Goal: Task Accomplishment & Management: Complete application form

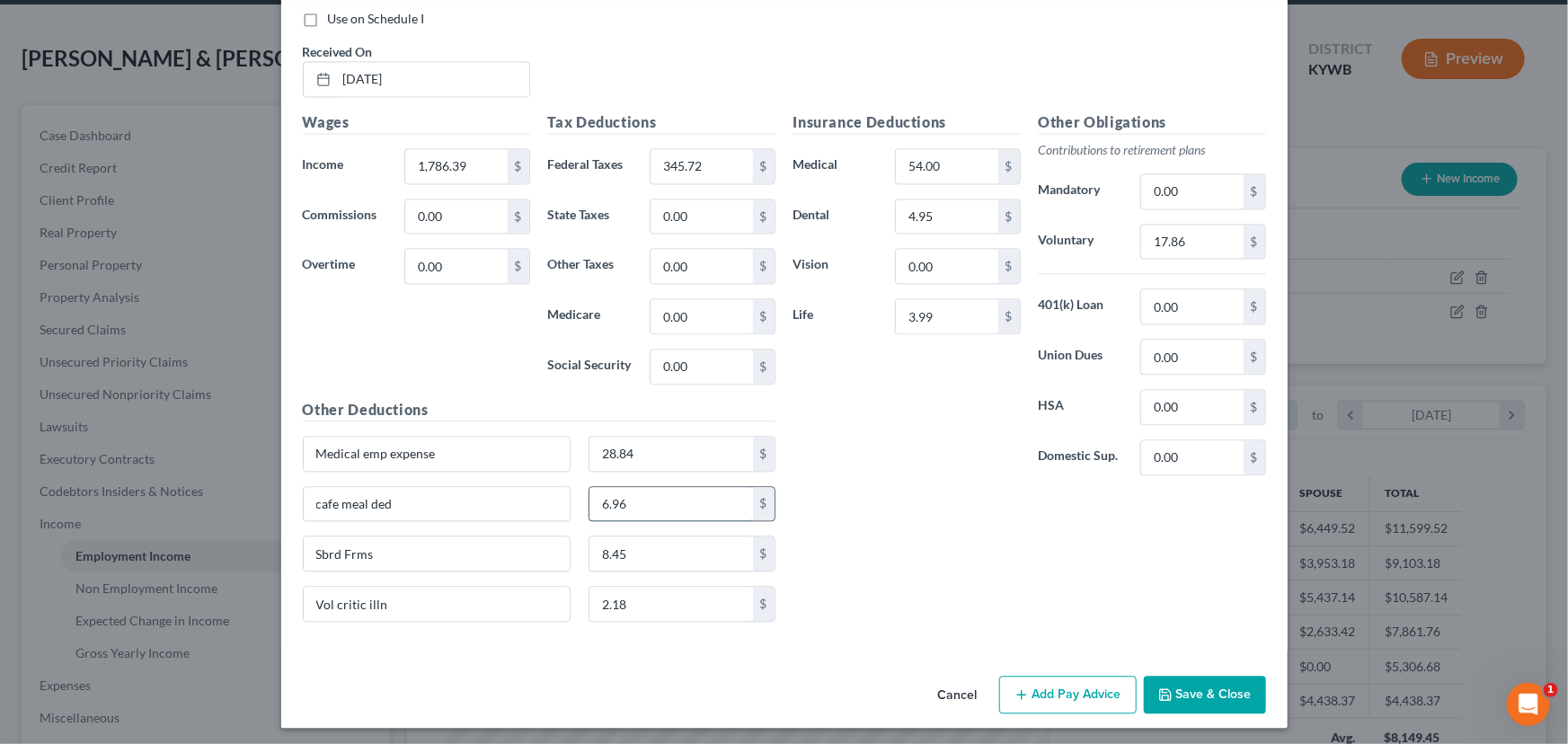
click at [676, 502] on input "6.96" at bounding box center [670, 504] width 164 height 34
click at [862, 493] on div "Insurance Deductions Medical 54.00 $ Dental 4.95 $ Vision 0.00 $ Life 3.99 $ Ot…" at bounding box center [1029, 373] width 491 height 525
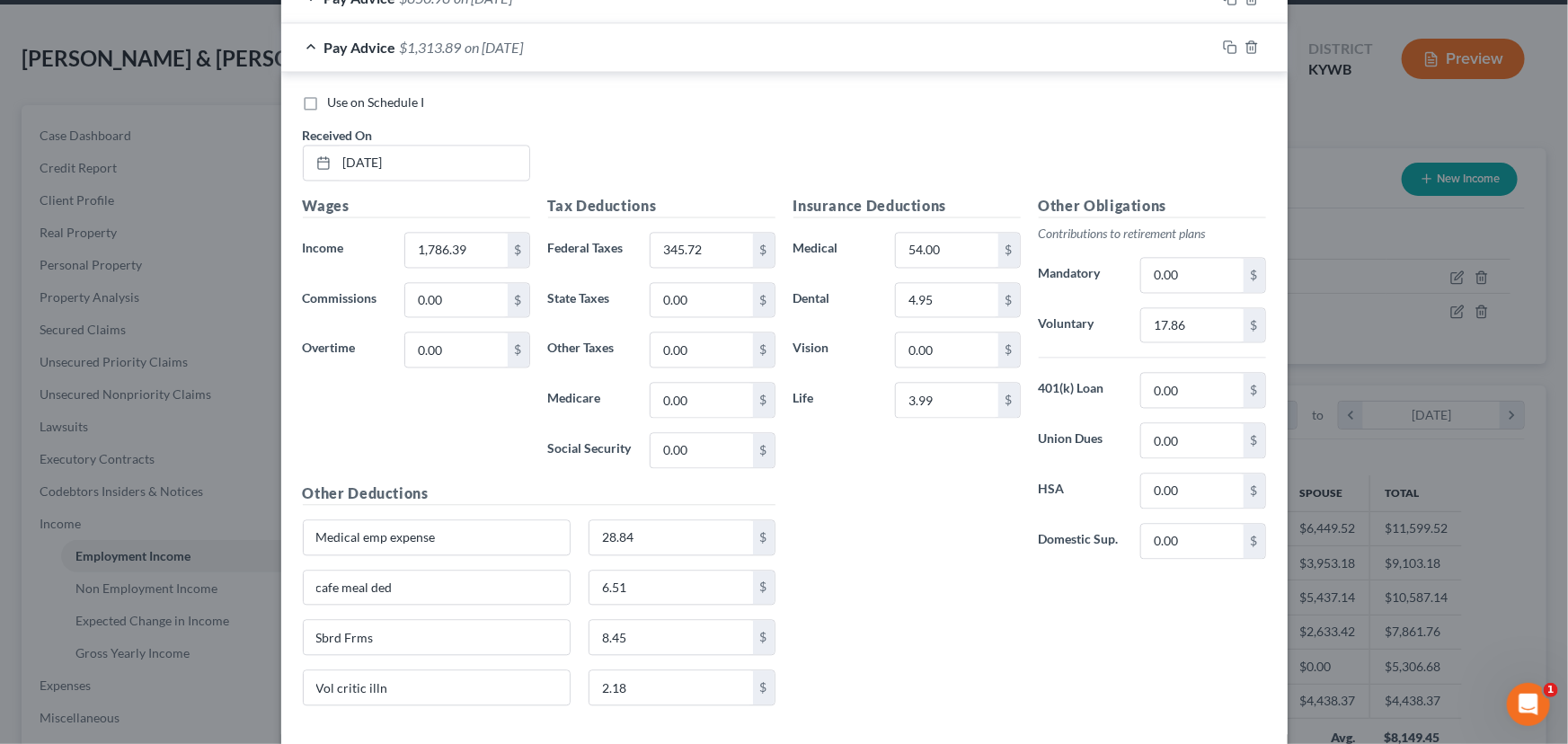
scroll to position [1738, 0]
click at [513, 62] on div "Pay Advice $1,313.89 on [DATE]" at bounding box center [749, 49] width 934 height 48
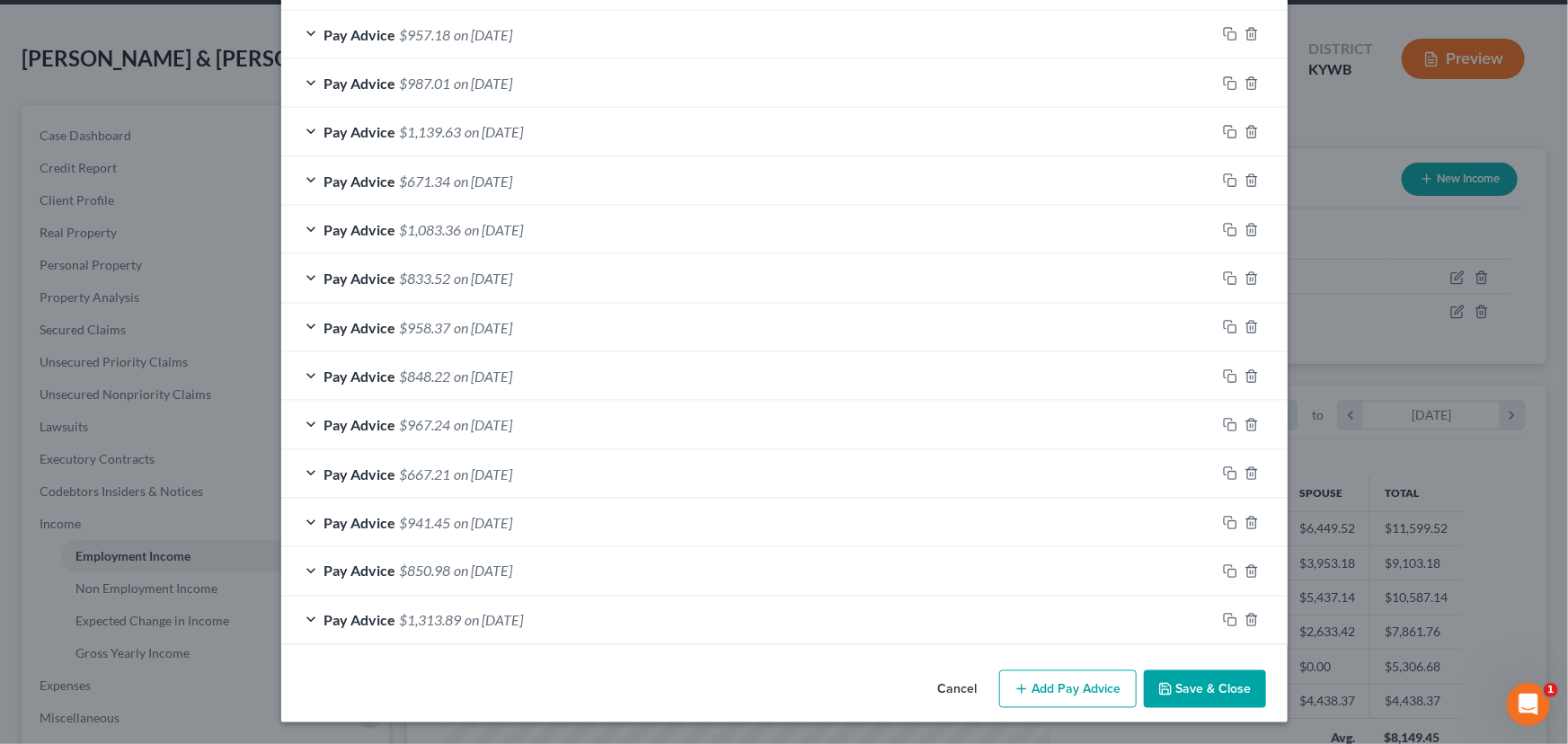
scroll to position [1163, 0]
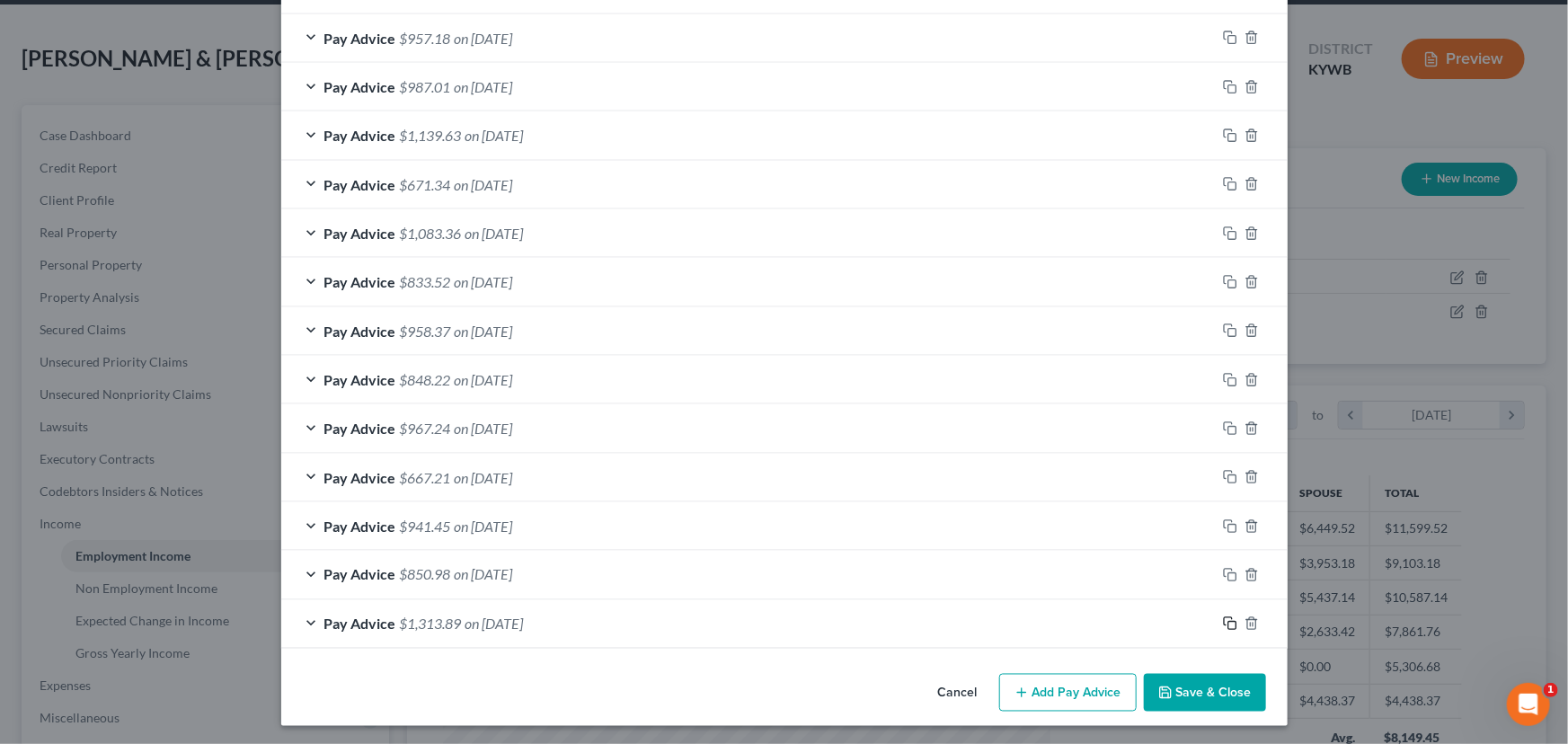
click at [1228, 622] on rect "button" at bounding box center [1232, 626] width 8 height 8
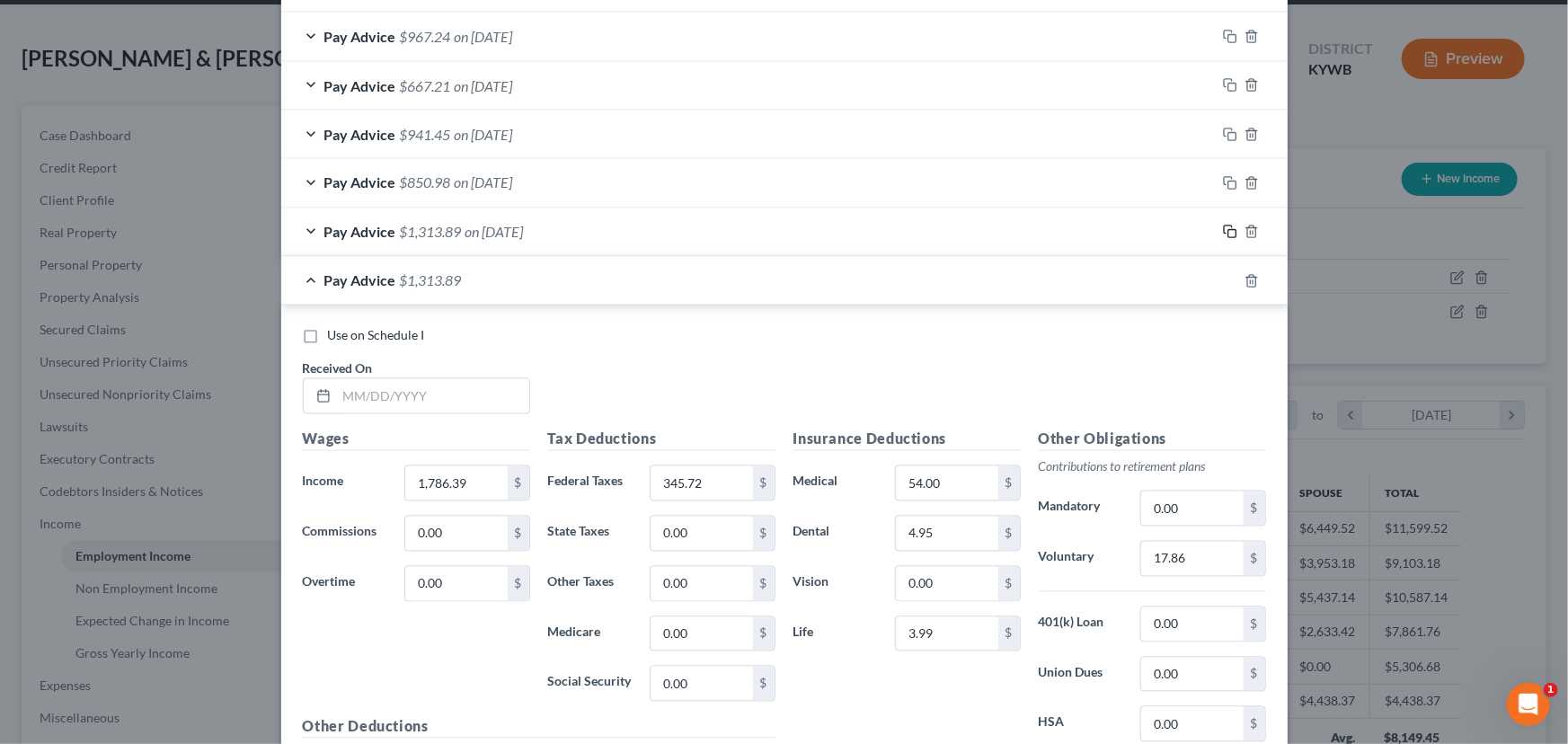
scroll to position [1562, 0]
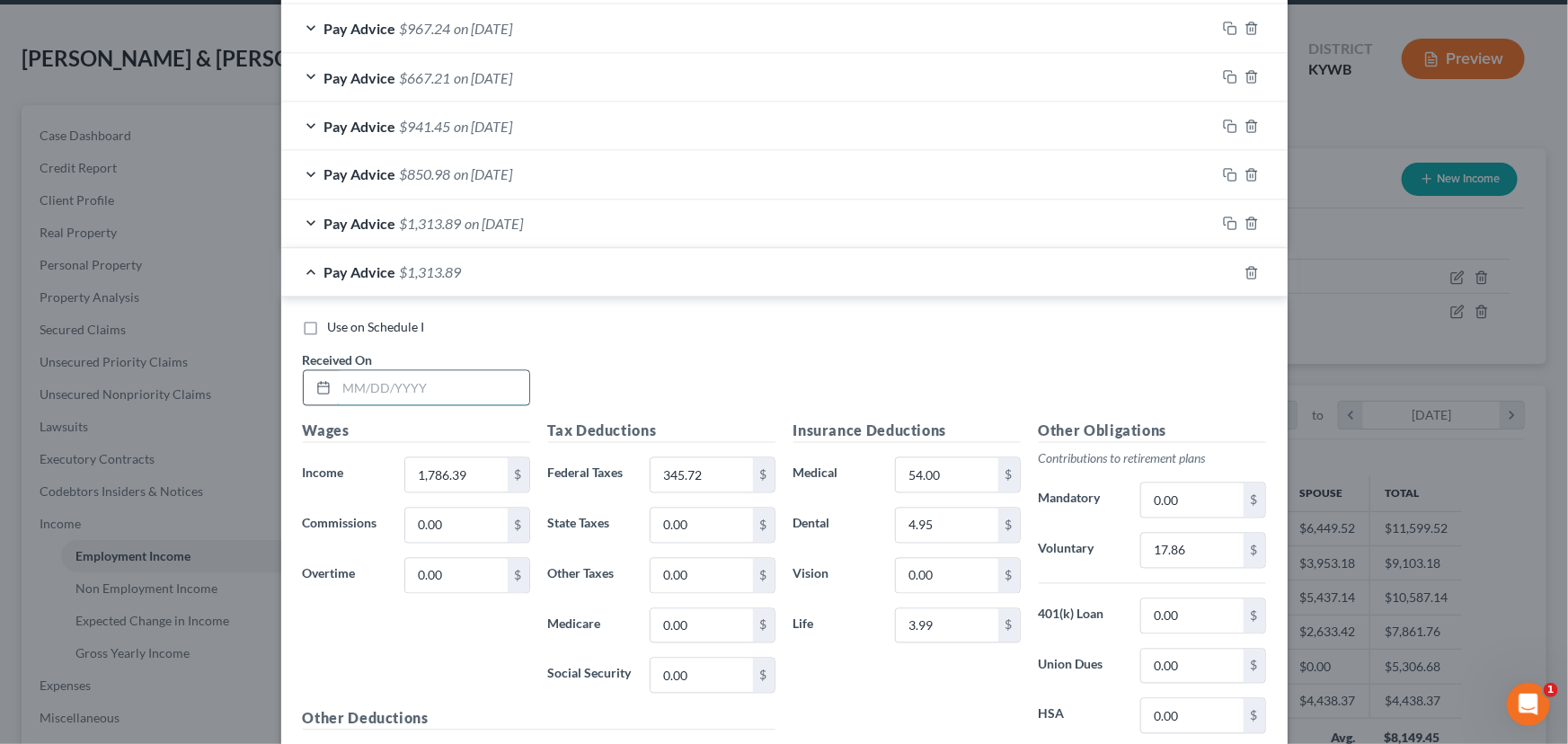
click at [445, 395] on input "text" at bounding box center [433, 388] width 192 height 34
click at [470, 482] on input "1,786.39" at bounding box center [456, 475] width 101 height 34
click at [740, 466] on input "345.72" at bounding box center [701, 475] width 101 height 34
click at [1185, 558] on input "17.86" at bounding box center [1192, 551] width 101 height 34
click at [746, 364] on div "Use on Schedule I Received On * [DATE]" at bounding box center [784, 370] width 981 height 101
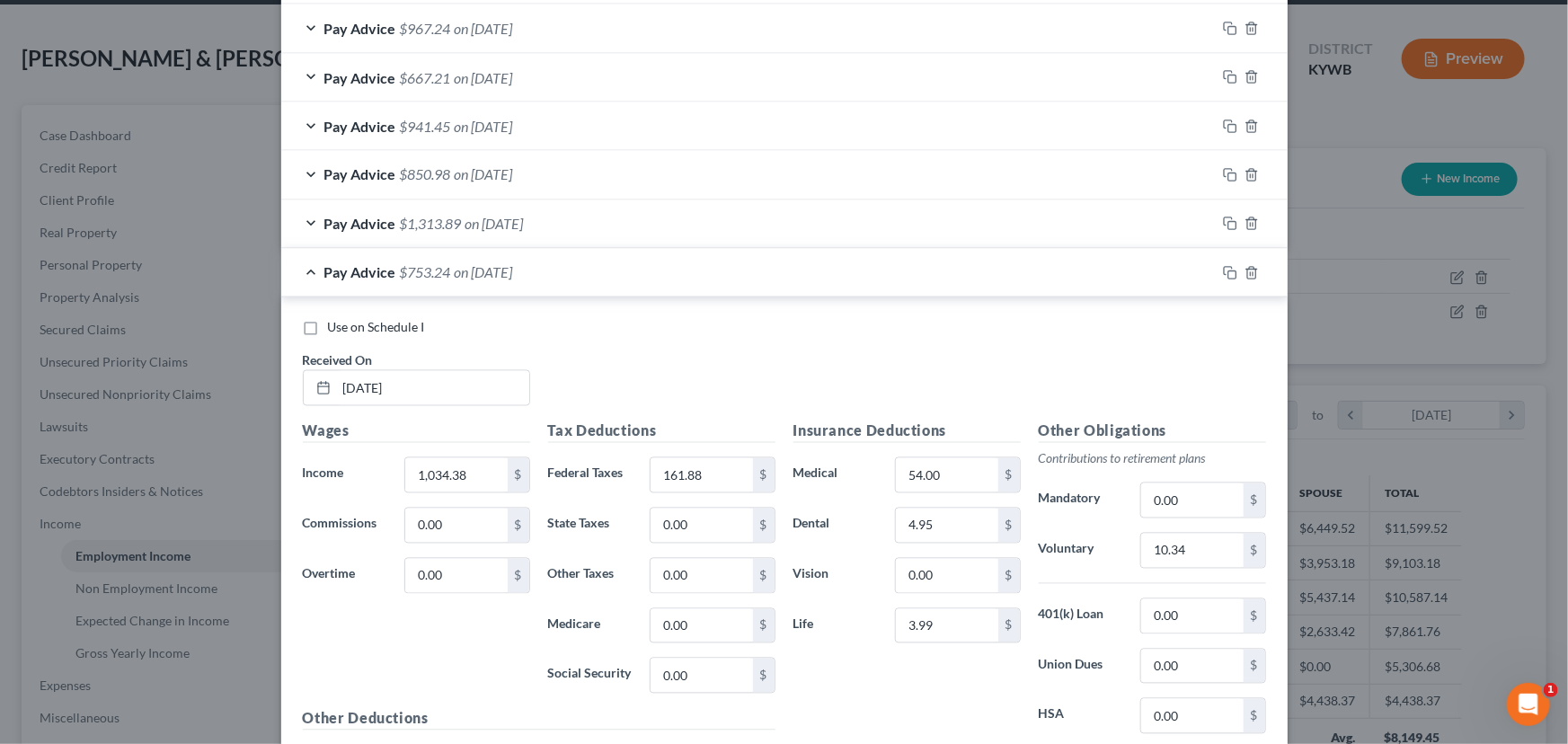
scroll to position [1722, 0]
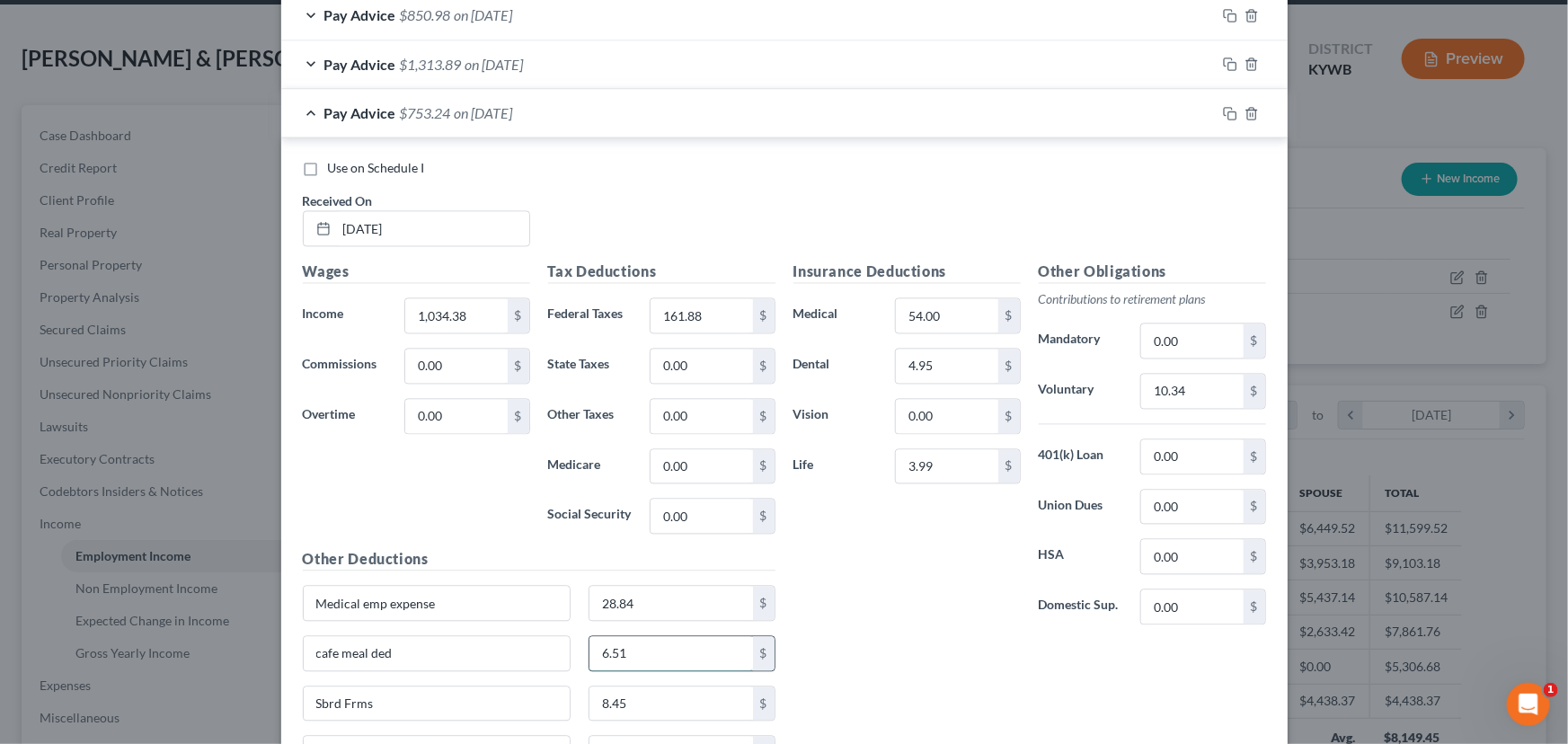
click at [651, 655] on input "6.51" at bounding box center [670, 654] width 164 height 34
click at [503, 518] on div "Wages Income * 1,034.38 $ Commissions 0.00 $ Overtime 0.00 $" at bounding box center [416, 406] width 245 height 288
click at [438, 126] on div "Pay Advice $737.22 on [DATE]" at bounding box center [749, 114] width 934 height 48
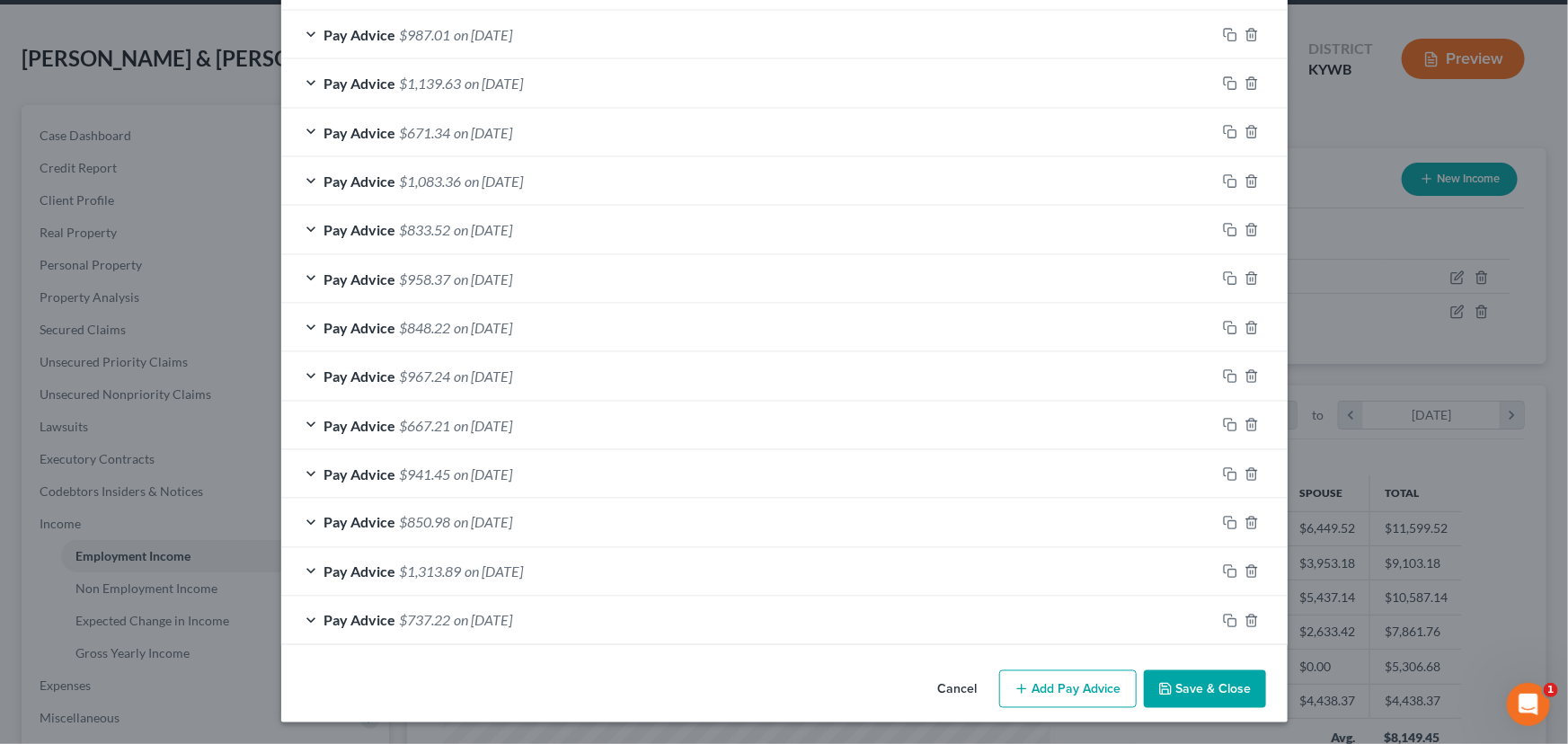
scroll to position [1211, 0]
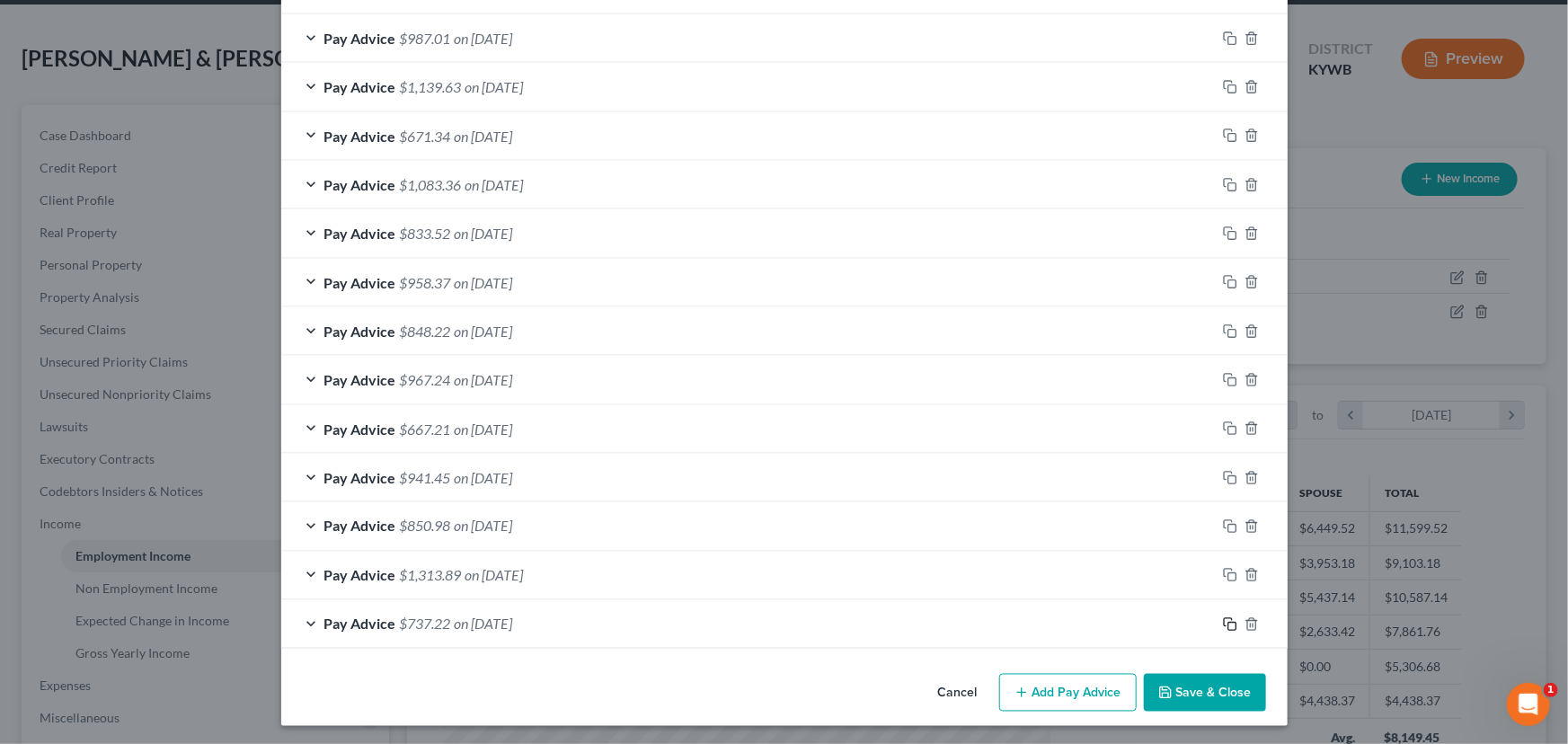
click at [1227, 622] on icon "button" at bounding box center [1230, 624] width 14 height 14
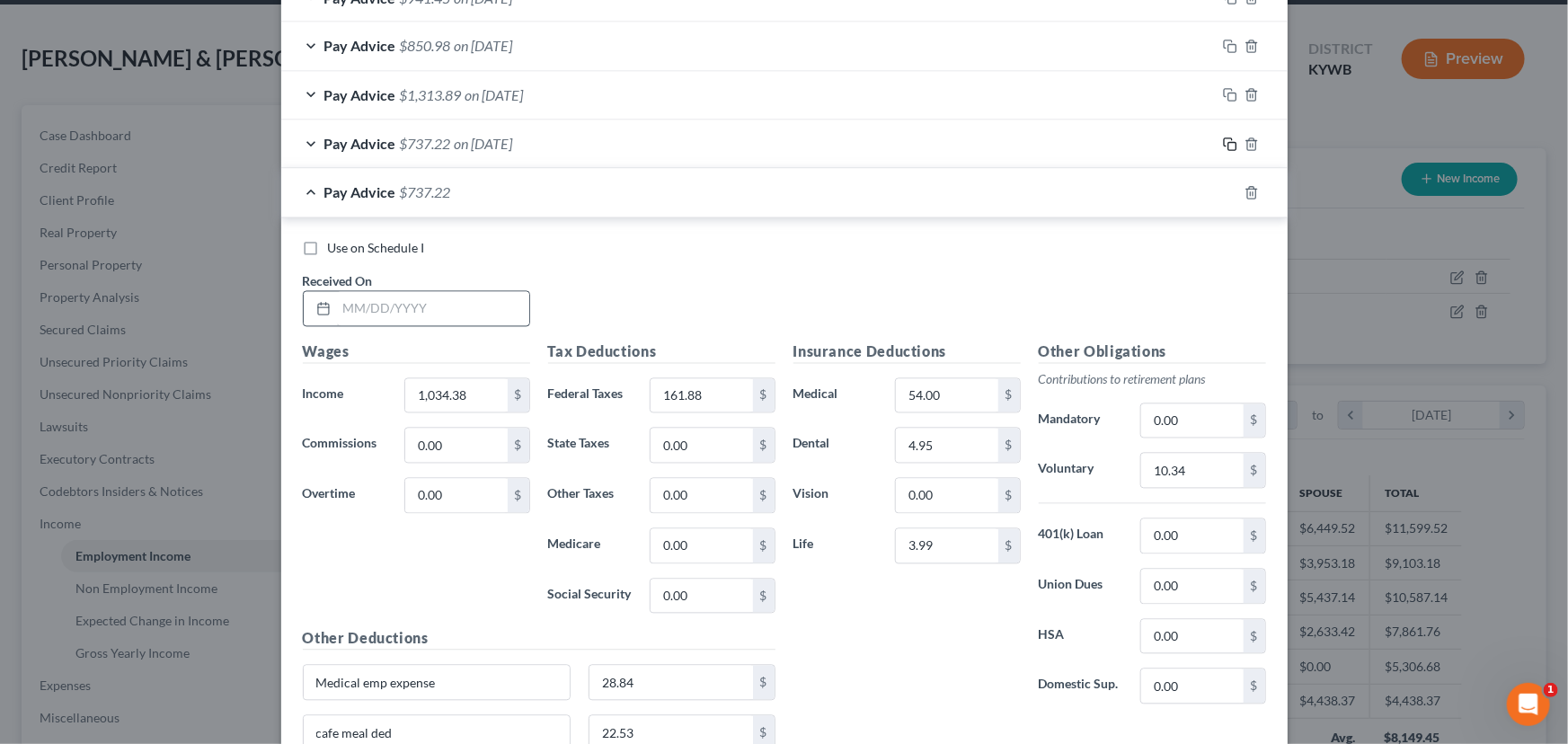
scroll to position [1692, 0]
click at [423, 296] on input "text" at bounding box center [433, 309] width 192 height 34
click at [476, 389] on input "1,034.38" at bounding box center [456, 395] width 101 height 34
click at [697, 382] on input "161.88" at bounding box center [701, 395] width 101 height 34
click at [426, 389] on input "text" at bounding box center [456, 395] width 101 height 34
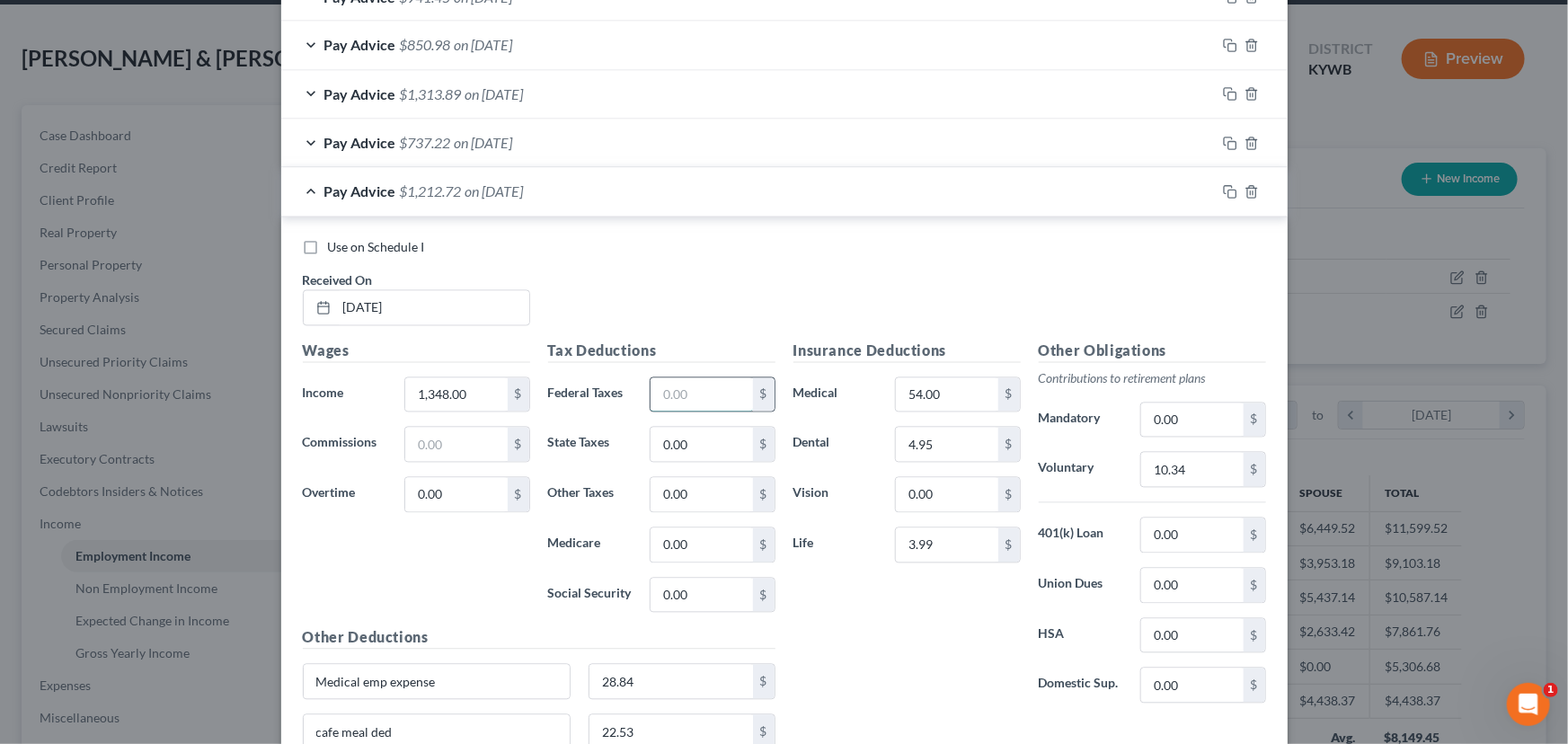
click at [688, 393] on input "text" at bounding box center [701, 395] width 101 height 34
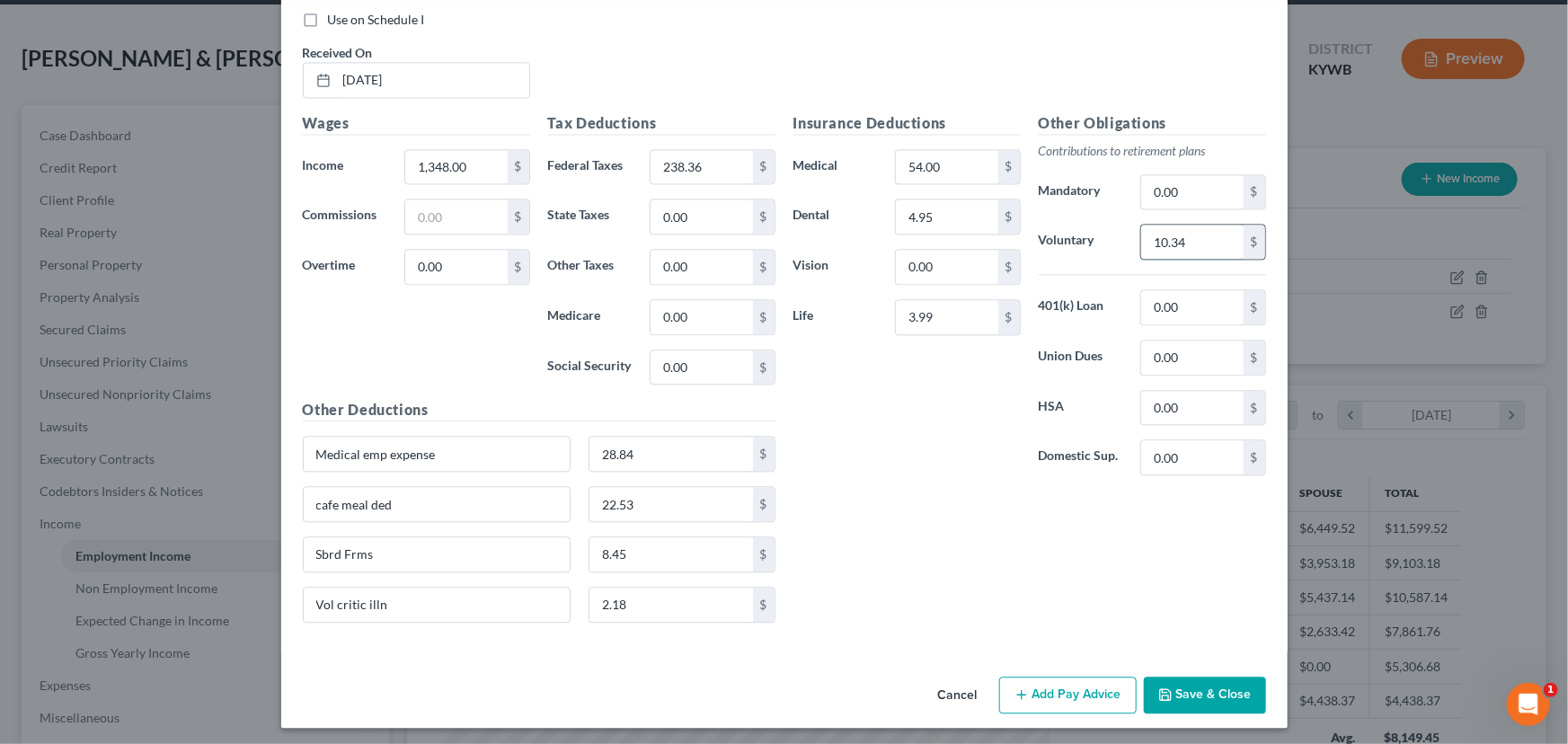
click at [1200, 238] on input "10.34" at bounding box center [1192, 241] width 101 height 34
click at [638, 500] on input "22.53" at bounding box center [670, 504] width 164 height 34
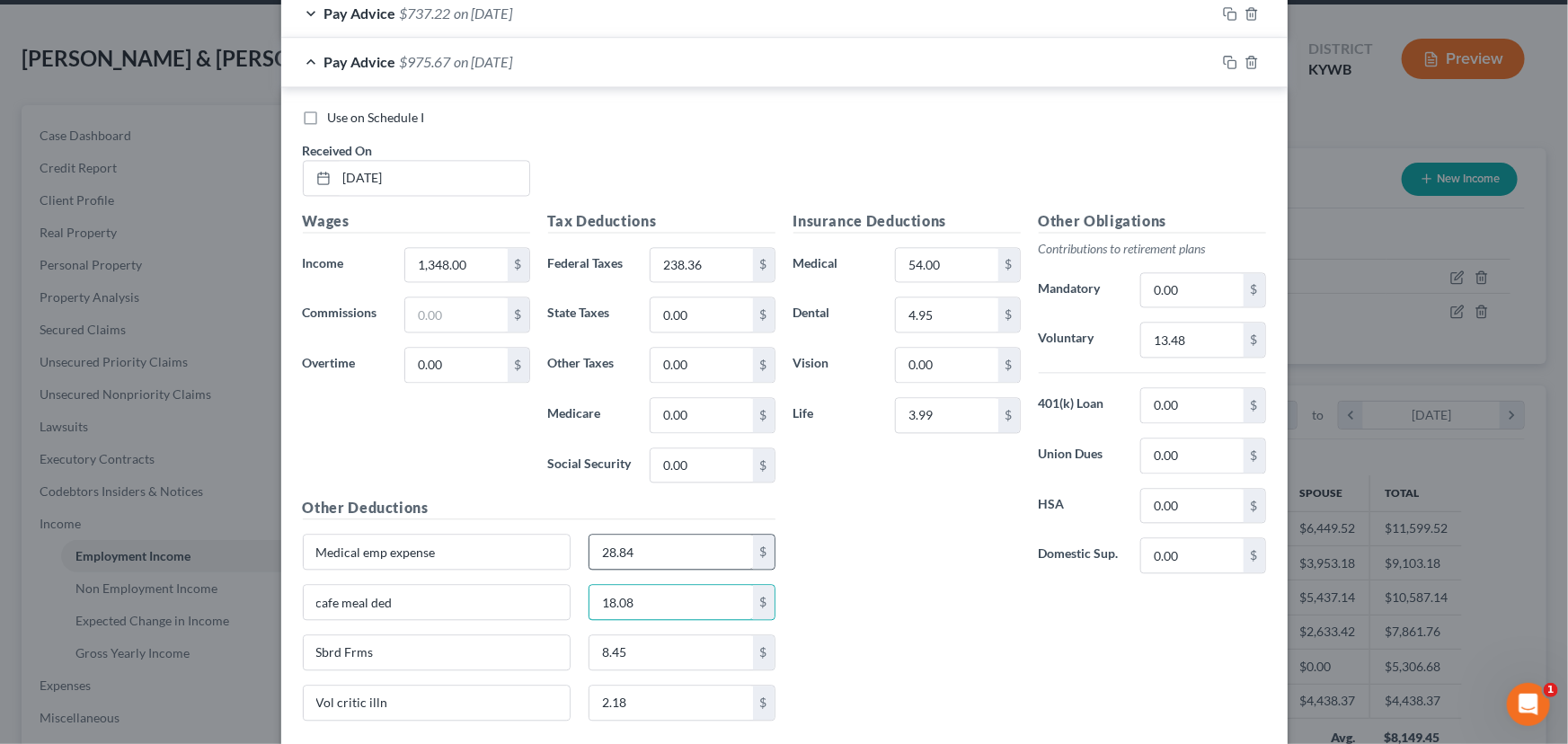
scroll to position [1821, 0]
click at [475, 54] on span "on [DATE]" at bounding box center [483, 62] width 59 height 17
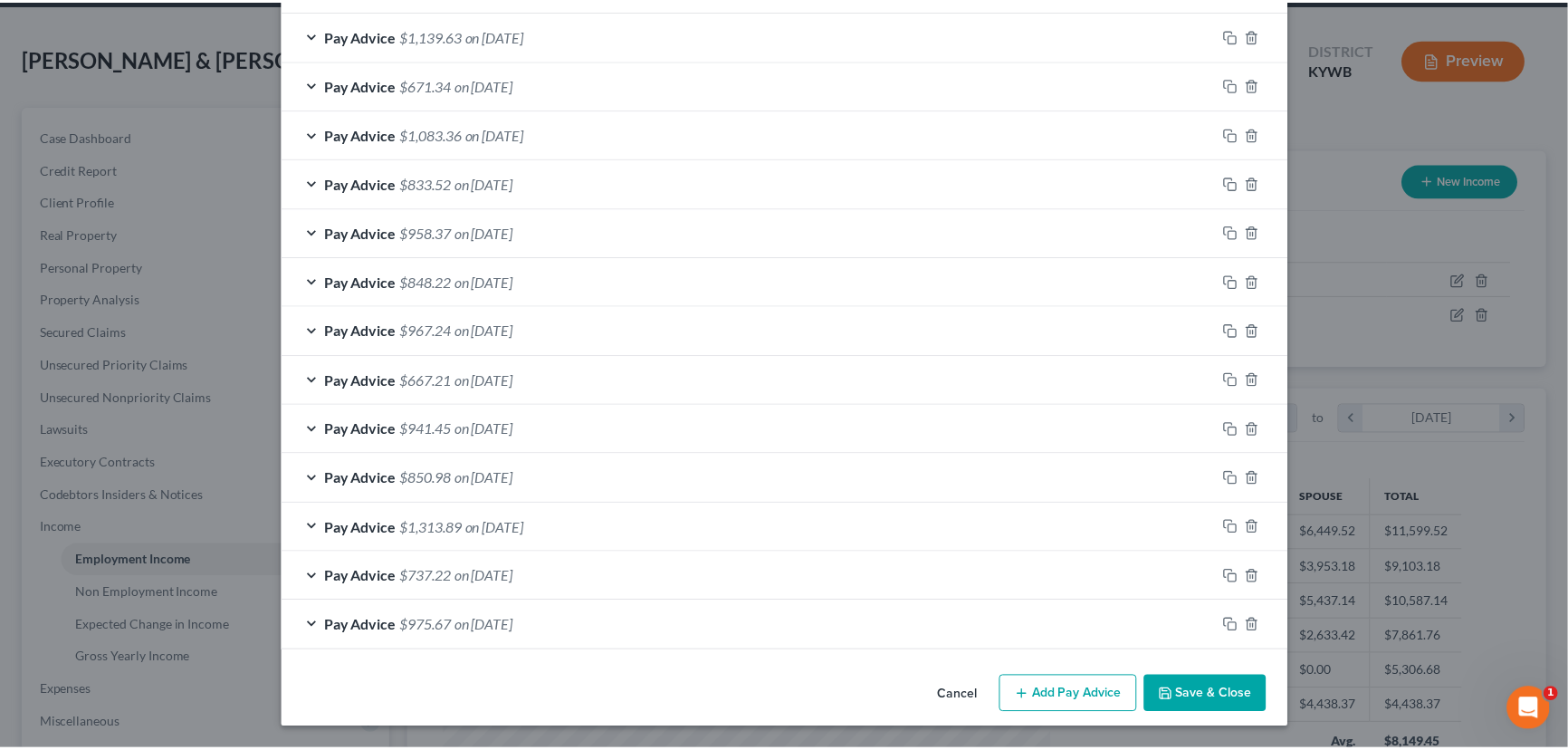
scroll to position [1270, 0]
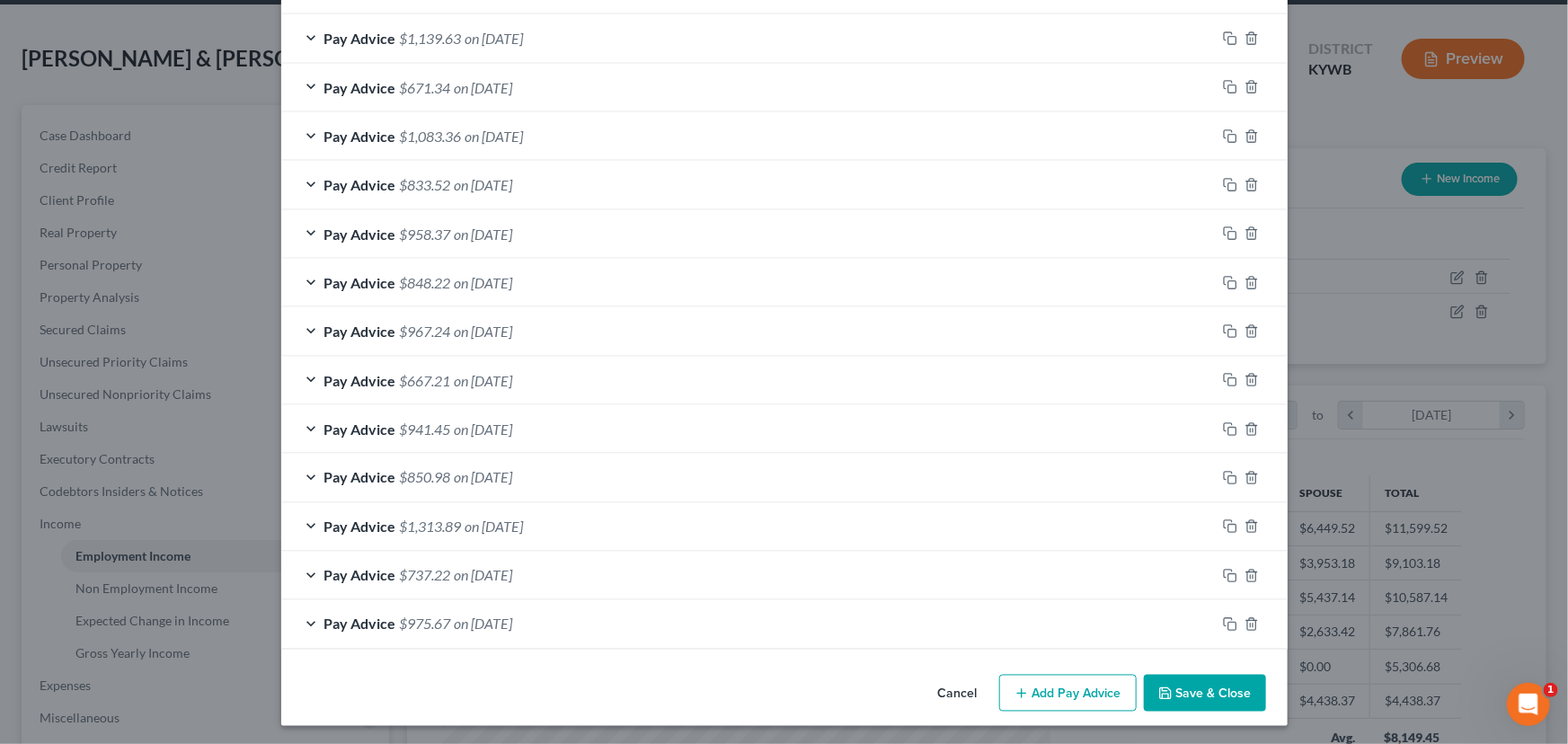
click at [1232, 683] on button "Save & Close" at bounding box center [1204, 693] width 122 height 38
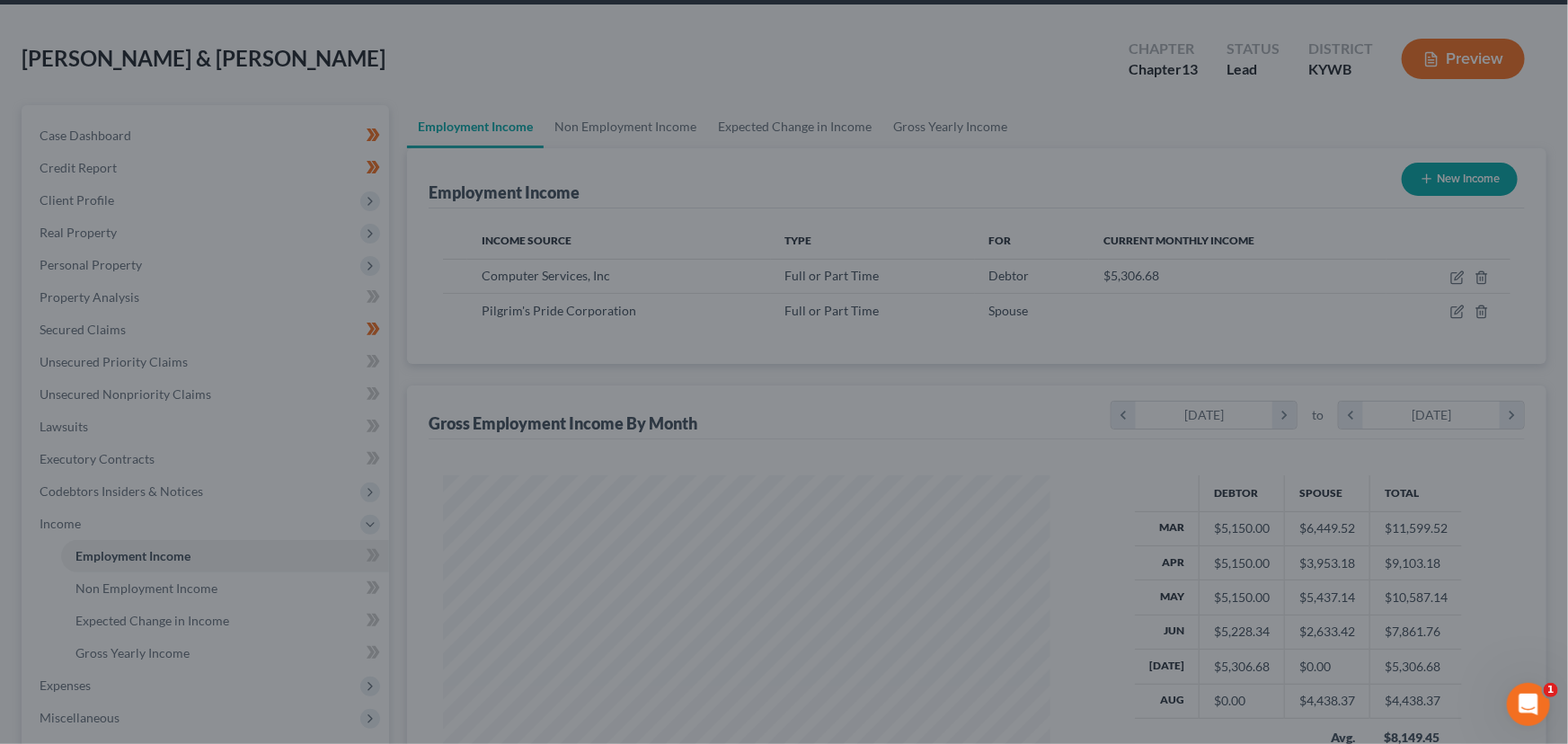
scroll to position [898338, 897820]
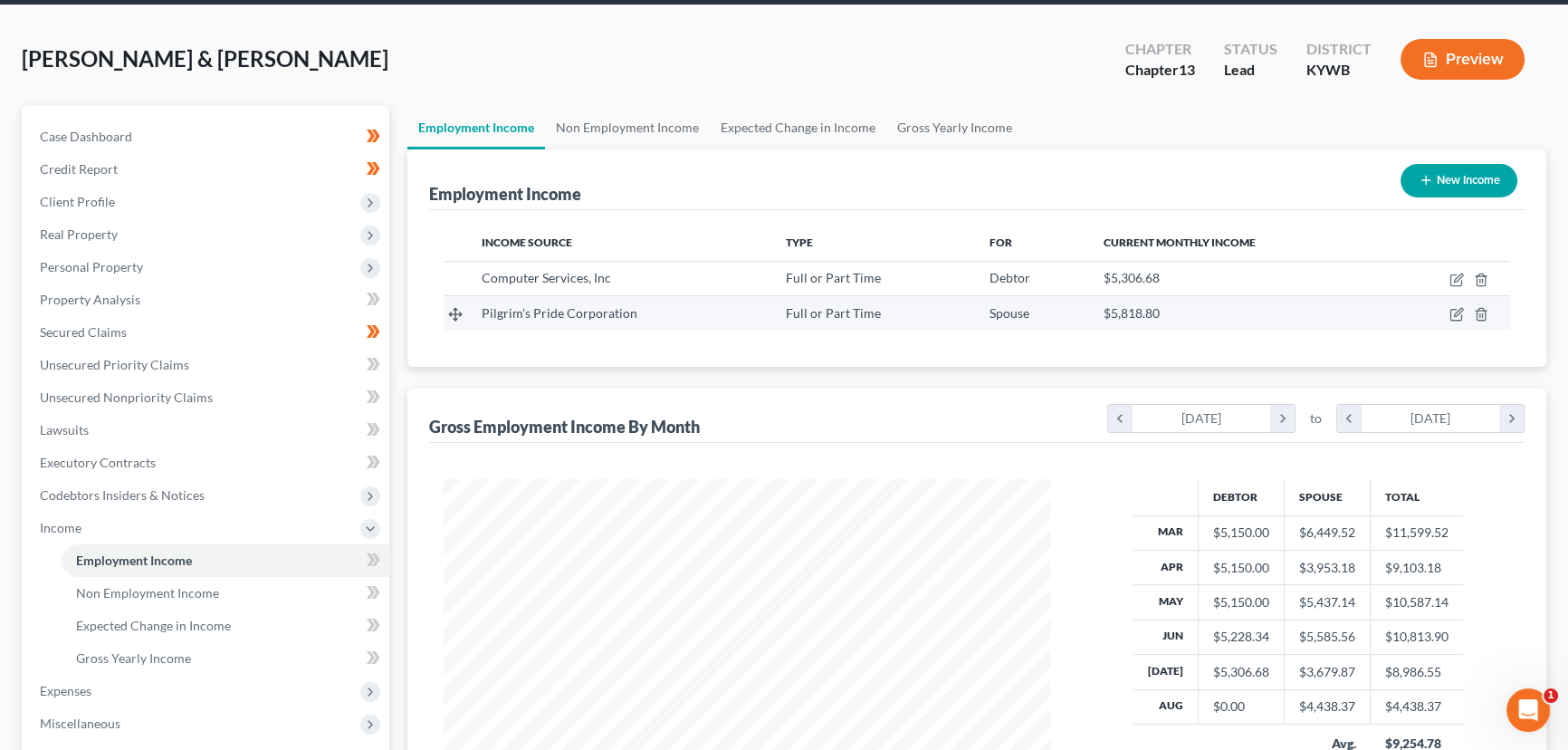
click at [1456, 320] on td at bounding box center [1448, 313] width 123 height 34
click at [1456, 309] on icon "button" at bounding box center [1456, 314] width 14 height 14
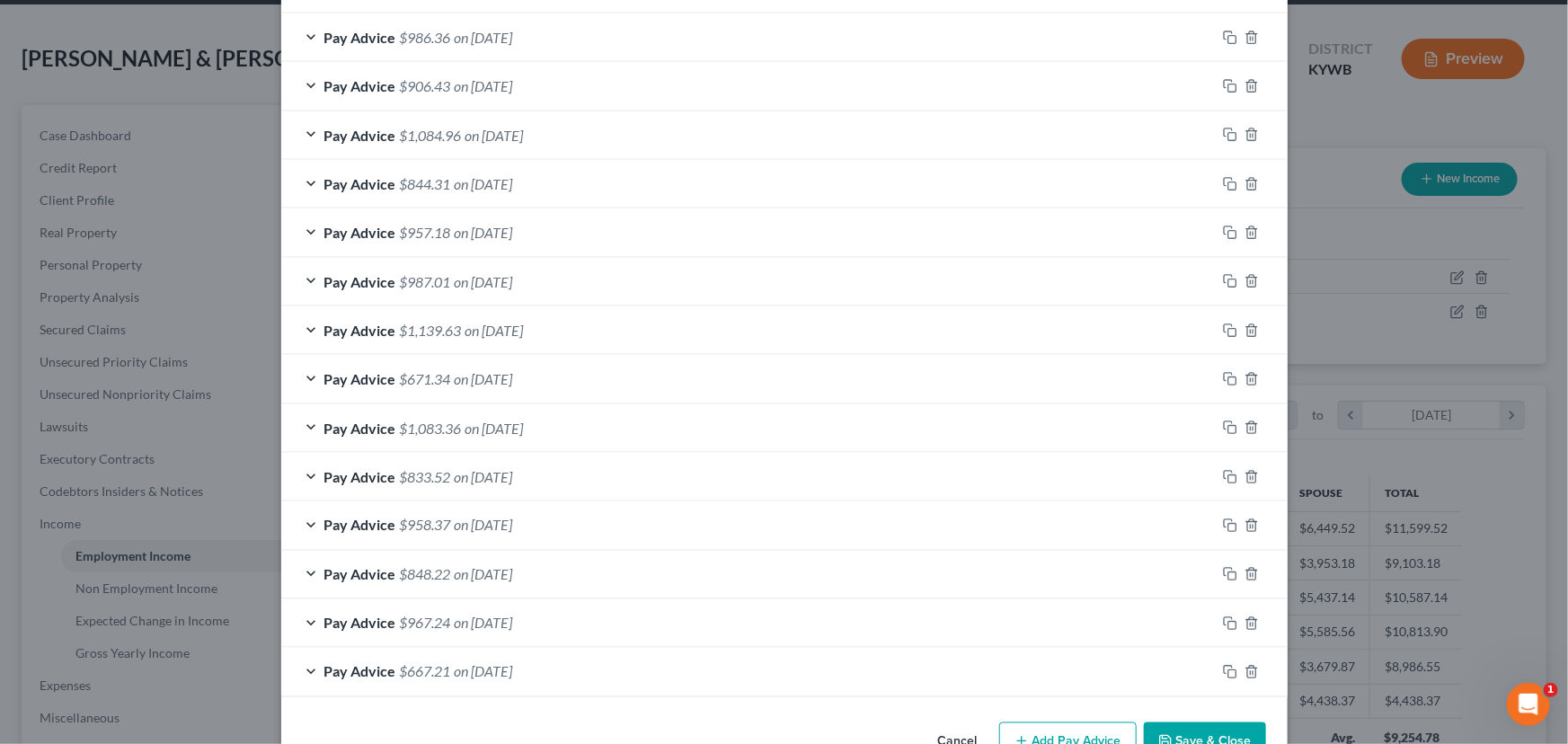
scroll to position [1260, 0]
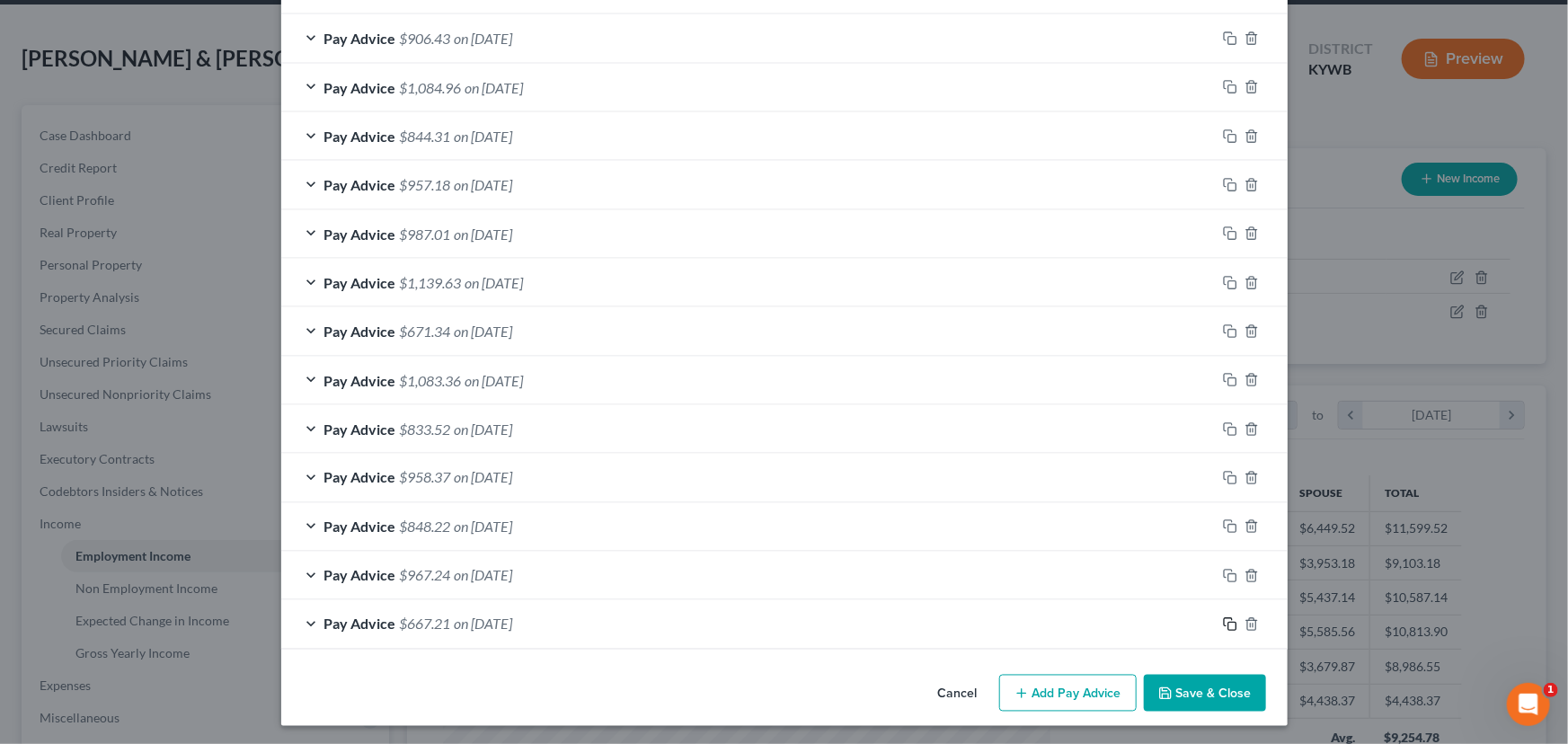
click at [1223, 617] on icon "button" at bounding box center [1230, 624] width 14 height 14
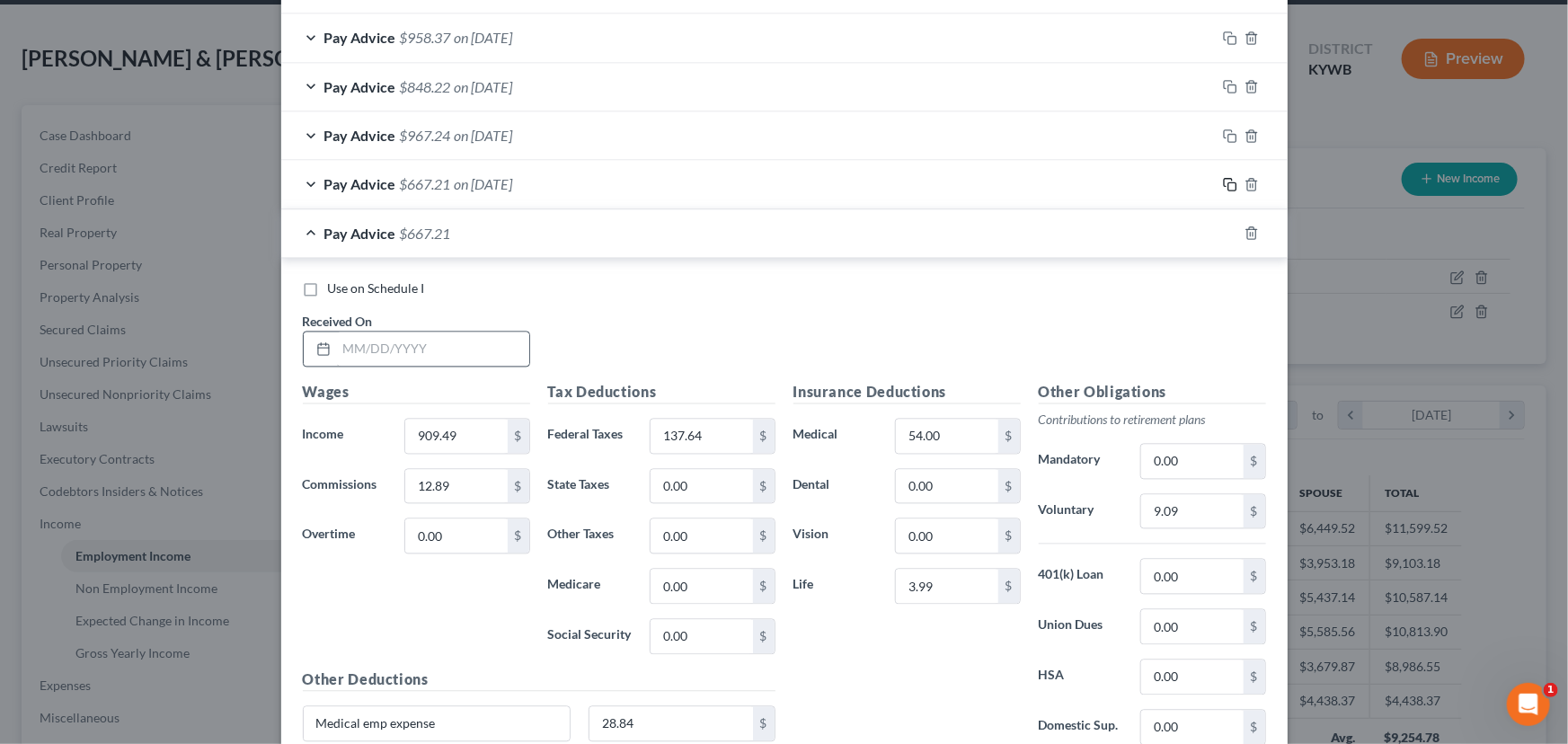
scroll to position [1701, 0]
click at [400, 341] on input "text" at bounding box center [433, 347] width 192 height 34
click at [473, 435] on input "909.49" at bounding box center [456, 434] width 101 height 34
click at [485, 479] on input "12.89" at bounding box center [456, 485] width 101 height 34
click at [740, 432] on input "137.64" at bounding box center [701, 434] width 101 height 34
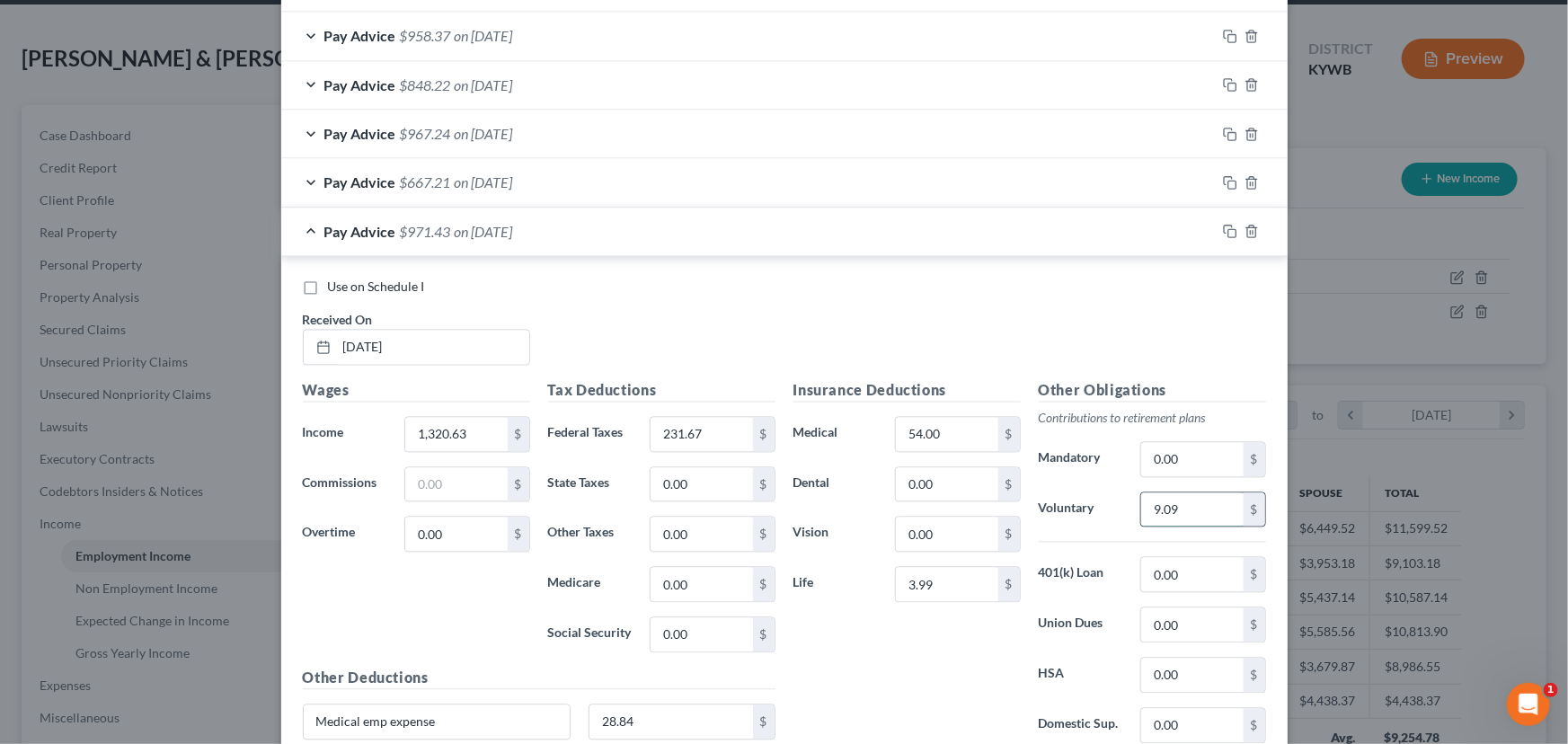
click at [1199, 498] on input "9.09" at bounding box center [1192, 510] width 101 height 34
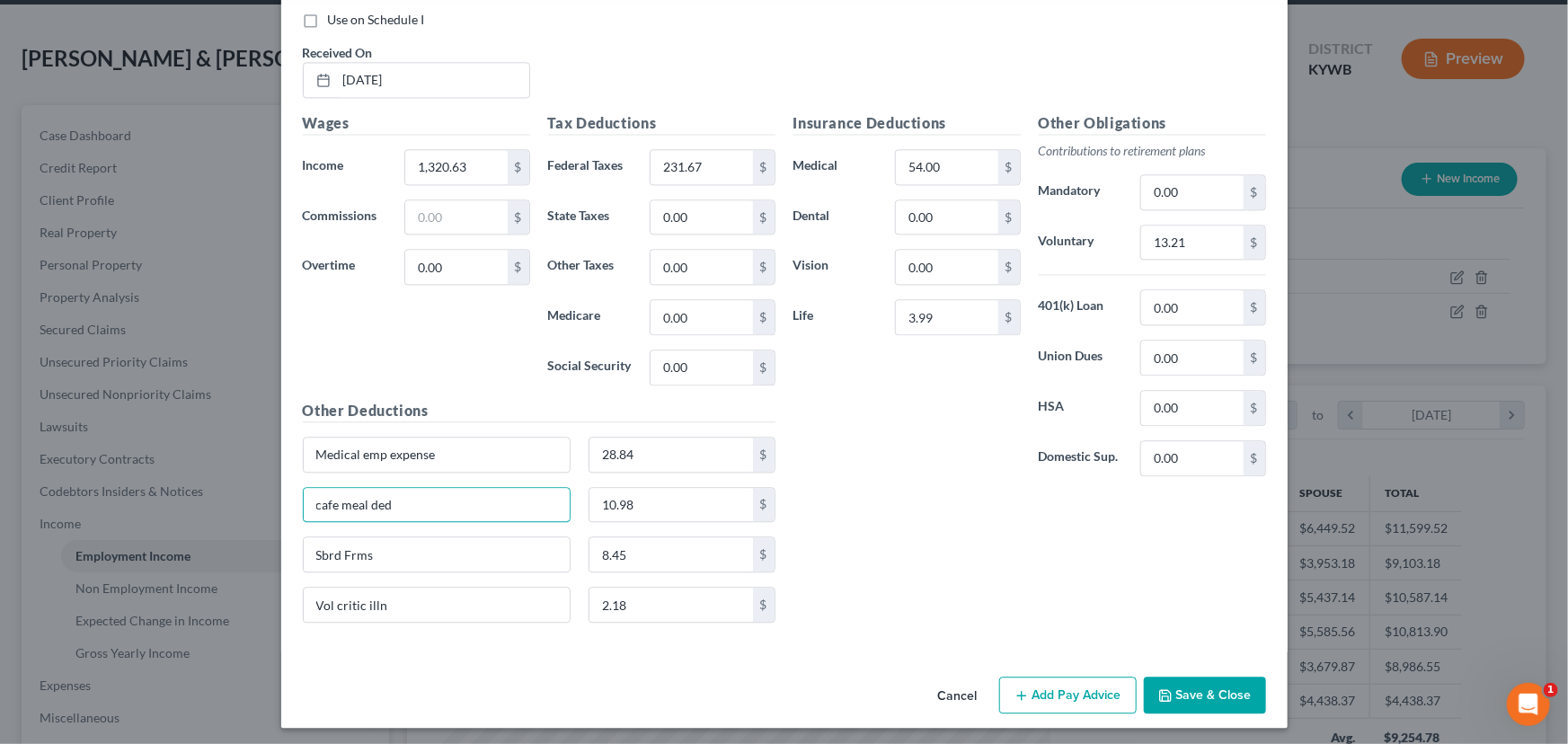
drag, startPoint x: 384, startPoint y: 497, endPoint x: 235, endPoint y: 507, distance: 149.3
click at [235, 507] on div "Edit Income Source × Employment Type * Select Full or [DEMOGRAPHIC_DATA] Employ…" at bounding box center [784, 372] width 1568 height 744
click at [404, 291] on div "Wages Income * 1,320.63 $ Commissions $ Overtime 0.00 $" at bounding box center [416, 256] width 245 height 288
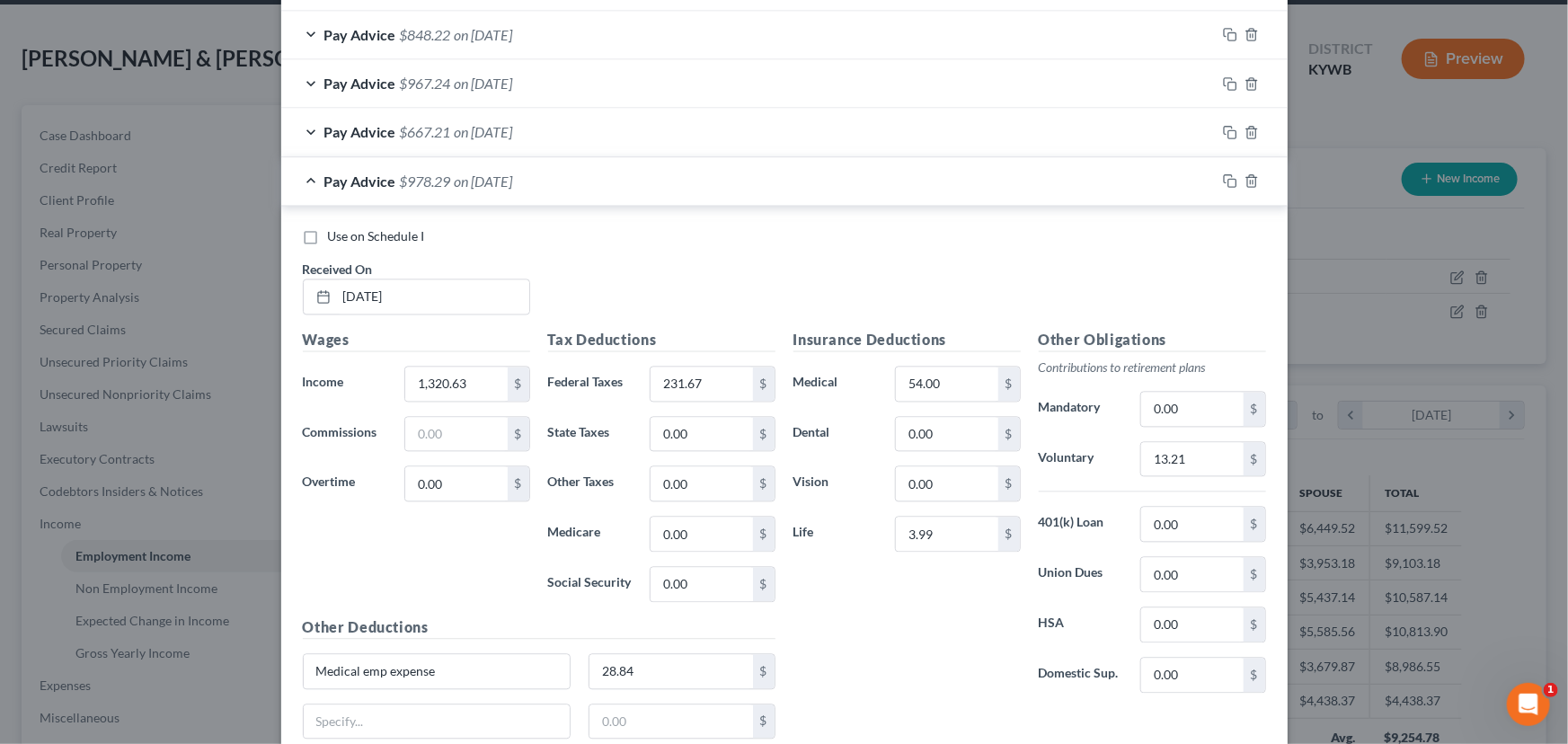
scroll to position [1752, 0]
click at [858, 614] on div "Insurance Deductions Medical 54.00 $ Dental 0.00 $ Vision 0.00 $ Life 3.99 $" at bounding box center [906, 518] width 245 height 378
click at [818, 612] on div "Insurance Deductions Medical 54.00 $ Dental 0.00 $ Vision 0.00 $ Life 3.99 $" at bounding box center [906, 518] width 245 height 378
click at [966, 434] on input "0.00" at bounding box center [946, 434] width 101 height 34
click at [659, 173] on div "Pay Advice $973.34 on [DATE]" at bounding box center [749, 182] width 934 height 48
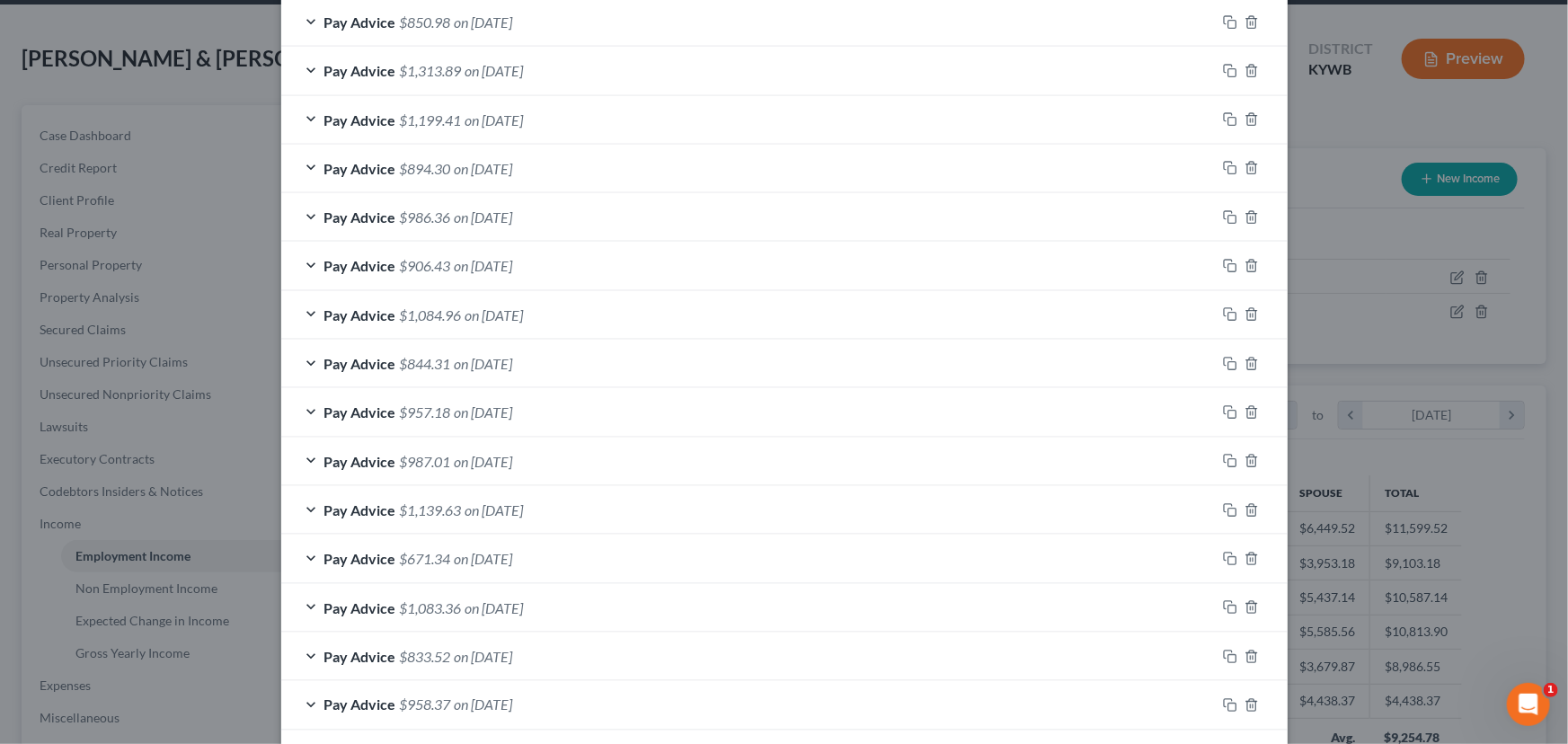
scroll to position [1309, 0]
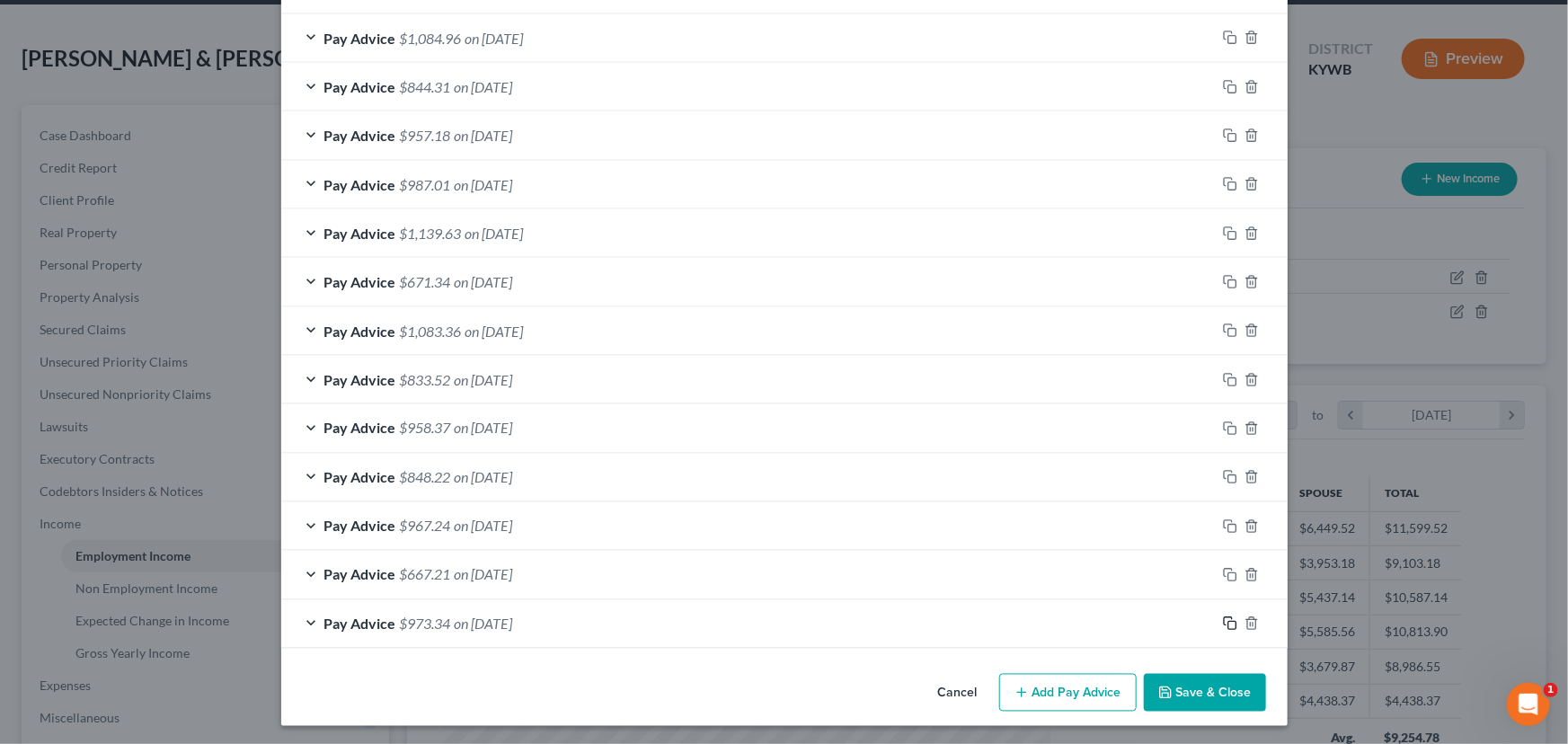
click at [1223, 622] on icon "button" at bounding box center [1230, 623] width 14 height 14
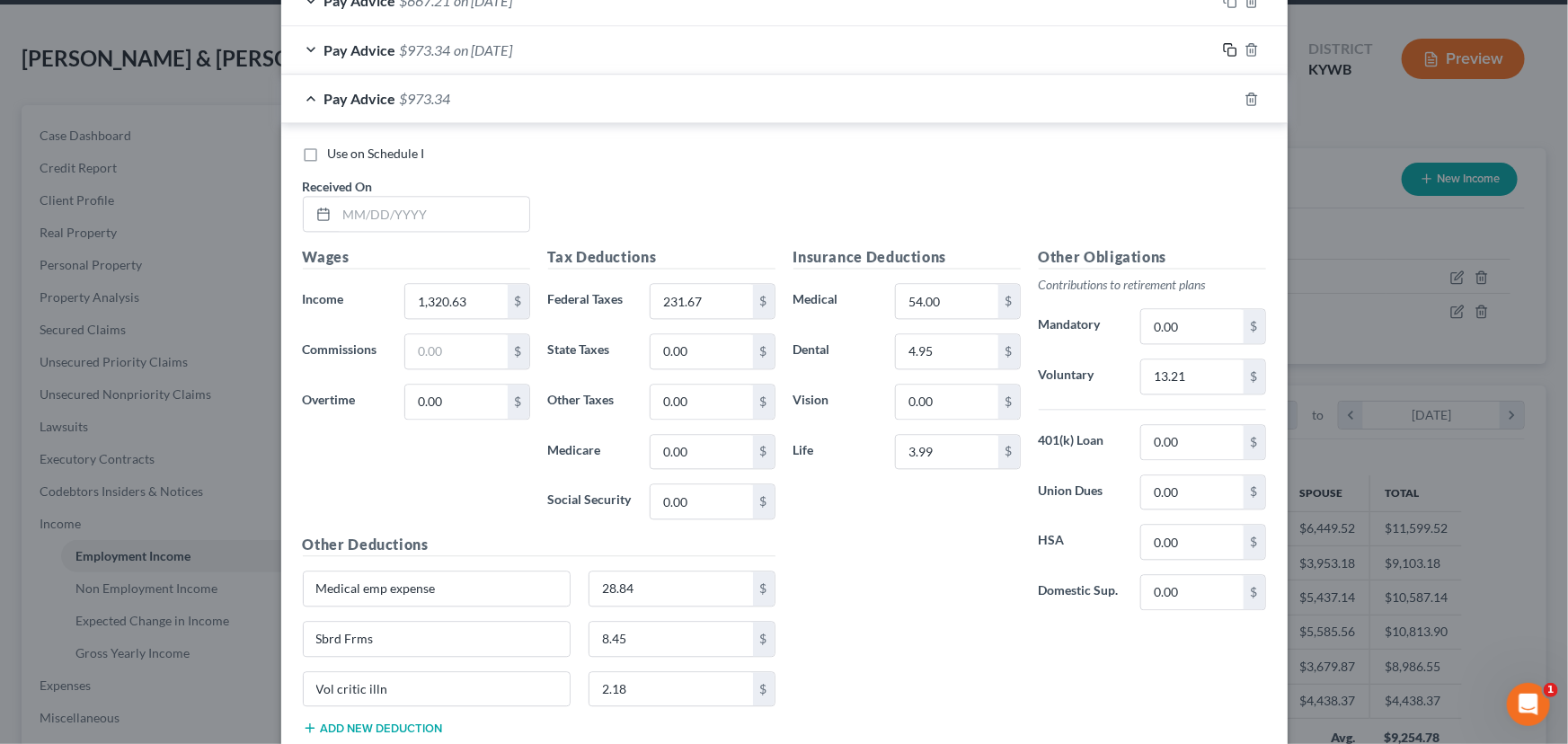
scroll to position [1996, 0]
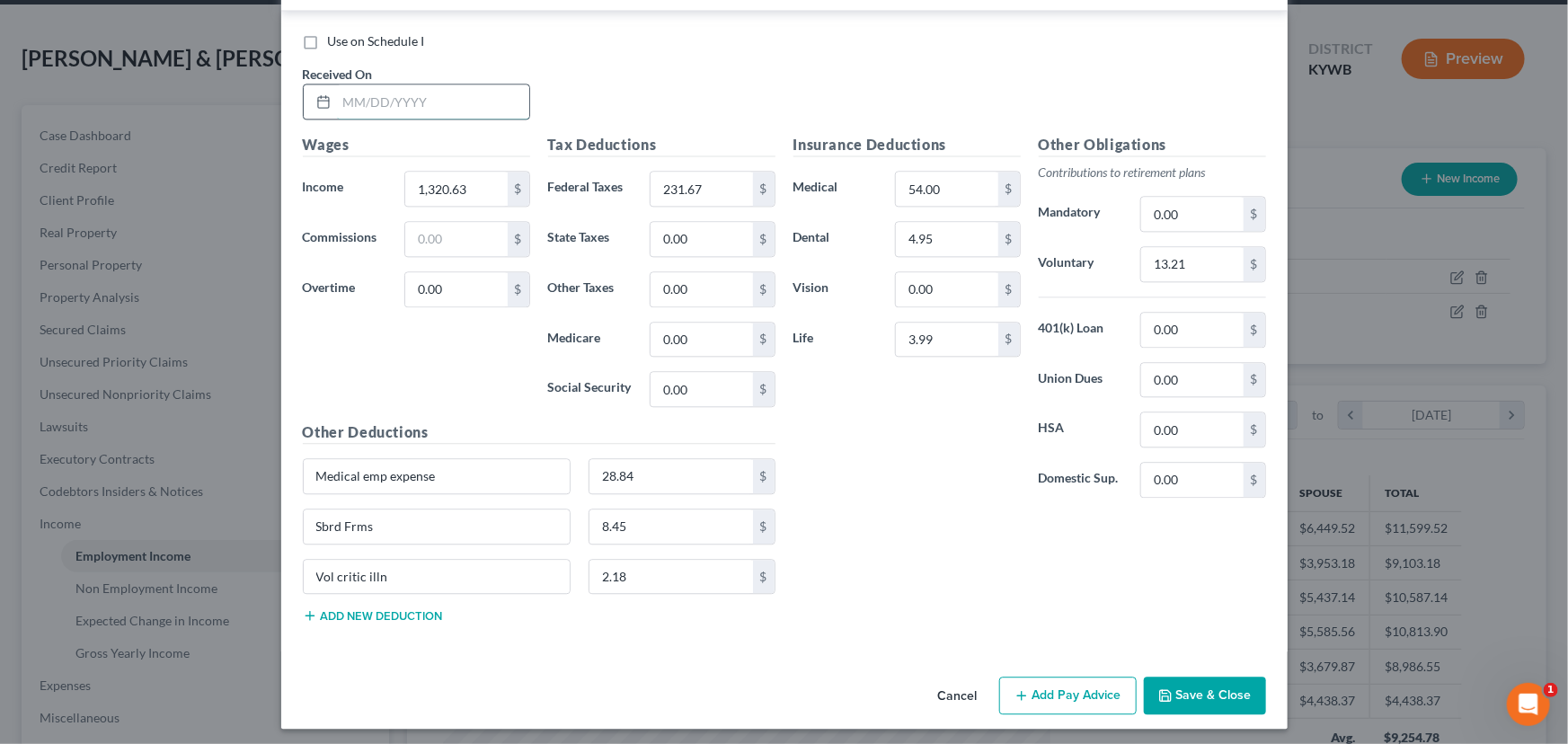
click at [446, 97] on input "text" at bounding box center [433, 101] width 192 height 34
click at [468, 187] on input "1,320.63" at bounding box center [456, 188] width 101 height 34
click at [724, 182] on input "231.67" at bounding box center [701, 188] width 101 height 34
click at [1198, 260] on input "13.21" at bounding box center [1192, 264] width 101 height 34
click at [405, 608] on button "Add new deduction" at bounding box center [372, 615] width 140 height 14
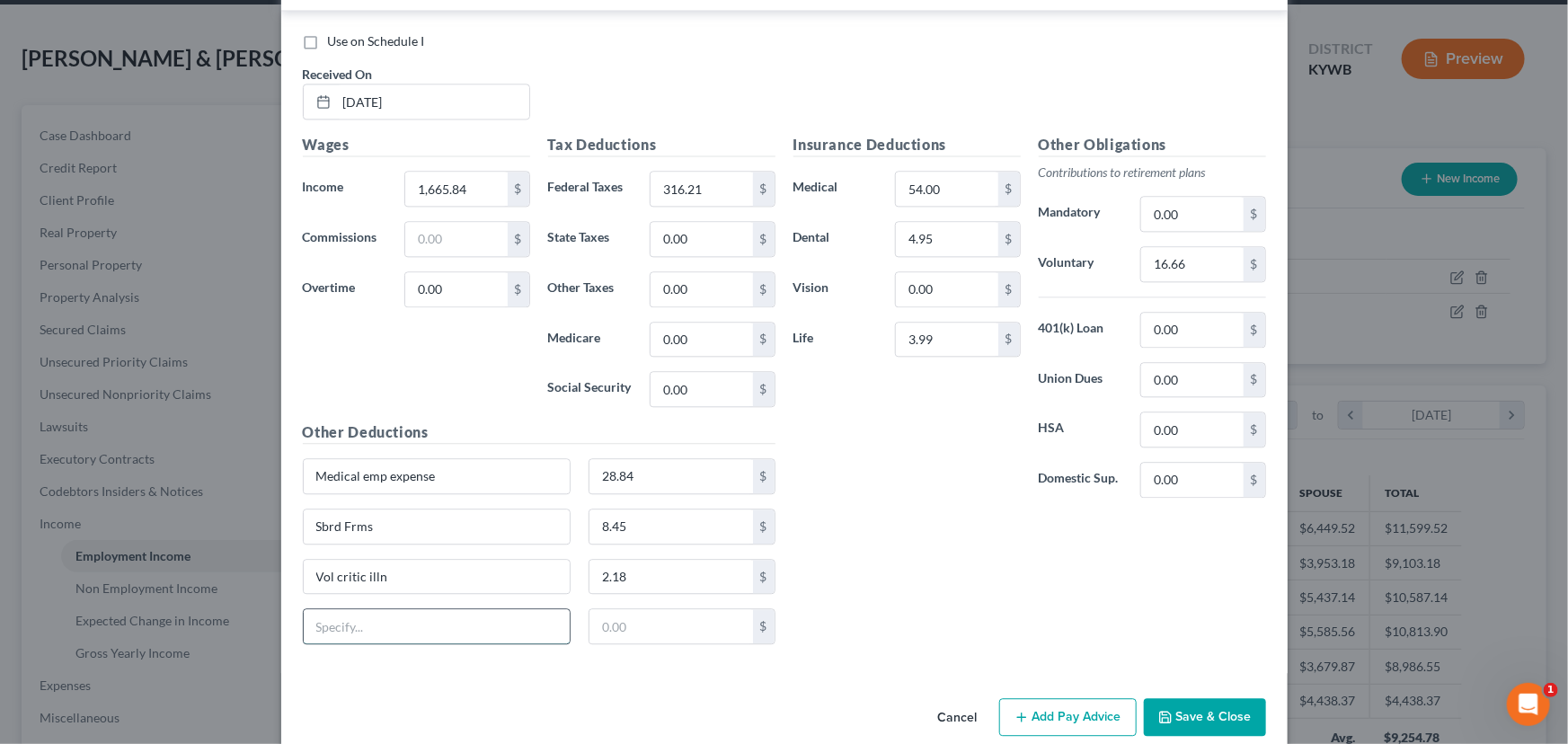
click at [405, 609] on input "text" at bounding box center [436, 626] width 267 height 34
click at [469, 359] on div "Wages Income * 1,665.84 $ Commissions $ Overtime 0.00 $" at bounding box center [416, 278] width 245 height 288
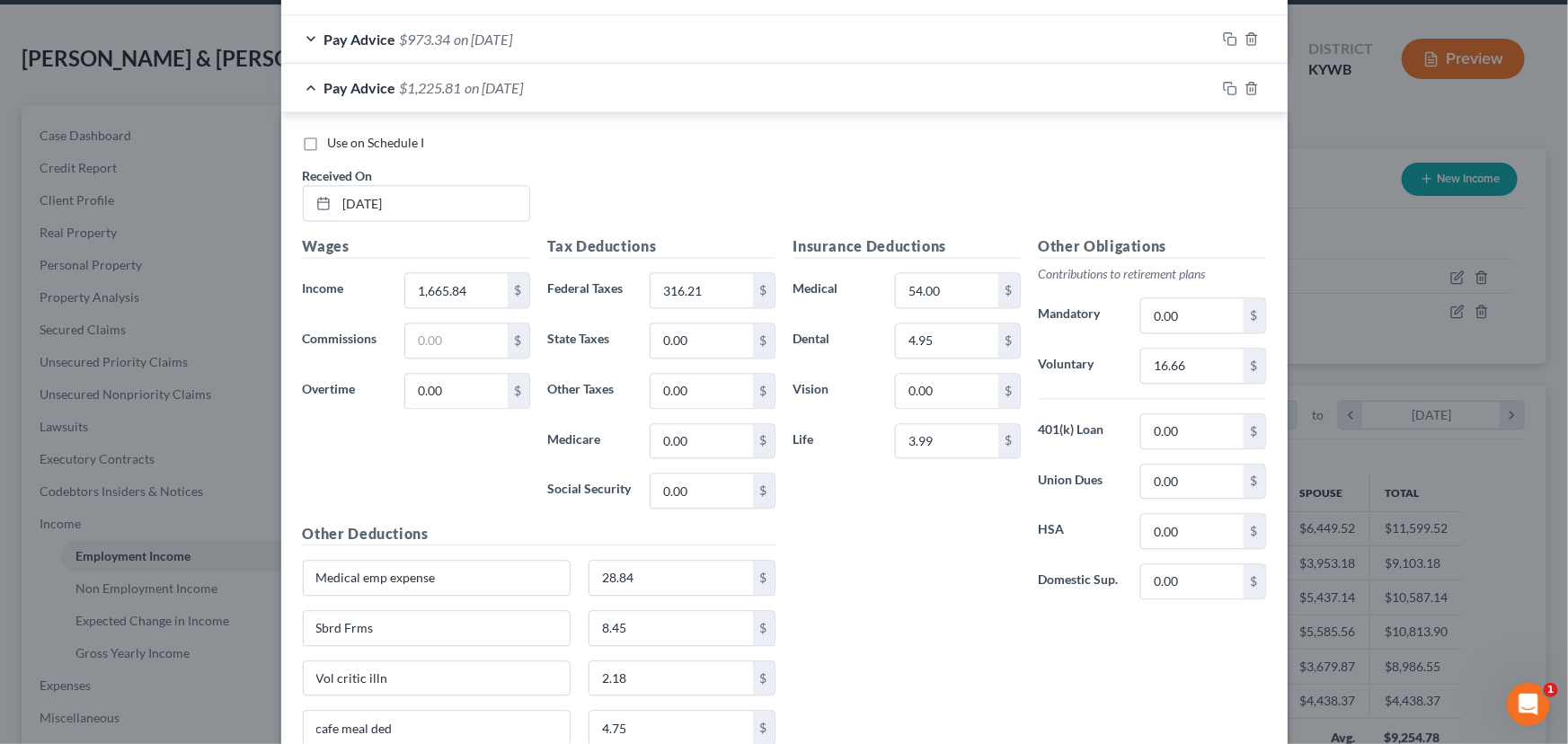
scroll to position [1894, 0]
click at [510, 90] on span "on [DATE]" at bounding box center [494, 88] width 59 height 17
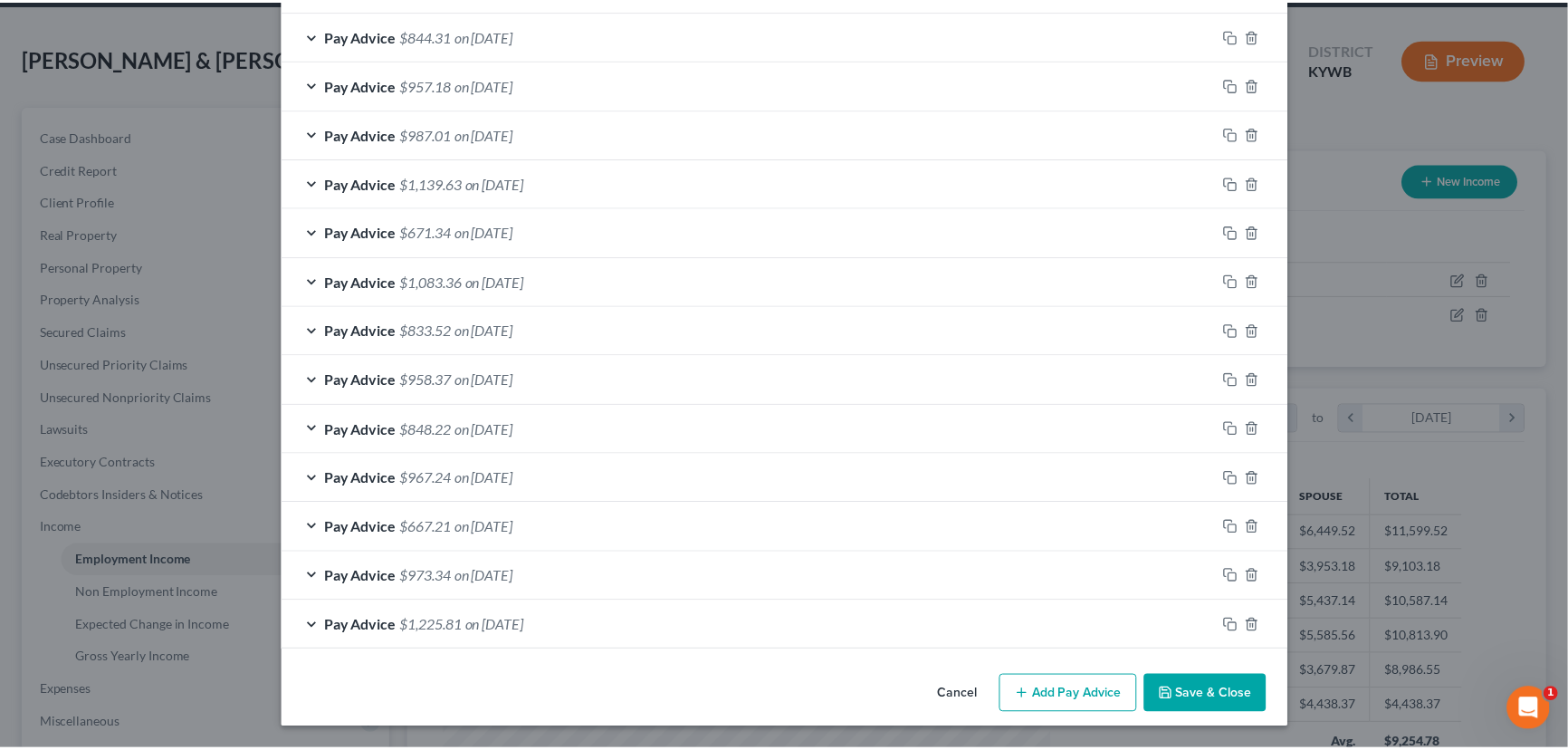
scroll to position [1368, 0]
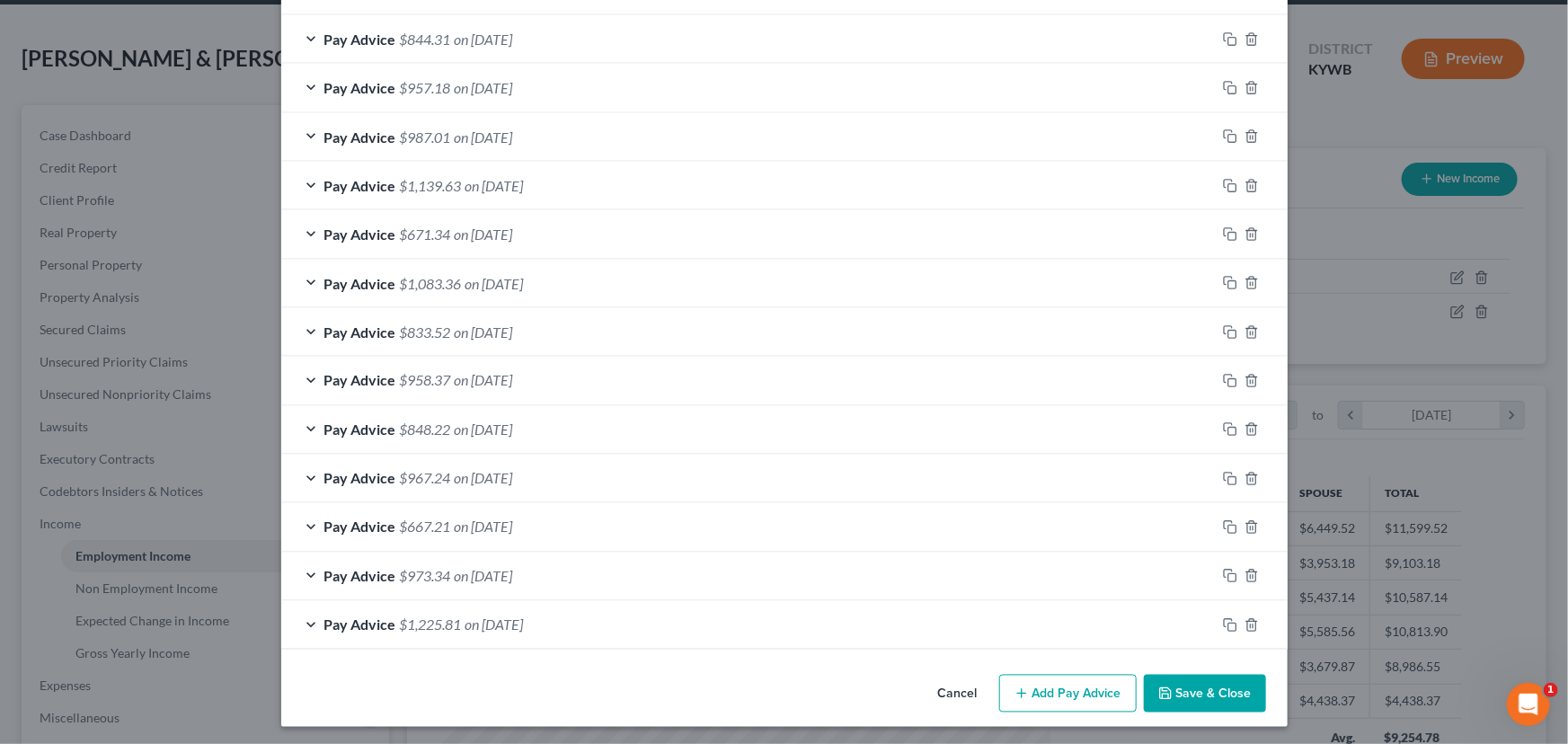
click at [1188, 690] on button "Save & Close" at bounding box center [1204, 693] width 122 height 38
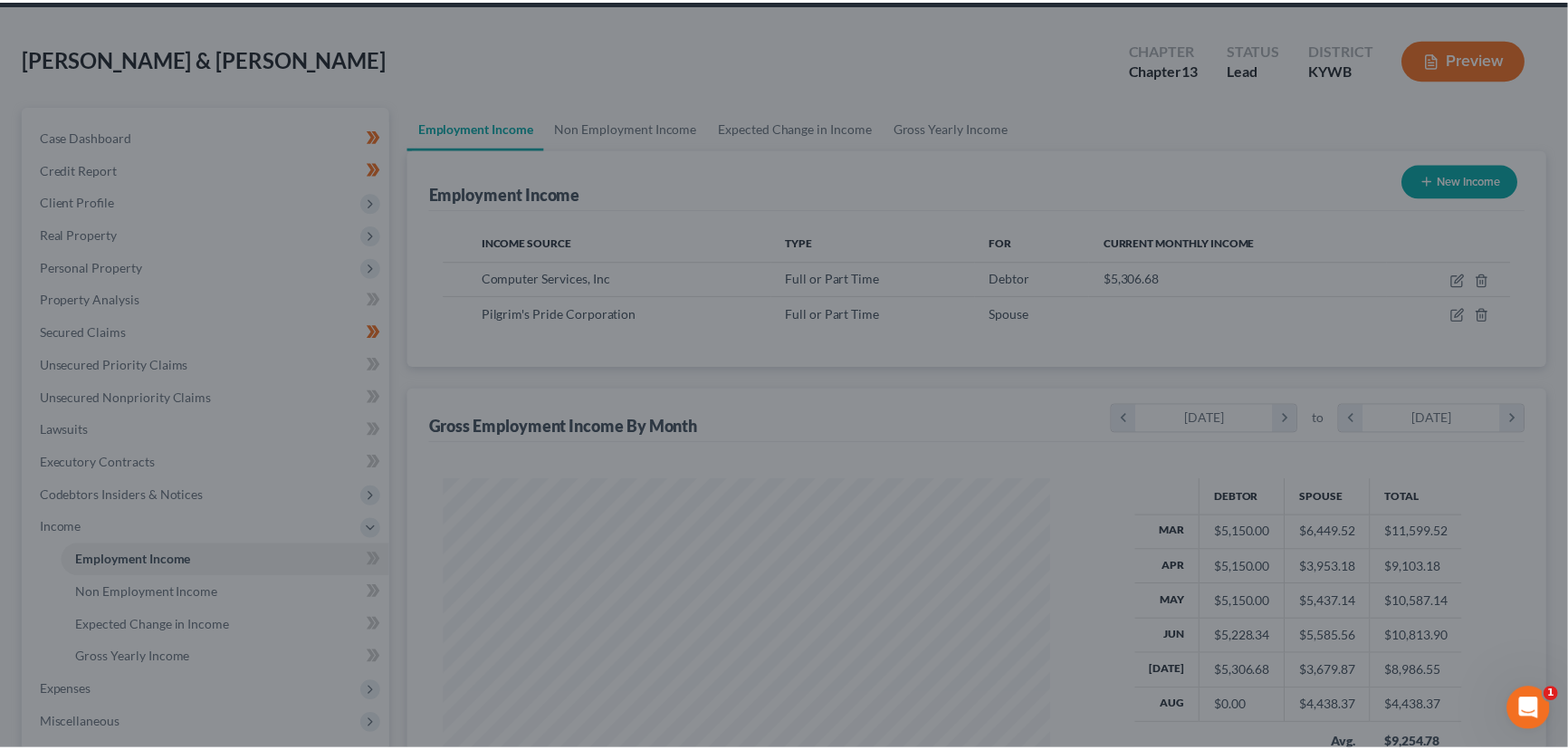
scroll to position [905583, 904687]
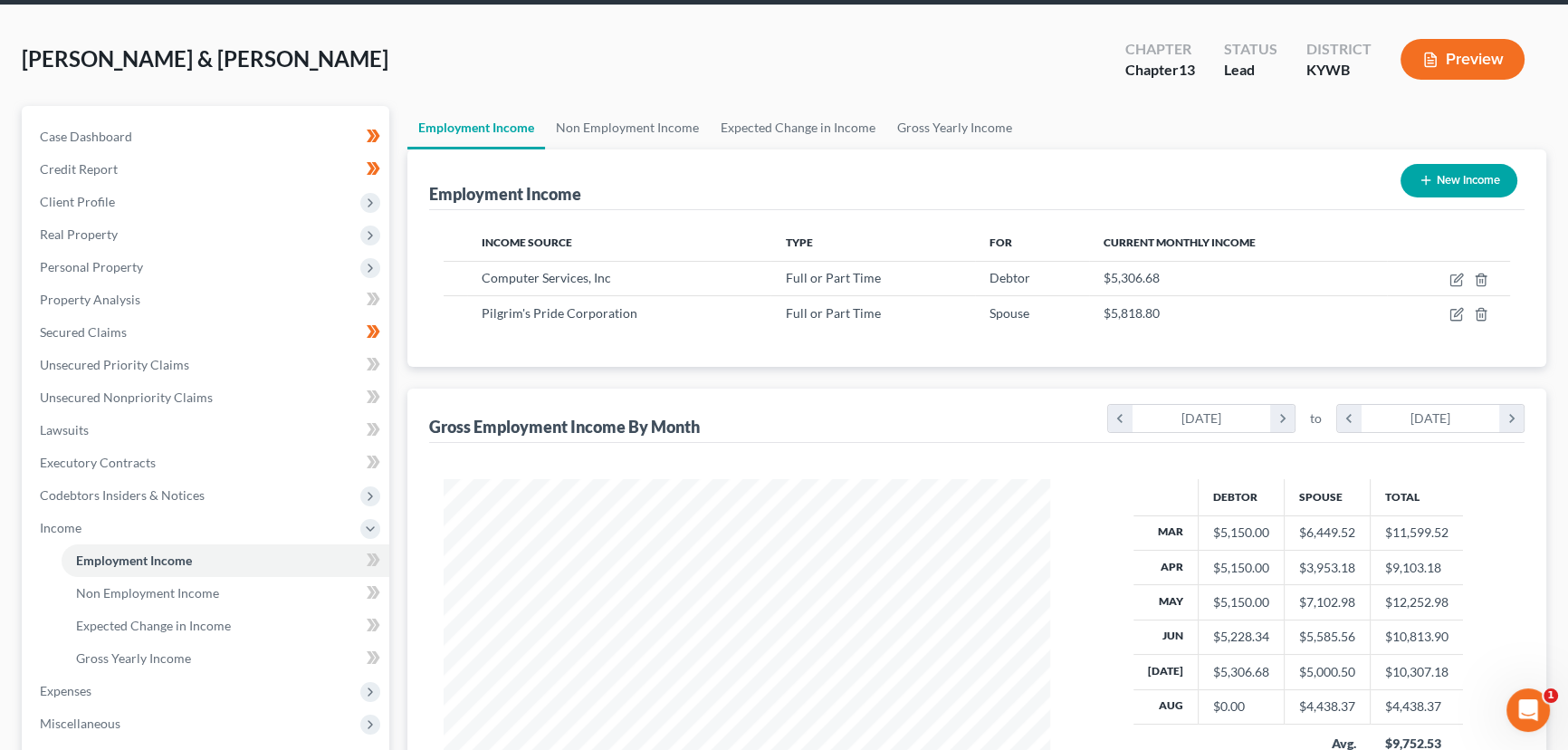
click at [804, 409] on div "Gross Employment Income By Month chevron_left [DATE] chevron_right to chevron_l…" at bounding box center [976, 416] width 1095 height 54
click at [380, 558] on span at bounding box center [374, 562] width 32 height 27
click at [188, 656] on span "Gross Yearly Income" at bounding box center [133, 657] width 115 height 15
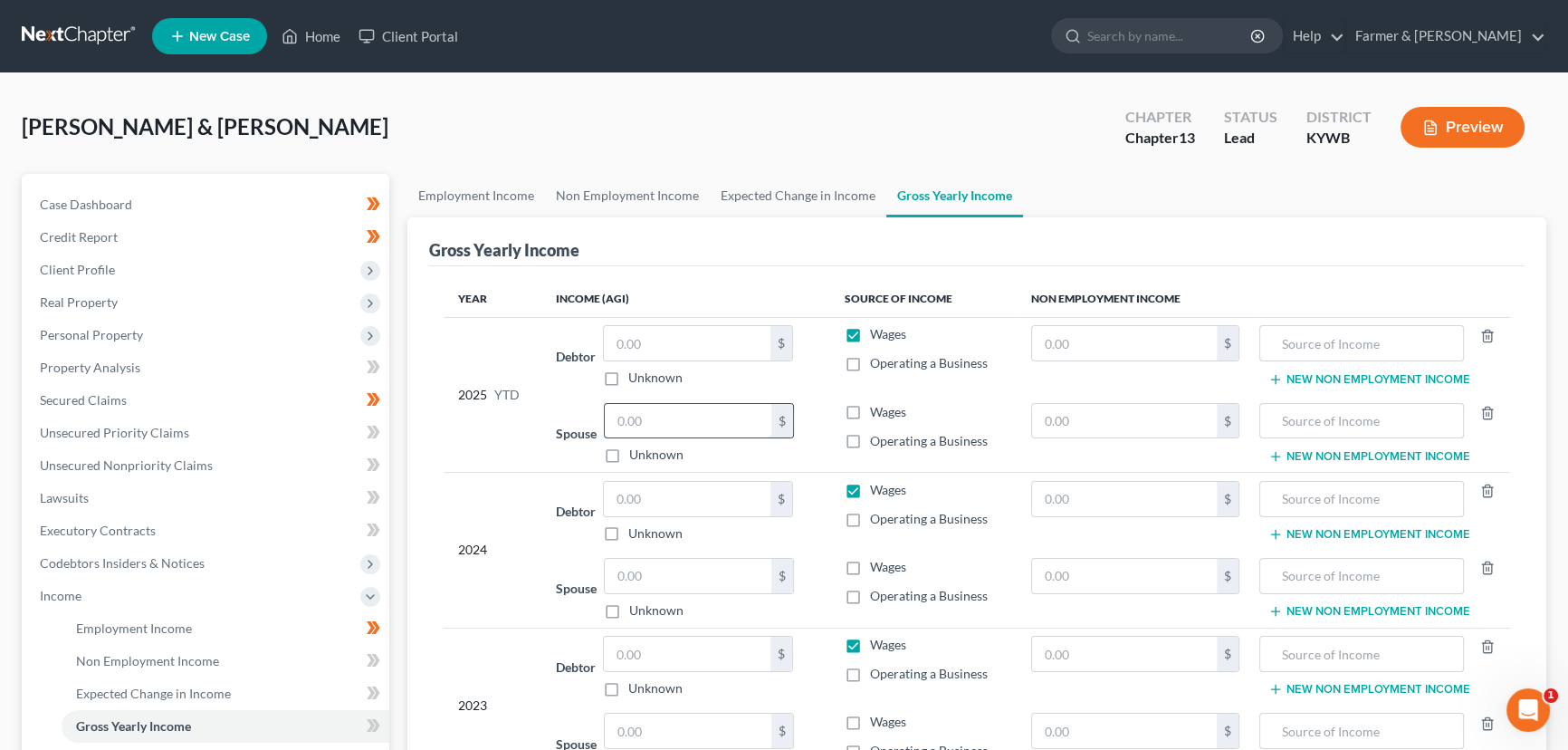
click at [650, 425] on input "text" at bounding box center [688, 421] width 167 height 34
click at [390, 468] on div "Case Dashboard Payments Invoices Payments Payments Credit Report Client Profile" at bounding box center [206, 615] width 386 height 883
click at [609, 342] on input "text" at bounding box center [687, 343] width 167 height 34
click at [489, 347] on div "2025 YTD" at bounding box center [492, 394] width 69 height 139
click at [434, 415] on div "Year Income (AGI) Source of Income Non Employment Income 2025 YTD Debtor 26,287…" at bounding box center [976, 542] width 1095 height 553
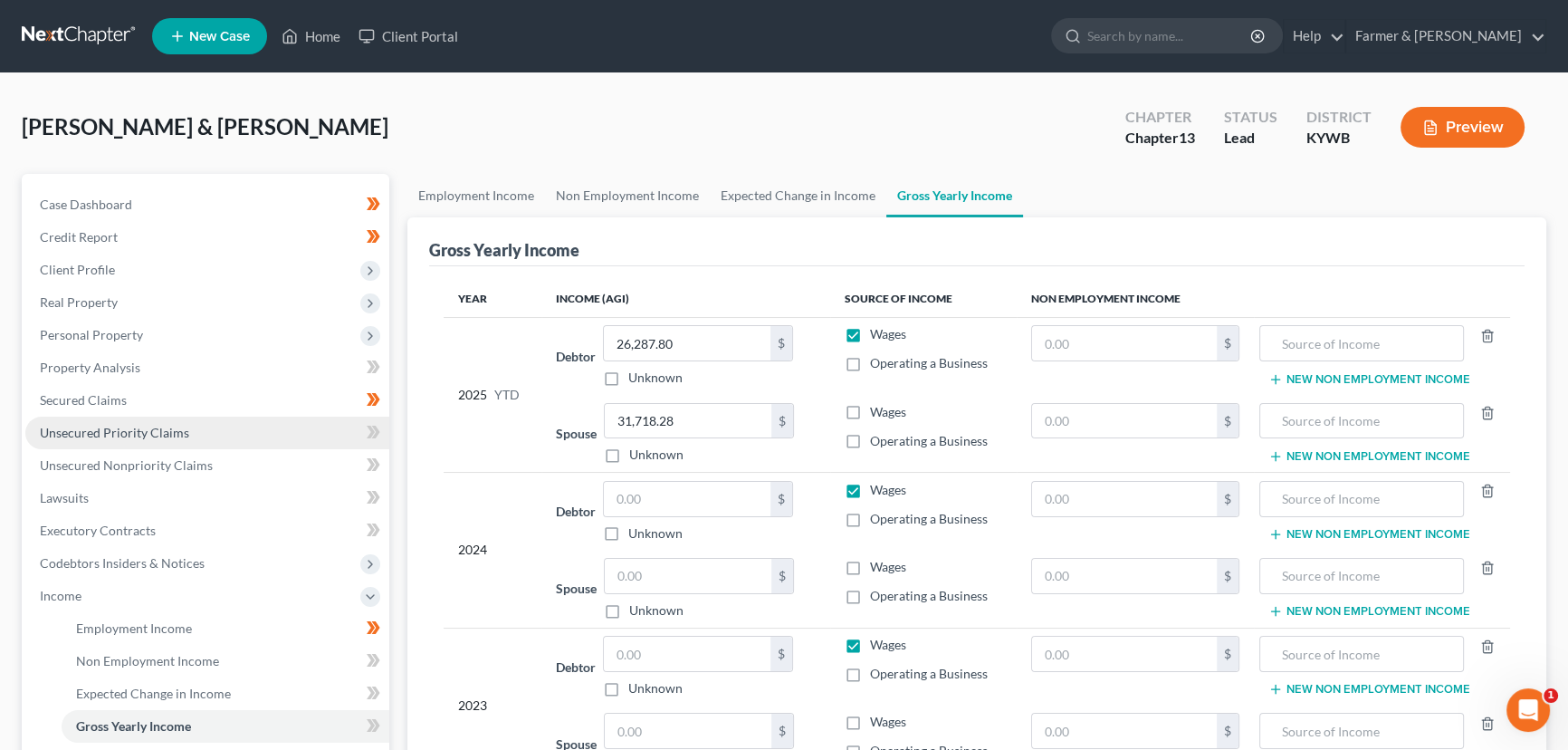
click at [197, 434] on link "Unsecured Priority Claims" at bounding box center [207, 433] width 364 height 33
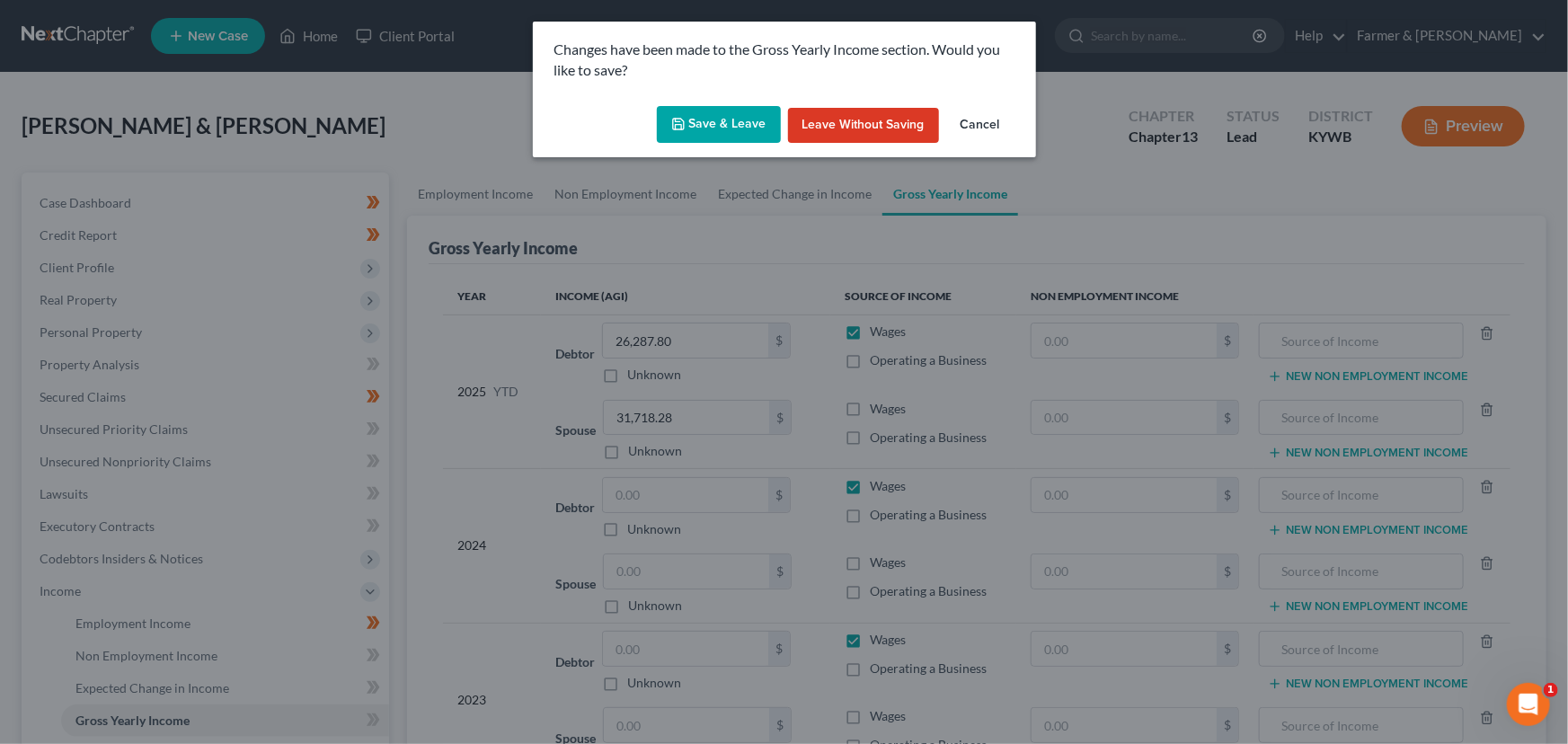
click at [737, 132] on button "Save & Leave" at bounding box center [718, 125] width 124 height 38
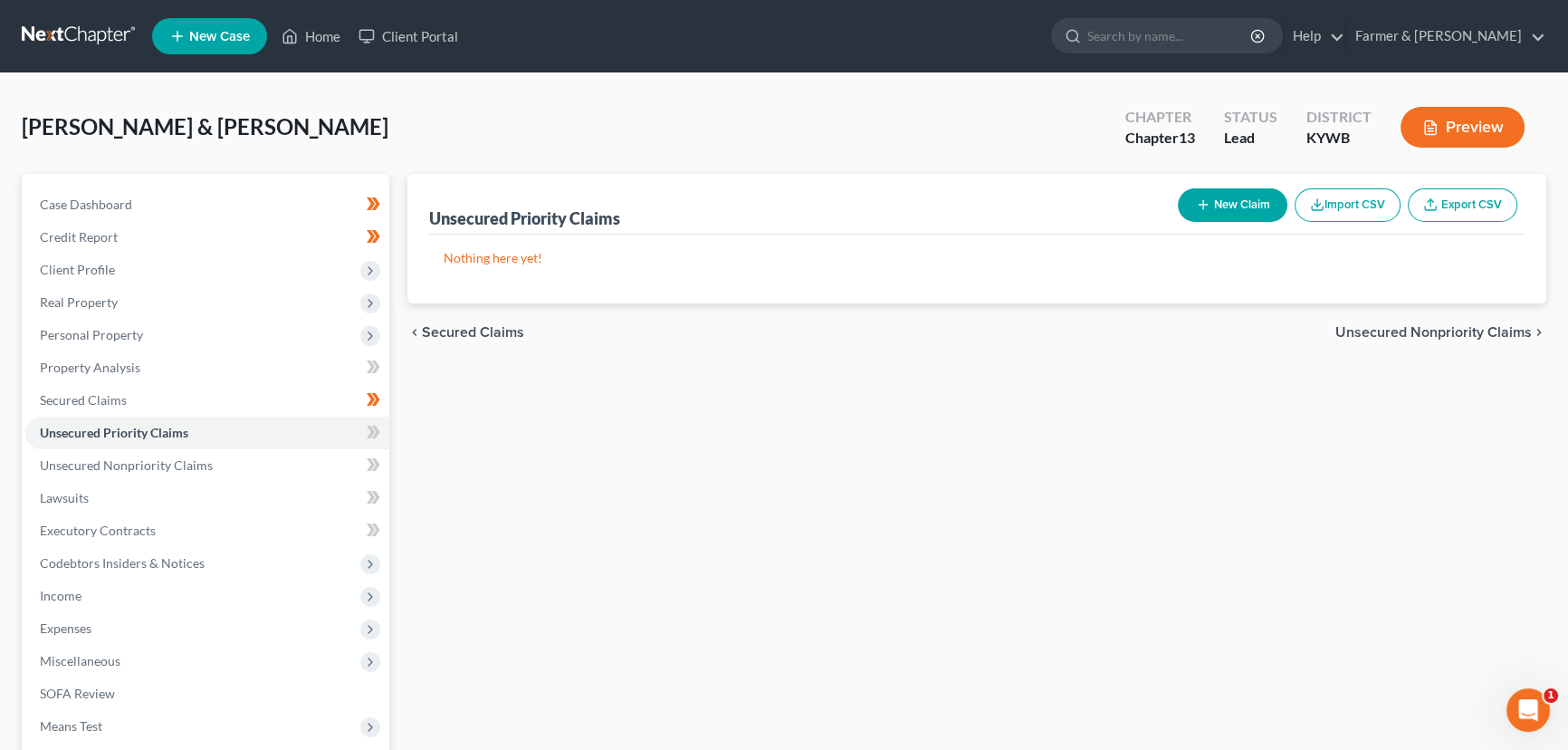
click at [1231, 196] on button "New Claim" at bounding box center [1233, 205] width 110 height 34
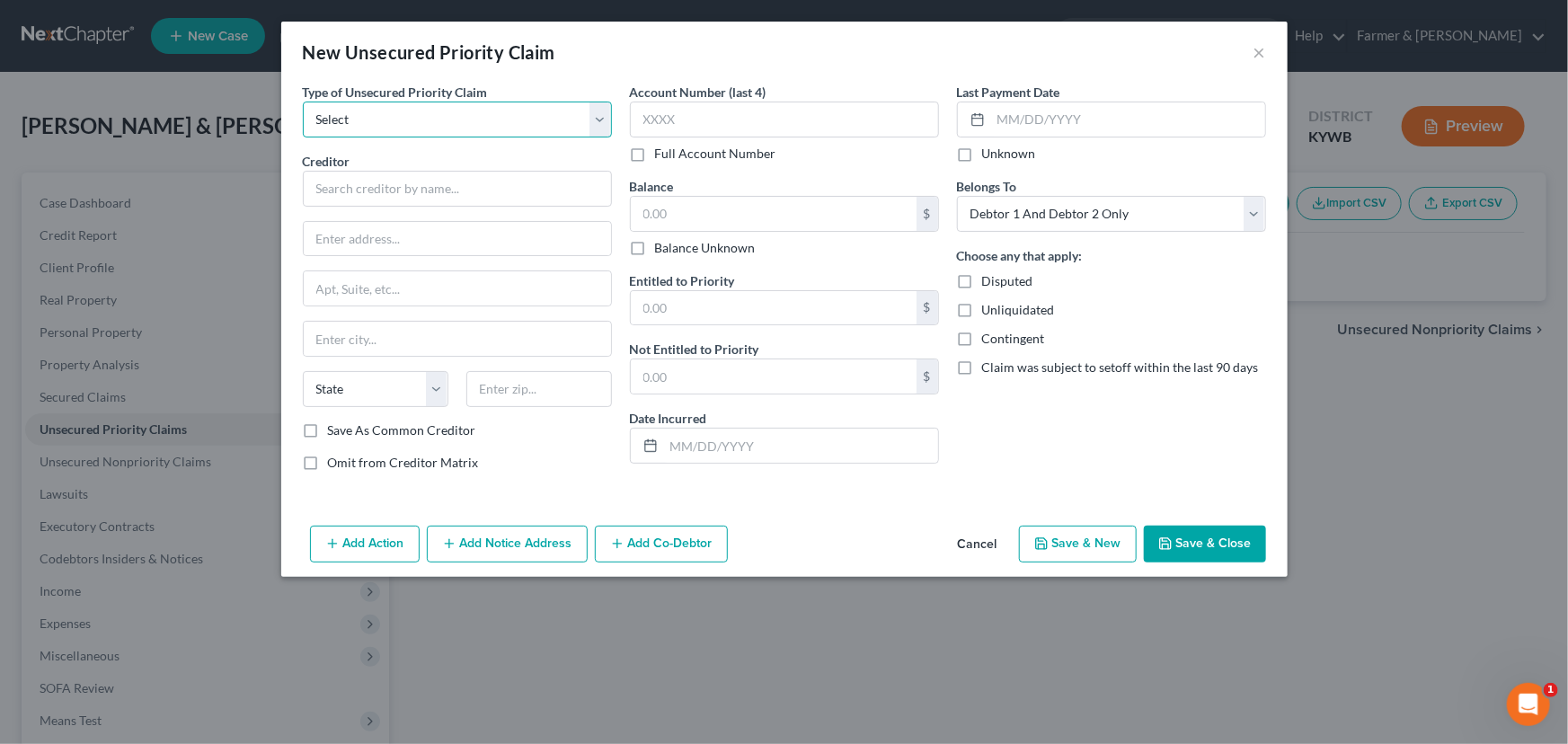
click at [469, 104] on select "Select Taxes & Other Government Units Domestic Support Obligations Extensions o…" at bounding box center [457, 119] width 309 height 36
click at [302, 101] on select "Select Taxes & Other Government Units Domestic Support Obligations Extensions o…" at bounding box center [457, 119] width 309 height 36
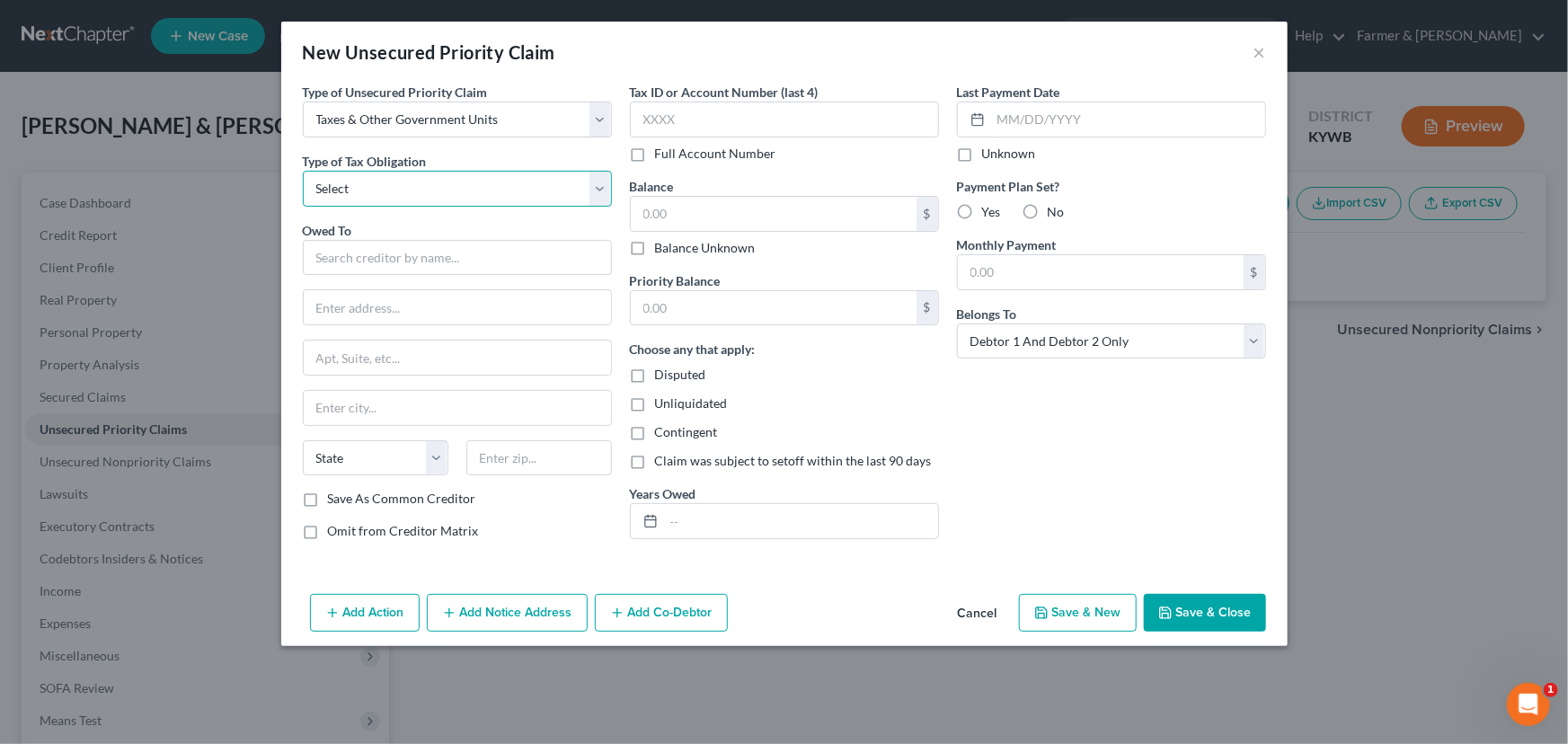
click at [439, 186] on select "Select Federal City State Franchise Tax Board Other" at bounding box center [457, 188] width 309 height 36
click at [302, 171] on select "Select Federal City State Franchise Tax Board Other" at bounding box center [457, 188] width 309 height 36
click at [355, 261] on input "text" at bounding box center [457, 258] width 309 height 36
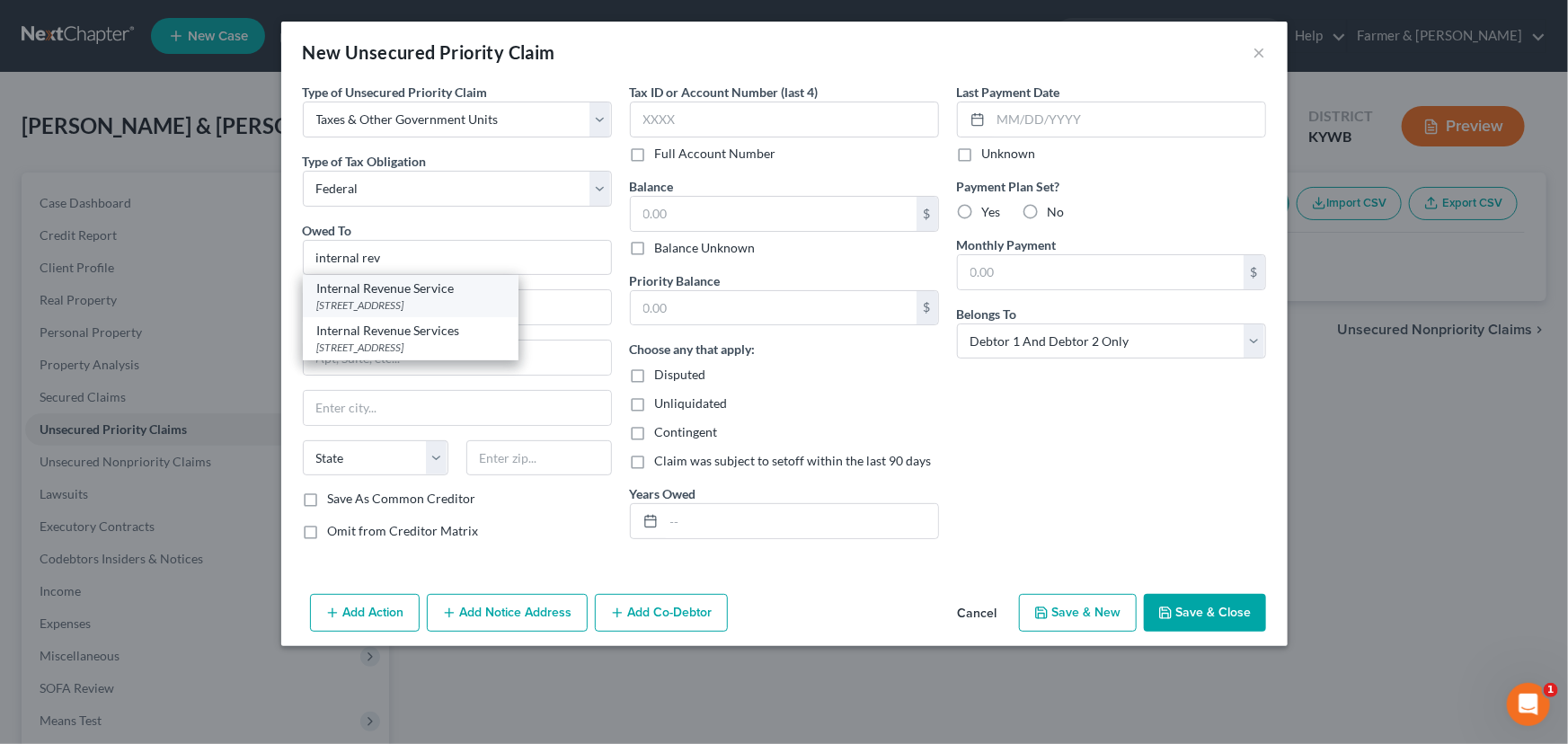
click at [412, 310] on div "[STREET_ADDRESS]" at bounding box center [411, 305] width 186 height 15
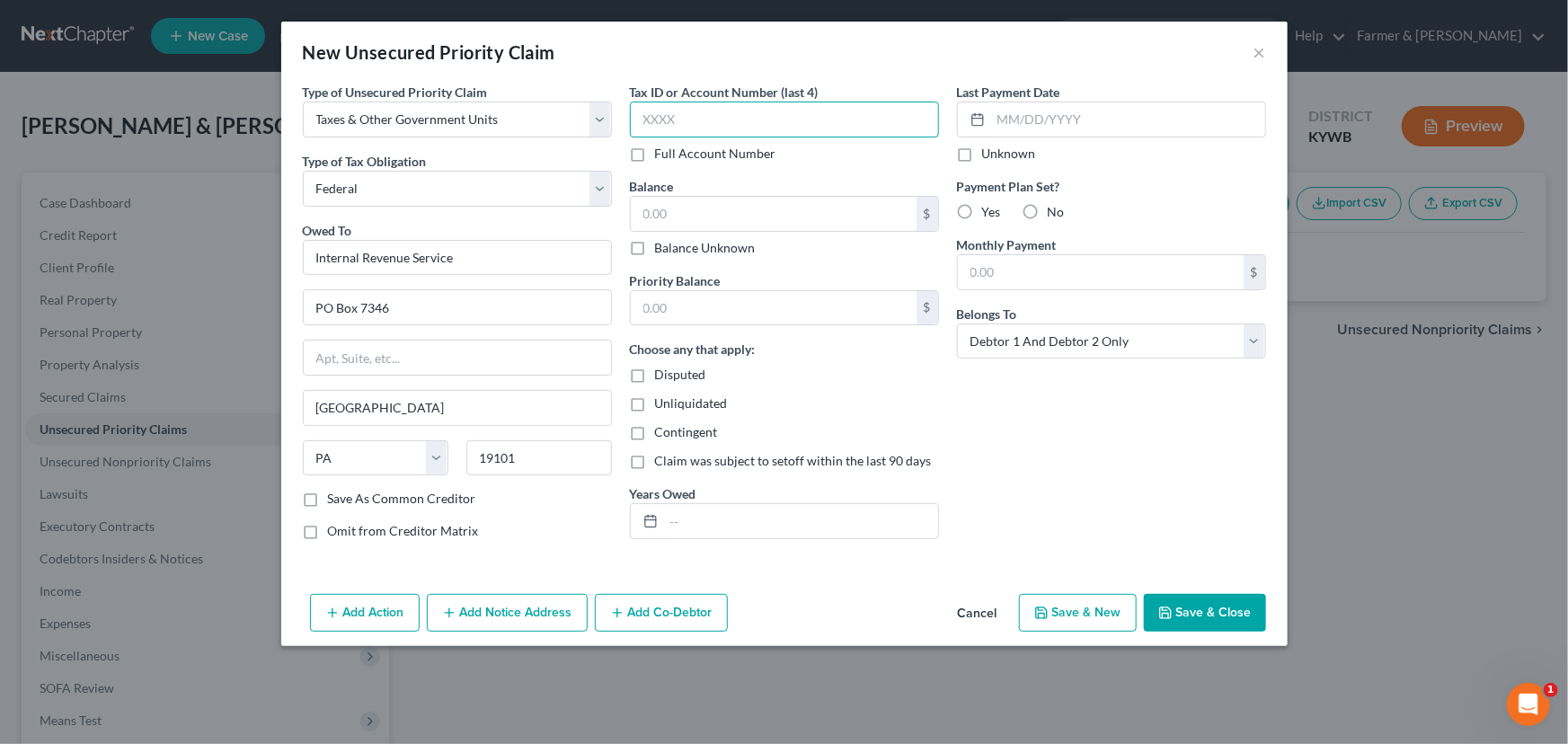
click at [670, 112] on input "text" at bounding box center [784, 119] width 309 height 36
click at [677, 217] on input "text" at bounding box center [774, 213] width 286 height 34
drag, startPoint x: 691, startPoint y: 210, endPoint x: 626, endPoint y: 215, distance: 65.2
click at [630, 215] on div "3,163.00 $" at bounding box center [784, 213] width 309 height 36
click at [684, 316] on input "text" at bounding box center [774, 309] width 286 height 34
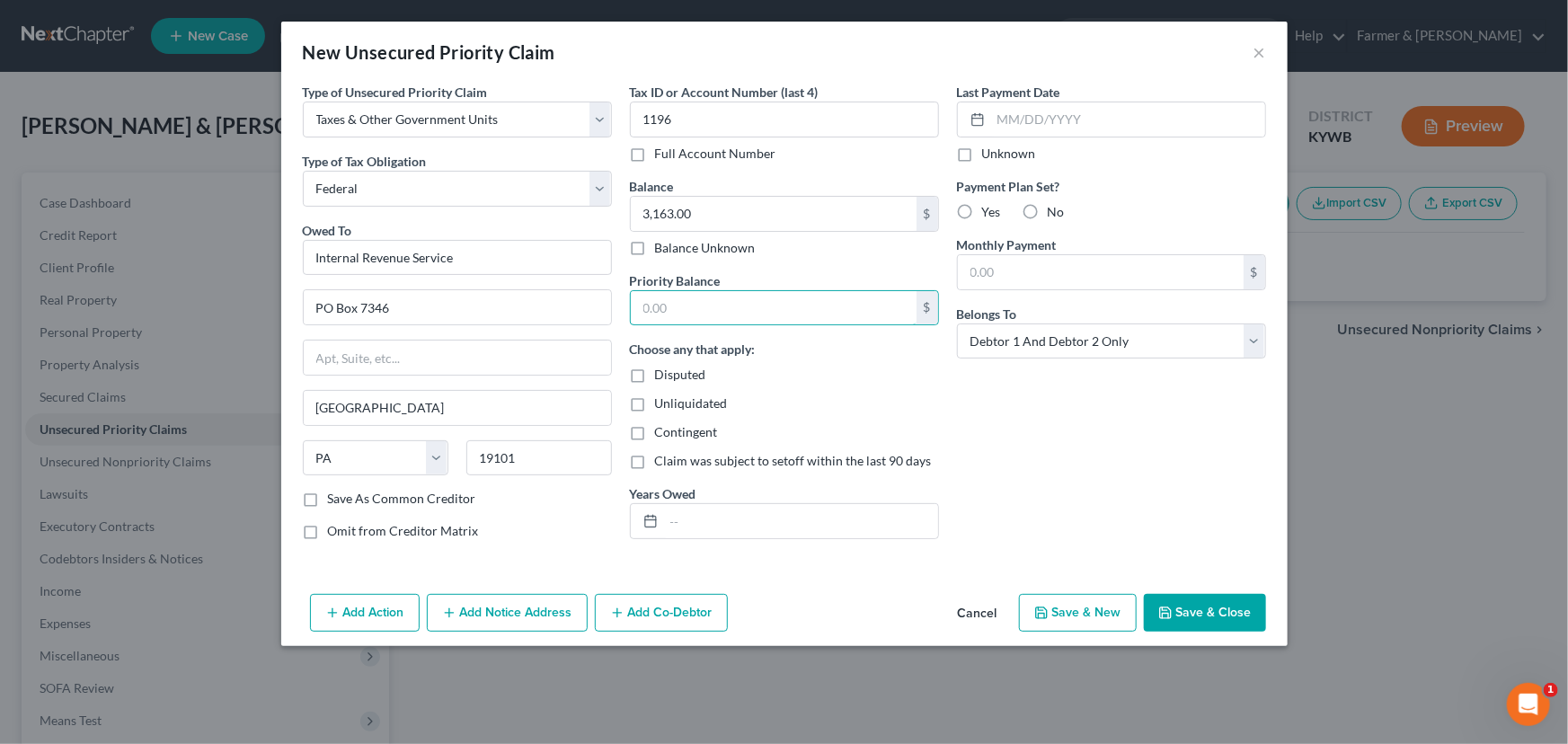
paste input "3,163.00"
click at [1018, 447] on div "Last Payment Date Unknown Payment Plan Set? Yes No Monthly Payment $ Belongs To…" at bounding box center [1112, 318] width 327 height 472
click at [850, 526] on input "text" at bounding box center [800, 521] width 274 height 34
click at [1017, 425] on div "Last Payment Date Unknown Payment Plan Set? Yes No Monthly Payment $ Belongs To…" at bounding box center [1112, 318] width 327 height 472
click at [1178, 601] on button "Save & Close" at bounding box center [1204, 613] width 122 height 38
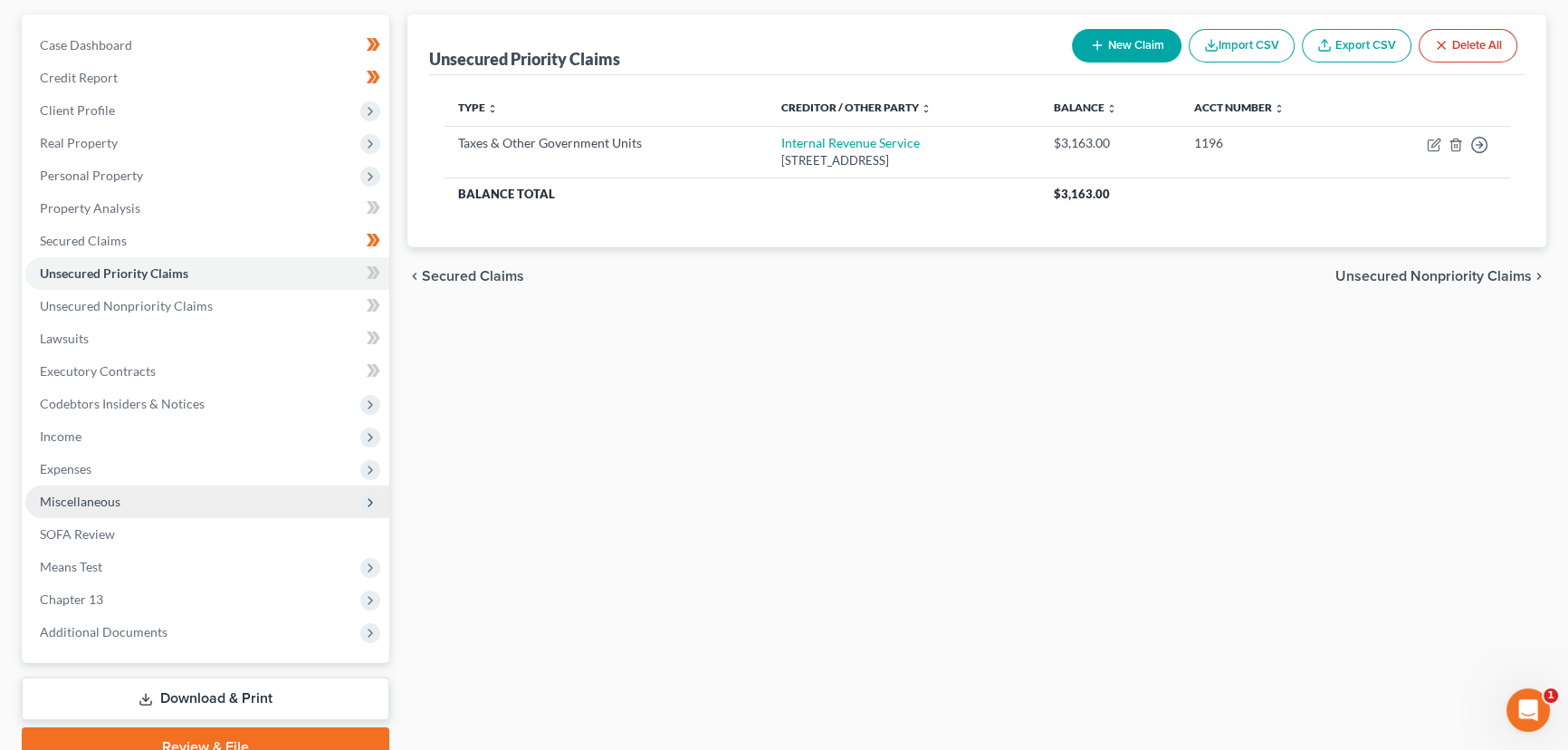
scroll to position [166, 0]
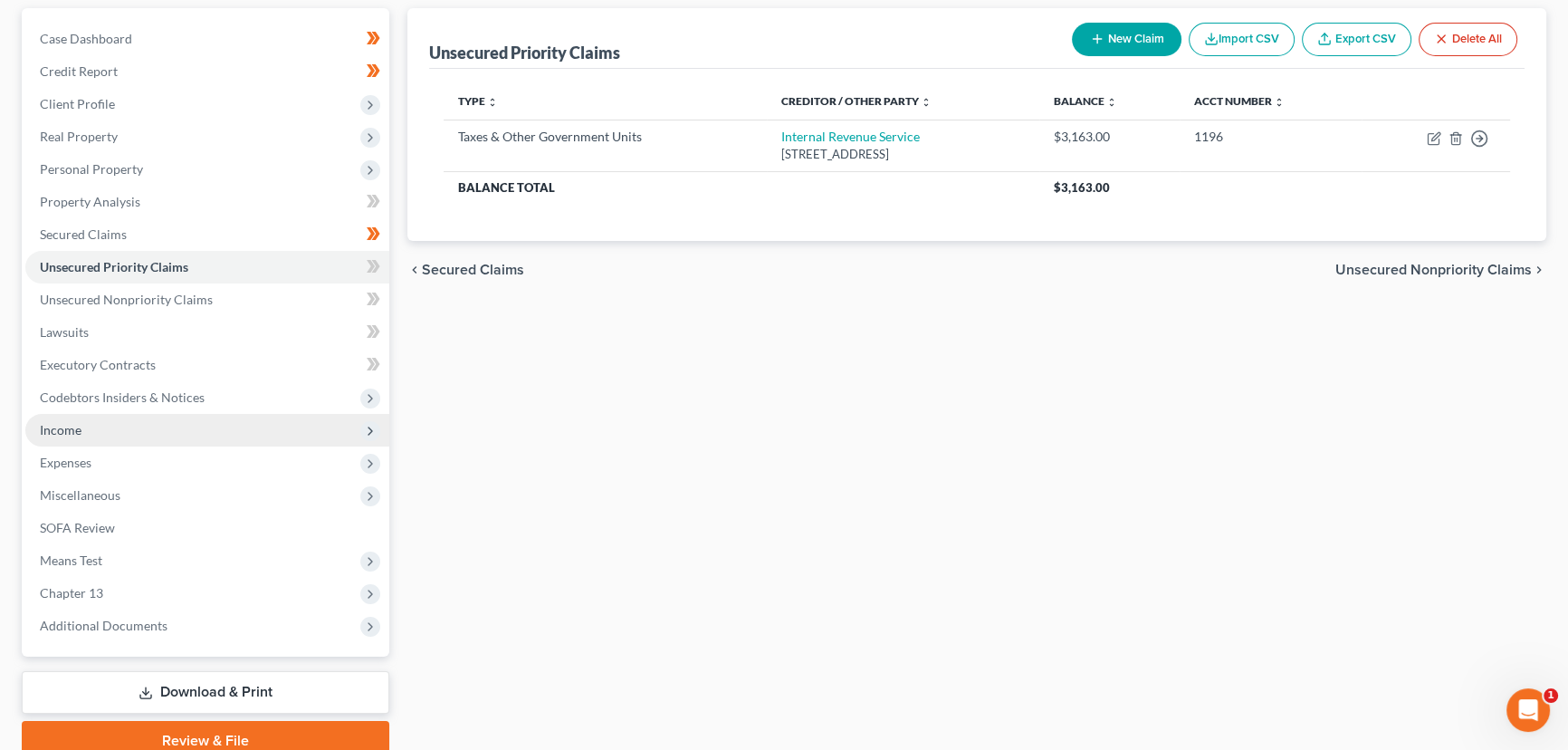
click at [94, 429] on span "Income" at bounding box center [207, 430] width 364 height 33
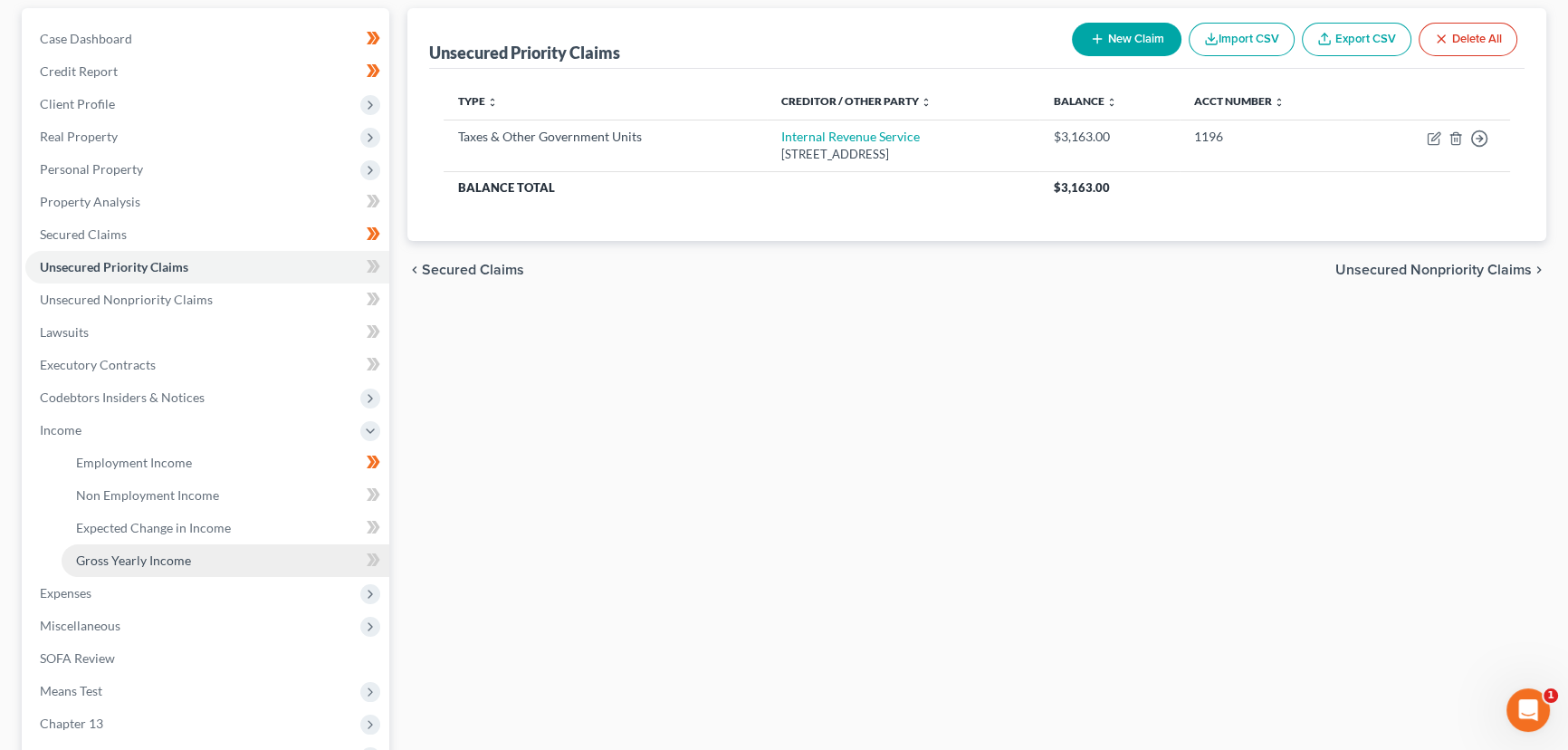
click at [108, 557] on span "Gross Yearly Income" at bounding box center [133, 560] width 115 height 15
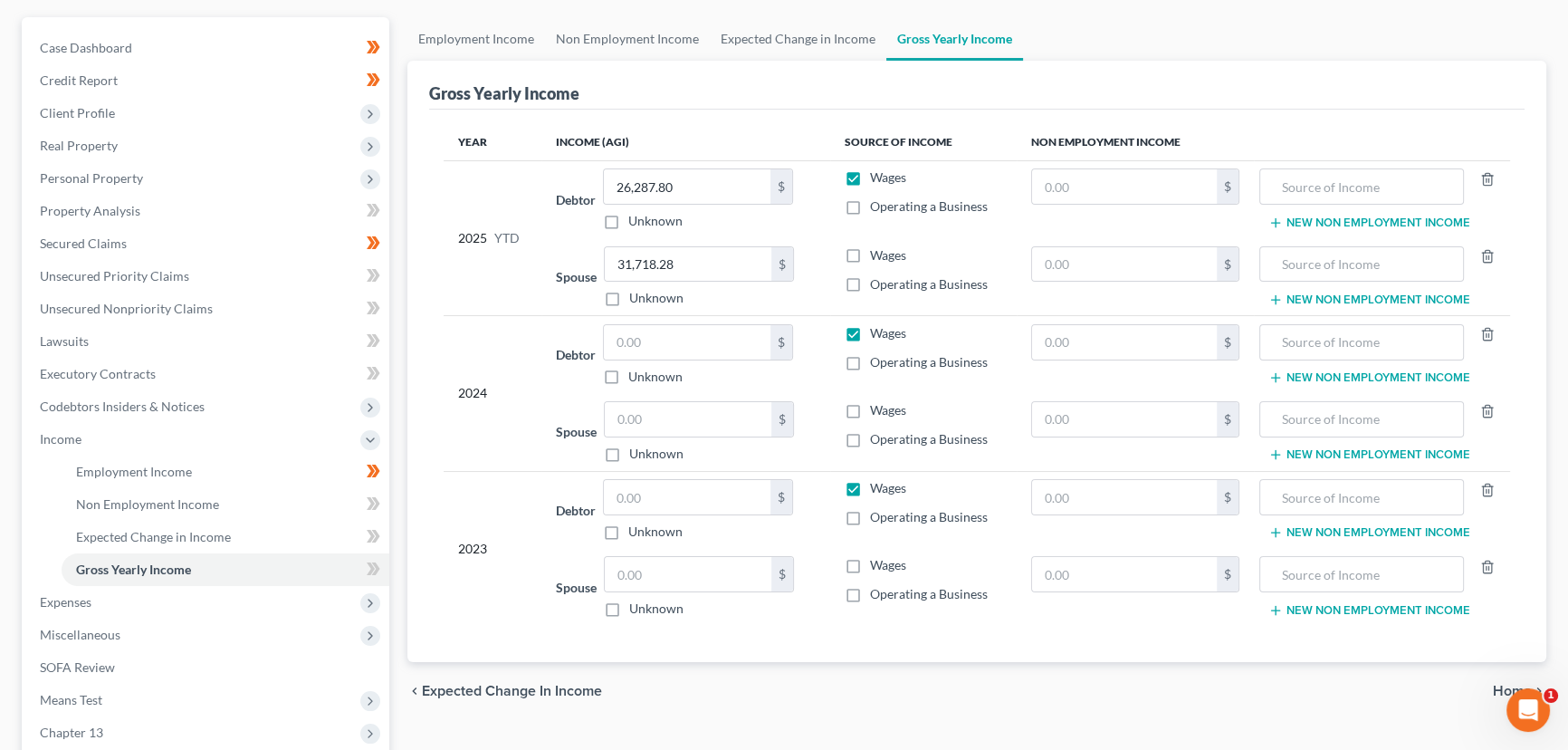
scroll to position [158, 0]
click at [633, 408] on input "text" at bounding box center [688, 418] width 167 height 34
click at [638, 345] on input "text" at bounding box center [687, 341] width 167 height 34
click at [487, 336] on div "2024" at bounding box center [492, 392] width 69 height 139
click at [224, 274] on link "Unsecured Priority Claims" at bounding box center [207, 275] width 364 height 33
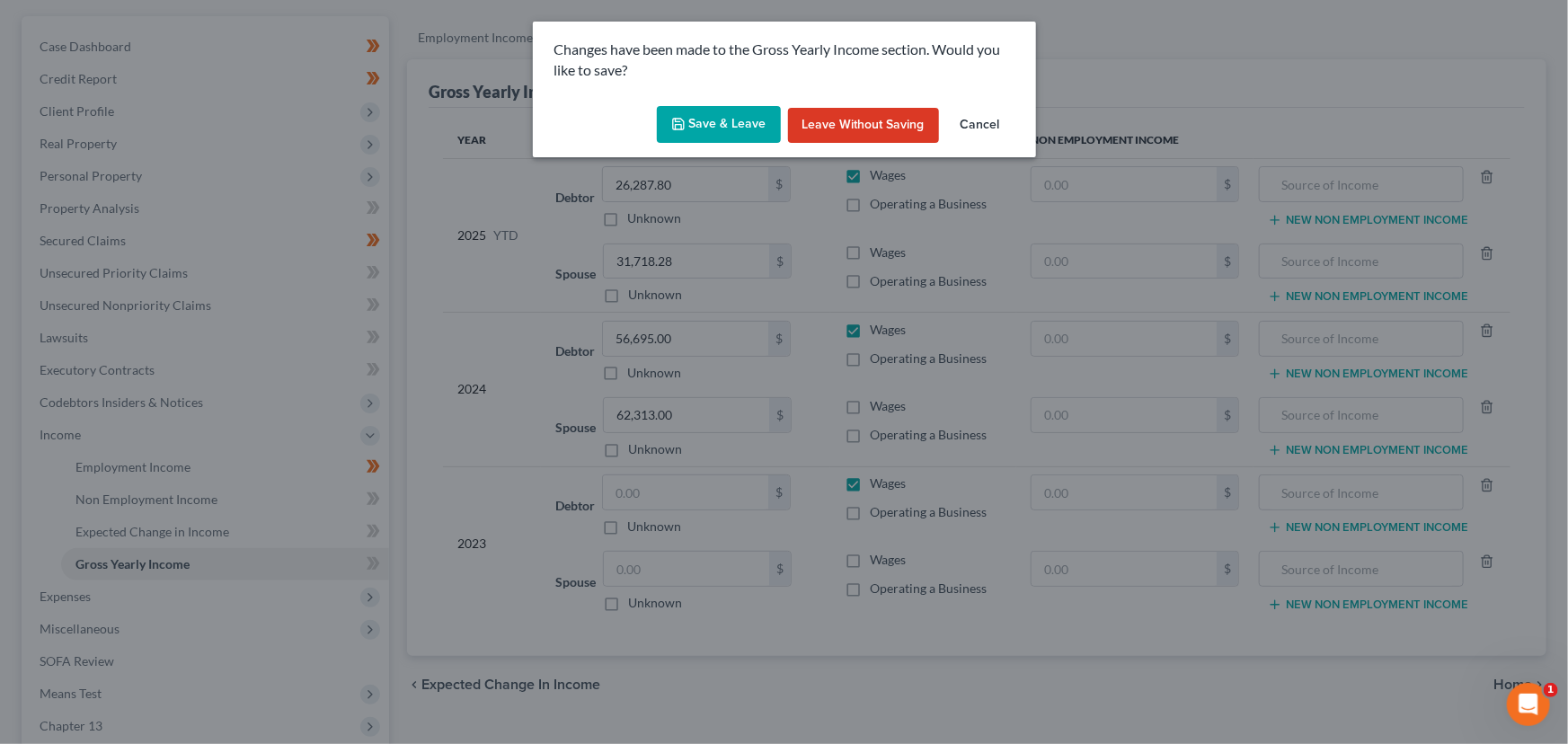
click at [720, 124] on button "Save & Leave" at bounding box center [718, 125] width 124 height 38
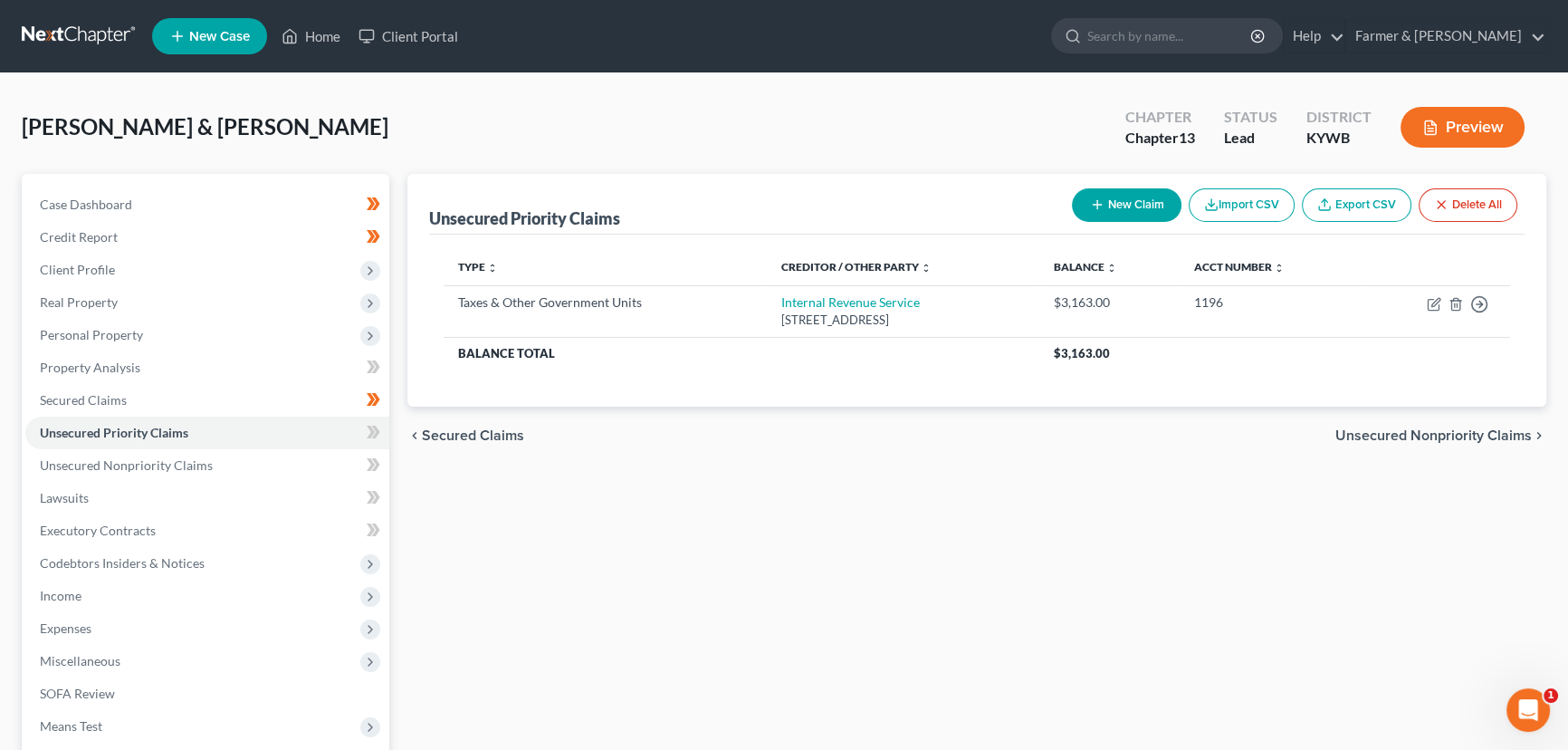
click at [1104, 210] on button "New Claim" at bounding box center [1127, 205] width 110 height 34
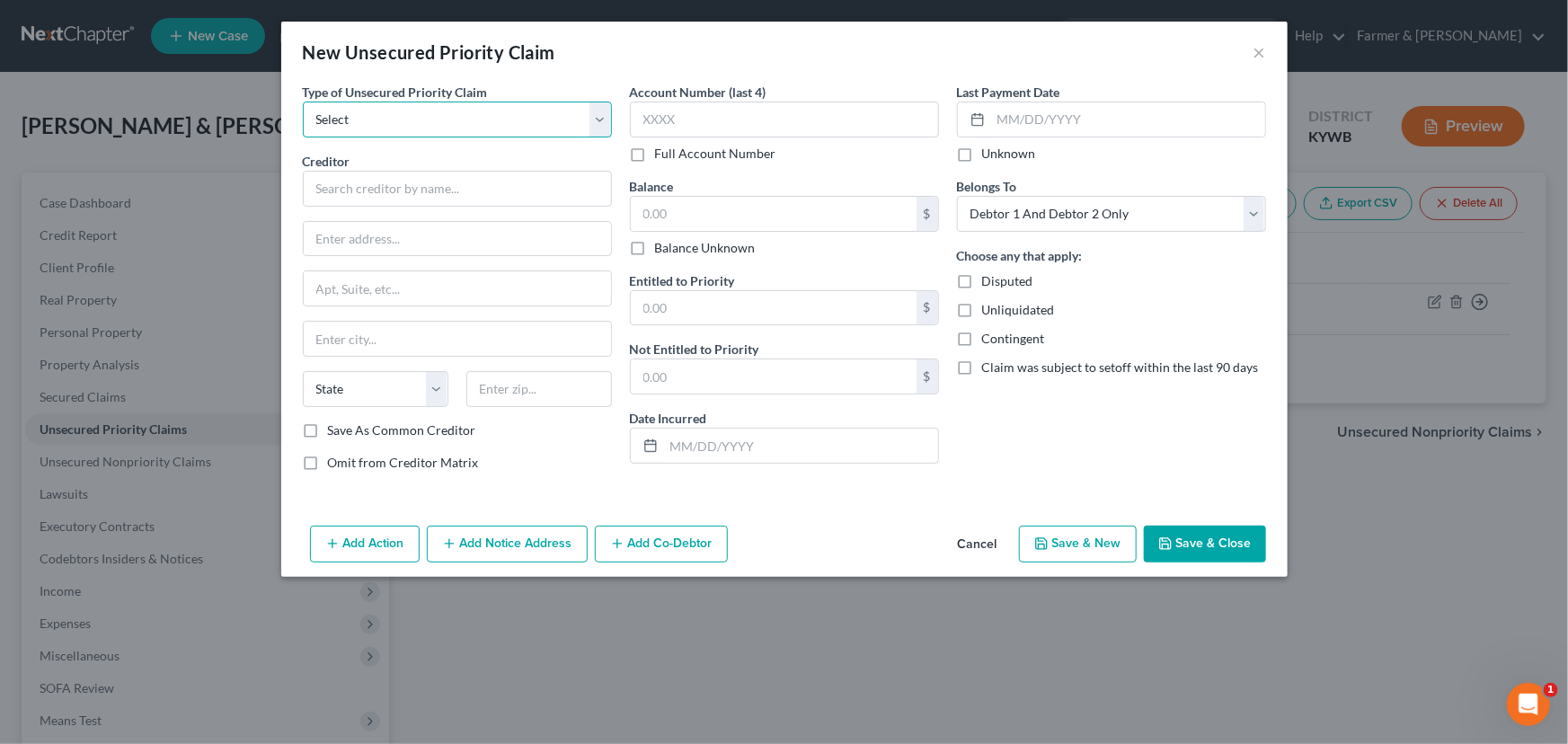
click at [418, 111] on select "Select Taxes & Other Government Units Domestic Support Obligations Extensions o…" at bounding box center [457, 119] width 309 height 36
click at [302, 101] on select "Select Taxes & Other Government Units Domestic Support Obligations Extensions o…" at bounding box center [457, 119] width 309 height 36
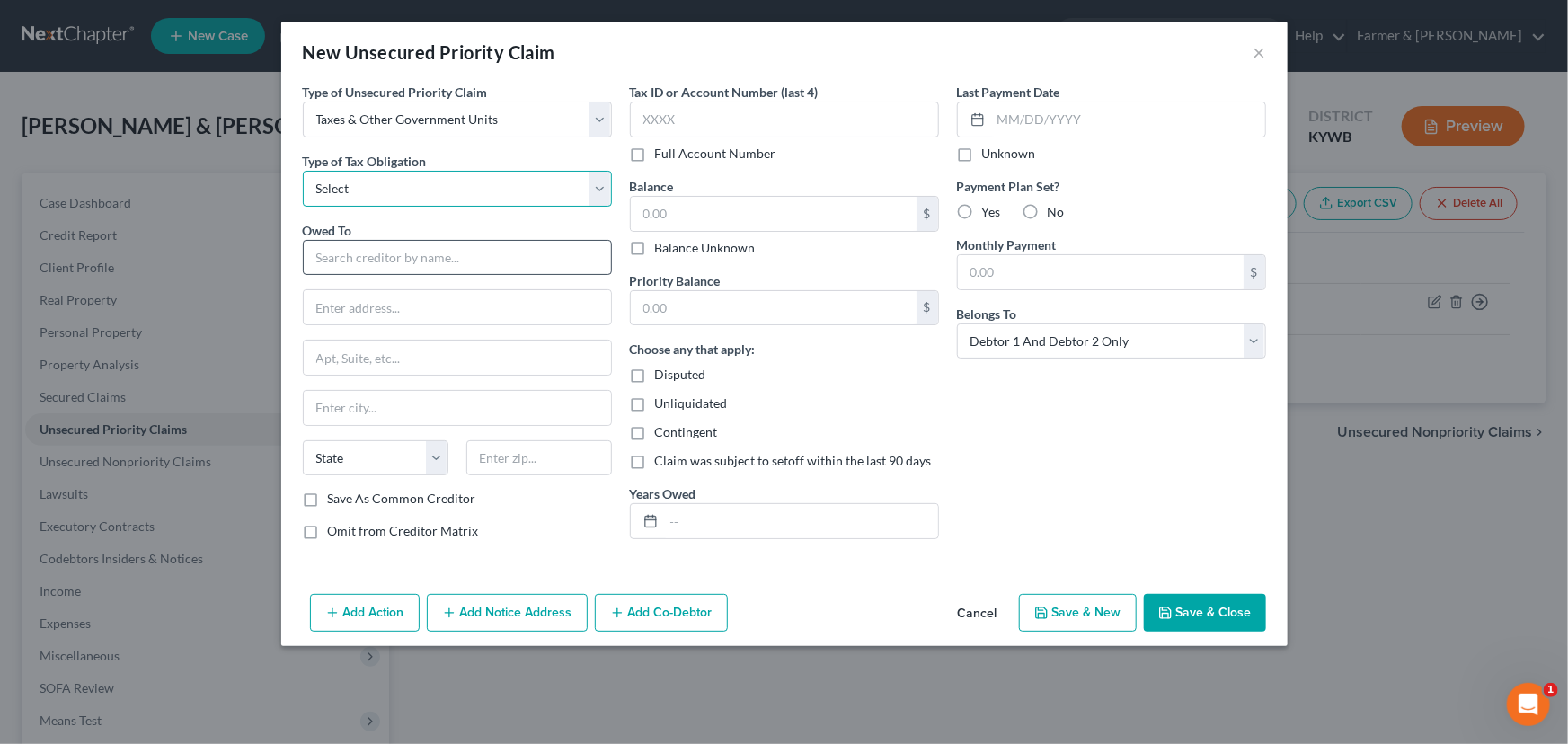
drag, startPoint x: 353, startPoint y: 186, endPoint x: 363, endPoint y: 249, distance: 63.8
click at [363, 249] on div "Type of Unsecured Priority Claim * Select Taxes & Other Government Units Domest…" at bounding box center [457, 318] width 327 height 472
click at [302, 171] on select "Select Federal City State Franchise Tax Board Other" at bounding box center [457, 188] width 309 height 36
click at [382, 253] on input "text" at bounding box center [457, 258] width 309 height 36
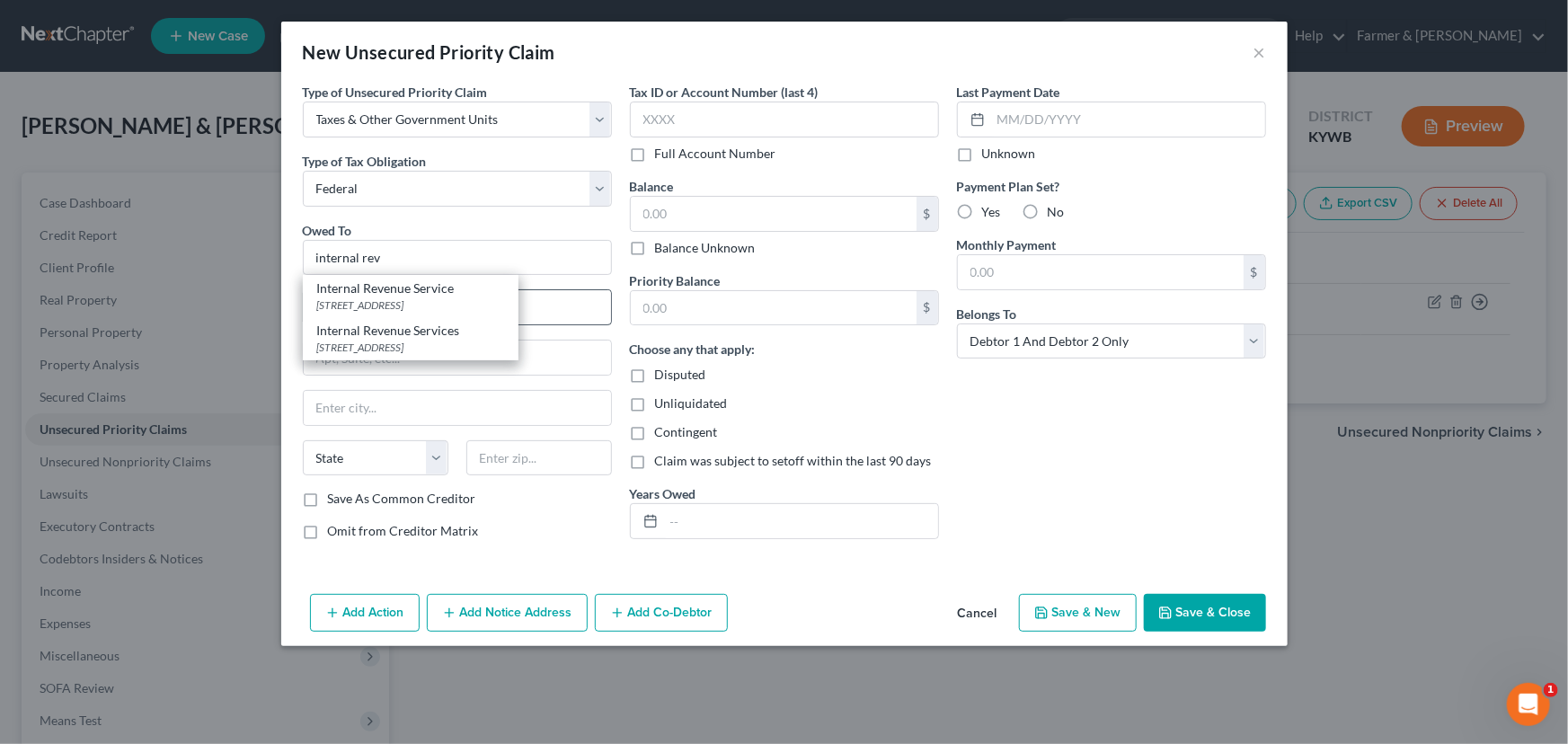
click at [405, 313] on div "Internal Revenue Service [STREET_ADDRESS]" at bounding box center [410, 296] width 215 height 43
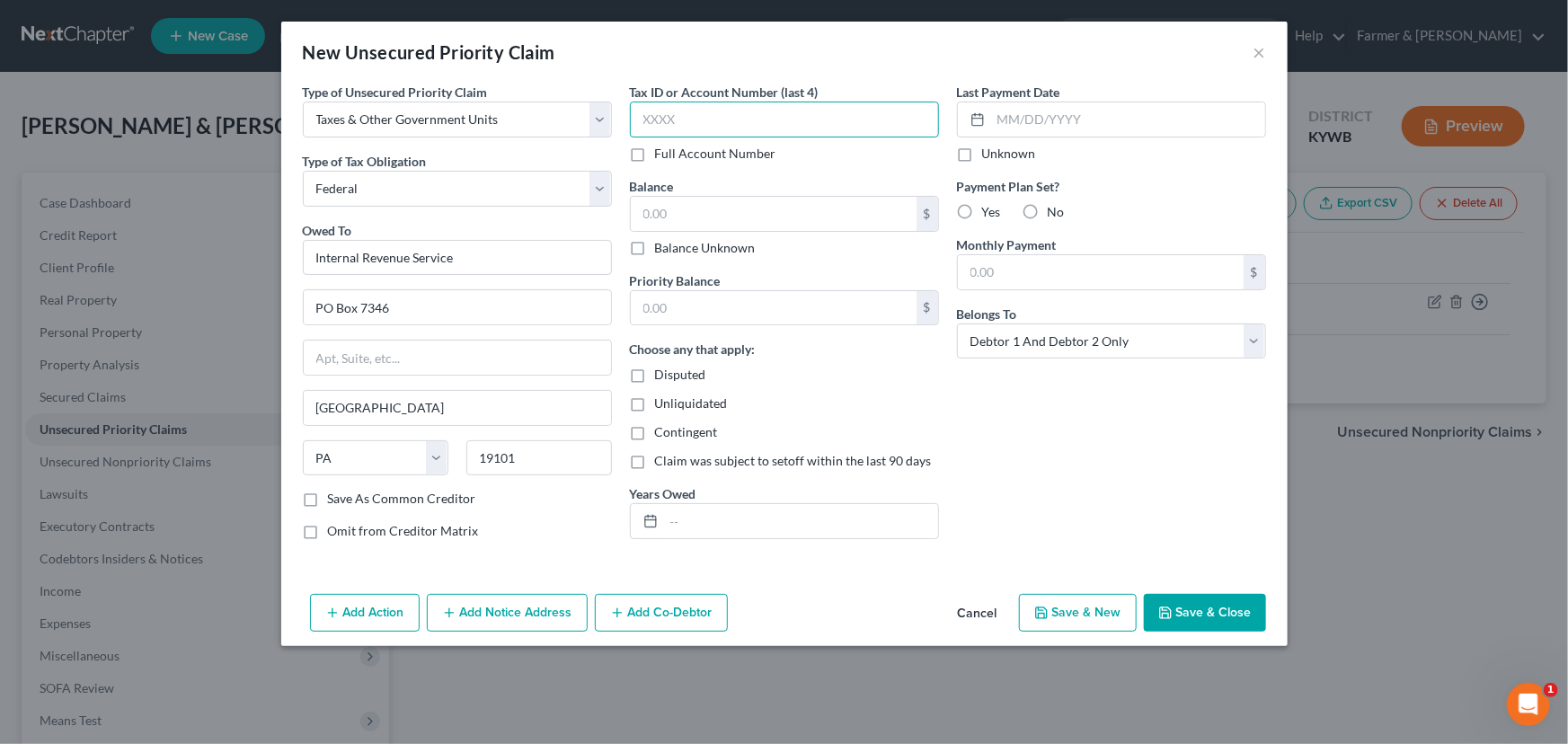
click at [727, 115] on input "text" at bounding box center [784, 119] width 309 height 36
click at [659, 204] on input "text" at bounding box center [774, 213] width 286 height 34
drag, startPoint x: 704, startPoint y: 215, endPoint x: 611, endPoint y: 229, distance: 94.0
click at [611, 229] on div "Type of Unsecured Priority Claim * Select Taxes & Other Government Units Domest…" at bounding box center [784, 318] width 981 height 472
click at [773, 310] on input "text" at bounding box center [774, 309] width 286 height 34
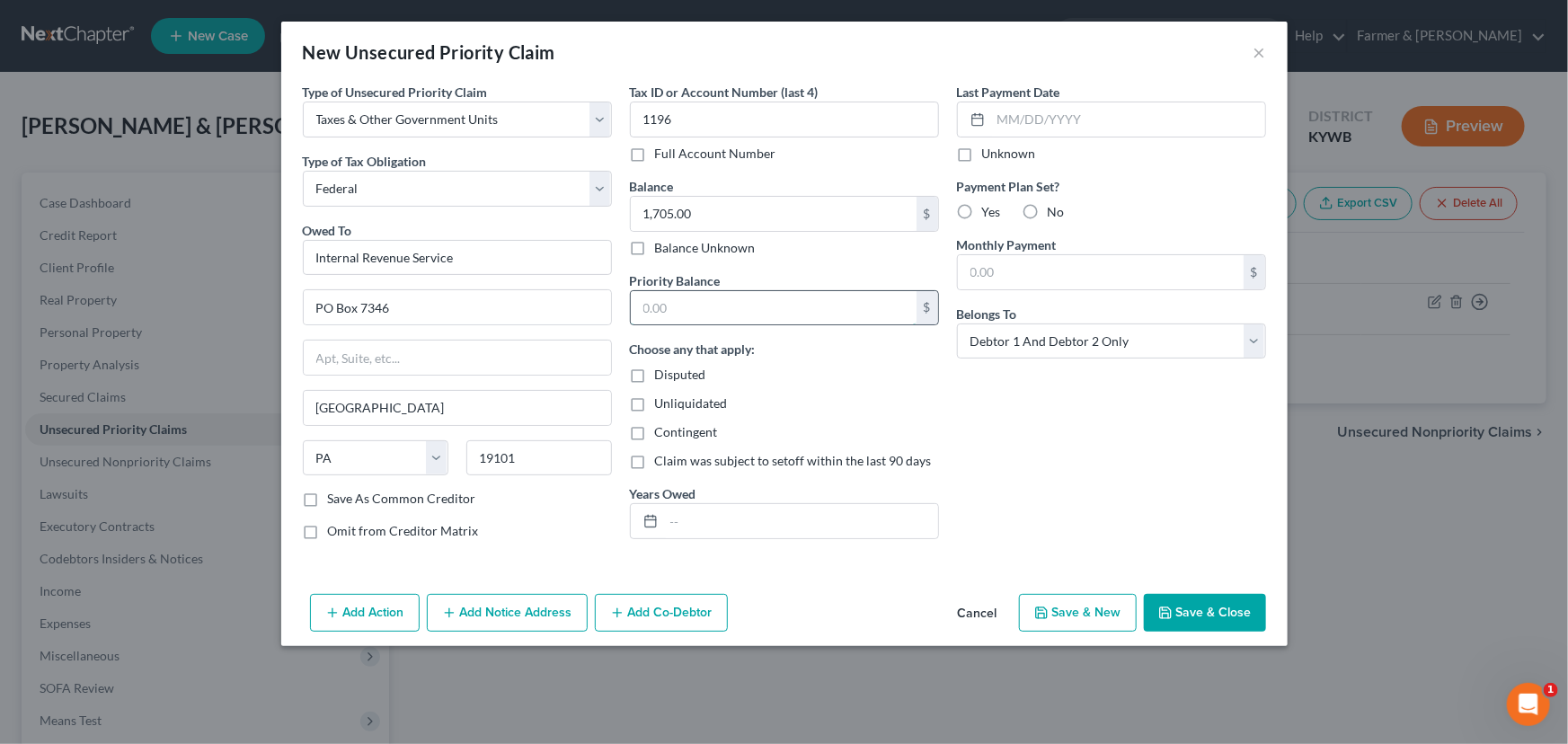
paste input "1,705.00"
click at [711, 533] on input "text" at bounding box center [800, 521] width 274 height 34
drag, startPoint x: 1015, startPoint y: 464, endPoint x: 1026, endPoint y: 469, distance: 12.1
click at [1015, 464] on div "Last Payment Date Unknown Payment Plan Set? Yes No Monthly Payment $ Belongs To…" at bounding box center [1112, 318] width 327 height 472
click at [1179, 588] on div "Add Action Add Notice Address Add Co-Debtor Cancel Save & New Save & Close" at bounding box center [784, 617] width 1007 height 60
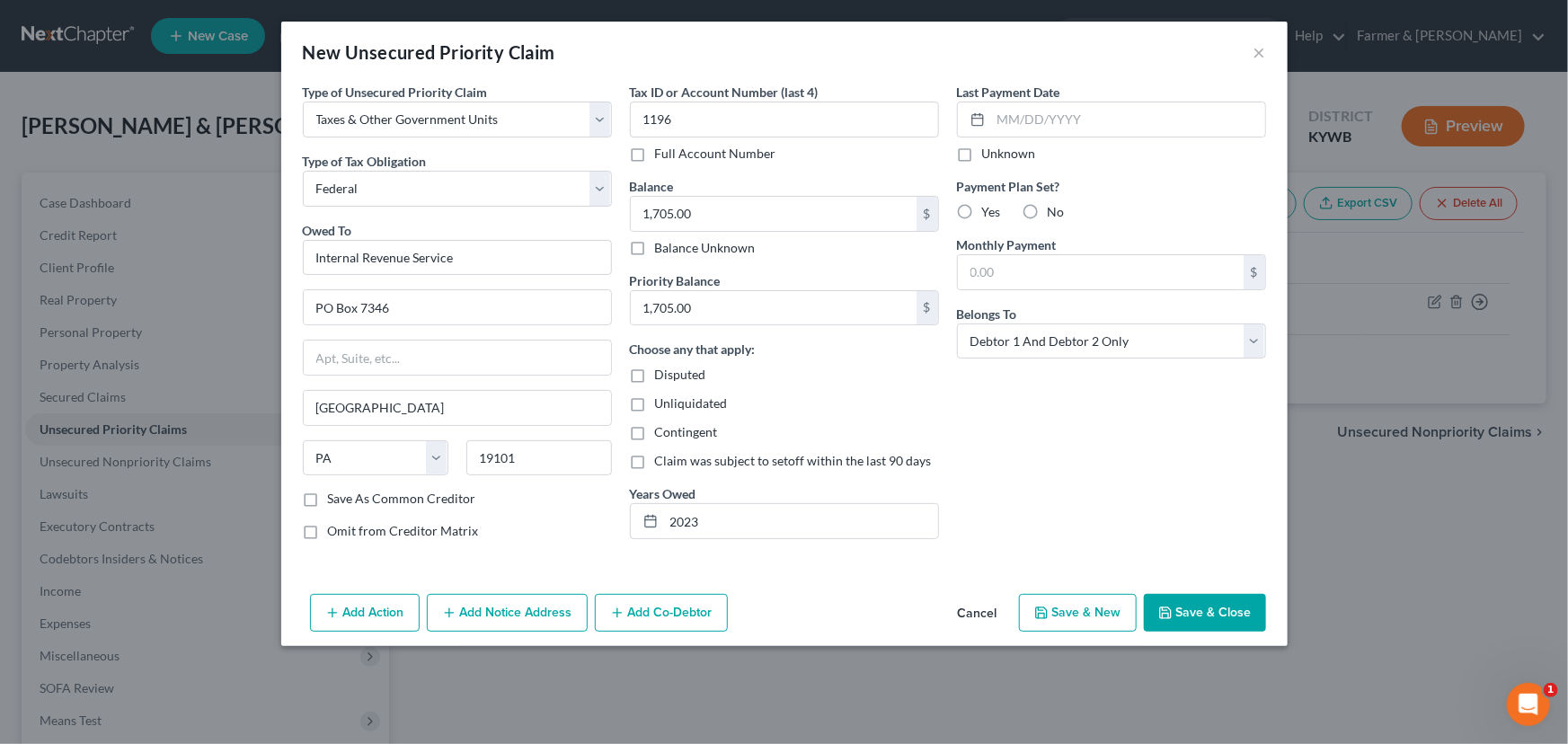
click at [1192, 608] on button "Save & Close" at bounding box center [1204, 613] width 122 height 38
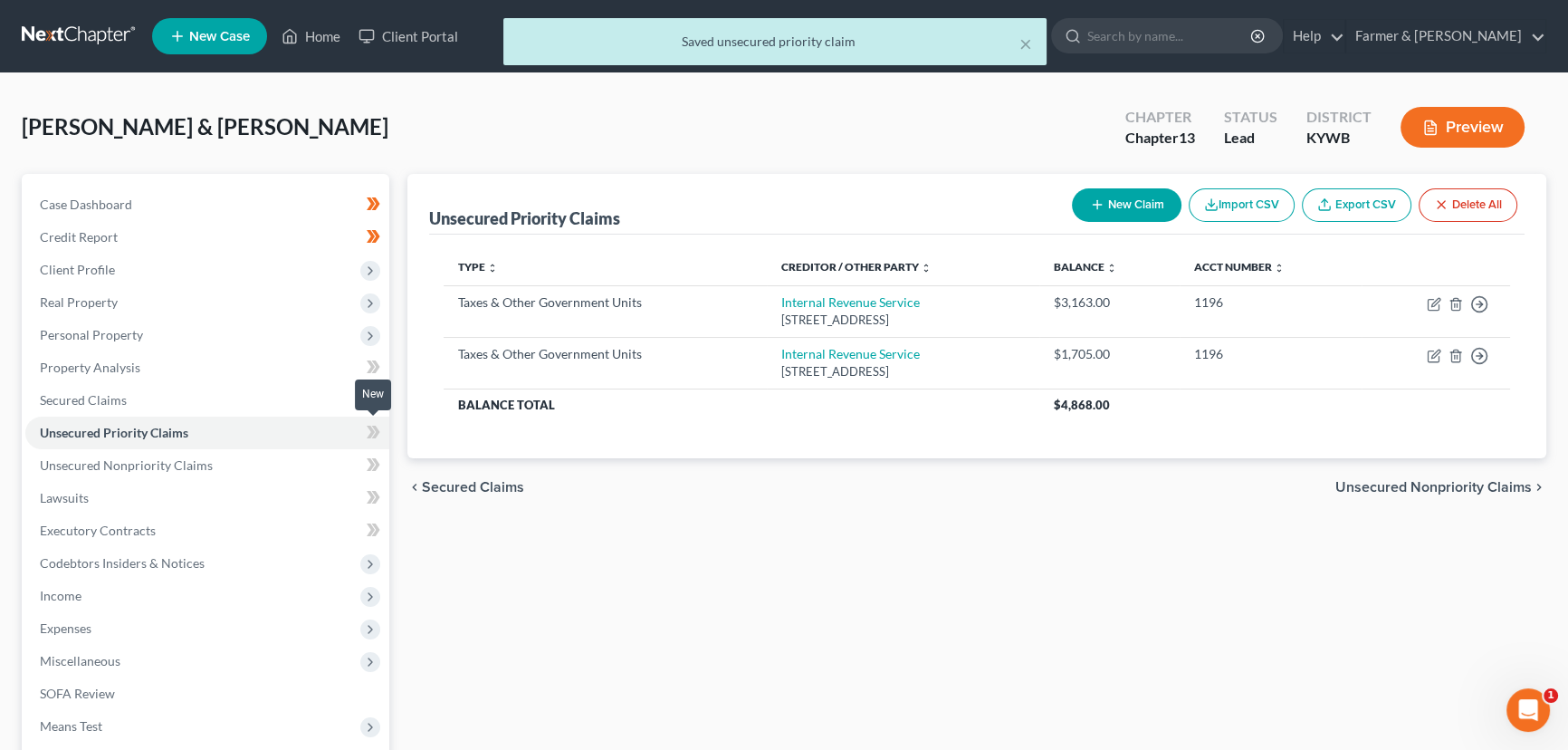
click at [380, 422] on icon at bounding box center [374, 432] width 14 height 23
click at [448, 544] on div "Unsecured Priority Claims New Claim Import CSV Export CSV Delete All Type expan…" at bounding box center [977, 550] width 1157 height 753
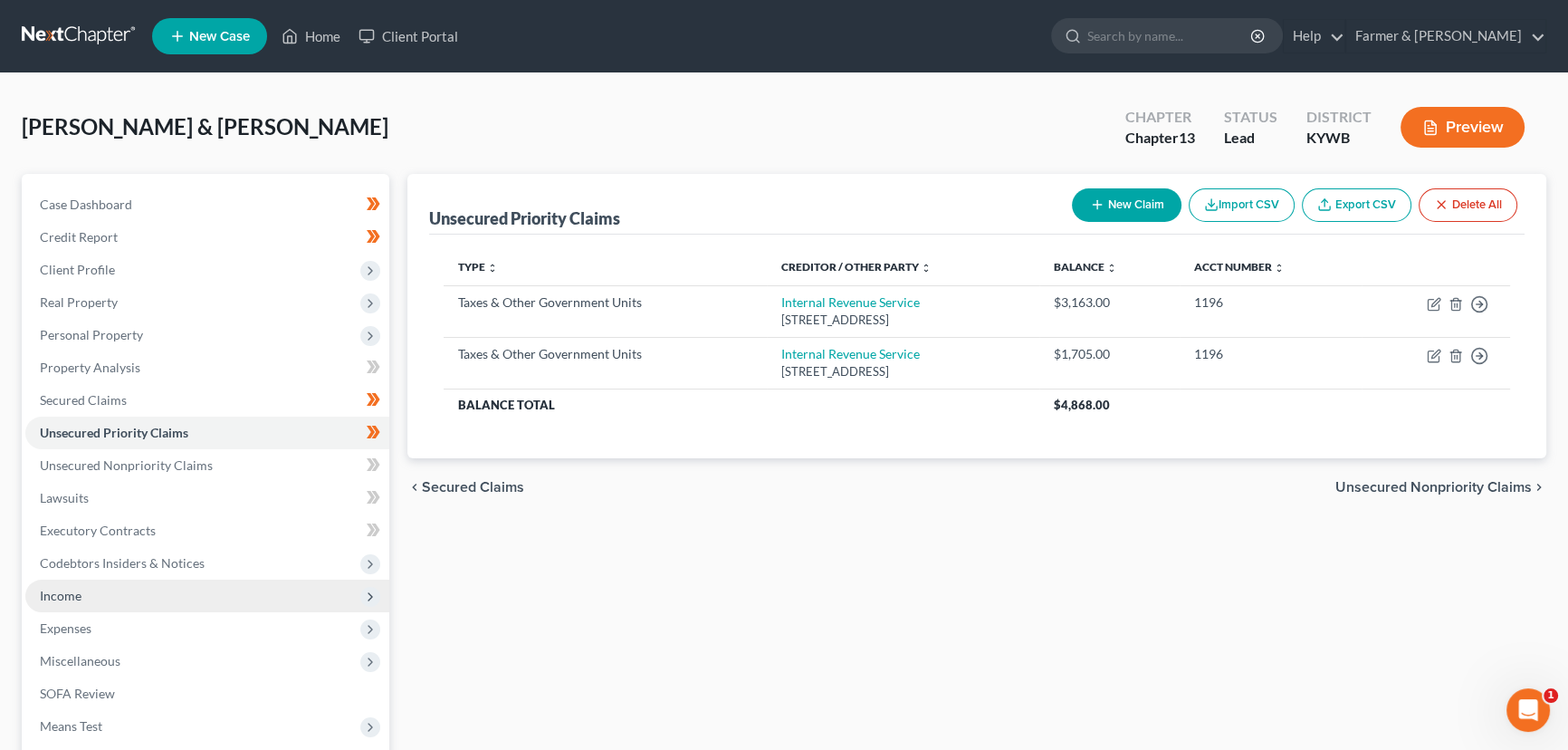
click at [124, 608] on span "Income" at bounding box center [207, 596] width 364 height 33
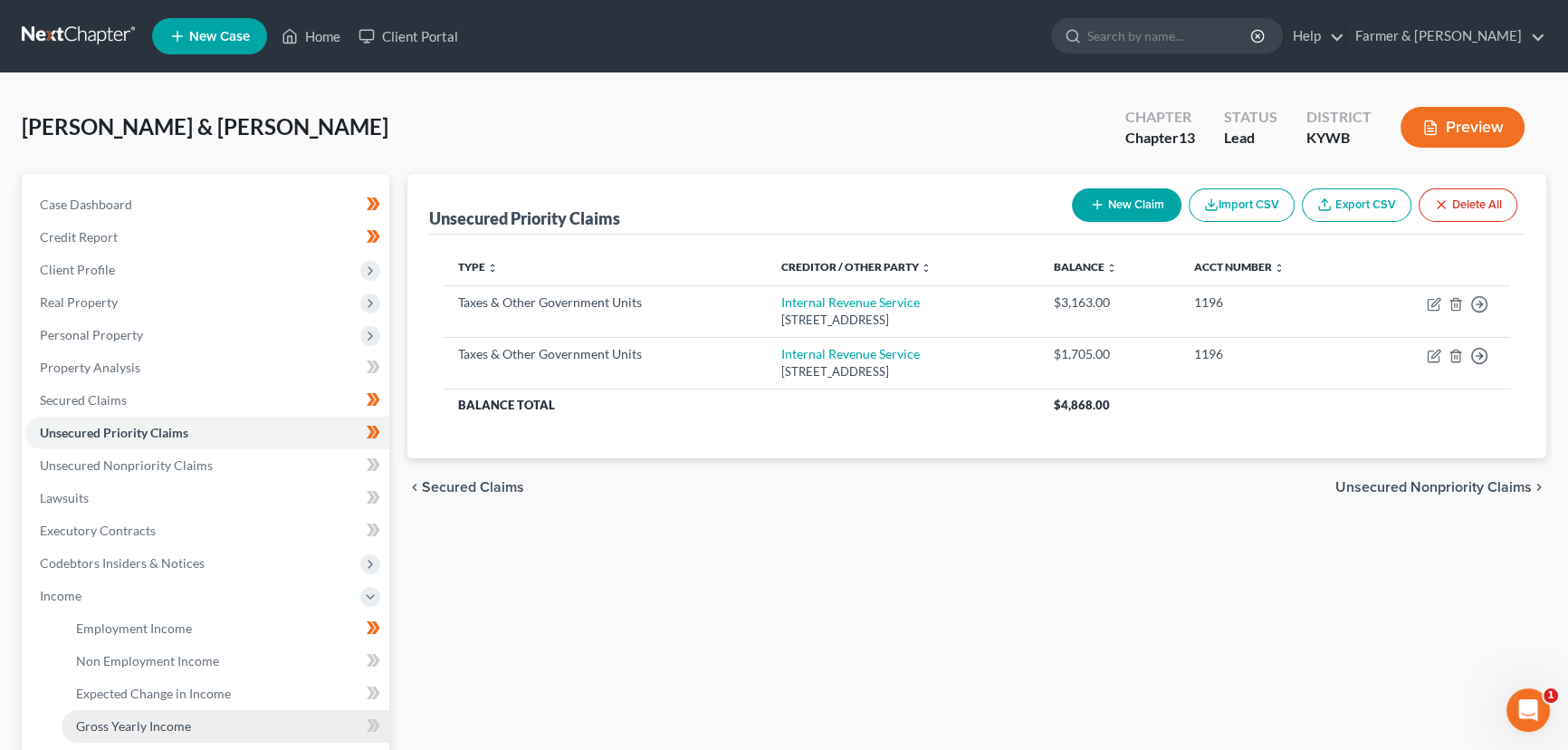
click at [123, 718] on span "Gross Yearly Income" at bounding box center [133, 725] width 115 height 15
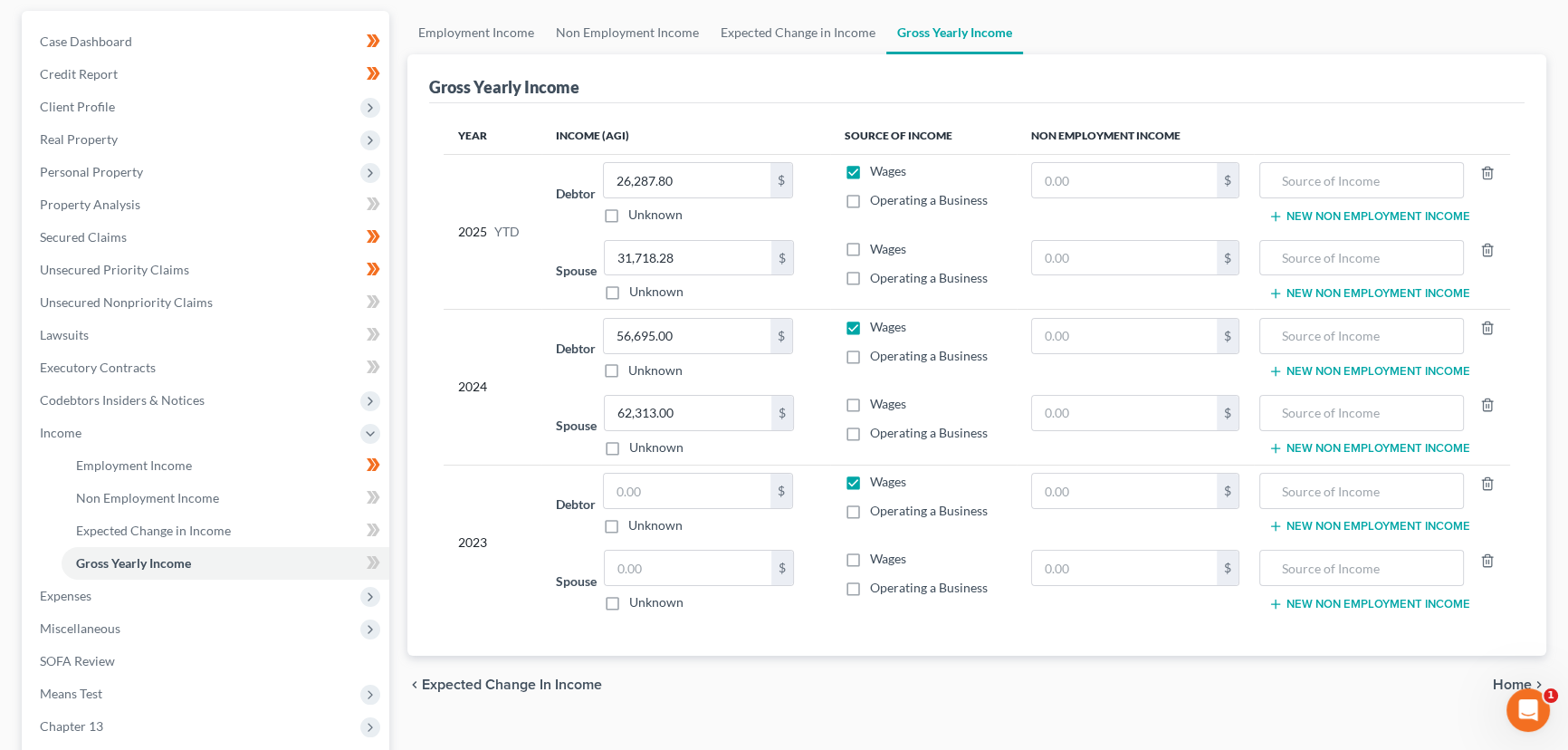
scroll to position [164, 0]
click at [662, 486] on input "text" at bounding box center [687, 490] width 167 height 34
click at [659, 549] on div "$" at bounding box center [699, 567] width 190 height 36
click at [658, 574] on input "text" at bounding box center [688, 567] width 167 height 34
click at [459, 467] on td "2023" at bounding box center [493, 541] width 98 height 155
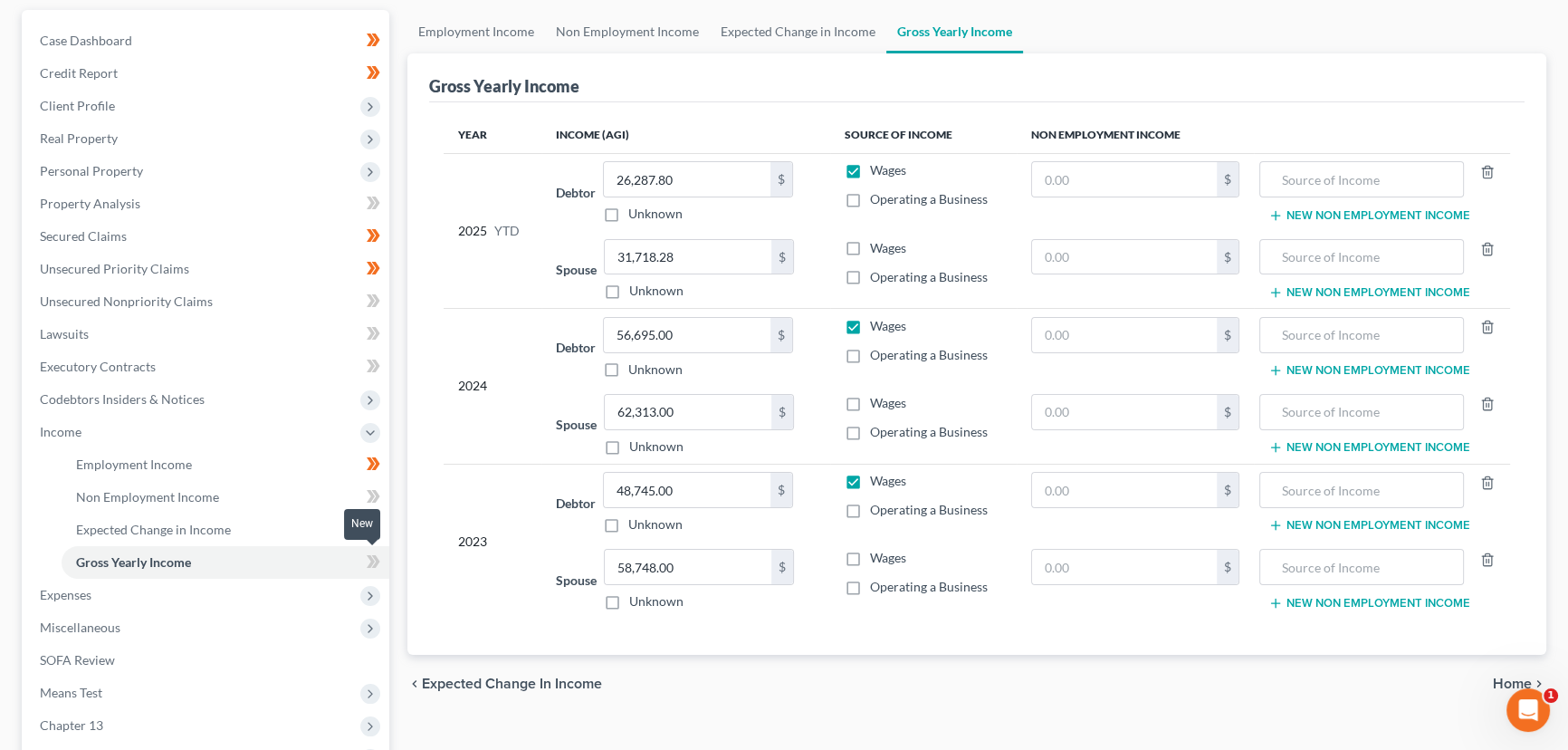
click at [384, 557] on span at bounding box center [374, 564] width 32 height 27
click at [409, 545] on div "Gross Yearly Income Year Income (AGI) Source of Income Non Employment Income 20…" at bounding box center [977, 354] width 1139 height 602
click at [96, 430] on span "Income" at bounding box center [207, 432] width 364 height 33
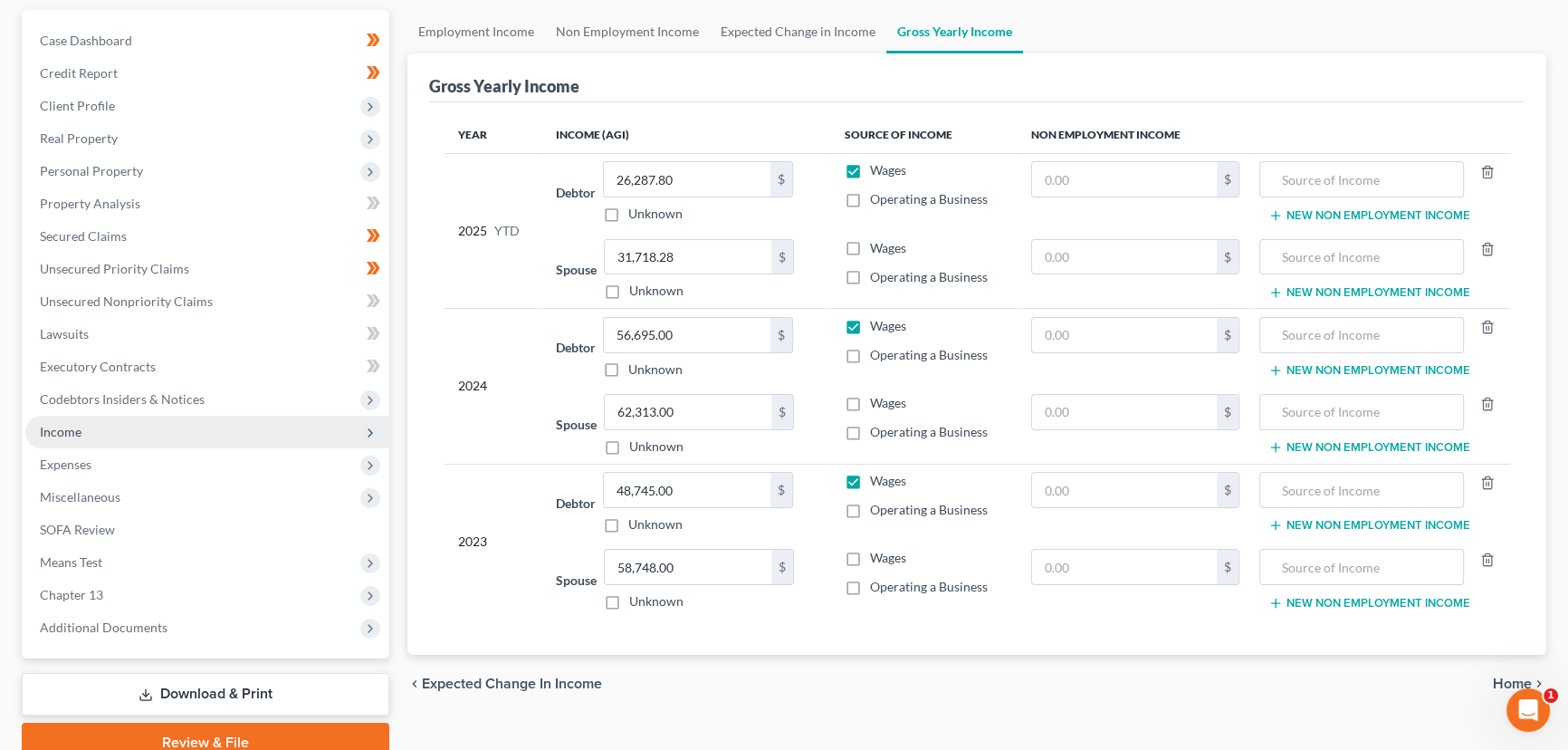
click at [63, 429] on span "Income" at bounding box center [61, 431] width 42 height 15
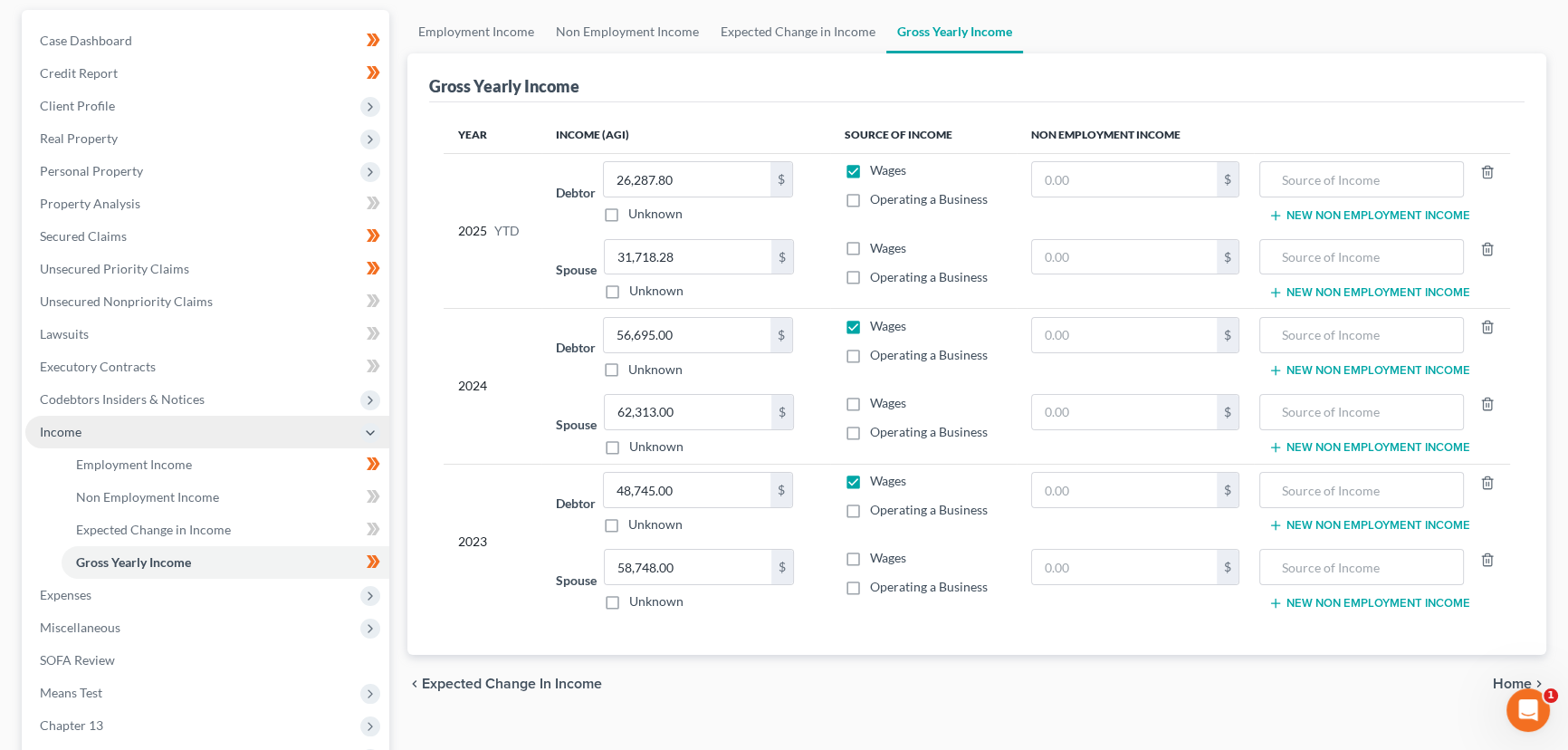
click at [130, 435] on span "Income" at bounding box center [207, 432] width 364 height 33
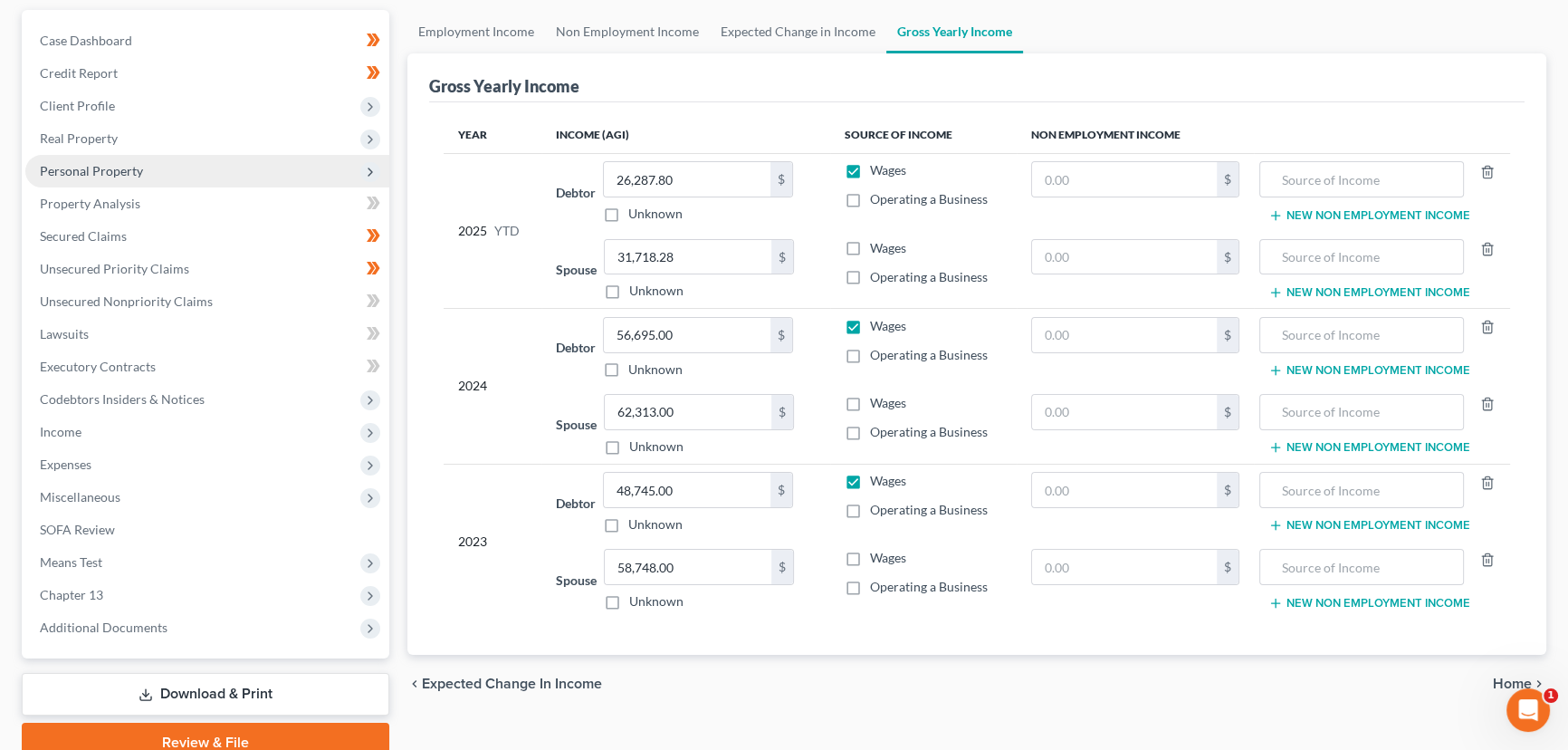
click at [118, 170] on span "Personal Property" at bounding box center [91, 170] width 103 height 15
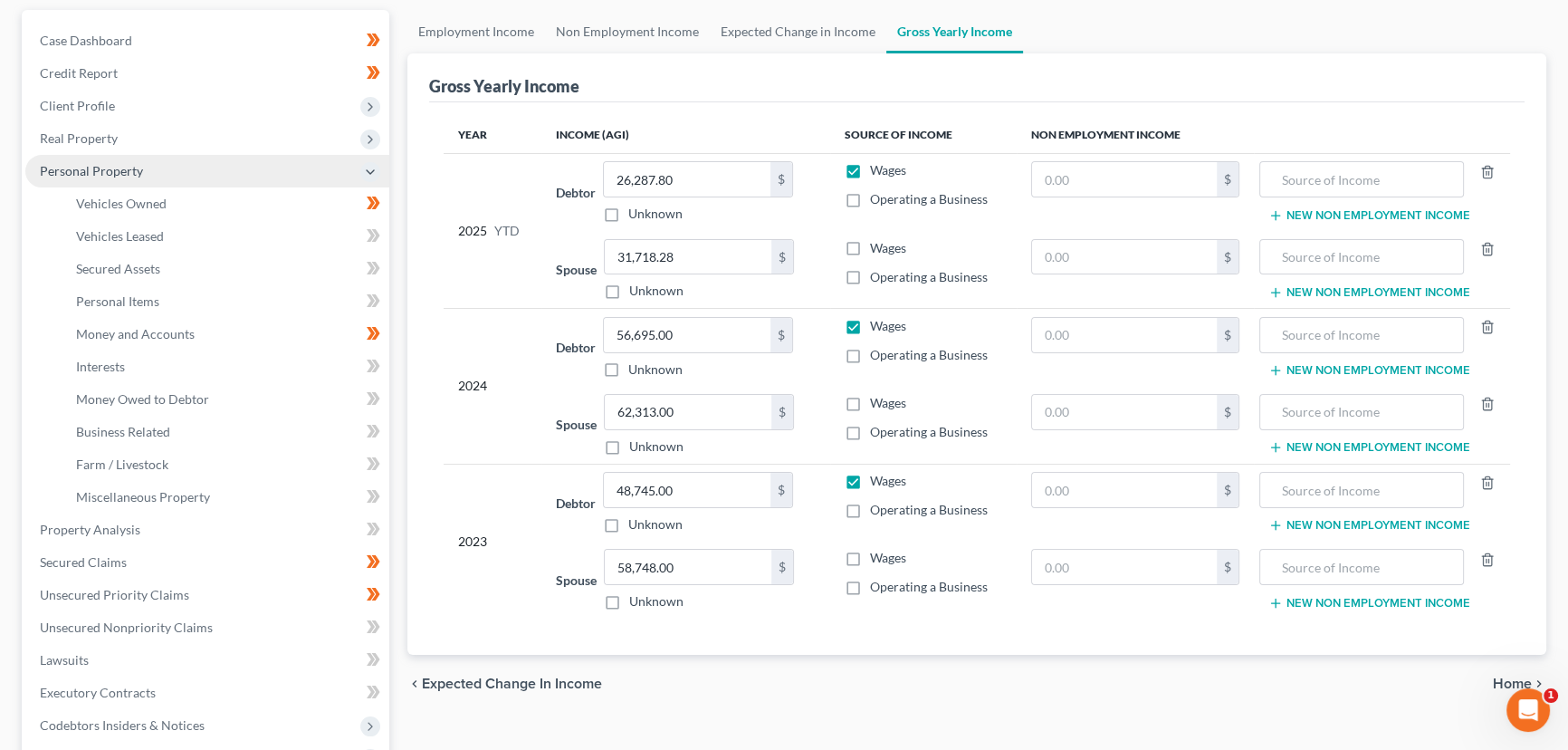
click at [118, 170] on span "Personal Property" at bounding box center [91, 170] width 103 height 15
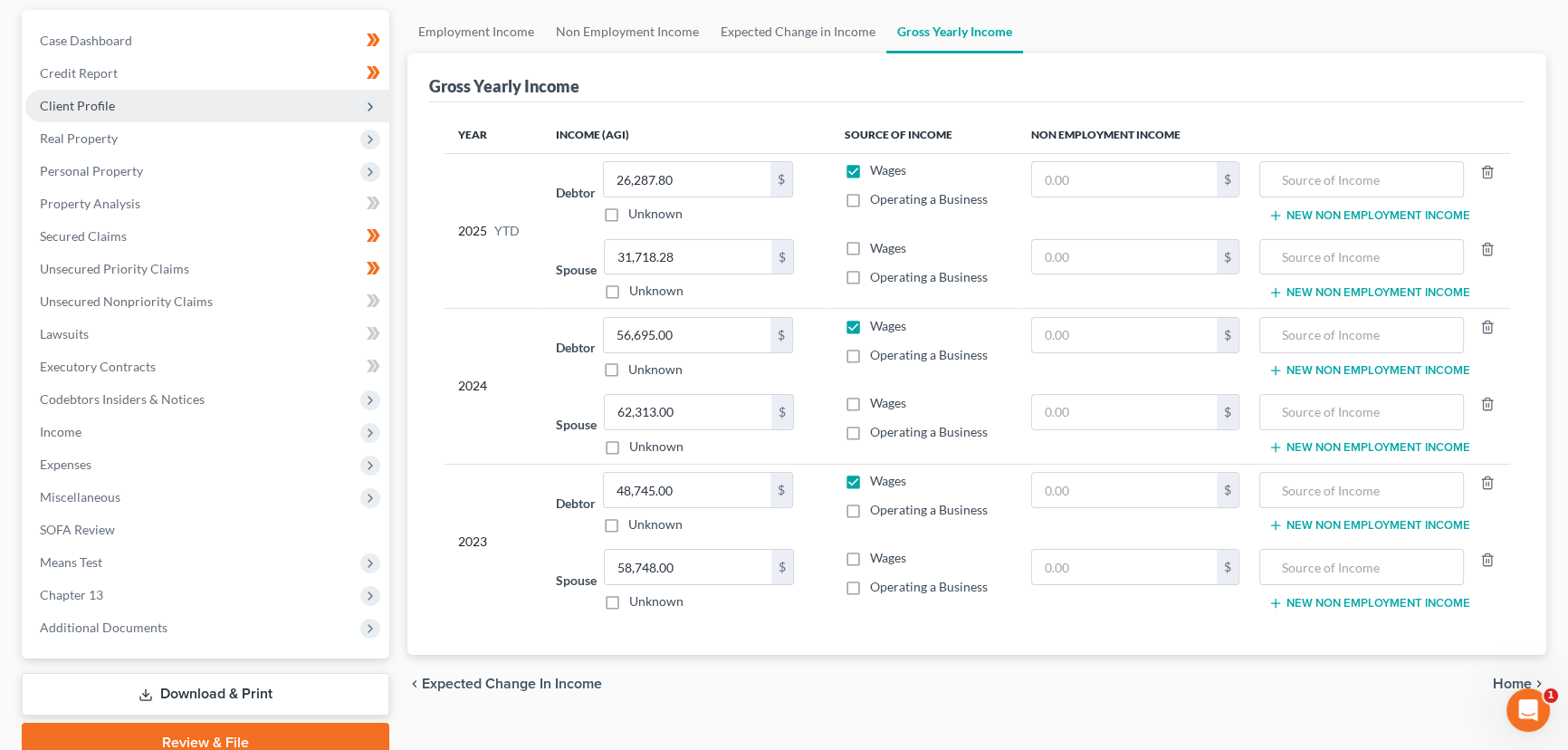
click at [89, 103] on span "Client Profile" at bounding box center [77, 105] width 75 height 15
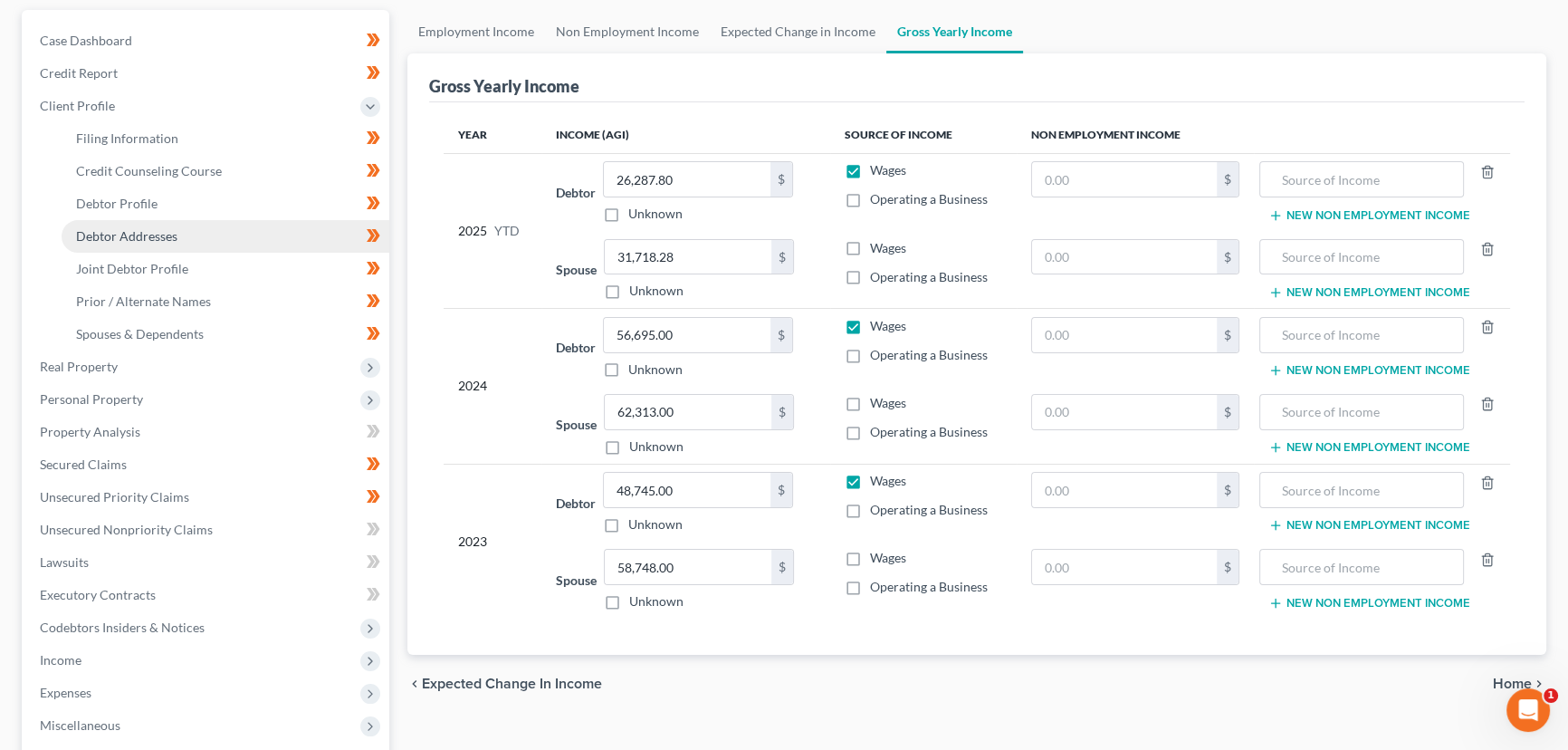
click at [164, 248] on link "Debtor Addresses" at bounding box center [226, 236] width 328 height 33
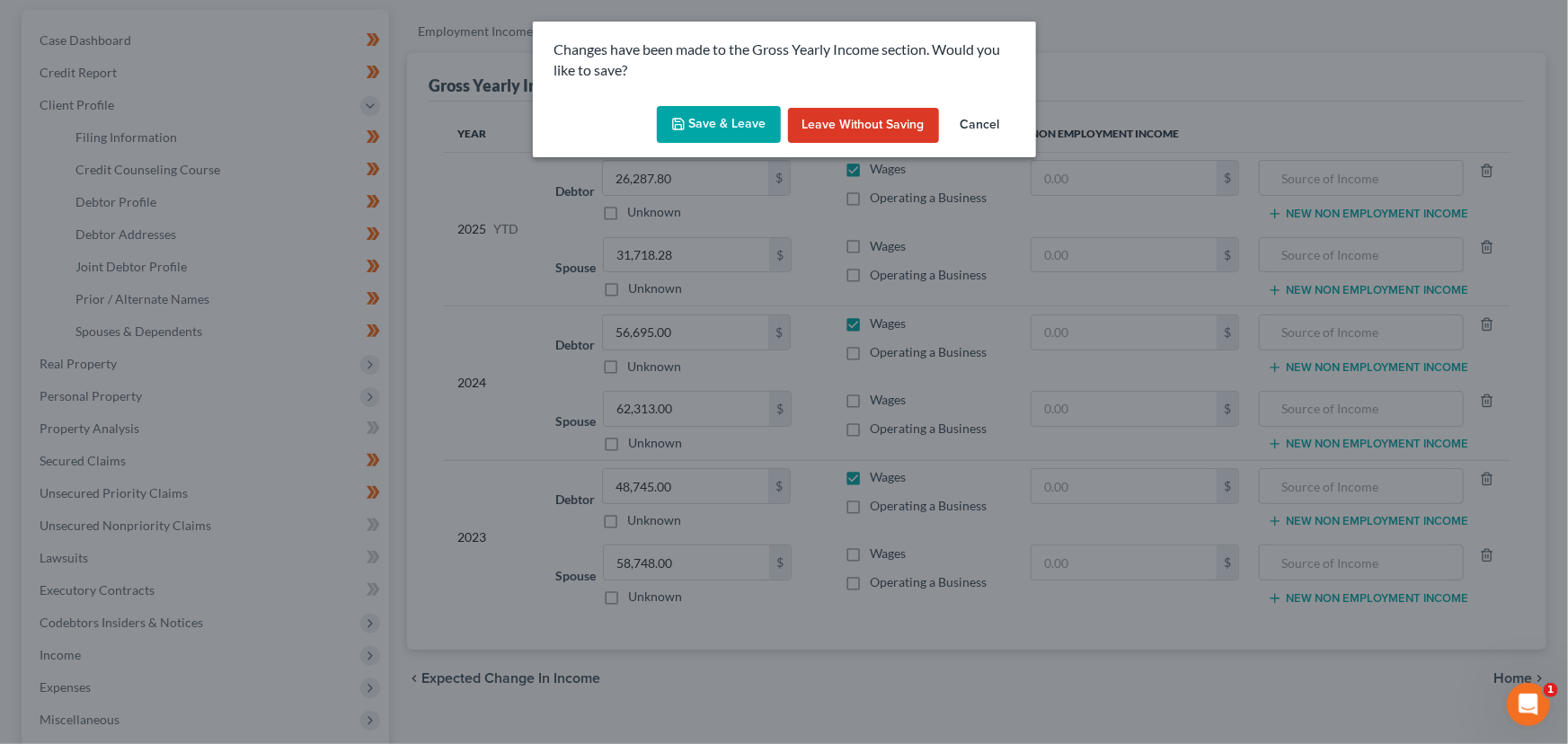
click at [688, 128] on button "Save & Leave" at bounding box center [718, 125] width 124 height 38
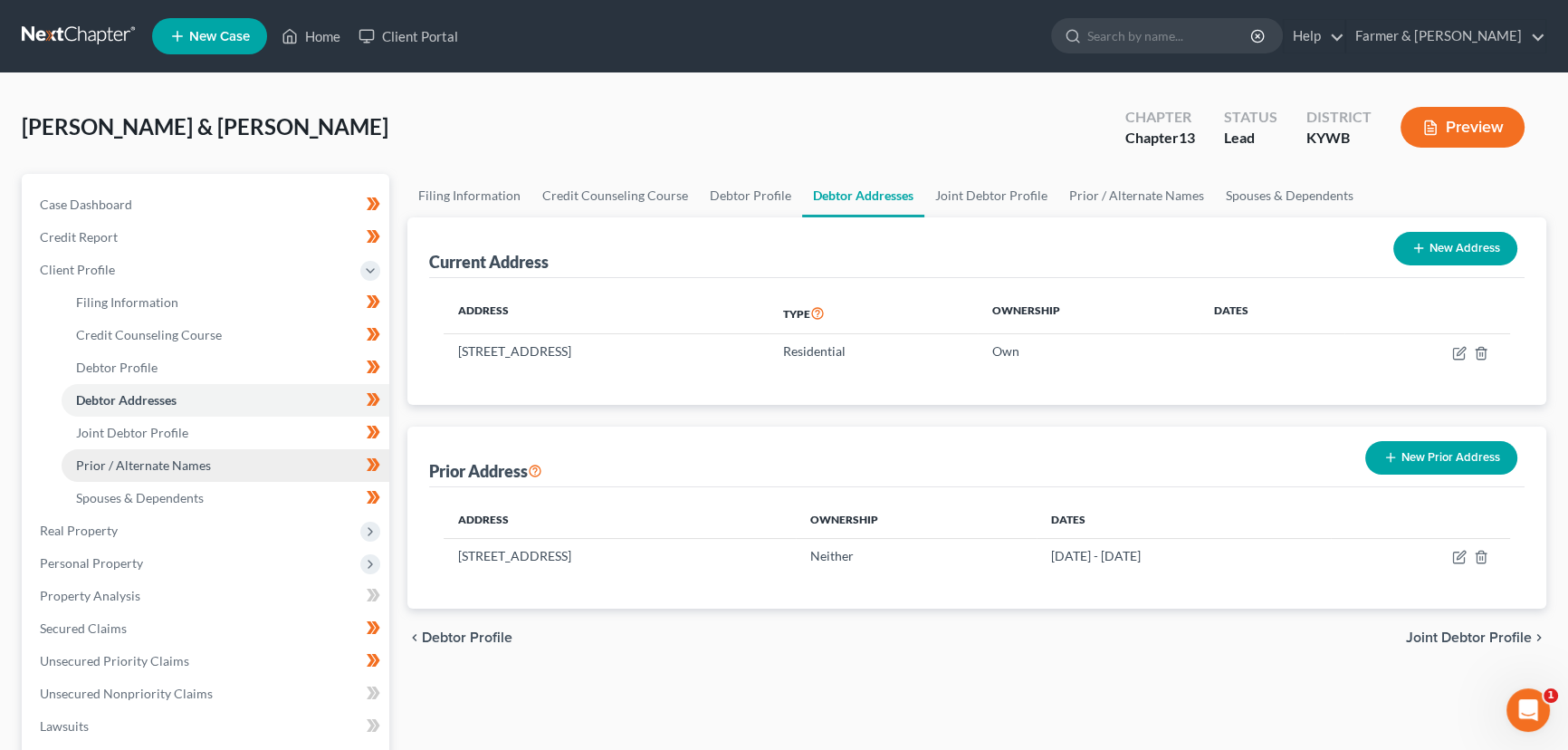
click at [207, 469] on link "Prior / Alternate Names" at bounding box center [226, 465] width 328 height 33
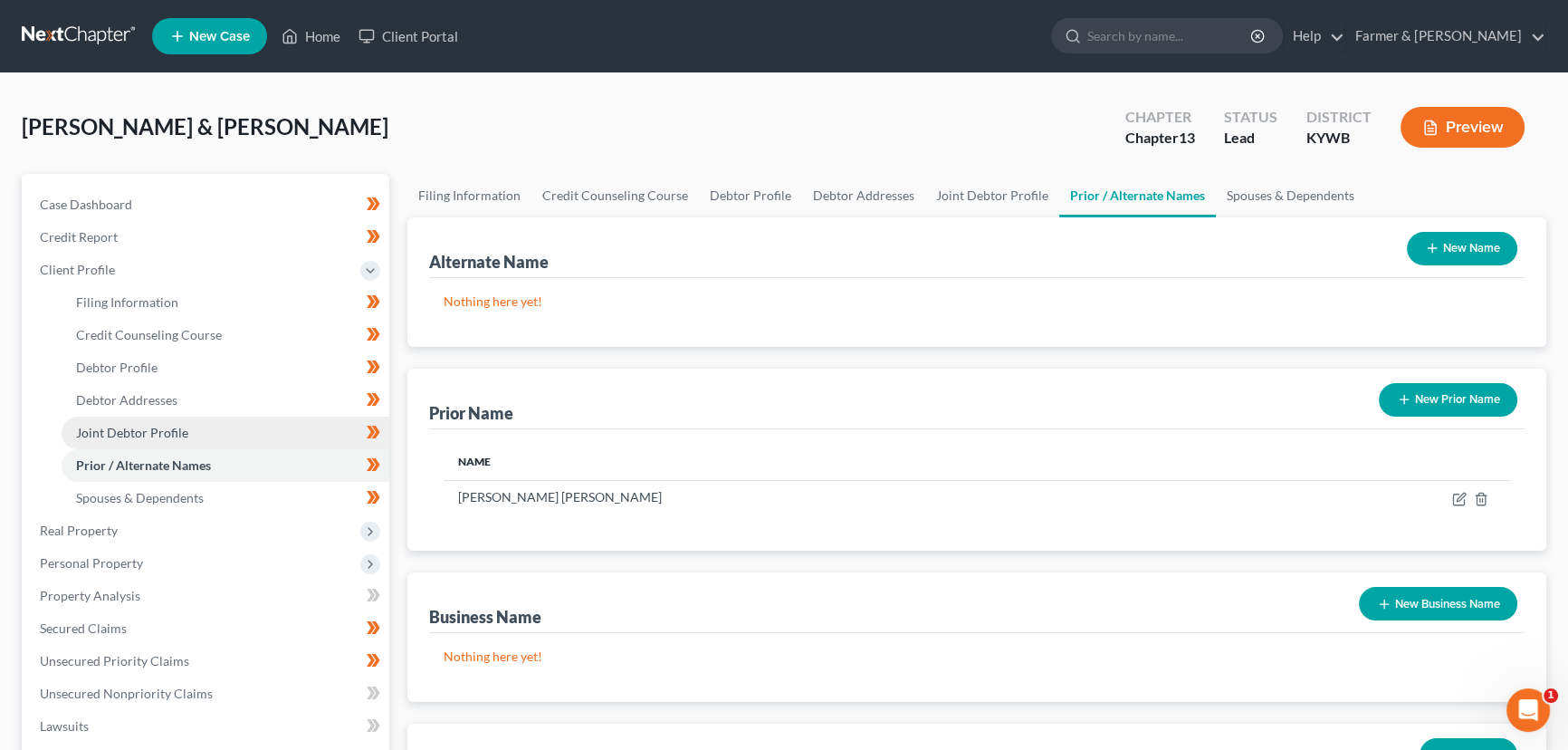
click at [140, 429] on span "Joint Debtor Profile" at bounding box center [132, 432] width 112 height 15
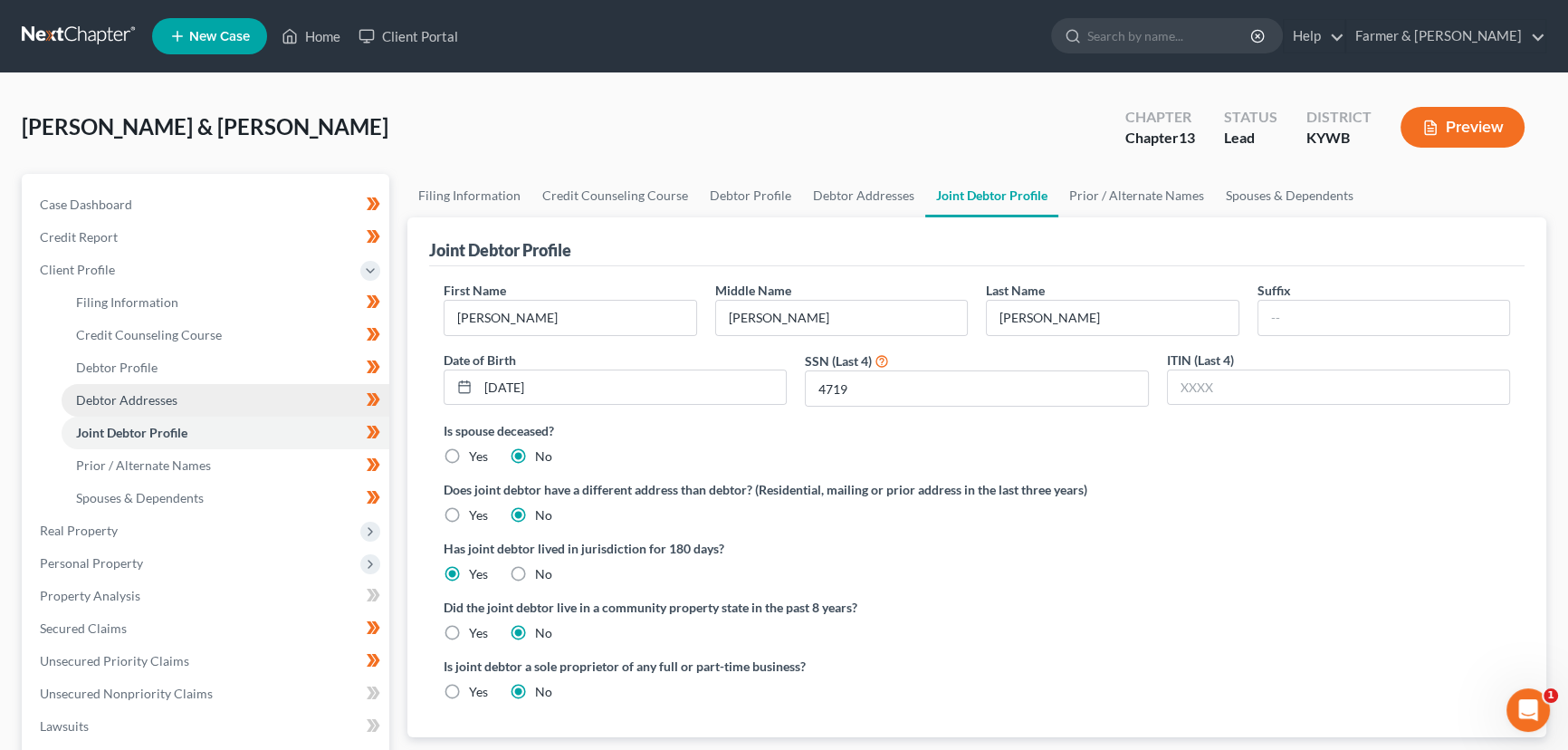
click at [154, 386] on link "Debtor Addresses" at bounding box center [226, 400] width 328 height 33
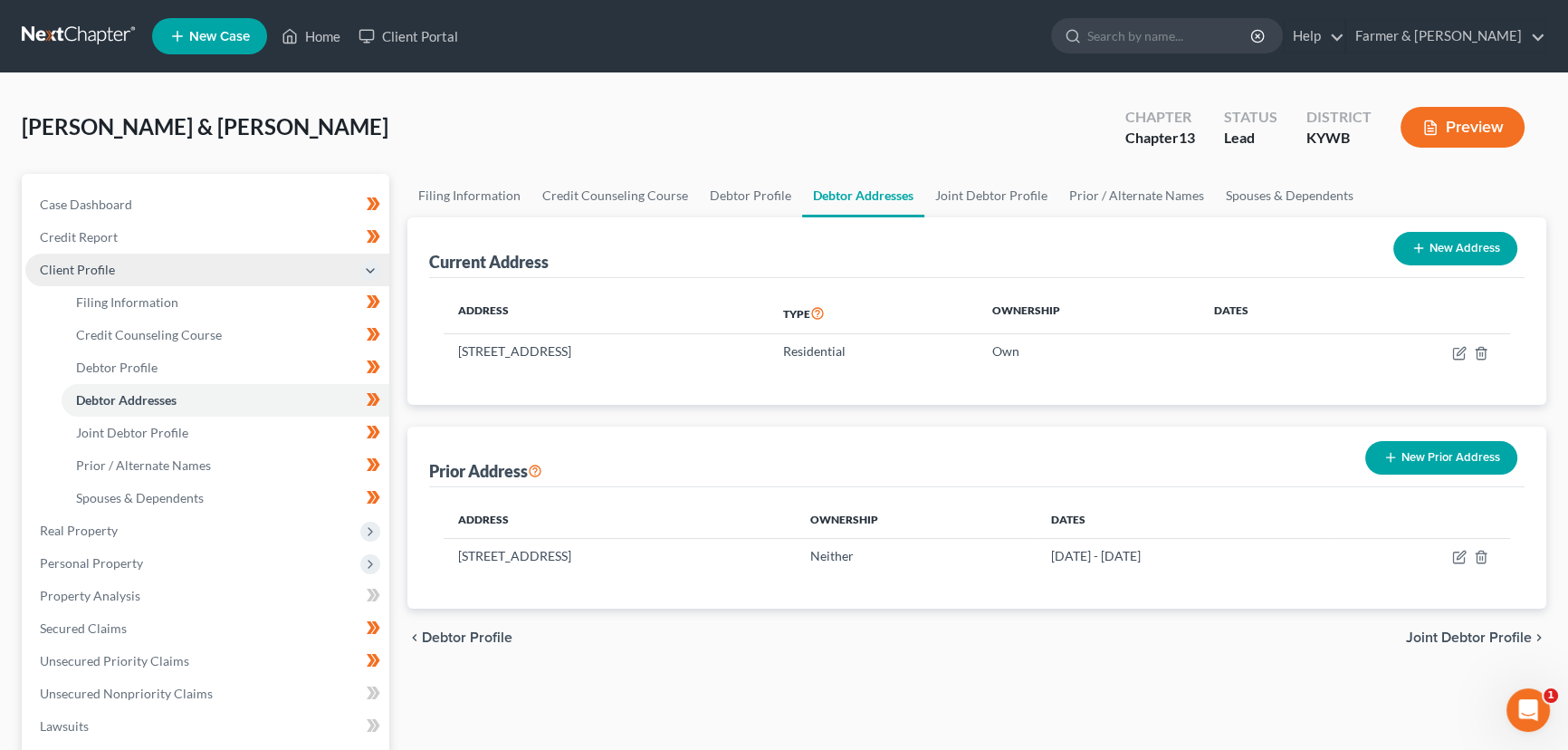
click at [97, 264] on span "Client Profile" at bounding box center [77, 269] width 75 height 15
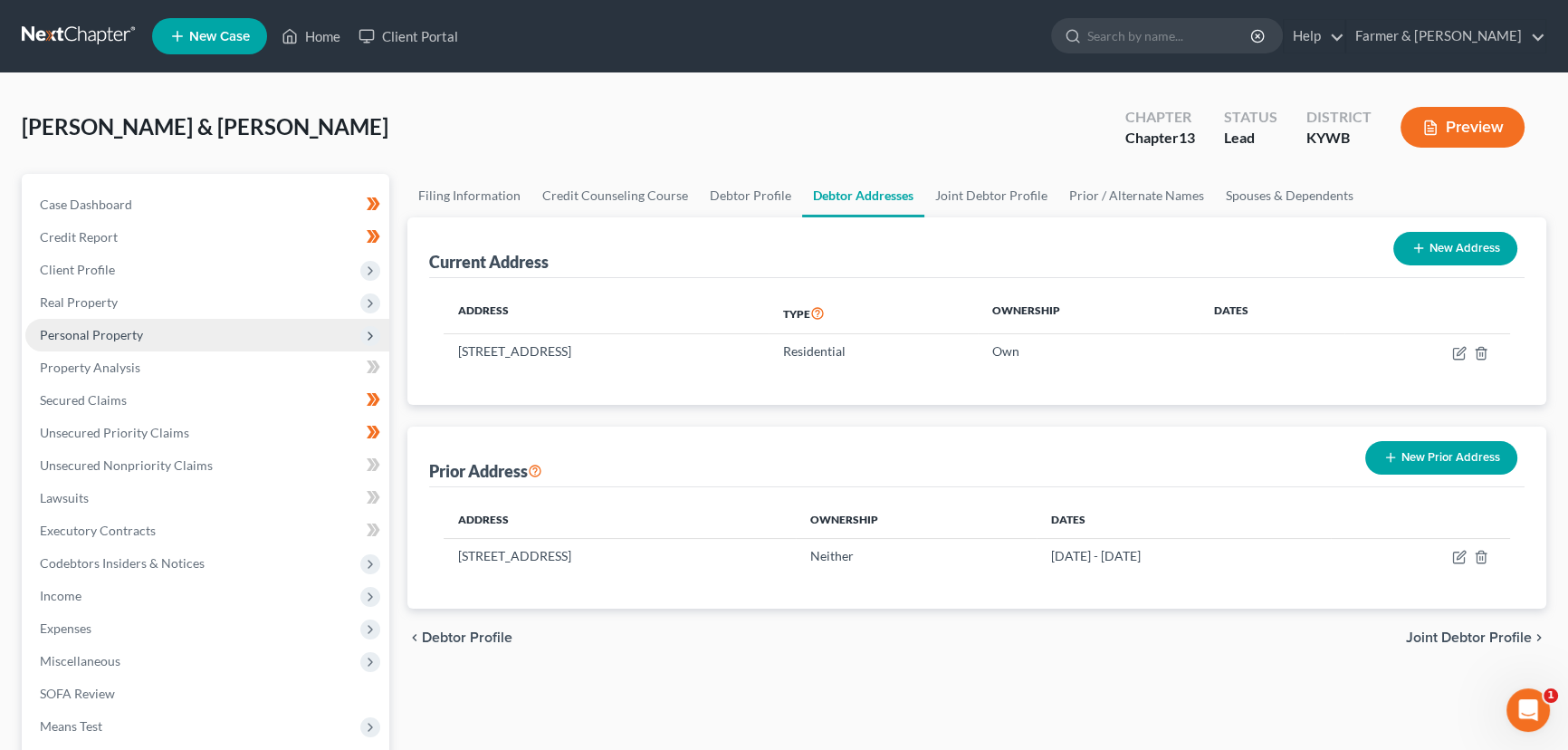
click at [107, 342] on span "Personal Property" at bounding box center [207, 335] width 364 height 33
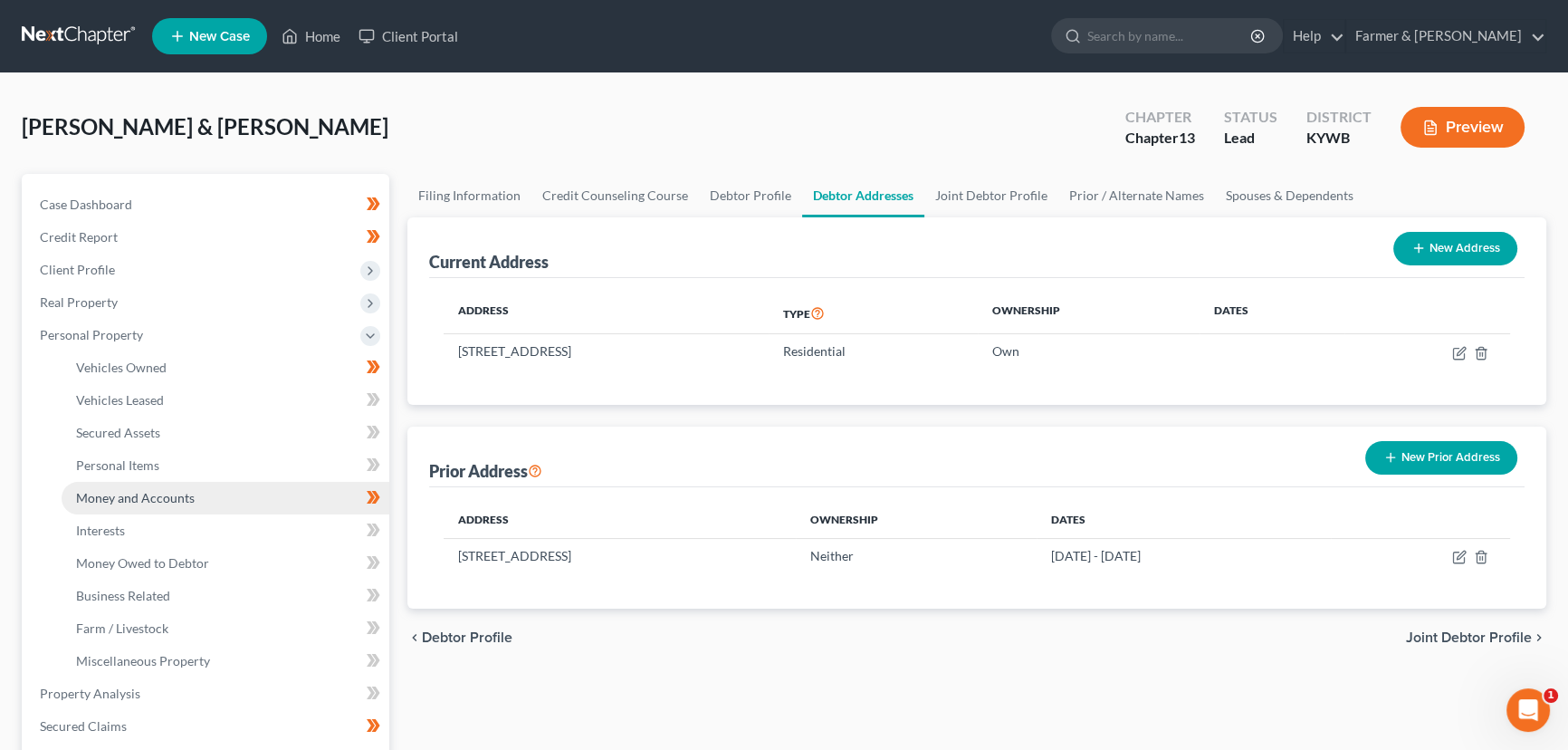
click at [176, 490] on span "Money and Accounts" at bounding box center [135, 497] width 119 height 15
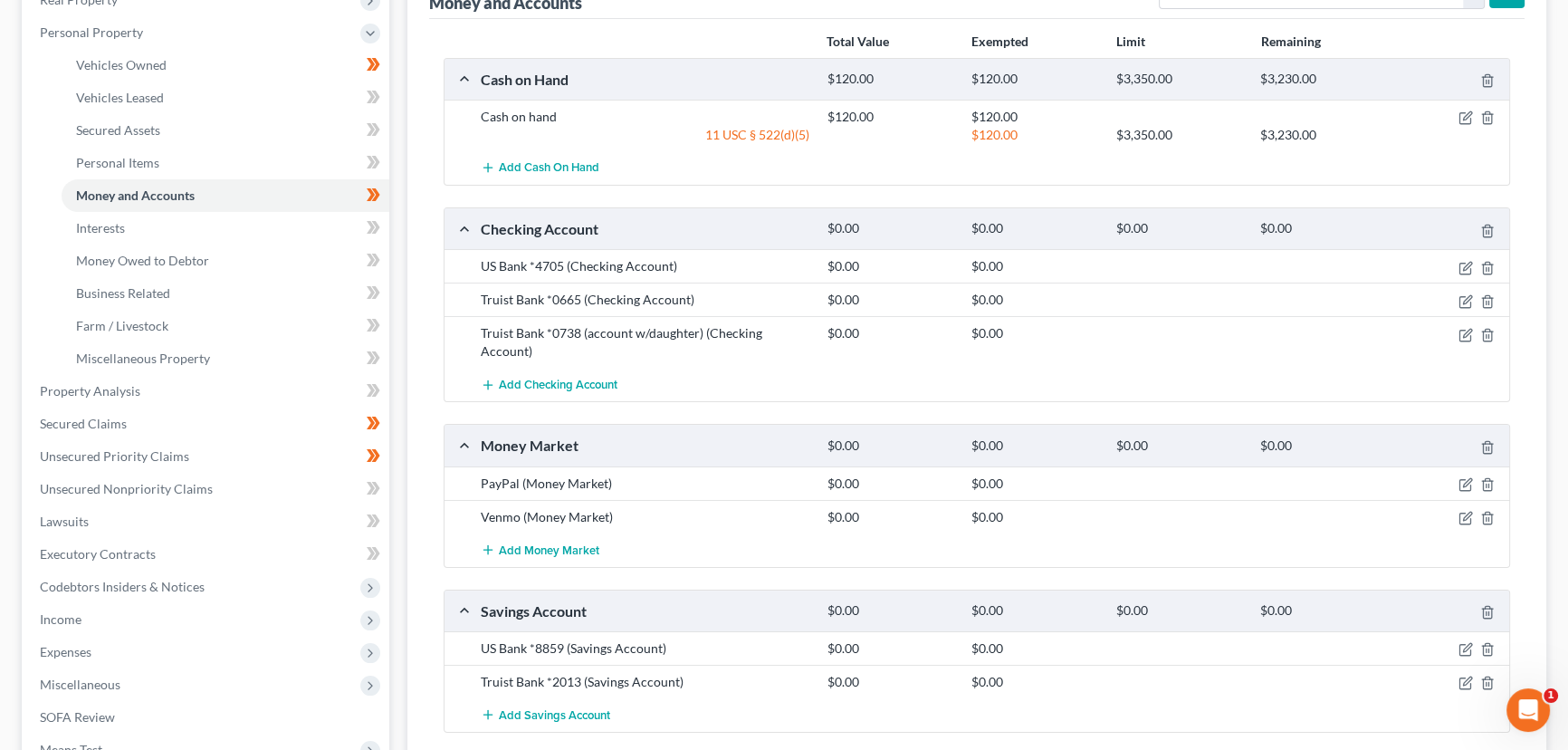
scroll to position [302, 0]
click at [1464, 271] on icon "button" at bounding box center [1465, 269] width 14 height 14
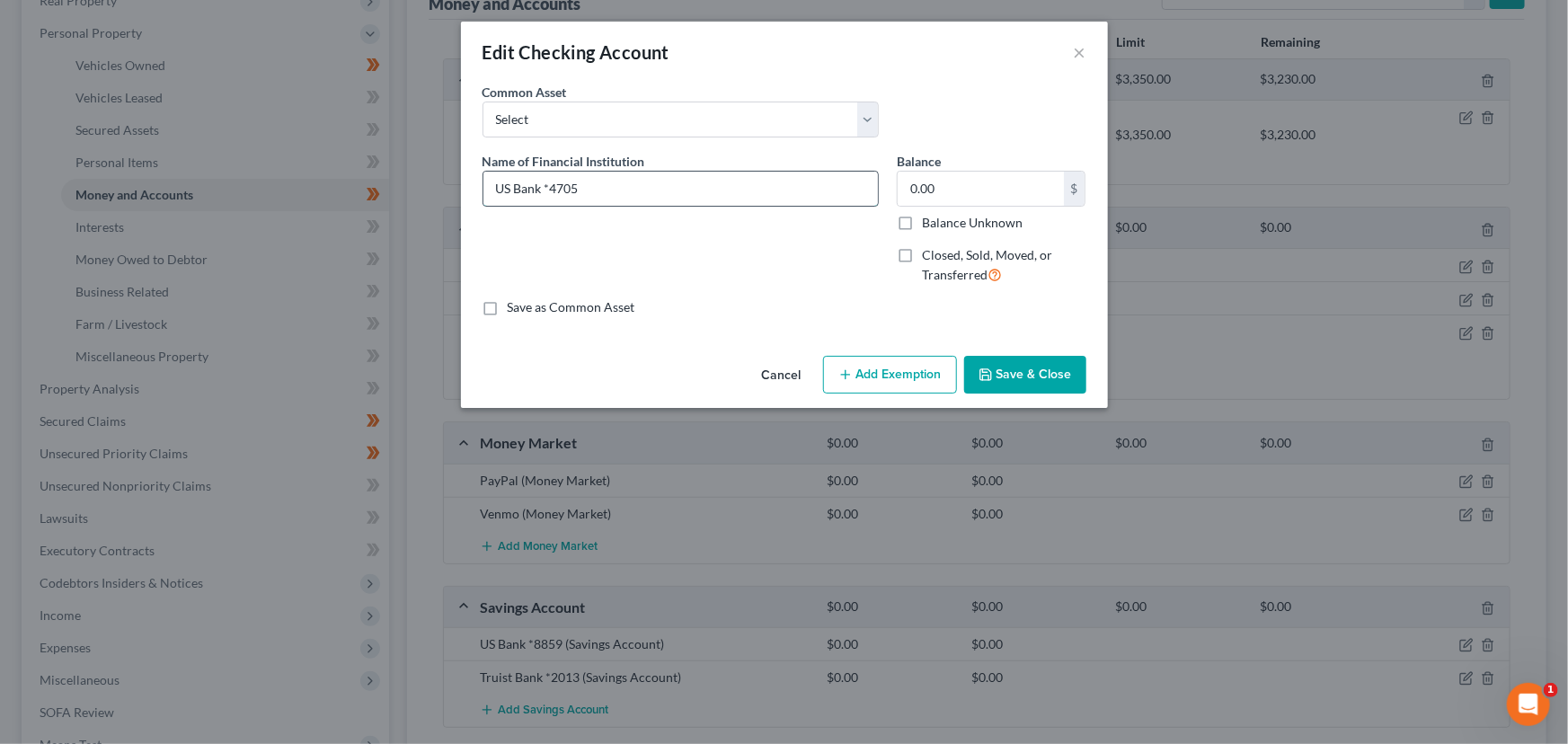
click at [720, 194] on input "US Bank *4705" at bounding box center [680, 188] width 395 height 34
click at [921, 261] on label "Closed, Sold, Moved, or Transferred" at bounding box center [1004, 265] width 165 height 39
click at [929, 258] on input "Closed, Sold, Moved, or Transferred" at bounding box center [935, 252] width 12 height 12
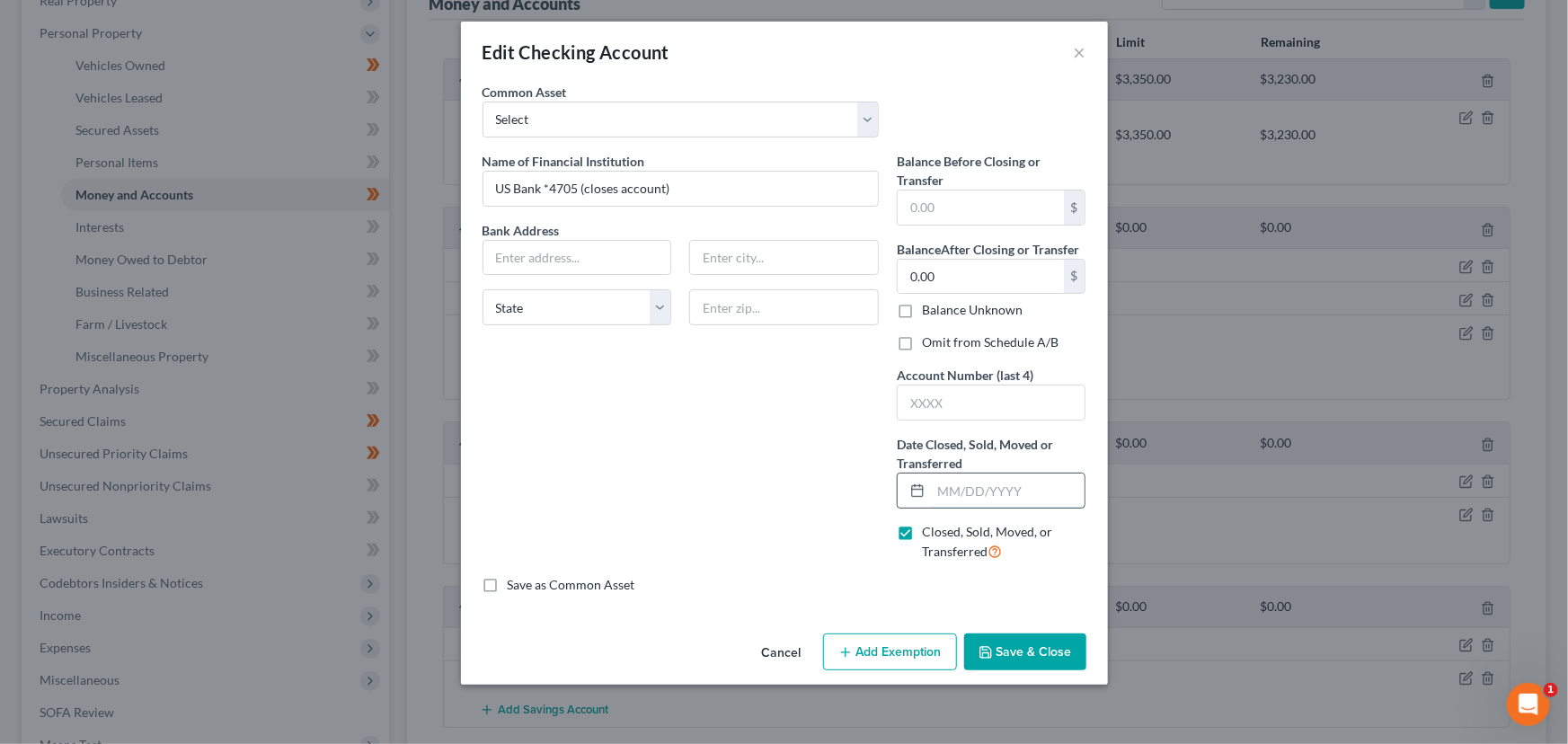
click at [971, 479] on input "text" at bounding box center [1009, 490] width 155 height 34
click at [1028, 647] on button "Save & Close" at bounding box center [1025, 653] width 122 height 38
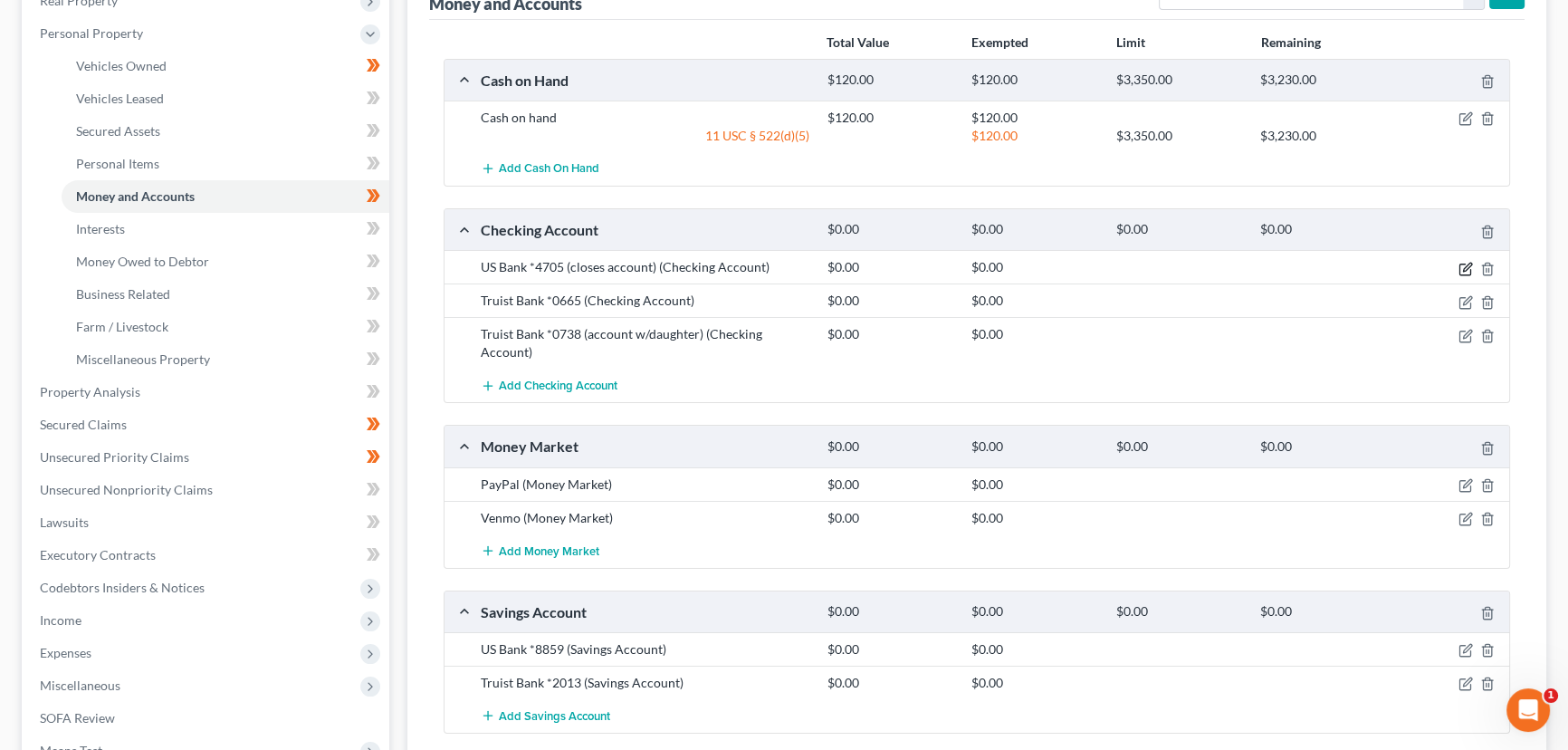
click at [1462, 265] on icon "button" at bounding box center [1465, 269] width 14 height 14
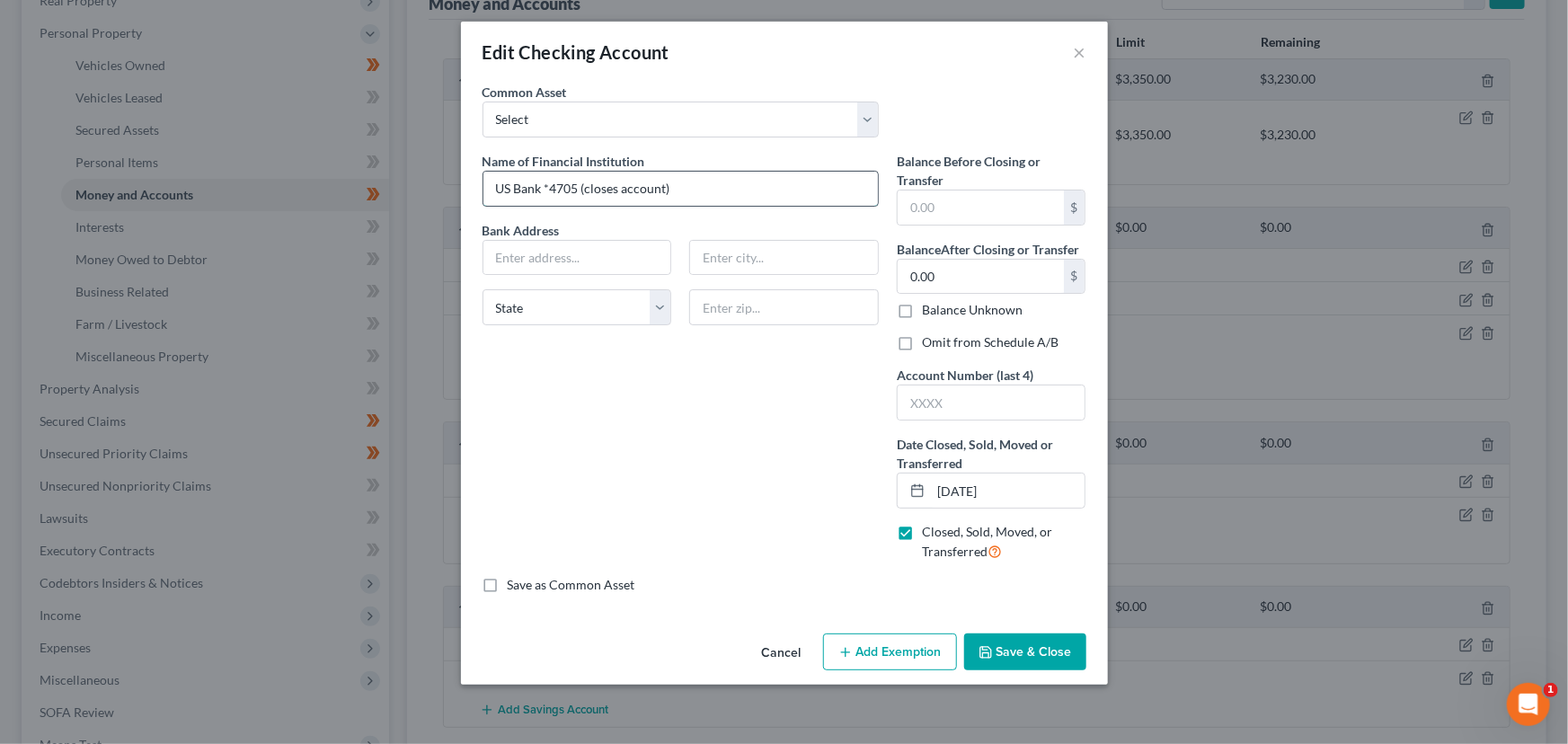
click at [618, 187] on input "US Bank *4705 (closes account)" at bounding box center [680, 188] width 395 height 34
click at [1014, 637] on button "Save & Close" at bounding box center [1025, 653] width 122 height 38
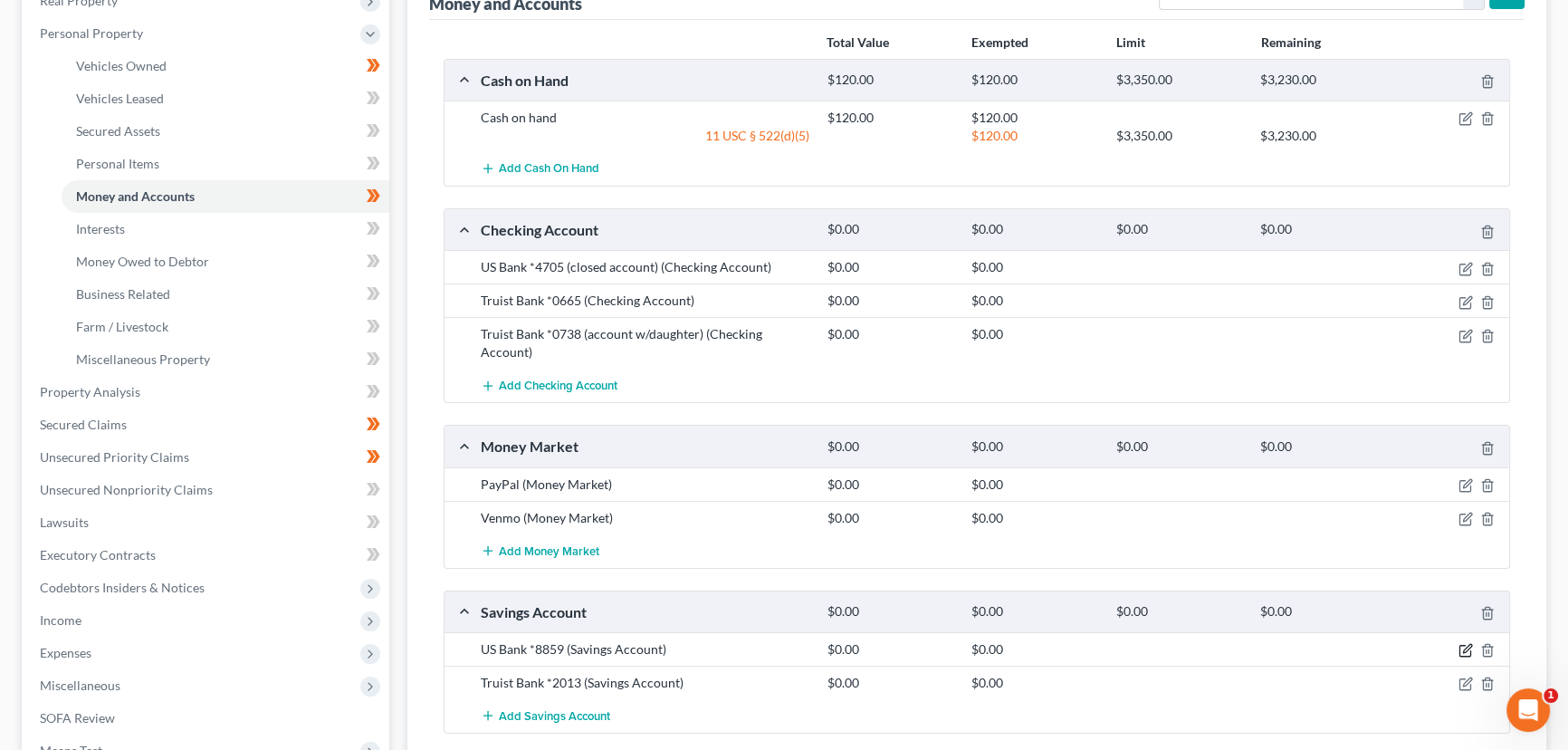
click at [1467, 646] on icon "button" at bounding box center [1465, 650] width 14 height 14
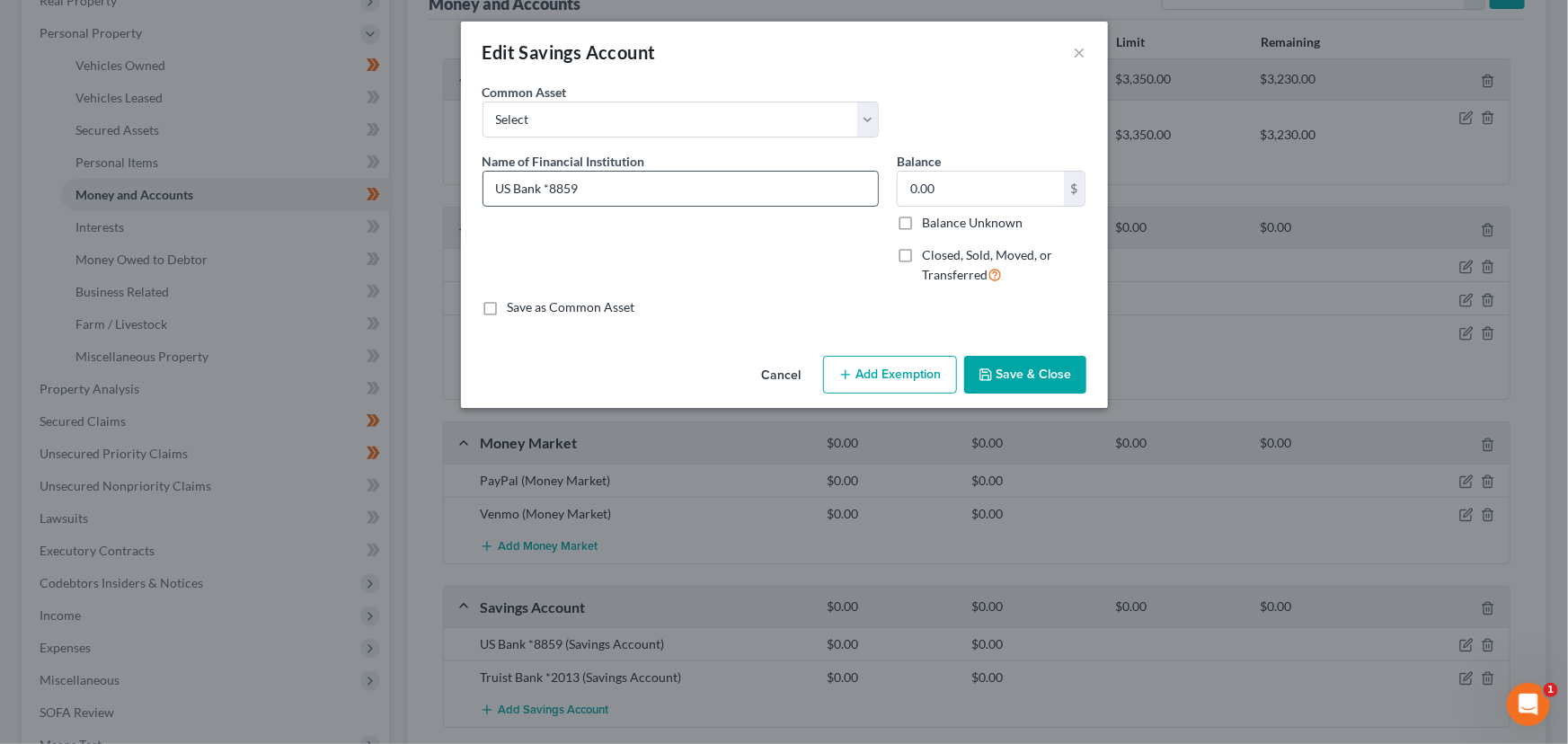
click at [714, 187] on input "US Bank *8859" at bounding box center [680, 188] width 395 height 34
click at [921, 256] on label "Closed, Sold, Moved, or Transferred" at bounding box center [1004, 265] width 165 height 39
click at [929, 256] on input "Closed, Sold, Moved, or Transferred" at bounding box center [935, 252] width 12 height 12
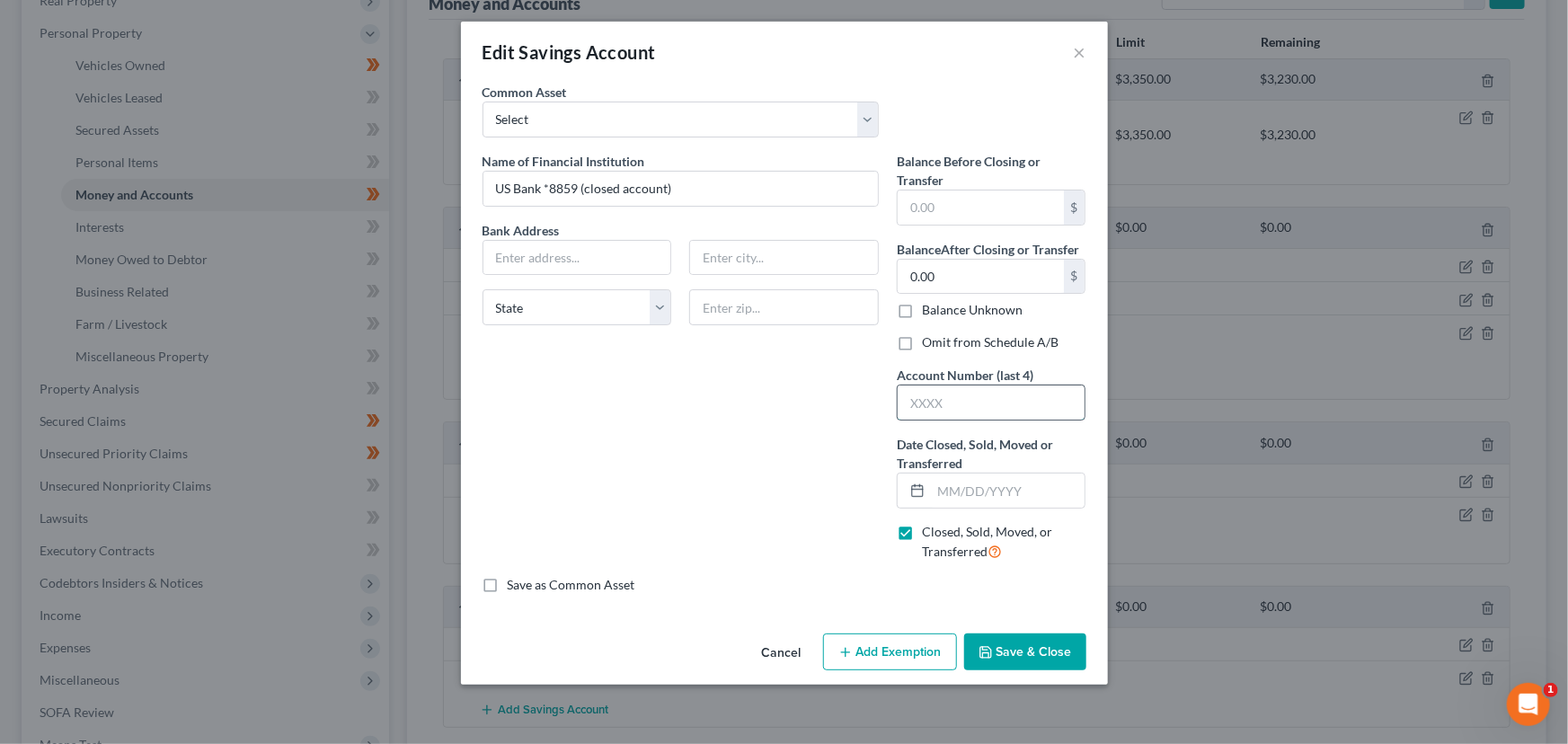
click at [932, 413] on input "text" at bounding box center [991, 403] width 187 height 34
click at [947, 476] on input "text" at bounding box center [1009, 490] width 155 height 34
click at [1041, 662] on button "Save & Close" at bounding box center [1025, 653] width 122 height 38
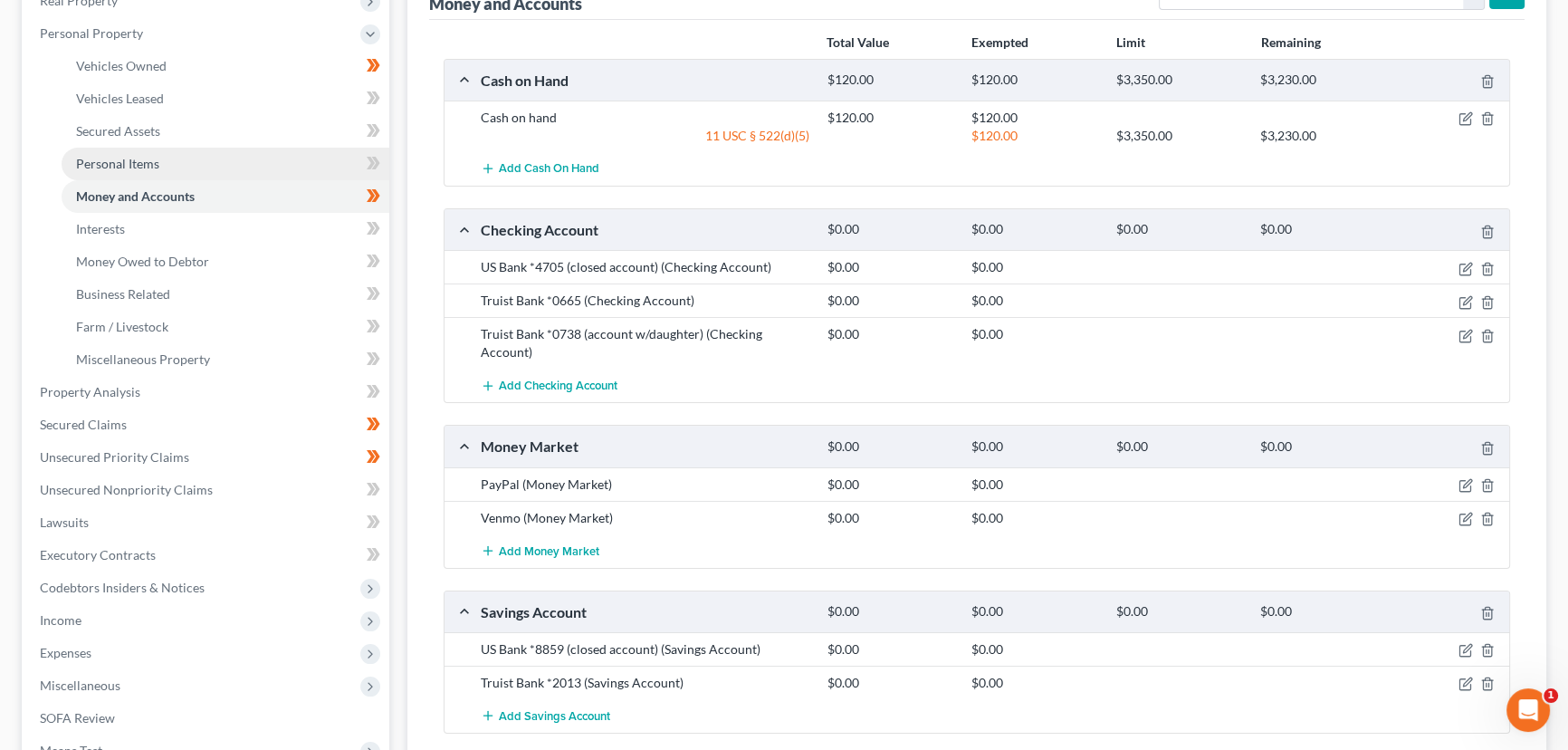
click at [183, 154] on link "Personal Items" at bounding box center [226, 164] width 328 height 33
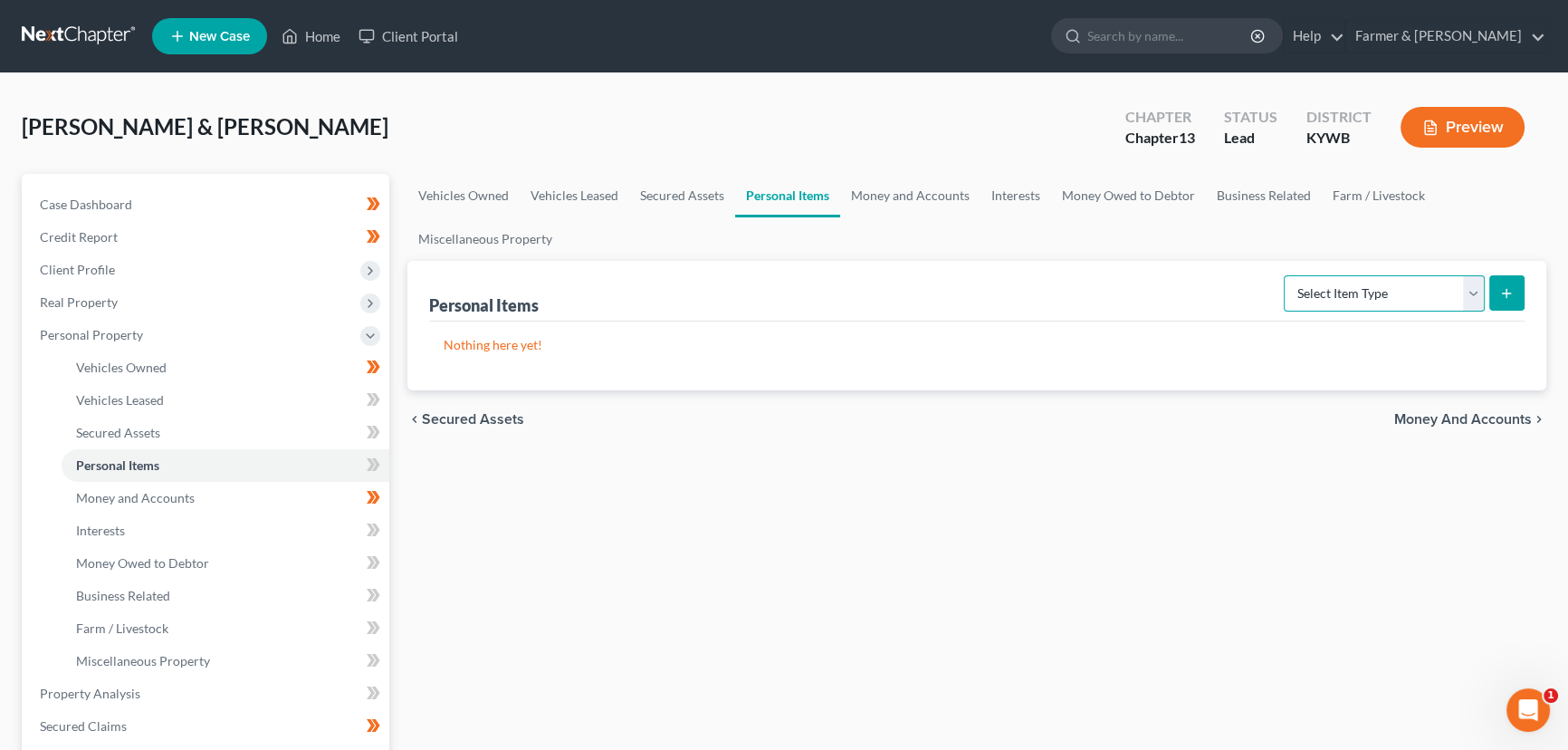
click at [1315, 285] on select "Select Item Type Clothing Collectibles Of Value Electronics Firearms Household …" at bounding box center [1384, 293] width 201 height 36
click at [1285, 275] on select "Select Item Type Clothing Collectibles Of Value Electronics Firearms Household …" at bounding box center [1384, 293] width 201 height 36
click at [1503, 286] on icon "submit" at bounding box center [1506, 293] width 14 height 14
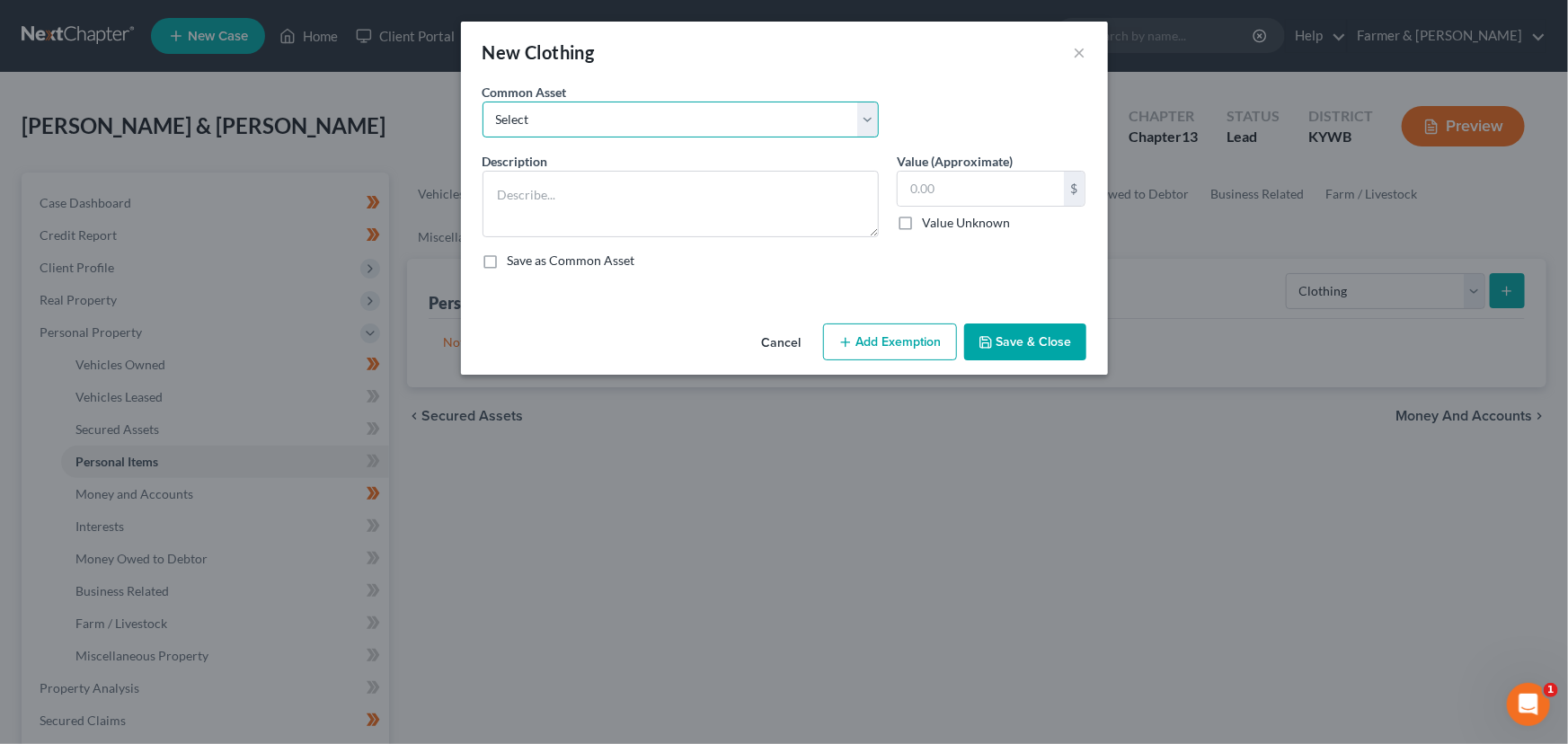
click at [528, 120] on select "Select misc. clothing for 1 adult misc. clothing for 2 adults and 2 children mi…" at bounding box center [680, 119] width 397 height 36
click at [482, 101] on select "Select misc. clothing for 1 adult misc. clothing for 2 adults and 2 children mi…" at bounding box center [680, 119] width 397 height 36
click at [505, 196] on textarea "misc. clothing for 2 adults and 1 child" at bounding box center [680, 203] width 397 height 66
click at [724, 195] on textarea "Misc. clothing for 2 adults and 1 child" at bounding box center [680, 203] width 397 height 66
click at [570, 214] on textarea "Misc. clothing for 2 adults and 1 child" at bounding box center [680, 203] width 397 height 66
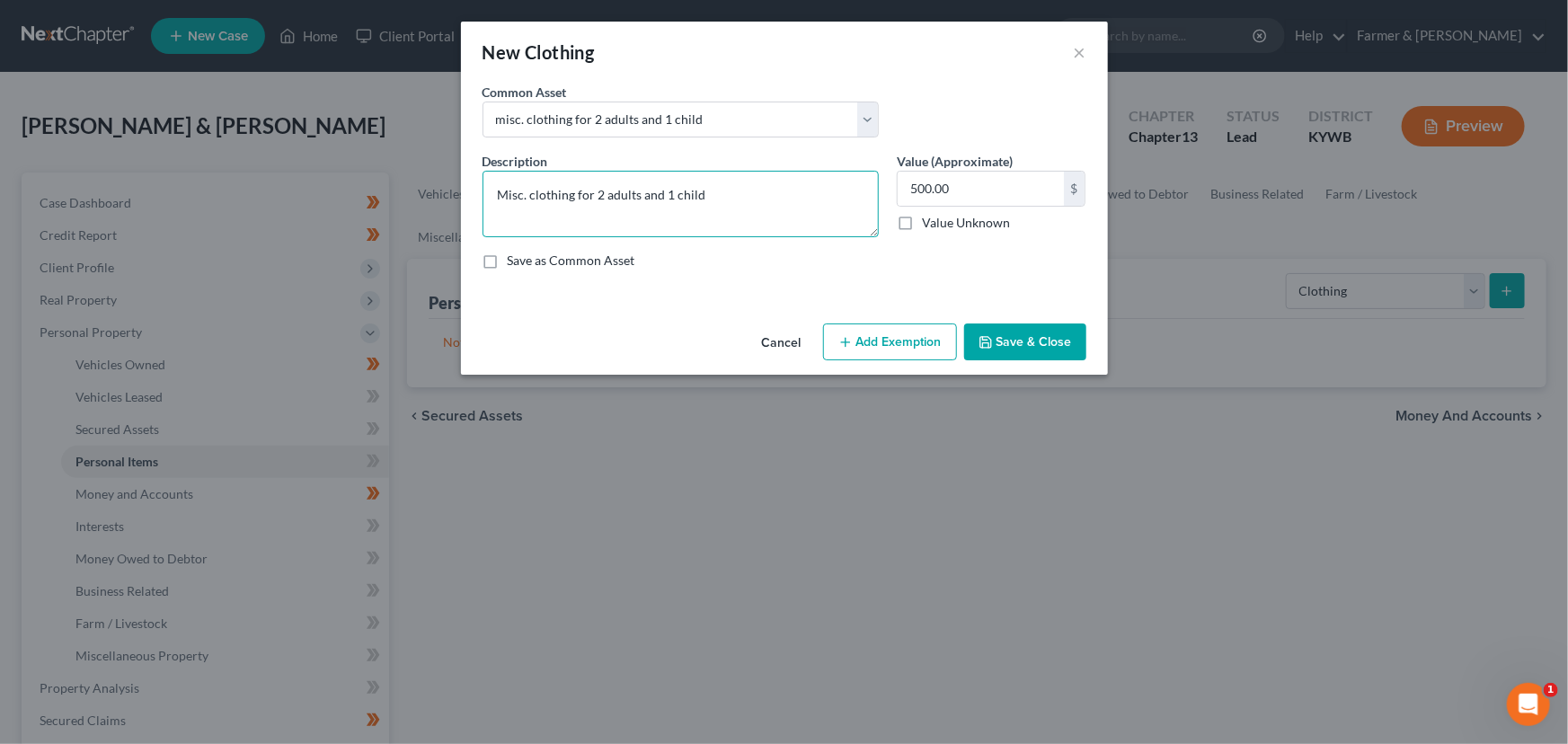
paste textarea "⦁ Value listed is given age and condition of items and is not mean to reflect r…"
click at [852, 326] on button "Add Exemption" at bounding box center [890, 342] width 134 height 38
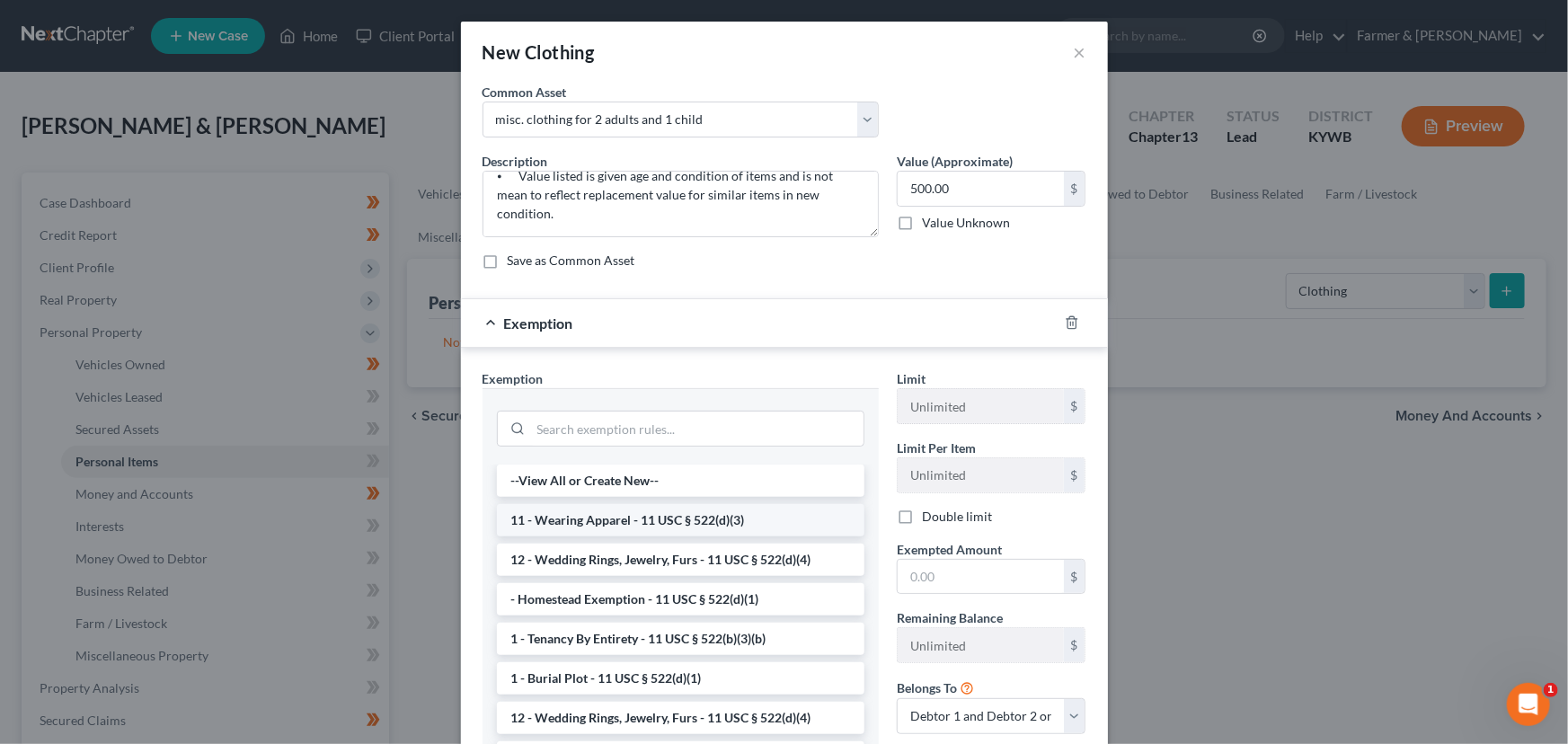
click at [617, 521] on li "11 - Wearing Apparel - 11 USC § 522(d)(3)" at bounding box center [680, 520] width 368 height 33
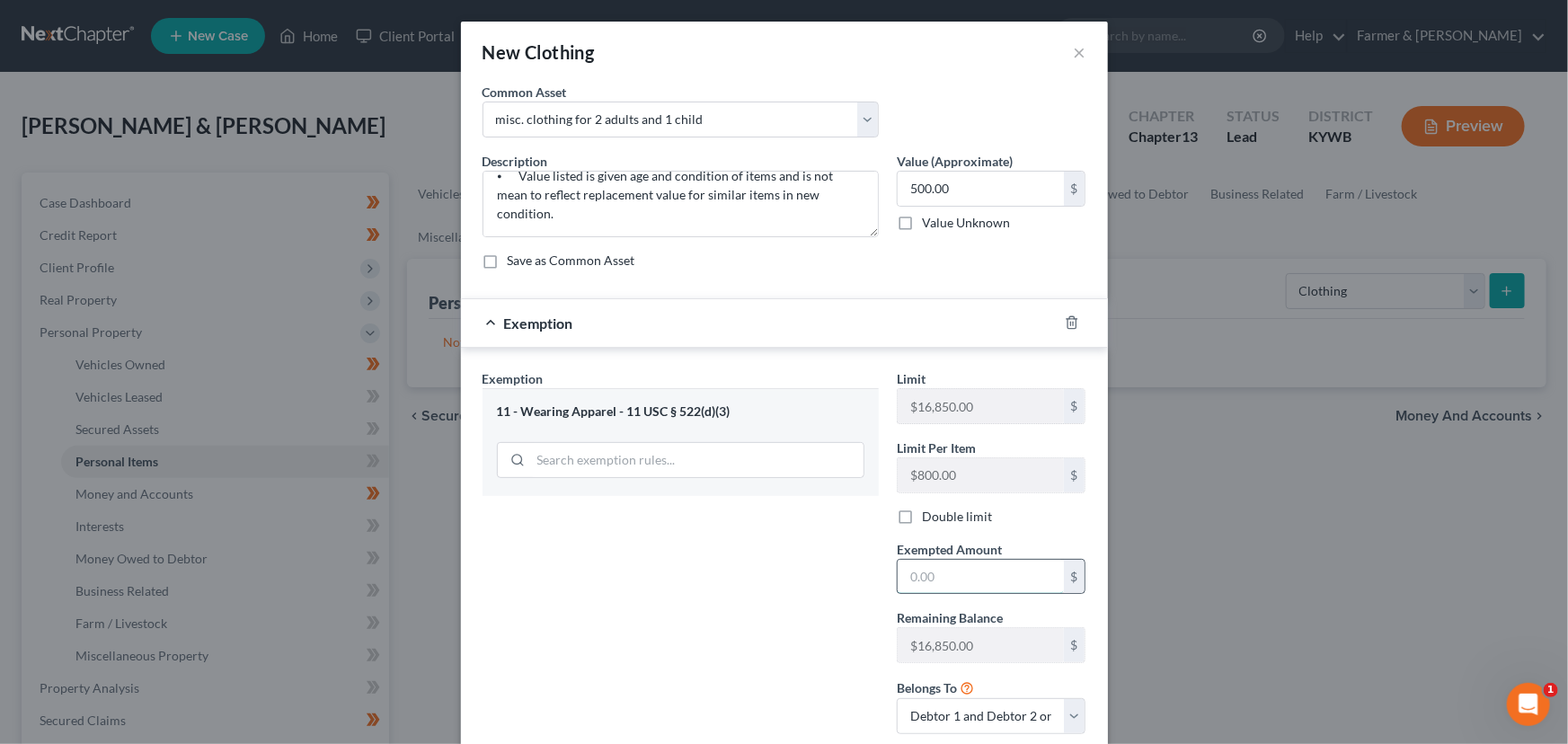
click at [906, 575] on input "text" at bounding box center [981, 576] width 167 height 34
click at [785, 334] on div "Exemption $500.00" at bounding box center [760, 323] width 597 height 48
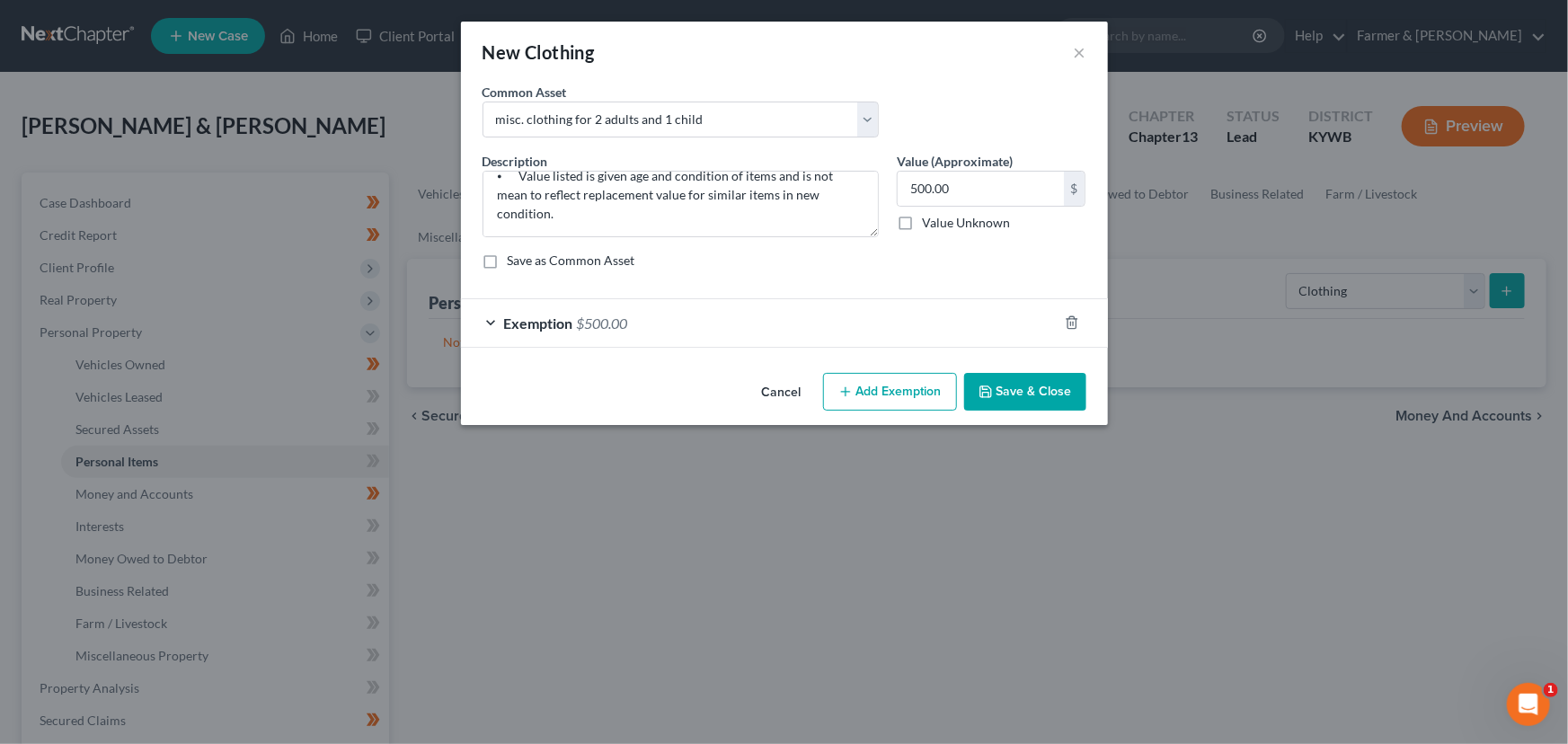
click at [785, 334] on div "Exemption $500.00" at bounding box center [760, 323] width 597 height 48
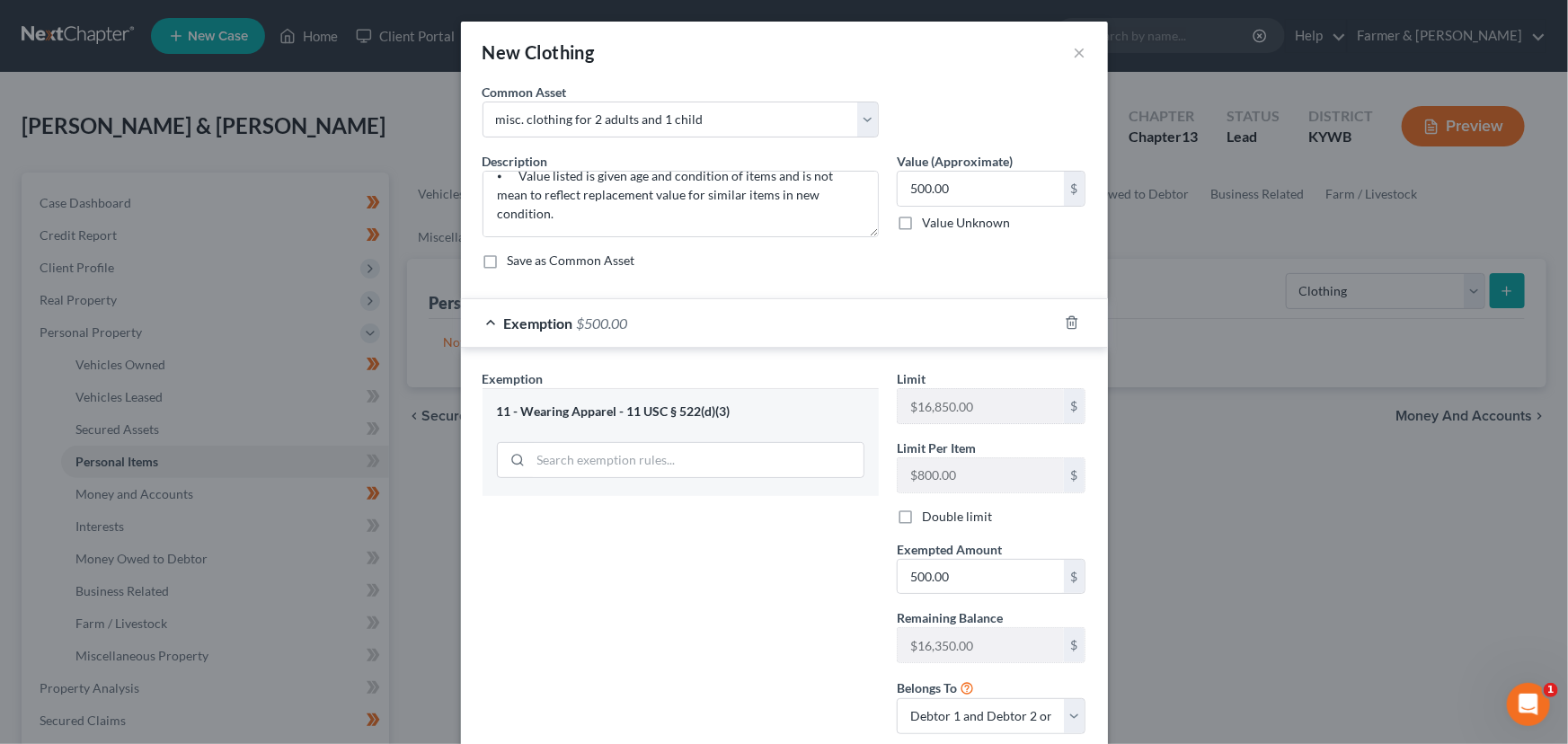
click at [921, 515] on label "Double limit" at bounding box center [956, 517] width 70 height 18
click at [929, 515] on input "Double limit" at bounding box center [935, 514] width 12 height 12
click at [845, 317] on div "Exemption $500.00" at bounding box center [760, 323] width 597 height 48
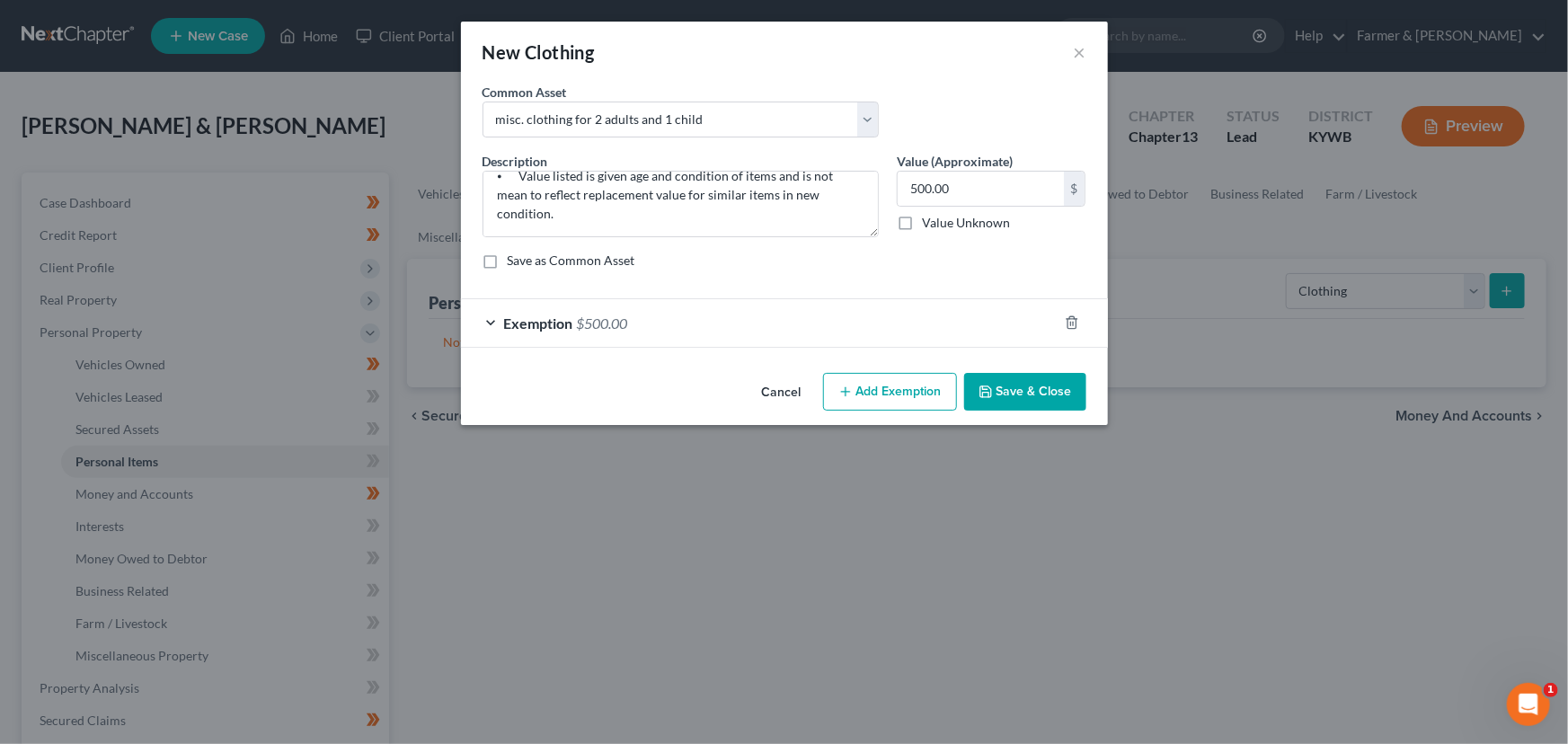
click at [998, 385] on button "Save & Close" at bounding box center [1025, 392] width 122 height 38
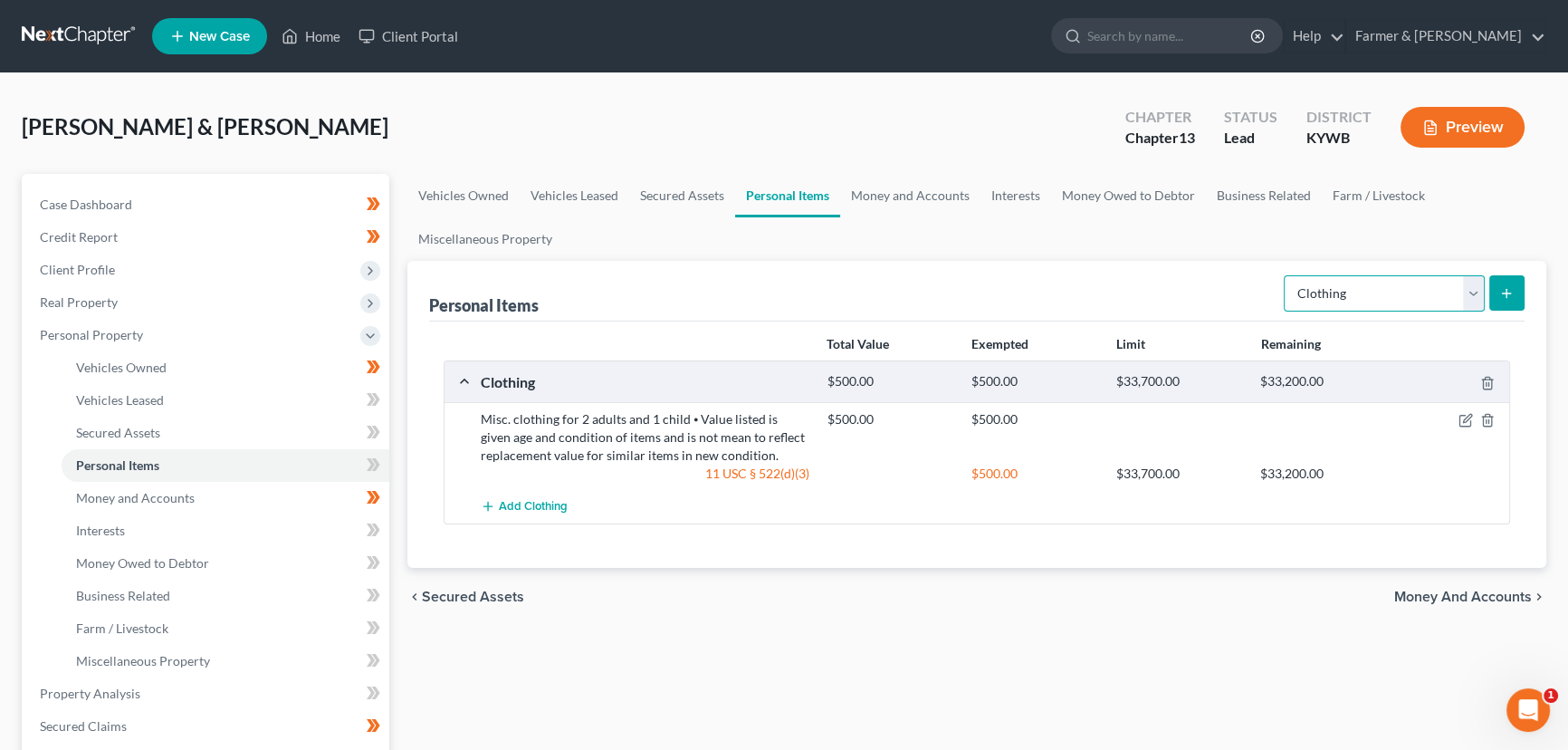
click at [1374, 292] on select "Select Item Type Clothing Collectibles Of Value Electronics Firearms Household …" at bounding box center [1384, 293] width 201 height 36
click at [1285, 275] on select "Select Item Type Clothing Collectibles Of Value Electronics Firearms Household …" at bounding box center [1384, 293] width 201 height 36
click at [1512, 287] on icon "submit" at bounding box center [1506, 293] width 14 height 14
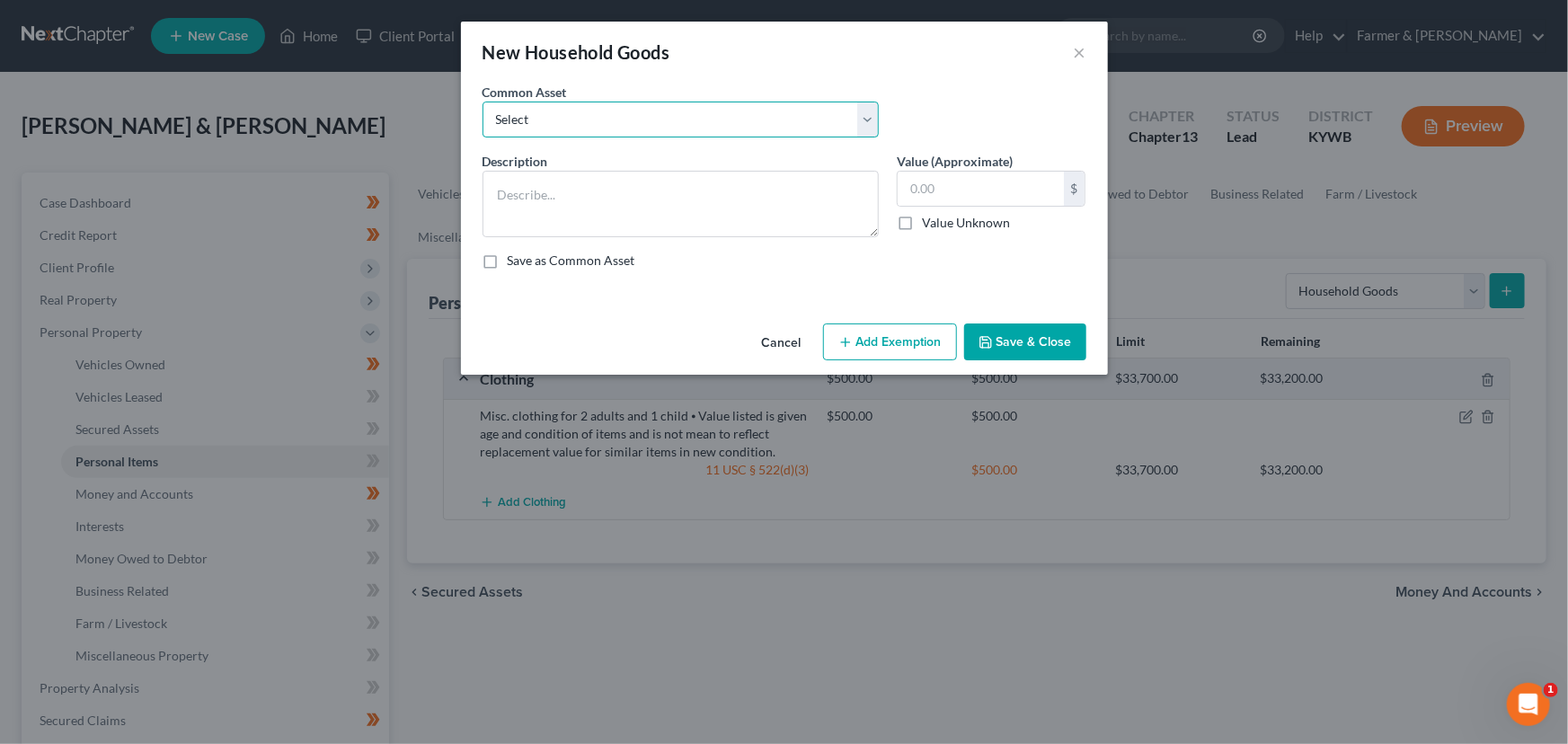
click at [644, 129] on select "Select small misc. household items: some decor (pictures/frames and misc. knick…" at bounding box center [680, 119] width 397 height 36
click at [482, 101] on select "Select small misc. household items: some decor (pictures/frames and misc. knick…" at bounding box center [680, 119] width 397 height 36
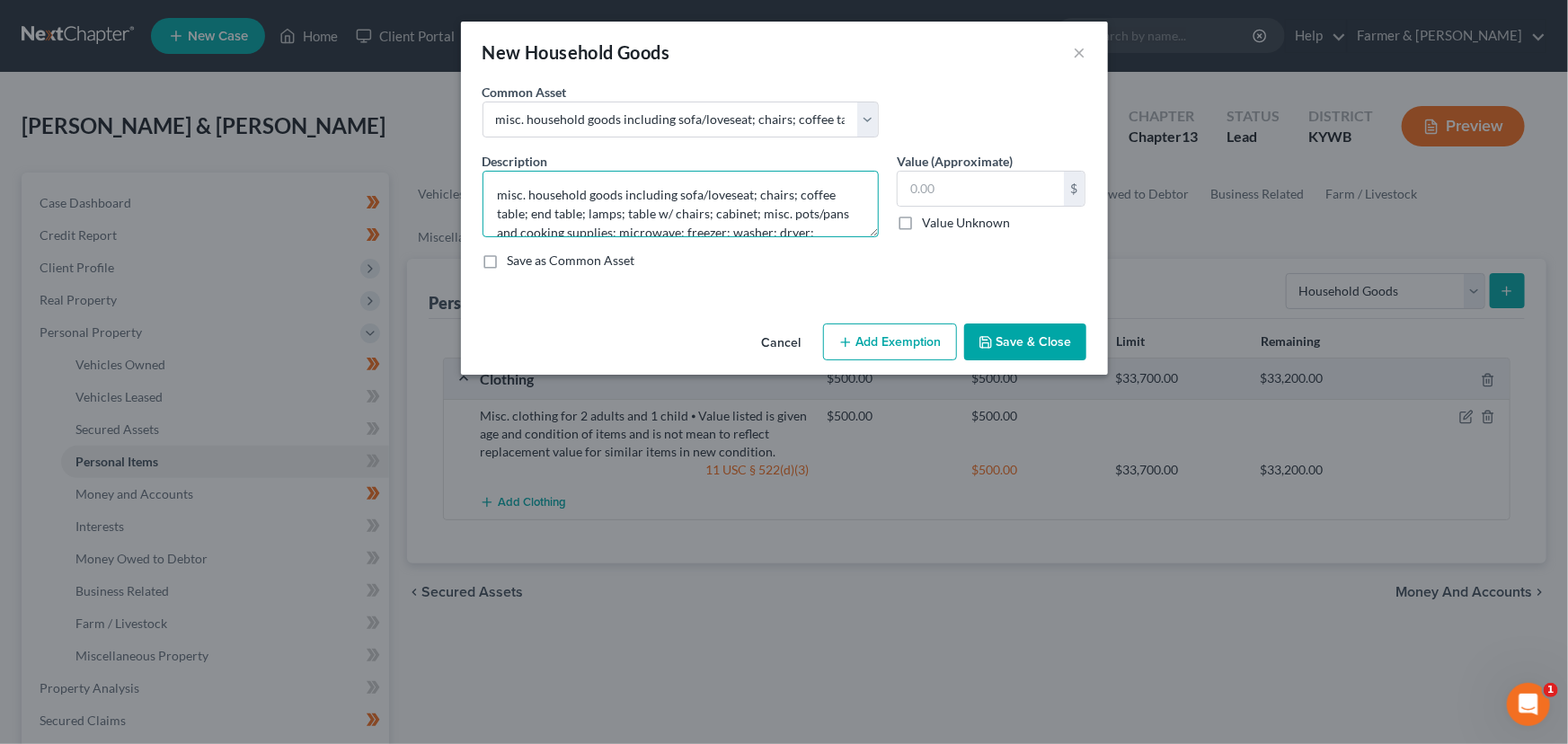
click at [504, 191] on textarea "misc. household goods including sofa/loveseat; chairs; coffee table; end table;…" at bounding box center [680, 203] width 397 height 66
drag, startPoint x: 871, startPoint y: 233, endPoint x: 840, endPoint y: 340, distance: 111.4
click at [840, 237] on textarea "Misc. household goods including sofa/loveseat; chairs; coffee table; end table;…" at bounding box center [680, 203] width 397 height 66
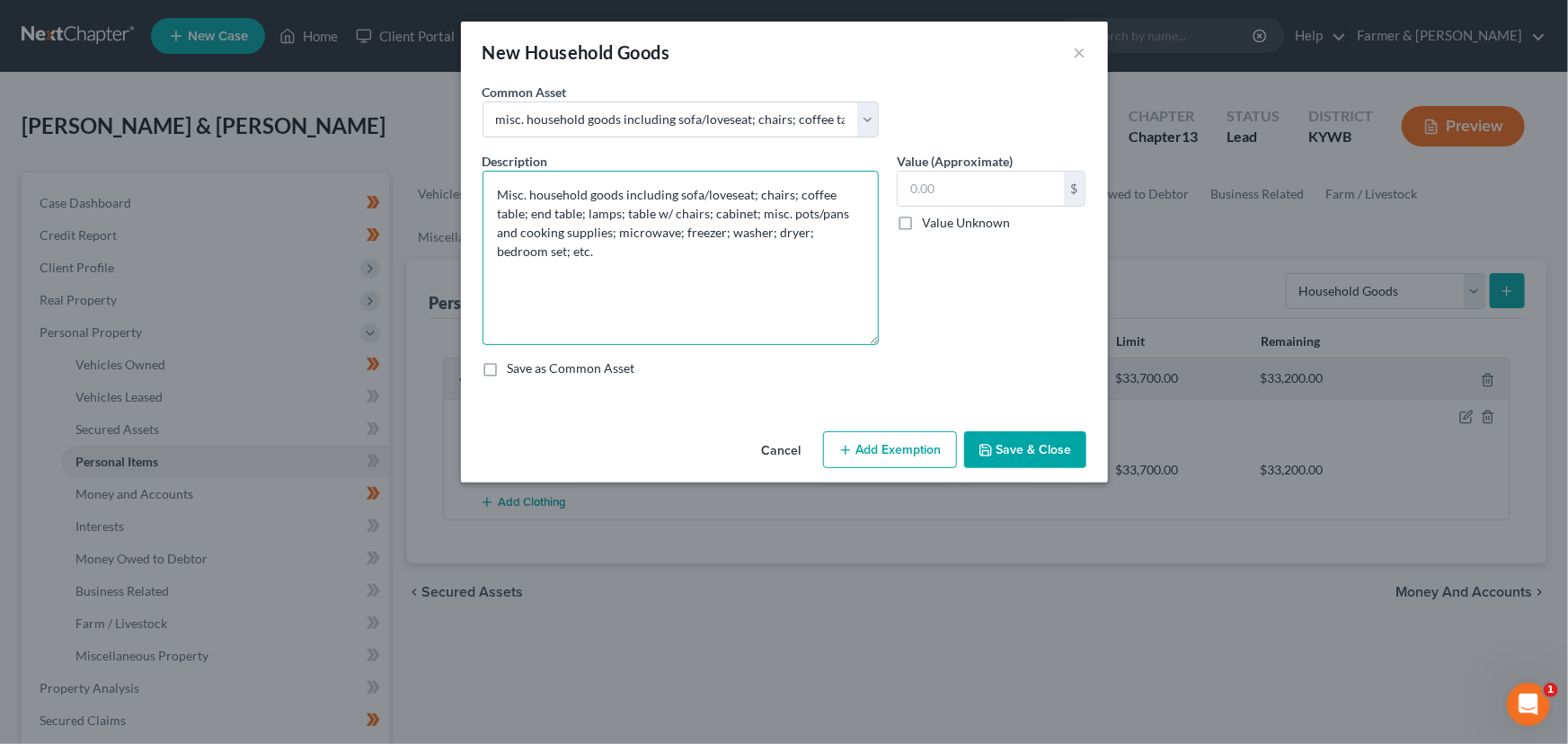
click at [582, 264] on textarea "Misc. household goods including sofa/loveseat; chairs; coffee table; end table;…" at bounding box center [680, 258] width 397 height 175
paste textarea "⦁ Value listed is given age and condition of items and is not mean to reflect r…"
click at [728, 217] on textarea "Misc. household goods including sofa/loveseat; chairs; coffee table; end table;…" at bounding box center [680, 258] width 397 height 175
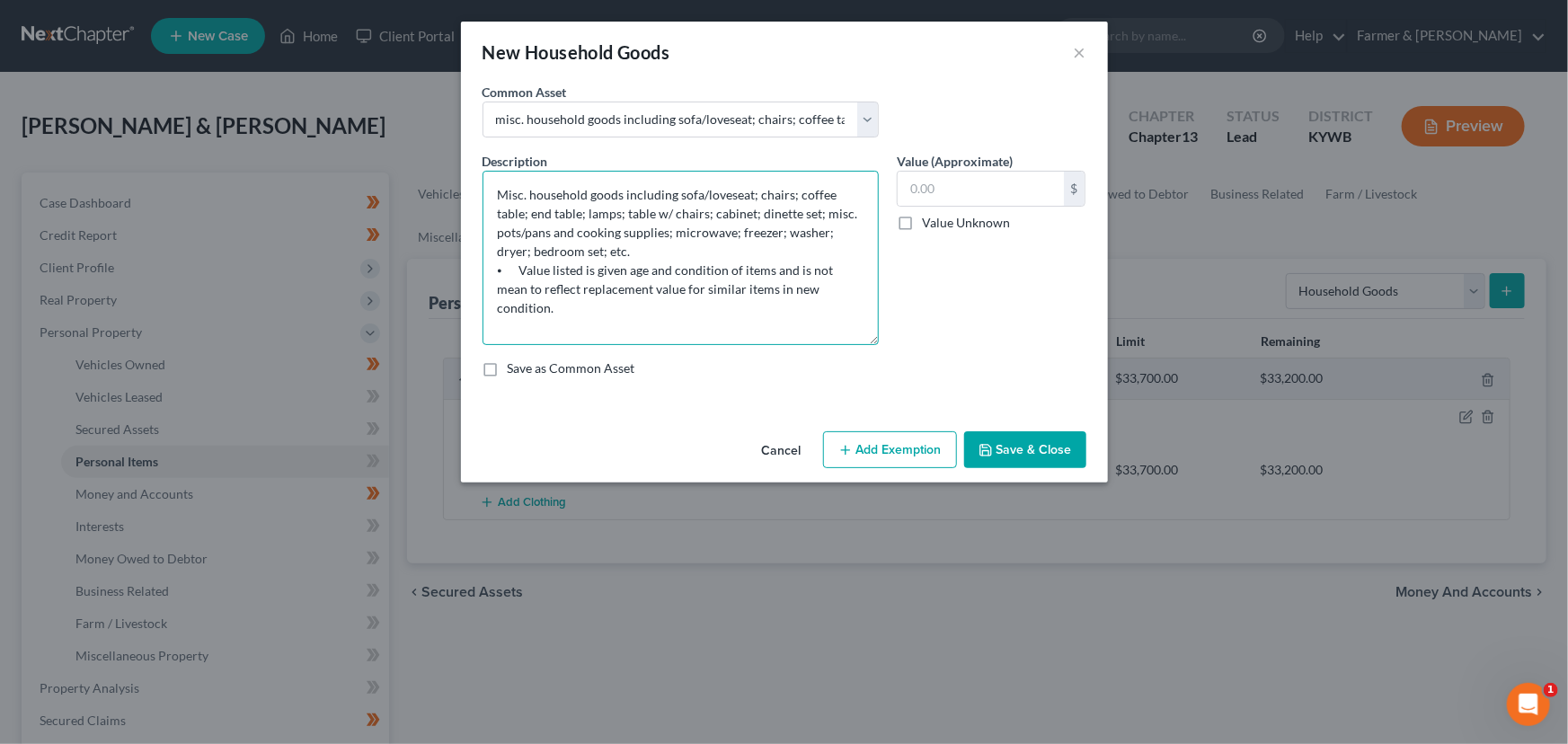
click at [493, 251] on textarea "Misc. household goods including sofa/loveseat; chairs; coffee table; end table;…" at bounding box center [680, 258] width 397 height 175
click at [575, 252] on textarea "Misc. household goods including sofa/loveseat; chairs; coffee table; end table;…" at bounding box center [680, 258] width 397 height 175
click at [674, 227] on textarea "Misc. household goods including sofa/loveseat; chairs; coffee table; end table;…" at bounding box center [680, 258] width 397 height 175
click at [807, 230] on textarea "Misc. household goods including sofa/loveseat; chairs; coffee table; end table;…" at bounding box center [680, 258] width 397 height 175
click at [785, 249] on textarea "Misc. household goods including sofa/loveseat; chairs; coffee table; end table;…" at bounding box center [680, 258] width 397 height 175
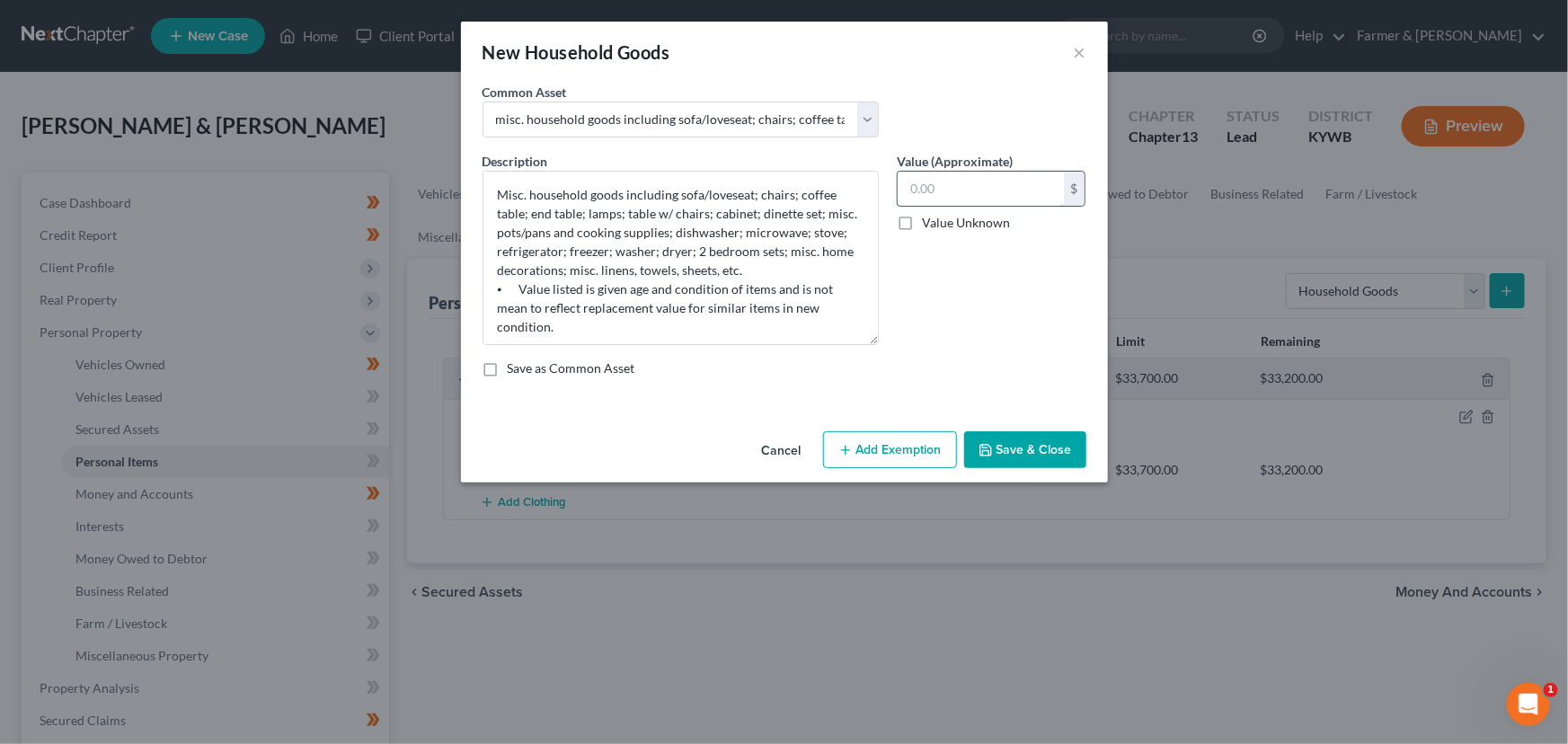
click at [962, 201] on input "text" at bounding box center [981, 188] width 167 height 34
click at [884, 434] on button "Add Exemption" at bounding box center [890, 450] width 134 height 38
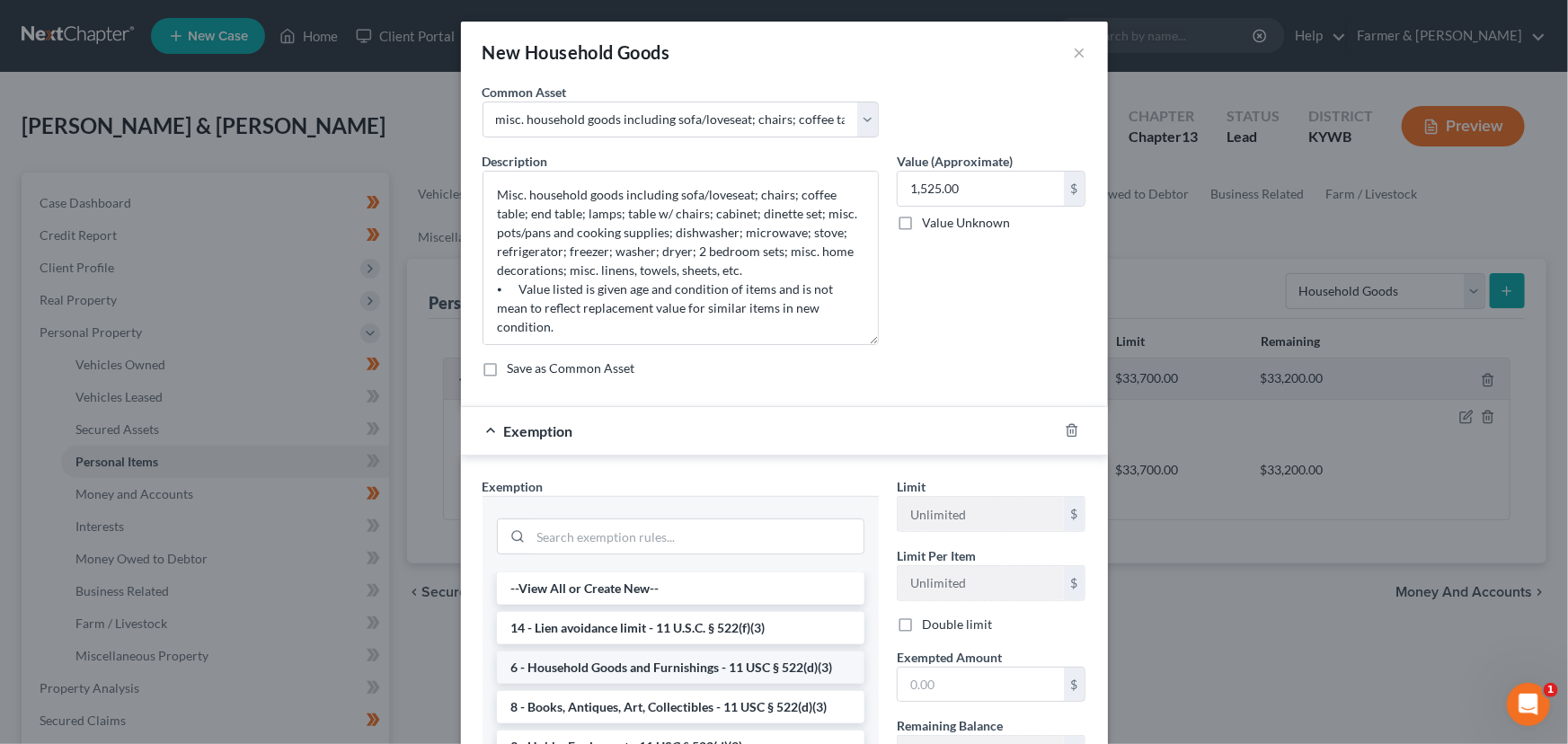
click at [604, 670] on li "6 - Household Goods and Furnishings - 11 USC § 522(d)(3)" at bounding box center [680, 668] width 368 height 33
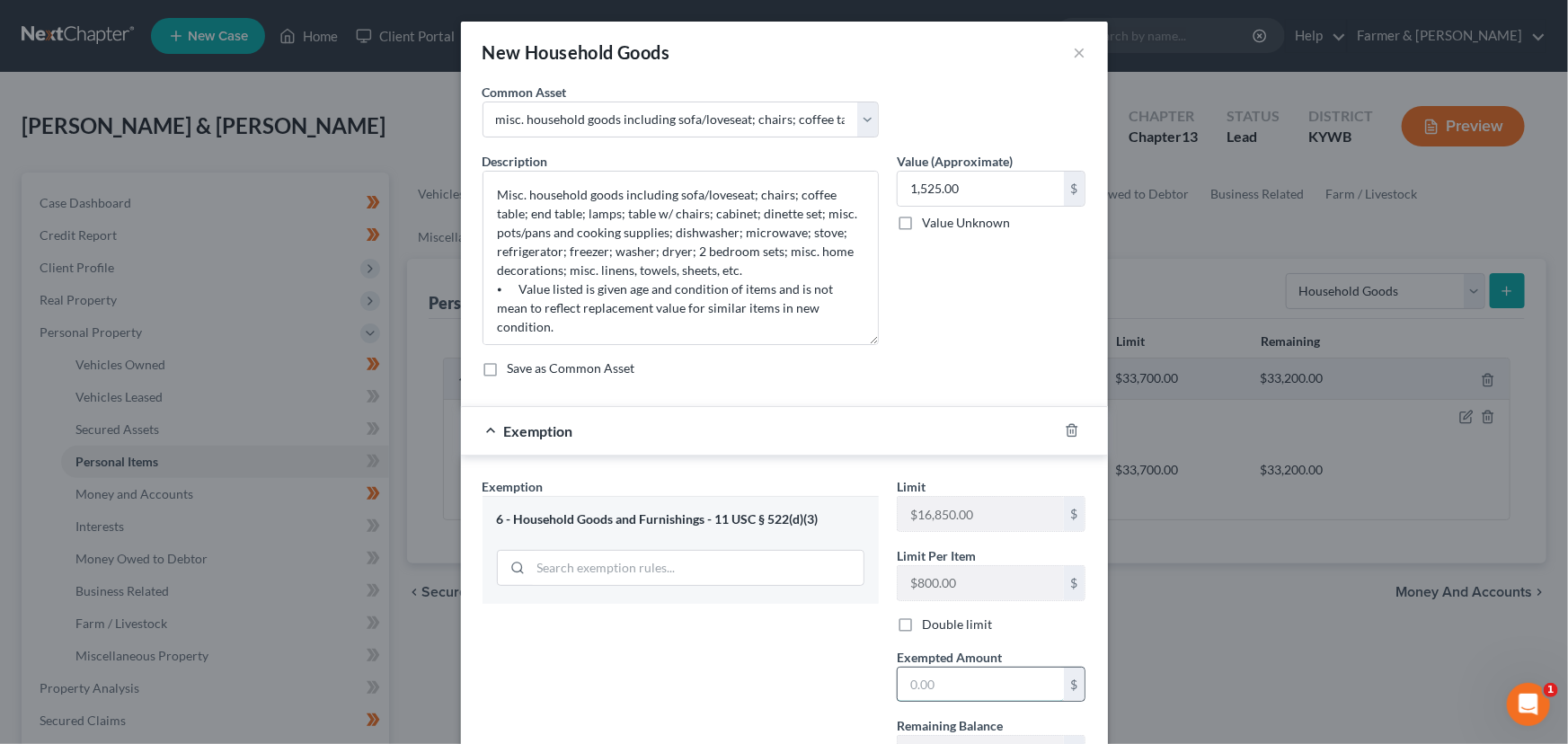
click at [942, 688] on input "text" at bounding box center [981, 684] width 167 height 34
drag, startPoint x: 764, startPoint y: 677, endPoint x: 902, endPoint y: 629, distance: 146.1
click at [902, 629] on div "Exemption Set must be selected for CA. Exemption * 6 - Household Goods and Furn…" at bounding box center [784, 667] width 622 height 380
click at [921, 629] on label "Double limit" at bounding box center [956, 625] width 70 height 18
click at [929, 627] on input "Double limit" at bounding box center [935, 622] width 12 height 12
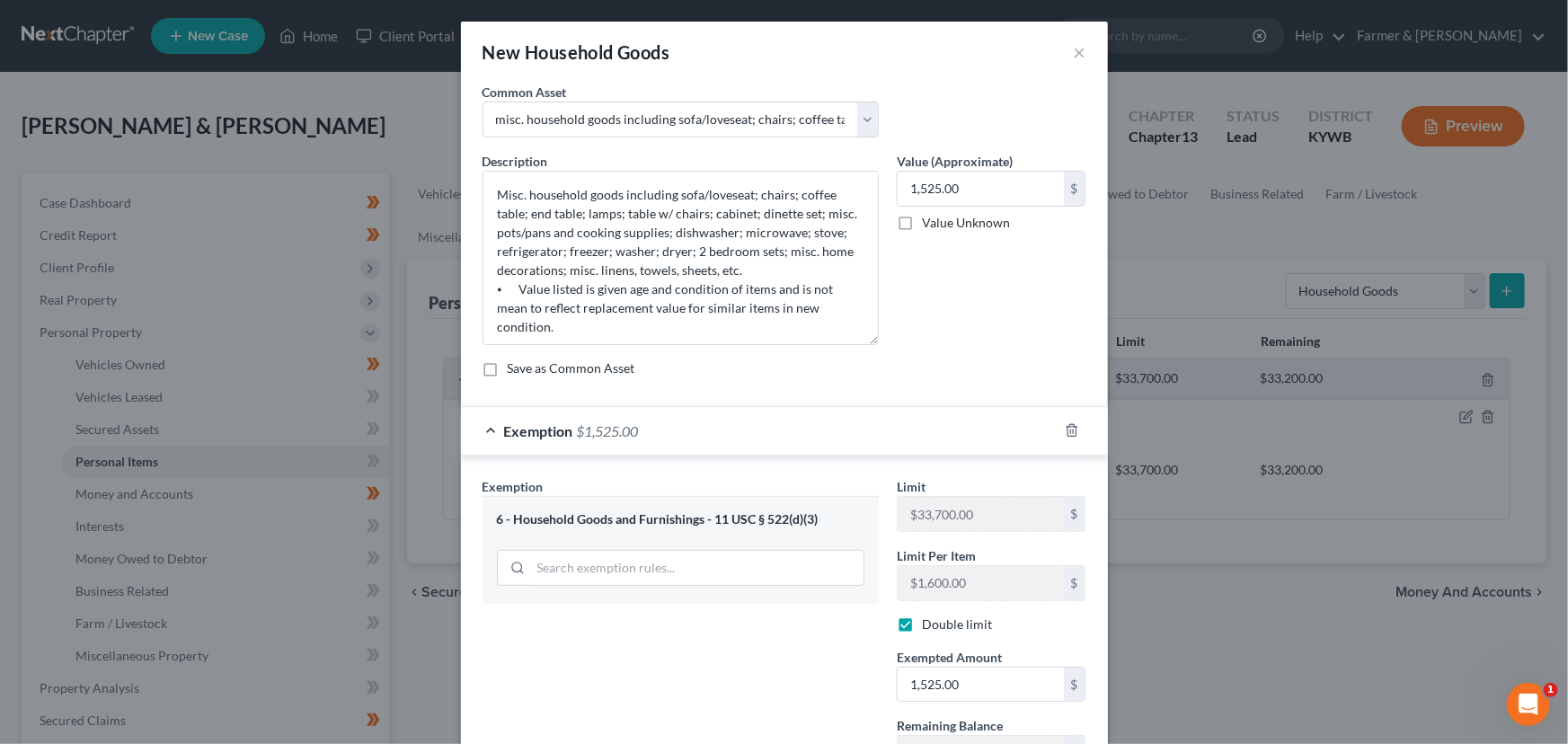
click at [776, 643] on div "Exemption Set must be selected for CA. Exemption * 6 - Household Goods and Furn…" at bounding box center [680, 667] width 415 height 379
click at [783, 434] on div "Exemption $1,525.00" at bounding box center [760, 431] width 597 height 48
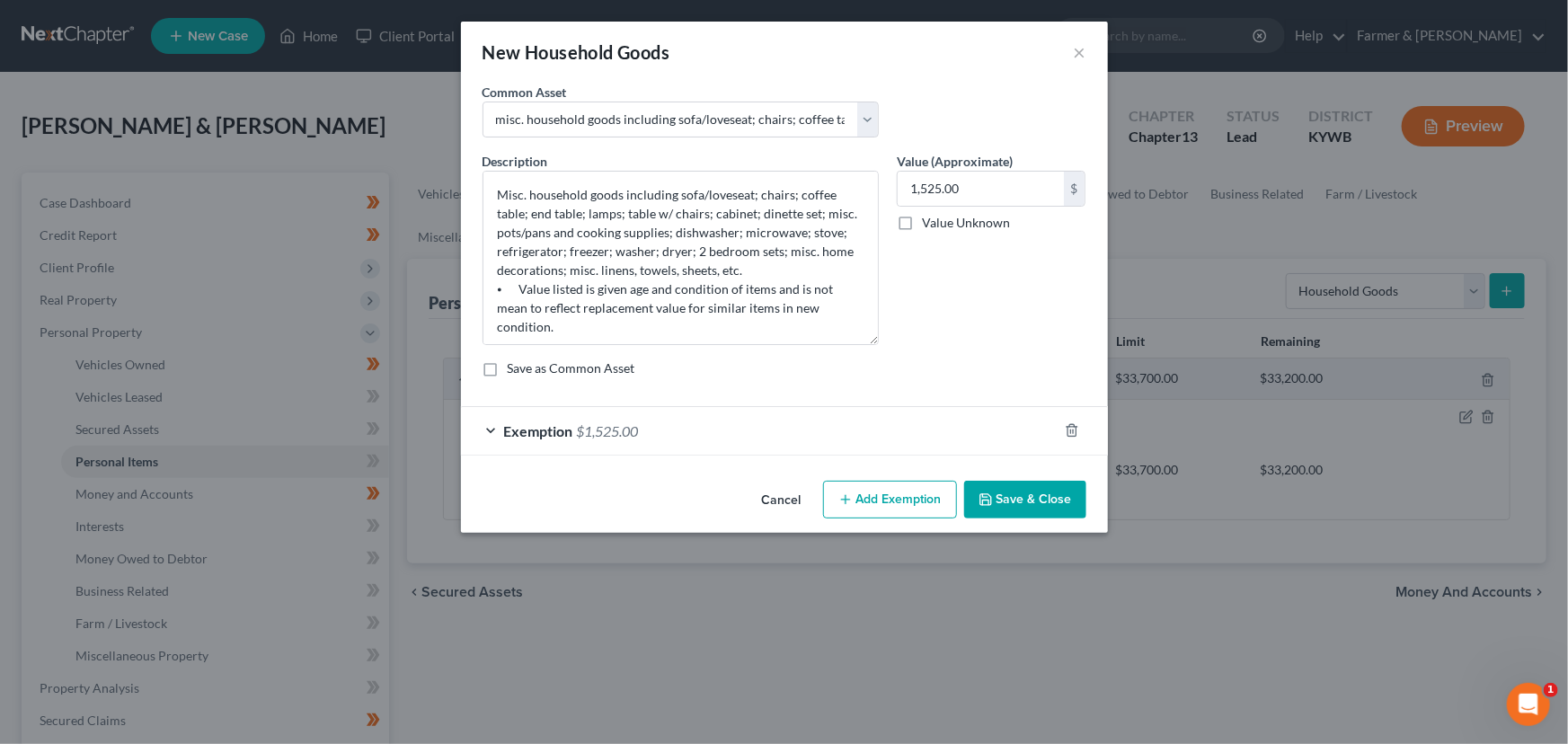
click at [1025, 506] on button "Save & Close" at bounding box center [1025, 500] width 122 height 38
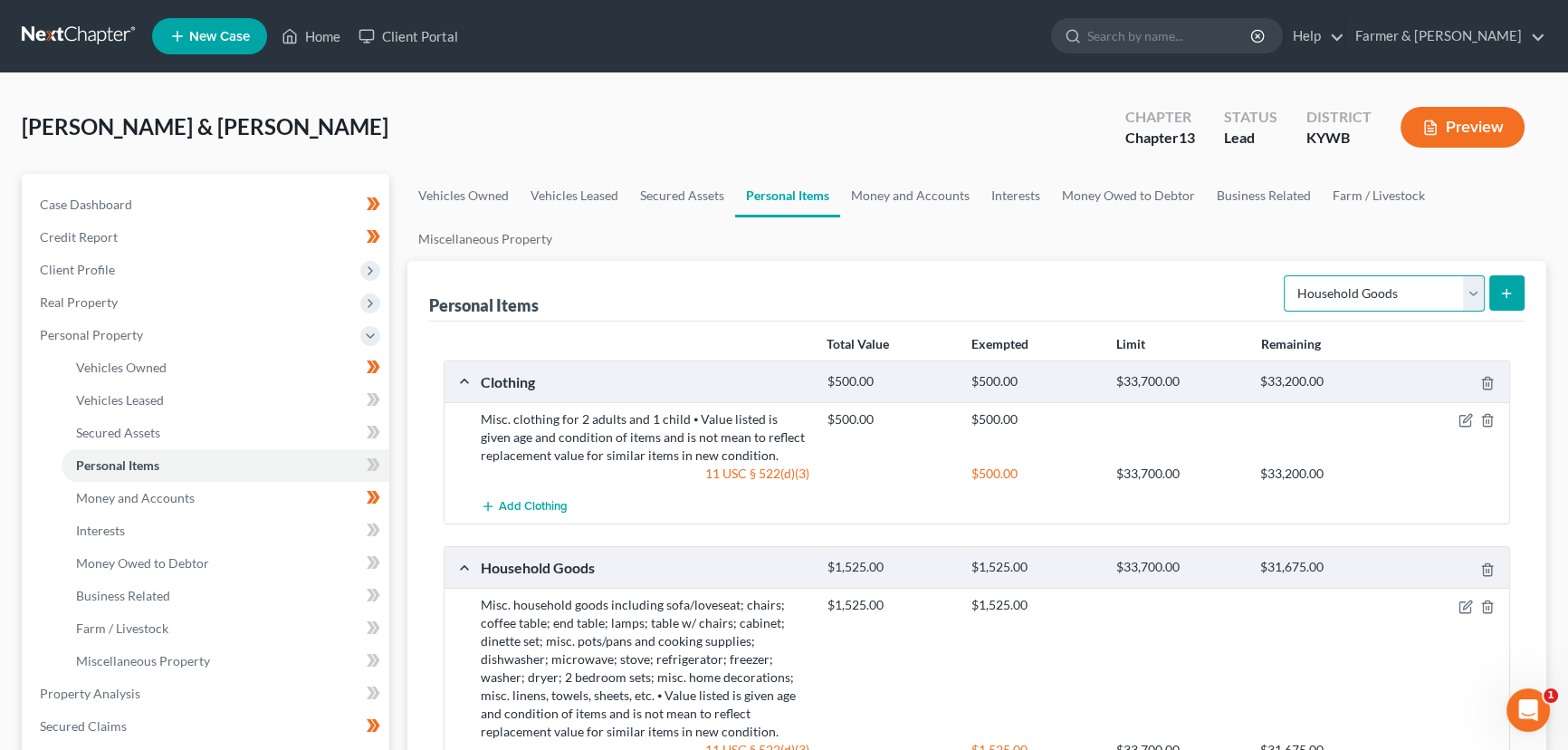
drag, startPoint x: 1379, startPoint y: 299, endPoint x: 1345, endPoint y: 366, distance: 75.1
click at [1345, 366] on div "Personal Items Select Item Type Clothing Collectibles Of Value Electronics Fire…" at bounding box center [977, 552] width 1139 height 583
click at [1285, 275] on select "Select Item Type Clothing Collectibles Of Value Electronics Firearms Household …" at bounding box center [1384, 293] width 201 height 36
click at [1506, 306] on button "submit" at bounding box center [1506, 292] width 35 height 35
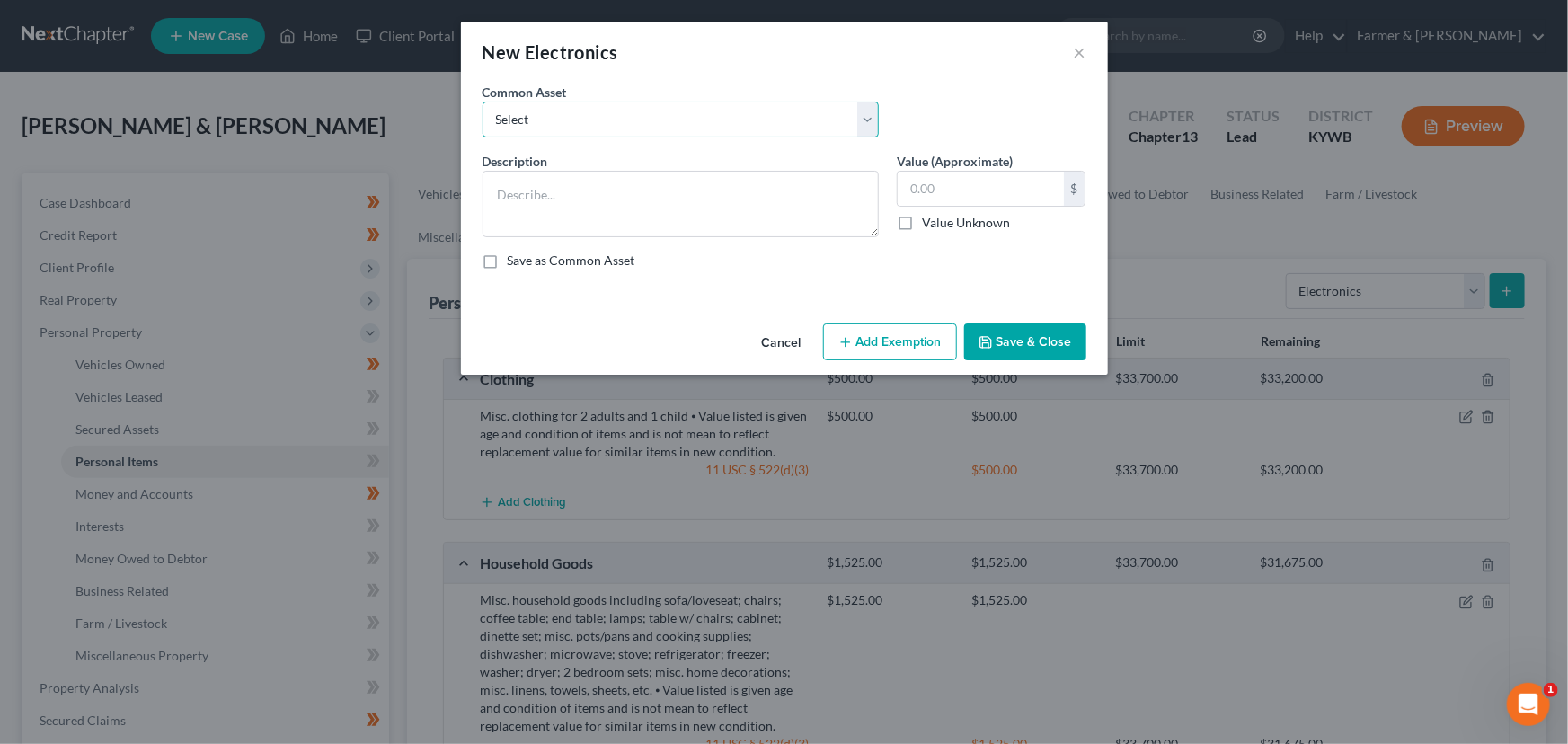
click at [577, 127] on select "Select Televisions; DVD Players; Gaming systems; Home Computer ⦁ Value listed i…" at bounding box center [680, 119] width 397 height 36
click at [482, 101] on select "Select Televisions; DVD Players; Gaming systems; Home Computer ⦁ Value listed i…" at bounding box center [680, 119] width 397 height 36
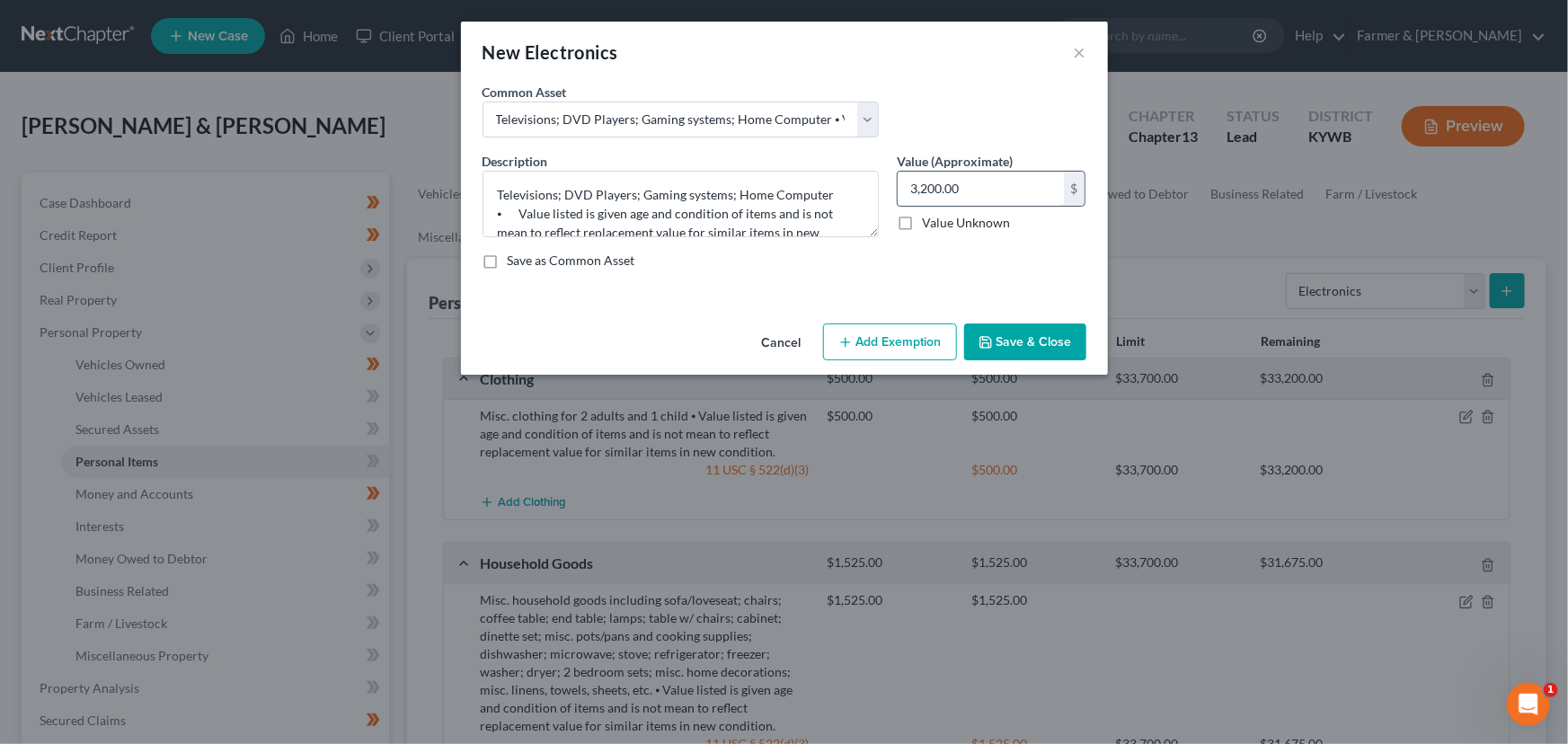
click at [952, 188] on input "3,200.00" at bounding box center [981, 188] width 167 height 34
click at [890, 343] on button "Add Exemption" at bounding box center [890, 342] width 134 height 38
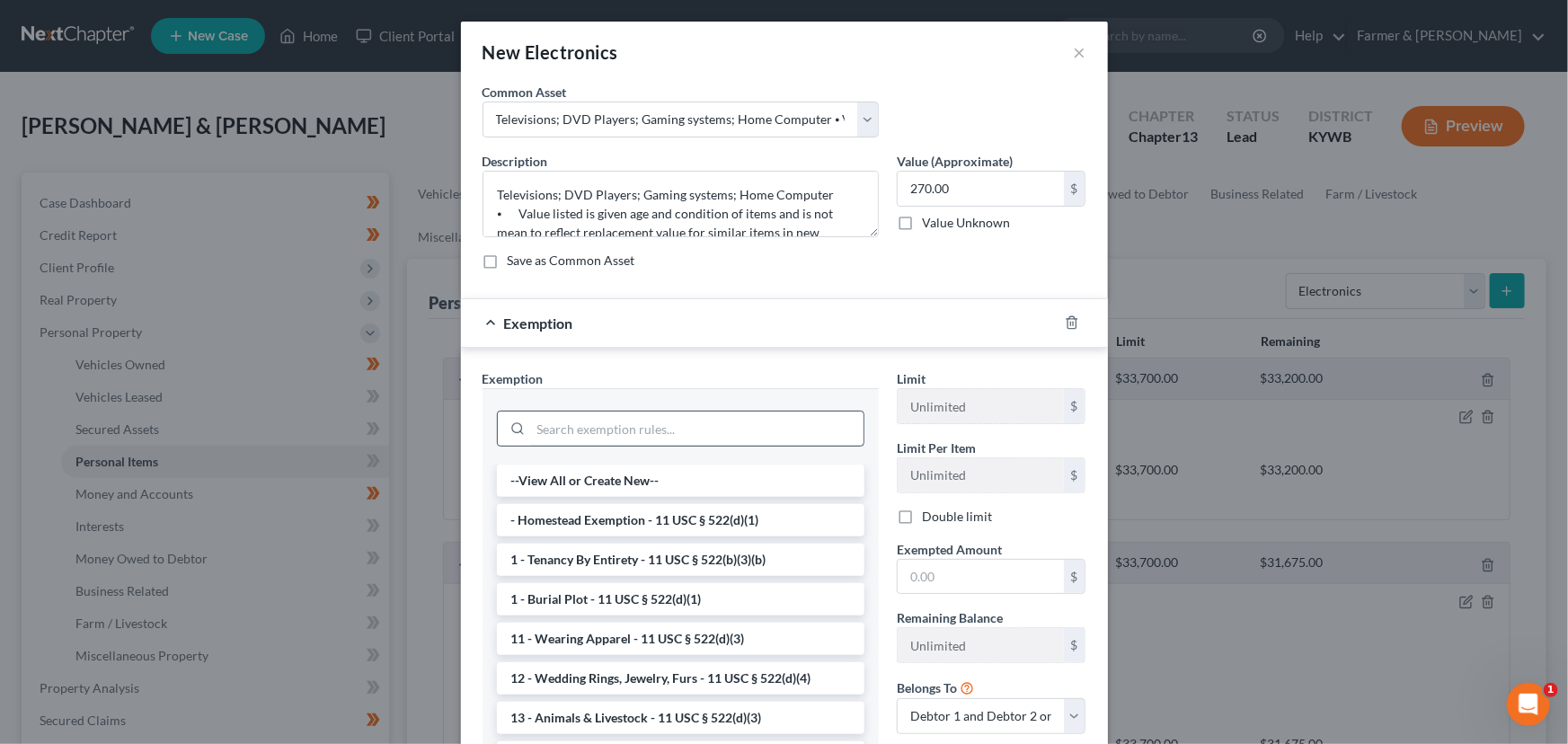
click at [721, 425] on input "search" at bounding box center [696, 429] width 332 height 34
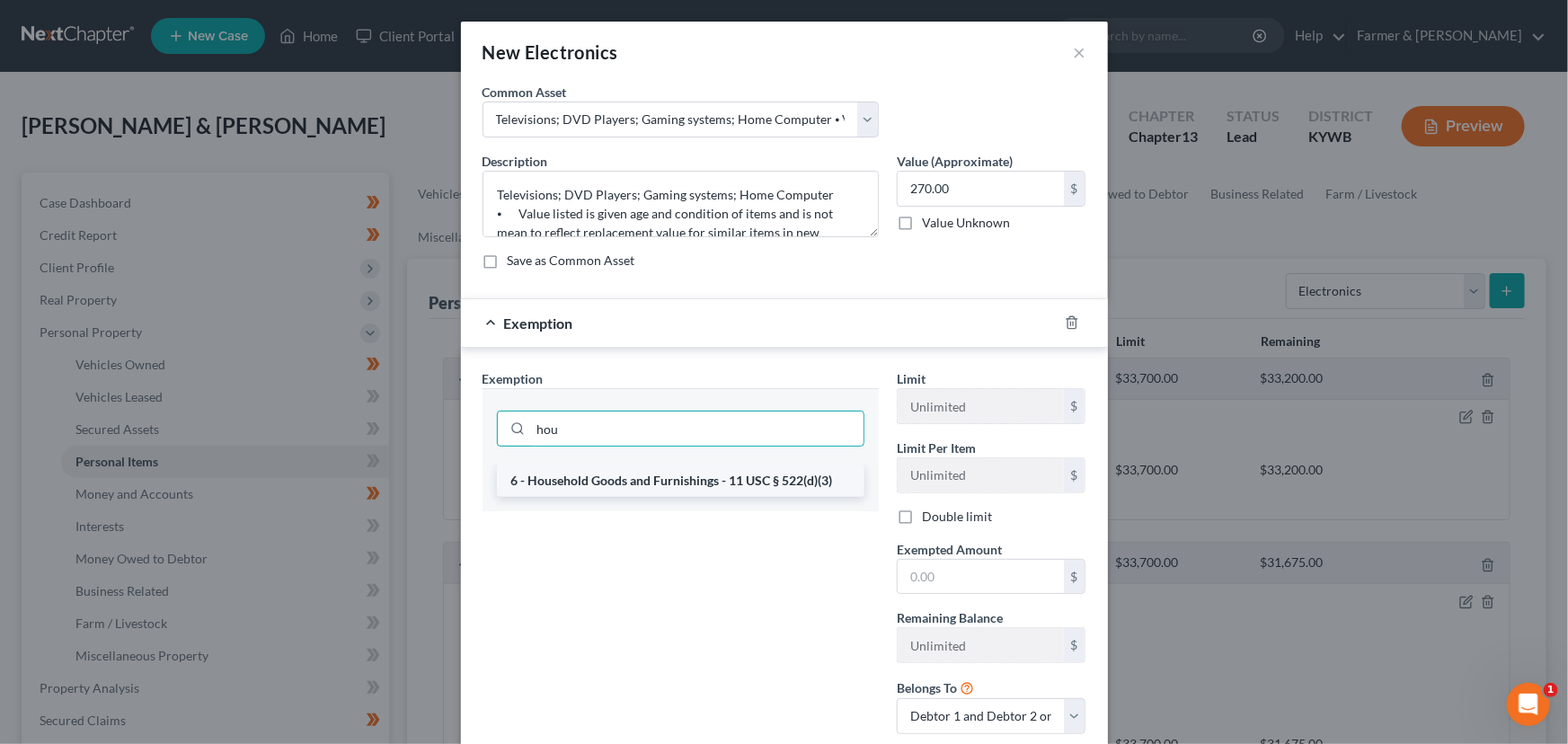
click at [746, 478] on li "6 - Household Goods and Furnishings - 11 USC § 522(d)(3)" at bounding box center [680, 480] width 368 height 33
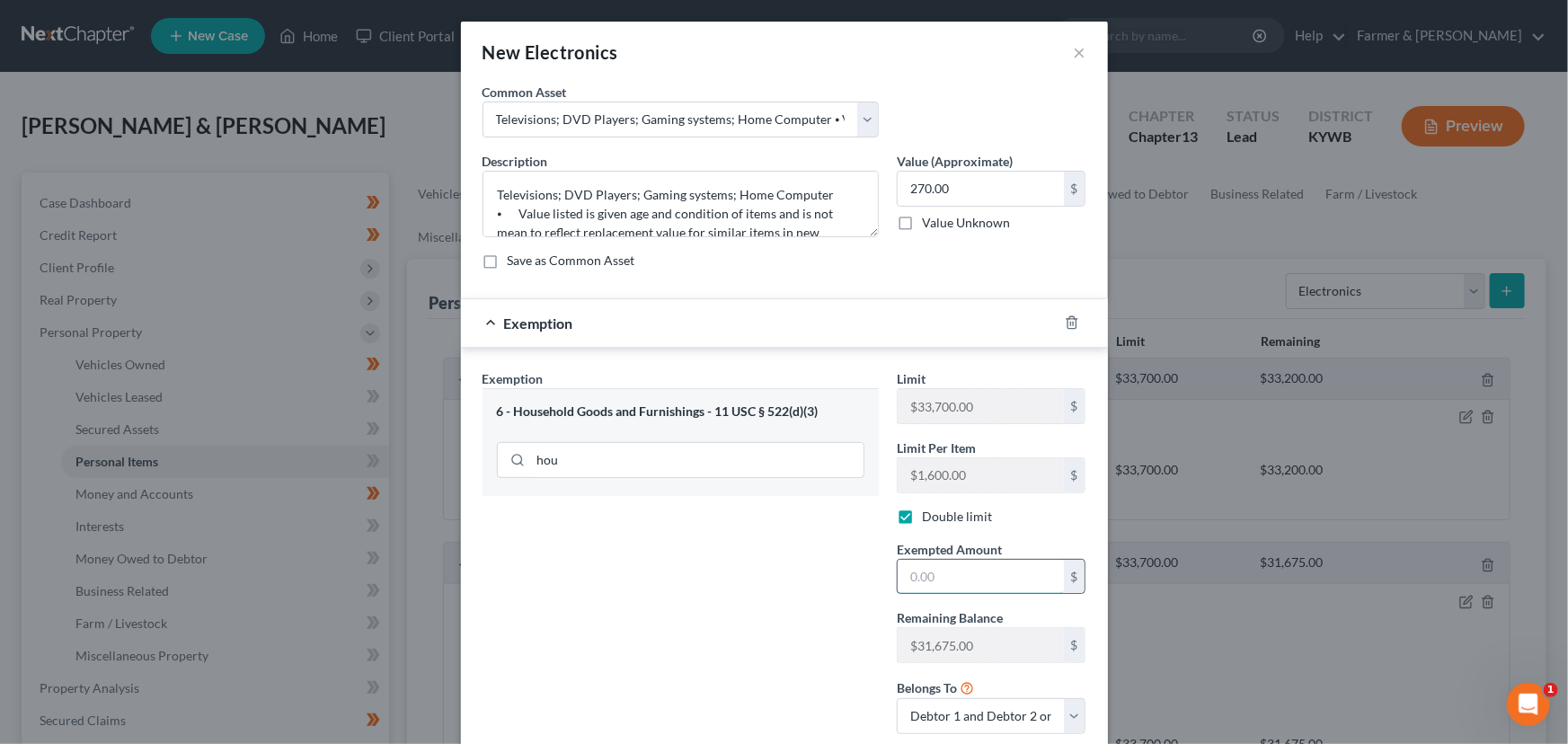
click at [930, 570] on input "text" at bounding box center [981, 576] width 167 height 34
click at [805, 323] on div "Exemption $270.00" at bounding box center [760, 323] width 597 height 48
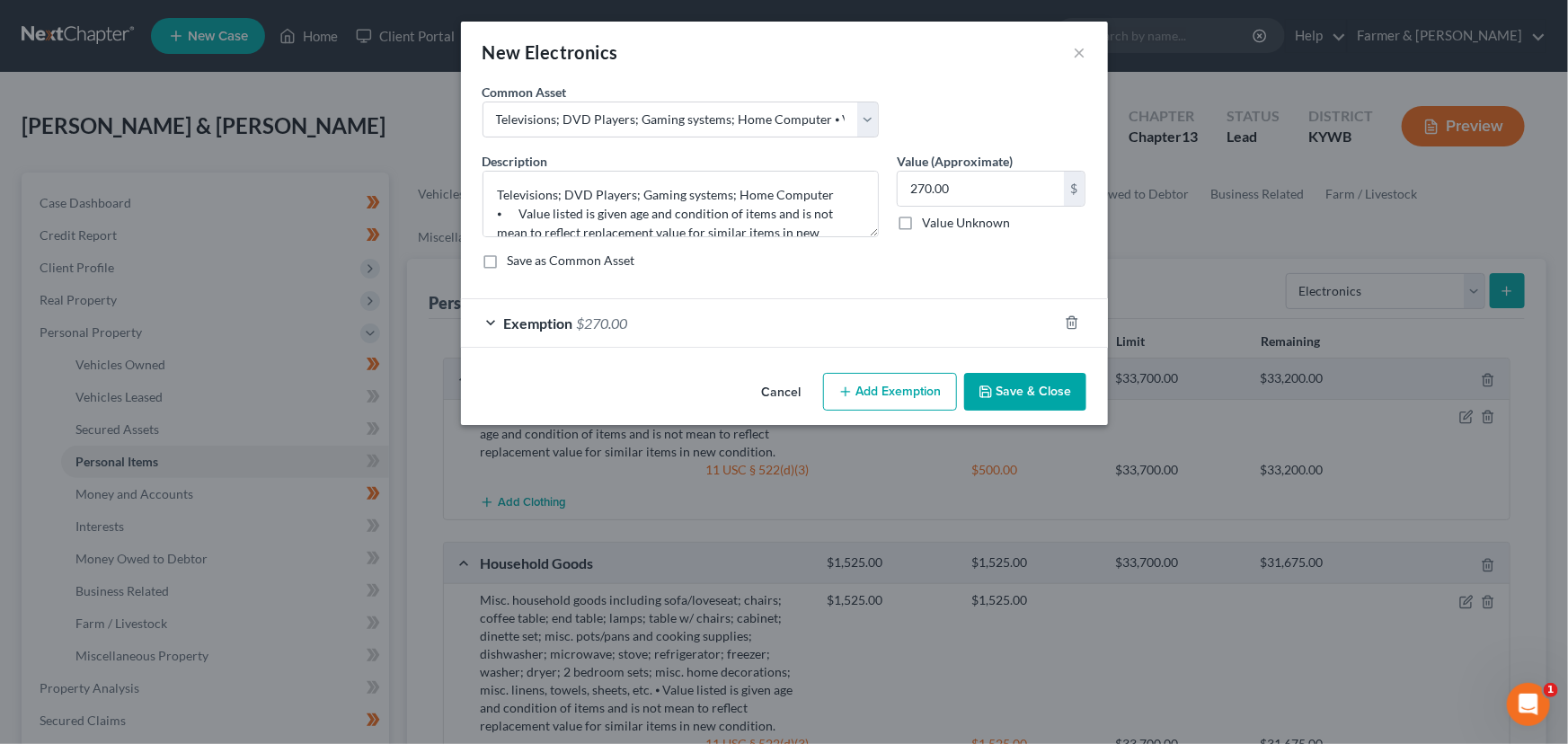
click at [1018, 398] on button "Save & Close" at bounding box center [1025, 392] width 122 height 38
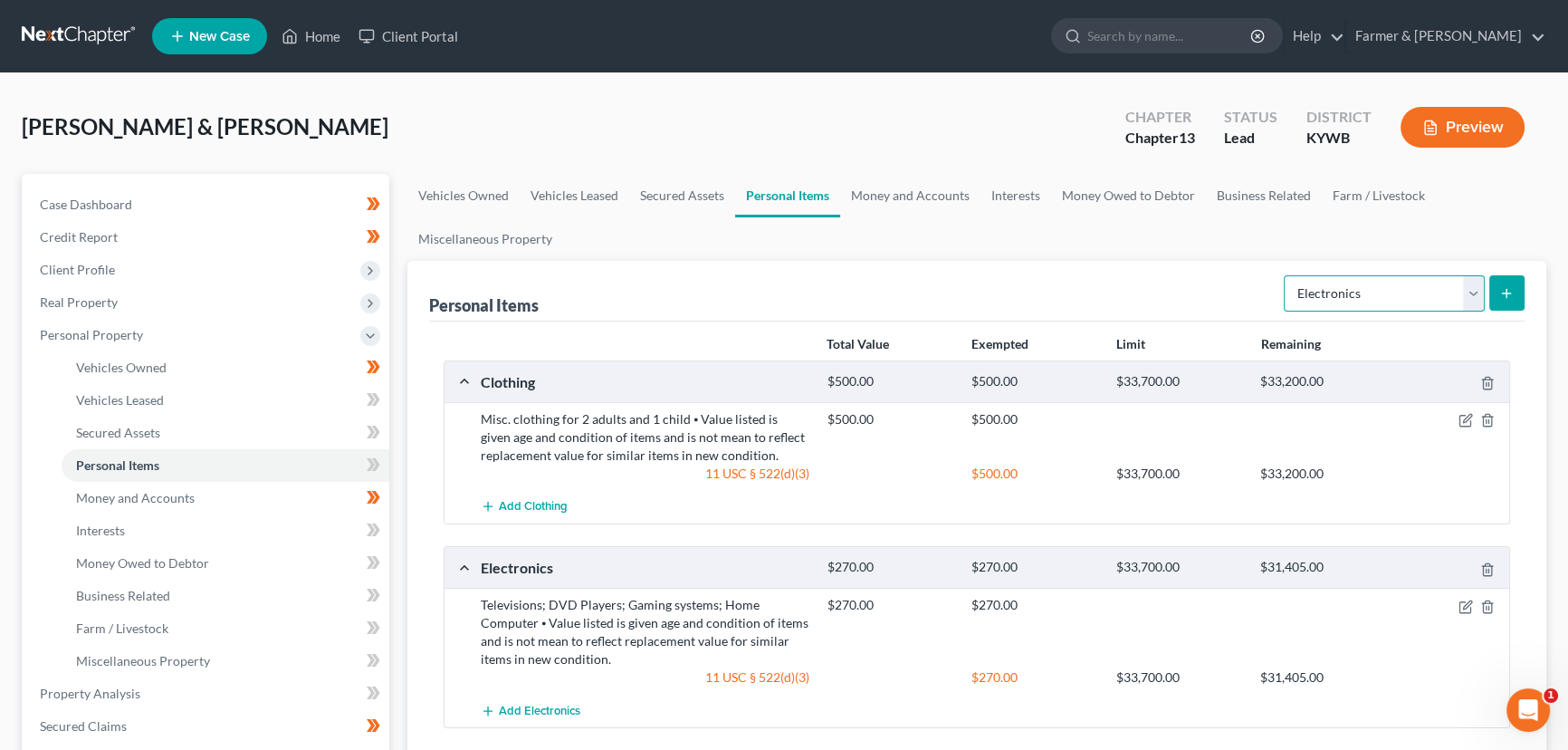
click at [1403, 275] on select "Select Item Type Clothing Collectibles Of Value Electronics Firearms Household …" at bounding box center [1384, 293] width 201 height 36
click at [1285, 275] on select "Select Item Type Clothing Collectibles Of Value Electronics Firearms Household …" at bounding box center [1384, 293] width 201 height 36
click at [1516, 284] on button "submit" at bounding box center [1506, 292] width 35 height 35
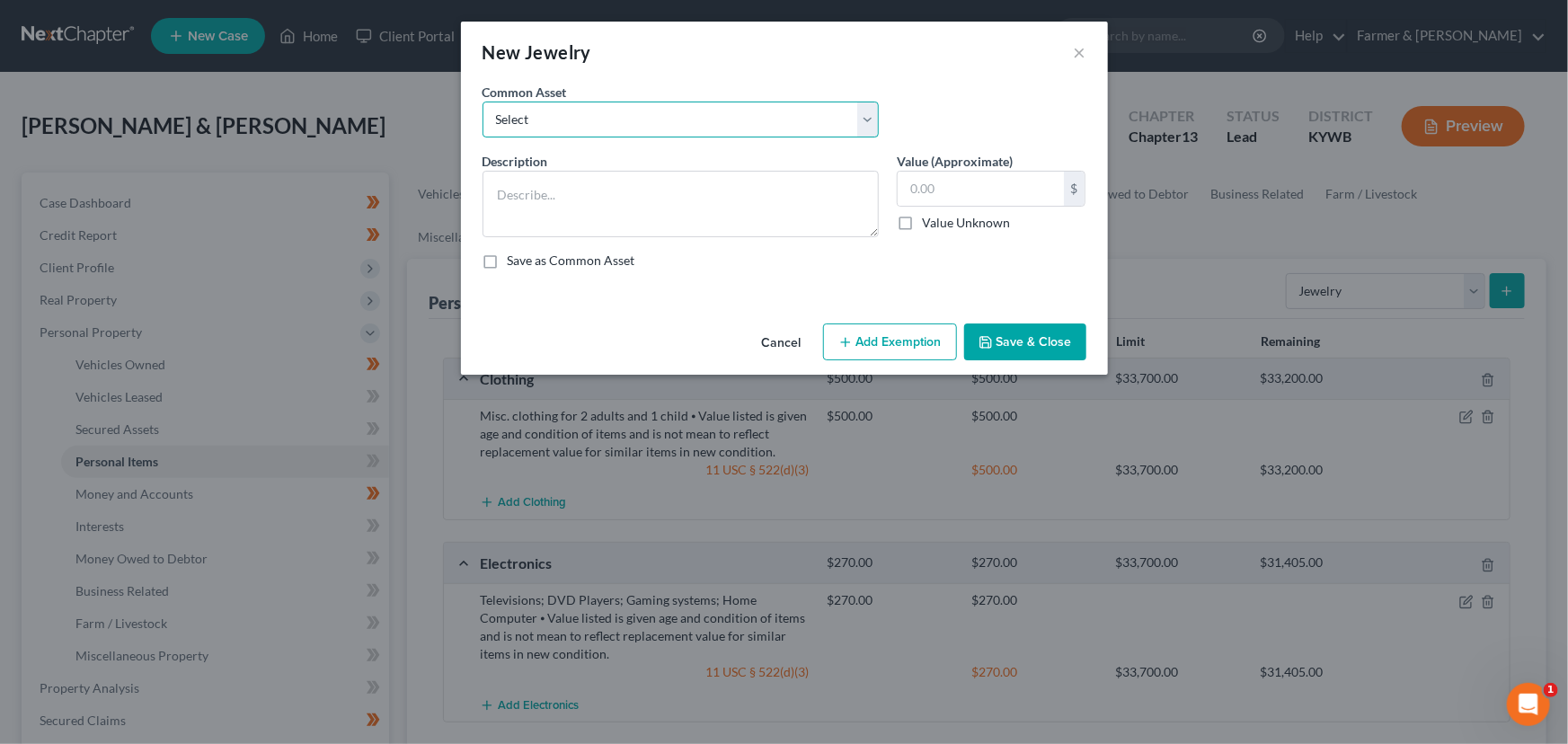
click at [541, 132] on select "Select Jewelry (Rings, Watches, Necklaces) misc. costume jewelry Jewelry (Rings…" at bounding box center [680, 119] width 397 height 36
click at [482, 101] on select "Select Jewelry (Rings, Watches, Necklaces) misc. costume jewelry Jewelry (Rings…" at bounding box center [680, 119] width 397 height 36
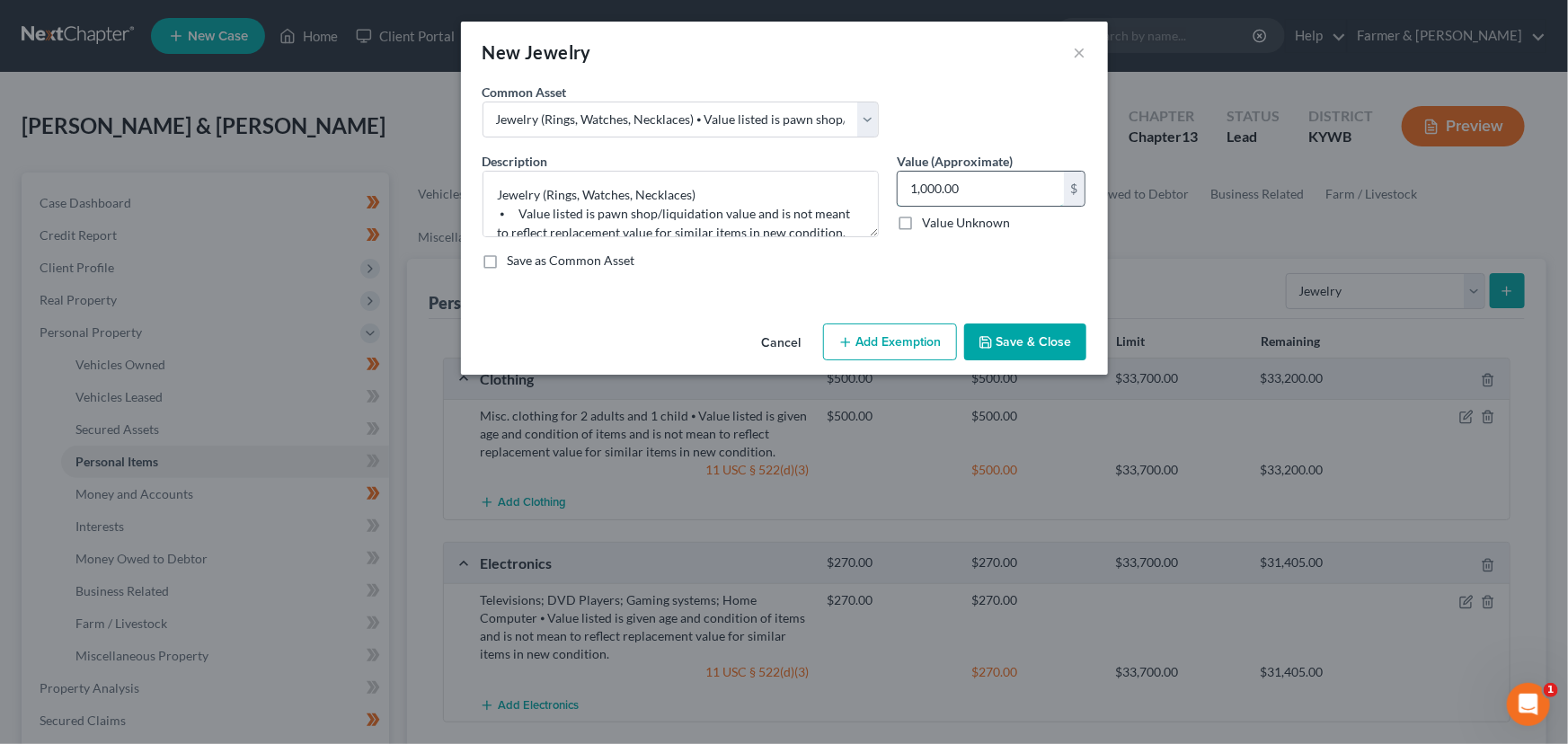
click at [988, 196] on input "1,000.00" at bounding box center [981, 188] width 167 height 34
click at [857, 348] on button "Add Exemption" at bounding box center [890, 342] width 134 height 38
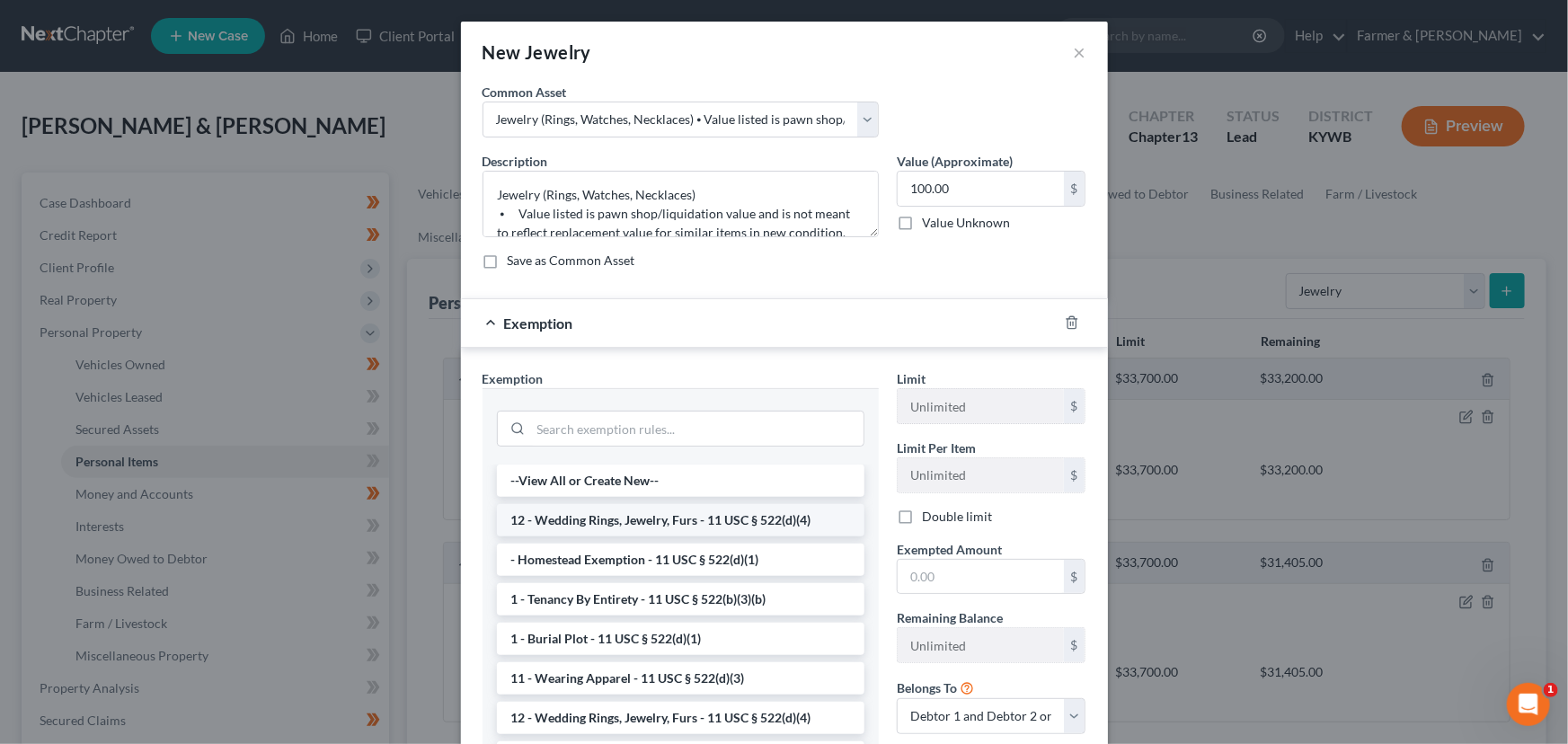
click at [613, 525] on li "12 - Wedding Rings, Jewelry, Furs - 11 USC § 522(d)(4)" at bounding box center [680, 520] width 368 height 33
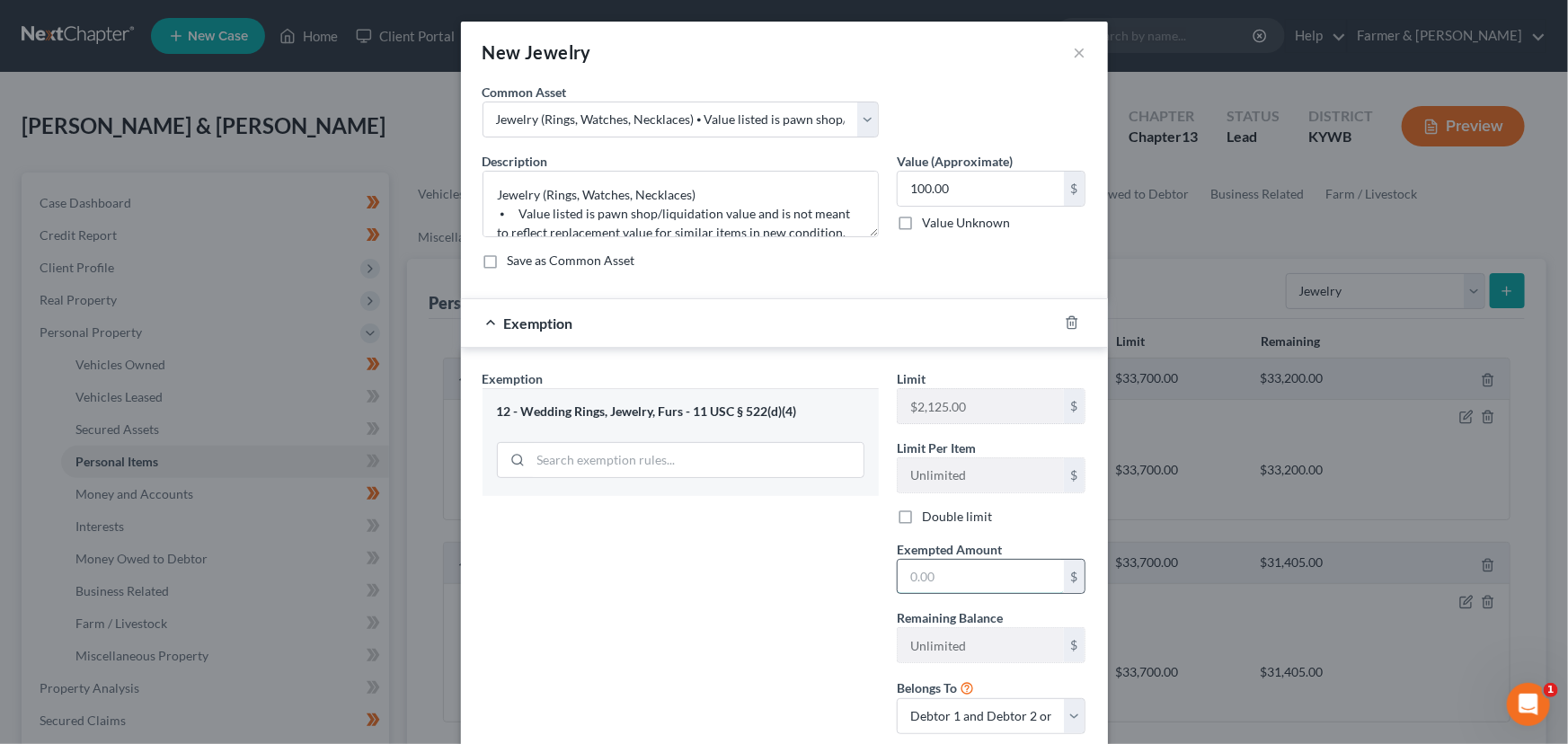
click at [911, 576] on input "text" at bounding box center [981, 576] width 167 height 34
click at [921, 511] on label "Double limit" at bounding box center [956, 517] width 70 height 18
click at [929, 511] on input "Double limit" at bounding box center [935, 514] width 12 height 12
click at [790, 573] on div "Exemption Set must be selected for CA. Exemption * 12 - Wedding Rings, Jewelry,…" at bounding box center [680, 558] width 415 height 379
click at [764, 327] on div "Exemption $100.00" at bounding box center [760, 323] width 597 height 48
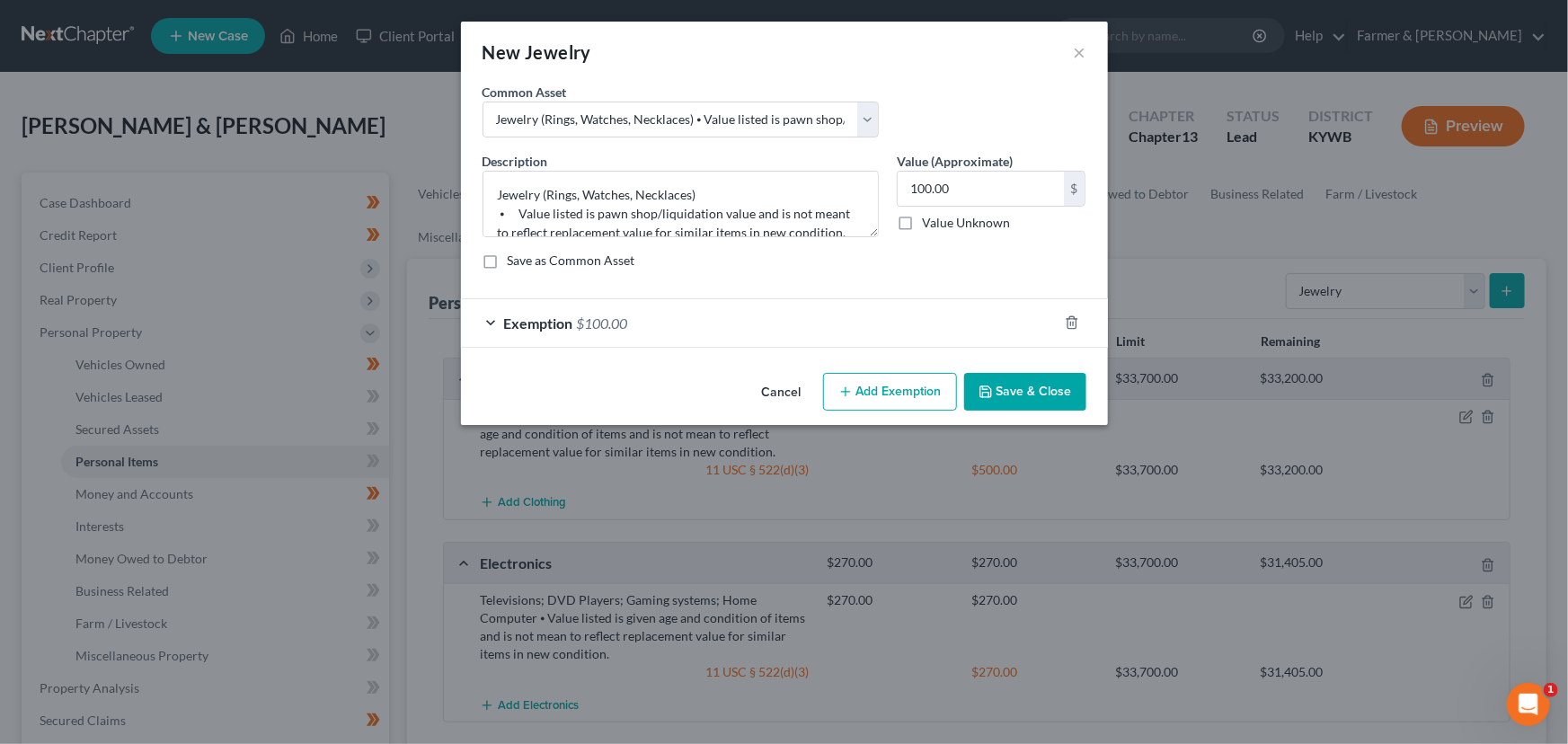
click at [1030, 398] on button "Save & Close" at bounding box center [1025, 392] width 122 height 38
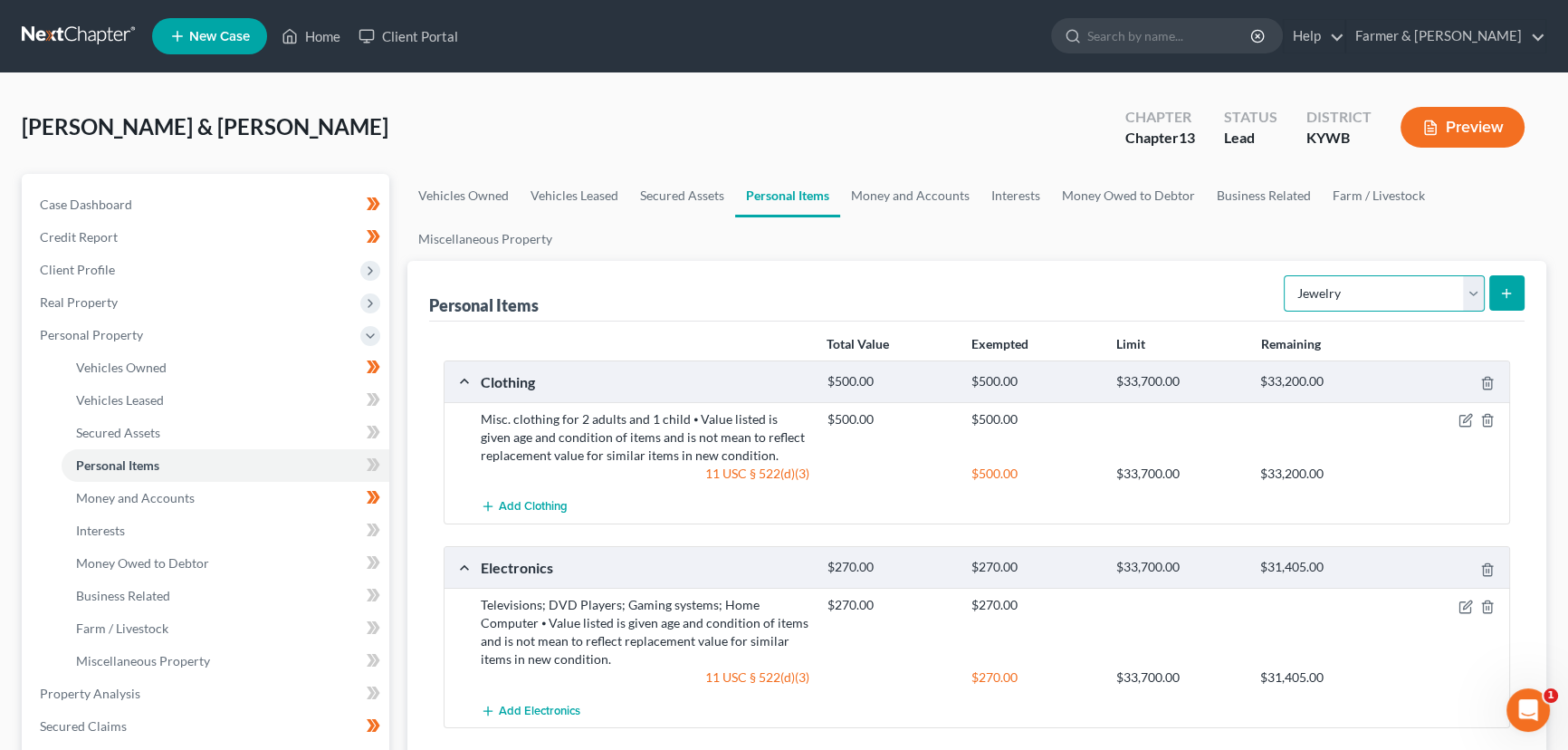
click at [1315, 282] on select "Select Item Type Clothing Collectibles Of Value Electronics Firearms Household …" at bounding box center [1384, 293] width 201 height 36
click at [1285, 275] on select "Select Item Type Clothing Collectibles Of Value Electronics Firearms Household …" at bounding box center [1384, 293] width 201 height 36
click at [1517, 301] on button "submit" at bounding box center [1506, 292] width 35 height 35
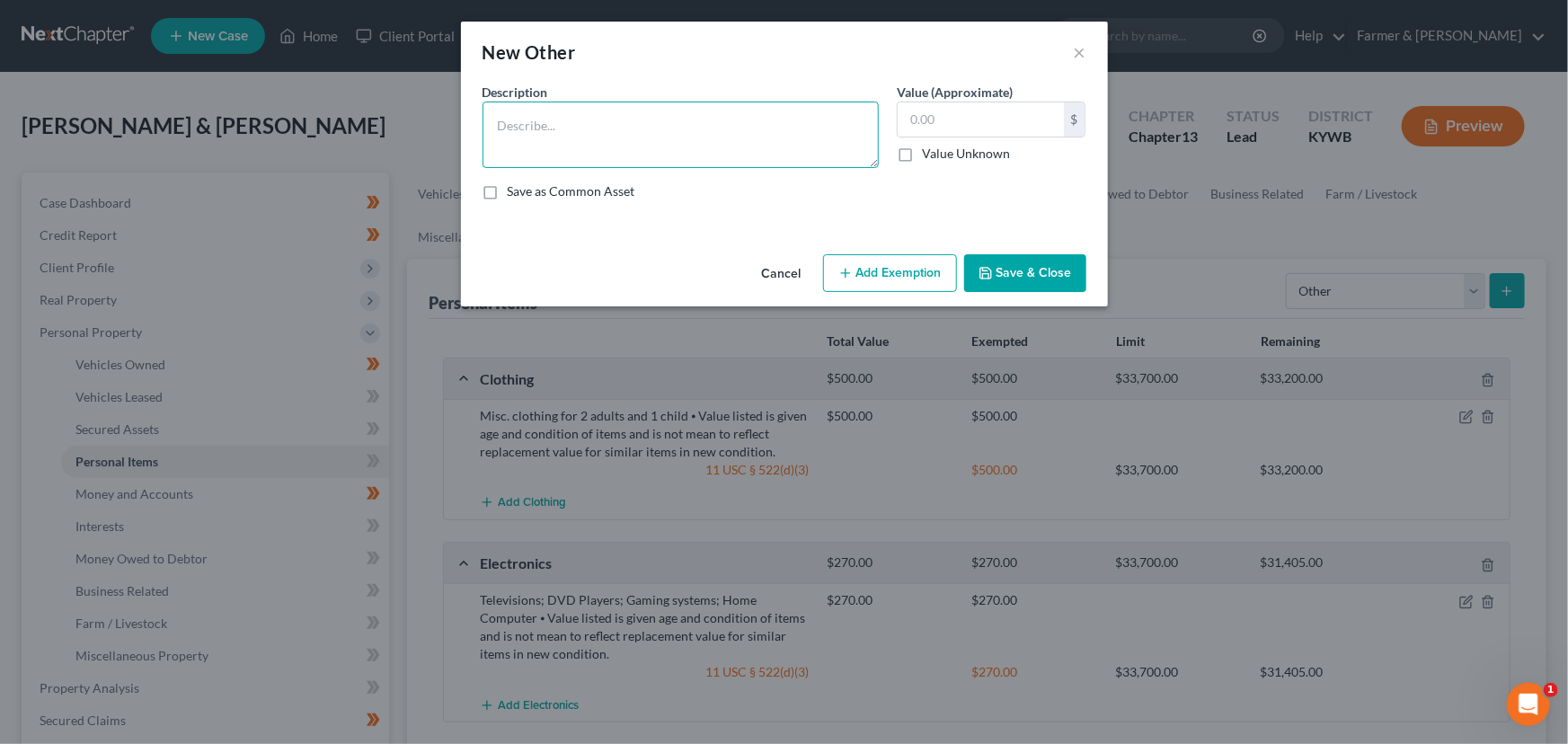
click at [573, 151] on textarea at bounding box center [680, 134] width 397 height 66
paste textarea "⦁ Value listed is given age and condition of items and is not mean to reflect r…"
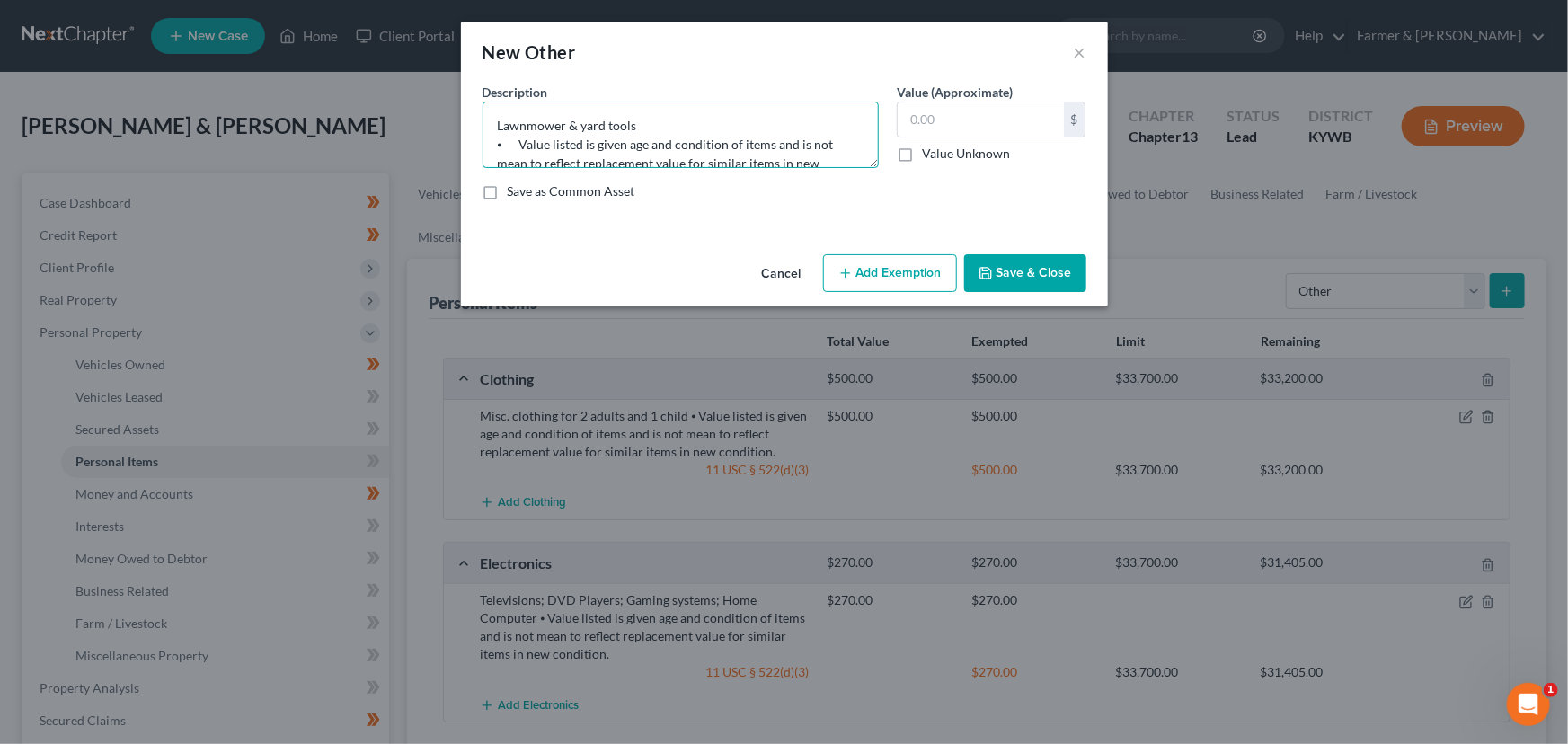
scroll to position [42, 0]
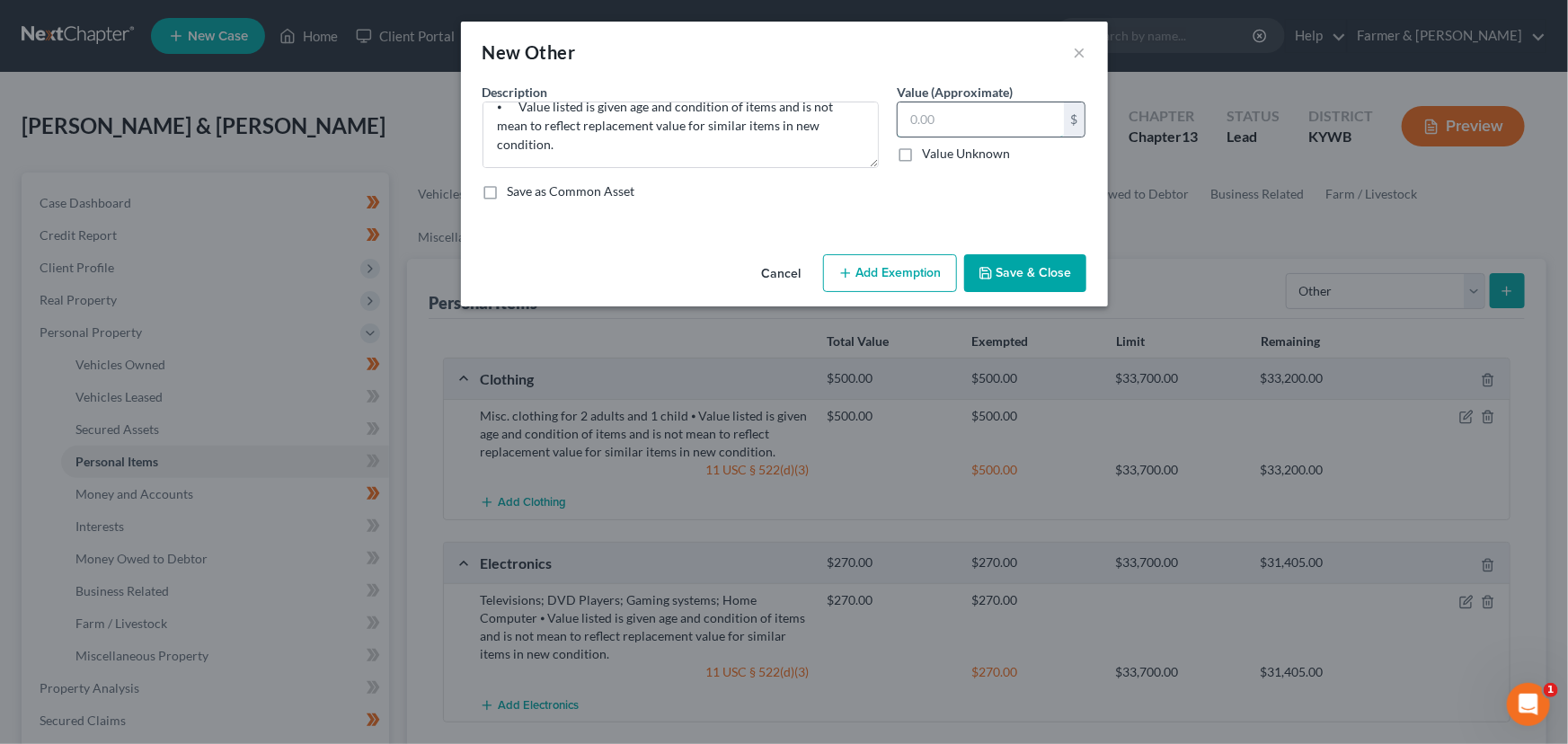
click at [940, 117] on input "text" at bounding box center [981, 119] width 167 height 34
click at [912, 270] on button "Add Exemption" at bounding box center [890, 273] width 134 height 38
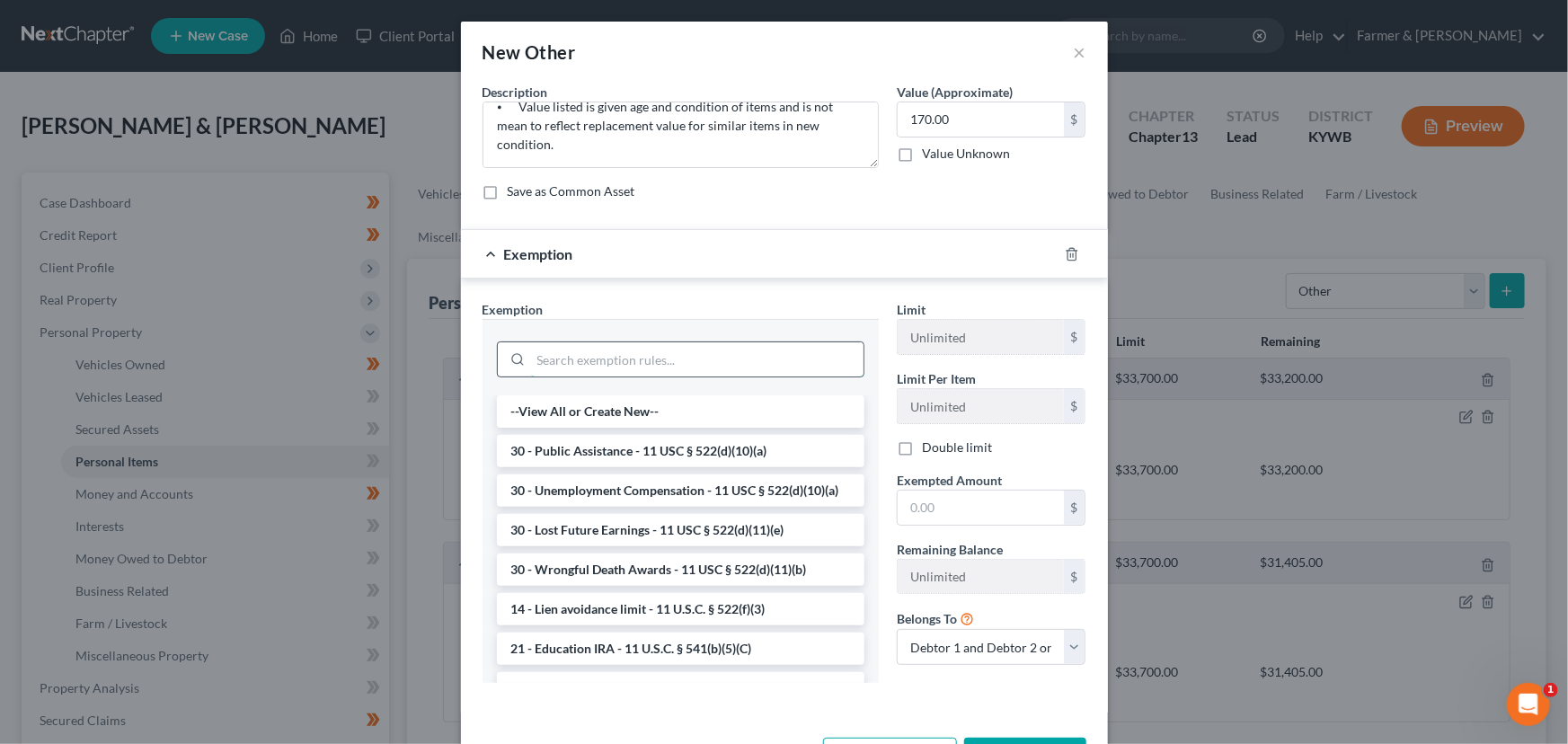
click at [675, 358] on input "search" at bounding box center [696, 359] width 332 height 34
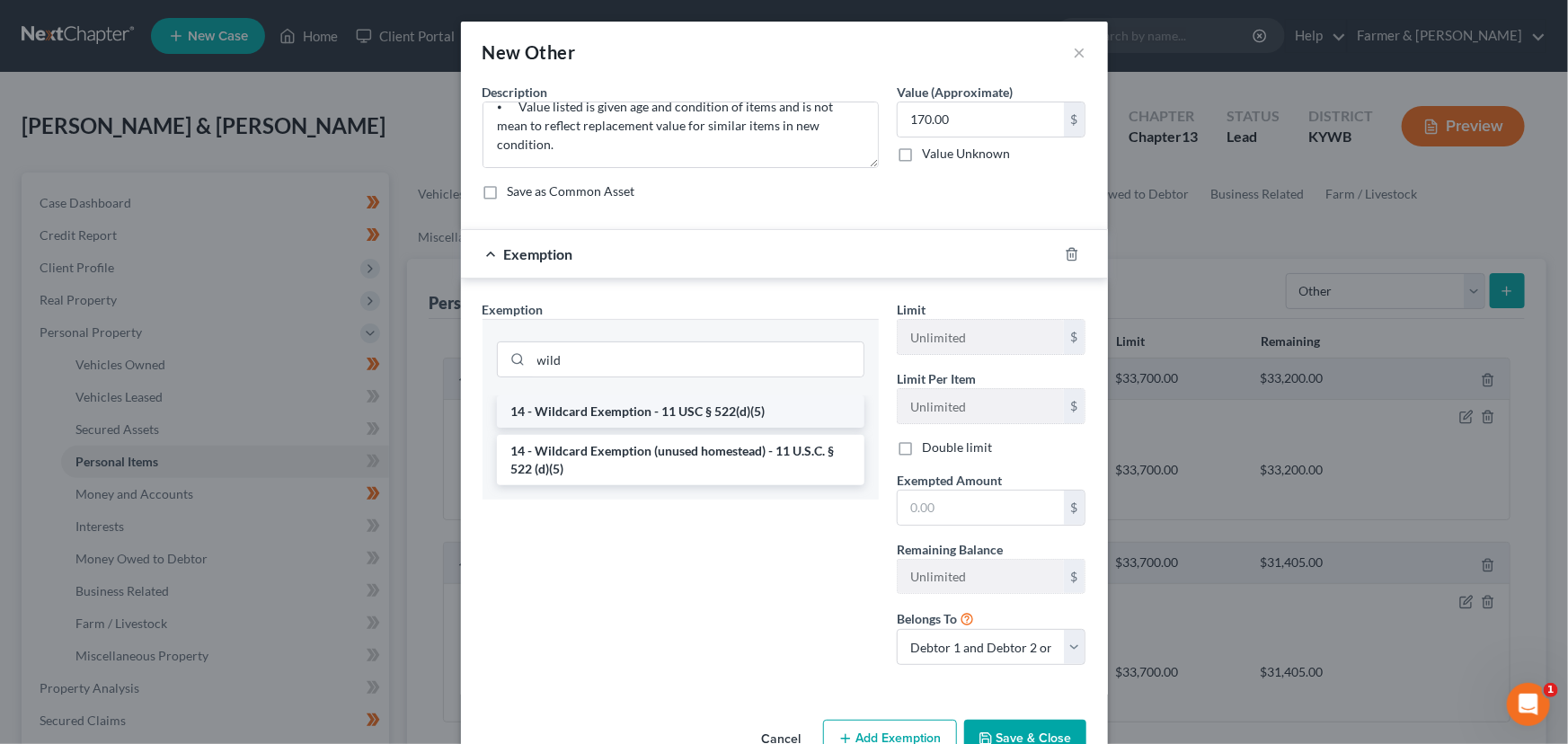
click at [675, 411] on li "14 - Wildcard Exemption - 11 USC § 522(d)(5)" at bounding box center [680, 412] width 368 height 33
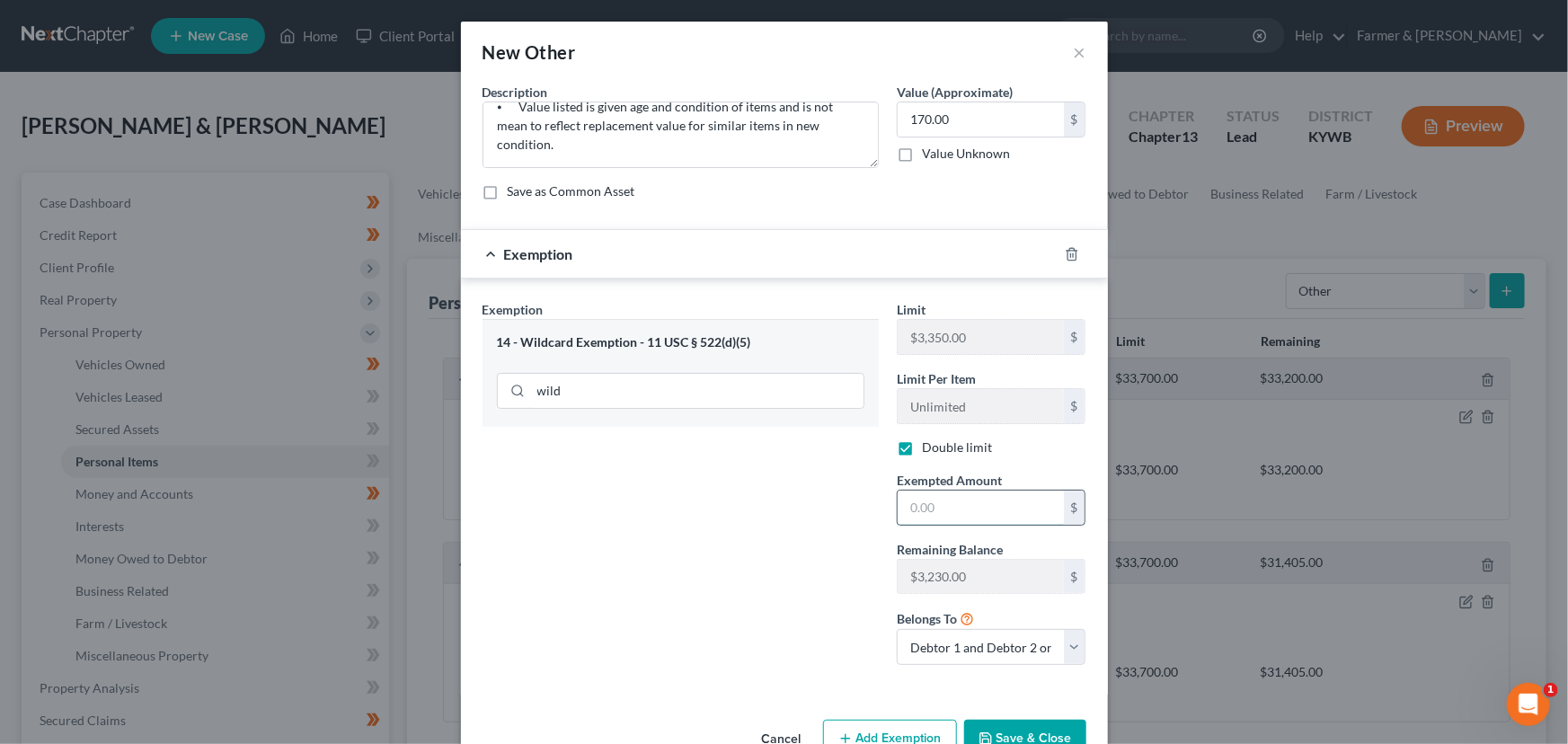
click at [908, 499] on input "text" at bounding box center [981, 508] width 167 height 34
click at [774, 263] on div "Exemption $170.00" at bounding box center [760, 254] width 597 height 48
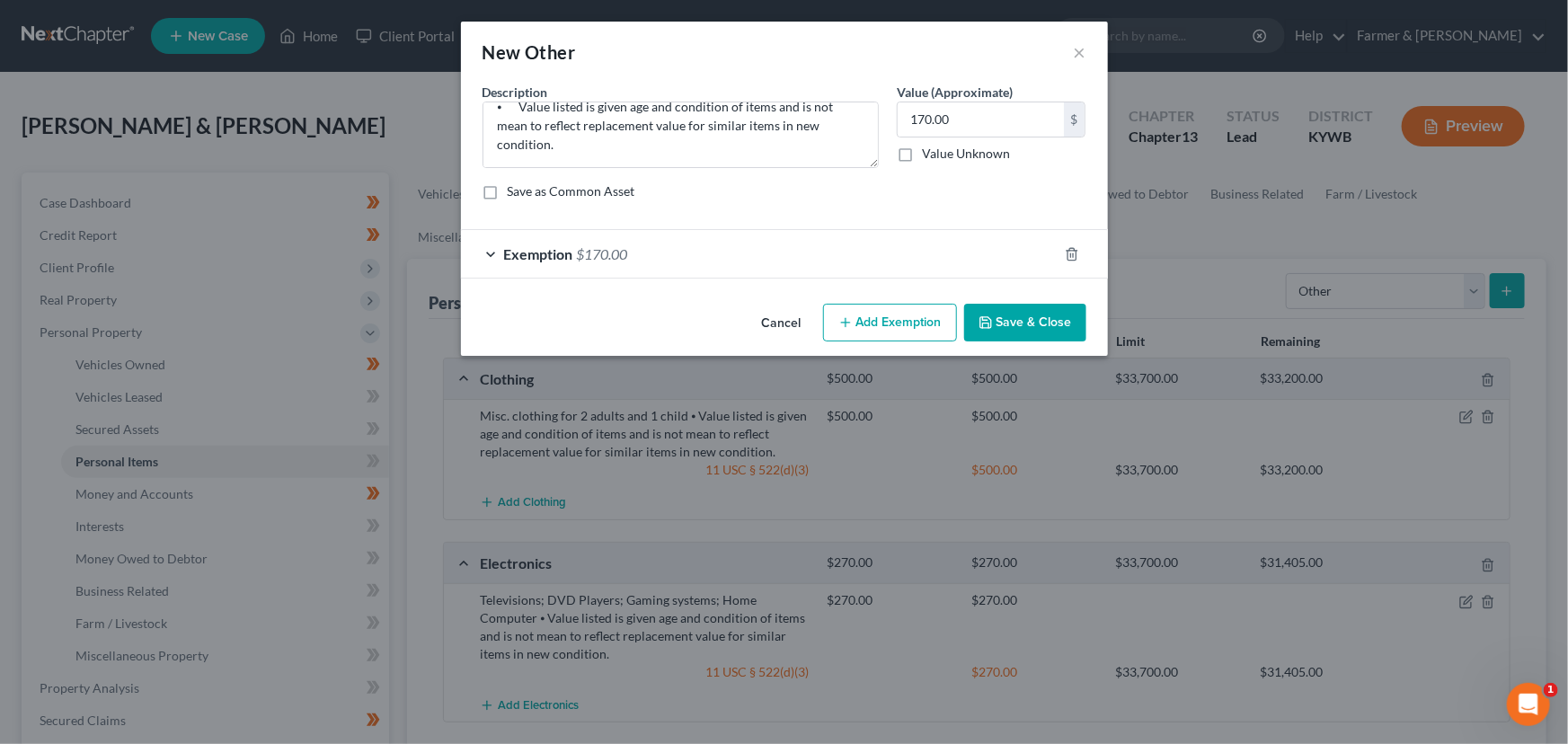
click at [973, 316] on button "Save & Close" at bounding box center [1025, 322] width 122 height 38
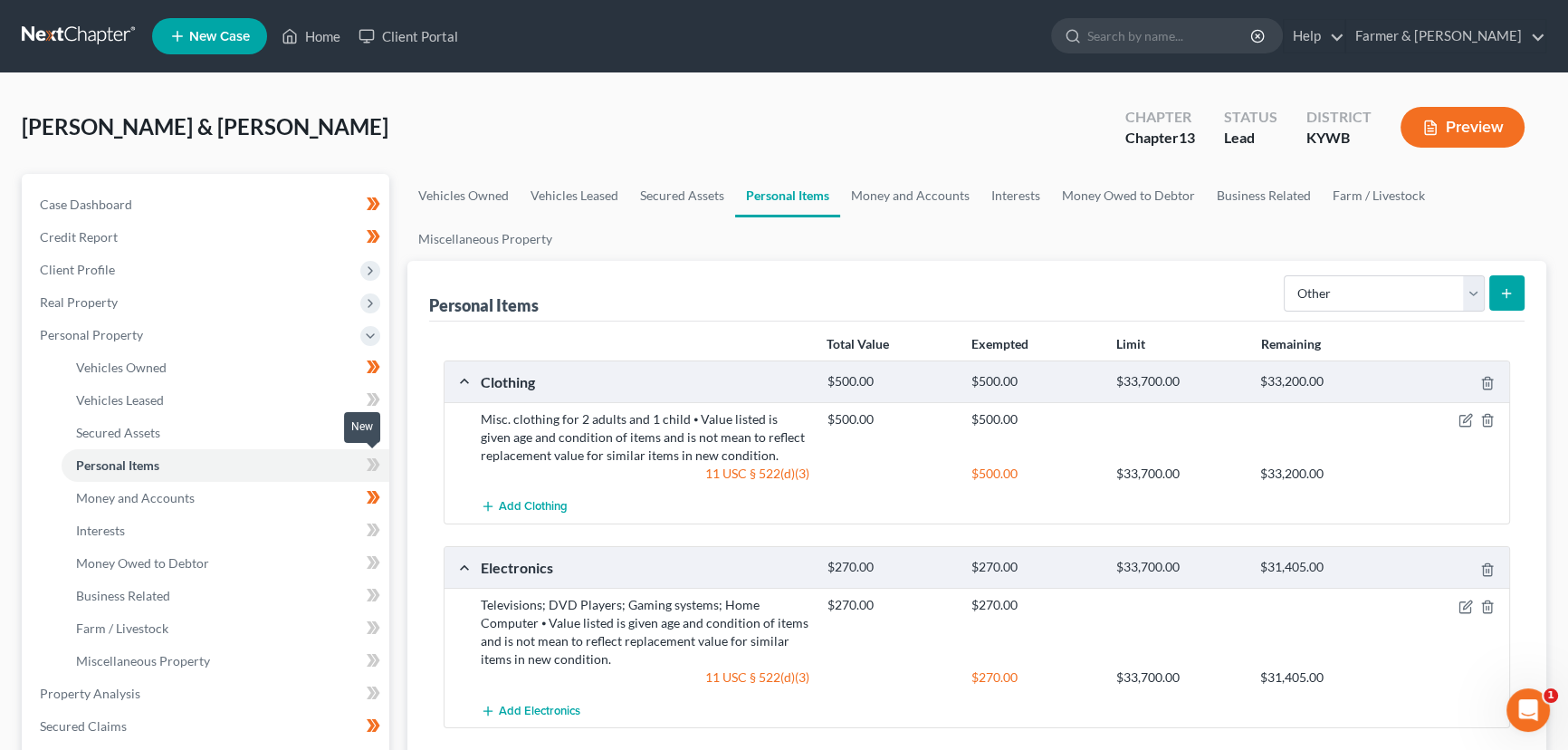
click at [373, 462] on icon at bounding box center [371, 464] width 8 height 13
click at [240, 525] on link "Interests" at bounding box center [226, 531] width 328 height 33
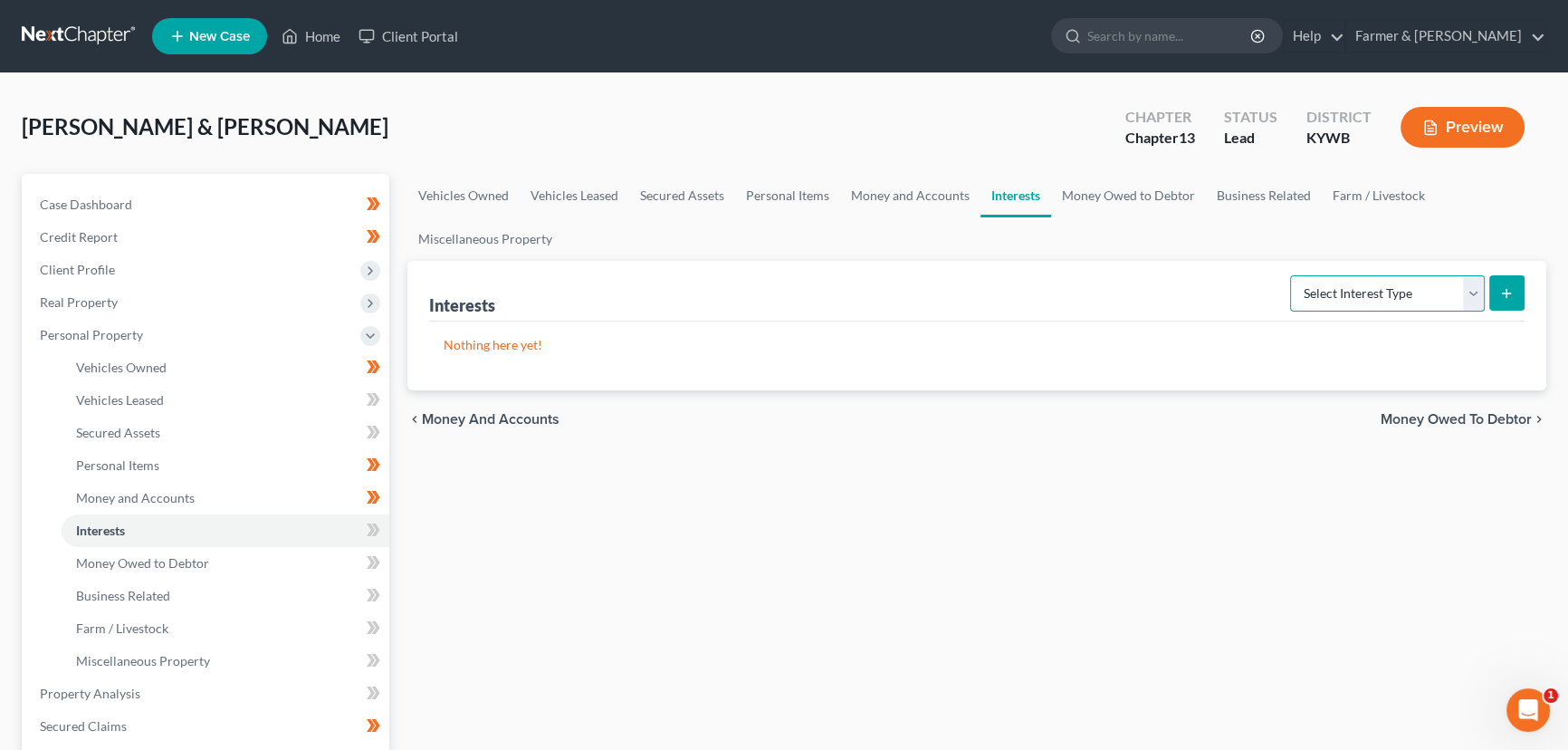
click at [1385, 298] on select "Select Interest Type 401K Annuity Bond Education IRA Government Bond Government…" at bounding box center [1387, 293] width 195 height 36
click at [1292, 275] on select "Select Interest Type 401K Annuity Bond Education IRA Government Bond Government…" at bounding box center [1387, 293] width 195 height 36
click at [1499, 298] on button "submit" at bounding box center [1506, 292] width 35 height 35
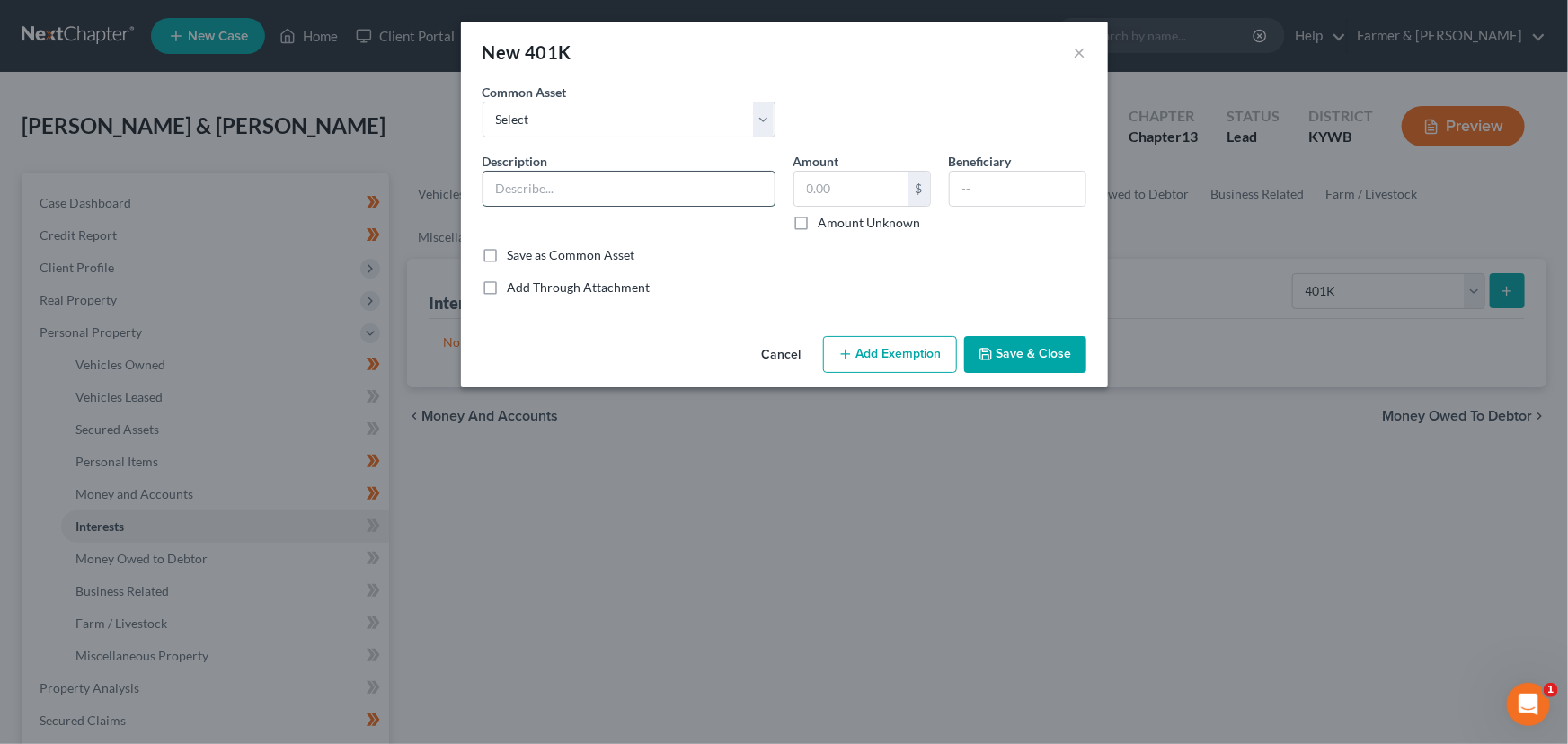
click at [576, 180] on input "text" at bounding box center [629, 188] width 292 height 34
drag, startPoint x: 680, startPoint y: 188, endPoint x: 746, endPoint y: 186, distance: 66.0
click at [746, 186] on input "401k retirement account through - GET INFO" at bounding box center [629, 188] width 292 height 34
click at [762, 188] on input "401k retirement account through employer -" at bounding box center [629, 188] width 292 height 34
click at [818, 226] on label "Amount Unknown" at bounding box center [869, 223] width 102 height 18
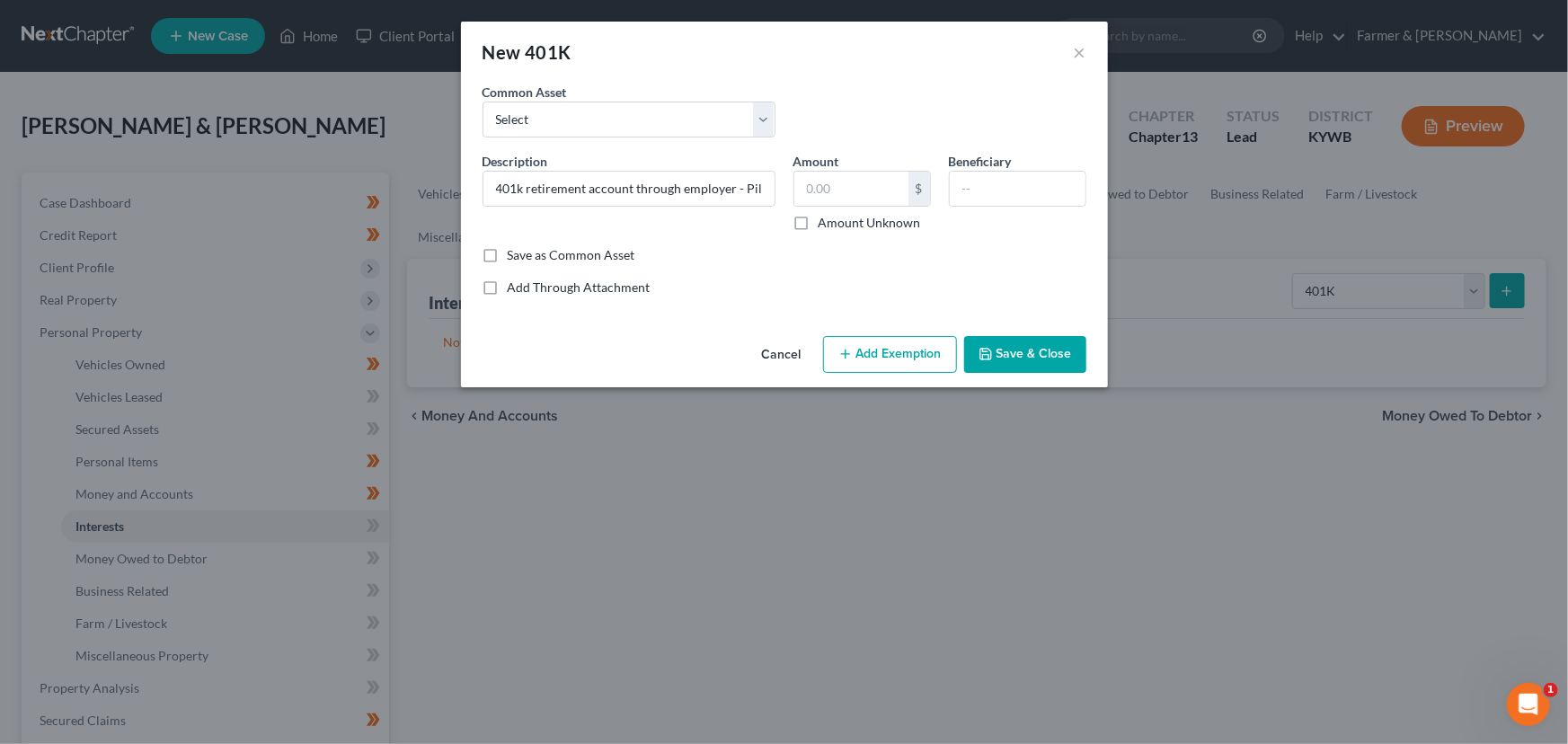
click at [826, 225] on input "Amount Unknown" at bounding box center [832, 220] width 12 height 12
click at [976, 177] on input "text" at bounding box center [1018, 188] width 136 height 34
click at [1021, 359] on button "Save & Close" at bounding box center [1025, 355] width 122 height 38
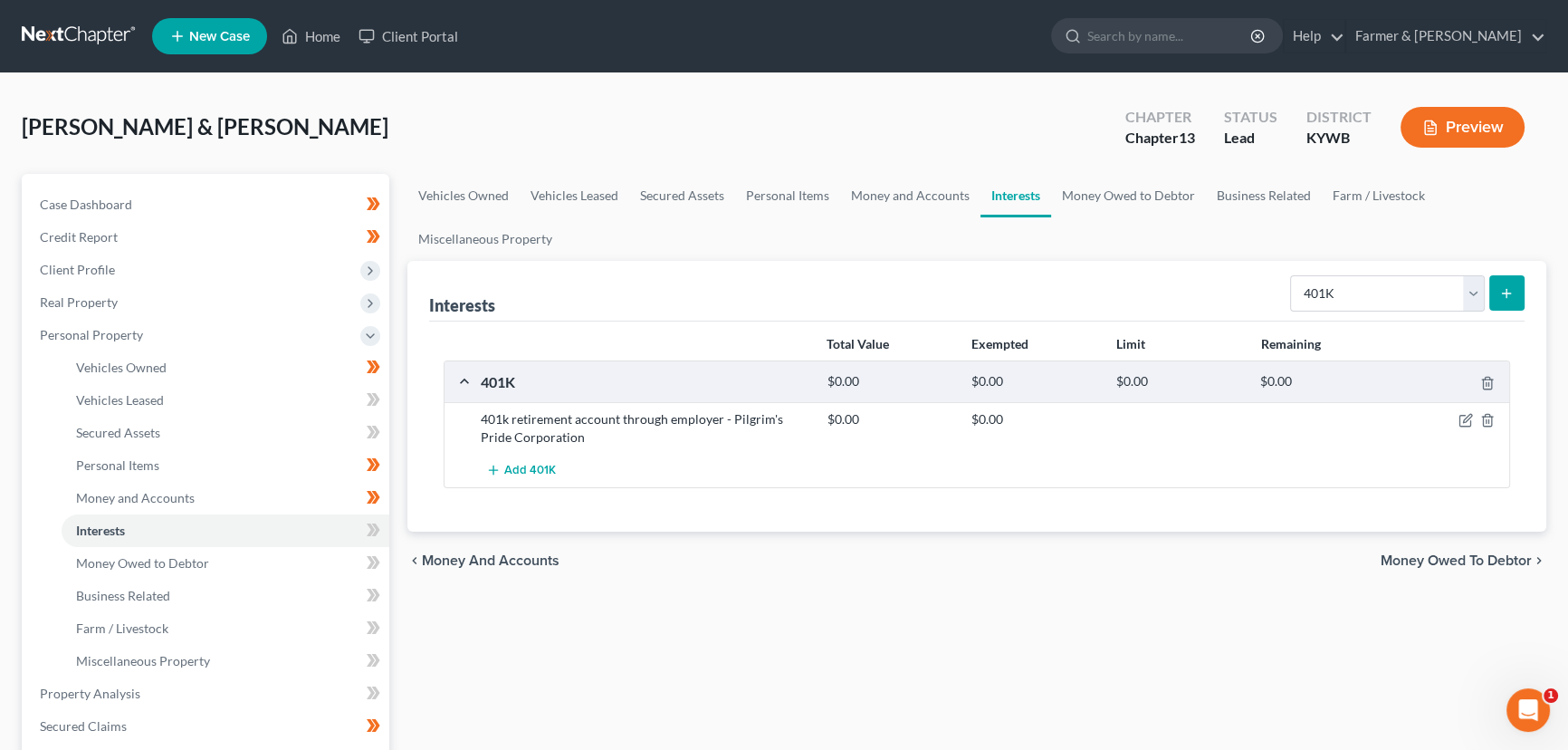
click at [1495, 294] on button "submit" at bounding box center [1506, 292] width 35 height 35
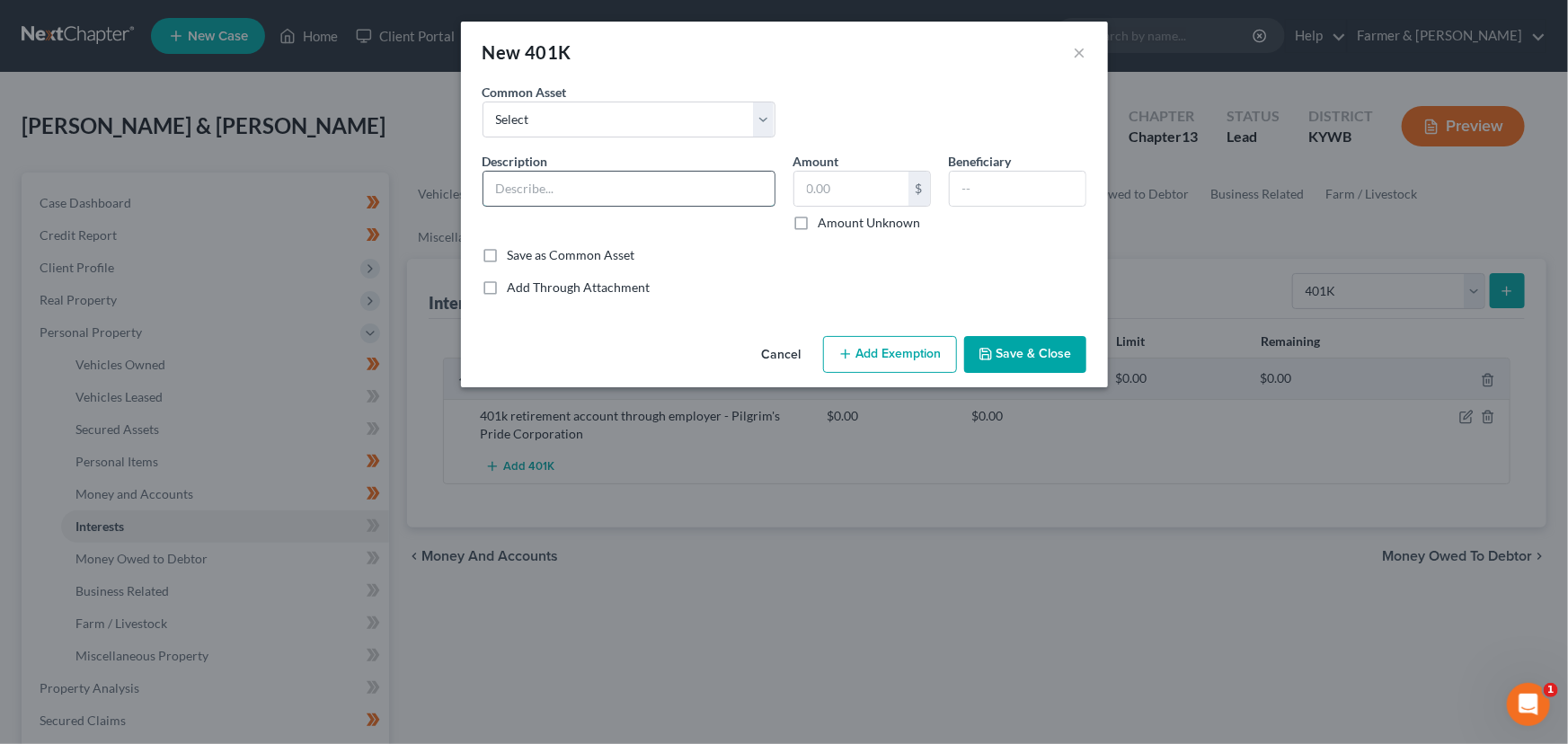
click at [555, 186] on input "text" at bounding box center [629, 188] width 292 height 34
click at [818, 224] on label "Amount Unknown" at bounding box center [869, 223] width 102 height 18
click at [826, 224] on input "Amount Unknown" at bounding box center [832, 220] width 12 height 12
click at [979, 201] on input "text" at bounding box center [1018, 188] width 136 height 34
click at [1015, 362] on button "Save & Close" at bounding box center [1025, 355] width 122 height 38
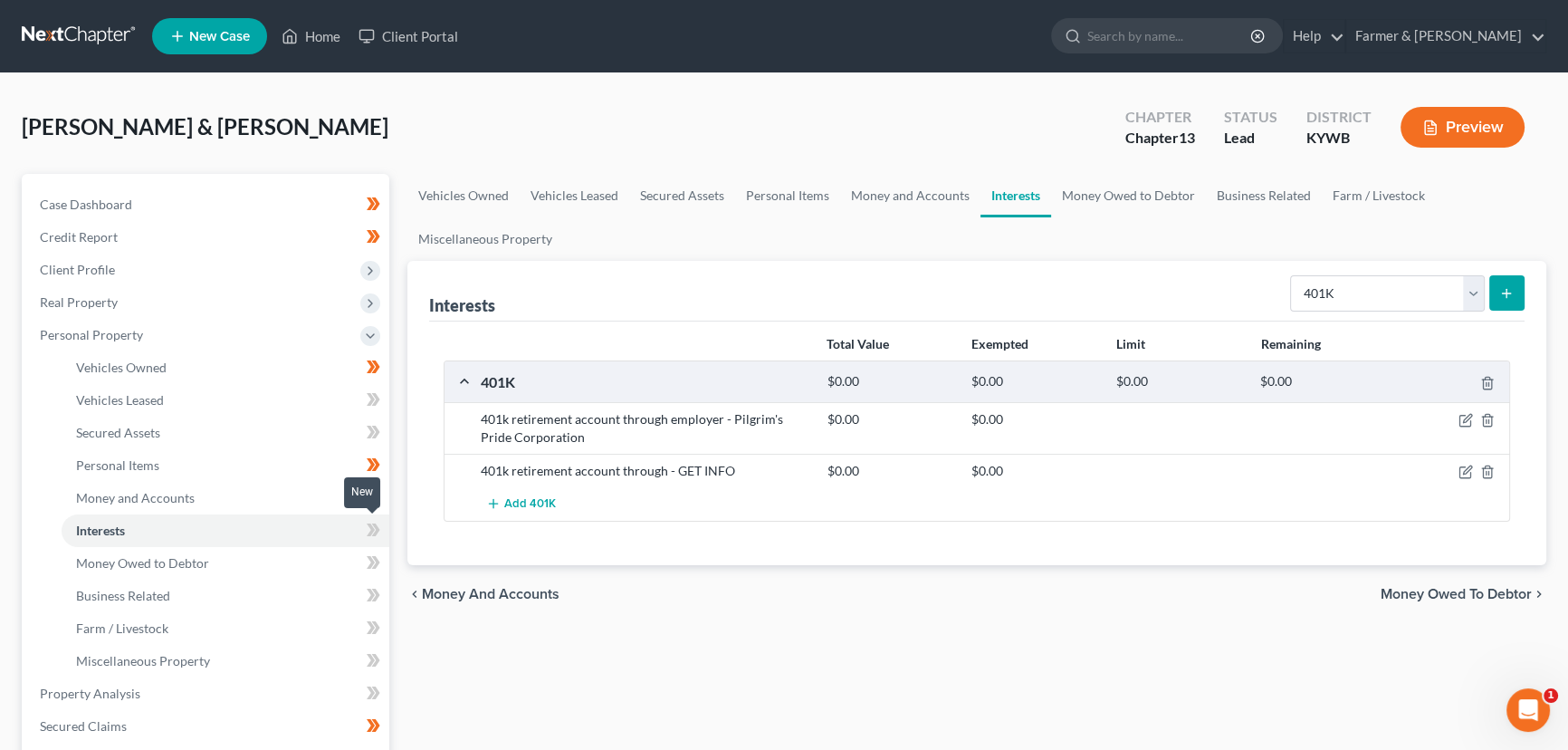
click at [381, 526] on span at bounding box center [374, 532] width 32 height 27
drag, startPoint x: 478, startPoint y: 417, endPoint x: 588, endPoint y: 439, distance: 112.2
click at [588, 439] on div "401k retirement account through employer - Pilgrim's Pride Corporation" at bounding box center [645, 428] width 347 height 36
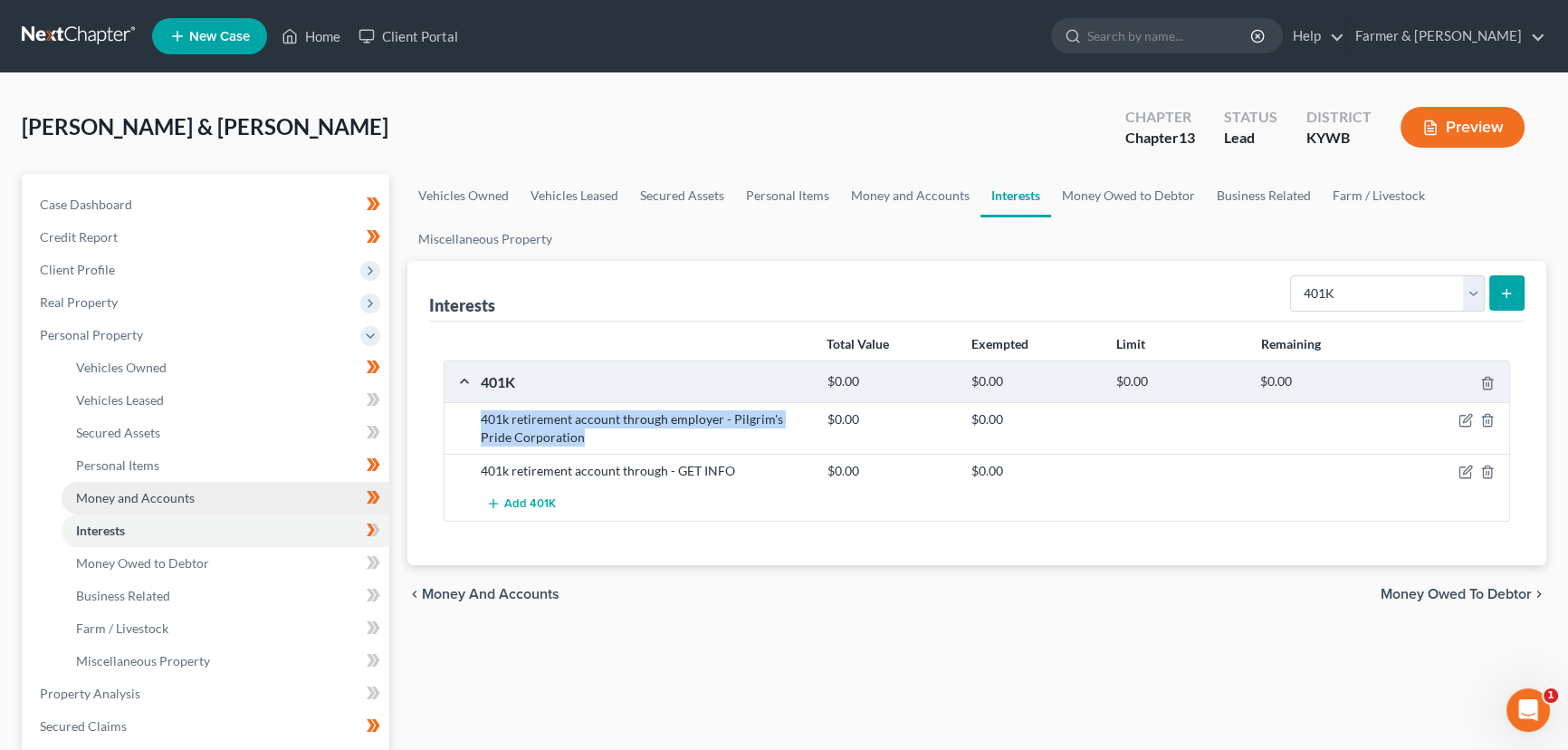
copy div "401k retirement account through employer - Pilgrim's Pride Corporation"
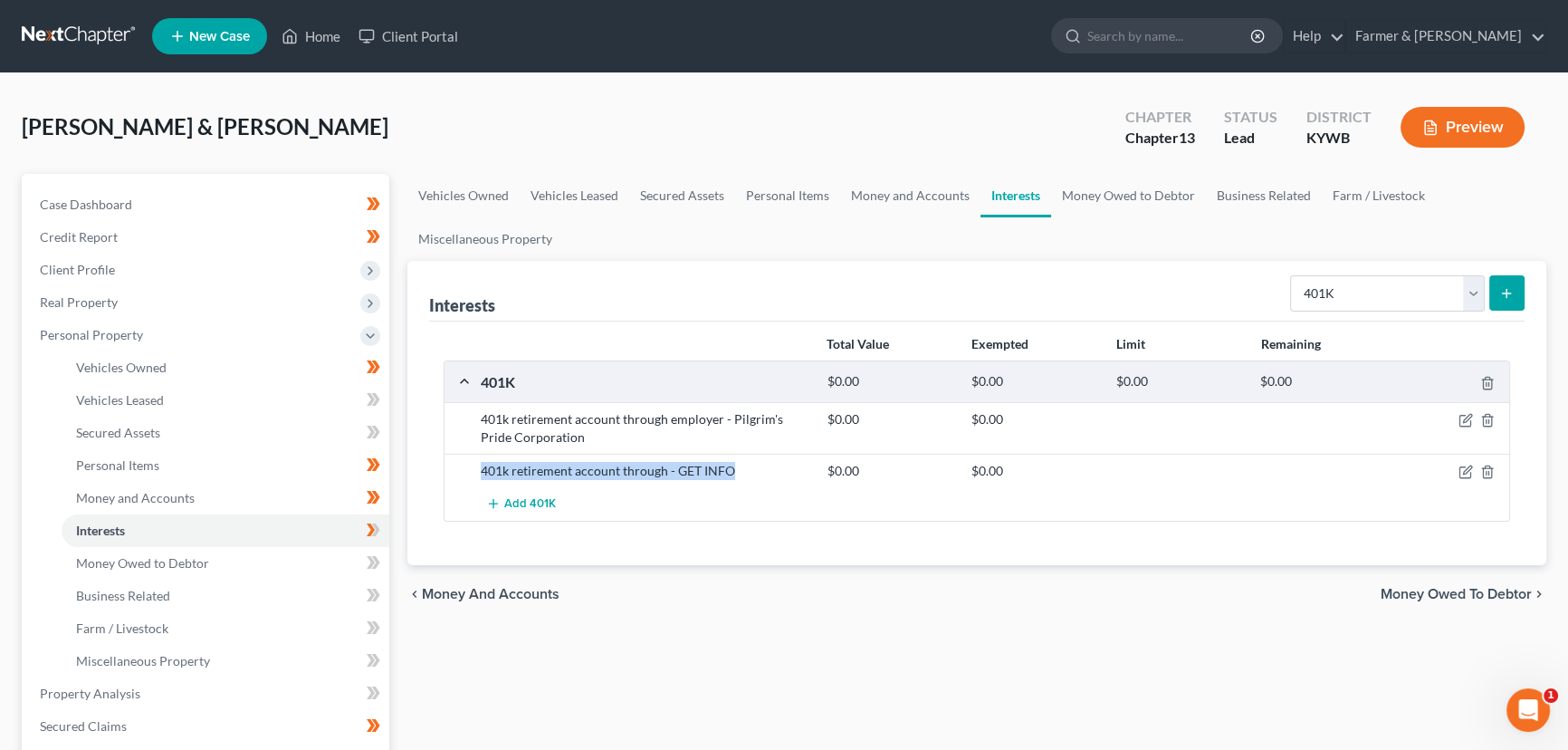
drag, startPoint x: 482, startPoint y: 473, endPoint x: 736, endPoint y: 472, distance: 254.0
click at [736, 472] on div "401k retirement account through - GET INFO" at bounding box center [645, 471] width 347 height 18
copy div "401k retirement account through - GET INFO"
click at [456, 145] on div "[PERSON_NAME] & [PERSON_NAME] Upgraded Chapter Chapter 13 Status Lead District …" at bounding box center [784, 134] width 1525 height 79
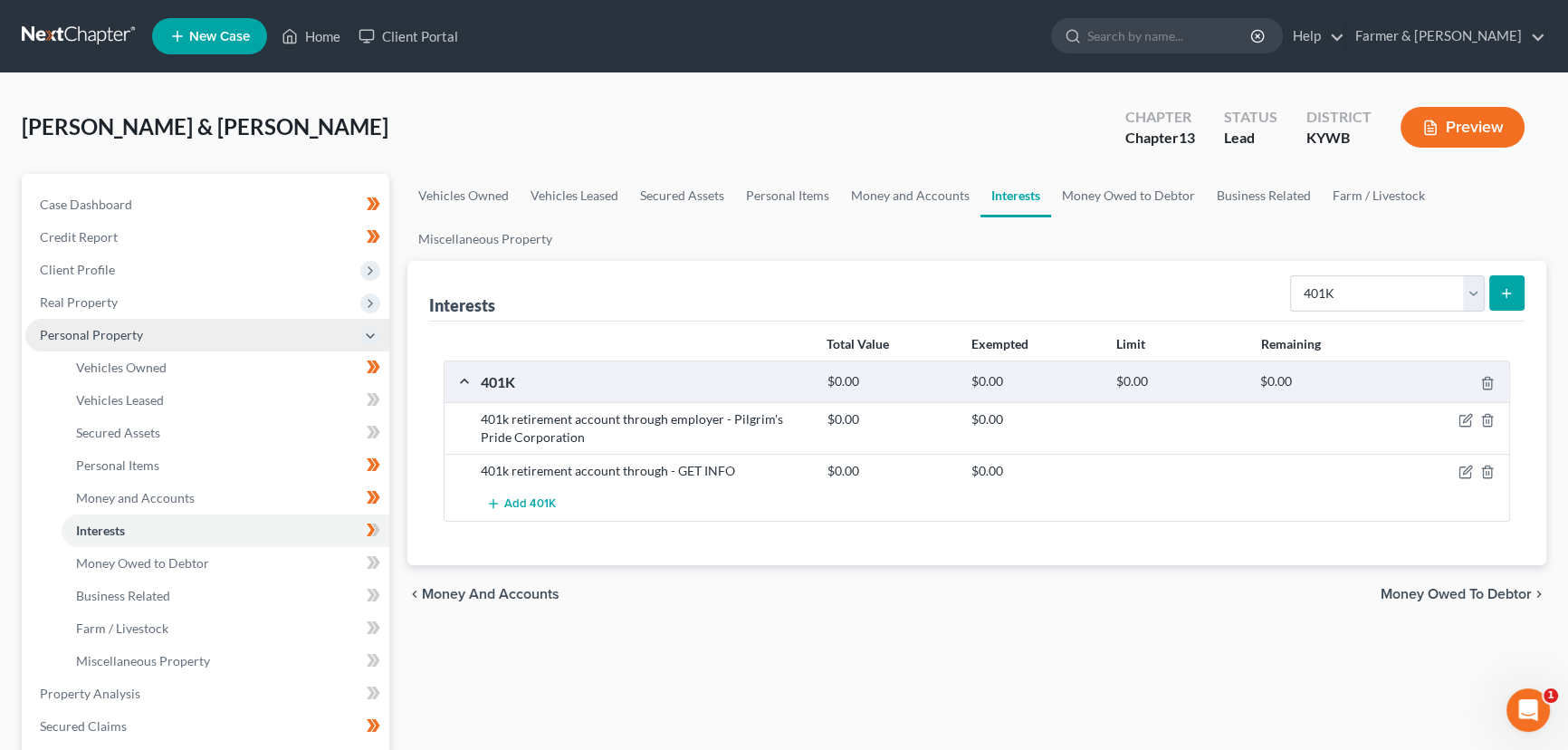
click at [100, 335] on span "Personal Property" at bounding box center [91, 334] width 103 height 15
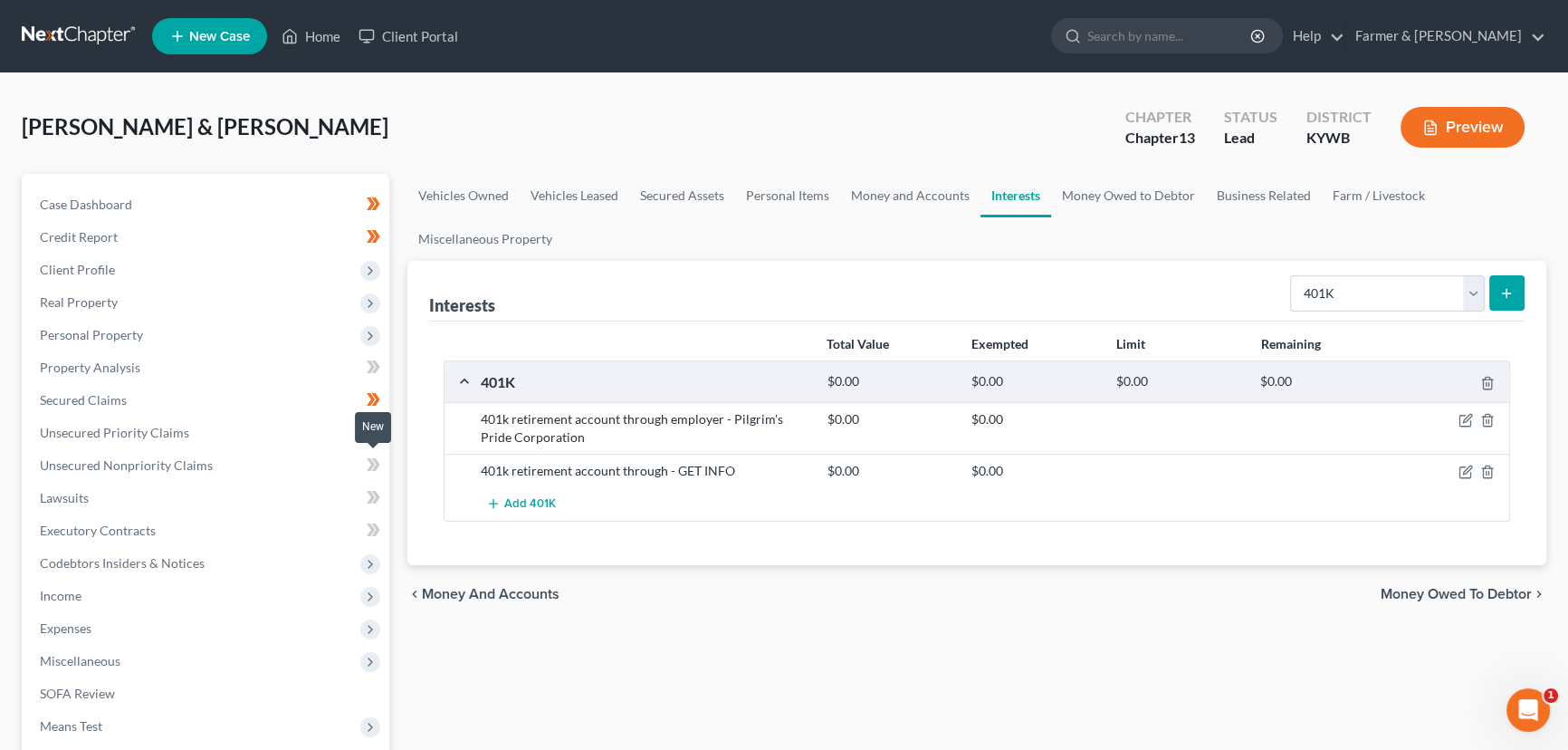
click at [379, 460] on icon at bounding box center [374, 465] width 14 height 23
drag, startPoint x: 379, startPoint y: 460, endPoint x: 390, endPoint y: 474, distance: 17.8
click at [379, 460] on icon at bounding box center [374, 465] width 14 height 23
click at [401, 490] on div "Vehicles Owned Vehicles Leased Secured Assets Personal Items Money and Accounts…" at bounding box center [977, 550] width 1157 height 753
click at [248, 417] on link "Unsecured Priority Claims" at bounding box center [207, 433] width 364 height 33
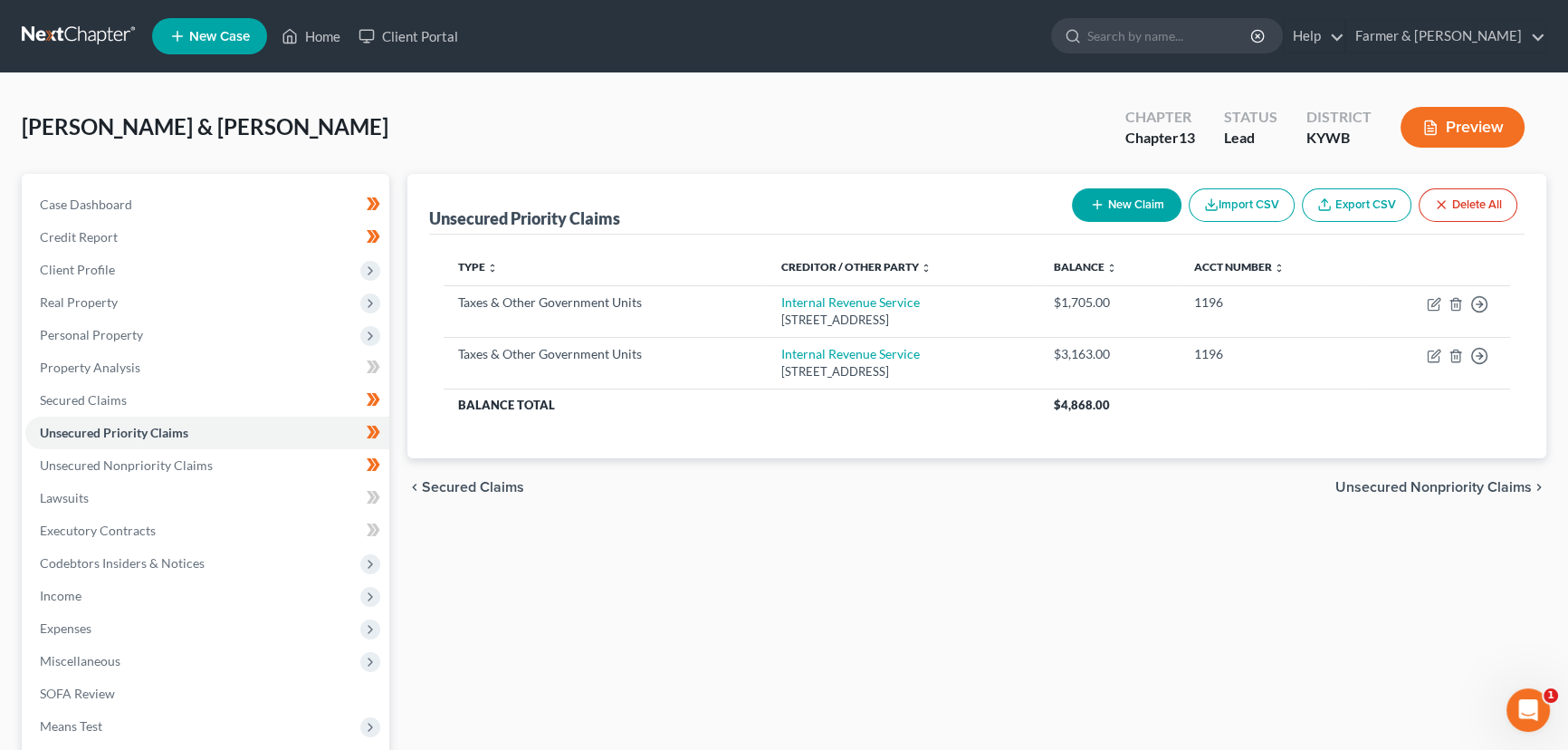
click at [471, 571] on div "Unsecured Priority Claims New Claim Import CSV Export CSV Delete All Type expan…" at bounding box center [977, 550] width 1157 height 753
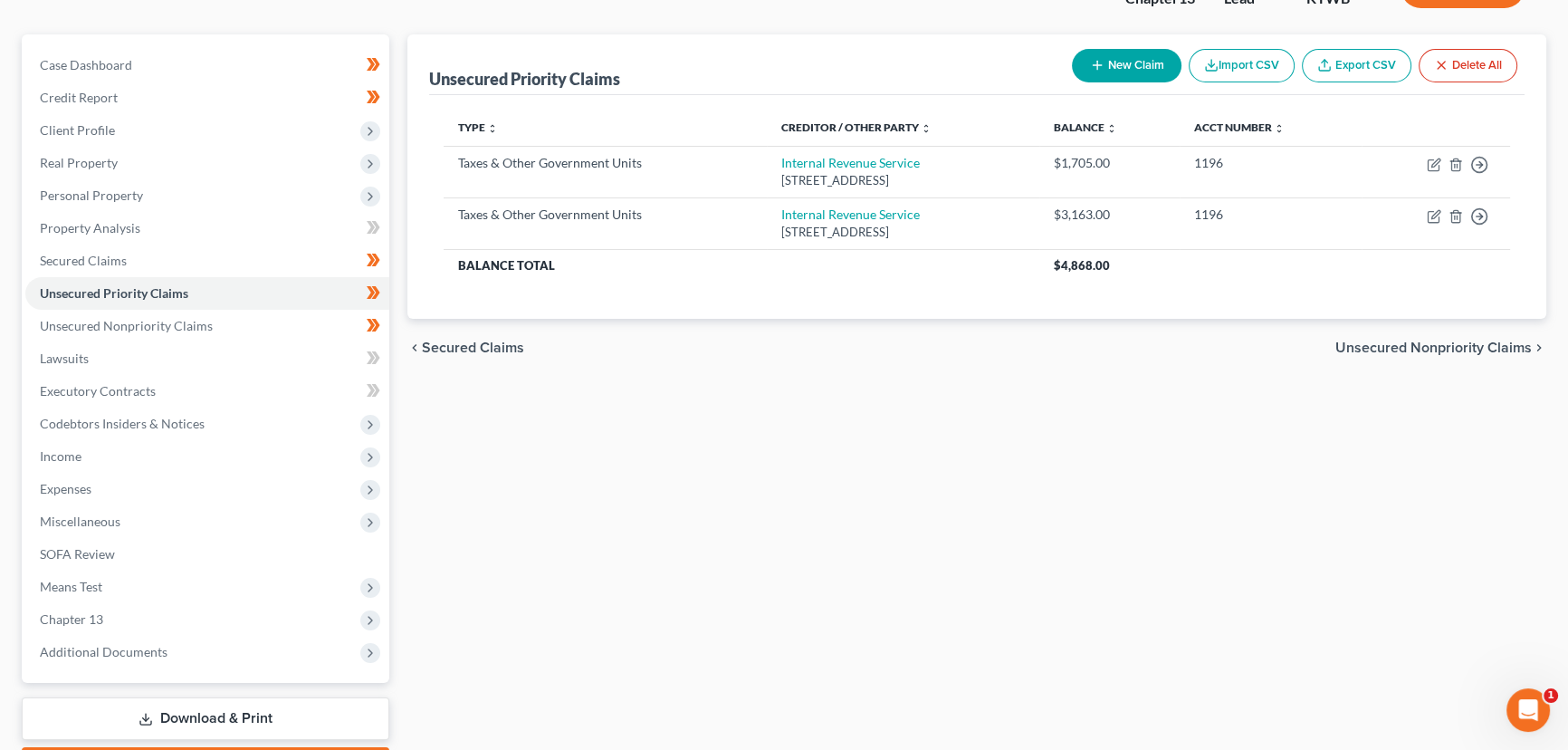
scroll to position [243, 0]
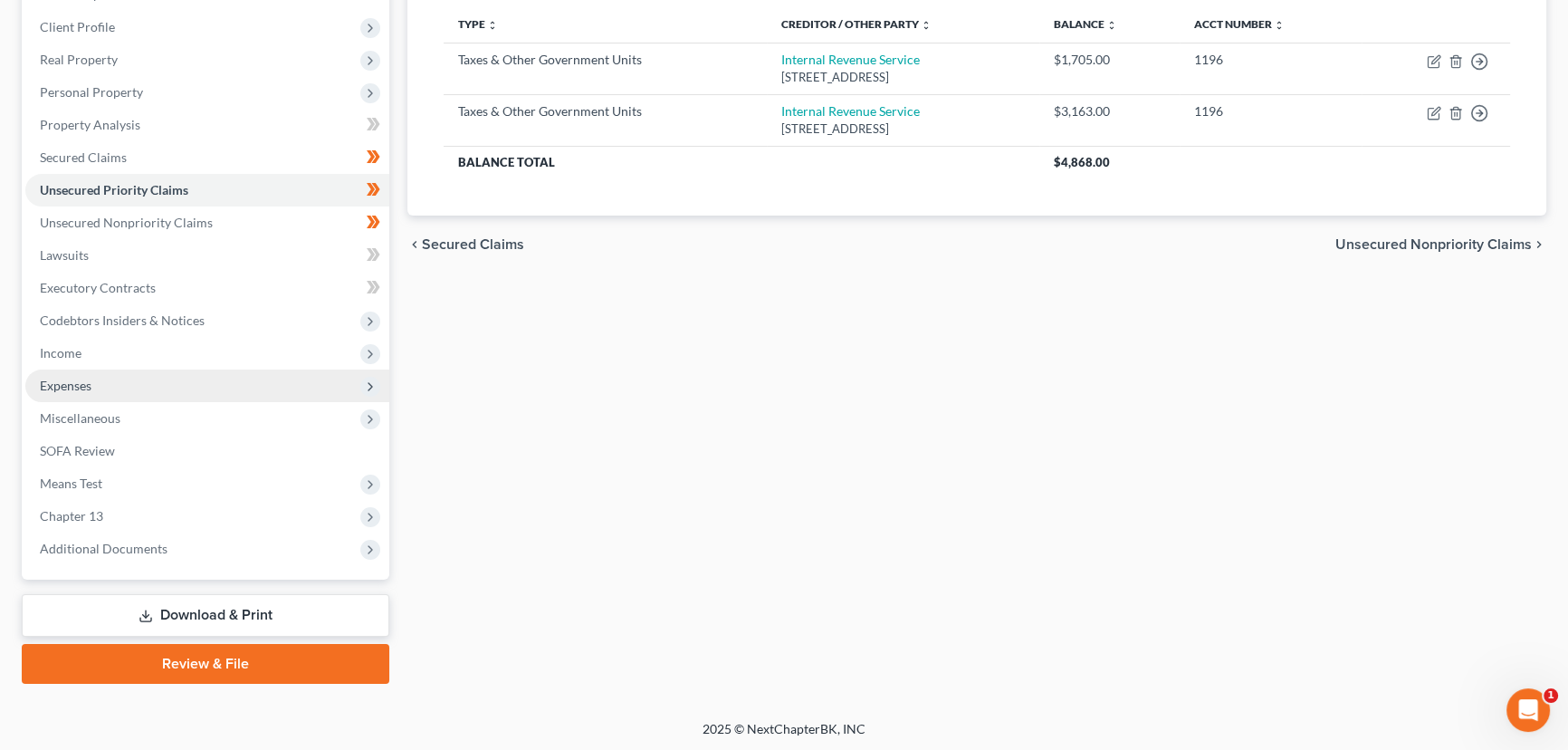
click at [95, 394] on span "Expenses" at bounding box center [207, 386] width 364 height 33
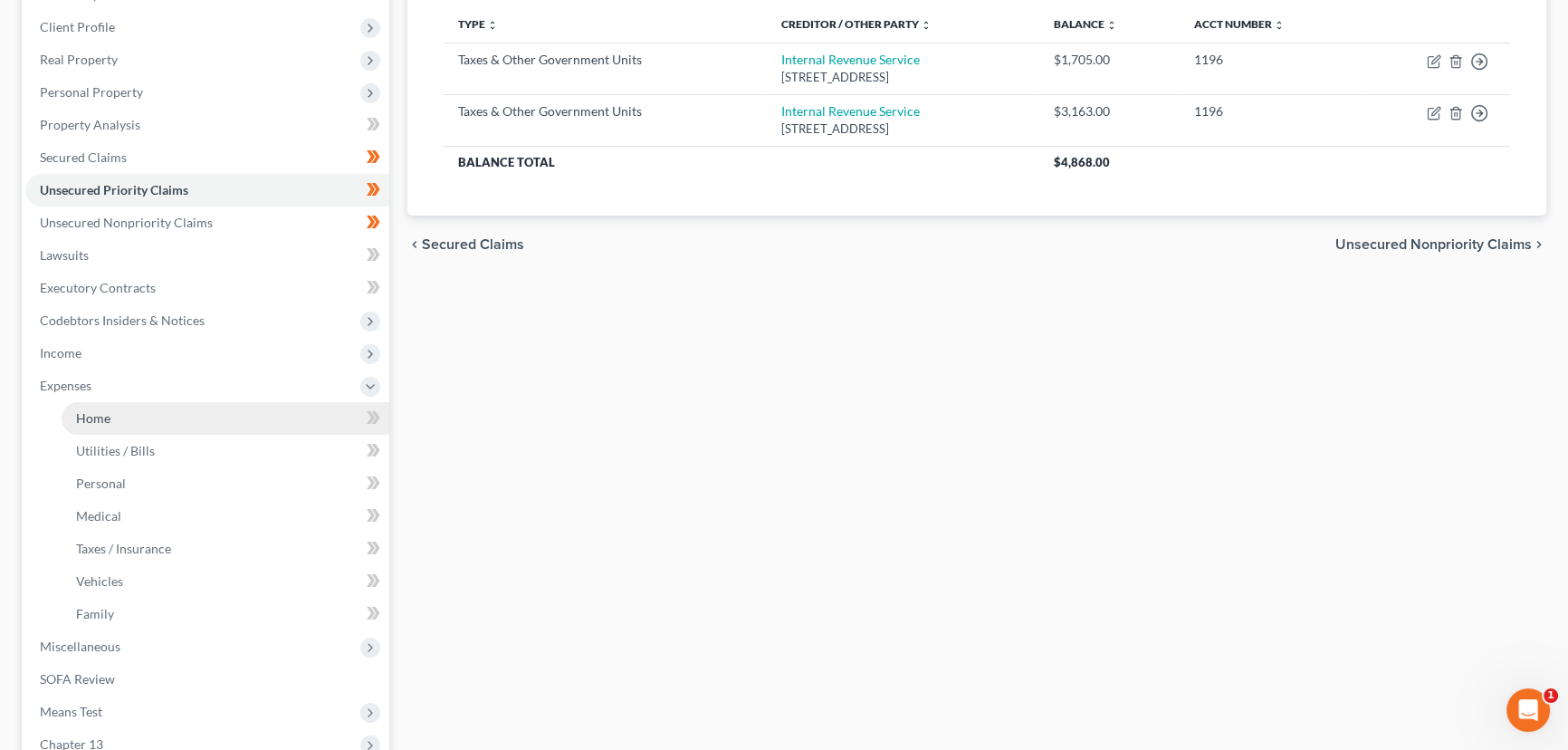
click at [98, 420] on span "Home" at bounding box center [93, 417] width 34 height 15
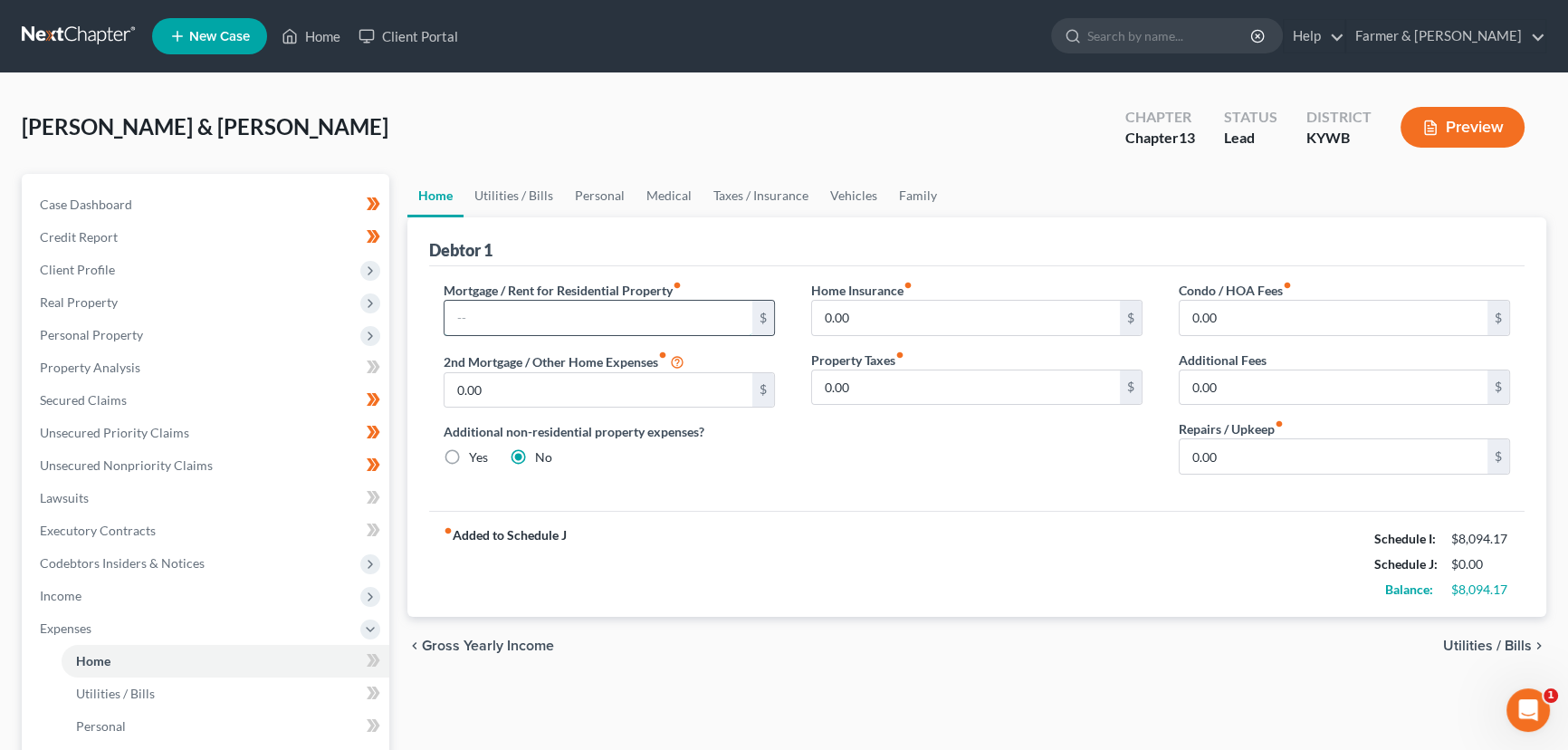
click at [560, 316] on input "text" at bounding box center [599, 318] width 308 height 34
click at [500, 380] on input "0.00" at bounding box center [599, 390] width 308 height 34
click at [511, 198] on link "Utilities / Bills" at bounding box center [514, 195] width 101 height 43
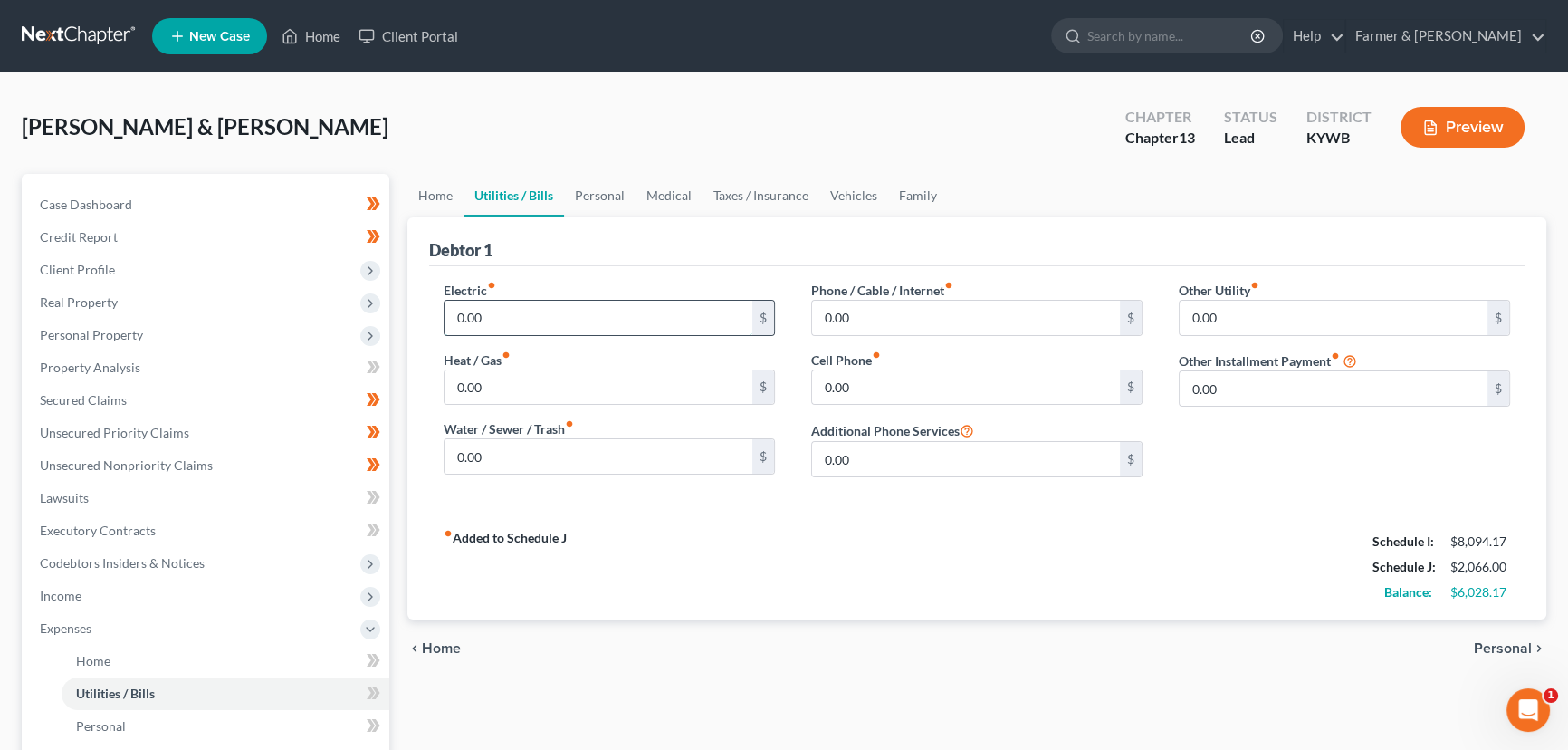
click at [510, 312] on input "0.00" at bounding box center [599, 318] width 308 height 34
click at [506, 465] on input "0.00" at bounding box center [599, 456] width 308 height 34
click at [922, 389] on input "0.00" at bounding box center [966, 388] width 308 height 34
click at [863, 385] on input "100.00" at bounding box center [966, 388] width 308 height 34
click at [867, 311] on input "0.00" at bounding box center [966, 318] width 308 height 34
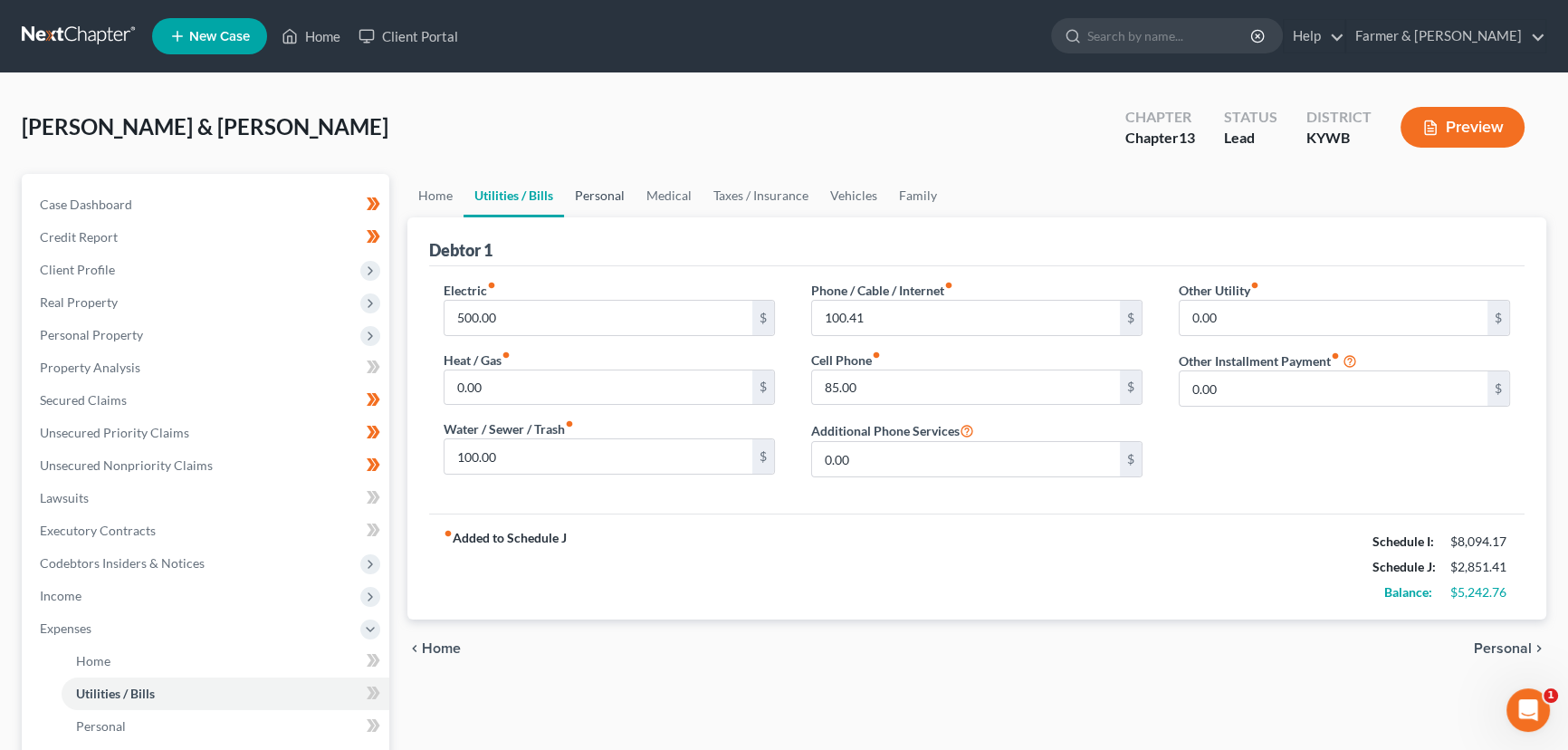
click at [604, 190] on link "Personal" at bounding box center [600, 195] width 72 height 43
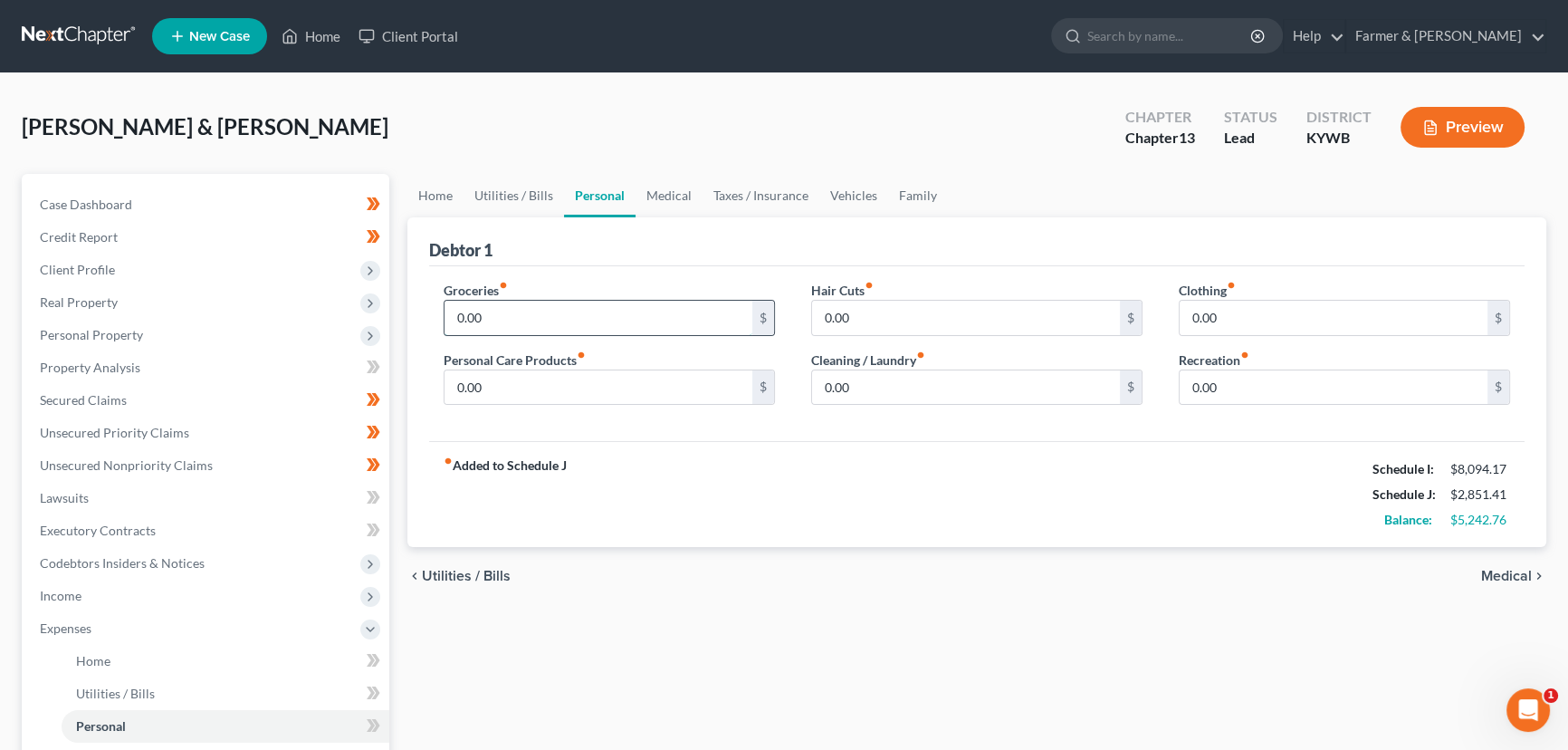
click at [534, 315] on input "0.00" at bounding box center [599, 318] width 308 height 34
drag, startPoint x: 499, startPoint y: 315, endPoint x: 416, endPoint y: 328, distance: 84.0
click at [416, 328] on div "Debtor 1 Groceries fiber_manual_record 977.00 $ Personal Care Products fiber_ma…" at bounding box center [977, 382] width 1139 height 331
click at [1263, 332] on input "0.00" at bounding box center [1333, 318] width 308 height 34
click at [991, 323] on input "0.00" at bounding box center [966, 318] width 308 height 34
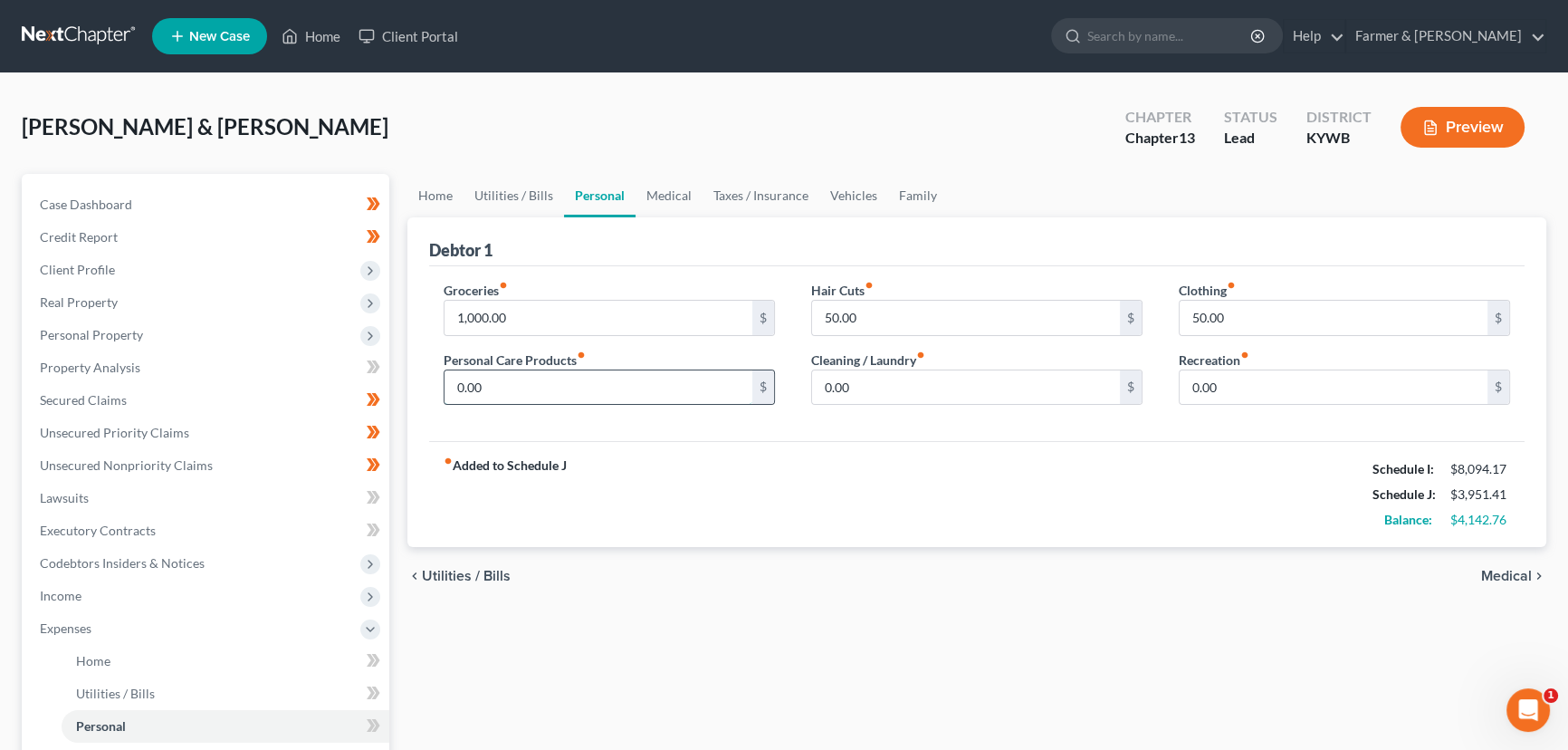
click at [718, 382] on input "0.00" at bounding box center [599, 388] width 308 height 34
click at [943, 364] on div "Cleaning / Laundry fiber_manual_record 0.00 $" at bounding box center [977, 378] width 332 height 55
click at [906, 385] on input "0.00" at bounding box center [966, 388] width 308 height 34
click at [661, 199] on link "Medical" at bounding box center [669, 195] width 67 height 43
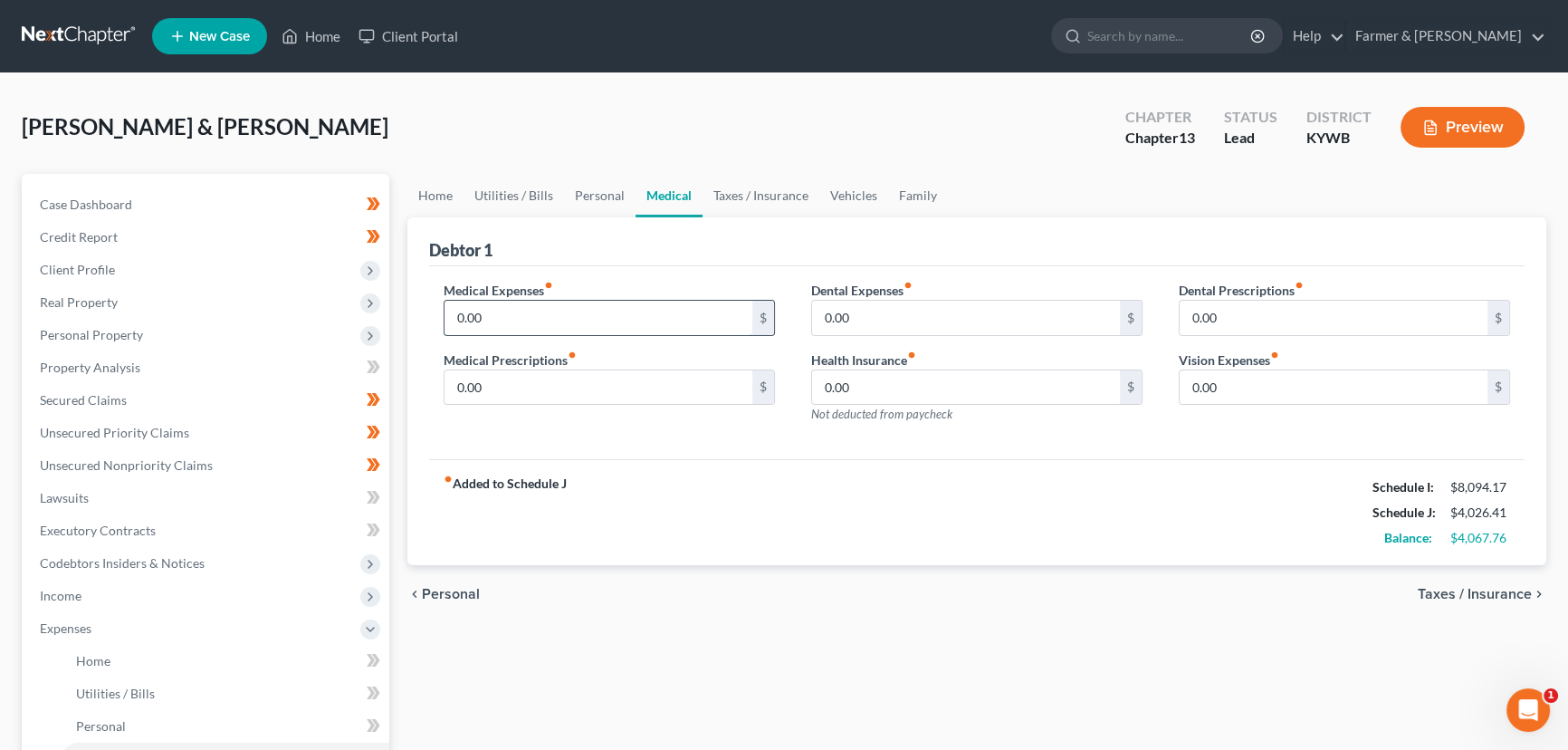
click at [507, 310] on input "0.00" at bounding box center [599, 318] width 308 height 34
click at [832, 188] on link "Vehicles" at bounding box center [853, 195] width 69 height 43
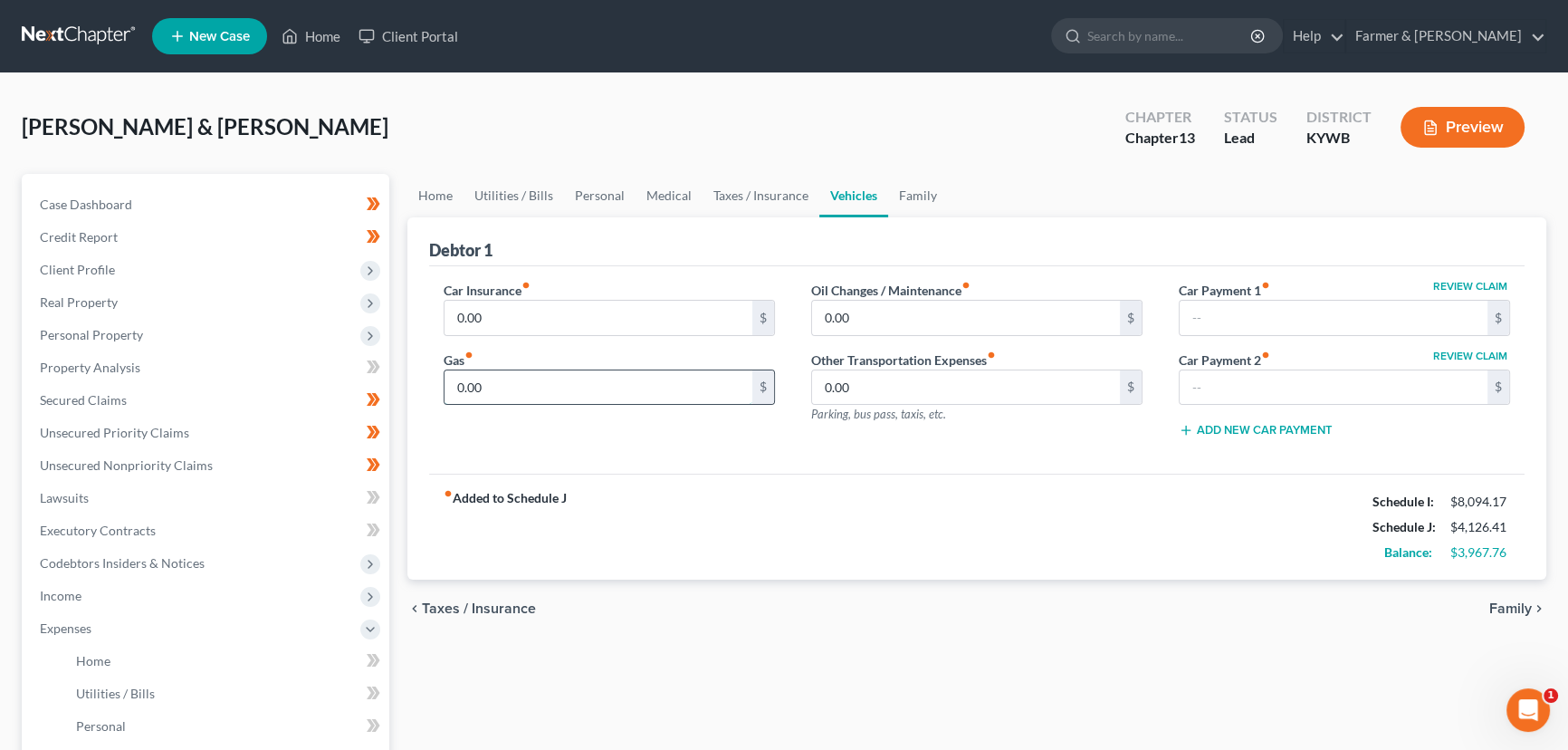
click at [516, 374] on input "0.00" at bounding box center [599, 388] width 308 height 34
click at [582, 188] on link "Personal" at bounding box center [600, 195] width 72 height 43
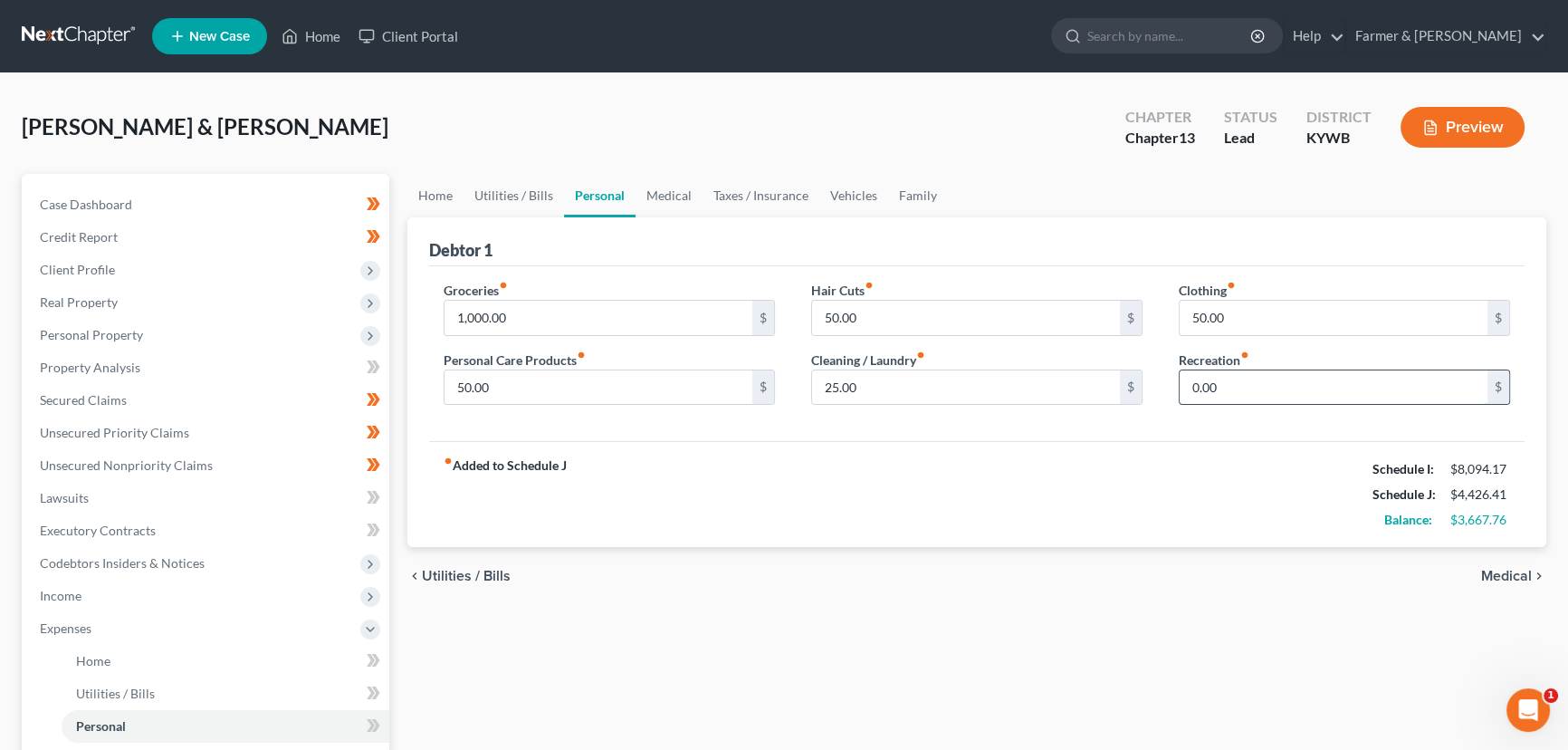
click at [1230, 391] on input "0.00" at bounding box center [1333, 388] width 308 height 34
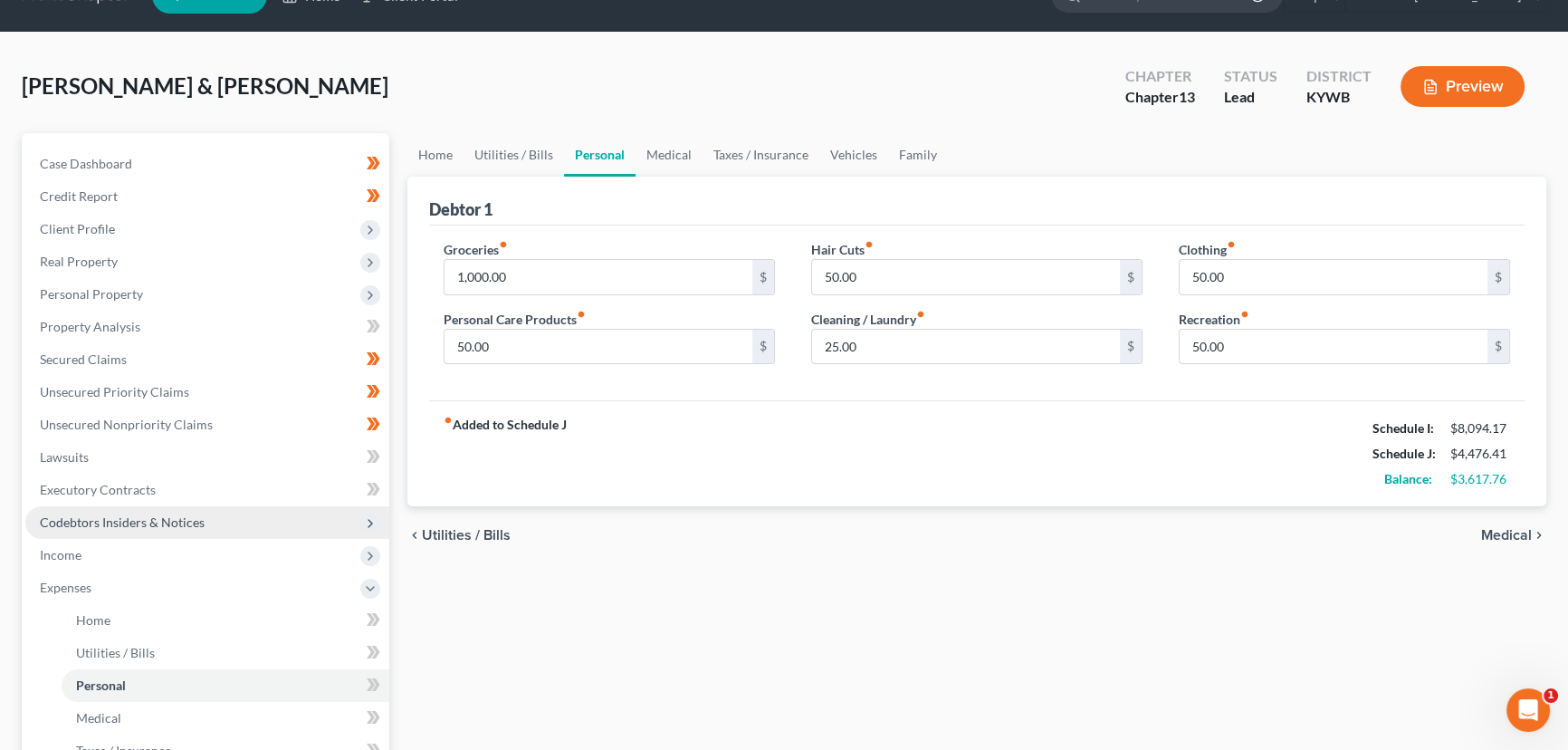
scroll to position [82, 0]
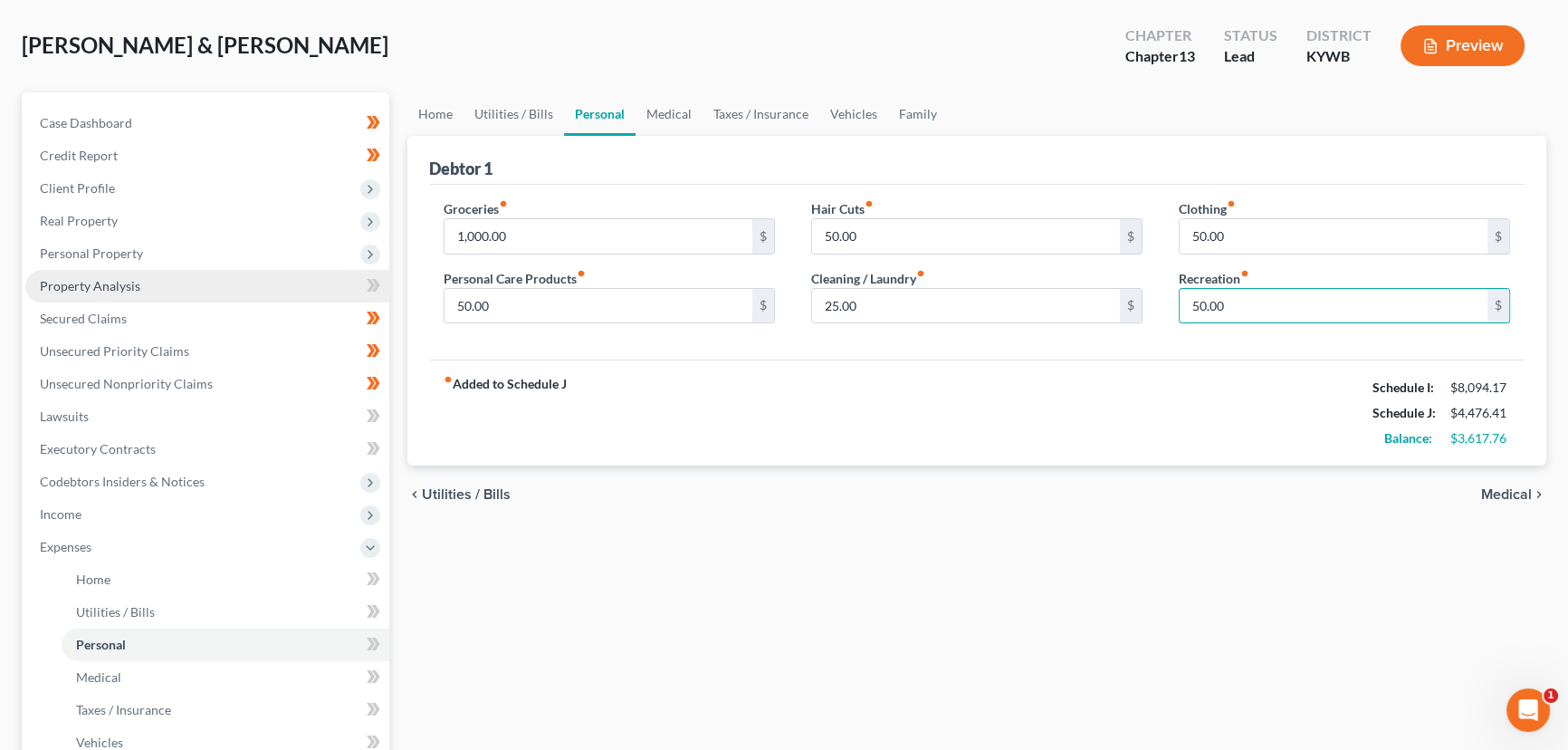
drag, startPoint x: 136, startPoint y: 250, endPoint x: 136, endPoint y: 289, distance: 39.0
click at [136, 250] on span "Personal Property" at bounding box center [91, 253] width 103 height 15
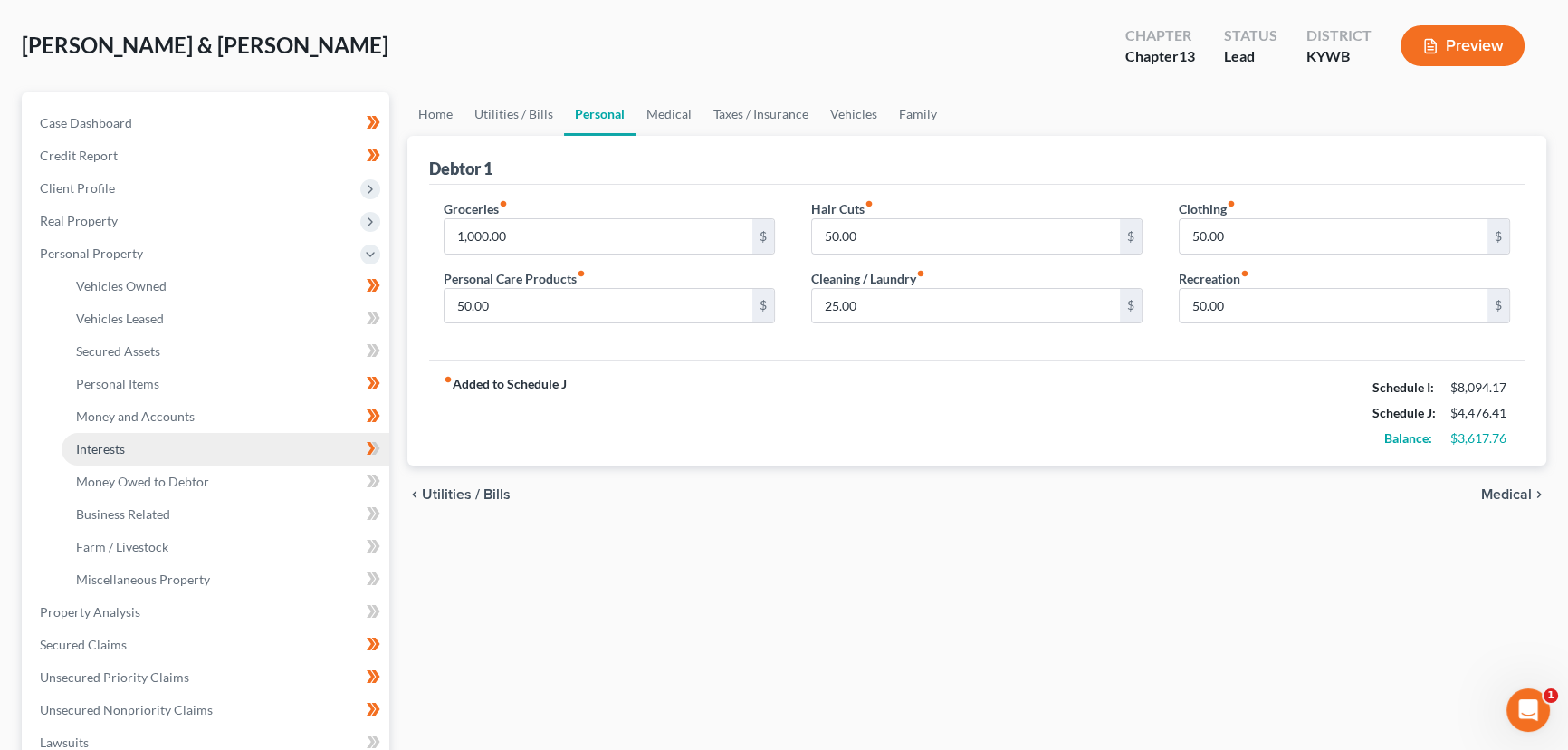
click at [159, 438] on link "Interests" at bounding box center [226, 449] width 328 height 33
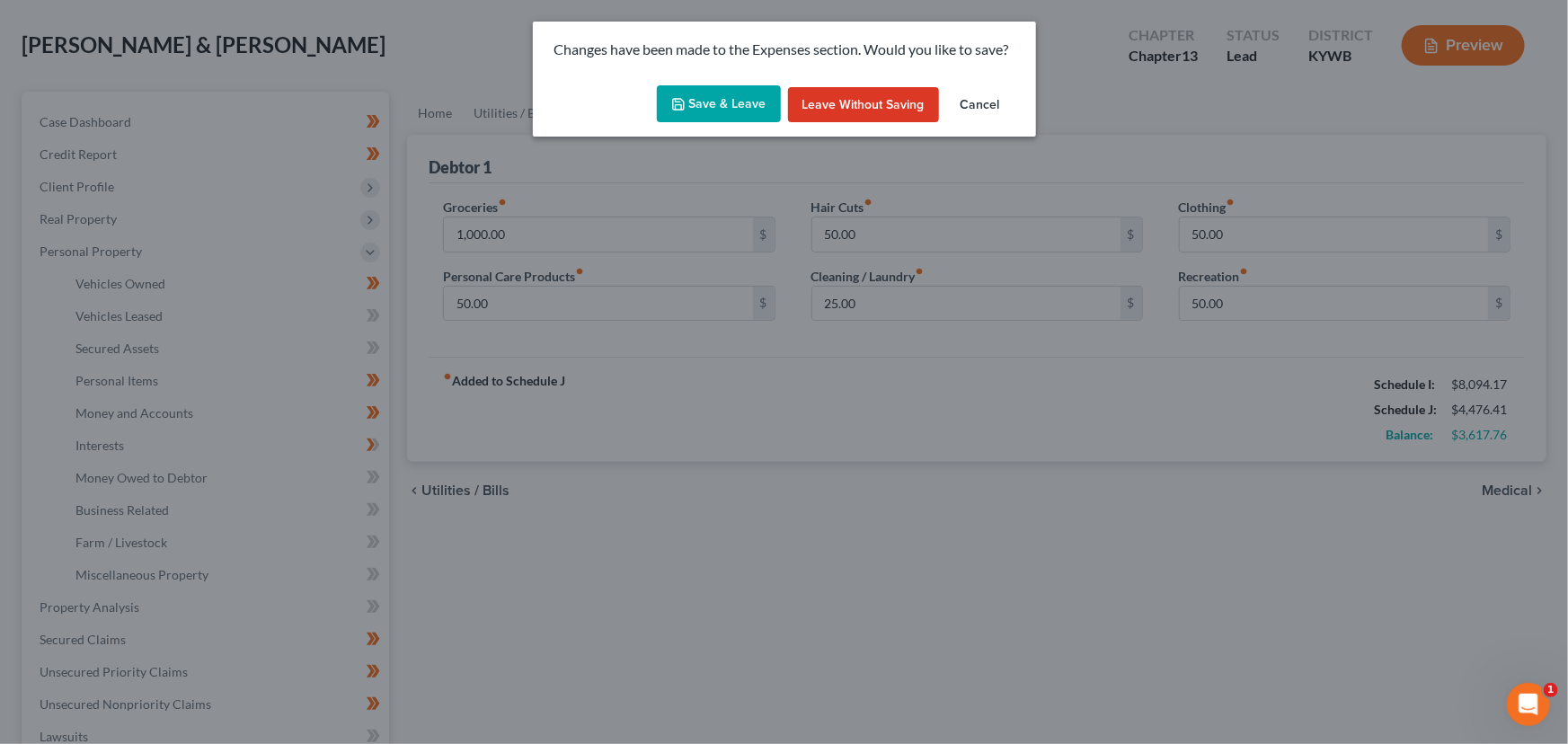
click at [746, 107] on button "Save & Leave" at bounding box center [718, 104] width 124 height 38
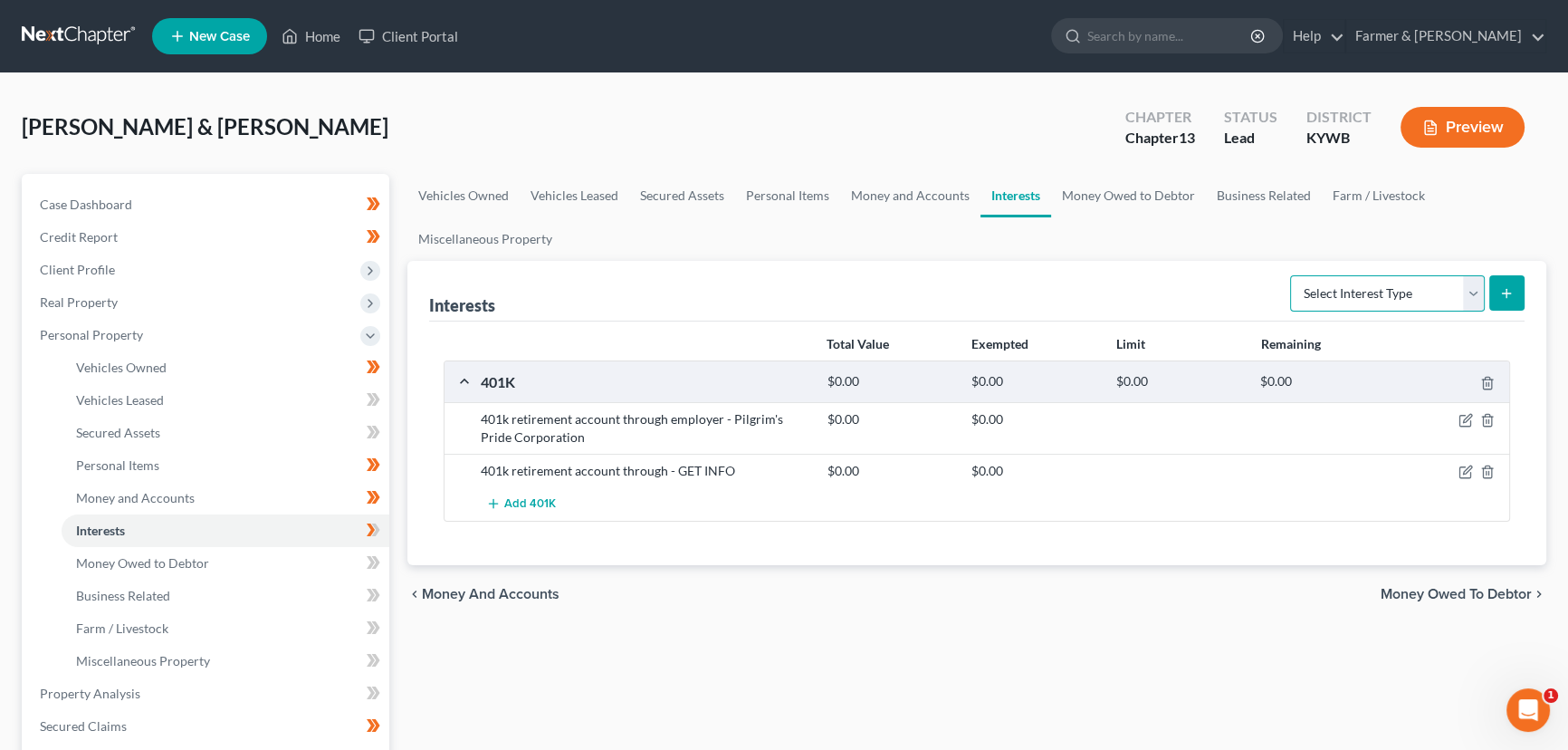
click at [1349, 293] on select "Select Interest Type 401K Annuity Bond Education IRA Government Bond Government…" at bounding box center [1387, 293] width 195 height 36
click at [1292, 275] on select "Select Interest Type 401K Annuity Bond Education IRA Government Bond Government…" at bounding box center [1387, 293] width 195 height 36
click at [1510, 294] on icon "submit" at bounding box center [1506, 293] width 14 height 14
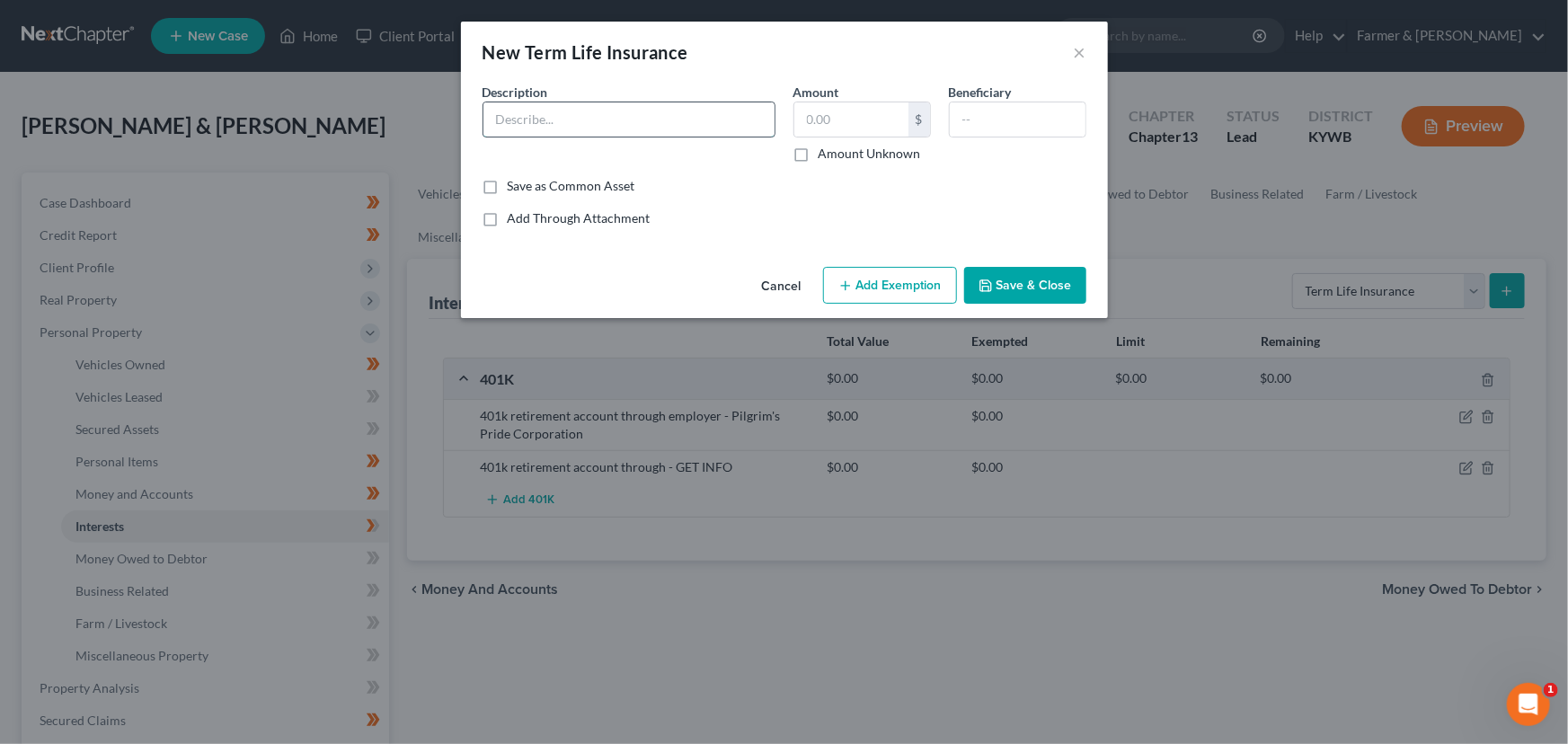
click at [568, 122] on input "text" at bounding box center [629, 119] width 292 height 34
drag, startPoint x: 731, startPoint y: 126, endPoint x: 654, endPoint y: 138, distance: 77.9
click at [654, 138] on div "Description * Term Life Insurance through - GET INFO" at bounding box center [628, 122] width 310 height 80
click at [818, 157] on label "Amount Unknown" at bounding box center [869, 154] width 102 height 18
click at [826, 157] on input "Amount Unknown" at bounding box center [832, 151] width 12 height 12
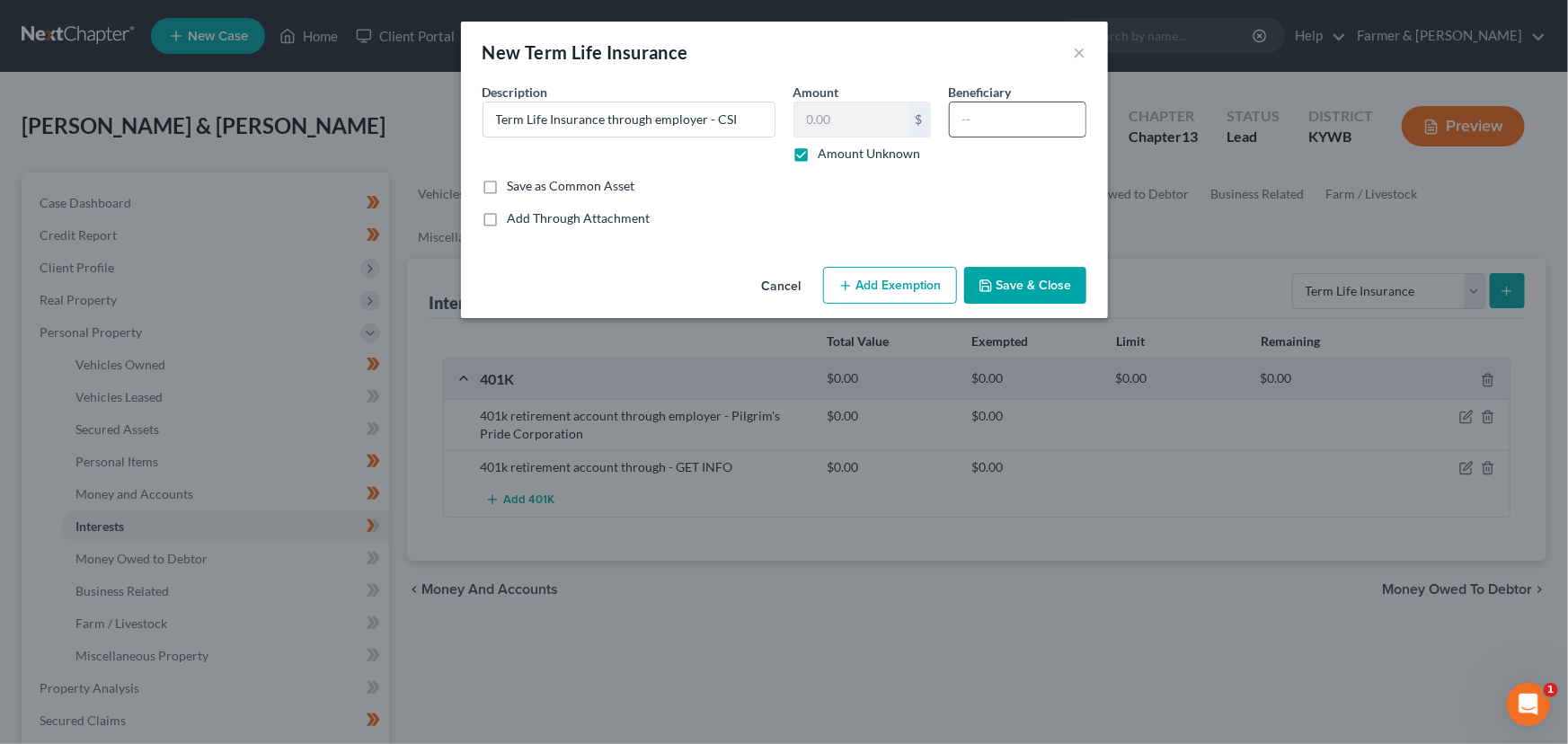
click at [964, 124] on input "text" at bounding box center [1018, 119] width 136 height 34
click at [1017, 275] on button "Save & Close" at bounding box center [1025, 286] width 122 height 38
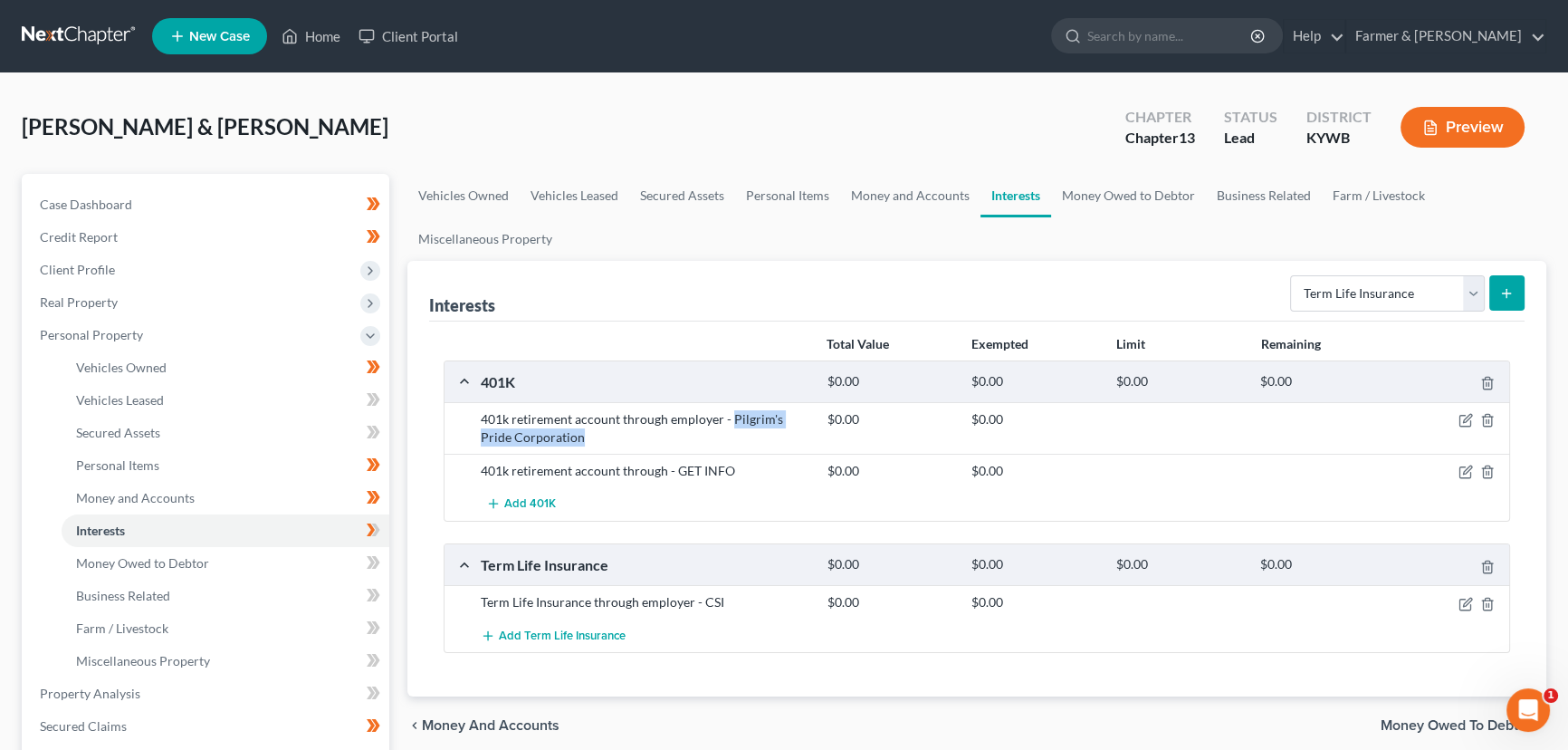
drag, startPoint x: 730, startPoint y: 417, endPoint x: 735, endPoint y: 430, distance: 13.9
click at [735, 430] on div "401k retirement account through employer - Pilgrim's Pride Corporation" at bounding box center [645, 428] width 347 height 36
drag, startPoint x: 670, startPoint y: 419, endPoint x: 757, endPoint y: 446, distance: 91.1
click at [757, 446] on div "401k retirement account through employer - Pilgrim's Pride Corporation $0.00 $0…" at bounding box center [976, 428] width 1064 height 52
copy div "employer - Pilgrim's Pride Corporation"
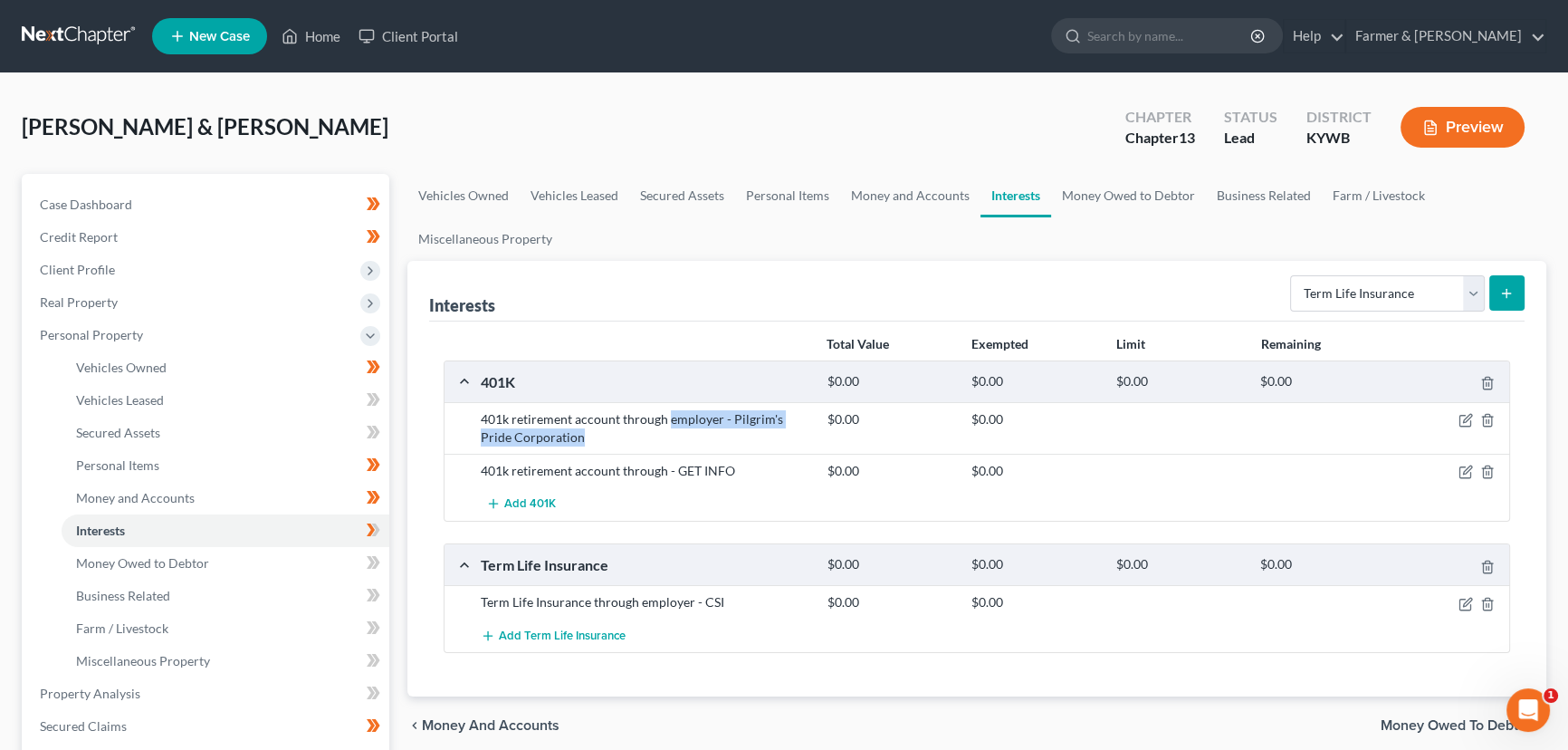
click at [1501, 294] on icon "submit" at bounding box center [1506, 293] width 14 height 14
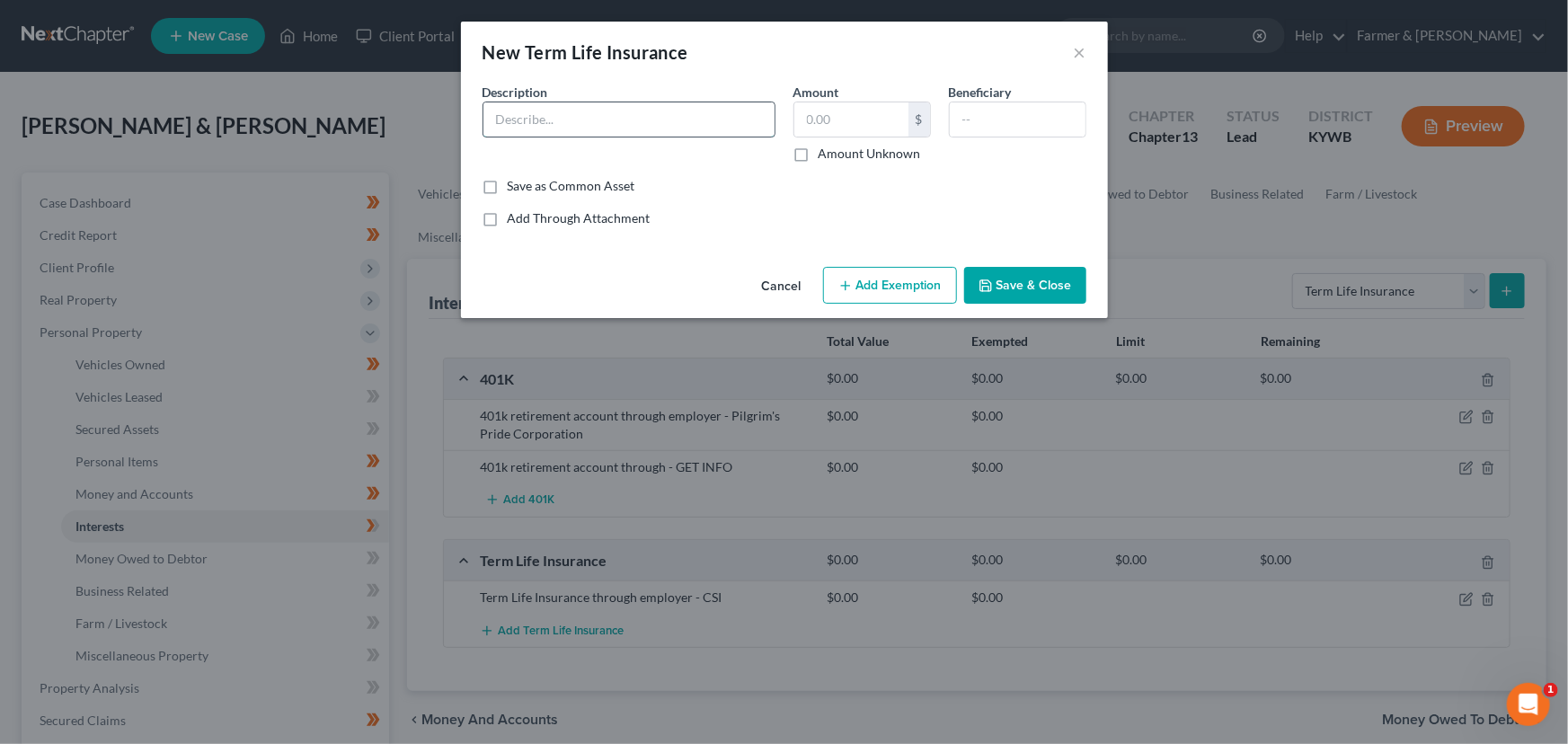
click at [628, 116] on input "text" at bounding box center [629, 119] width 292 height 34
drag, startPoint x: 650, startPoint y: 120, endPoint x: 724, endPoint y: 119, distance: 74.0
click at [724, 119] on input "Term Life Insurance through - GET INFO" at bounding box center [629, 119] width 292 height 34
paste input "employer - Pilgrim's Pride Corporation"
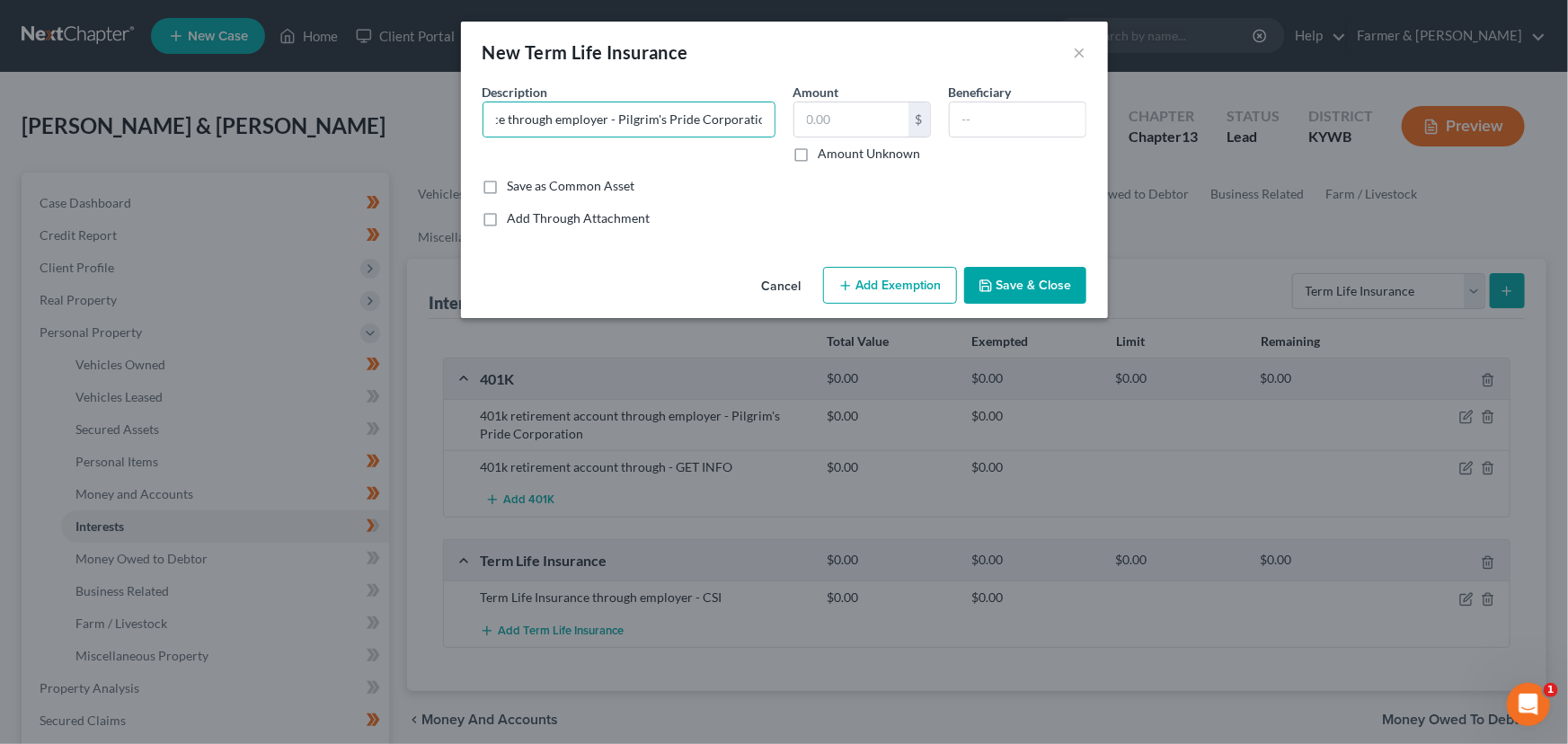
click at [818, 156] on label "Amount Unknown" at bounding box center [869, 154] width 102 height 18
click at [826, 156] on input "Amount Unknown" at bounding box center [832, 151] width 12 height 12
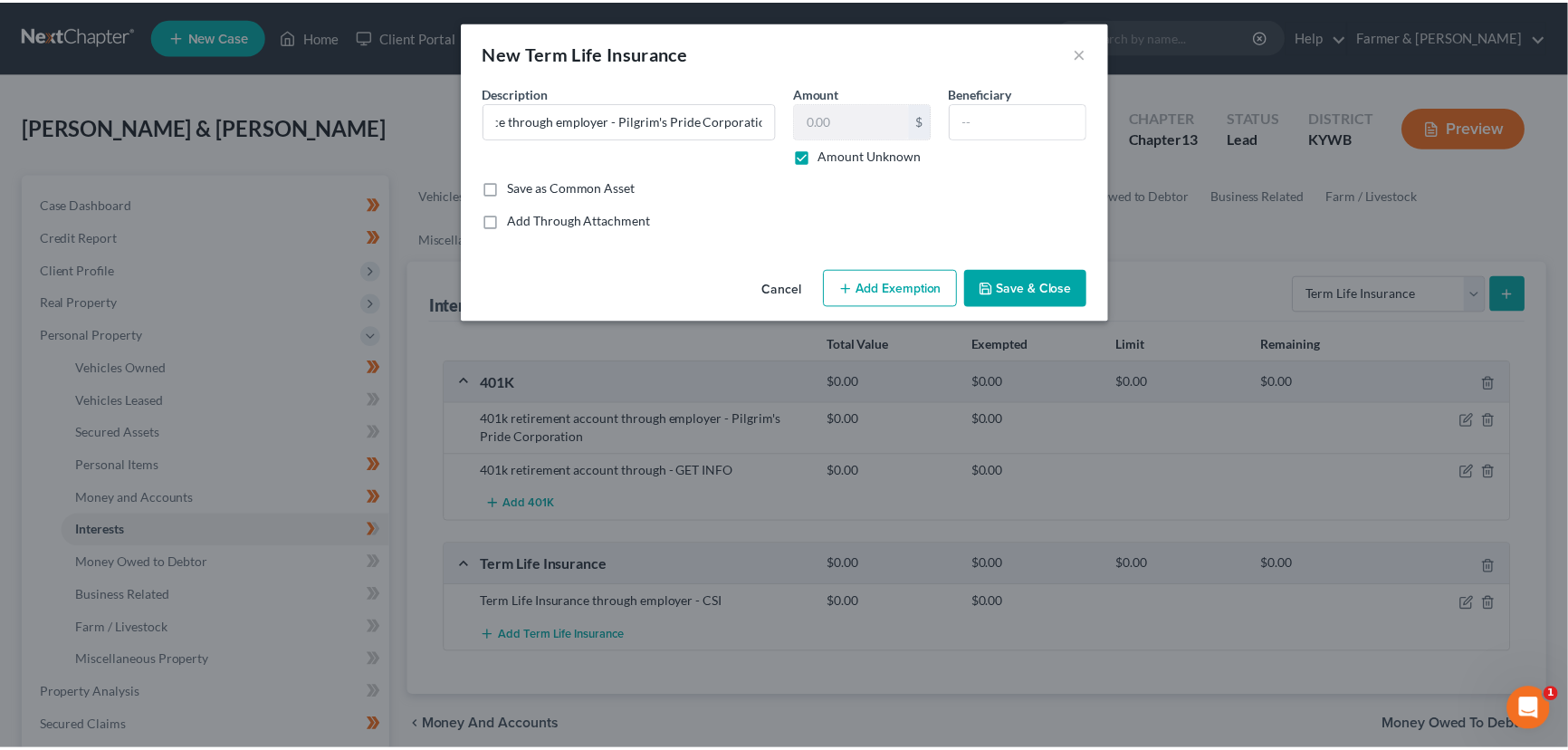
scroll to position [0, 0]
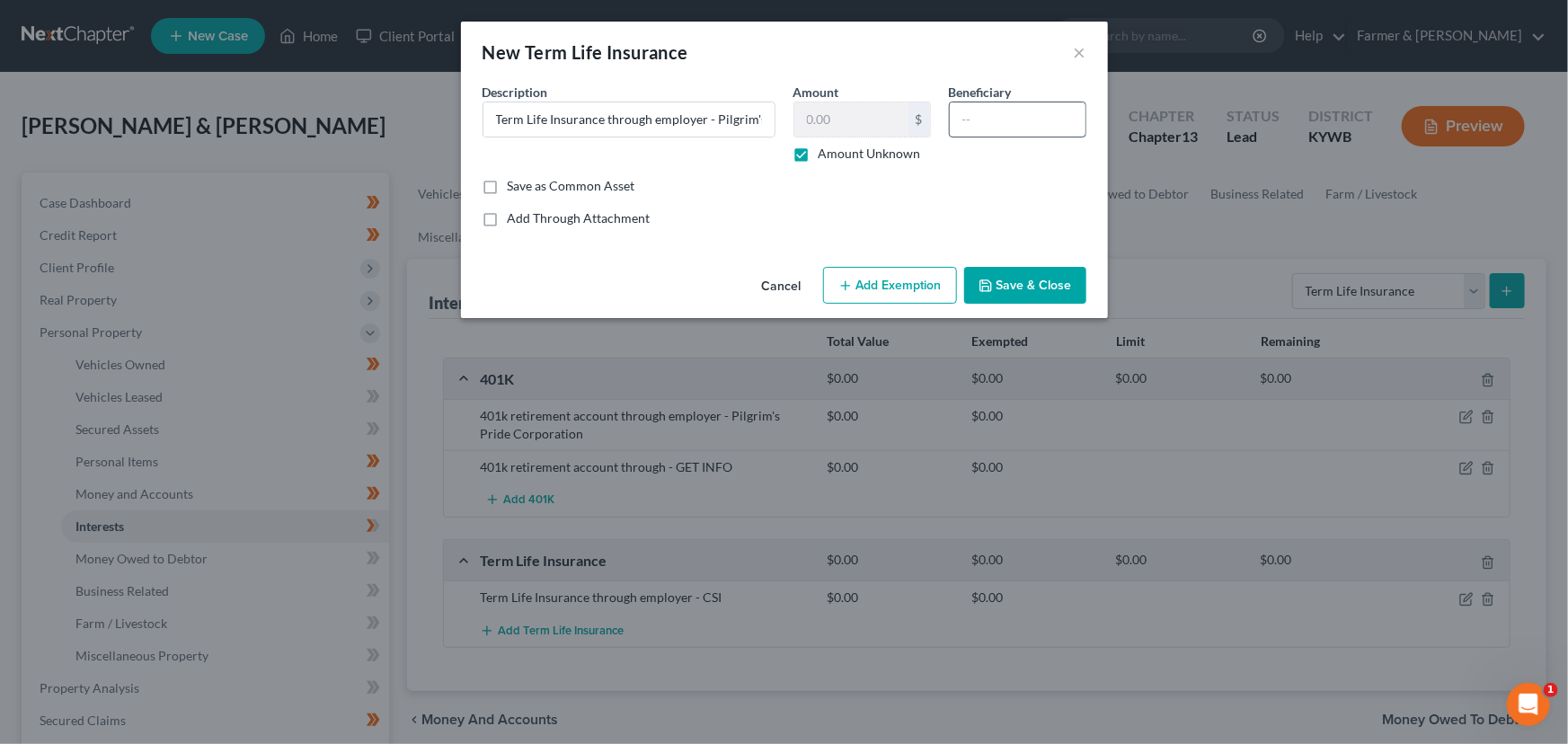
click at [975, 108] on input "text" at bounding box center [1018, 119] width 136 height 34
drag, startPoint x: 1016, startPoint y: 283, endPoint x: 763, endPoint y: 397, distance: 277.5
click at [1016, 285] on button "Save & Close" at bounding box center [1025, 286] width 122 height 38
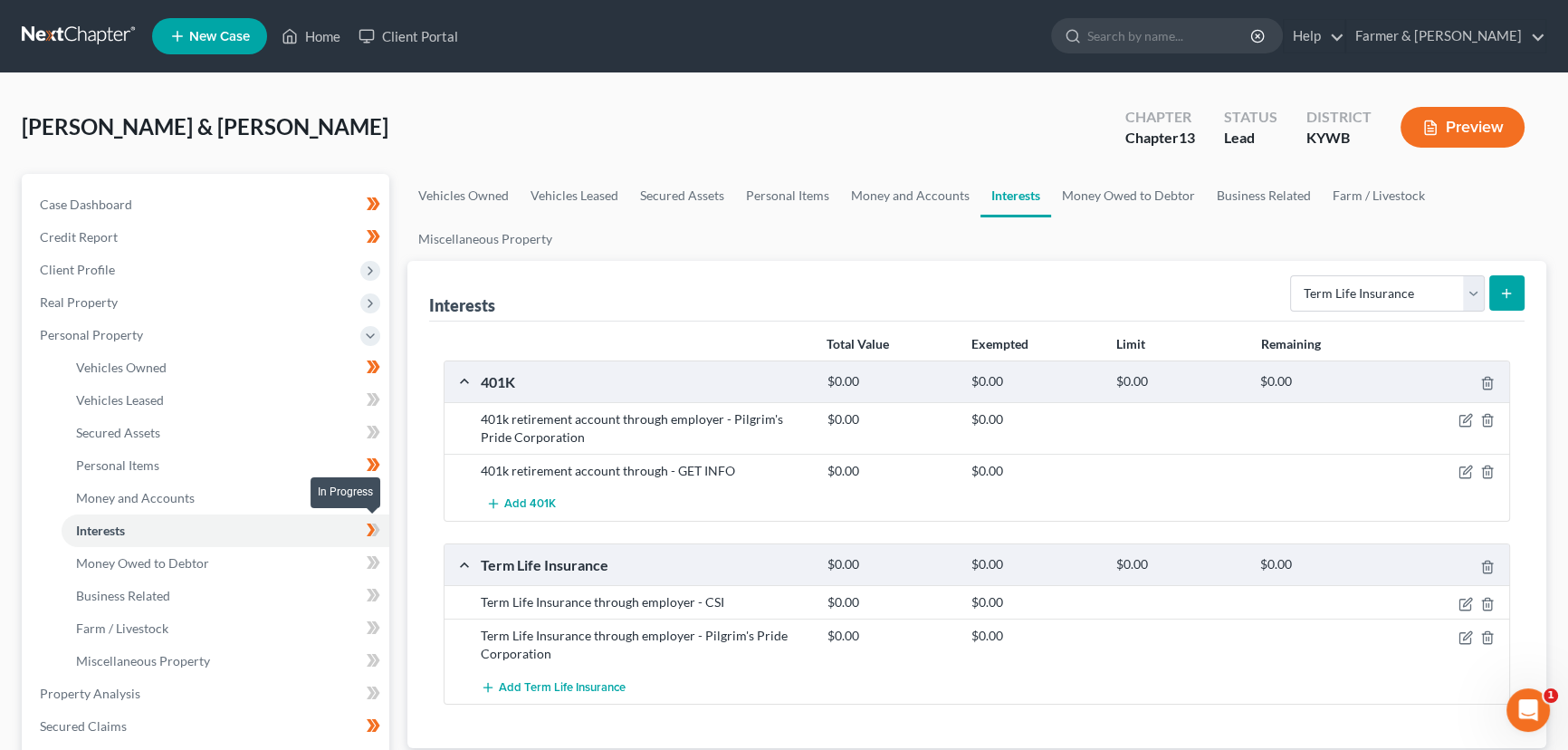
click at [386, 529] on span at bounding box center [374, 532] width 32 height 27
click at [400, 498] on div "Vehicles Owned Vehicles Leased Secured Assets Personal Items Money and Accounts…" at bounding box center [977, 713] width 1157 height 1079
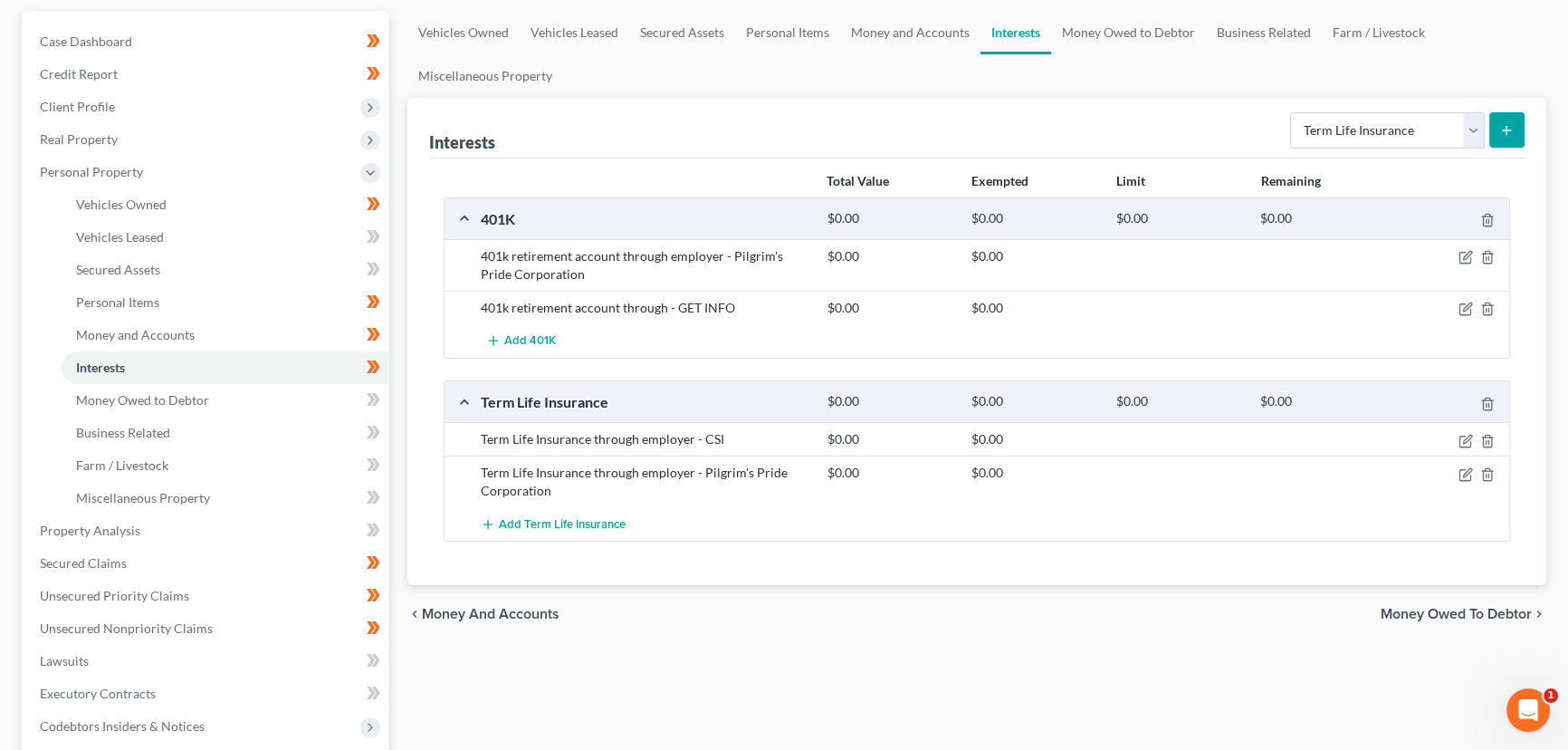
scroll to position [164, 0]
click at [155, 181] on span "Personal Property" at bounding box center [207, 171] width 364 height 33
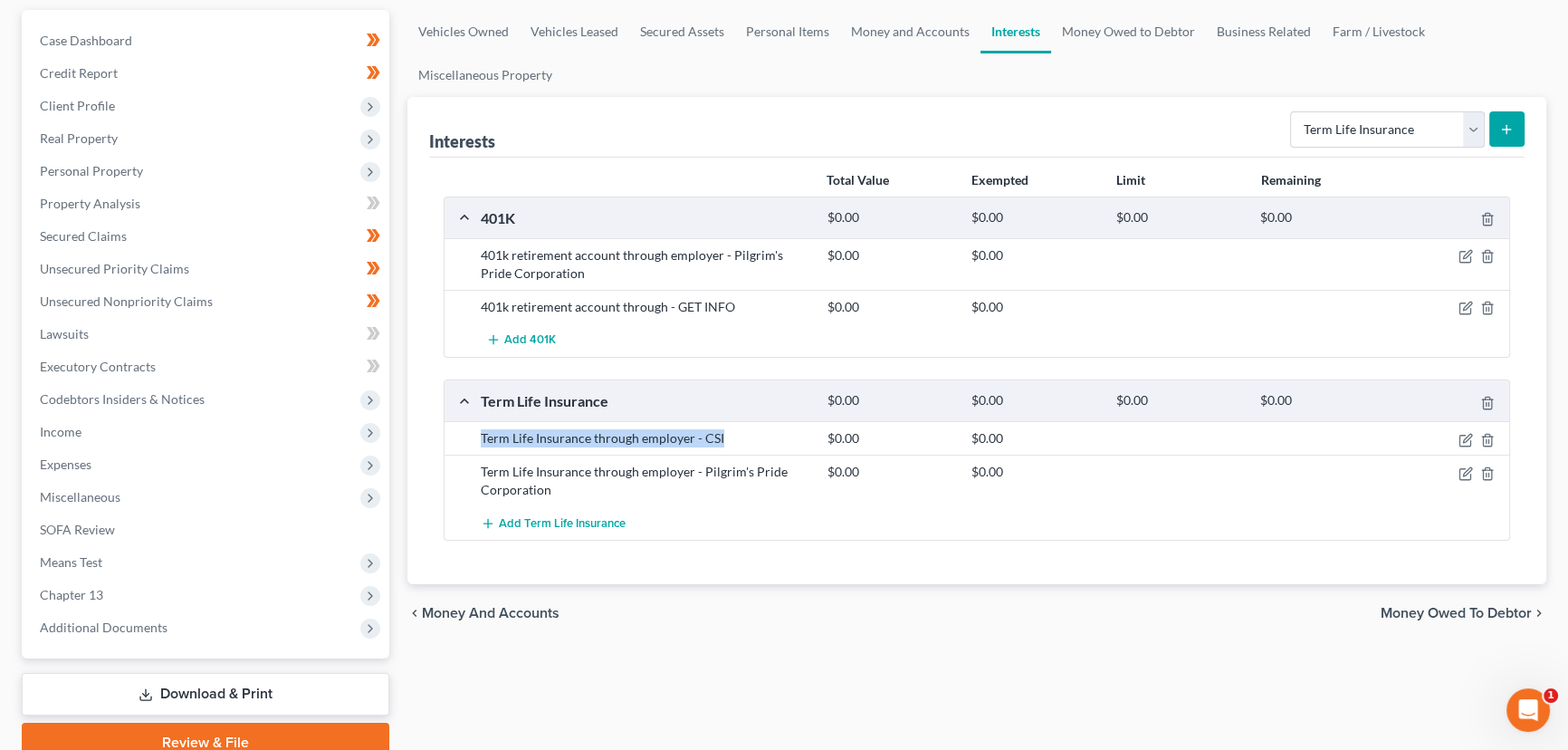
drag, startPoint x: 479, startPoint y: 437, endPoint x: 727, endPoint y: 433, distance: 248.0
click at [727, 433] on div "Term Life Insurance through employer - CSI" at bounding box center [645, 438] width 347 height 18
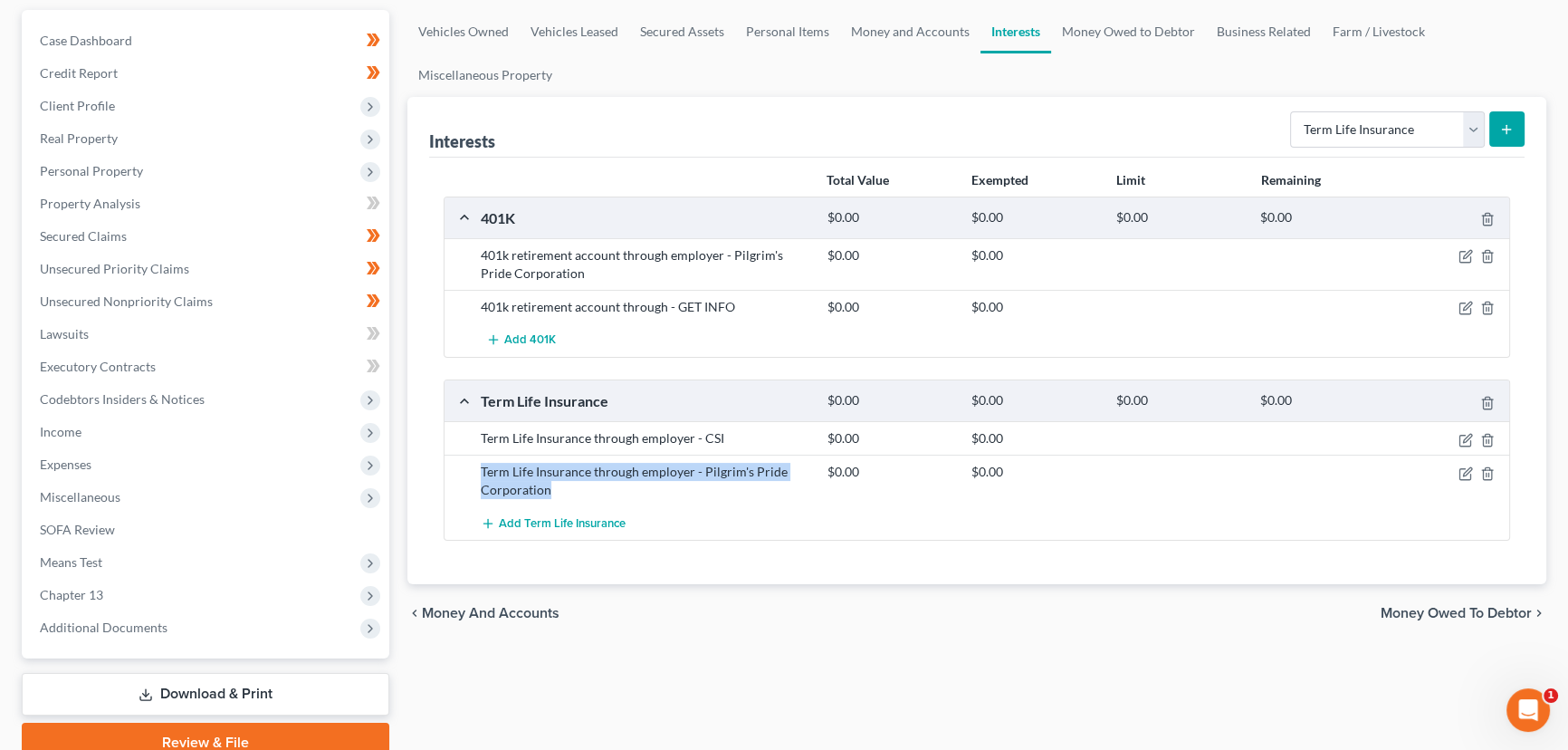
drag, startPoint x: 480, startPoint y: 470, endPoint x: 554, endPoint y: 482, distance: 75.0
click at [554, 482] on div "Term Life Insurance through employer - Pilgrim's Pride Corporation" at bounding box center [645, 481] width 347 height 36
drag, startPoint x: 457, startPoint y: 314, endPoint x: 417, endPoint y: 332, distance: 43.9
click at [457, 314] on div "401k retirement account through - GET INFO $0.00 $0.00" at bounding box center [976, 307] width 1064 height 34
click at [399, 310] on div "Vehicles Owned Vehicles Leased Secured Assets Personal Items Money and Accounts…" at bounding box center [977, 386] width 1157 height 753
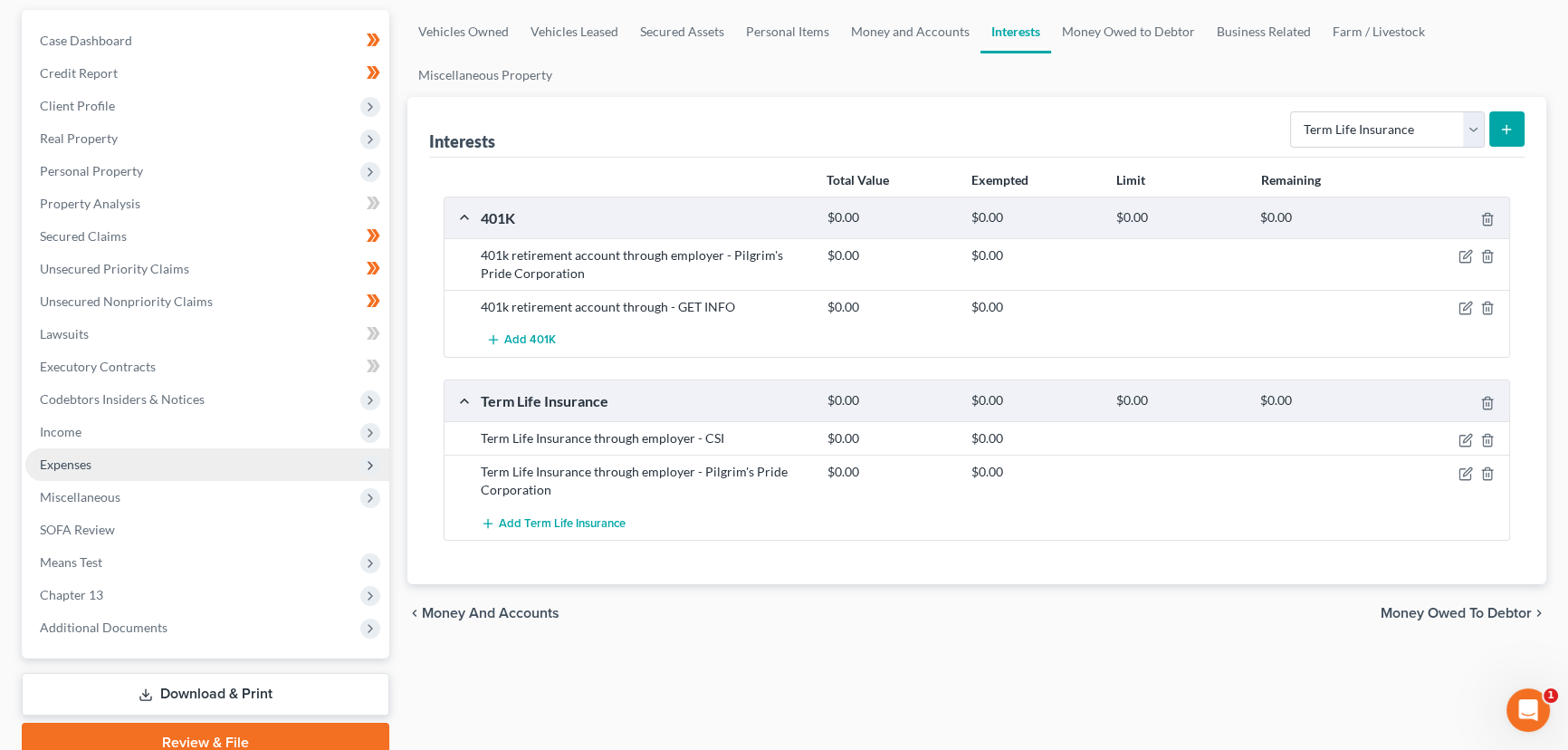
click at [100, 462] on span "Expenses" at bounding box center [207, 464] width 364 height 33
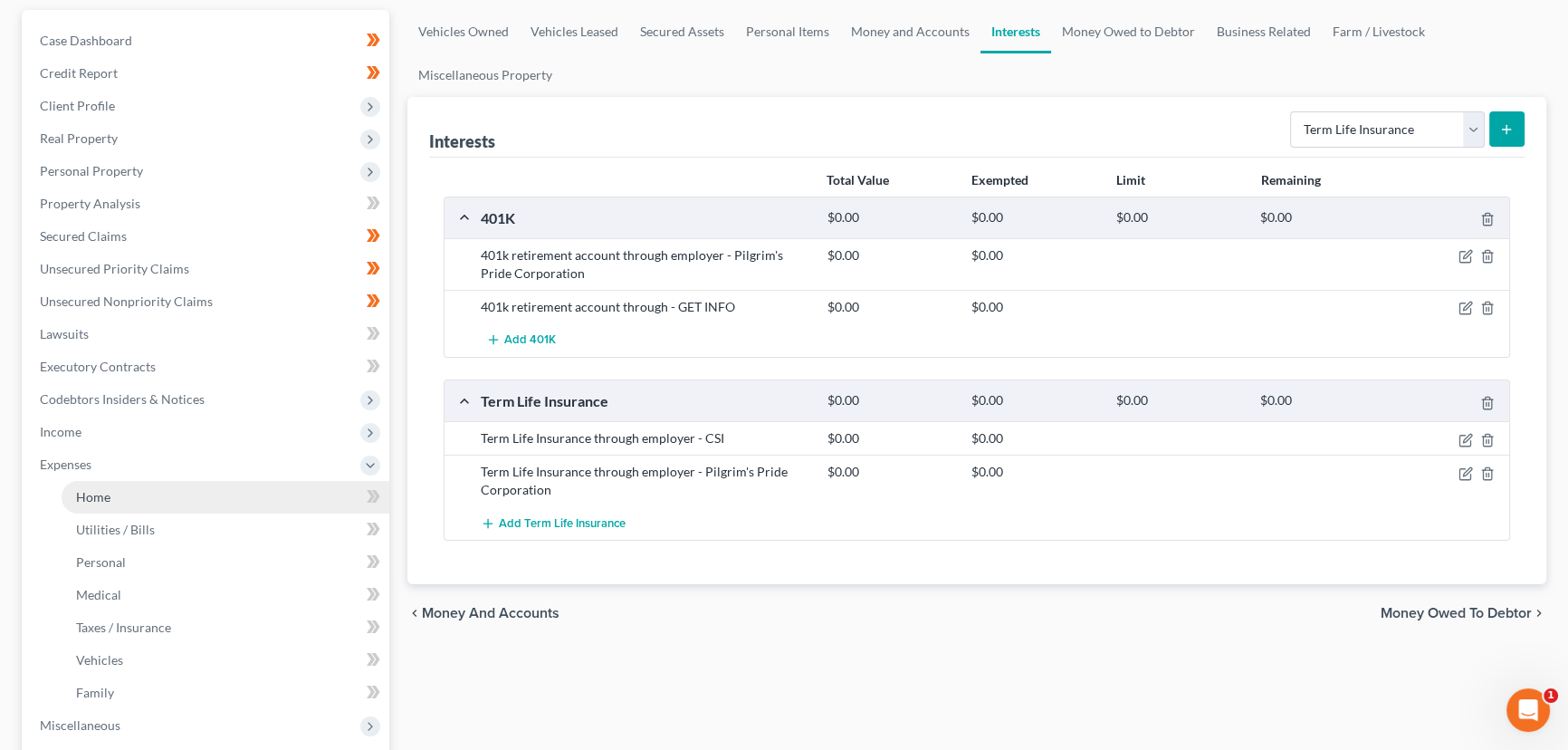
click at [120, 499] on link "Home" at bounding box center [226, 497] width 328 height 33
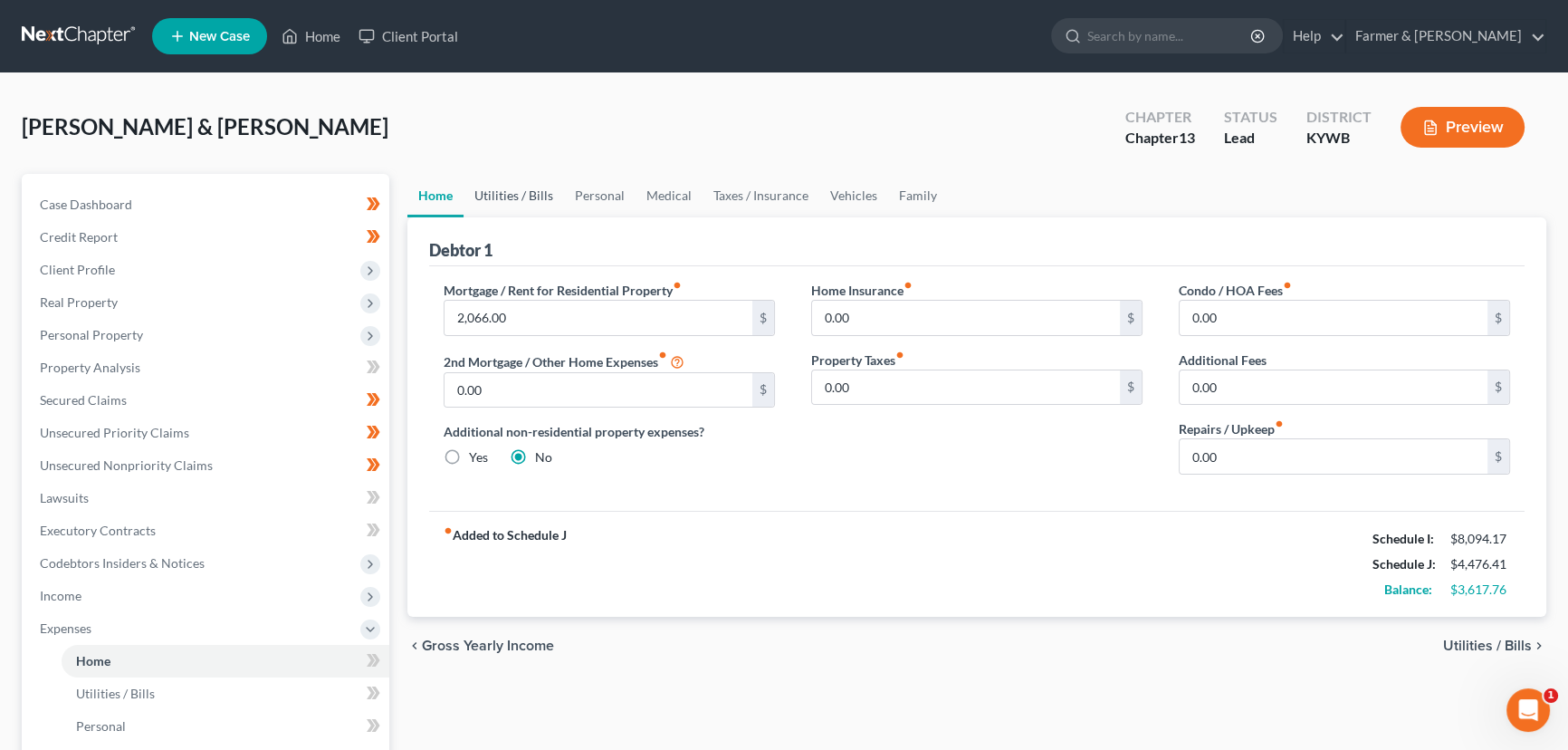
click at [508, 190] on link "Utilities / Bills" at bounding box center [514, 195] width 101 height 43
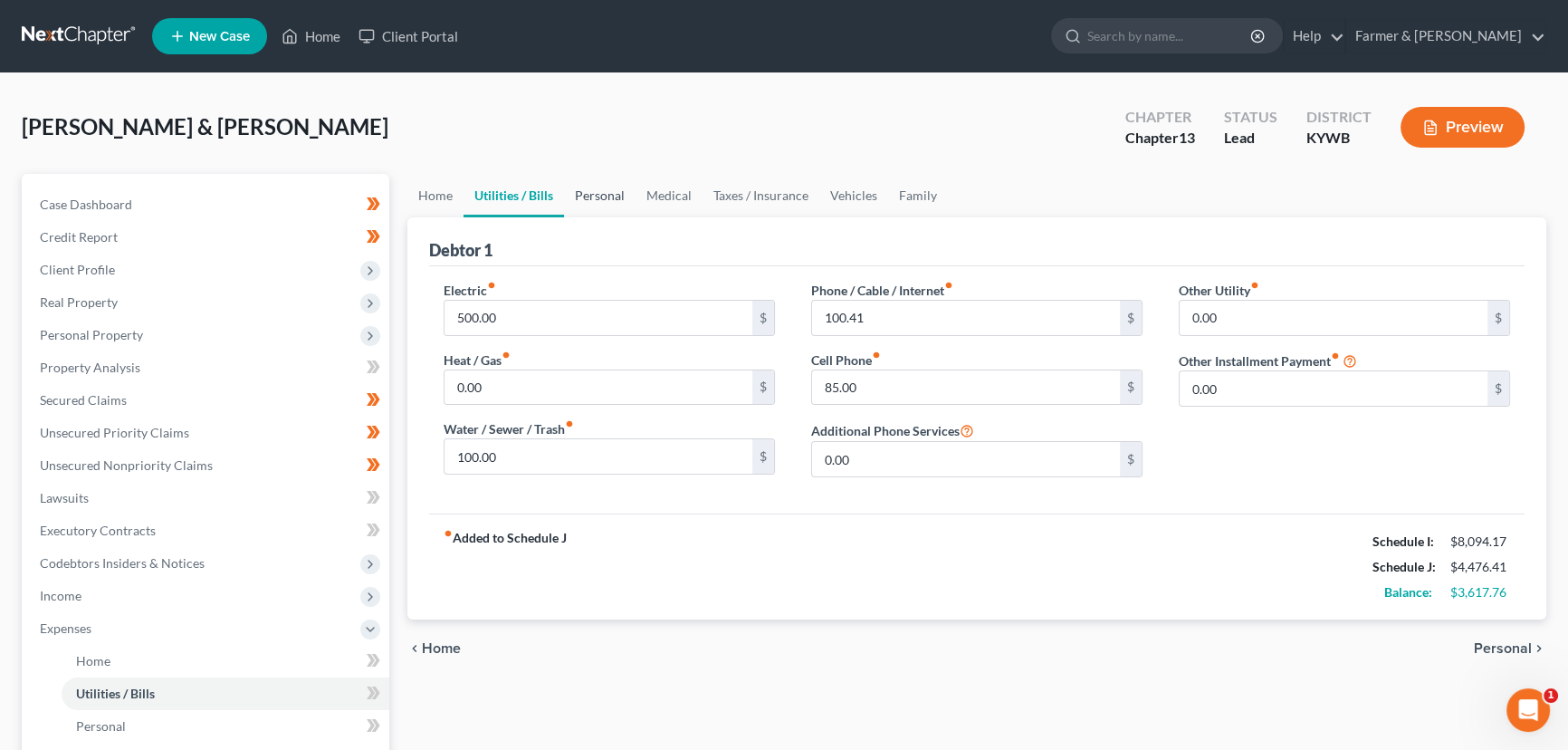
click at [590, 202] on link "Personal" at bounding box center [600, 195] width 72 height 43
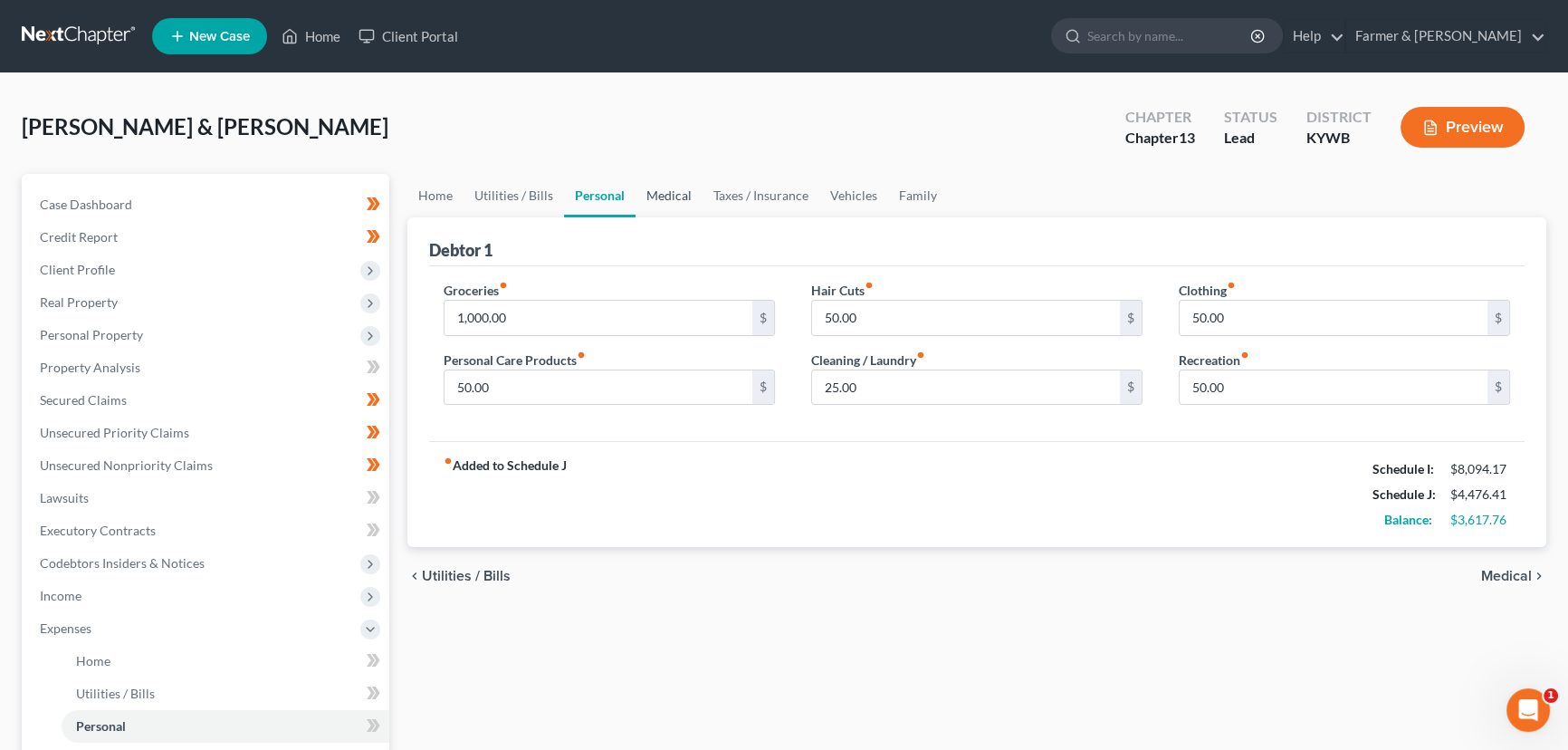
click at [652, 206] on link "Medical" at bounding box center [669, 195] width 67 height 43
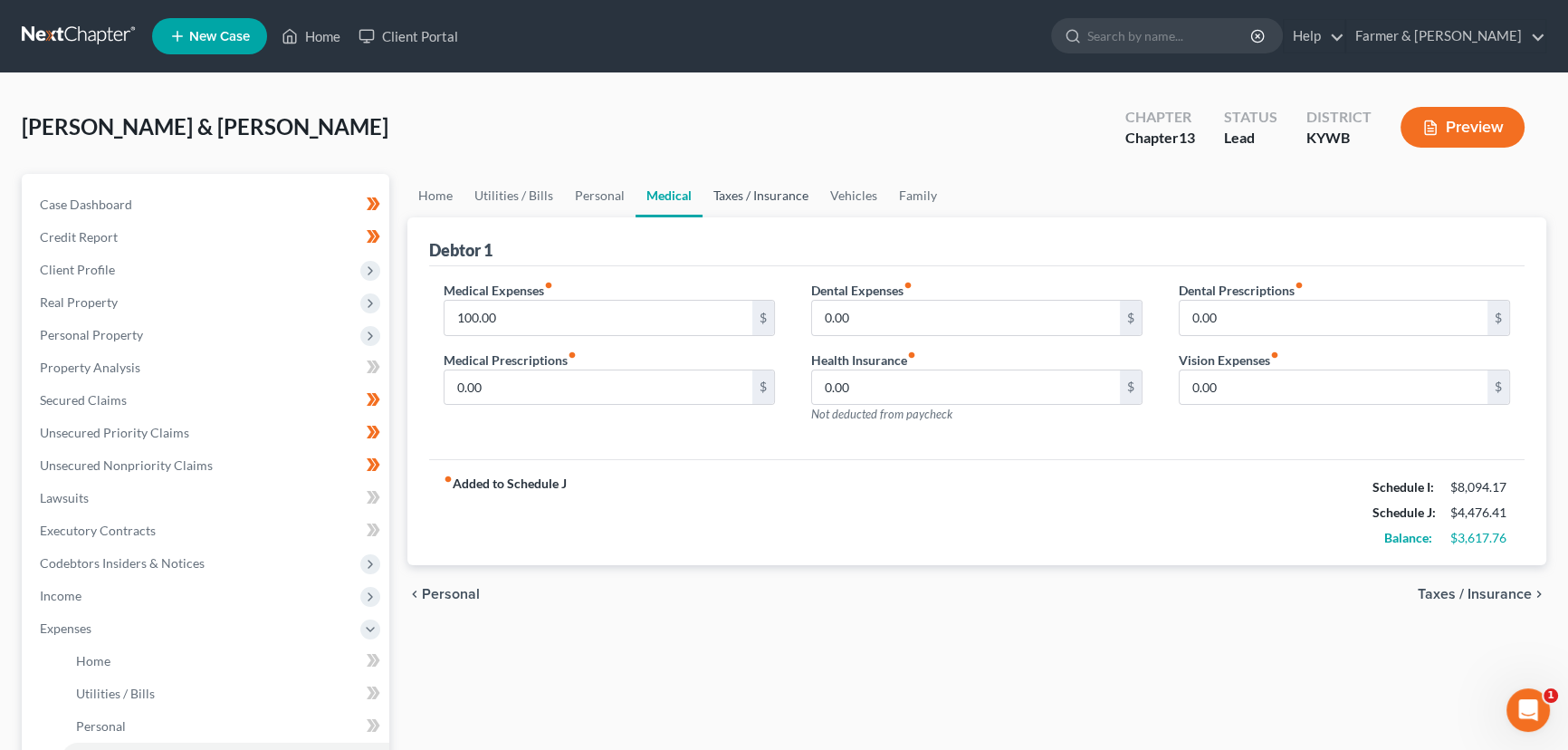
click at [784, 190] on link "Taxes / Insurance" at bounding box center [761, 195] width 117 height 43
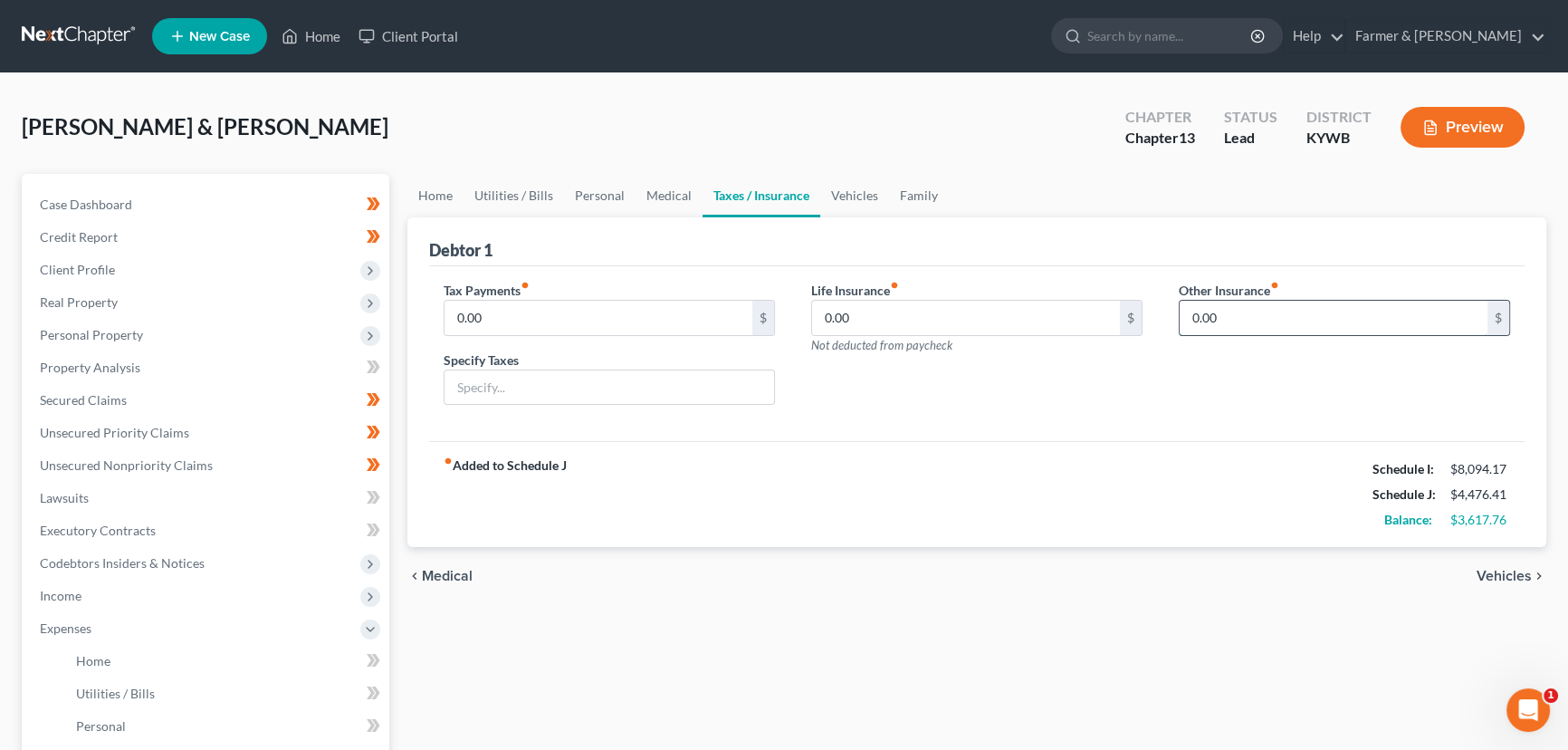
click at [1246, 317] on input "0.00" at bounding box center [1333, 318] width 308 height 34
click at [1281, 376] on input "text" at bounding box center [1344, 368] width 330 height 34
drag, startPoint x: 1130, startPoint y: 426, endPoint x: 1109, endPoint y: 418, distance: 22.5
click at [1131, 426] on div "Tax Payments fiber_manual_record 0.00 $ Specify Taxes Life Insurance fiber_manu…" at bounding box center [976, 354] width 1095 height 176
drag, startPoint x: 861, startPoint y: 197, endPoint x: 848, endPoint y: 210, distance: 18.4
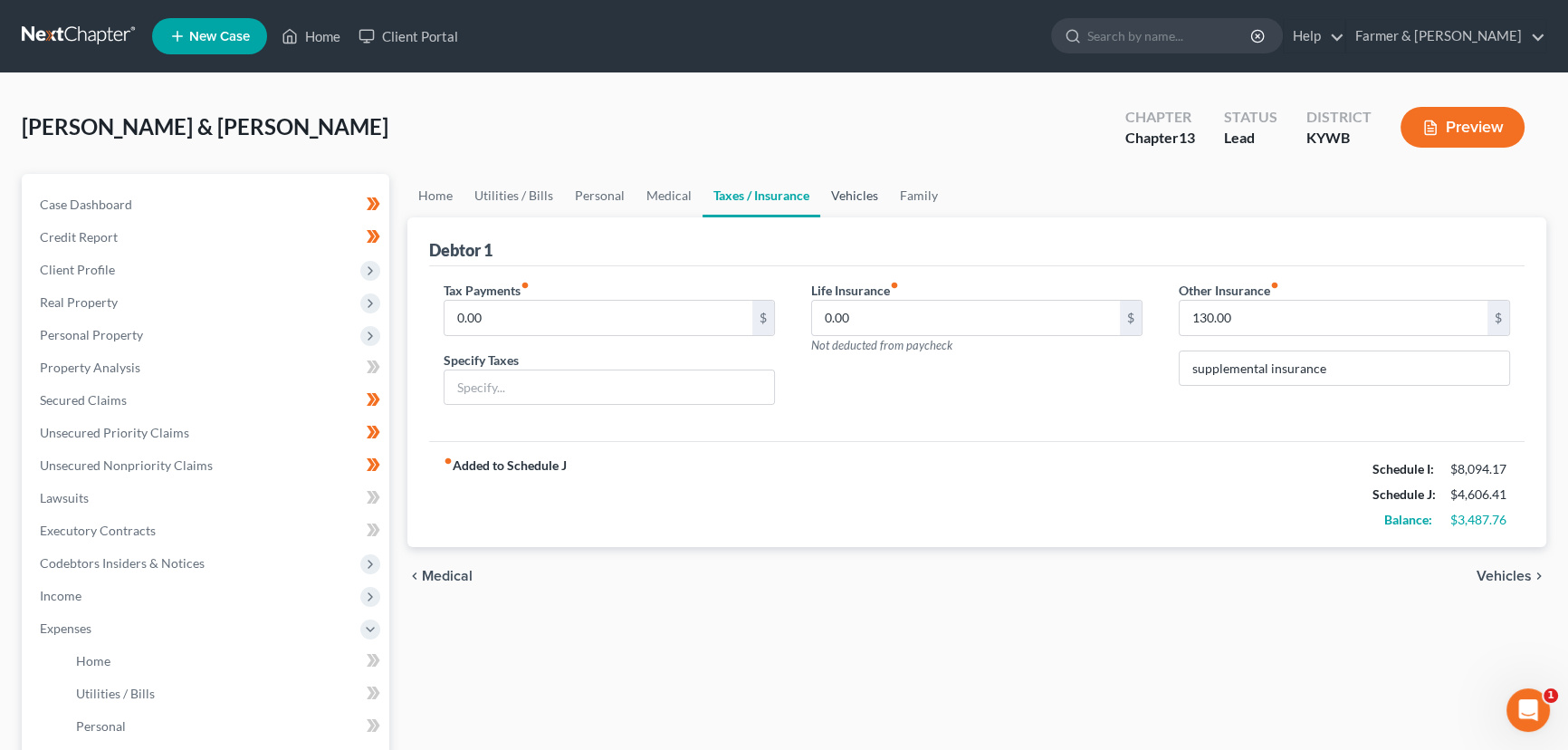
click at [861, 197] on link "Vehicles" at bounding box center [854, 195] width 69 height 43
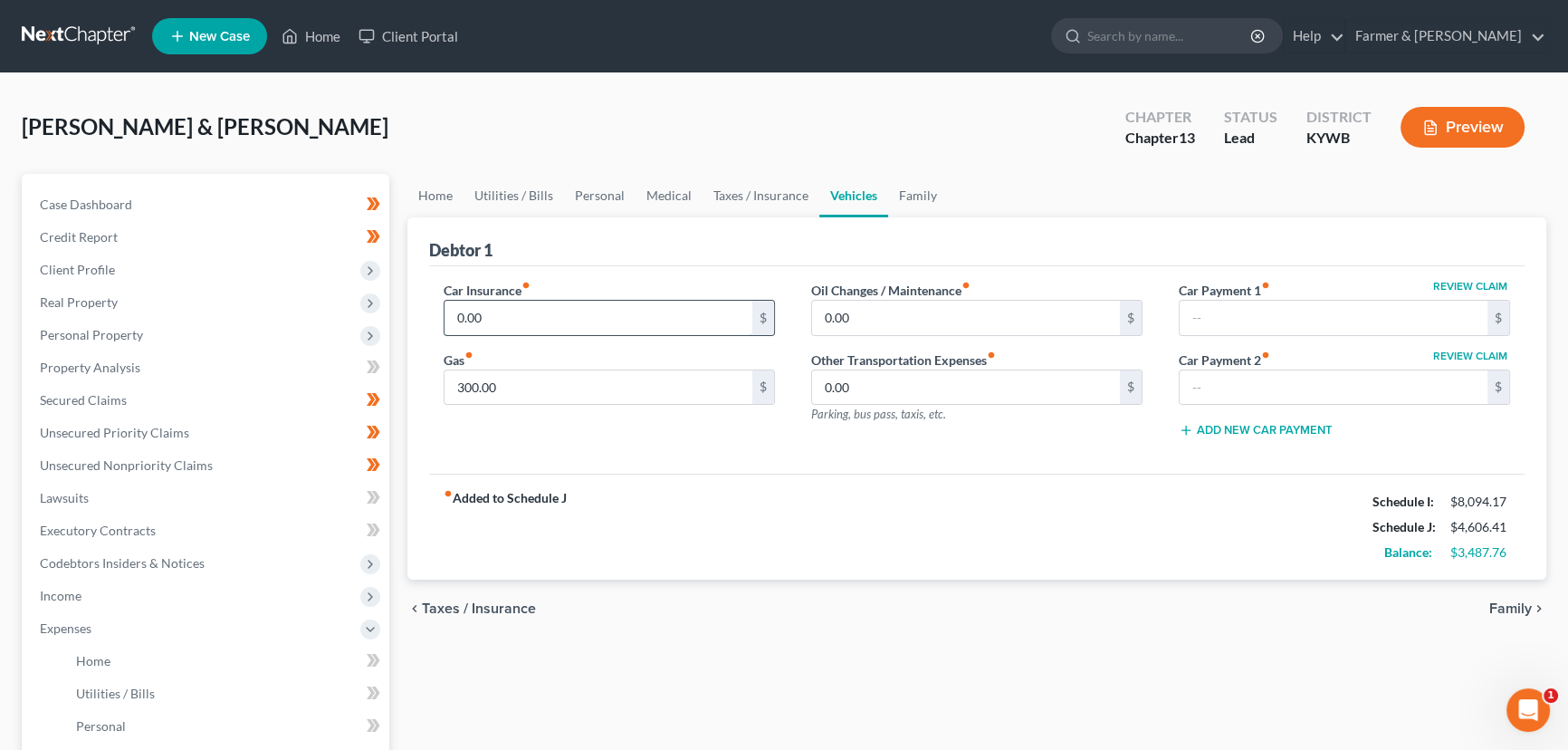
click at [516, 303] on input "0.00" at bounding box center [599, 318] width 308 height 34
drag, startPoint x: 924, startPoint y: 192, endPoint x: 909, endPoint y: 197, distance: 15.8
click at [924, 192] on link "Family" at bounding box center [918, 195] width 60 height 43
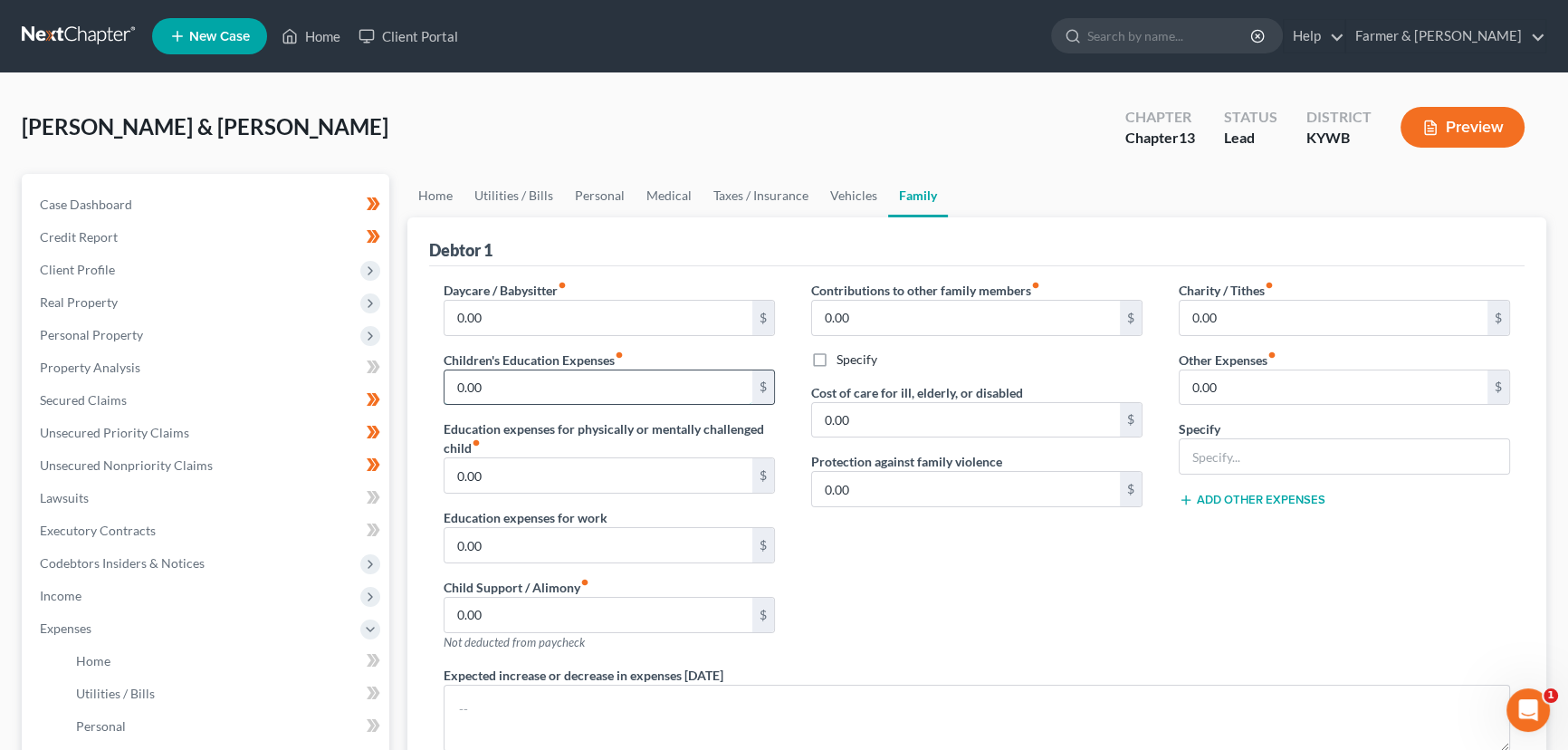
click at [560, 390] on input "0.00" at bounding box center [599, 388] width 308 height 34
click at [972, 590] on div "Contributions to other family members fiber_manual_record 0.00 $ Specify Cost o…" at bounding box center [977, 473] width 368 height 385
click at [1236, 393] on input "0.00" at bounding box center [1333, 388] width 308 height 34
click at [1220, 454] on input "text" at bounding box center [1344, 456] width 330 height 34
click at [598, 390] on input "0.00" at bounding box center [599, 388] width 308 height 34
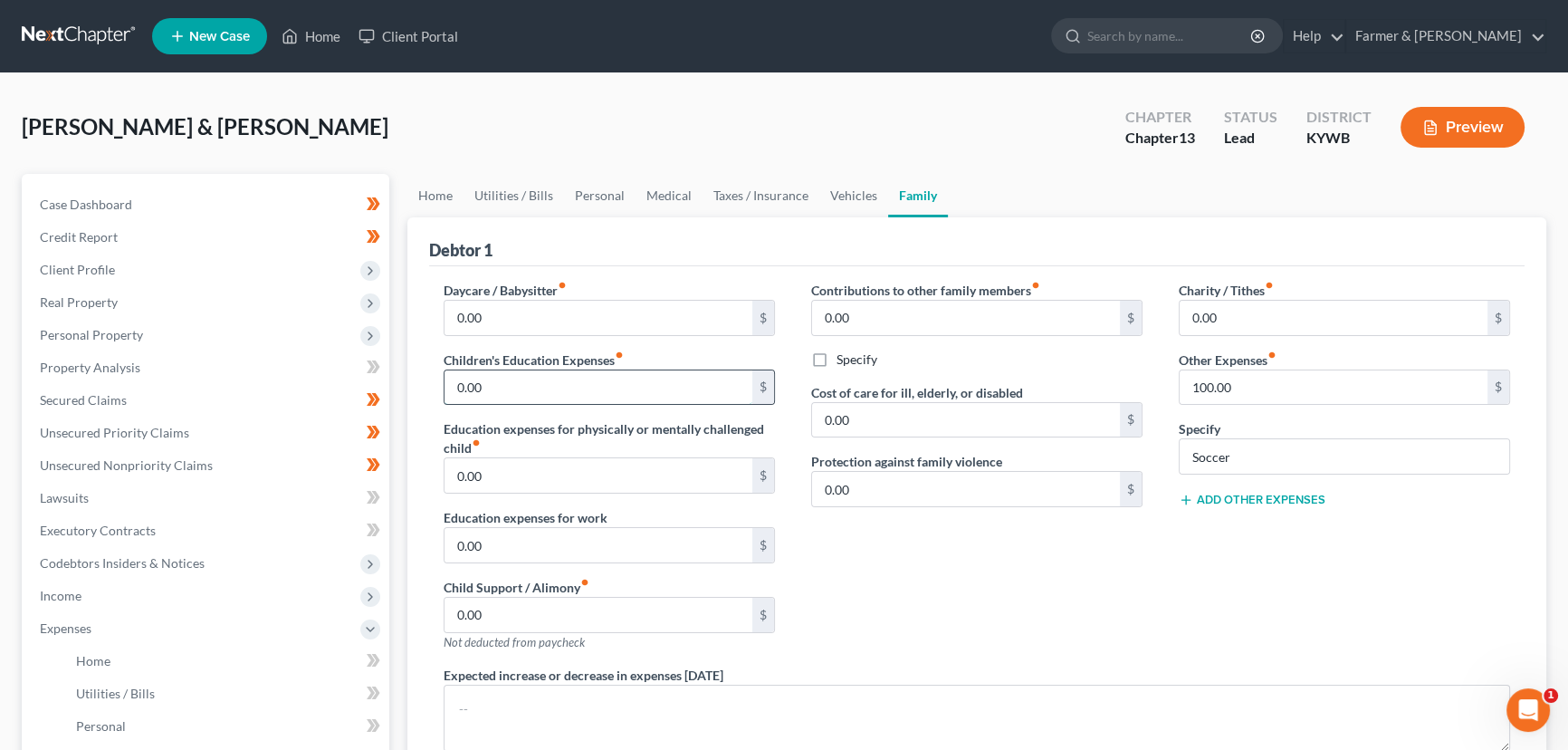
click at [532, 380] on input "0.00" at bounding box center [599, 388] width 308 height 34
click at [491, 129] on div "[PERSON_NAME] & [PERSON_NAME] Upgraded Chapter Chapter 13 Status Lead District …" at bounding box center [784, 134] width 1525 height 79
click at [422, 462] on div "Debtor 1 Daycare / Babysitter fiber_manual_record 0.00 $ Children's Education E…" at bounding box center [977, 585] width 1139 height 736
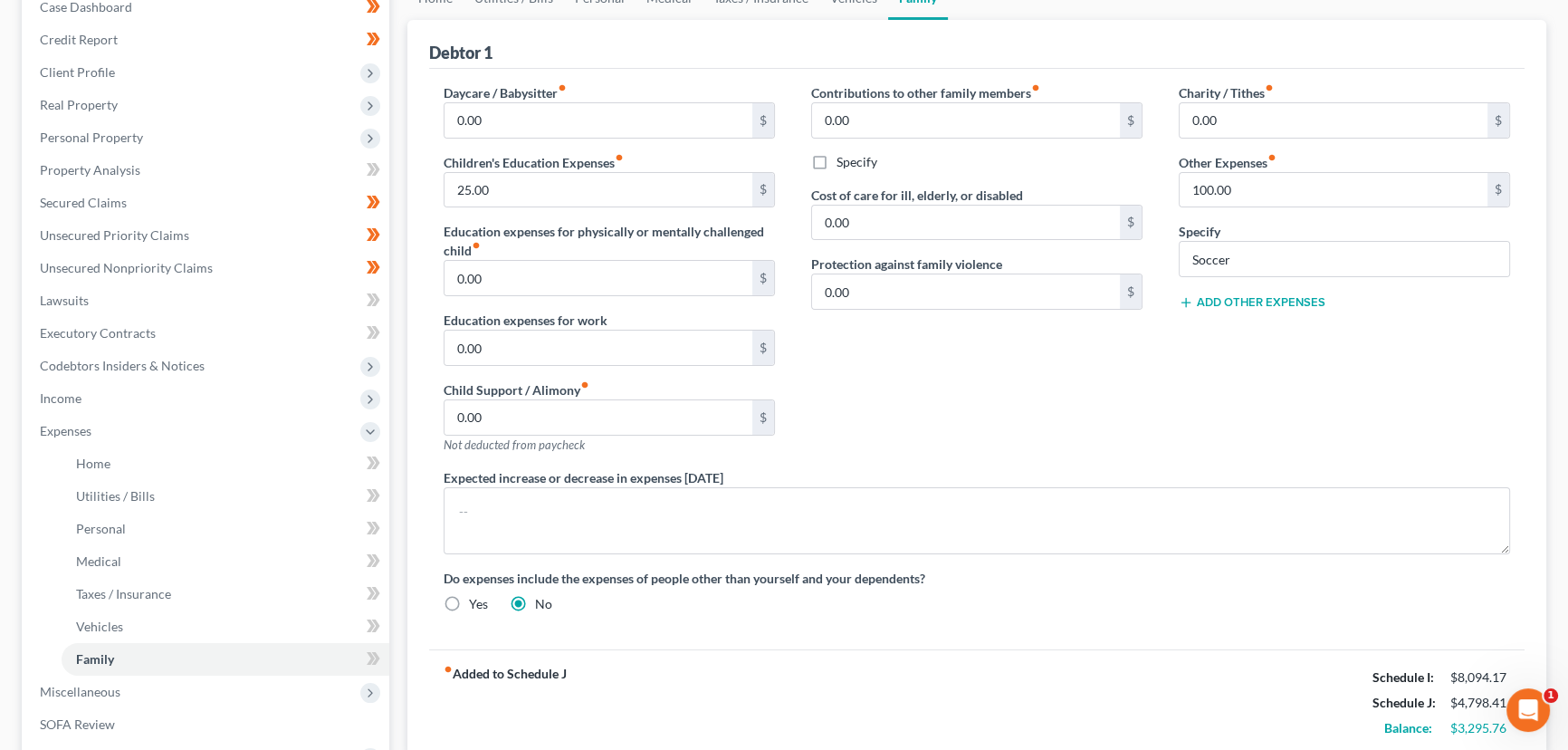
scroll to position [329, 0]
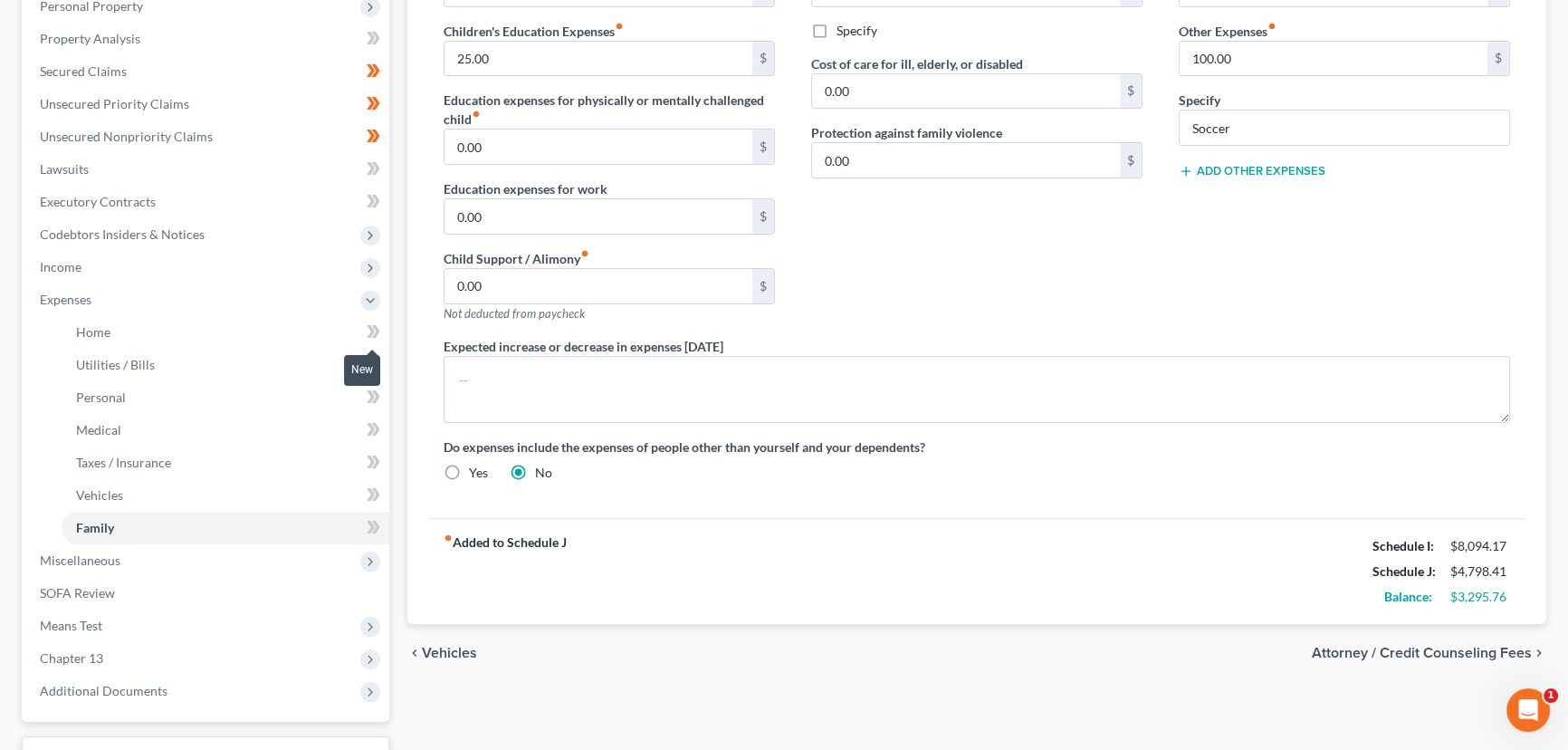
click at [371, 331] on icon at bounding box center [371, 331] width 8 height 13
click at [378, 357] on icon at bounding box center [374, 364] width 14 height 23
click at [367, 395] on icon at bounding box center [374, 397] width 14 height 23
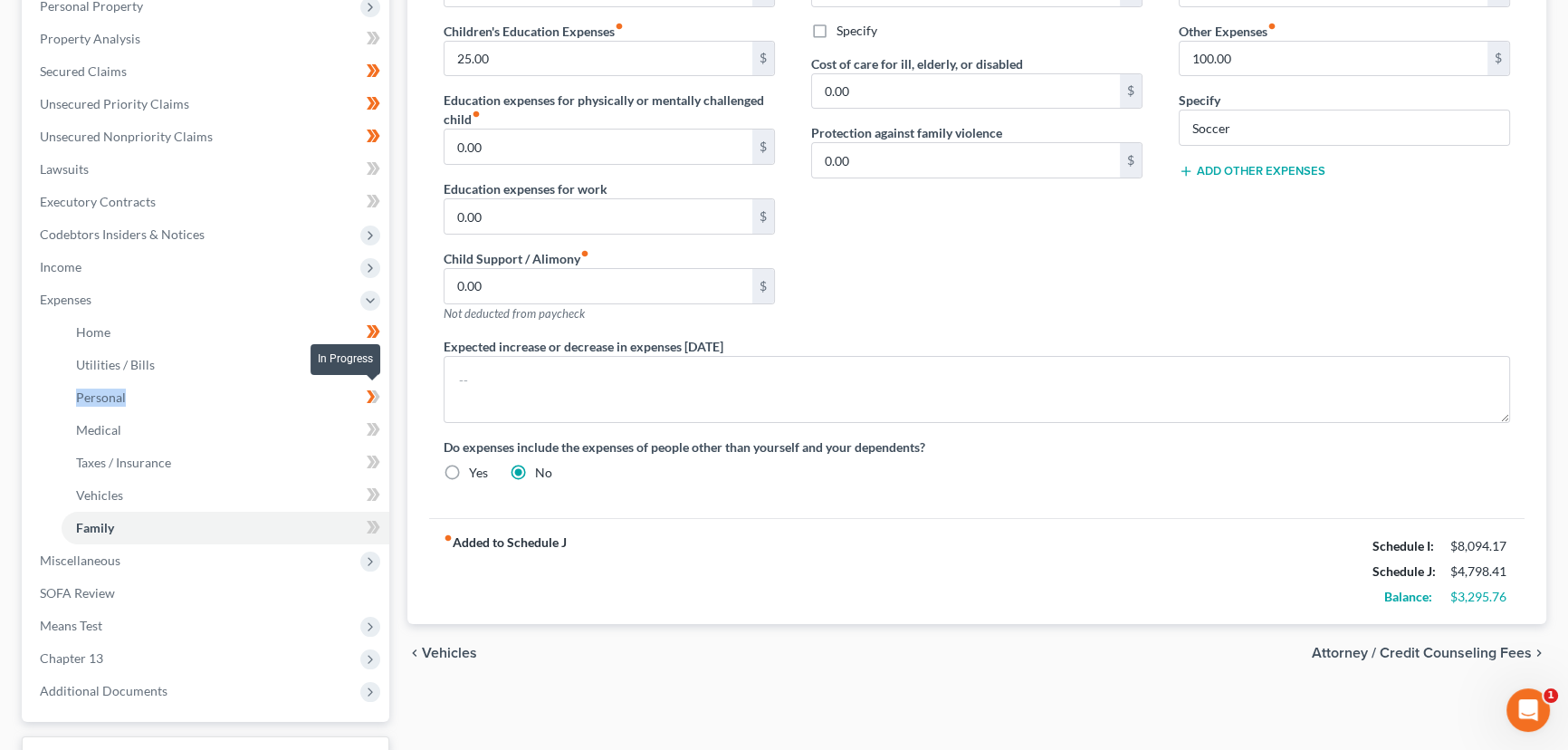
click at [367, 395] on icon at bounding box center [374, 397] width 14 height 23
click at [367, 428] on icon at bounding box center [374, 430] width 14 height 23
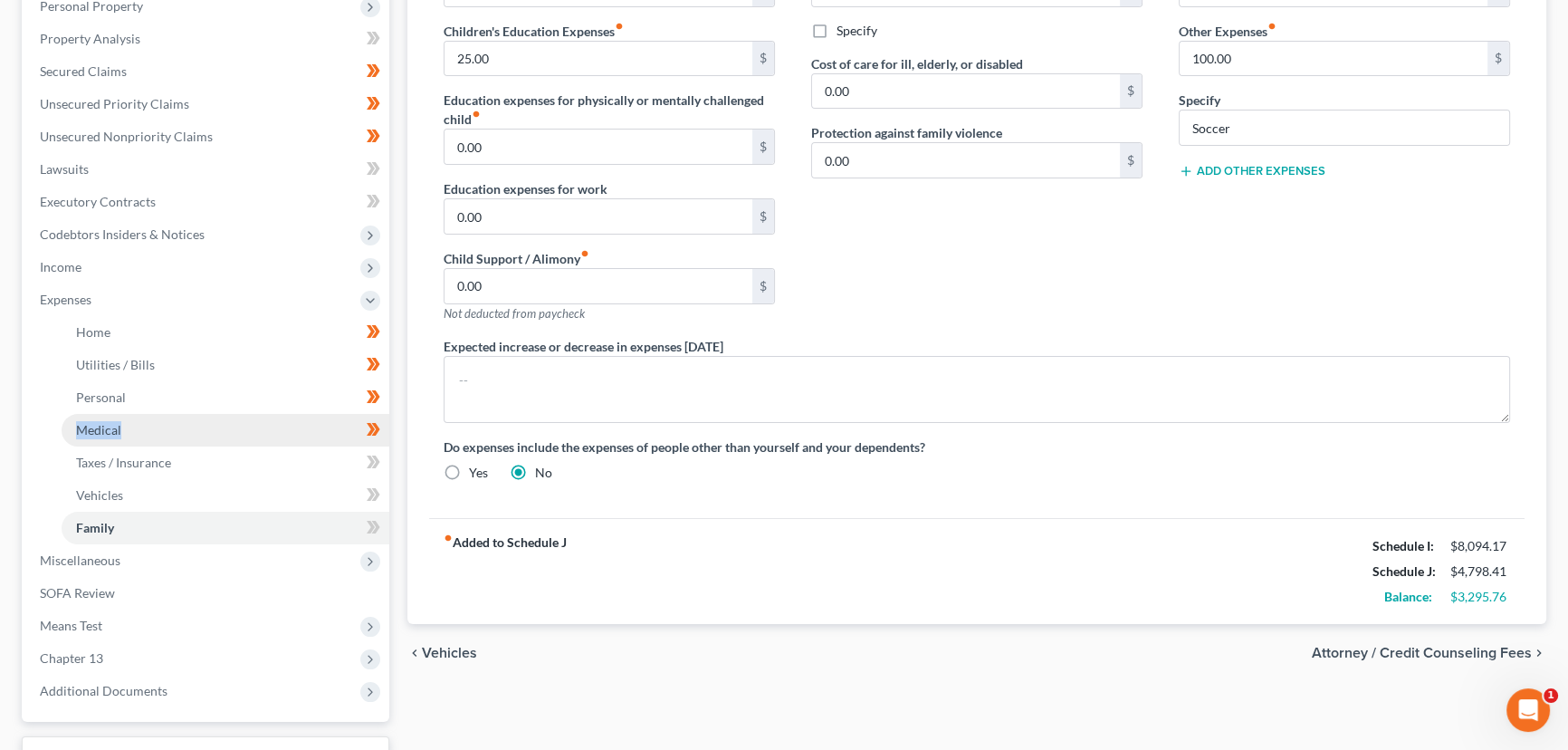
click at [232, 431] on link "Medical" at bounding box center [226, 430] width 328 height 33
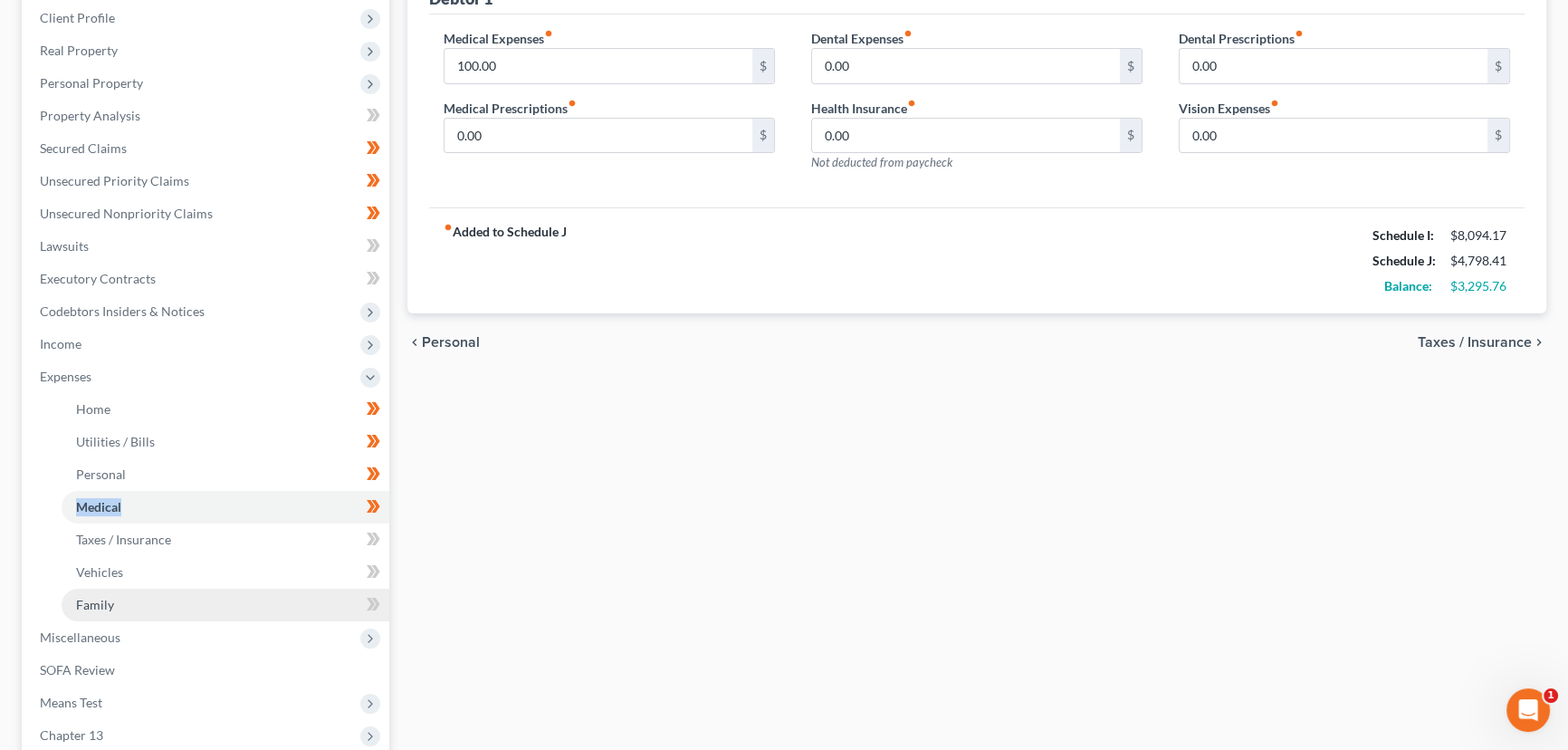
scroll to position [411, 0]
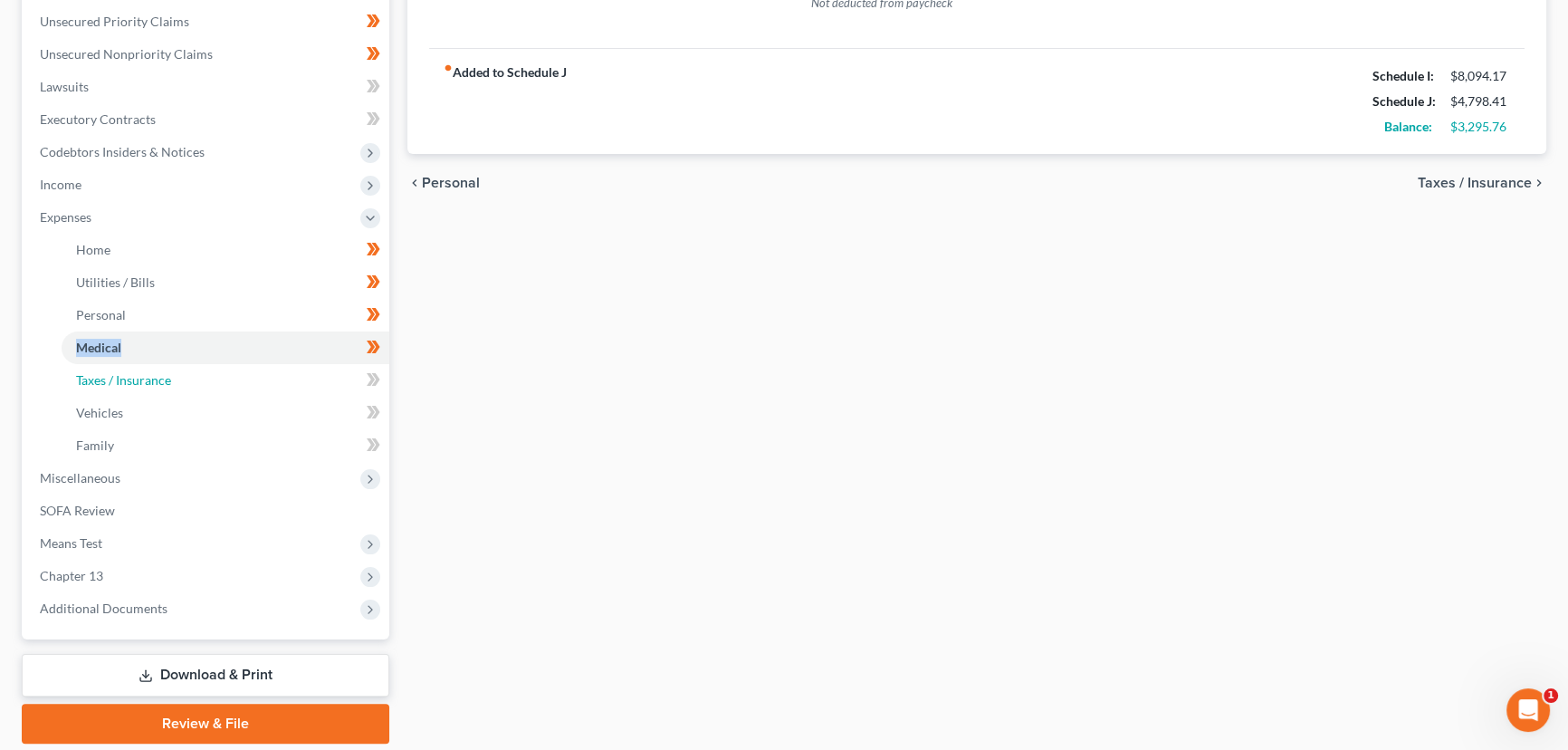
click at [311, 379] on link "Taxes / Insurance" at bounding box center [226, 380] width 328 height 33
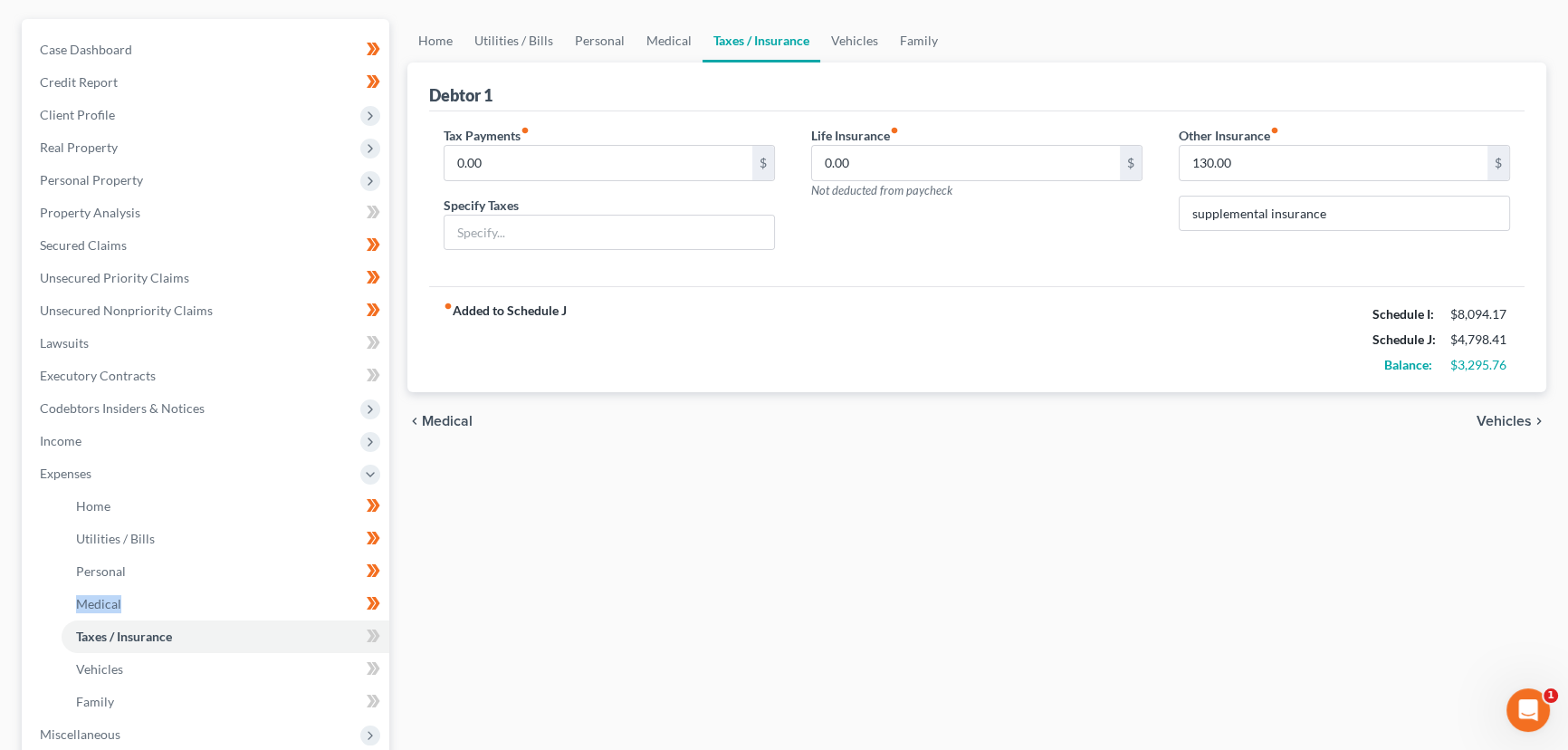
scroll to position [329, 0]
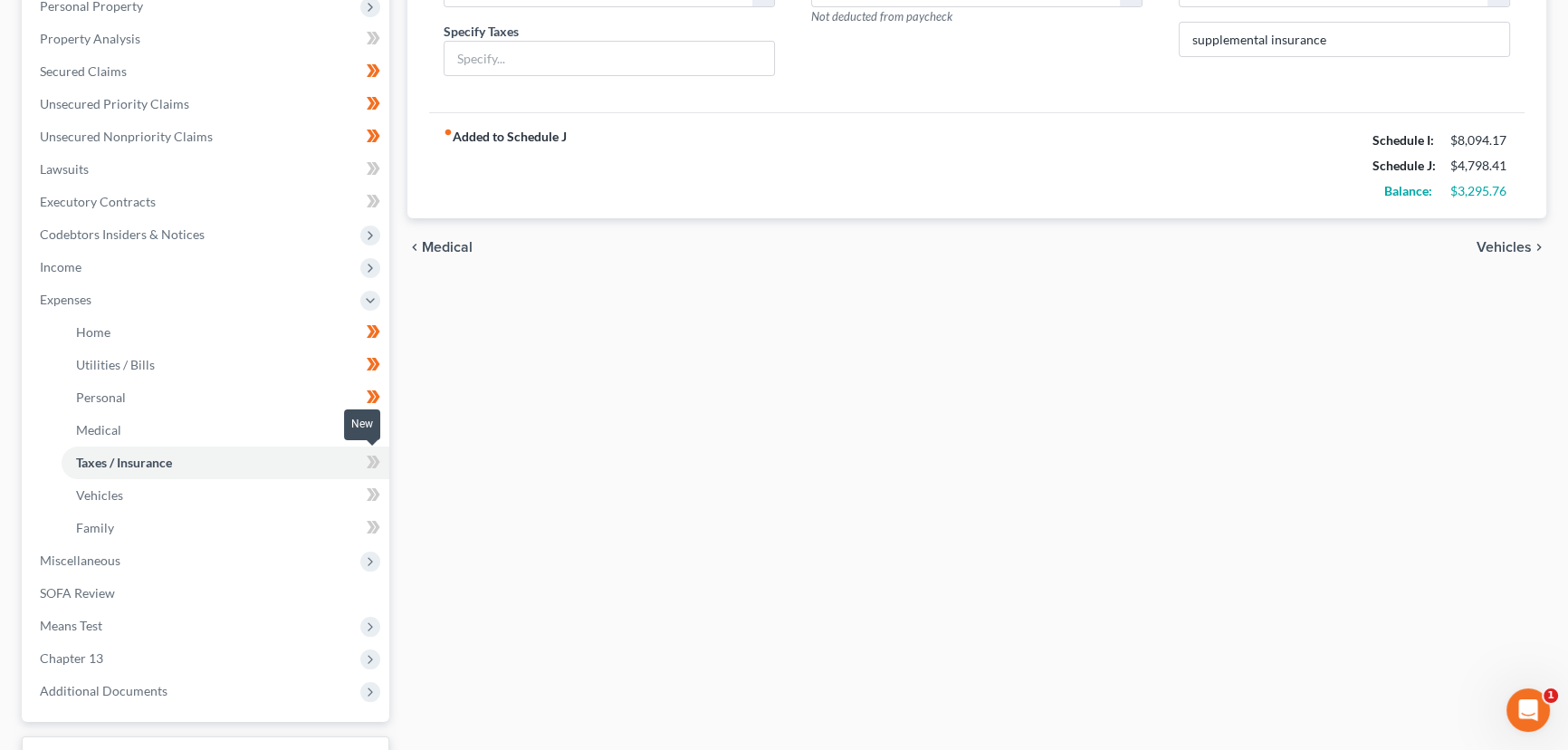
click at [371, 461] on icon at bounding box center [371, 462] width 8 height 13
click at [376, 526] on icon at bounding box center [376, 527] width 8 height 13
click at [379, 494] on icon at bounding box center [376, 494] width 8 height 13
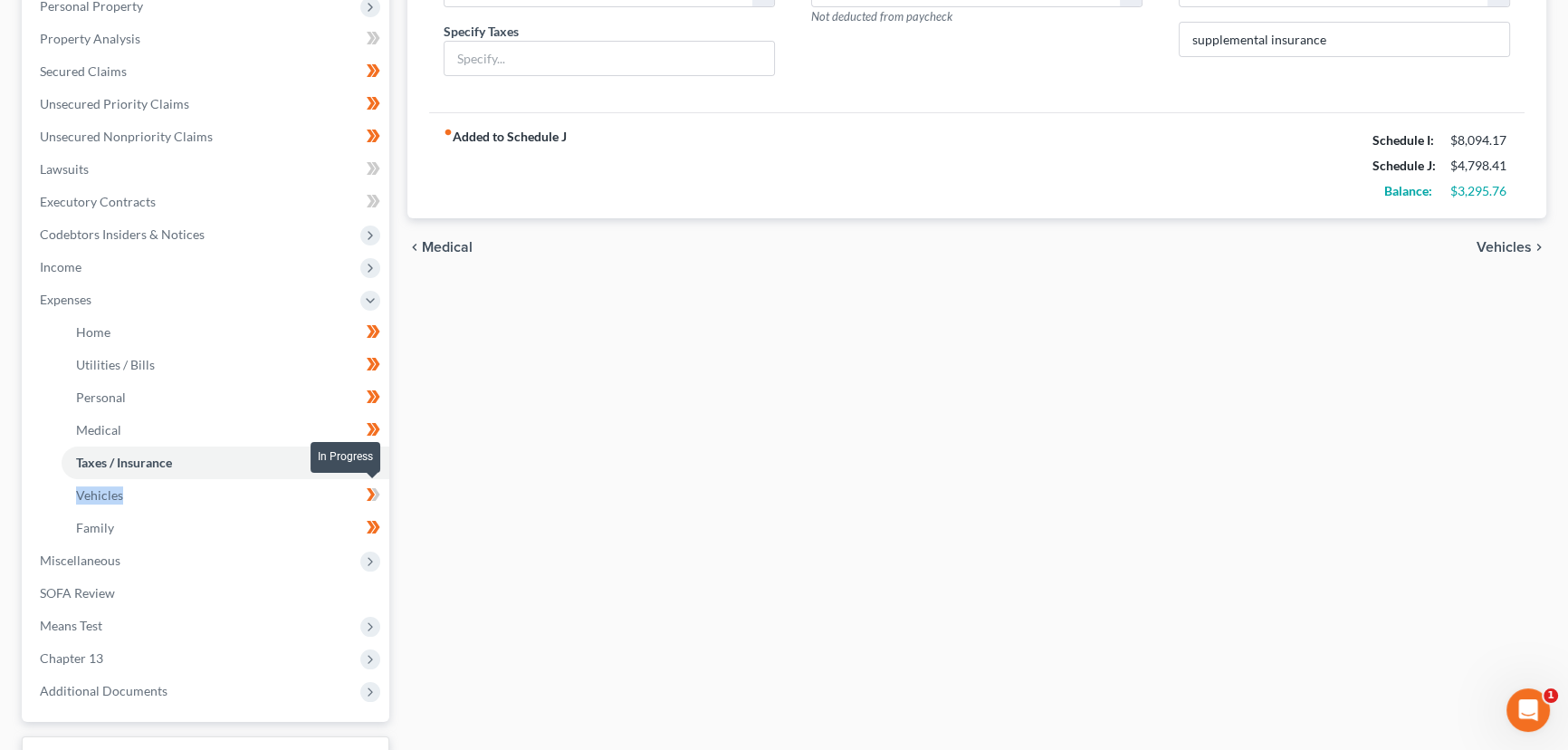
click at [379, 494] on icon at bounding box center [376, 494] width 8 height 13
click at [486, 502] on div "Home Utilities / Bills Personal Medical Taxes / Insurance Vehicles Family Debto…" at bounding box center [977, 335] width 1157 height 981
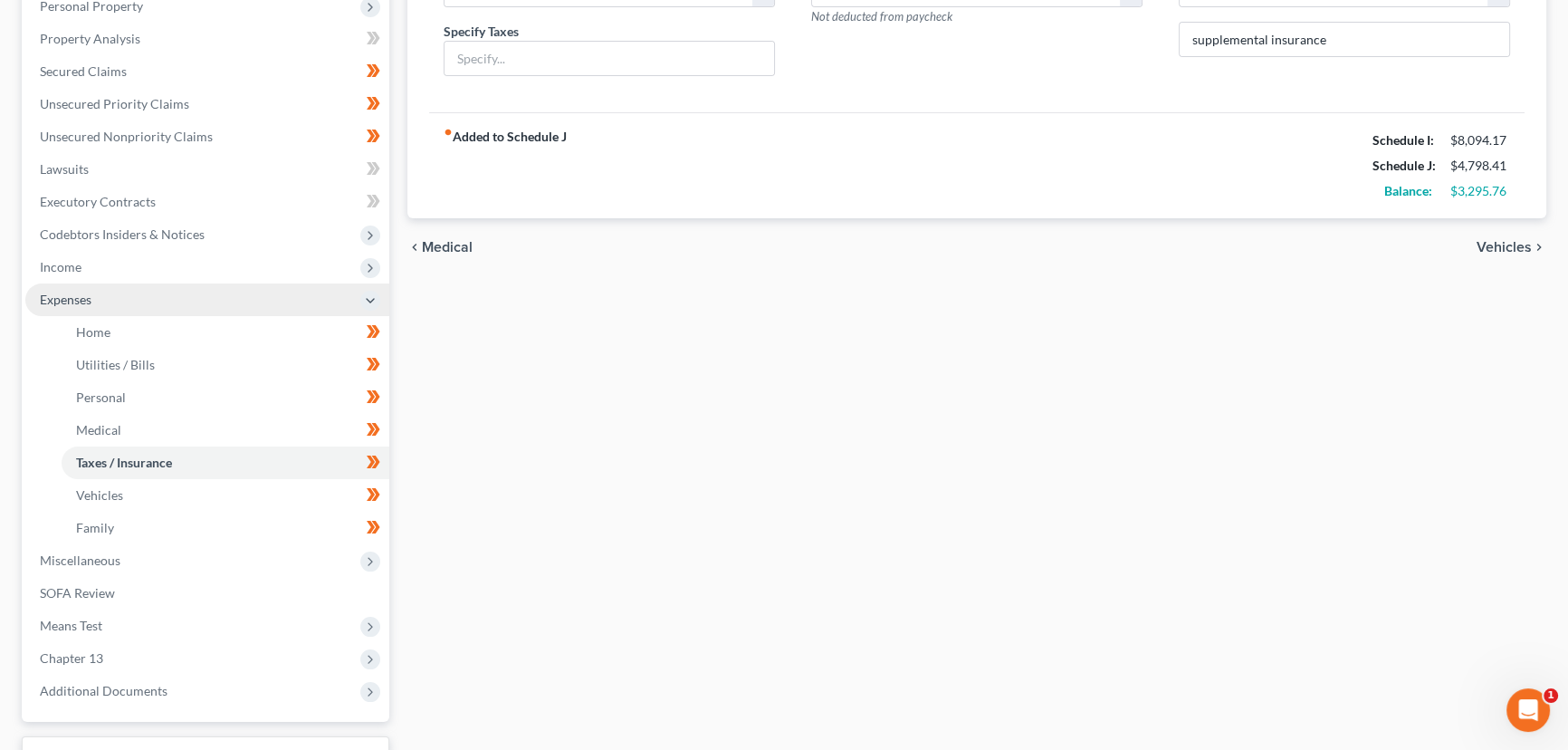
click at [102, 308] on span "Expenses" at bounding box center [207, 300] width 364 height 33
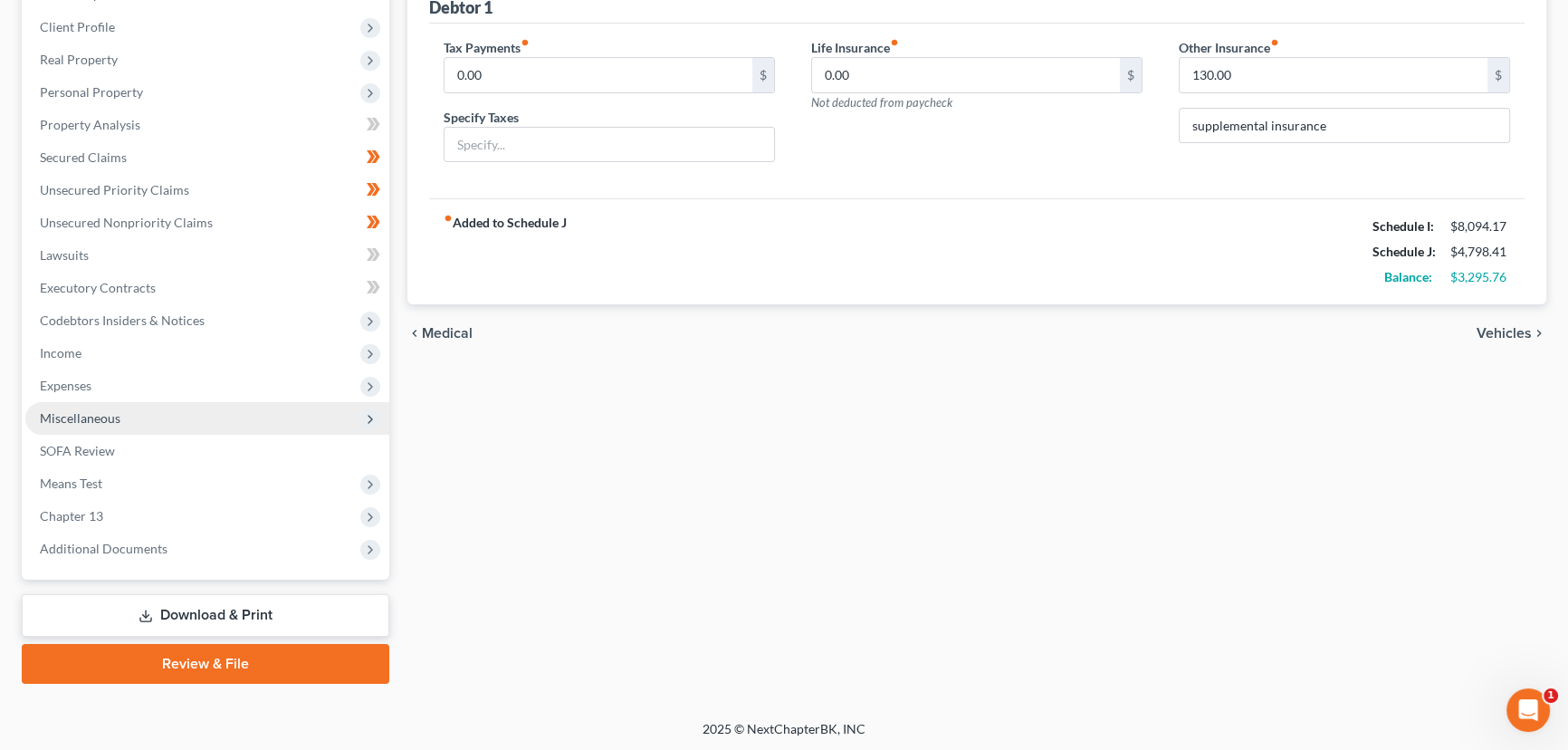
click at [104, 423] on span "Miscellaneous" at bounding box center [80, 417] width 81 height 15
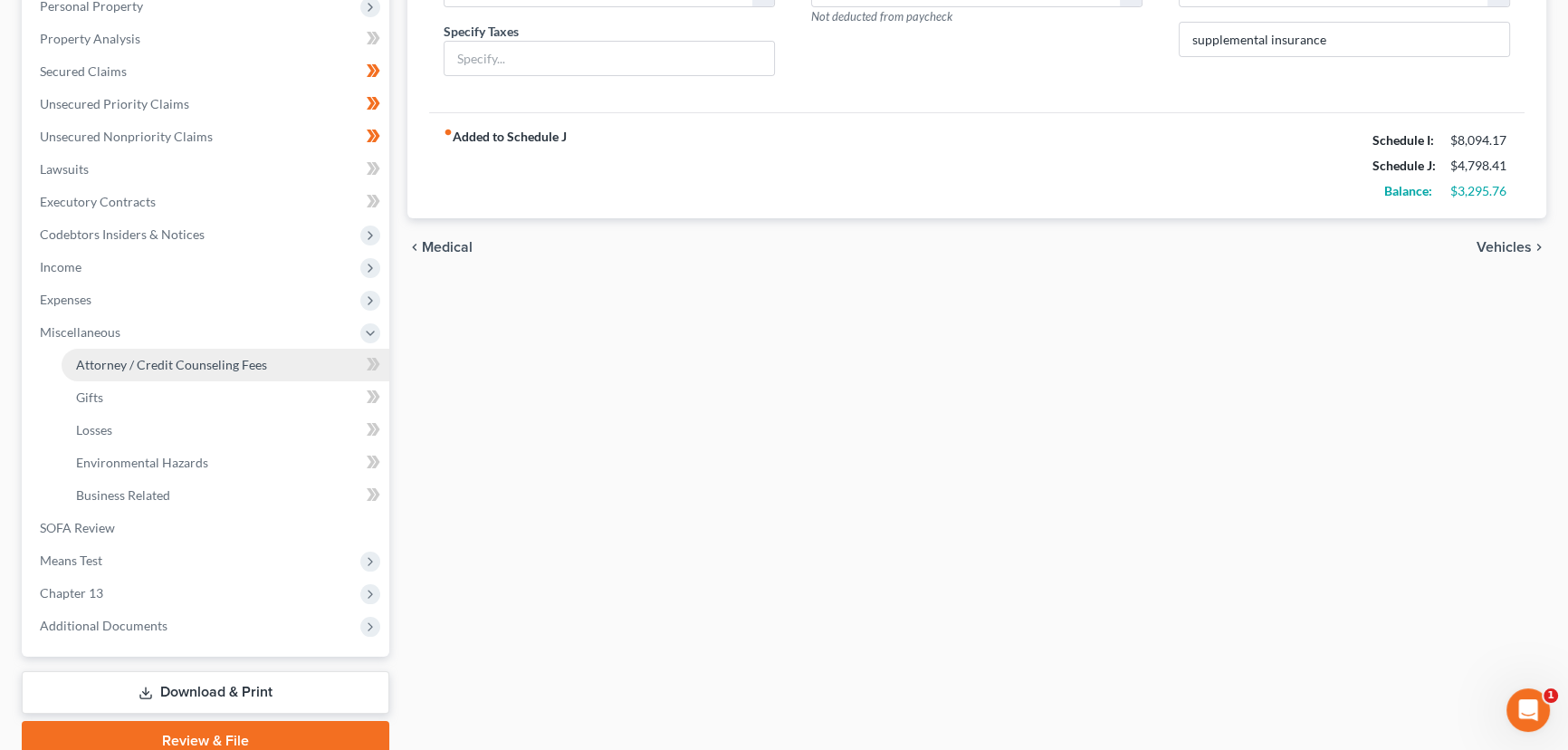
click at [155, 357] on span "Attorney / Credit Counseling Fees" at bounding box center [171, 364] width 191 height 15
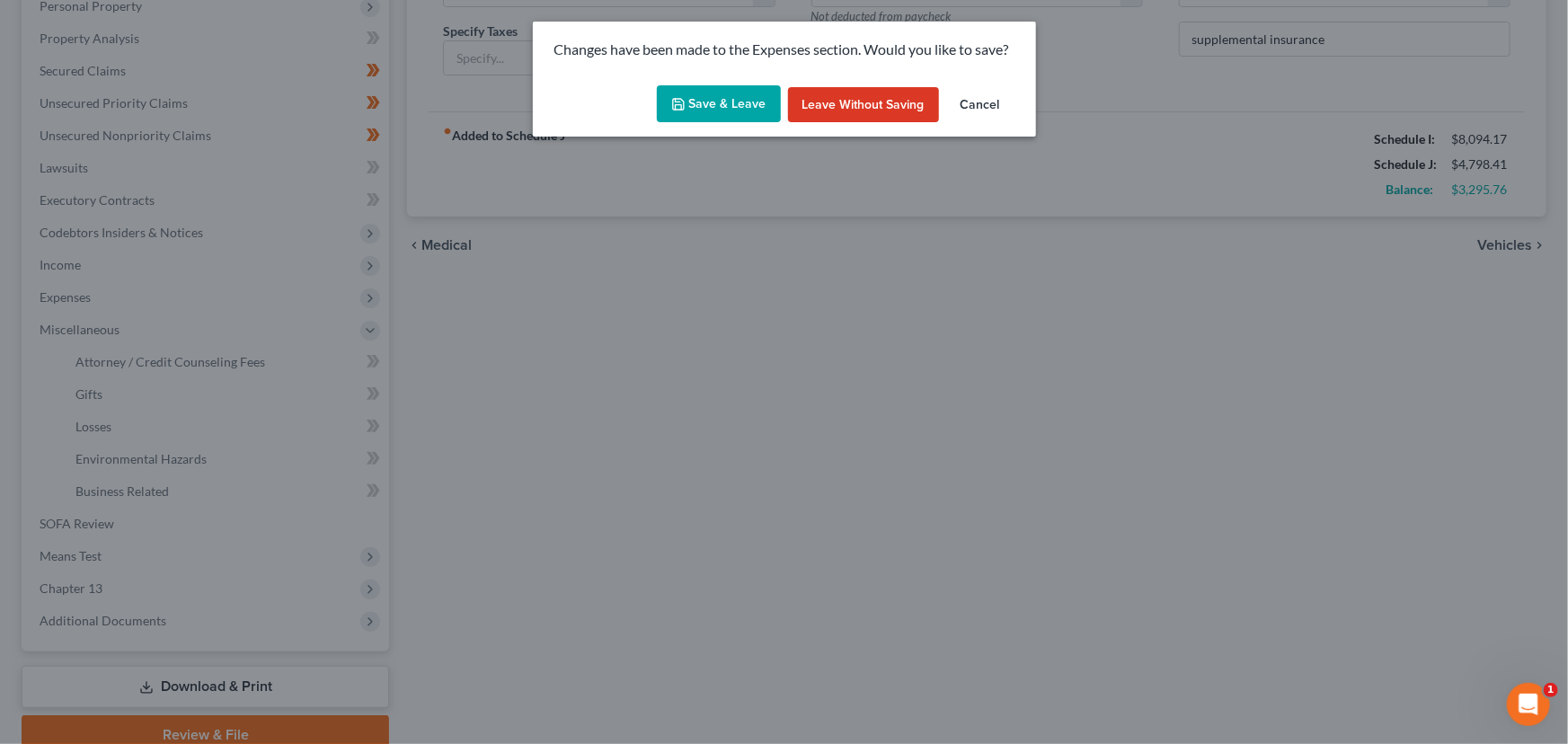
click at [674, 101] on icon "button" at bounding box center [678, 104] width 11 height 11
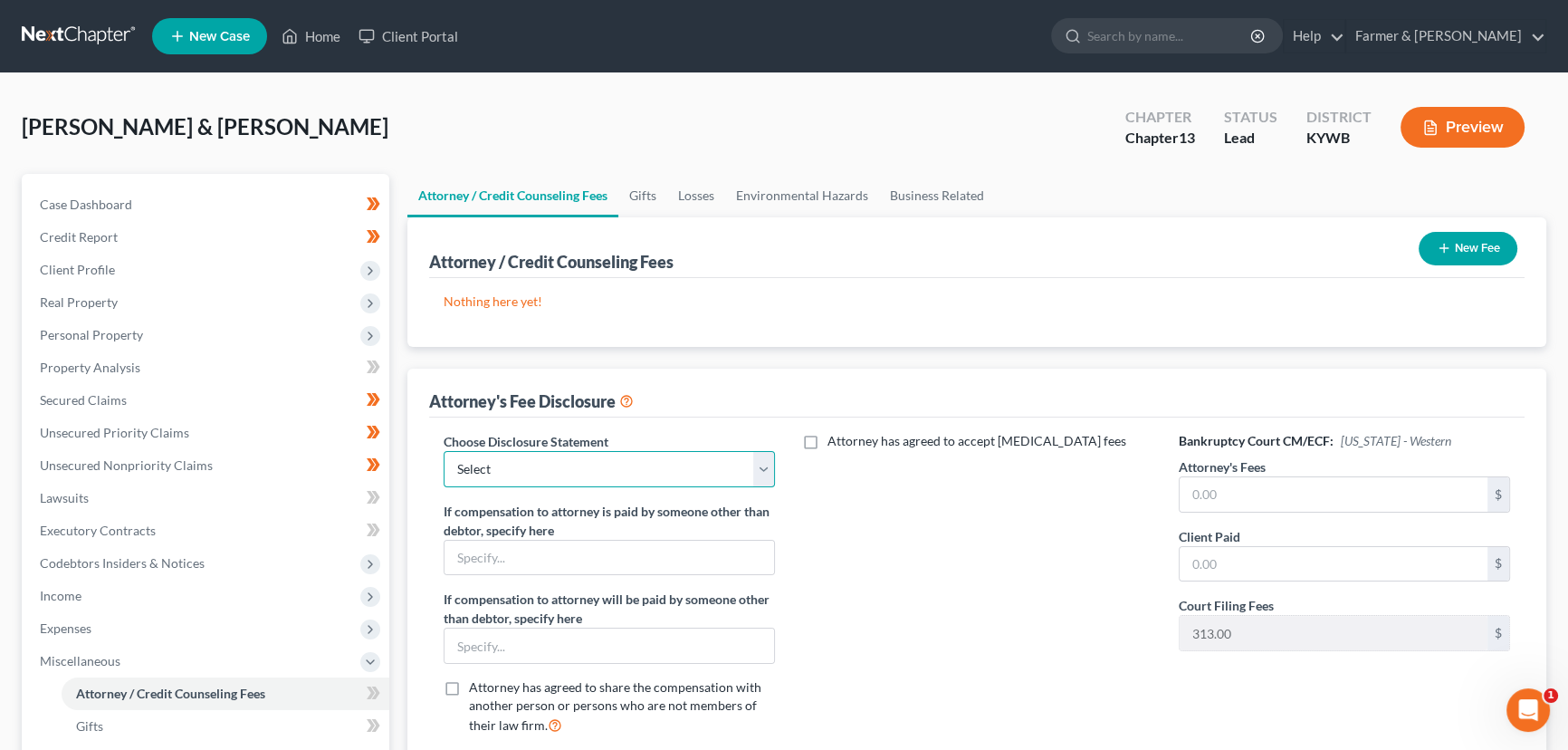
drag, startPoint x: 573, startPoint y: 466, endPoint x: 574, endPoint y: 477, distance: 11.0
click at [573, 466] on select "Select Disclosure" at bounding box center [610, 469] width 332 height 36
click at [444, 451] on select "Select Disclosure" at bounding box center [610, 469] width 332 height 36
click at [1231, 496] on input "text" at bounding box center [1333, 494] width 308 height 34
click at [891, 586] on div "Attorney has agreed to accept [MEDICAL_DATA] fees" at bounding box center [977, 591] width 368 height 318
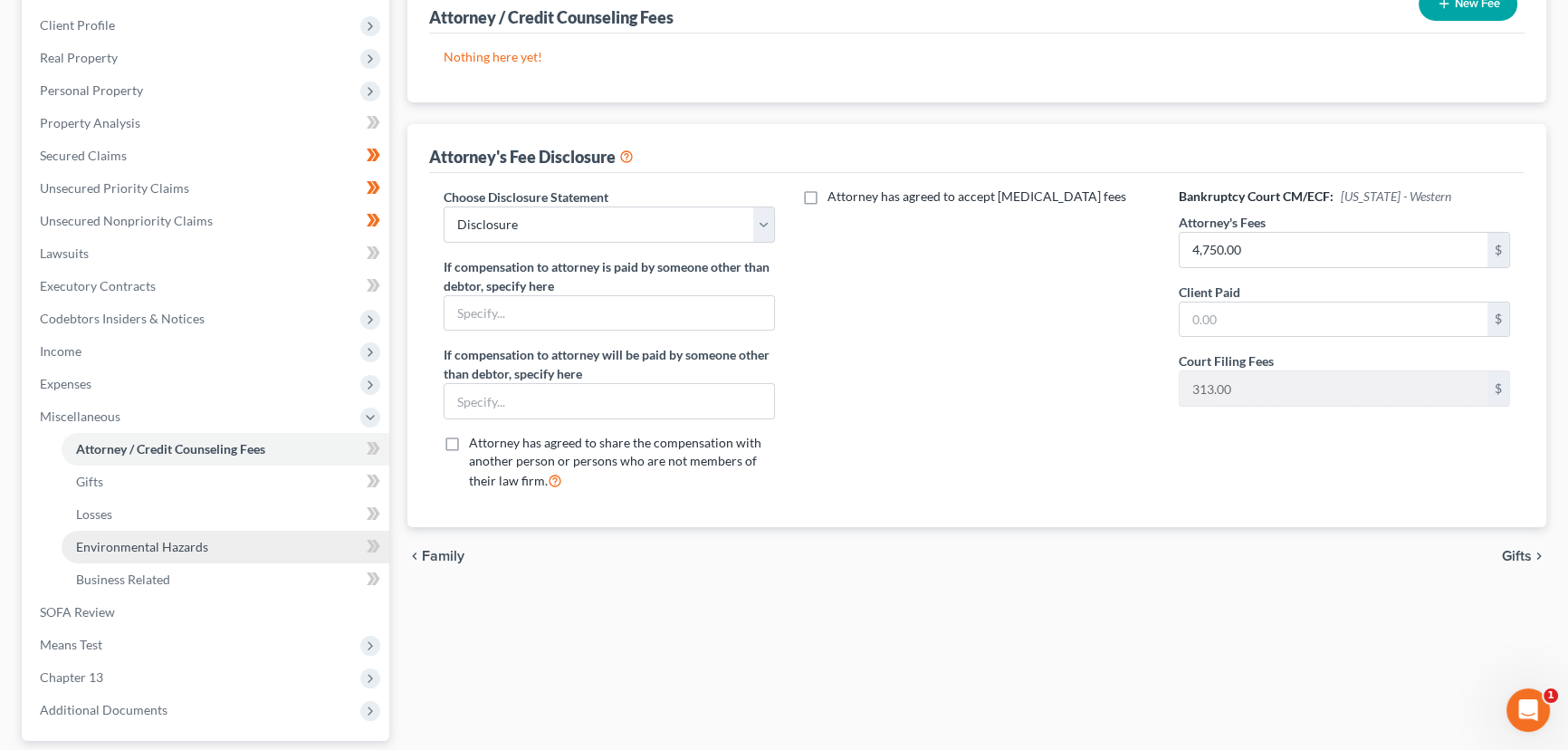
scroll to position [246, 0]
click at [380, 453] on span at bounding box center [374, 449] width 32 height 27
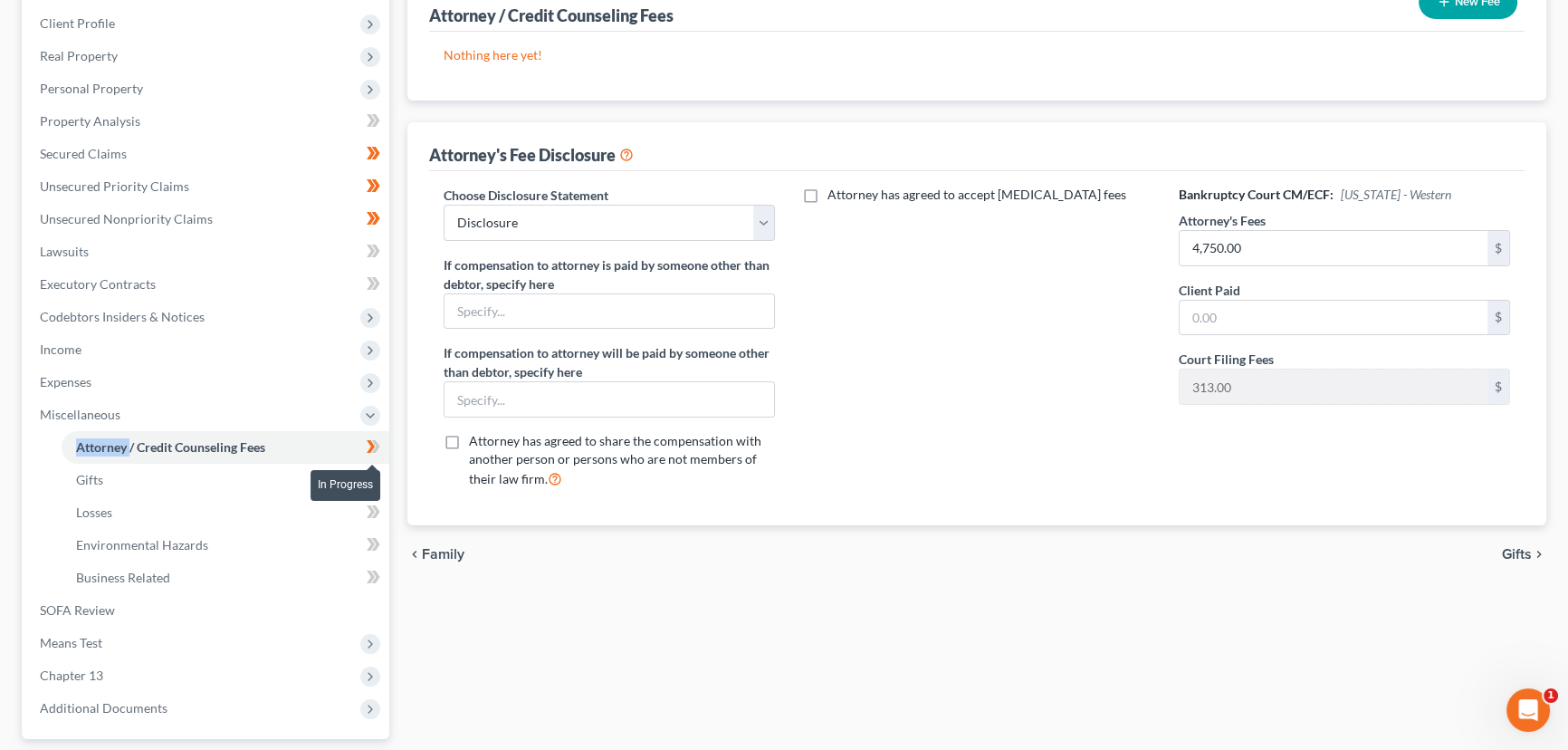
click at [380, 453] on span at bounding box center [374, 449] width 32 height 27
click at [399, 437] on div "Attorney / Credit Counseling Fees Gifts Losses Environmental Hazards Business R…" at bounding box center [977, 386] width 1157 height 916
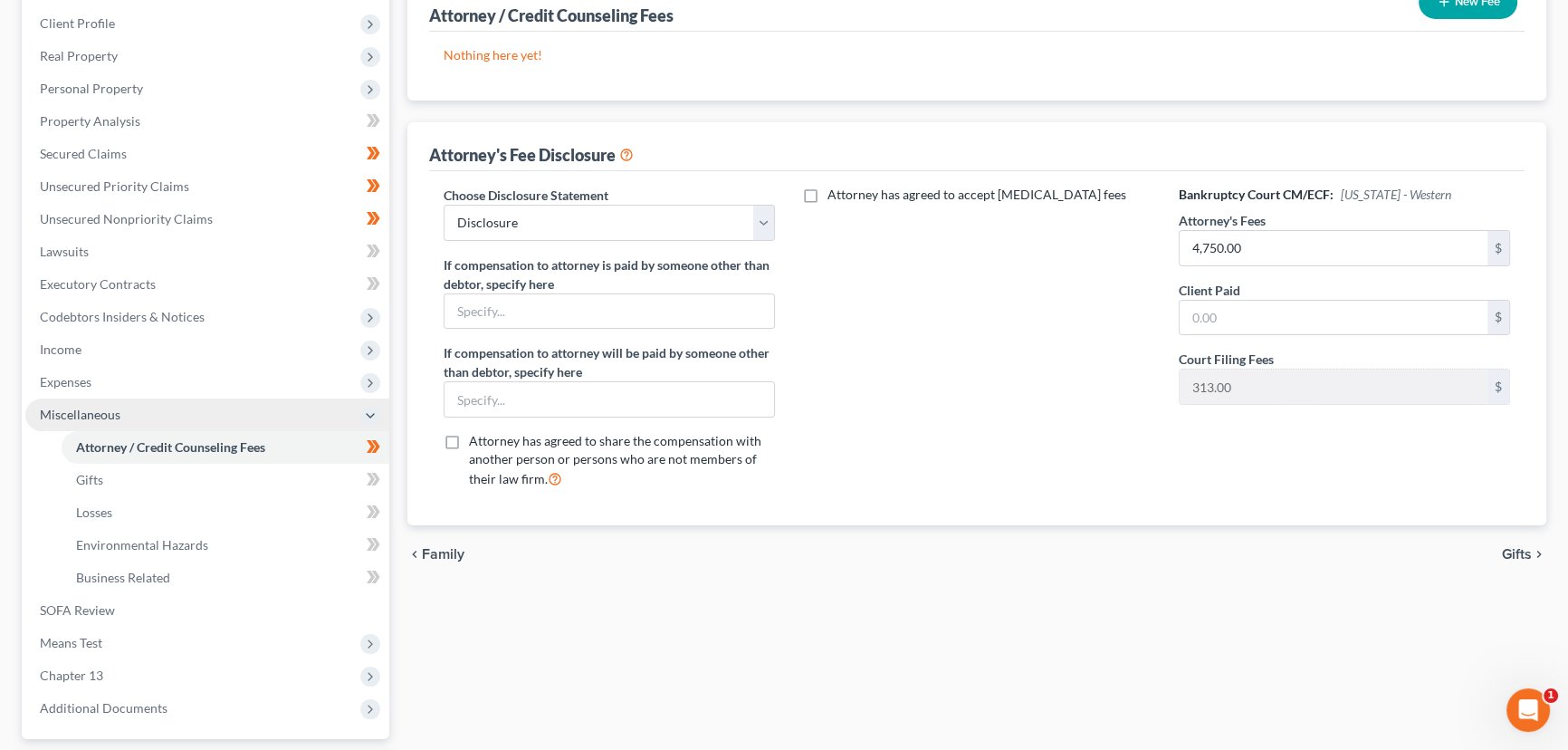
click at [233, 410] on span "Miscellaneous" at bounding box center [207, 415] width 364 height 33
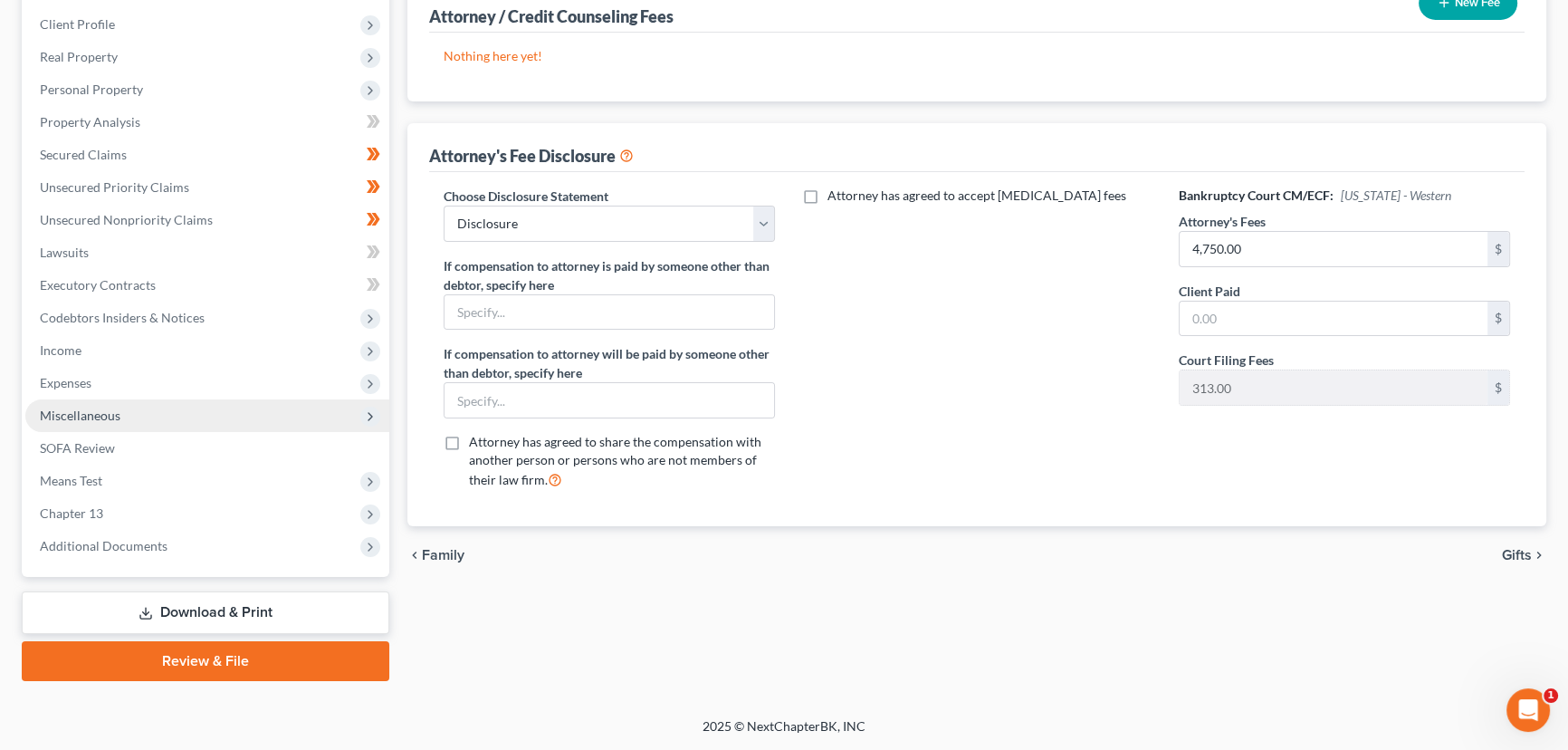
scroll to position [243, 0]
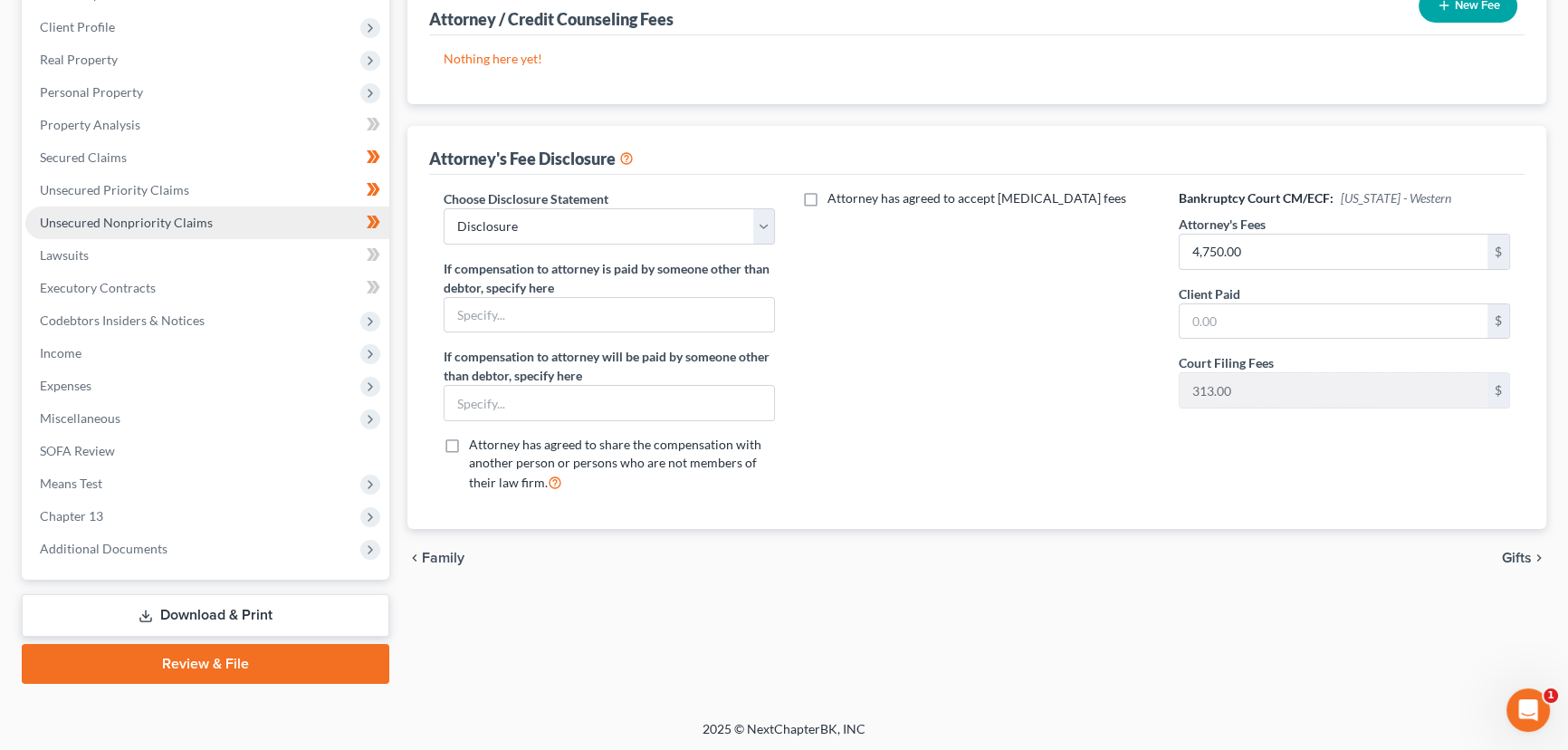
click at [204, 220] on span "Unsecured Nonpriority Claims" at bounding box center [126, 222] width 173 height 15
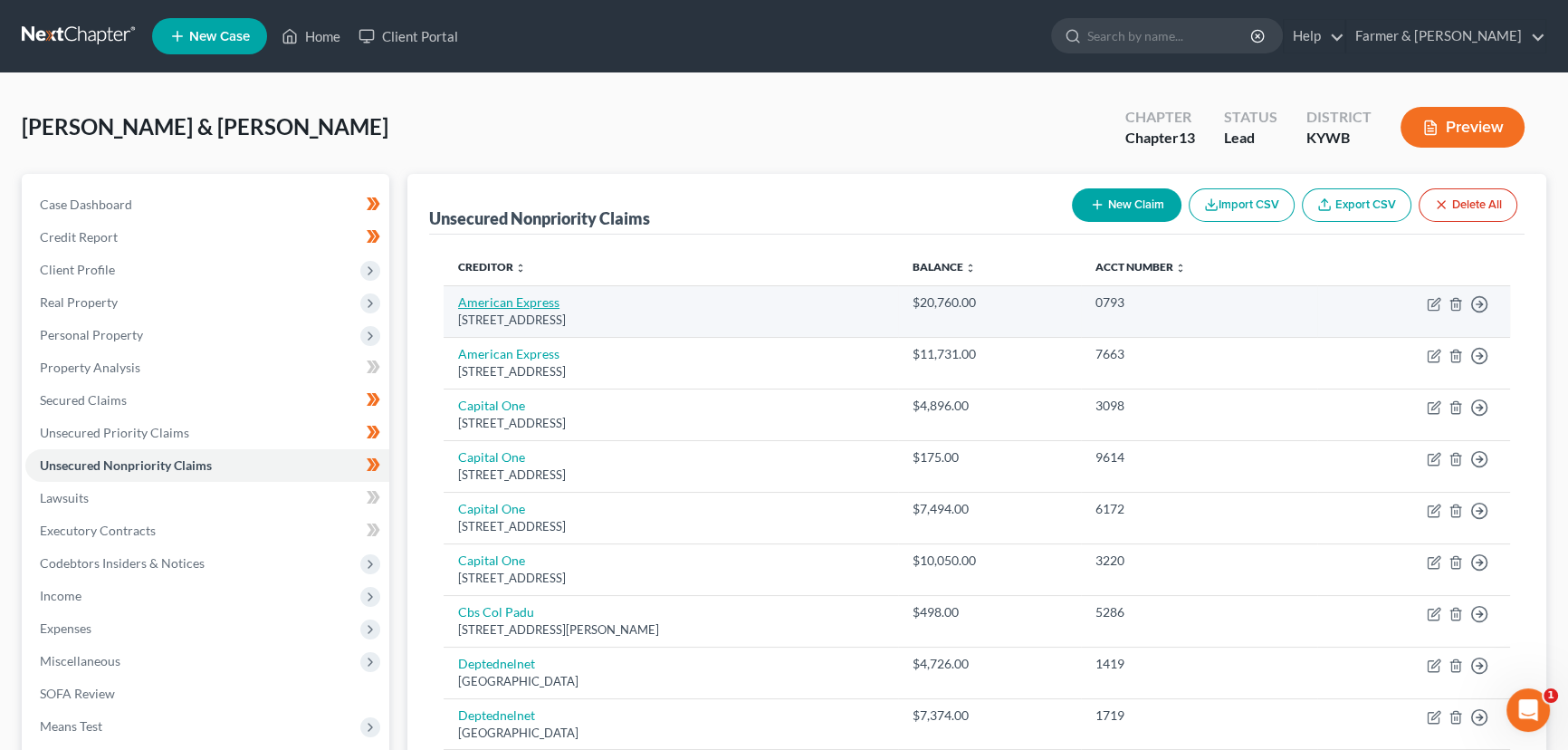
click at [525, 299] on link "American Express" at bounding box center [508, 301] width 101 height 15
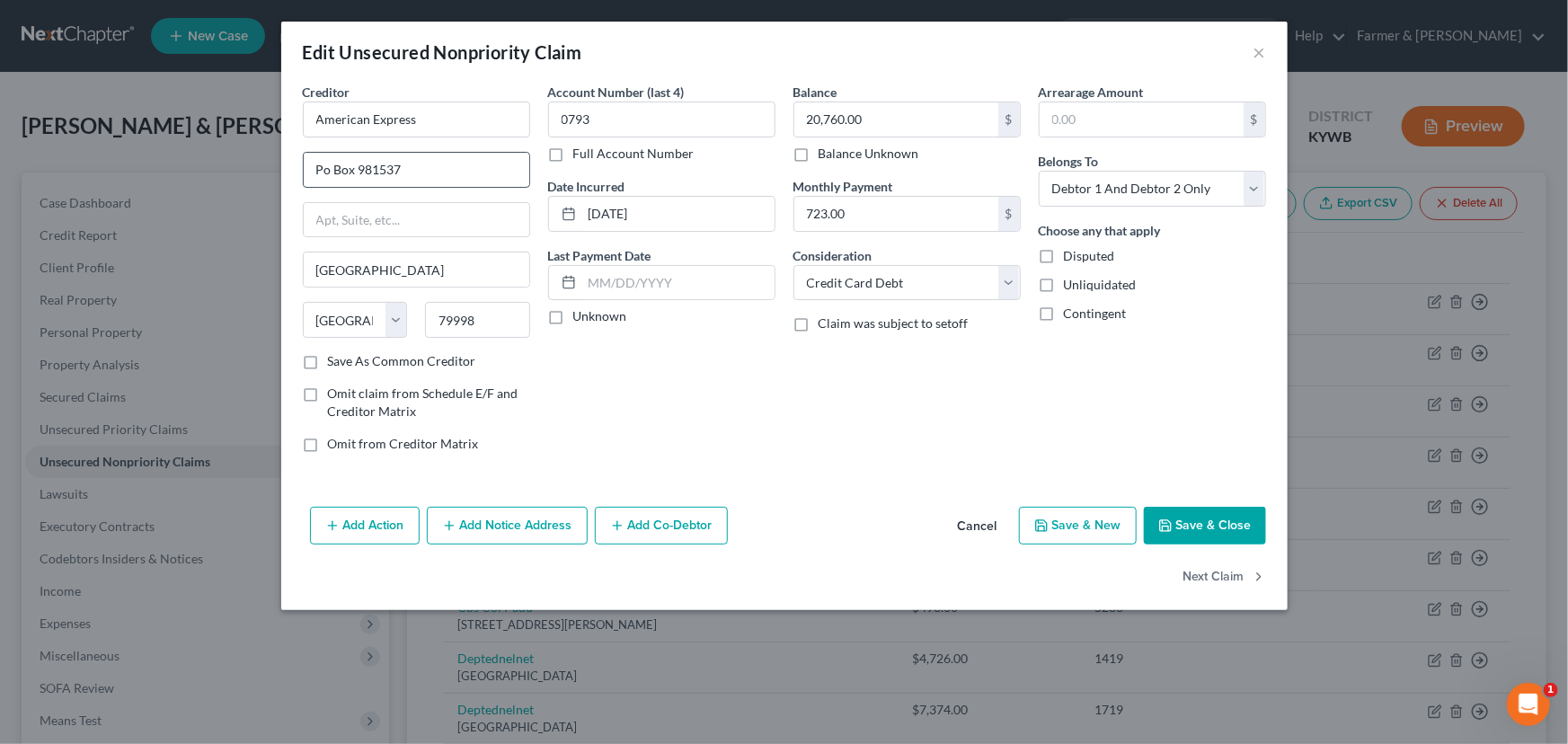
click at [422, 171] on input "Po Box 981537" at bounding box center [416, 170] width 225 height 34
click at [688, 392] on div "Account Number (last 4) 0793 Full Account Number Date Incurred [DATE] Last Paym…" at bounding box center [662, 275] width 245 height 385
click at [573, 317] on label "Unknown" at bounding box center [600, 316] width 54 height 18
click at [580, 317] on input "Unknown" at bounding box center [586, 313] width 12 height 12
click at [1210, 522] on button "Save & Close" at bounding box center [1204, 526] width 122 height 38
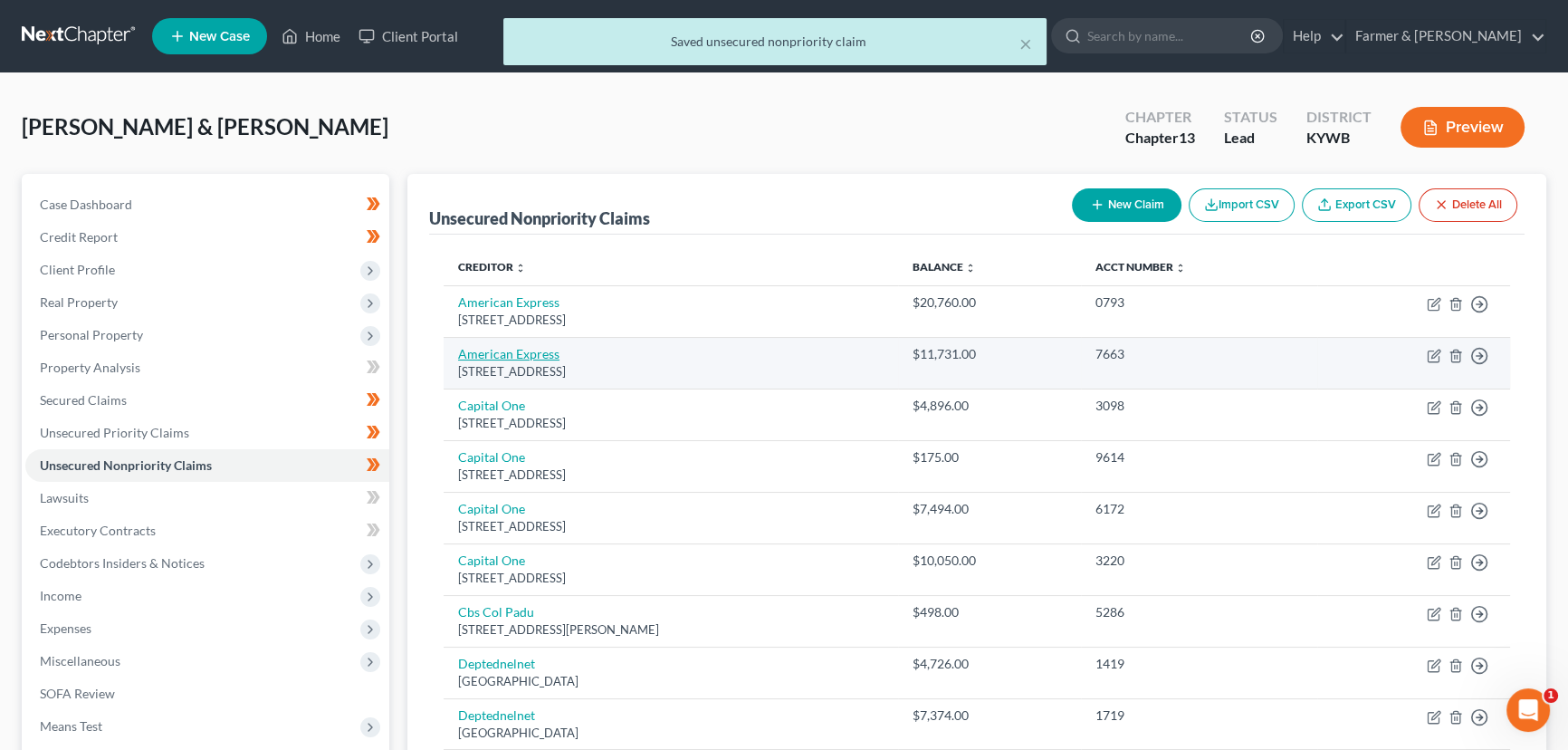
click at [505, 358] on link "American Express" at bounding box center [508, 353] width 101 height 15
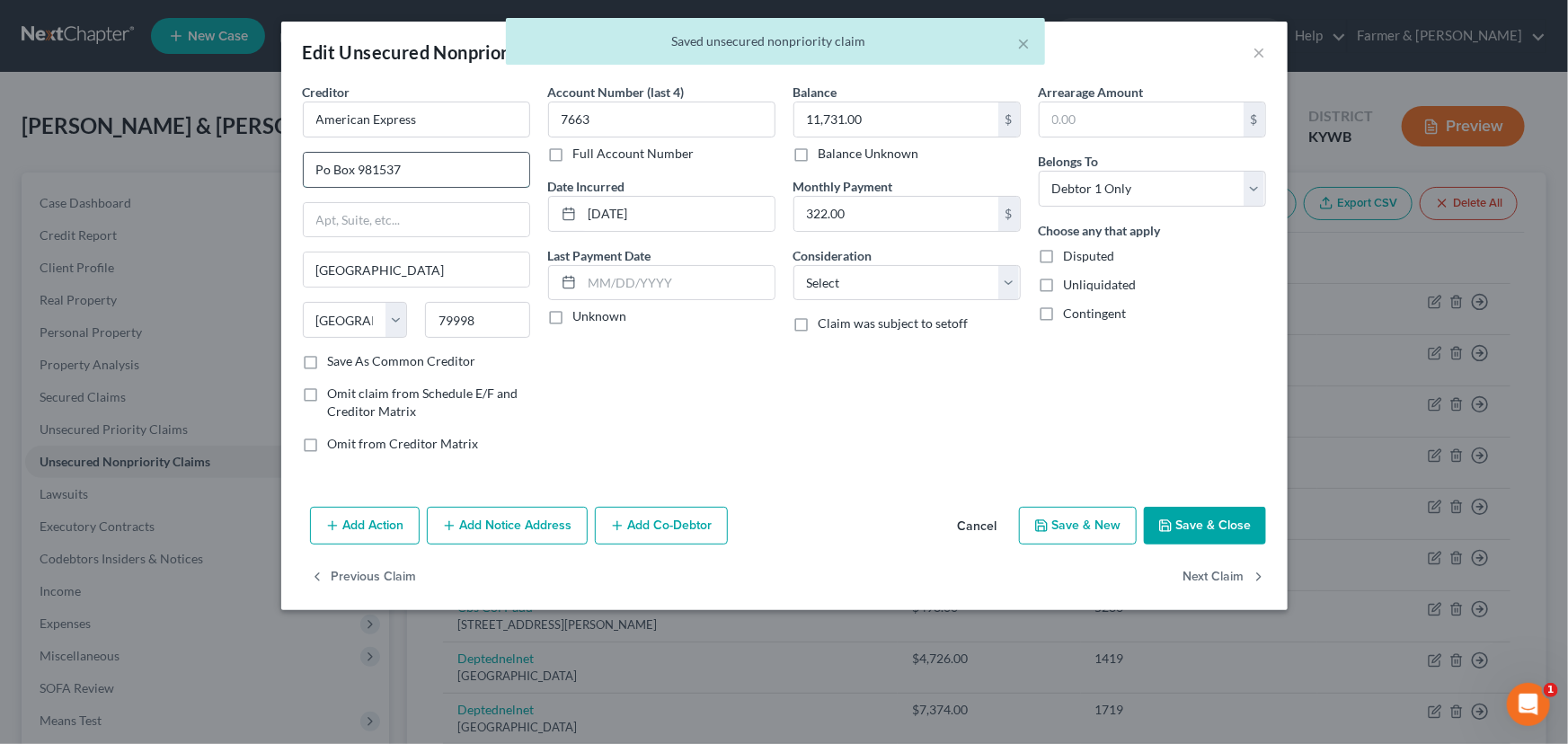
drag, startPoint x: 420, startPoint y: 174, endPoint x: 424, endPoint y: 185, distance: 11.7
click at [420, 174] on input "Po Box 981537" at bounding box center [416, 170] width 225 height 34
click at [573, 321] on label "Unknown" at bounding box center [600, 316] width 54 height 18
click at [580, 319] on input "Unknown" at bounding box center [586, 313] width 12 height 12
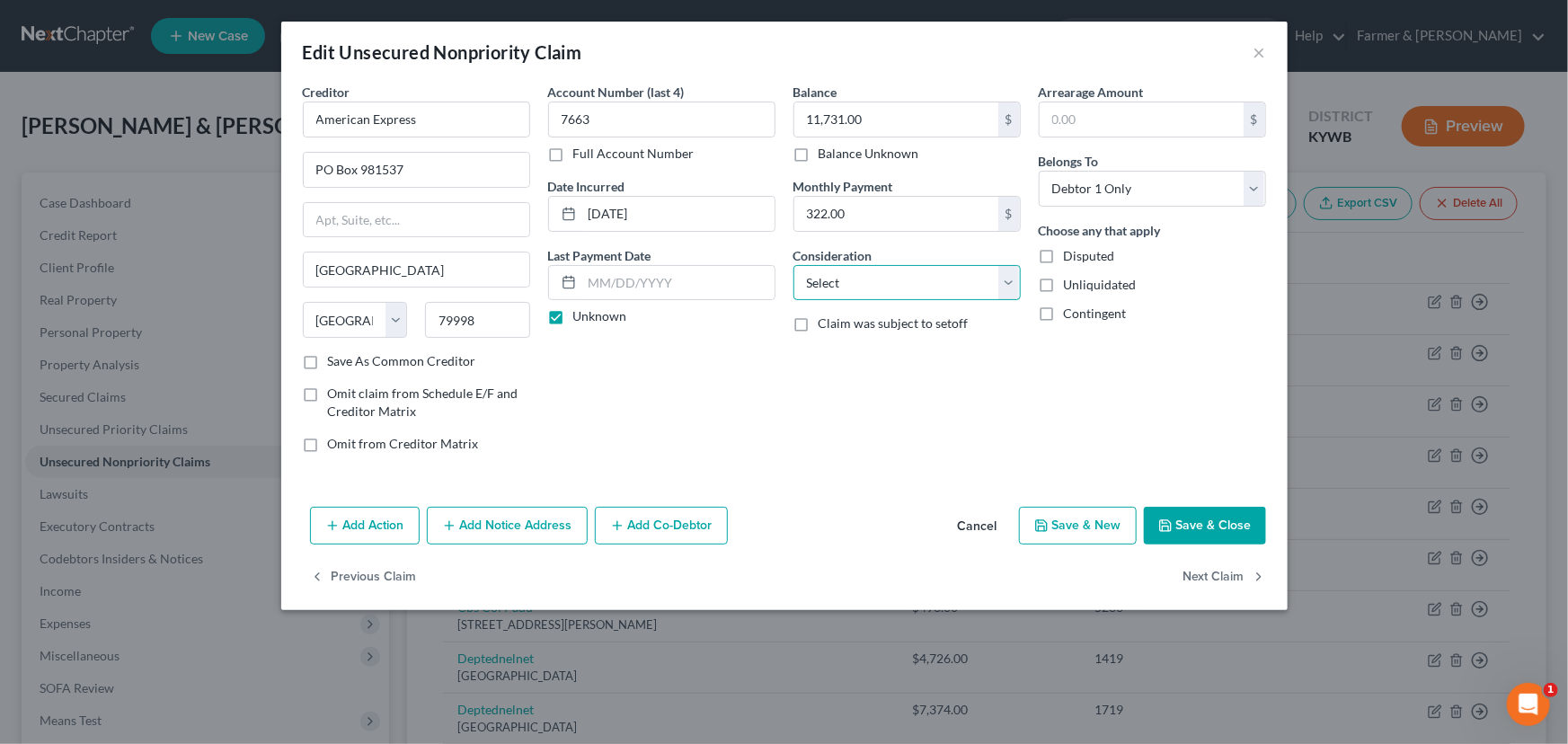
click at [816, 289] on select "Select Cable / Satellite Services Collection Agency Credit Card Debt Debt Couns…" at bounding box center [906, 283] width 227 height 36
click at [793, 265] on select "Select Cable / Satellite Services Collection Agency Credit Card Debt Debt Couns…" at bounding box center [906, 283] width 227 height 36
click at [1082, 400] on div "Arrearage Amount $ Belongs To * Select Debtor 1 Only Debtor 2 Only Debtor 1 And…" at bounding box center [1151, 275] width 245 height 385
click at [1154, 512] on button "Save & Close" at bounding box center [1204, 526] width 122 height 38
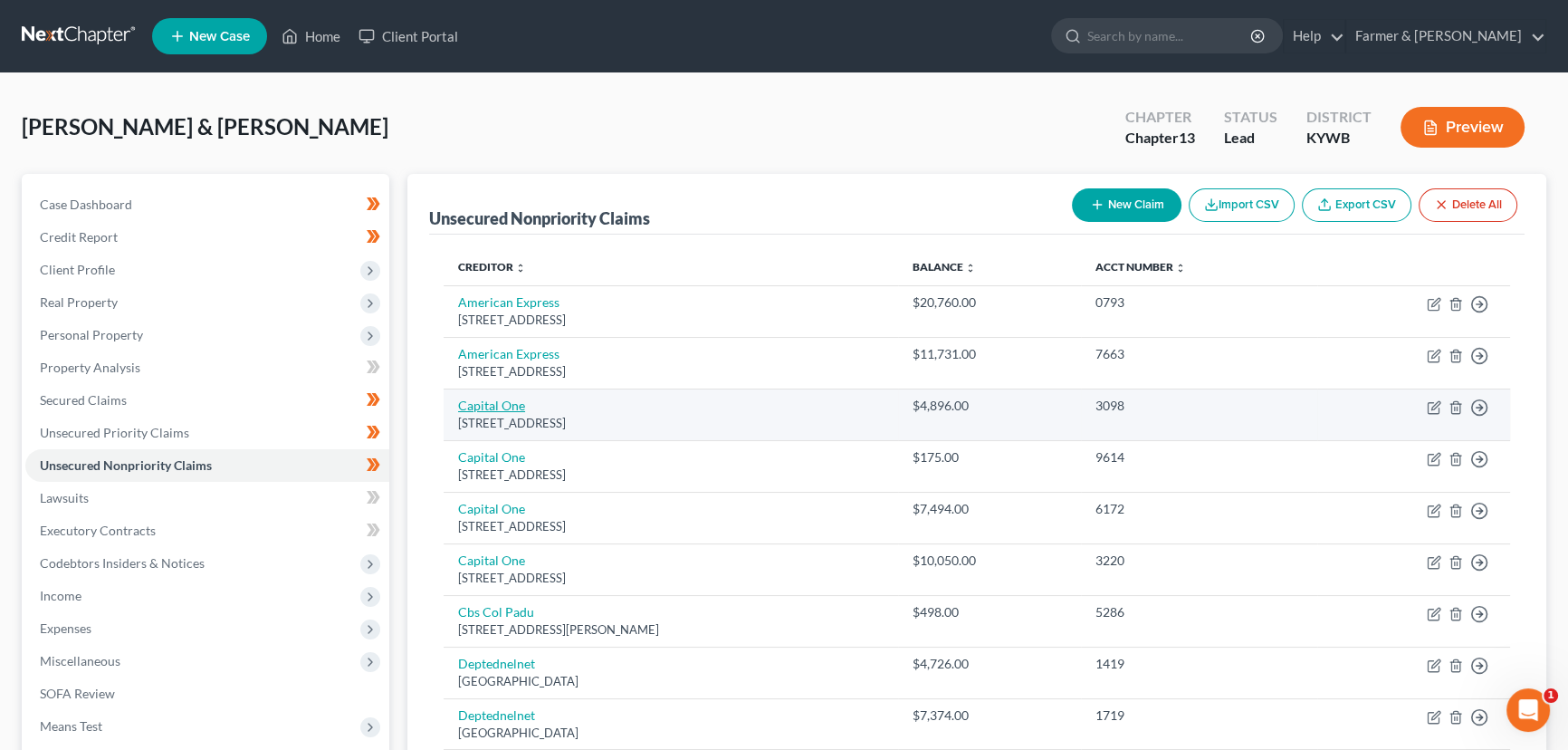
click at [491, 410] on link "Capital One" at bounding box center [491, 405] width 67 height 15
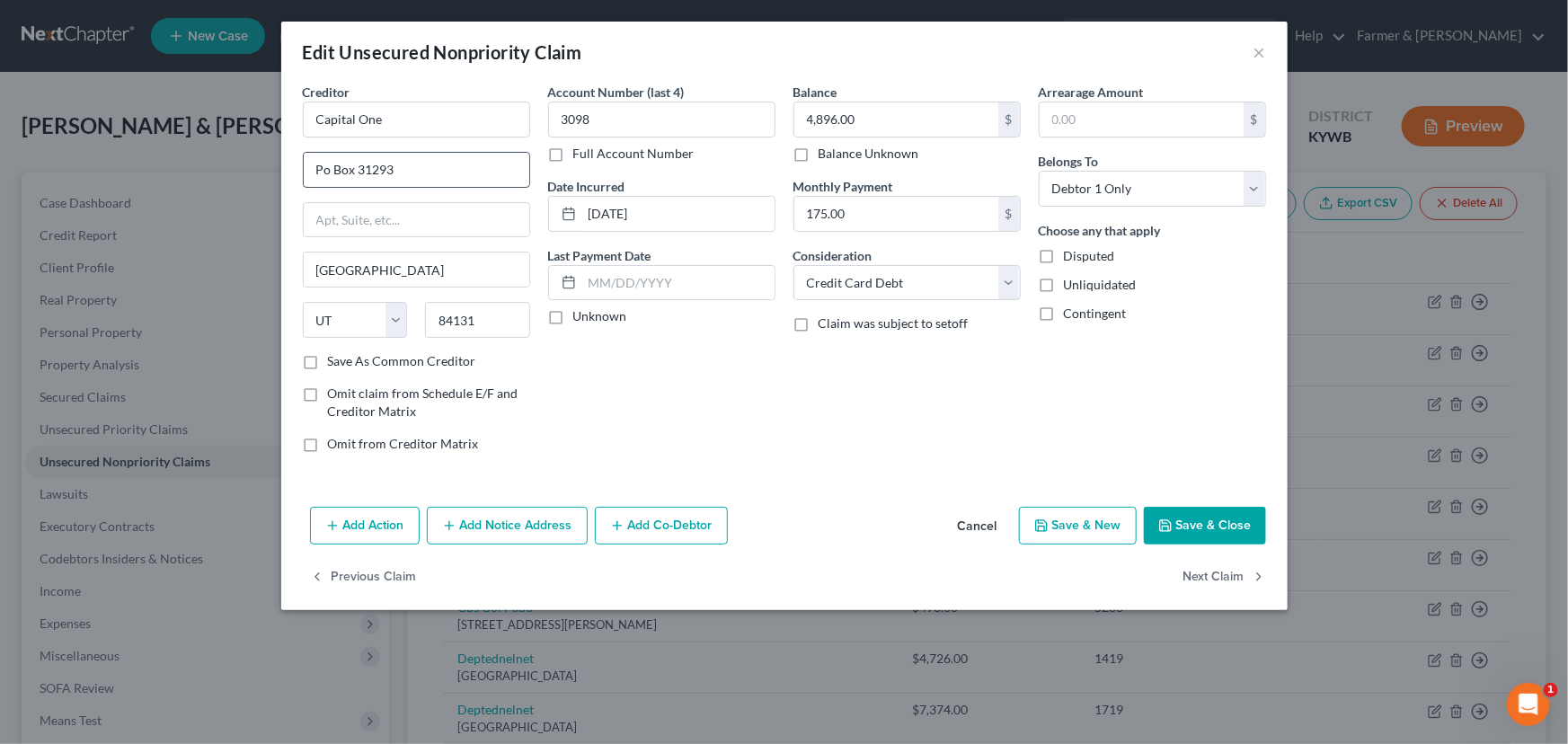
drag, startPoint x: 402, startPoint y: 162, endPoint x: 410, endPoint y: 186, distance: 25.3
click at [402, 162] on input "Po Box 31293" at bounding box center [416, 170] width 225 height 34
click at [573, 323] on label "Unknown" at bounding box center [600, 316] width 54 height 18
click at [580, 319] on input "Unknown" at bounding box center [586, 313] width 12 height 12
click at [1183, 514] on button "Save & Close" at bounding box center [1204, 526] width 122 height 38
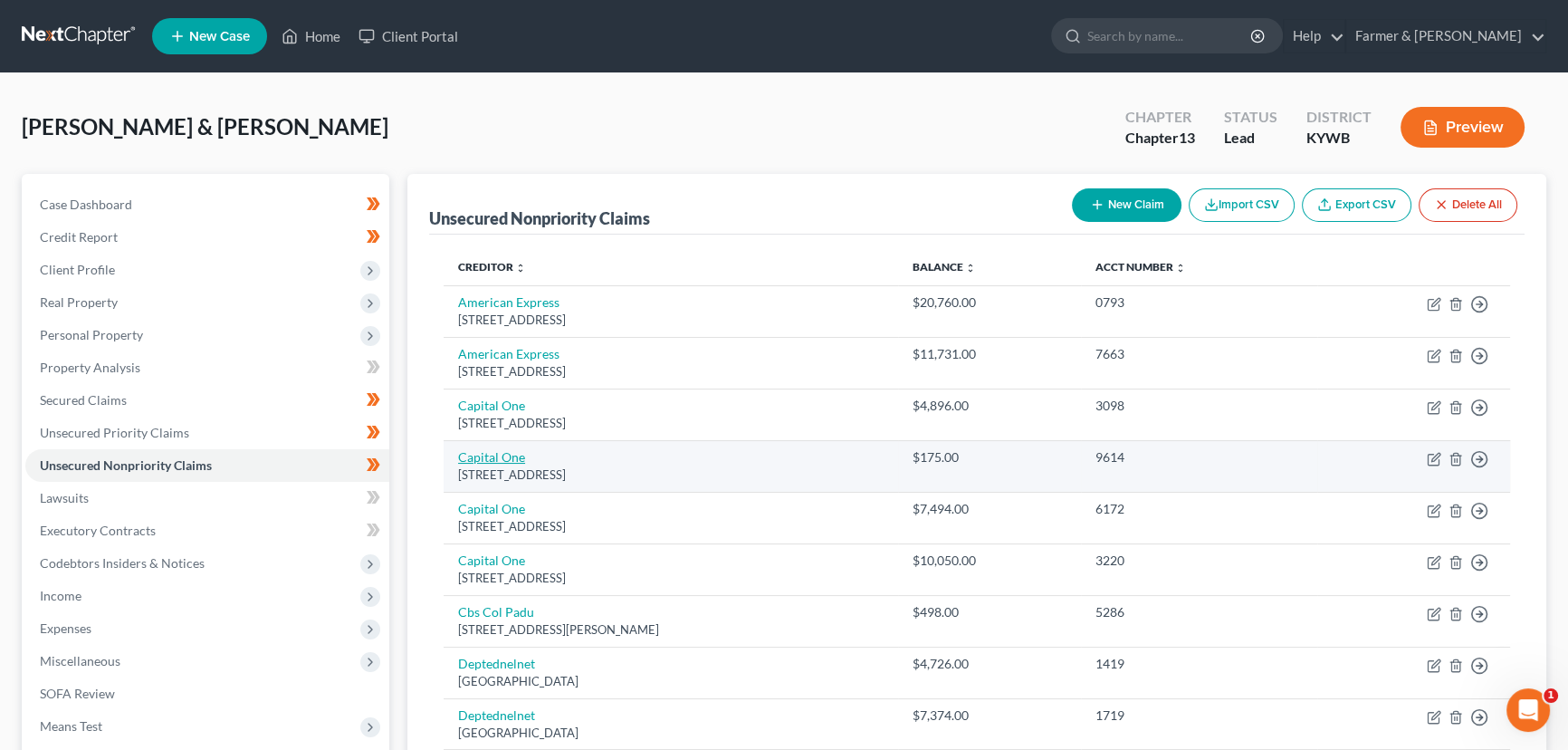
click at [501, 454] on link "Capital One" at bounding box center [491, 456] width 67 height 15
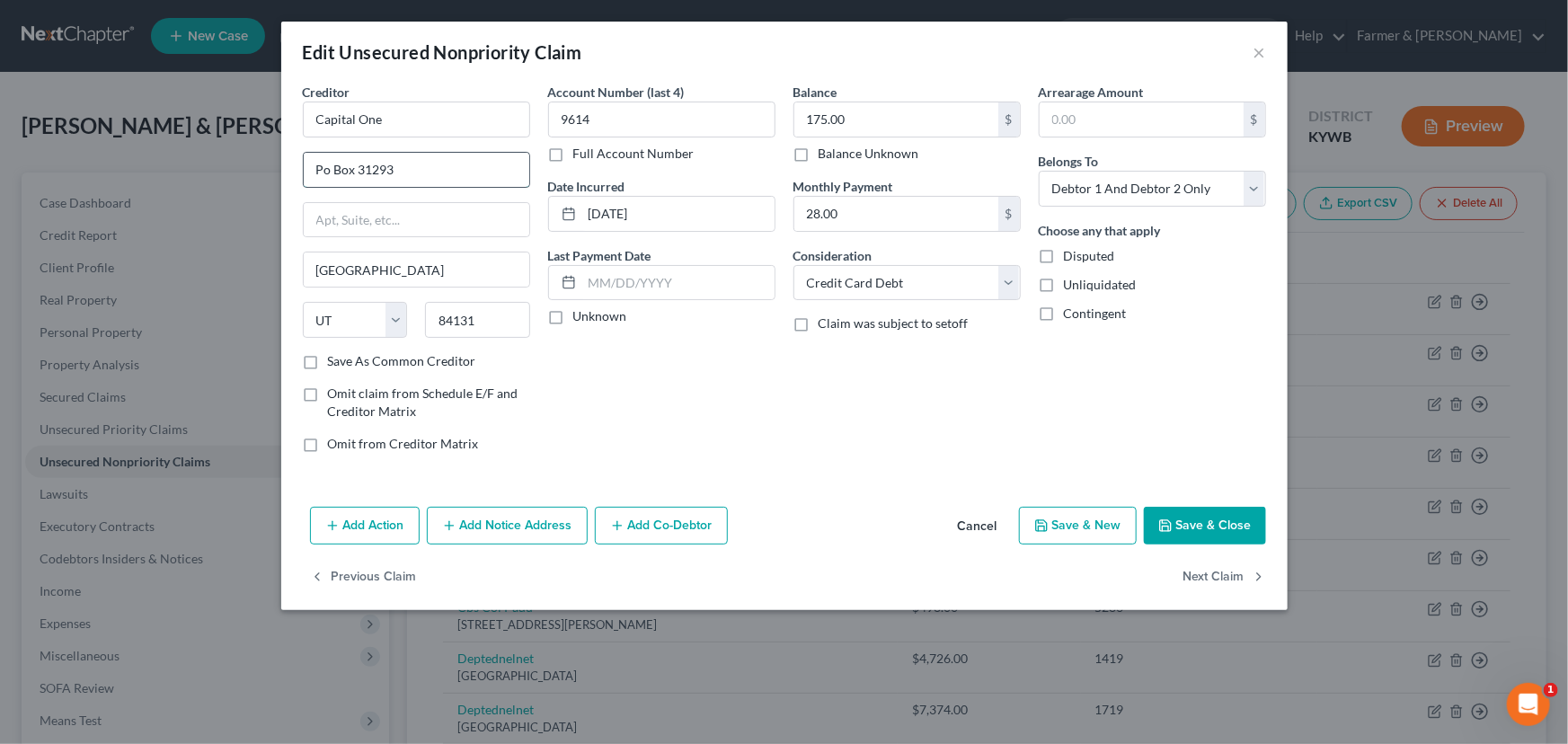
drag, startPoint x: 403, startPoint y: 173, endPoint x: 416, endPoint y: 186, distance: 18.4
click at [403, 173] on input "Po Box 31293" at bounding box center [416, 170] width 225 height 34
click at [573, 314] on label "Unknown" at bounding box center [600, 316] width 54 height 18
click at [580, 314] on input "Unknown" at bounding box center [586, 313] width 12 height 12
click at [834, 368] on div "Balance 175.00 $ Balance Unknown Balance Undetermined 175.00 $ Balance Unknown …" at bounding box center [906, 275] width 245 height 385
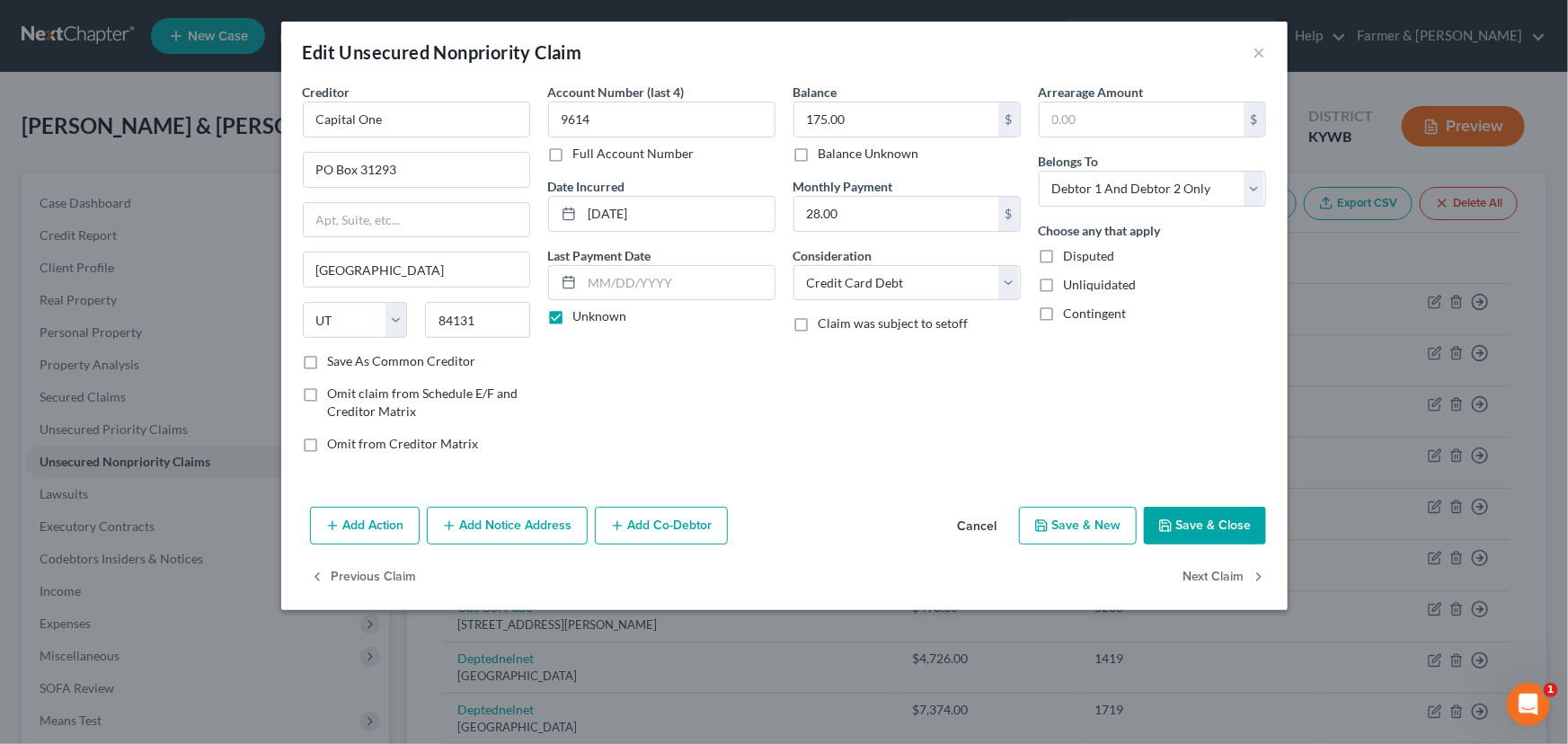
click at [1218, 521] on button "Save & Close" at bounding box center [1204, 526] width 122 height 38
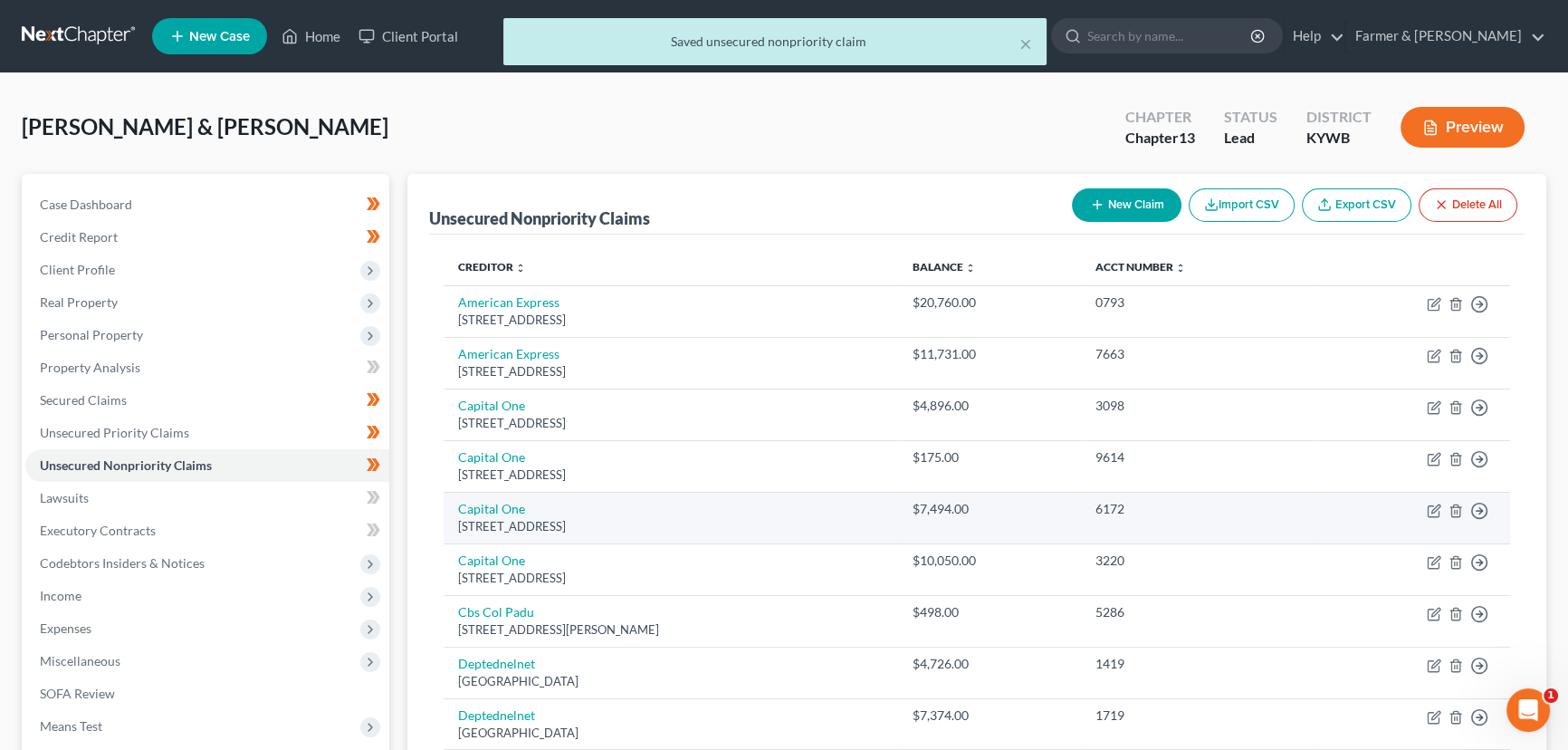
click at [513, 518] on div "[STREET_ADDRESS]" at bounding box center [671, 526] width 426 height 17
click at [511, 510] on link "Capital One" at bounding box center [491, 508] width 67 height 15
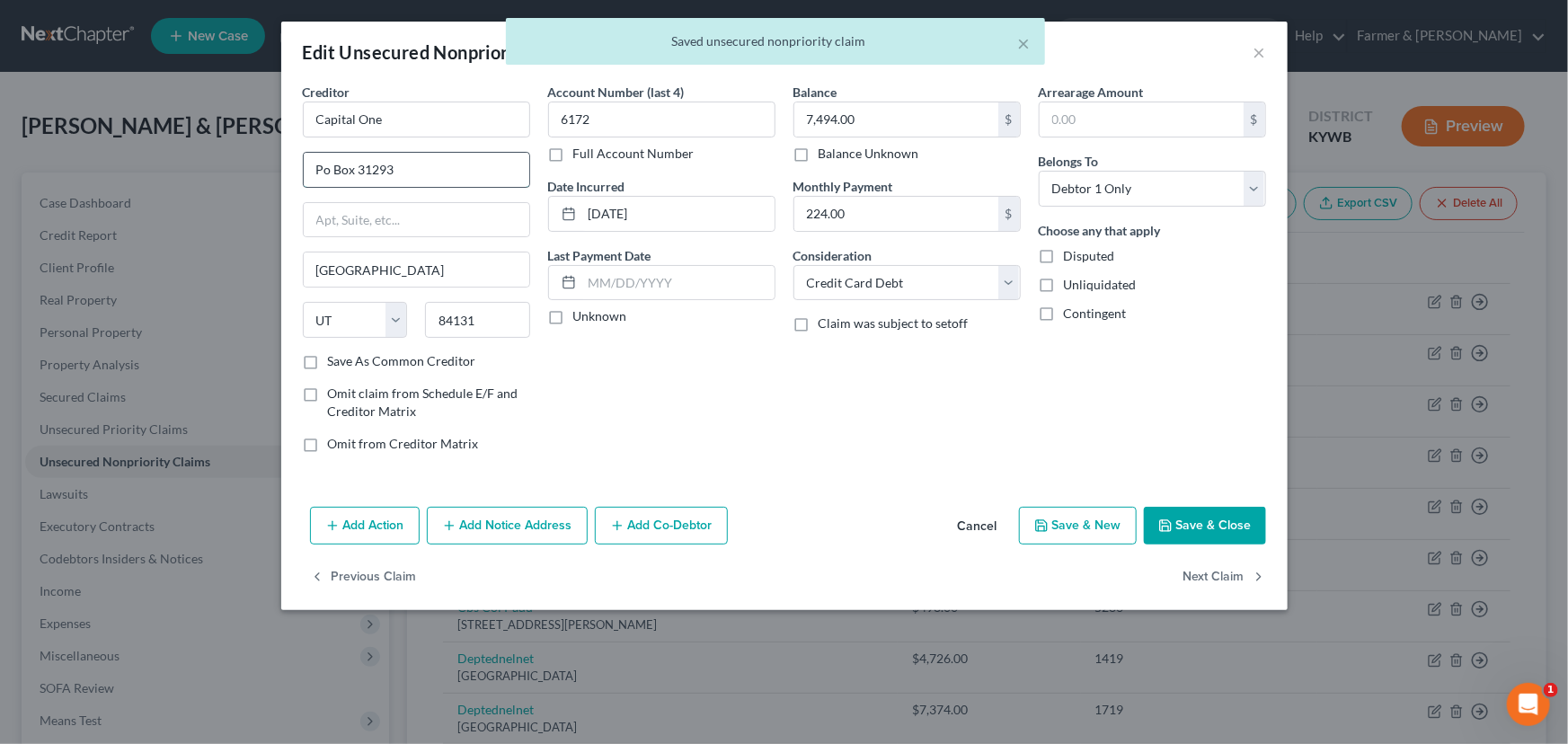
click at [390, 184] on input "Po Box 31293" at bounding box center [416, 170] width 225 height 34
click at [573, 318] on label "Unknown" at bounding box center [600, 316] width 54 height 18
click at [580, 318] on input "Unknown" at bounding box center [586, 313] width 12 height 12
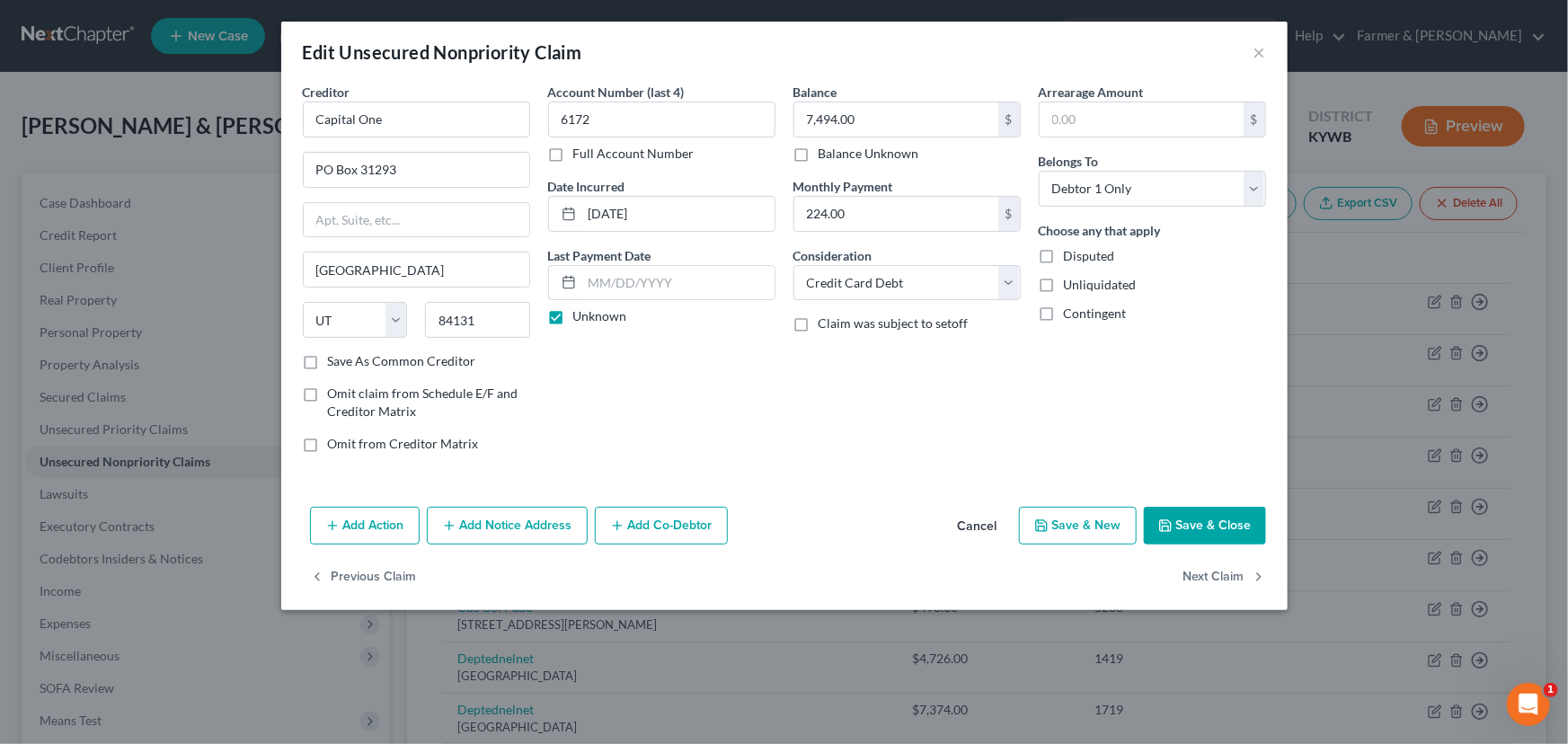
click at [1196, 524] on button "Save & Close" at bounding box center [1204, 526] width 122 height 38
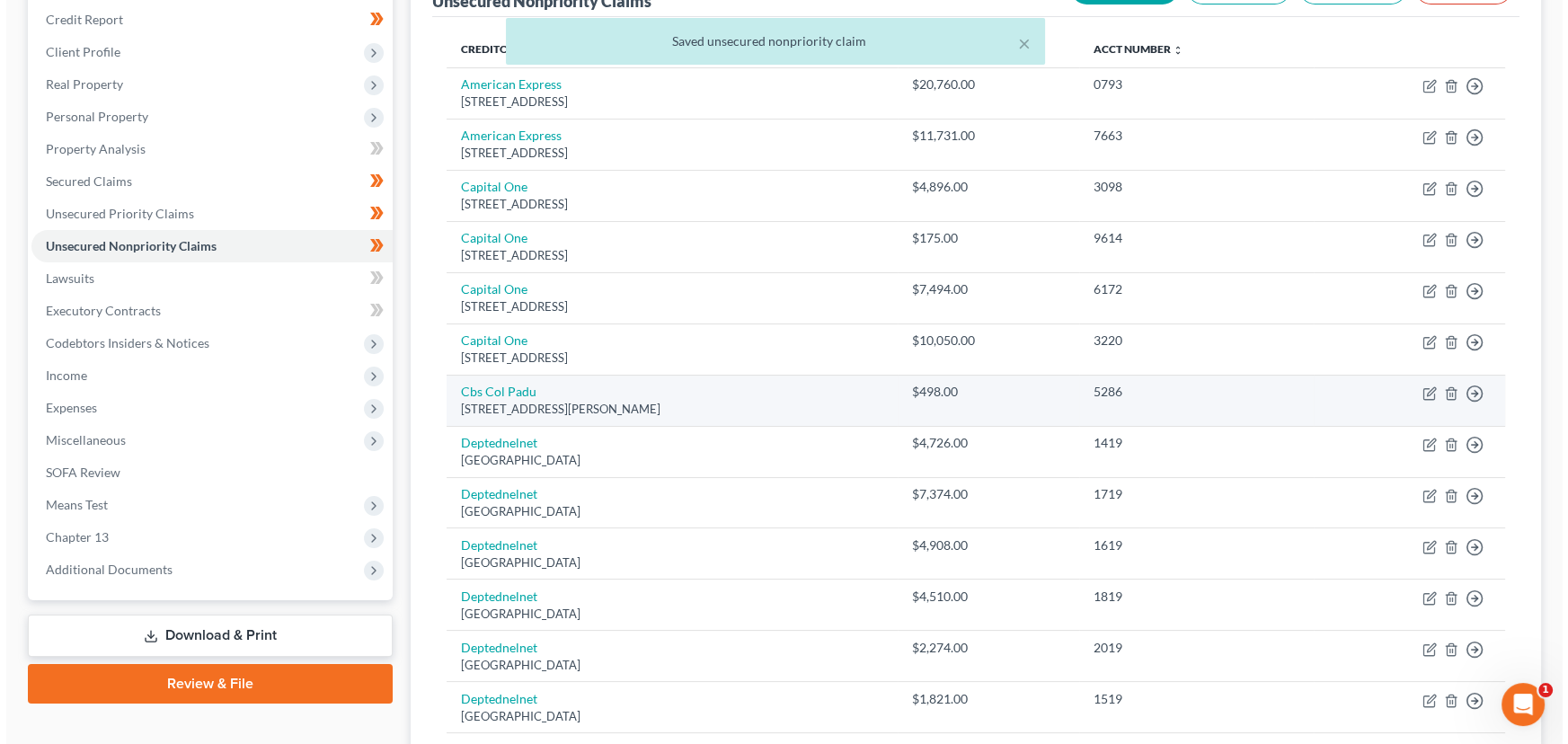
scroll to position [244, 0]
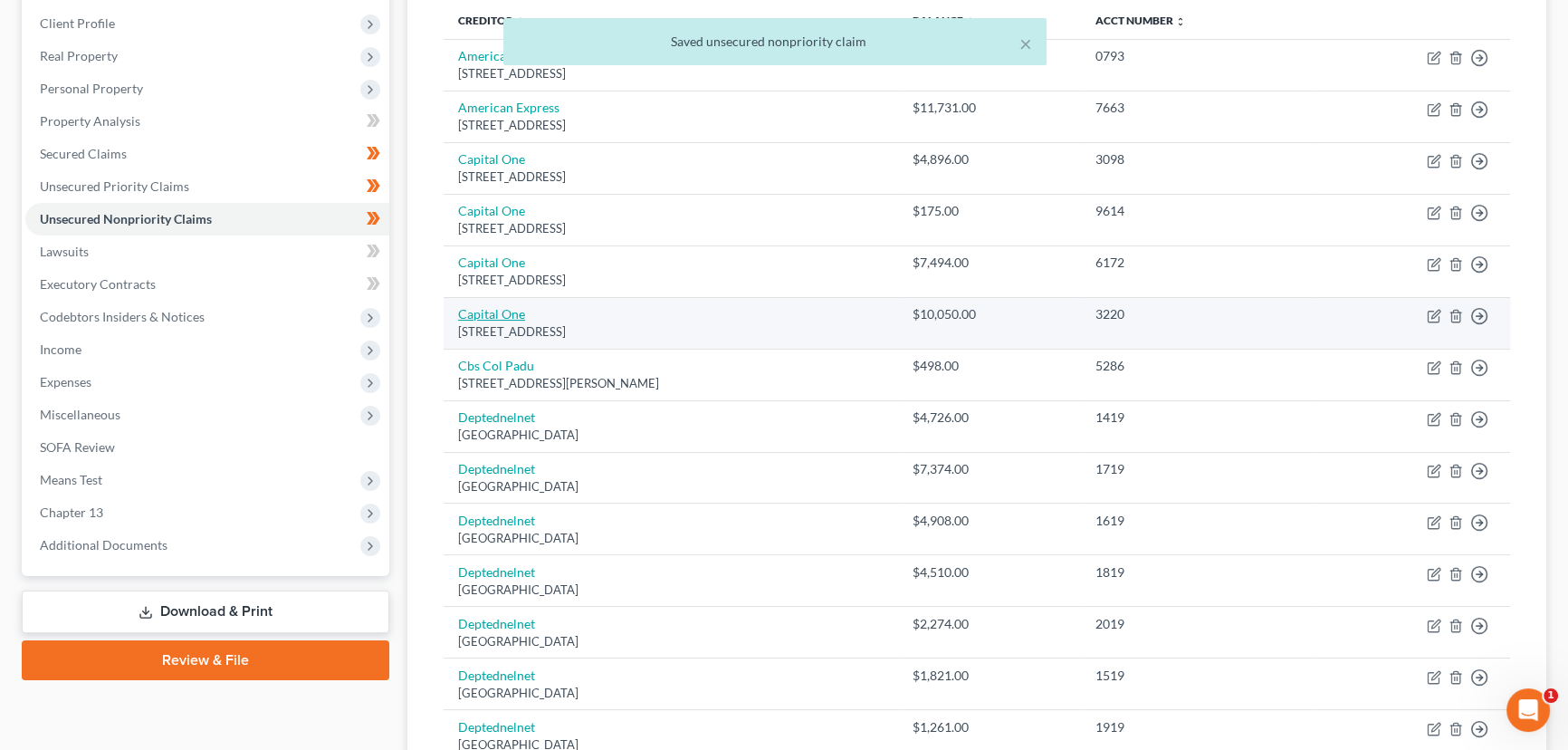
click at [503, 318] on link "Capital One" at bounding box center [491, 313] width 67 height 15
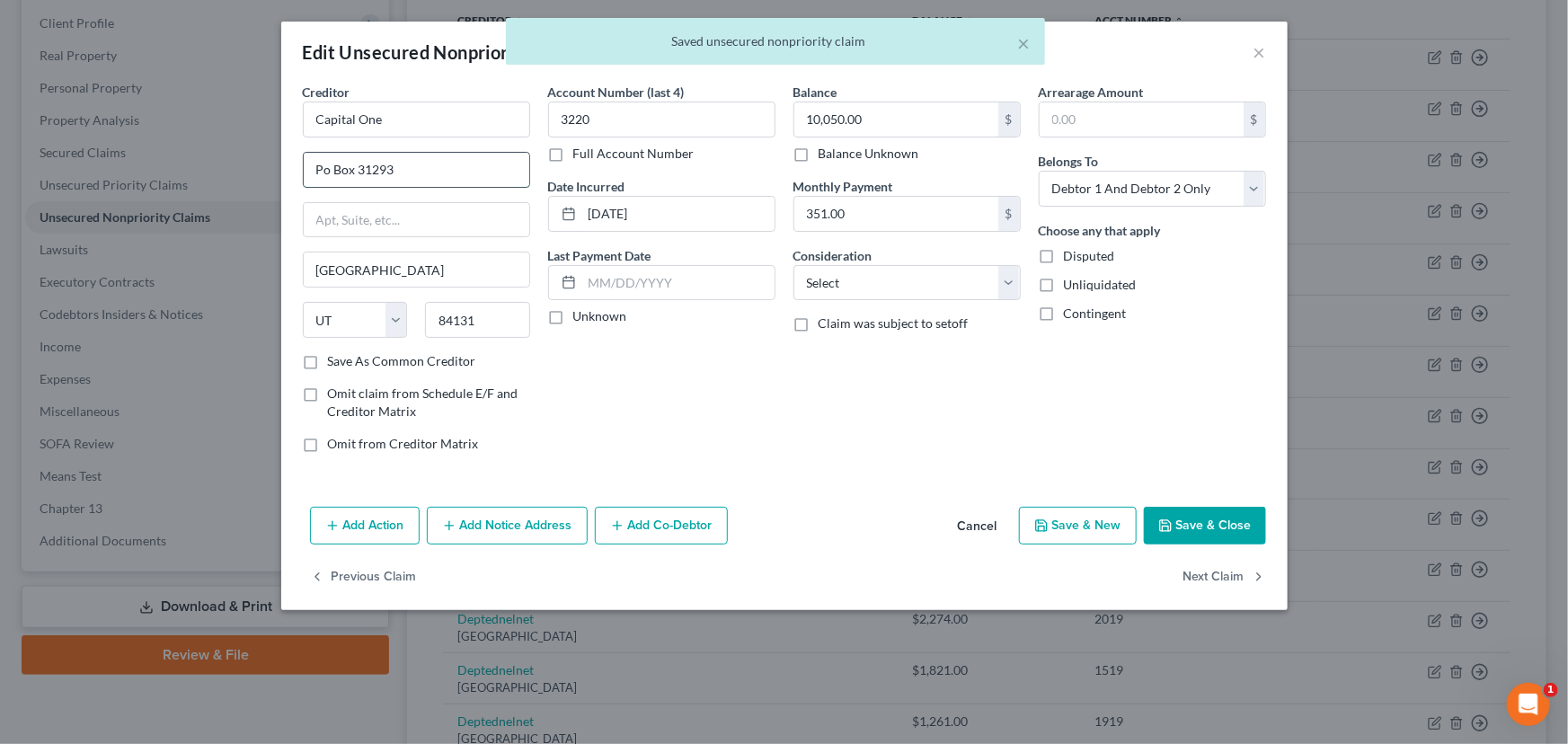
drag, startPoint x: 392, startPoint y: 163, endPoint x: 411, endPoint y: 186, distance: 29.8
click at [392, 163] on input "Po Box 31293" at bounding box center [416, 170] width 225 height 34
click at [573, 317] on label "Unknown" at bounding box center [600, 316] width 54 height 18
click at [580, 317] on input "Unknown" at bounding box center [586, 313] width 12 height 12
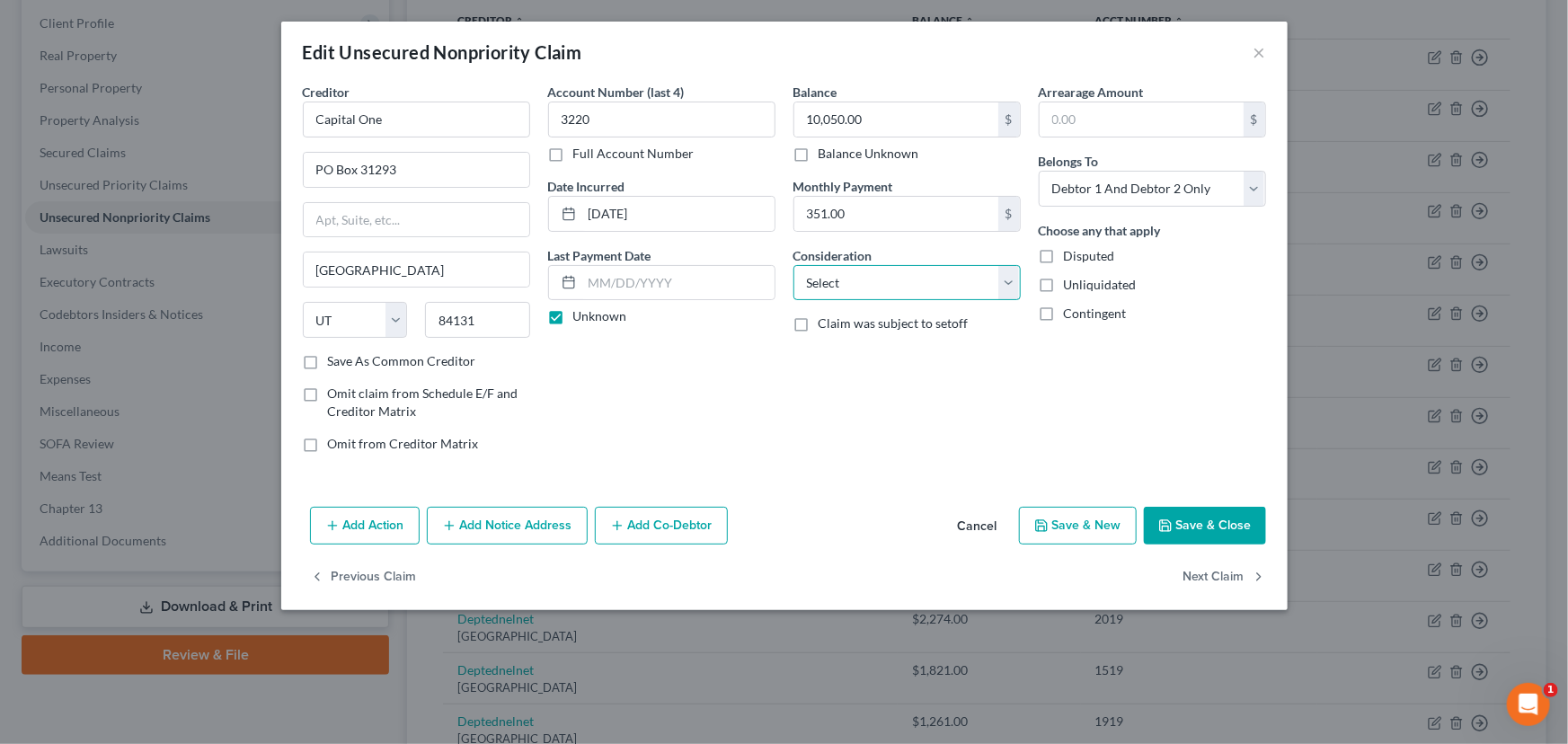
drag, startPoint x: 807, startPoint y: 285, endPoint x: 825, endPoint y: 297, distance: 21.6
click at [807, 285] on select "Select Cable / Satellite Services Collection Agency Credit Card Debt Debt Couns…" at bounding box center [906, 283] width 227 height 36
click at [793, 265] on select "Select Cable / Satellite Services Collection Agency Credit Card Debt Debt Couns…" at bounding box center [906, 283] width 227 height 36
click at [1192, 514] on button "Save & Close" at bounding box center [1204, 526] width 122 height 38
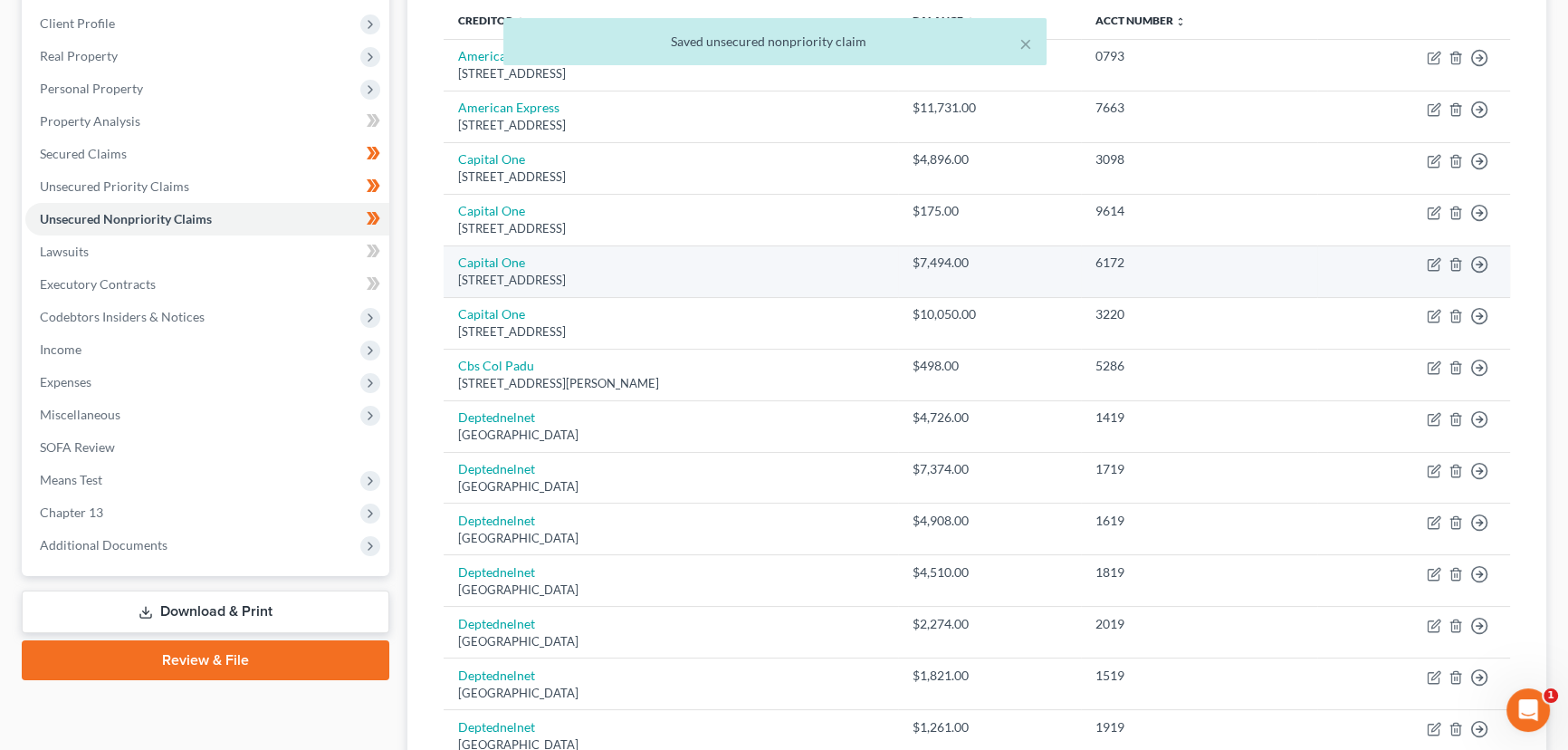
click at [506, 272] on div "[STREET_ADDRESS]" at bounding box center [671, 280] width 426 height 17
click at [505, 255] on link "Capital One" at bounding box center [491, 262] width 67 height 15
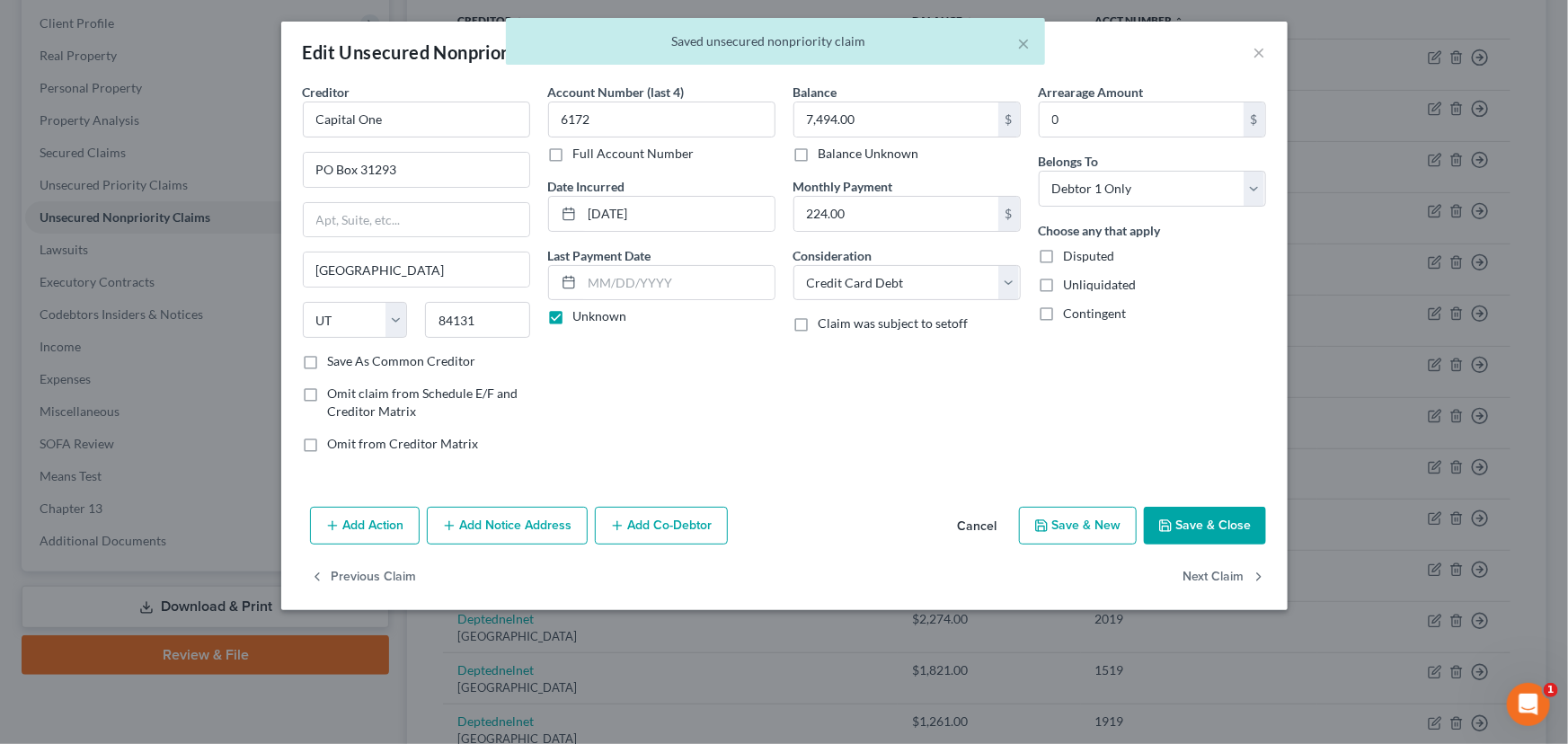
click at [982, 522] on button "Cancel" at bounding box center [977, 527] width 68 height 36
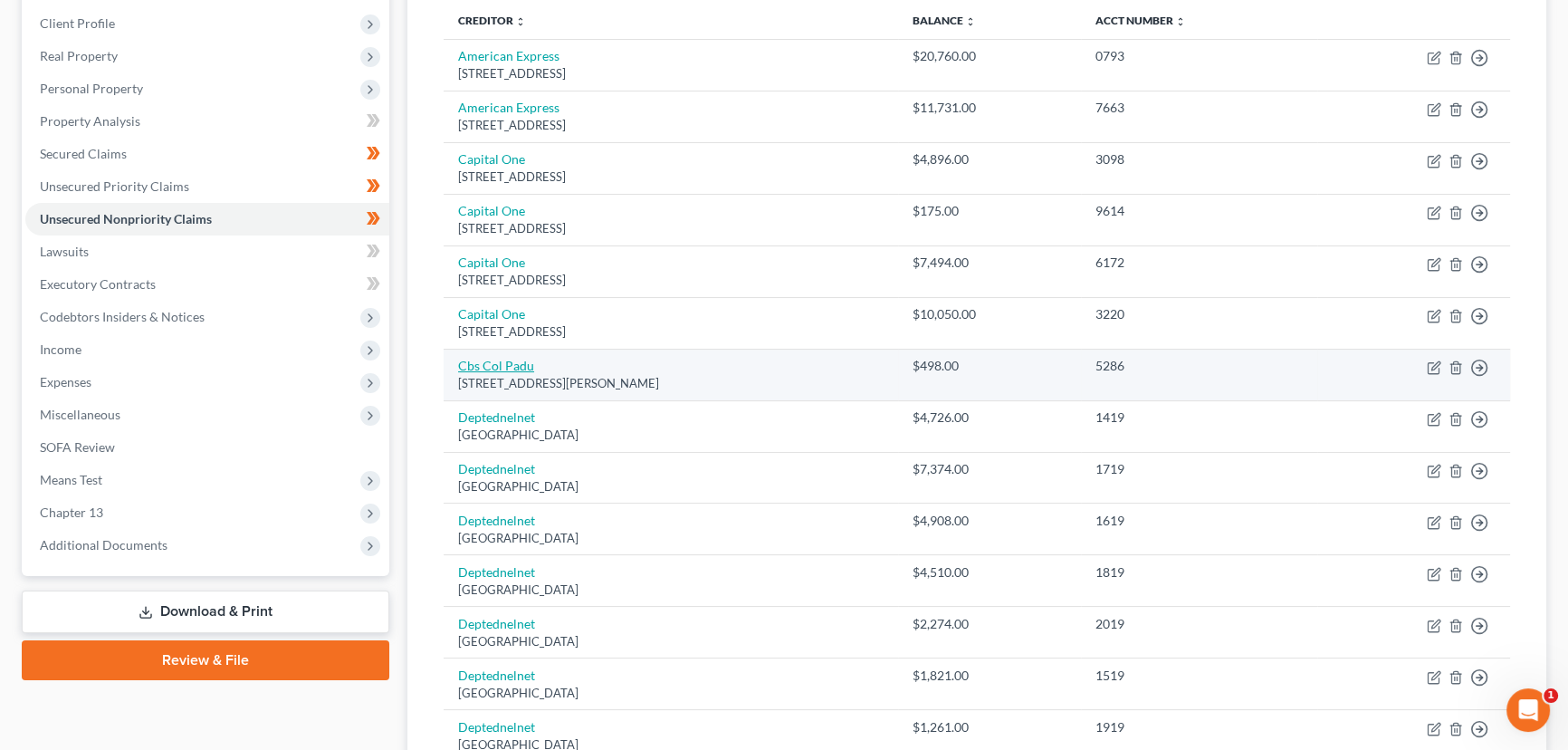
click at [507, 365] on link "Cbs Col Padu" at bounding box center [496, 365] width 76 height 15
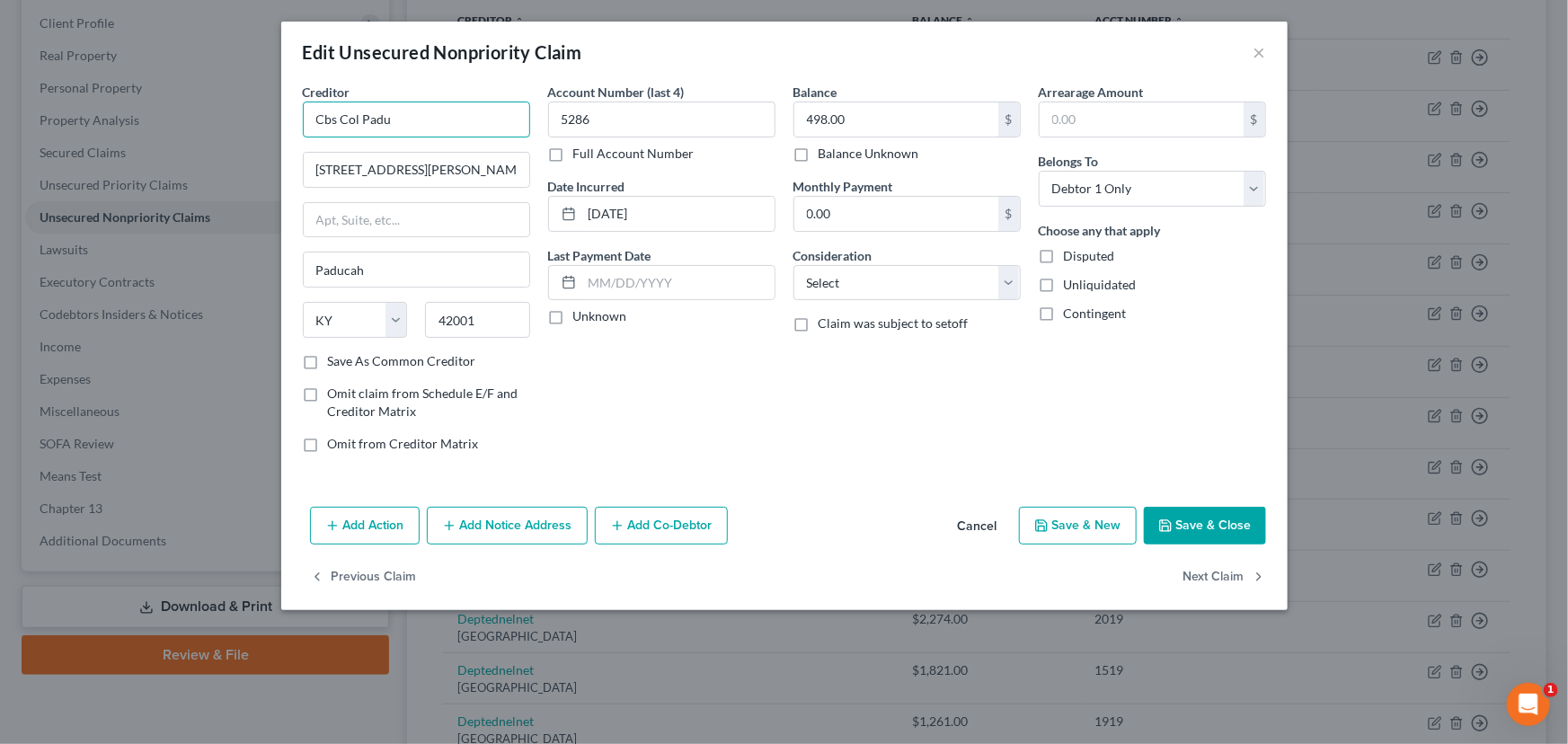
click at [360, 123] on input "Cbs Col Padu" at bounding box center [416, 119] width 227 height 36
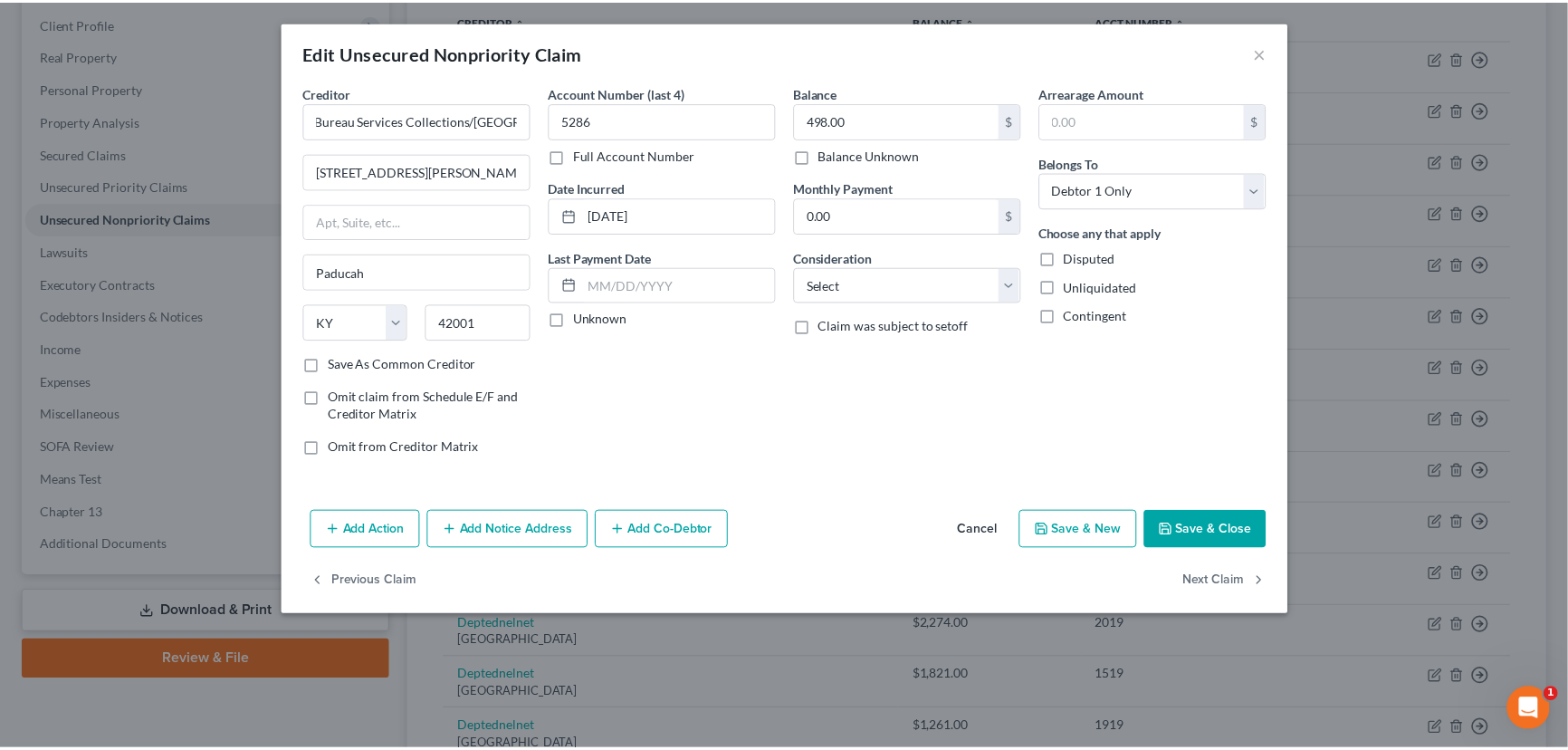
scroll to position [0, 0]
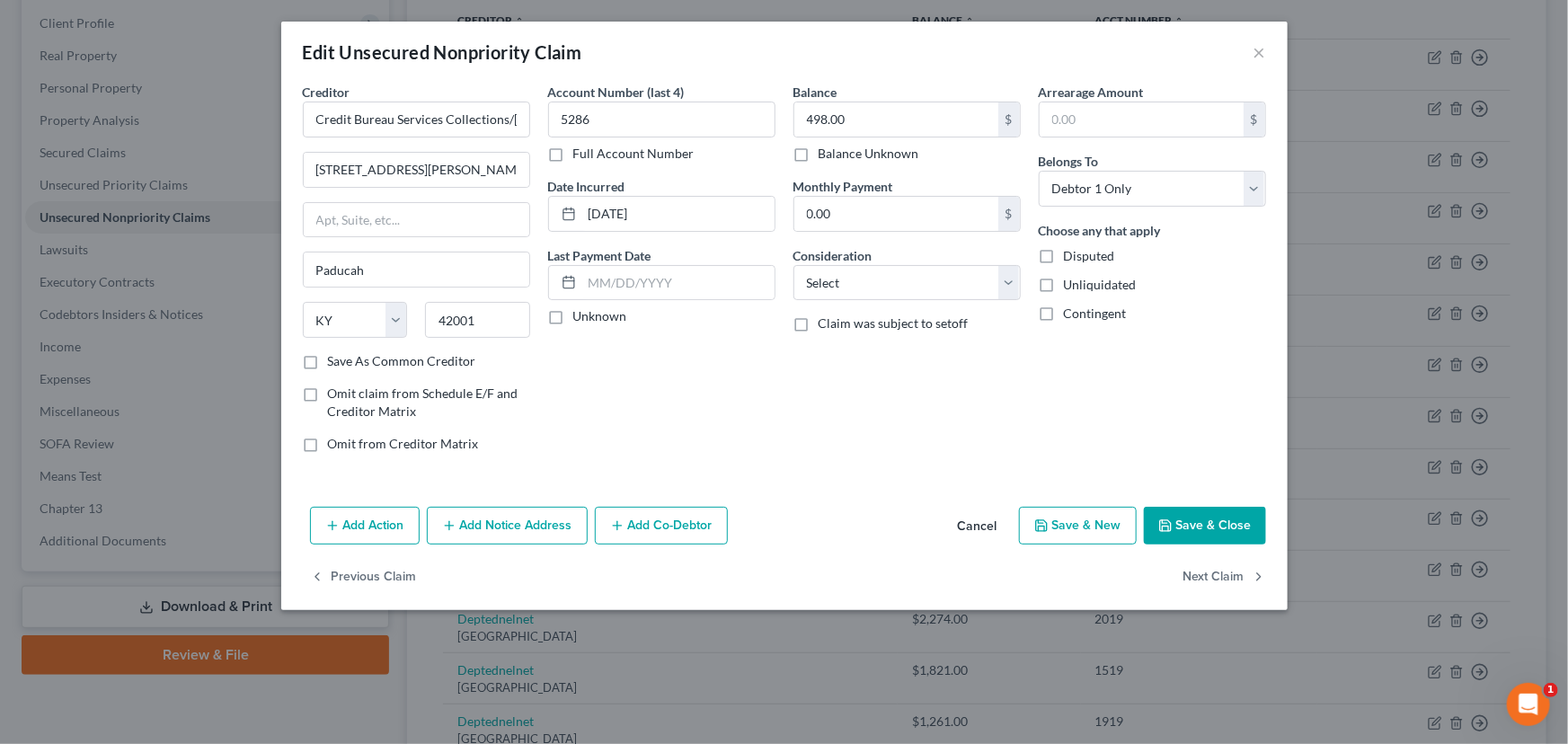
click at [654, 338] on div "Account Number (last 4) 5286 Full Account Number Date Incurred [DATE] Last Paym…" at bounding box center [662, 275] width 245 height 385
click at [573, 315] on label "Unknown" at bounding box center [600, 316] width 54 height 18
click at [580, 315] on input "Unknown" at bounding box center [586, 313] width 12 height 12
click at [831, 293] on select "Select Cable / Satellite Services Collection Agency Credit Card Debt Debt Couns…" at bounding box center [906, 283] width 227 height 36
click at [793, 265] on select "Select Cable / Satellite Services Collection Agency Credit Card Debt Debt Couns…" at bounding box center [906, 283] width 227 height 36
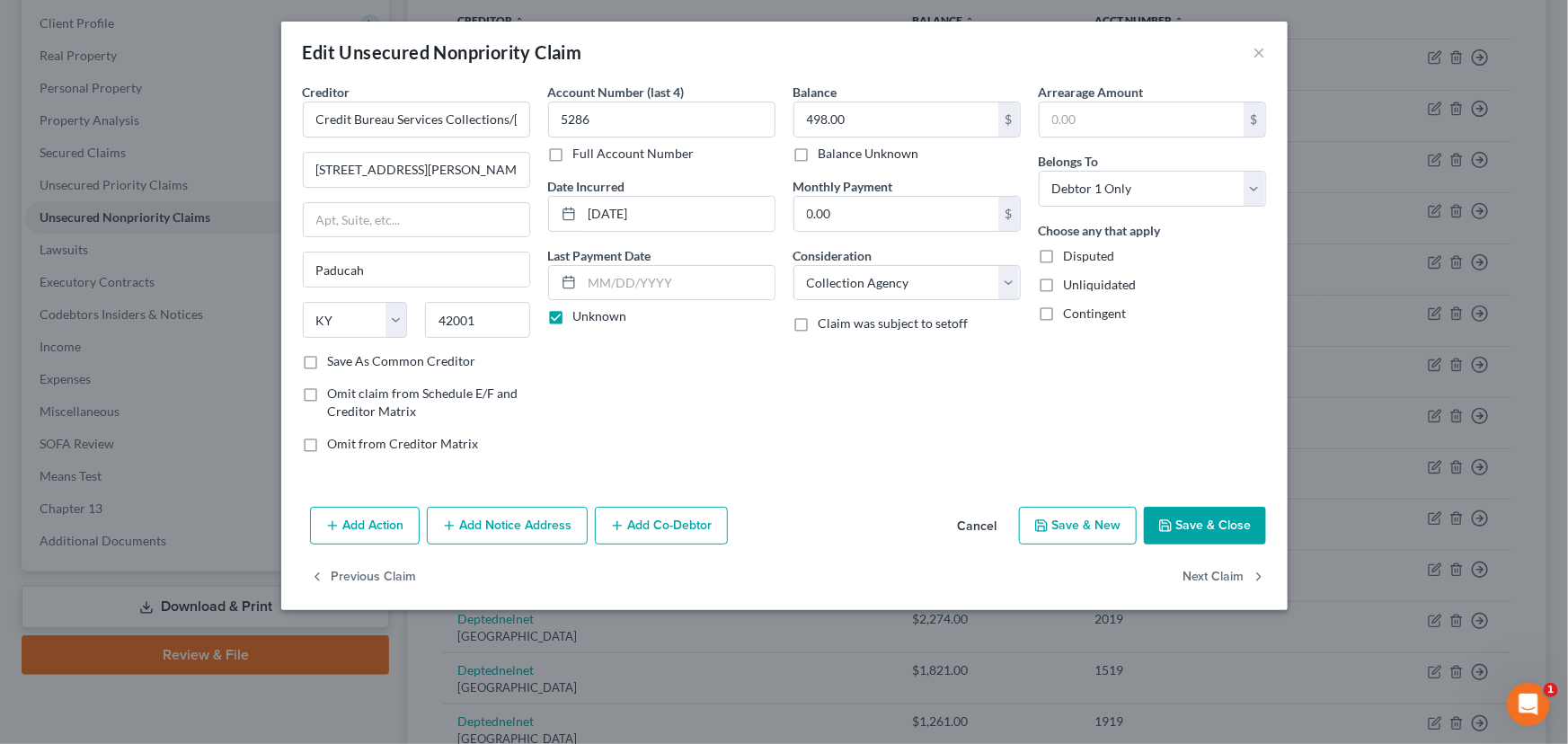
click at [945, 434] on div "Balance 498.00 $ Balance Unknown Balance Undetermined 498.00 $ Balance Unknown …" at bounding box center [906, 275] width 245 height 385
click at [1160, 511] on button "Save & Close" at bounding box center [1204, 526] width 122 height 38
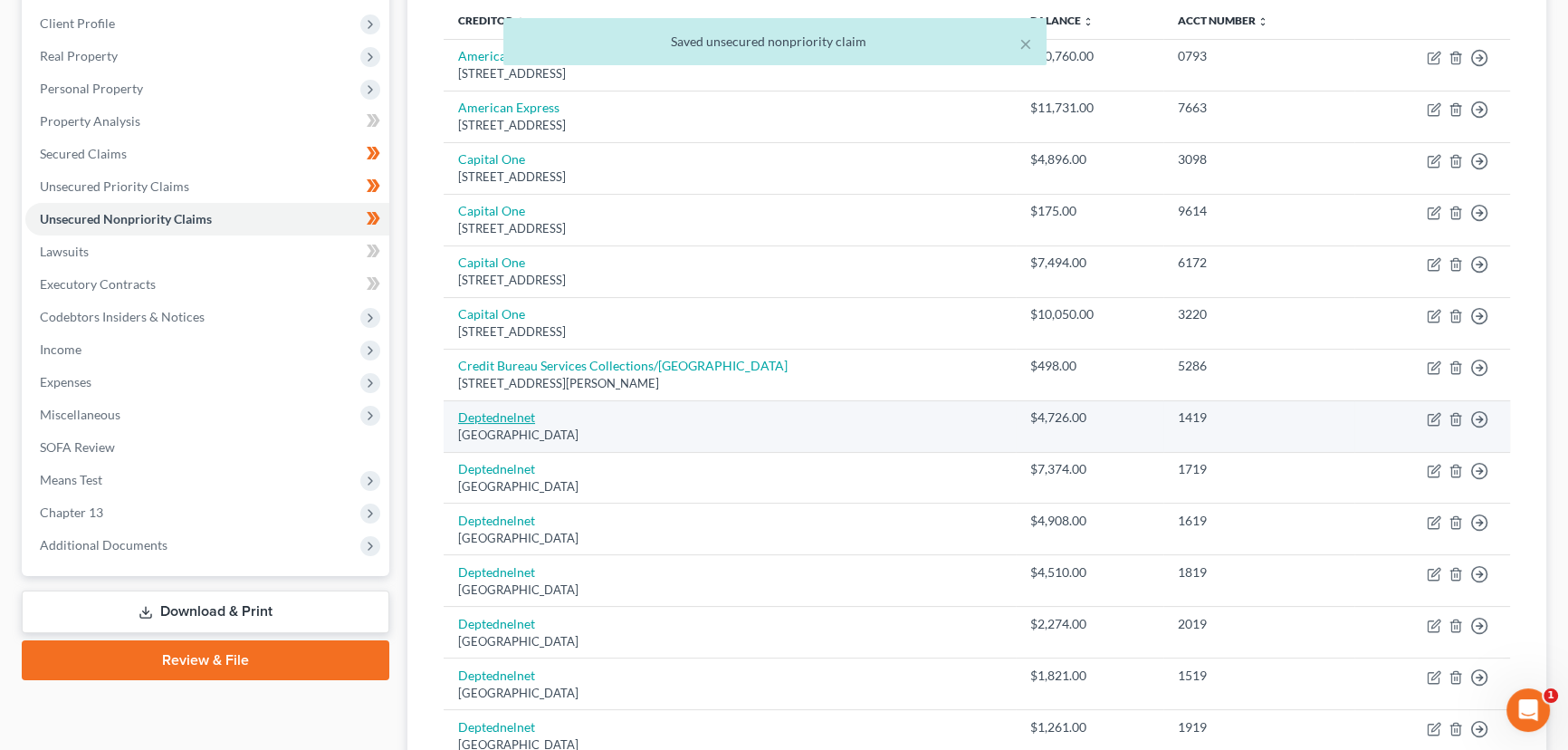
click at [512, 417] on link "Deptednelnet" at bounding box center [496, 416] width 77 height 15
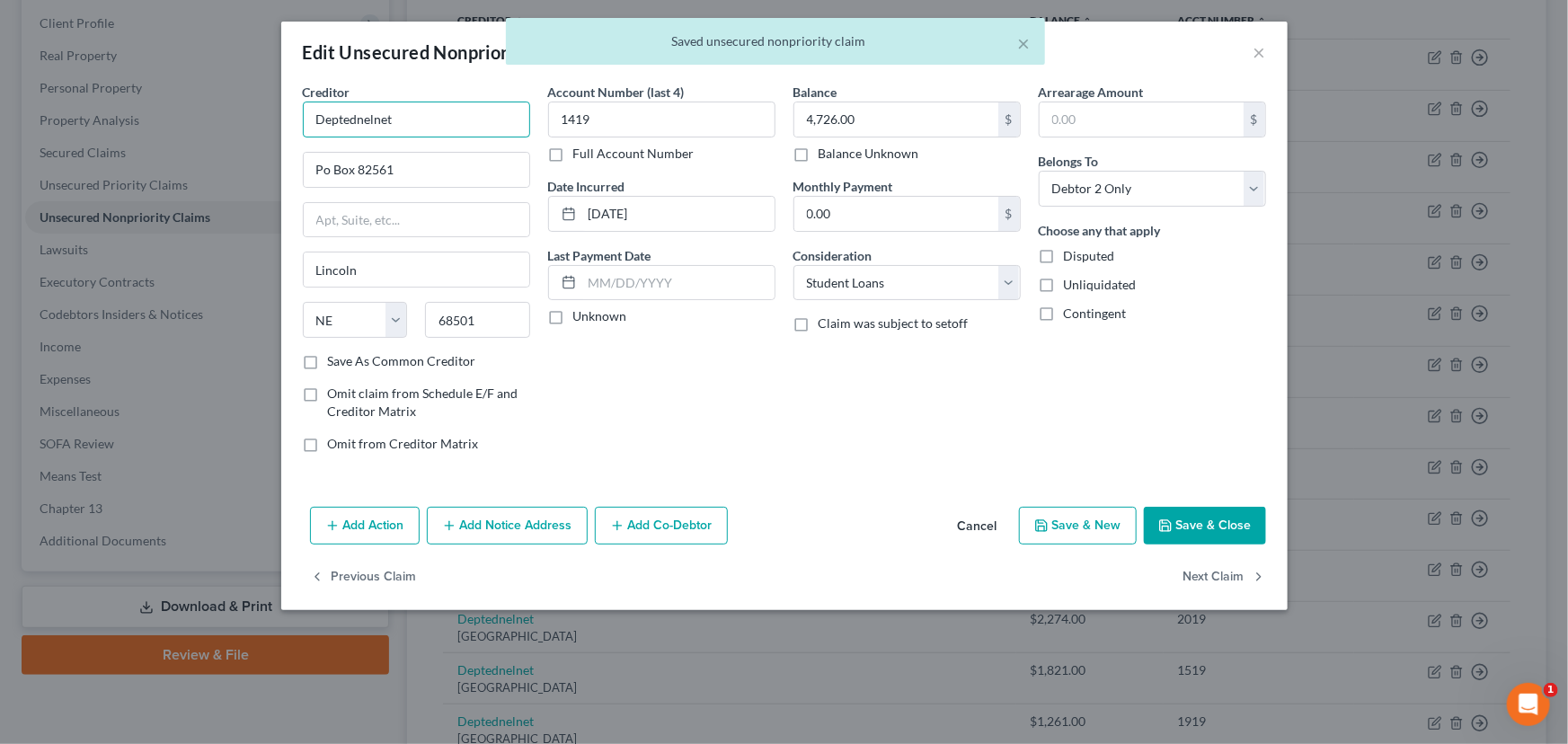
drag, startPoint x: 422, startPoint y: 116, endPoint x: 182, endPoint y: 144, distance: 241.6
click at [182, 144] on div "Edit Unsecured Nonpriority Claim × Creditor * Deptednelnet Po Box 82561 [GEOGRA…" at bounding box center [784, 372] width 1568 height 744
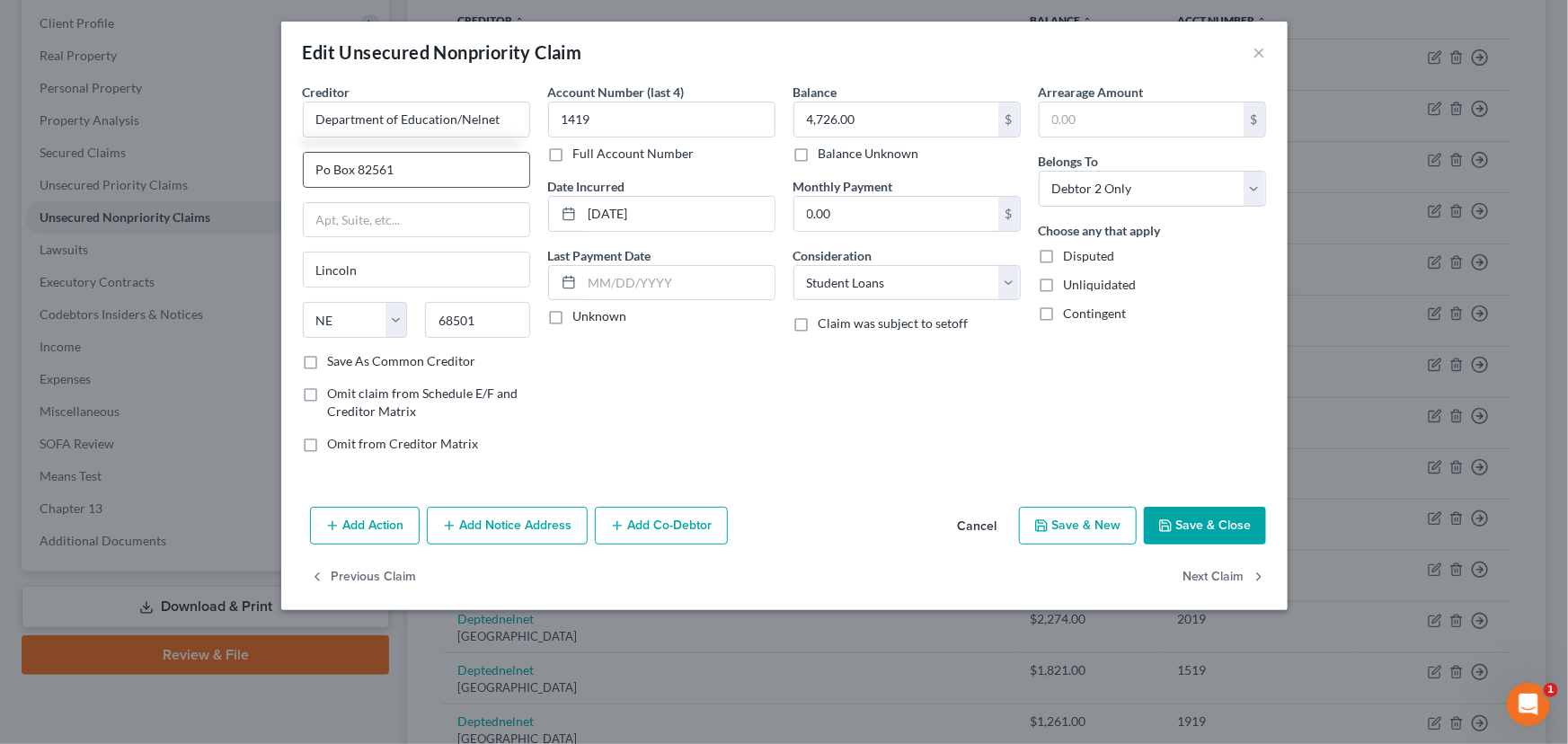
click at [409, 175] on input "Po Box 82561" at bounding box center [416, 170] width 225 height 34
click at [573, 320] on label "Unknown" at bounding box center [600, 316] width 54 height 18
click at [580, 319] on input "Unknown" at bounding box center [586, 313] width 12 height 12
click at [1188, 528] on button "Save & Close" at bounding box center [1204, 526] width 122 height 38
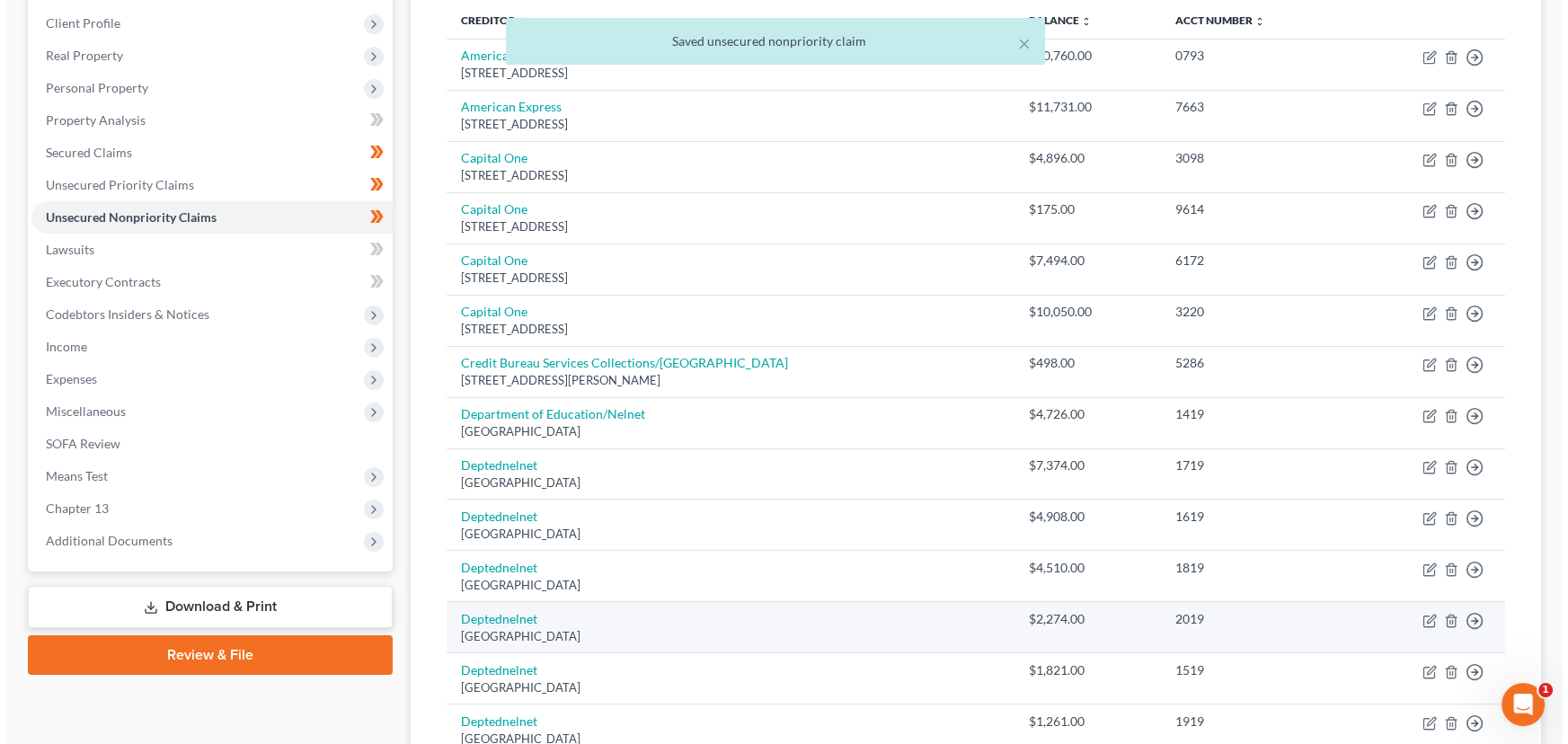
scroll to position [490, 0]
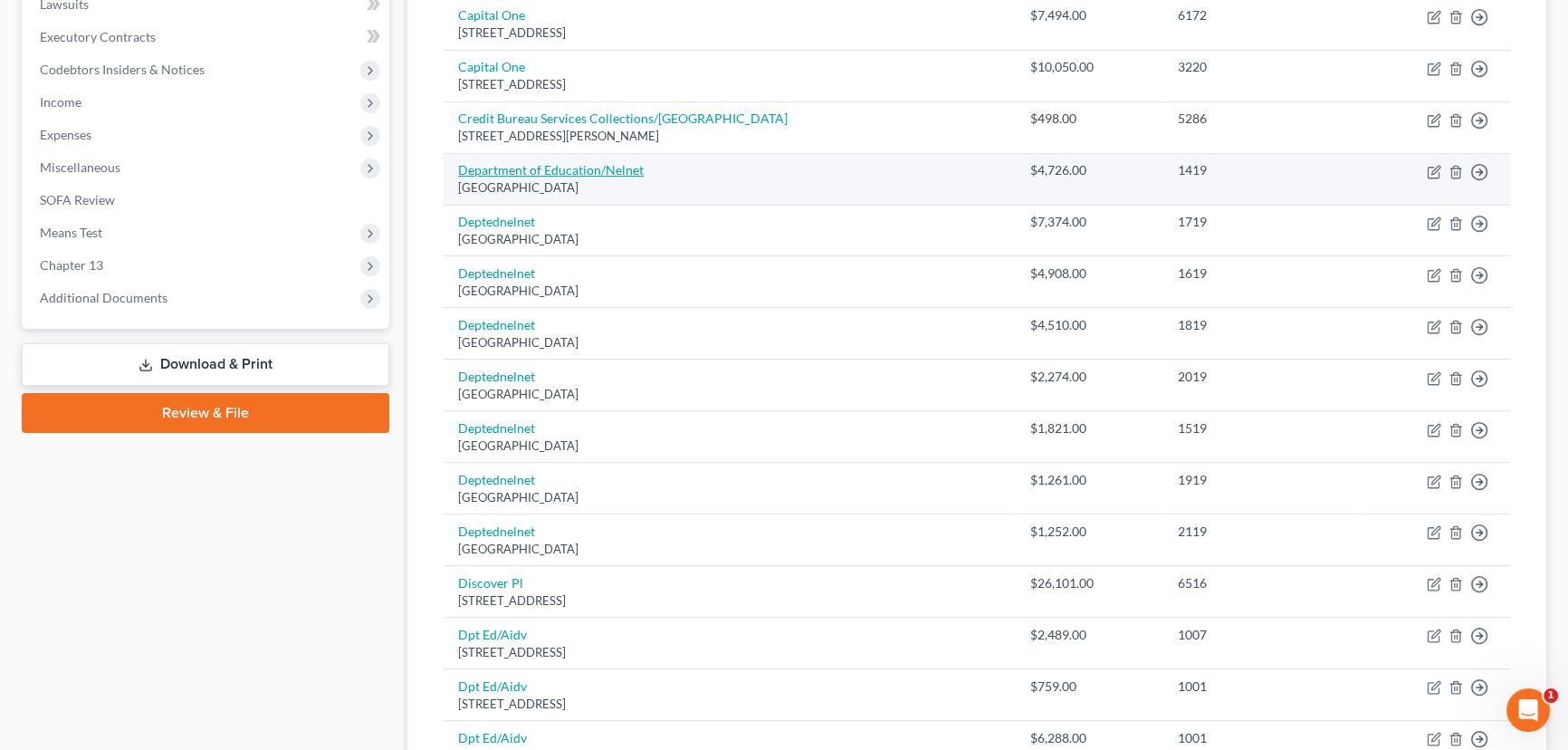
click at [617, 163] on link "Department of Education/Nelnet" at bounding box center [551, 169] width 186 height 15
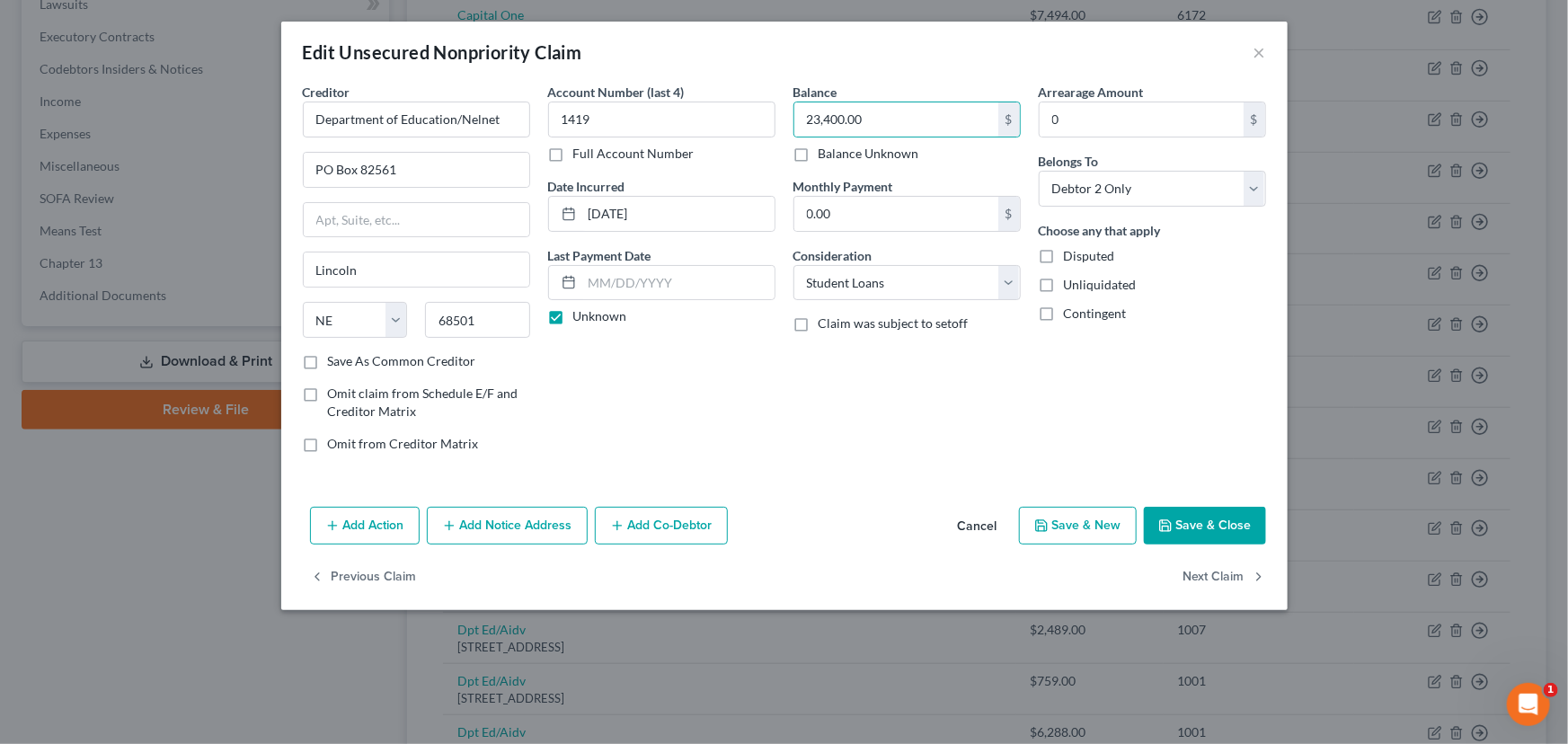
click at [905, 374] on div "Balance 23,400.00 $ Balance Unknown Balance Undetermined 23,400.00 $ Balance Un…" at bounding box center [906, 275] width 245 height 385
click at [1198, 520] on button "Save & Close" at bounding box center [1204, 526] width 122 height 38
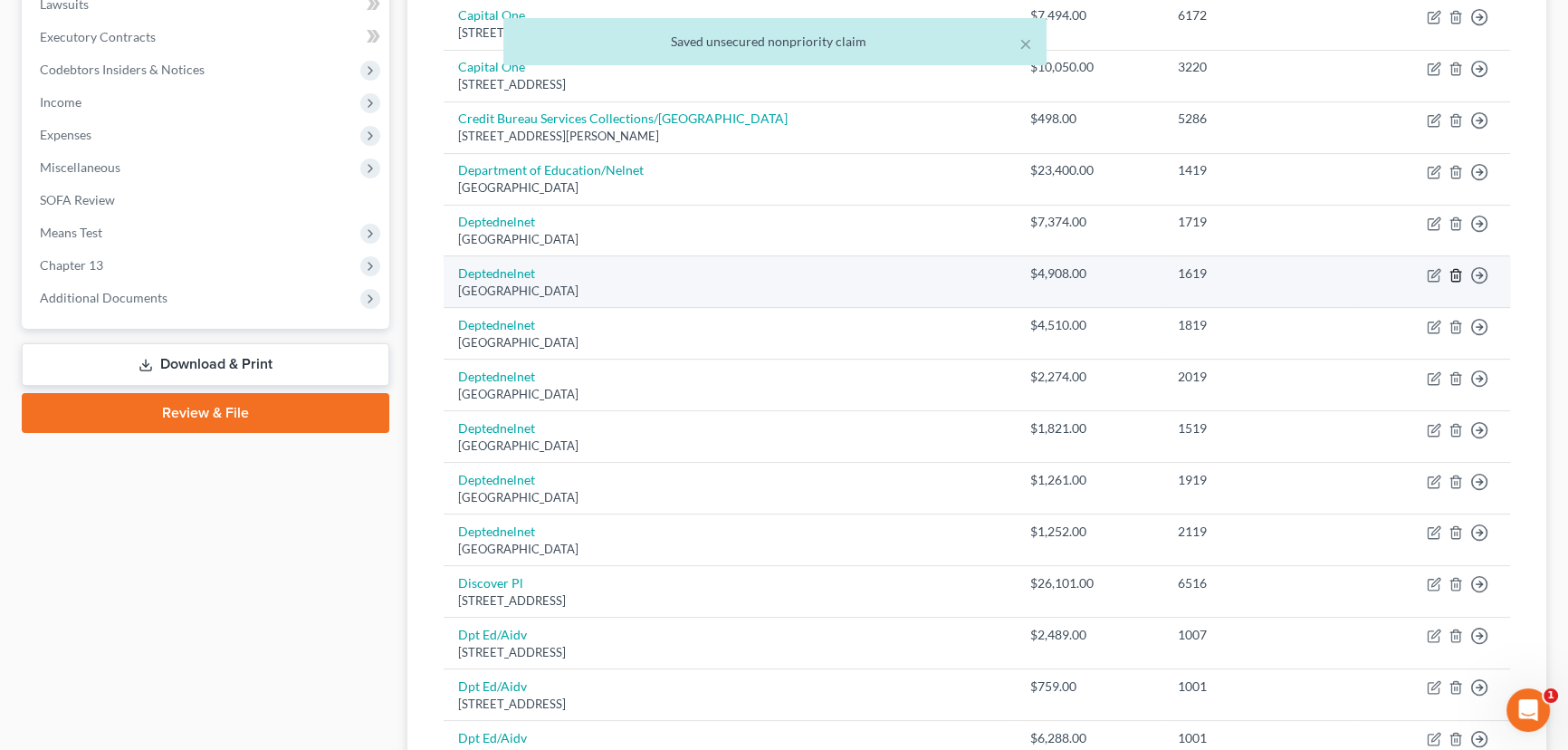
click at [1458, 272] on icon "button" at bounding box center [1455, 275] width 14 height 14
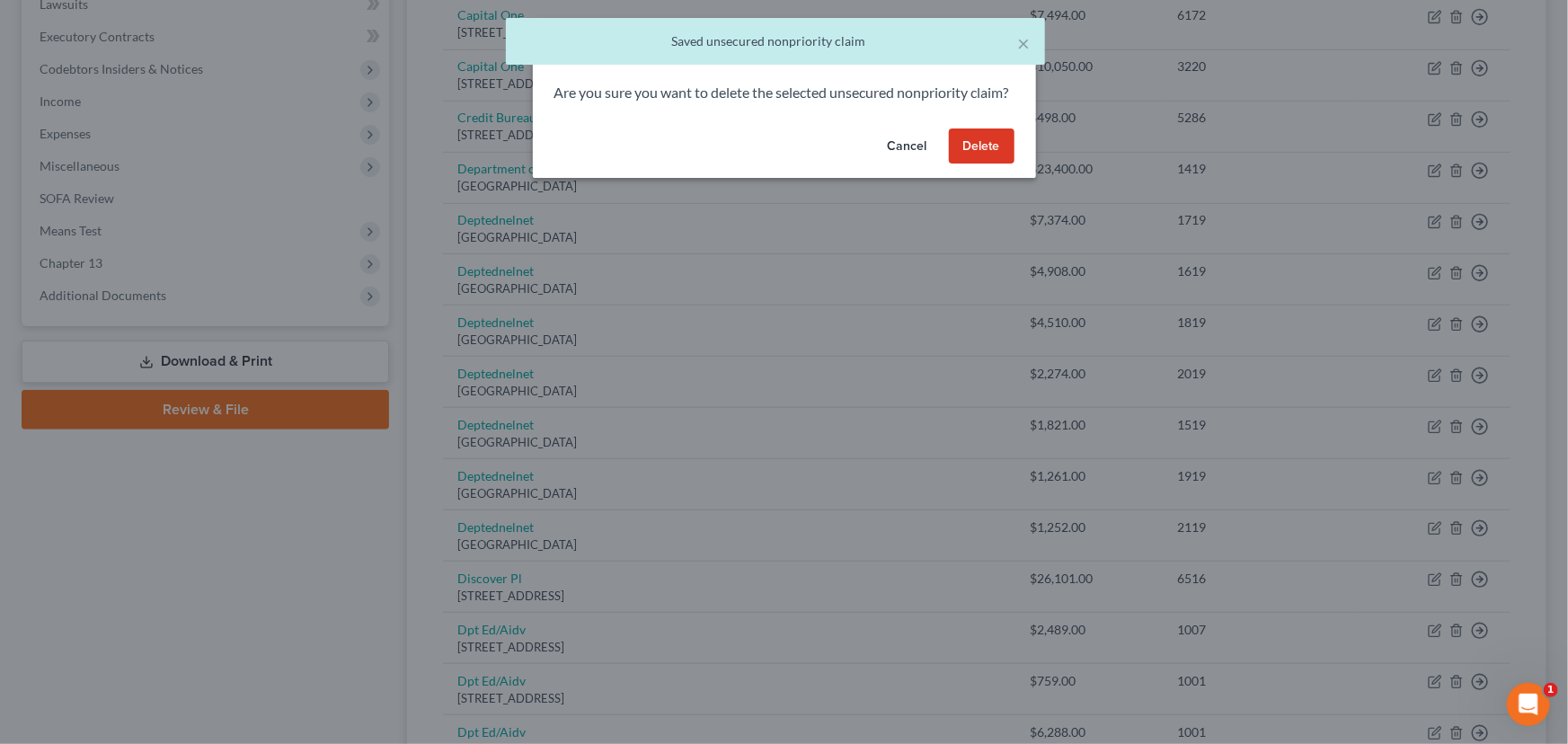
click at [980, 159] on button "Delete" at bounding box center [982, 147] width 65 height 36
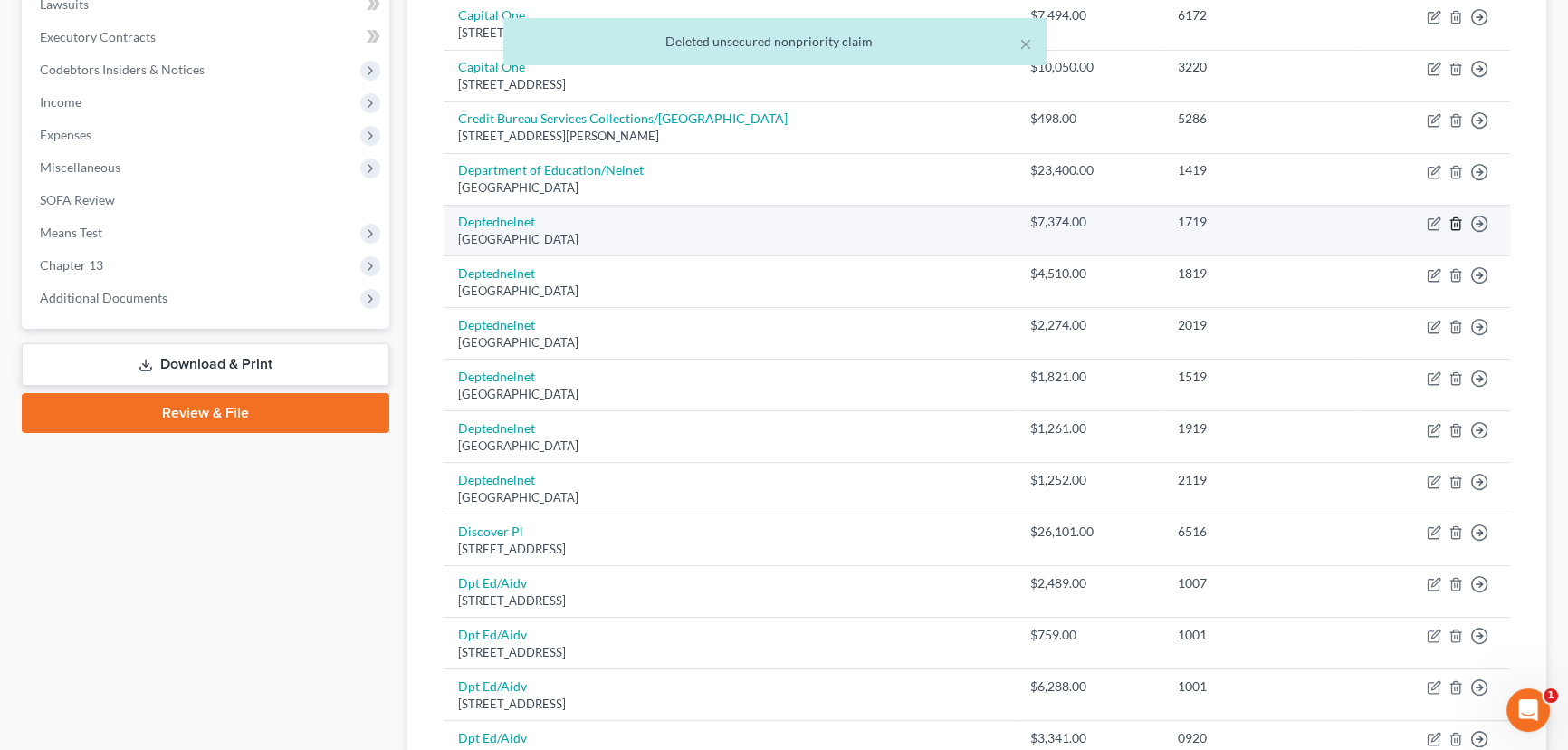
click at [1455, 223] on line "button" at bounding box center [1455, 225] width 0 height 4
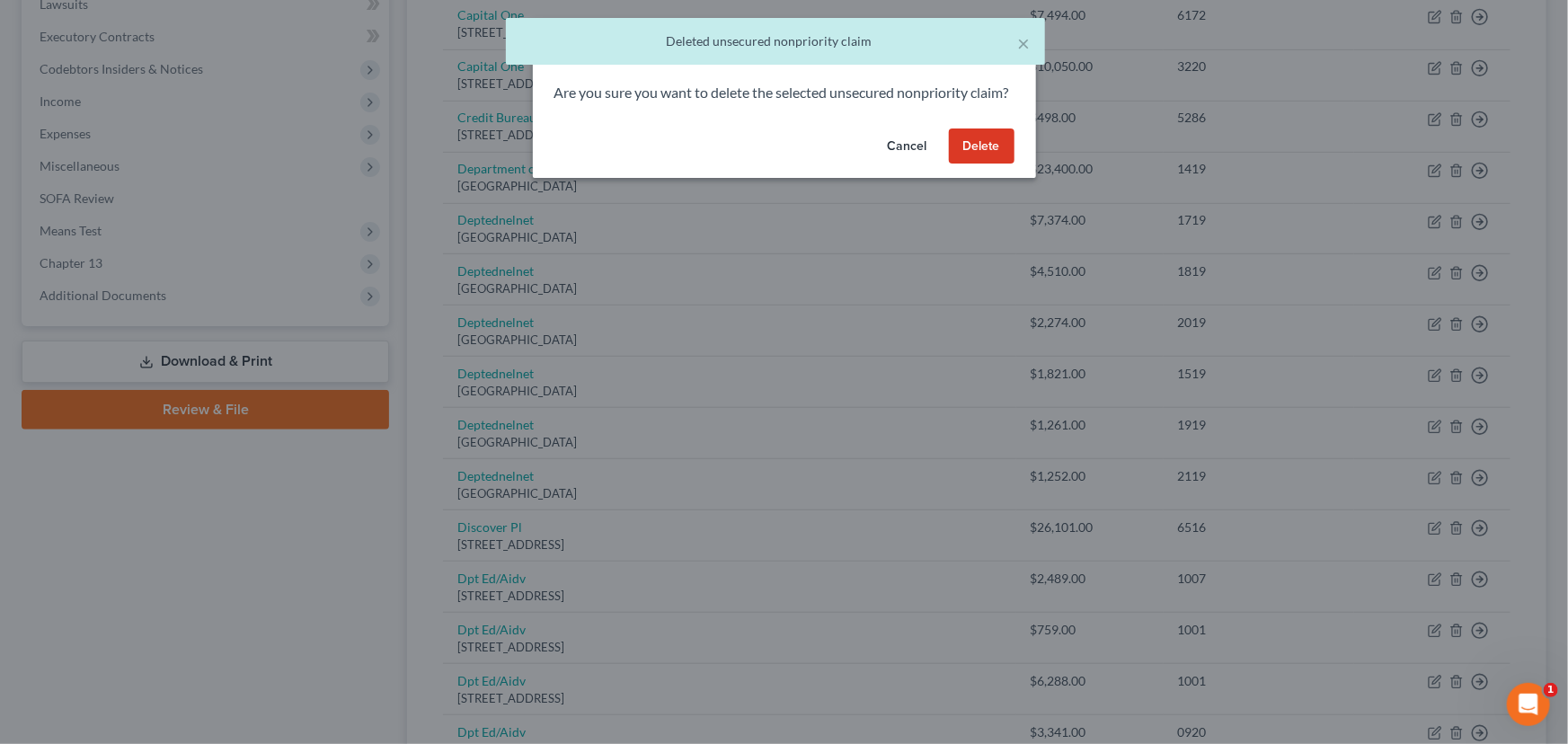
click at [962, 165] on button "Delete" at bounding box center [982, 147] width 65 height 36
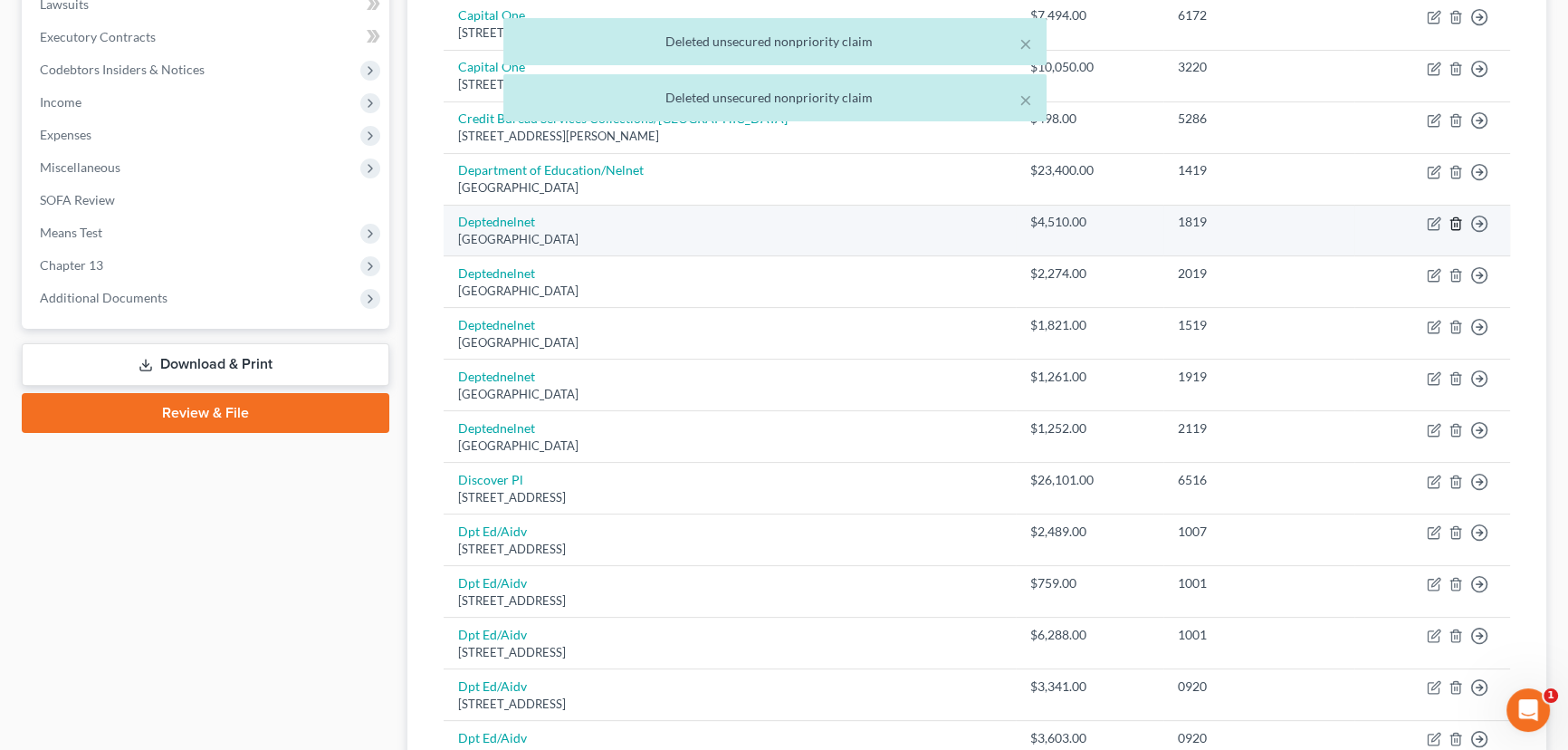
click at [1452, 218] on icon "button" at bounding box center [1455, 224] width 14 height 14
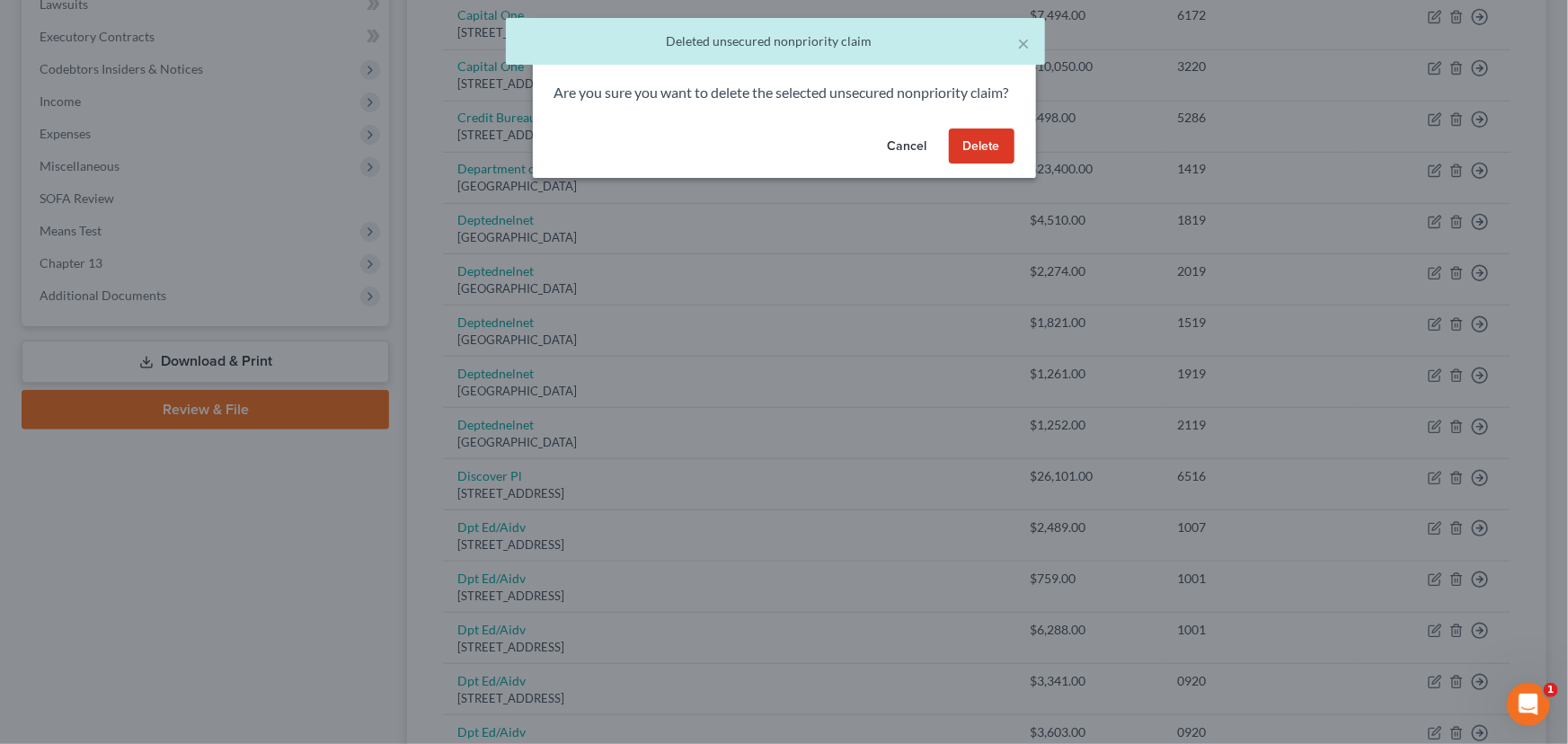
click at [958, 158] on button "Delete" at bounding box center [982, 147] width 65 height 36
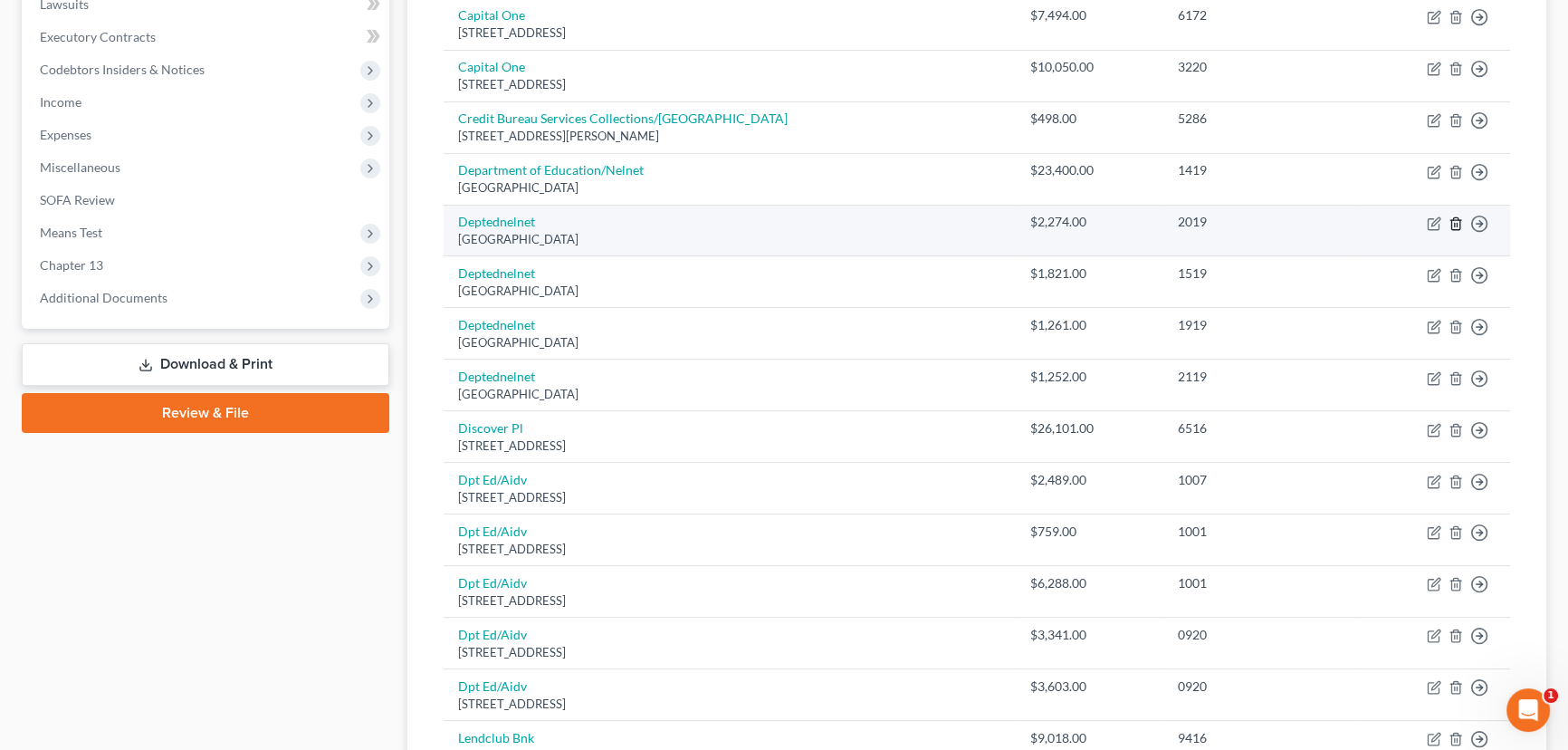
click at [1452, 221] on icon "button" at bounding box center [1455, 224] width 14 height 14
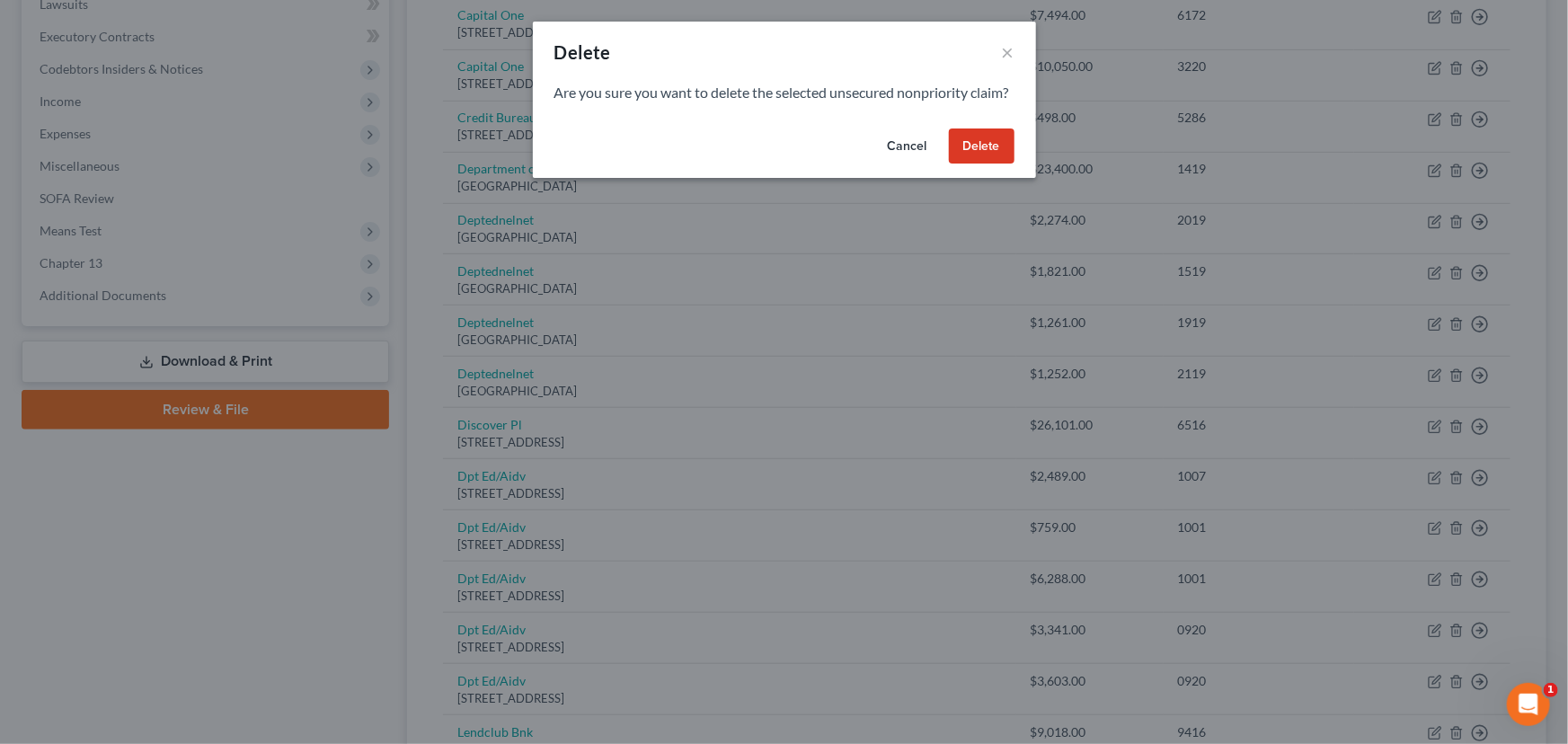
click at [978, 161] on button "Delete" at bounding box center [982, 147] width 65 height 36
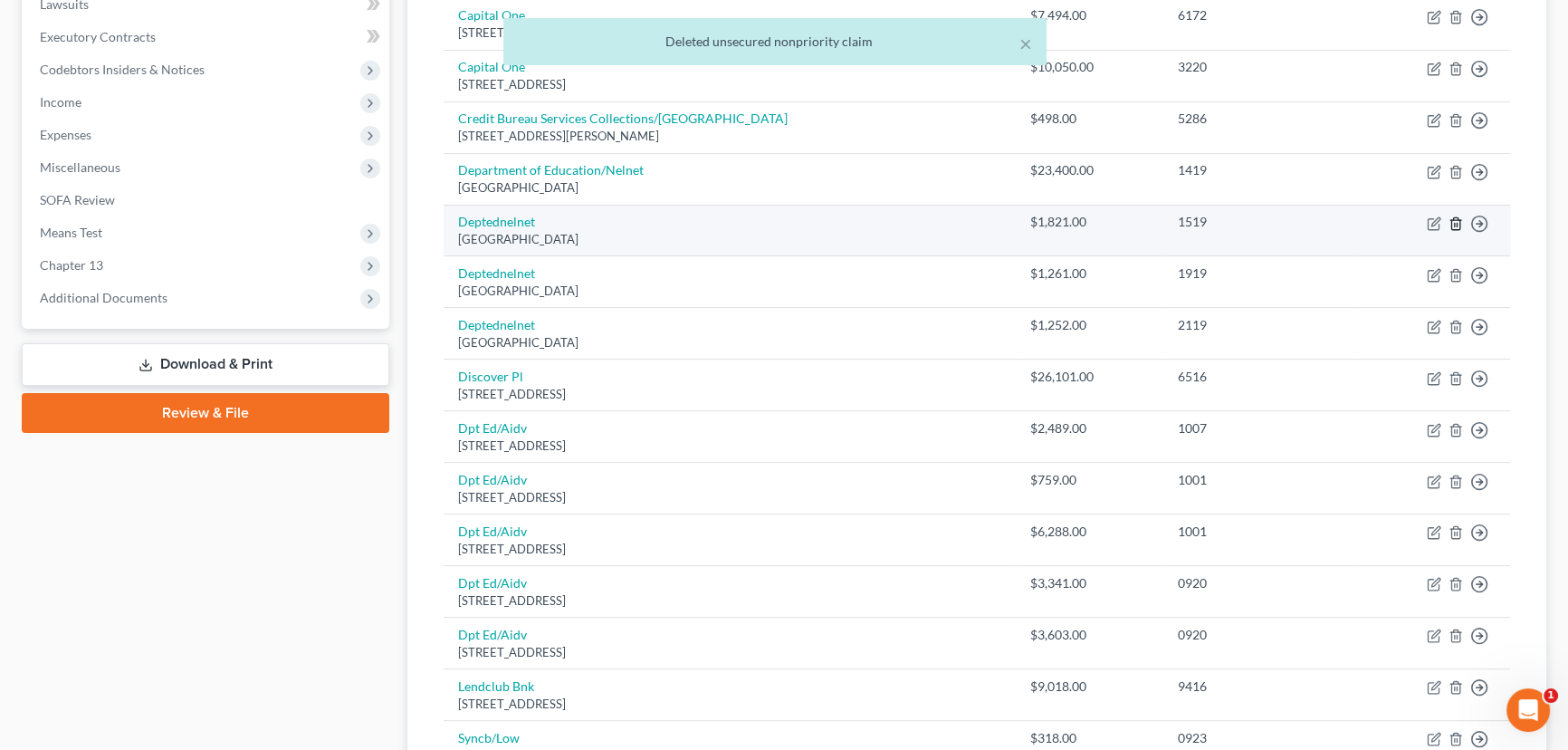
click at [1458, 222] on icon "button" at bounding box center [1455, 224] width 14 height 14
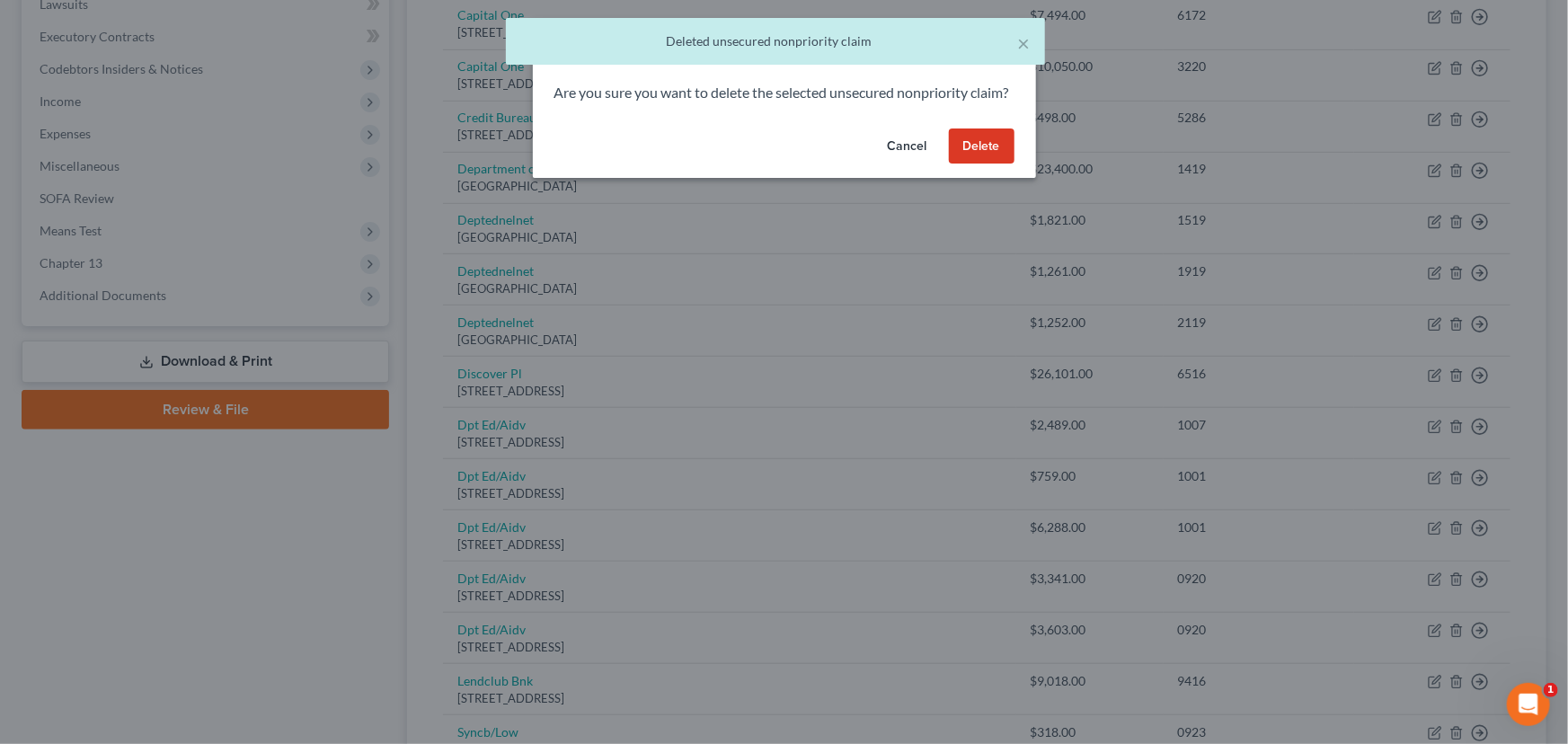
click at [994, 162] on button "Delete" at bounding box center [982, 147] width 65 height 36
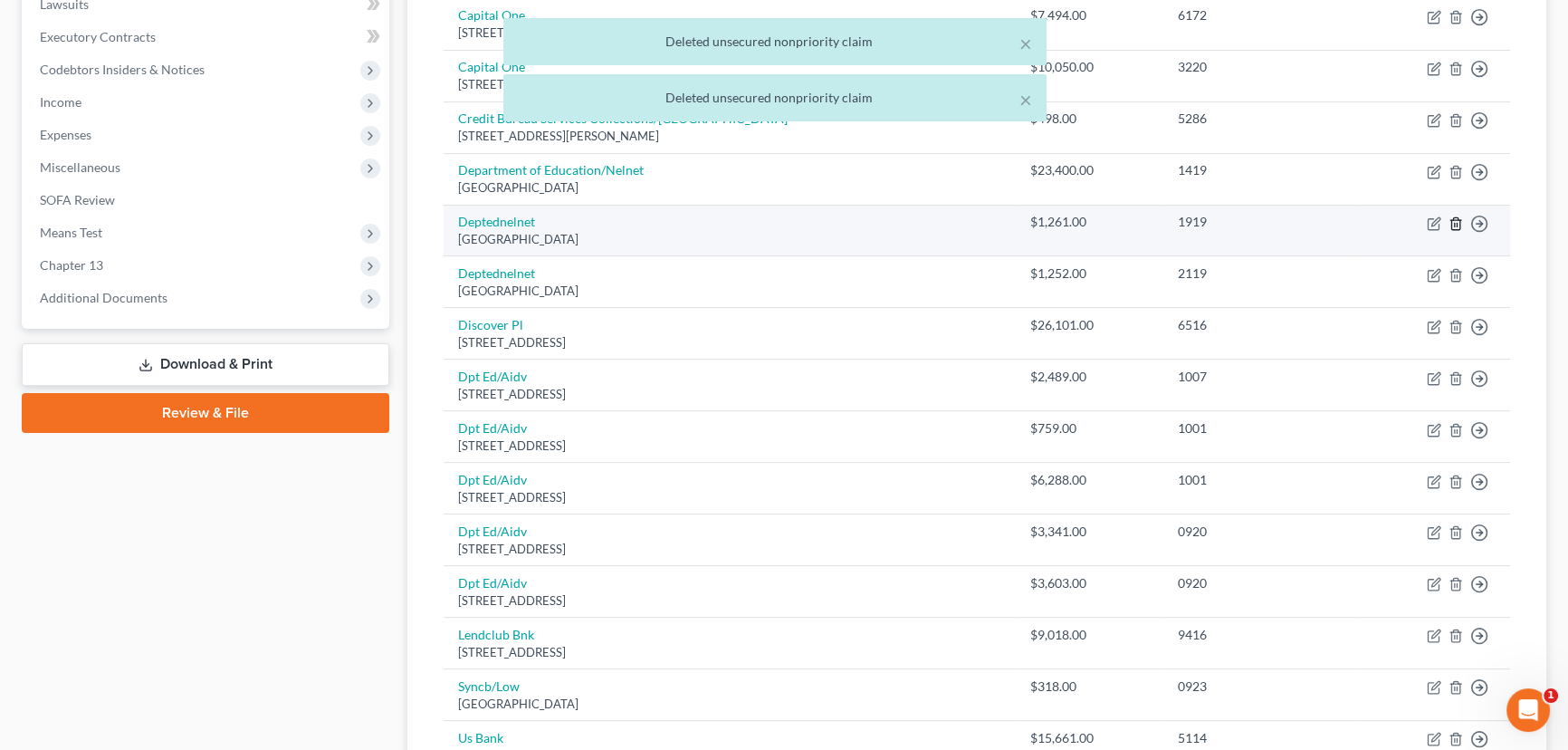
click at [1456, 221] on icon "button" at bounding box center [1455, 224] width 14 height 14
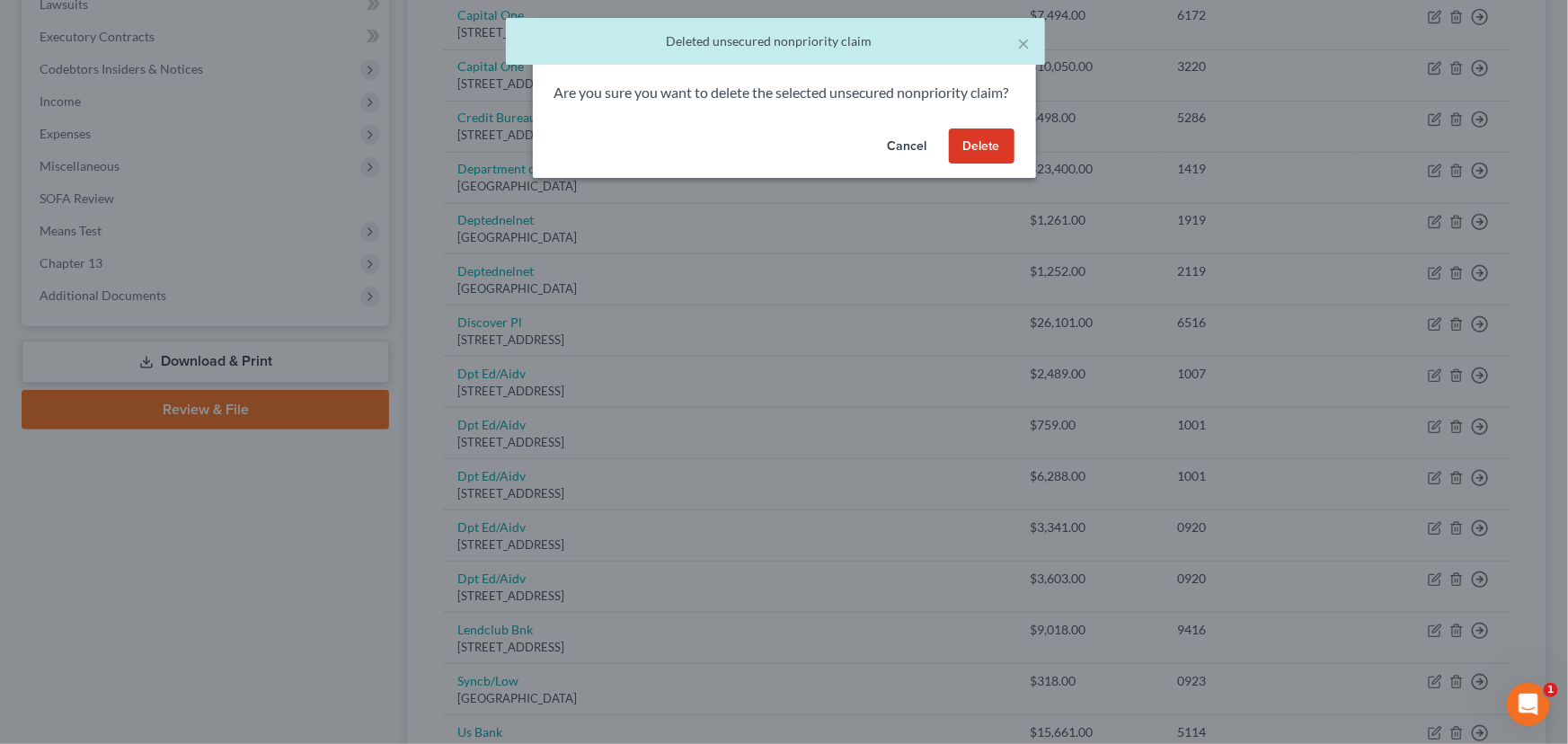
click at [969, 165] on button "Delete" at bounding box center [982, 147] width 65 height 36
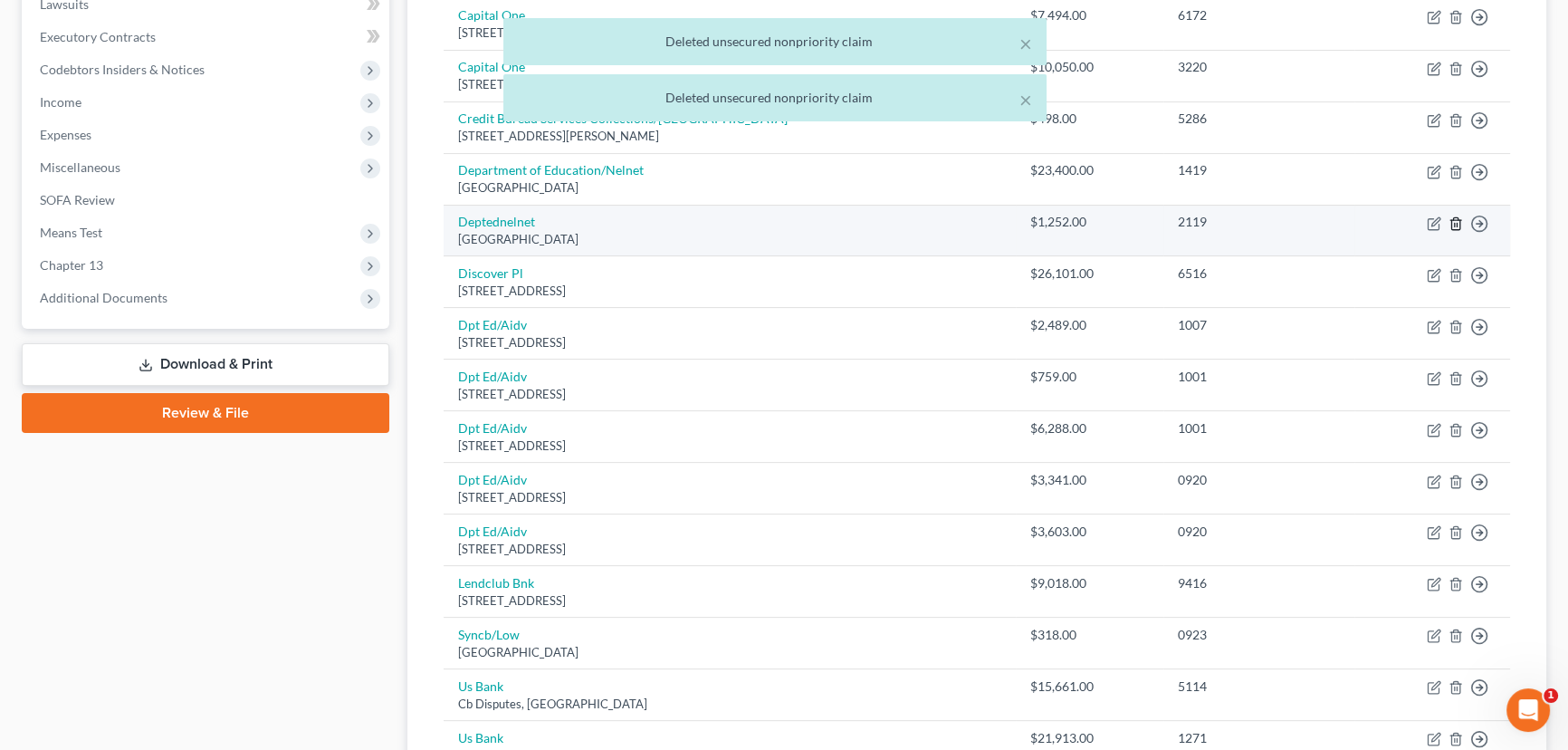
click at [1451, 222] on icon "button" at bounding box center [1455, 223] width 8 height 12
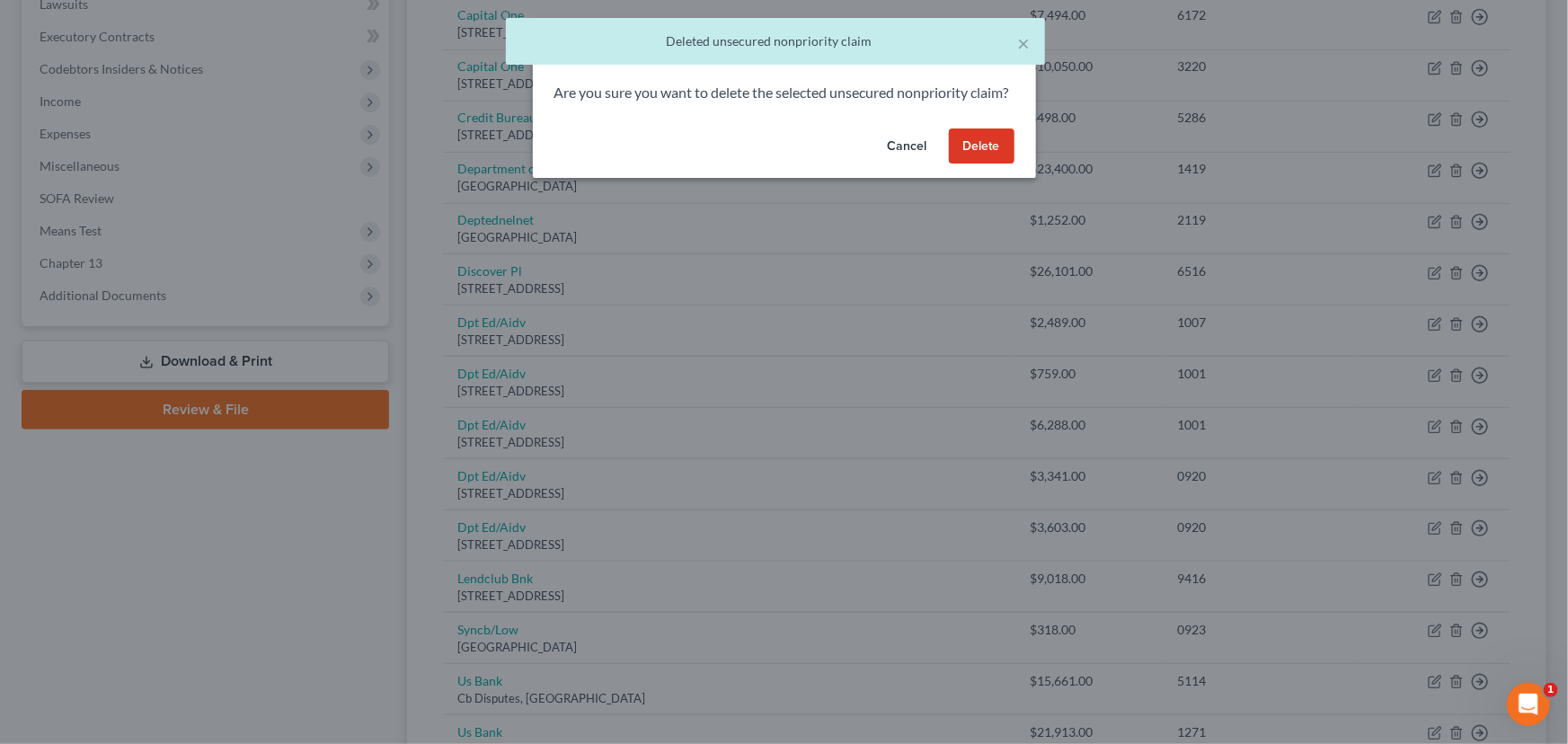
click at [960, 165] on button "Delete" at bounding box center [982, 147] width 65 height 36
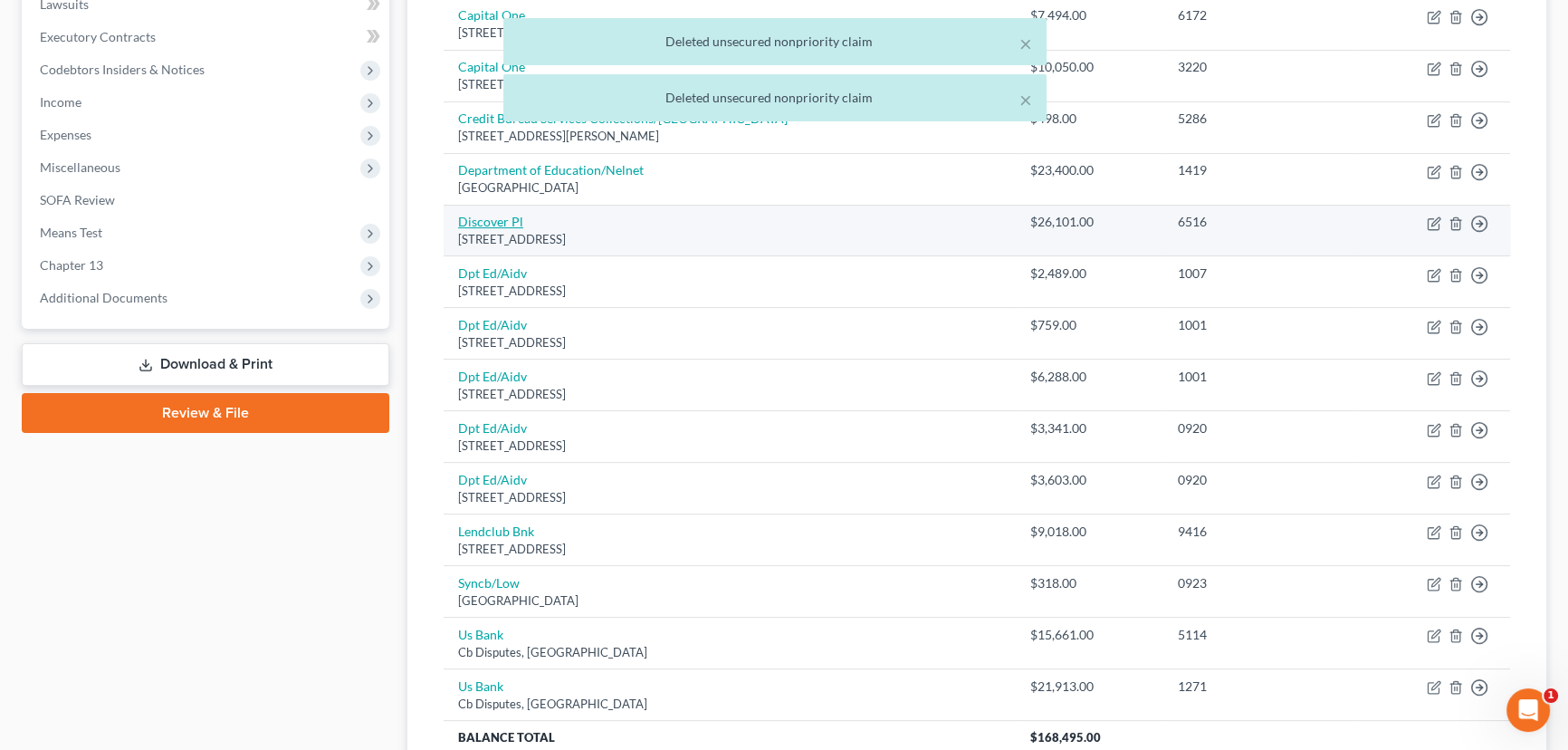
click at [497, 217] on link "Discover Pl" at bounding box center [490, 221] width 65 height 15
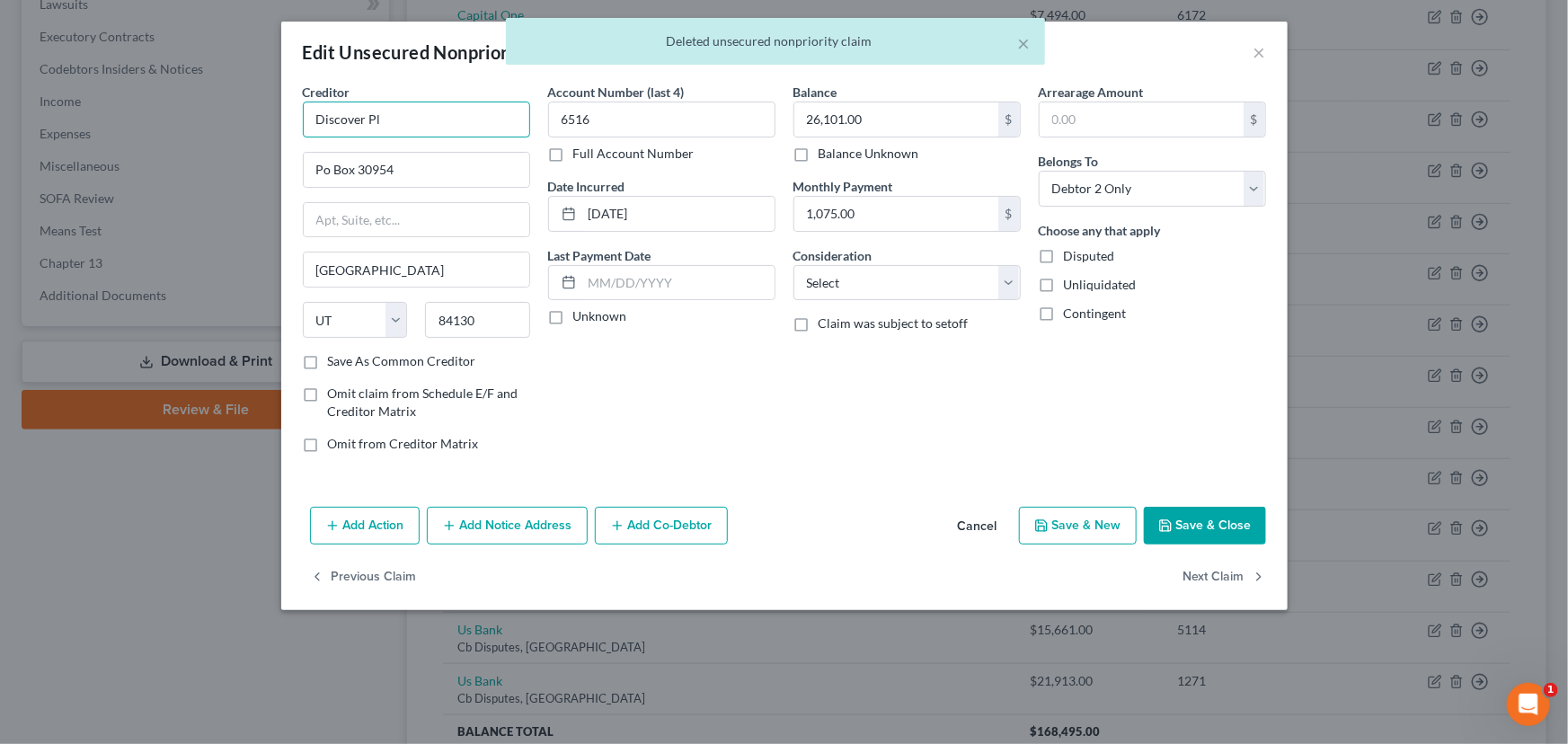
drag, startPoint x: 422, startPoint y: 127, endPoint x: 303, endPoint y: 125, distance: 119.0
click at [303, 125] on input "Discover Pl" at bounding box center [416, 119] width 227 height 36
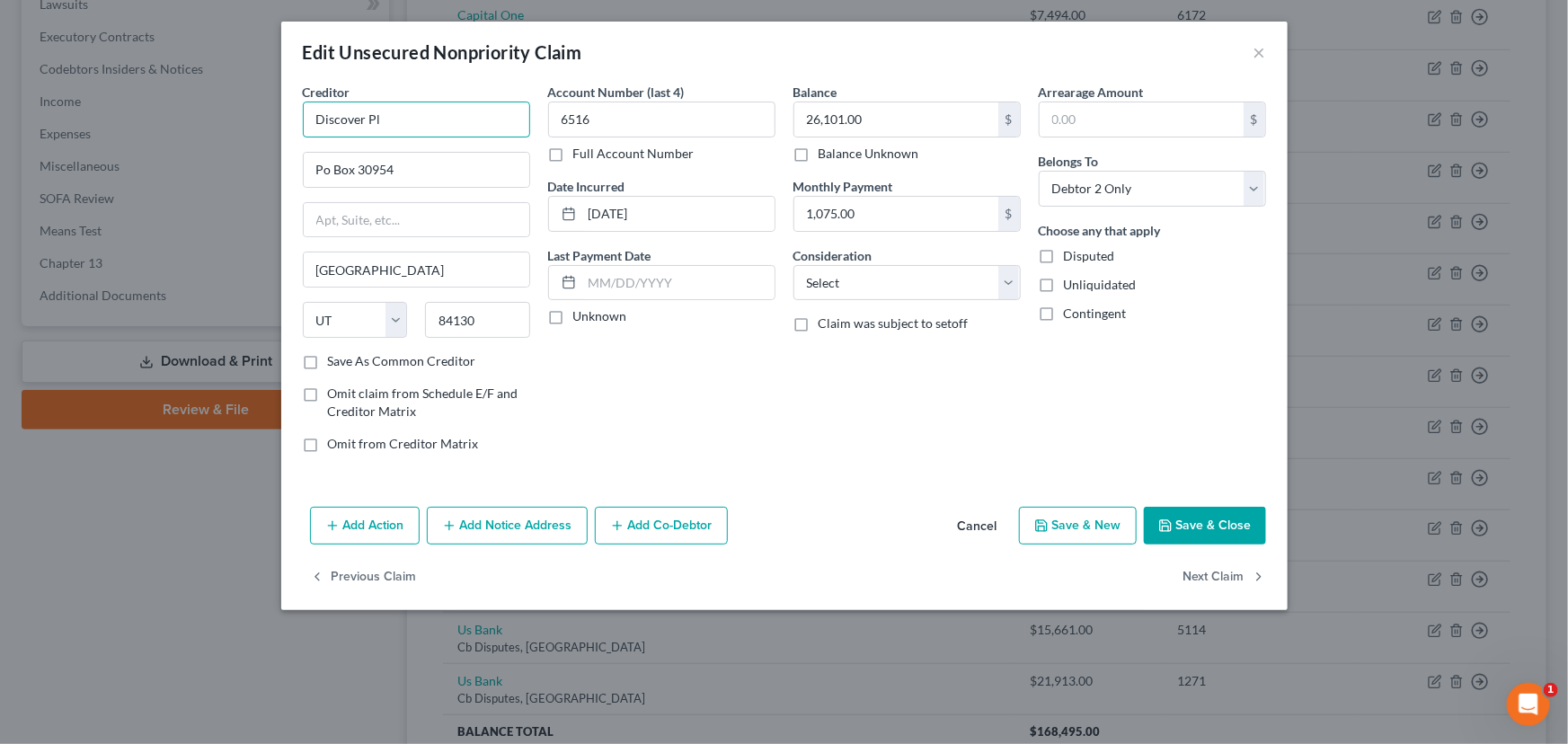
click at [422, 118] on input "Discover Pl" at bounding box center [416, 119] width 227 height 36
drag, startPoint x: 433, startPoint y: 175, endPoint x: 430, endPoint y: 186, distance: 11.4
click at [433, 175] on input "Po Box 30954" at bounding box center [416, 170] width 225 height 34
click at [573, 320] on label "Unknown" at bounding box center [600, 316] width 54 height 18
click at [580, 319] on input "Unknown" at bounding box center [586, 313] width 12 height 12
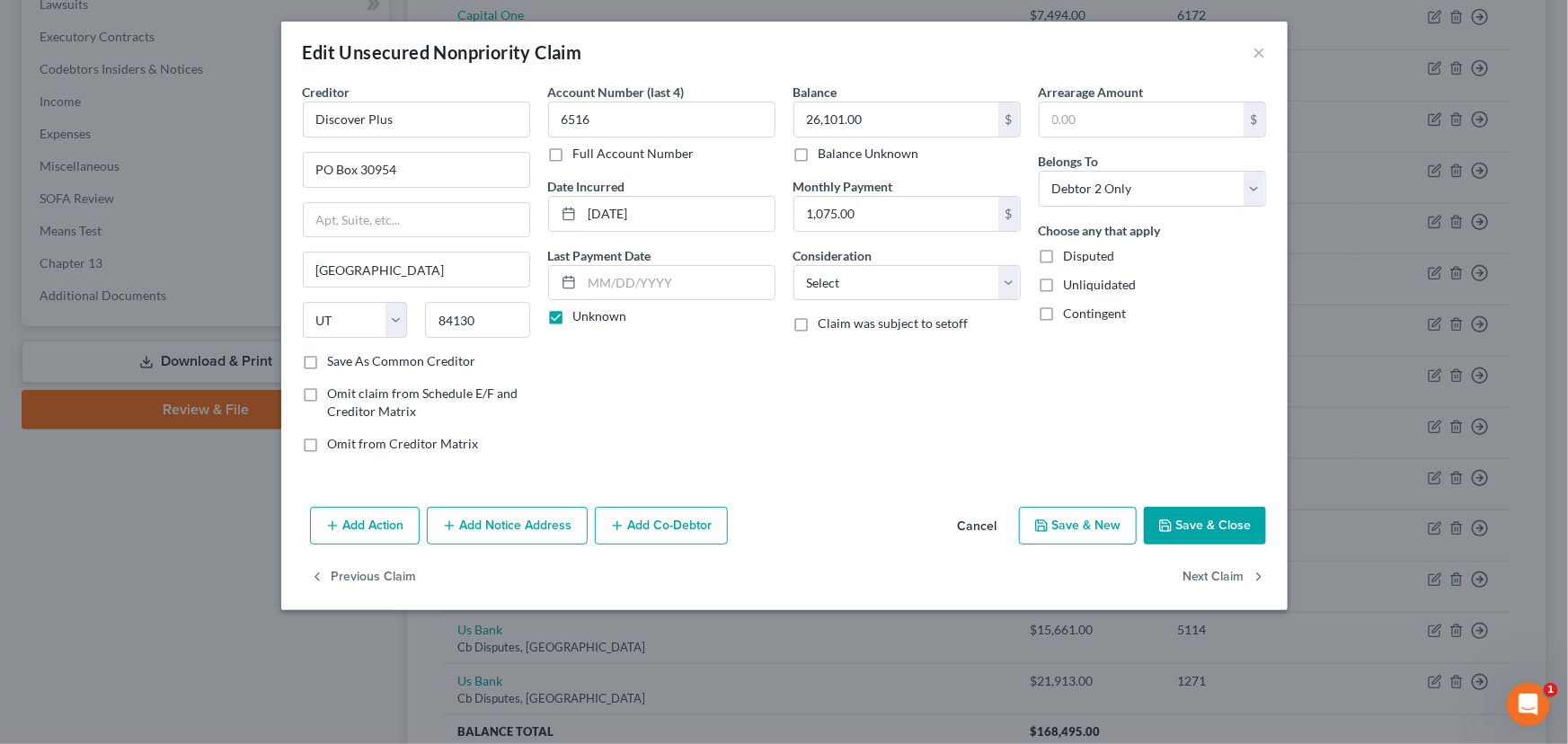
click at [666, 390] on div "Account Number (last 4) 6516 Full Account Number Date Incurred [DATE] Last Paym…" at bounding box center [662, 275] width 245 height 385
drag, startPoint x: 805, startPoint y: 282, endPoint x: 845, endPoint y: 294, distance: 41.8
click at [805, 282] on select "Select Cable / Satellite Services Collection Agency Credit Card Debt Debt Couns…" at bounding box center [906, 283] width 227 height 36
click at [793, 265] on select "Select Cable / Satellite Services Collection Agency Credit Card Debt Debt Couns…" at bounding box center [906, 283] width 227 height 36
click at [979, 457] on div "Balance 26,101.00 $ Balance Unknown Balance Undetermined 26,101.00 $ Balance Un…" at bounding box center [906, 275] width 245 height 385
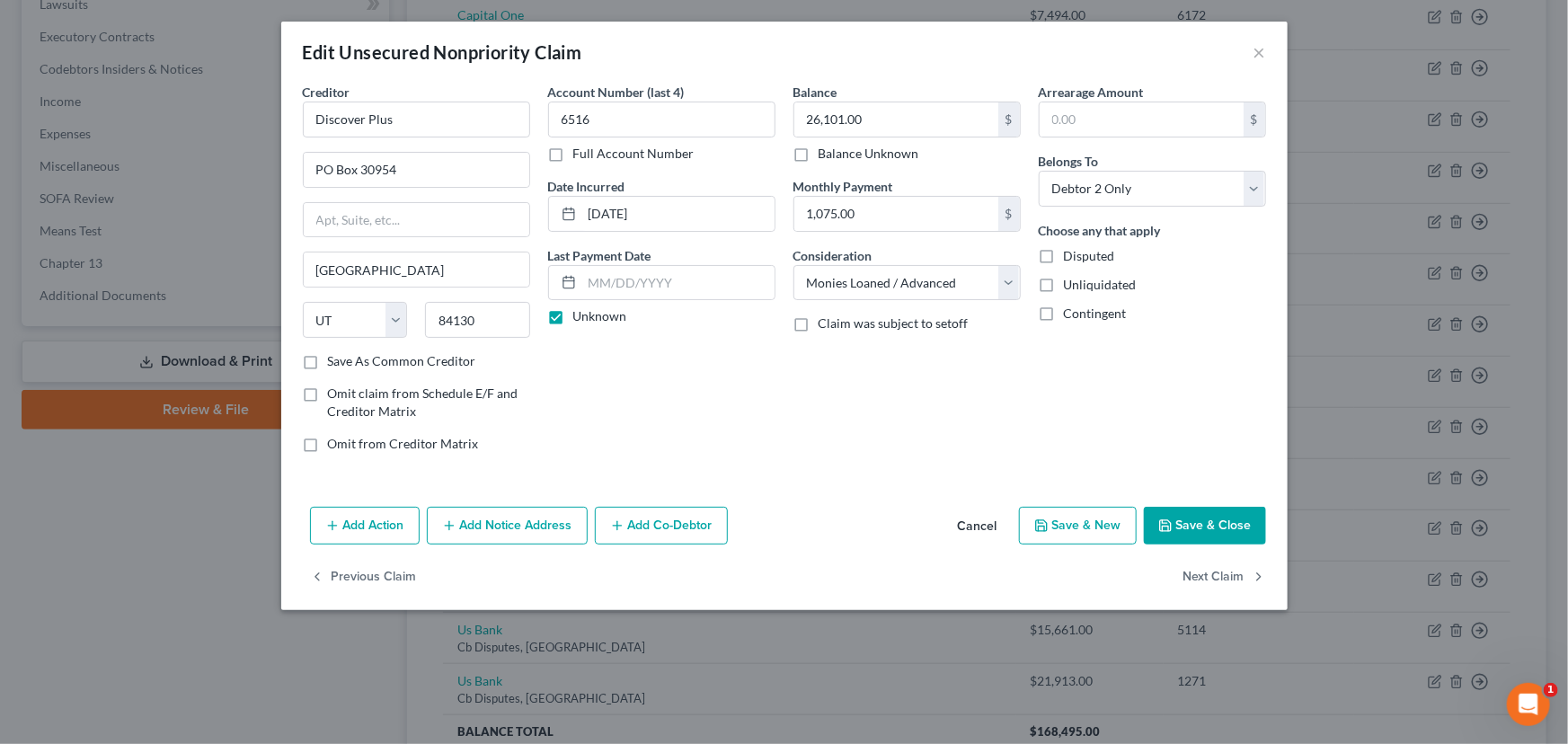
click at [1160, 530] on icon "button" at bounding box center [1165, 526] width 14 height 14
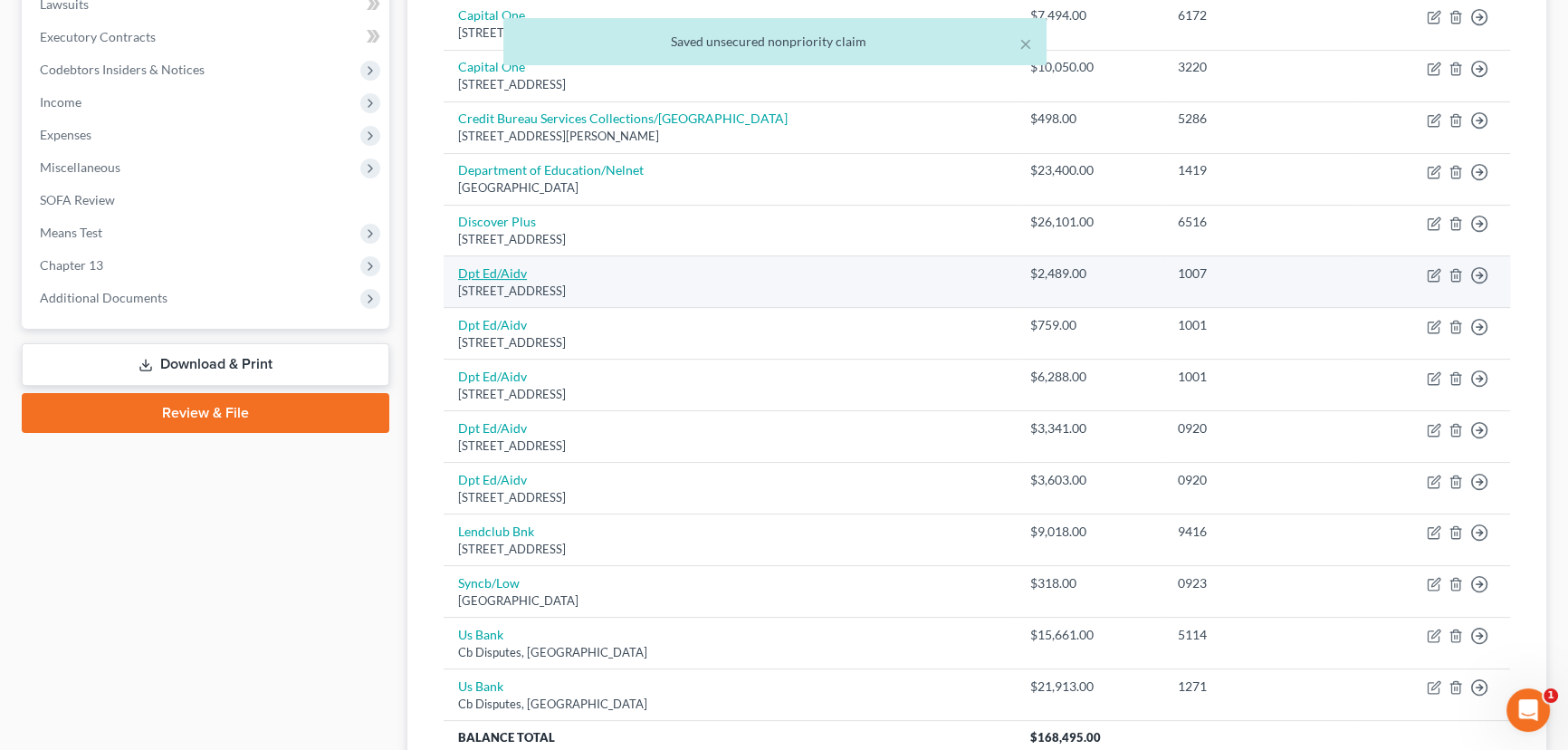
click at [511, 277] on link "Dpt Ed/Aidv" at bounding box center [492, 272] width 69 height 15
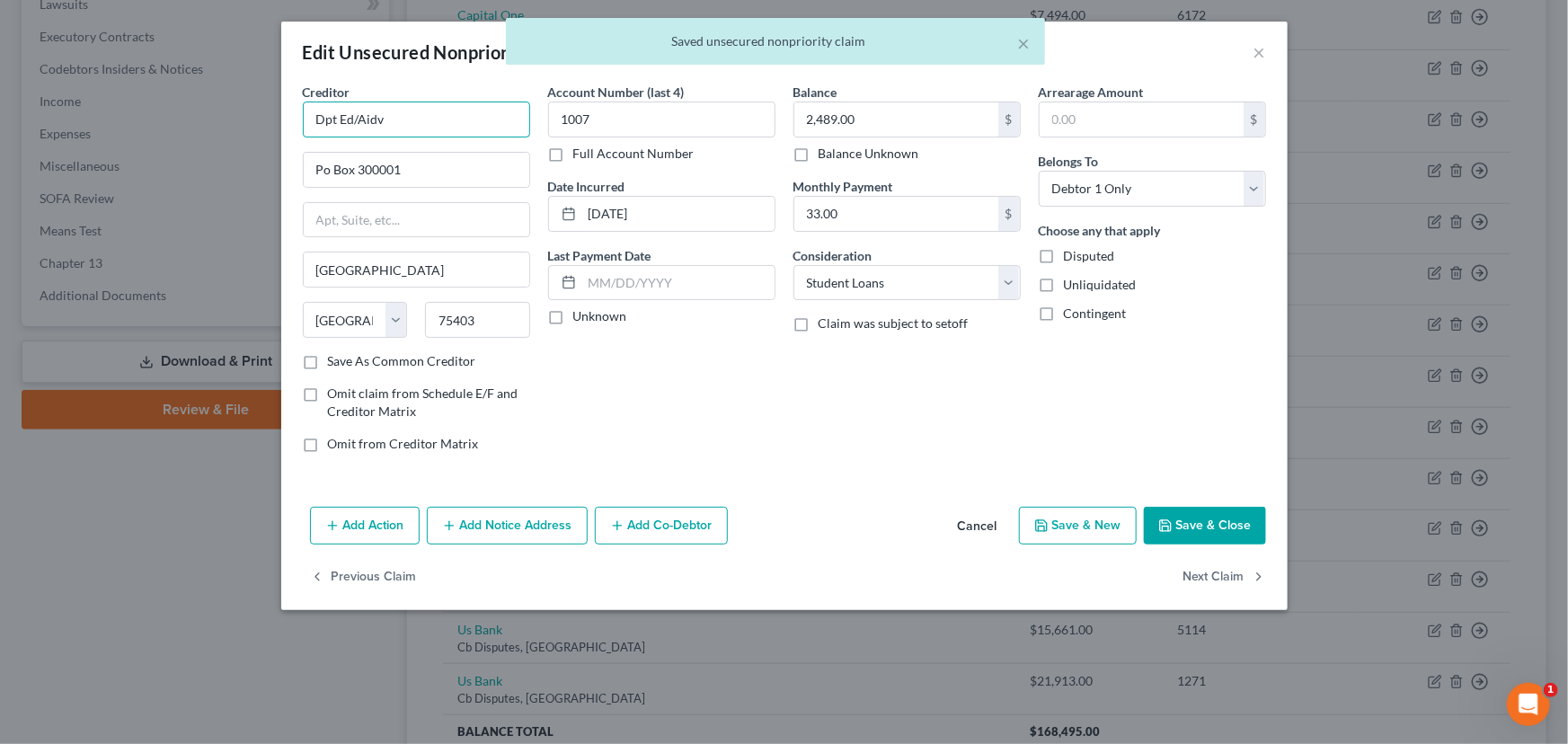
click at [314, 127] on input "Dpt Ed/Aidv" at bounding box center [416, 119] width 227 height 36
drag, startPoint x: 409, startPoint y: 122, endPoint x: 278, endPoint y: 143, distance: 132.7
click at [278, 143] on div "Edit Unsecured Nonpriority Claim × Creditor * Dpt Ed/Aidv Po Box 300001 [GEOGRA…" at bounding box center [784, 372] width 1568 height 744
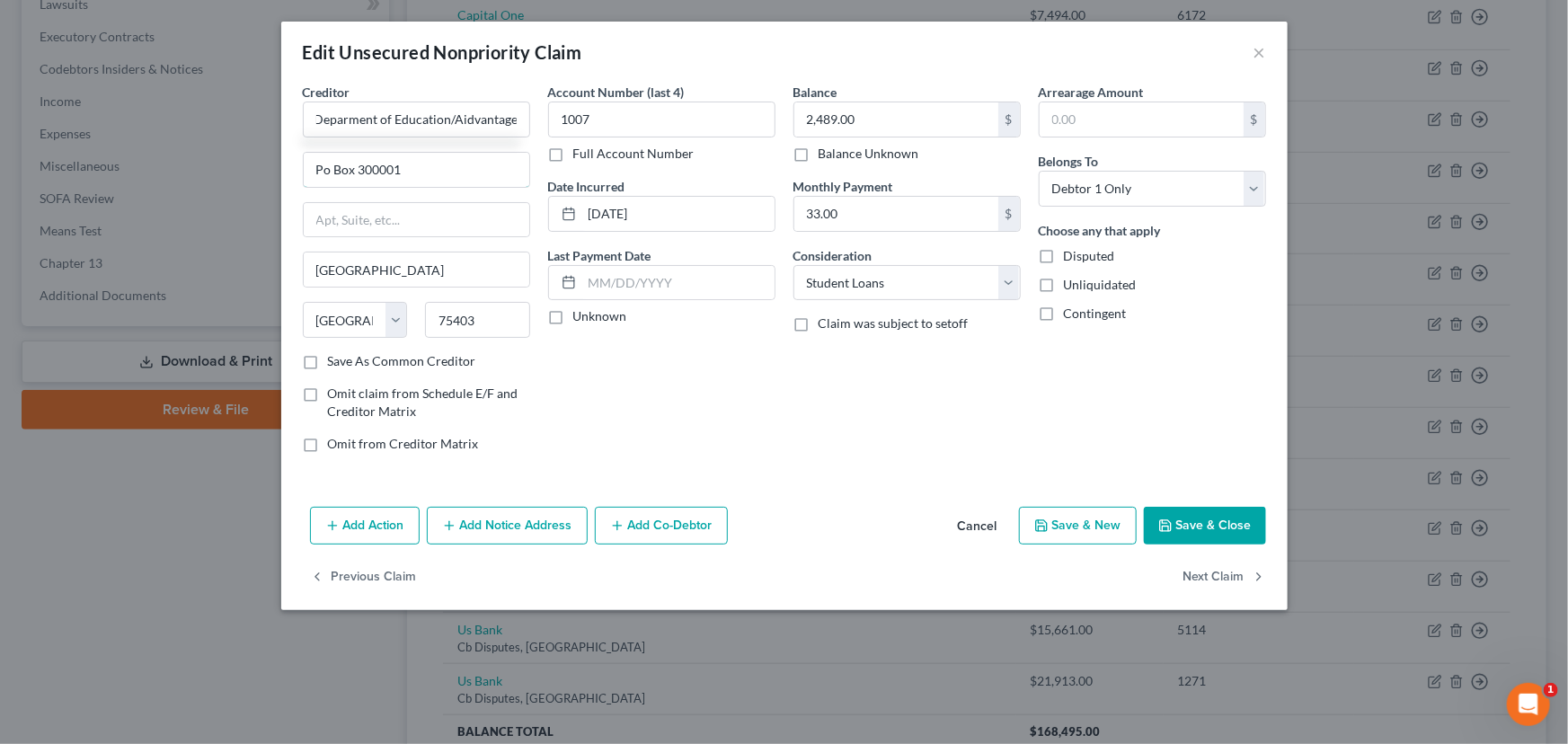
scroll to position [0, 0]
drag, startPoint x: 408, startPoint y: 171, endPoint x: 427, endPoint y: 186, distance: 24.2
click at [408, 171] on input "Po Box 300001" at bounding box center [416, 170] width 225 height 34
click at [573, 312] on label "Unknown" at bounding box center [600, 316] width 54 height 18
click at [580, 312] on input "Unknown" at bounding box center [586, 313] width 12 height 12
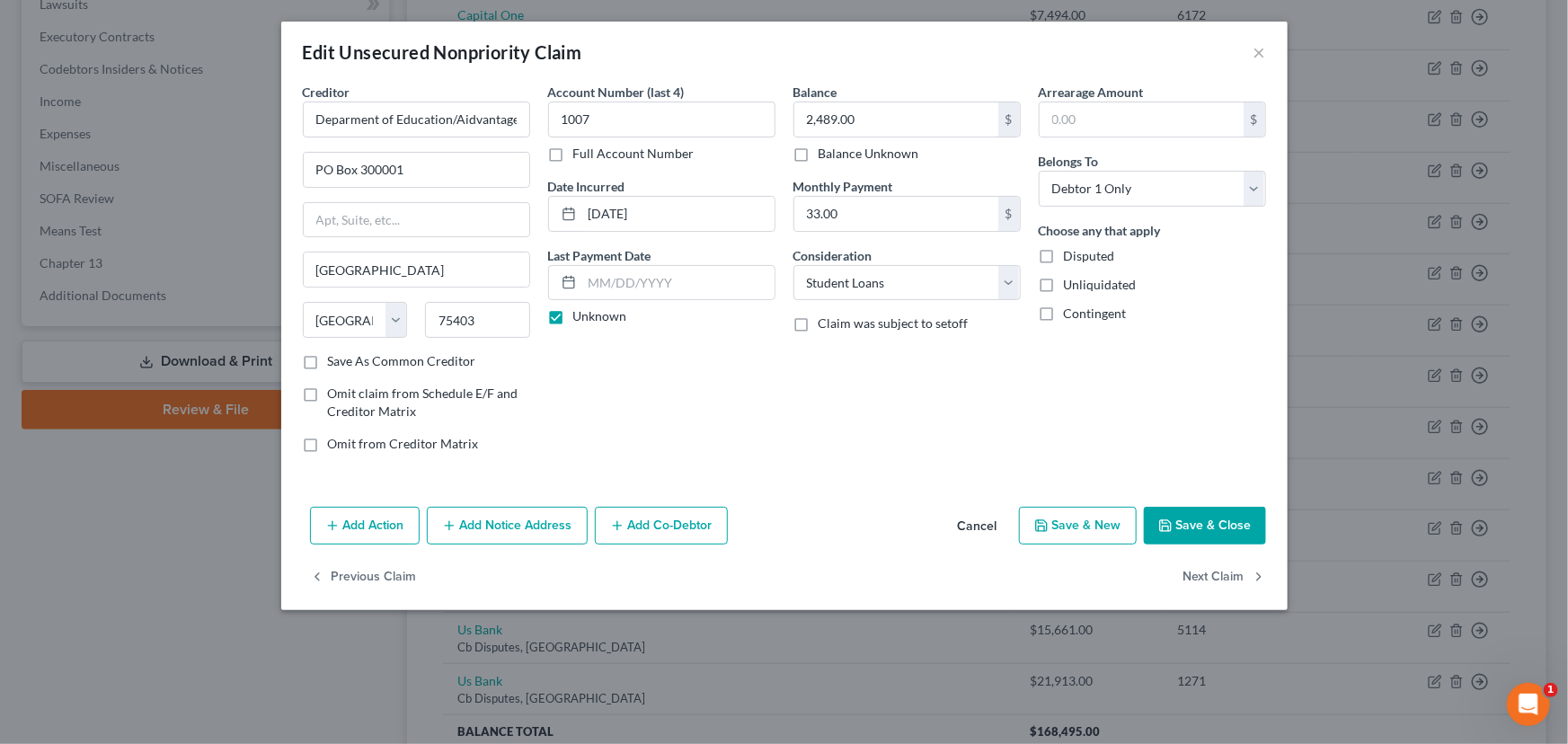
click at [789, 401] on div "Balance 2,489.00 $ Balance Unknown Balance Undetermined 2,489.00 $ Balance Unkn…" at bounding box center [906, 275] width 245 height 385
click at [1229, 521] on button "Save & Close" at bounding box center [1204, 526] width 122 height 38
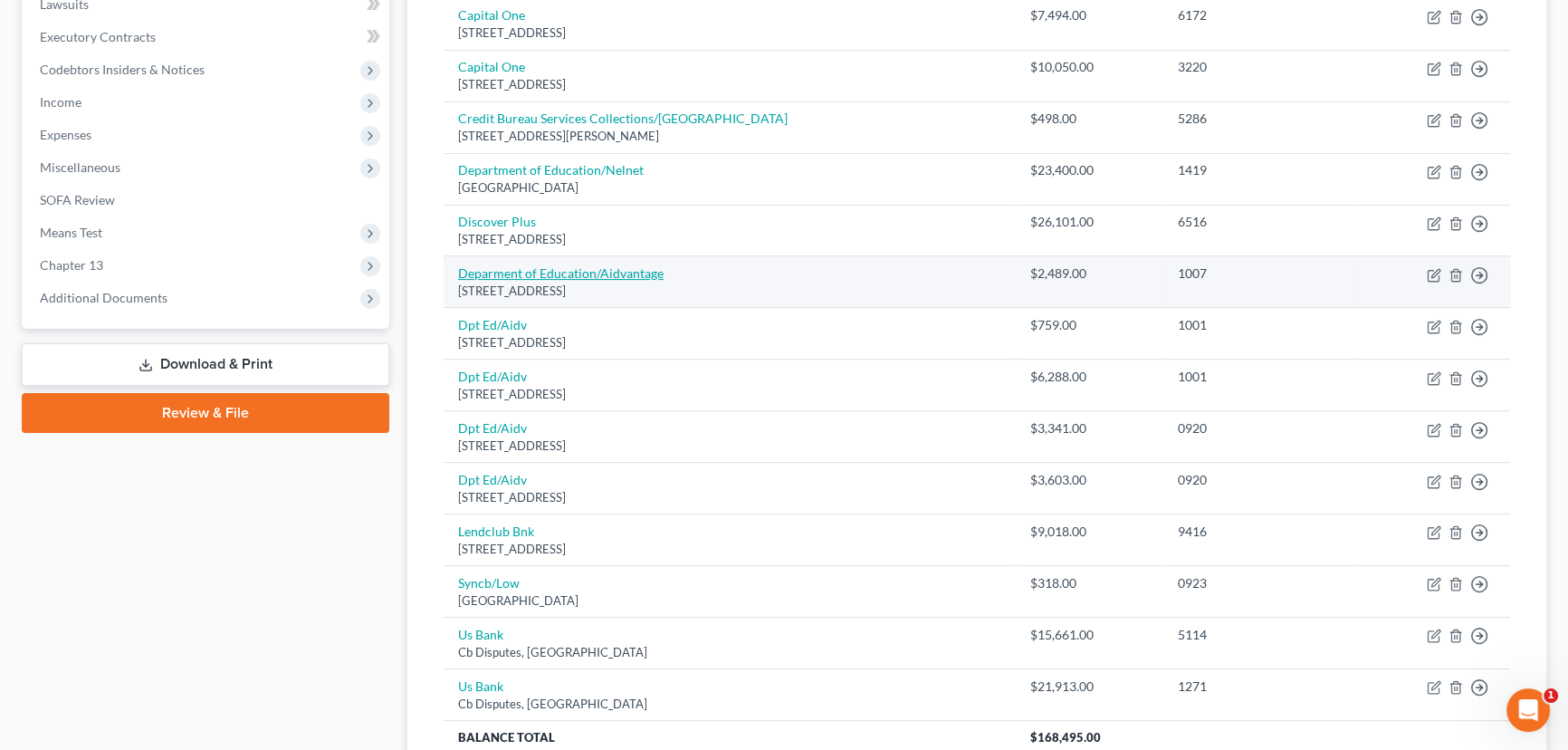
click at [501, 272] on link "Deparment of Education/Aidvantage" at bounding box center [561, 272] width 206 height 15
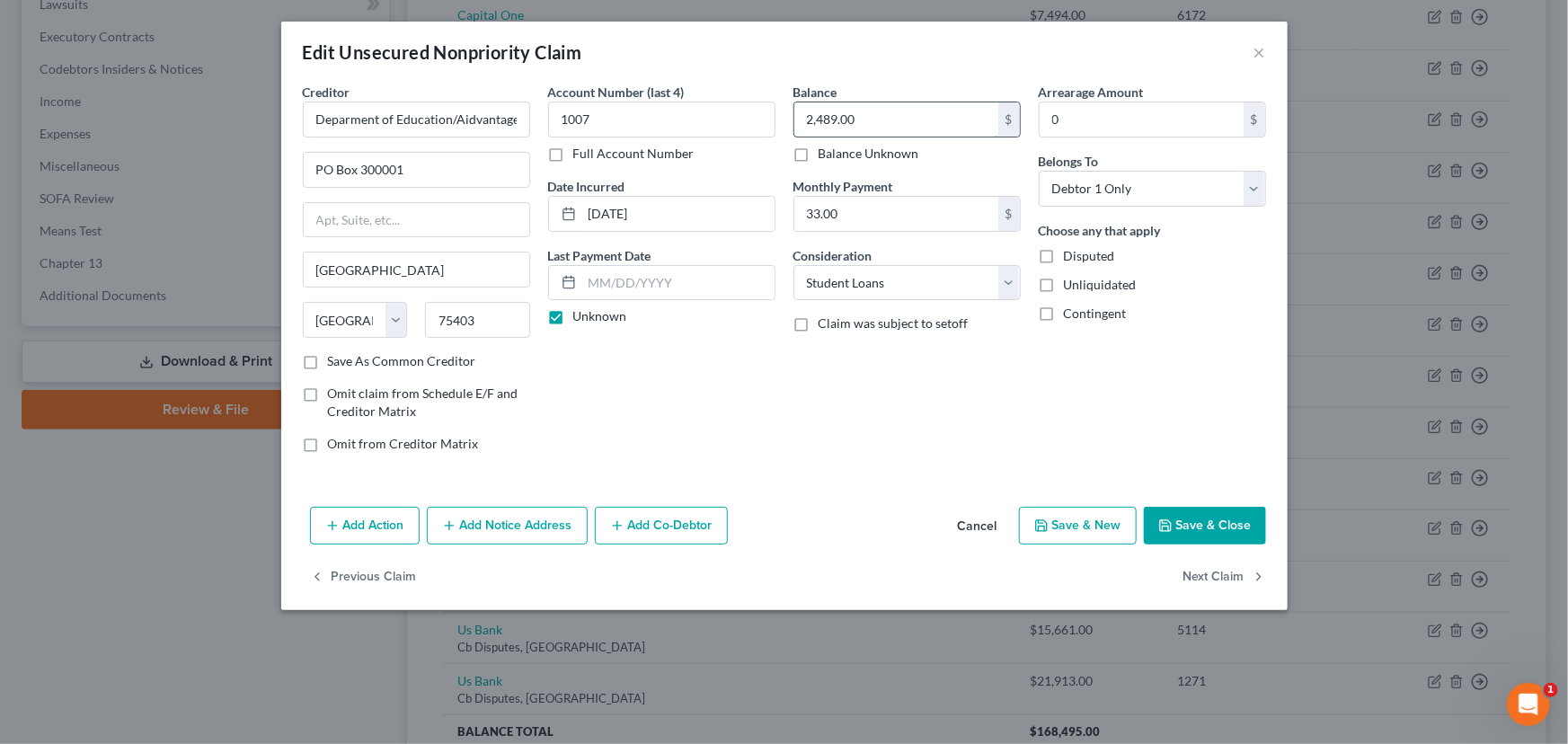
click at [927, 103] on input "2,489.00" at bounding box center [897, 119] width 204 height 34
click at [889, 389] on div "Balance 16,480.00 $ Balance Unknown Balance Undetermined 16,480.00 $ Balance Un…" at bounding box center [906, 275] width 245 height 385
click at [1176, 522] on button "Save & Close" at bounding box center [1204, 526] width 122 height 38
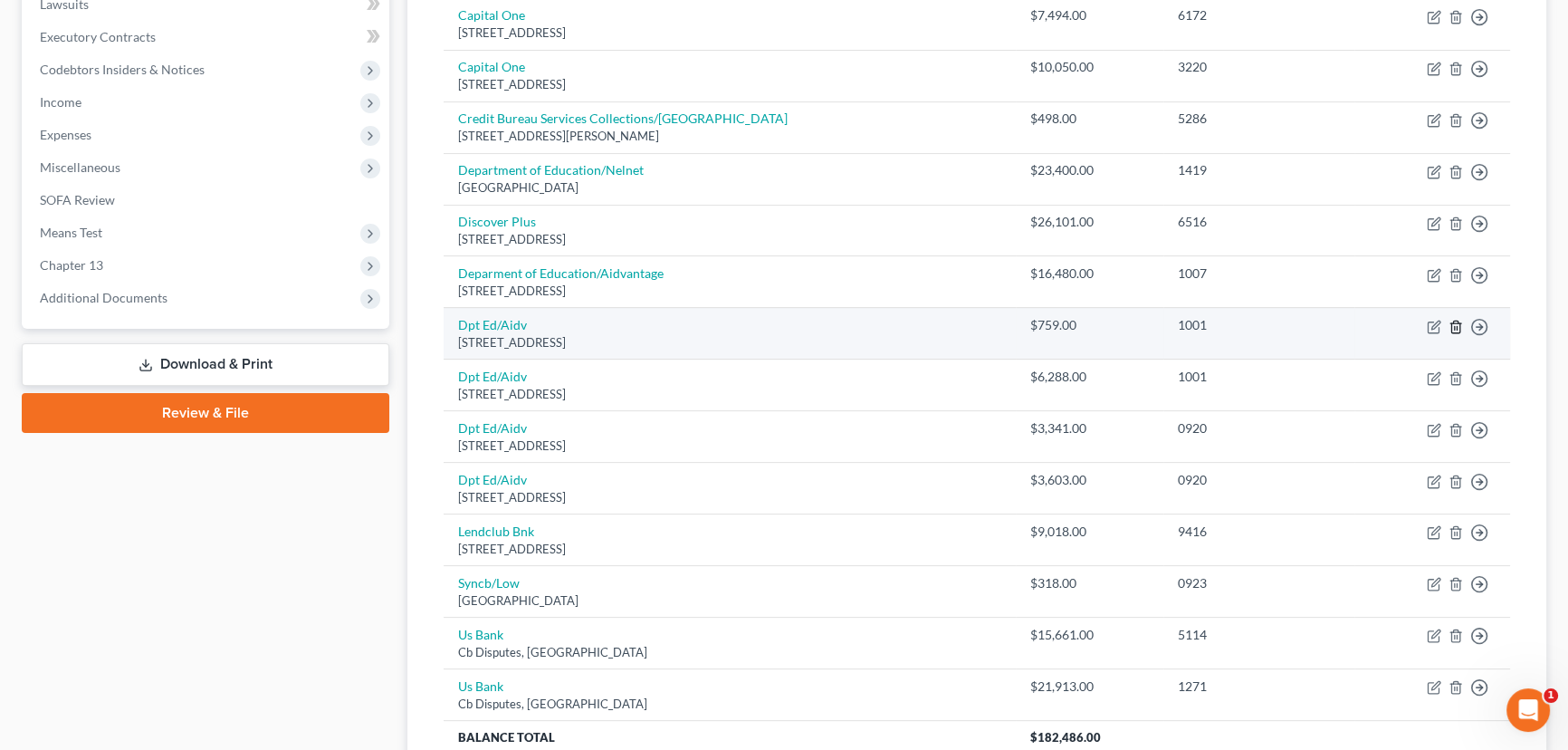
click at [1454, 322] on icon "button" at bounding box center [1455, 327] width 14 height 14
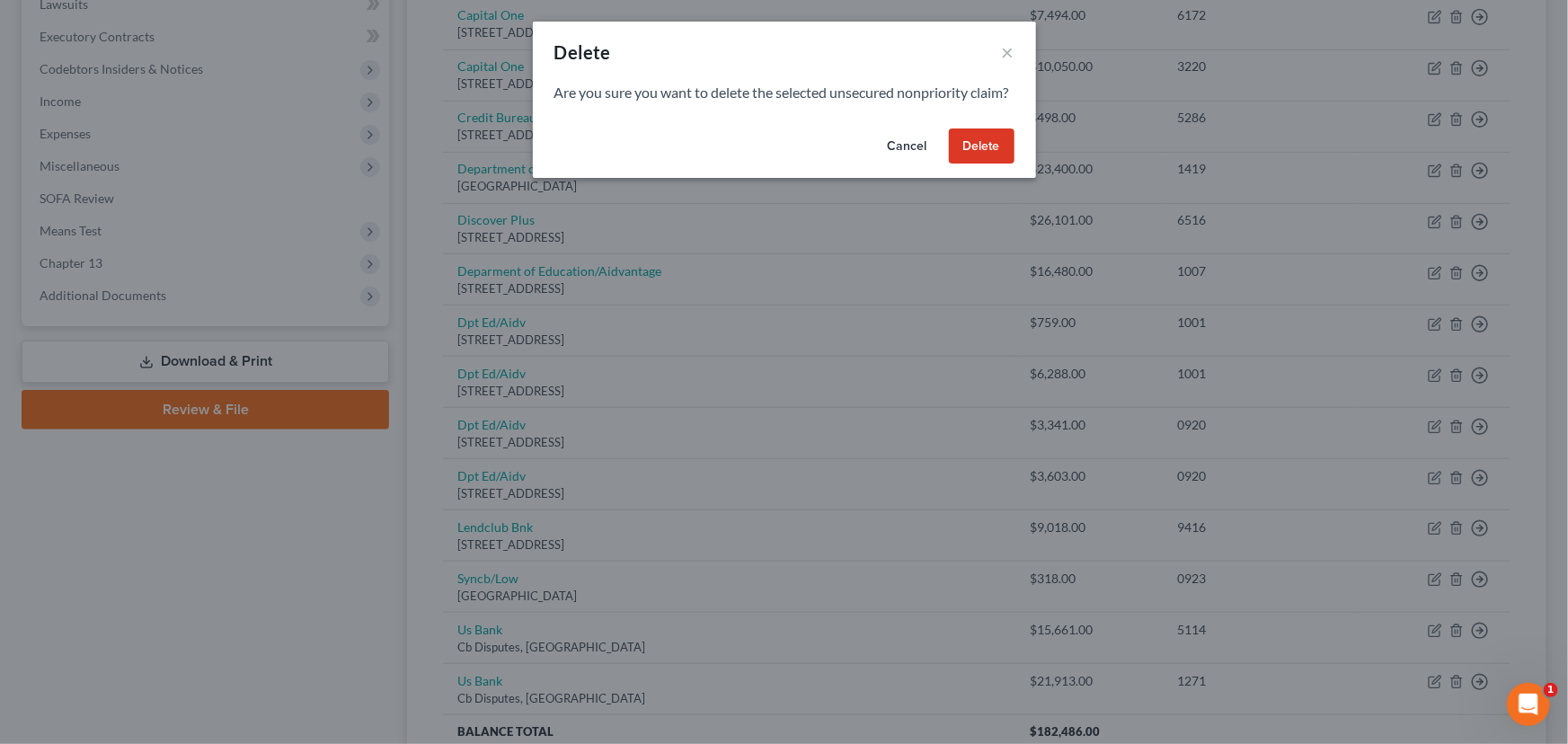
click at [974, 165] on button "Delete" at bounding box center [982, 147] width 65 height 36
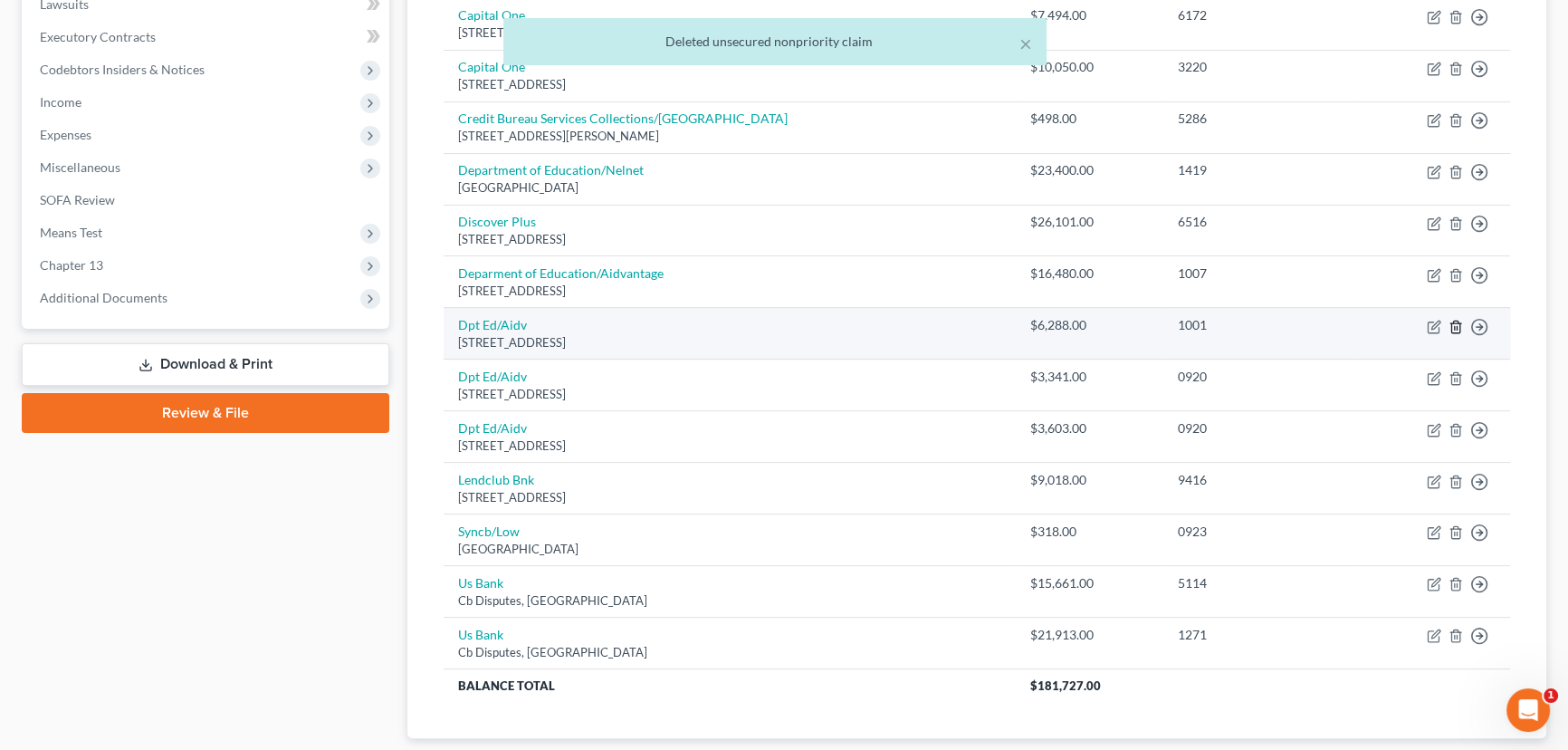
click at [1458, 323] on icon "button" at bounding box center [1455, 327] width 14 height 14
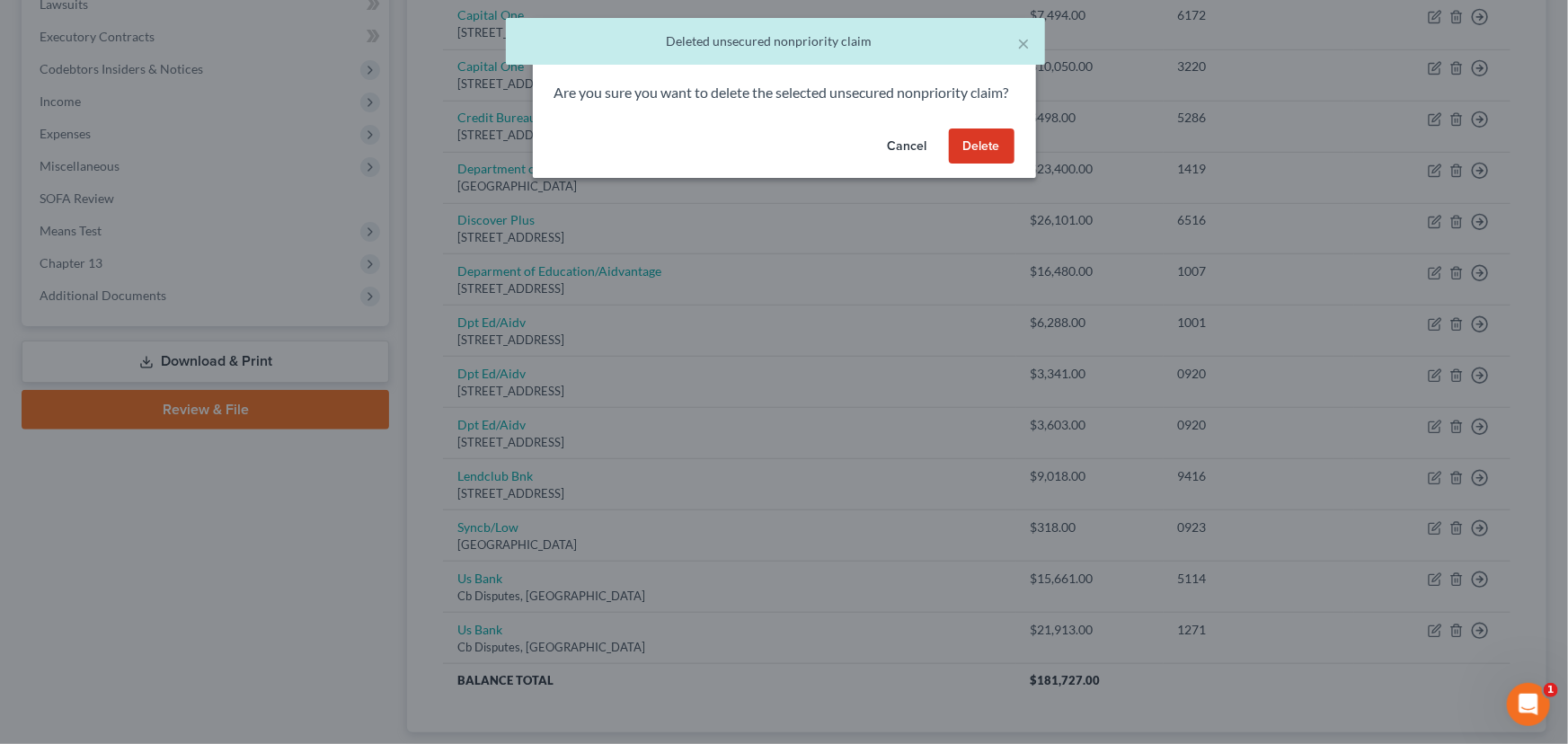
click at [969, 165] on button "Delete" at bounding box center [982, 147] width 65 height 36
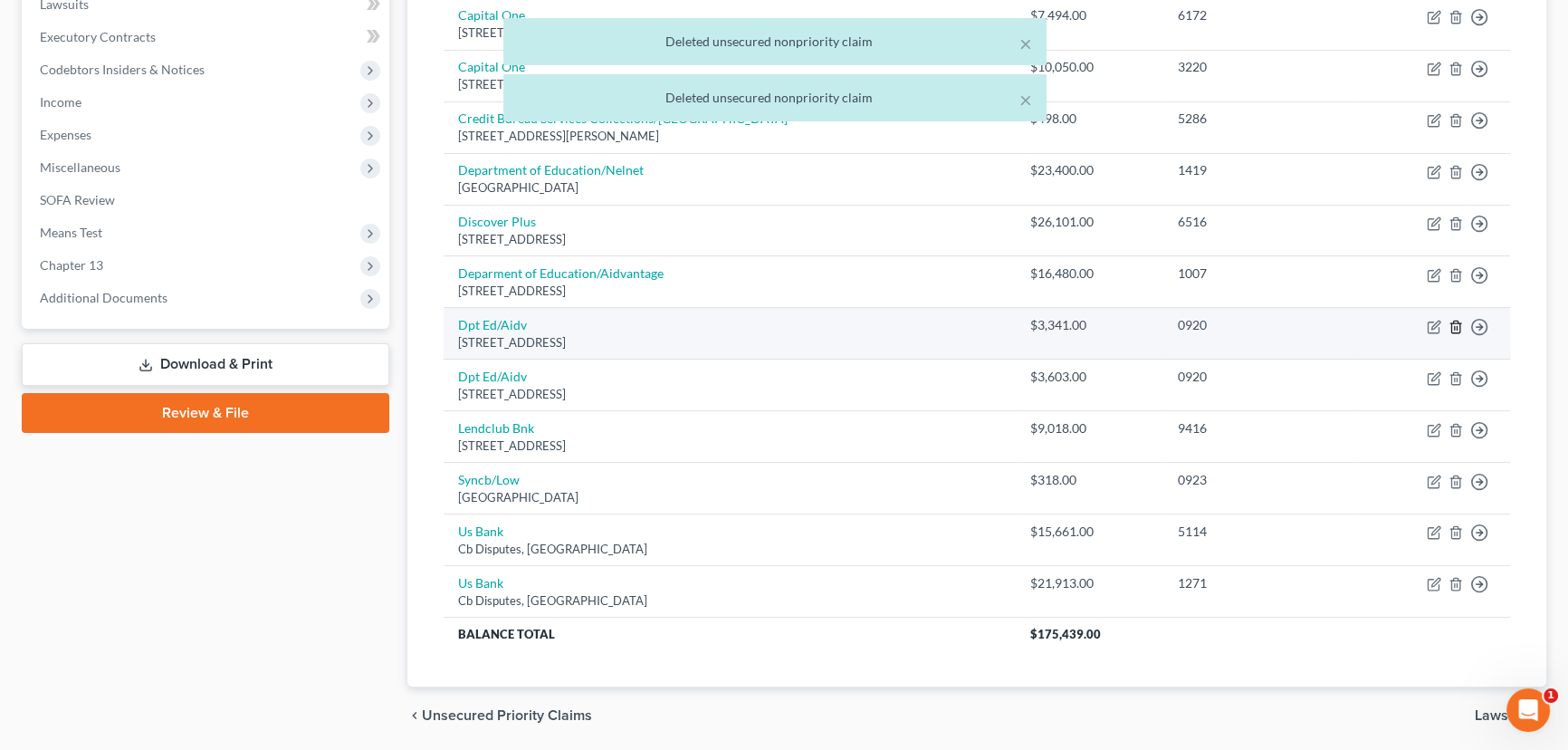
click at [1458, 323] on icon "button" at bounding box center [1455, 327] width 14 height 14
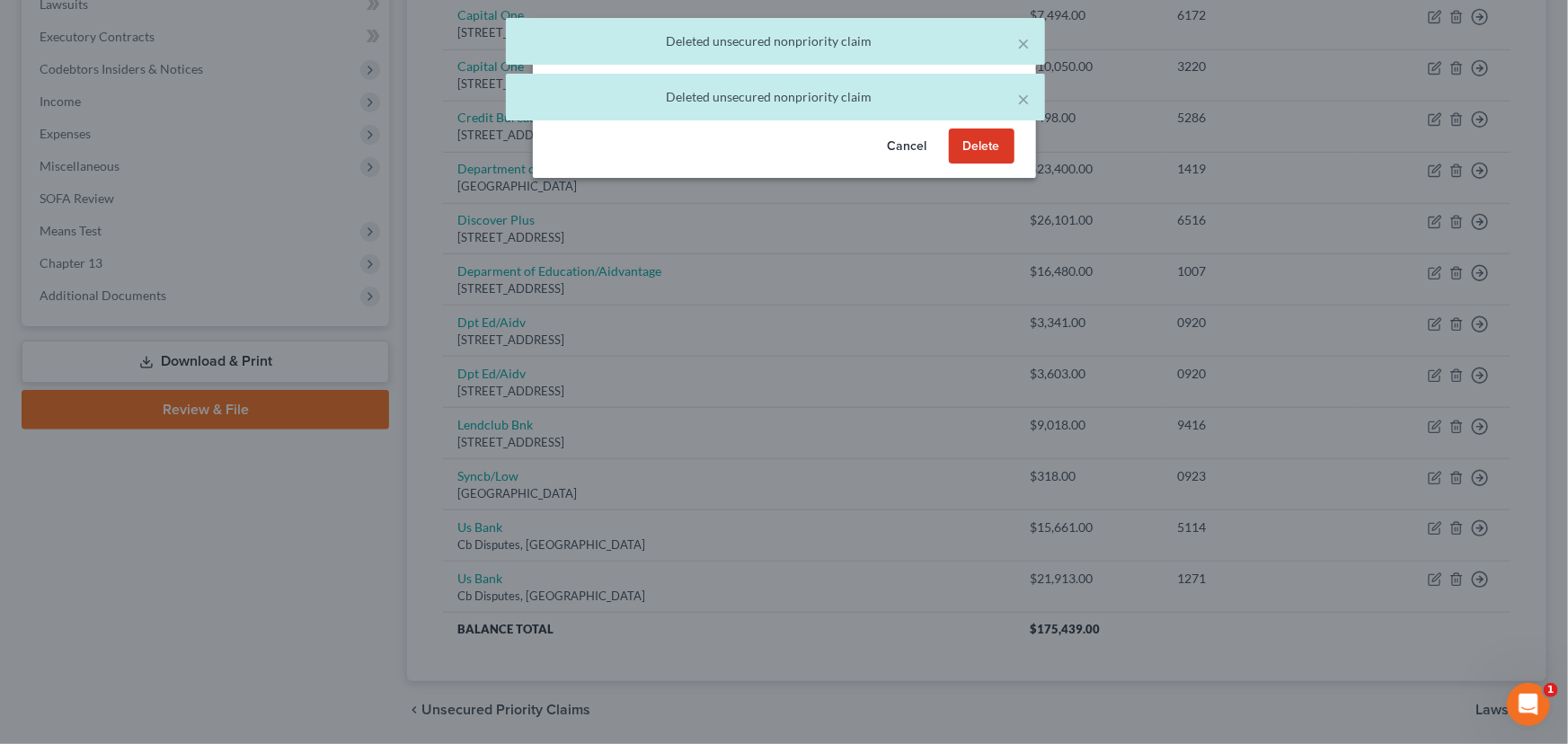
click at [956, 165] on button "Delete" at bounding box center [982, 147] width 65 height 36
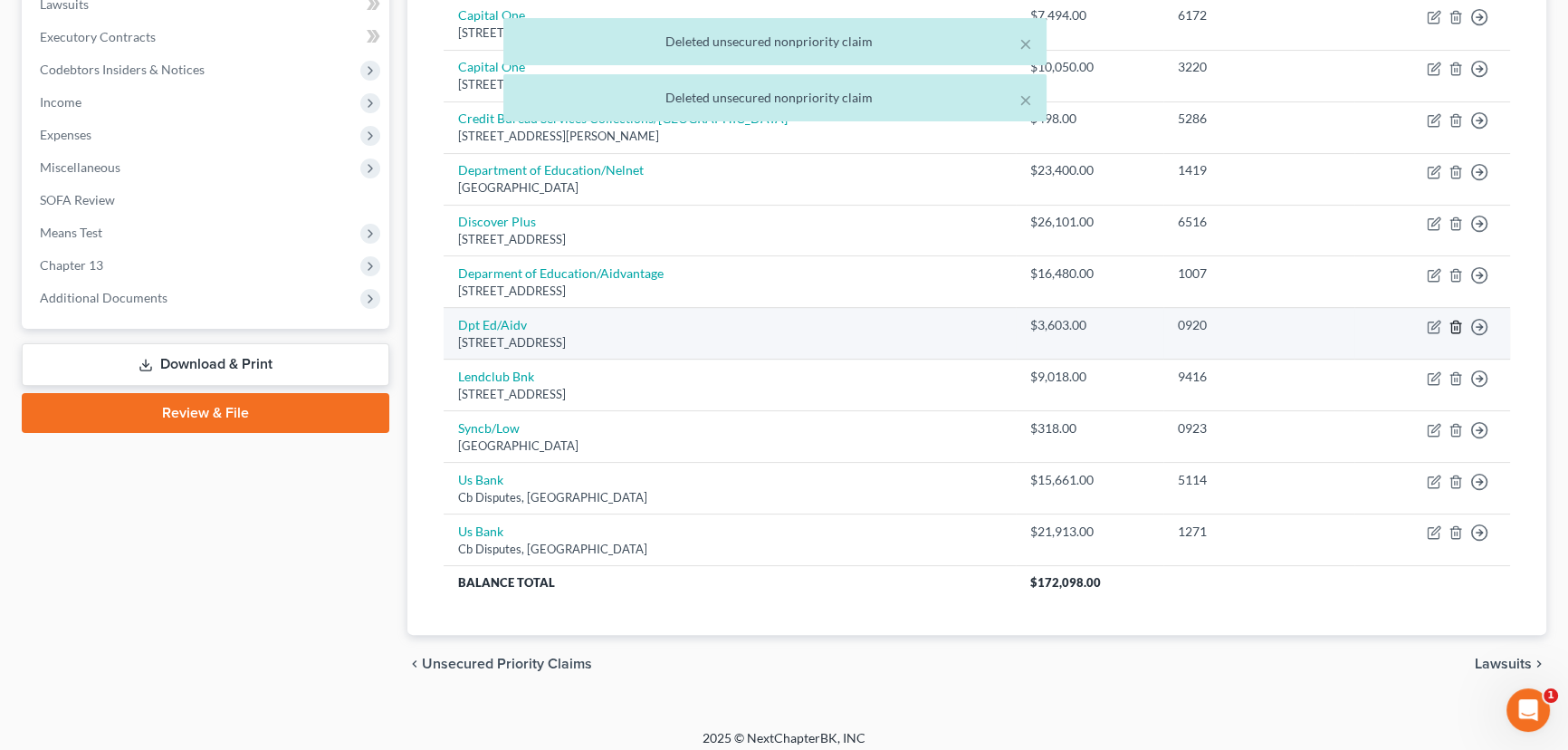
click at [1458, 326] on icon "button" at bounding box center [1455, 327] width 14 height 14
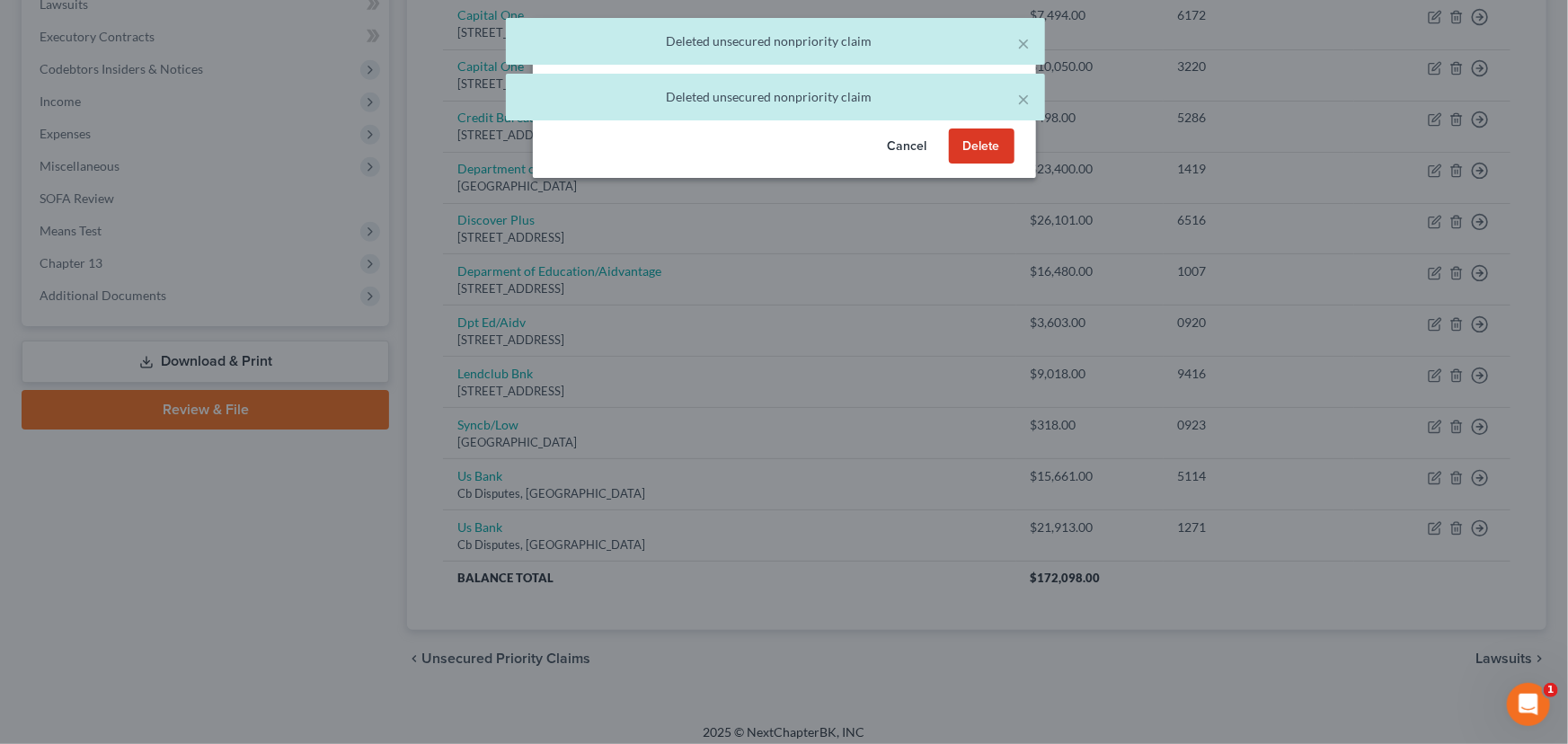
click at [977, 165] on button "Delete" at bounding box center [982, 147] width 65 height 36
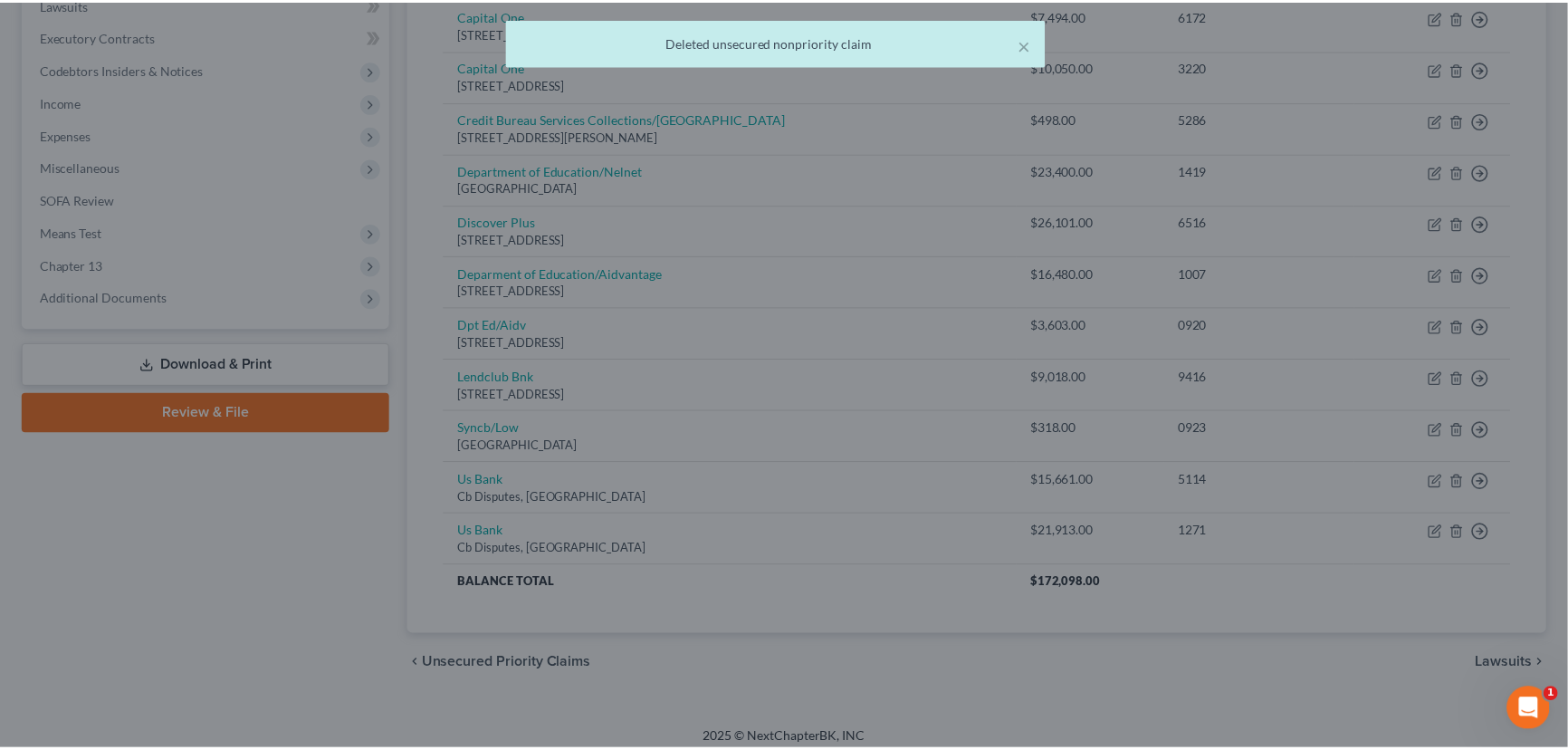
scroll to position [451, 0]
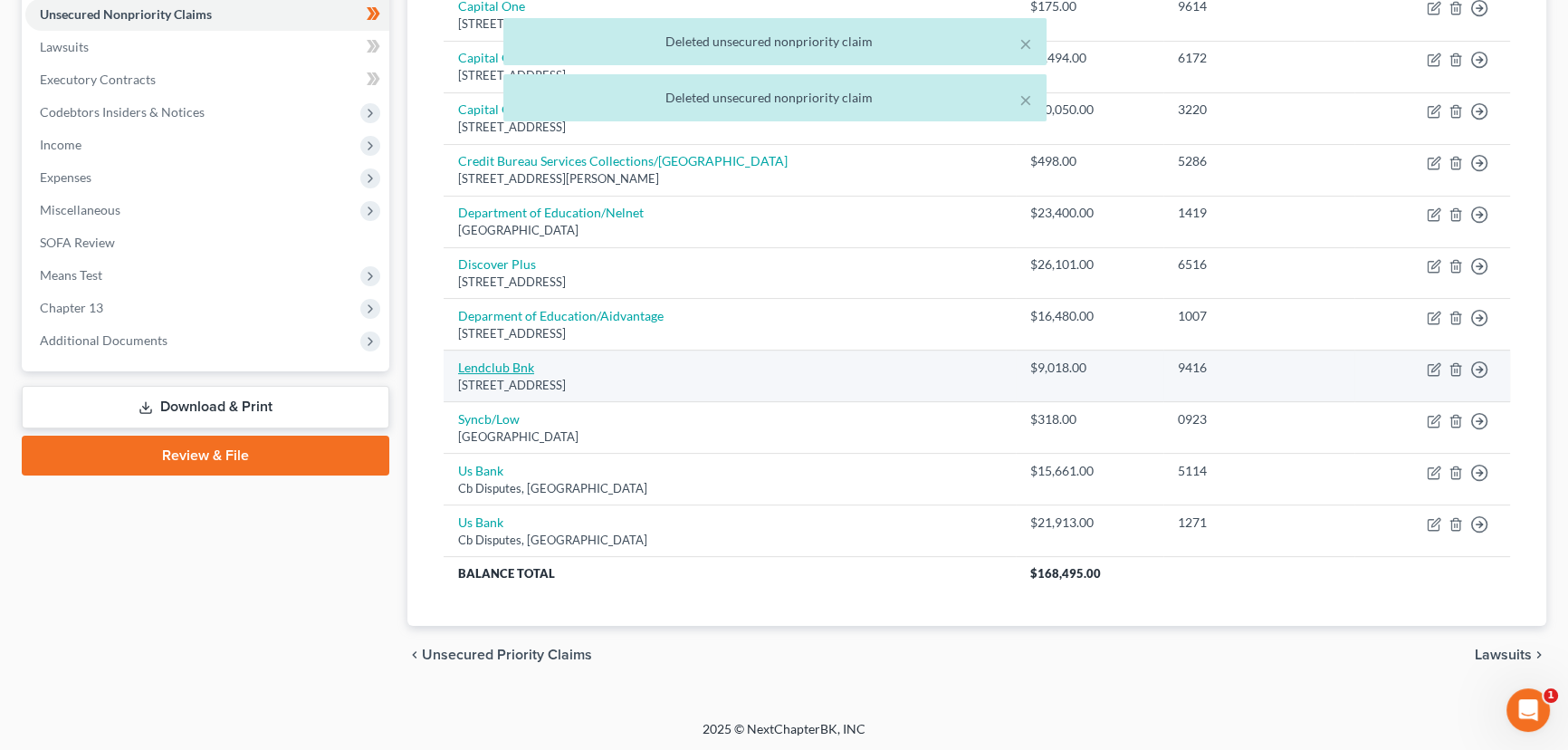
click at [499, 366] on link "Lendclub Bnk" at bounding box center [496, 367] width 76 height 15
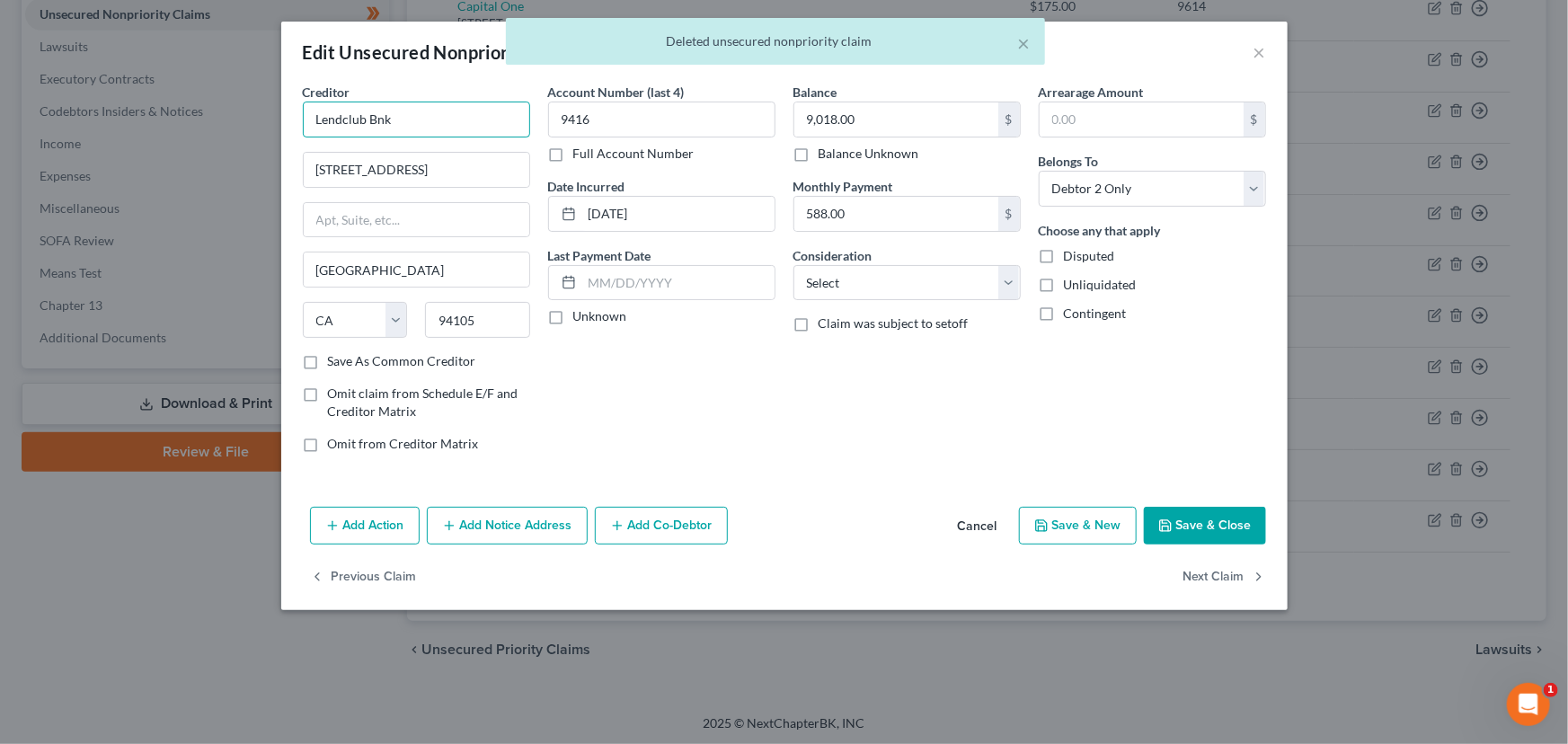
click at [391, 121] on input "Lendclub Bnk" at bounding box center [416, 119] width 227 height 36
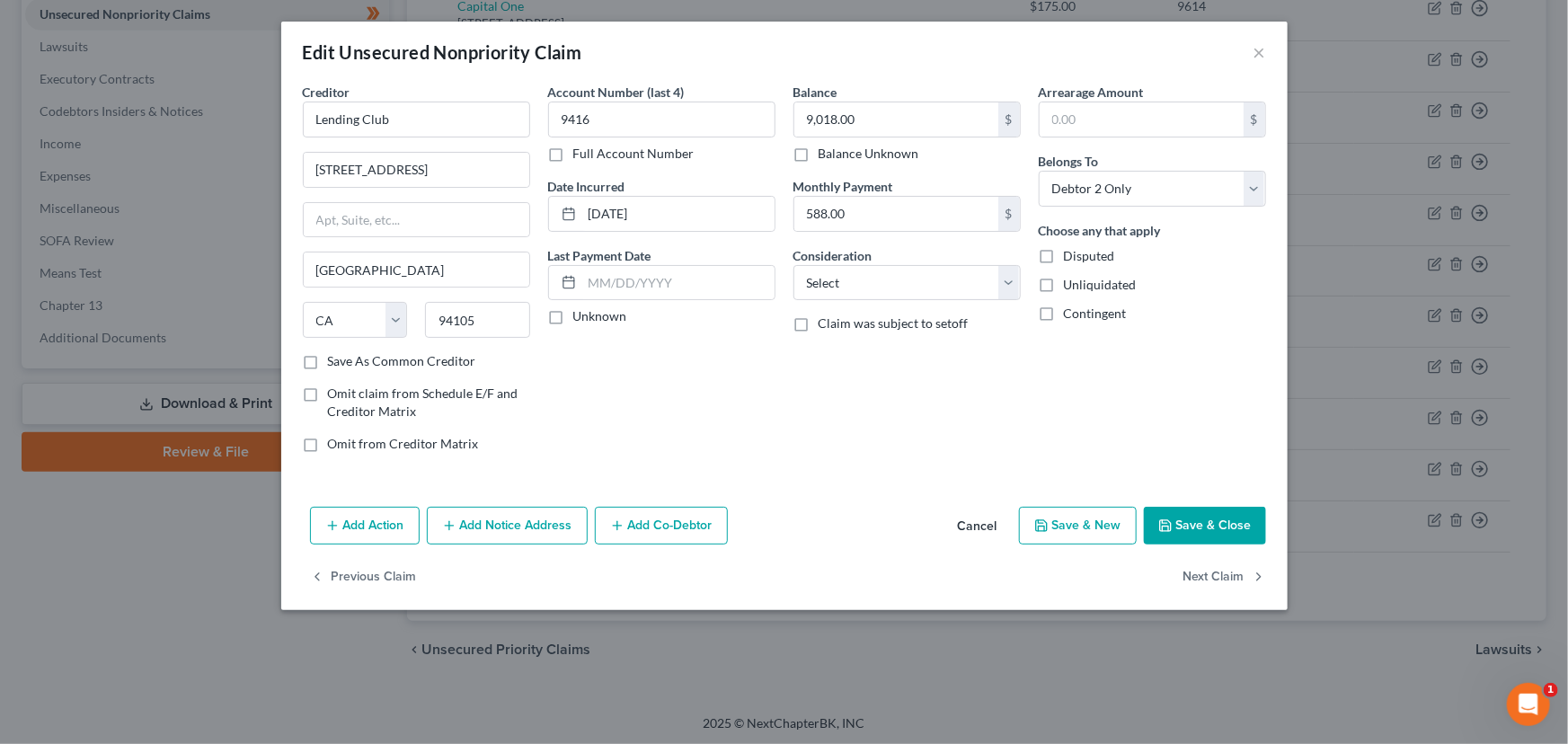
click at [608, 425] on div "Account Number (last 4) 9416 Full Account Number Date Incurred [DATE] Last Paym…" at bounding box center [662, 275] width 245 height 385
click at [573, 320] on label "Unknown" at bounding box center [600, 316] width 54 height 18
click at [580, 319] on input "Unknown" at bounding box center [586, 313] width 12 height 12
drag, startPoint x: 413, startPoint y: 127, endPoint x: 267, endPoint y: 134, distance: 146.2
click at [267, 134] on div "Edit Unsecured Nonpriority Claim × Creditor * Lending Club [STREET_ADDRESS] [US…" at bounding box center [784, 372] width 1568 height 744
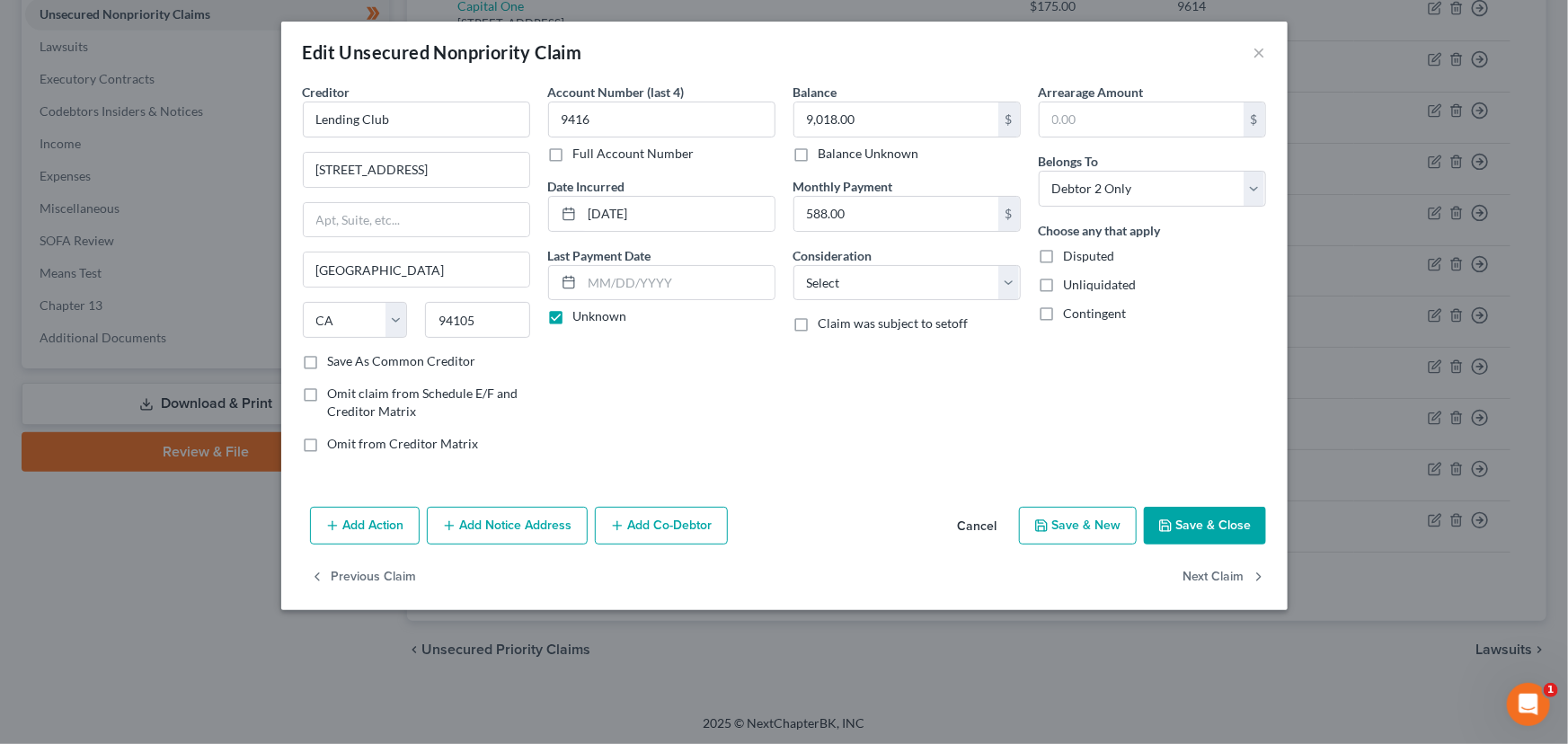
click at [600, 427] on div "Account Number (last 4) 9416 Full Account Number Date Incurred [DATE] Last Paym…" at bounding box center [662, 275] width 245 height 385
click at [857, 285] on select "Select Cable / Satellite Services Collection Agency Credit Card Debt Debt Couns…" at bounding box center [906, 283] width 227 height 36
click at [793, 265] on select "Select Cable / Satellite Services Collection Agency Credit Card Debt Debt Couns…" at bounding box center [906, 283] width 227 height 36
click at [988, 440] on div "Balance 9,018.00 $ Balance Unknown Balance Undetermined 9,018.00 $ Balance Unkn…" at bounding box center [906, 275] width 245 height 385
click at [733, 388] on div "Account Number (last 4) 9416 Full Account Number Date Incurred [DATE] Last Paym…" at bounding box center [662, 275] width 245 height 385
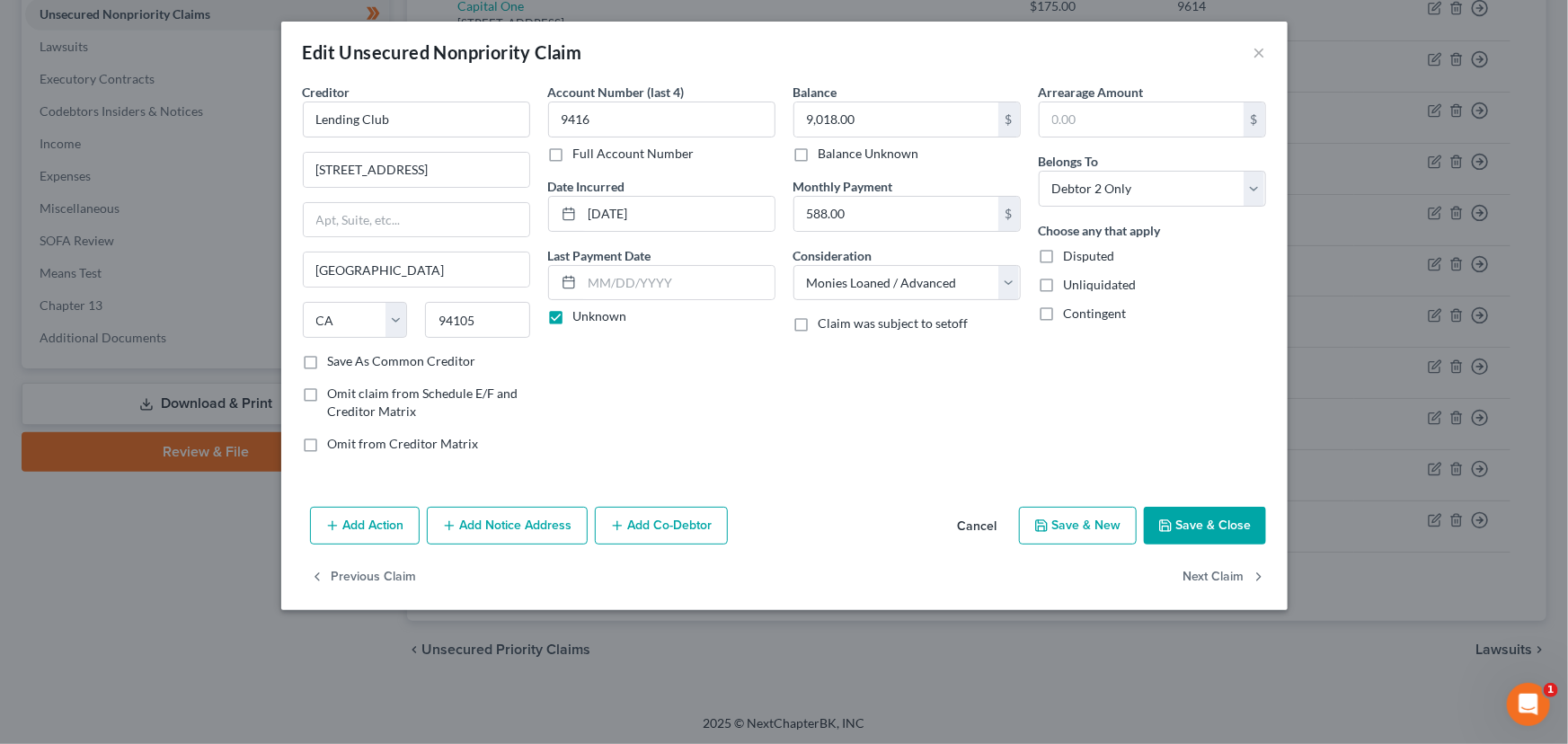
click at [1184, 512] on button "Save & Close" at bounding box center [1204, 526] width 122 height 38
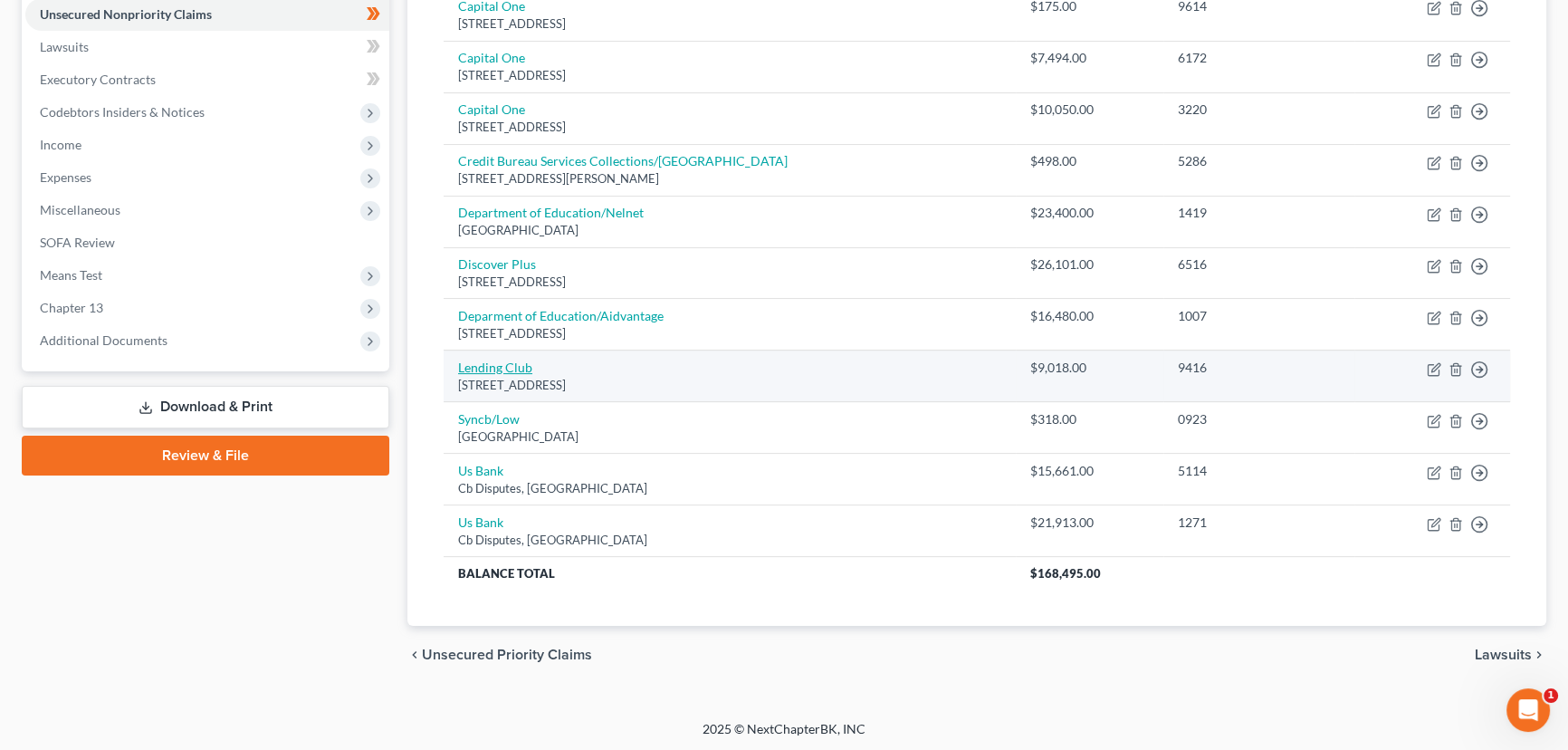
click at [474, 371] on link "Lending Club" at bounding box center [495, 367] width 74 height 15
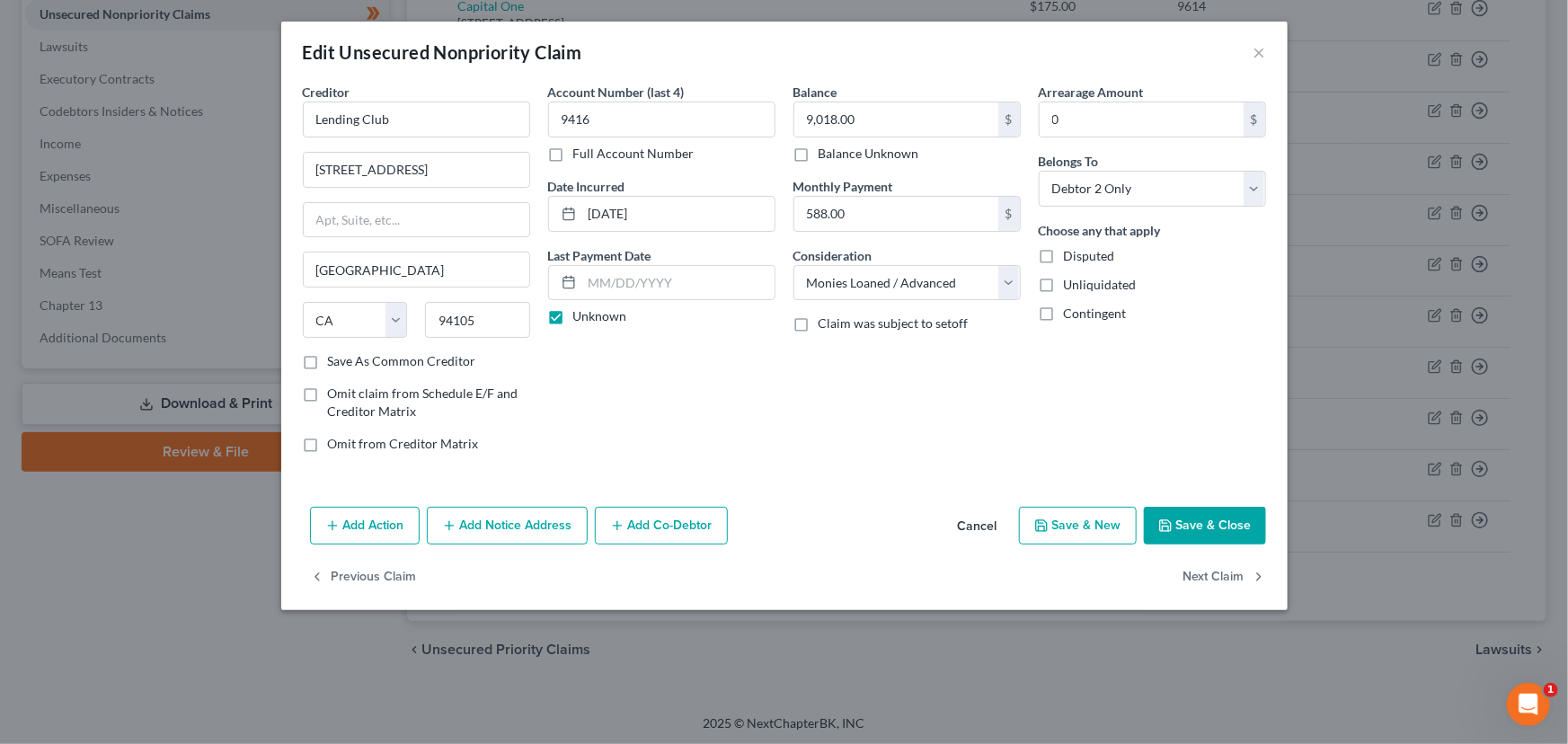
click at [988, 530] on button "Cancel" at bounding box center [977, 527] width 68 height 36
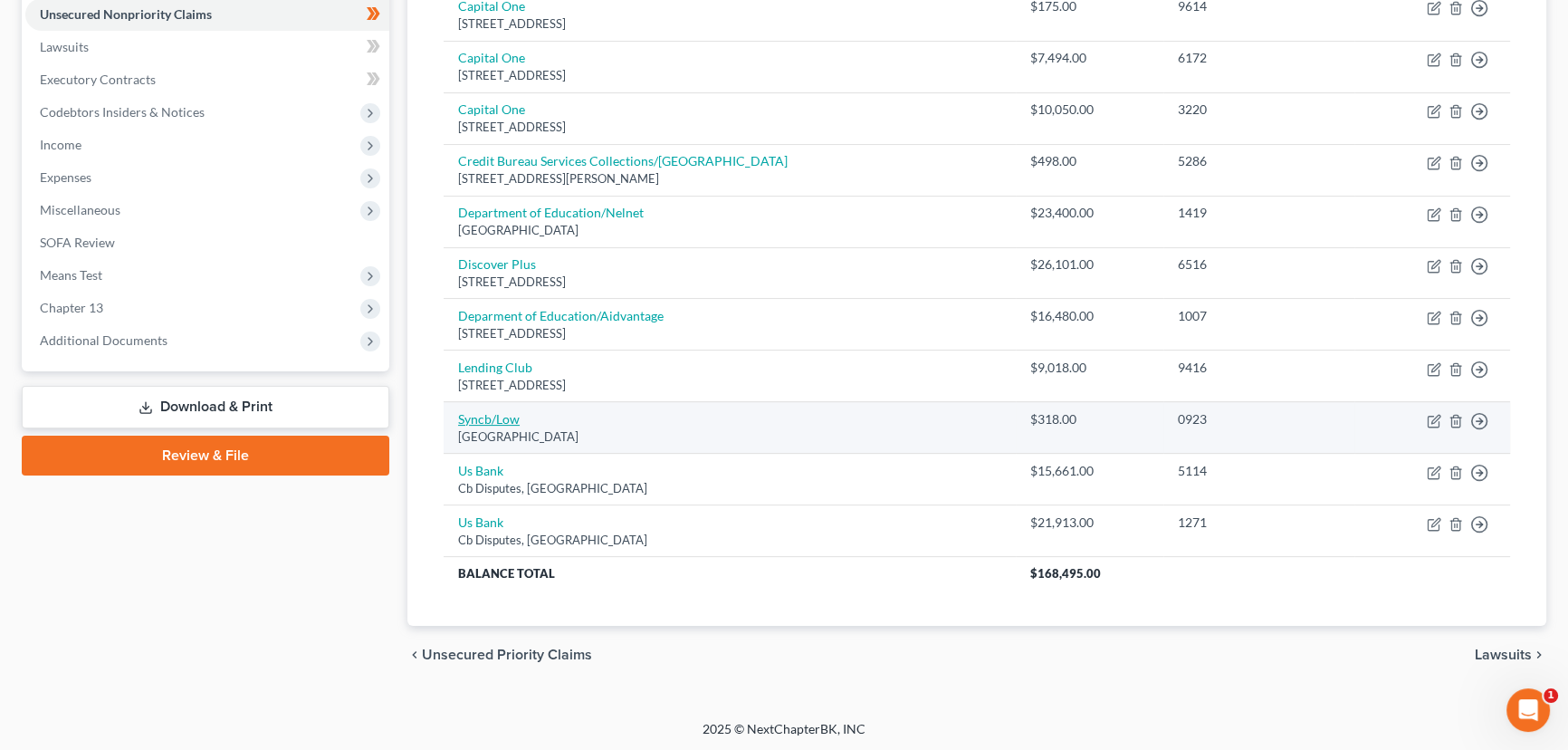
click at [498, 420] on link "Syncb/Low" at bounding box center [489, 418] width 62 height 15
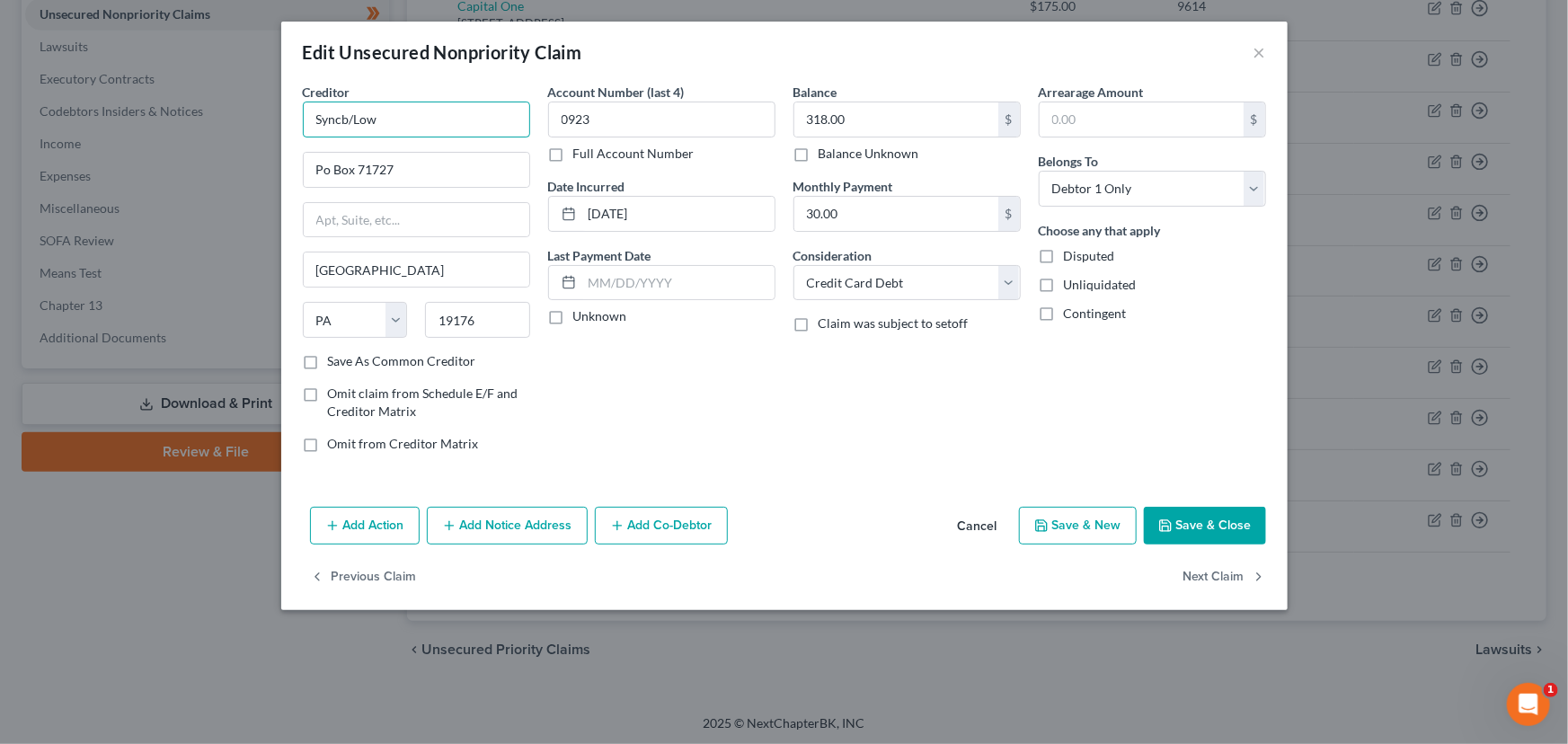
click at [347, 122] on input "Syncb/Low" at bounding box center [416, 119] width 227 height 36
click at [427, 164] on input "Po Box 71727" at bounding box center [416, 170] width 225 height 34
click at [642, 399] on div "Account Number (last 4) 0923 Full Account Number Date Incurred [DATE] Last Paym…" at bounding box center [662, 275] width 245 height 385
click at [573, 321] on label "Unknown" at bounding box center [600, 316] width 54 height 18
click at [580, 319] on input "Unknown" at bounding box center [586, 313] width 12 height 12
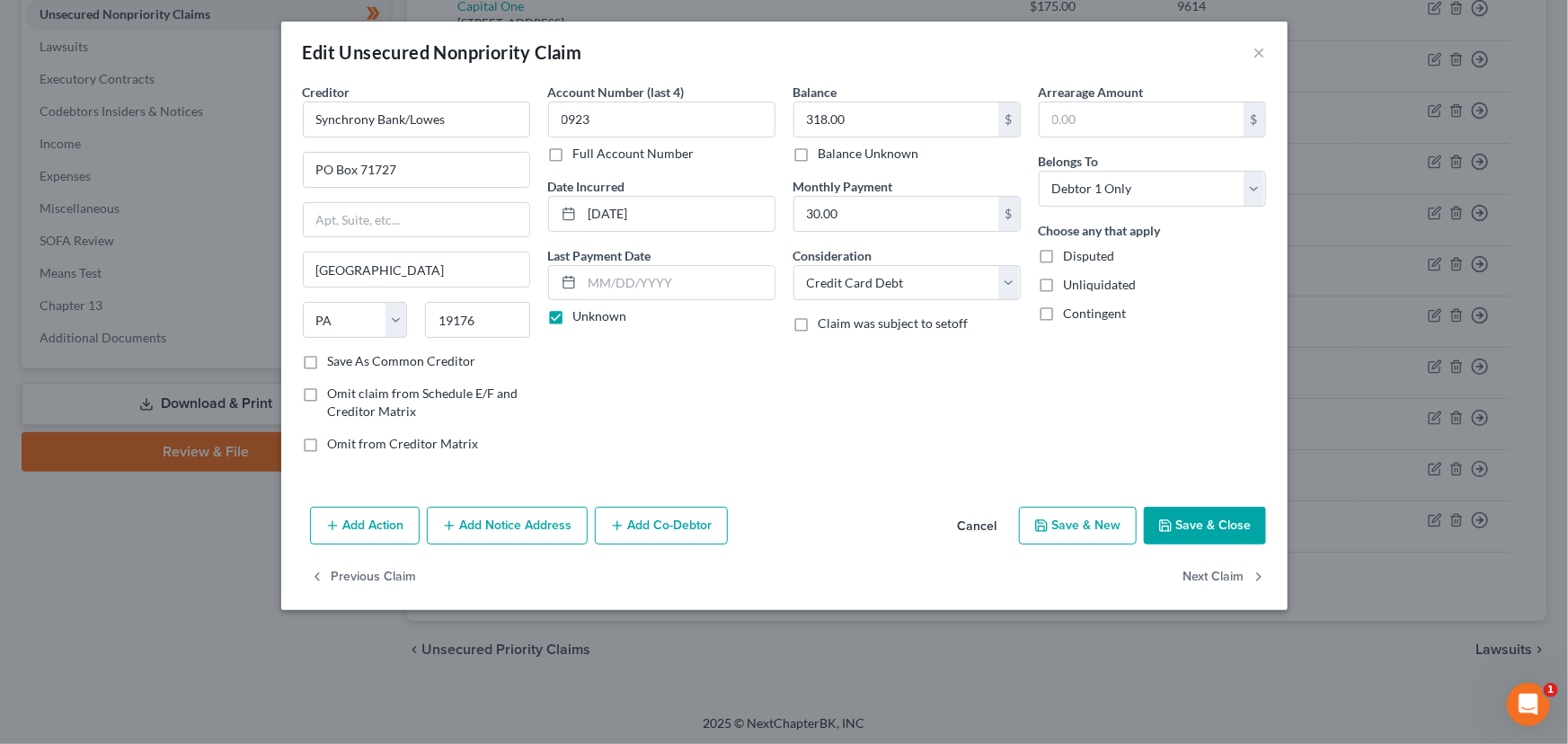
click at [782, 395] on div "Account Number (last 4) 0923 Full Account Number Date Incurred [DATE] Last Paym…" at bounding box center [662, 275] width 245 height 385
click at [1179, 514] on button "Save & Close" at bounding box center [1204, 526] width 122 height 38
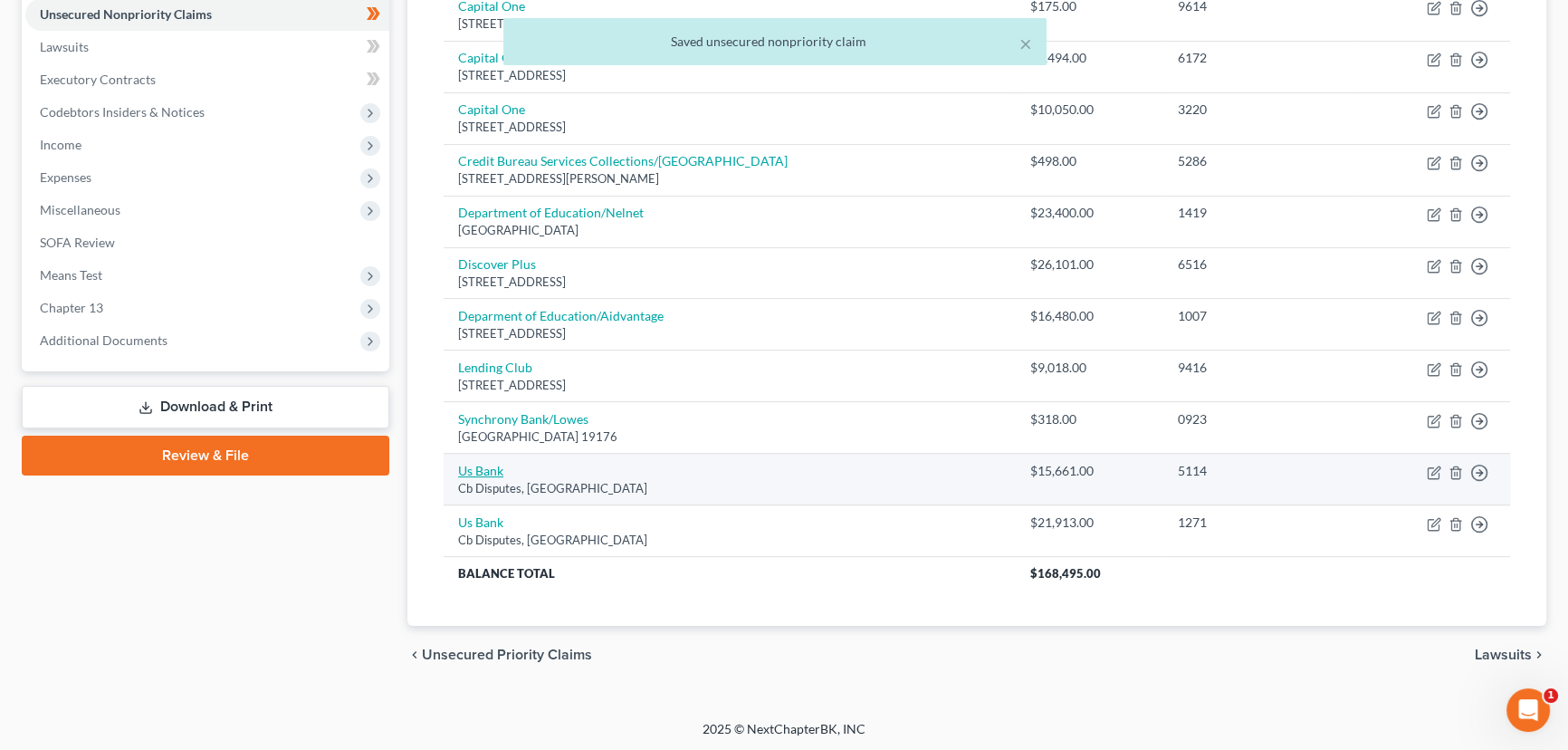
click at [492, 471] on link "Us Bank" at bounding box center [480, 470] width 45 height 15
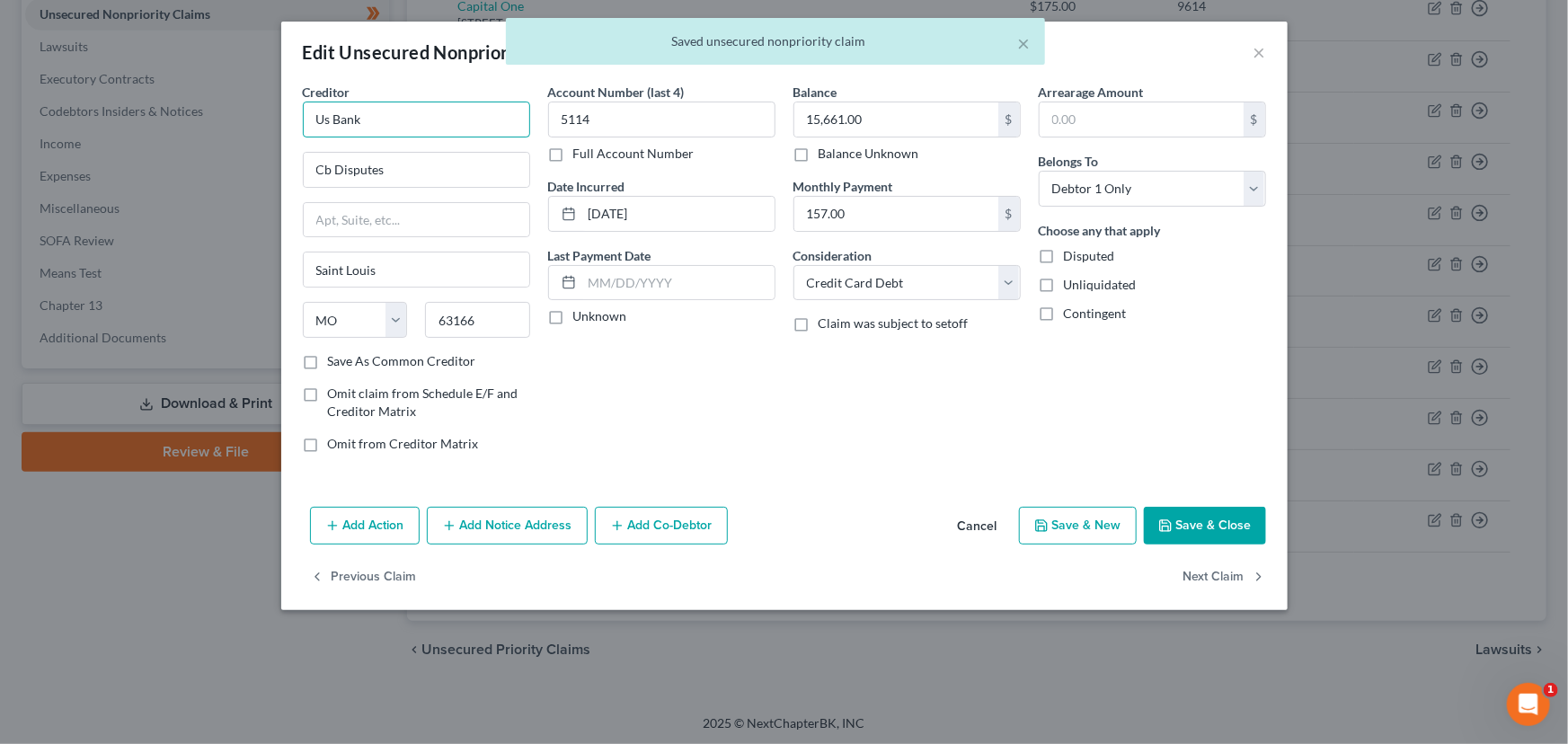
click at [358, 123] on input "Us Bank" at bounding box center [416, 119] width 227 height 36
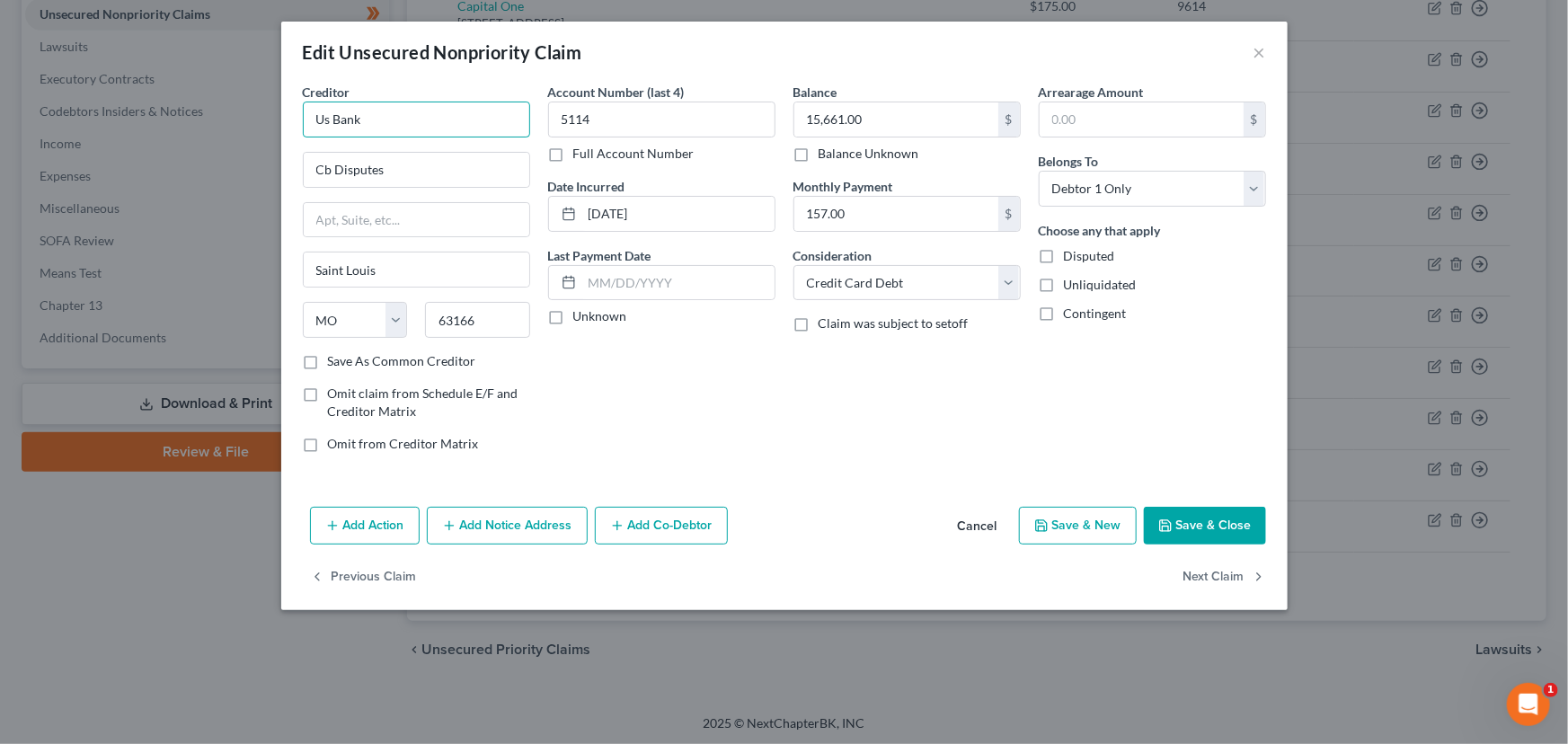
click at [330, 124] on input "Us Bank" at bounding box center [416, 119] width 227 height 36
click at [650, 348] on div "Account Number (last 4) 5114 Full Account Number Date Incurred [DATE] Last Paym…" at bounding box center [662, 275] width 245 height 385
click at [573, 312] on label "Unknown" at bounding box center [600, 316] width 54 height 18
click at [580, 312] on input "Unknown" at bounding box center [586, 313] width 12 height 12
click at [765, 409] on div "Account Number (last 4) 5114 Full Account Number Date Incurred [DATE] Last Paym…" at bounding box center [662, 275] width 245 height 385
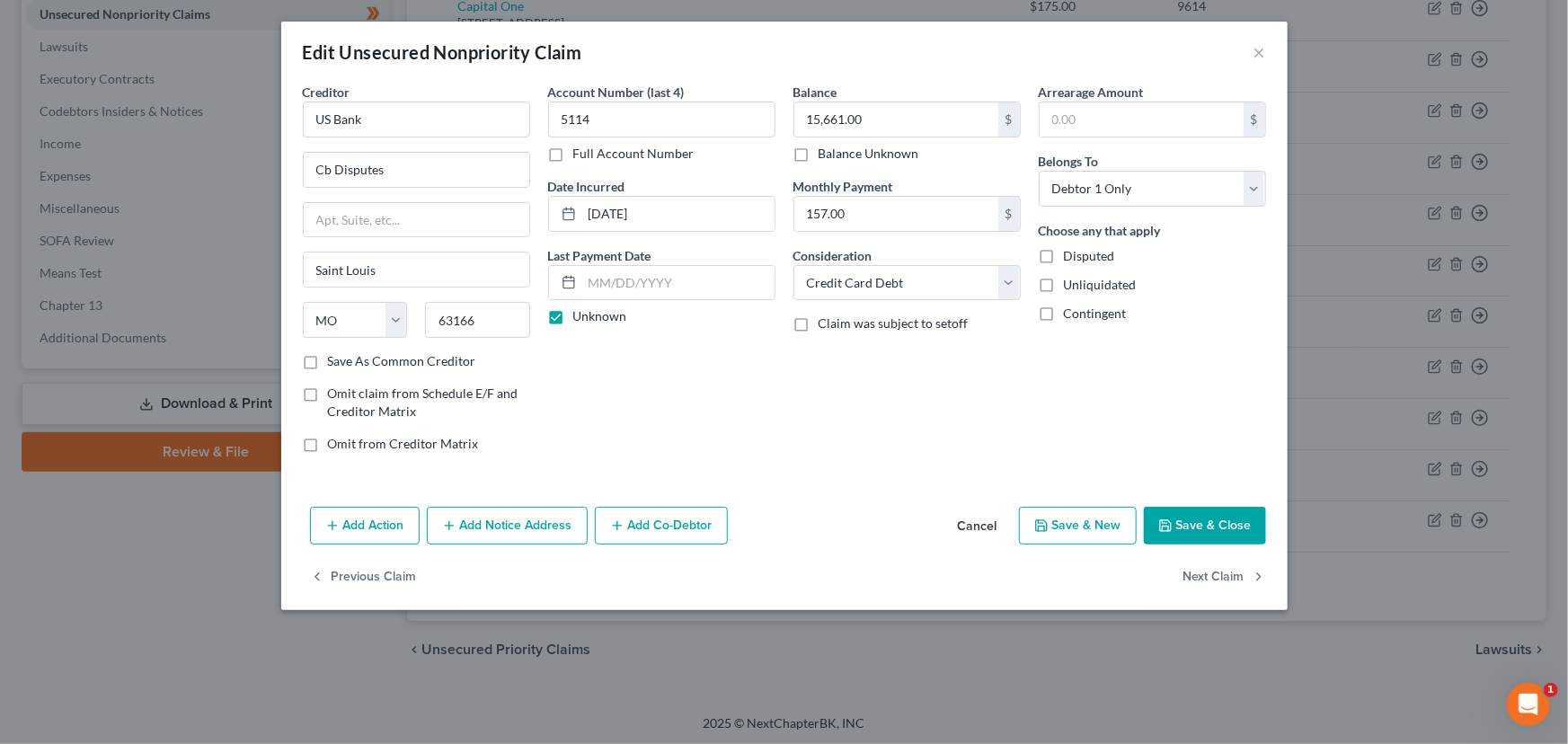
click at [1178, 530] on button "Save & Close" at bounding box center [1204, 526] width 122 height 38
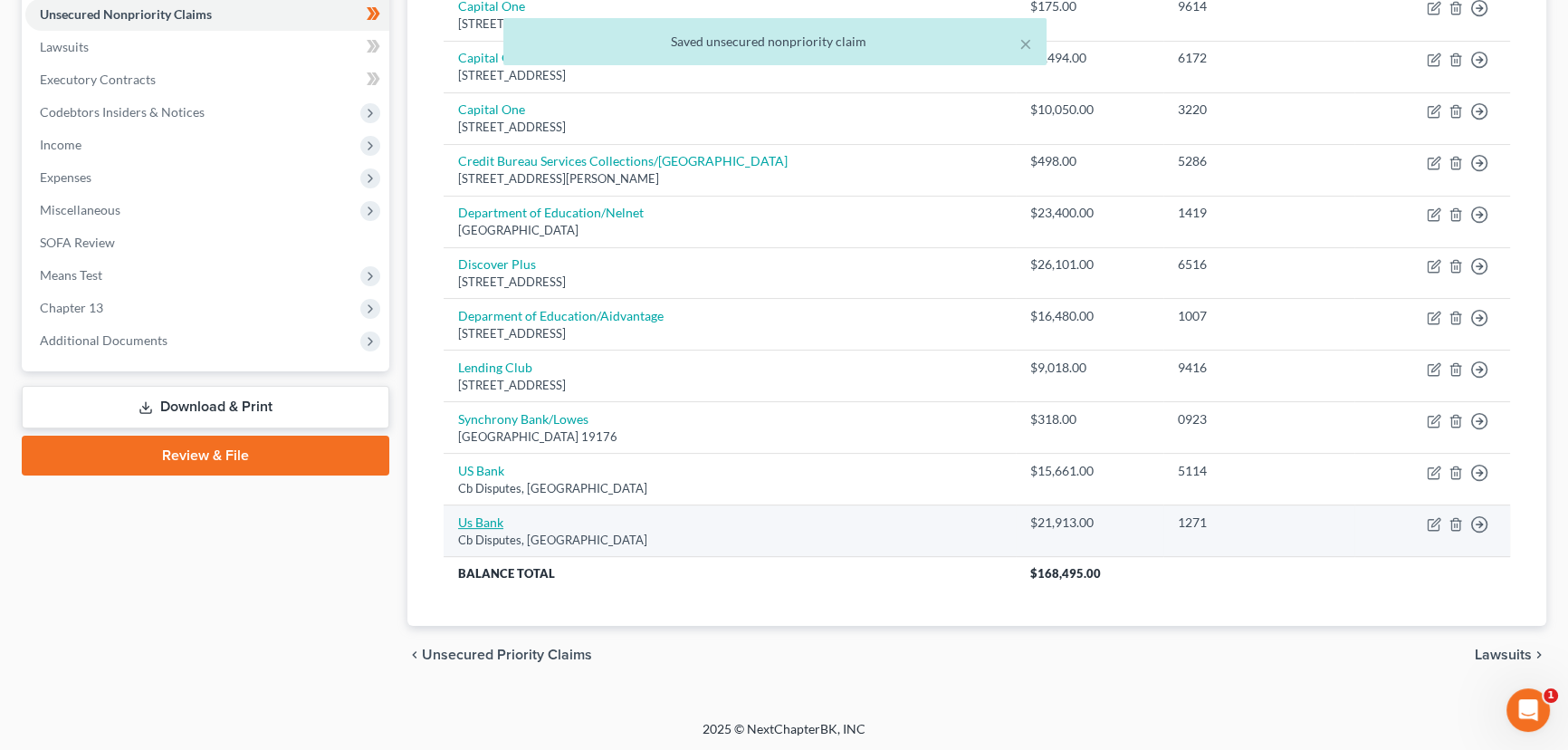
click at [489, 521] on link "Us Bank" at bounding box center [480, 522] width 45 height 15
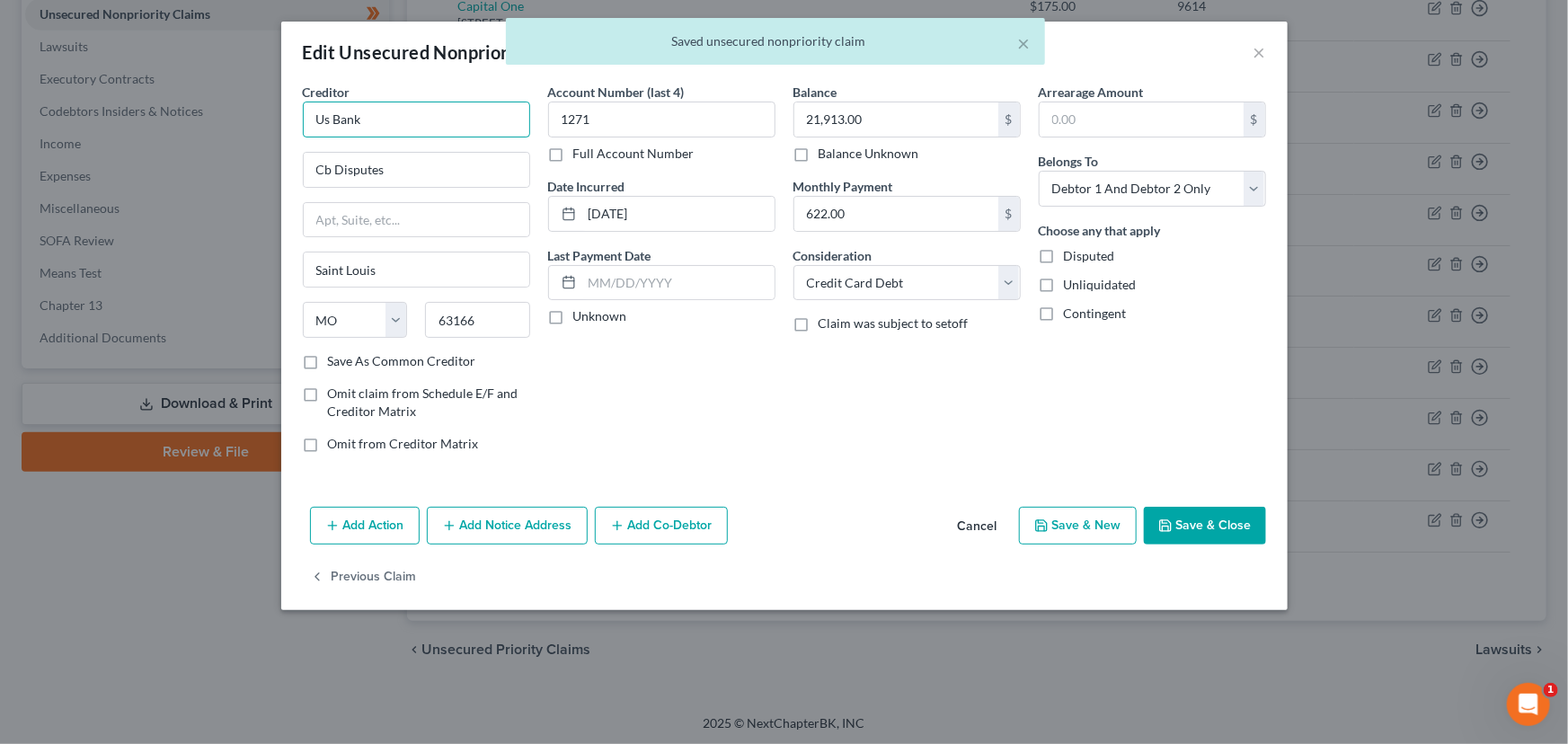
click at [366, 114] on input "Us Bank" at bounding box center [416, 119] width 227 height 36
click at [328, 120] on input "Us Bank" at bounding box center [416, 119] width 227 height 36
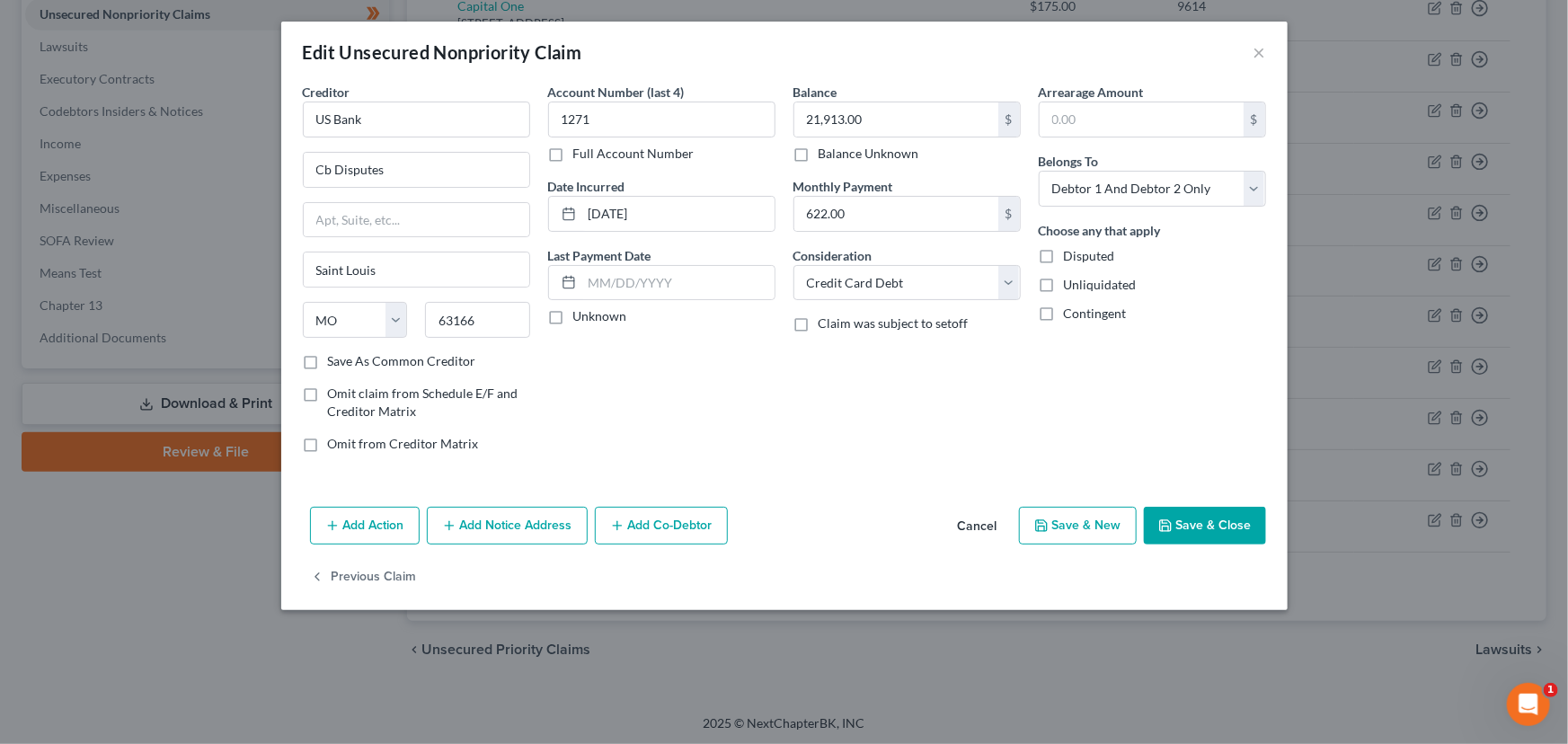
click at [682, 431] on div "Account Number (last 4) 1271 Full Account Number Date Incurred [DATE] Last Paym…" at bounding box center [662, 275] width 245 height 385
click at [573, 321] on label "Unknown" at bounding box center [600, 316] width 54 height 18
click at [580, 319] on input "Unknown" at bounding box center [586, 313] width 12 height 12
click at [861, 395] on div "Balance 21,913.00 $ Balance Unknown Balance Undetermined 21,913.00 $ Balance Un…" at bounding box center [906, 275] width 245 height 385
click at [1169, 512] on button "Save & Close" at bounding box center [1204, 526] width 122 height 38
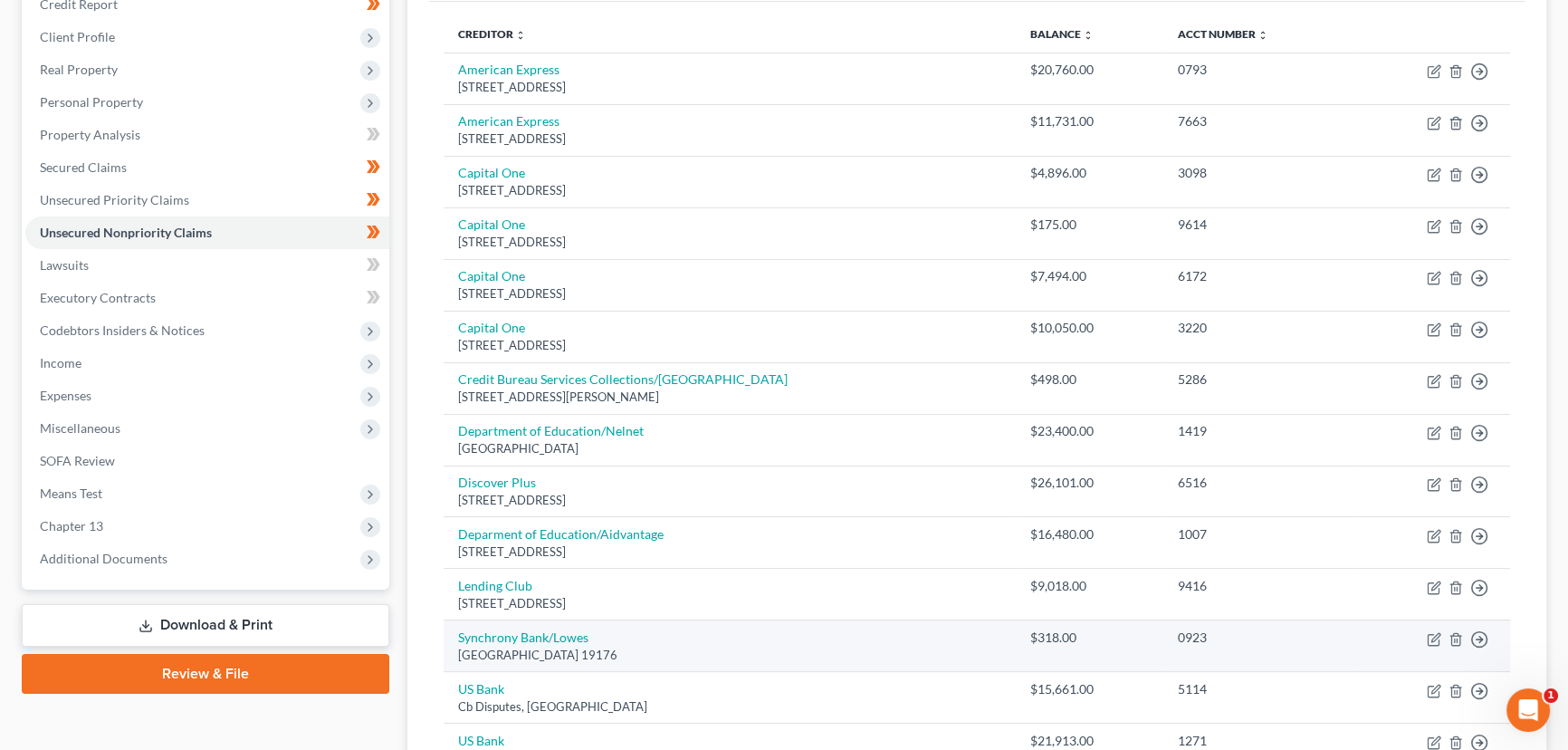
scroll to position [204, 0]
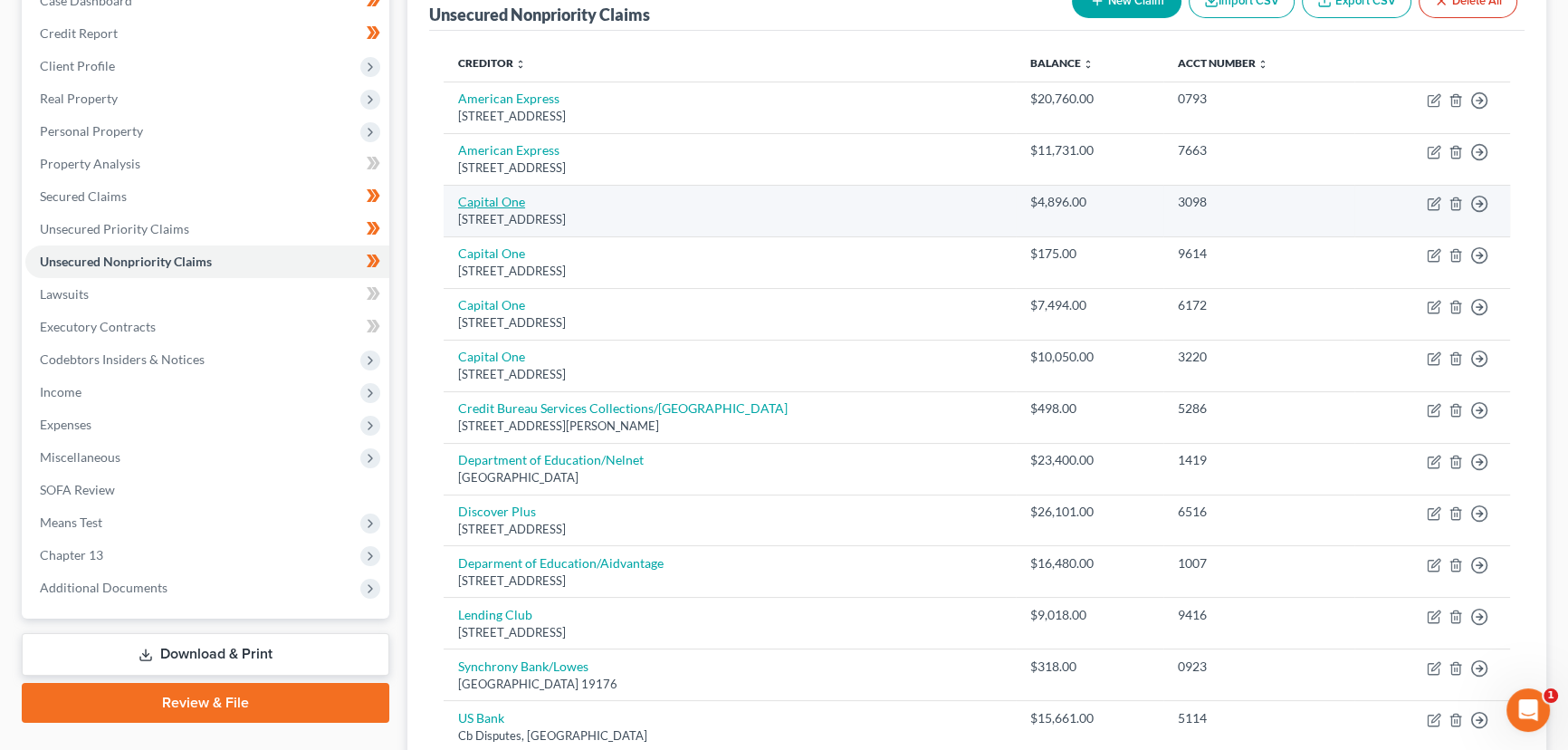
click at [508, 199] on link "Capital One" at bounding box center [491, 201] width 67 height 15
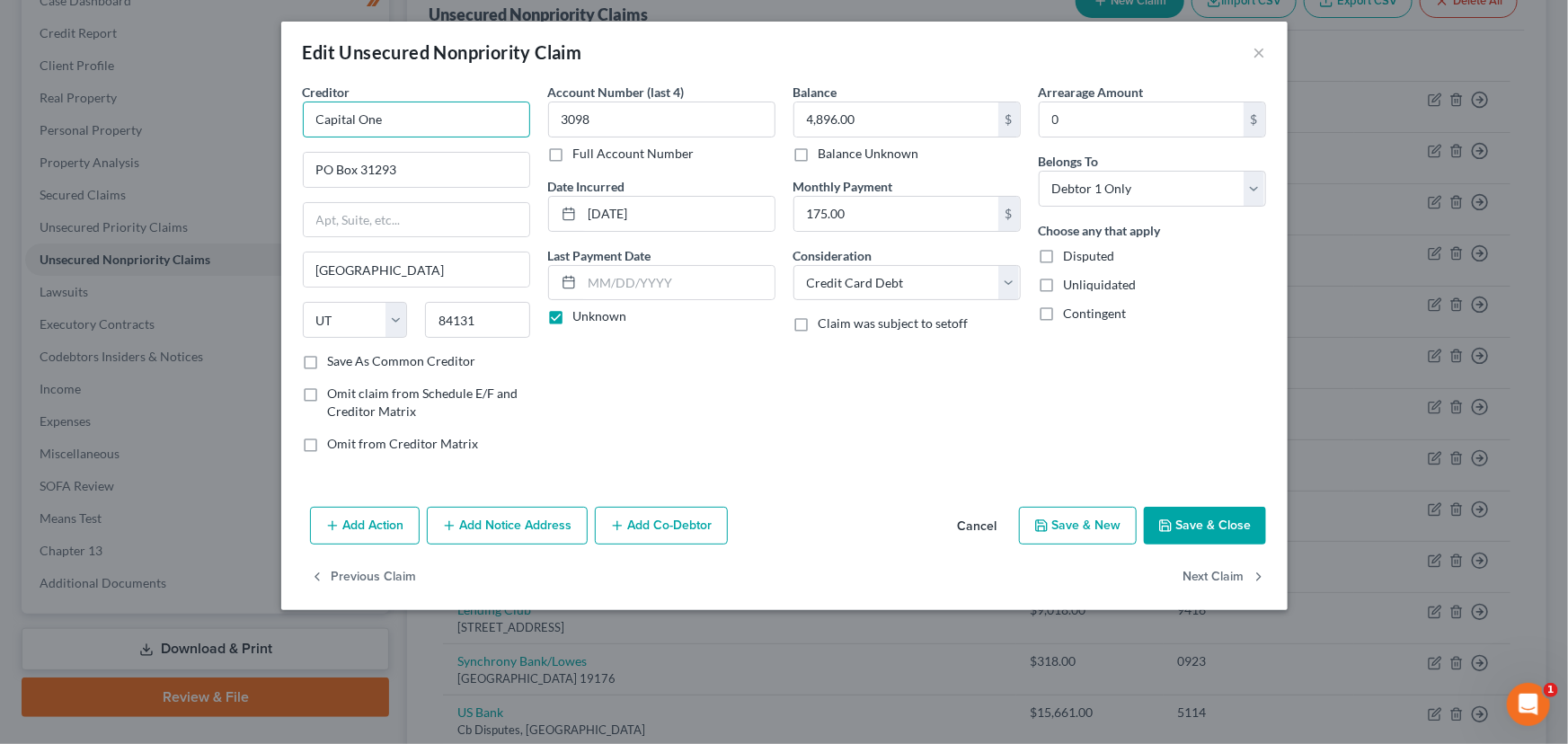
click at [494, 119] on input "Capital One" at bounding box center [416, 119] width 227 height 36
click at [657, 412] on div "Account Number (last 4) 3098 Full Account Number Date Incurred [DATE] Last Paym…" at bounding box center [662, 275] width 245 height 385
click at [1220, 521] on button "Save & Close" at bounding box center [1204, 526] width 122 height 38
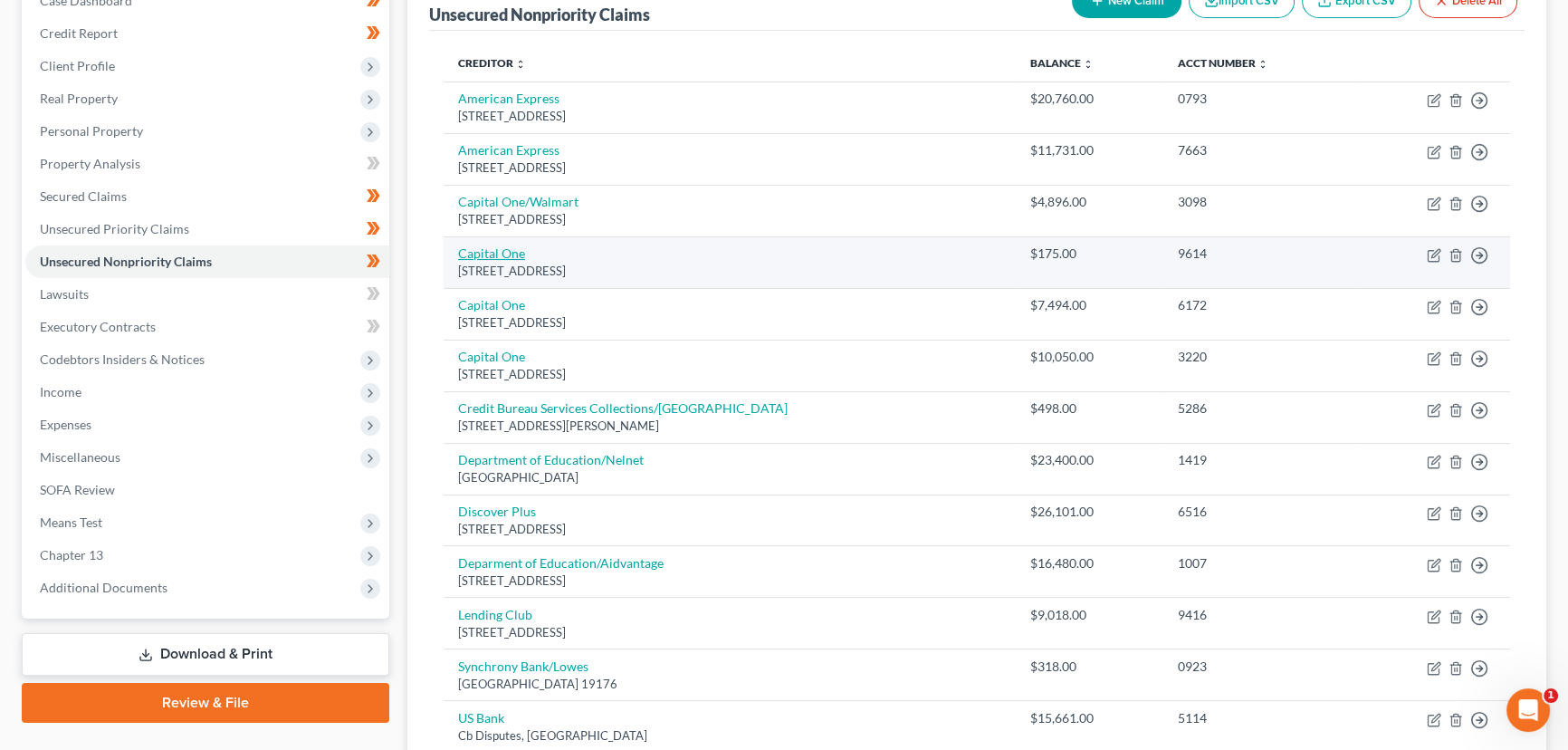
click at [503, 247] on link "Capital One" at bounding box center [491, 253] width 67 height 15
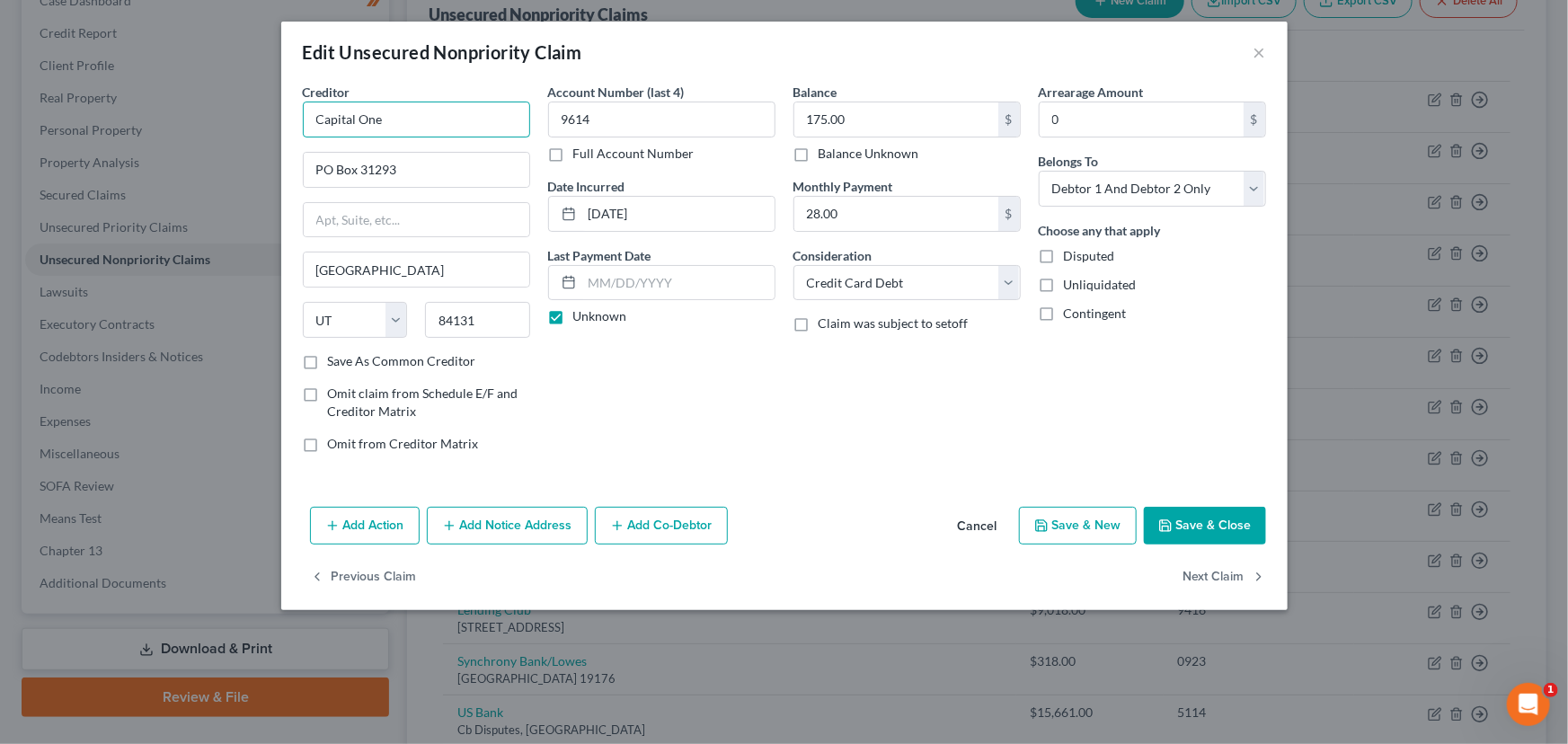
click at [439, 117] on input "Capital One" at bounding box center [416, 119] width 227 height 36
click at [842, 434] on div "Balance 175.00 $ Balance Unknown Balance Undetermined 175.00 $ Balance Unknown …" at bounding box center [906, 275] width 245 height 385
click at [1195, 532] on button "Save & Close" at bounding box center [1204, 526] width 122 height 38
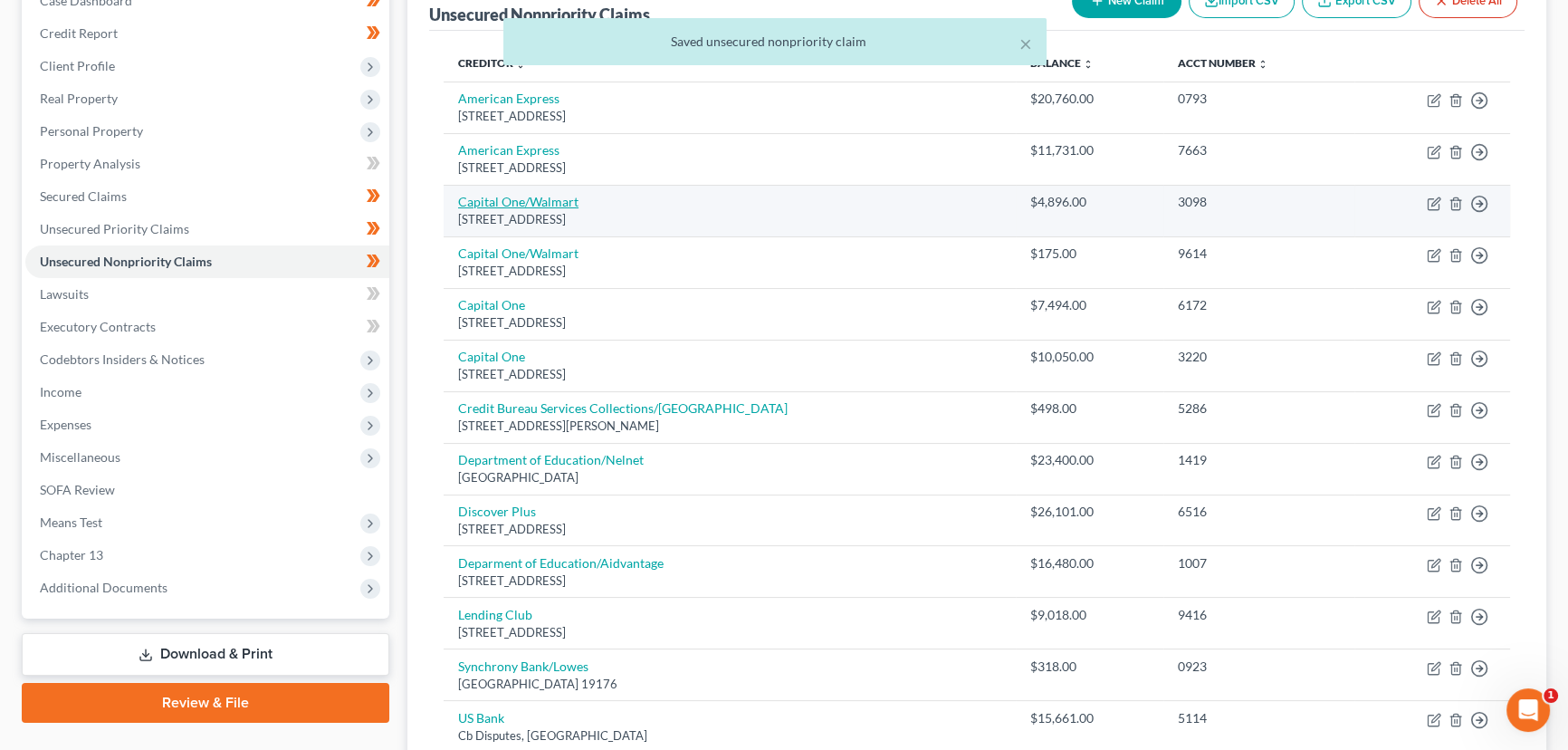
click at [558, 205] on link "Capital One/Walmart" at bounding box center [518, 201] width 120 height 15
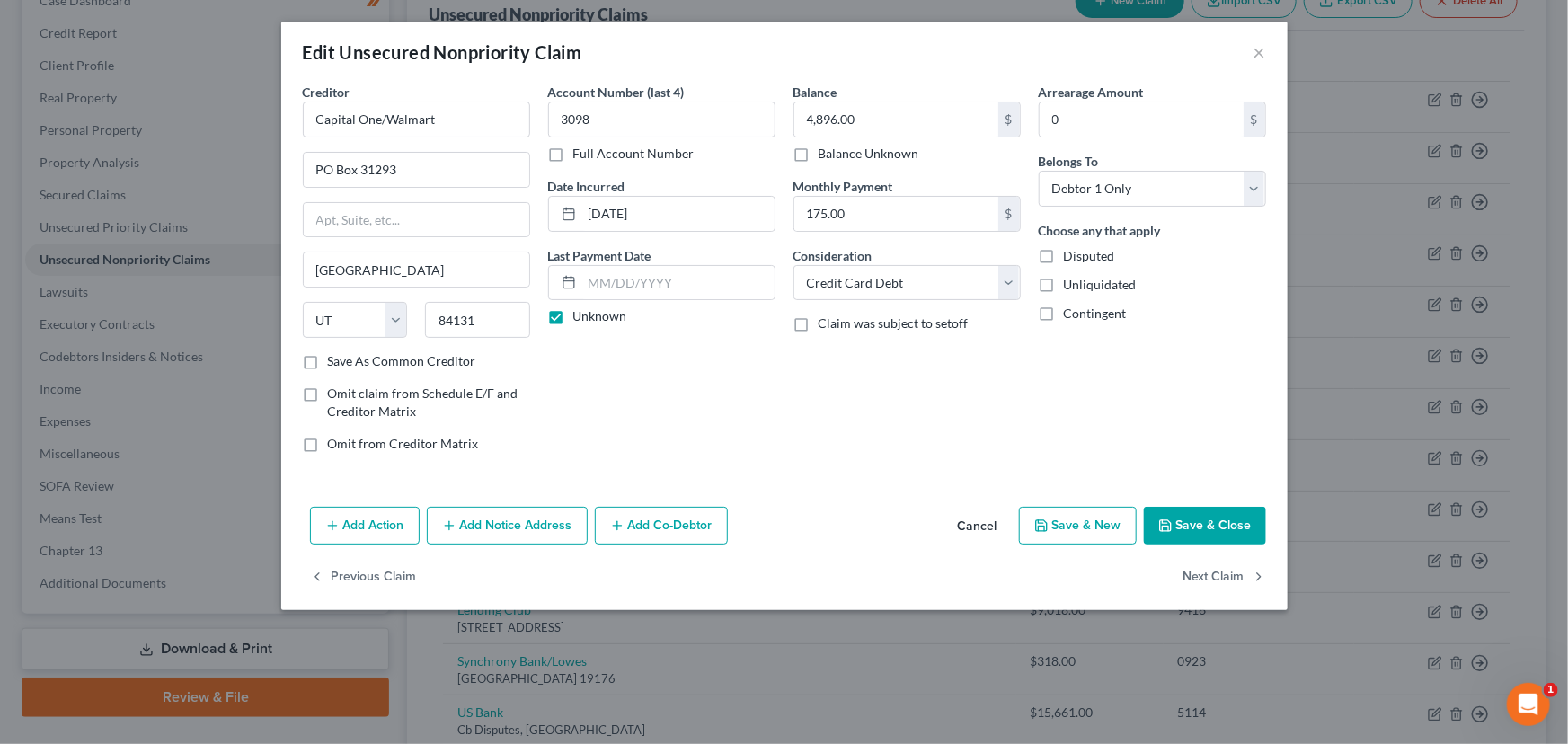
drag, startPoint x: 899, startPoint y: 445, endPoint x: 974, endPoint y: 549, distance: 128.2
click at [900, 453] on div "Balance 4,896.00 $ Balance Unknown Balance Undetermined 4,896.00 $ Balance Unkn…" at bounding box center [906, 275] width 245 height 385
click at [987, 527] on button "Cancel" at bounding box center [977, 527] width 68 height 36
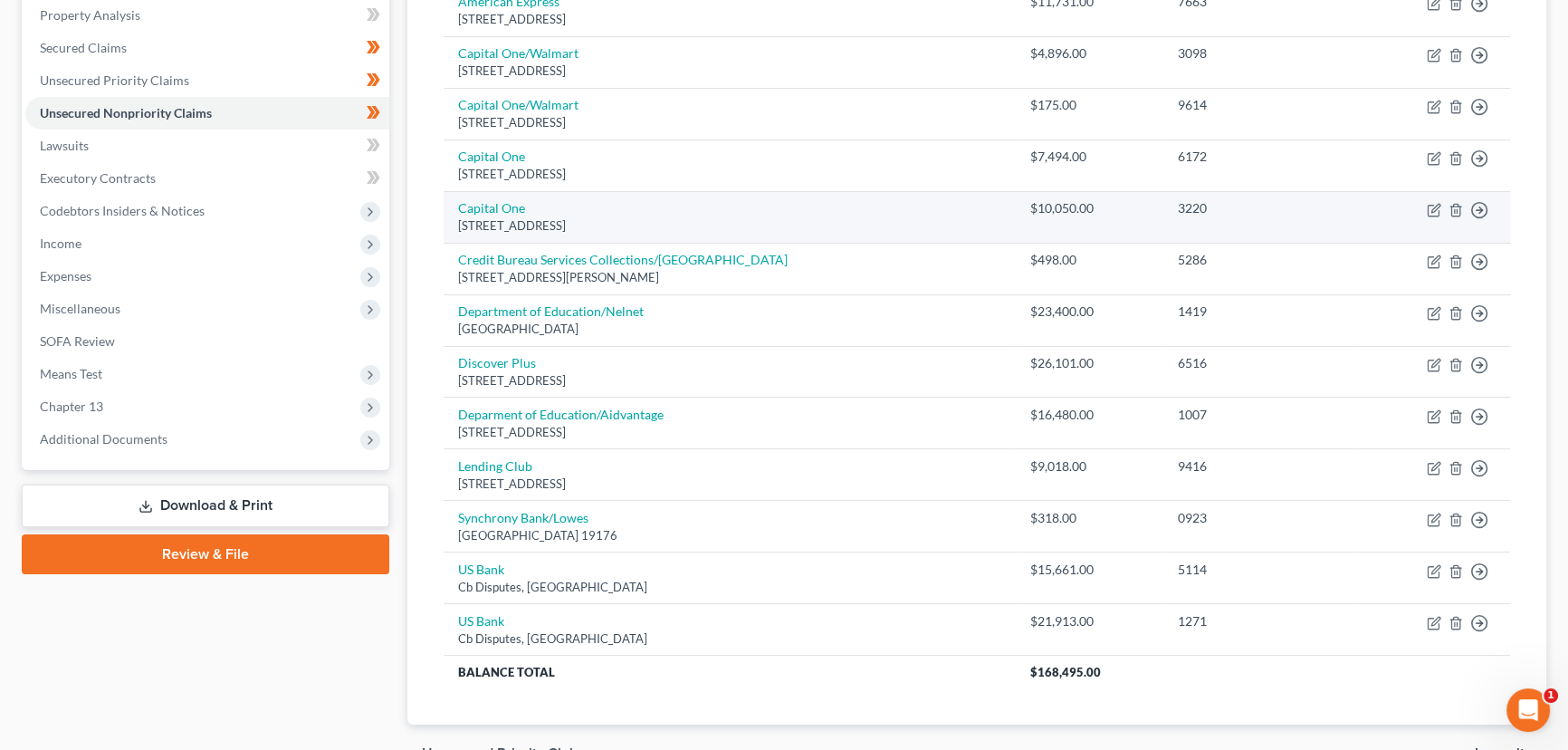
scroll to position [369, 0]
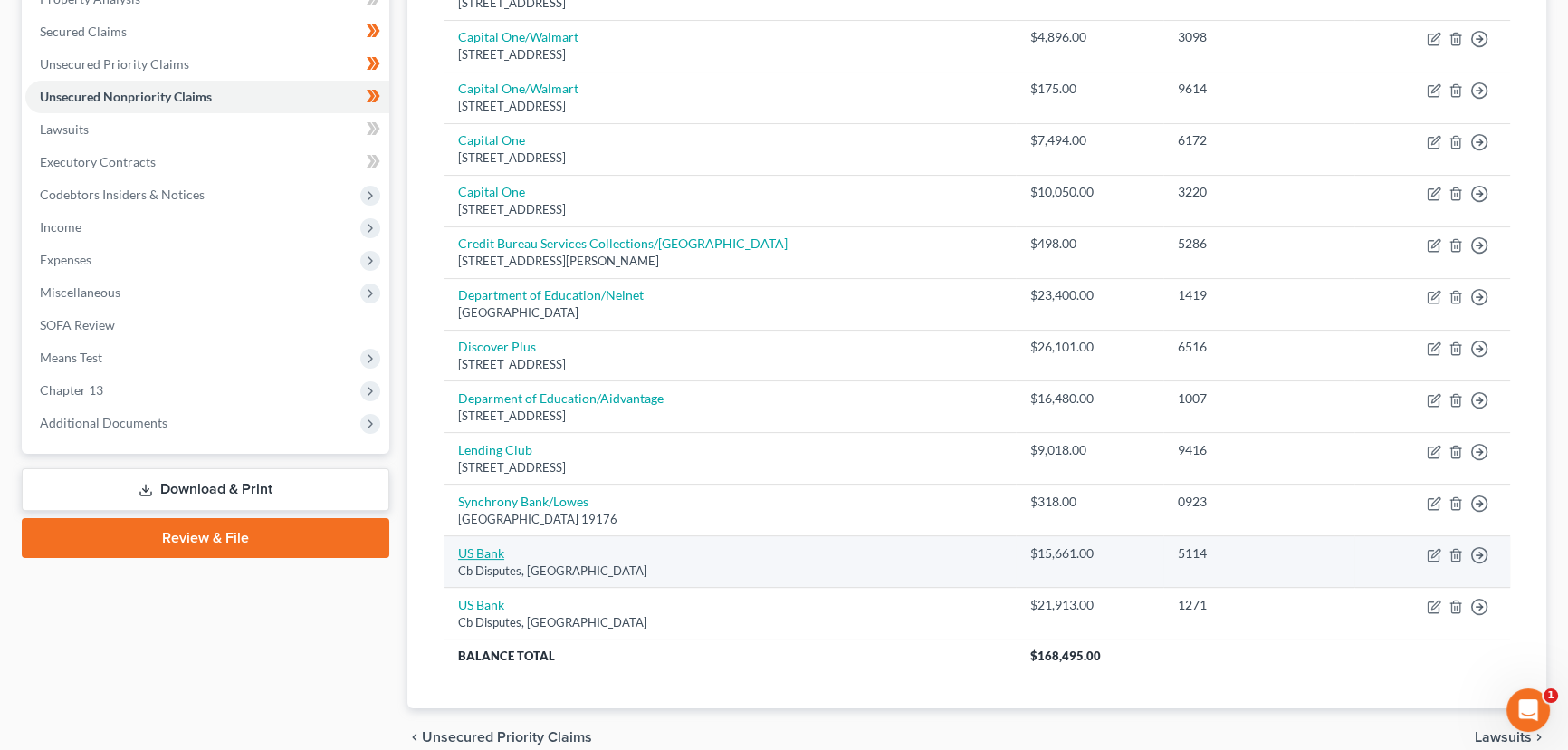
click at [496, 545] on link "US Bank" at bounding box center [481, 552] width 46 height 15
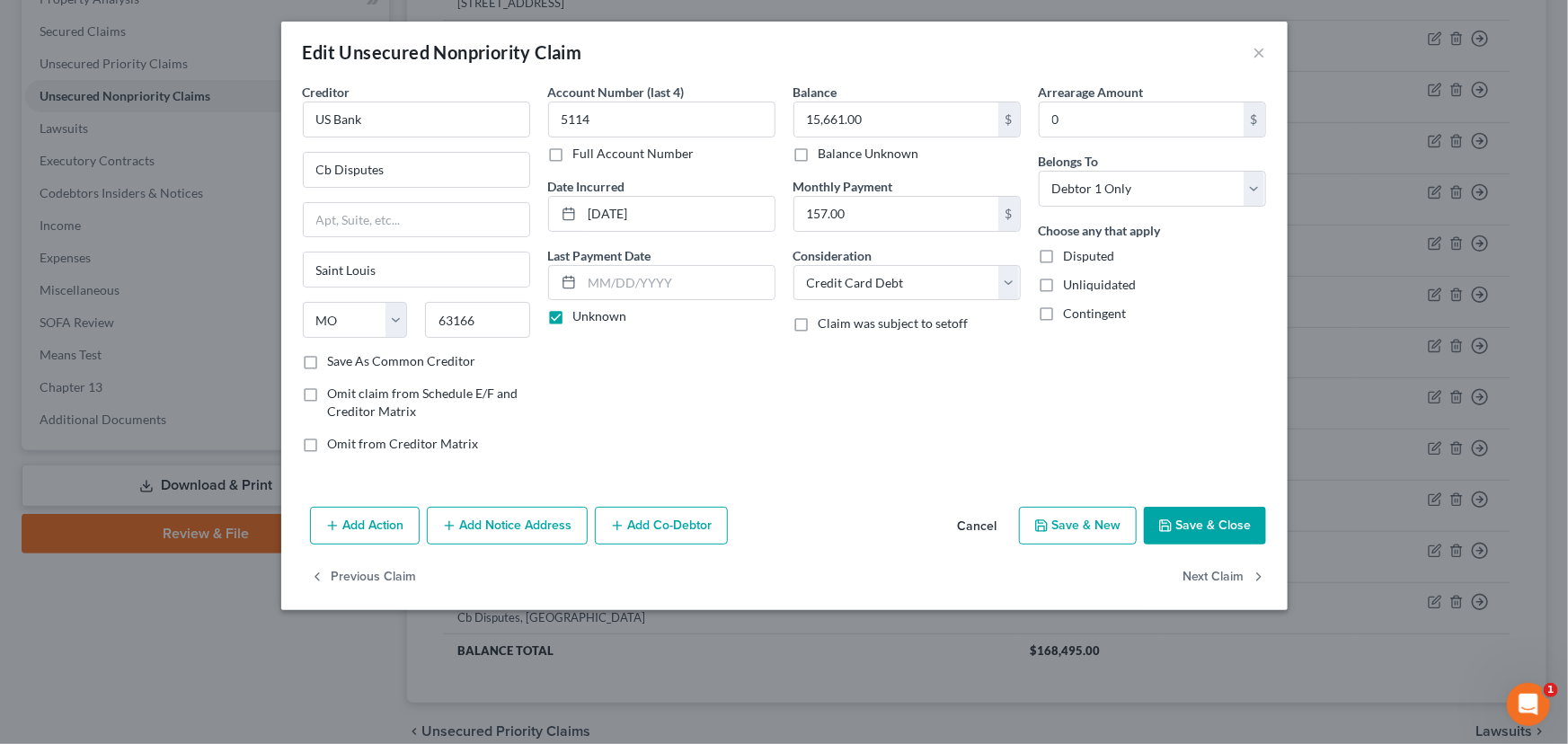
click at [983, 524] on button "Cancel" at bounding box center [977, 527] width 68 height 36
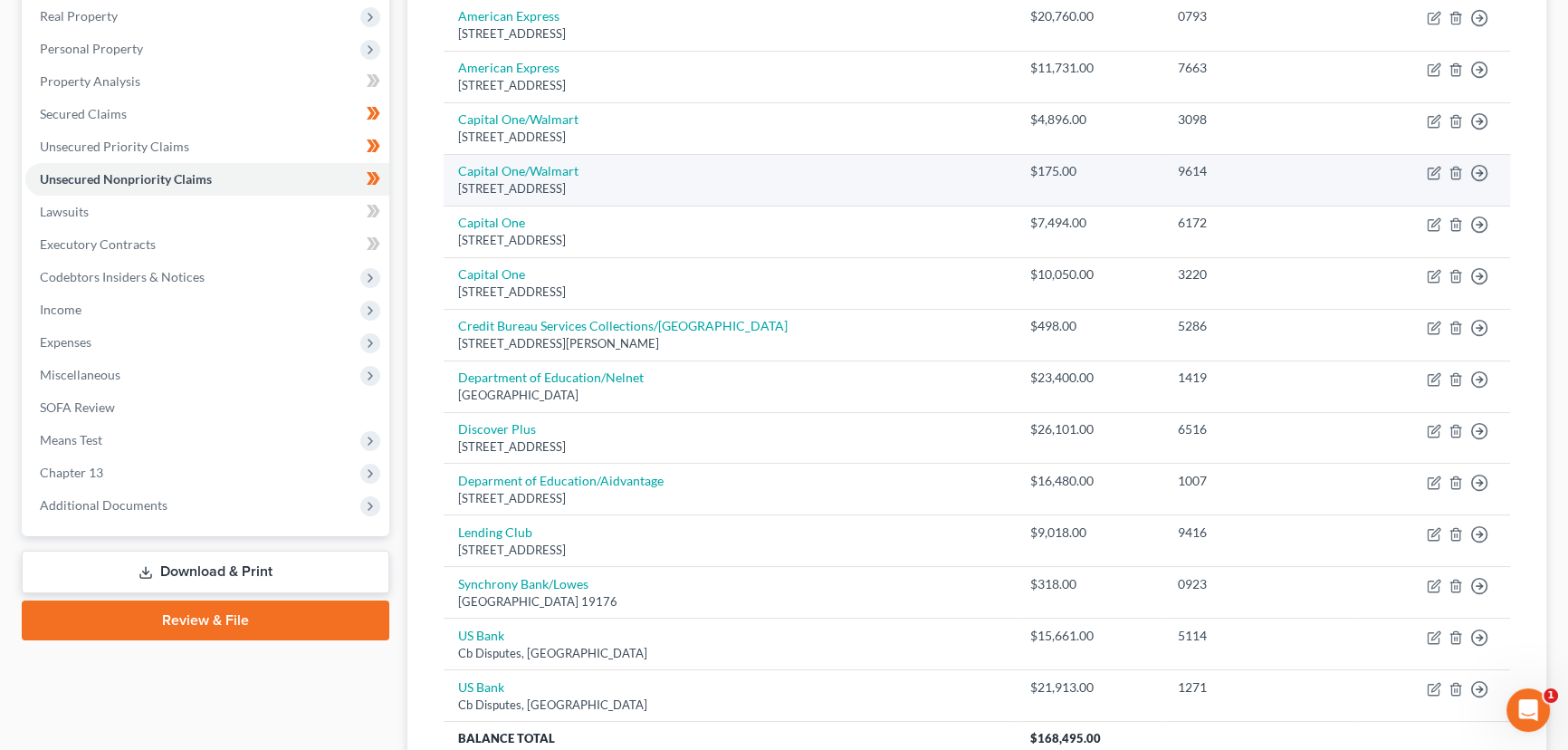
scroll to position [39, 0]
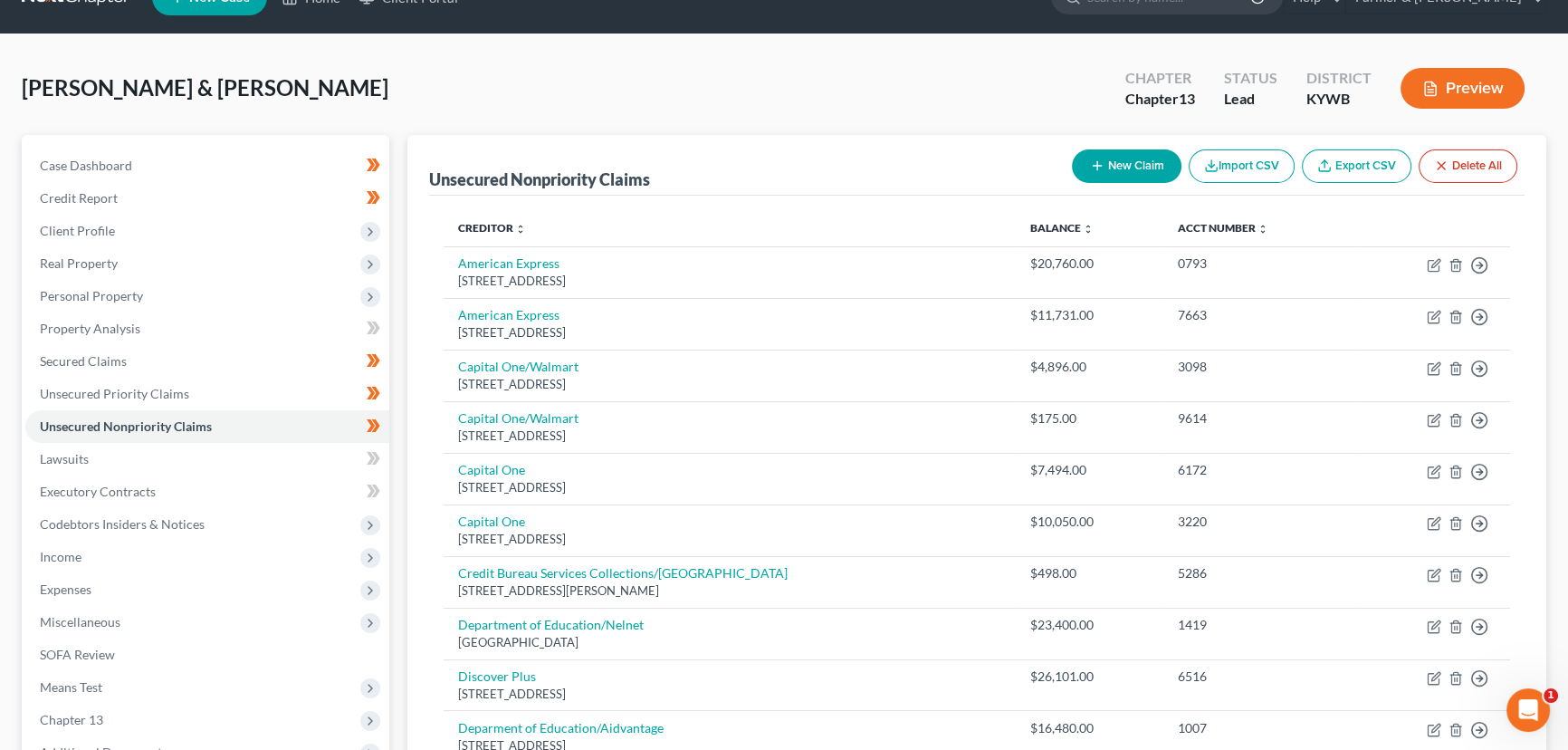
click at [1103, 166] on button "New Claim" at bounding box center [1127, 166] width 110 height 34
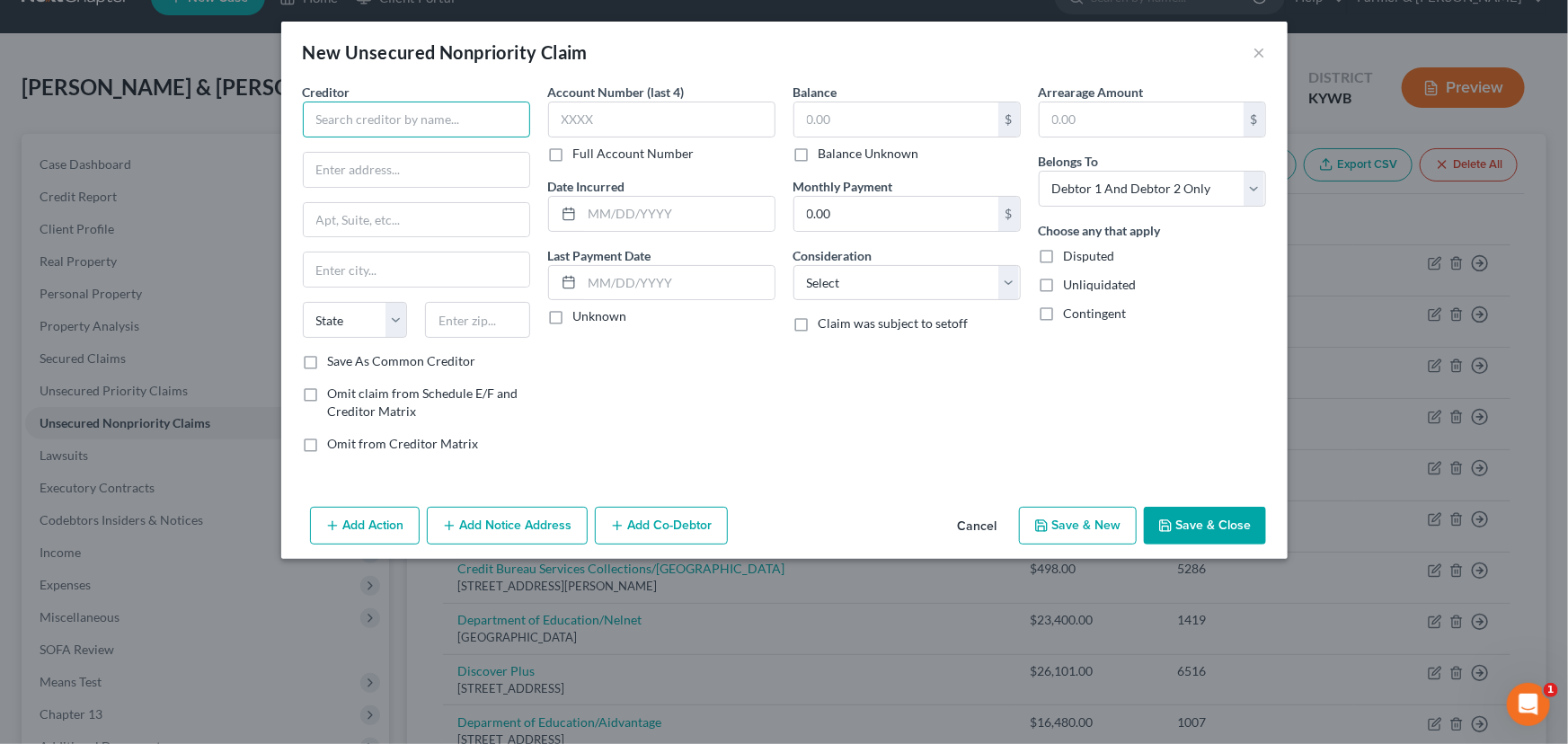
click at [389, 119] on input "text" at bounding box center [416, 119] width 227 height 36
click at [378, 154] on input "text" at bounding box center [416, 170] width 225 height 34
paste input "[STREET_ADDRESS]"
drag, startPoint x: 468, startPoint y: 314, endPoint x: 647, endPoint y: 377, distance: 189.8
click at [468, 314] on input "text" at bounding box center [477, 319] width 105 height 36
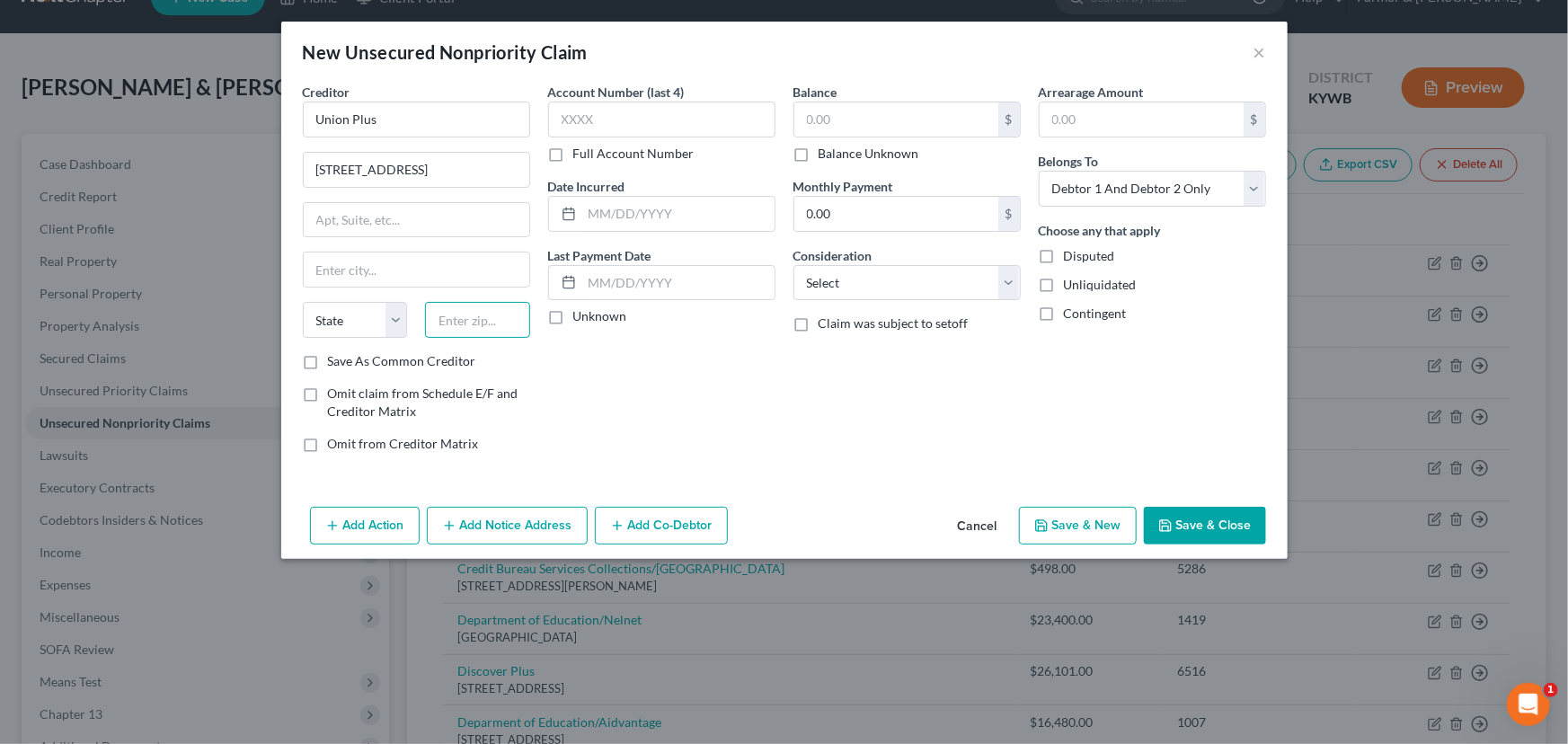
paste input "20002"
click at [660, 380] on div "Account Number (last 4) Full Account Number Date Incurred Last Payment Date Unk…" at bounding box center [662, 275] width 245 height 385
click at [573, 318] on label "Unknown" at bounding box center [600, 316] width 54 height 18
click at [580, 318] on input "Unknown" at bounding box center [586, 313] width 12 height 12
click at [616, 208] on input "text" at bounding box center [678, 213] width 192 height 34
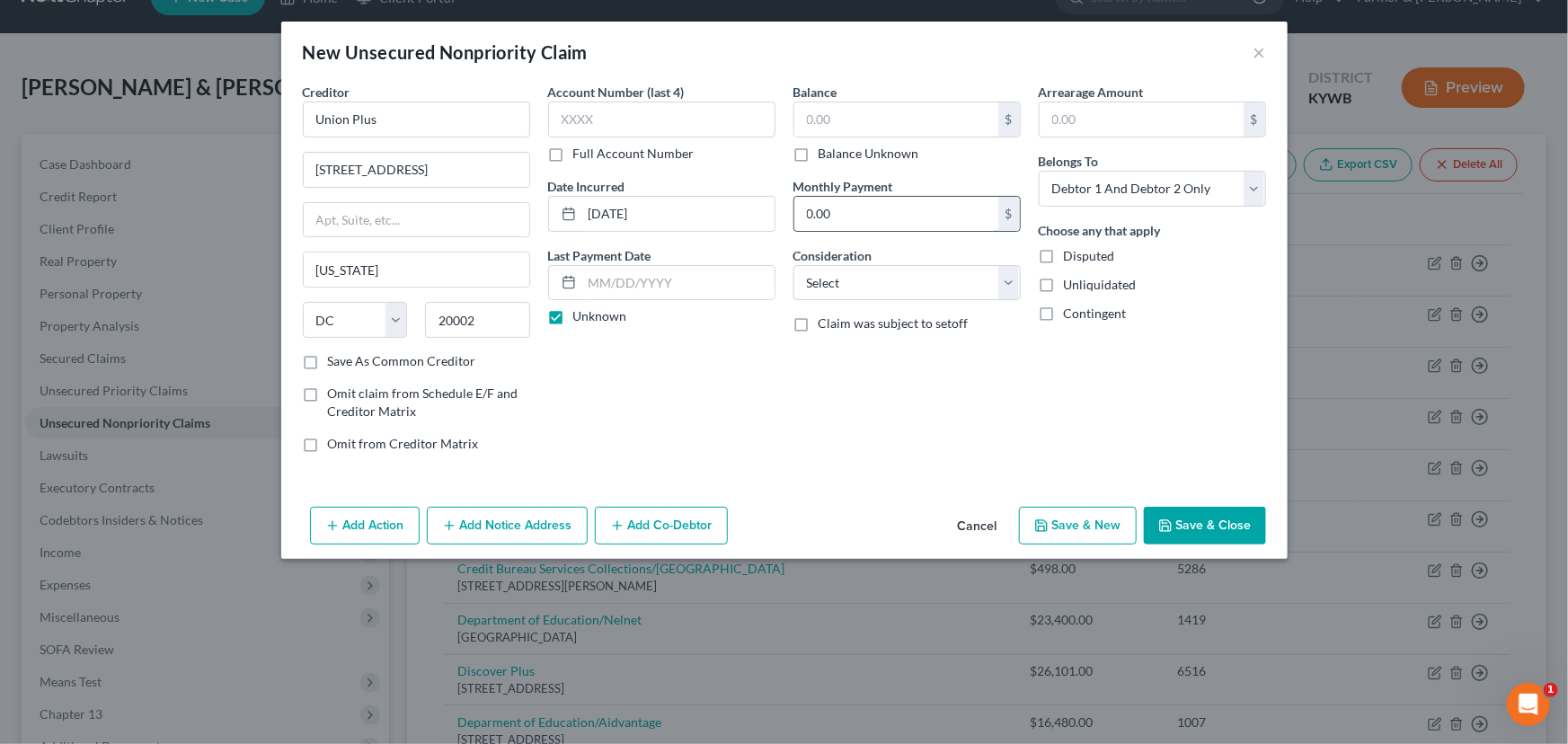
click at [869, 214] on input "0.00" at bounding box center [897, 213] width 204 height 34
click at [855, 112] on input "text" at bounding box center [897, 119] width 204 height 34
click at [925, 481] on div "Creditor * Union Plus [STREET_ADDRESS][GEOGRAPHIC_DATA][US_STATE][US_STATE] AZ …" at bounding box center [784, 291] width 1007 height 417
click at [856, 277] on select "Select Cable / Satellite Services Collection Agency Credit Card Debt Debt Couns…" at bounding box center [906, 283] width 227 height 36
click at [793, 265] on select "Select Cable / Satellite Services Collection Agency Credit Card Debt Debt Couns…" at bounding box center [906, 283] width 227 height 36
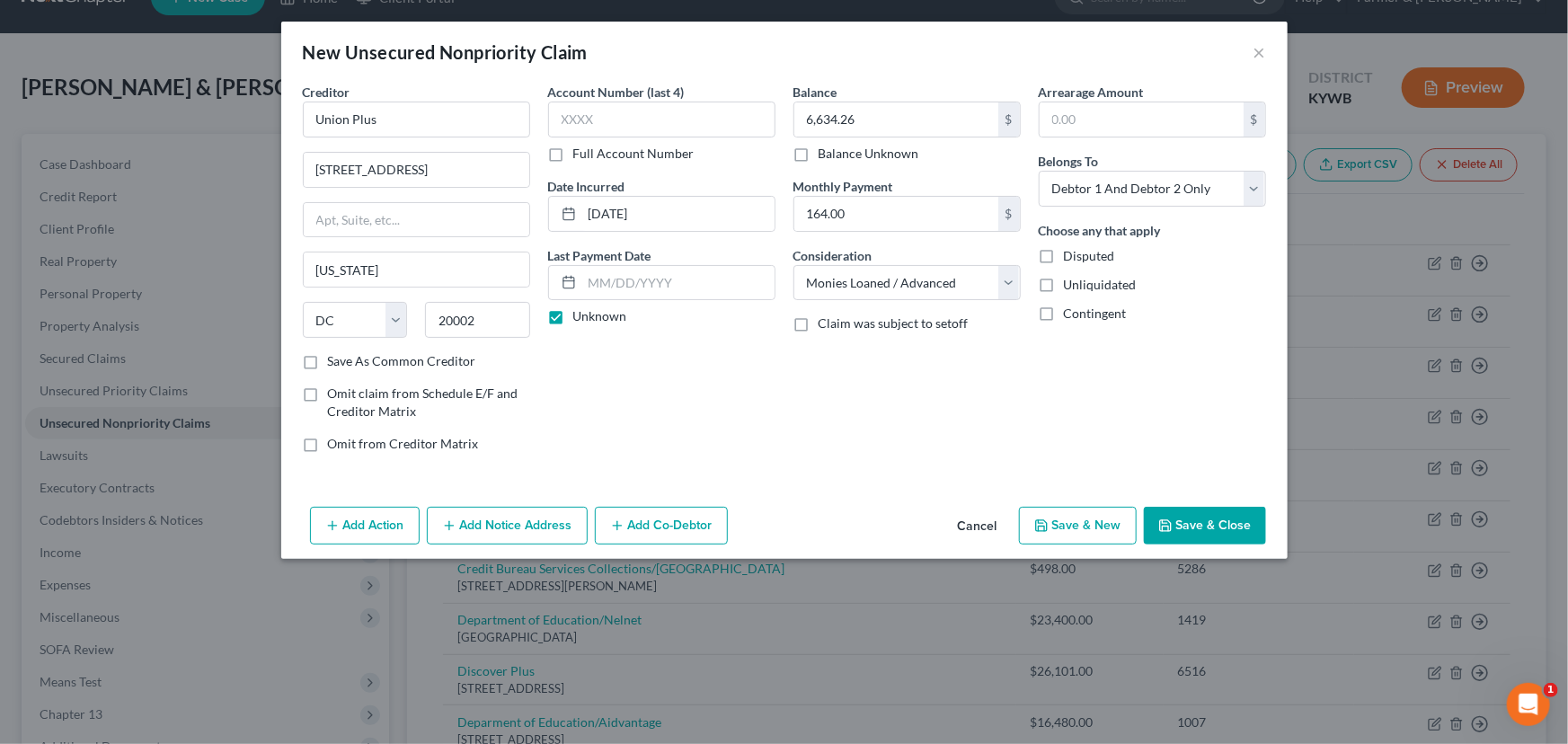
click at [875, 432] on div "Balance 6,634.26 $ Balance Unknown Balance Undetermined 6,634.26 $ Balance Unkn…" at bounding box center [906, 275] width 245 height 385
click at [1174, 513] on button "Save & Close" at bounding box center [1204, 526] width 122 height 38
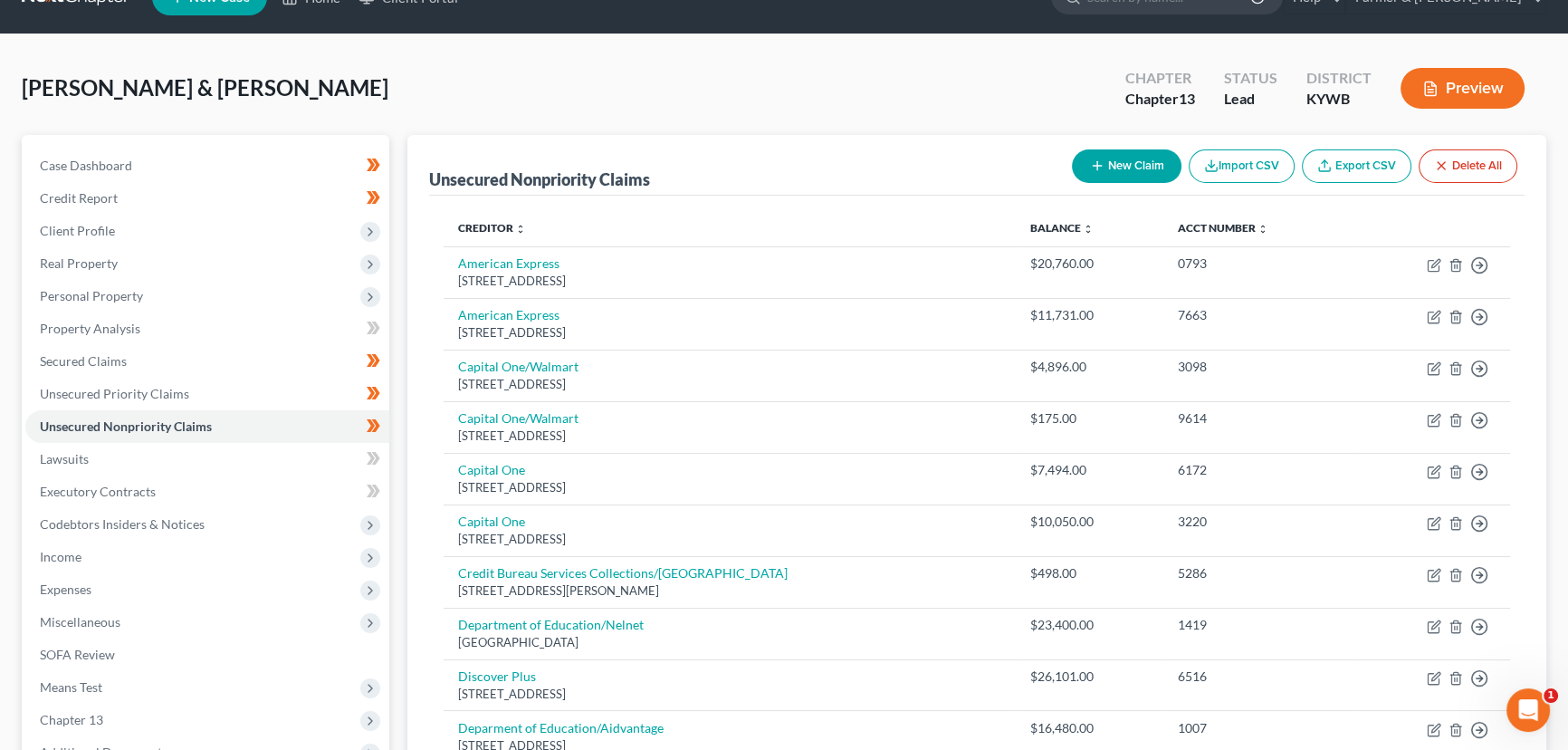
click at [1160, 165] on button "New Claim" at bounding box center [1127, 166] width 110 height 34
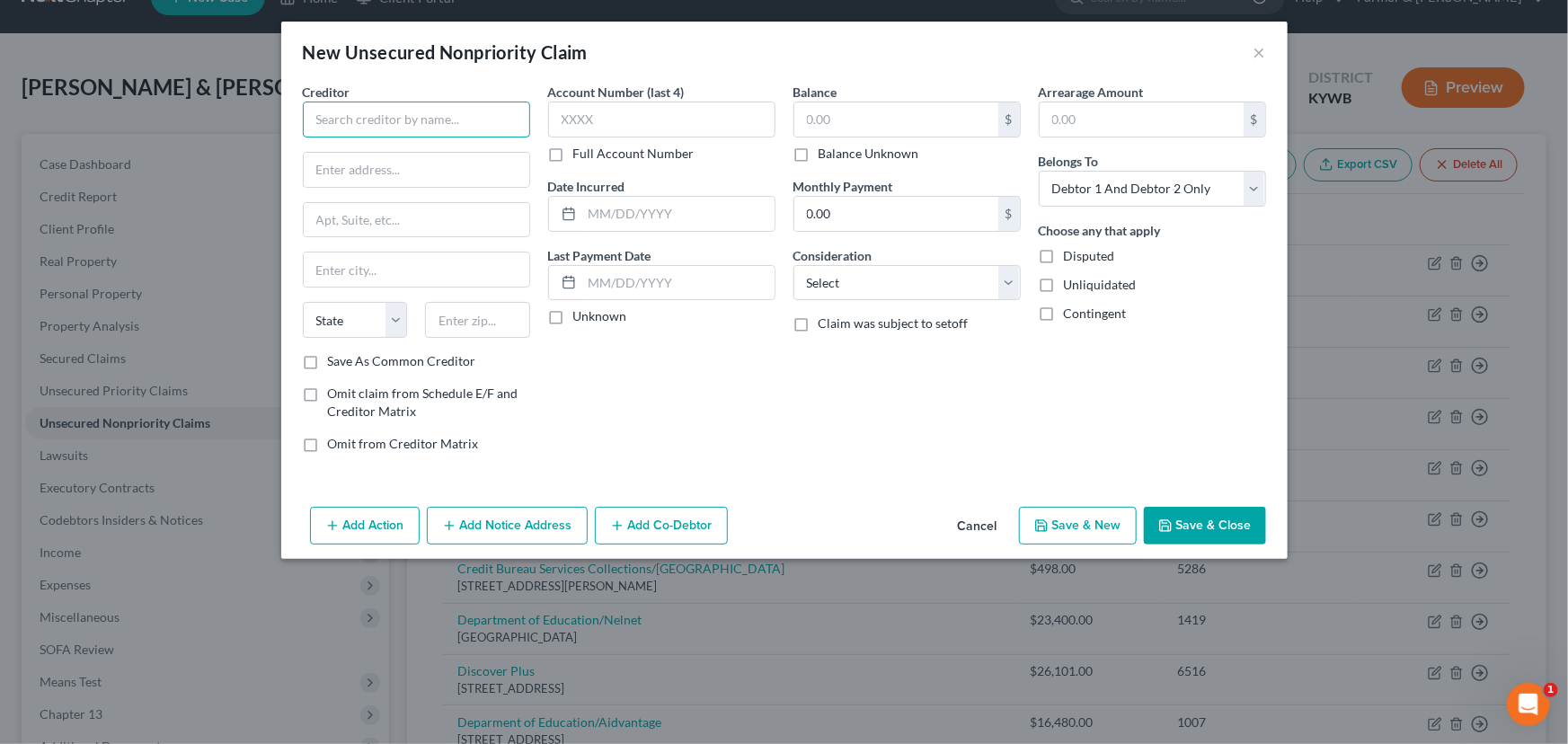
click at [407, 119] on input "text" at bounding box center [416, 119] width 227 height 36
click at [346, 171] on input "text" at bounding box center [416, 170] width 225 height 34
paste input "[STREET_ADDRESS][PERSON_NAME]"
drag, startPoint x: 465, startPoint y: 323, endPoint x: 493, endPoint y: 337, distance: 31.3
click at [465, 323] on input "text" at bounding box center [477, 319] width 105 height 36
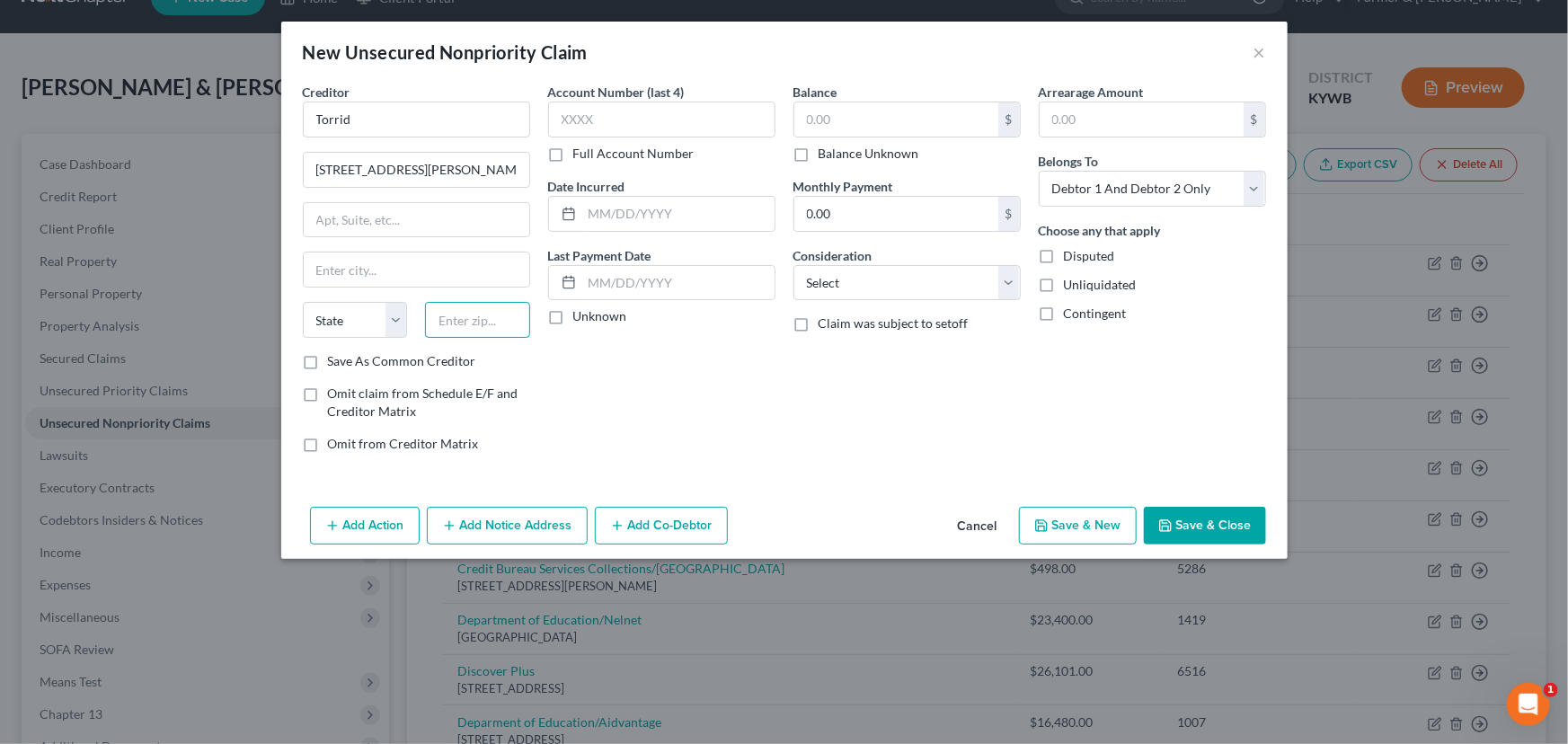
paste input "91748"
drag, startPoint x: 692, startPoint y: 387, endPoint x: 594, endPoint y: 339, distance: 109.1
click at [692, 387] on div "Account Number (last 4) Full Account Number Date Incurred Last Payment Date Unk…" at bounding box center [662, 275] width 245 height 385
click at [573, 321] on label "Unknown" at bounding box center [600, 316] width 54 height 18
click at [580, 319] on input "Unknown" at bounding box center [586, 313] width 12 height 12
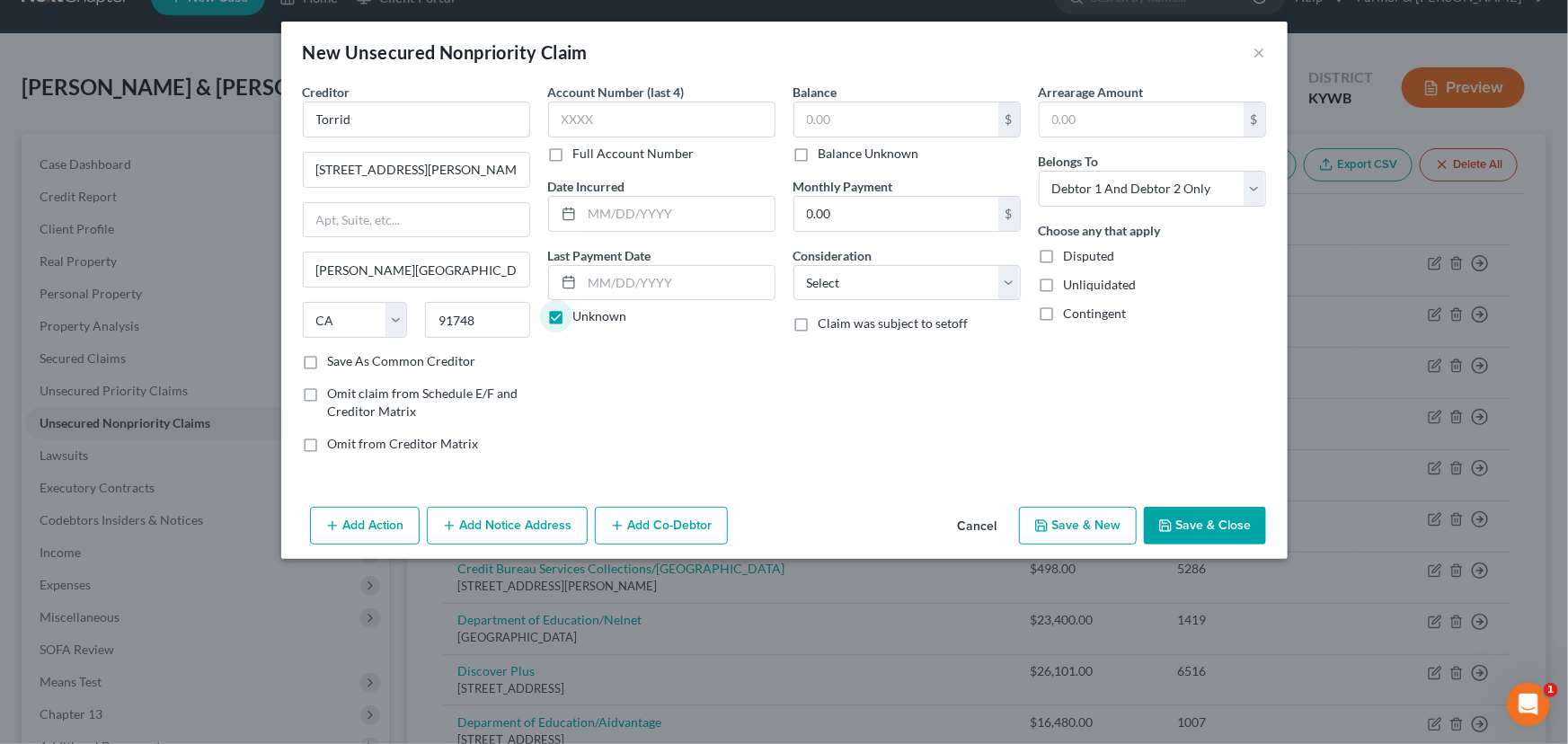
drag, startPoint x: 804, startPoint y: 151, endPoint x: 884, endPoint y: 374, distance: 236.9
click at [818, 151] on label "Balance Unknown" at bounding box center [868, 154] width 100 height 18
click at [826, 151] on input "Balance Unknown" at bounding box center [832, 151] width 12 height 12
click at [845, 294] on select "Select Cable / Satellite Services Collection Agency Credit Card Debt Debt Couns…" at bounding box center [906, 283] width 227 height 36
click at [793, 265] on select "Select Cable / Satellite Services Collection Agency Credit Card Debt Debt Couns…" at bounding box center [906, 283] width 227 height 36
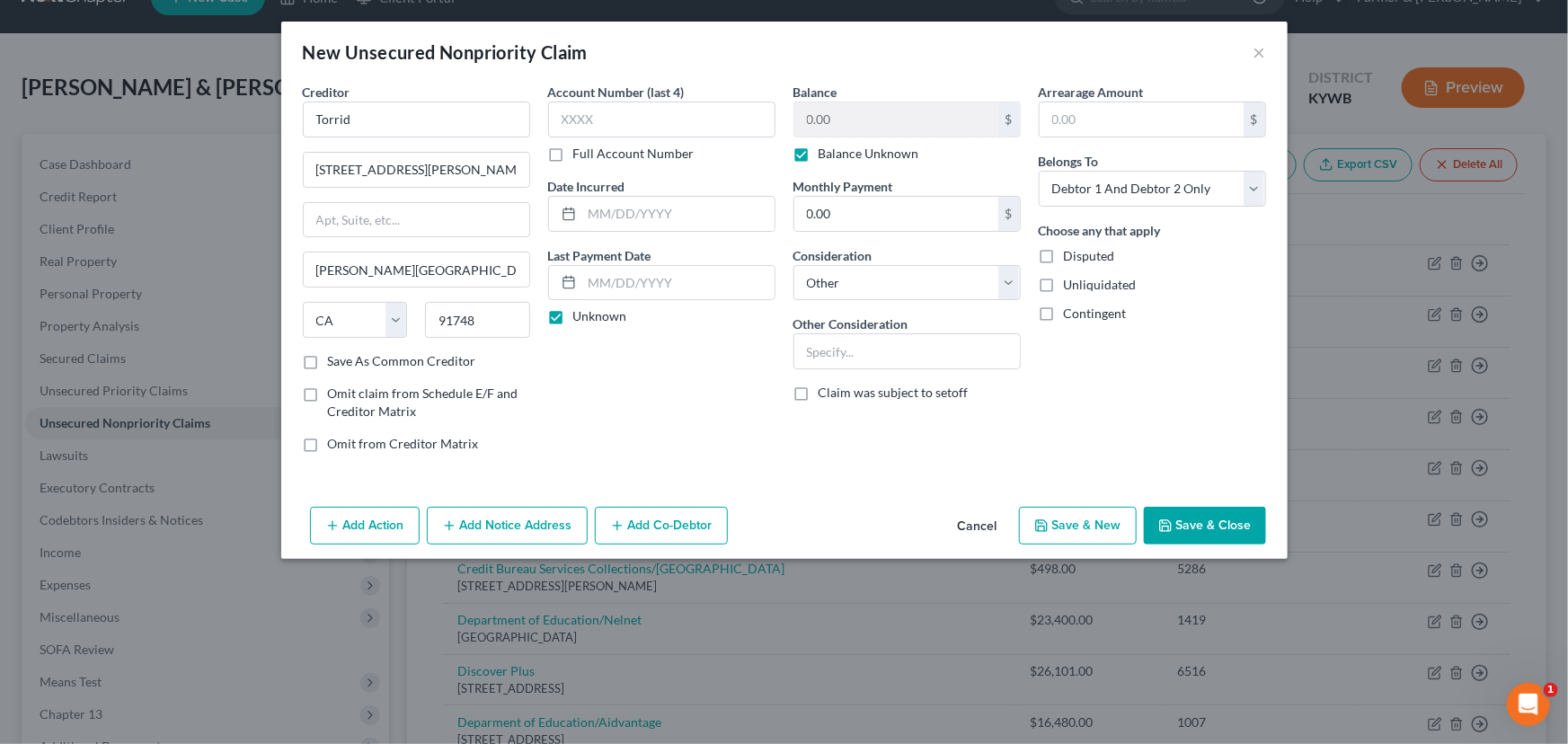
click at [1059, 444] on div "Arrearage Amount $ Belongs To * Select Debtor 1 Only Debtor 2 Only Debtor 1 And…" at bounding box center [1151, 275] width 245 height 385
click at [1188, 530] on button "Save & Close" at bounding box center [1204, 526] width 122 height 38
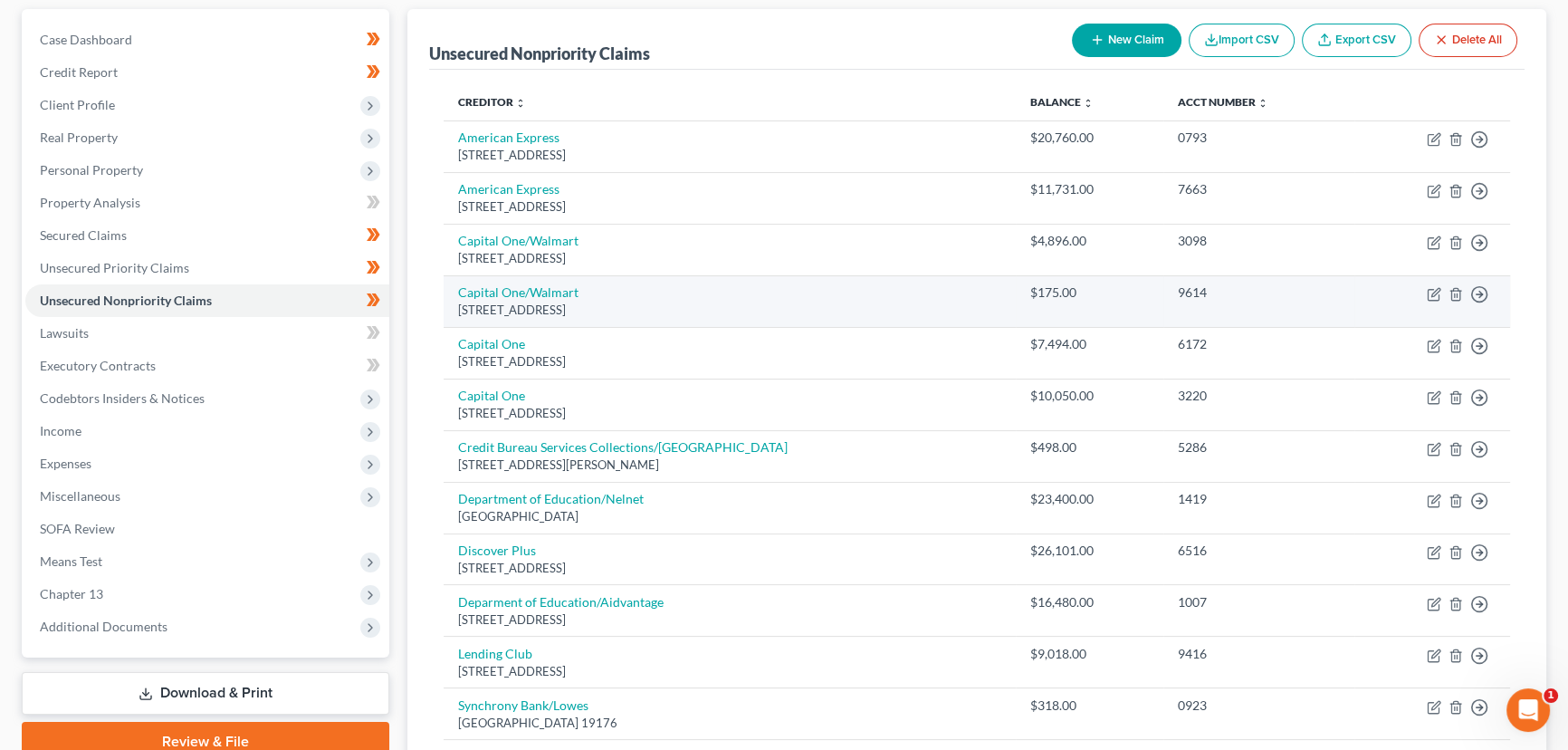
scroll to position [121, 0]
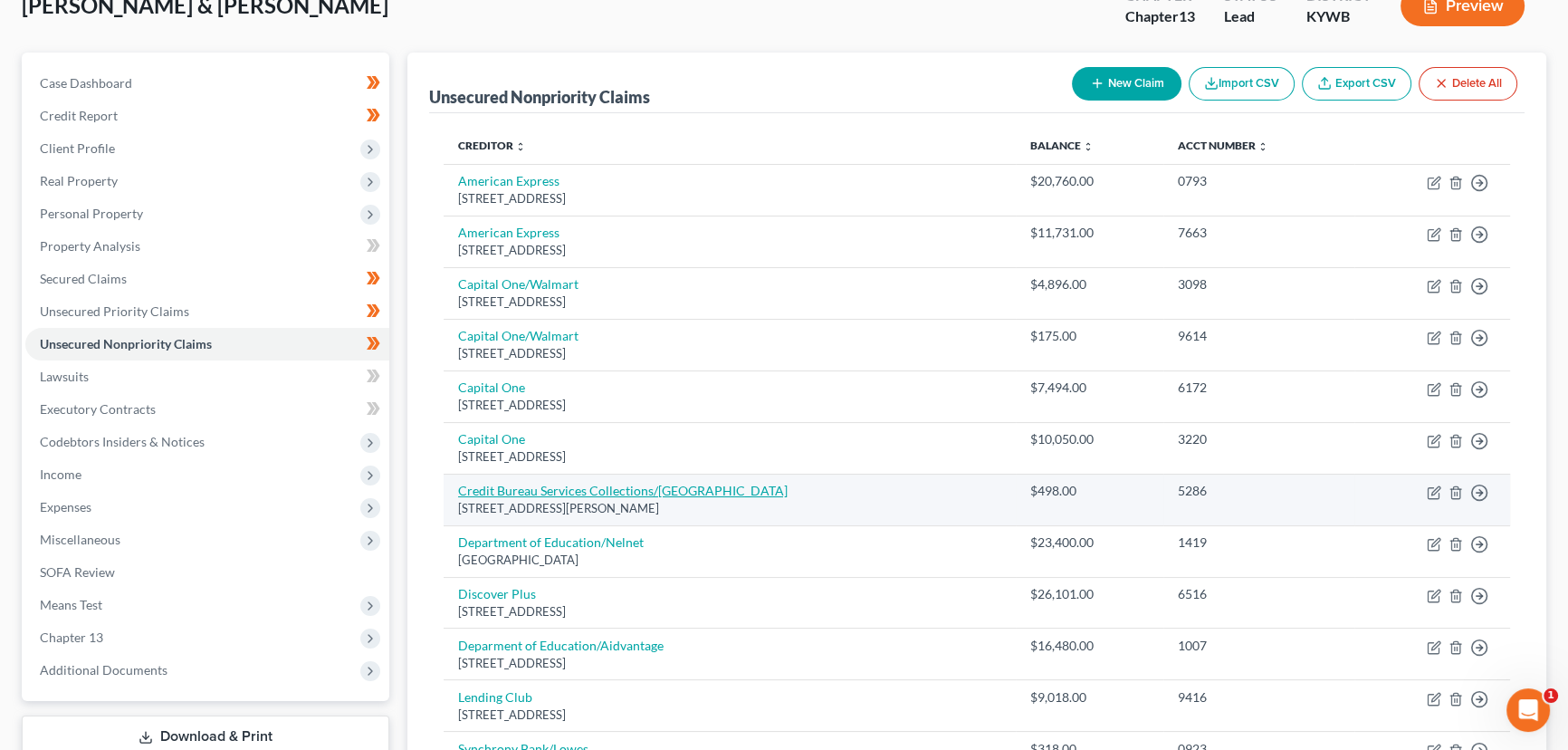
click at [633, 494] on link "Credit Bureau Services Collections/[GEOGRAPHIC_DATA]" at bounding box center [623, 490] width 330 height 15
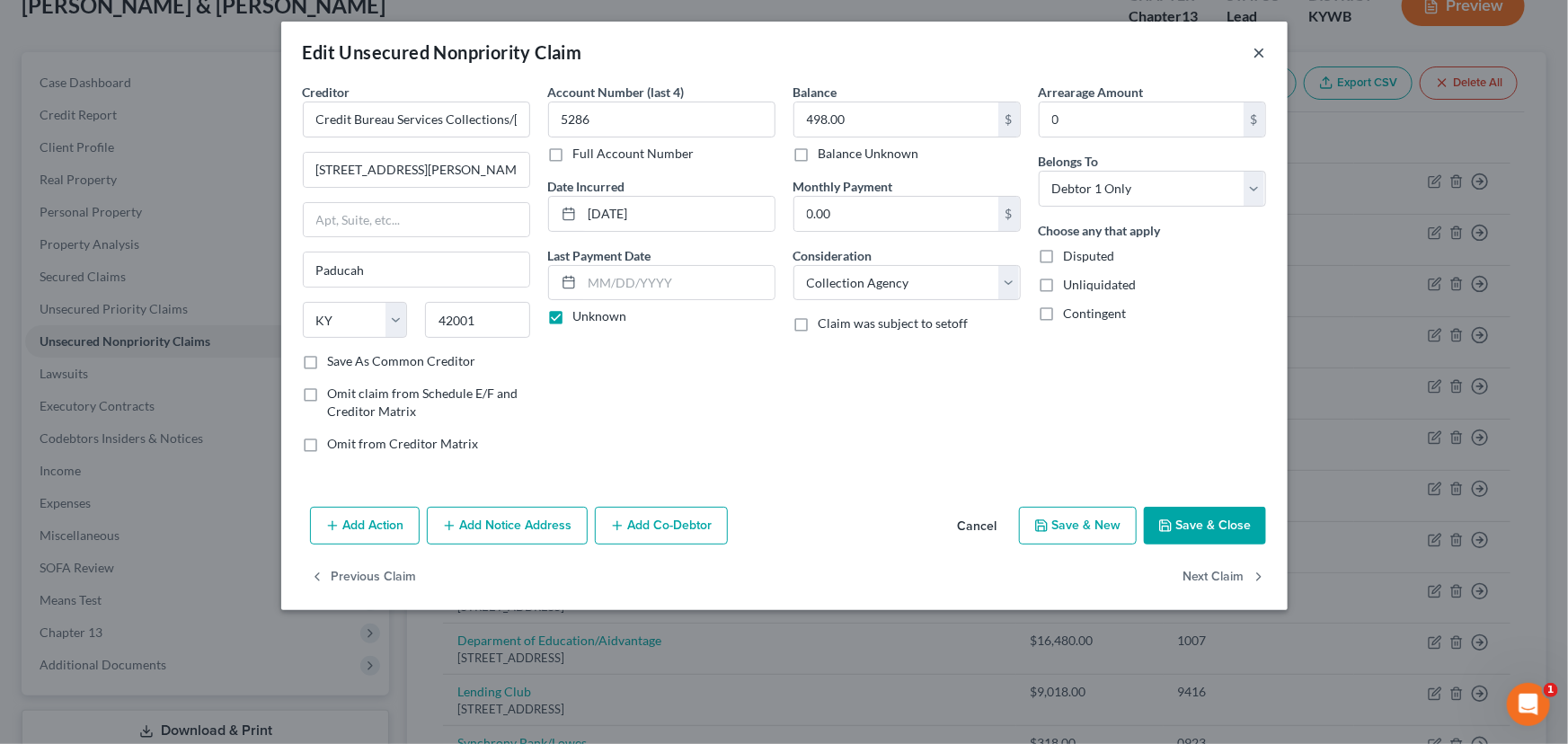
click at [1260, 50] on button "×" at bounding box center [1260, 53] width 13 height 22
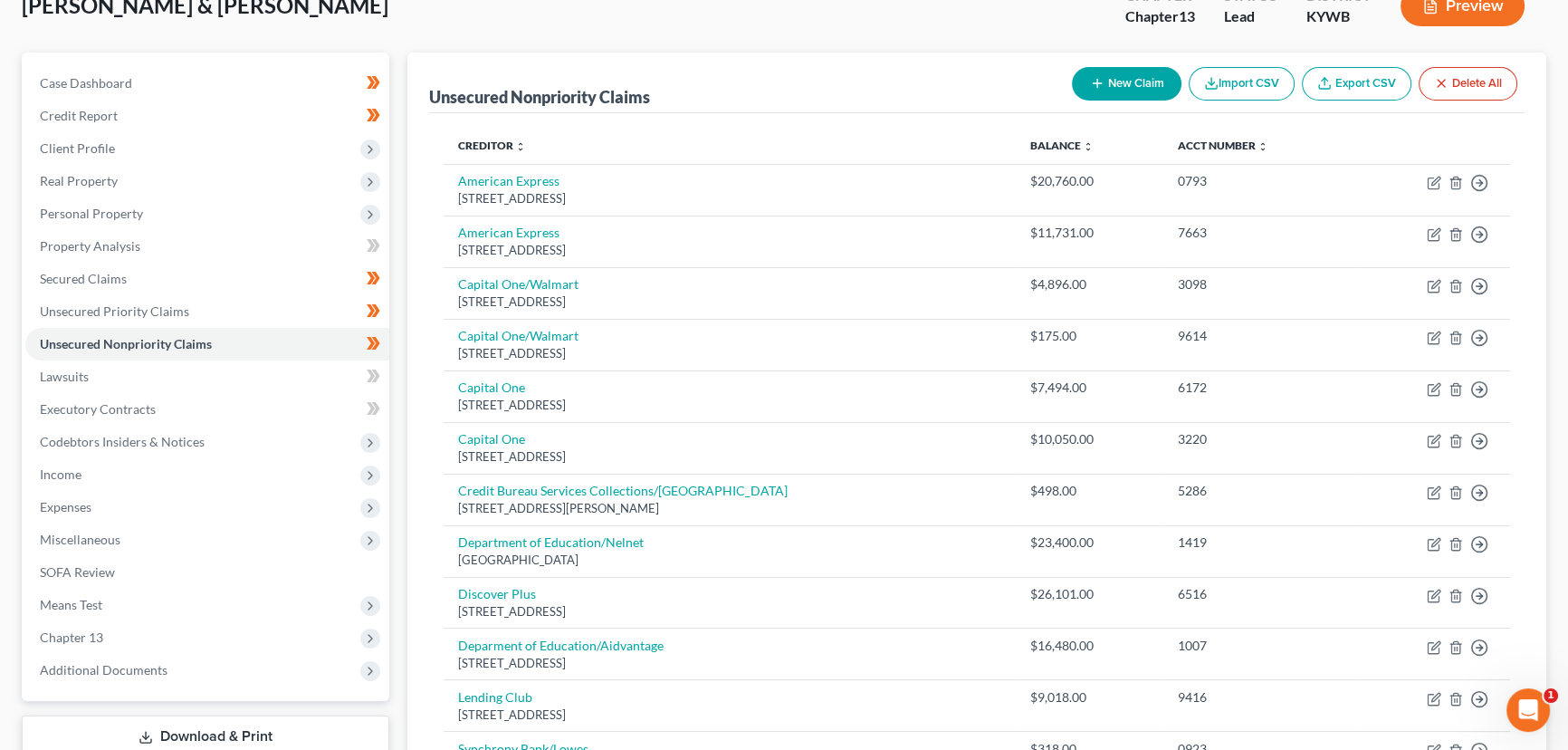
click at [1080, 88] on button "New Claim" at bounding box center [1127, 84] width 110 height 34
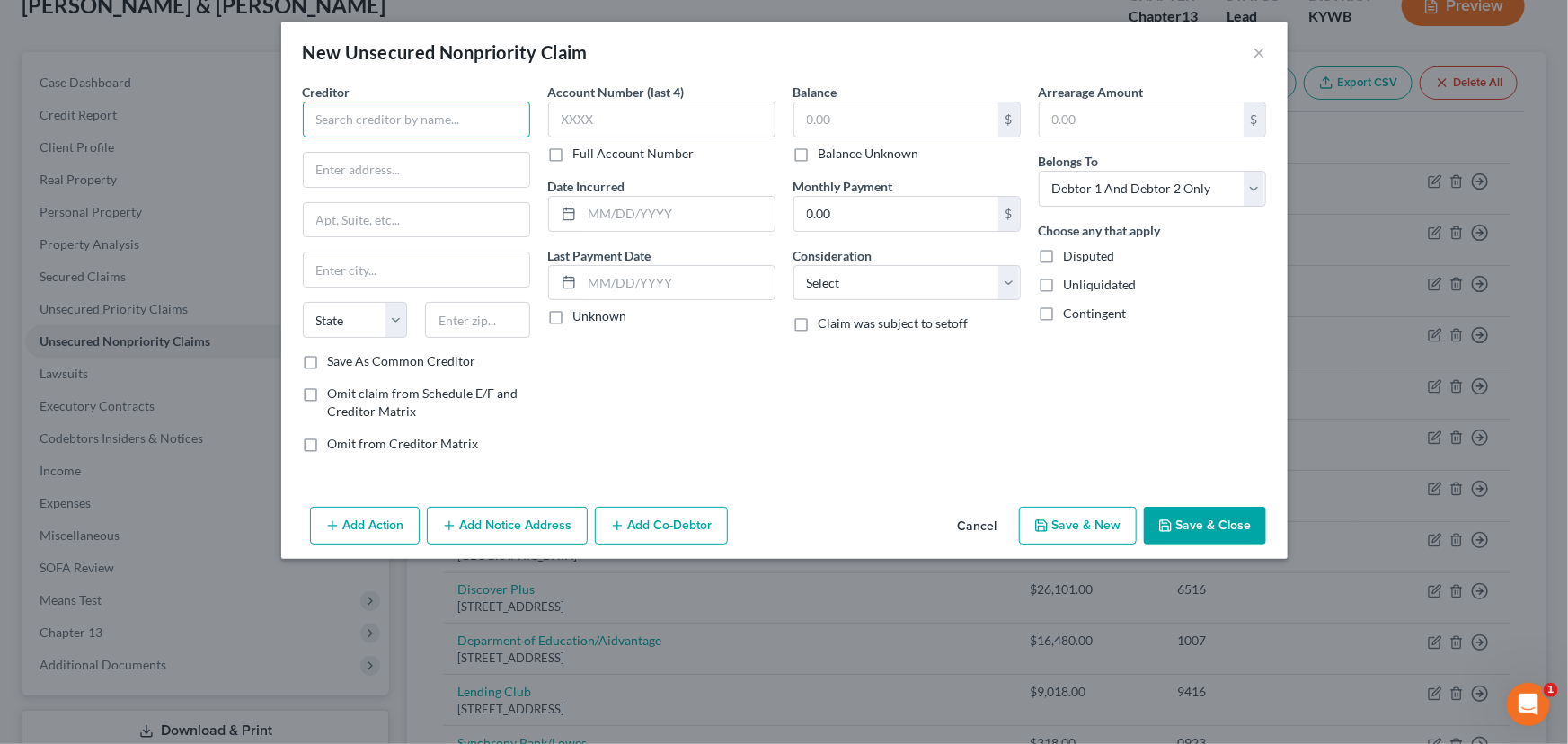
click at [467, 121] on input "text" at bounding box center [416, 119] width 227 height 36
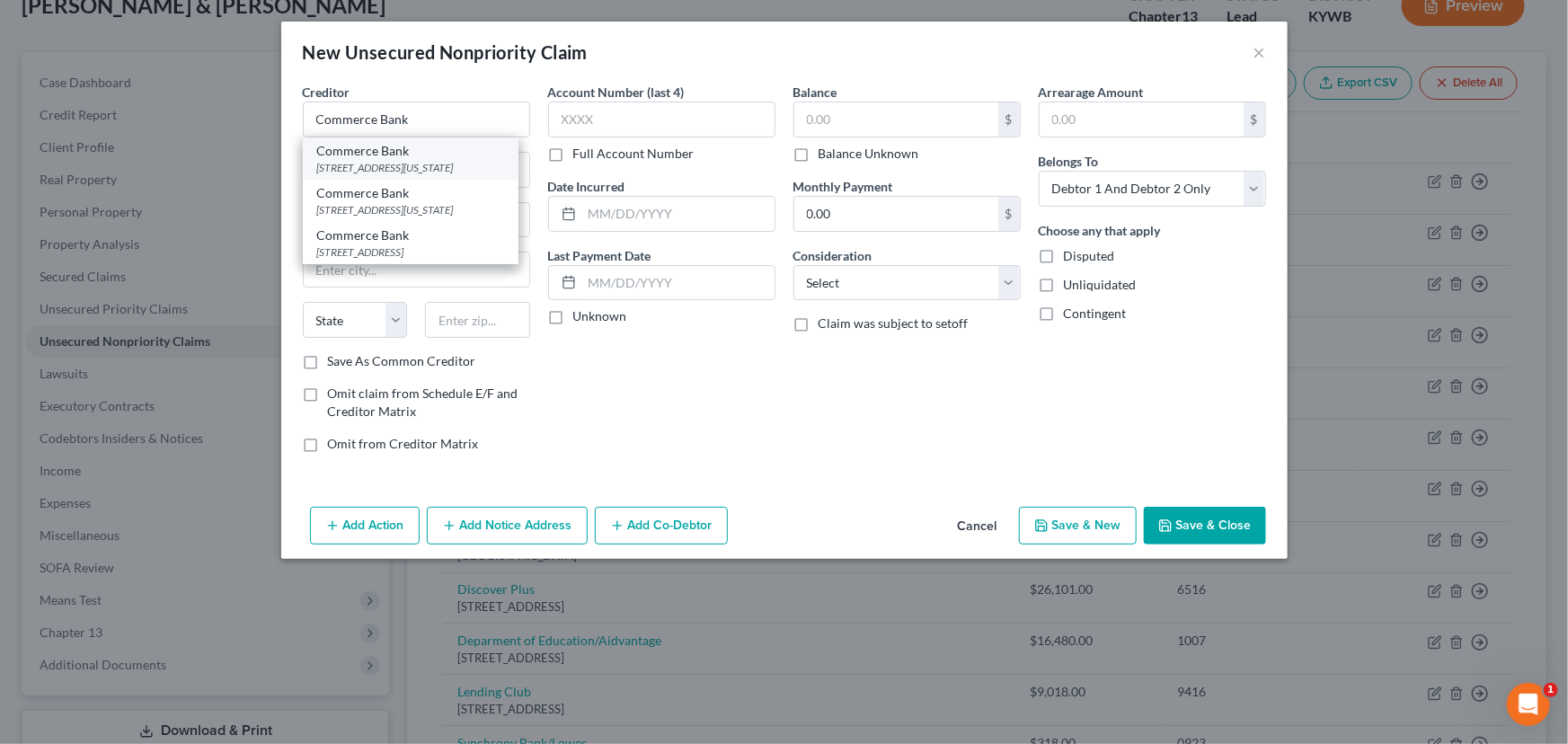
click at [448, 167] on div "[STREET_ADDRESS][US_STATE]" at bounding box center [411, 167] width 186 height 15
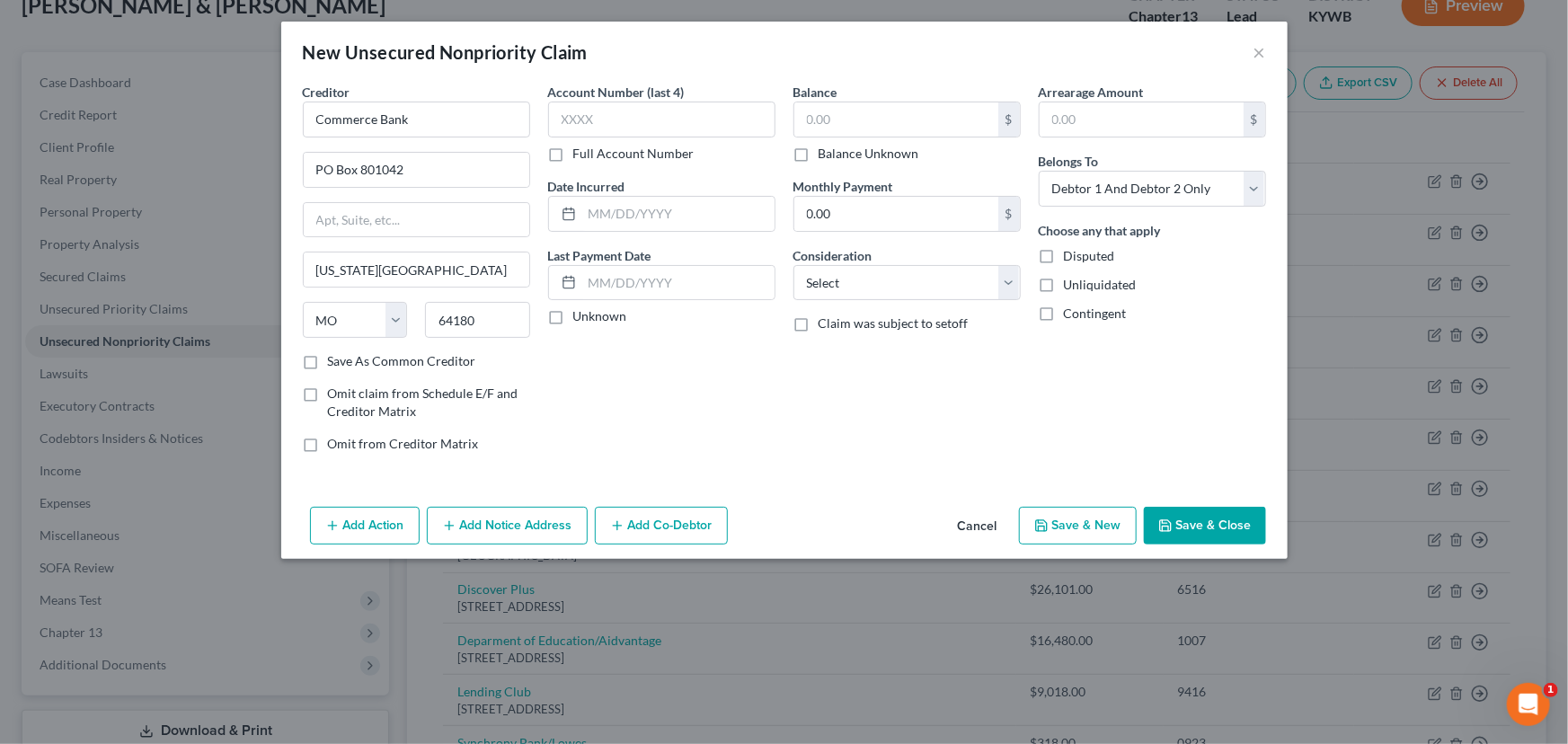
click at [573, 321] on label "Unknown" at bounding box center [600, 316] width 54 height 18
click at [580, 319] on input "Unknown" at bounding box center [586, 313] width 12 height 12
click at [845, 129] on input "text" at bounding box center [897, 119] width 204 height 34
click at [807, 440] on div "Balance 651.83 $ Balance Unknown Balance Undetermined 651.83 $ Balance Unknown …" at bounding box center [906, 275] width 245 height 385
drag, startPoint x: 890, startPoint y: 282, endPoint x: 888, endPoint y: 297, distance: 15.1
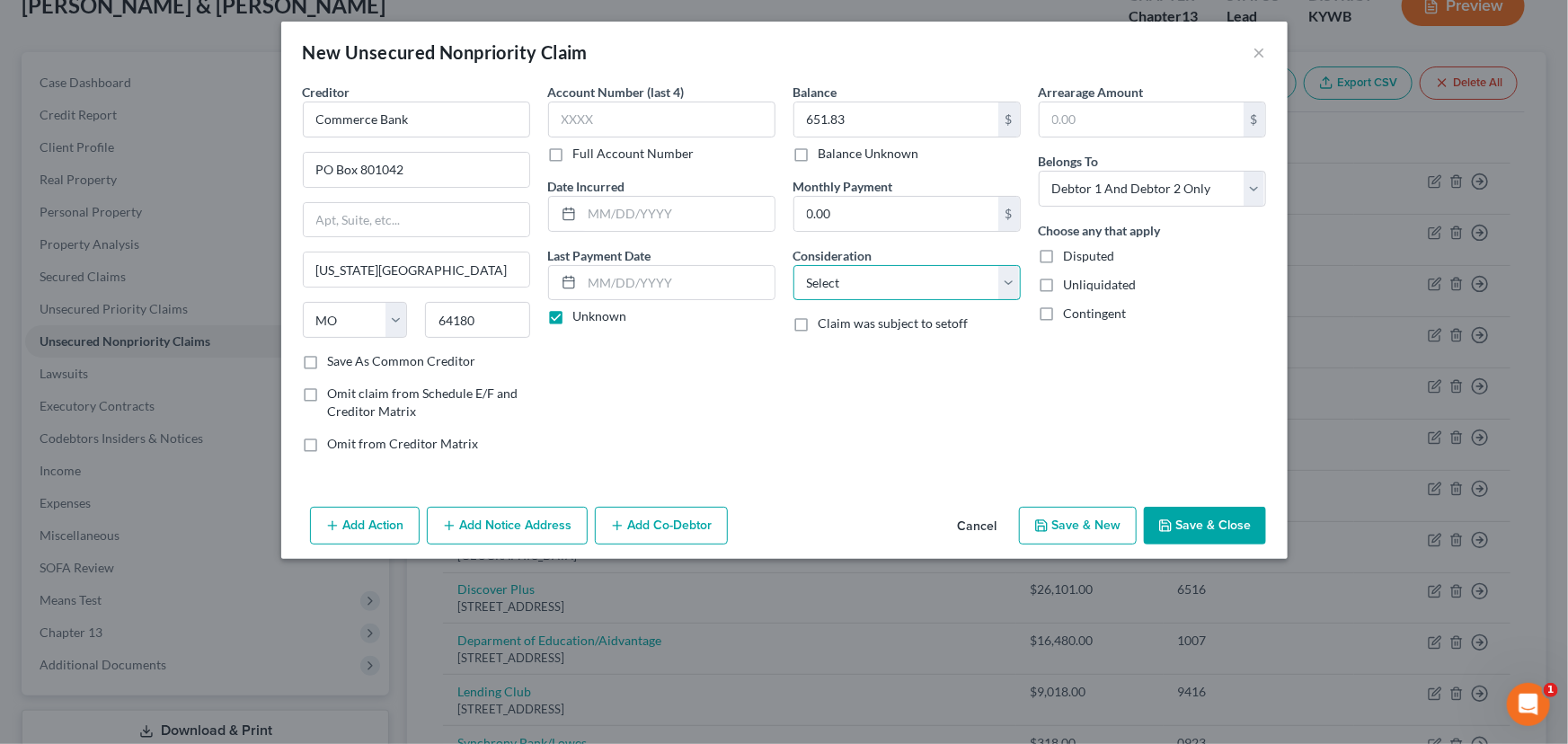
click at [890, 282] on select "Select Cable / Satellite Services Collection Agency Credit Card Debt Debt Couns…" at bounding box center [906, 283] width 227 height 36
click at [793, 265] on select "Select Cable / Satellite Services Collection Agency Credit Card Debt Debt Couns…" at bounding box center [906, 283] width 227 height 36
click at [953, 411] on div "Balance 651.83 $ Balance Unknown Balance Undetermined 651.83 $ Balance Unknown …" at bounding box center [906, 275] width 245 height 385
click at [1171, 511] on button "Save & Close" at bounding box center [1204, 526] width 122 height 38
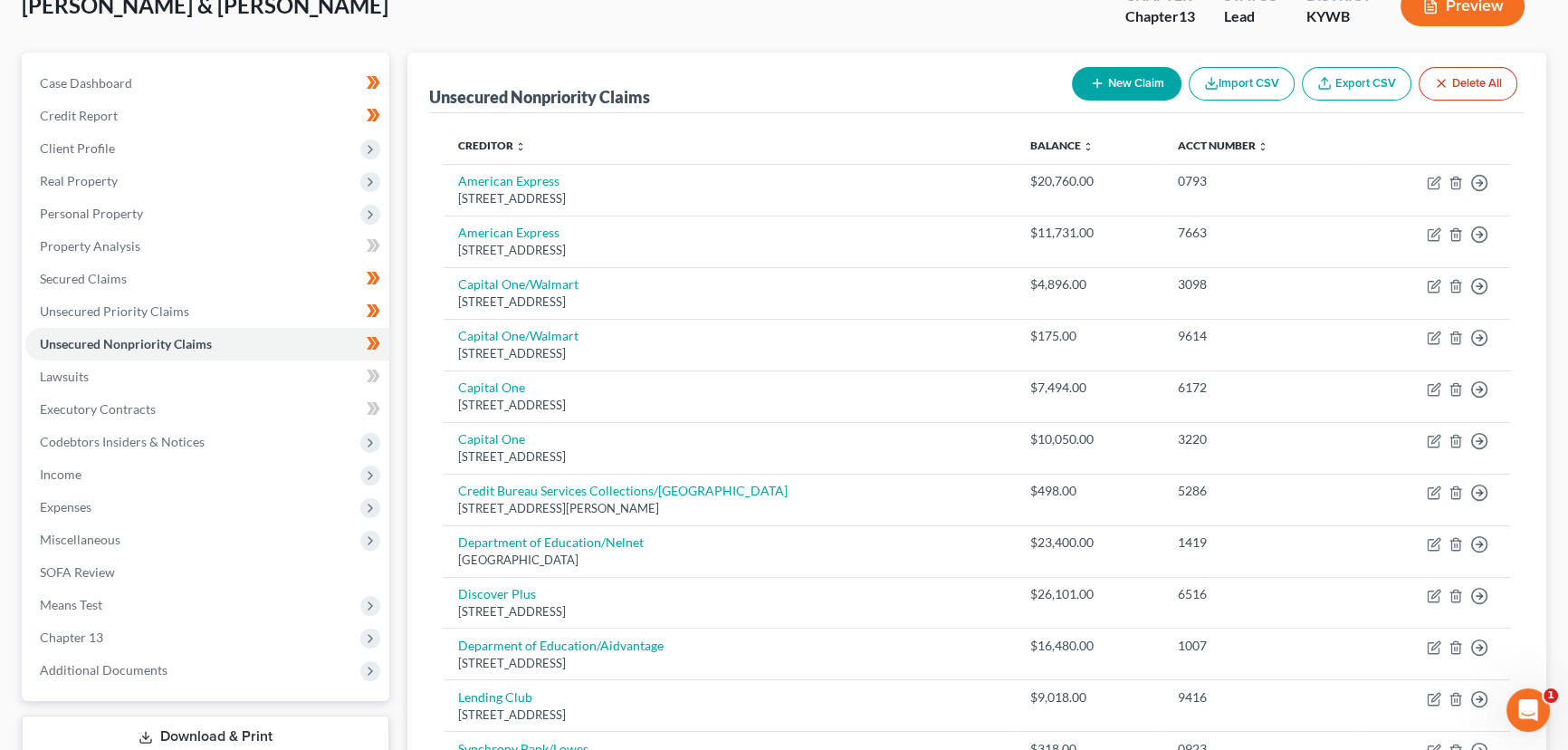
click at [420, 250] on div "Unsecured Nonpriority Claims New Claim Import CSV Export CSV Delete All Credito…" at bounding box center [977, 582] width 1139 height 1058
click at [408, 297] on div "Unsecured Nonpriority Claims New Claim Import CSV Export CSV Delete All Credito…" at bounding box center [977, 582] width 1139 height 1058
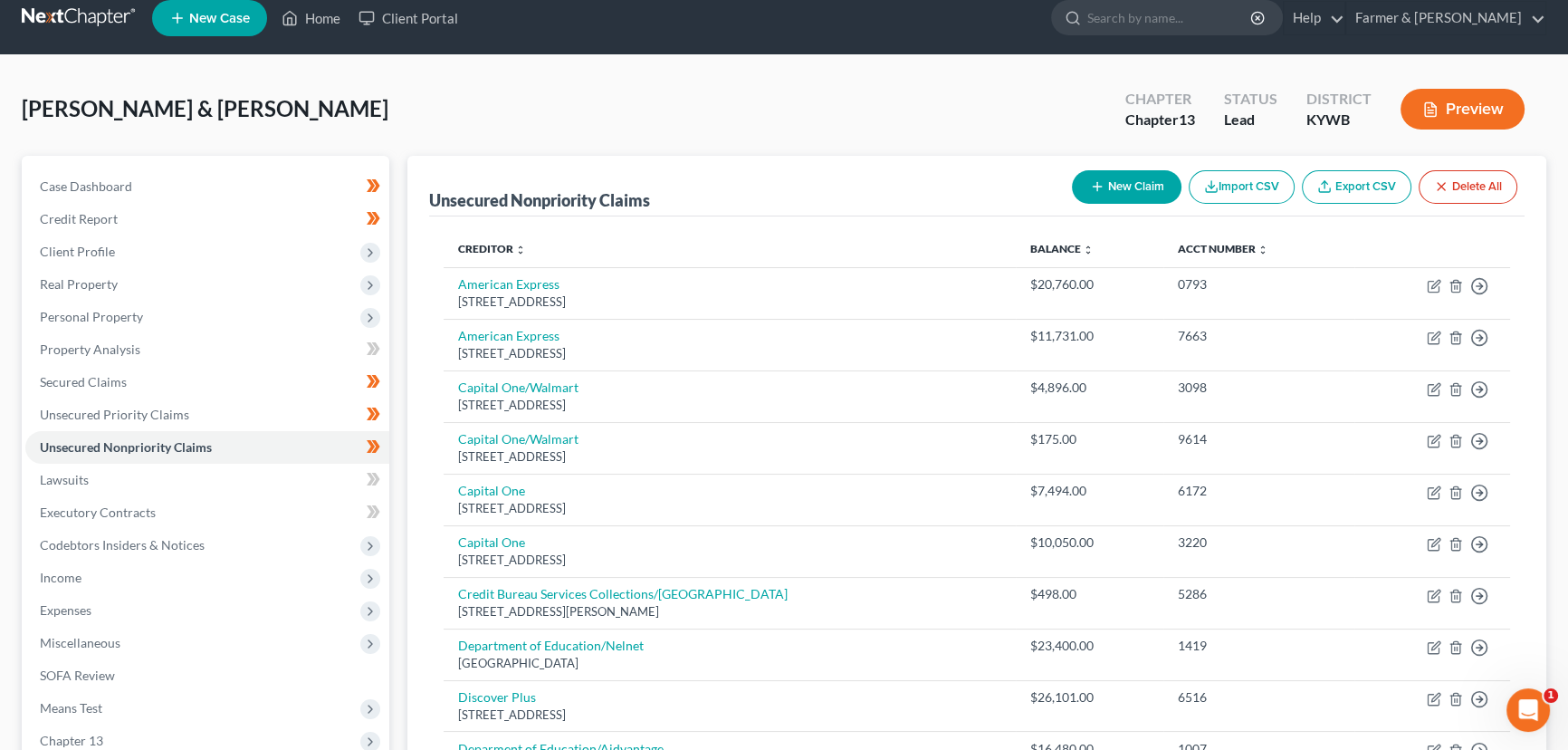
scroll to position [0, 0]
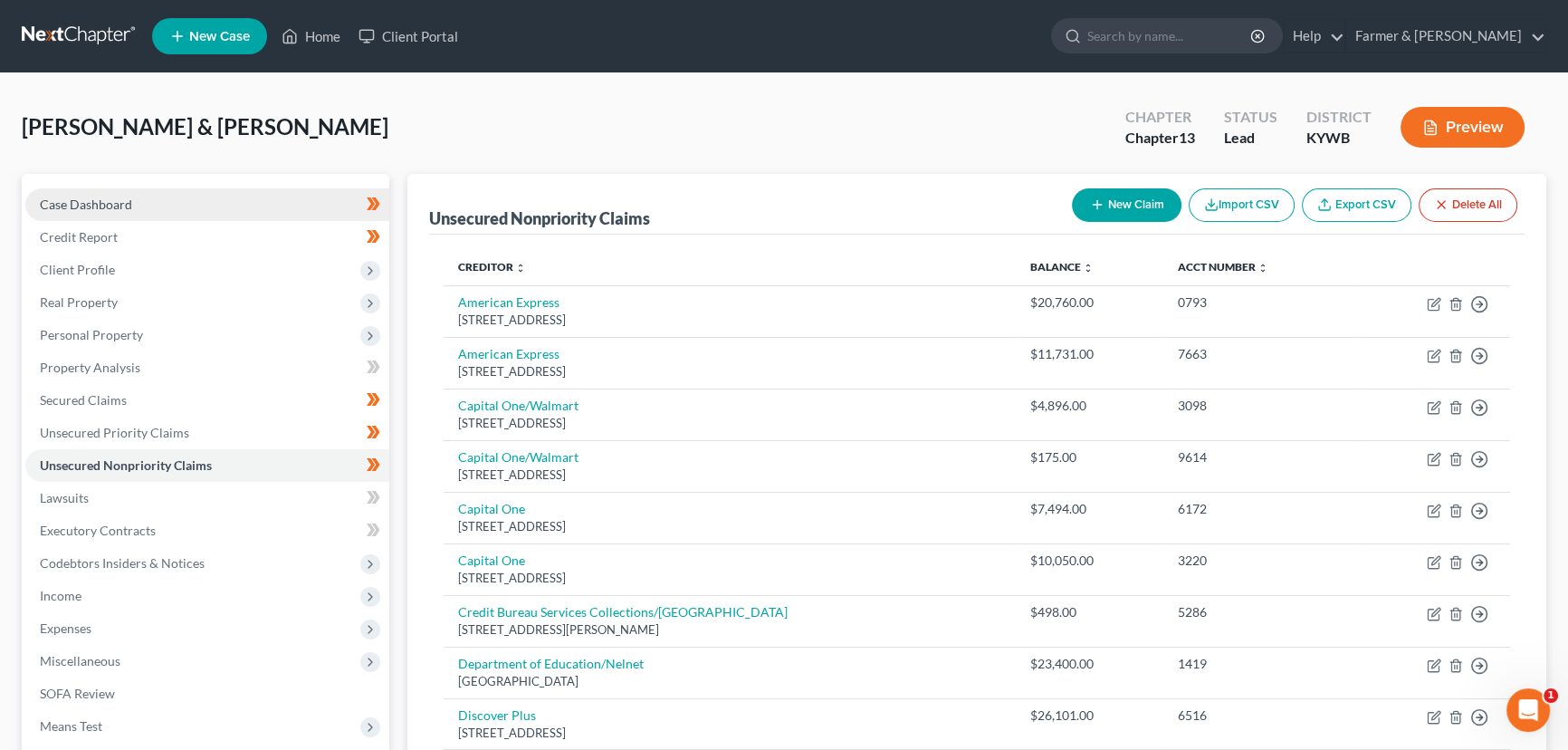
click at [141, 207] on link "Case Dashboard" at bounding box center [207, 204] width 364 height 33
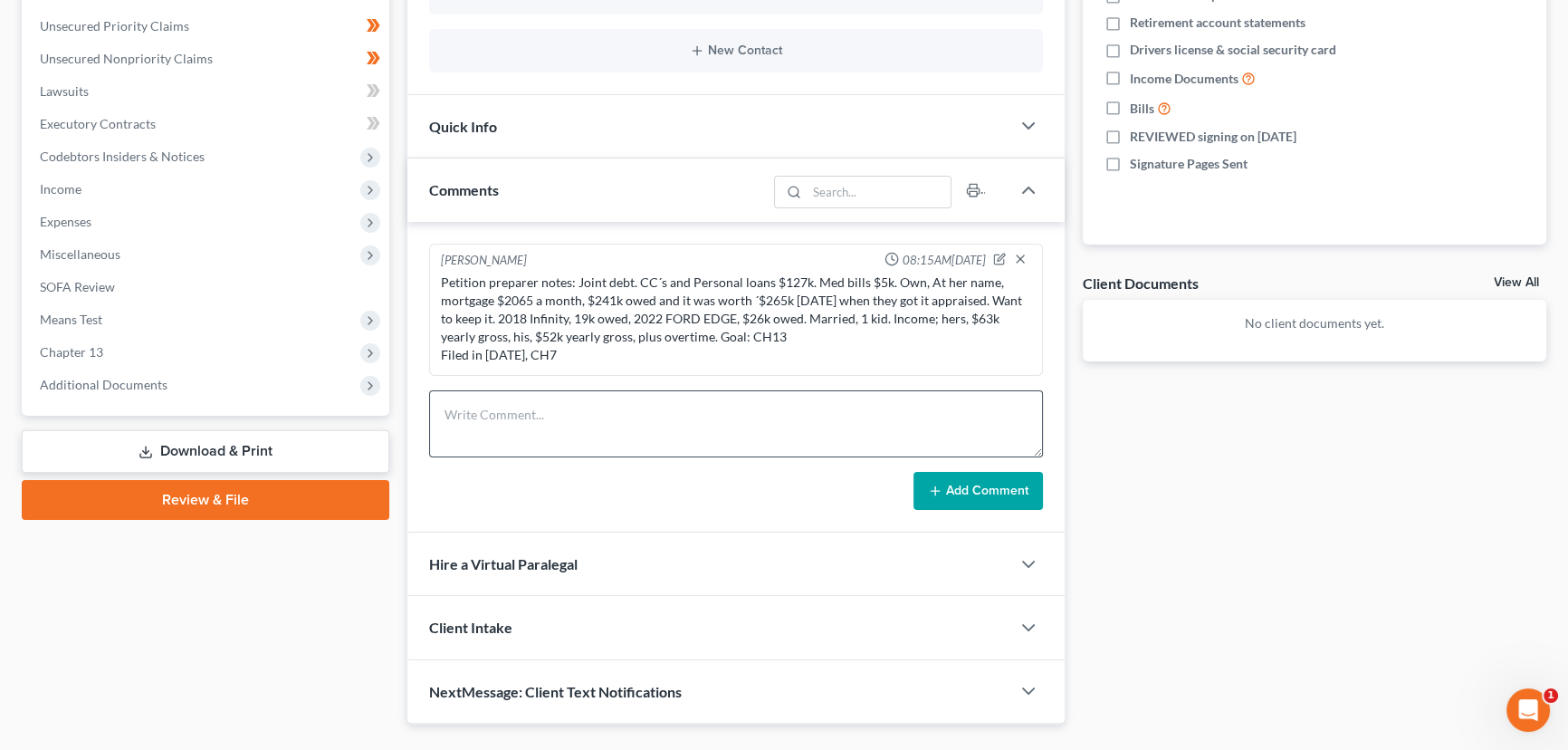
scroll to position [446, 0]
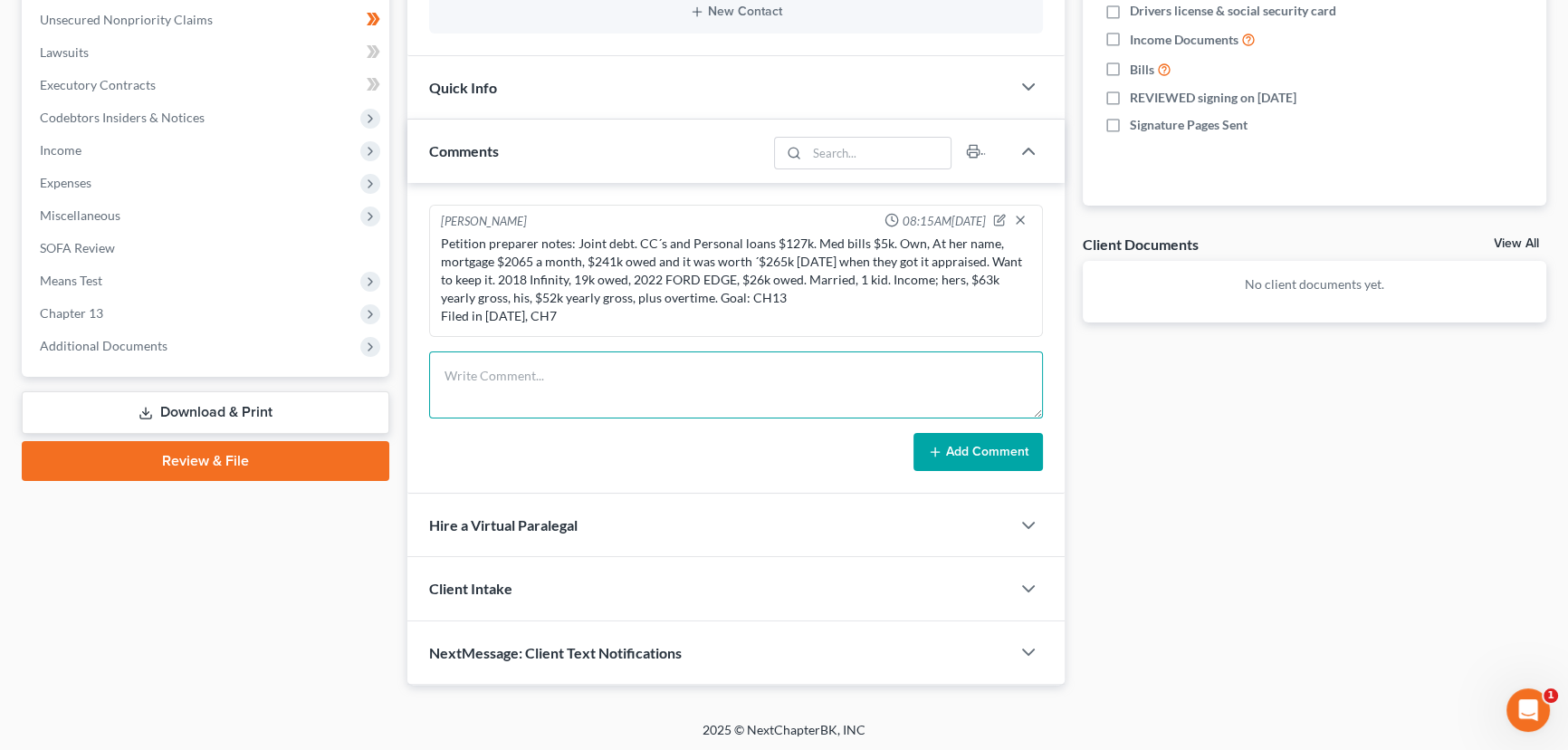
drag, startPoint x: 557, startPoint y: 388, endPoint x: 550, endPoint y: 371, distance: 18.4
click at [557, 388] on textarea at bounding box center [736, 384] width 614 height 67
click at [562, 398] on textarea "Petition preparer notes:" at bounding box center [736, 384] width 614 height 67
paste textarea "⦁ Married, 1 dependent, she’s the home owner. ⦁ Home market value of $260,000.0…"
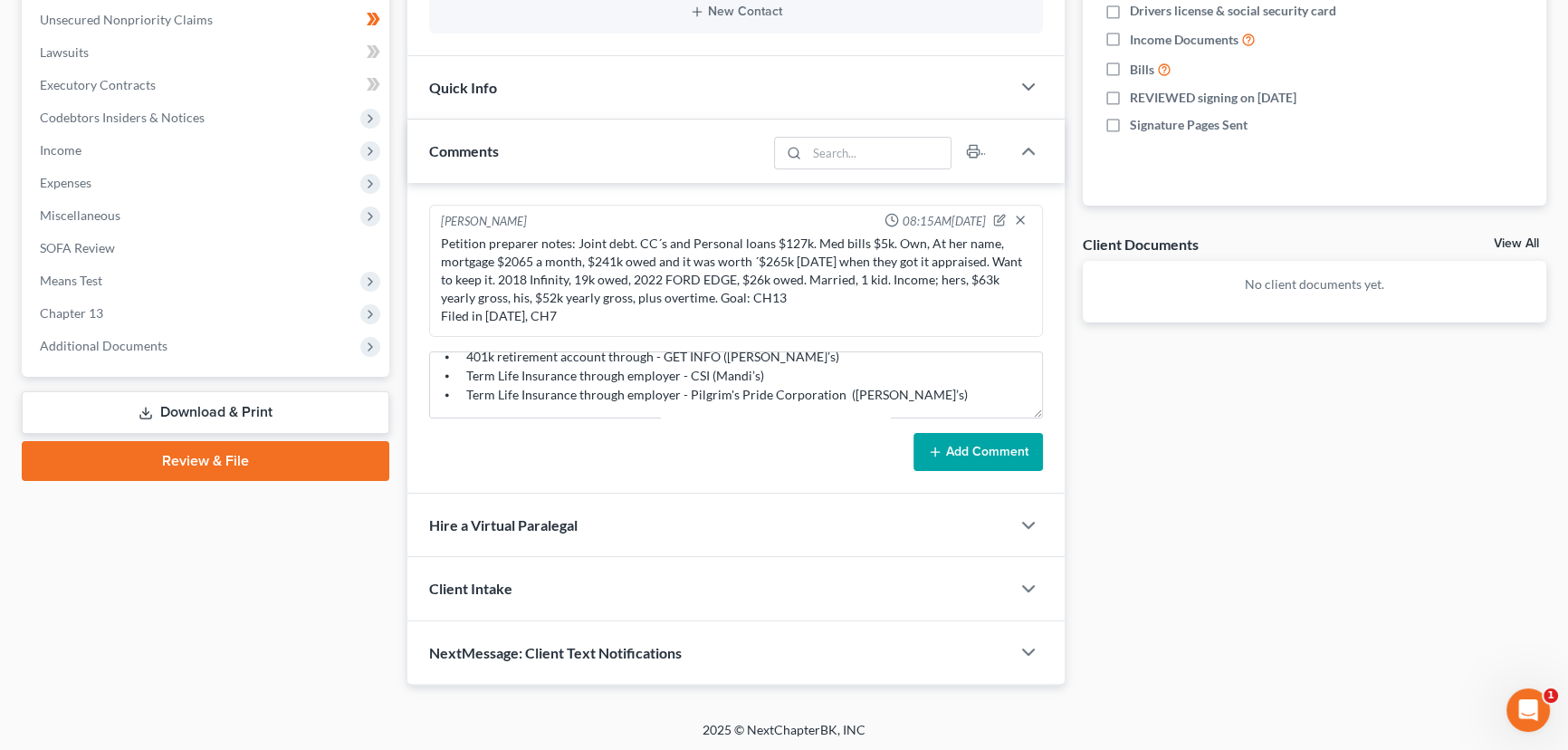
click at [970, 457] on button "Add Comment" at bounding box center [978, 452] width 130 height 38
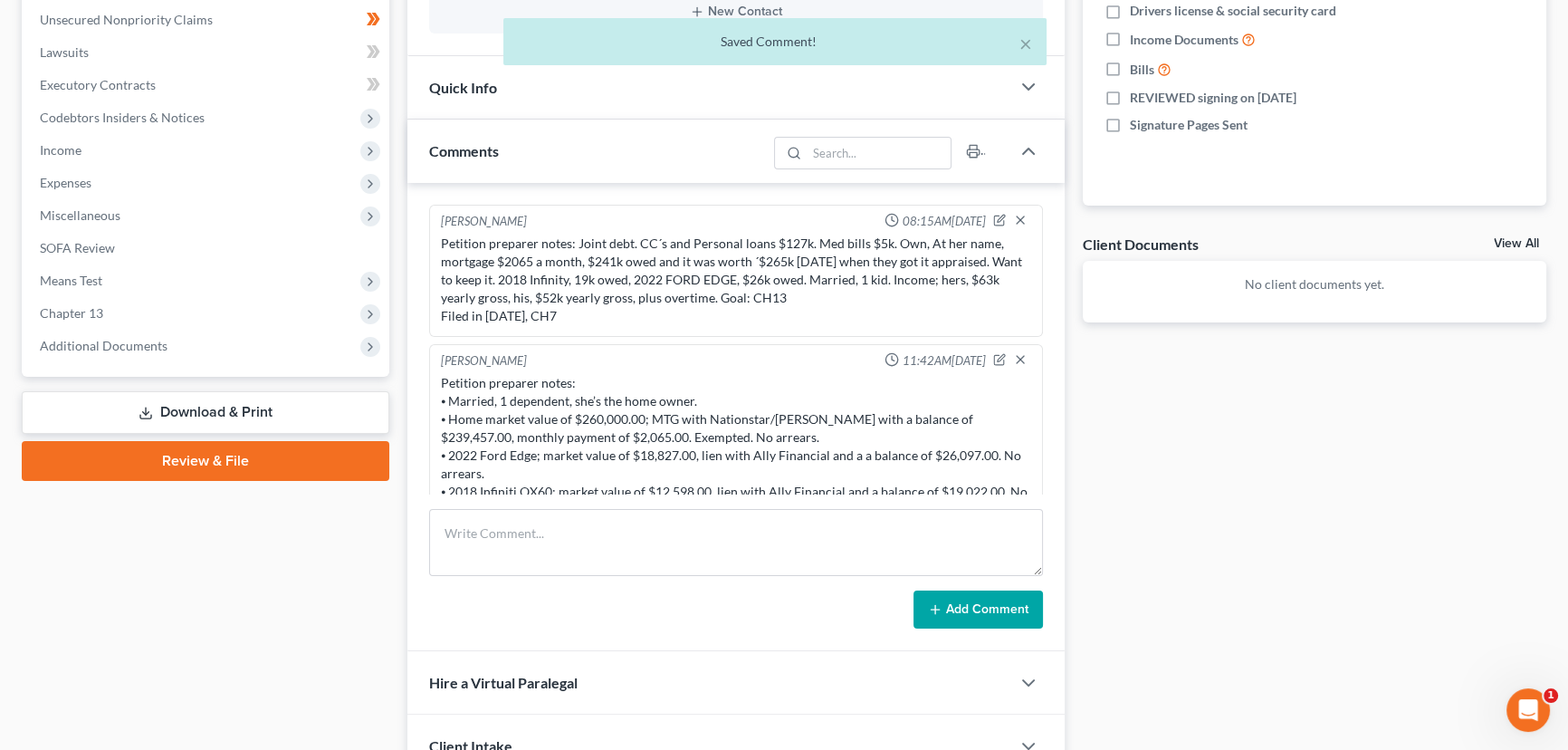
scroll to position [163, 0]
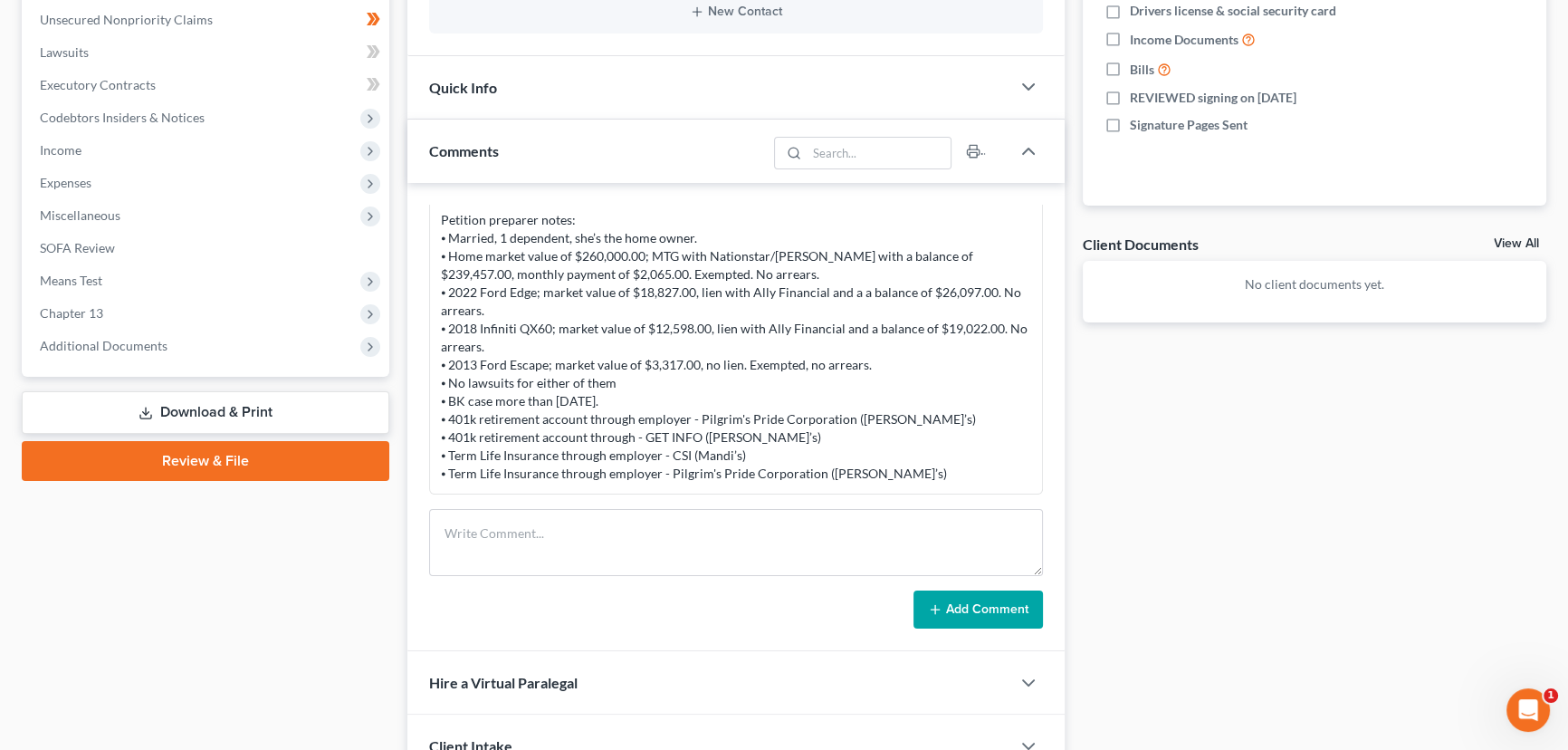
click at [1151, 514] on div "Docs Tasks Events Fees Timer 0% Completed Nothing here yet! Credit Counseling C…" at bounding box center [1314, 285] width 483 height 1114
click at [387, 553] on div "Case Dashboard Payments Invoices Payments Payments Credit Report Client Profile" at bounding box center [206, 285] width 386 height 1114
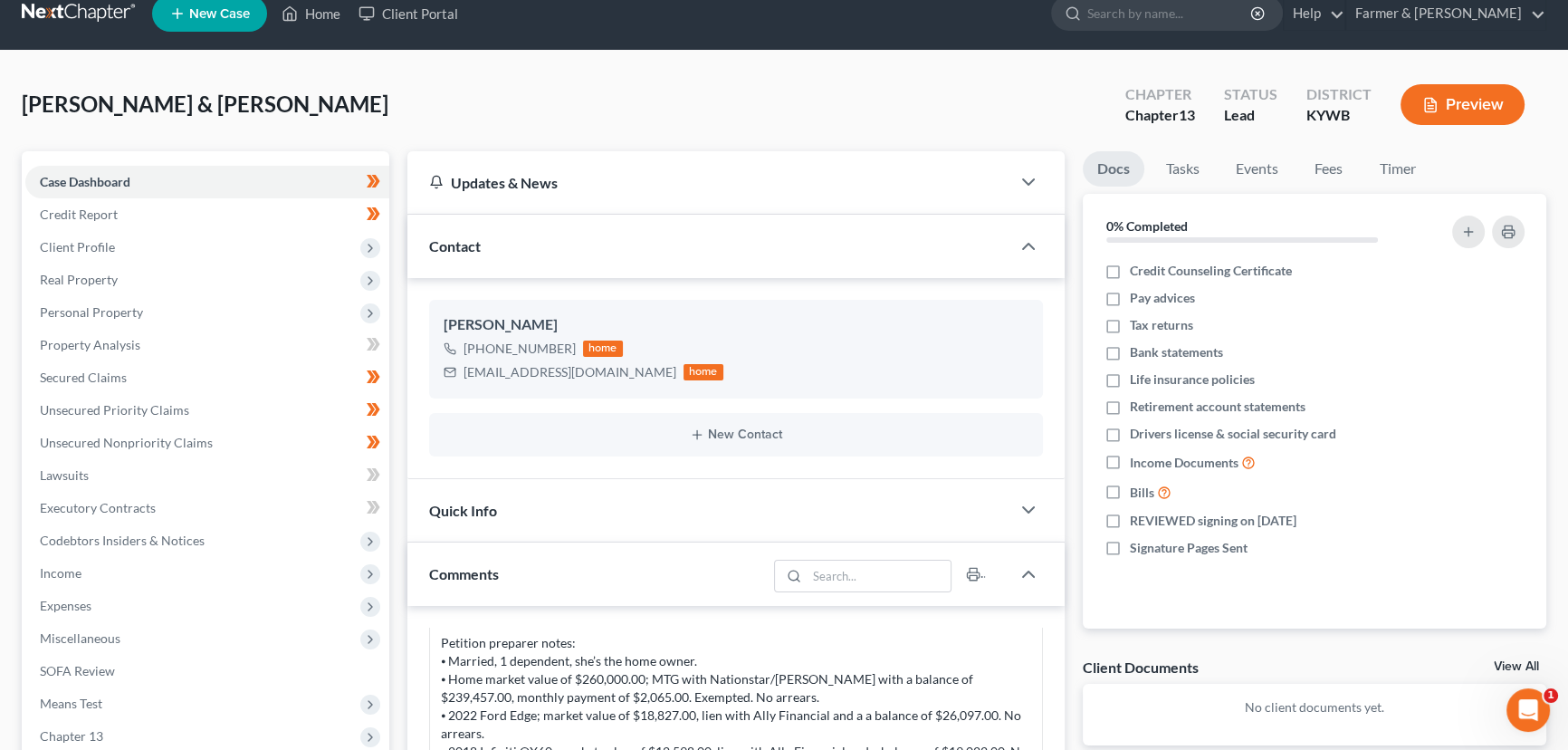
scroll to position [0, 0]
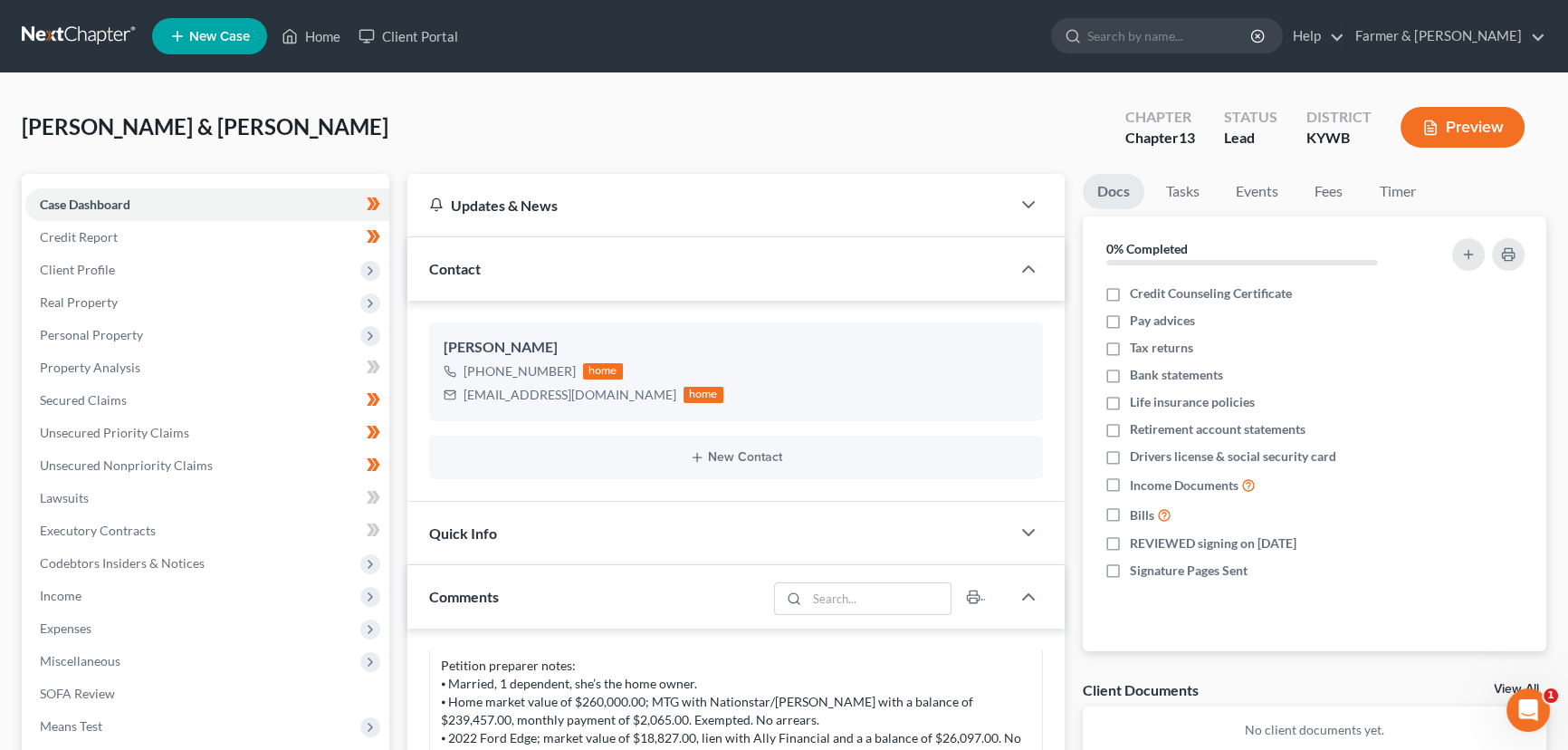
click at [443, 118] on div "[PERSON_NAME] & [PERSON_NAME] Upgraded Chapter Chapter 13 Status Lead District …" at bounding box center [784, 134] width 1525 height 79
click at [399, 289] on div "Updates & News × Western [US_STATE]: Faster Filing Times! Updates have been mad…" at bounding box center [737, 731] width 676 height 1114
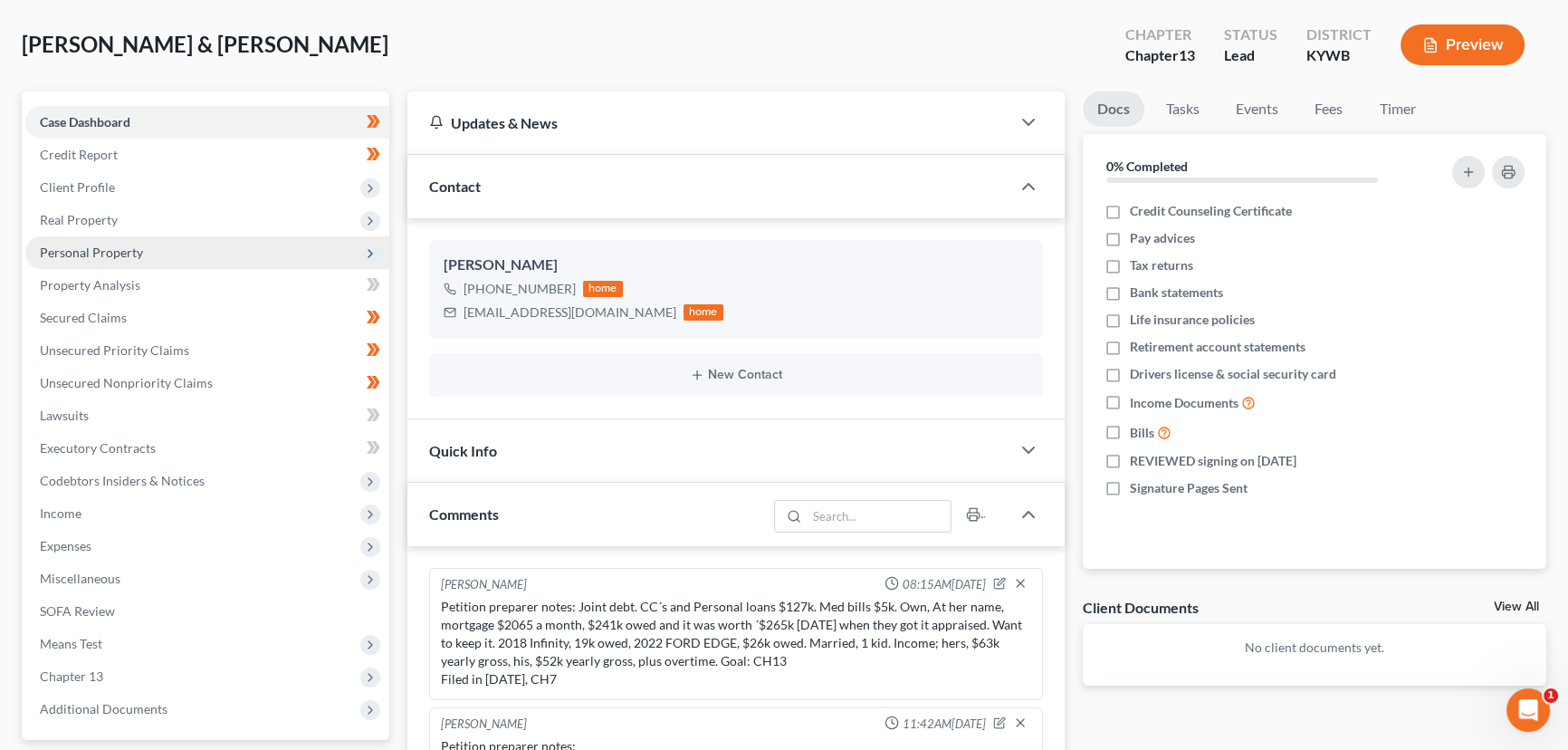
scroll to position [82, 0]
drag, startPoint x: 113, startPoint y: 316, endPoint x: 960, endPoint y: 333, distance: 847.2
click at [114, 315] on span "Secured Claims" at bounding box center [83, 318] width 87 height 15
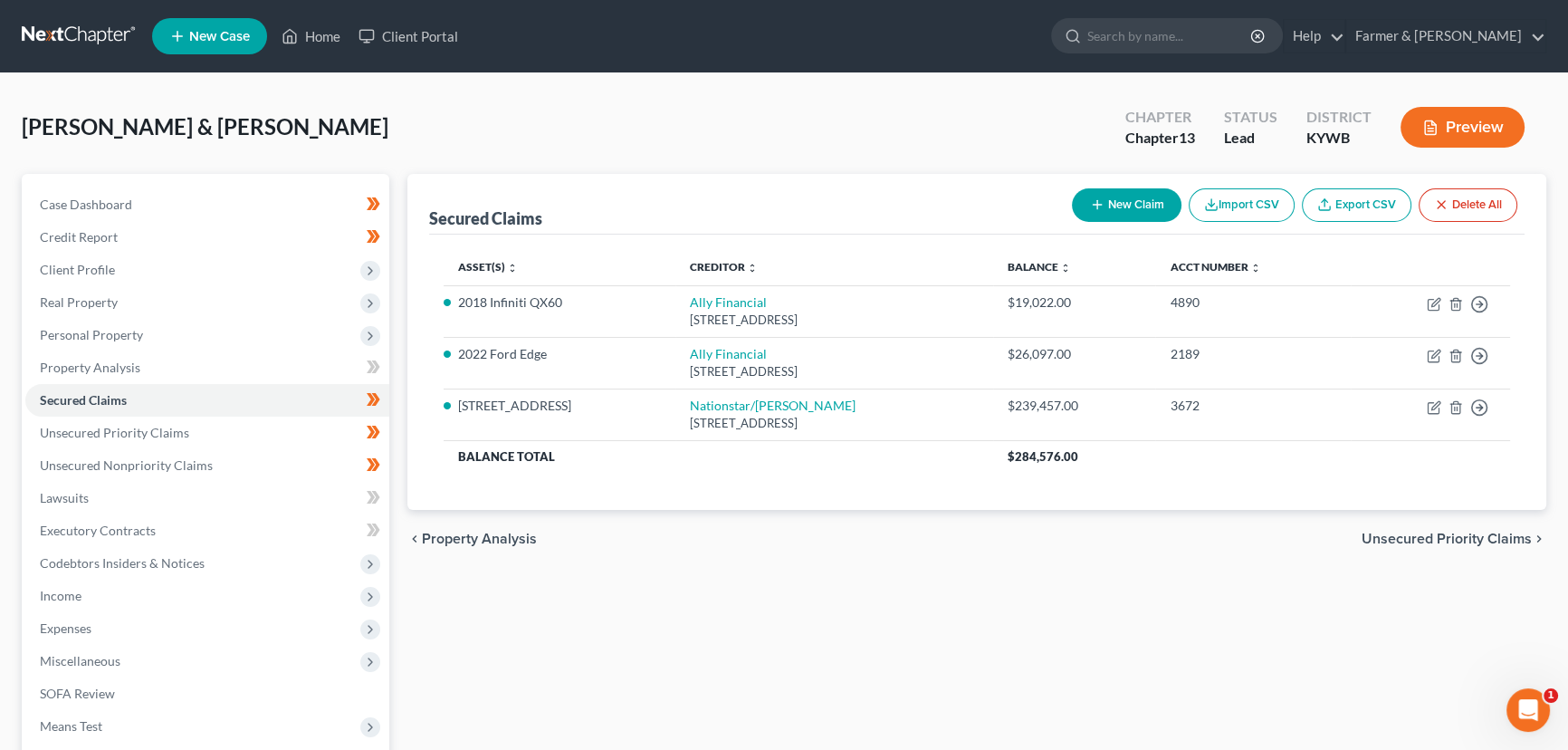
click at [1339, 213] on link "Export CSV" at bounding box center [1357, 205] width 110 height 34
drag, startPoint x: 238, startPoint y: 461, endPoint x: 475, endPoint y: 465, distance: 237.0
click at [238, 461] on link "Unsecured Nonpriority Claims" at bounding box center [207, 465] width 364 height 33
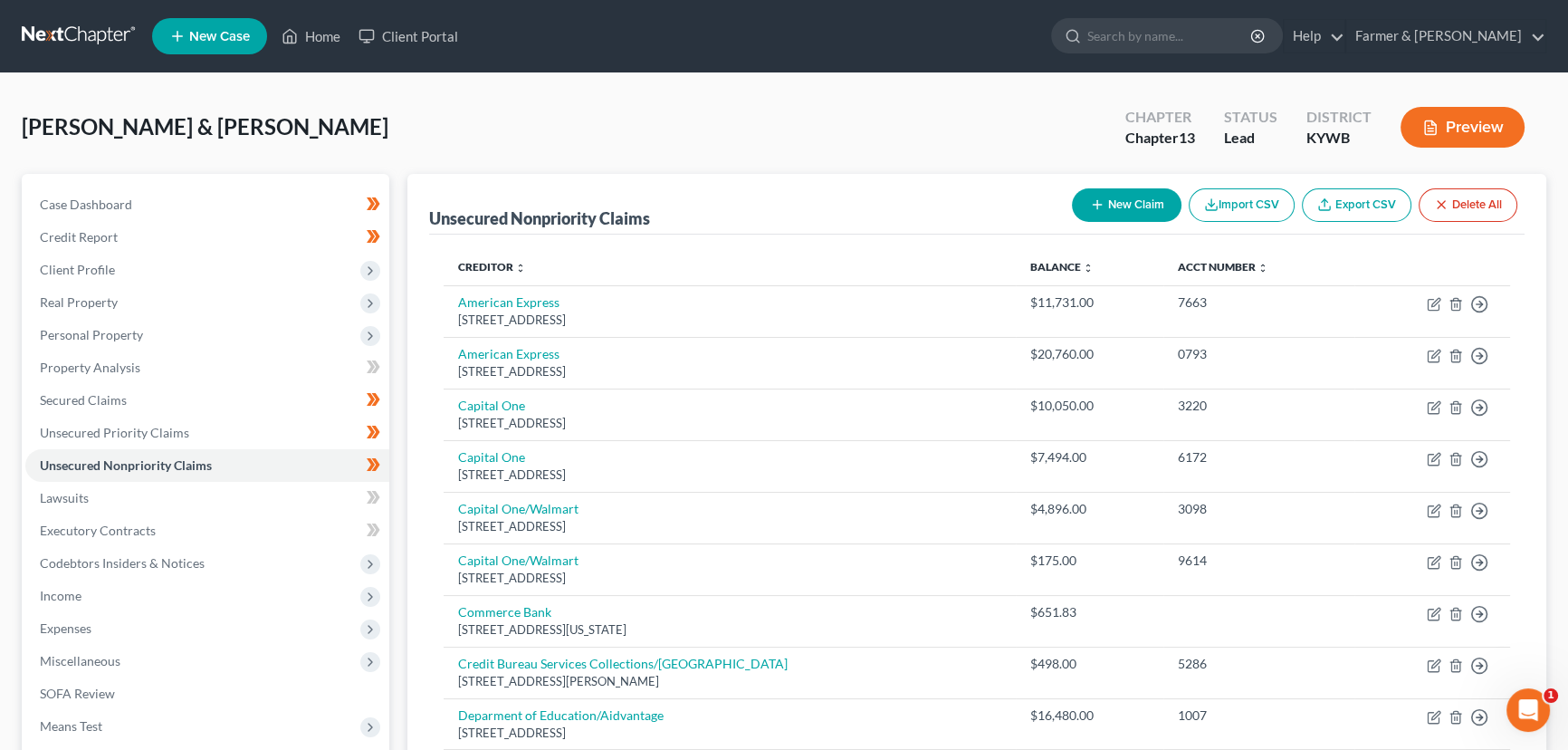
click at [1343, 207] on link "Export CSV" at bounding box center [1357, 205] width 110 height 34
click at [322, 43] on link "Home" at bounding box center [311, 36] width 77 height 33
click at [109, 201] on span "Case Dashboard" at bounding box center [86, 204] width 92 height 15
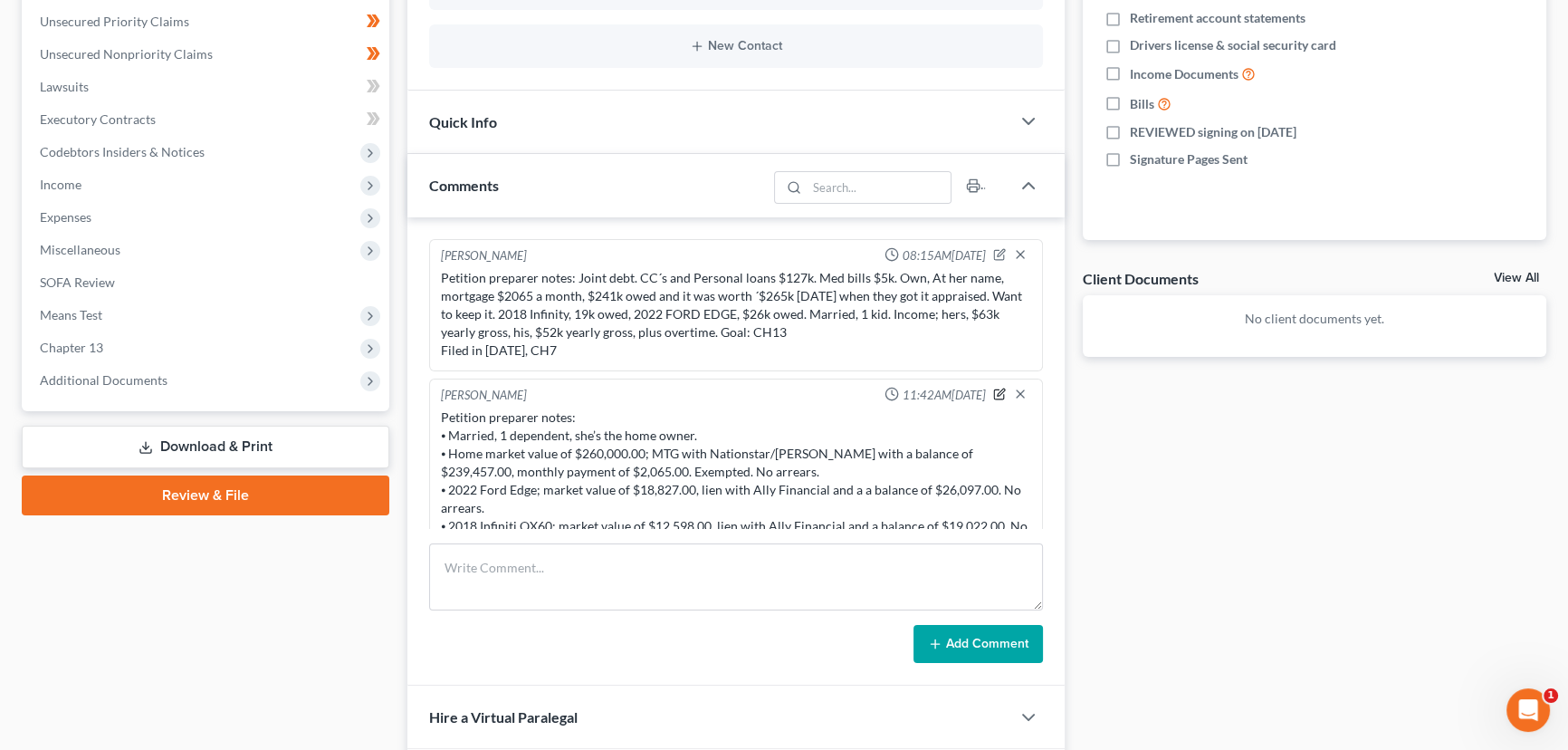
click at [996, 391] on icon "button" at bounding box center [999, 392] width 7 height 7
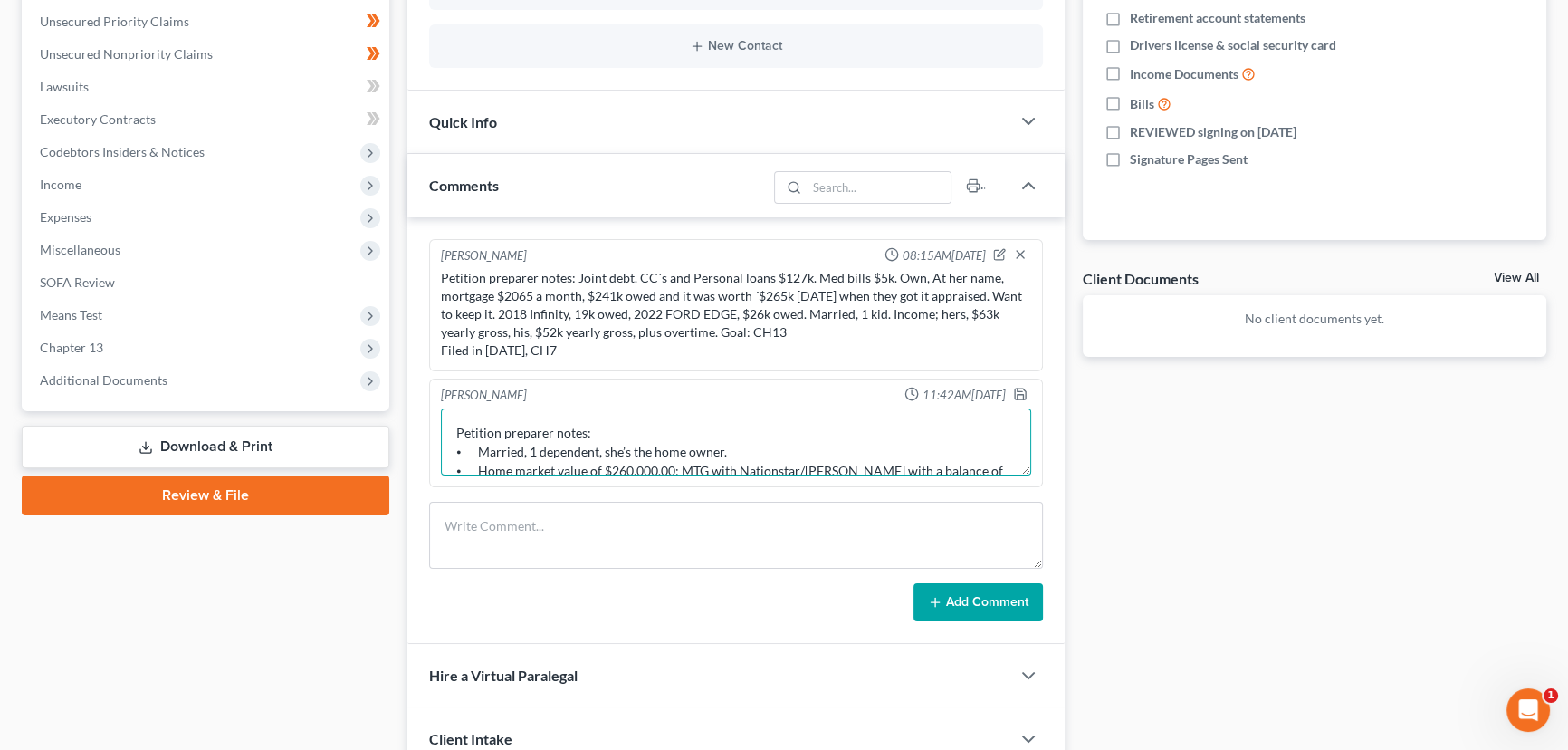
click at [605, 428] on textarea "Petition preparer notes: ⦁ Married, 1 dependent, she’s the home owner. ⦁ Home m…" at bounding box center [736, 442] width 591 height 67
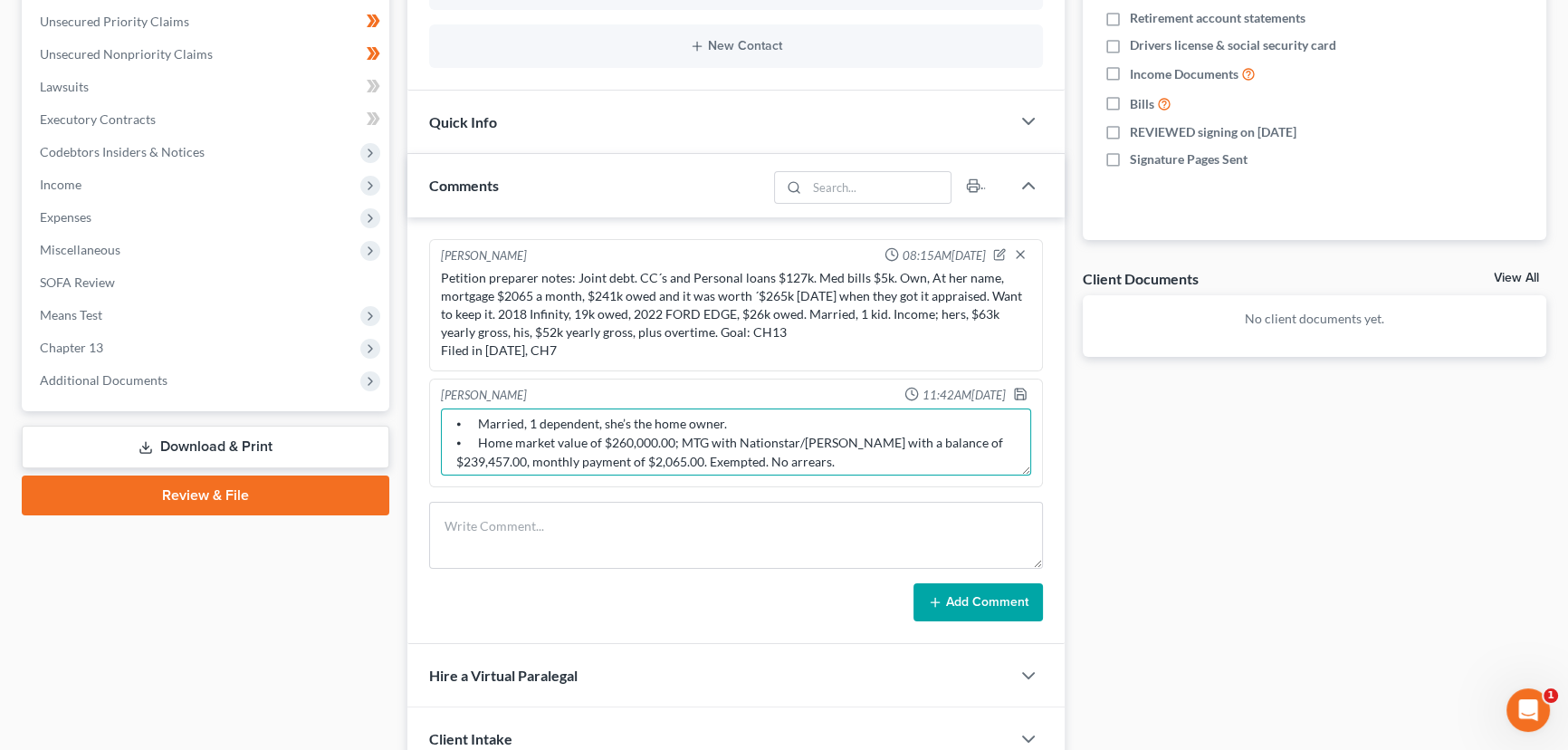
scroll to position [72, 0]
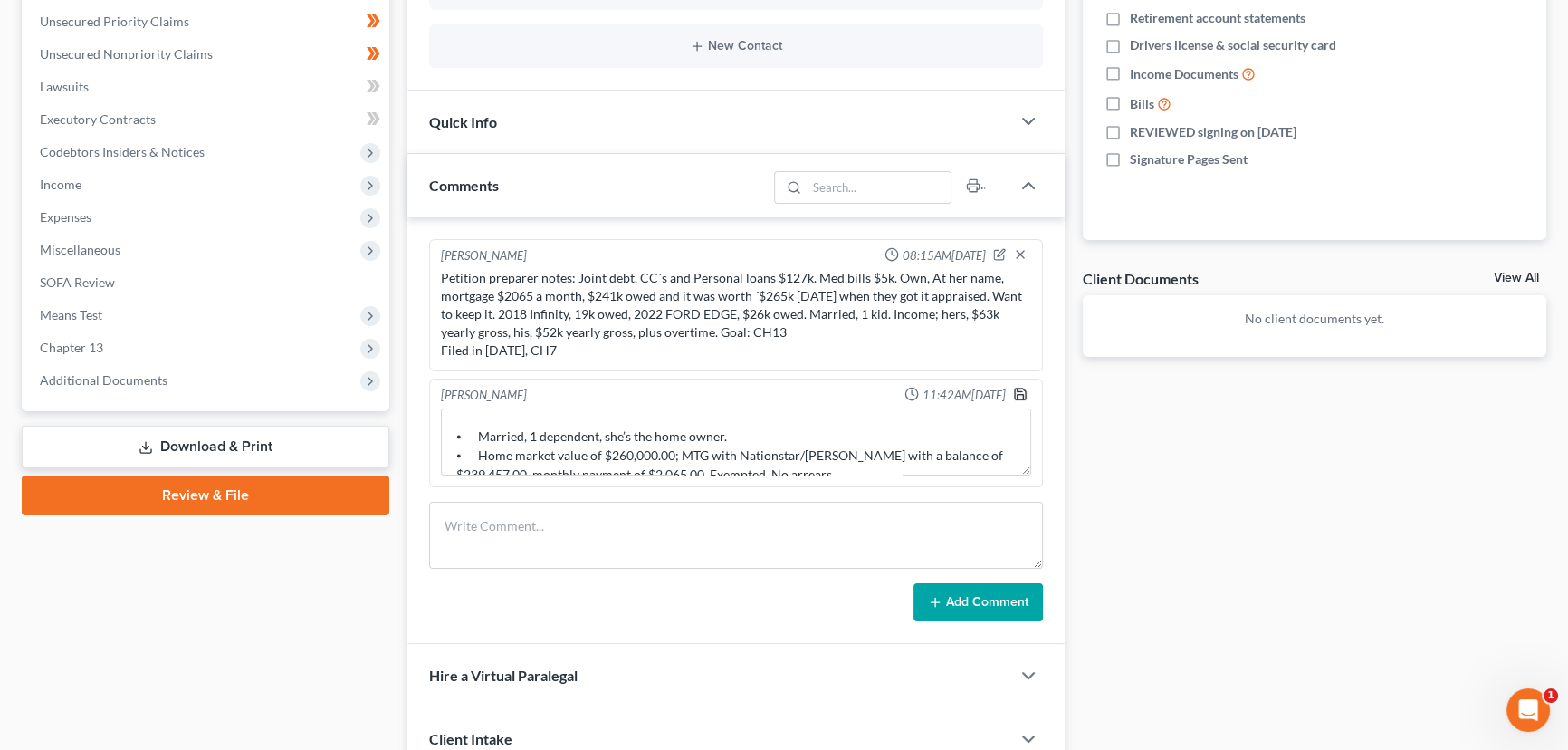
click at [1021, 389] on polyline "button" at bounding box center [1018, 390] width 5 height 3
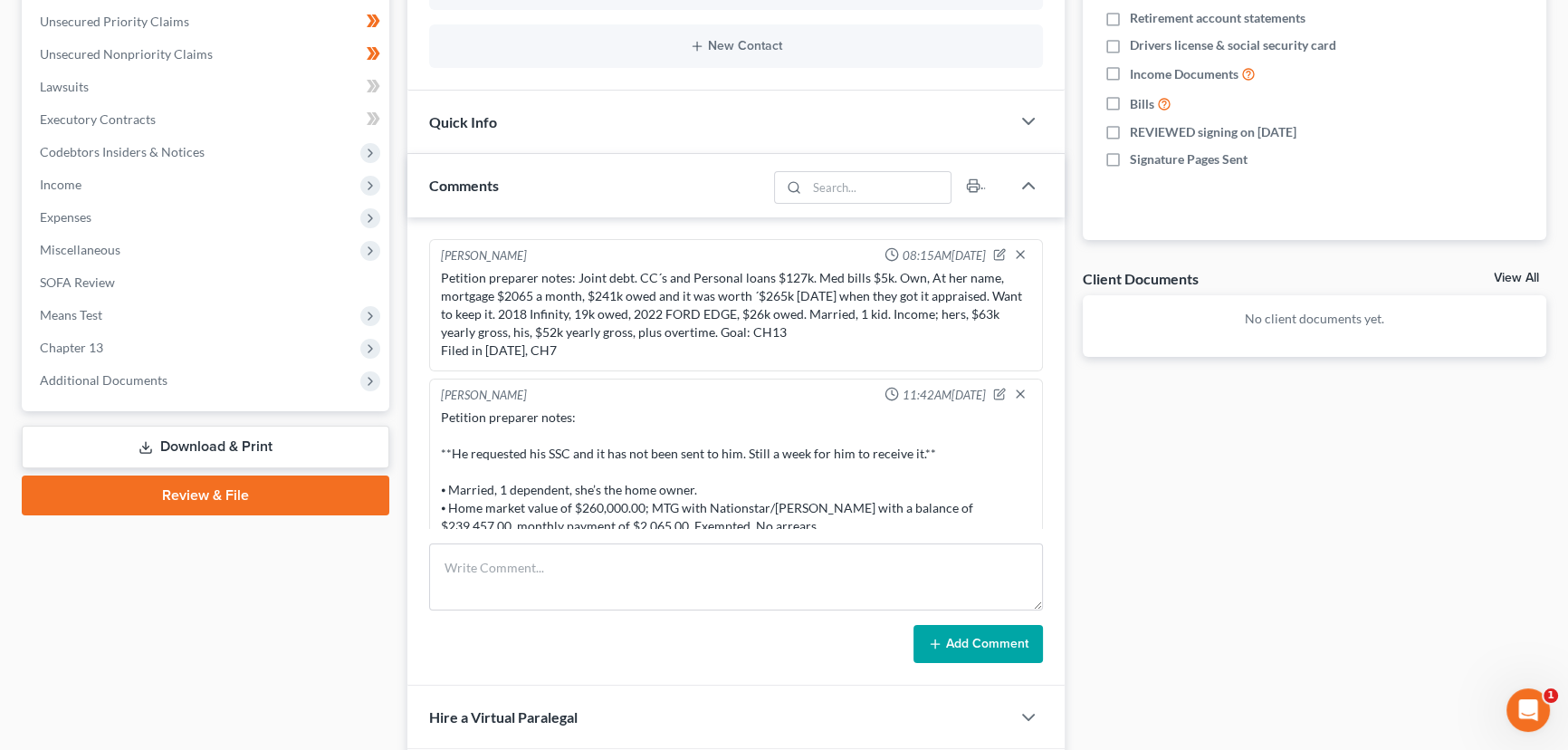
scroll to position [0, 0]
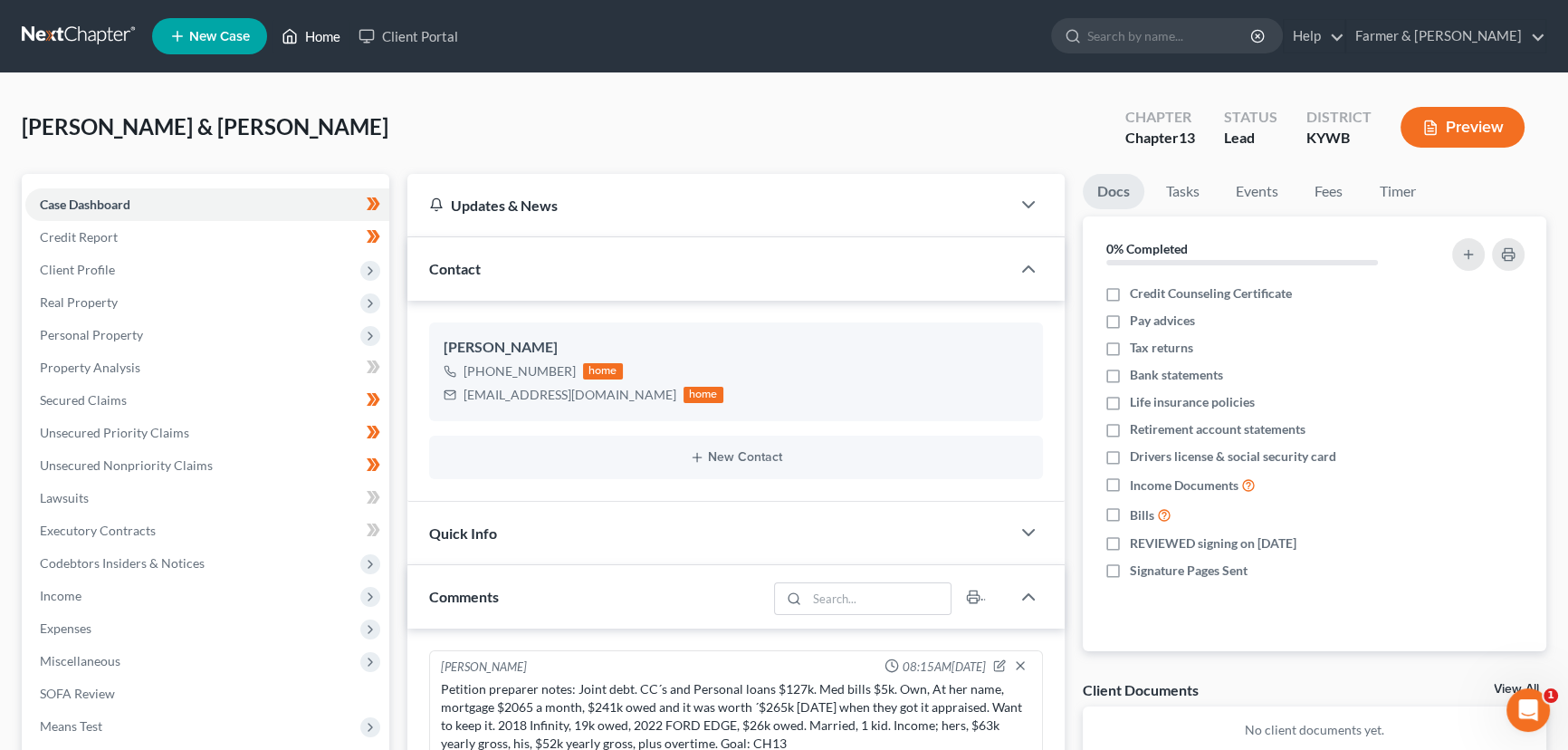
click at [311, 23] on link "Home" at bounding box center [311, 36] width 77 height 33
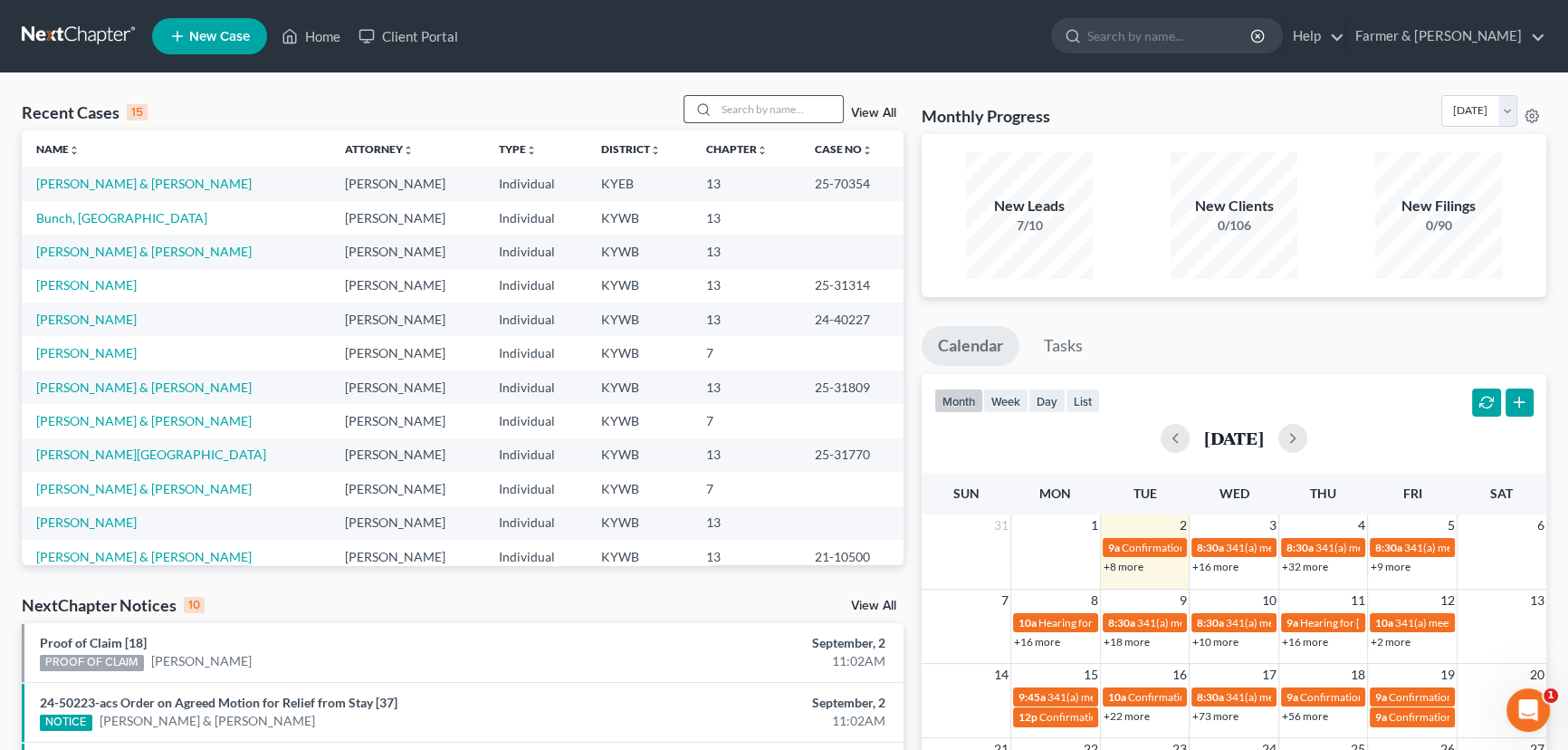
click at [703, 102] on icon at bounding box center [704, 109] width 14 height 14
click at [780, 109] on input "search" at bounding box center [780, 109] width 127 height 26
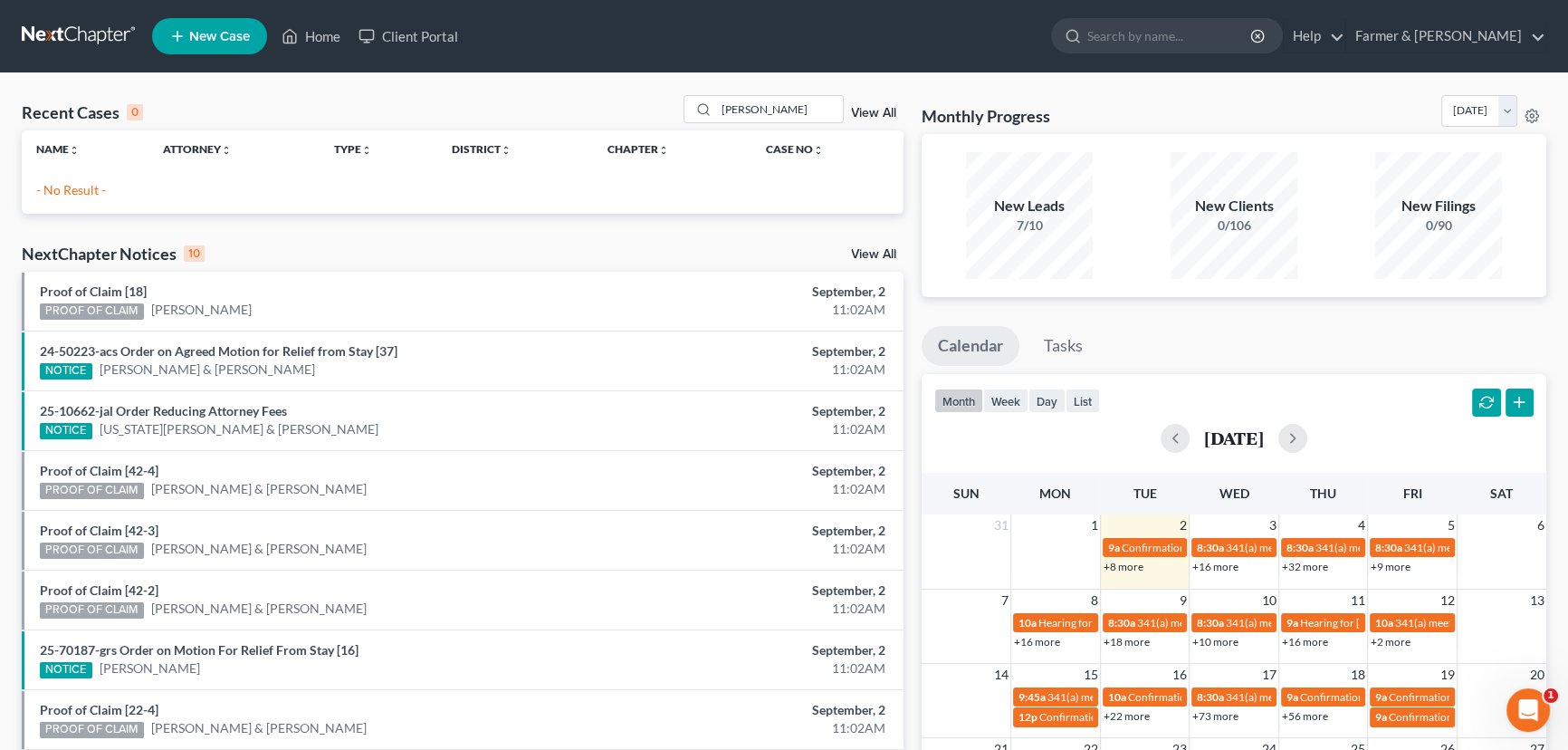
click at [223, 26] on link "New Case" at bounding box center [209, 36] width 115 height 36
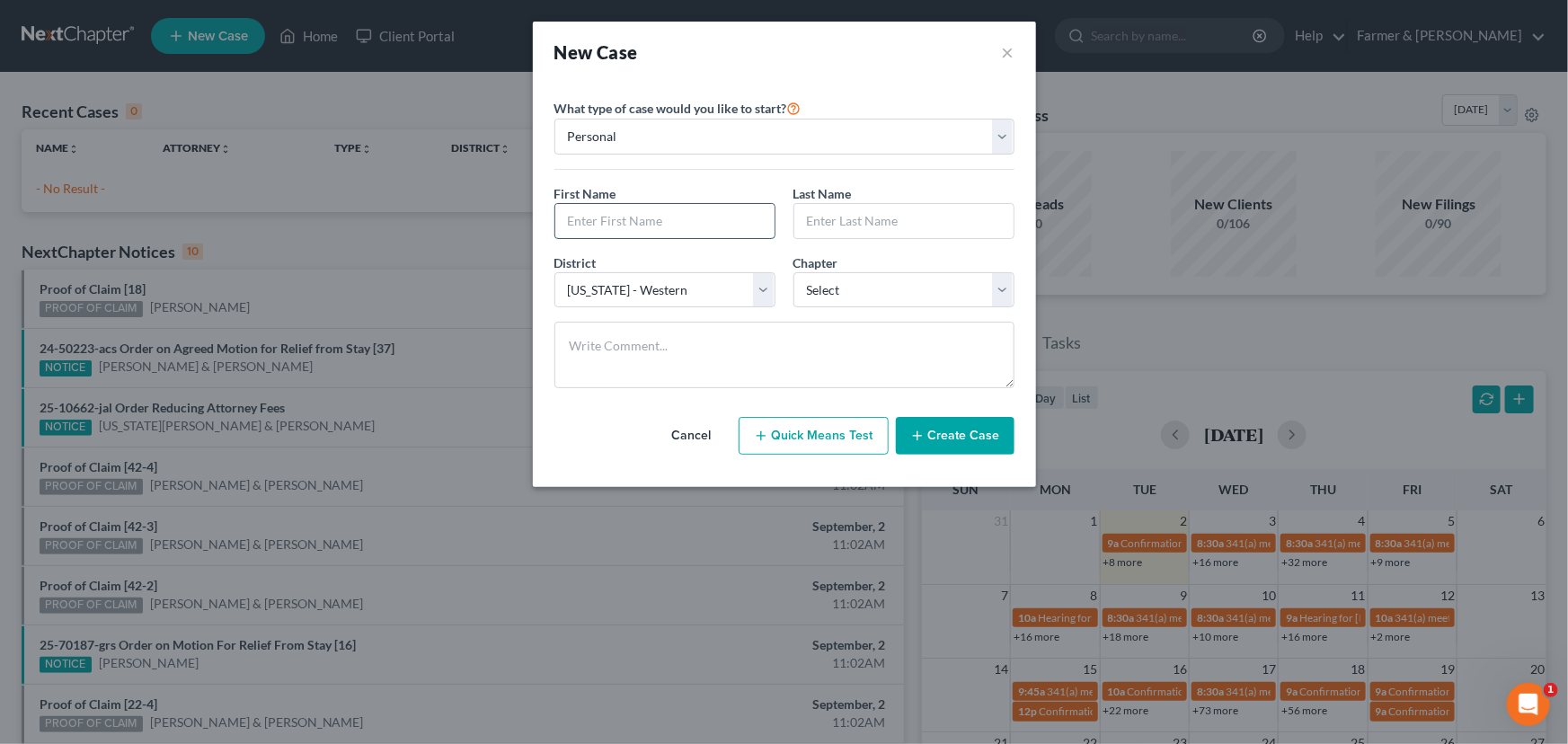
click at [578, 229] on input "text" at bounding box center [664, 221] width 219 height 34
drag, startPoint x: 840, startPoint y: 294, endPoint x: 830, endPoint y: 320, distance: 27.9
click at [830, 320] on div "What type of case would you like to start? Personal Business First Name * [PERS…" at bounding box center [784, 250] width 460 height 306
click at [793, 272] on select "Select 7 11 12 13" at bounding box center [904, 290] width 221 height 36
click at [939, 434] on button "Create Case" at bounding box center [955, 435] width 119 height 38
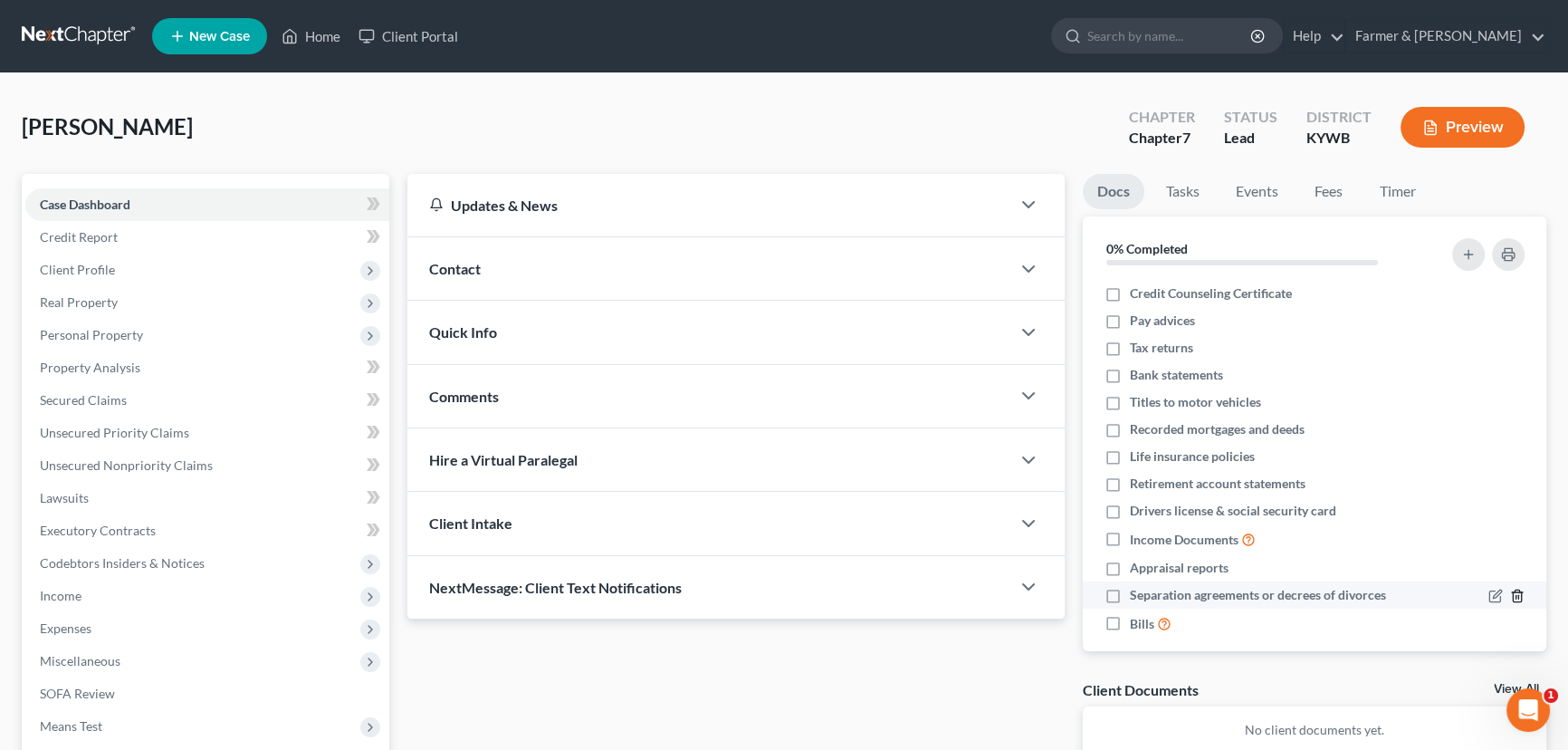
click at [1510, 593] on icon "button" at bounding box center [1517, 596] width 14 height 14
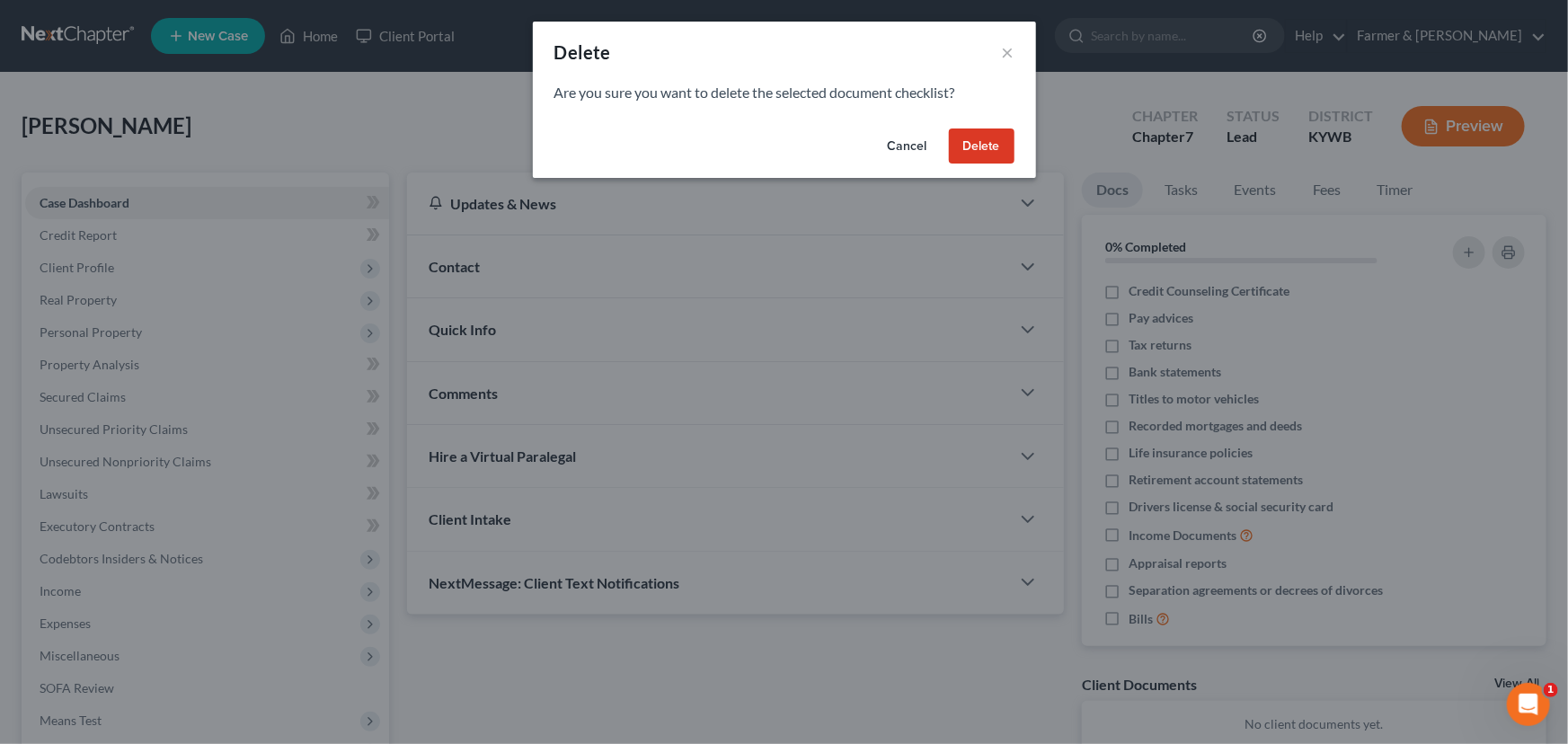
click at [969, 161] on button "Delete" at bounding box center [982, 147] width 65 height 36
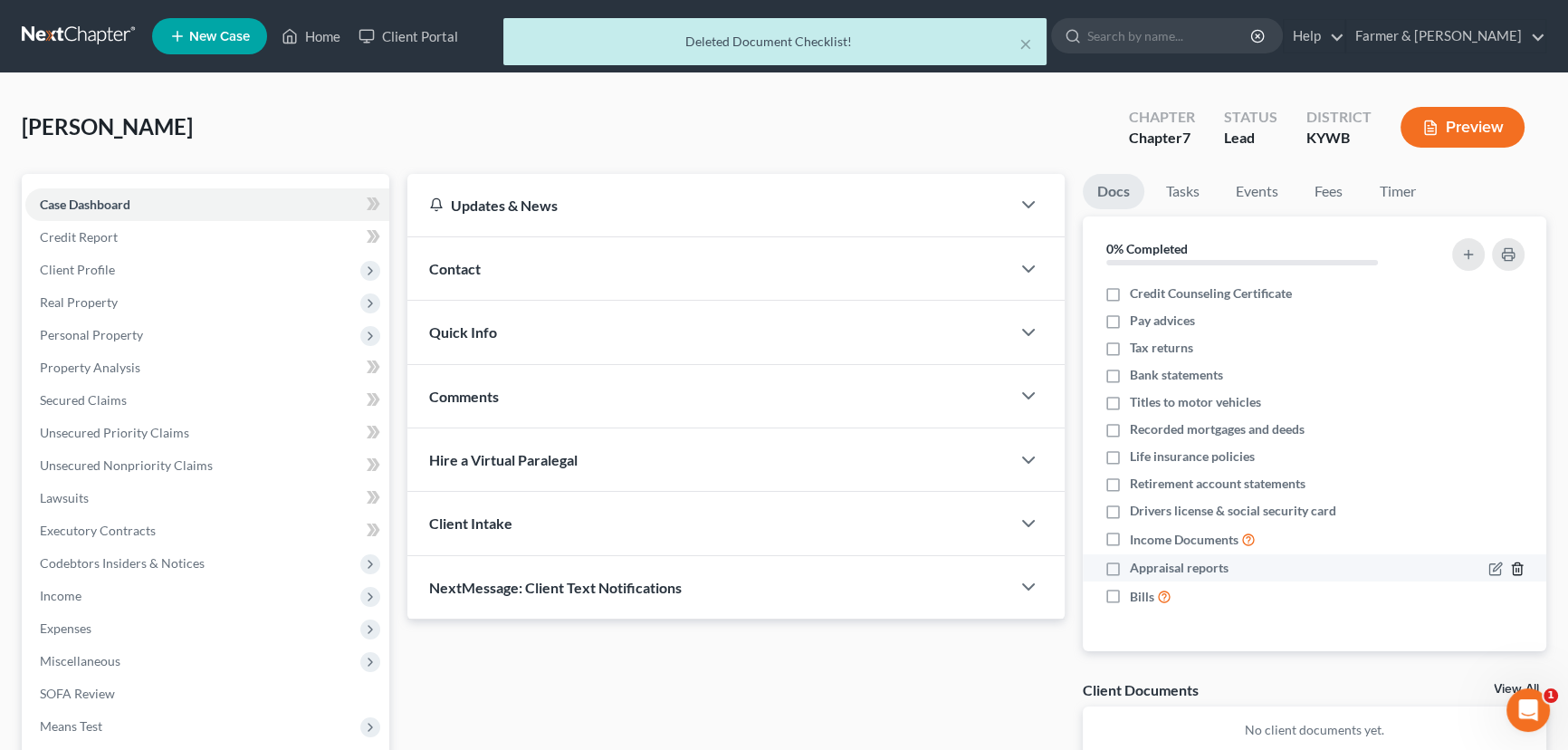
click at [1512, 568] on icon "button" at bounding box center [1517, 569] width 14 height 14
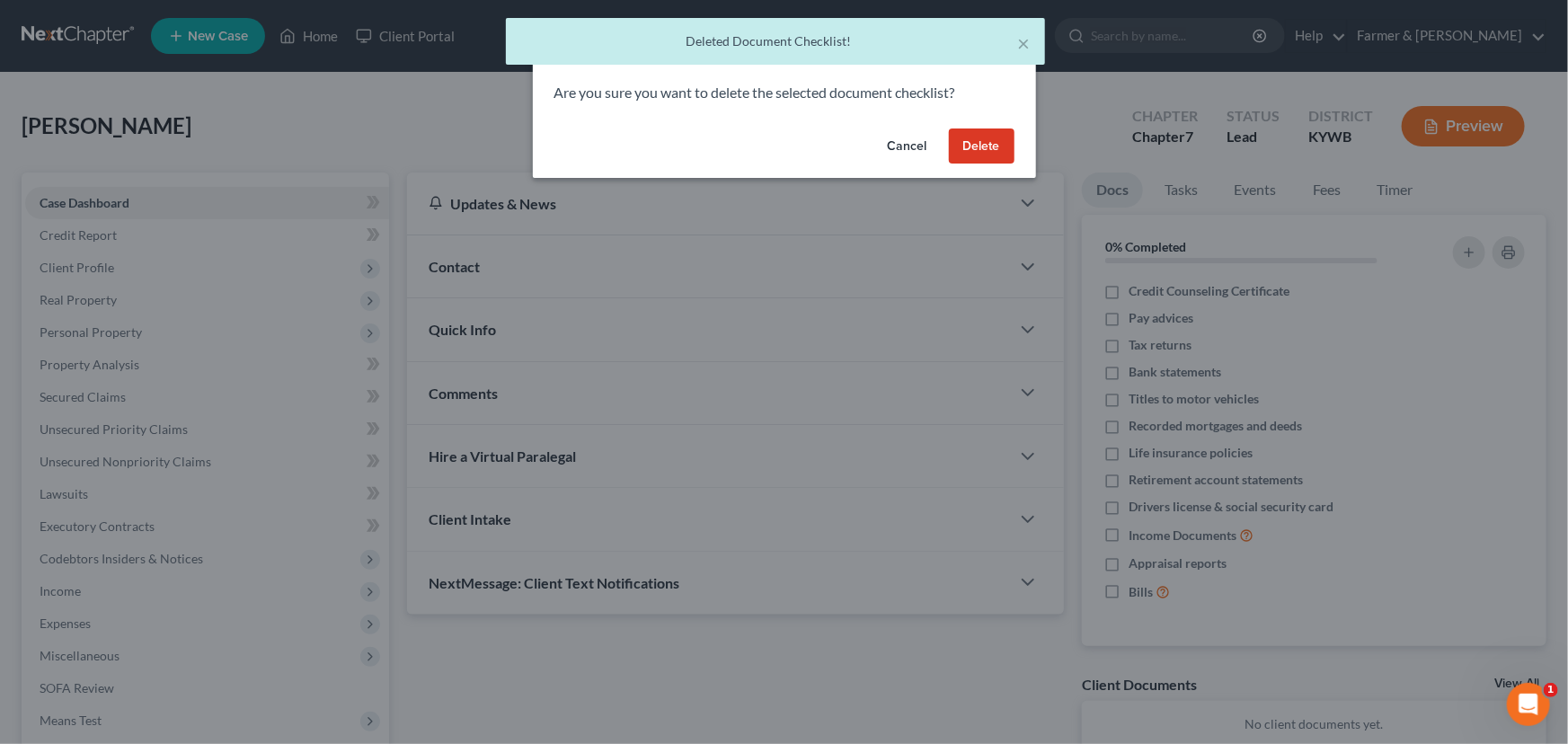
click at [980, 148] on button "Delete" at bounding box center [982, 147] width 65 height 36
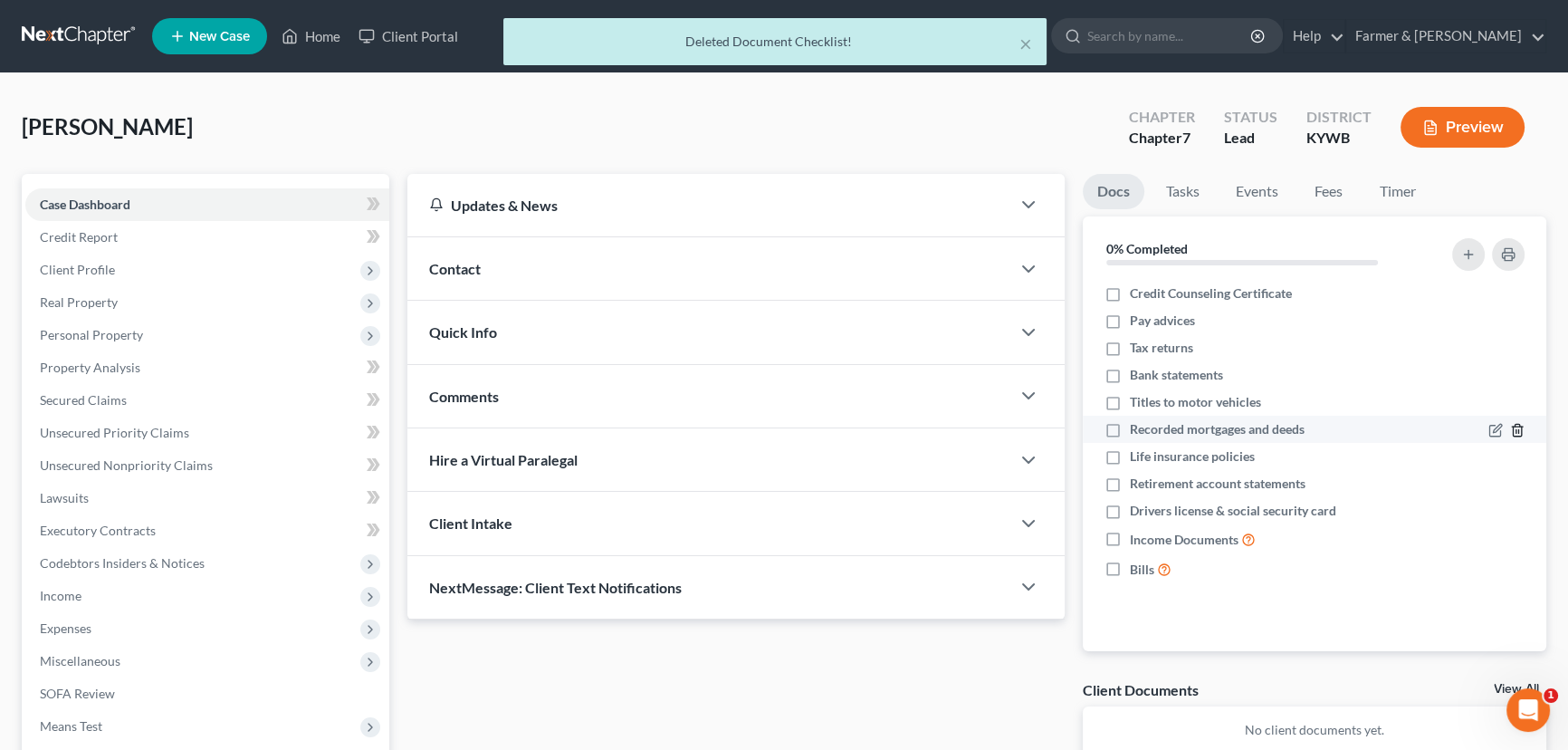
click at [1515, 428] on icon "button" at bounding box center [1517, 430] width 14 height 14
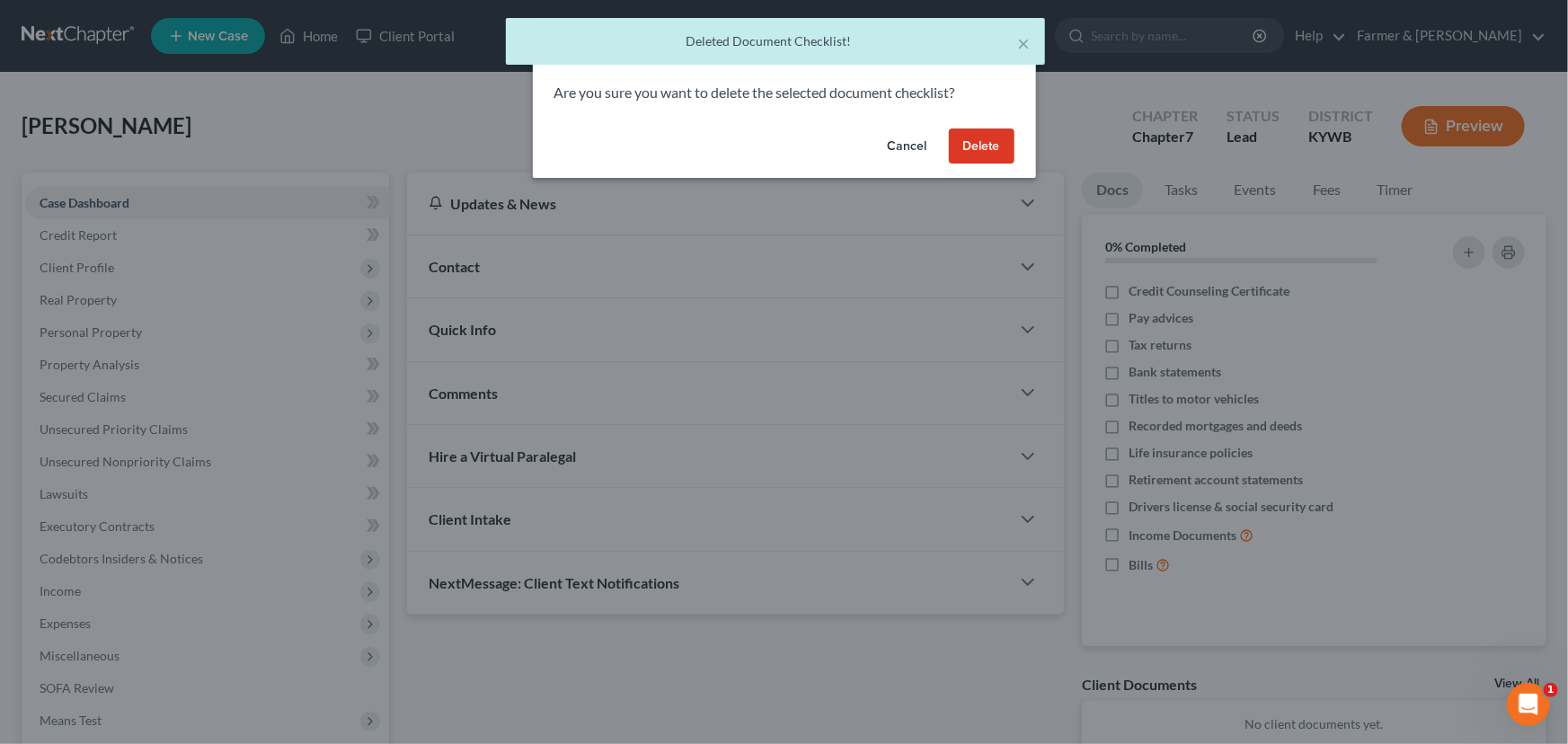
click at [903, 136] on button "Cancel" at bounding box center [907, 147] width 68 height 36
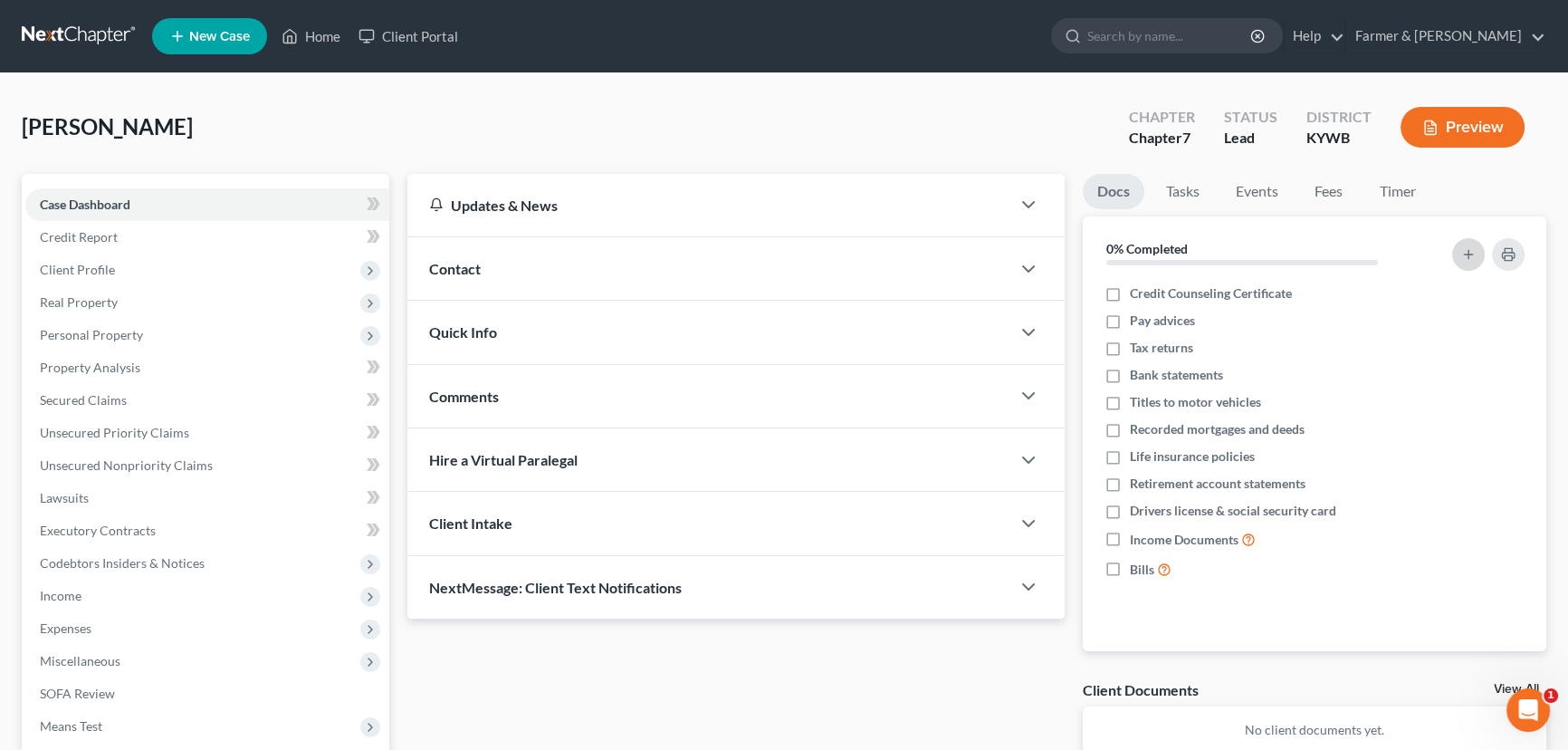
click at [1458, 262] on button "button" at bounding box center [1468, 254] width 33 height 33
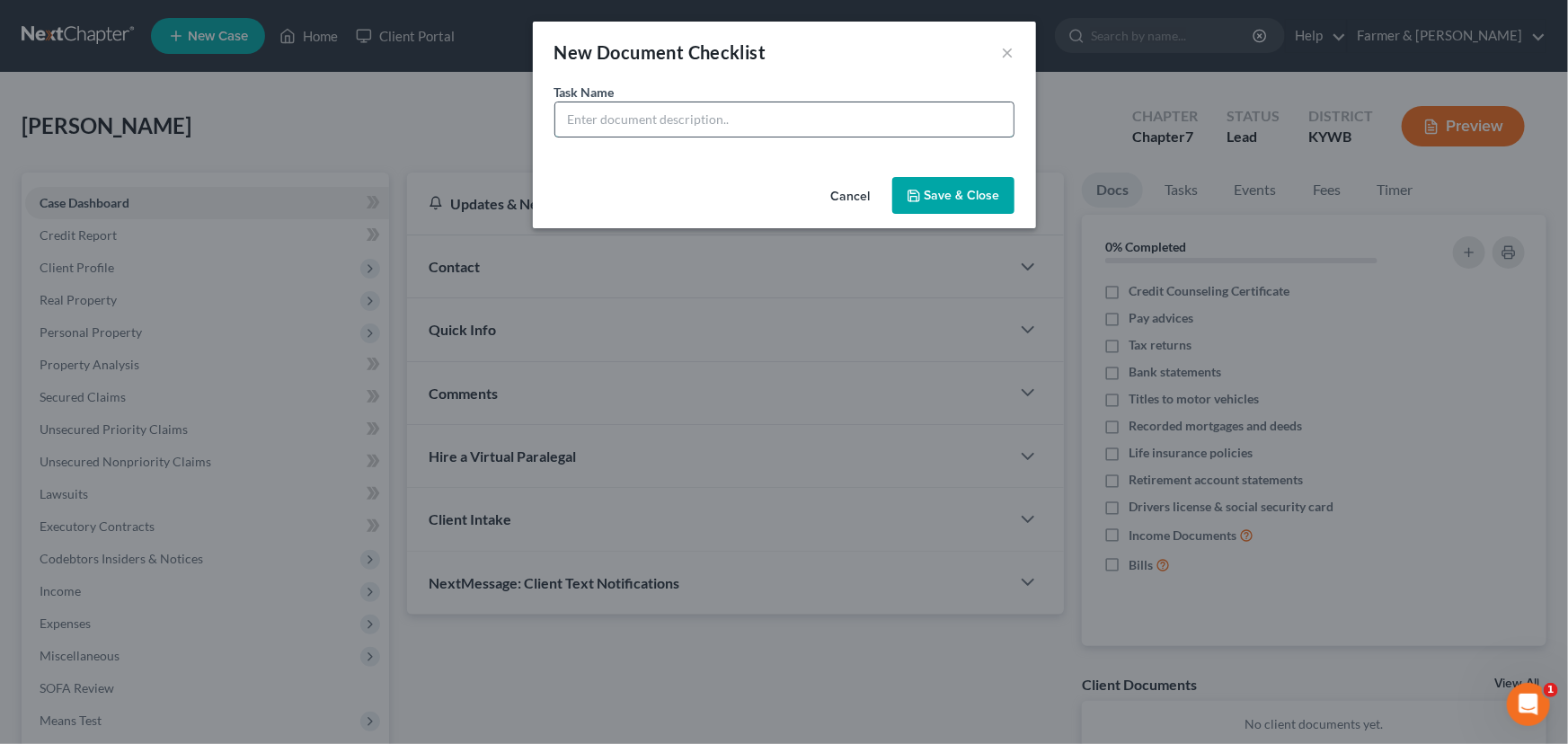
click at [814, 128] on input "text" at bounding box center [784, 119] width 458 height 34
click at [721, 116] on input "REVIEWED signing on [DATE]" at bounding box center [784, 119] width 458 height 34
click at [932, 180] on button "Save & Close" at bounding box center [953, 195] width 122 height 38
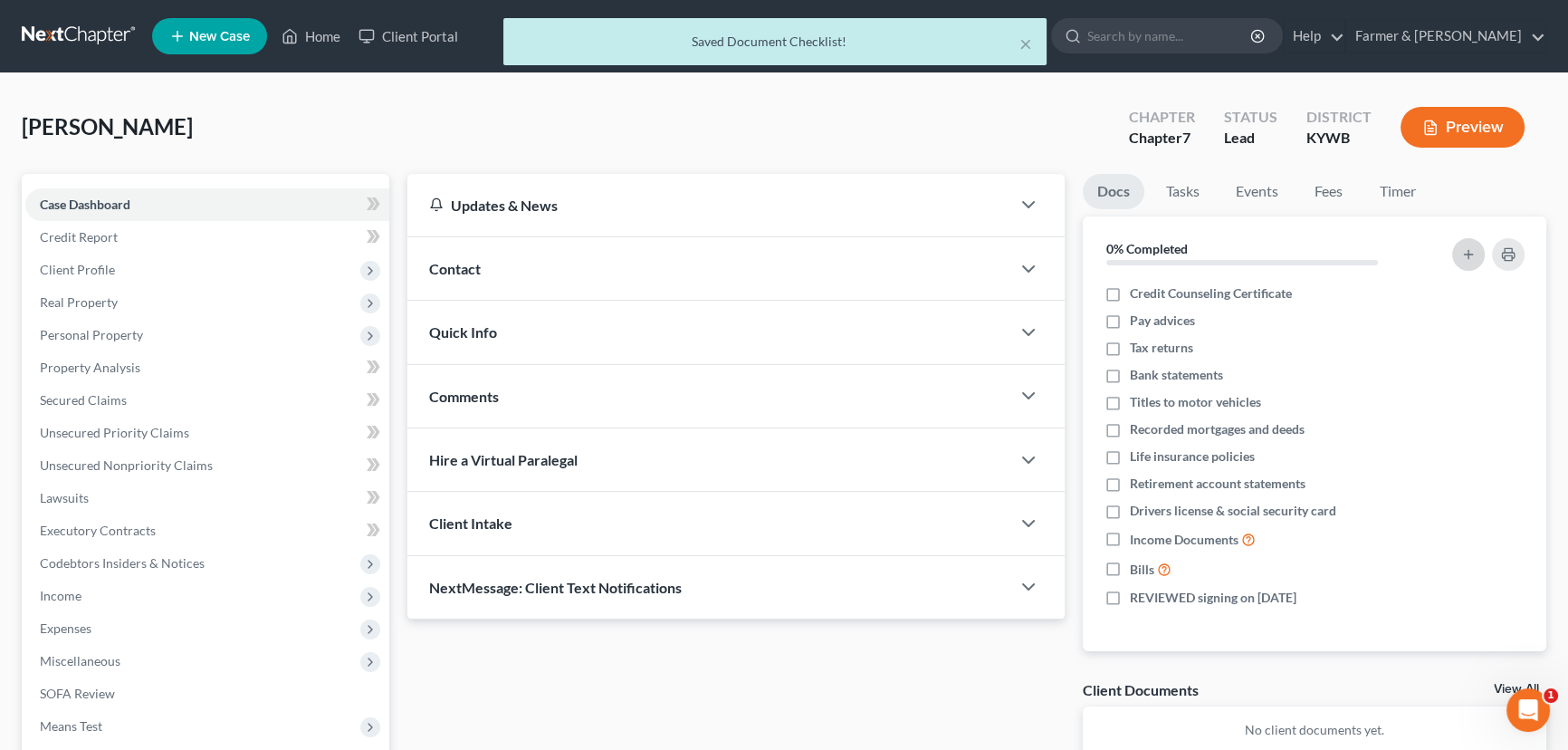
click at [1478, 260] on button "button" at bounding box center [1468, 254] width 33 height 33
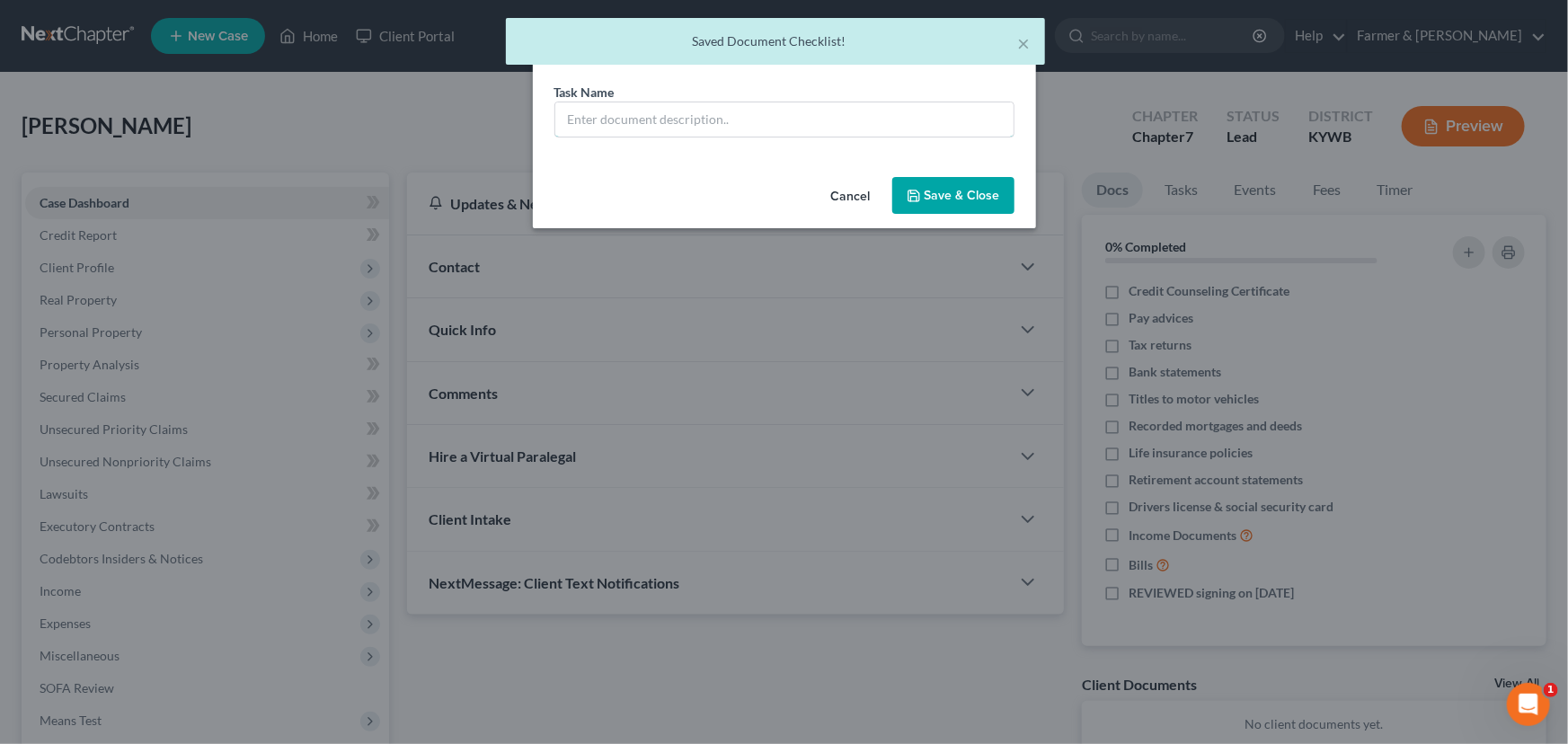
drag, startPoint x: 584, startPoint y: 120, endPoint x: 631, endPoint y: 167, distance: 66.5
click at [584, 120] on input "text" at bounding box center [784, 119] width 458 height 34
click at [957, 199] on button "Save & Close" at bounding box center [953, 195] width 122 height 38
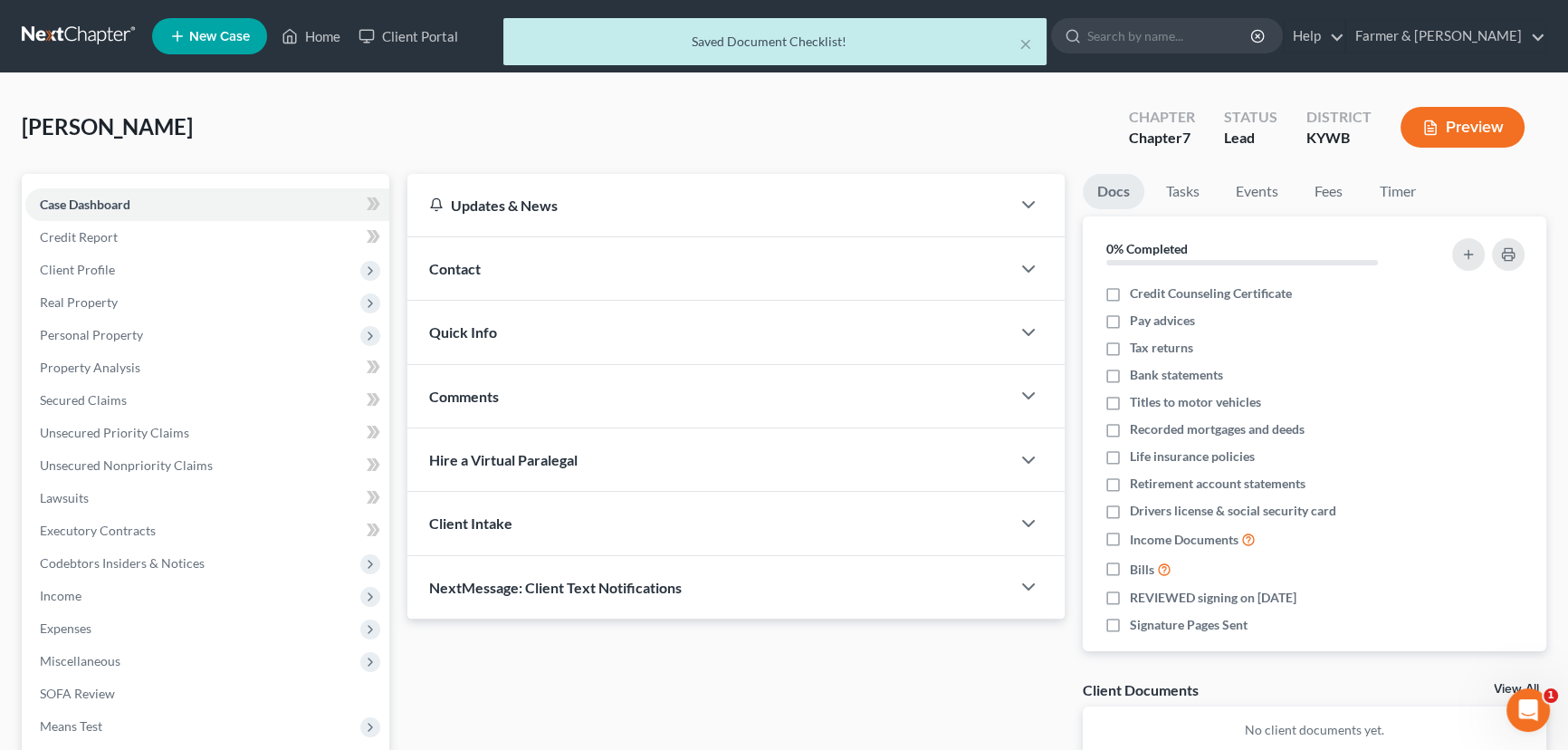
click at [498, 267] on div "Contact" at bounding box center [709, 268] width 603 height 63
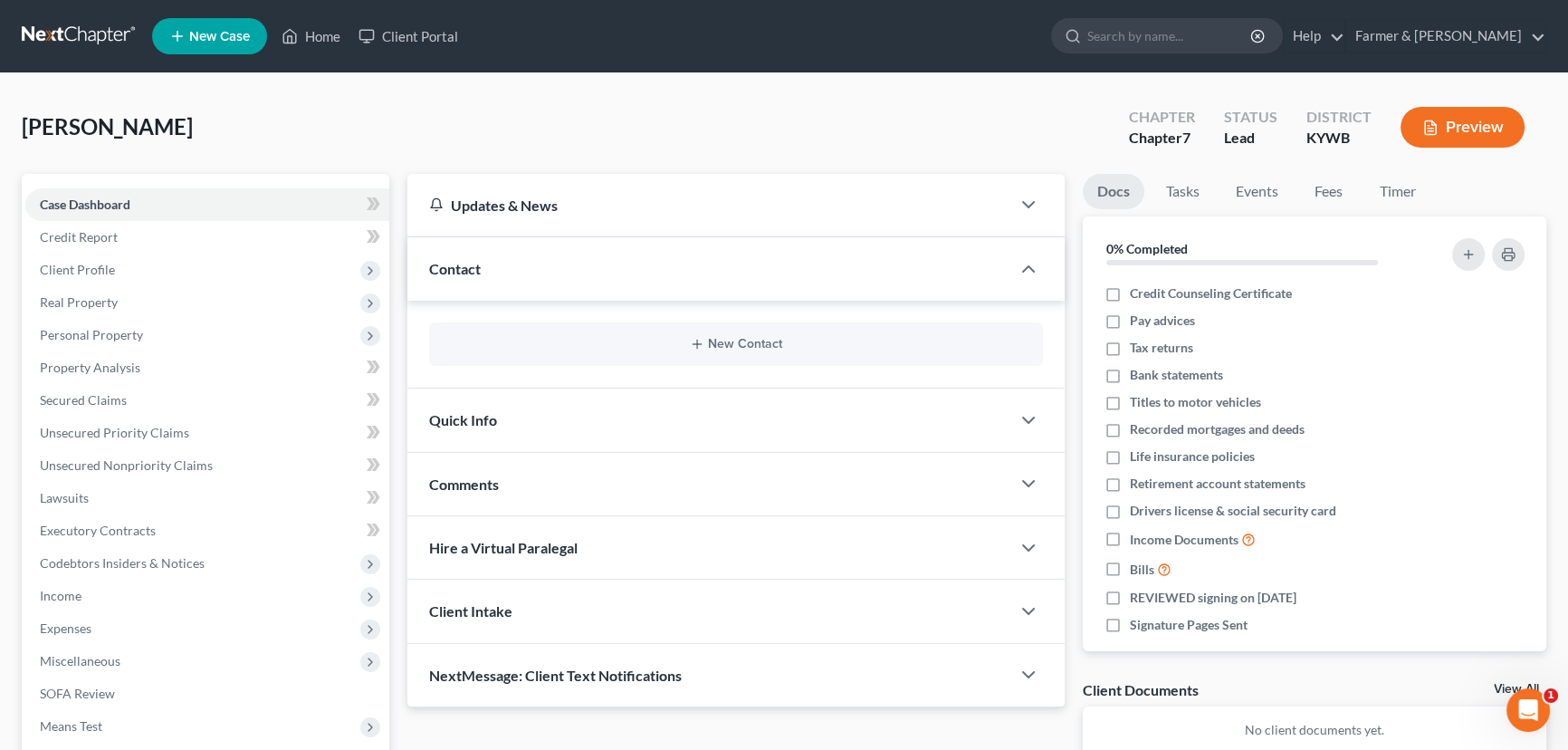
click at [621, 135] on div "[PERSON_NAME] Upgraded Chapter Chapter 7 Status Lead District [GEOGRAPHIC_DATA]…" at bounding box center [784, 134] width 1525 height 79
click at [425, 93] on div "[PERSON_NAME] Upgraded Chapter Chapter 7 Status Lead District [GEOGRAPHIC_DATA]…" at bounding box center [784, 501] width 1568 height 857
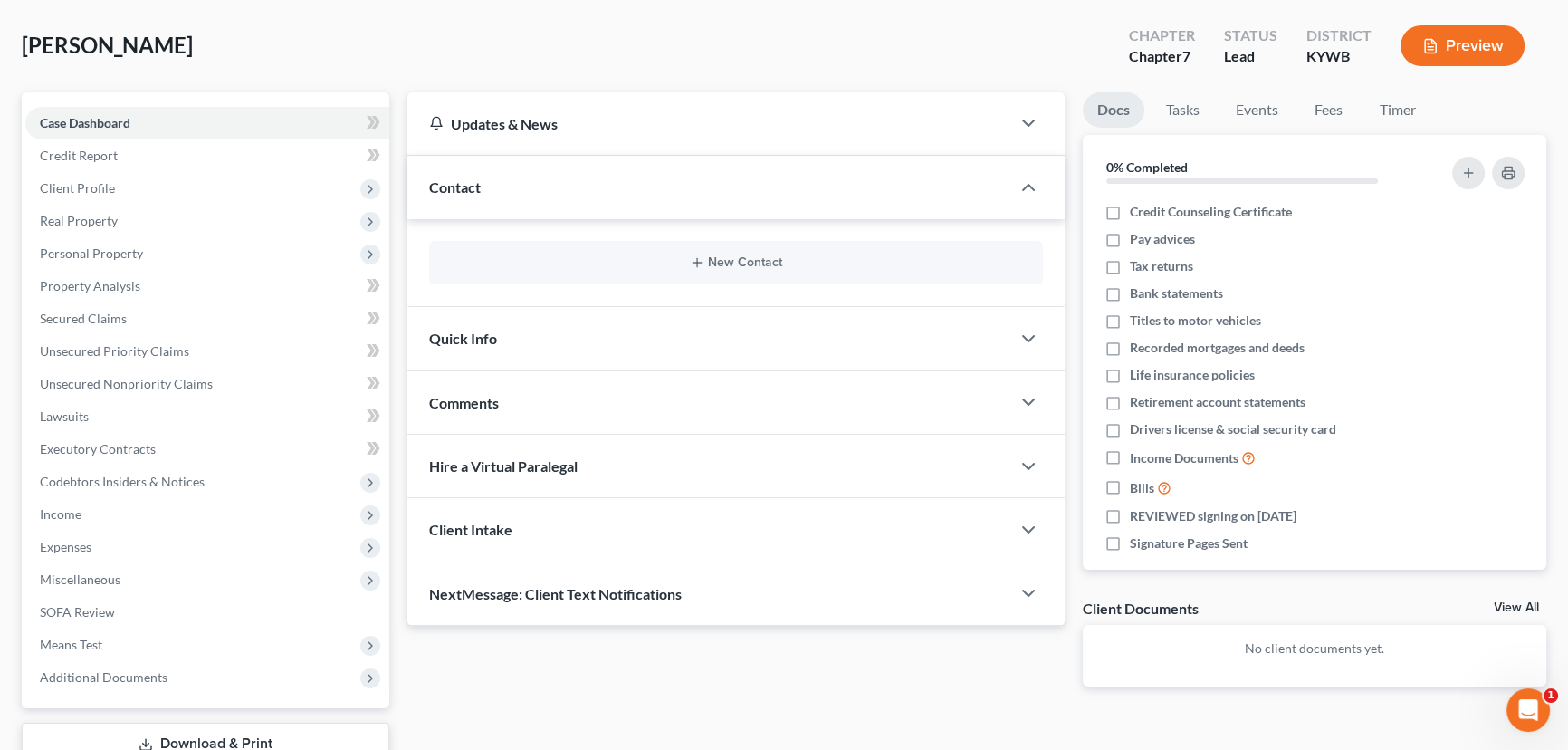
click at [560, 20] on div "[PERSON_NAME] Upgraded Chapter Chapter 7 Status Lead District [GEOGRAPHIC_DATA]…" at bounding box center [784, 53] width 1525 height 79
drag, startPoint x: 609, startPoint y: 34, endPoint x: 831, endPoint y: 344, distance: 381.3
click at [609, 34] on div "[PERSON_NAME] Upgraded Chapter Chapter 7 Status Lead District [GEOGRAPHIC_DATA]…" at bounding box center [784, 53] width 1525 height 79
click at [650, 58] on div "[PERSON_NAME] Upgraded Chapter Chapter 7 Status Lead District [GEOGRAPHIC_DATA]…" at bounding box center [784, 53] width 1525 height 79
click at [485, 394] on span "Comments" at bounding box center [464, 402] width 70 height 17
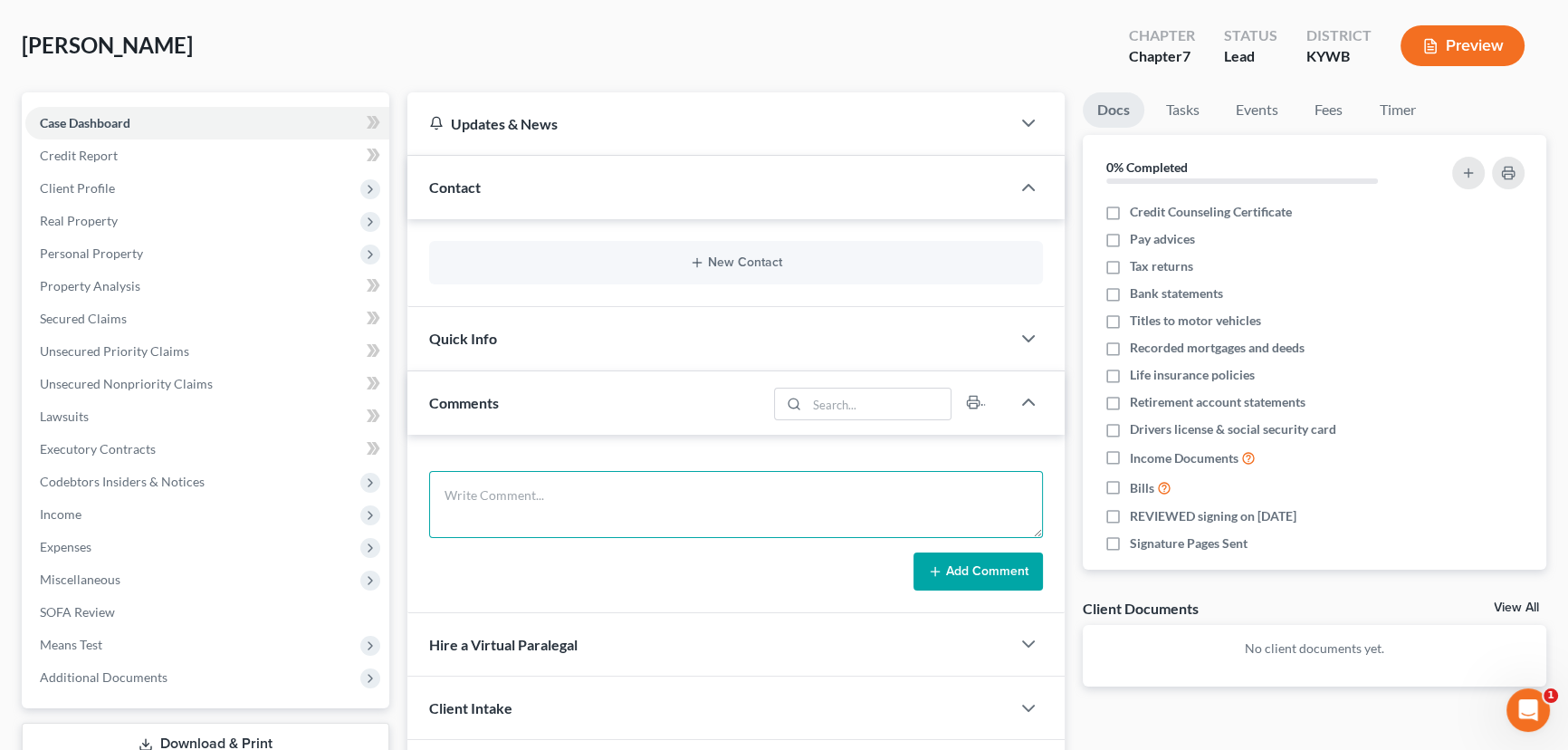
click at [529, 486] on textarea at bounding box center [736, 504] width 614 height 67
paste textarea "Repo $20k Loans (personal and Payday) $10-12k Med bills $2-3k CC´S $5K Renting,…"
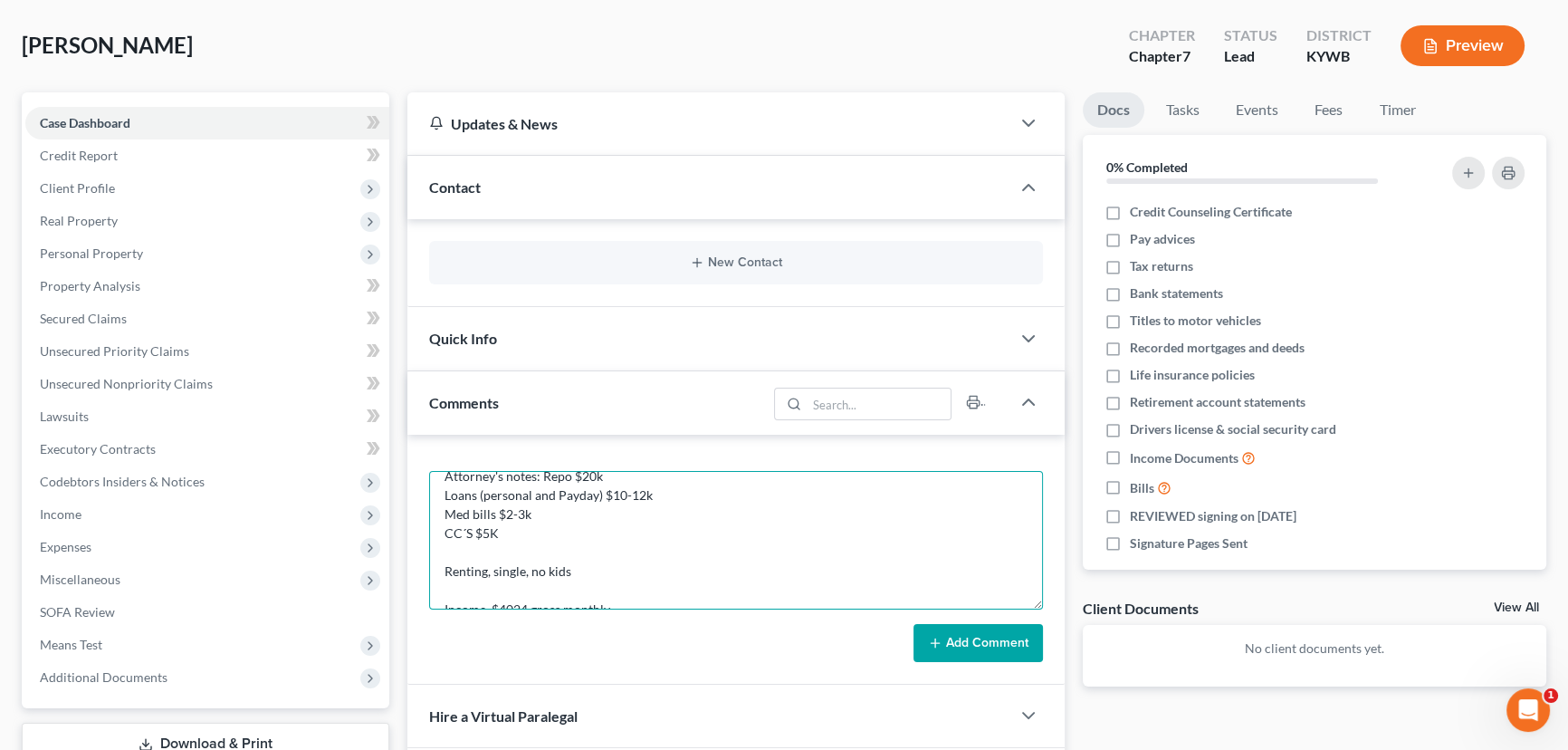
scroll to position [0, 0]
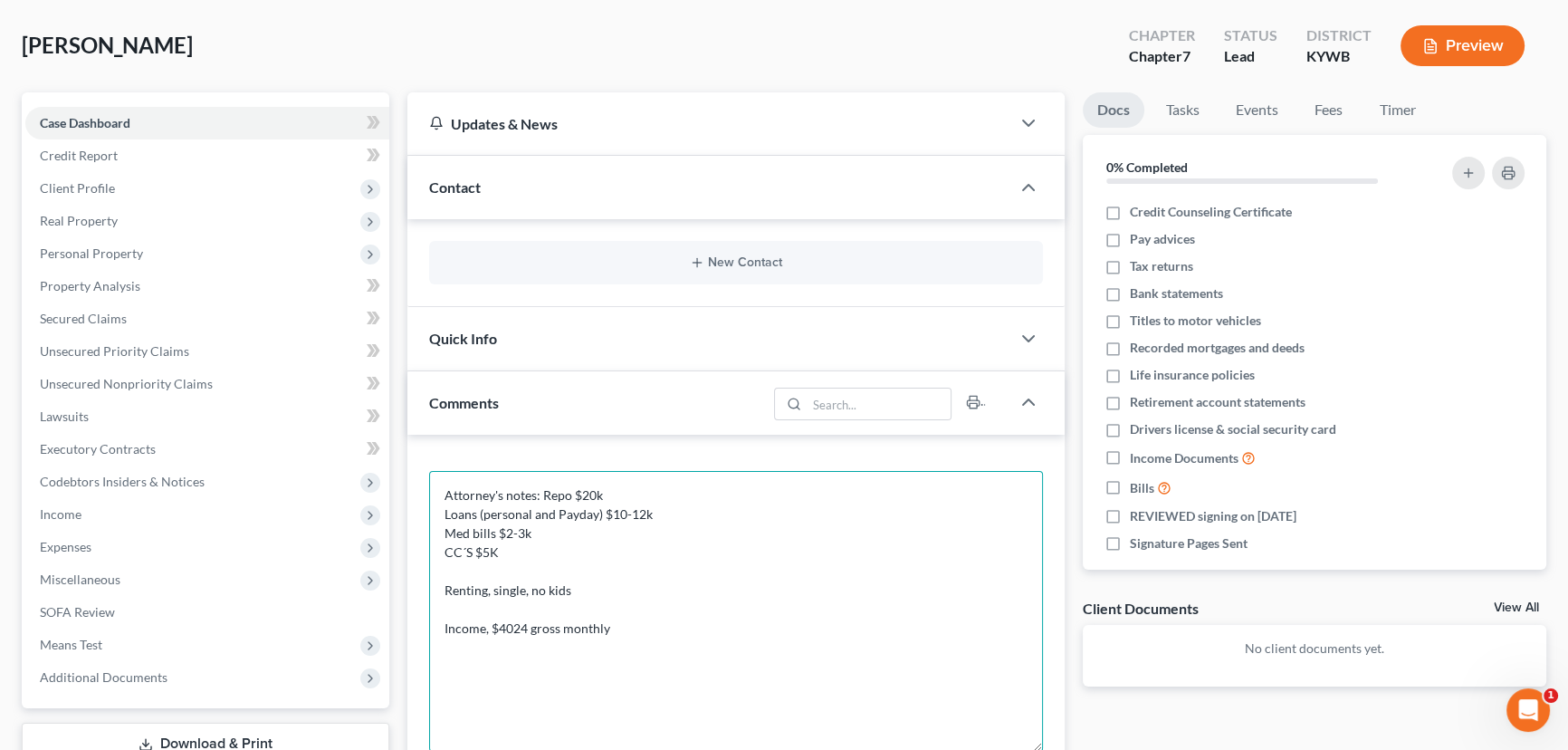
drag, startPoint x: 1041, startPoint y: 525, endPoint x: 535, endPoint y: 554, distance: 506.8
click at [1051, 749] on html "Home New Case Client Portal Farmer & Wright [EMAIL_ADDRESS][DOMAIN_NAME] My Acc…" at bounding box center [784, 502] width 1568 height 1169
click at [445, 508] on textarea "Attorney's notes: Repo $20k Loans (personal and Payday) $10-12k Med bills $2-3k…" at bounding box center [736, 618] width 614 height 294
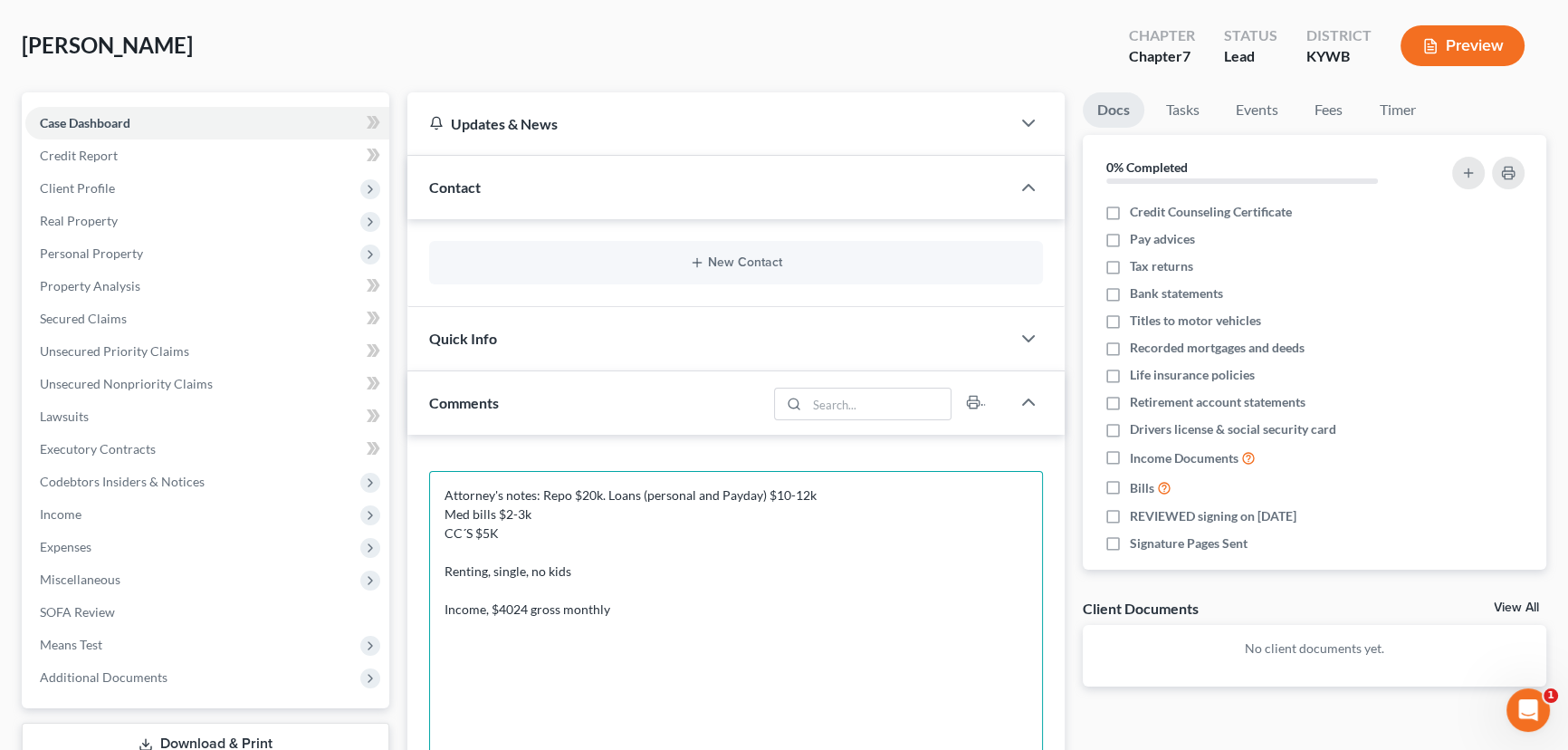
click at [443, 514] on textarea "Attorney's notes: Repo $20k. Loans (personal and Payday) $10-12k Med bills $2-3…" at bounding box center [736, 618] width 614 height 294
click at [443, 548] on textarea "Attorney's notes: Repo $20k. Loans (personal and Payday) $10-12k. Med bills $2-…" at bounding box center [736, 618] width 614 height 294
click at [443, 510] on textarea "Attorney's notes: Repo $20k. Loans (personal and Payday) $10-12k. Med bills $2-…" at bounding box center [736, 618] width 614 height 294
click at [448, 529] on textarea "Attorney's notes: Repo $20k. Loans (personal and Payday) $10-12k. Med bills $2-…" at bounding box center [736, 618] width 614 height 294
click at [444, 540] on textarea "Attorney's notes: Repo $20k. Loans (personal and Payday) $10-12k. Med bills $2-…" at bounding box center [736, 618] width 614 height 294
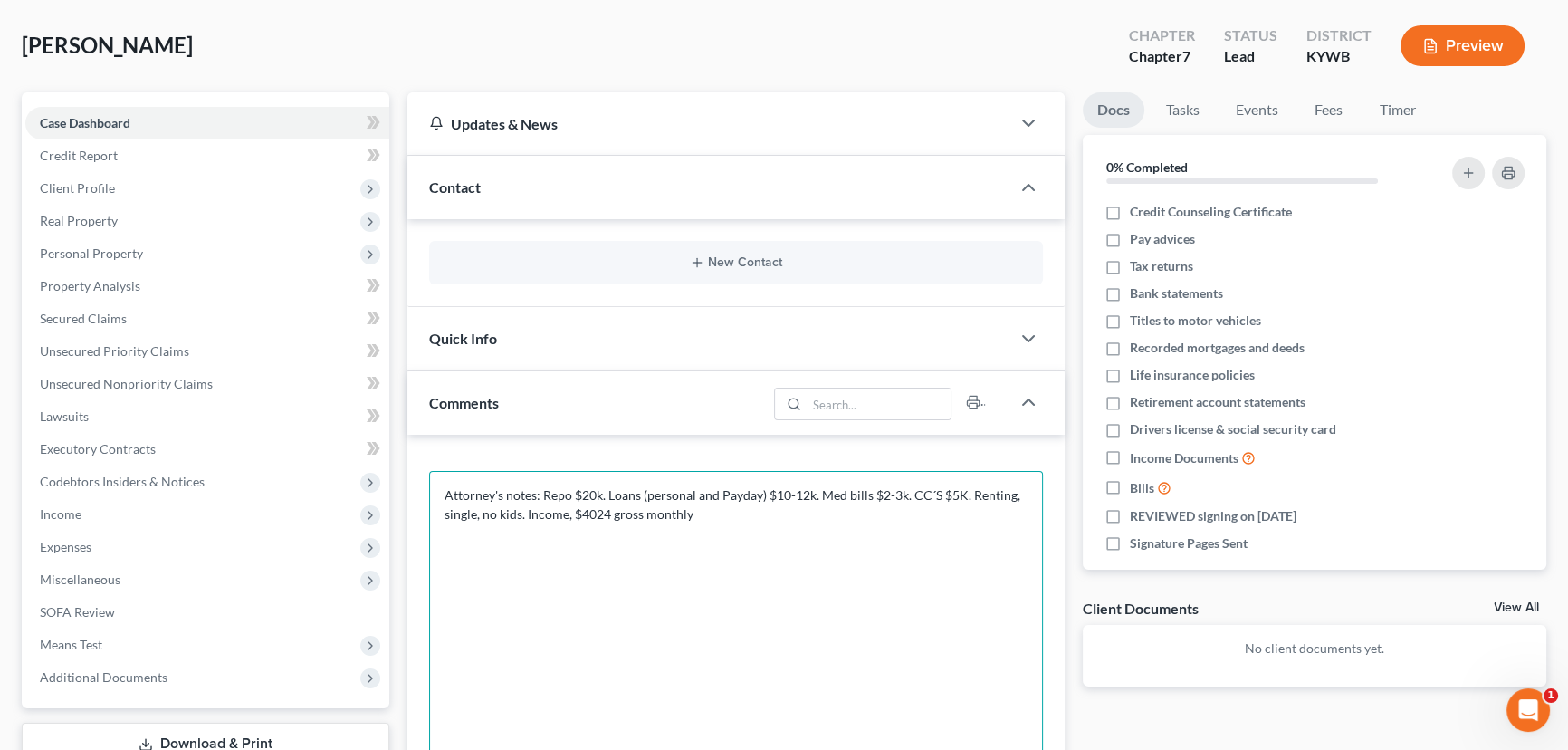
drag, startPoint x: 732, startPoint y: 514, endPoint x: 755, endPoint y: 515, distance: 23.0
click at [732, 514] on textarea "Attorney's notes: Repo $20k. Loans (personal and Payday) $10-12k. Med bills $2-…" at bounding box center [736, 618] width 614 height 294
paste textarea "One of his vehicles was repossessed 60-[DATE]. - Client Junked a vehicle at the…"
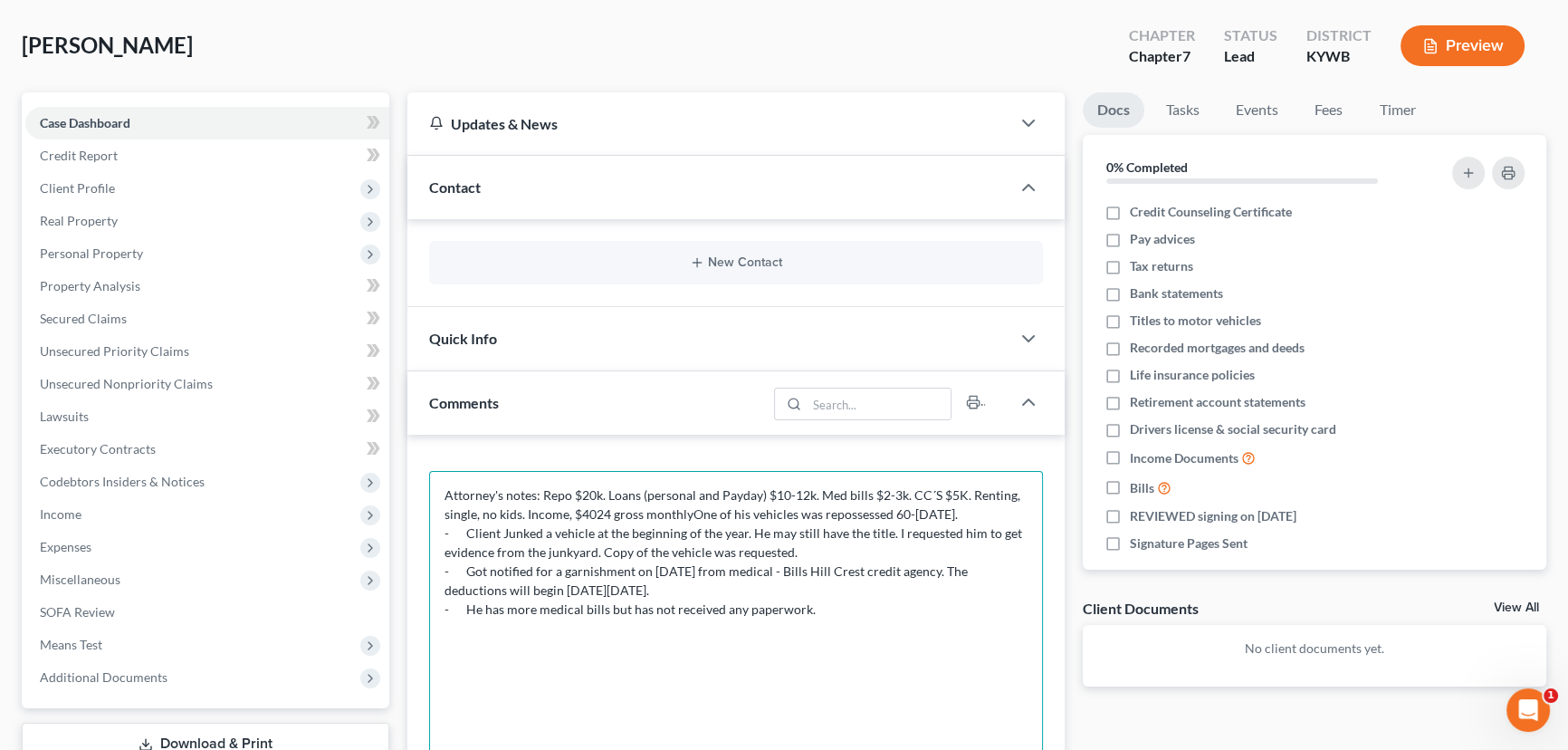
click at [688, 507] on textarea "Attorney's notes: Repo $20k. Loans (personal and Payday) $10-12k. Med bills $2-…" at bounding box center [736, 618] width 614 height 294
click at [467, 535] on textarea "Attorney's notes: Repo $20k. Loans (personal and Payday) $10-12k. Med bills $2-…" at bounding box center [736, 618] width 614 height 294
click at [470, 563] on textarea "Attorney's notes: Repo $20k. Loans (personal and Payday) $10-12k. Med bills $2-…" at bounding box center [736, 618] width 614 height 294
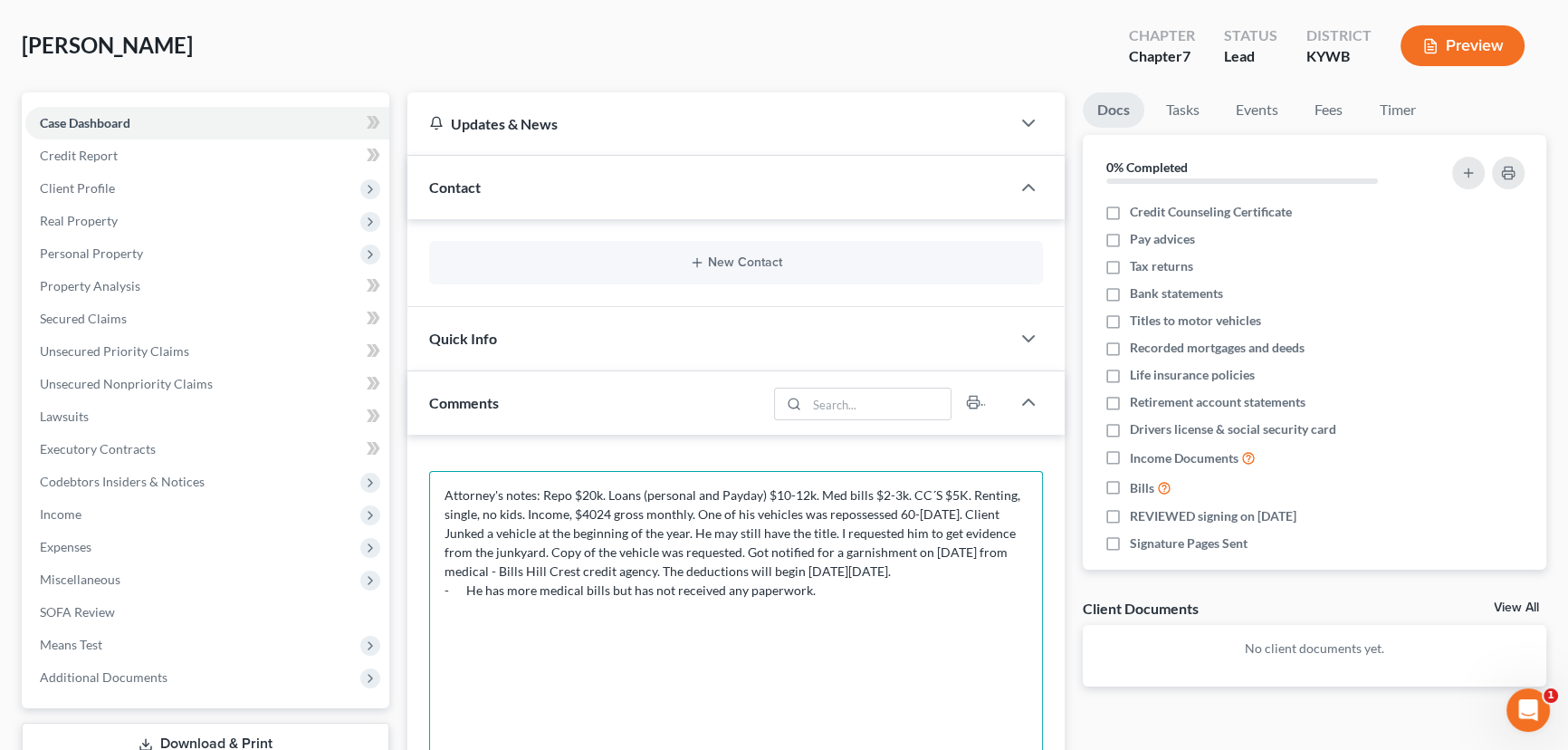
click at [498, 564] on textarea "Attorney's notes: Repo $20k. Loans (personal and Payday) $10-12k. Med bills $2-…" at bounding box center [736, 618] width 614 height 294
click at [467, 589] on textarea "Attorney's notes: Repo $20k. Loans (personal and Payday) $10-12k. Med bills $2-…" at bounding box center [736, 618] width 614 height 294
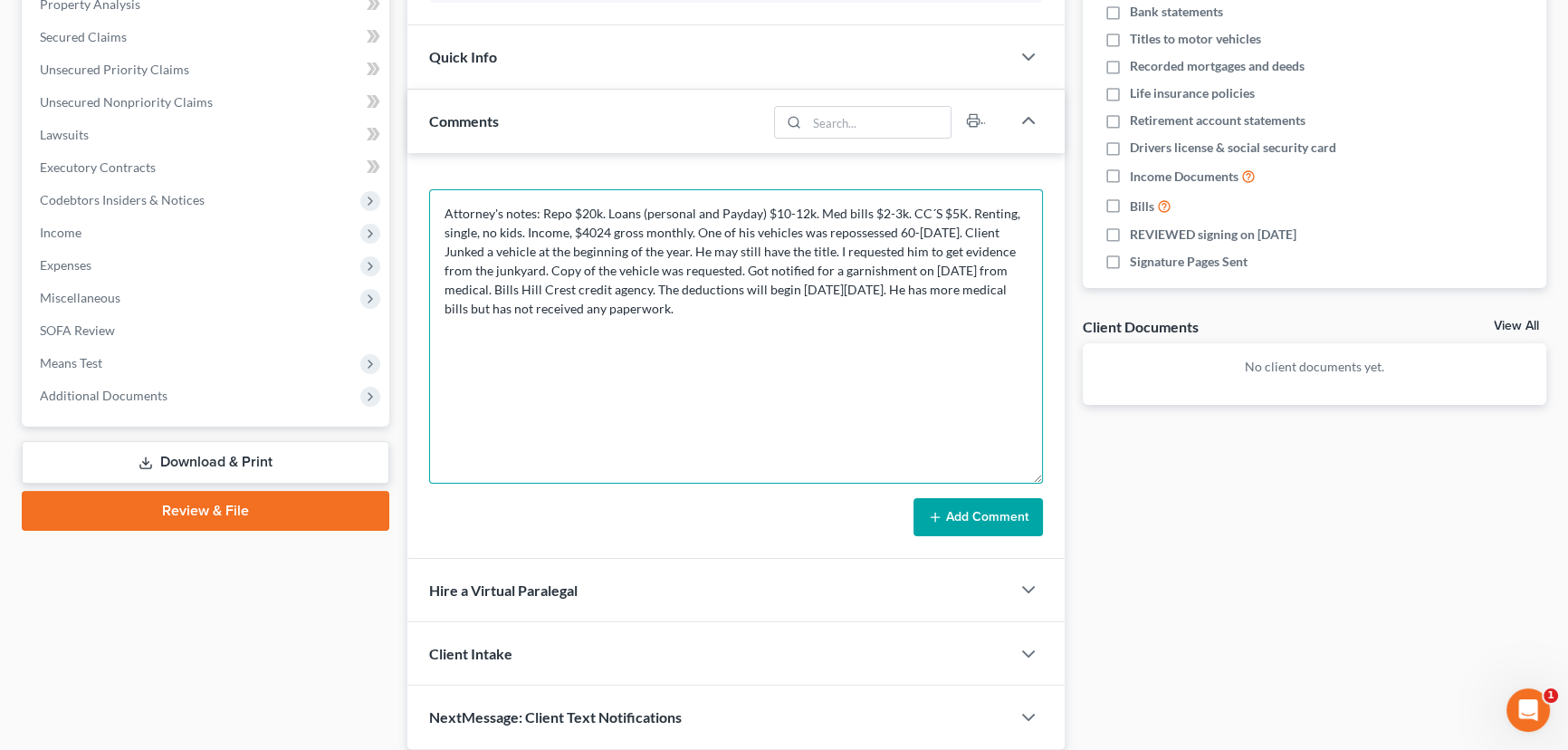
scroll to position [411, 0]
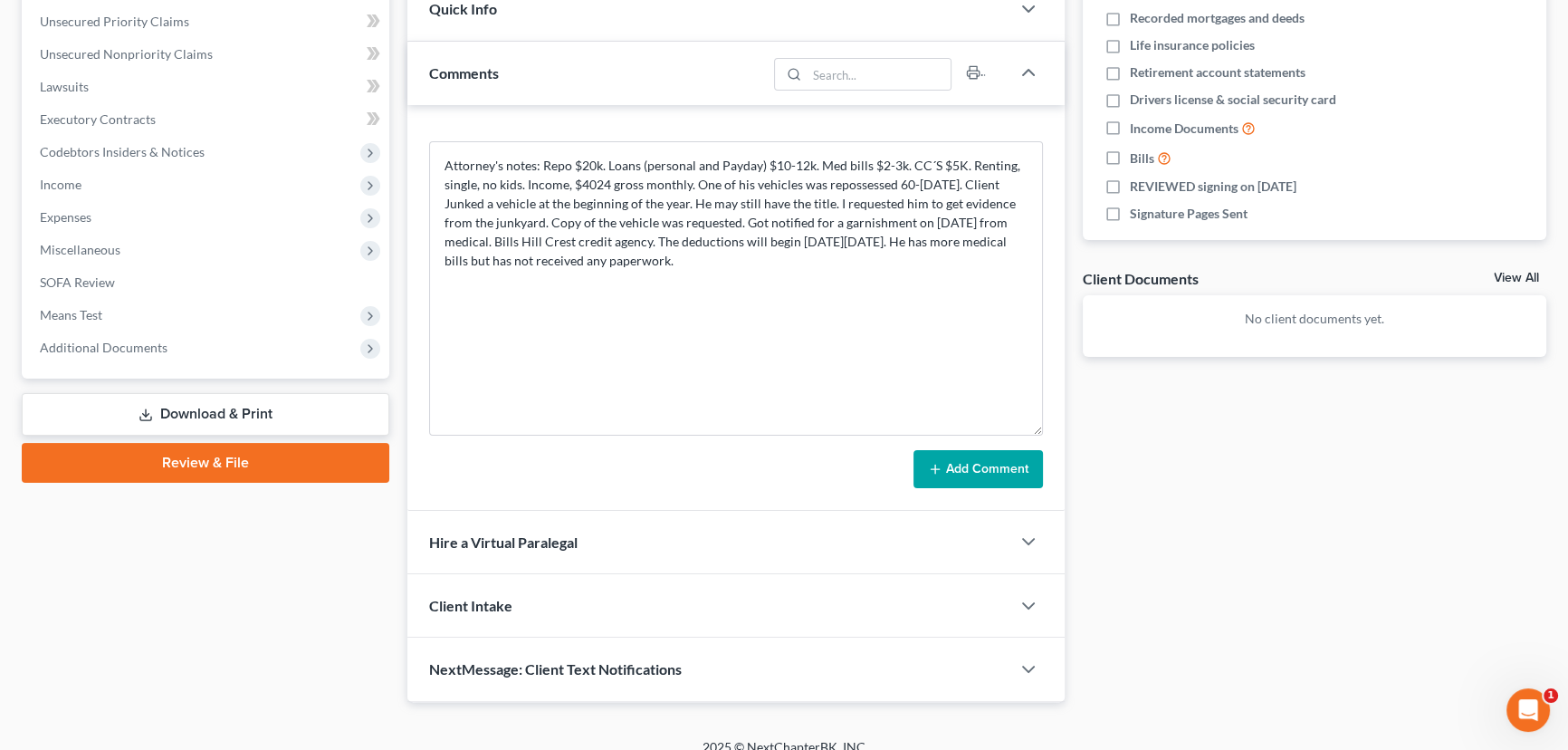
click at [972, 468] on button "Add Comment" at bounding box center [978, 469] width 130 height 38
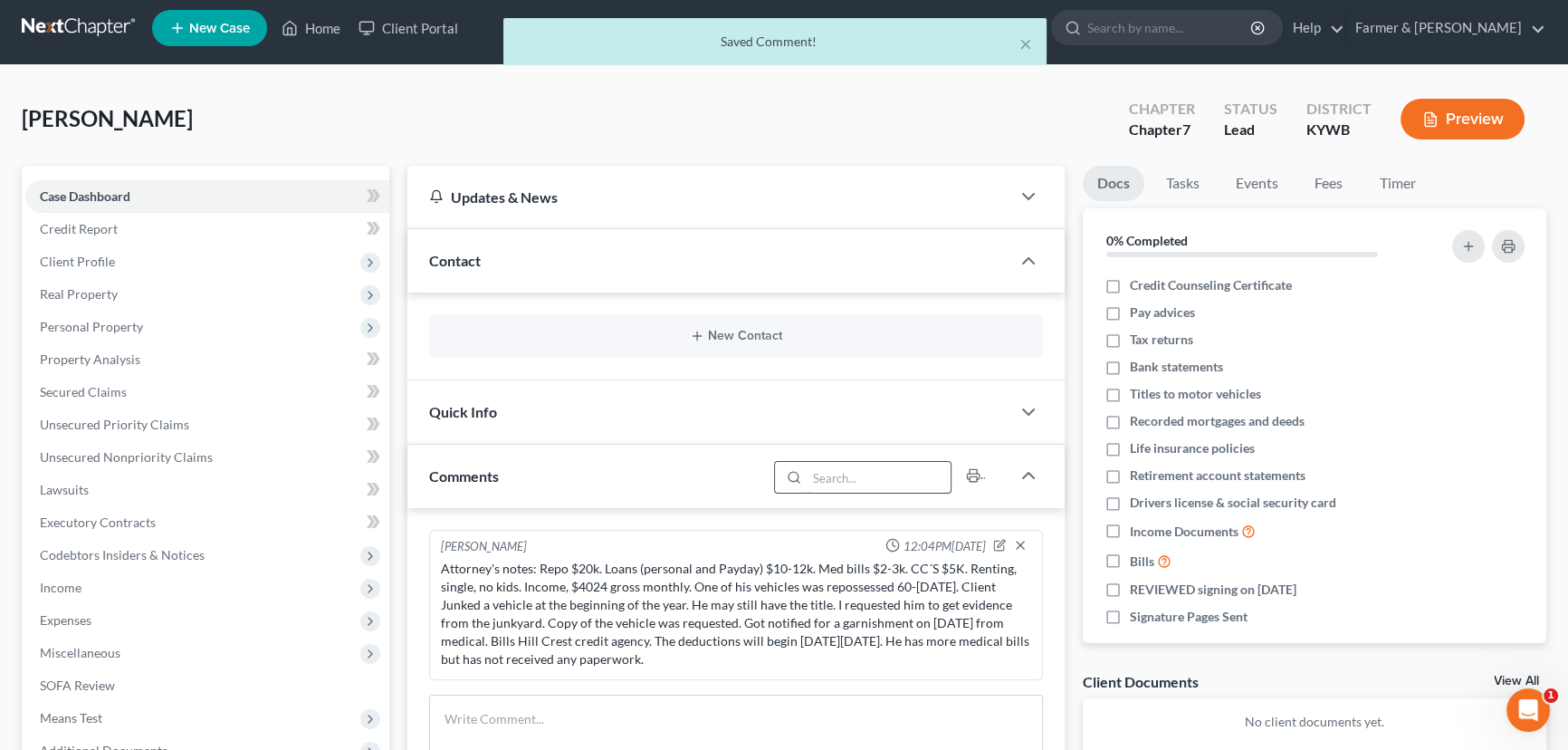
scroll to position [0, 0]
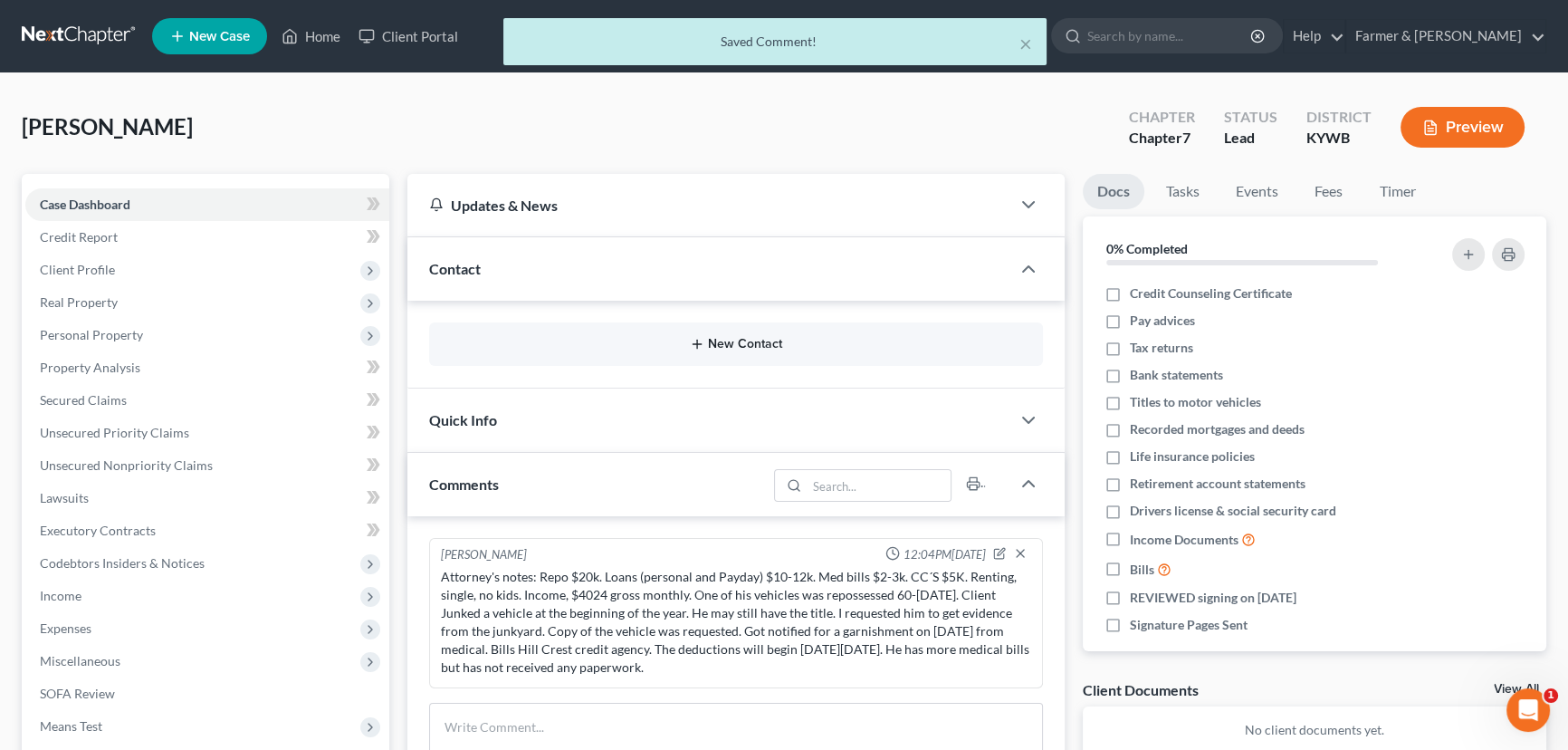
click at [739, 338] on button "New Contact" at bounding box center [736, 344] width 585 height 14
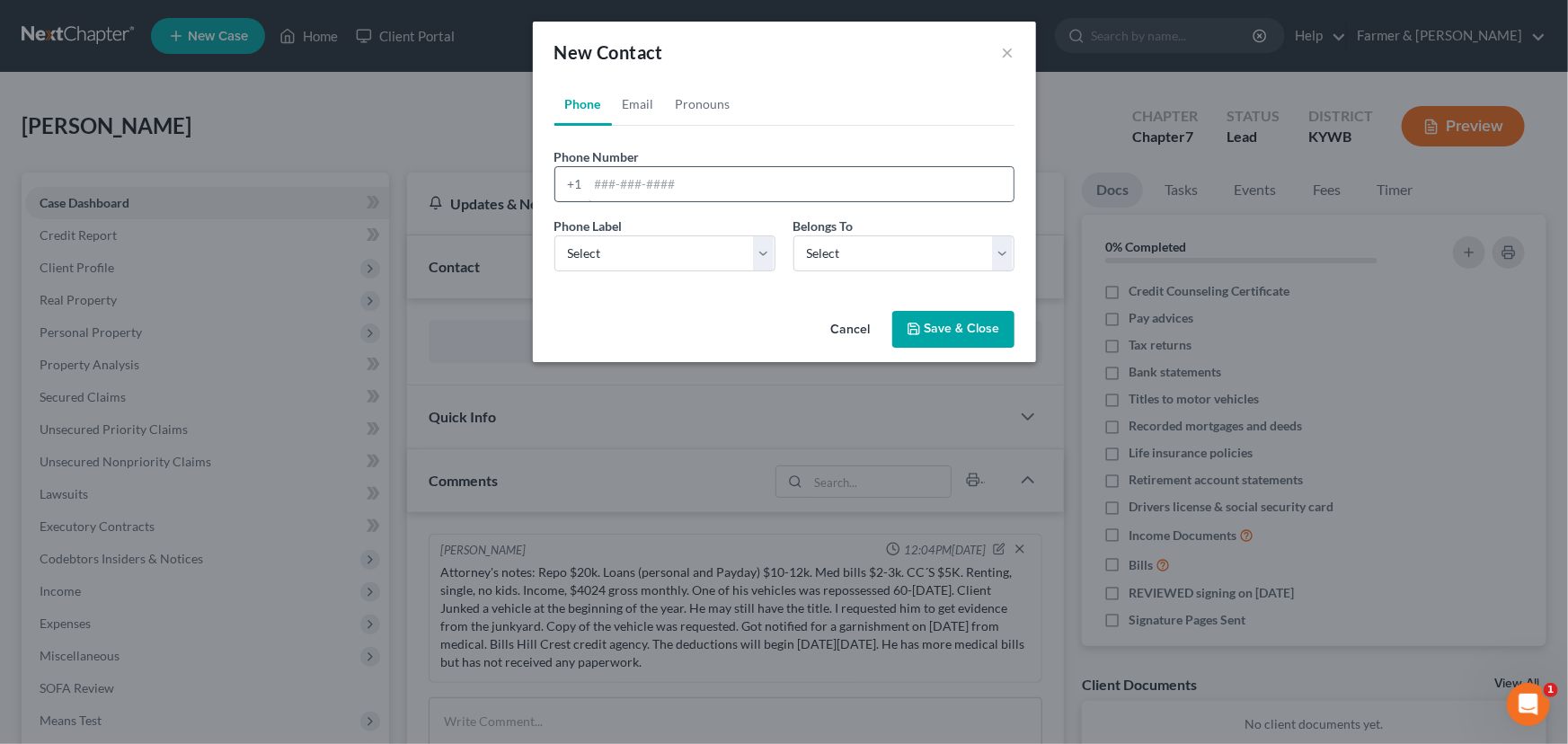
drag, startPoint x: 676, startPoint y: 180, endPoint x: 680, endPoint y: 201, distance: 21.4
click at [676, 180] on input "tel" at bounding box center [800, 184] width 424 height 34
paste input "2703035256"
click at [656, 264] on select "Select Mobile Home Work Other" at bounding box center [664, 253] width 221 height 36
click at [554, 235] on select "Select Mobile Home Work Other" at bounding box center [664, 253] width 221 height 36
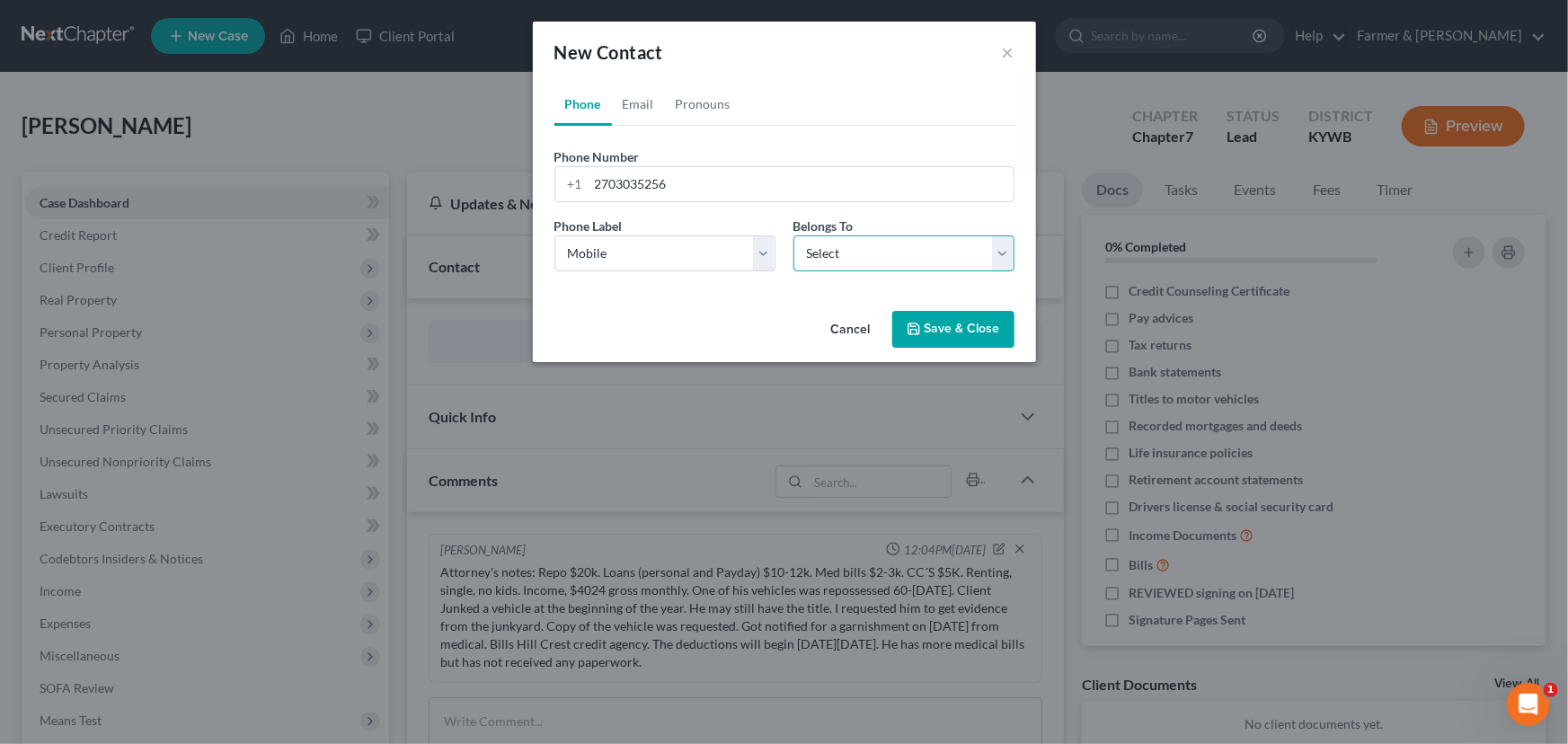
drag, startPoint x: 848, startPoint y: 254, endPoint x: 848, endPoint y: 266, distance: 12.0
click at [848, 254] on select "Select Client Other" at bounding box center [904, 253] width 221 height 36
click at [793, 235] on select "Select Client Other" at bounding box center [904, 253] width 221 height 36
drag, startPoint x: 643, startPoint y: 104, endPoint x: 45, endPoint y: 311, distance: 632.8
click at [643, 104] on link "Email" at bounding box center [638, 103] width 53 height 43
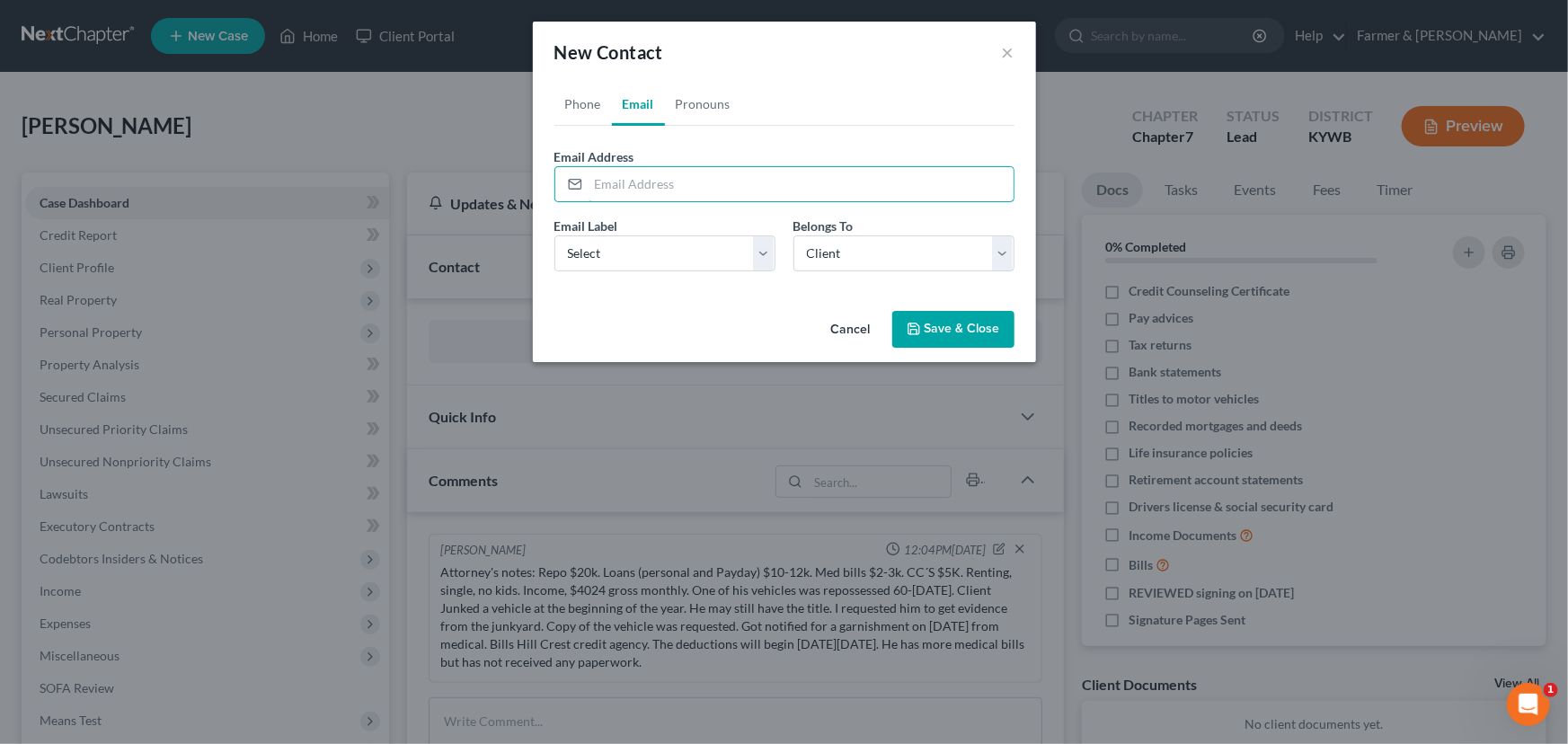
drag, startPoint x: 613, startPoint y: 193, endPoint x: 623, endPoint y: 230, distance: 38.3
click at [613, 193] on input "email" at bounding box center [800, 184] width 424 height 34
paste input "[EMAIL_ADDRESS][DOMAIN_NAME]"
drag, startPoint x: 625, startPoint y: 250, endPoint x: 618, endPoint y: 270, distance: 21.2
click at [625, 250] on select "Select Home Work Other" at bounding box center [664, 253] width 221 height 36
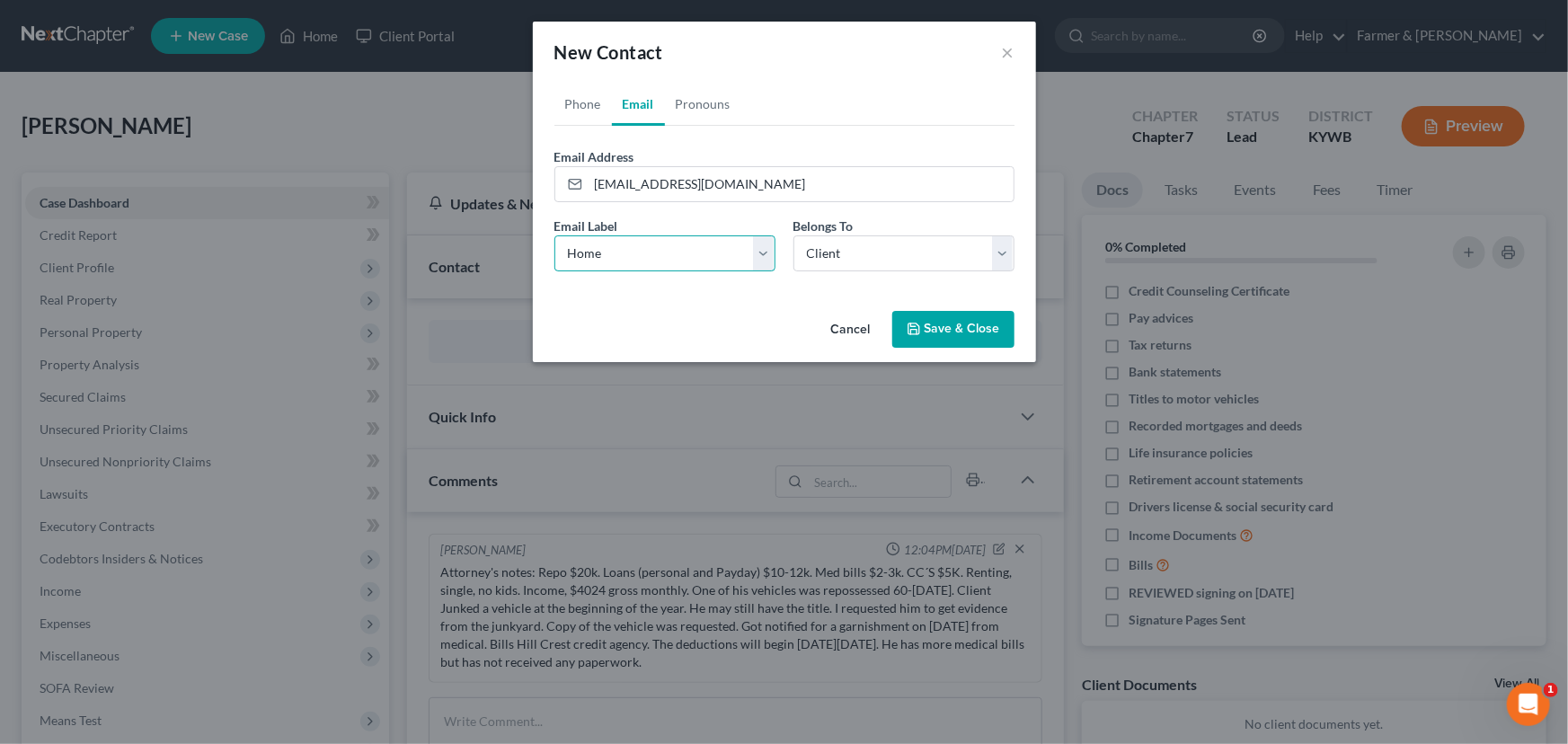
click at [554, 235] on select "Select Home Work Other" at bounding box center [664, 253] width 221 height 36
click at [680, 305] on div "Cancel Save & Close" at bounding box center [784, 333] width 503 height 60
click at [923, 324] on button "Save & Close" at bounding box center [953, 329] width 122 height 38
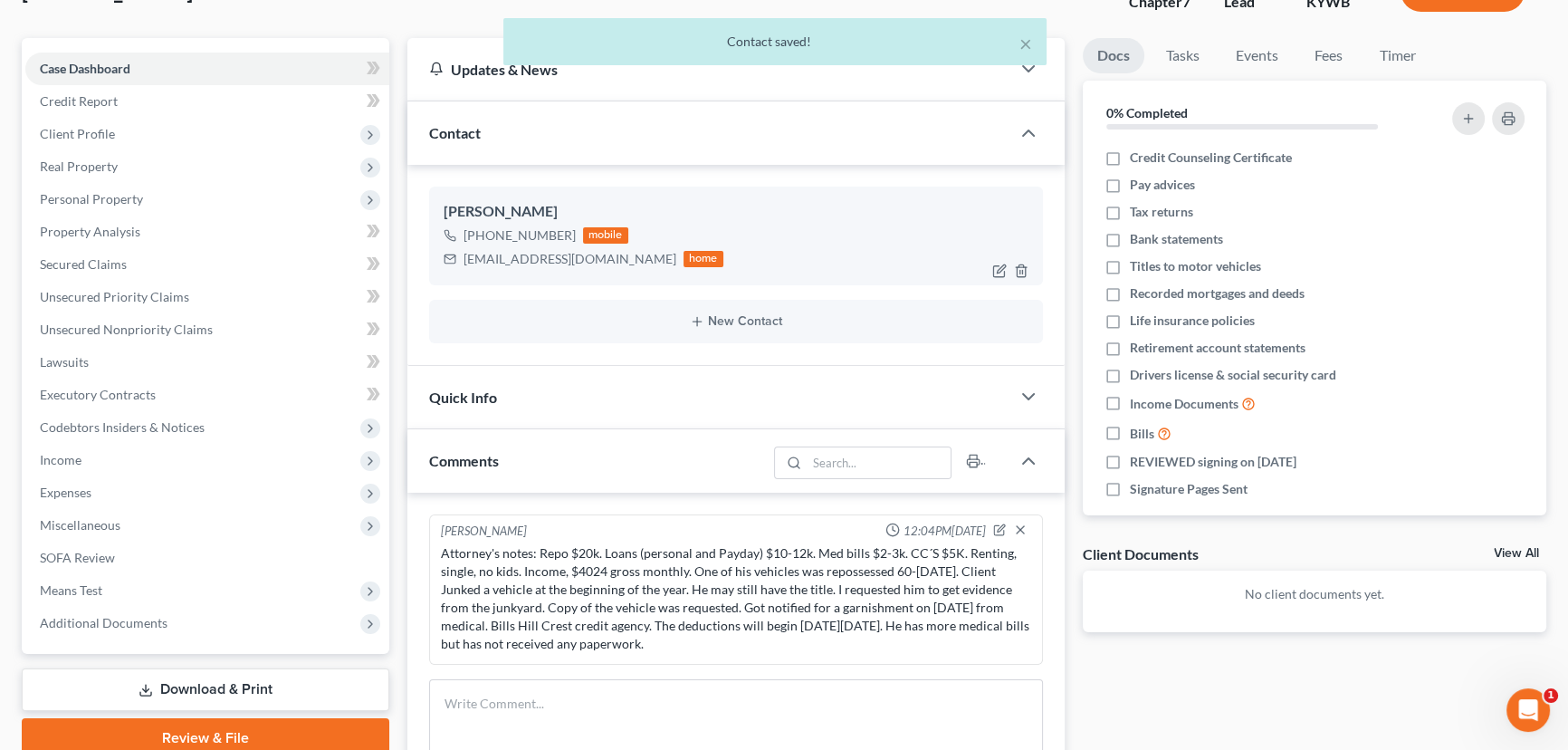
scroll to position [164, 0]
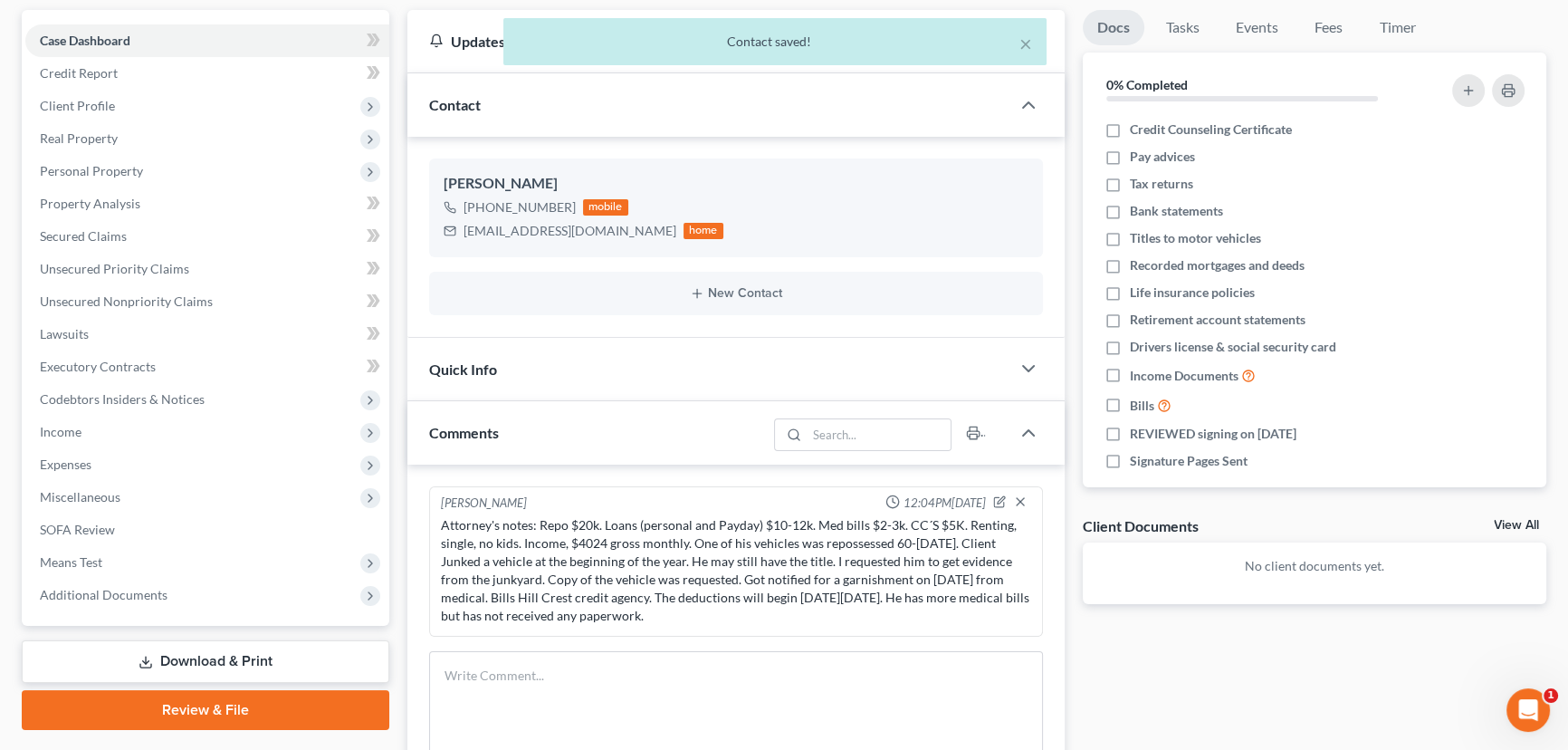
click at [380, 40] on div "× Contact saved!" at bounding box center [775, 46] width 1568 height 56
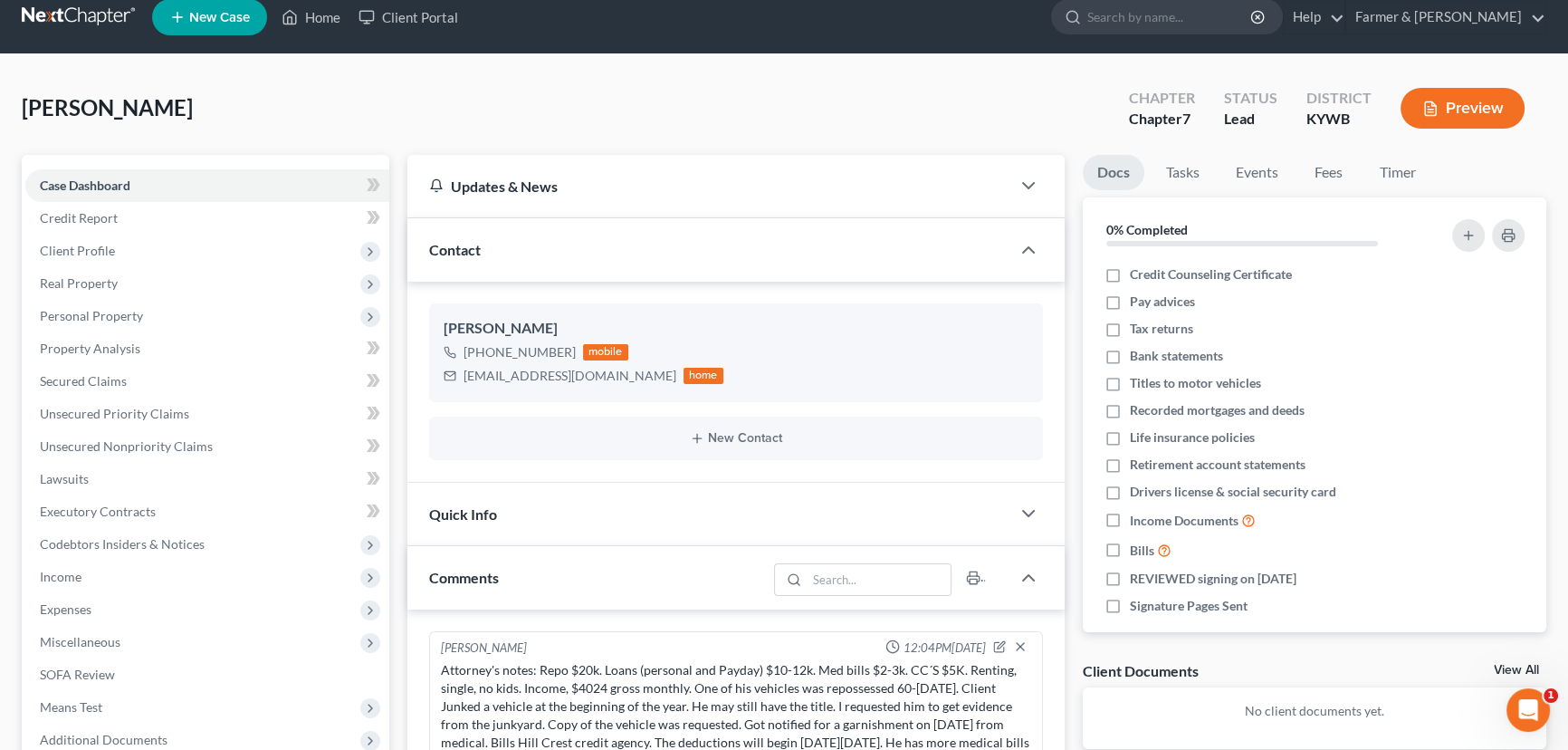
scroll to position [0, 0]
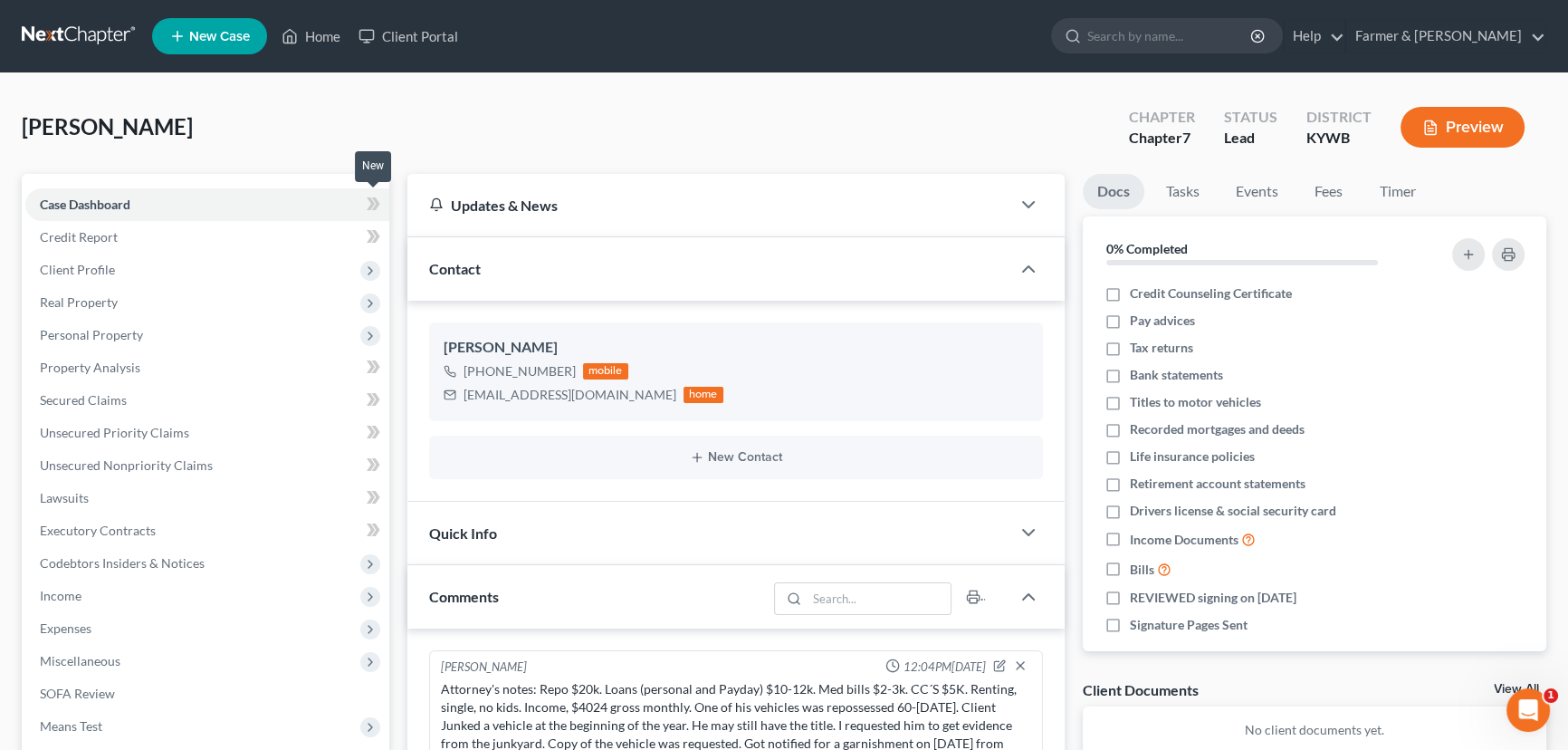
drag, startPoint x: 382, startPoint y: 204, endPoint x: 459, endPoint y: 136, distance: 102.7
click at [382, 204] on span at bounding box center [374, 206] width 32 height 27
click at [459, 136] on div "[PERSON_NAME] Upgraded Chapter Chapter 7 Status Lead District [GEOGRAPHIC_DATA]…" at bounding box center [784, 134] width 1525 height 79
click at [164, 272] on span "Client Profile" at bounding box center [207, 270] width 364 height 33
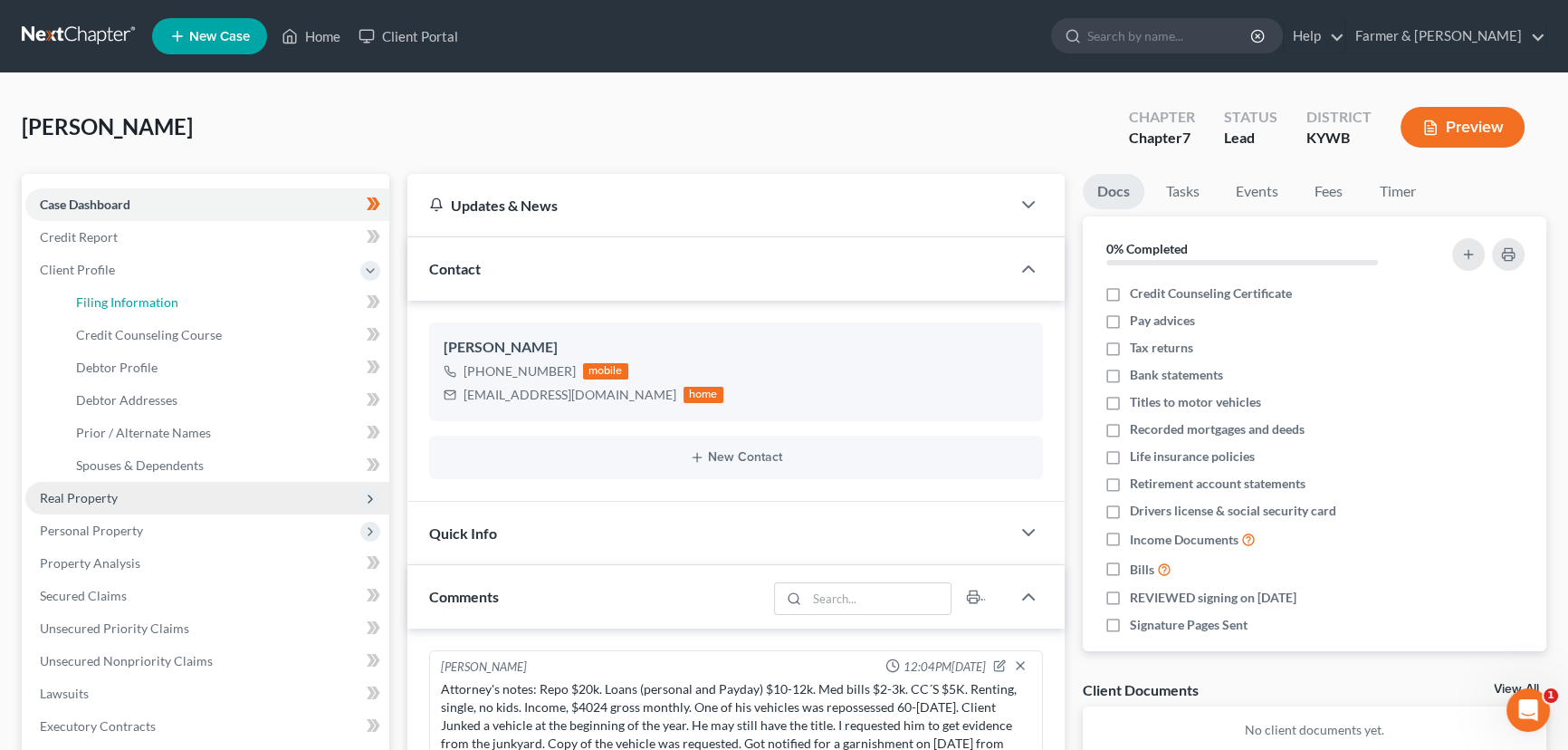
click at [190, 300] on link "Filing Information" at bounding box center [226, 302] width 328 height 33
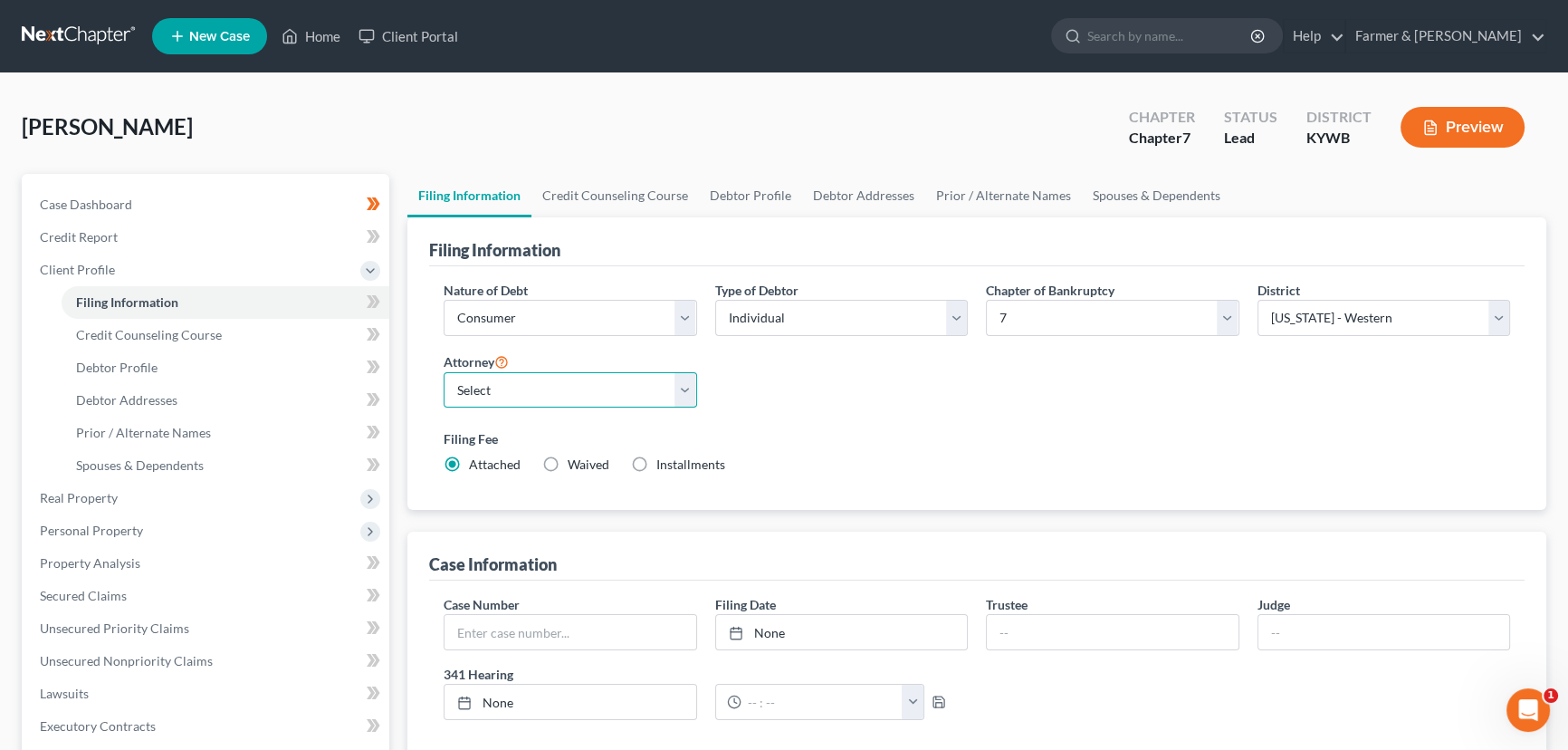
drag, startPoint x: 594, startPoint y: 392, endPoint x: 581, endPoint y: 403, distance: 17.0
click at [594, 392] on select "Select [PERSON_NAME] - KYWB [PERSON_NAME] - [PERSON_NAME] - KYWB" at bounding box center [571, 390] width 254 height 36
click at [444, 372] on select "Select [PERSON_NAME] - KYWB [PERSON_NAME] - [PERSON_NAME] - KYWB" at bounding box center [571, 390] width 254 height 36
click at [860, 408] on div "Nature of Debt Select Business Consumer Other Nature of Business Select Clearin…" at bounding box center [976, 385] width 1084 height 208
click at [378, 296] on icon at bounding box center [374, 302] width 14 height 23
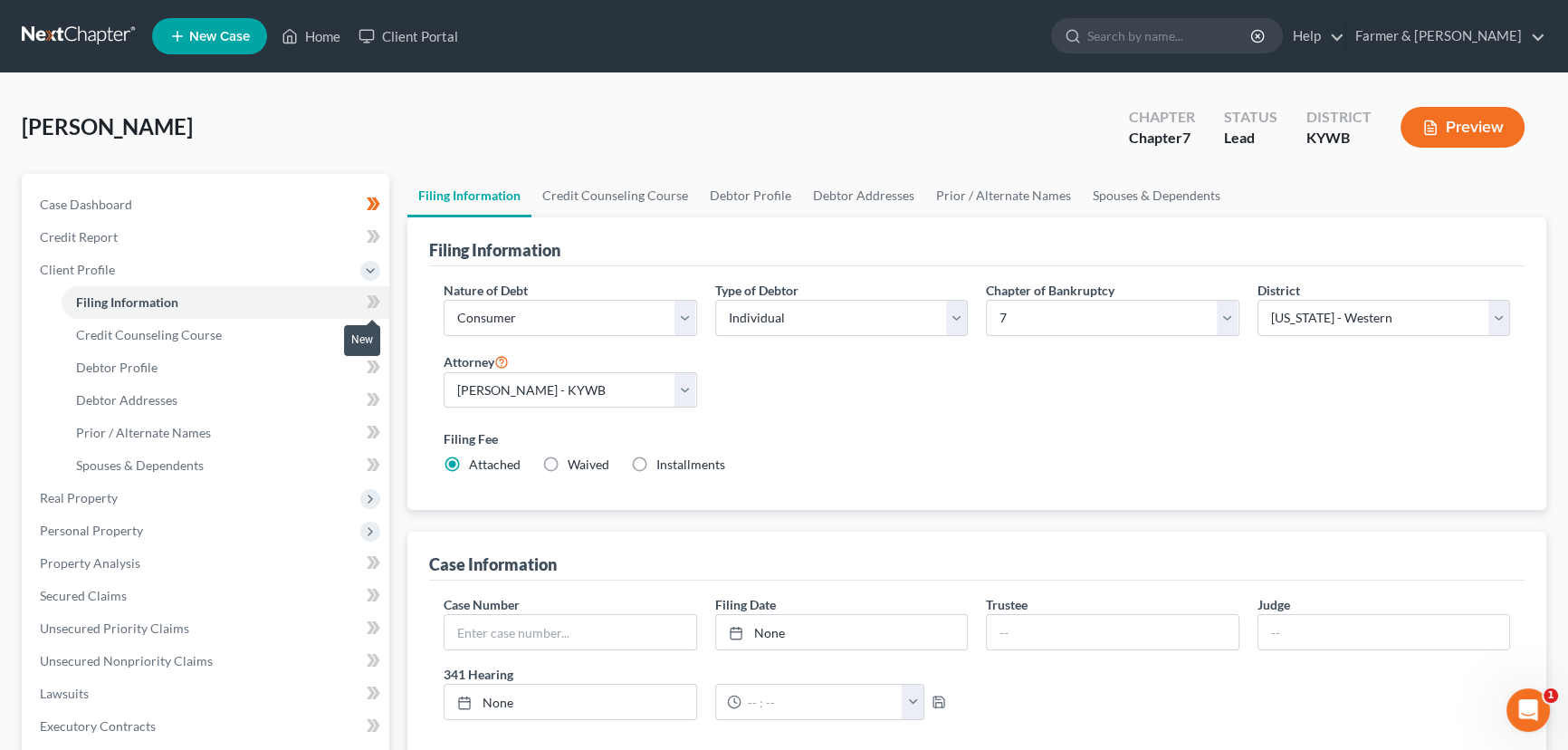
click at [378, 296] on icon at bounding box center [374, 302] width 14 height 23
click at [233, 339] on link "Credit Counseling Course" at bounding box center [226, 335] width 328 height 33
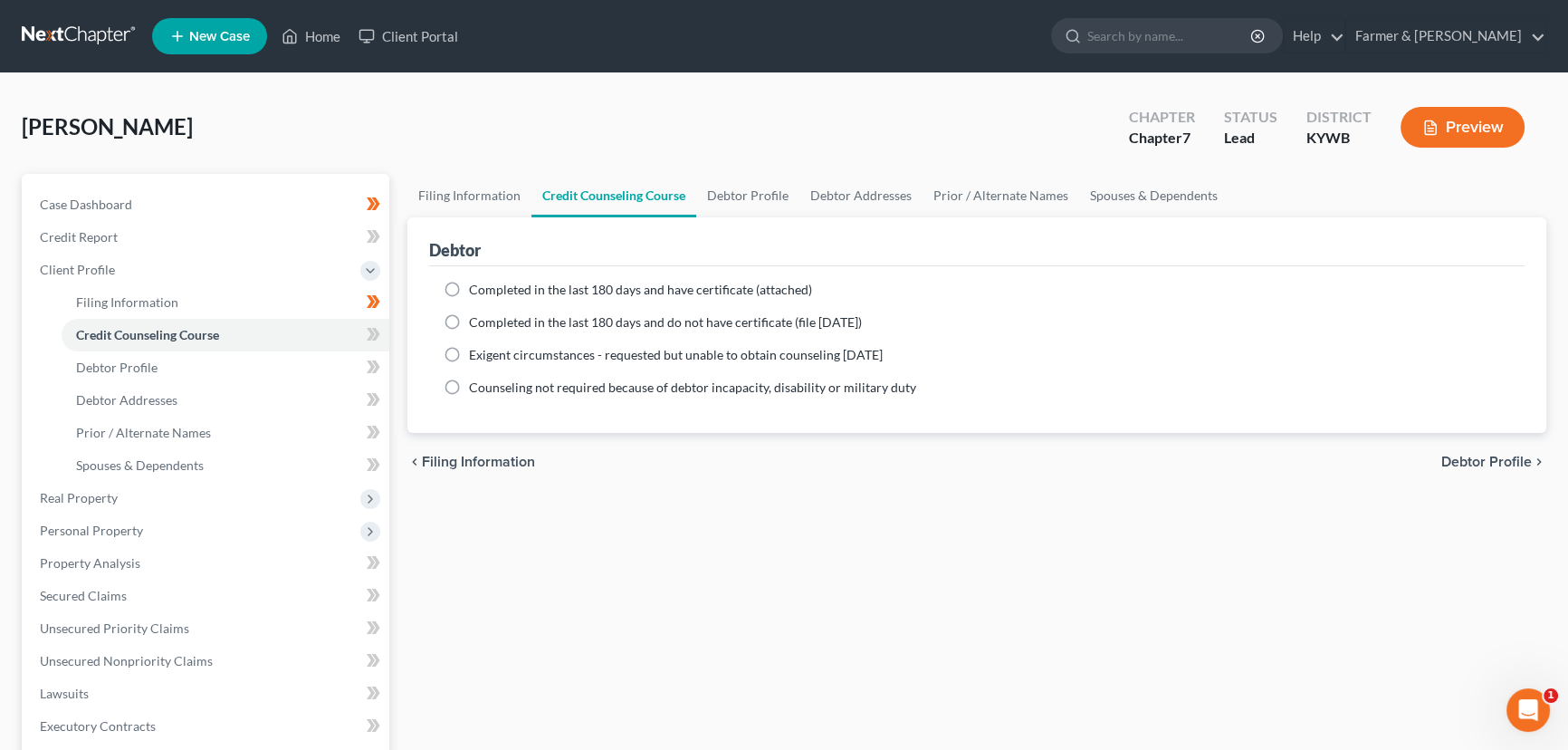
click at [320, 127] on div "[PERSON_NAME] Upgraded Chapter Chapter 7 Status Lead District [GEOGRAPHIC_DATA]…" at bounding box center [784, 134] width 1525 height 79
click at [469, 283] on label "Completed in the last 180 days and have certificate (attached)" at bounding box center [640, 290] width 343 height 18
click at [477, 283] on input "Completed in the last 180 days and have certificate (attached)" at bounding box center [483, 287] width 12 height 12
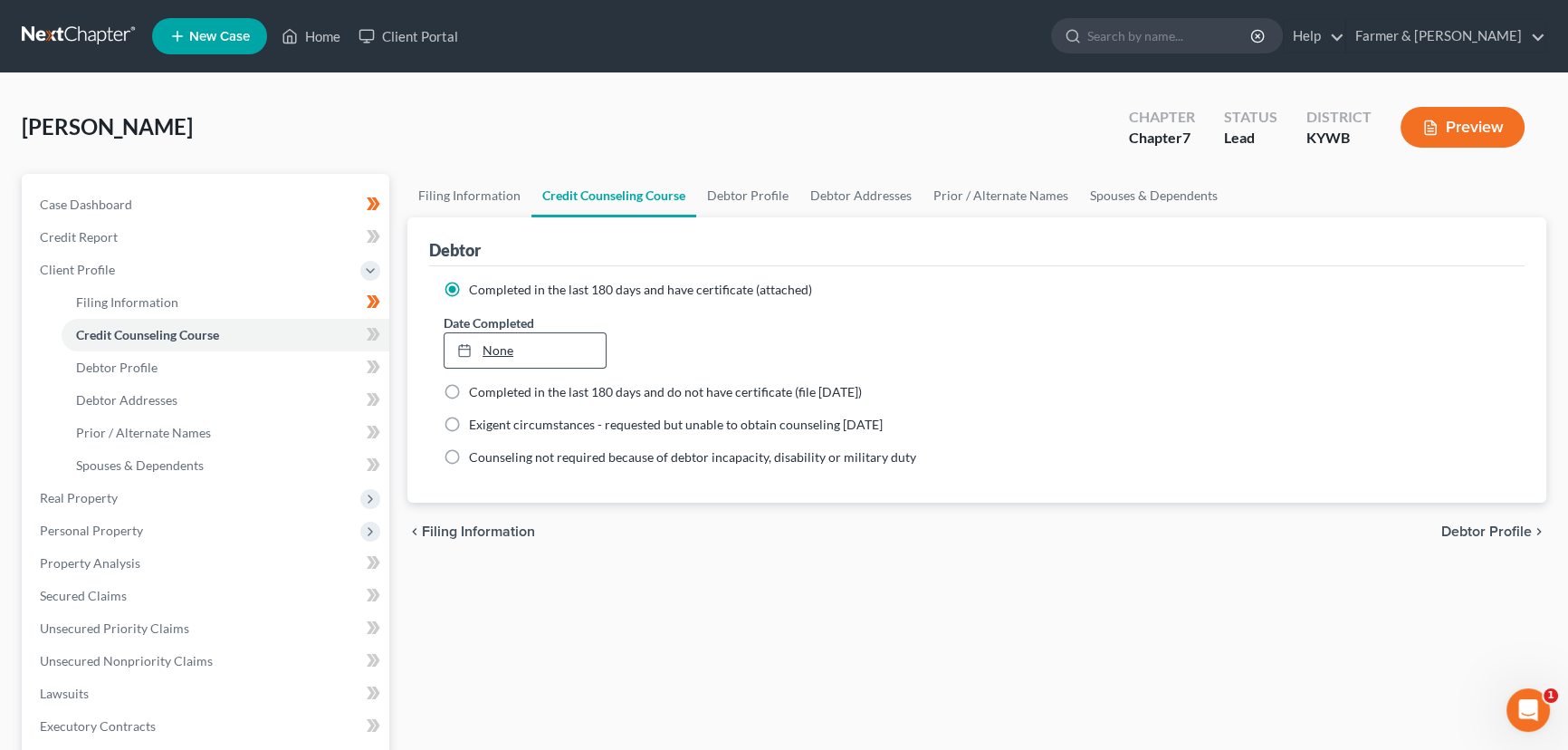
click at [474, 351] on div at bounding box center [469, 349] width 25 height 15
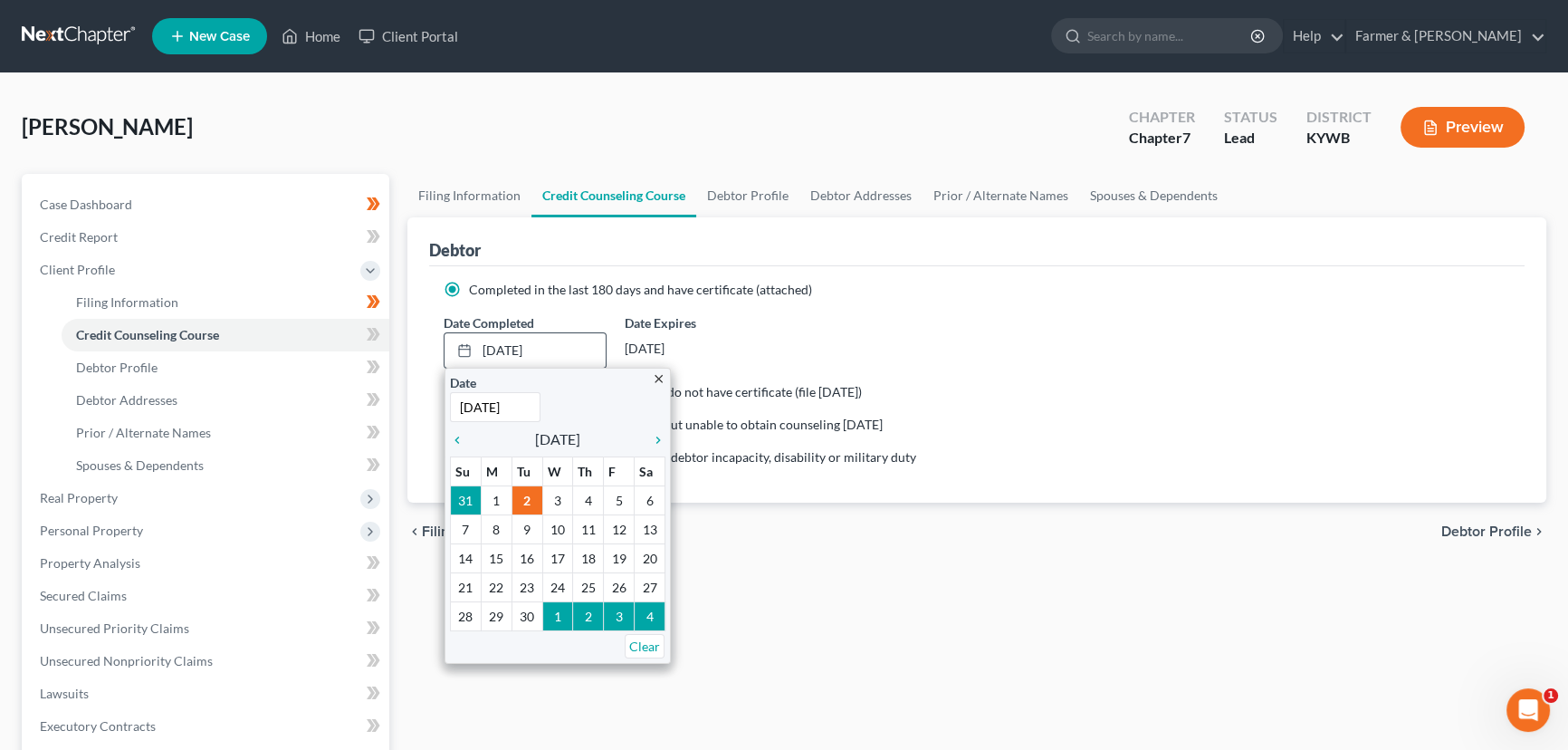
drag, startPoint x: 458, startPoint y: 437, endPoint x: 480, endPoint y: 437, distance: 22.0
click at [458, 437] on icon "chevron_left" at bounding box center [462, 440] width 24 height 14
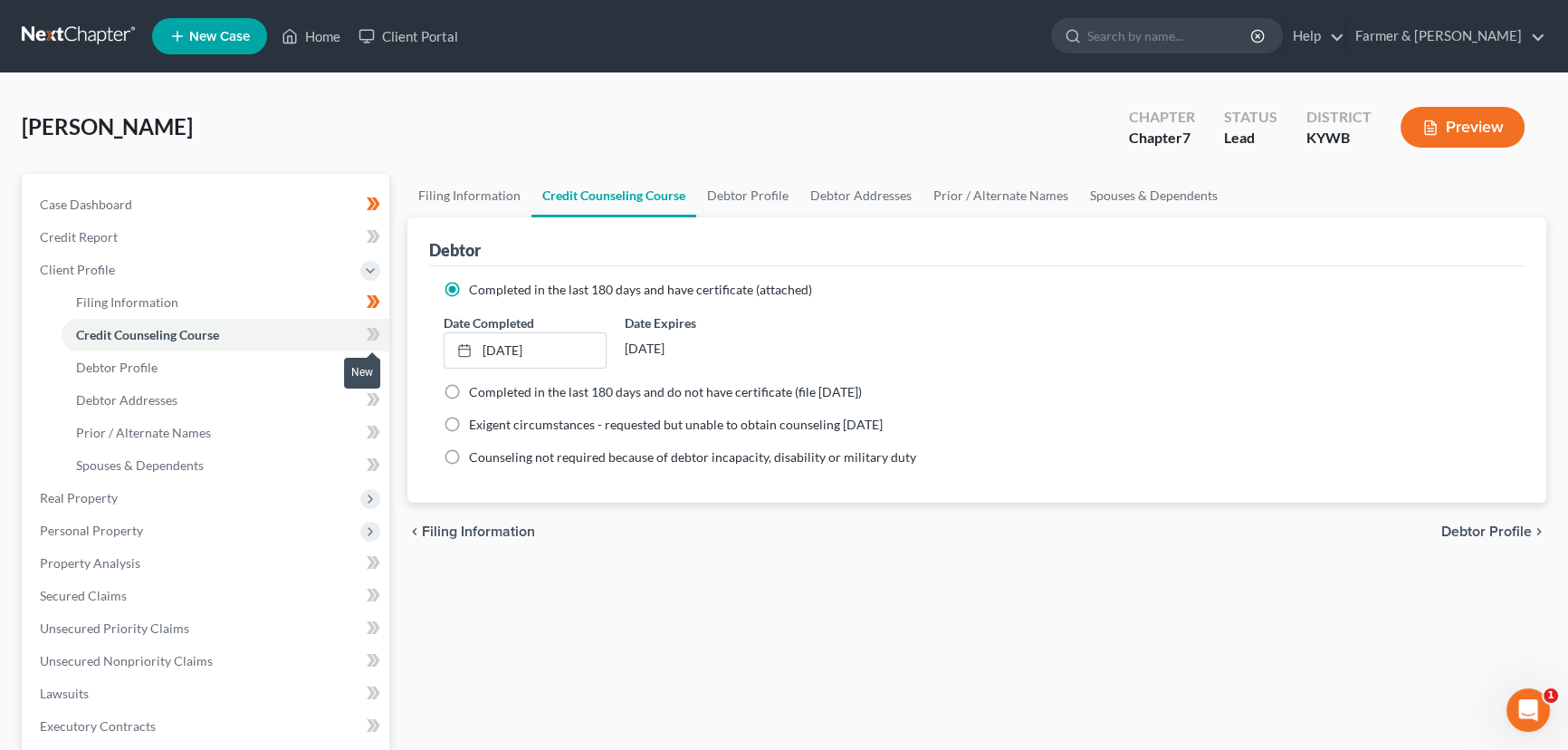
click at [370, 331] on icon at bounding box center [374, 334] width 14 height 23
click at [371, 332] on icon at bounding box center [374, 334] width 14 height 23
click at [389, 160] on div "[PERSON_NAME] Upgraded Chapter Chapter 7 Status Lead District [GEOGRAPHIC_DATA]…" at bounding box center [784, 134] width 1525 height 79
click at [144, 371] on span "Debtor Profile" at bounding box center [117, 367] width 82 height 15
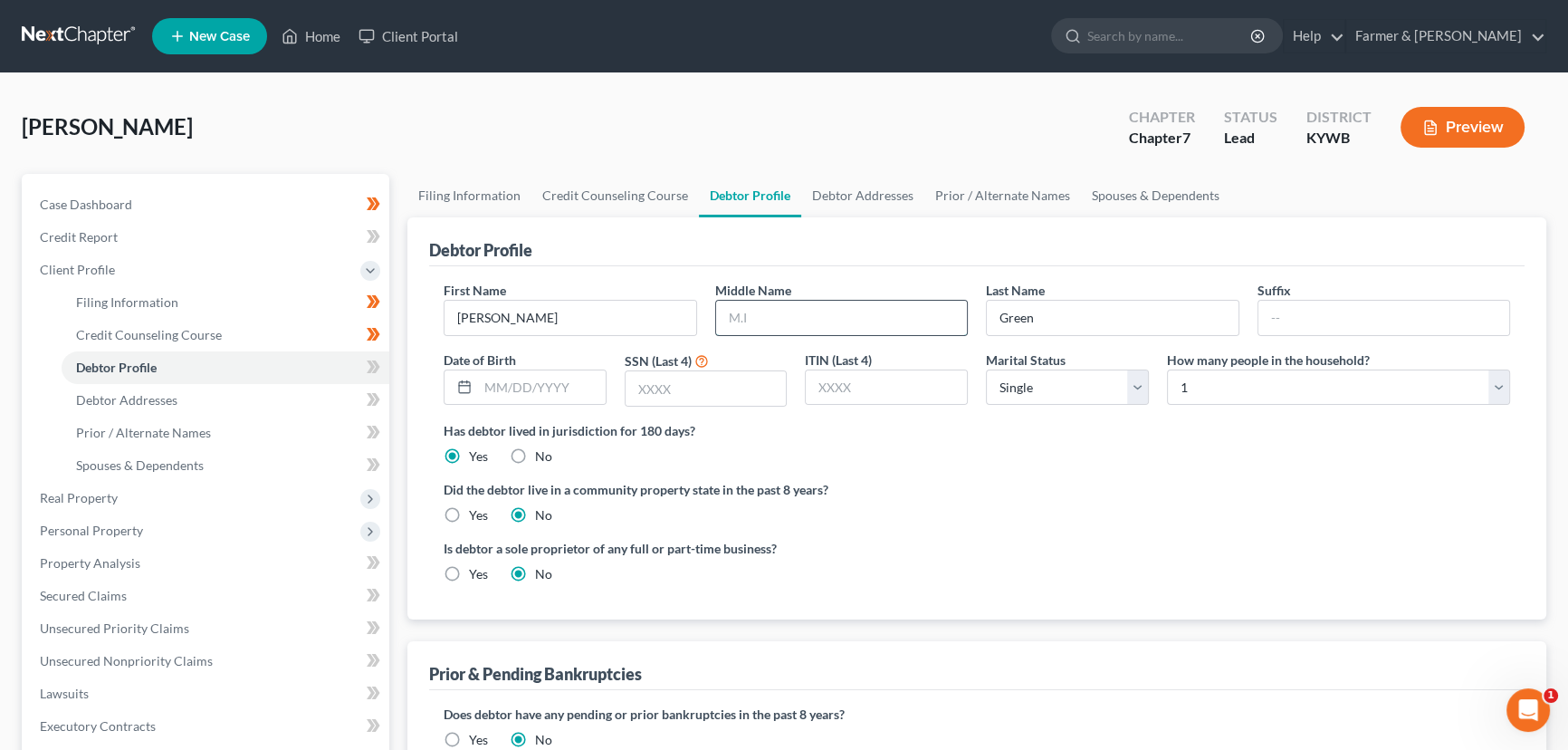
click at [813, 317] on input "text" at bounding box center [842, 318] width 252 height 34
click at [770, 115] on div "[PERSON_NAME] Upgraded Chapter Chapter 7 Status Lead District [GEOGRAPHIC_DATA]…" at bounding box center [784, 134] width 1525 height 79
drag, startPoint x: 489, startPoint y: 383, endPoint x: 428, endPoint y: 397, distance: 62.6
click at [489, 383] on input "text" at bounding box center [542, 388] width 128 height 34
click at [374, 136] on div "[PERSON_NAME] Upgraded Chapter Chapter 7 Status Lead District [GEOGRAPHIC_DATA]…" at bounding box center [784, 134] width 1525 height 79
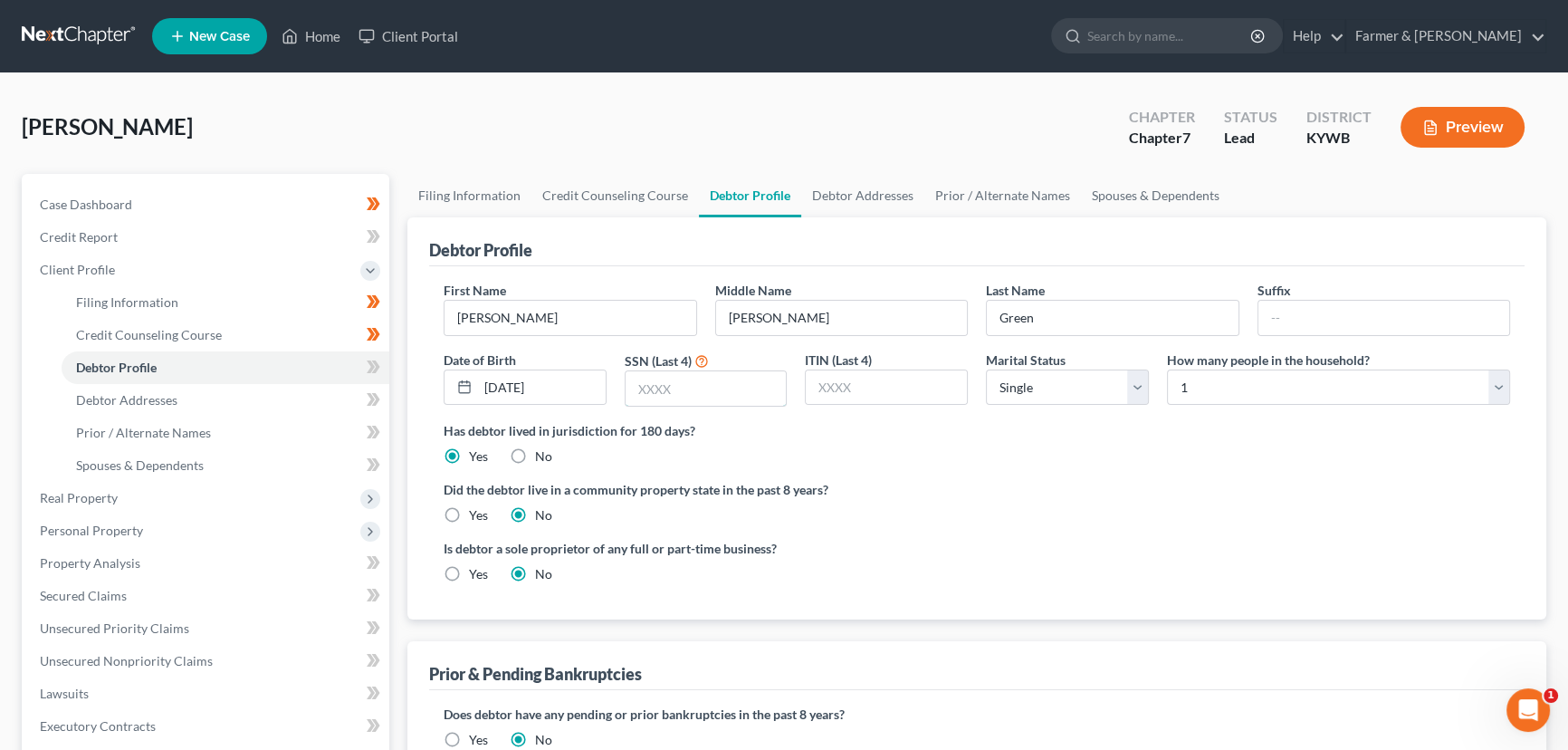
click at [636, 381] on input "text" at bounding box center [706, 388] width 161 height 34
click at [1075, 455] on div "Has debtor lived in jurisdiction for 180 days? Yes No Debtor must reside in jur…" at bounding box center [976, 443] width 1066 height 44
click at [519, 103] on div "[PERSON_NAME] Upgraded Chapter Chapter 7 Status Lead District [GEOGRAPHIC_DATA]…" at bounding box center [784, 134] width 1525 height 79
click at [374, 364] on icon at bounding box center [374, 367] width 14 height 23
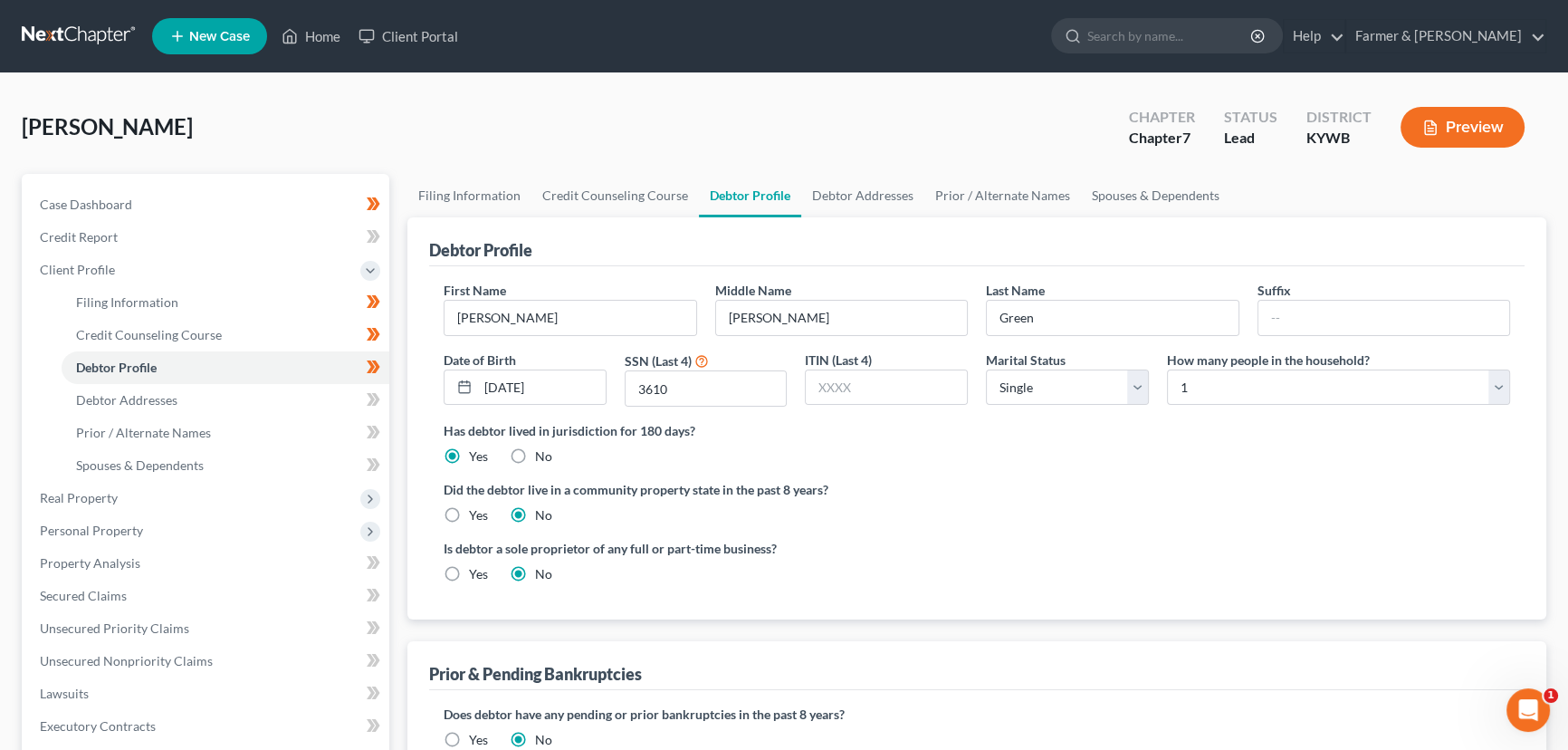
click at [417, 124] on div "[PERSON_NAME] Upgraded Chapter Chapter 7 Status Lead District [GEOGRAPHIC_DATA]…" at bounding box center [784, 134] width 1525 height 79
click at [158, 403] on span "Debtor Addresses" at bounding box center [126, 399] width 101 height 15
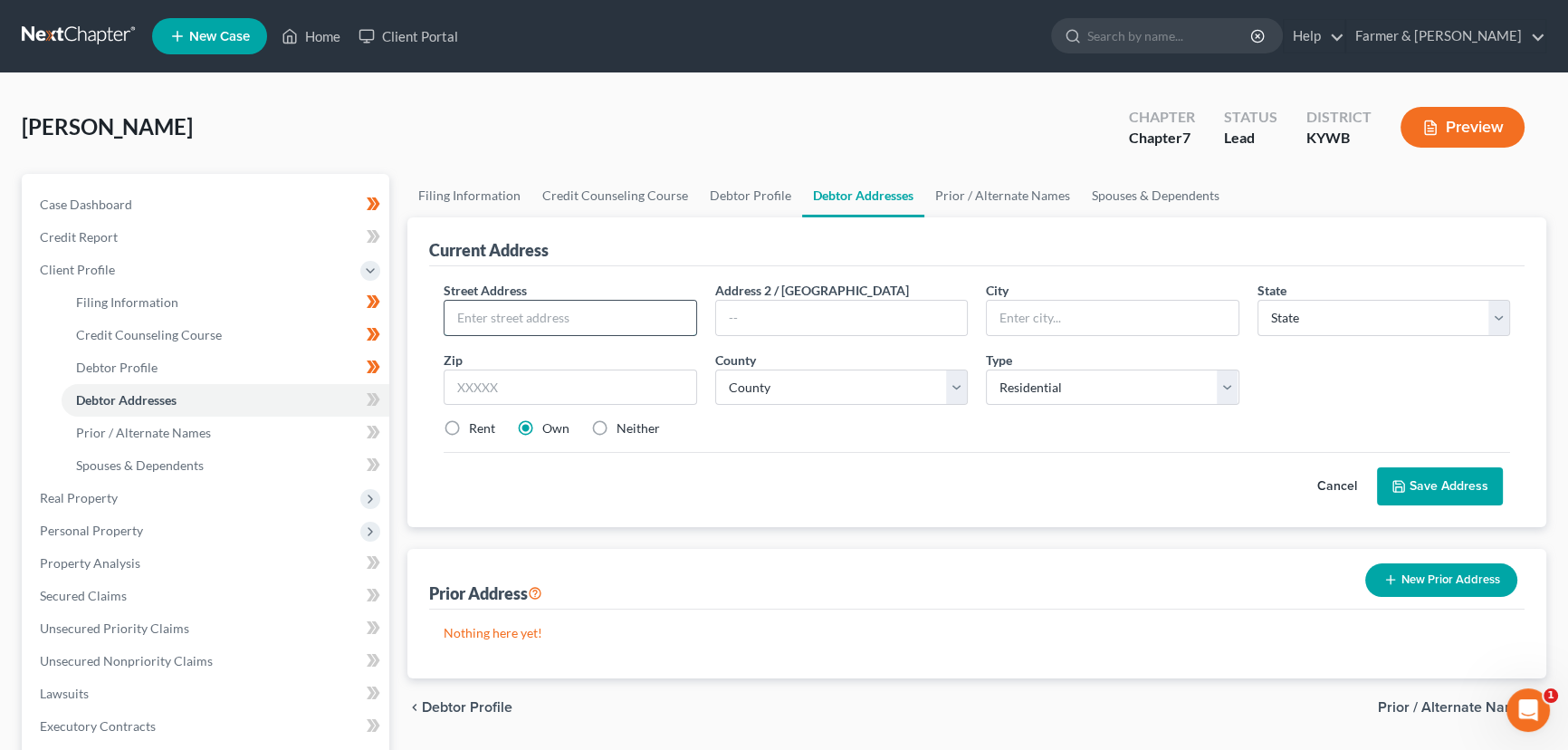
drag, startPoint x: 541, startPoint y: 317, endPoint x: 549, endPoint y: 332, distance: 17.0
click at [541, 317] on input "text" at bounding box center [571, 318] width 252 height 34
paste input "[STREET_ADDRESS][PERSON_NAME]"
click at [521, 379] on input "text" at bounding box center [571, 388] width 254 height 36
click at [642, 384] on input "text" at bounding box center [571, 388] width 254 height 36
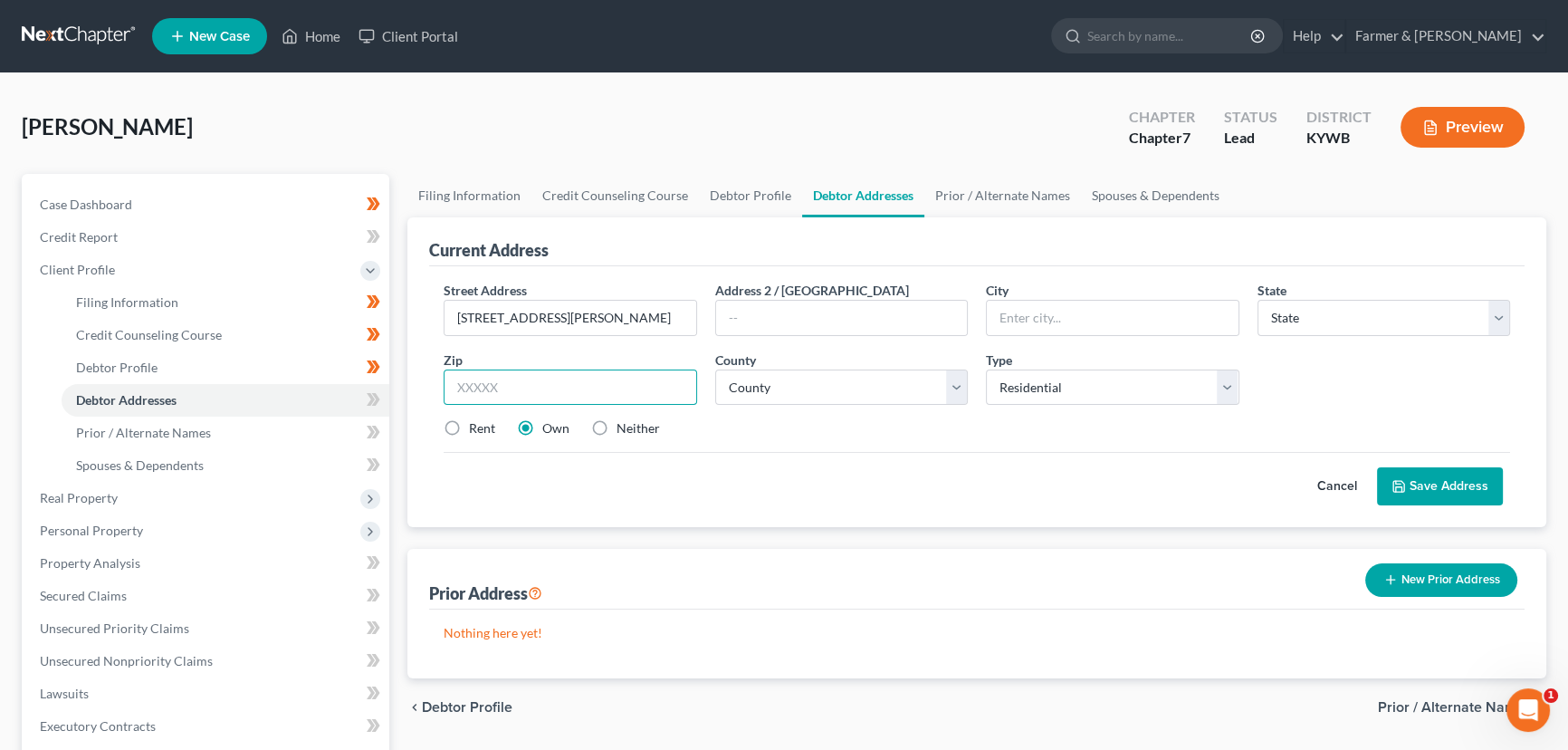
paste input "42122"
click at [784, 484] on div "Cancel Save Address" at bounding box center [976, 478] width 1066 height 53
click at [469, 427] on label "Rent" at bounding box center [482, 428] width 26 height 18
click at [477, 427] on input "Rent" at bounding box center [483, 425] width 12 height 12
click at [822, 385] on select "County [GEOGRAPHIC_DATA] [GEOGRAPHIC_DATA] [GEOGRAPHIC_DATA] [GEOGRAPHIC_DATA] …" at bounding box center [842, 388] width 254 height 36
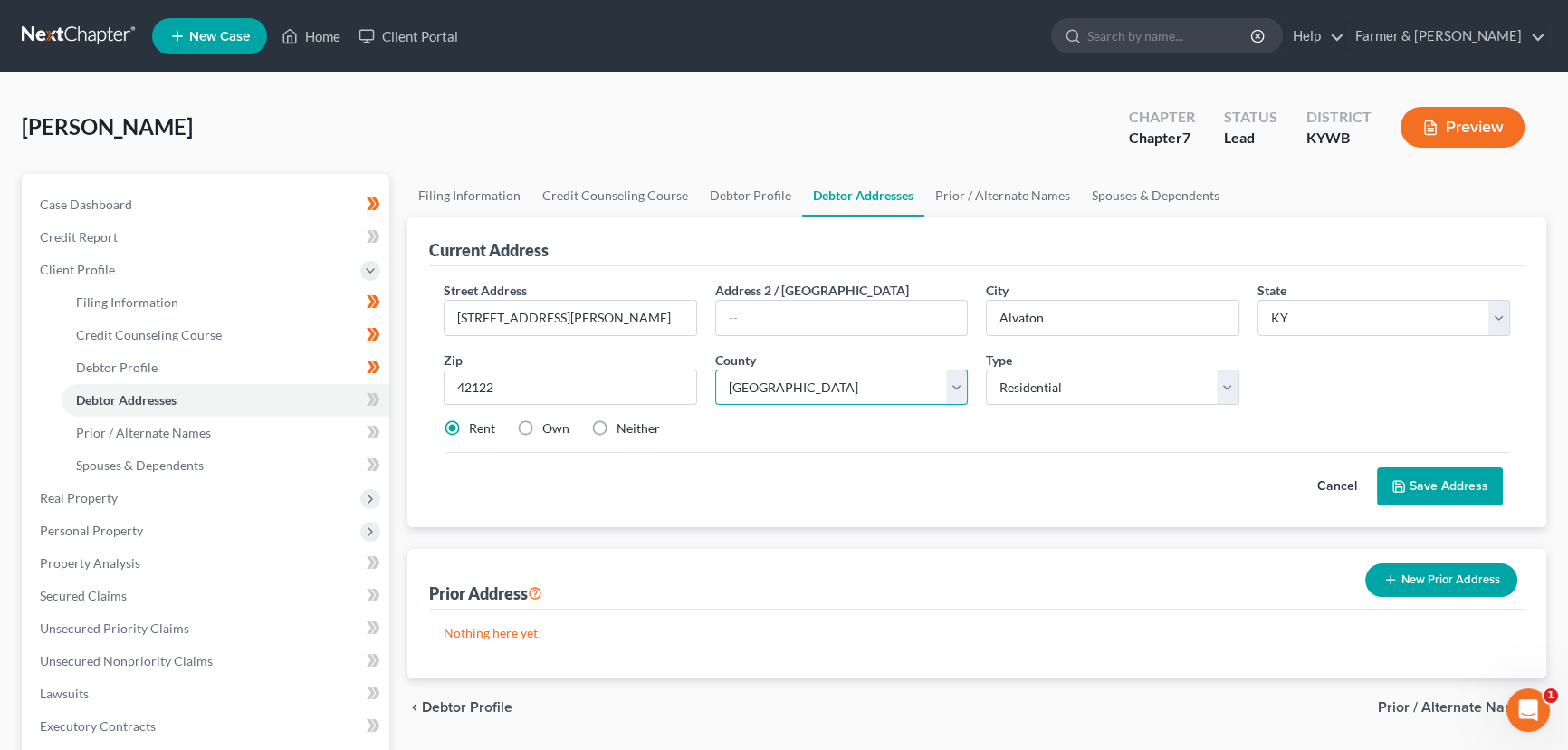
click at [716, 370] on select "County [GEOGRAPHIC_DATA] [GEOGRAPHIC_DATA] [GEOGRAPHIC_DATA] [GEOGRAPHIC_DATA] …" at bounding box center [842, 388] width 254 height 36
click at [911, 475] on div "Cancel Save Address" at bounding box center [976, 478] width 1066 height 53
click at [1409, 489] on button "Save Address" at bounding box center [1440, 486] width 126 height 38
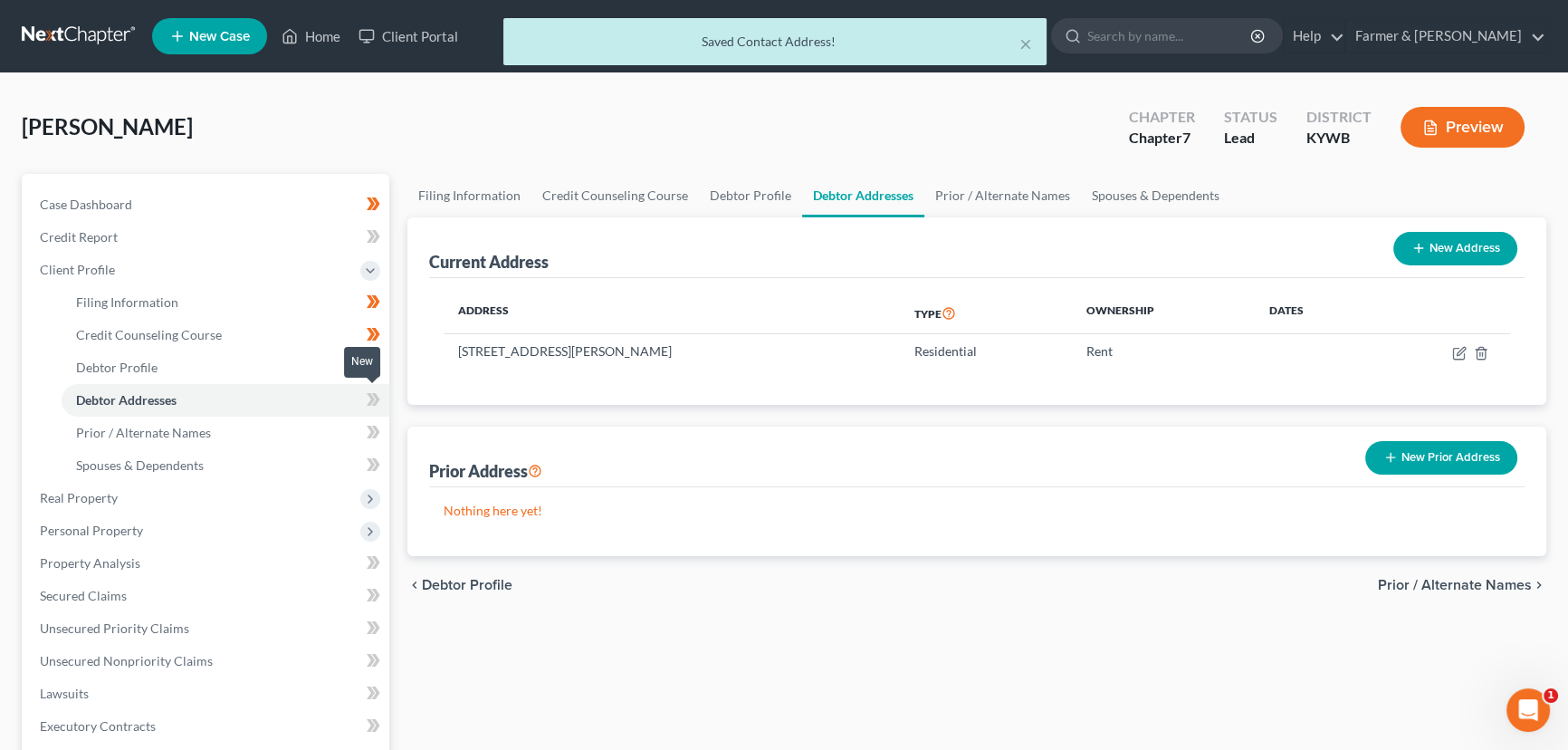
click at [379, 397] on icon at bounding box center [376, 399] width 8 height 13
click at [404, 409] on div "Filing Information Credit Counseling Course Debtor Profile Debtor Addresses Pri…" at bounding box center [977, 632] width 1157 height 916
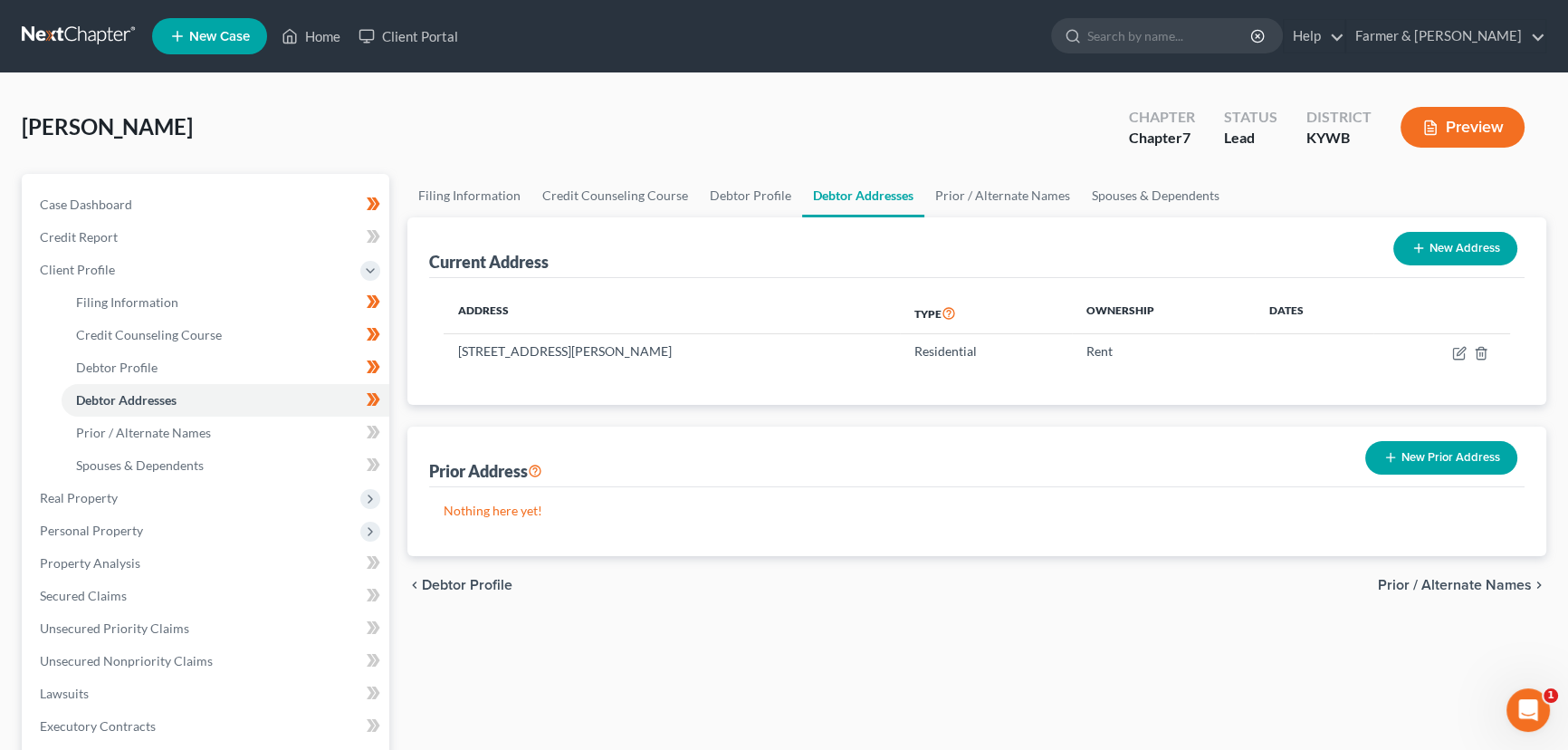
drag, startPoint x: 111, startPoint y: 273, endPoint x: 22, endPoint y: 305, distance: 94.6
click at [111, 273] on span "Client Profile" at bounding box center [77, 269] width 75 height 15
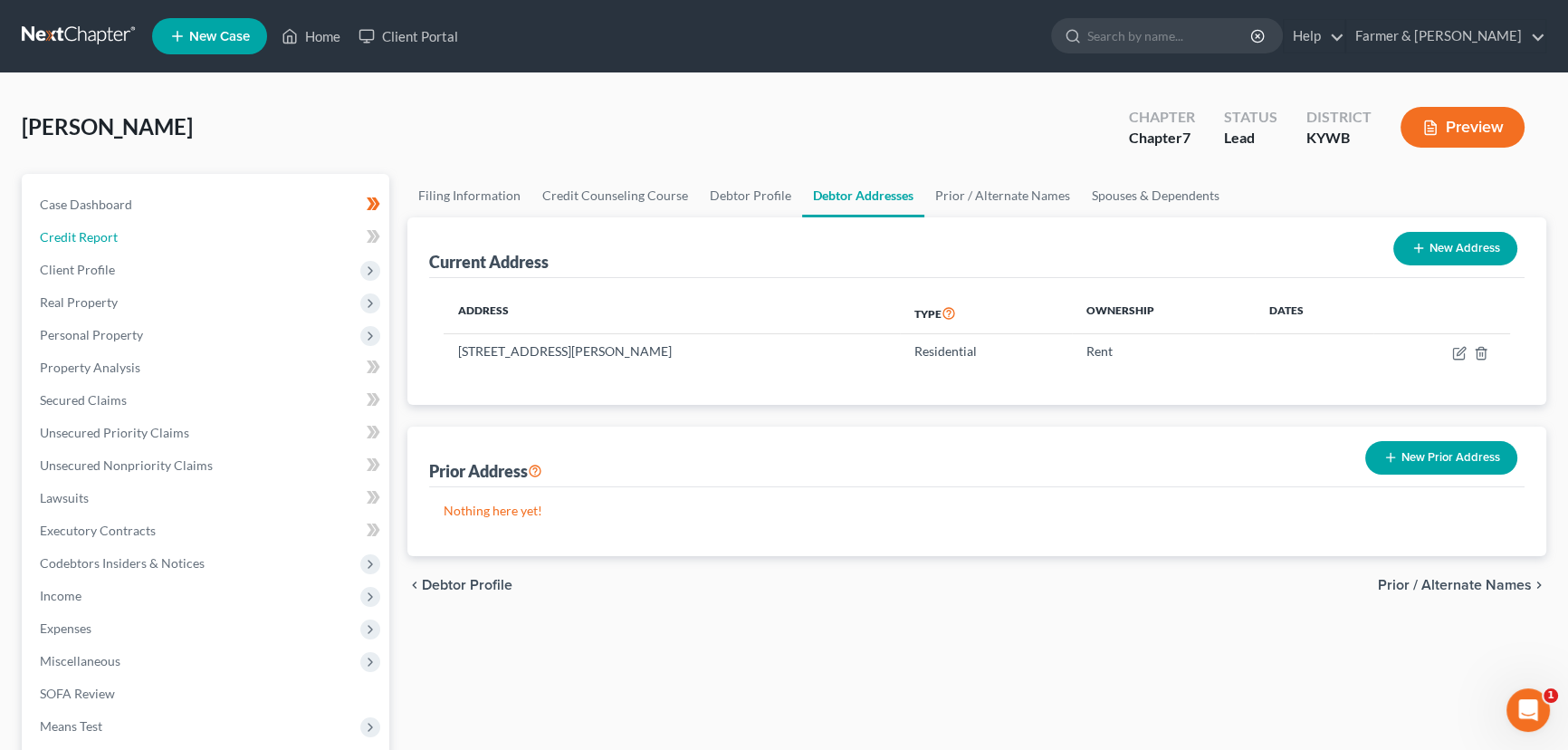
drag, startPoint x: 94, startPoint y: 237, endPoint x: 411, endPoint y: 343, distance: 334.3
click at [94, 237] on span "Credit Report" at bounding box center [79, 236] width 78 height 15
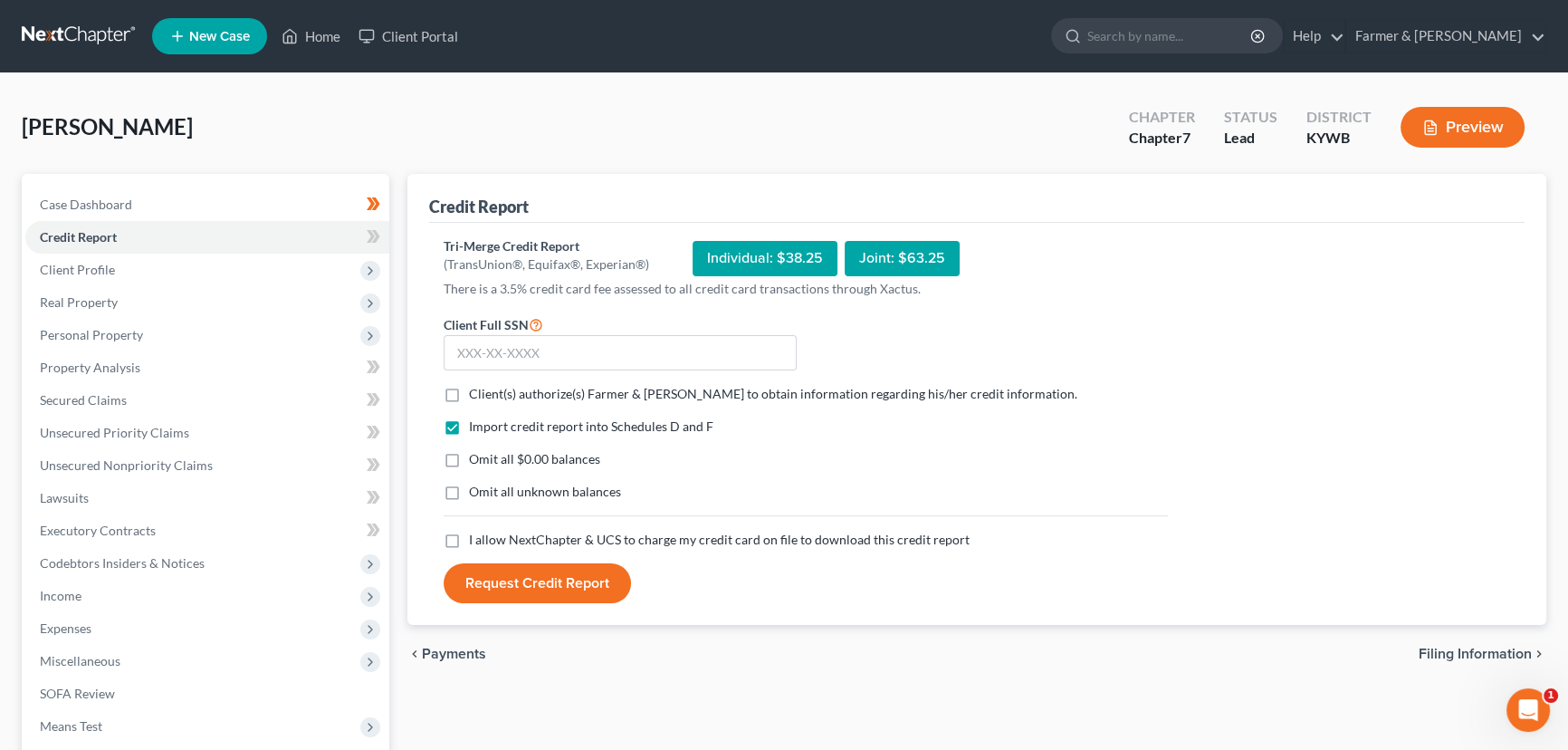
drag, startPoint x: 439, startPoint y: 390, endPoint x: 455, endPoint y: 453, distance: 65.0
click at [469, 390] on label "Client(s) authorize(s) Farmer & [PERSON_NAME] to obtain information regarding h…" at bounding box center [773, 394] width 609 height 18
click at [477, 390] on input "Client(s) authorize(s) Farmer & [PERSON_NAME] to obtain information regarding h…" at bounding box center [483, 391] width 12 height 12
click at [469, 453] on label "Omit all $0.00 balances" at bounding box center [534, 459] width 131 height 18
click at [477, 453] on input "Omit all $0.00 balances" at bounding box center [483, 456] width 12 height 12
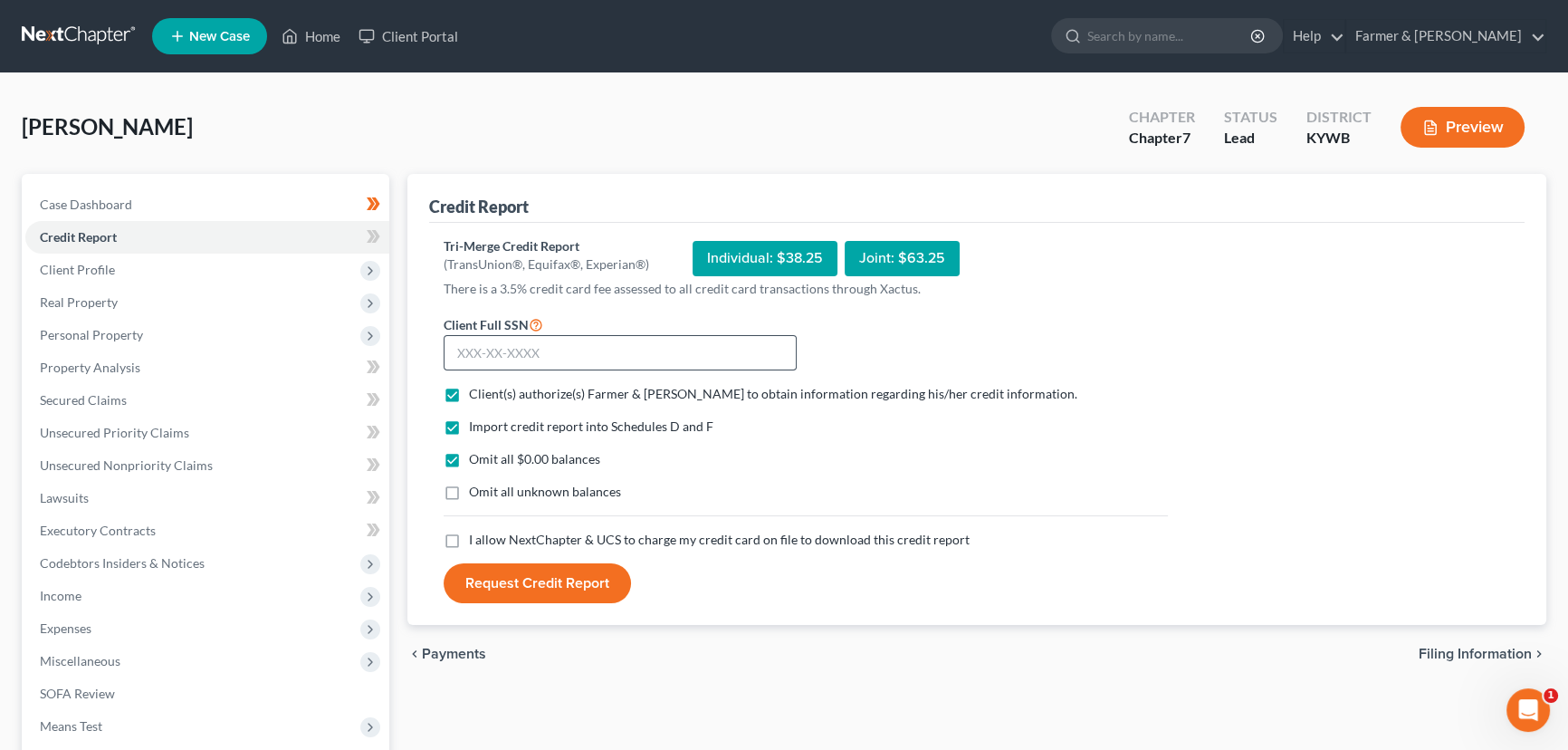
click at [469, 537] on label "I allow NextChapter & UCS to charge my credit card on file to download this cre…" at bounding box center [719, 540] width 501 height 18
click at [477, 537] on input "I allow NextChapter & UCS to charge my credit card on file to download this cre…" at bounding box center [483, 537] width 12 height 12
click at [524, 363] on input "text" at bounding box center [620, 353] width 353 height 36
drag, startPoint x: 563, startPoint y: 606, endPoint x: 564, endPoint y: 584, distance: 22.0
click at [564, 606] on div "Tri-Merge Credit Report (TransUnion®, Equifax®, Experian®) Individual: $38.25 J…" at bounding box center [976, 424] width 1095 height 403
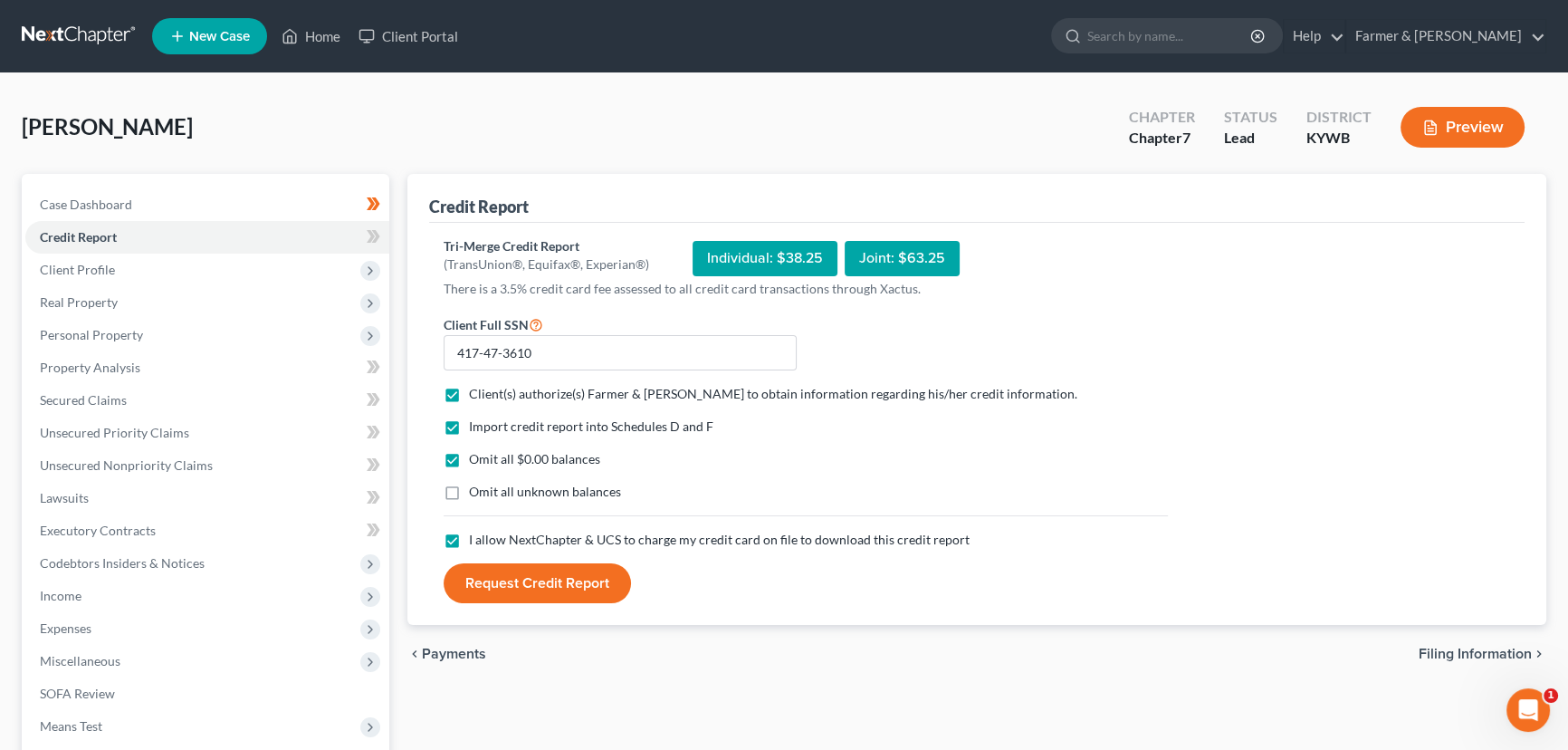
click at [565, 580] on button "Request Credit Report" at bounding box center [538, 583] width 188 height 40
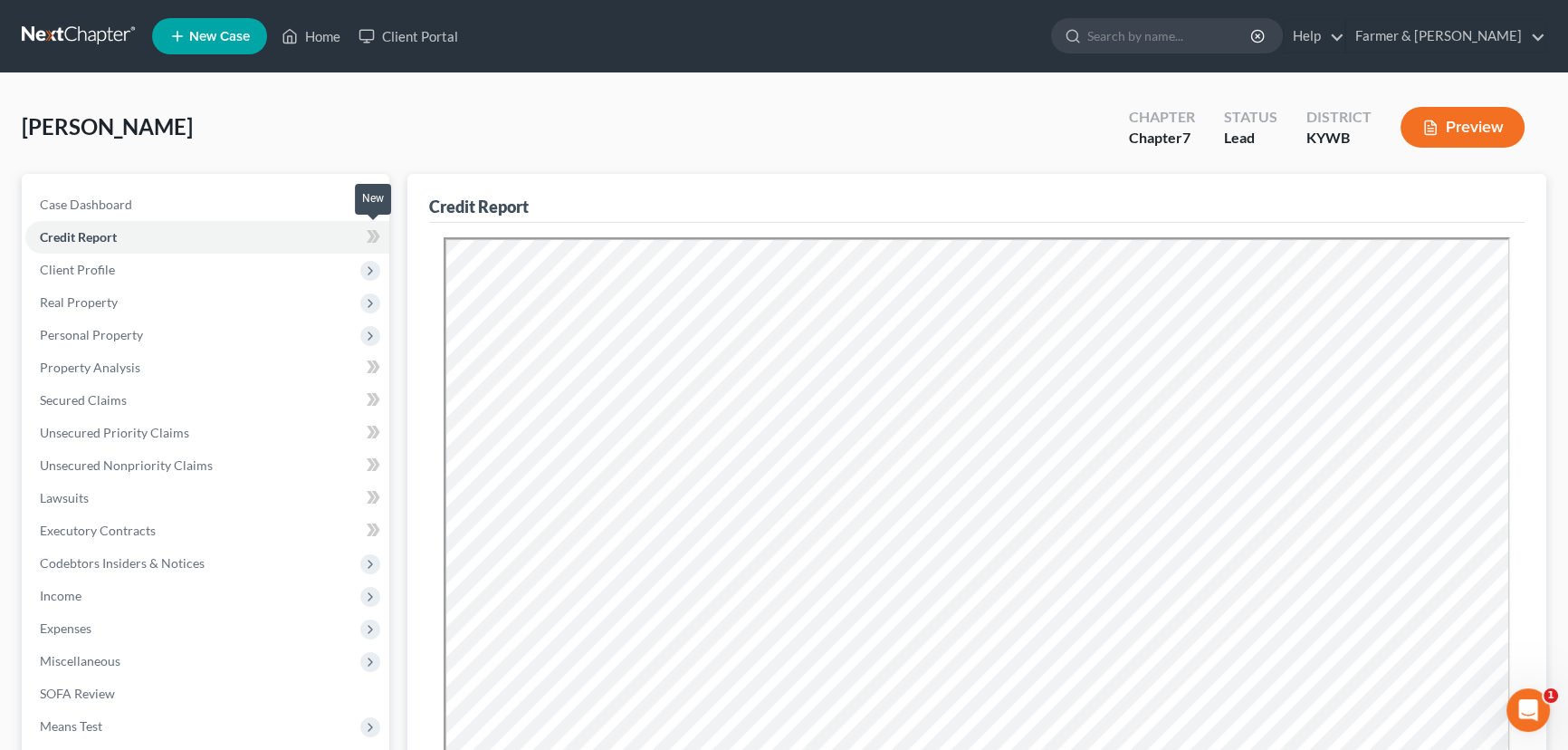
click at [388, 236] on span at bounding box center [374, 239] width 32 height 27
click at [387, 236] on span at bounding box center [374, 239] width 32 height 27
click at [438, 120] on div "[PERSON_NAME] Upgraded Chapter Chapter 7 Status Lead District [GEOGRAPHIC_DATA]…" at bounding box center [784, 134] width 1525 height 79
click at [565, 82] on div "[PERSON_NAME] Upgraded Chapter Chapter 7 Status Lead District [GEOGRAPHIC_DATA]…" at bounding box center [784, 614] width 1568 height 1083
drag, startPoint x: 477, startPoint y: 127, endPoint x: 467, endPoint y: 212, distance: 85.6
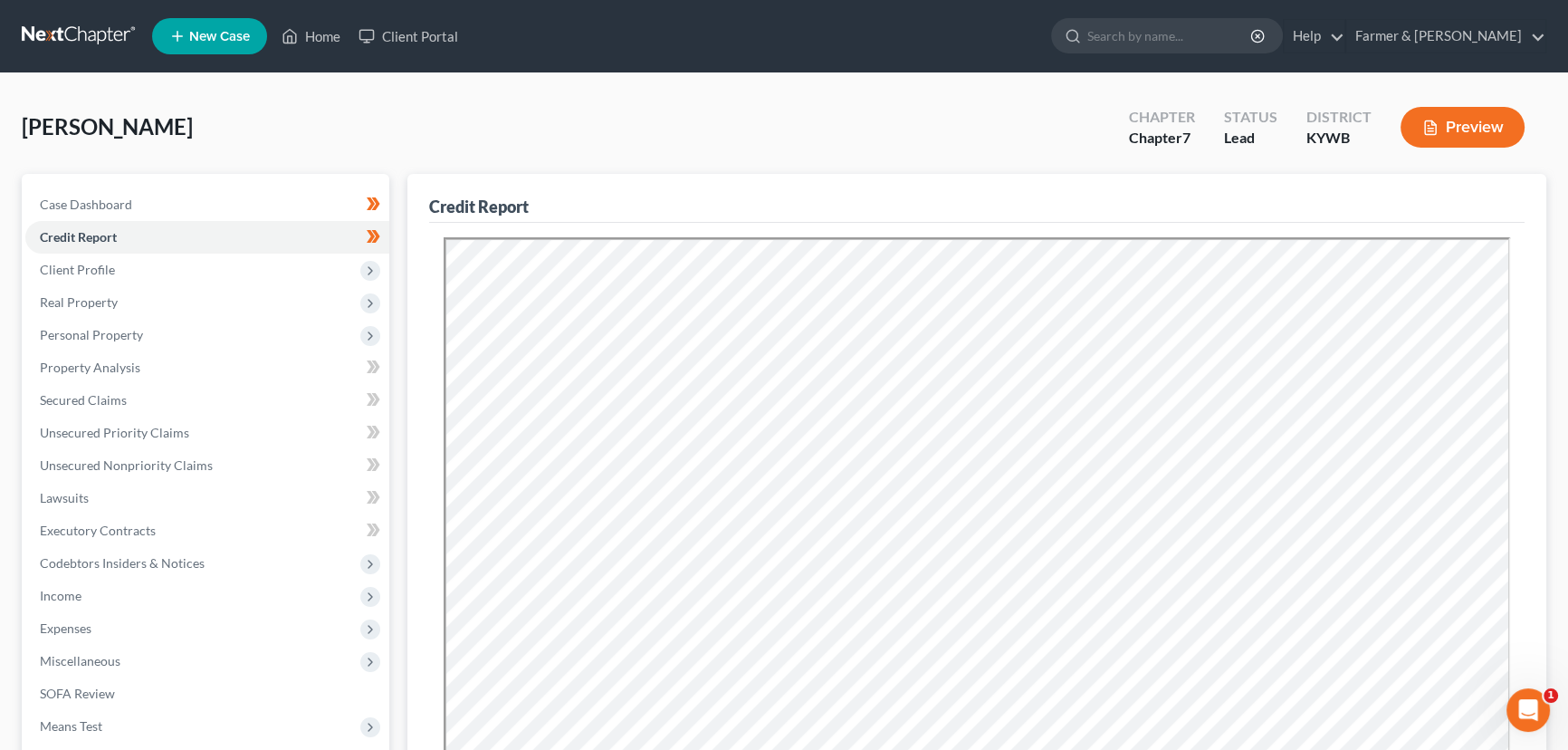
click at [477, 127] on div "[PERSON_NAME] Upgraded Chapter Chapter 7 Status Lead District [GEOGRAPHIC_DATA]…" at bounding box center [784, 134] width 1525 height 79
click at [486, 118] on div "[PERSON_NAME] Upgraded Chapter Chapter 7 Status Lead District [GEOGRAPHIC_DATA]…" at bounding box center [784, 134] width 1525 height 79
click at [119, 273] on span "Client Profile" at bounding box center [207, 270] width 364 height 33
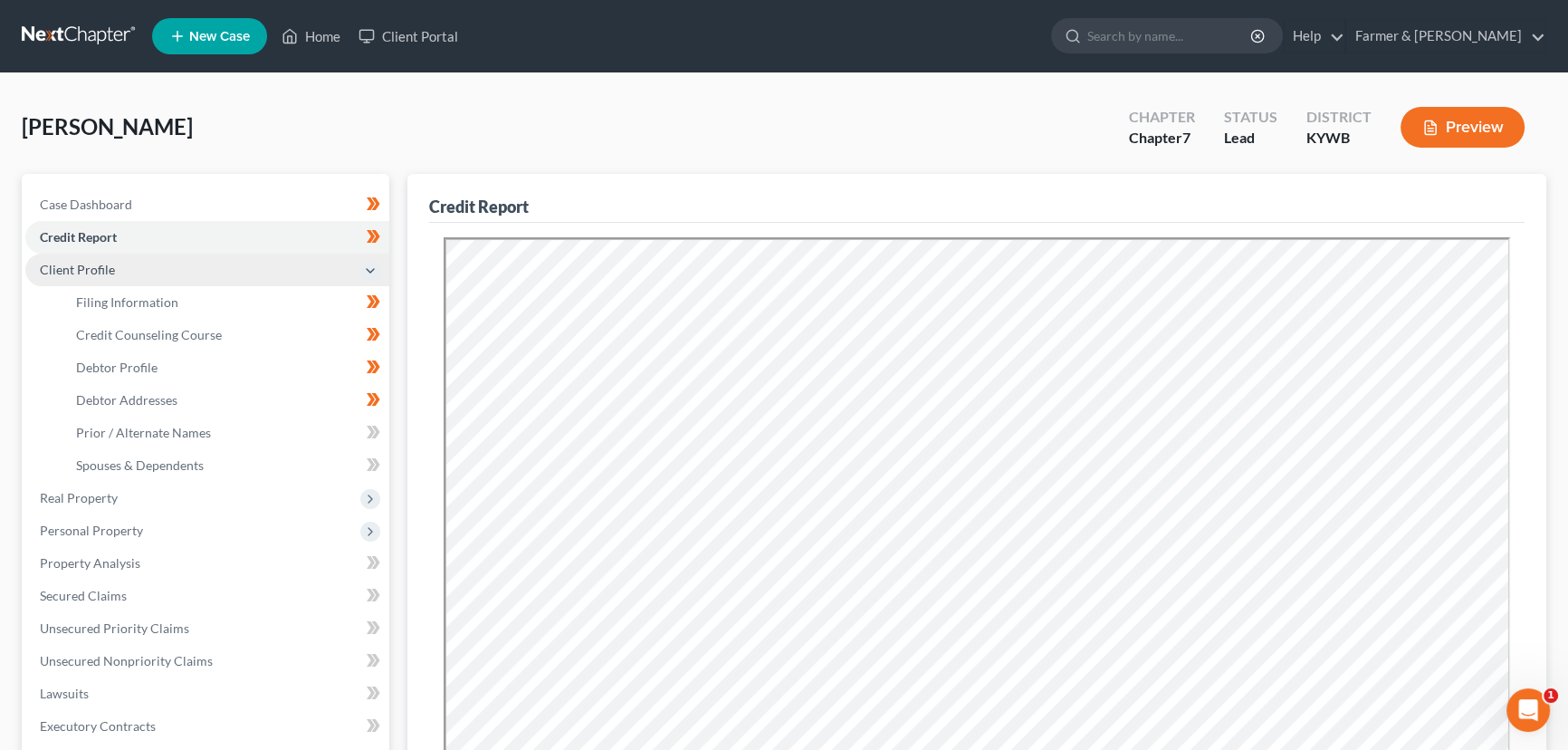
click at [119, 273] on span "Client Profile" at bounding box center [207, 270] width 364 height 33
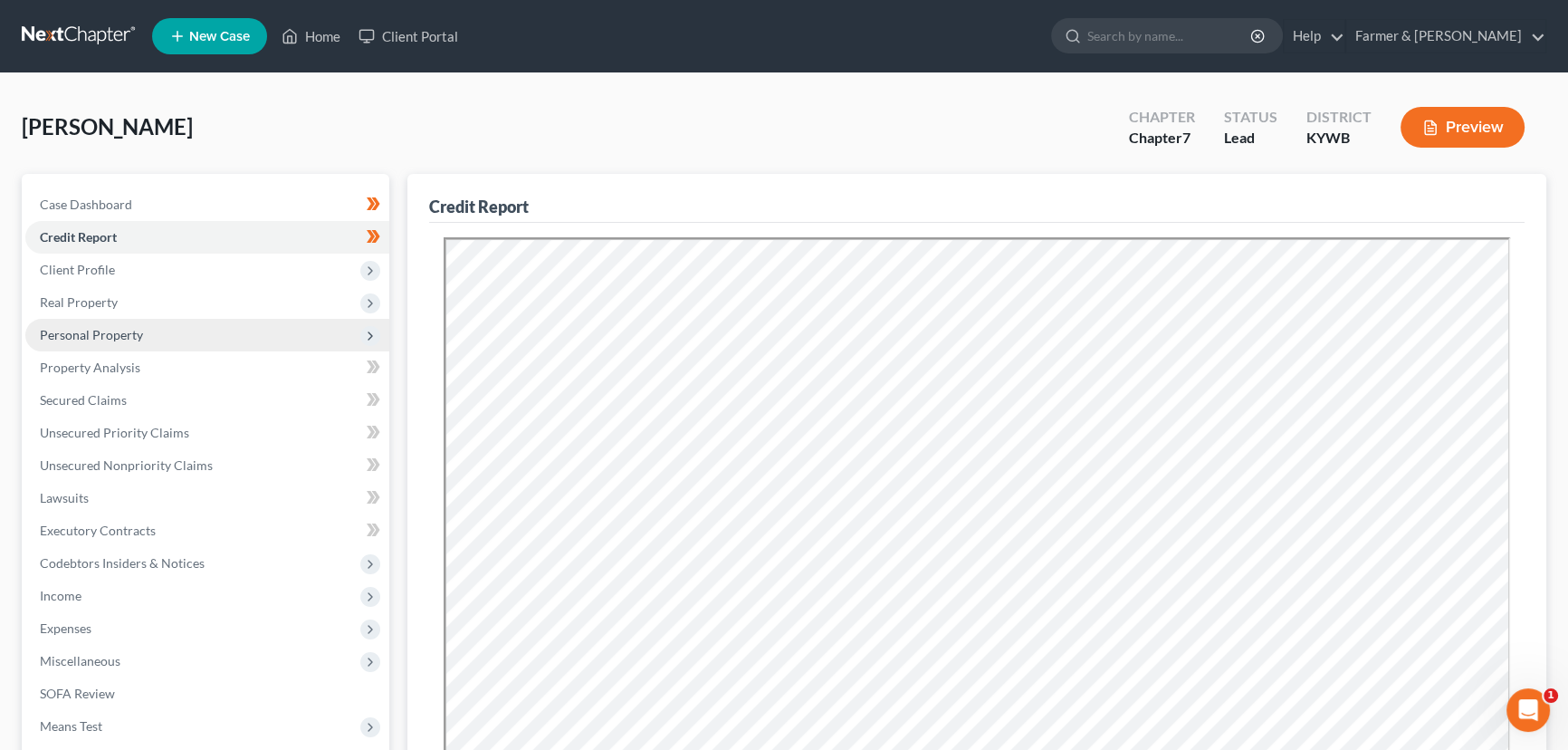
click at [101, 332] on span "Personal Property" at bounding box center [91, 334] width 103 height 15
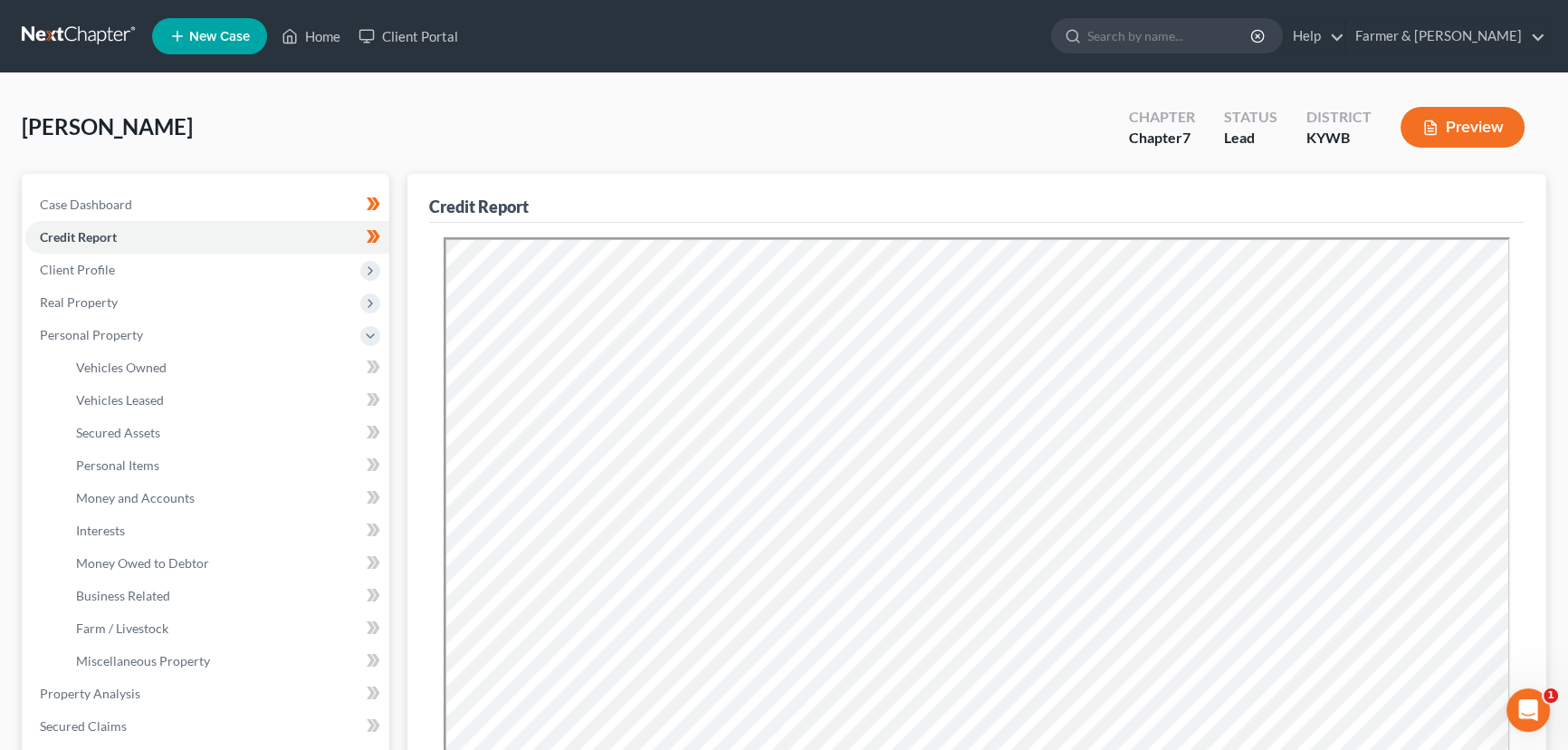
drag, startPoint x: 272, startPoint y: 136, endPoint x: 25, endPoint y: 306, distance: 299.8
click at [272, 136] on div "[PERSON_NAME] Upgraded Chapter Chapter 7 Status Lead District [GEOGRAPHIC_DATA]…" at bounding box center [784, 134] width 1525 height 79
click at [207, 662] on span "Miscellaneous Property" at bounding box center [143, 660] width 134 height 15
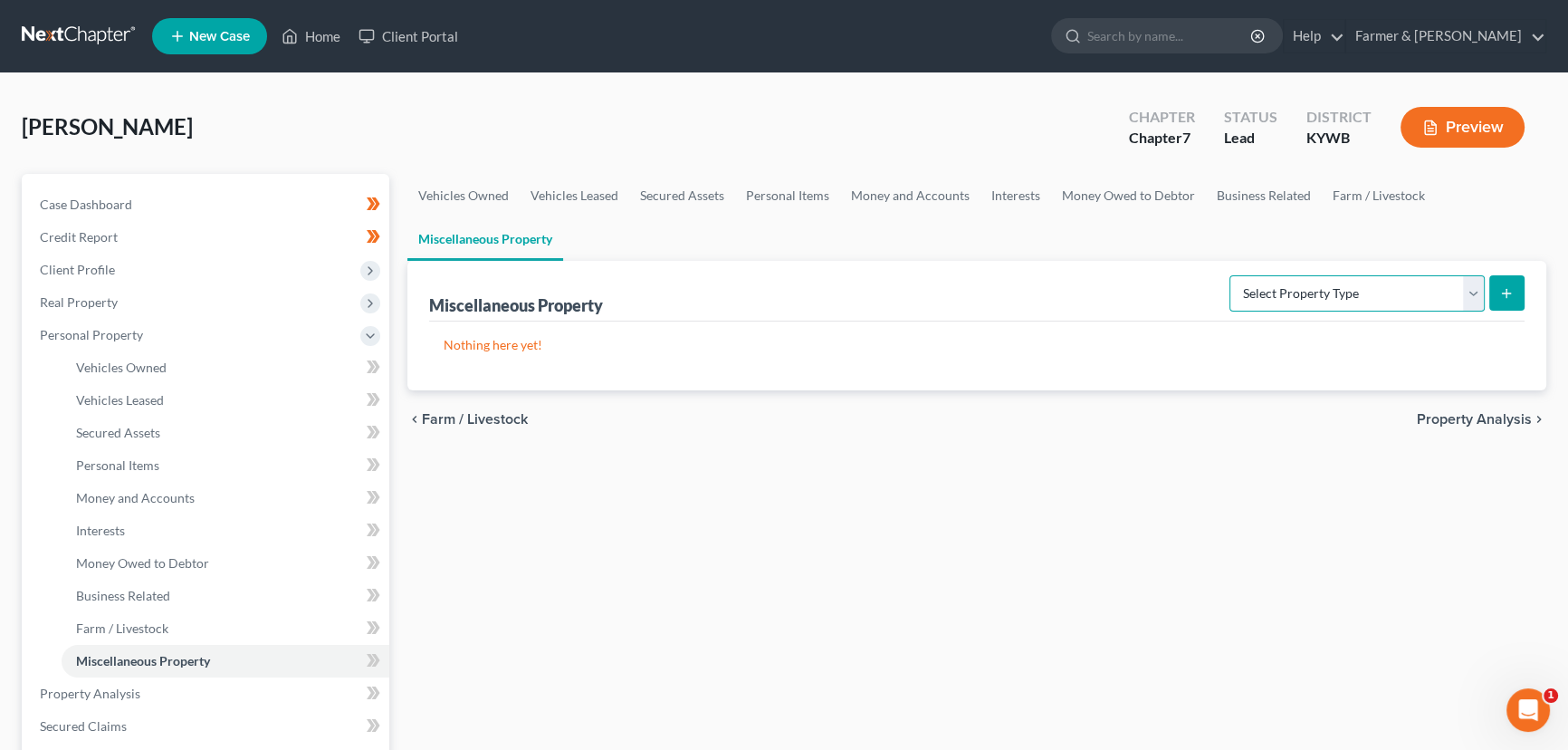
click at [1296, 281] on select "Select Property Type Assigned for Creditor Benefit [DATE] Holding for Another N…" at bounding box center [1356, 293] width 255 height 36
click at [1229, 275] on select "Select Property Type Assigned for Creditor Benefit [DATE] Holding for Another N…" at bounding box center [1356, 293] width 255 height 36
click at [1501, 301] on button "submit" at bounding box center [1506, 292] width 35 height 35
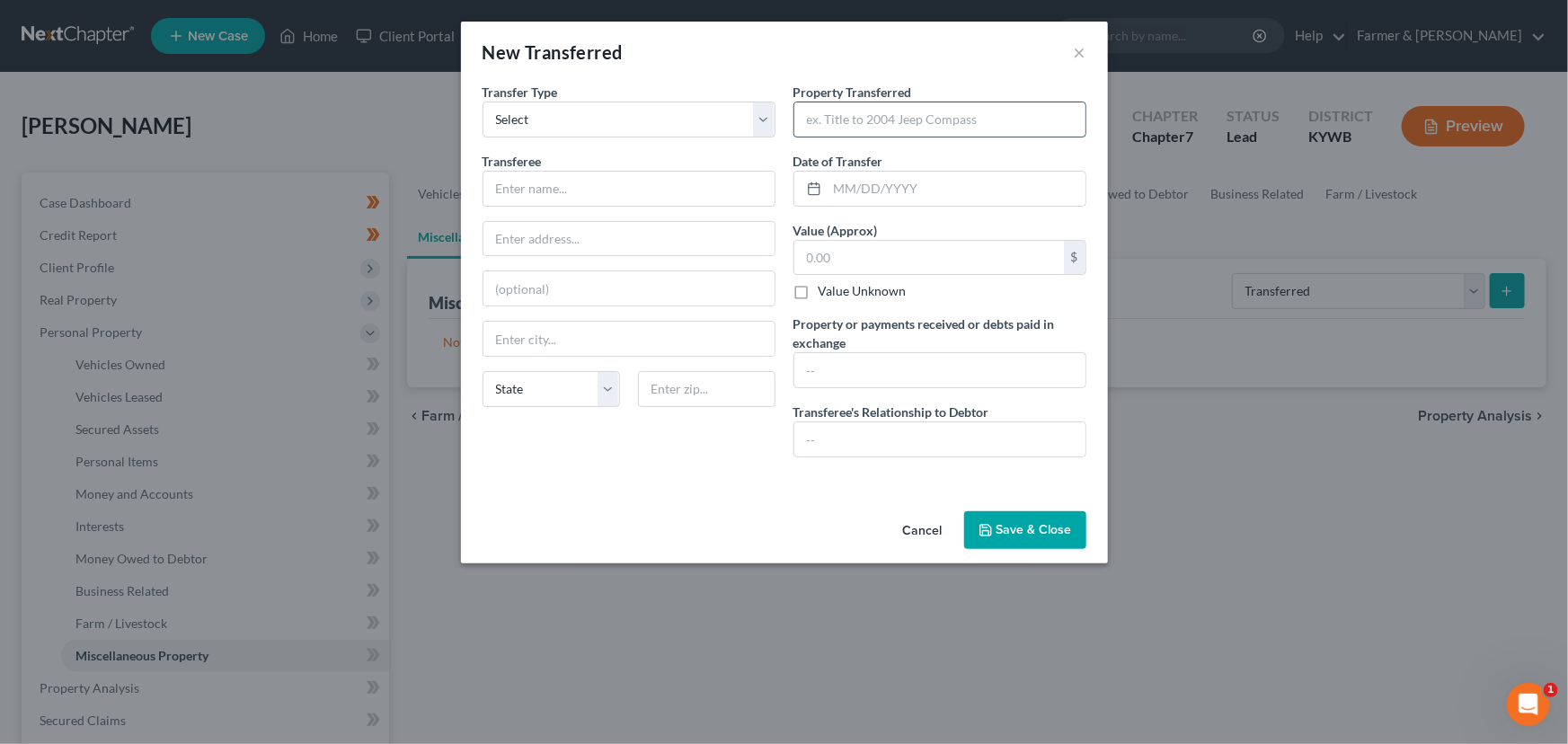
click at [871, 119] on input "text" at bounding box center [940, 119] width 292 height 34
click at [832, 121] on input "text" at bounding box center [940, 119] width 292 height 34
click at [587, 188] on input "text" at bounding box center [629, 188] width 292 height 34
paste input "unk yard / debtor no longer has information or location"
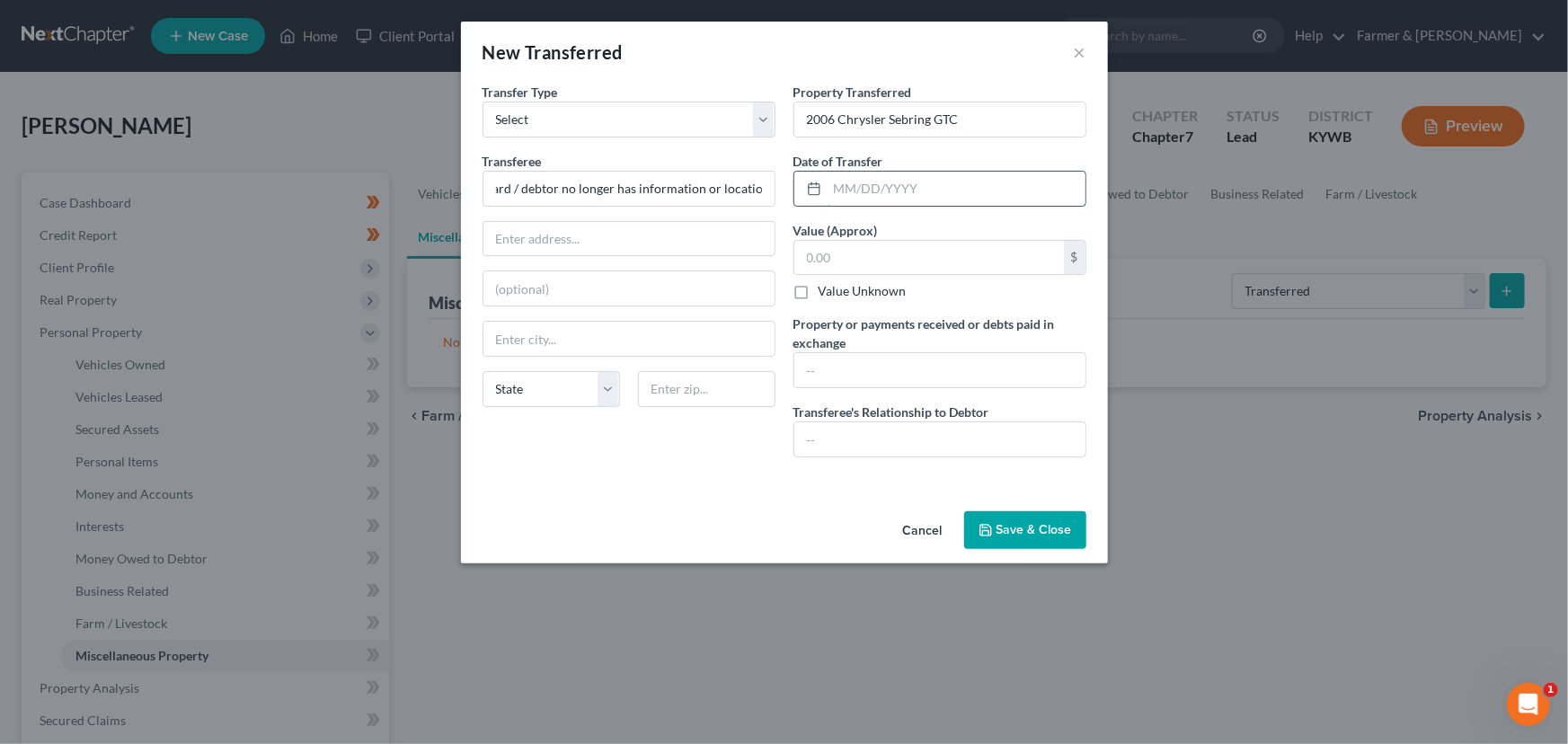
drag, startPoint x: 889, startPoint y: 175, endPoint x: 902, endPoint y: 188, distance: 18.4
click at [889, 175] on input "text" at bounding box center [956, 188] width 258 height 34
click at [818, 298] on label "Value Unknown" at bounding box center [862, 291] width 88 height 18
click at [826, 294] on input "Value Unknown" at bounding box center [832, 288] width 12 height 12
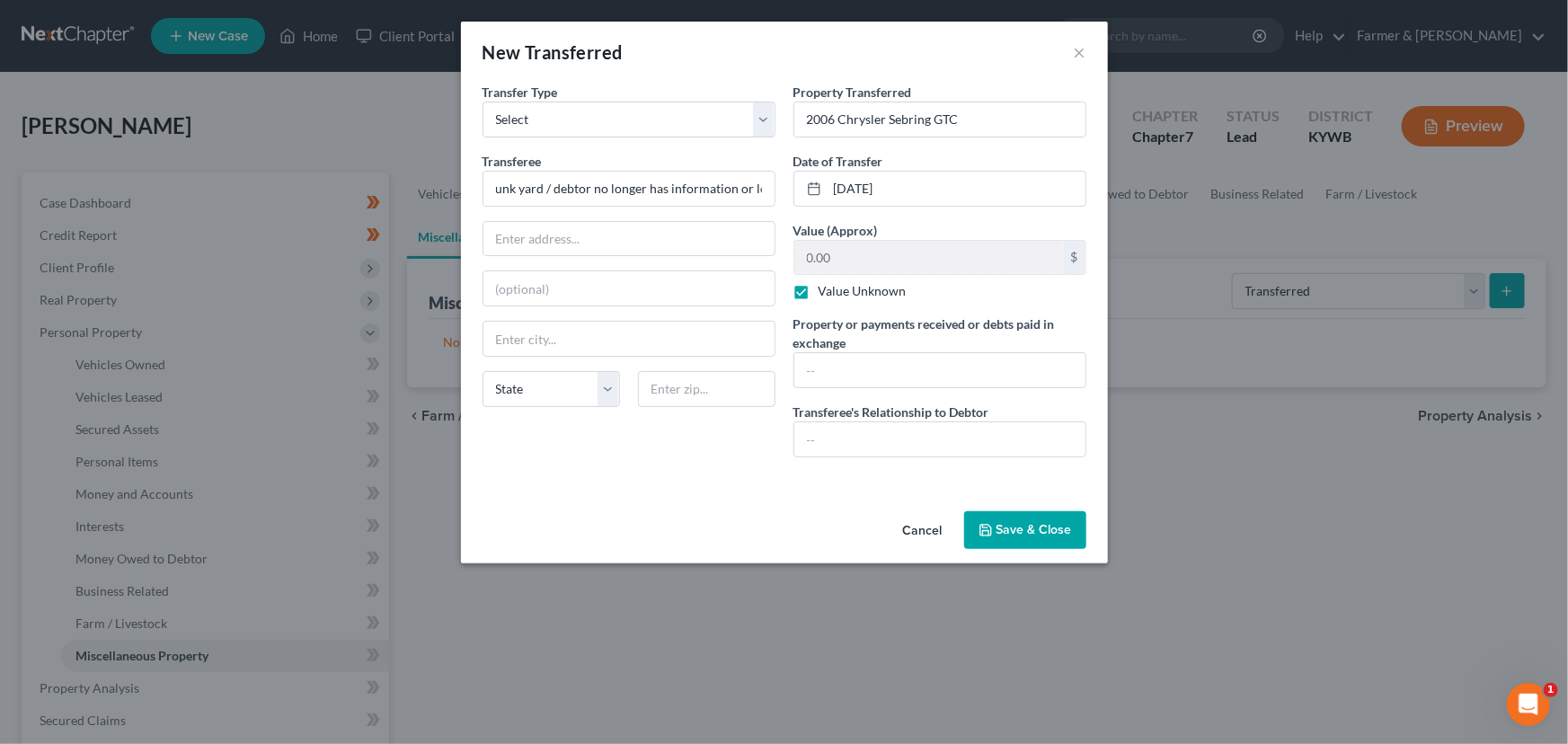
click at [731, 501] on div "An exemption set must first be selected from the Filing Information section. Tr…" at bounding box center [784, 293] width 647 height 422
drag, startPoint x: 527, startPoint y: 167, endPoint x: 531, endPoint y: 197, distance: 30.3
click at [526, 178] on div "Transferee * unk yard / debtor no longer has information or location" at bounding box center [628, 179] width 293 height 55
drag, startPoint x: 531, startPoint y: 197, endPoint x: 432, endPoint y: 196, distance: 99.0
click at [432, 196] on div "New Transferred × An exemption set must first be selected from the Filing Infor…" at bounding box center [784, 372] width 1568 height 744
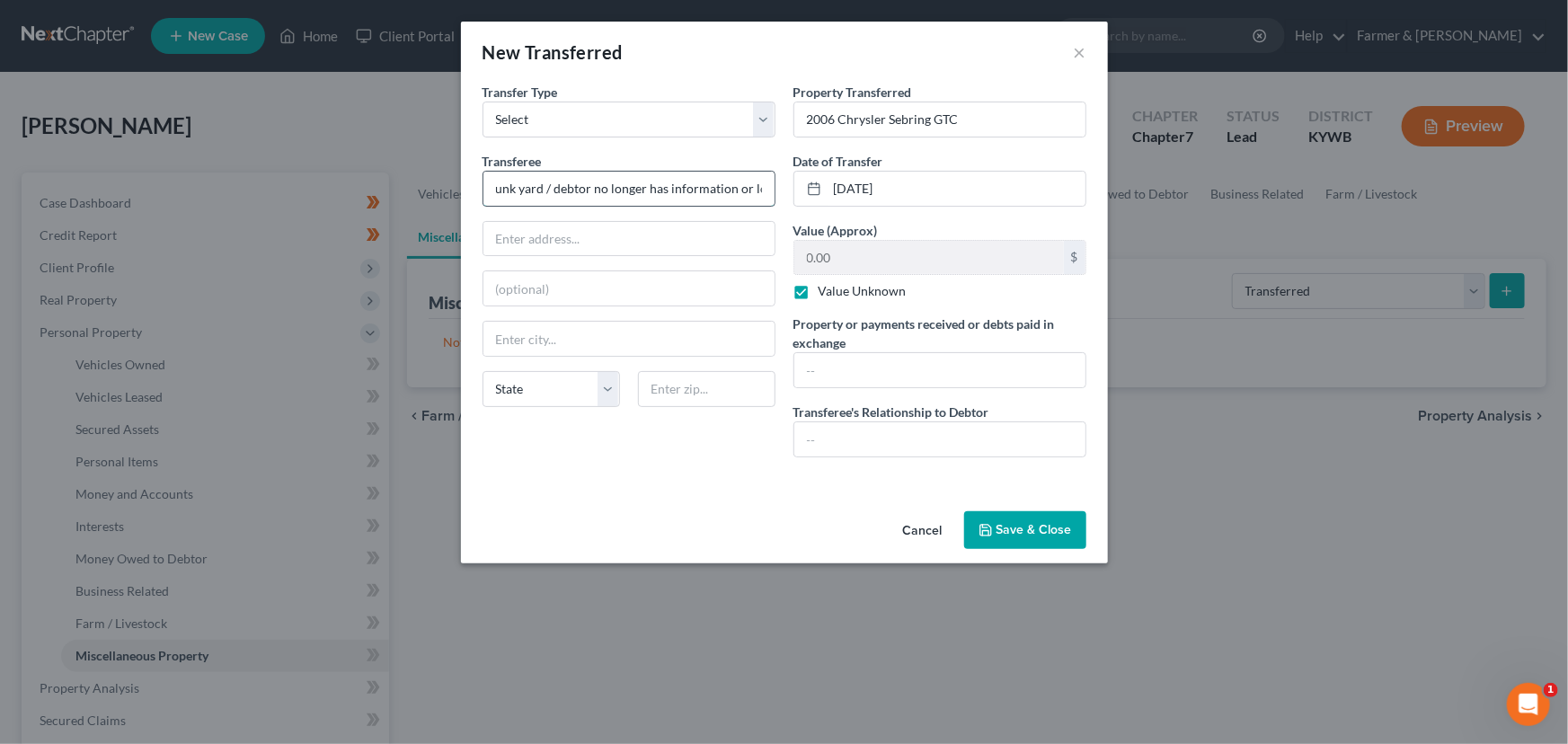
click at [505, 184] on input "unk yard / debtor no longer has information or location" at bounding box center [629, 188] width 292 height 34
click at [496, 193] on input "unk yard / debtor no longer has information or location" at bounding box center [629, 188] width 292 height 34
click at [621, 448] on div "Transfer Type * Select Ordinary ([DATE]) [DATE] Transferee * Junk yard / debtor…" at bounding box center [628, 277] width 310 height 389
click at [653, 467] on div "Transfer Type * Select Ordinary ([DATE]) [DATE] Transferee * Junk yard / debtor…" at bounding box center [628, 277] width 310 height 389
click at [692, 487] on div "An exemption set must first be selected from the Filing Information section. Tr…" at bounding box center [784, 293] width 647 height 422
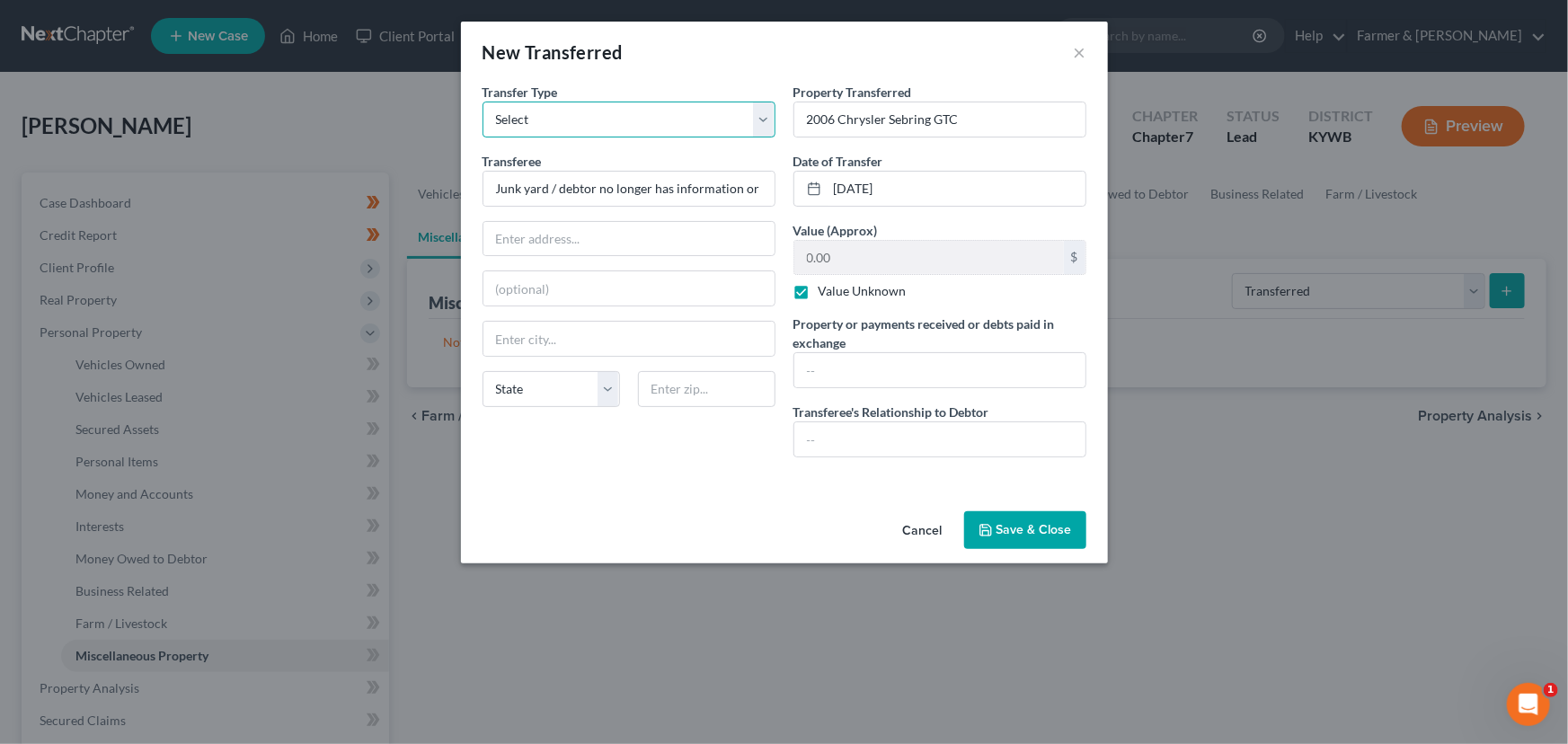
click at [642, 119] on select "Select Ordinary ([DATE]) [DATE]" at bounding box center [628, 119] width 293 height 36
click at [723, 477] on div "An exemption set must first be selected from the Filing Information section. Tr…" at bounding box center [784, 293] width 647 height 422
click at [1017, 525] on button "Save & Close" at bounding box center [1025, 530] width 122 height 38
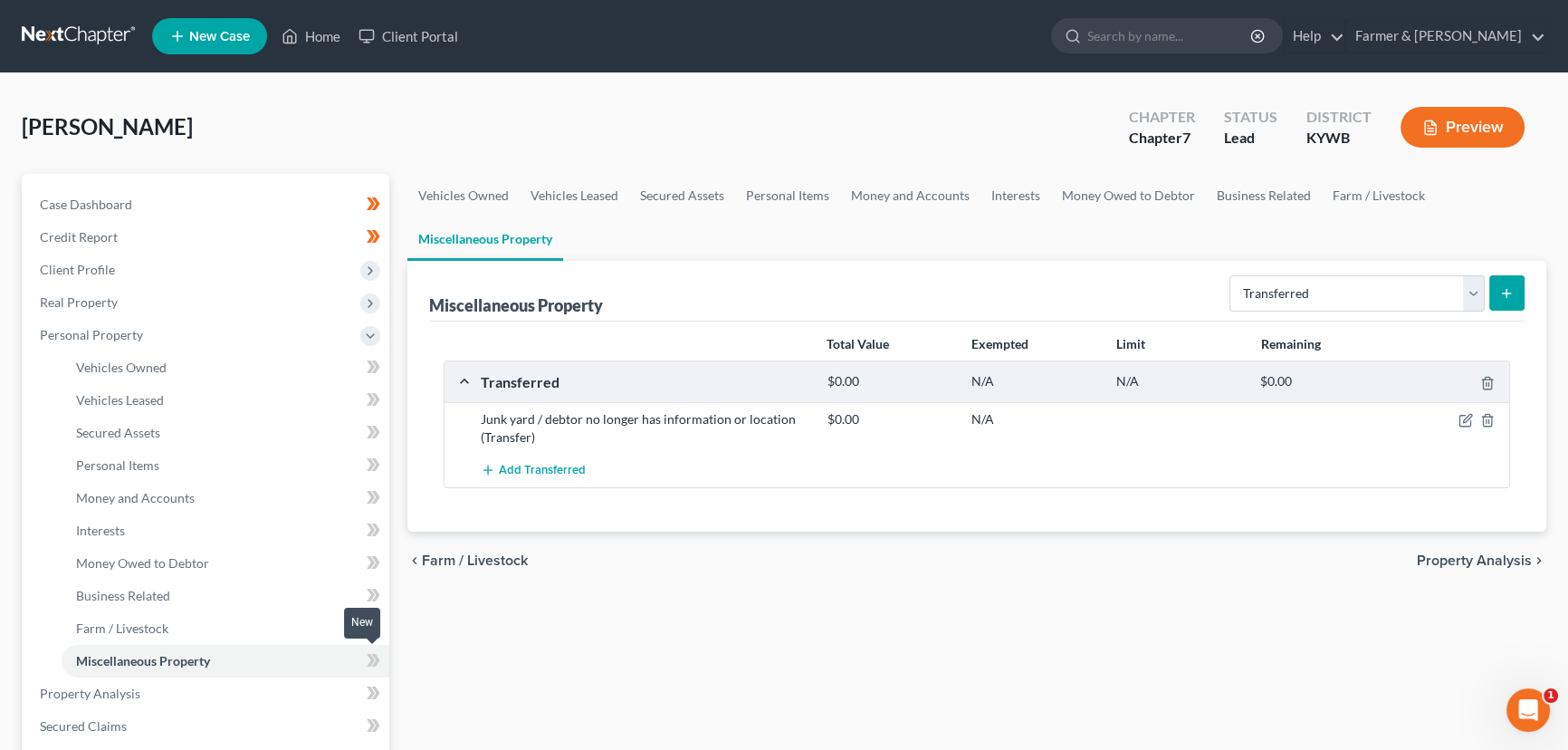
click at [374, 655] on icon at bounding box center [376, 660] width 8 height 13
click at [534, 670] on div "Vehicles Owned Vehicles Leased Secured Assets Personal Items Money and Accounts…" at bounding box center [977, 697] width 1157 height 1046
drag, startPoint x: 1465, startPoint y: 418, endPoint x: 1385, endPoint y: 425, distance: 80.3
click at [1465, 418] on icon "button" at bounding box center [1467, 419] width 8 height 8
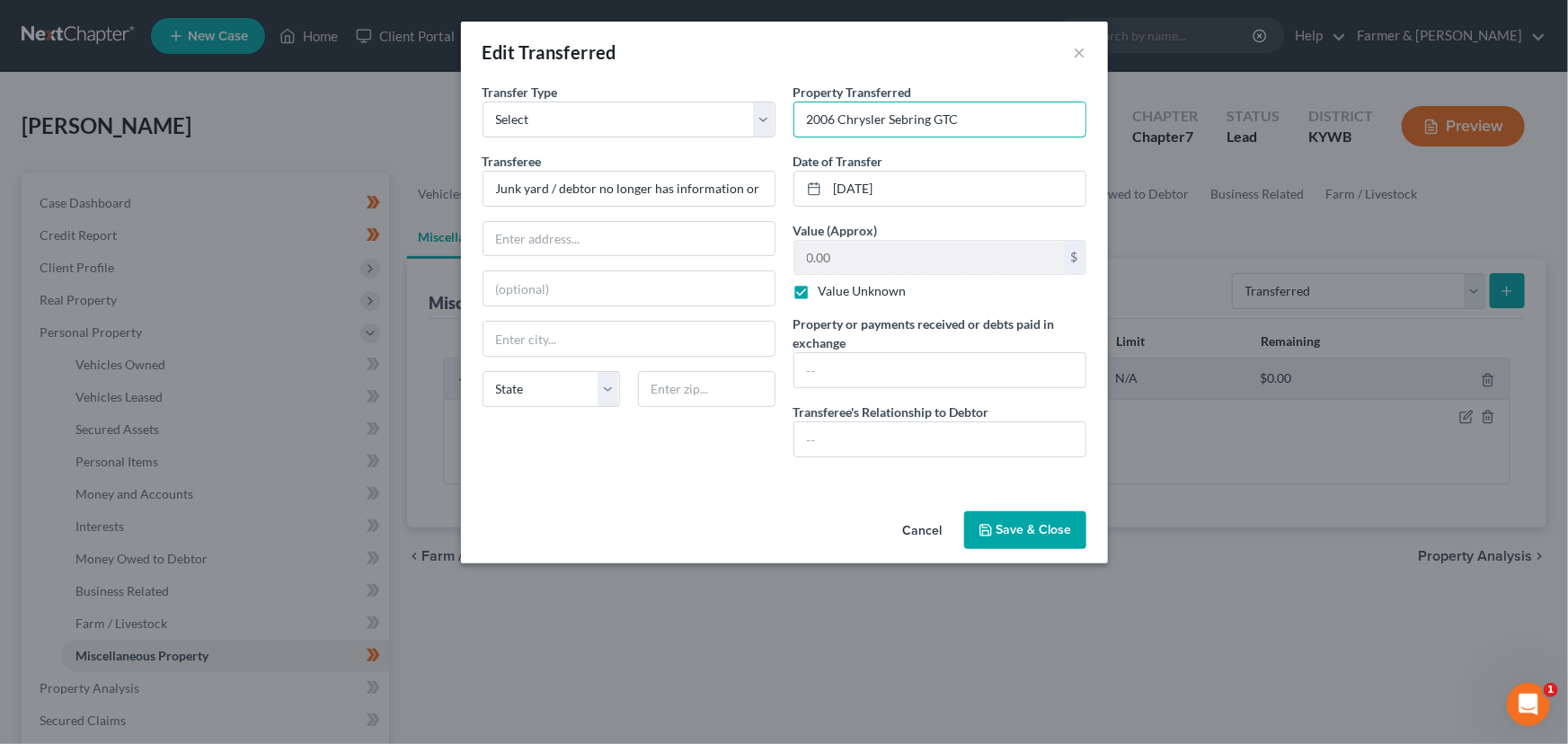
drag, startPoint x: 962, startPoint y: 120, endPoint x: 784, endPoint y: 121, distance: 178.0
click at [784, 121] on div "Property Transferred * 2006 Chrysler Sebring GTC Date of Transfer * [DATE] Valu…" at bounding box center [939, 277] width 310 height 389
drag, startPoint x: 495, startPoint y: 187, endPoint x: 832, endPoint y: 188, distance: 337.0
click at [832, 188] on div "Transfer Type * Select Ordinary ([DATE]) [DATE] Transferee * Junk yard / debtor…" at bounding box center [784, 277] width 622 height 389
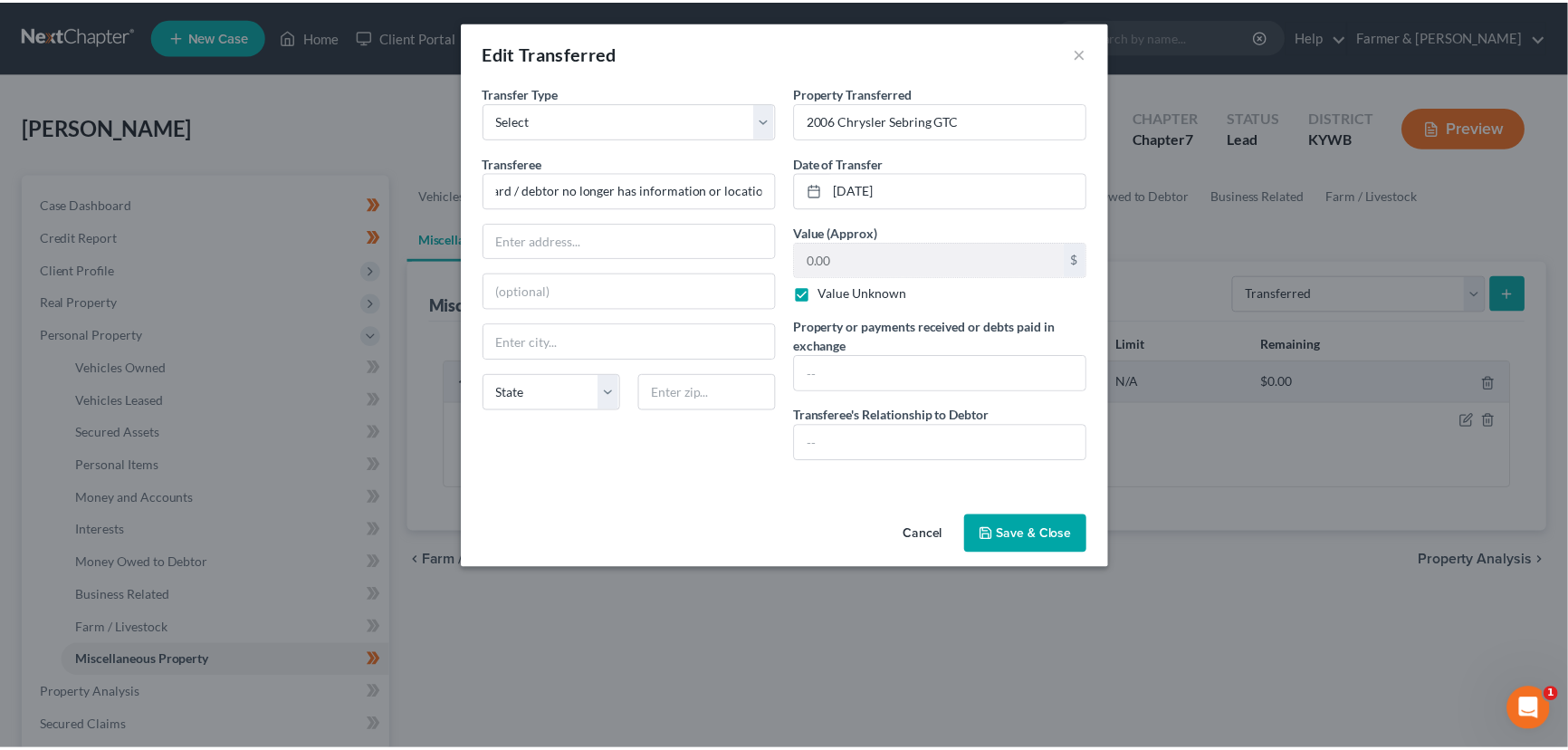
scroll to position [0, 0]
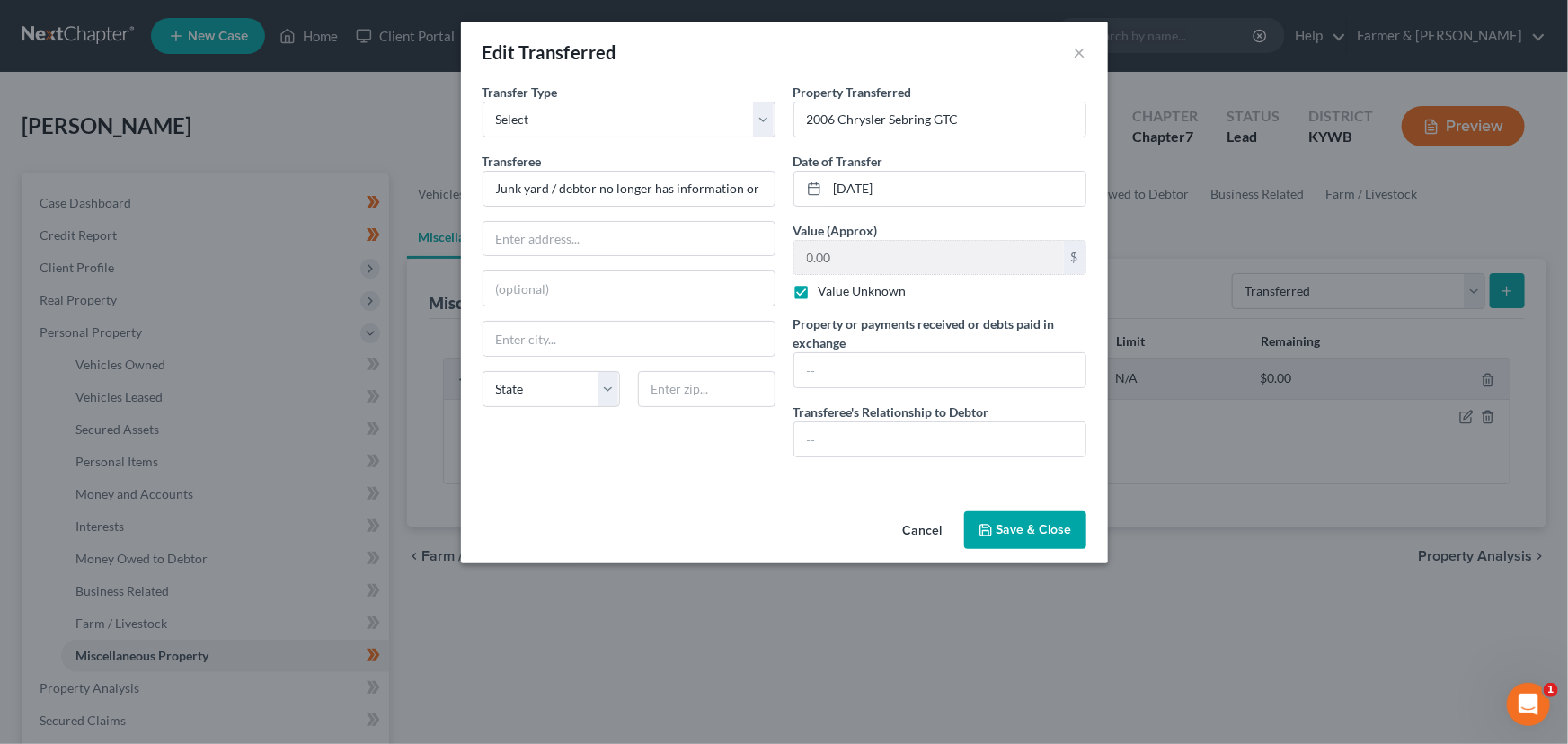
click at [713, 504] on div "Cancel Save & Close" at bounding box center [784, 534] width 647 height 60
click at [915, 529] on button "Cancel" at bounding box center [922, 531] width 68 height 36
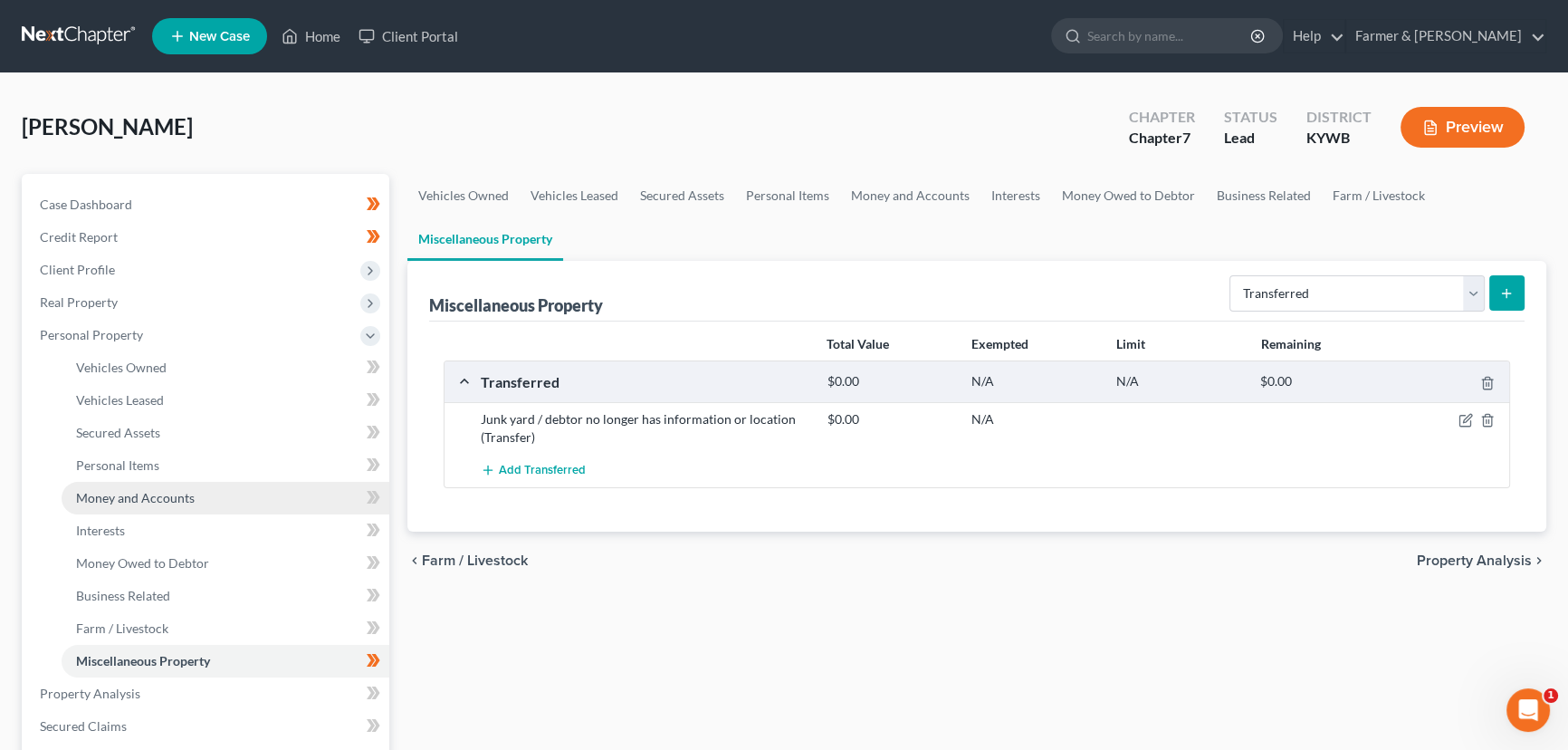
click at [154, 490] on span "Money and Accounts" at bounding box center [135, 497] width 119 height 15
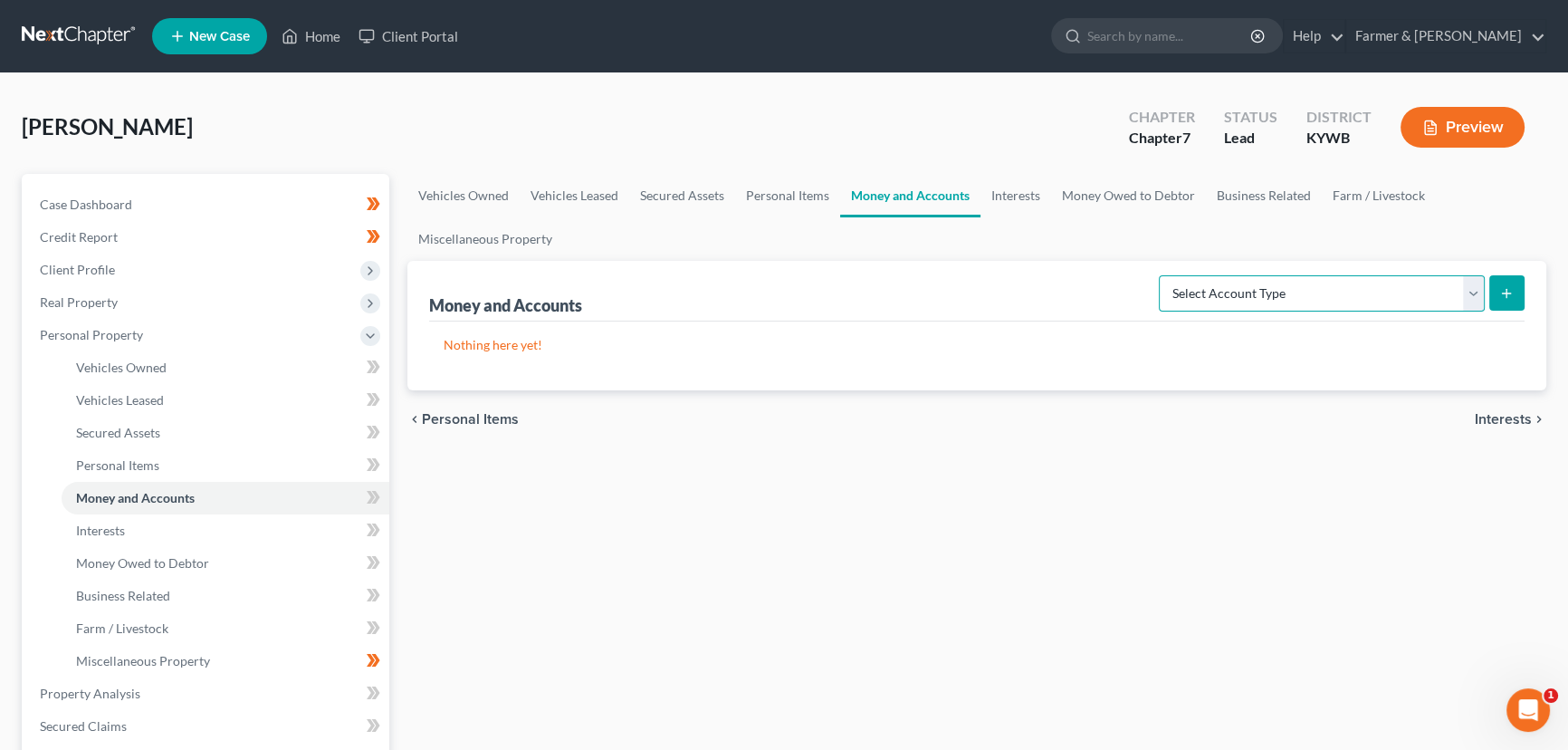
drag, startPoint x: 1277, startPoint y: 296, endPoint x: 1277, endPoint y: 308, distance: 12.0
click at [1277, 296] on select "Select Account Type Brokerage Cash on Hand Certificates of Deposit Checking Acc…" at bounding box center [1322, 293] width 326 height 36
click at [1162, 275] on select "Select Account Type Brokerage Cash on Hand Certificates of Deposit Checking Acc…" at bounding box center [1322, 293] width 326 height 36
click at [1525, 284] on div "Money and Accounts Select Account Type Brokerage Cash on Hand Certificates of D…" at bounding box center [977, 326] width 1139 height 130
click at [1496, 299] on button "submit" at bounding box center [1506, 292] width 35 height 35
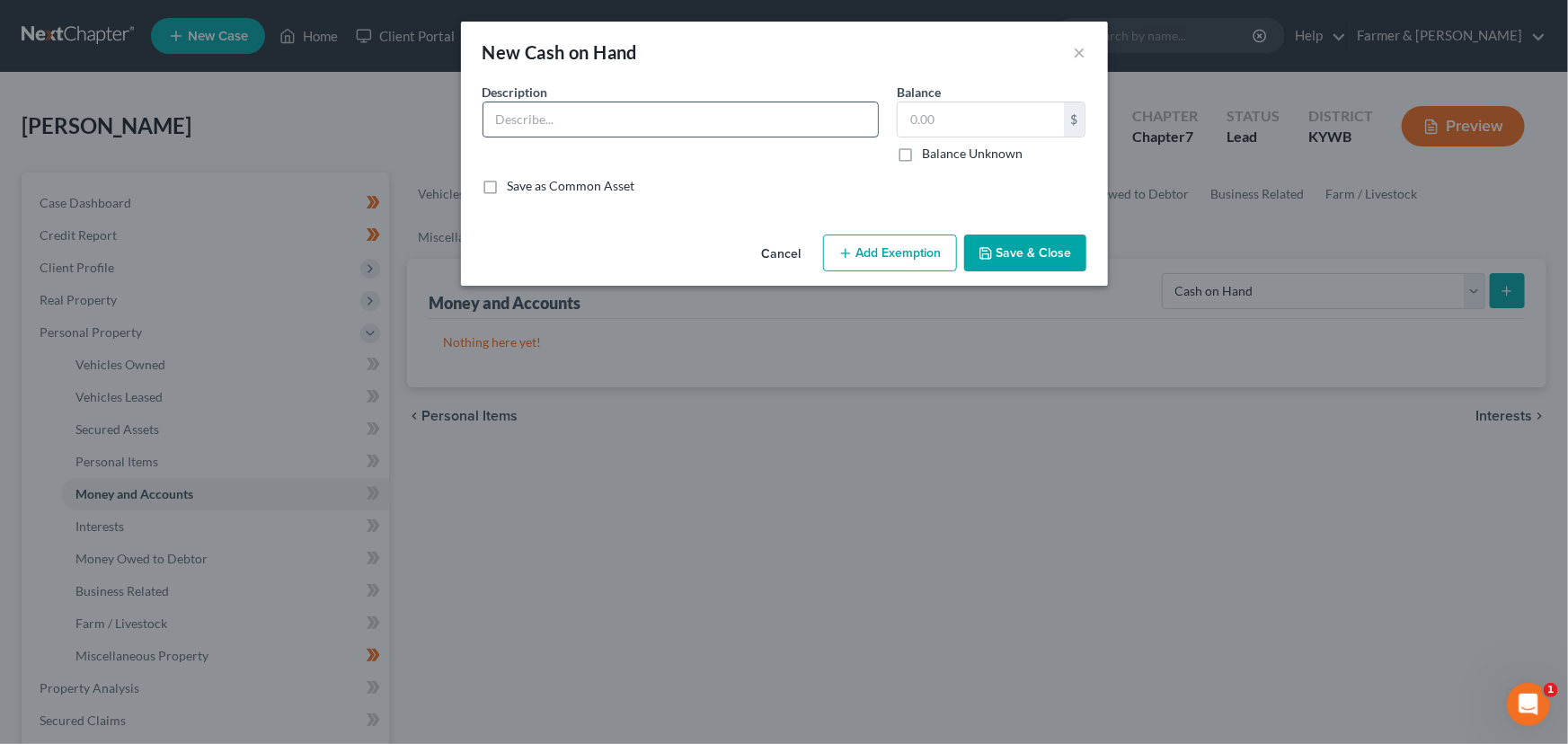
drag, startPoint x: 586, startPoint y: 127, endPoint x: 588, endPoint y: 136, distance: 9.2
click at [586, 127] on input "text" at bounding box center [680, 119] width 395 height 34
click at [920, 128] on input "text" at bounding box center [981, 119] width 167 height 34
click at [936, 249] on button "Add Exemption" at bounding box center [890, 253] width 134 height 38
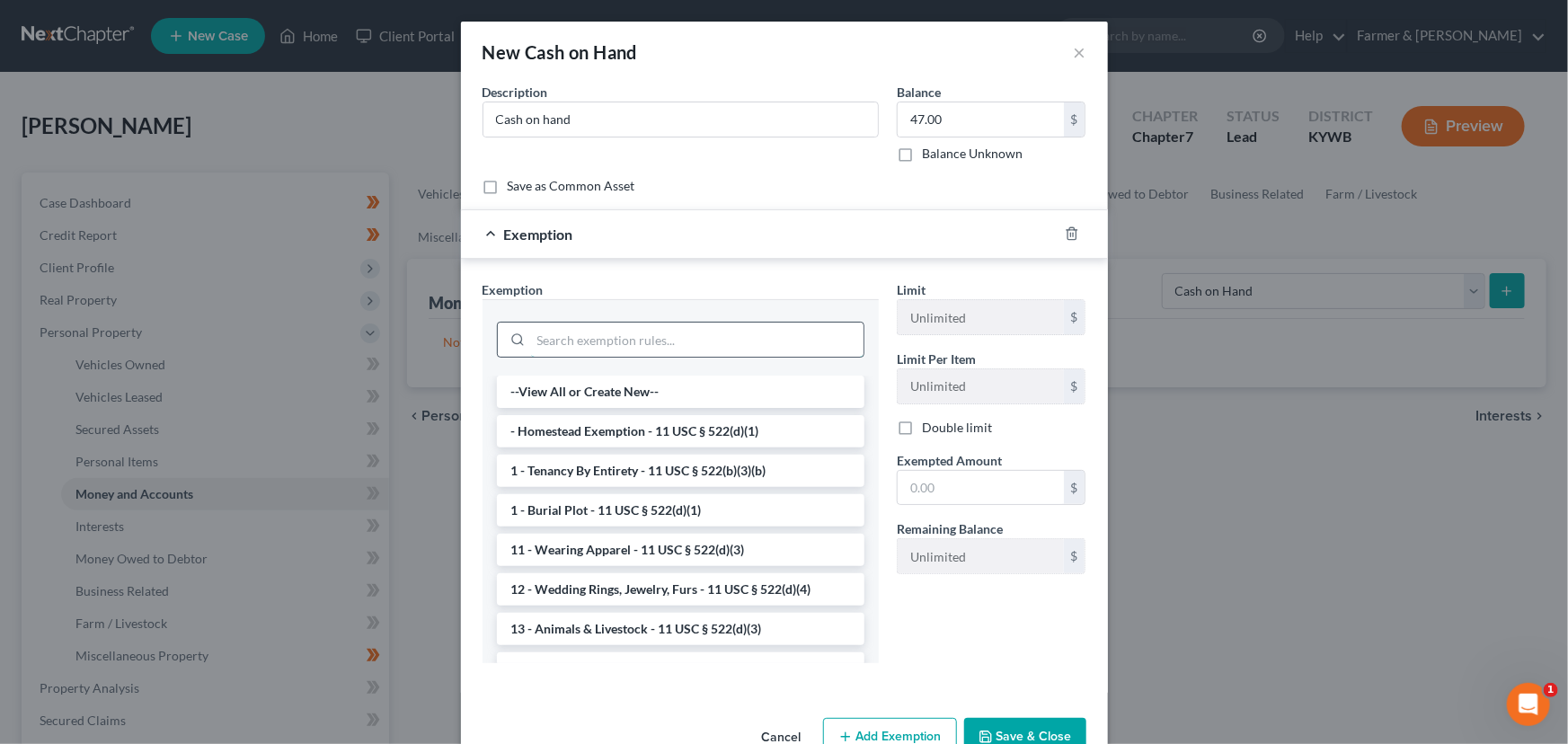
click at [584, 338] on input "search" at bounding box center [696, 339] width 332 height 34
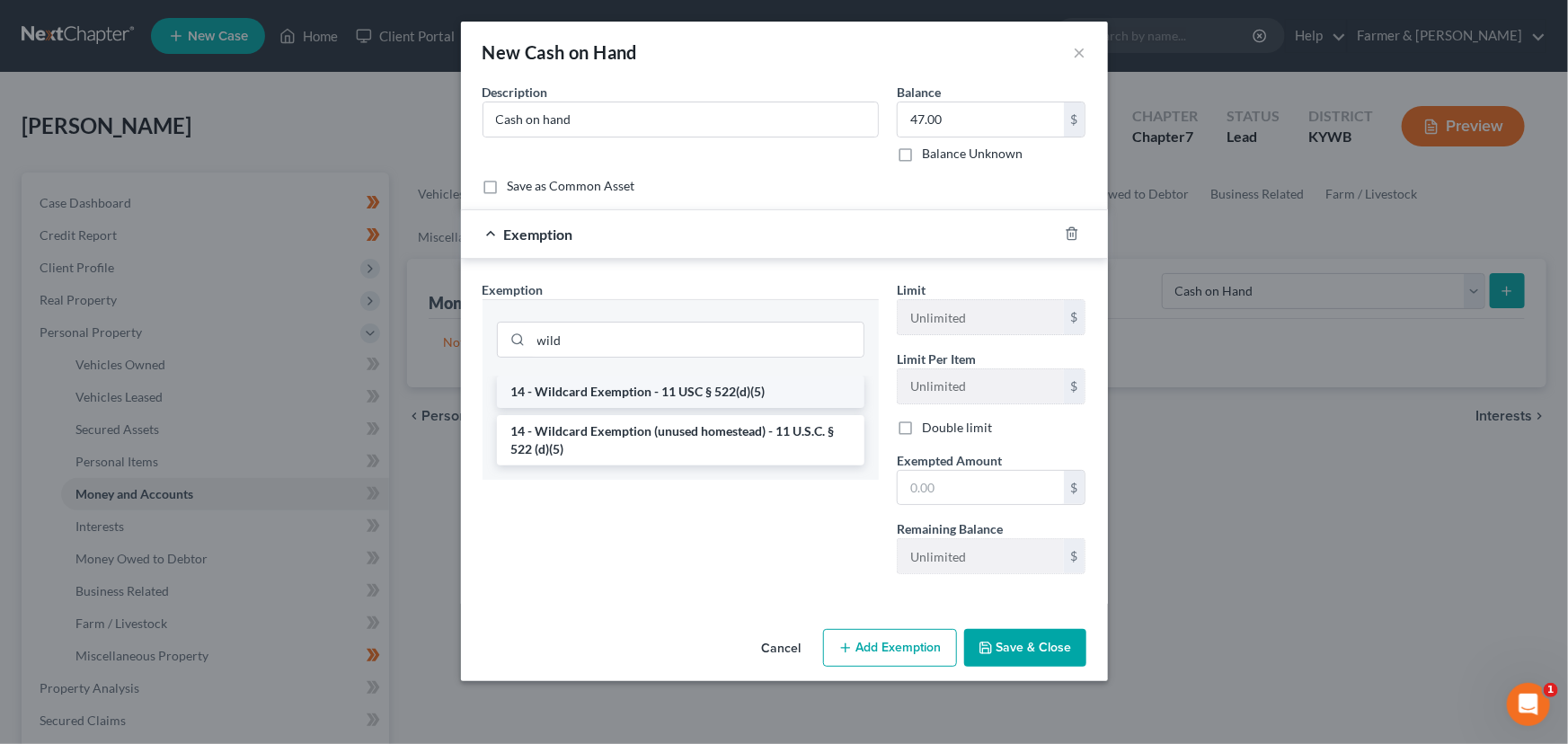
click at [633, 396] on li "14 - Wildcard Exemption - 11 USC § 522(d)(5)" at bounding box center [680, 392] width 368 height 33
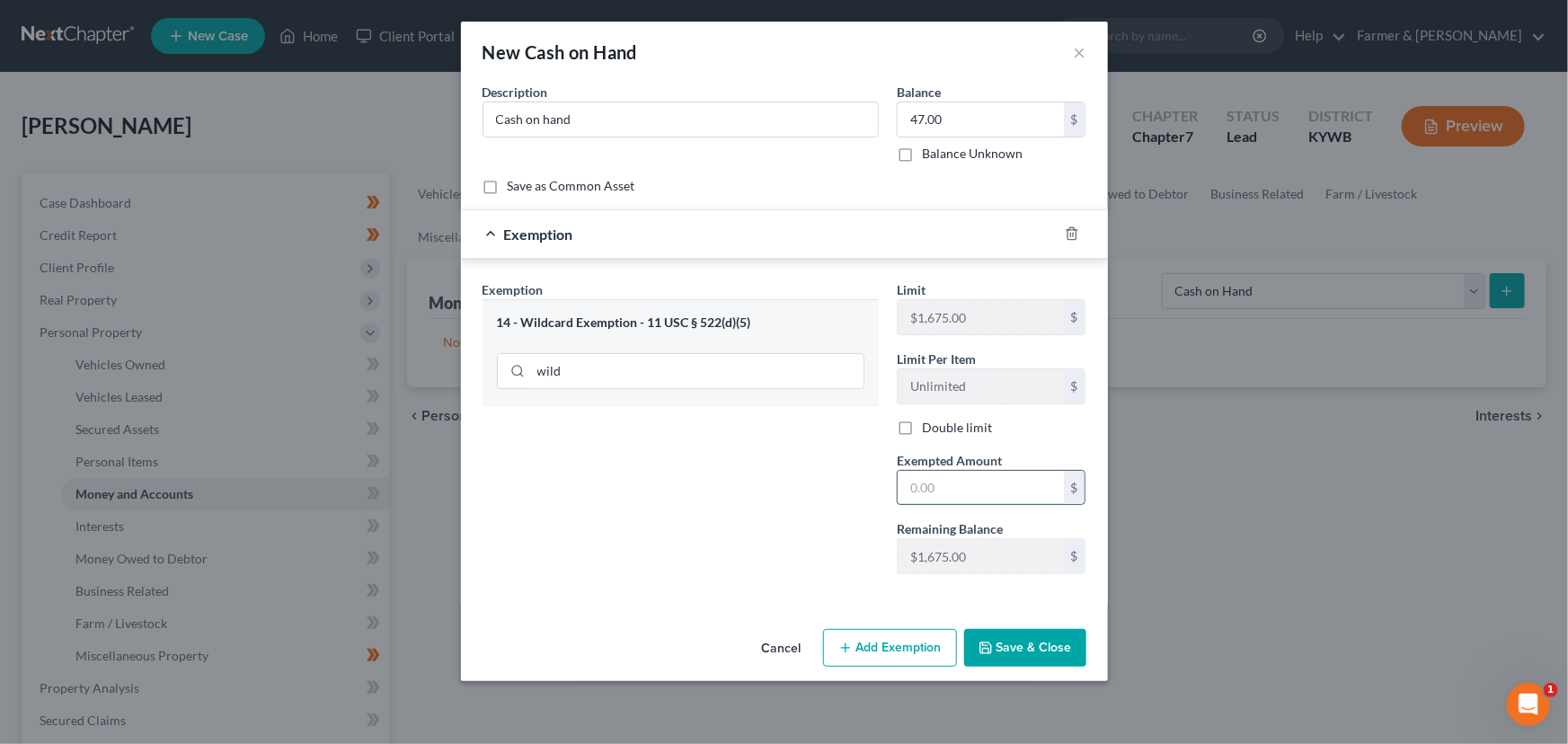
click at [950, 500] on input "text" at bounding box center [981, 488] width 167 height 34
click at [736, 485] on div "Exemption Set must be selected for CA. Exemption * 14 - Wildcard Exemption - 11…" at bounding box center [680, 434] width 415 height 309
click at [695, 238] on div "Exemption $47.00" at bounding box center [760, 234] width 597 height 48
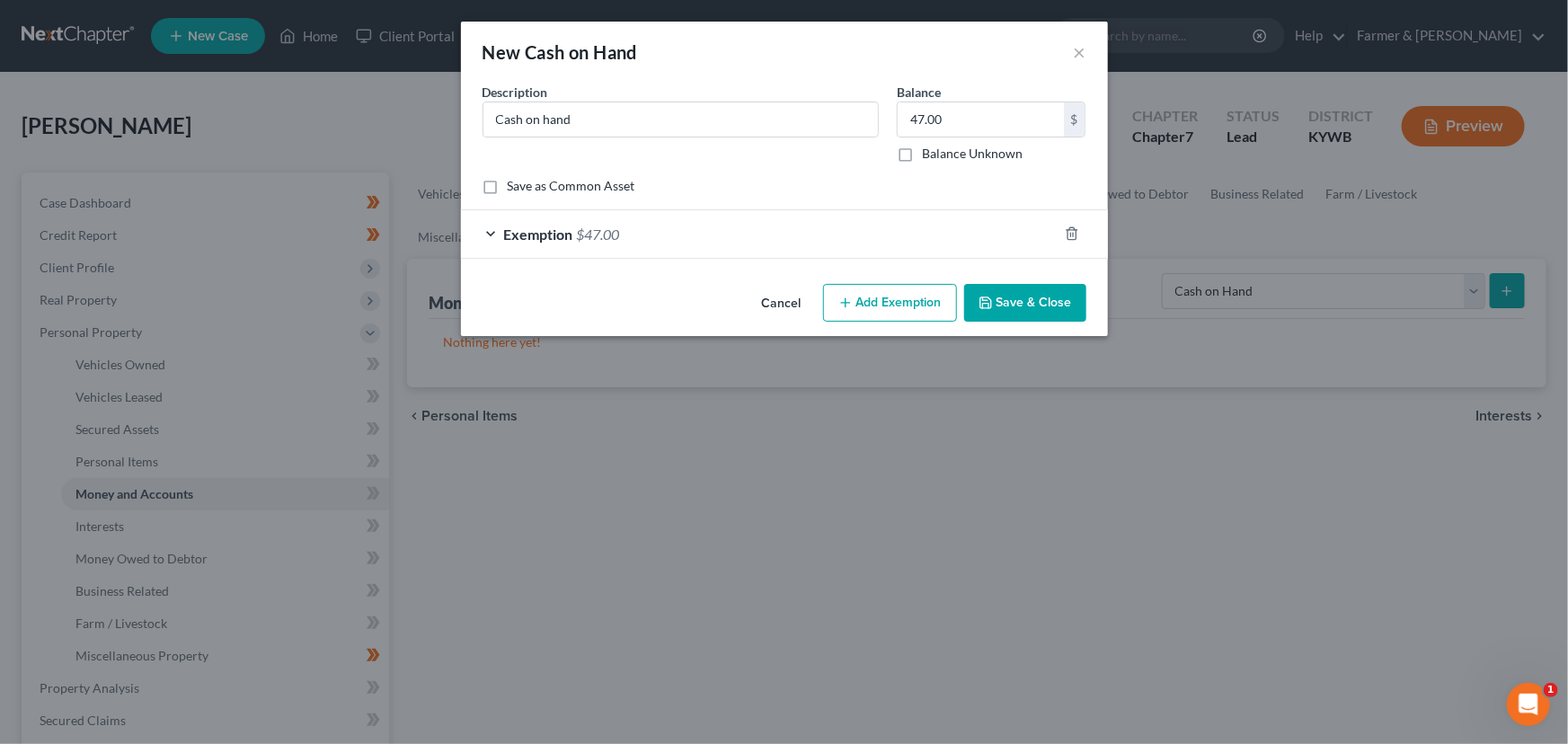
click at [998, 300] on button "Save & Close" at bounding box center [1025, 303] width 122 height 38
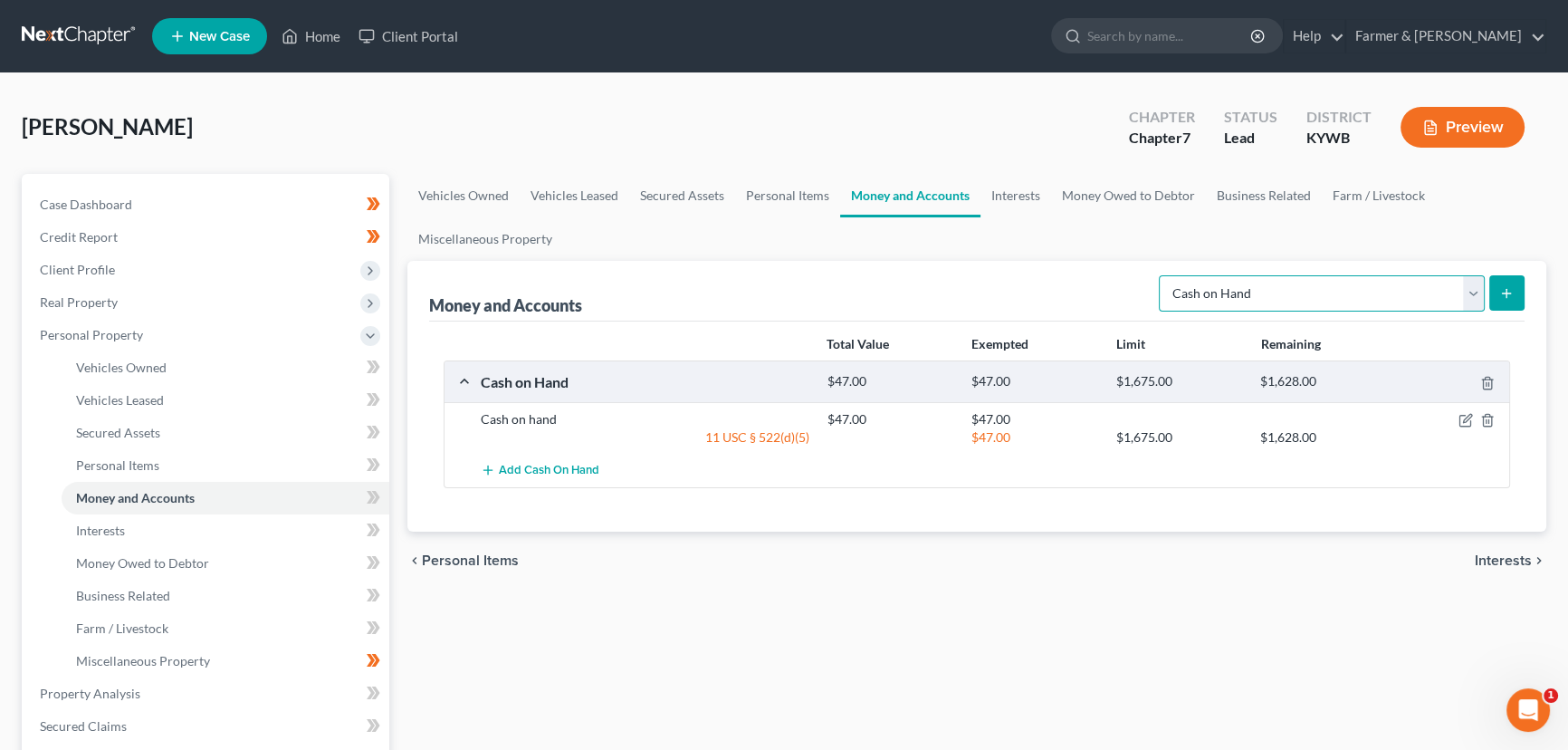
click at [1241, 308] on select "Select Account Type Brokerage Cash on Hand Certificates of Deposit Checking Acc…" at bounding box center [1322, 293] width 326 height 36
click at [1162, 275] on select "Select Account Type Brokerage Cash on Hand Certificates of Deposit Checking Acc…" at bounding box center [1322, 293] width 326 height 36
click at [1503, 288] on icon "submit" at bounding box center [1506, 293] width 14 height 14
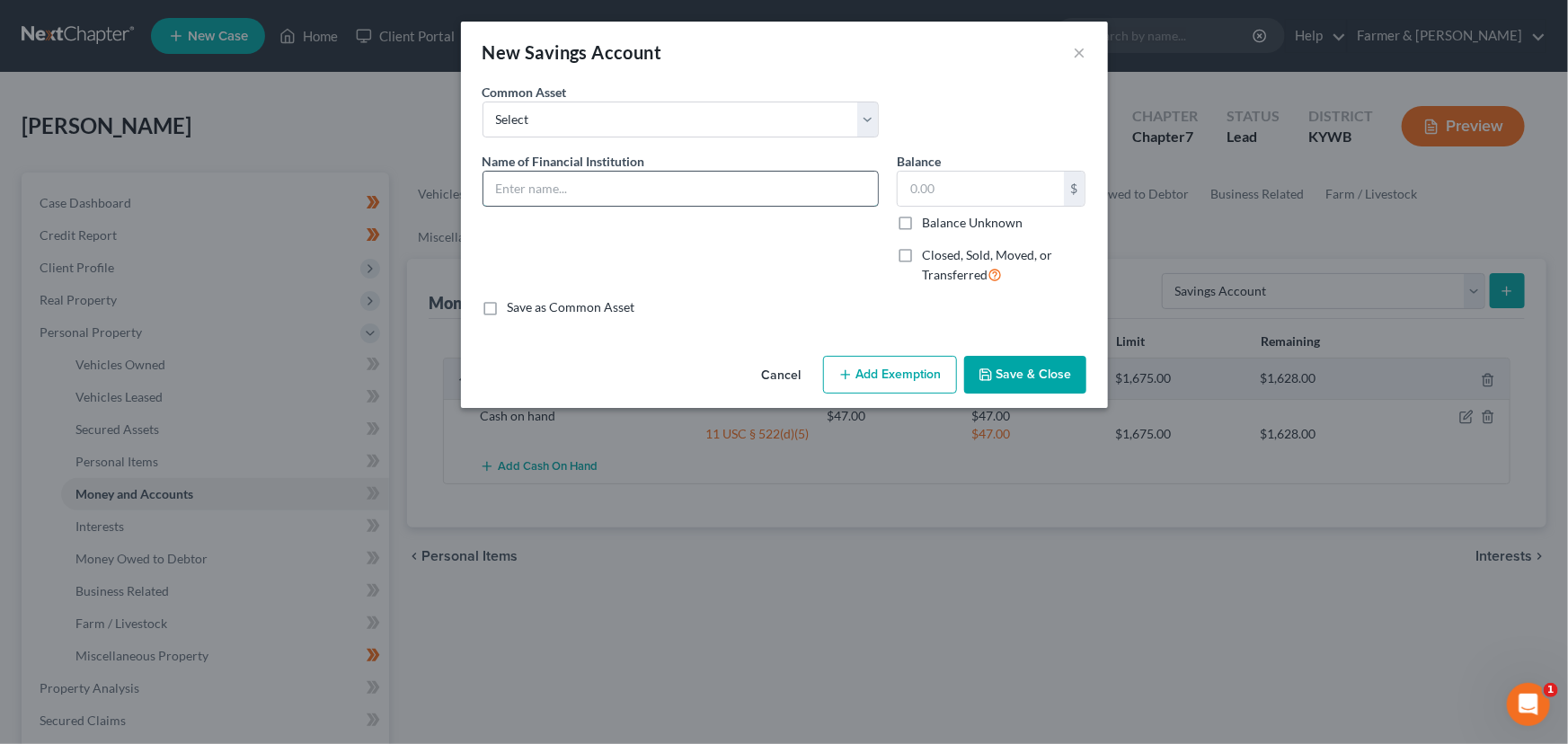
click at [535, 204] on input "text" at bounding box center [680, 188] width 395 height 34
click at [818, 275] on div "Name of Financial Institution * Chime *0616" at bounding box center [680, 225] width 415 height 148
click at [933, 186] on input "text" at bounding box center [981, 188] width 167 height 34
click at [977, 371] on button "Save & Close" at bounding box center [1025, 375] width 122 height 38
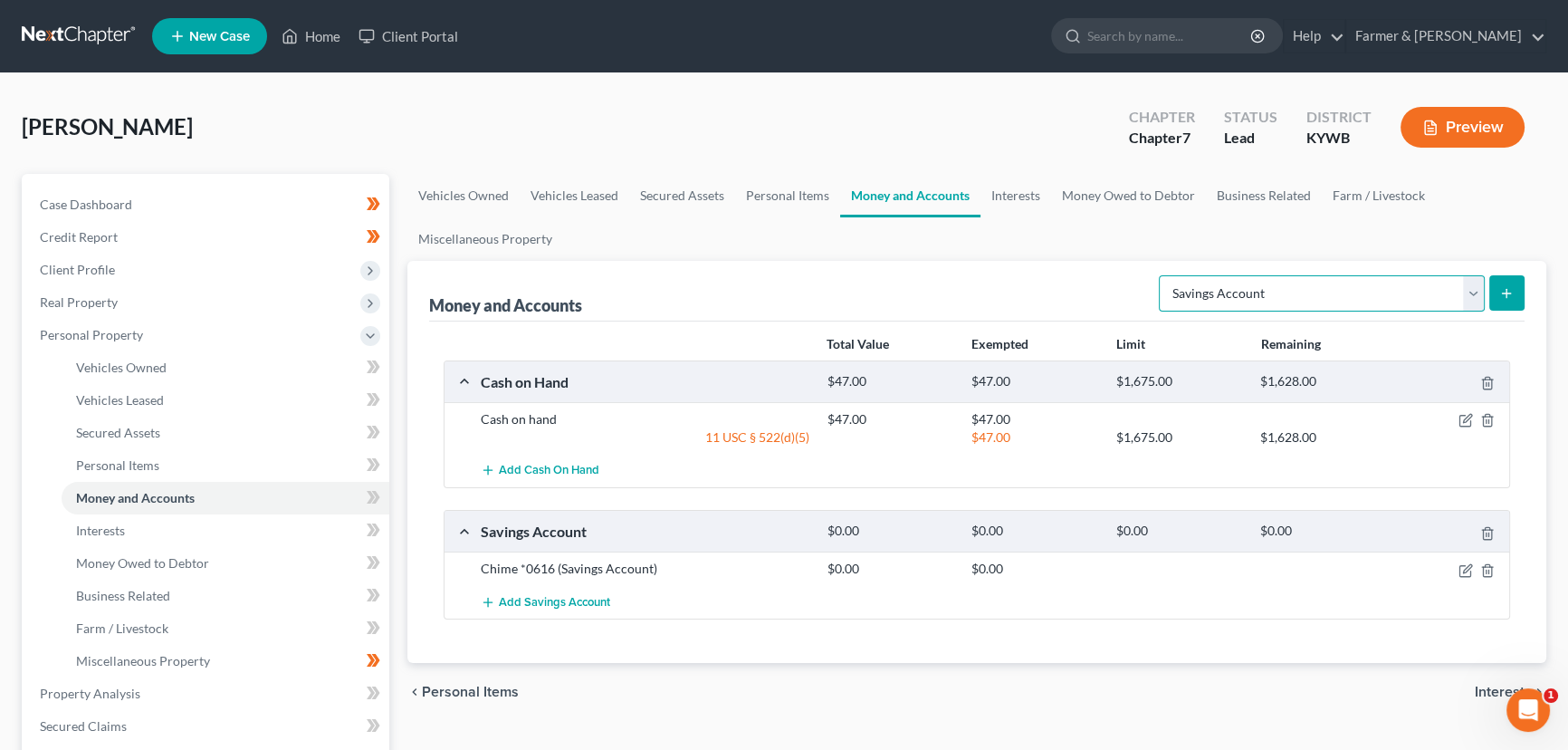
click at [1223, 299] on select "Select Account Type Brokerage Cash on Hand Certificates of Deposit Checking Acc…" at bounding box center [1322, 293] width 326 height 36
click at [1162, 275] on select "Select Account Type Brokerage Cash on Hand Certificates of Deposit Checking Acc…" at bounding box center [1322, 293] width 326 height 36
click at [1521, 291] on button "submit" at bounding box center [1506, 292] width 35 height 35
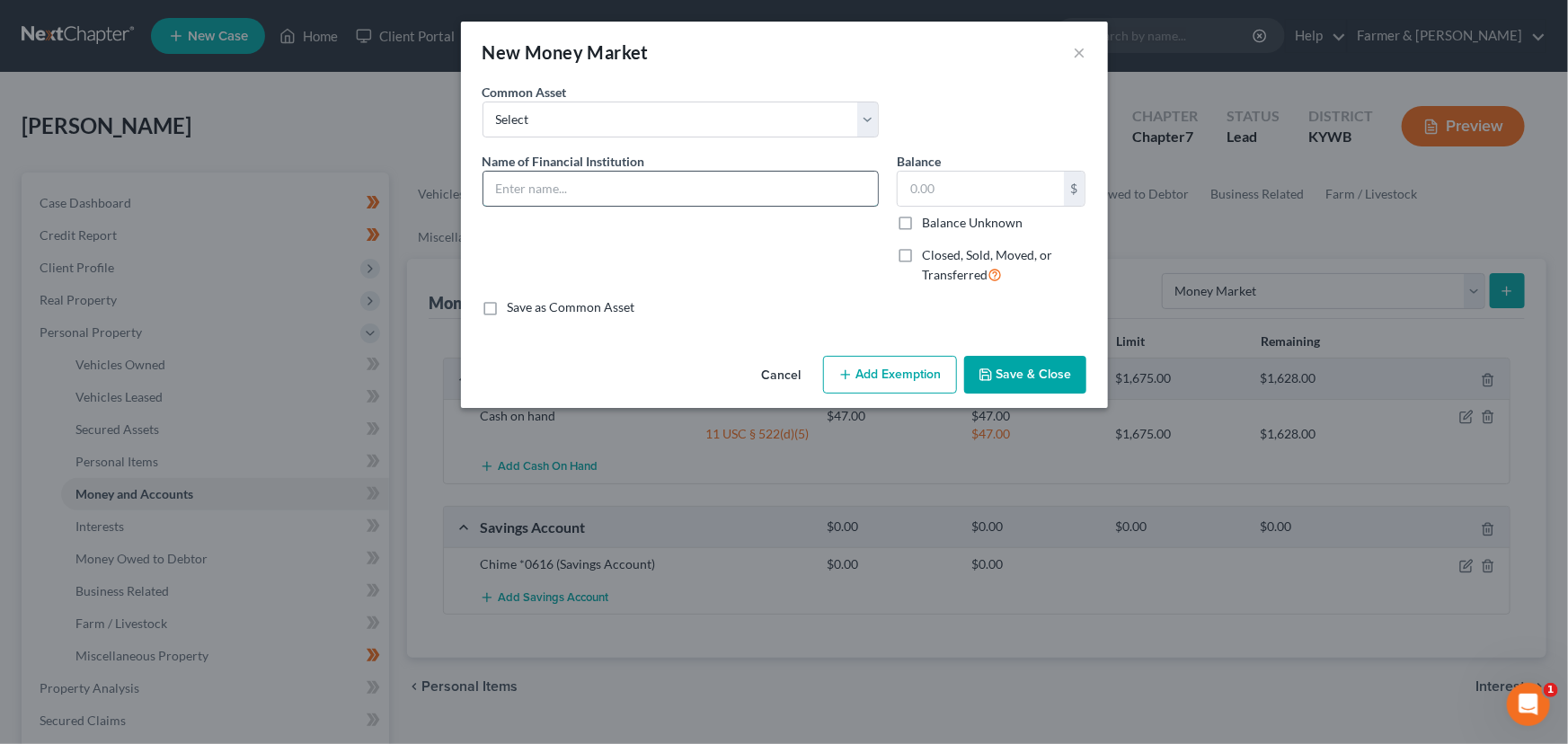
click at [539, 196] on input "text" at bounding box center [680, 188] width 395 height 34
click at [988, 368] on icon "button" at bounding box center [986, 375] width 14 height 14
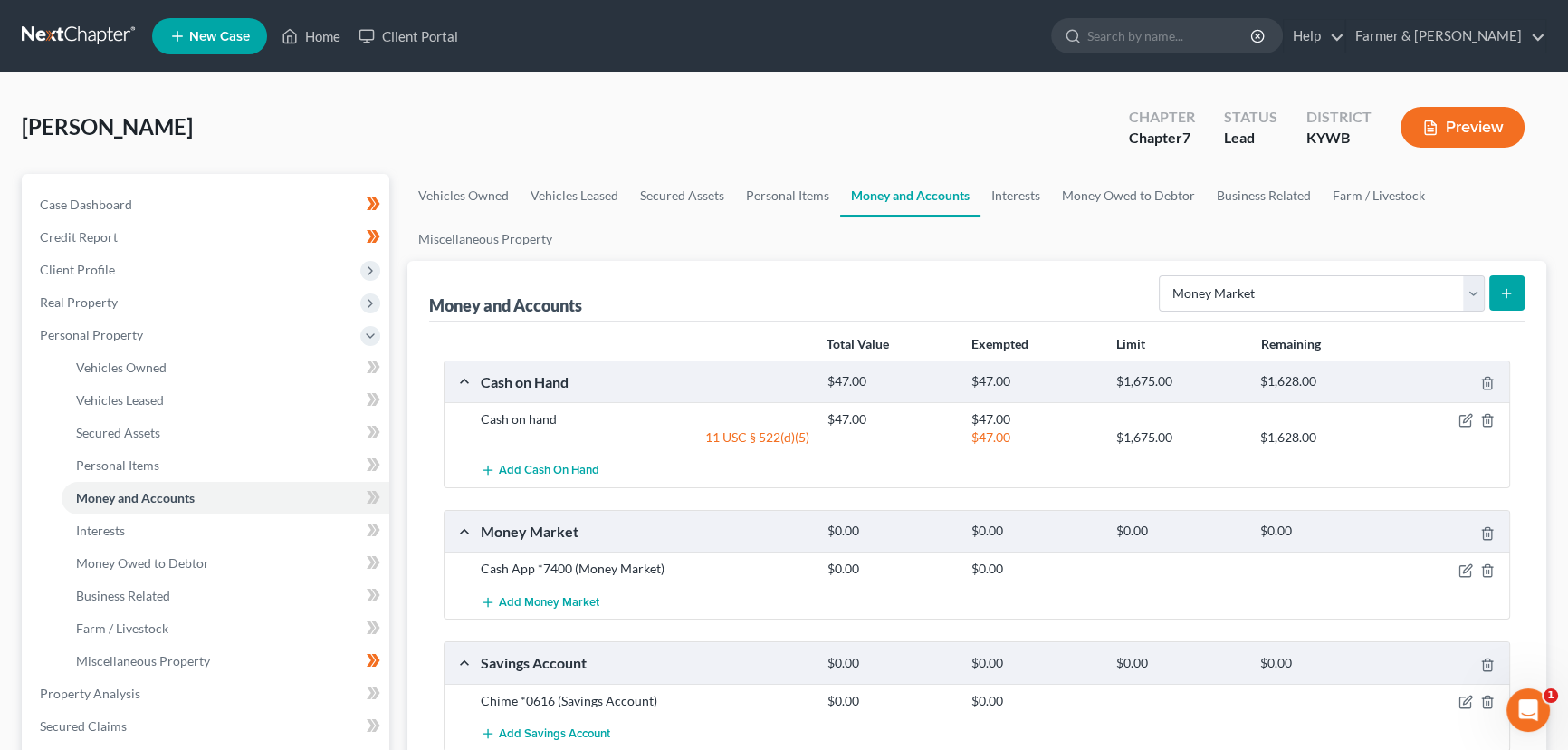
click at [1493, 287] on button "submit" at bounding box center [1506, 292] width 35 height 35
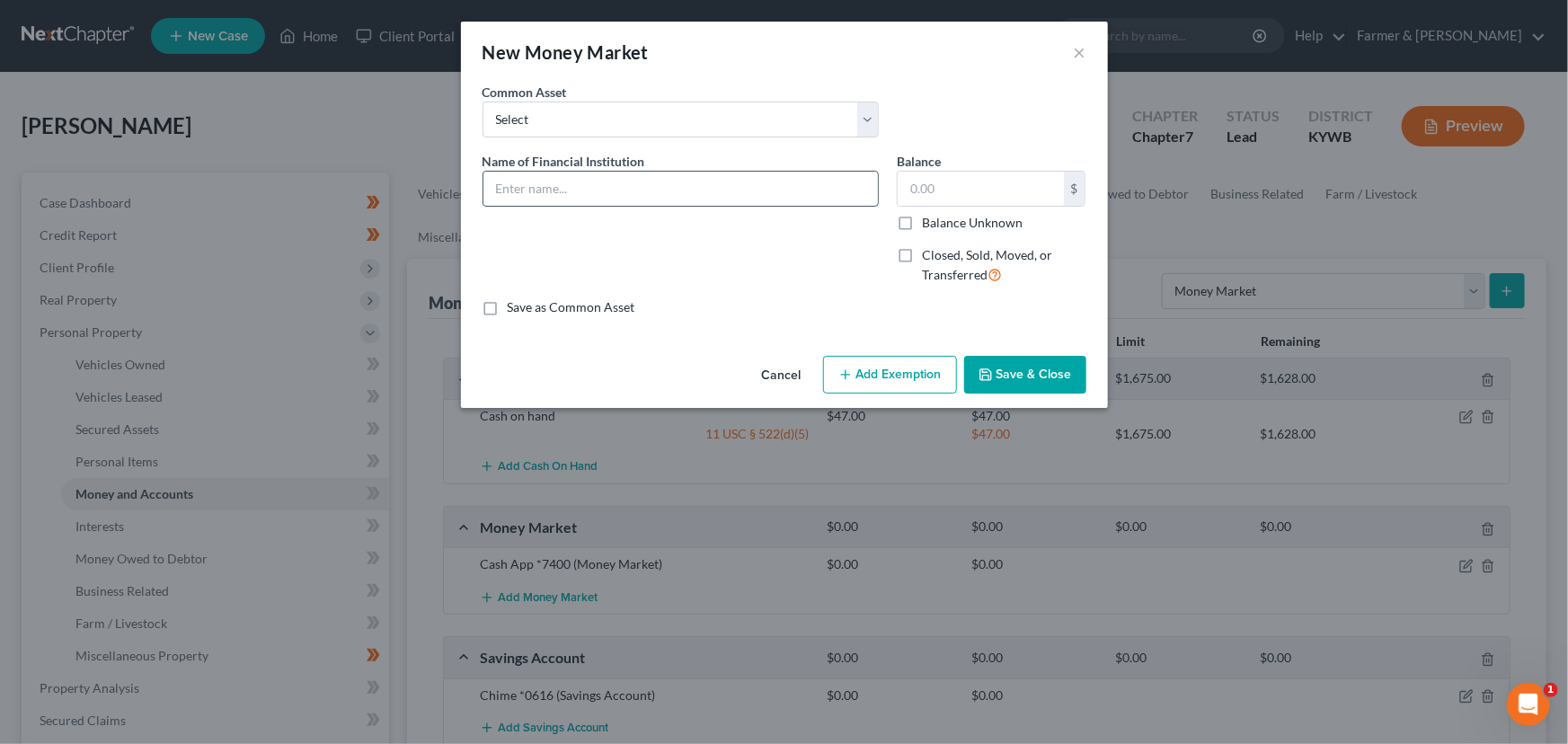
click at [580, 183] on input "text" at bounding box center [680, 188] width 395 height 34
click at [997, 375] on button "Save & Close" at bounding box center [1025, 375] width 122 height 38
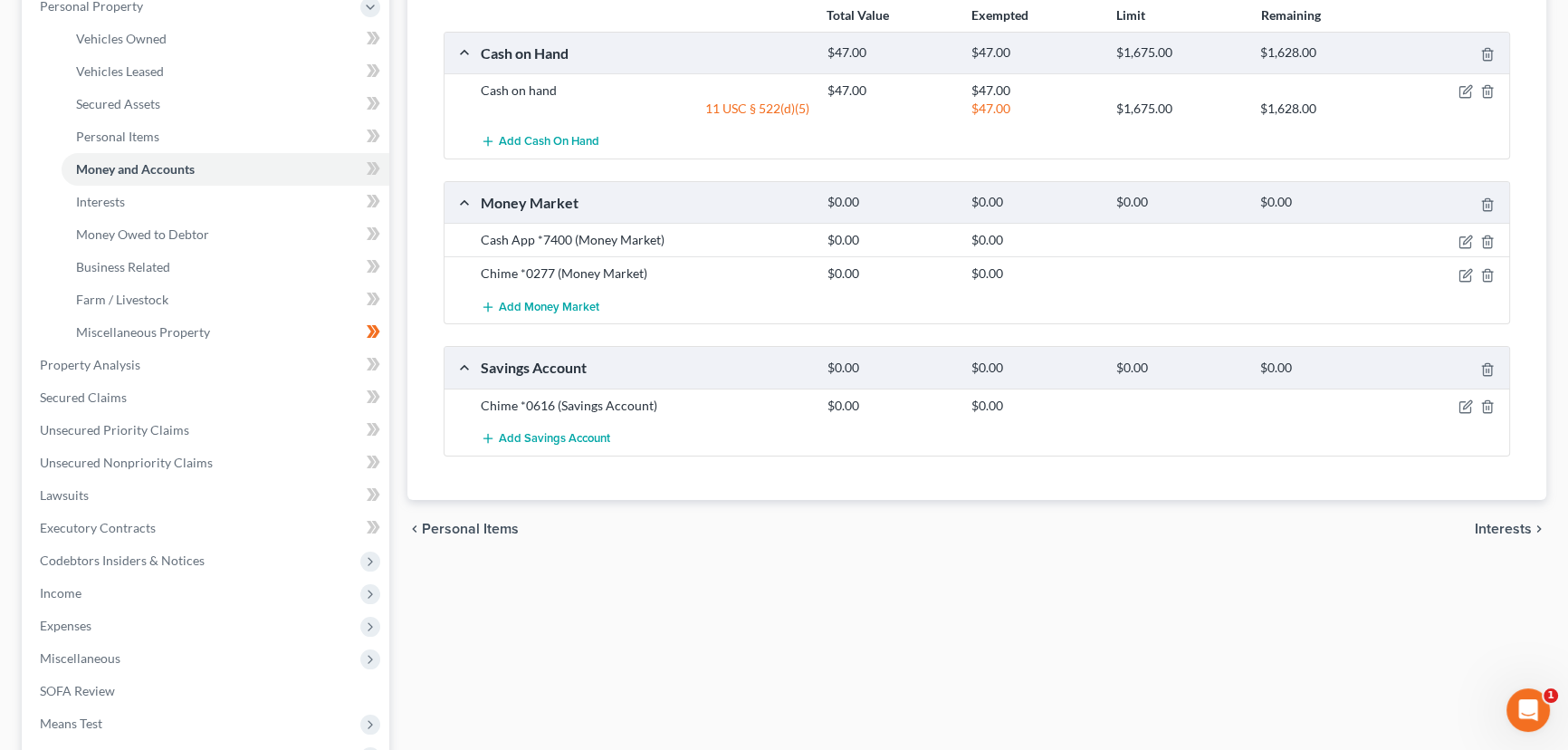
scroll to position [246, 0]
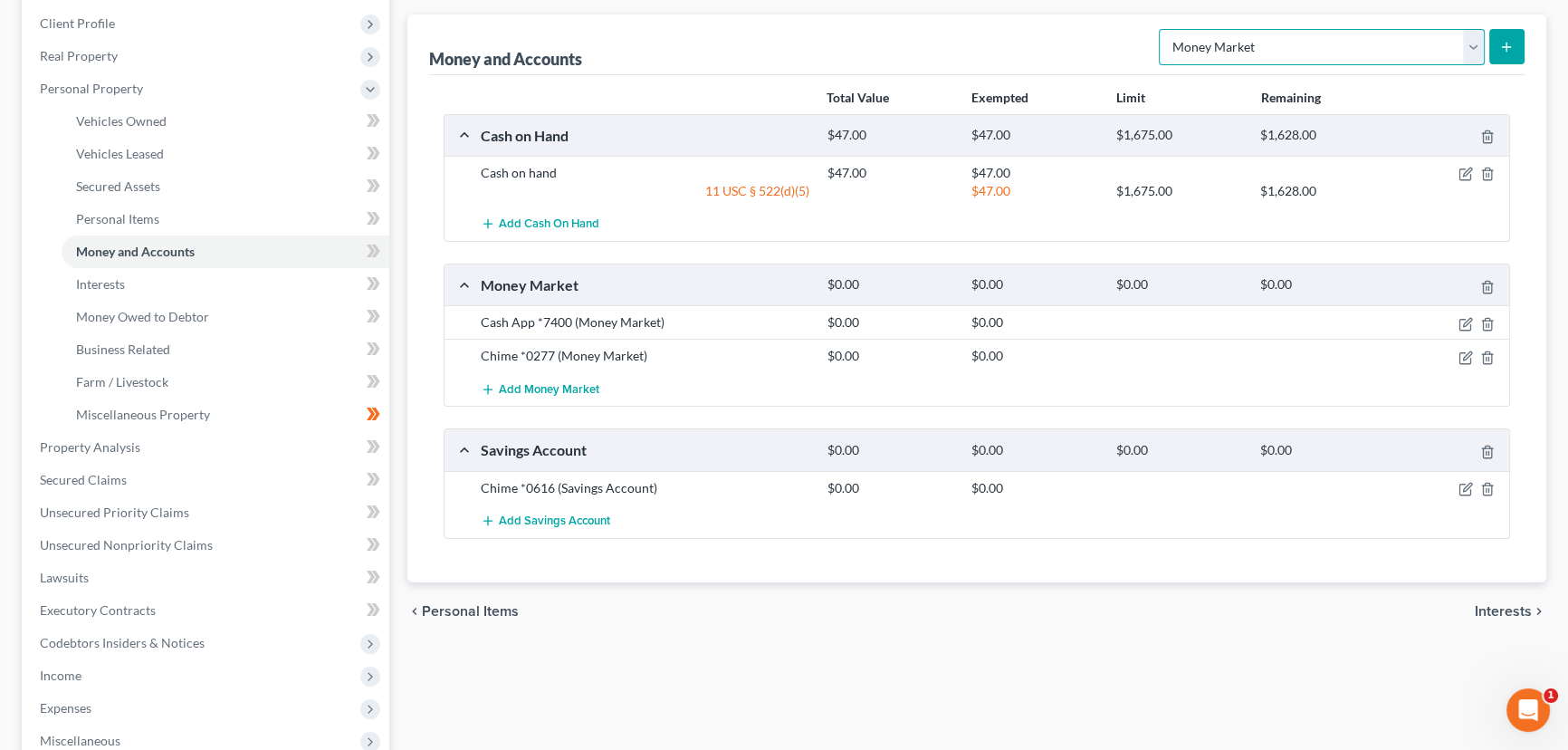
click at [1278, 43] on select "Select Account Type Brokerage Cash on Hand Certificates of Deposit Checking Acc…" at bounding box center [1322, 47] width 326 height 36
click at [1162, 29] on select "Select Account Type Brokerage Cash on Hand Certificates of Deposit Checking Acc…" at bounding box center [1322, 47] width 326 height 36
click at [1518, 43] on button "submit" at bounding box center [1506, 46] width 35 height 35
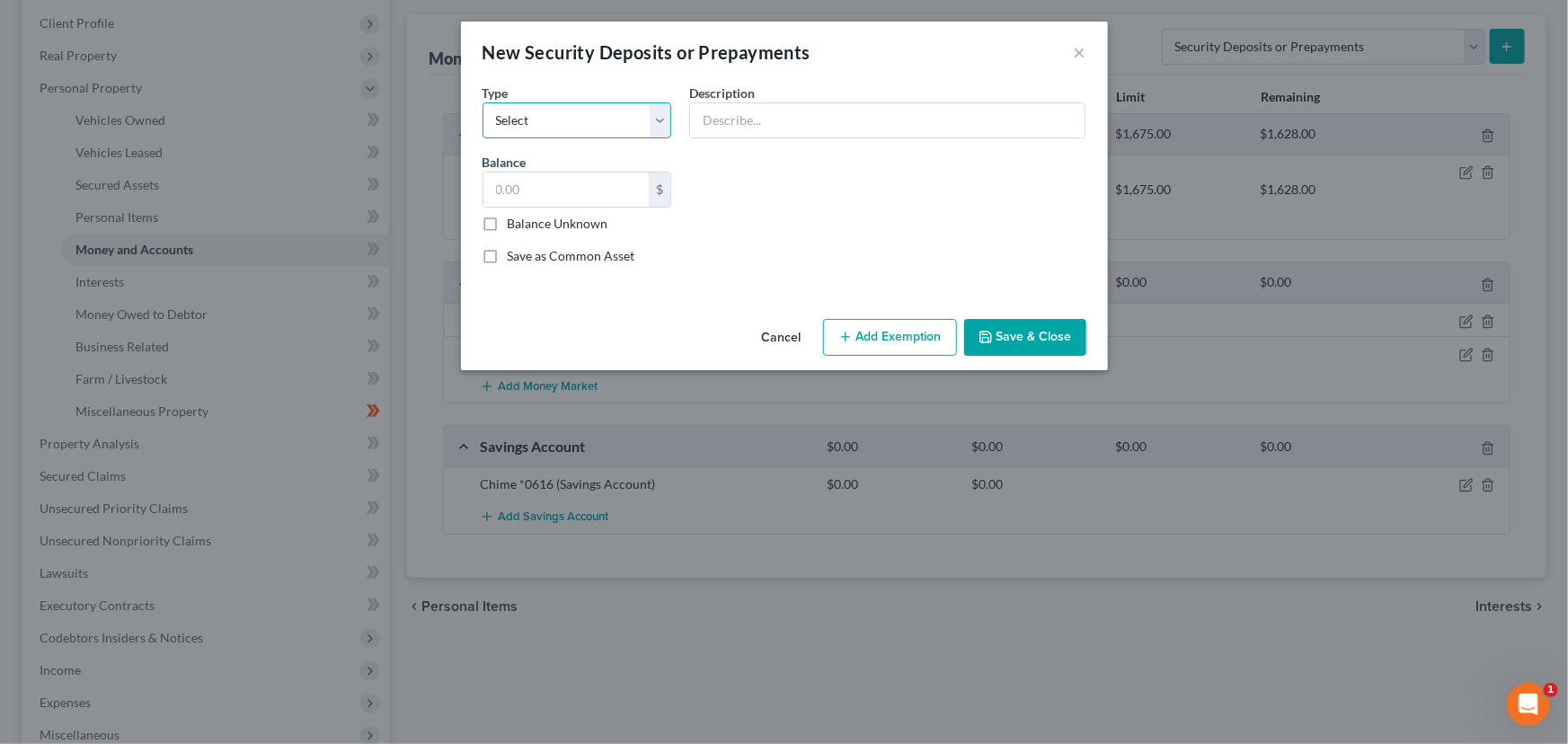
drag, startPoint x: 545, startPoint y: 110, endPoint x: 558, endPoint y: 137, distance: 30.0
click at [545, 110] on select "Select Electric Gas Heating Oil Security Deposit On Rental Unit Prepaid Rent Te…" at bounding box center [576, 120] width 189 height 36
click at [482, 102] on select "Select Electric Gas Heating Oil Security Deposit On Rental Unit Prepaid Rent Te…" at bounding box center [576, 120] width 189 height 36
drag, startPoint x: 722, startPoint y: 112, endPoint x: 766, endPoint y: 130, distance: 47.5
click at [722, 112] on input "text" at bounding box center [888, 120] width 395 height 34
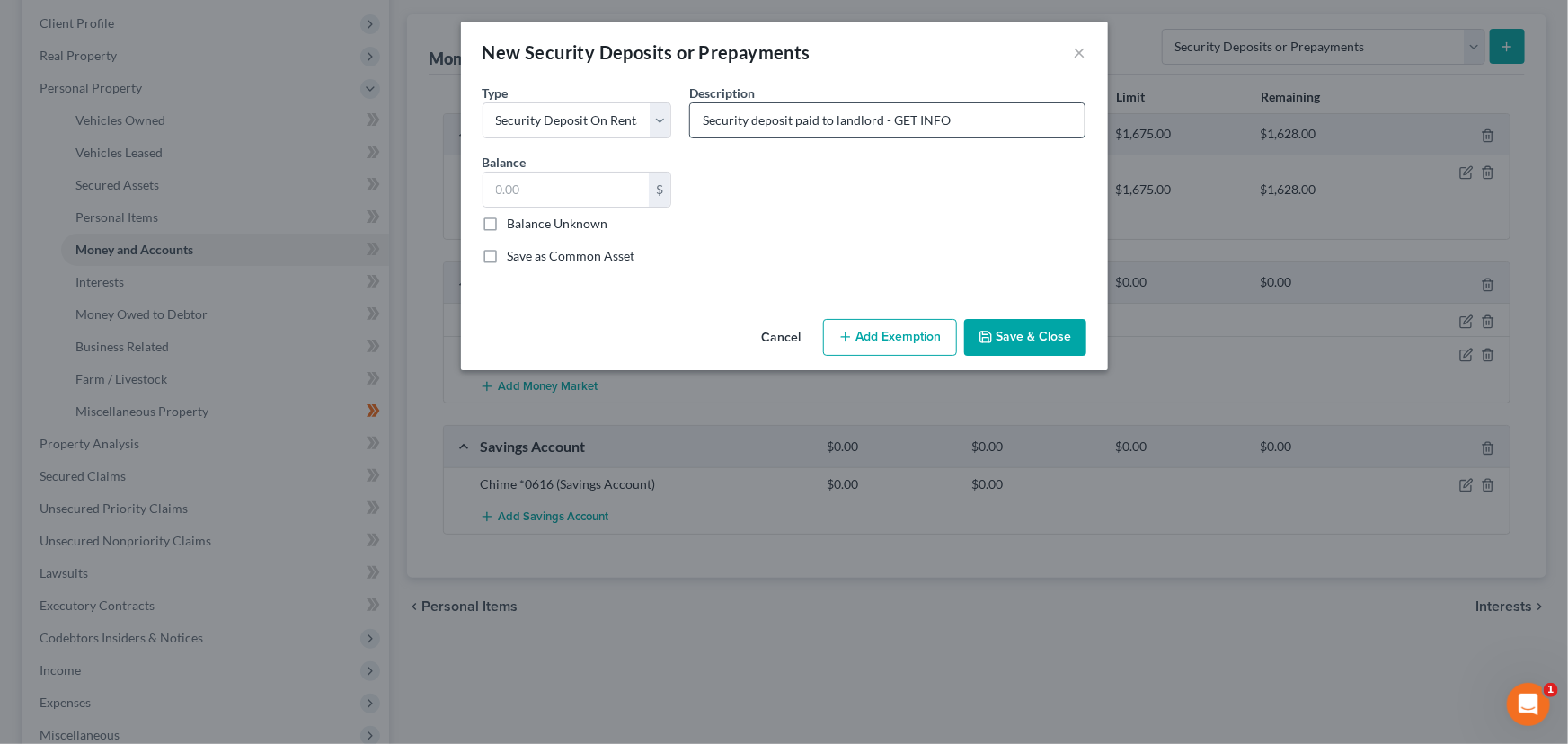
click at [961, 121] on input "Security deposit paid to landlord - GET INFO" at bounding box center [888, 120] width 395 height 34
click at [601, 196] on input "text" at bounding box center [566, 189] width 167 height 34
click at [898, 350] on button "Add Exemption" at bounding box center [890, 338] width 134 height 38
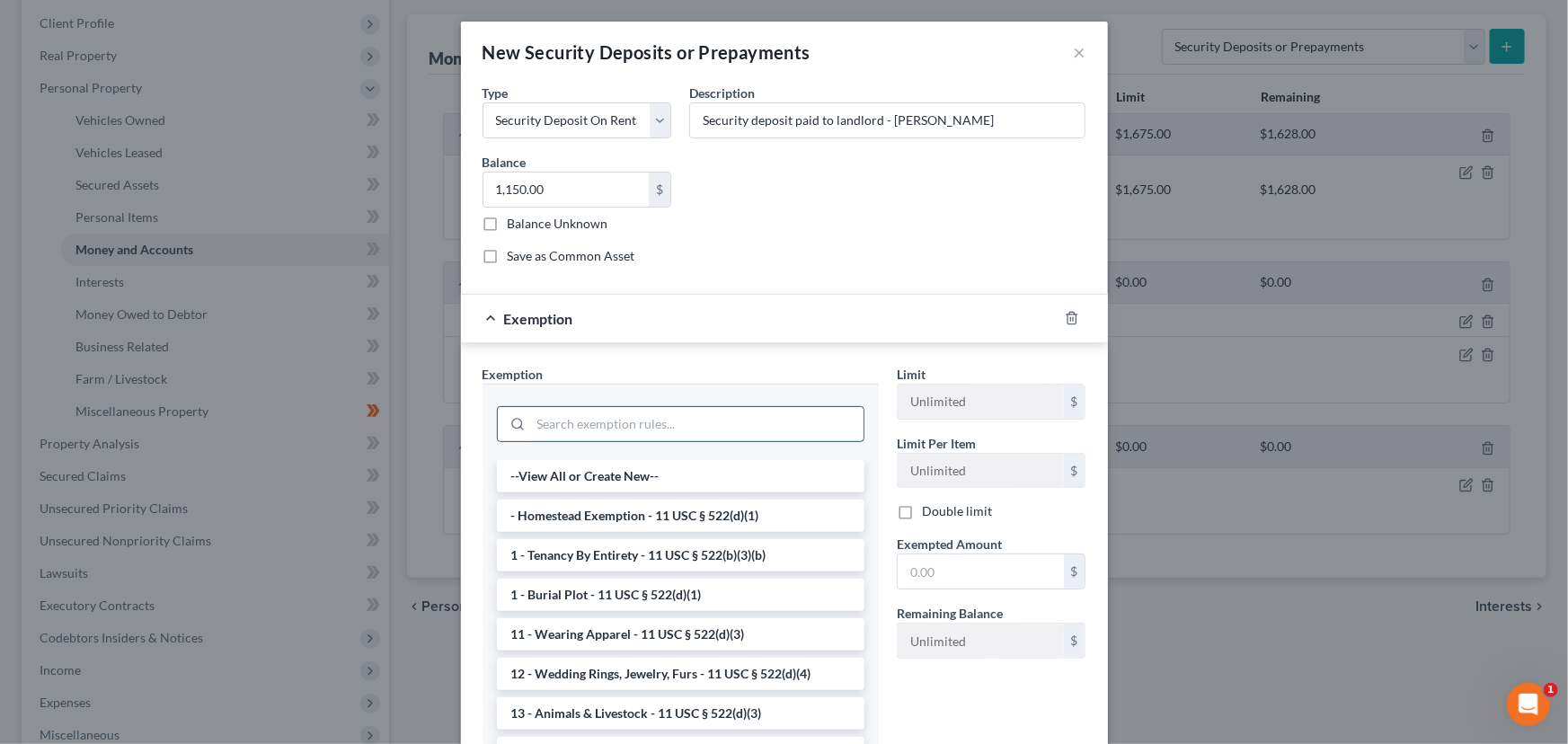
click at [611, 429] on input "search" at bounding box center [696, 424] width 332 height 34
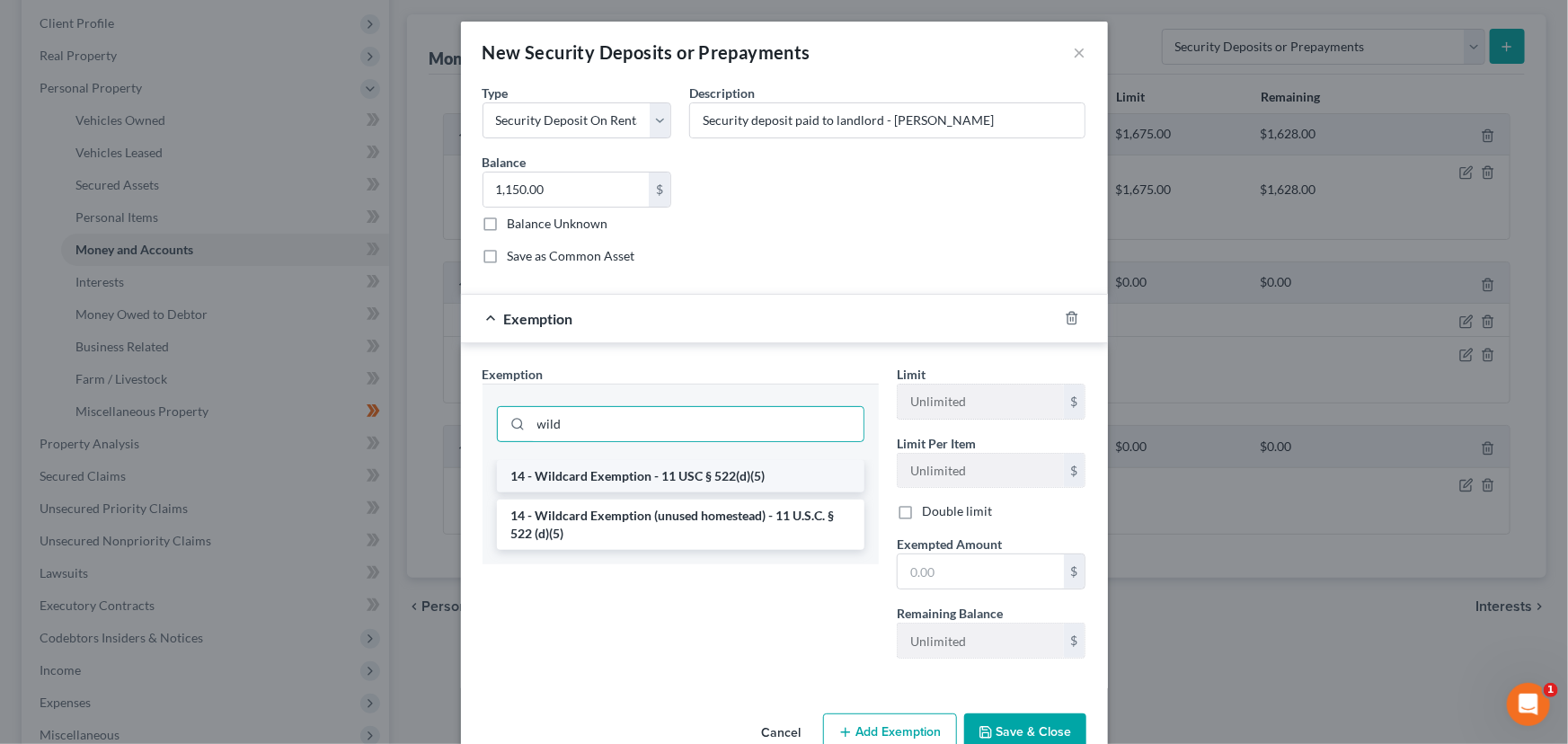
click at [655, 473] on li "14 - Wildcard Exemption - 11 USC § 522(d)(5)" at bounding box center [680, 476] width 368 height 33
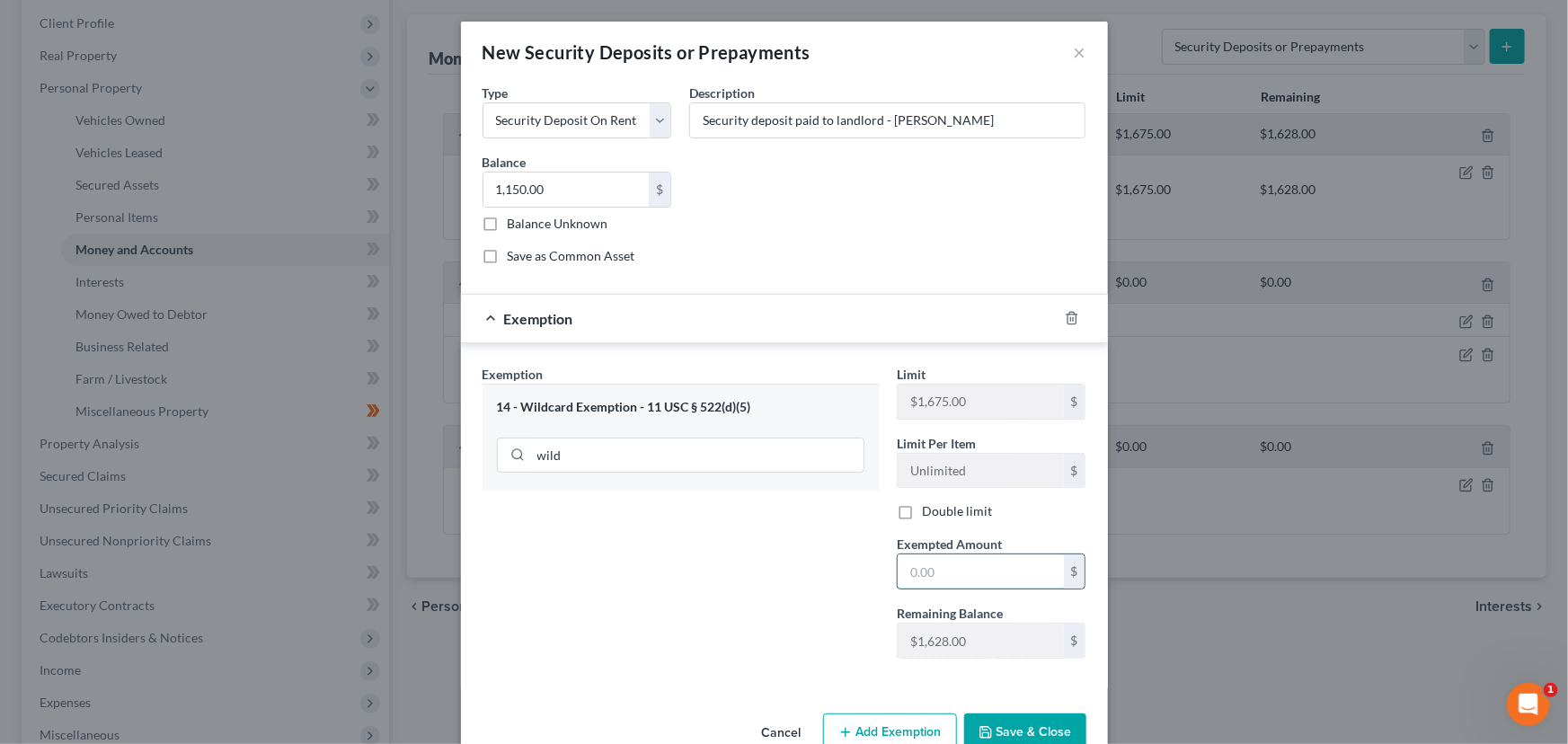
click at [937, 564] on input "text" at bounding box center [981, 571] width 167 height 34
click at [795, 332] on div "Exemption $1,150.00" at bounding box center [760, 318] width 597 height 48
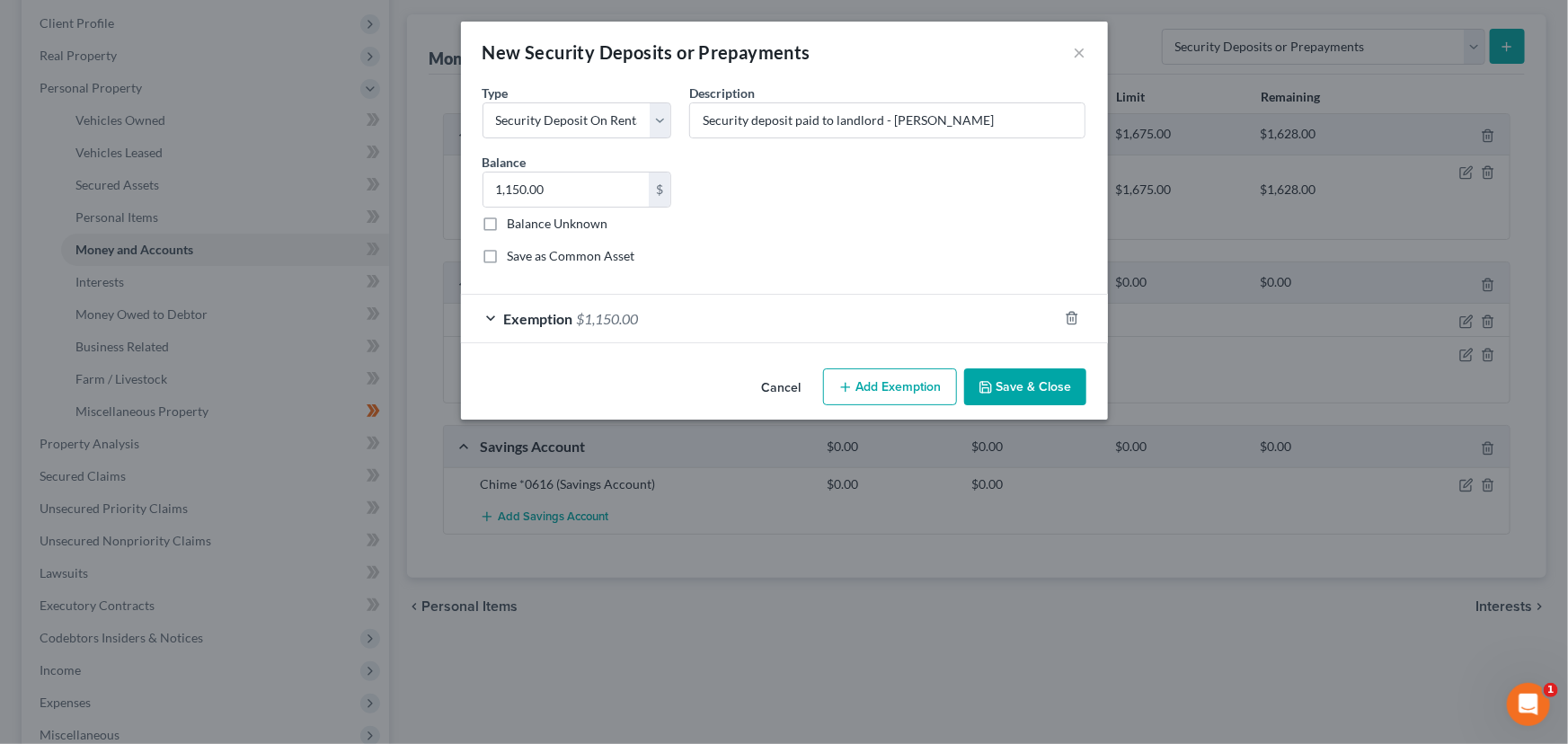
click at [1054, 395] on button "Save & Close" at bounding box center [1025, 387] width 122 height 38
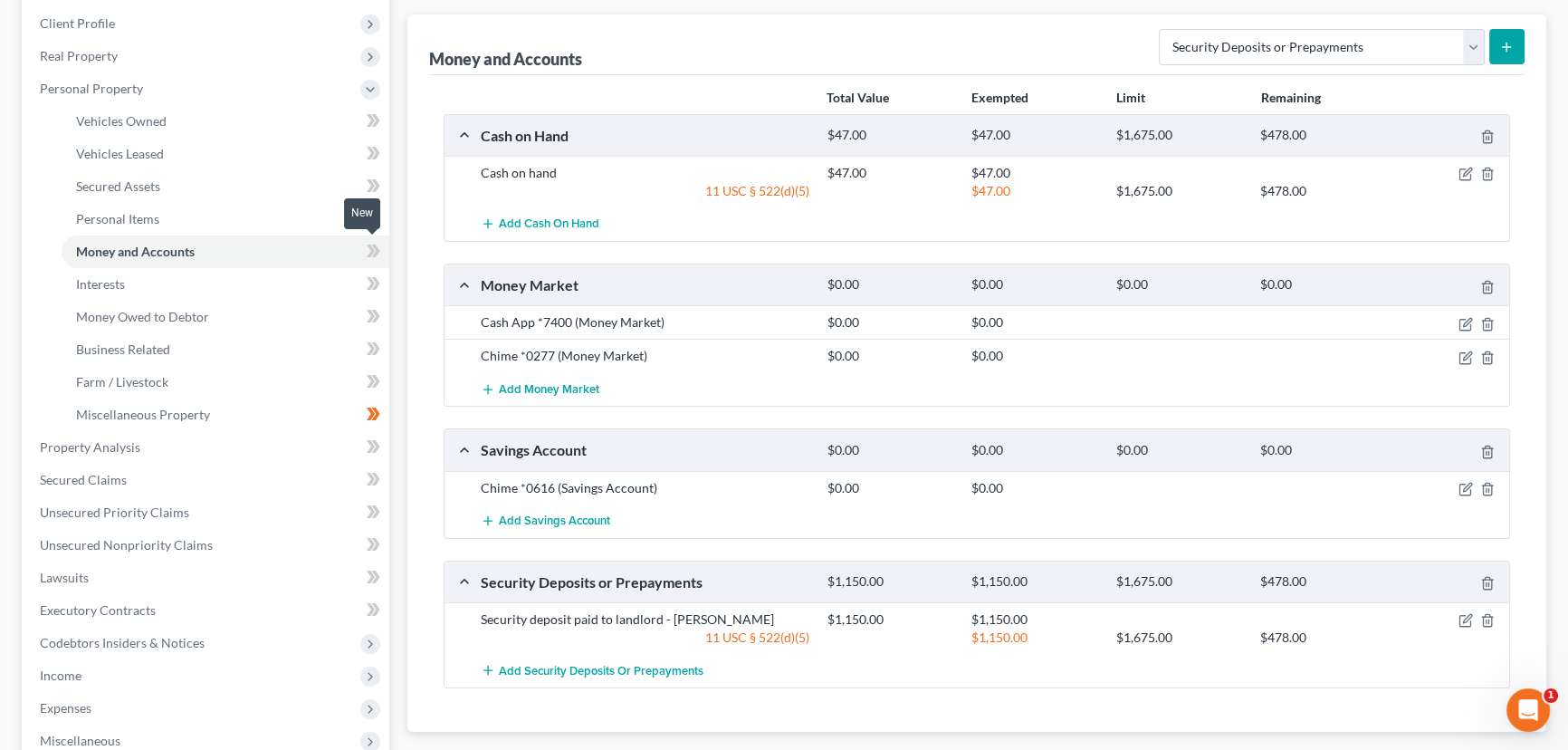
click at [376, 252] on icon at bounding box center [376, 251] width 8 height 13
click at [413, 293] on div "Money and Accounts Select Account Type Brokerage Cash on Hand Certificates of D…" at bounding box center [977, 372] width 1139 height 717
drag, startPoint x: 1344, startPoint y: 43, endPoint x: 1320, endPoint y: 62, distance: 30.6
click at [1344, 43] on select "Select Account Type Brokerage Cash on Hand Certificates of Deposit Checking Acc…" at bounding box center [1322, 47] width 326 height 36
click at [1162, 29] on select "Select Account Type Brokerage Cash on Hand Certificates of Deposit Checking Acc…" at bounding box center [1322, 47] width 326 height 36
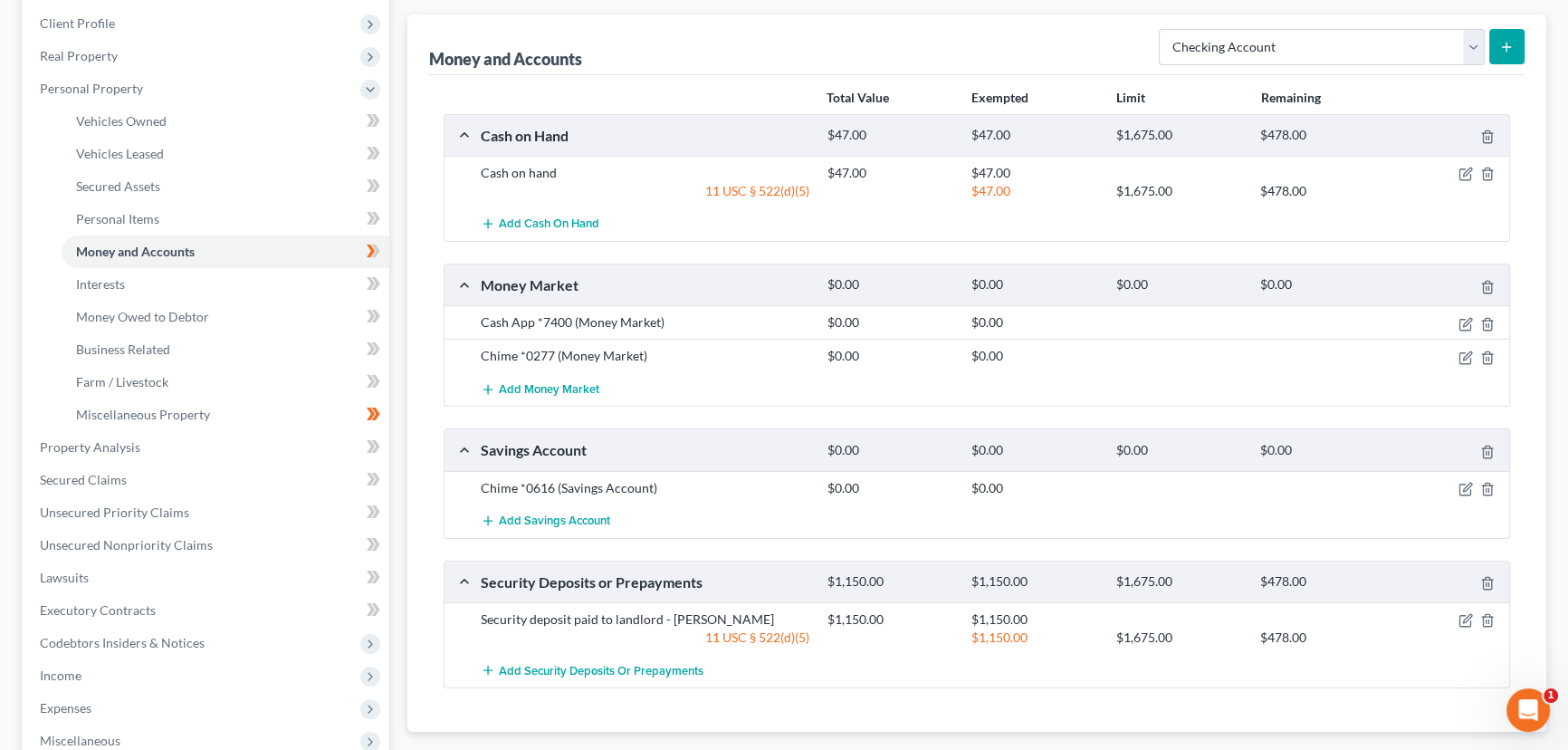
click at [1515, 52] on button "submit" at bounding box center [1506, 46] width 35 height 35
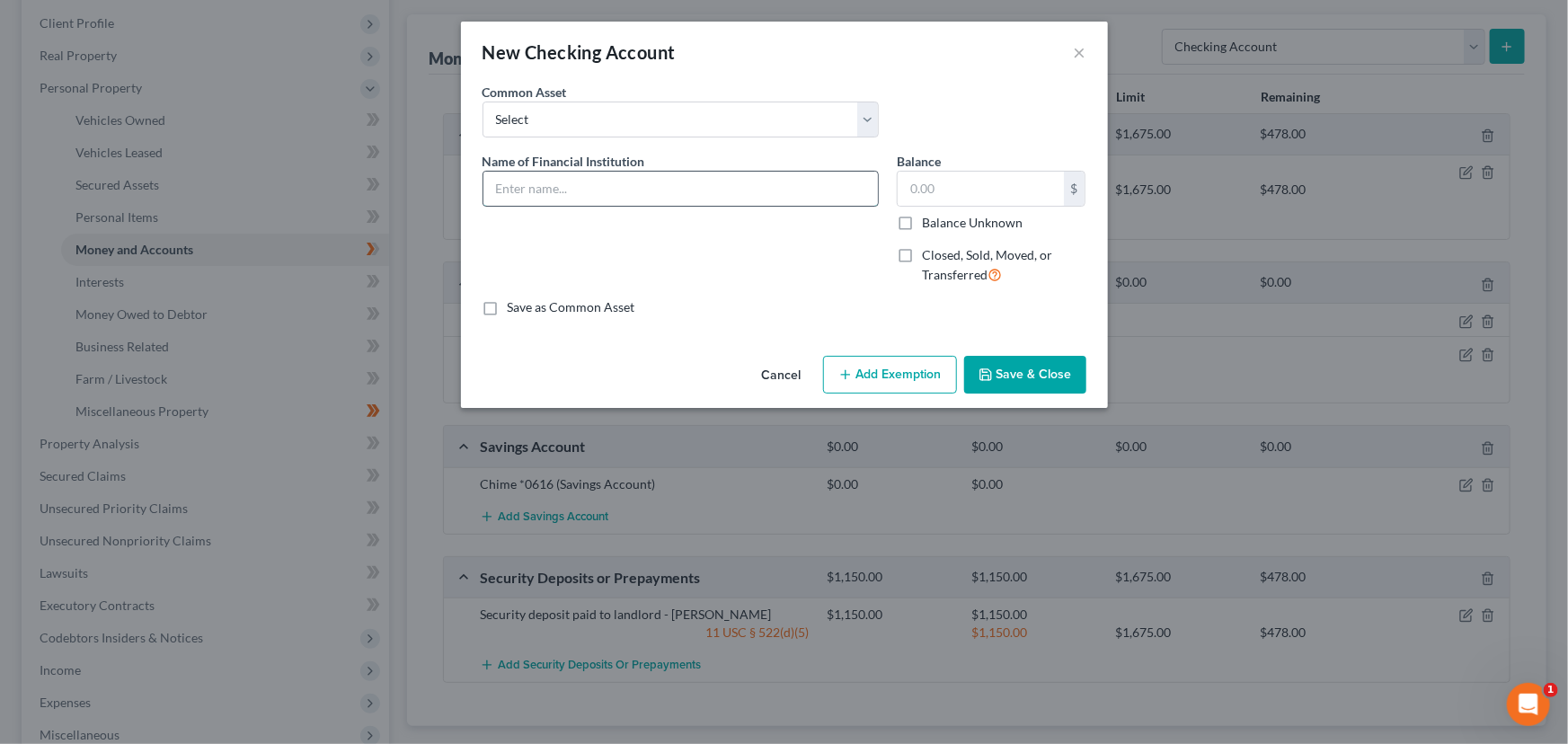
click at [628, 176] on input "text" at bounding box center [680, 188] width 395 height 34
click at [702, 188] on input "Woodforest Bank *" at bounding box center [680, 188] width 395 height 34
drag, startPoint x: 1017, startPoint y: 386, endPoint x: 904, endPoint y: 413, distance: 116.2
click at [1018, 386] on button "Save & Close" at bounding box center [1025, 375] width 122 height 38
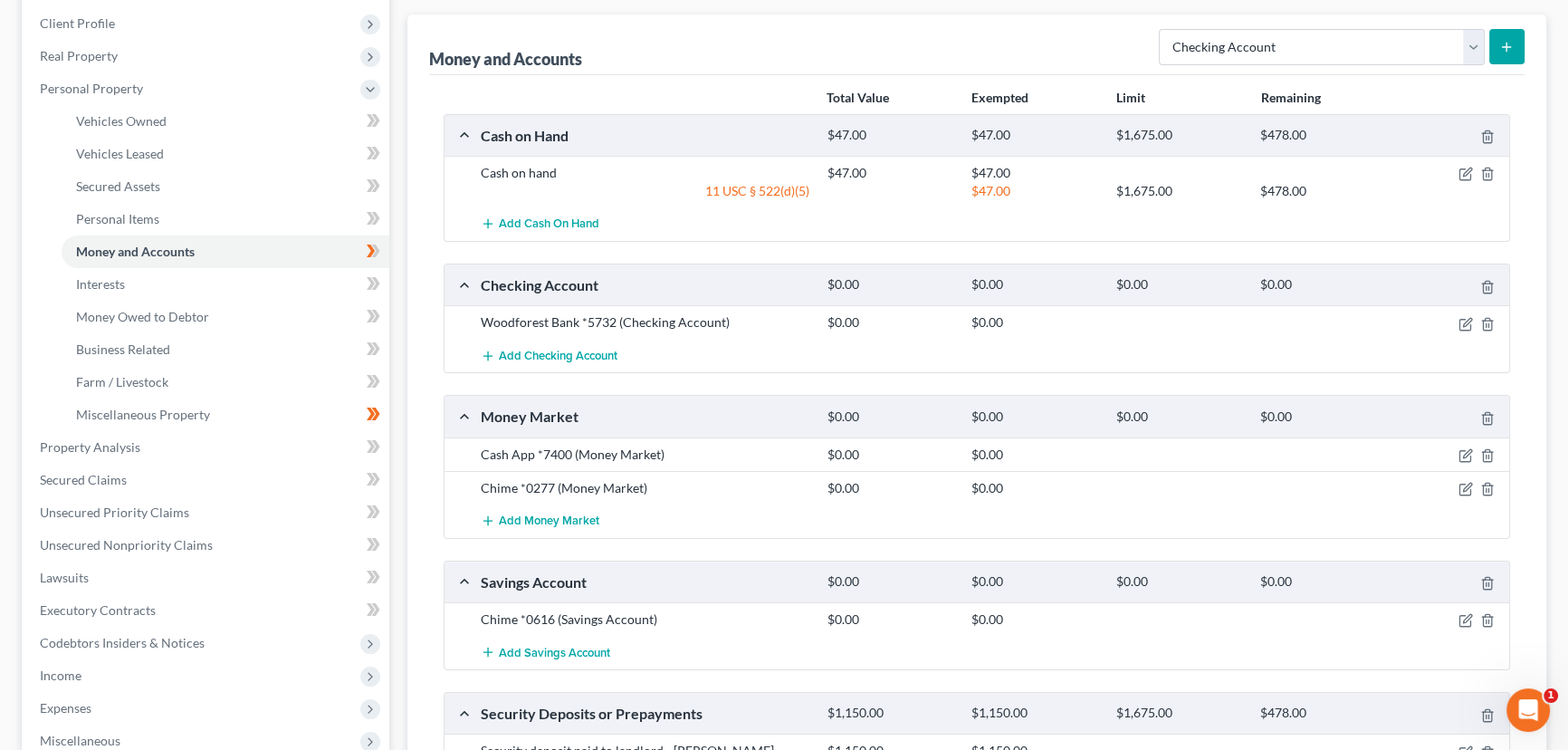
click at [419, 292] on div "Money and Accounts Select Account Type Brokerage Cash on Hand Certificates of D…" at bounding box center [977, 438] width 1139 height 849
drag, startPoint x: 1469, startPoint y: 318, endPoint x: 606, endPoint y: 231, distance: 867.4
click at [1469, 318] on icon "button" at bounding box center [1467, 322] width 8 height 8
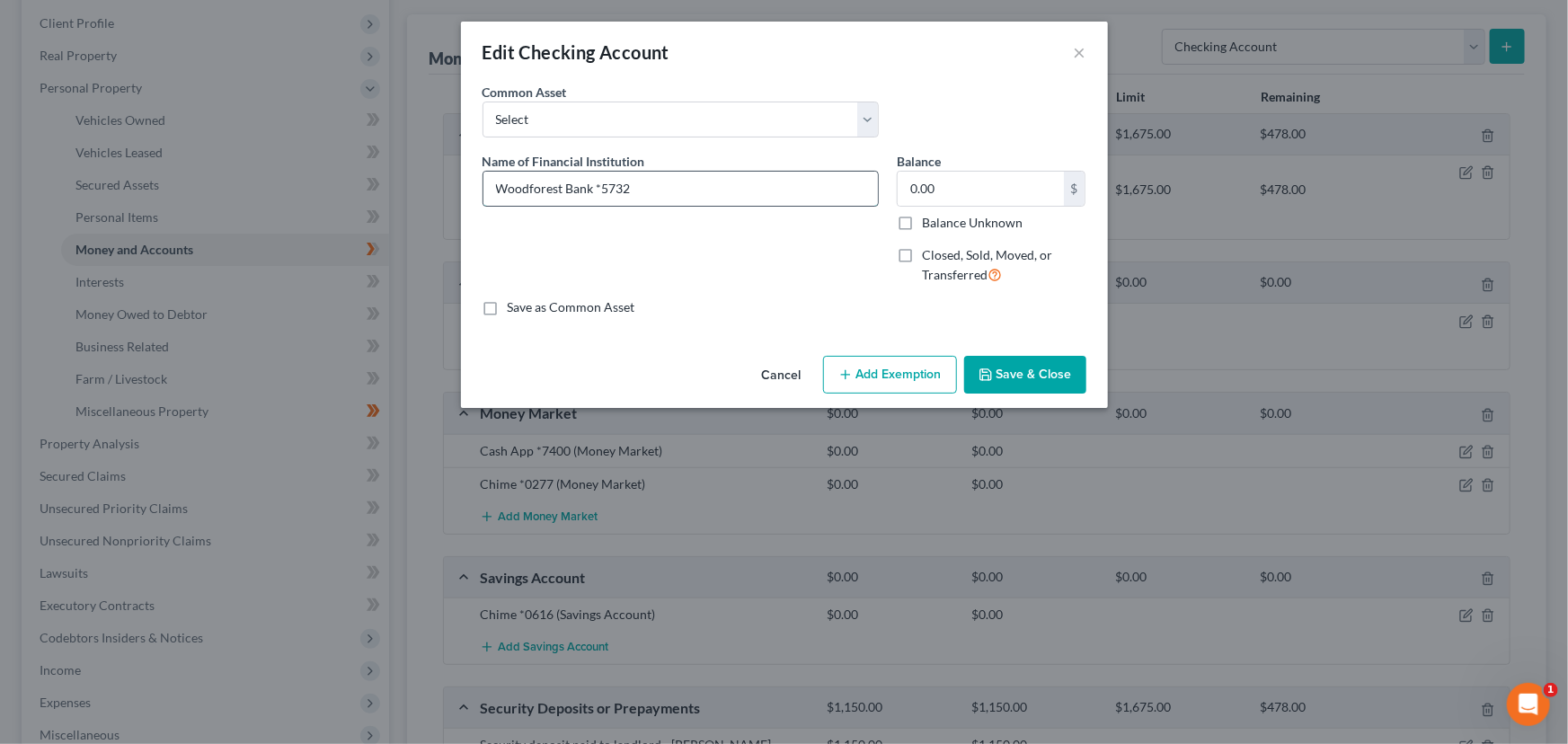
click at [530, 186] on input "Woodforest Bank *5732" at bounding box center [680, 188] width 395 height 34
click at [1008, 377] on button "Save & Close" at bounding box center [1025, 375] width 122 height 38
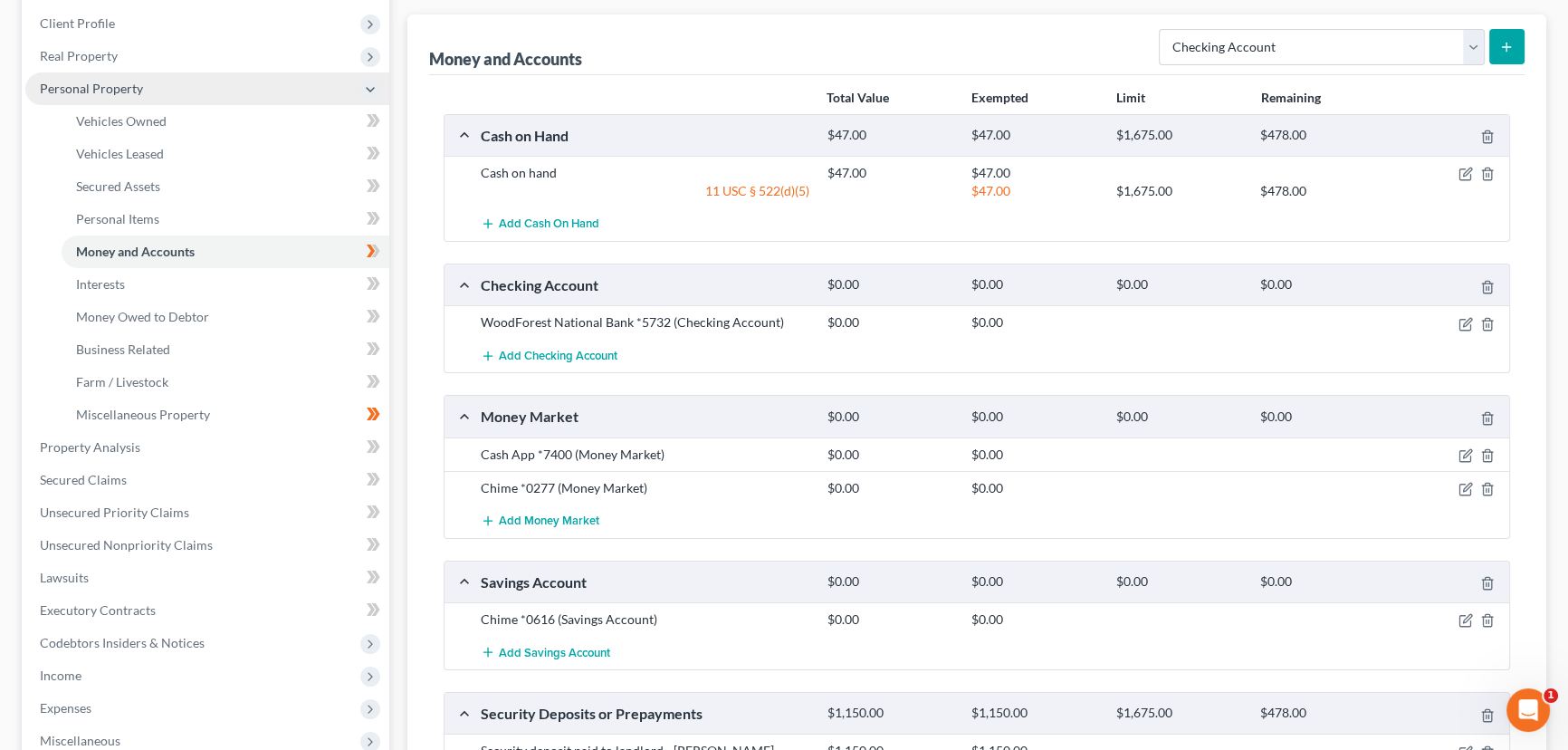
click at [115, 90] on span "Personal Property" at bounding box center [91, 88] width 103 height 15
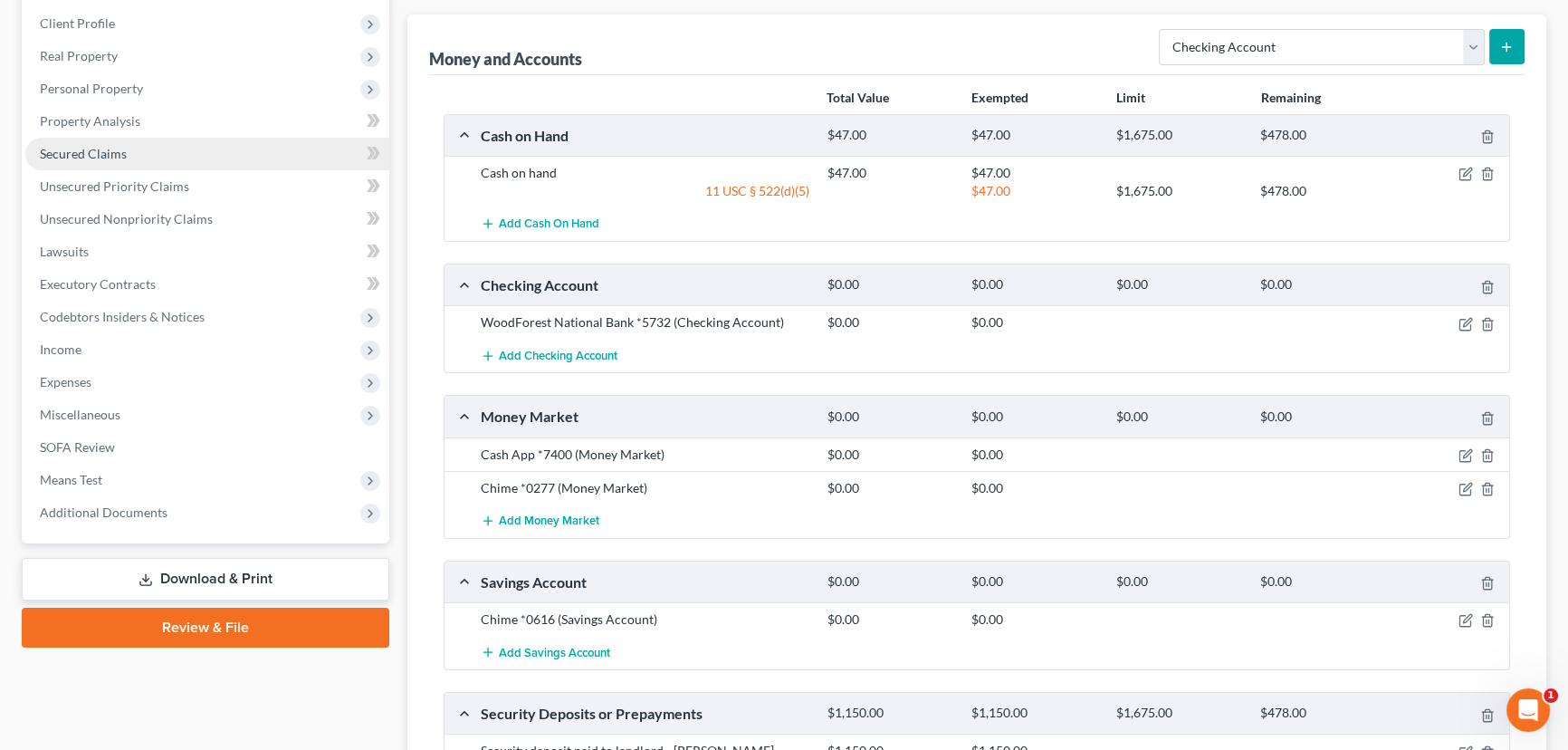
click at [118, 146] on span "Secured Claims" at bounding box center [83, 153] width 87 height 15
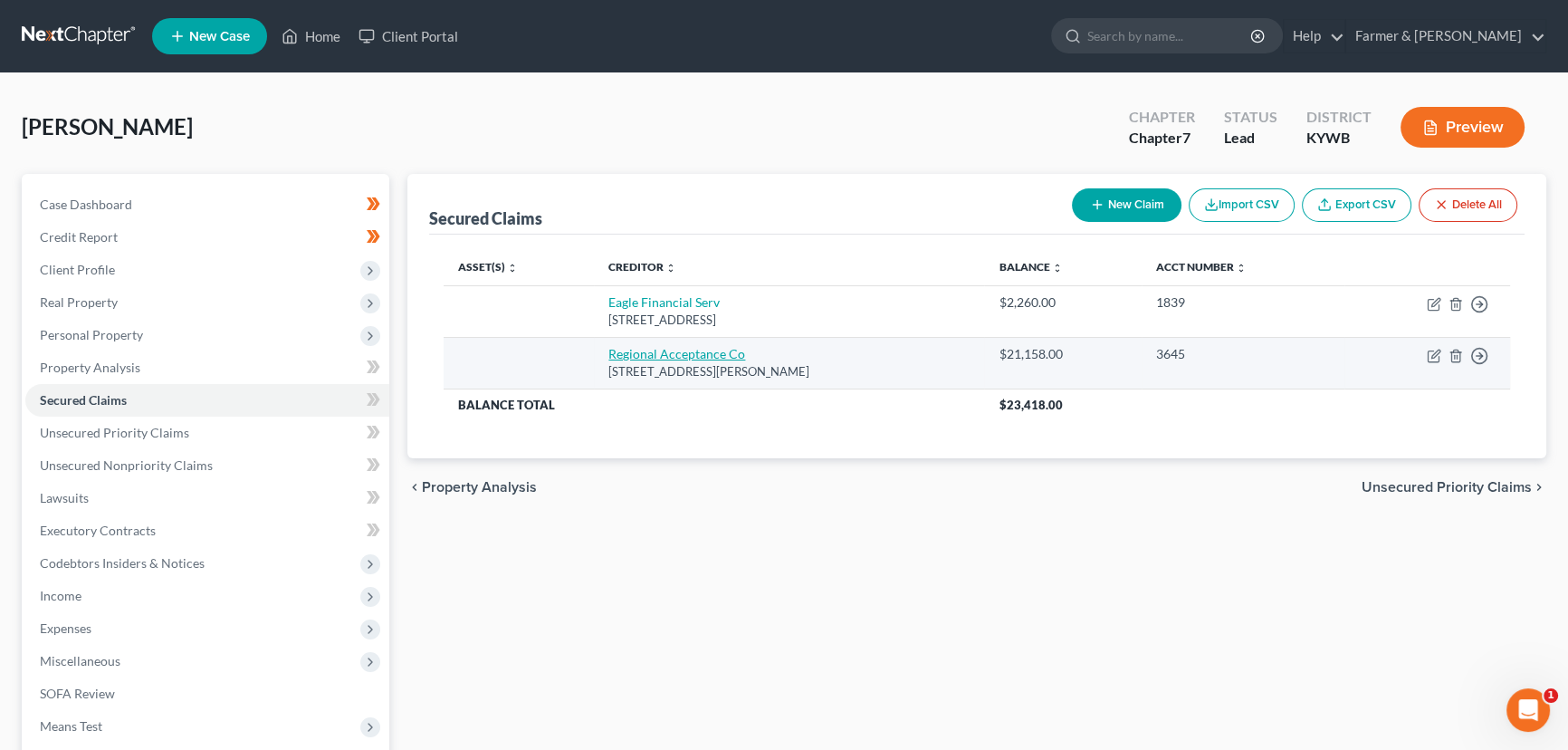
click at [666, 356] on link "Regional Acceptance Co" at bounding box center [677, 353] width 137 height 15
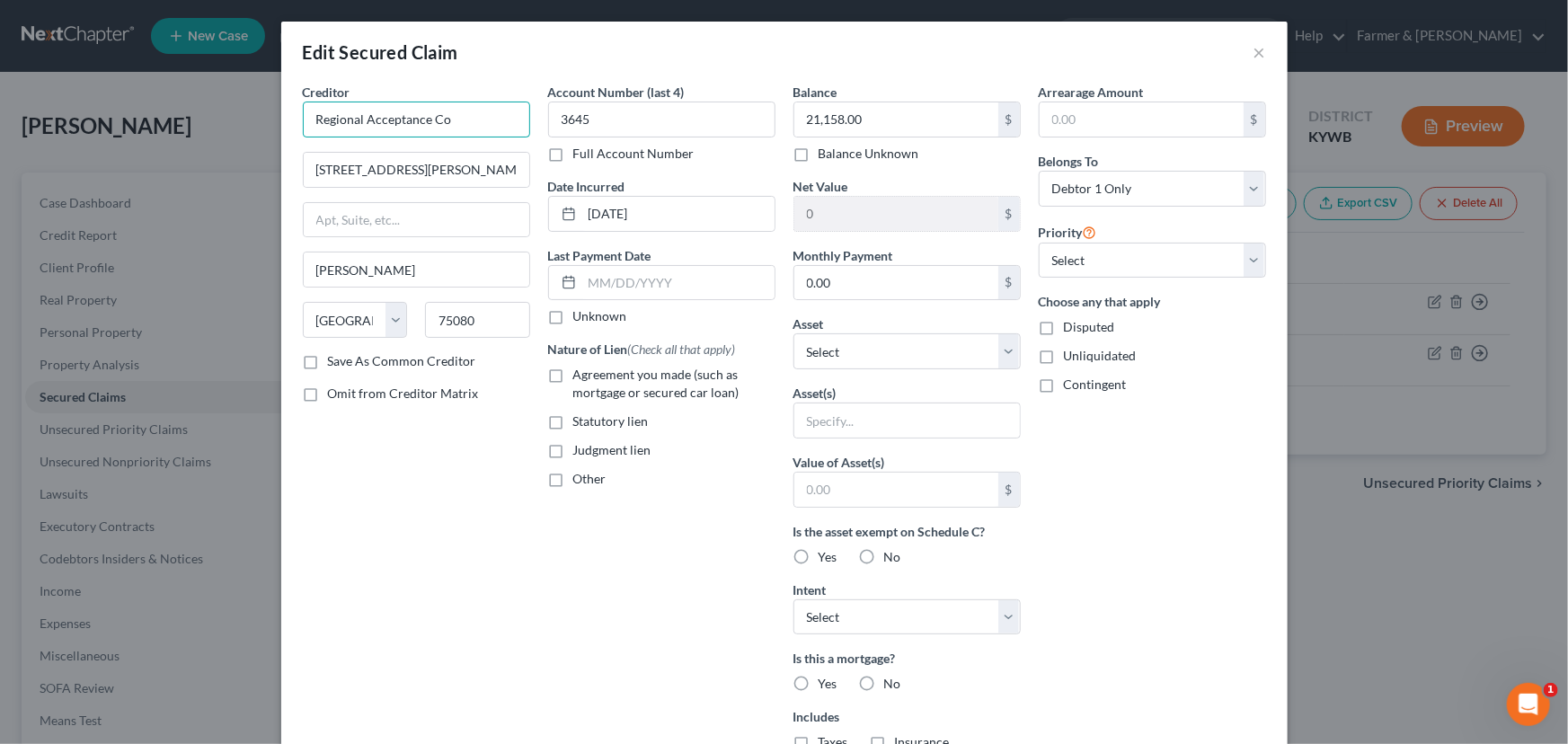
click at [478, 128] on input "Regional Acceptance Co" at bounding box center [416, 119] width 227 height 36
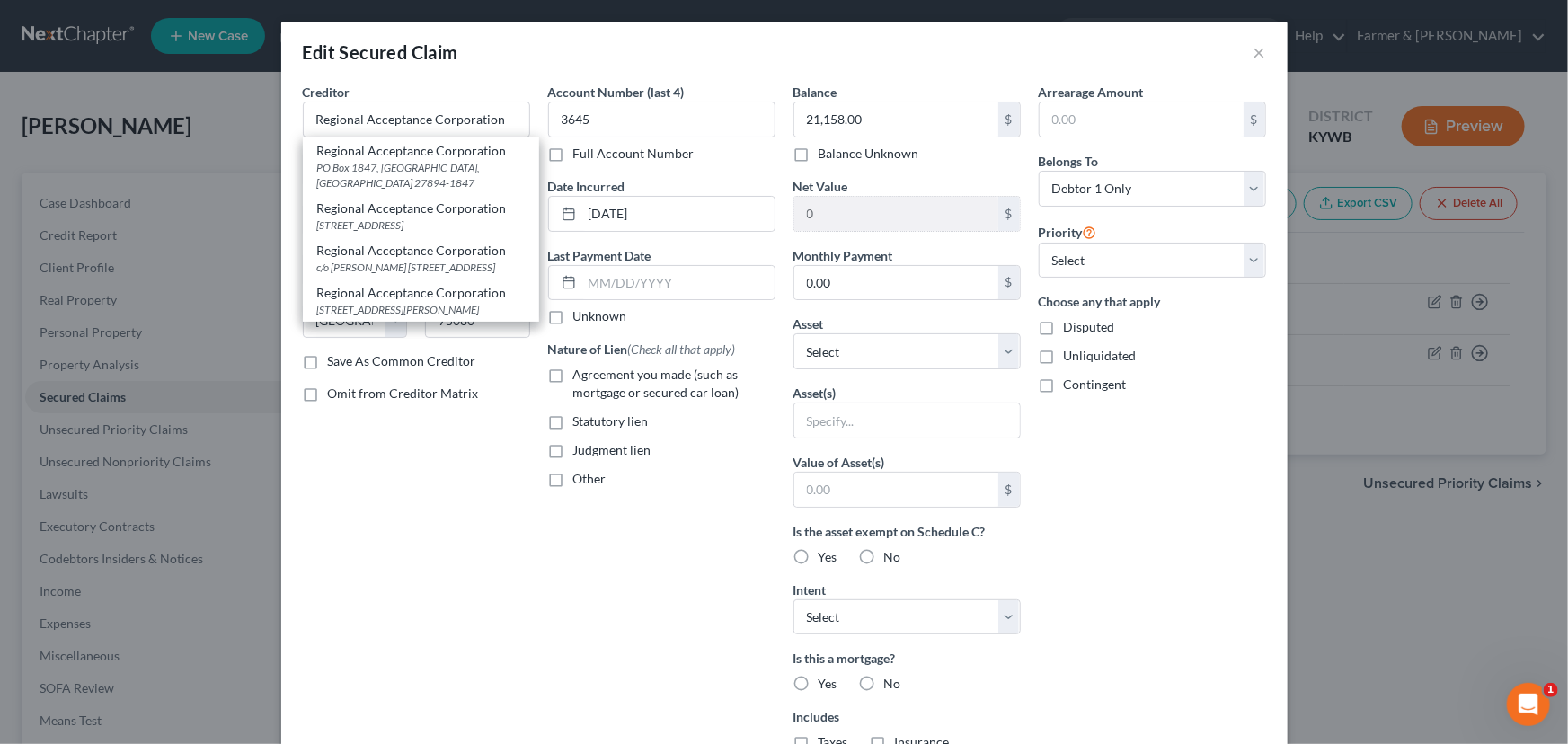
click at [573, 319] on label "Unknown" at bounding box center [600, 316] width 54 height 18
click at [580, 319] on input "Unknown" at bounding box center [586, 313] width 12 height 12
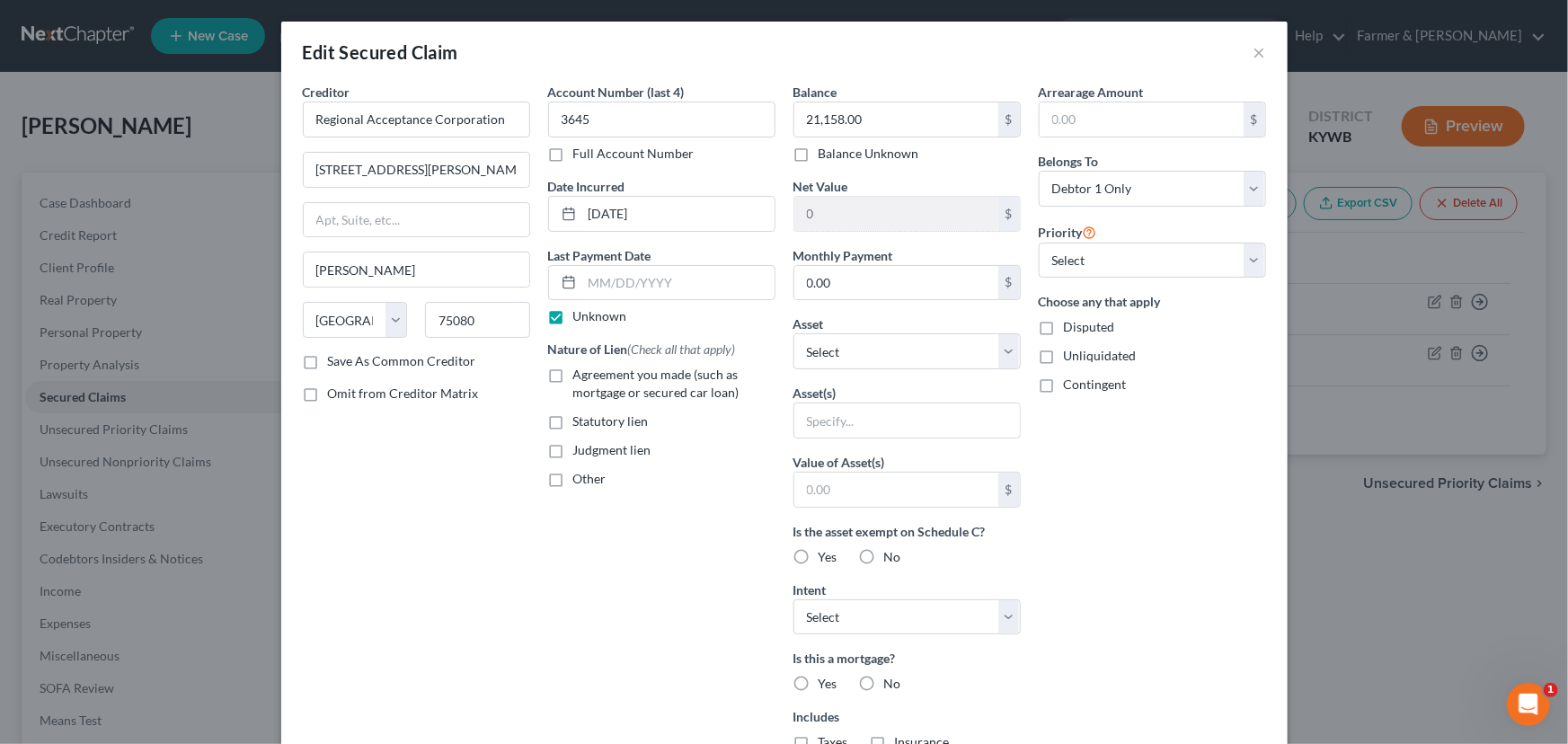
click at [573, 367] on label "Agreement you made (such as mortgage or secured car loan)" at bounding box center [674, 384] width 202 height 36
click at [580, 367] on input "Agreement you made (such as mortgage or secured car loan)" at bounding box center [586, 372] width 12 height 12
drag, startPoint x: 840, startPoint y: 410, endPoint x: 861, endPoint y: 421, distance: 23.7
click at [840, 410] on input "text" at bounding box center [906, 421] width 225 height 34
click at [673, 580] on div "Account Number (last 4) 3645 Full Account Number Date Incurred [DATE] Last Paym…" at bounding box center [662, 483] width 245 height 802
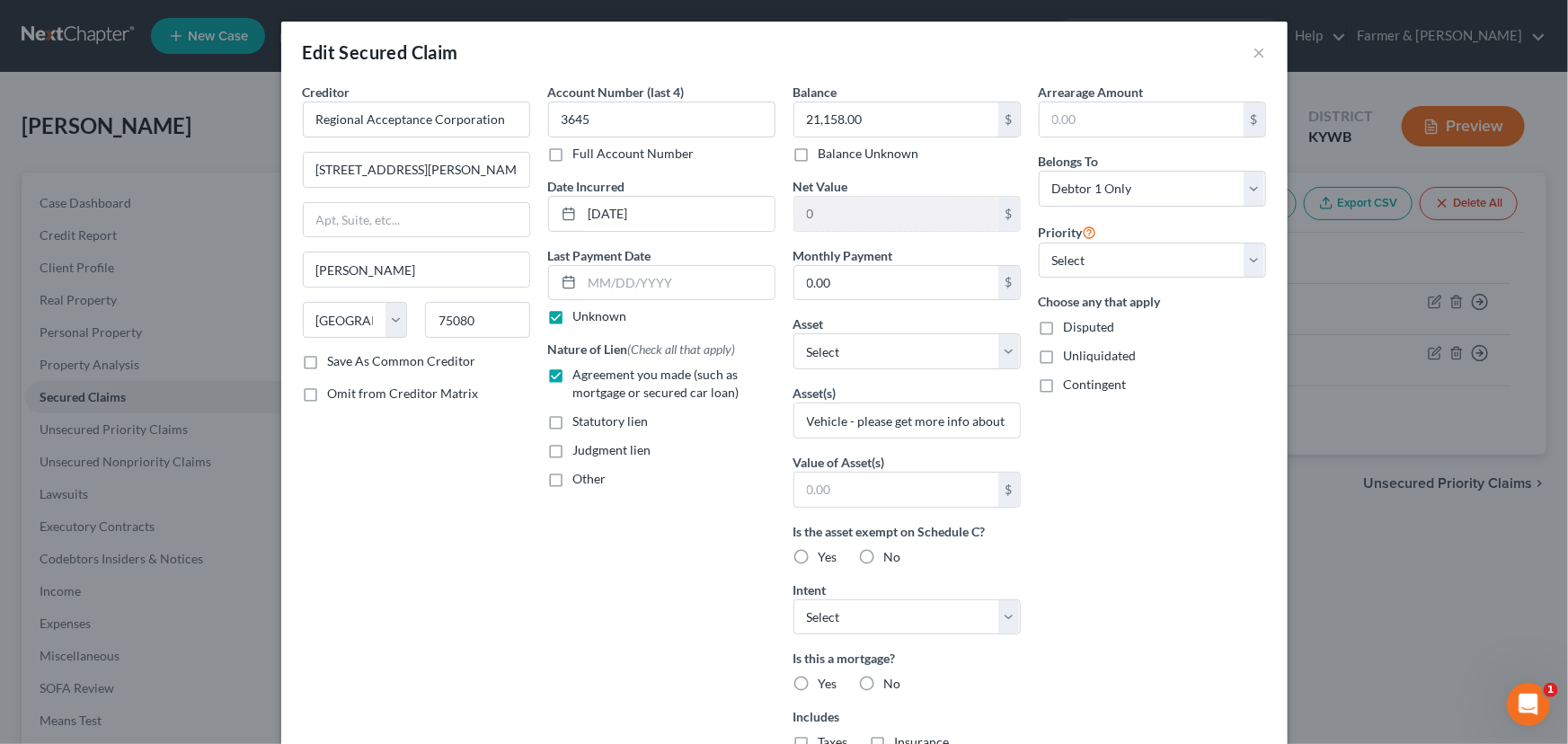
click at [1061, 574] on div "Arrearage Amount $ Belongs To * Select Debtor 1 Only Debtor 2 Only Debtor 1 And…" at bounding box center [1151, 483] width 245 height 802
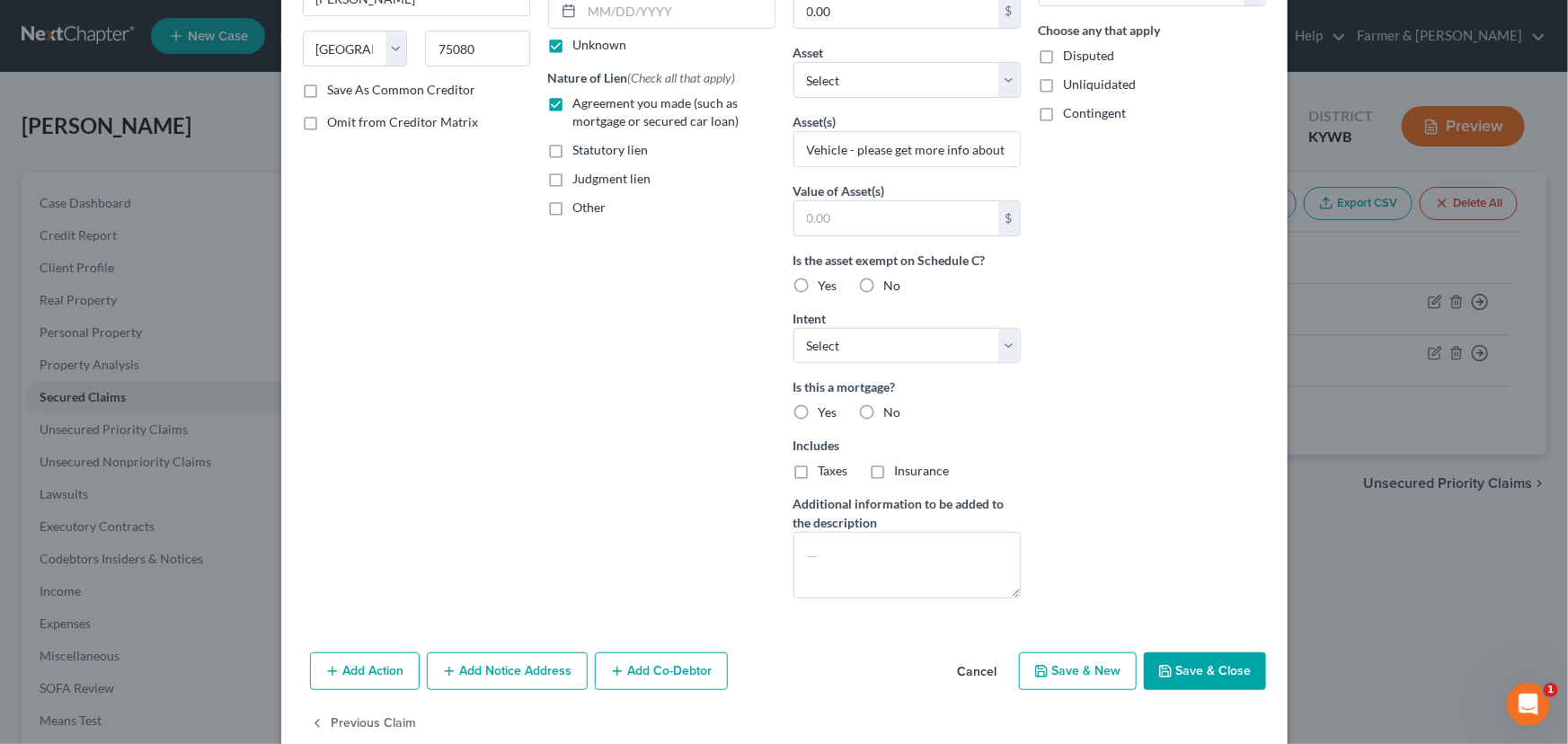
click at [884, 406] on label "No" at bounding box center [892, 413] width 17 height 18
click at [892, 406] on input "No" at bounding box center [898, 410] width 12 height 12
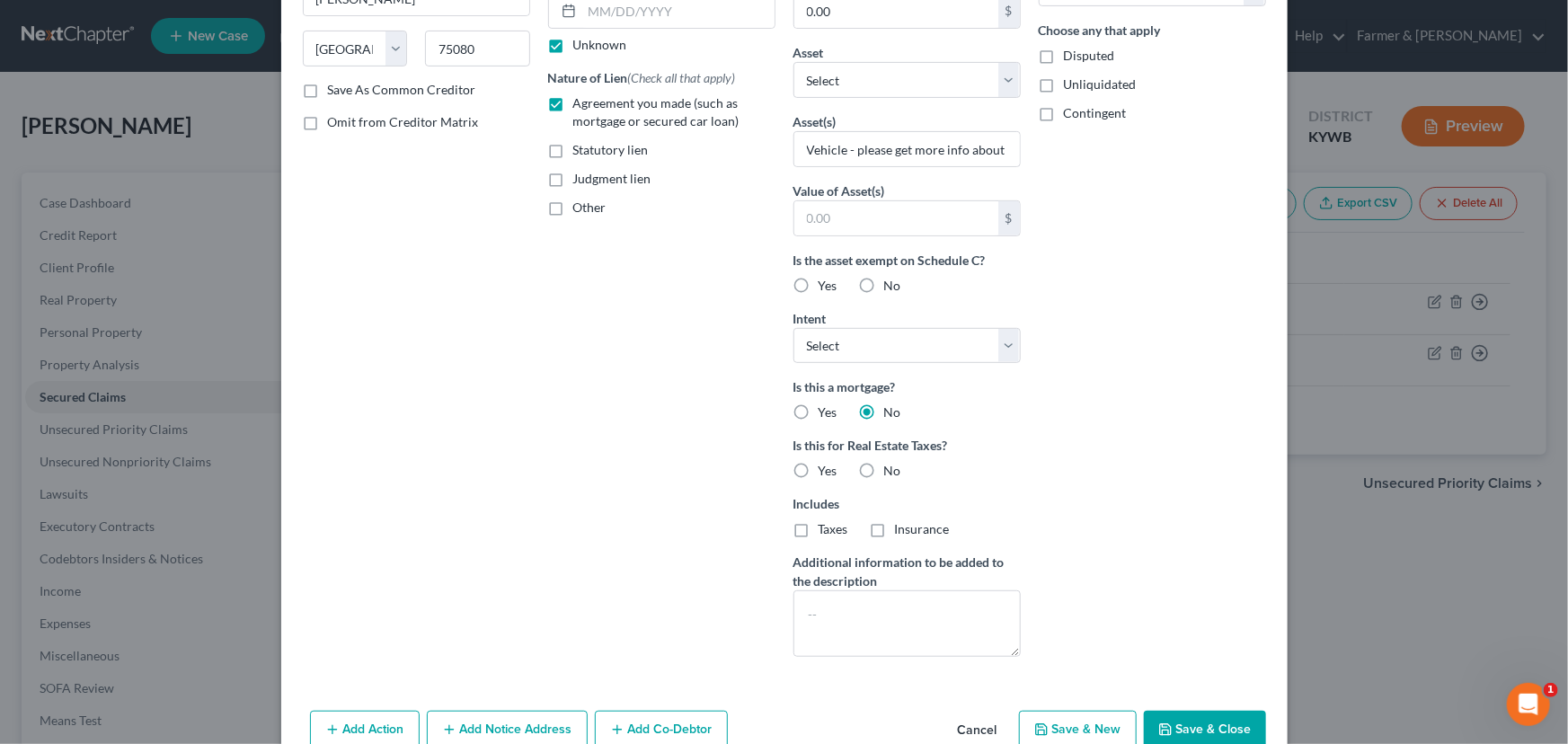
click at [884, 475] on label "No" at bounding box center [892, 471] width 17 height 18
click at [892, 473] on input "No" at bounding box center [898, 468] width 12 height 12
click at [955, 348] on select "Select Surrender Redeem Reaffirm Avoid Other" at bounding box center [906, 346] width 227 height 36
click at [793, 328] on select "Select Surrender Redeem Reaffirm Avoid Other" at bounding box center [906, 346] width 227 height 36
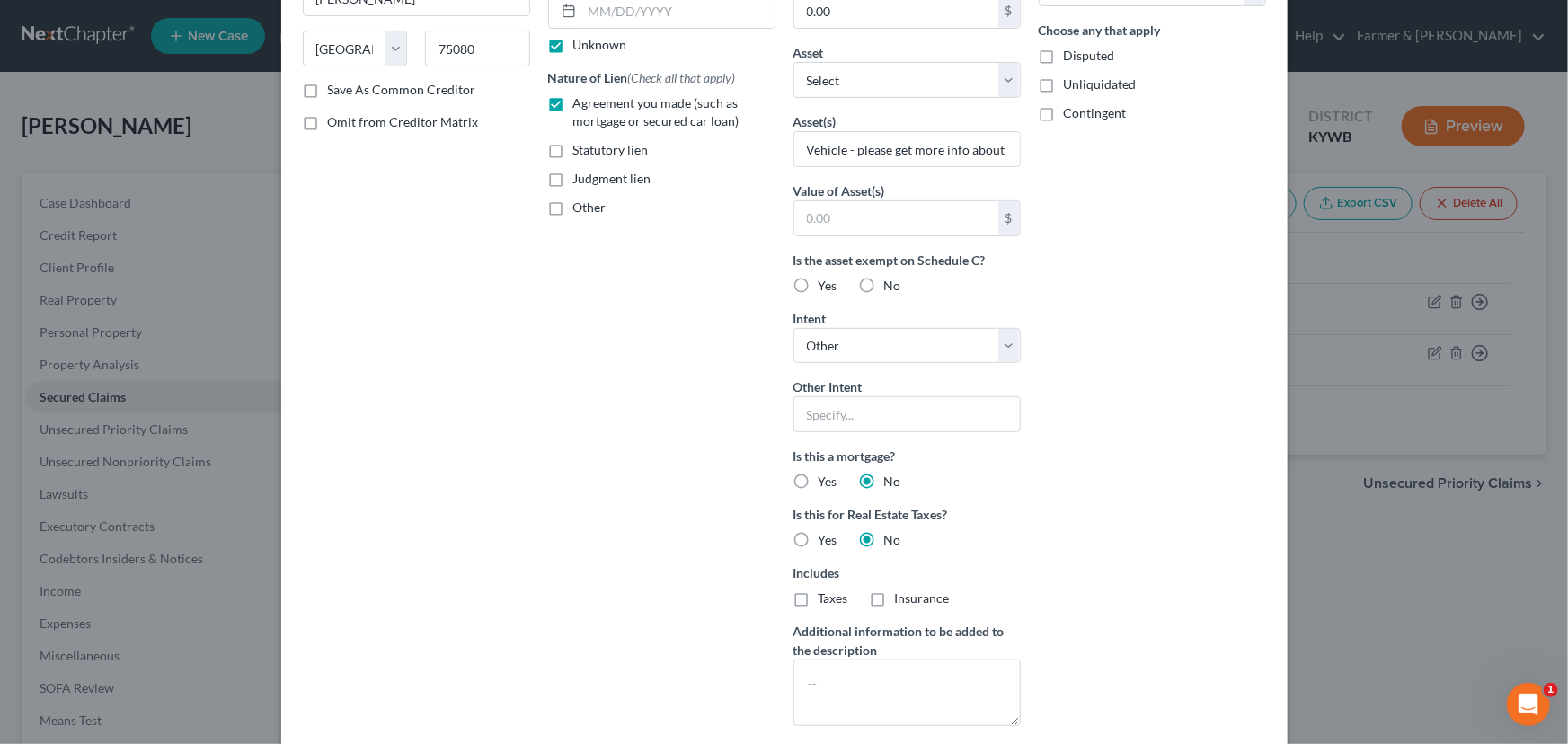
click at [631, 437] on div "Account Number (last 4) 3645 Full Account Number Date Incurred [DATE] Last Paym…" at bounding box center [662, 276] width 245 height 930
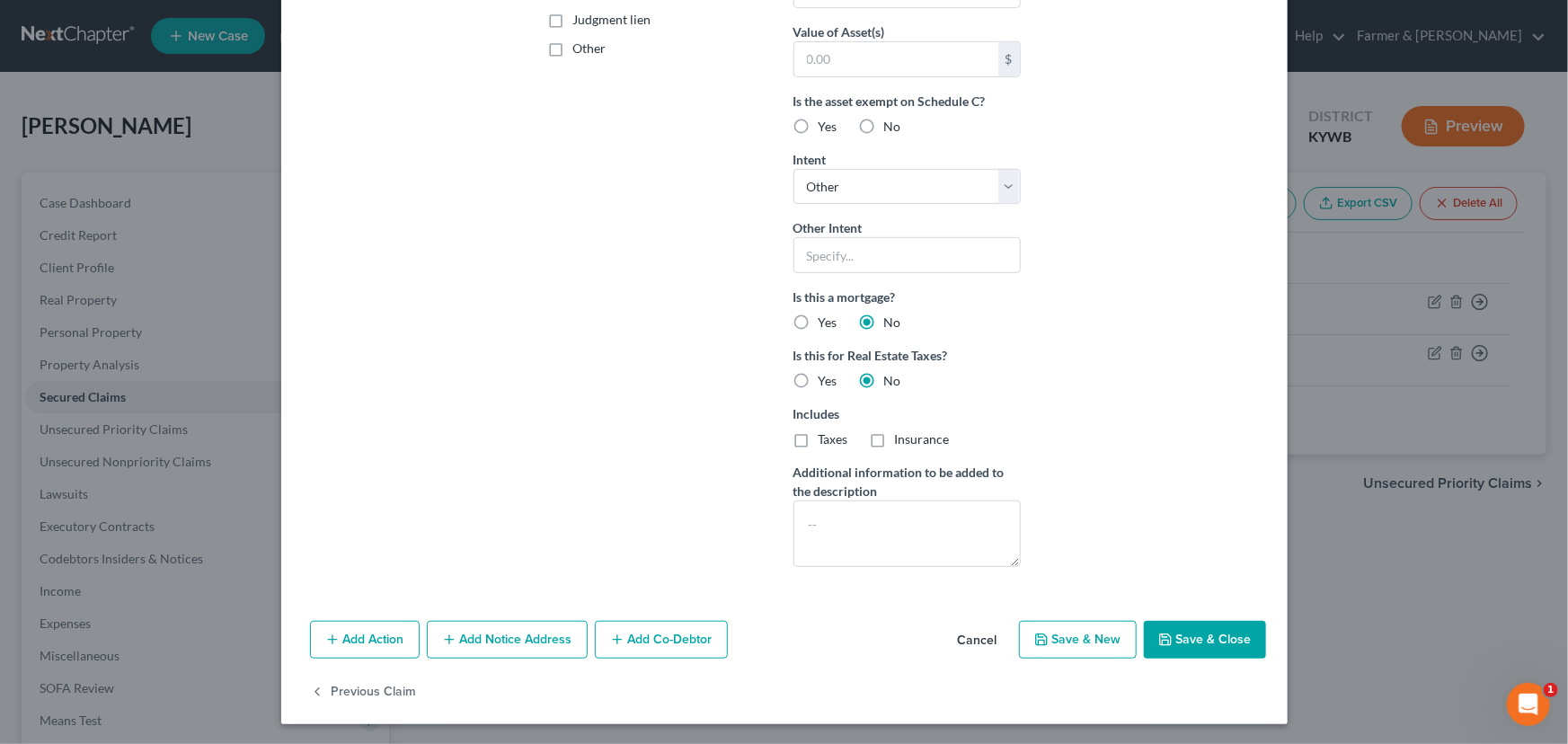
scroll to position [431, 0]
click at [371, 638] on button "Add Action" at bounding box center [365, 640] width 110 height 38
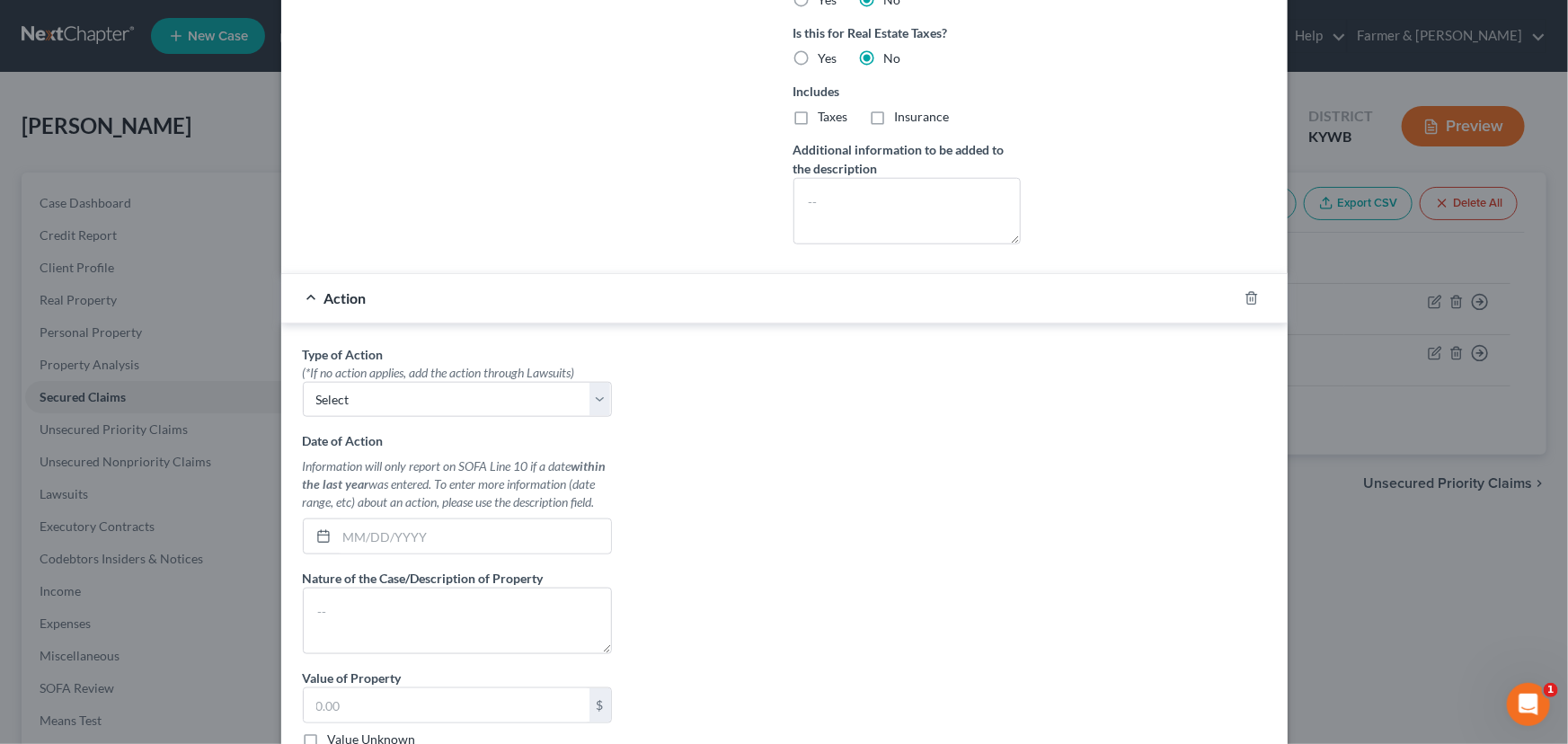
scroll to position [758, 0]
click at [363, 391] on select "Select Repossession Garnishment Foreclosure Personal Injury Attached, Seized, O…" at bounding box center [457, 395] width 309 height 36
click at [302, 377] on select "Select Repossession Garnishment Foreclosure Personal Injury Attached, Seized, O…" at bounding box center [457, 395] width 309 height 36
click at [434, 522] on input "text" at bounding box center [474, 532] width 274 height 34
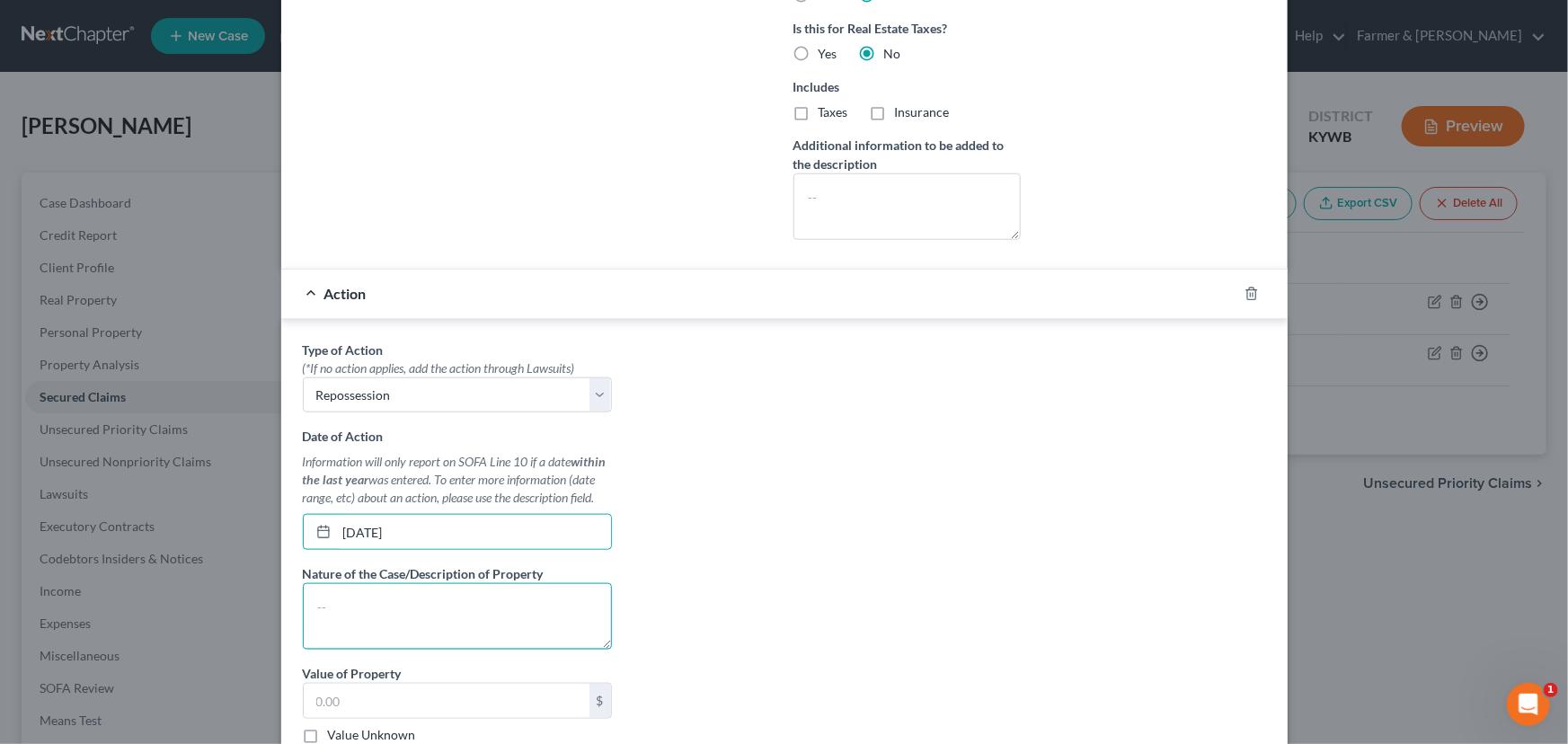
click at [387, 608] on textarea at bounding box center [457, 616] width 309 height 66
click at [328, 731] on label "Value Unknown" at bounding box center [372, 735] width 88 height 18
click at [335, 731] on input "Value Unknown" at bounding box center [341, 732] width 12 height 12
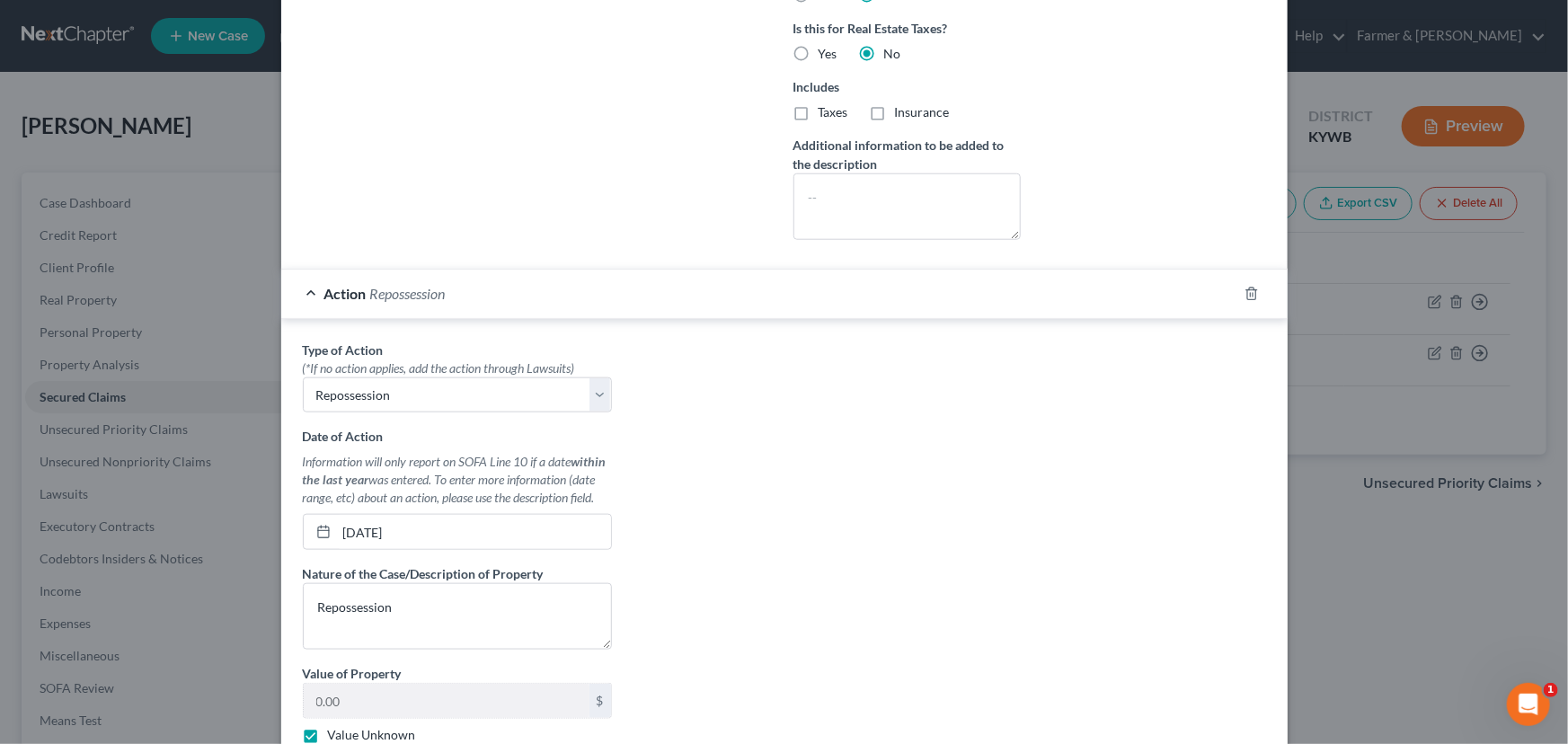
click at [724, 528] on div "Type of Action * (*If no action applies, add the action through Lawsuits) Selec…" at bounding box center [784, 565] width 981 height 450
click at [607, 305] on div "Action Repossession" at bounding box center [760, 294] width 956 height 48
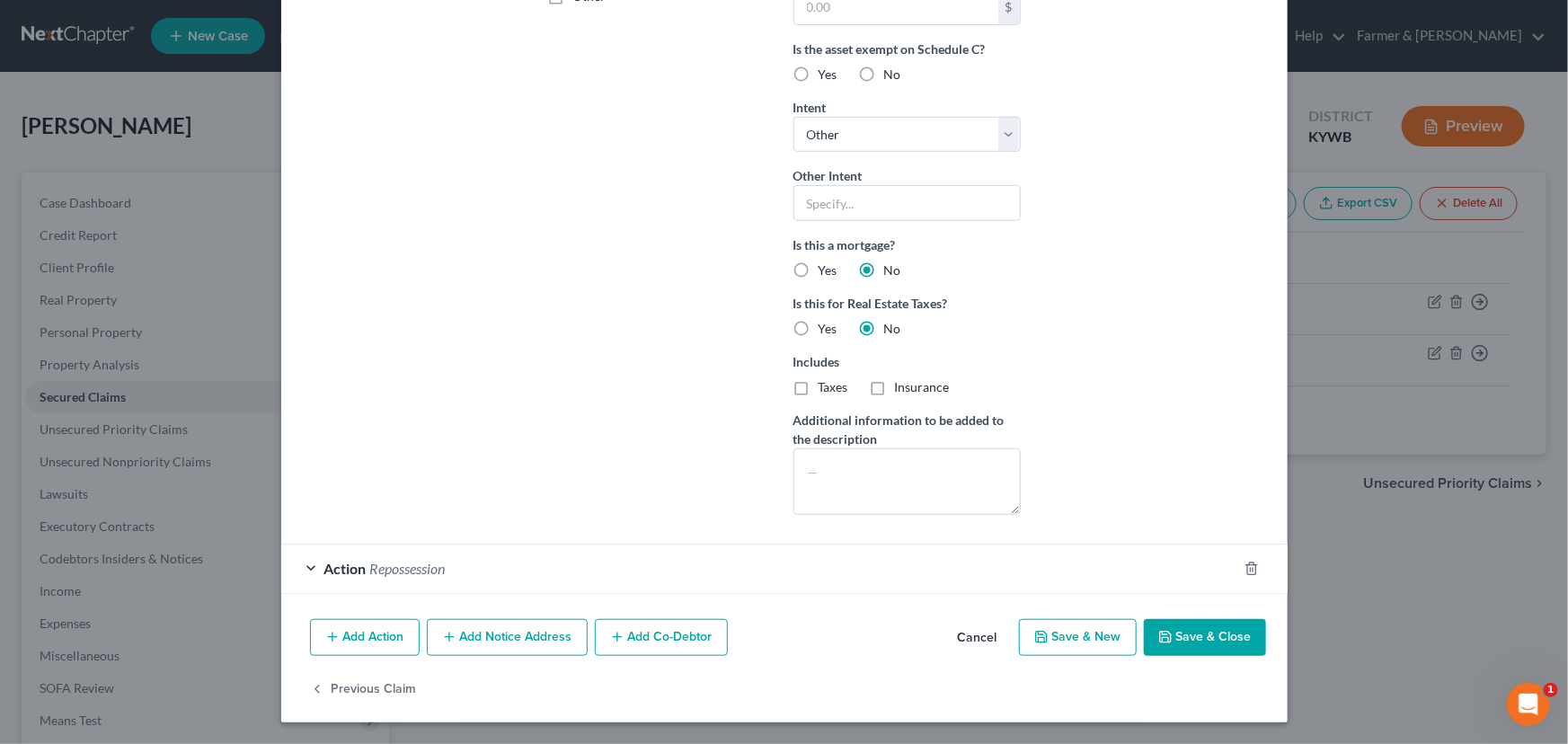
scroll to position [480, 0]
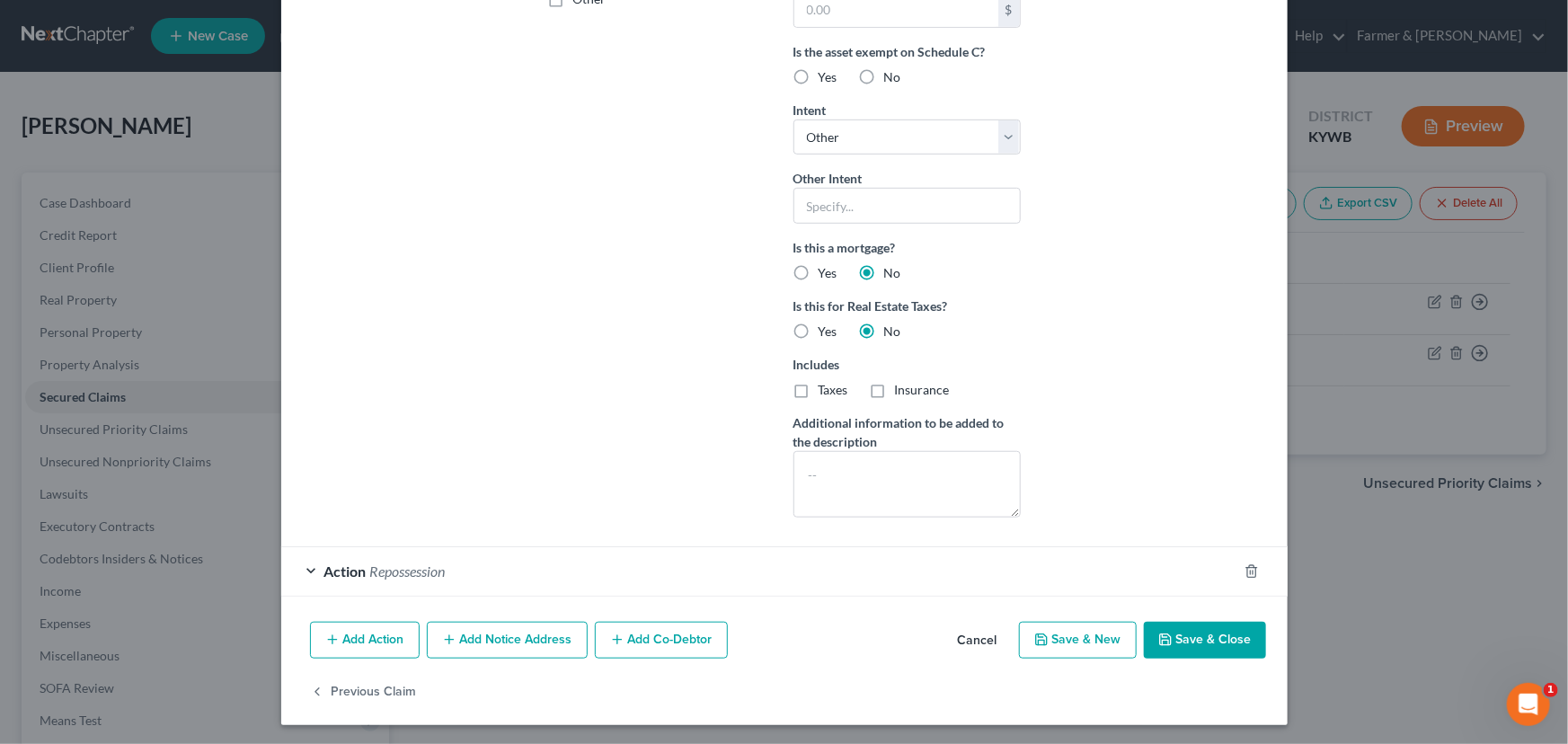
click at [640, 279] on div "Account Number (last 4) 3645 Full Account Number Date Incurred [DATE] Last Paym…" at bounding box center [662, 67] width 245 height 930
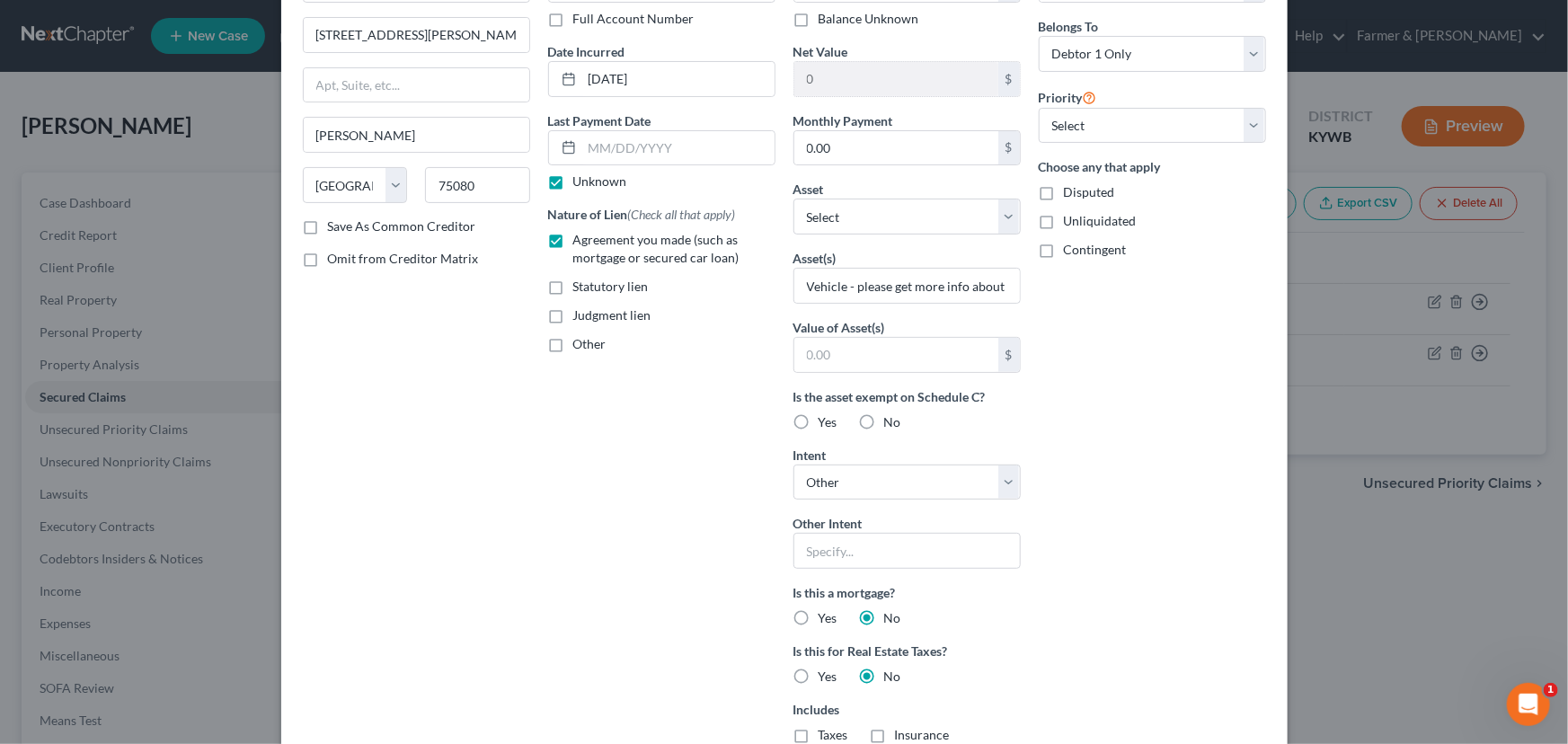
scroll to position [0, 0]
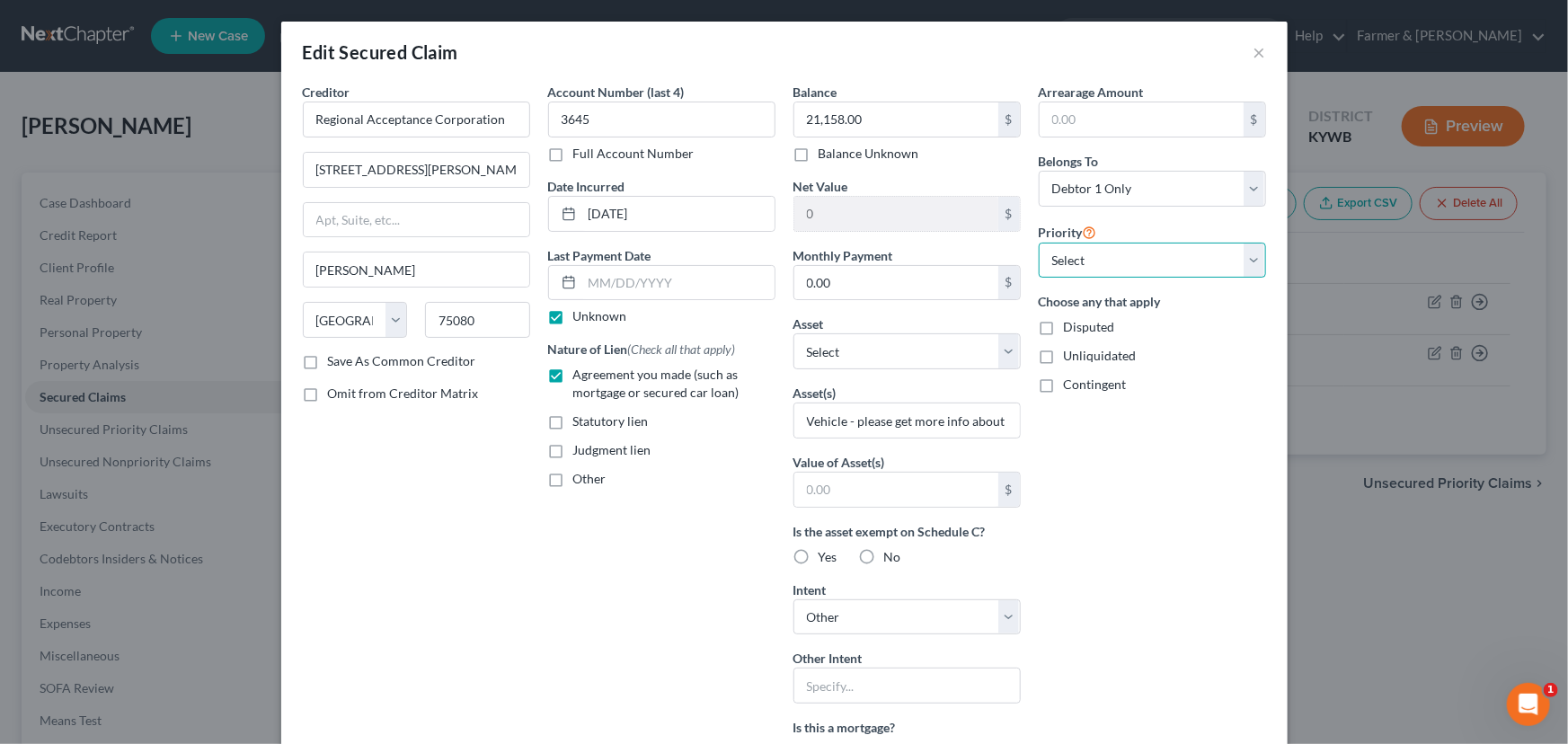
drag, startPoint x: 1165, startPoint y: 259, endPoint x: 1150, endPoint y: 276, distance: 22.7
click at [1165, 259] on select "Select 1st 2nd 3rd 4th 5th 6th 7th 8th 9th 10th 11th 12th 13th 14th 15th 16th 1…" at bounding box center [1151, 261] width 227 height 36
click at [1038, 243] on select "Select 1st 2nd 3rd 4th 5th 6th 7th 8th 9th 10th 11th 12th 13th 14th 15th 16th 1…" at bounding box center [1151, 261] width 227 height 36
click at [1105, 530] on div "Arrearage Amount $ Belongs To * Select Debtor 1 Only Debtor 2 Only Debtor 1 And…" at bounding box center [1151, 547] width 245 height 930
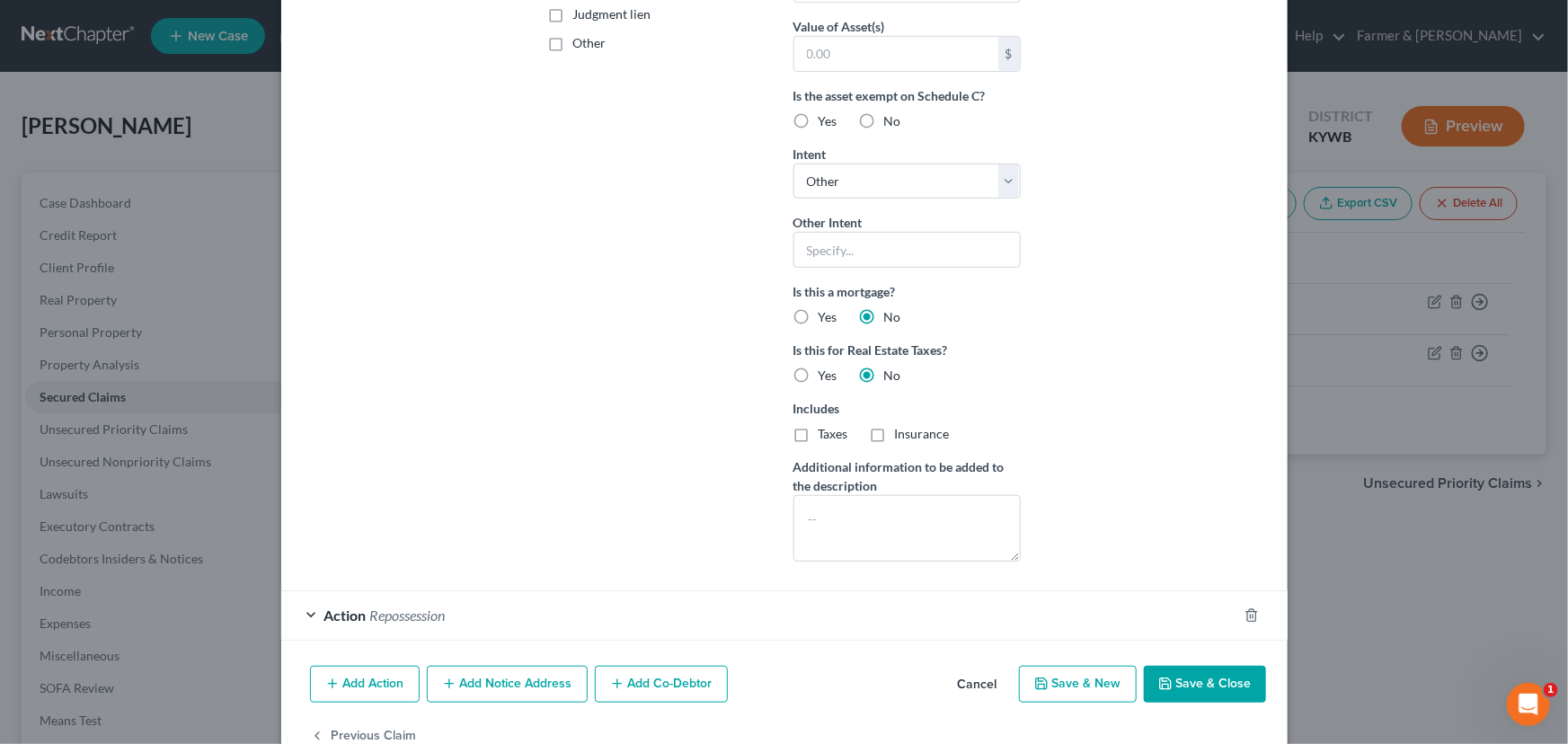
scroll to position [480, 0]
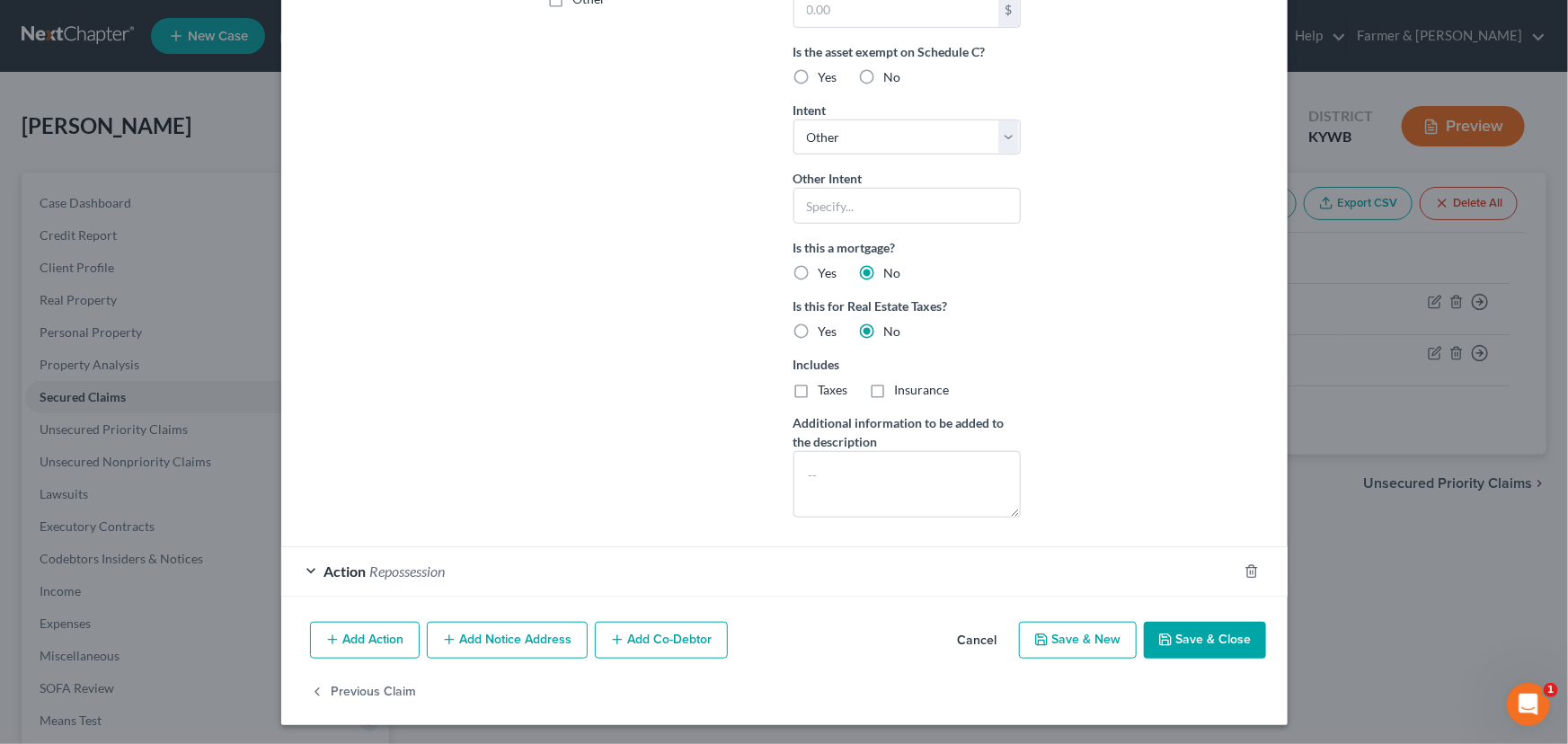
click at [1191, 626] on button "Save & Close" at bounding box center [1204, 641] width 122 height 38
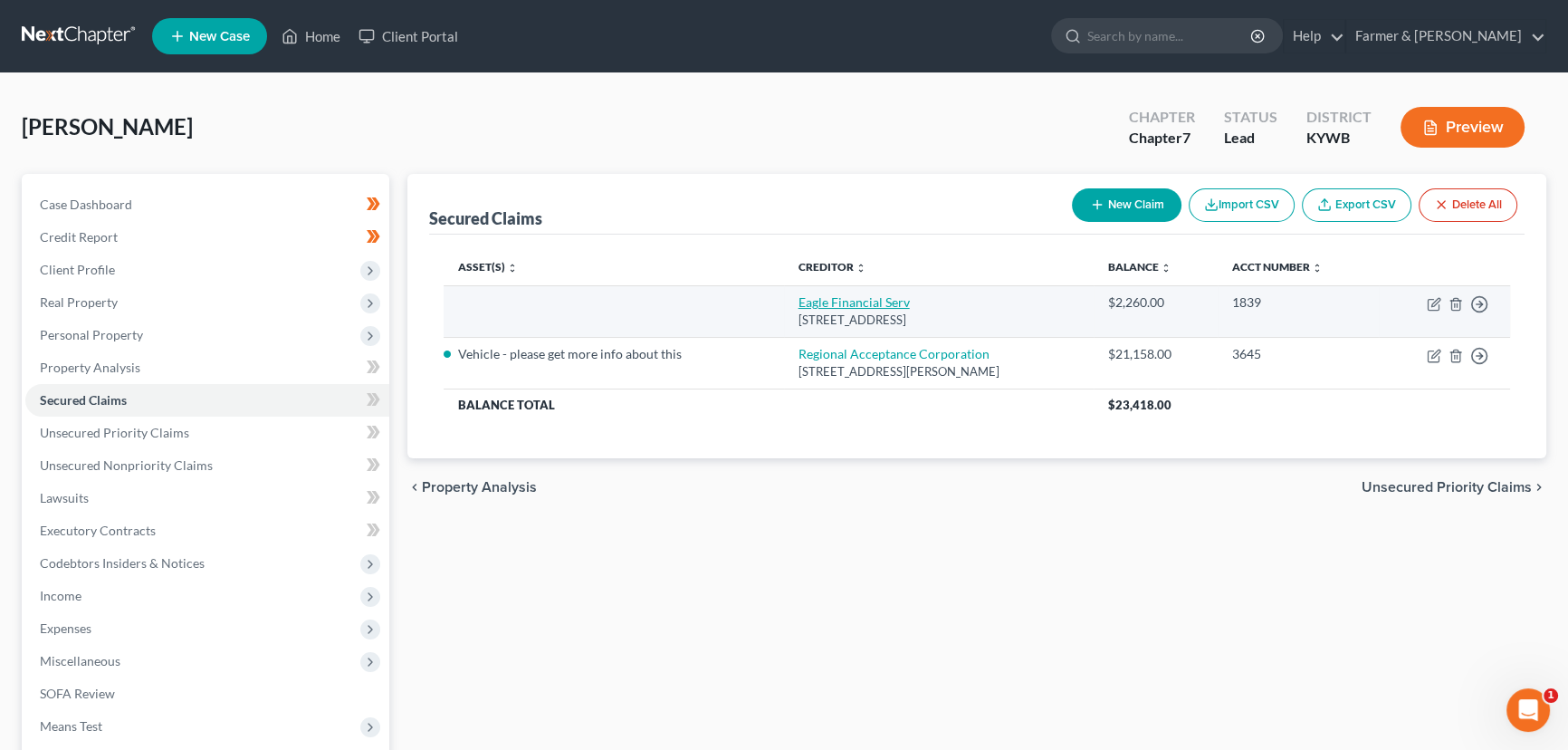
click at [804, 308] on link "Eagle Financial Serv" at bounding box center [853, 301] width 111 height 15
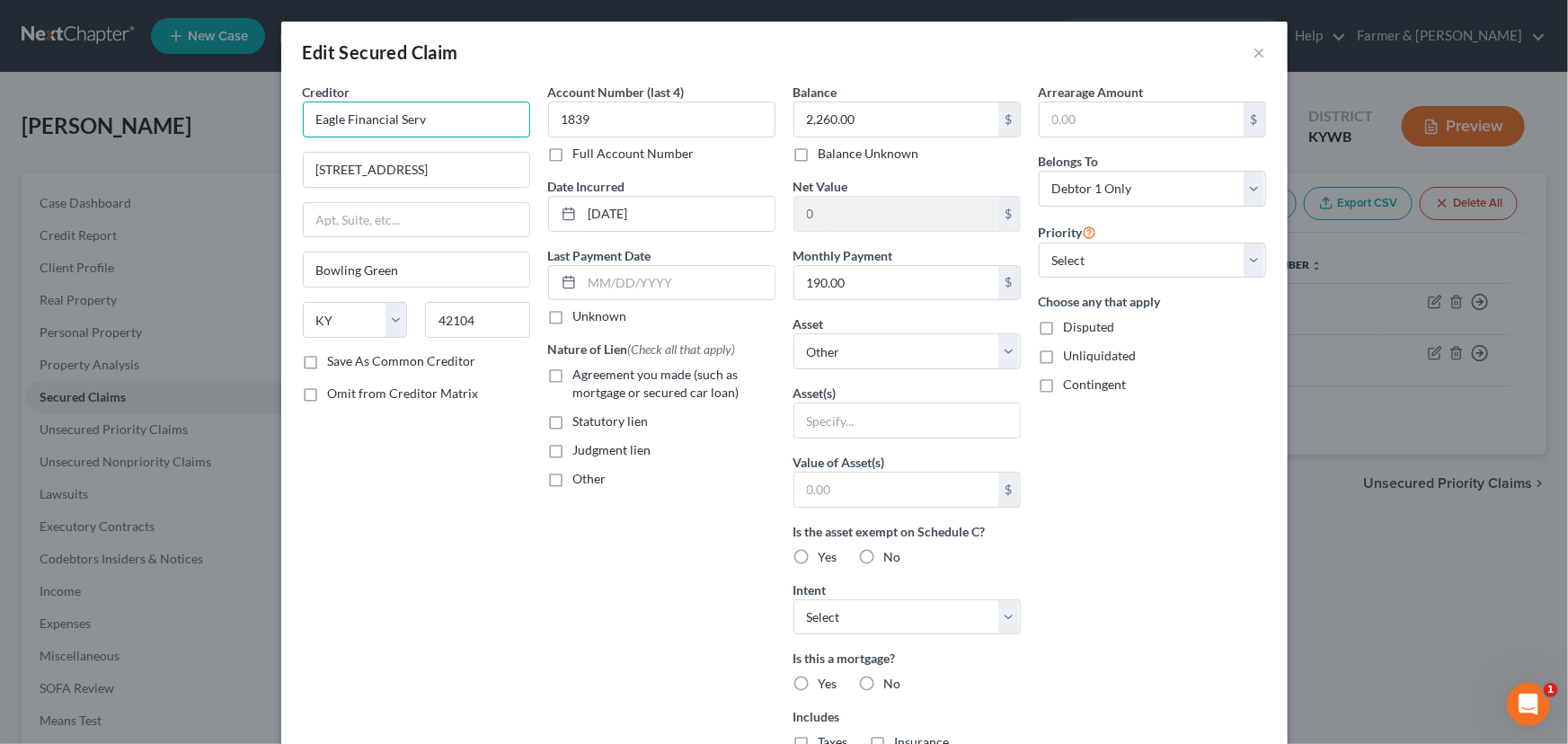
click at [482, 129] on input "Eagle Financial Serv" at bounding box center [416, 119] width 227 height 36
click at [470, 481] on div "Creditor * Eagle Financial Services [STREET_ADDRESS][GEOGRAPHIC_DATA] [US_STATE…" at bounding box center [416, 483] width 245 height 802
click at [556, 331] on div "Account Number (last 4) 1839 Full Account Number Date Incurred [DATE] Last Paym…" at bounding box center [662, 483] width 245 height 802
click at [573, 374] on label "Agreement you made (such as mortgage or secured car loan)" at bounding box center [674, 384] width 202 height 36
click at [580, 374] on input "Agreement you made (such as mortgage or secured car loan)" at bounding box center [586, 372] width 12 height 12
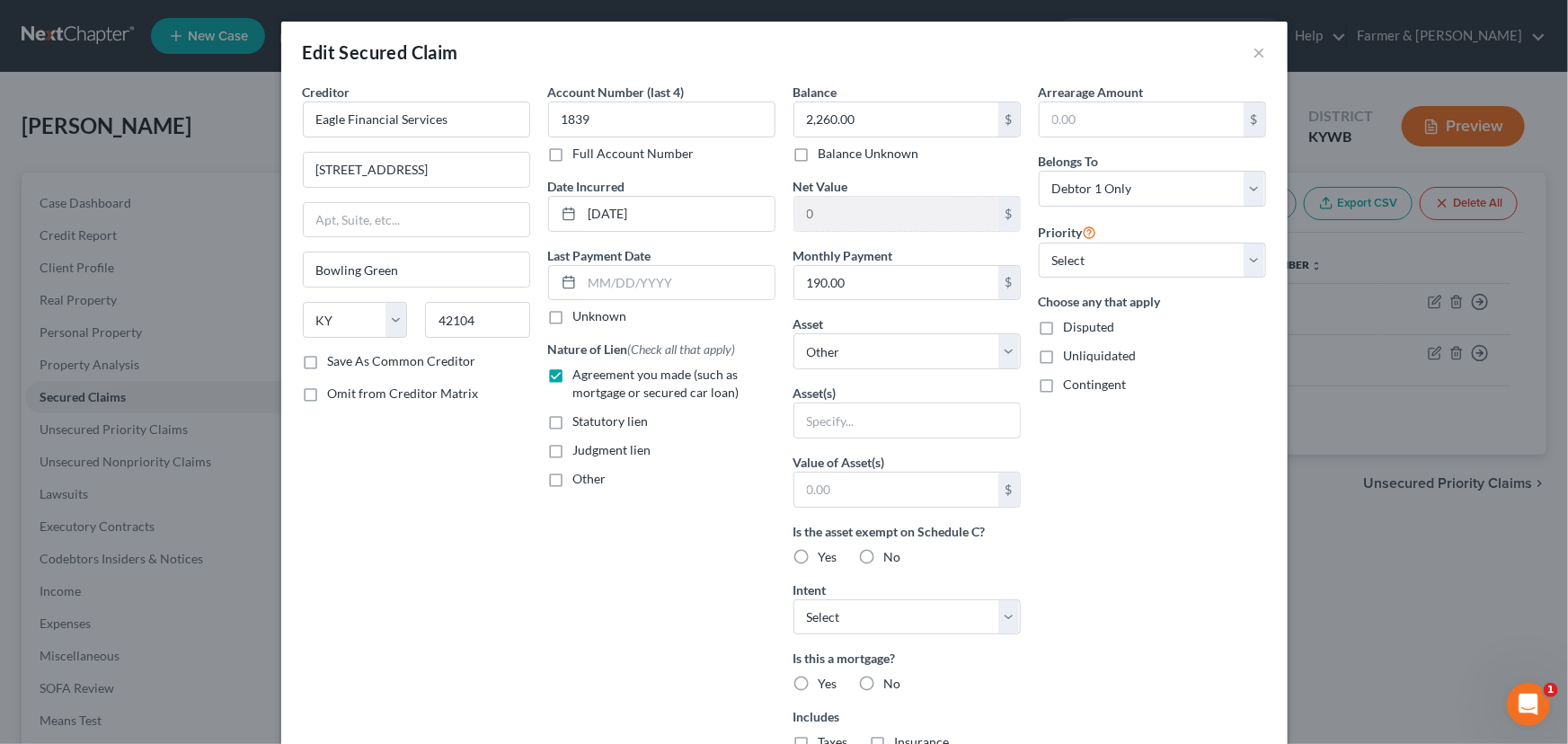
click at [573, 318] on label "Unknown" at bounding box center [600, 316] width 54 height 18
click at [580, 318] on input "Unknown" at bounding box center [586, 313] width 12 height 12
click at [702, 606] on div "Account Number (last 4) 1839 Full Account Number Date Incurred [DATE] Last Paym…" at bounding box center [662, 483] width 245 height 802
click at [1089, 273] on select "Select 1st 2nd 3rd 4th 5th 6th 7th 8th 9th 10th 11th 12th 13th 14th 15th 16th 1…" at bounding box center [1151, 261] width 227 height 36
click at [1038, 243] on select "Select 1st 2nd 3rd 4th 5th 6th 7th 8th 9th 10th 11th 12th 13th 14th 15th 16th 1…" at bounding box center [1151, 261] width 227 height 36
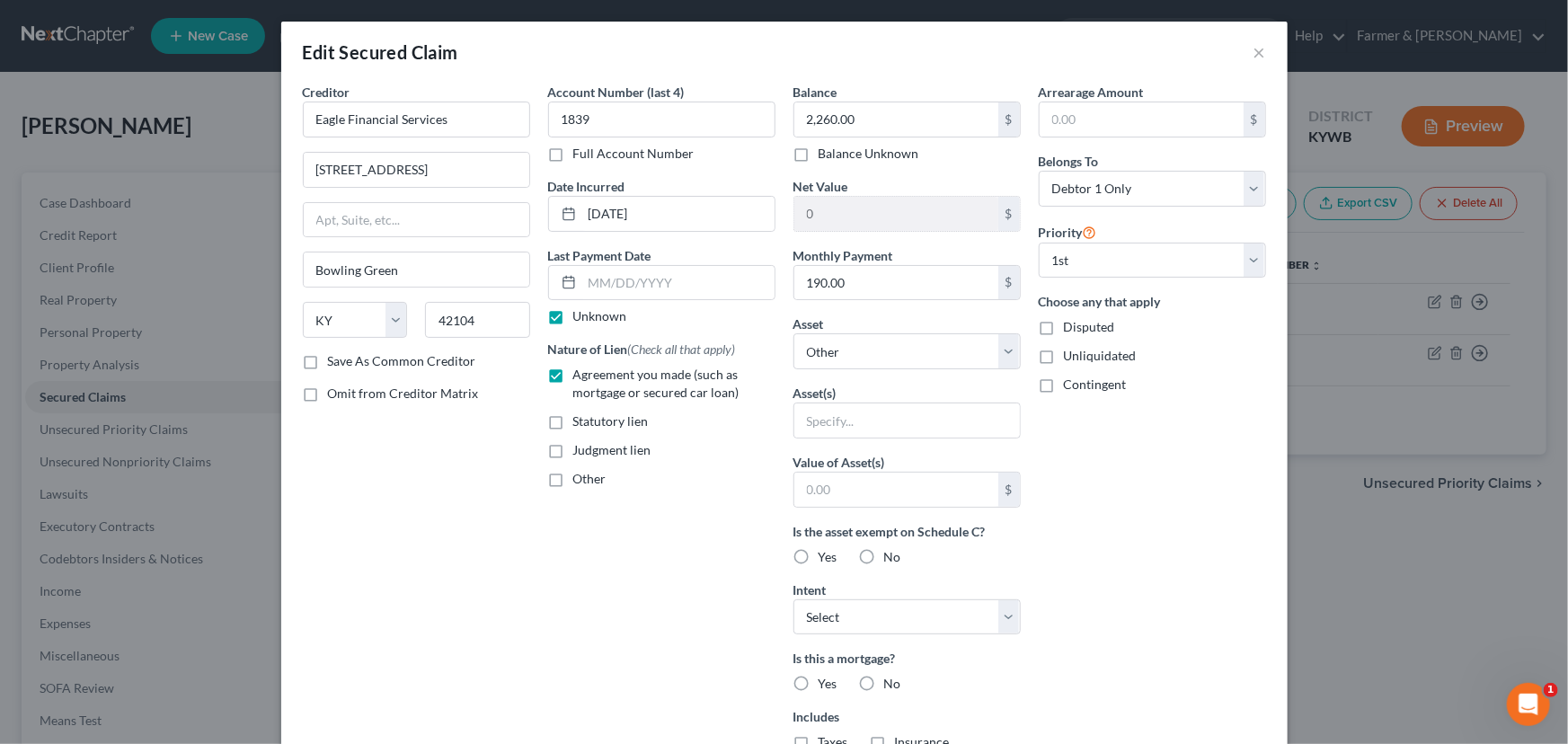
click at [1087, 474] on div "Arrearage Amount $ Belongs To * Select Debtor 1 Only Debtor 2 Only Debtor 1 And…" at bounding box center [1151, 483] width 245 height 802
click at [1127, 499] on div "Arrearage Amount $ Belongs To * Select Debtor 1 Only Debtor 2 Only Debtor 1 And…" at bounding box center [1151, 483] width 245 height 802
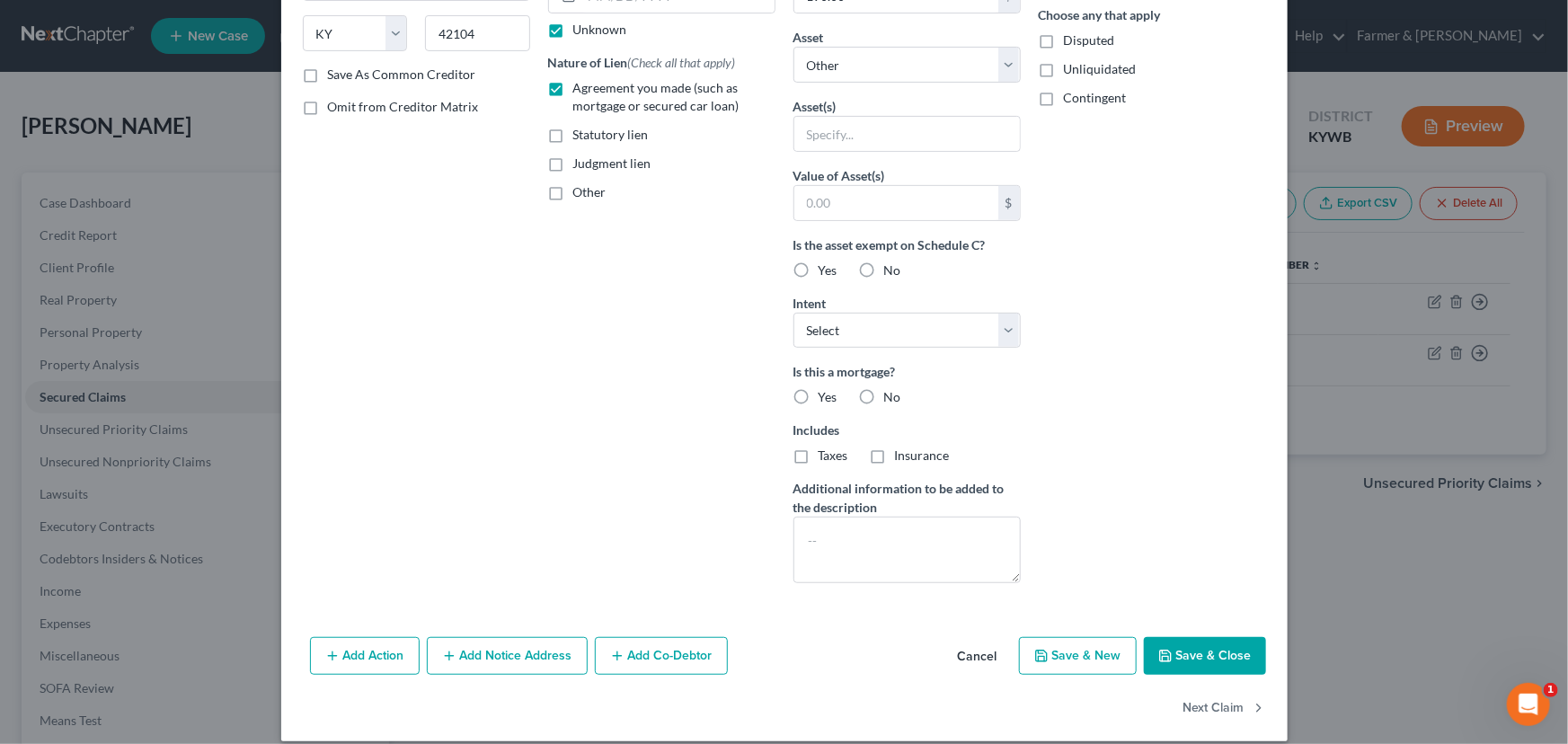
scroll to position [304, 0]
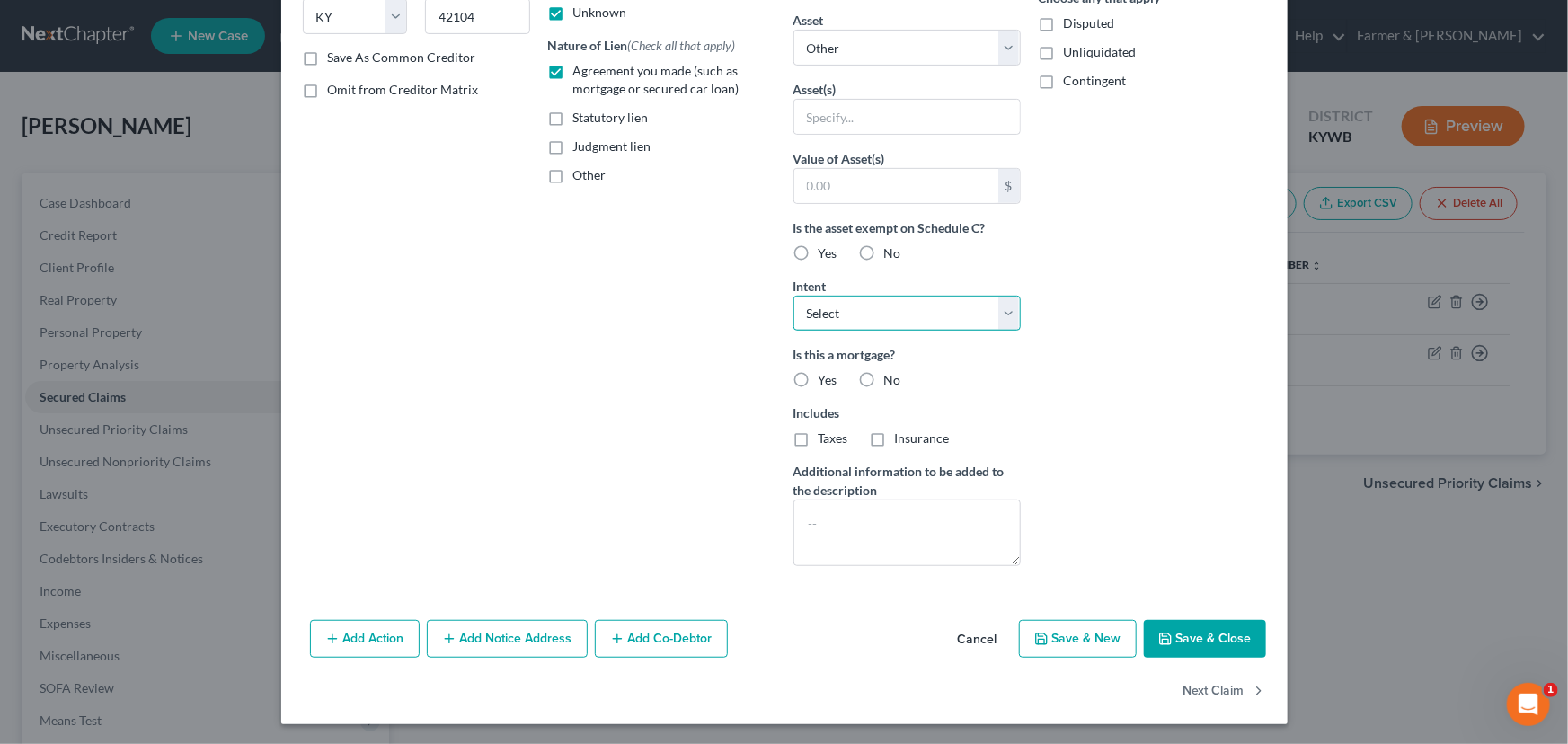
drag, startPoint x: 835, startPoint y: 313, endPoint x: 836, endPoint y: 327, distance: 14.0
click at [835, 313] on select "Select Surrender Redeem Reaffirm Avoid Other" at bounding box center [906, 313] width 227 height 36
click at [793, 296] on select "Select Surrender Redeem Reaffirm Avoid Other" at bounding box center [906, 313] width 227 height 36
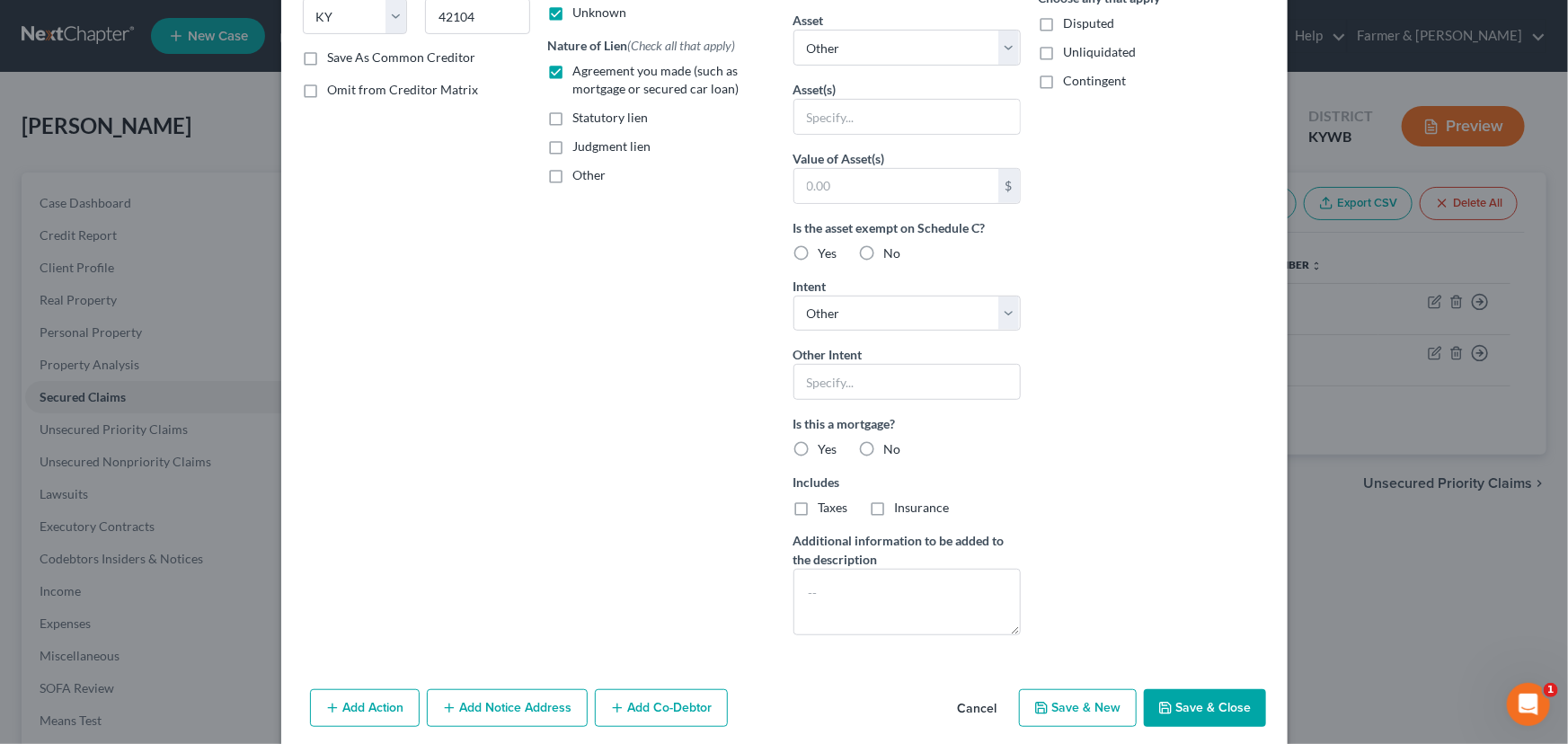
click at [1110, 371] on div "Arrearage Amount $ Belongs To * Select Debtor 1 Only Debtor 2 Only Debtor 1 And…" at bounding box center [1151, 214] width 245 height 871
click at [884, 445] on label "No" at bounding box center [892, 449] width 17 height 18
click at [892, 445] on input "No" at bounding box center [898, 446] width 12 height 12
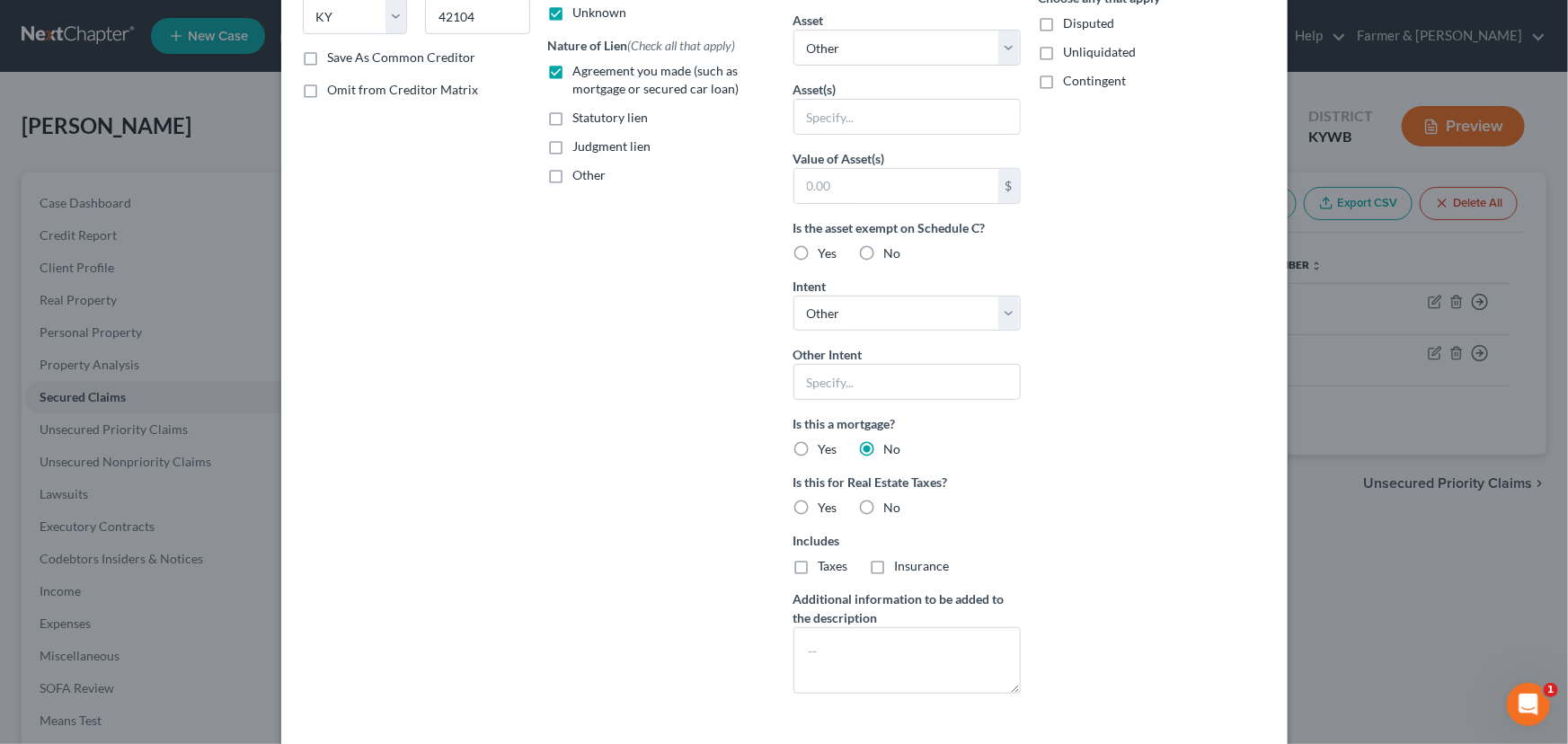
drag, startPoint x: 865, startPoint y: 504, endPoint x: 1203, endPoint y: 463, distance: 340.5
click at [884, 504] on label "No" at bounding box center [892, 508] width 17 height 18
click at [892, 504] on input "No" at bounding box center [898, 505] width 12 height 12
click at [1203, 463] on div "Arrearage Amount $ Belongs To * Select Debtor 1 Only Debtor 2 Only Debtor 1 And…" at bounding box center [1151, 243] width 245 height 930
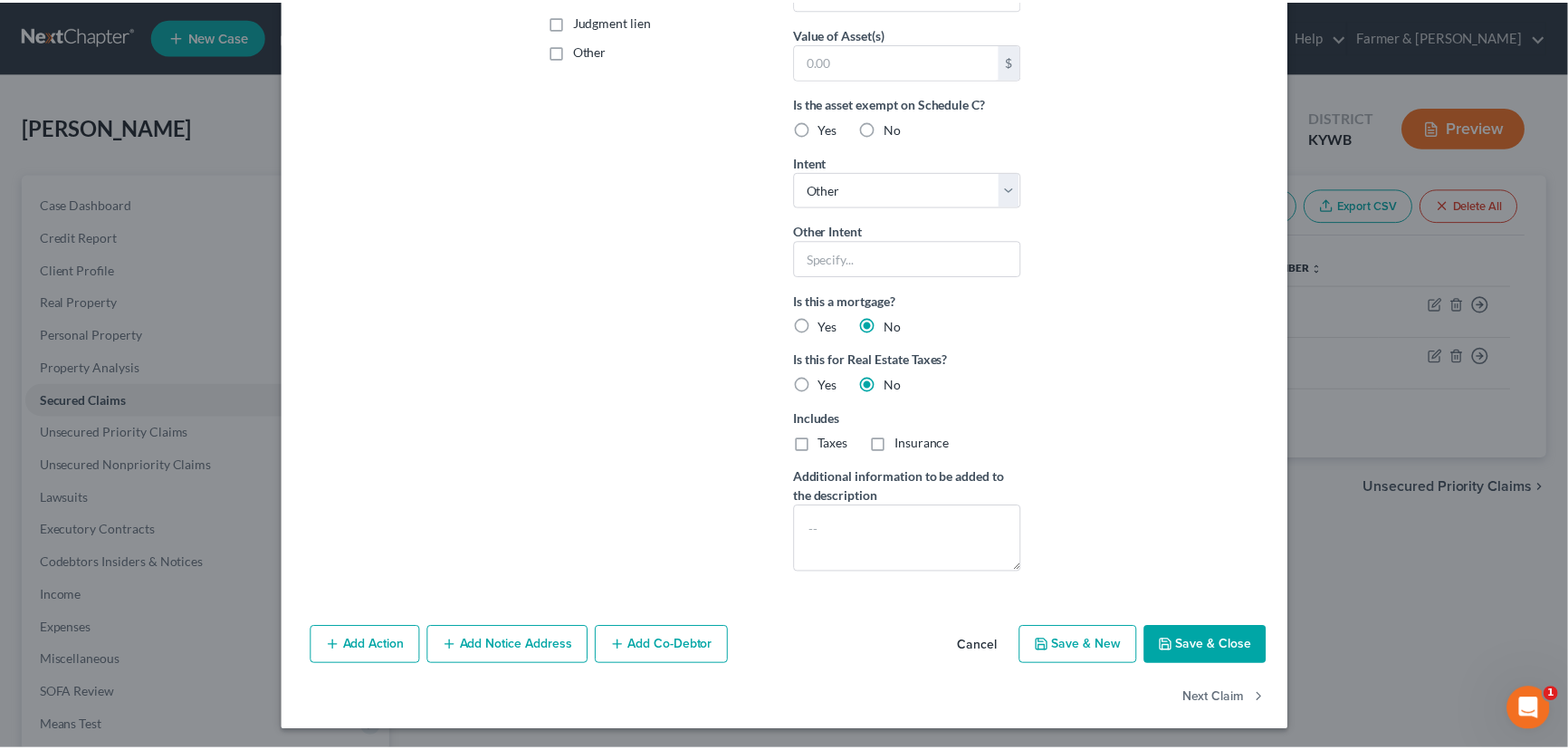
scroll to position [434, 0]
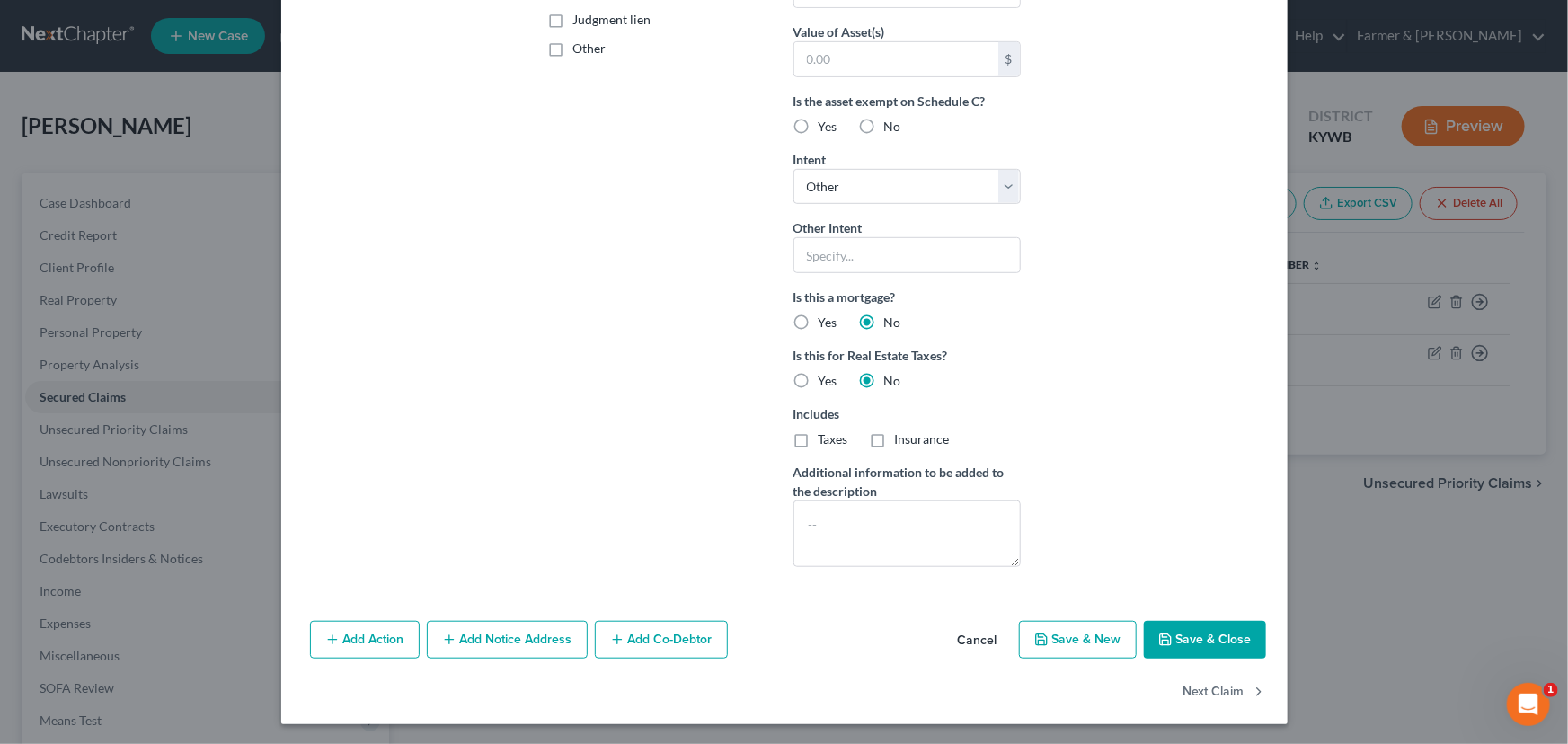
drag, startPoint x: 1177, startPoint y: 629, endPoint x: 1171, endPoint y: 614, distance: 16.2
click at [1177, 629] on button "Save & Close" at bounding box center [1204, 640] width 122 height 38
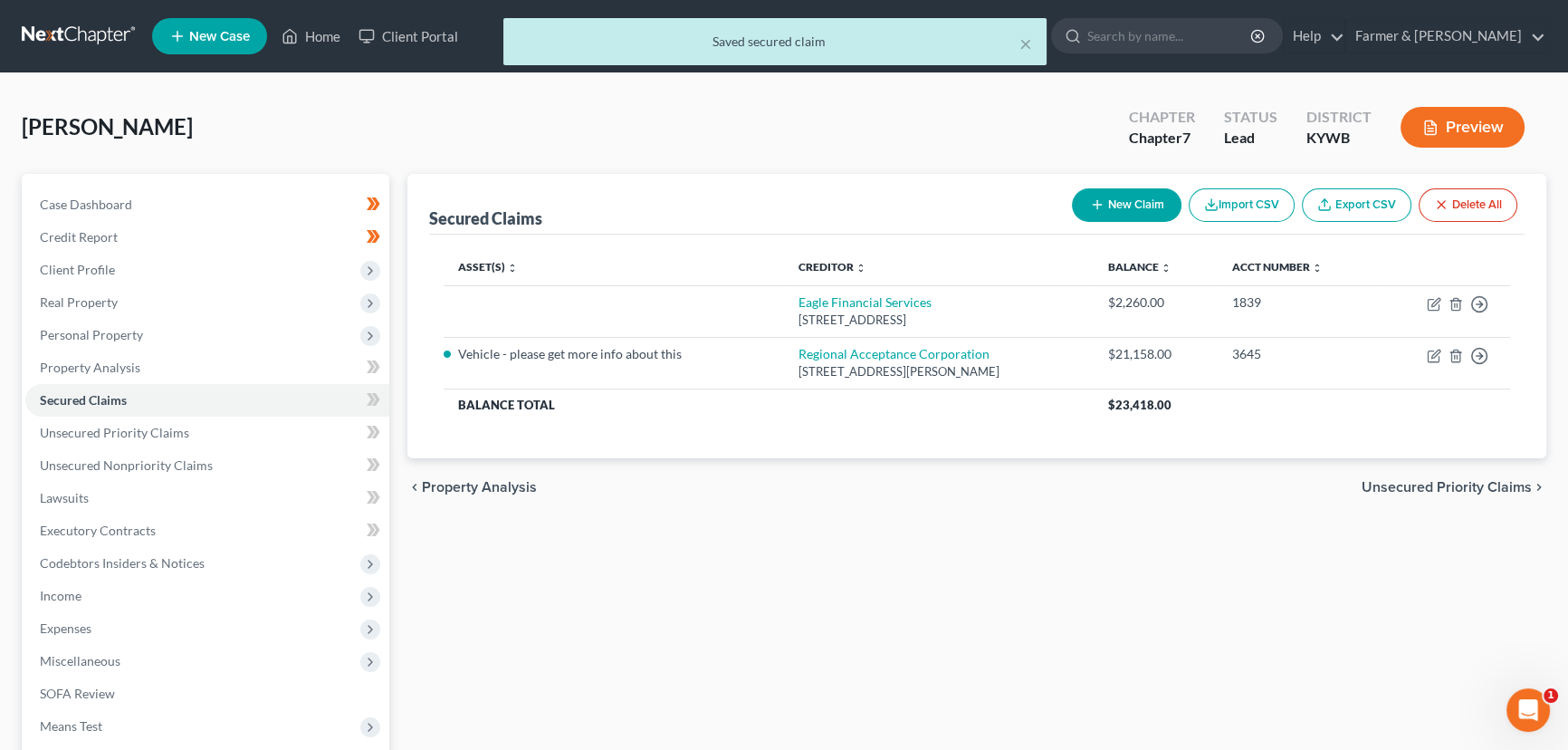
click at [485, 540] on div "Secured Claims New Claim Import CSV Export CSV Delete All Asset(s) expand_more …" at bounding box center [977, 534] width 1157 height 720
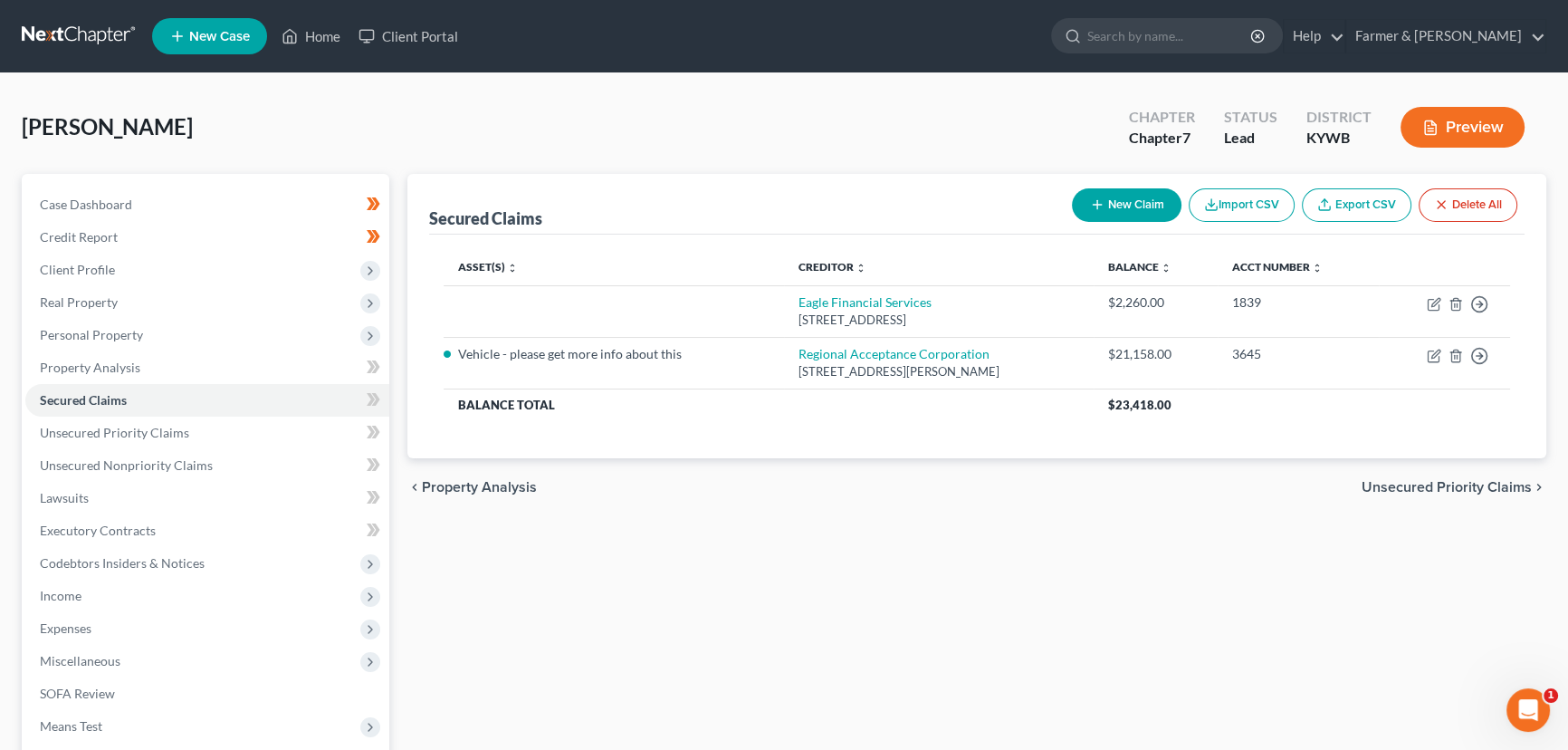
click at [516, 592] on div "Secured Claims New Claim Import CSV Export CSV Delete All Asset(s) expand_more …" at bounding box center [977, 534] width 1157 height 720
click at [409, 159] on div "[PERSON_NAME] Upgraded Chapter Chapter 7 Status Lead District [GEOGRAPHIC_DATA]…" at bounding box center [784, 134] width 1525 height 79
click at [378, 120] on div "[PERSON_NAME] Upgraded Chapter Chapter 7 Status Lead District [GEOGRAPHIC_DATA]…" at bounding box center [784, 134] width 1525 height 79
click at [400, 164] on div "[PERSON_NAME] Upgraded Chapter Chapter 7 Status Lead District [GEOGRAPHIC_DATA]…" at bounding box center [784, 134] width 1525 height 79
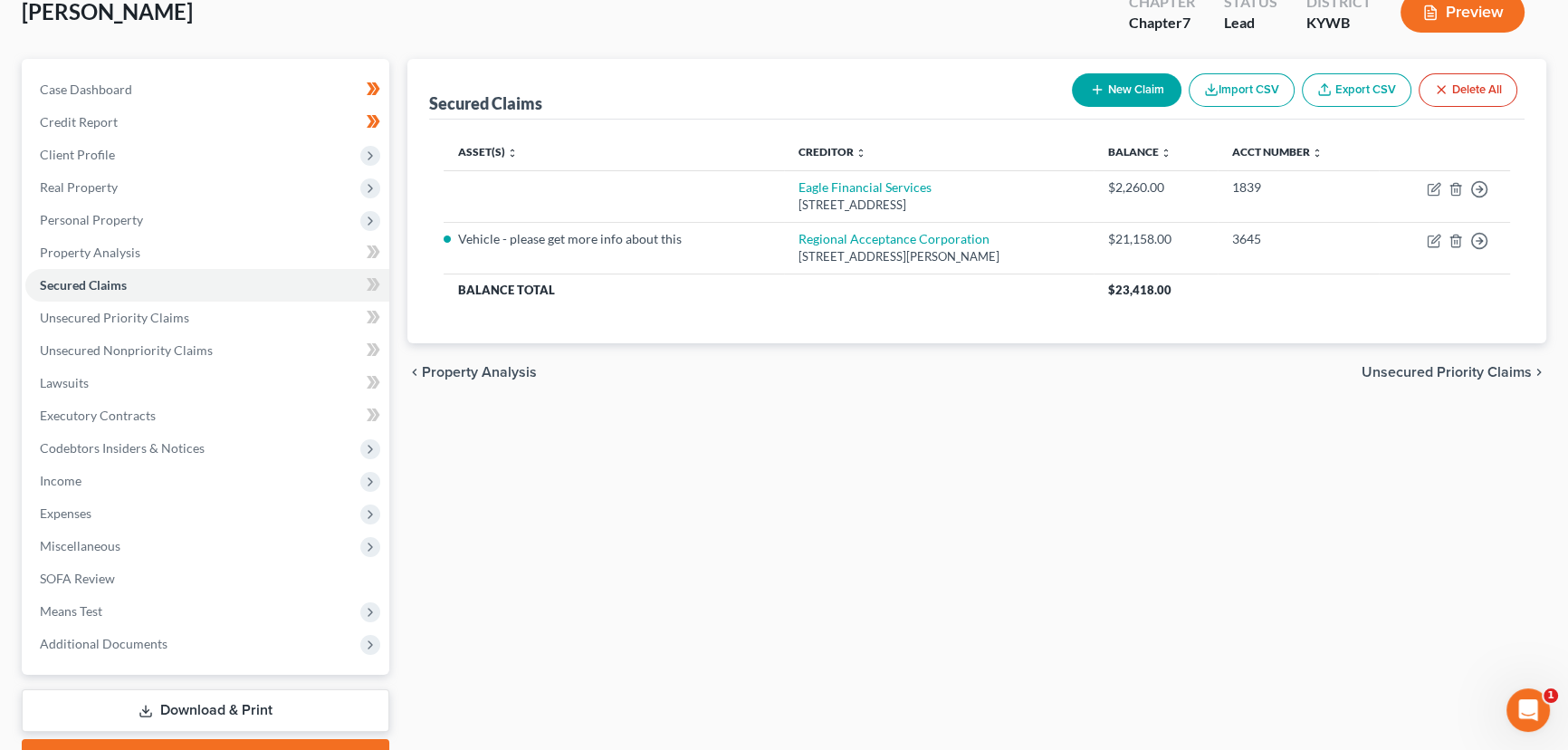
scroll to position [164, 0]
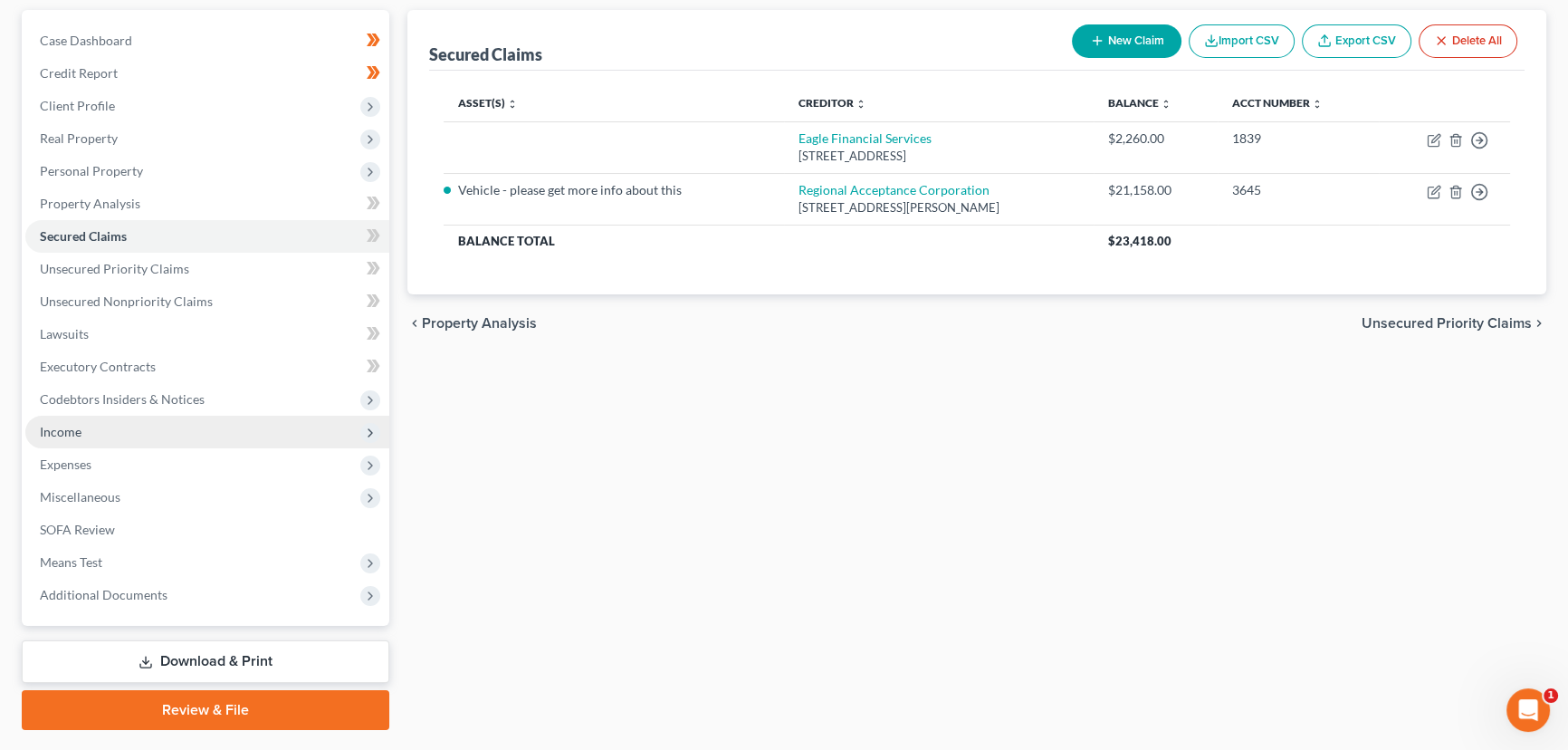
click at [99, 427] on span "Income" at bounding box center [207, 432] width 364 height 33
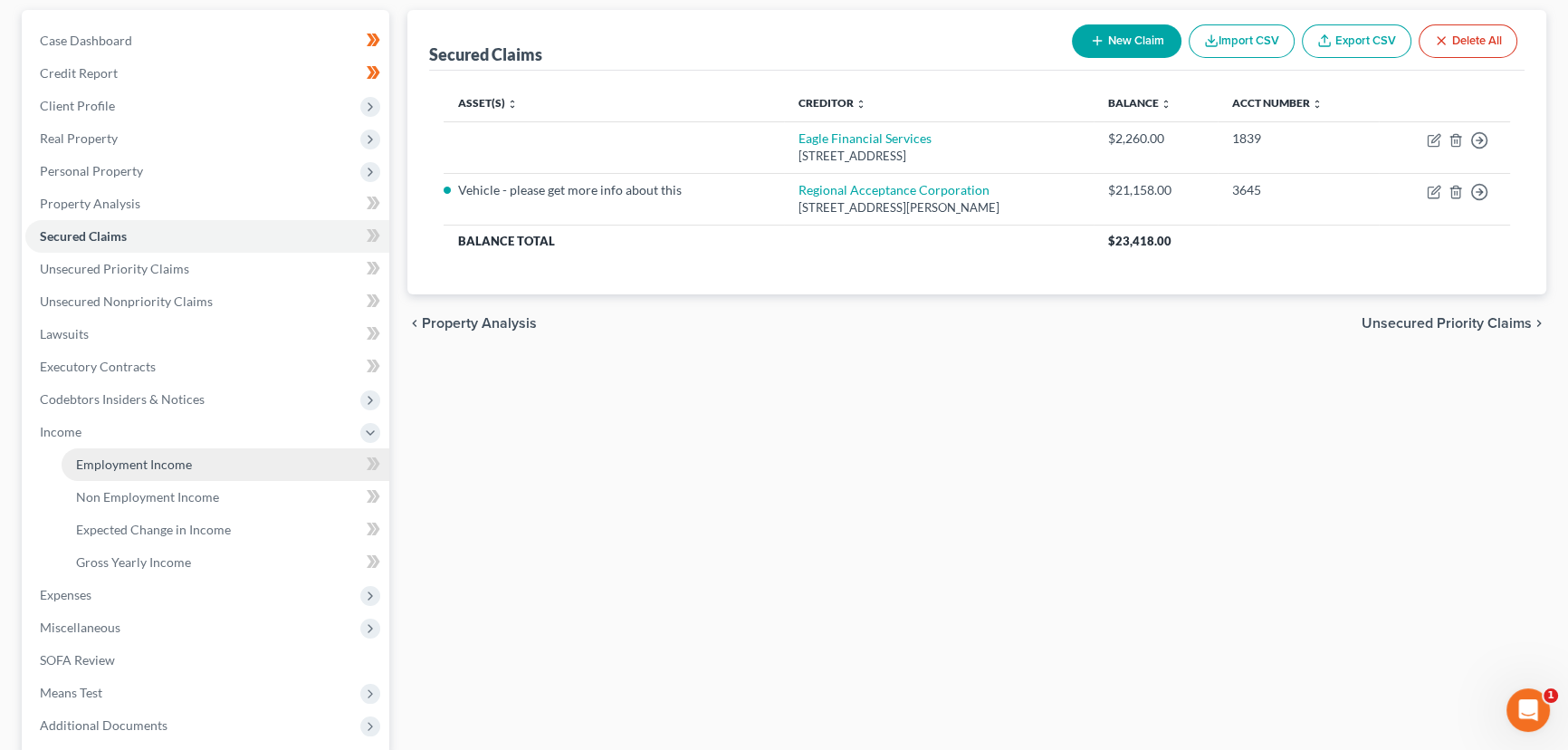
click at [192, 459] on link "Employment Income" at bounding box center [226, 464] width 328 height 33
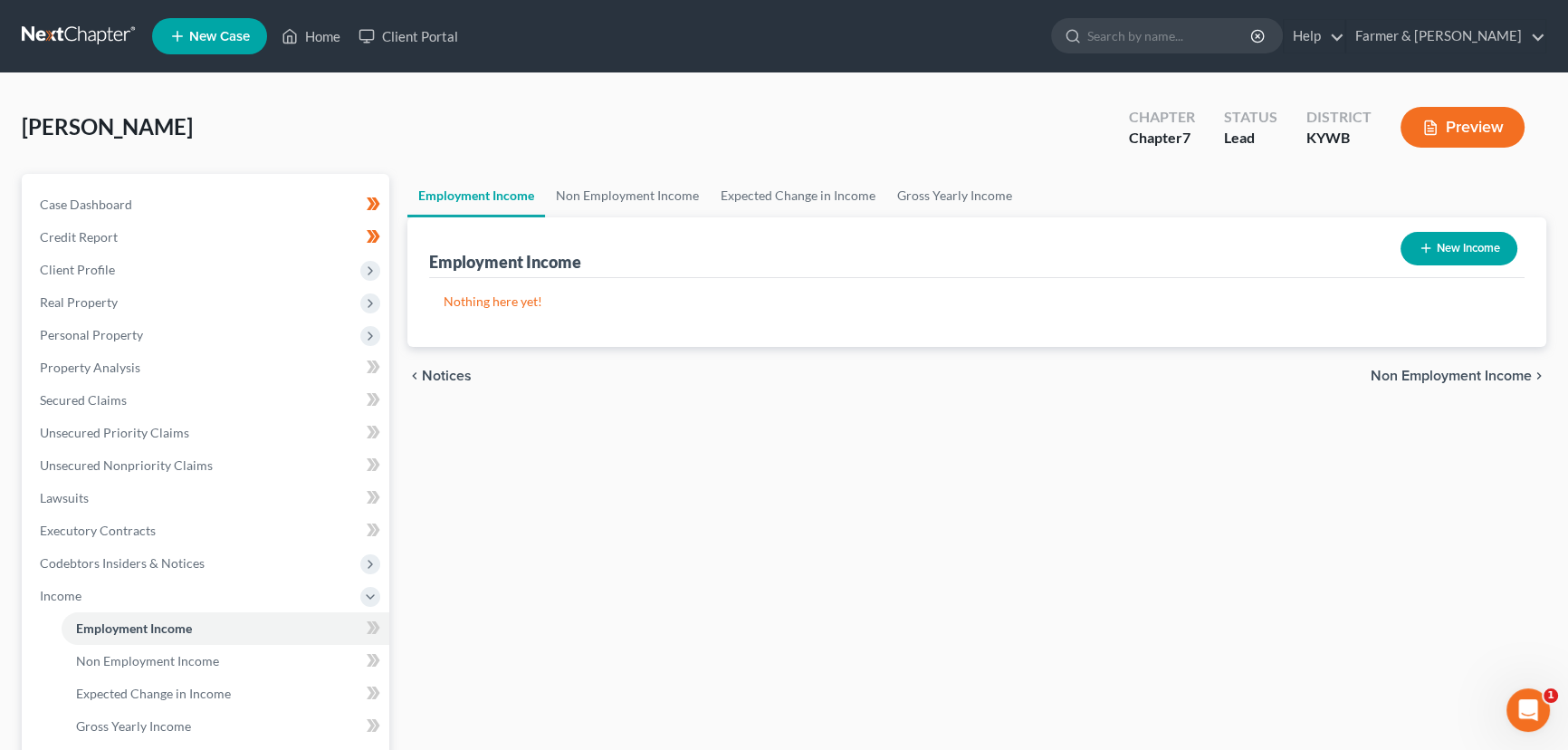
click at [1471, 248] on button "New Income" at bounding box center [1458, 249] width 117 height 34
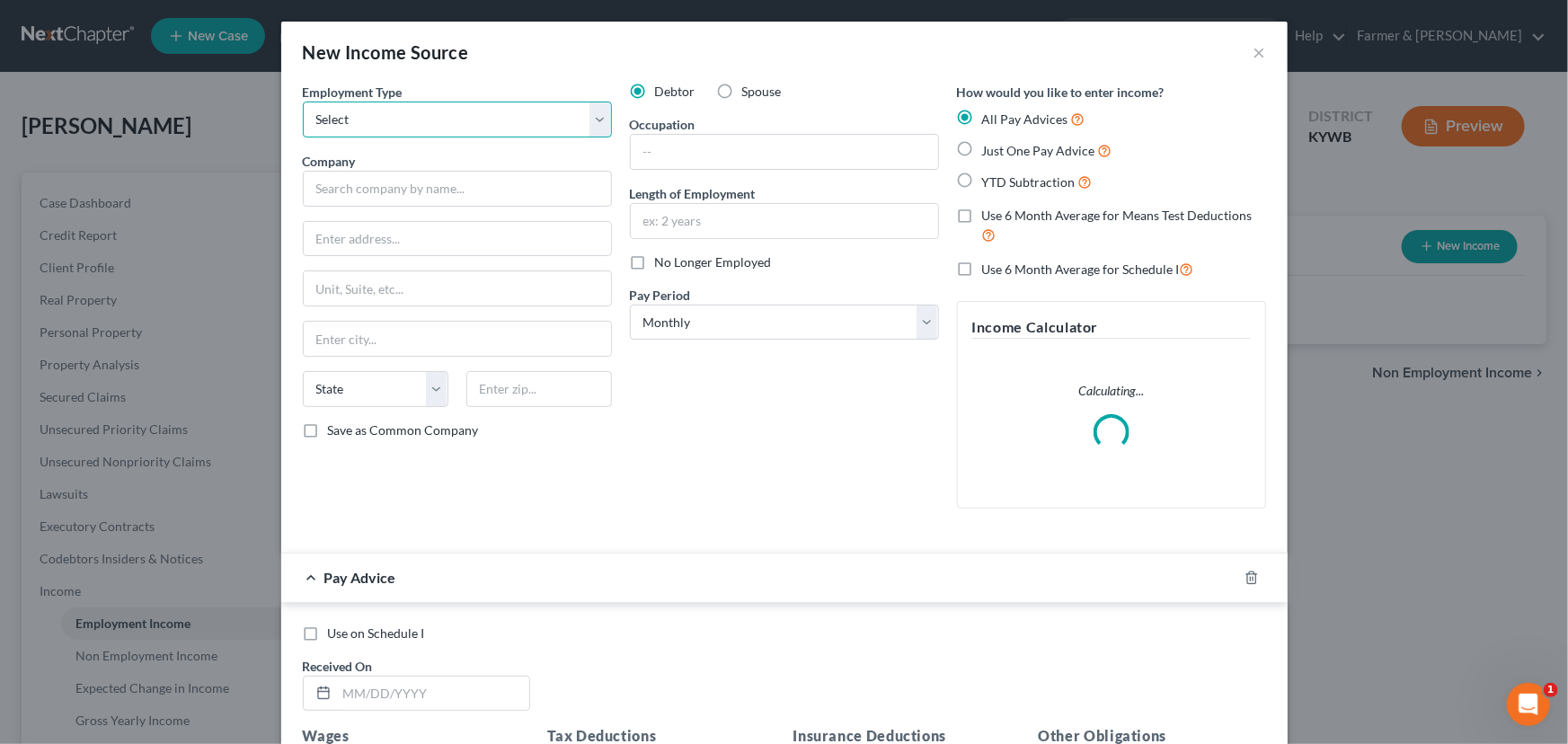
drag, startPoint x: 428, startPoint y: 108, endPoint x: 414, endPoint y: 132, distance: 27.8
click at [428, 108] on select "Select Full or [DEMOGRAPHIC_DATA] Employment Self Employment" at bounding box center [457, 119] width 309 height 36
click at [302, 101] on select "Select Full or [DEMOGRAPHIC_DATA] Employment Self Employment" at bounding box center [457, 119] width 309 height 36
click at [385, 188] on input "text" at bounding box center [457, 188] width 309 height 36
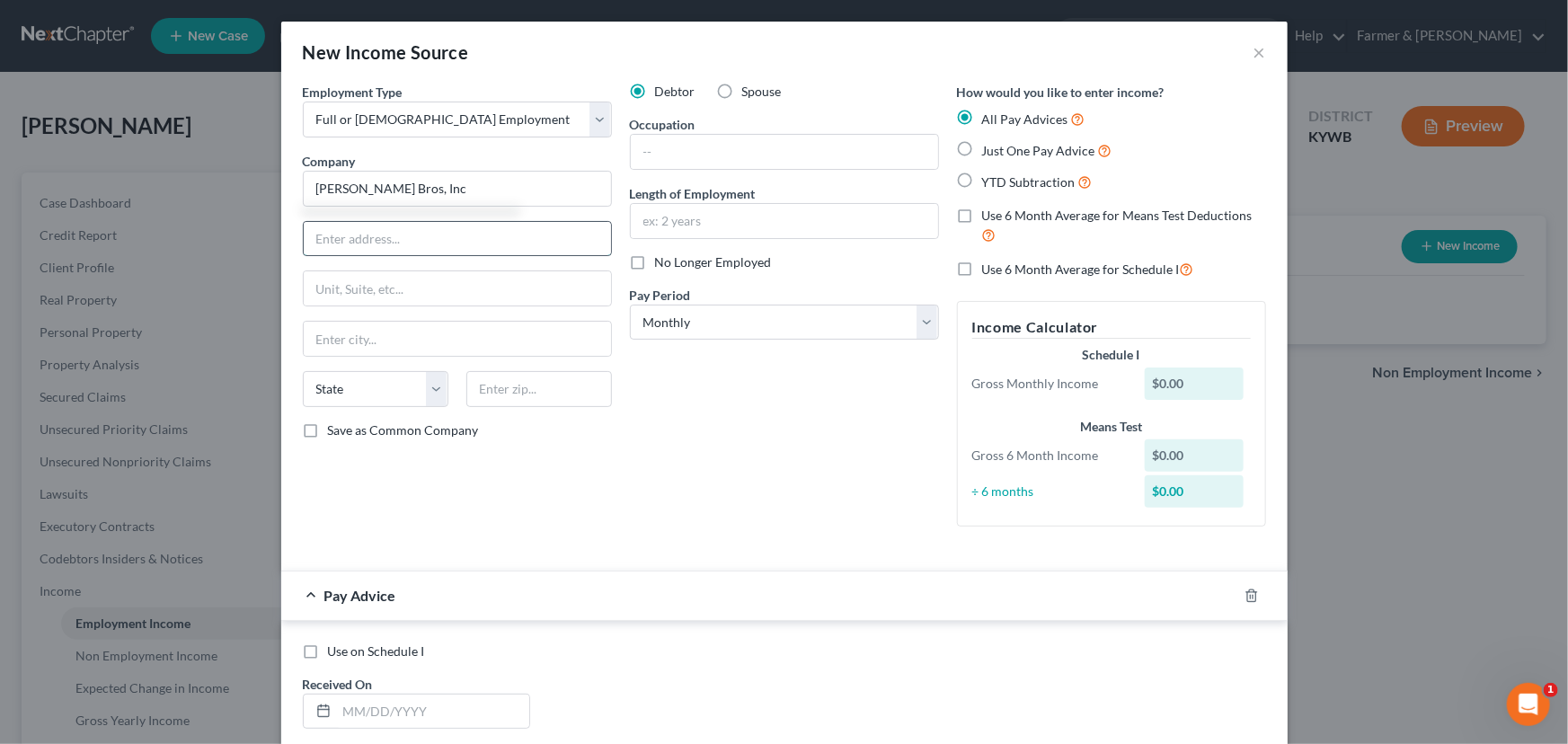
click at [348, 244] on input "text" at bounding box center [457, 239] width 307 height 34
click at [513, 494] on div "Employment Type * Select Full or [DEMOGRAPHIC_DATA] Employment Self Employment …" at bounding box center [457, 311] width 327 height 458
click at [683, 433] on div "Debtor Spouse Occupation Length of Employment No Longer Employed Pay Period * S…" at bounding box center [784, 311] width 327 height 458
click at [683, 445] on div "Debtor Spouse Occupation Length of Employment No Longer Employed Pay Period * S…" at bounding box center [784, 311] width 327 height 458
click at [682, 153] on input "text" at bounding box center [784, 152] width 307 height 34
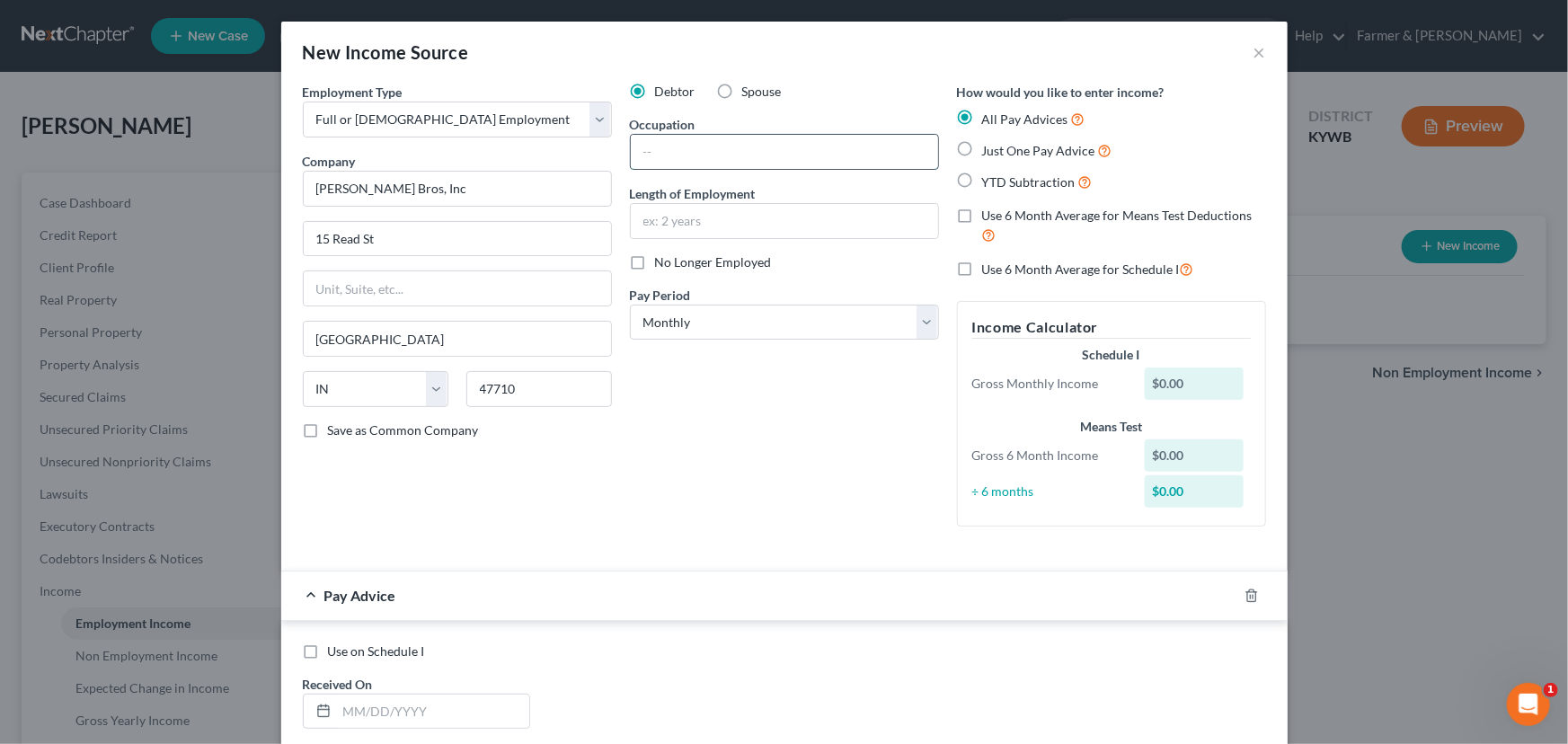
paste input "Warehouse manager"
click at [713, 209] on input "text" at bounding box center [784, 221] width 307 height 34
click at [664, 320] on select "Select Monthly Twice Monthly Every Other Week Weekly" at bounding box center [784, 322] width 309 height 36
click at [630, 305] on select "Select Monthly Twice Monthly Every Other Week Weekly" at bounding box center [784, 322] width 309 height 36
click at [662, 408] on div "Debtor Spouse Occupation Warehouse Manager Length of Employment 4 years No Long…" at bounding box center [784, 311] width 327 height 458
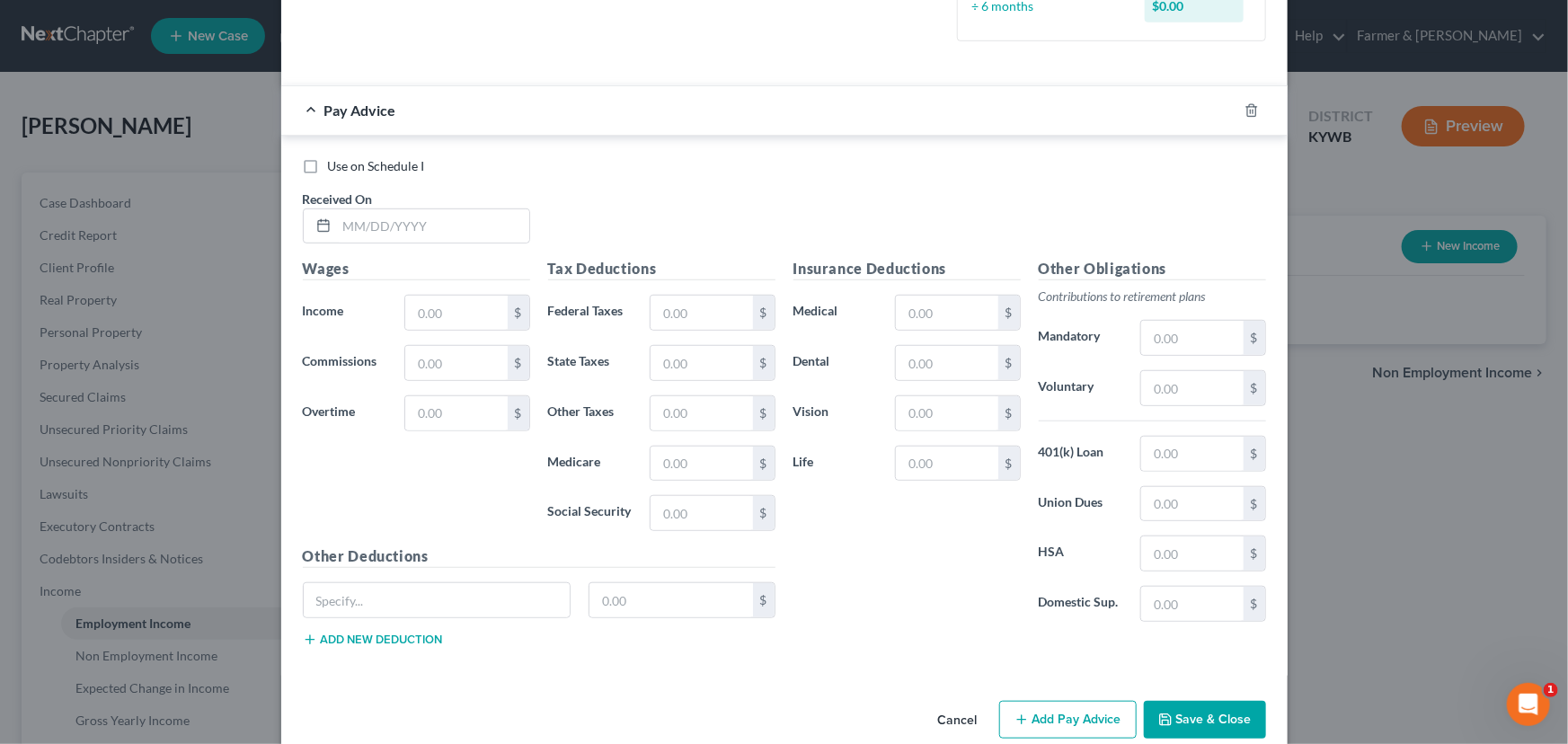
scroll to position [512, 0]
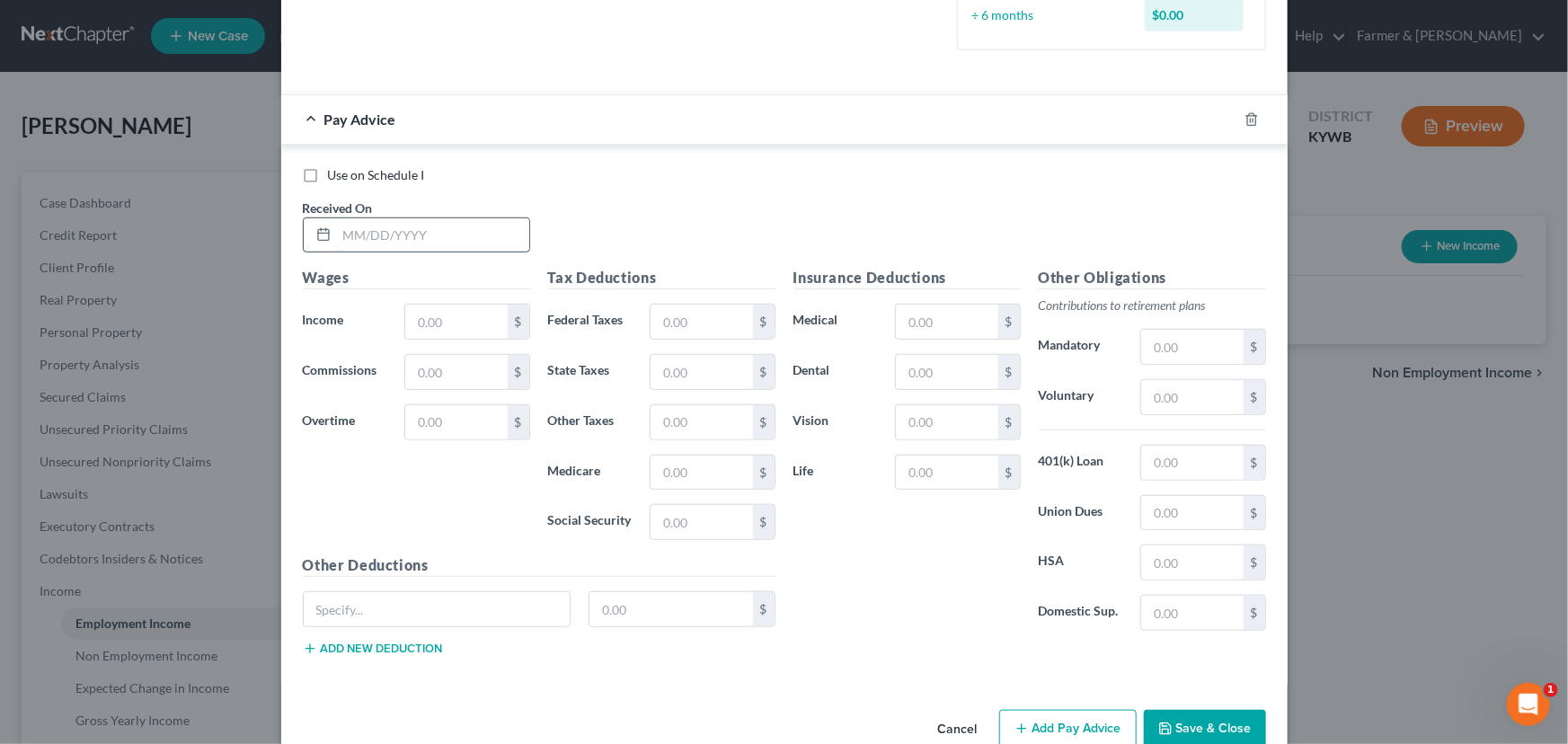
click at [448, 239] on input "text" at bounding box center [433, 235] width 192 height 34
click at [439, 333] on input "text" at bounding box center [456, 321] width 101 height 34
click at [435, 496] on div "Wages Income * 1,197.86 $ Commissions $ Overtime $" at bounding box center [416, 411] width 245 height 288
click at [682, 332] on input "text" at bounding box center [701, 321] width 101 height 34
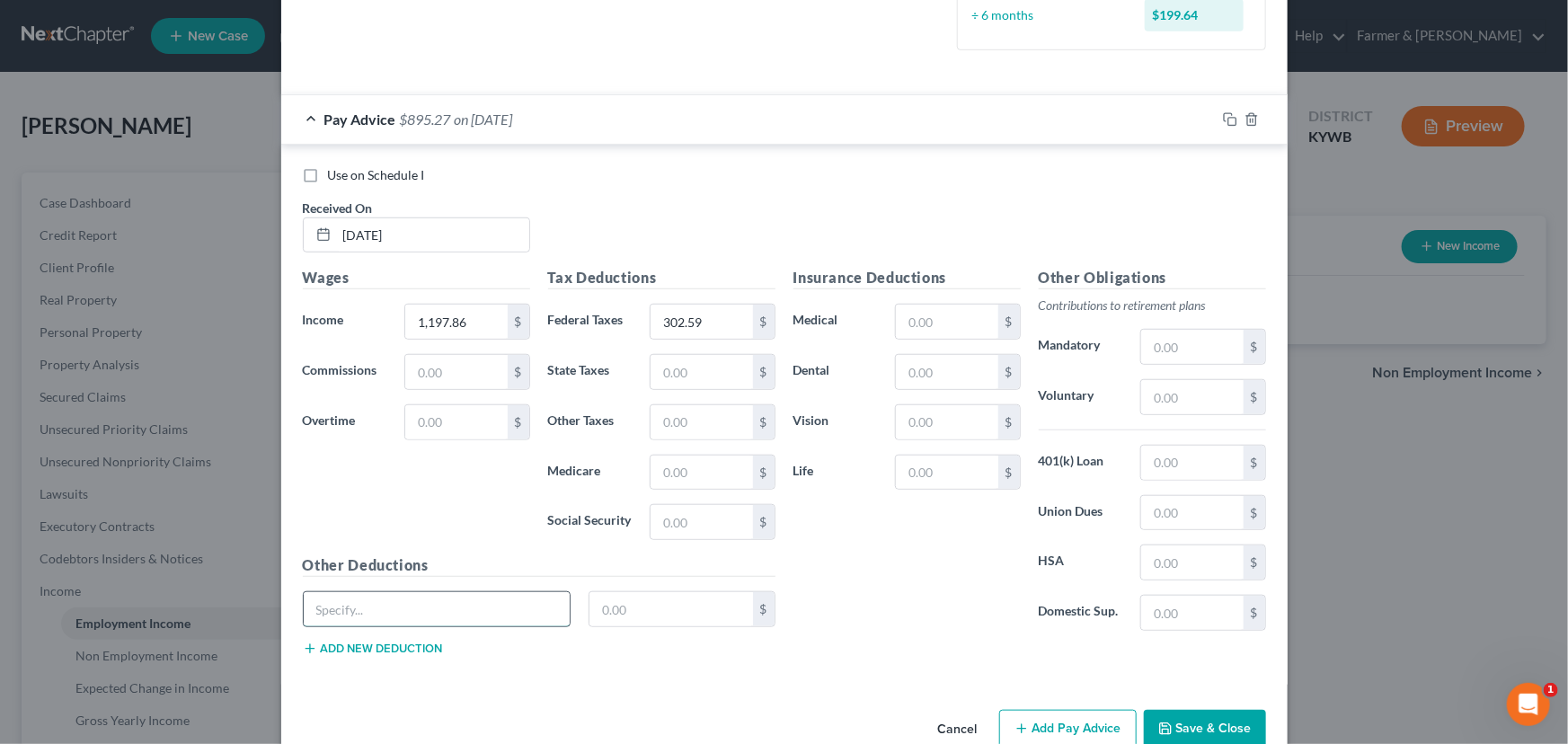
click at [379, 611] on input "text" at bounding box center [436, 609] width 267 height 34
click at [393, 514] on div "Wages Income * 1,197.86 $ Commissions $ Overtime $" at bounding box center [416, 411] width 245 height 288
click at [692, 598] on input "text" at bounding box center [670, 609] width 164 height 34
click at [422, 642] on button "Add new deduction" at bounding box center [372, 649] width 140 height 14
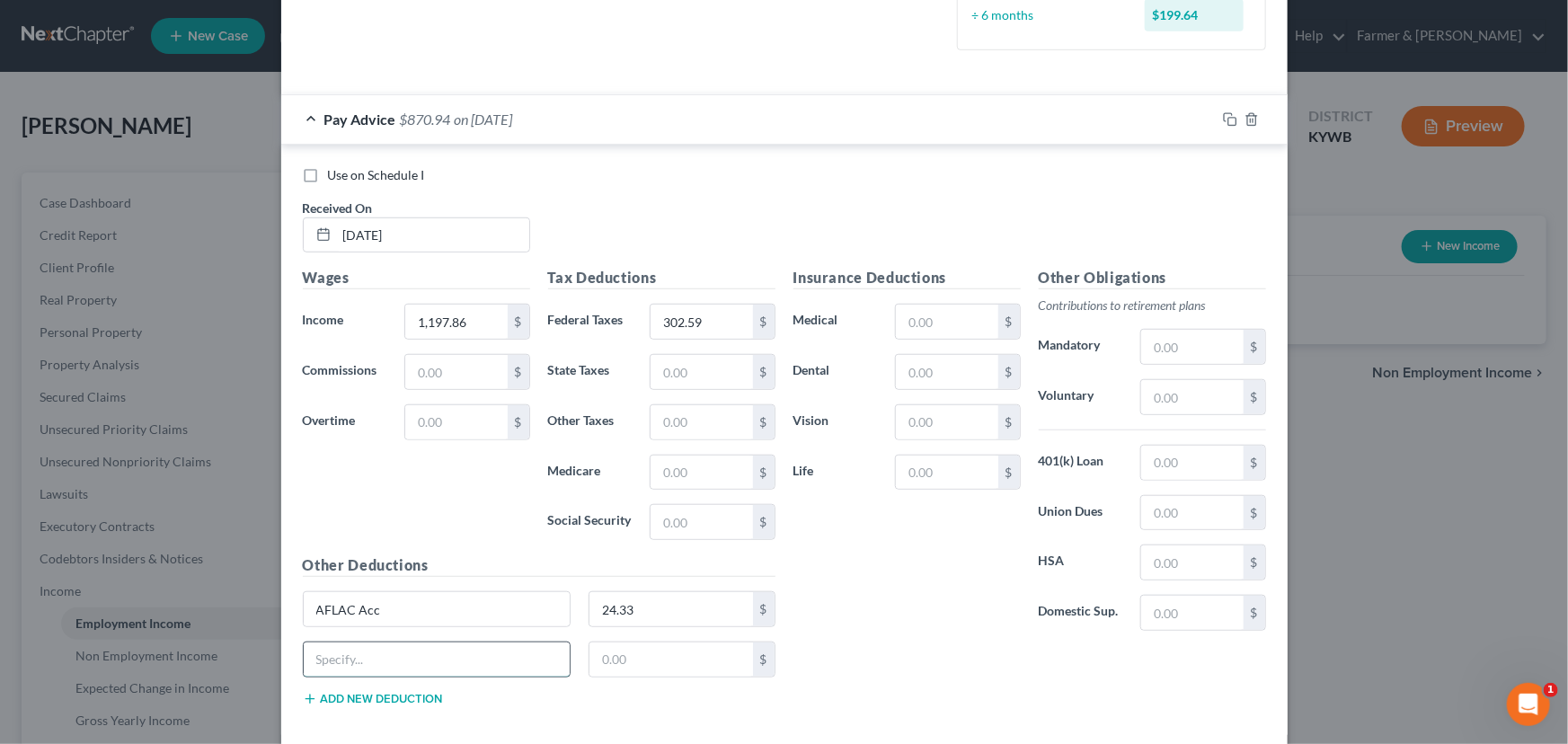
click at [376, 646] on input "text" at bounding box center [436, 660] width 267 height 34
click at [397, 692] on button "Add new deduction" at bounding box center [372, 699] width 140 height 14
click at [916, 372] on input "text" at bounding box center [946, 372] width 101 height 34
click at [889, 264] on div "Use on Schedule I Received On * [DATE]" at bounding box center [784, 217] width 981 height 101
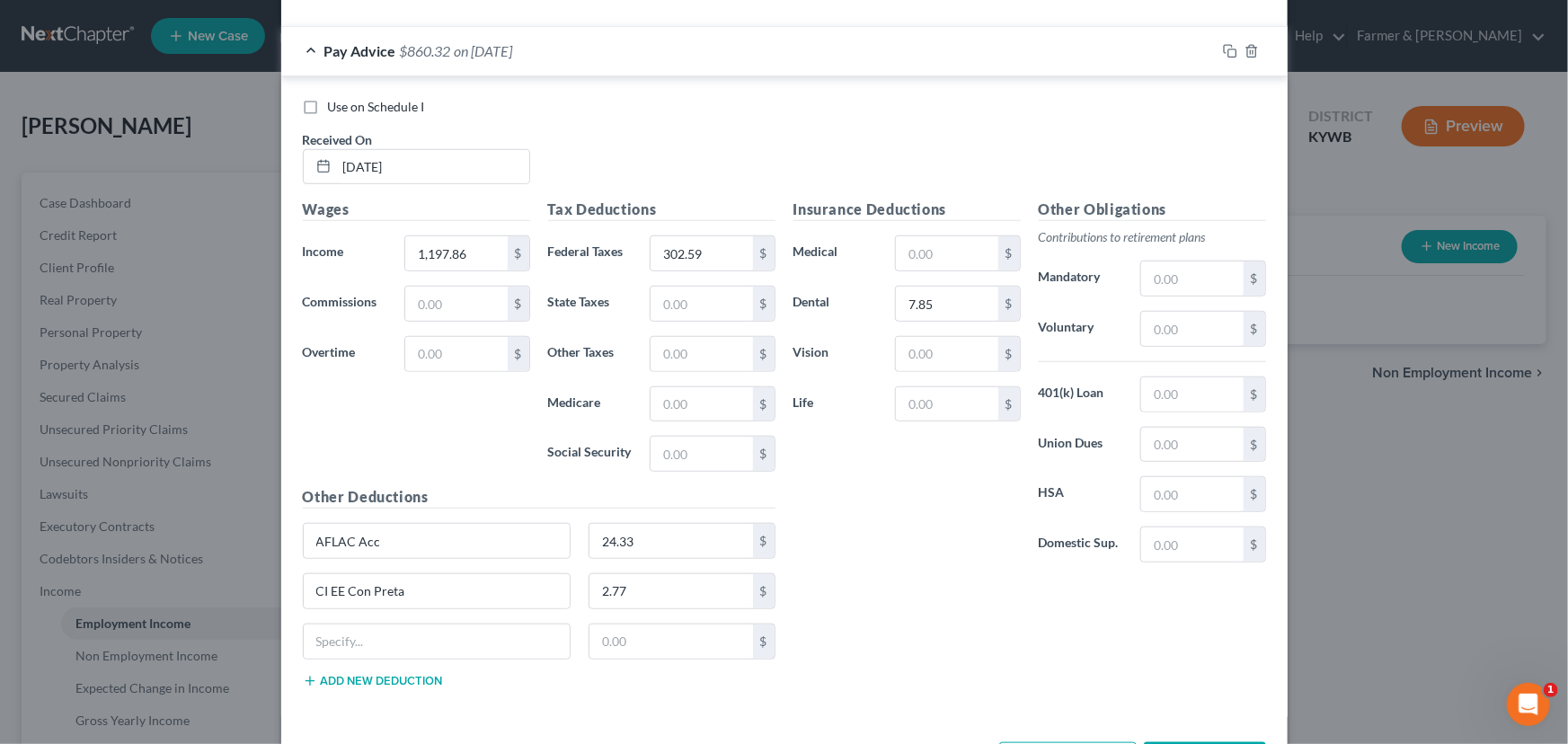
scroll to position [649, 0]
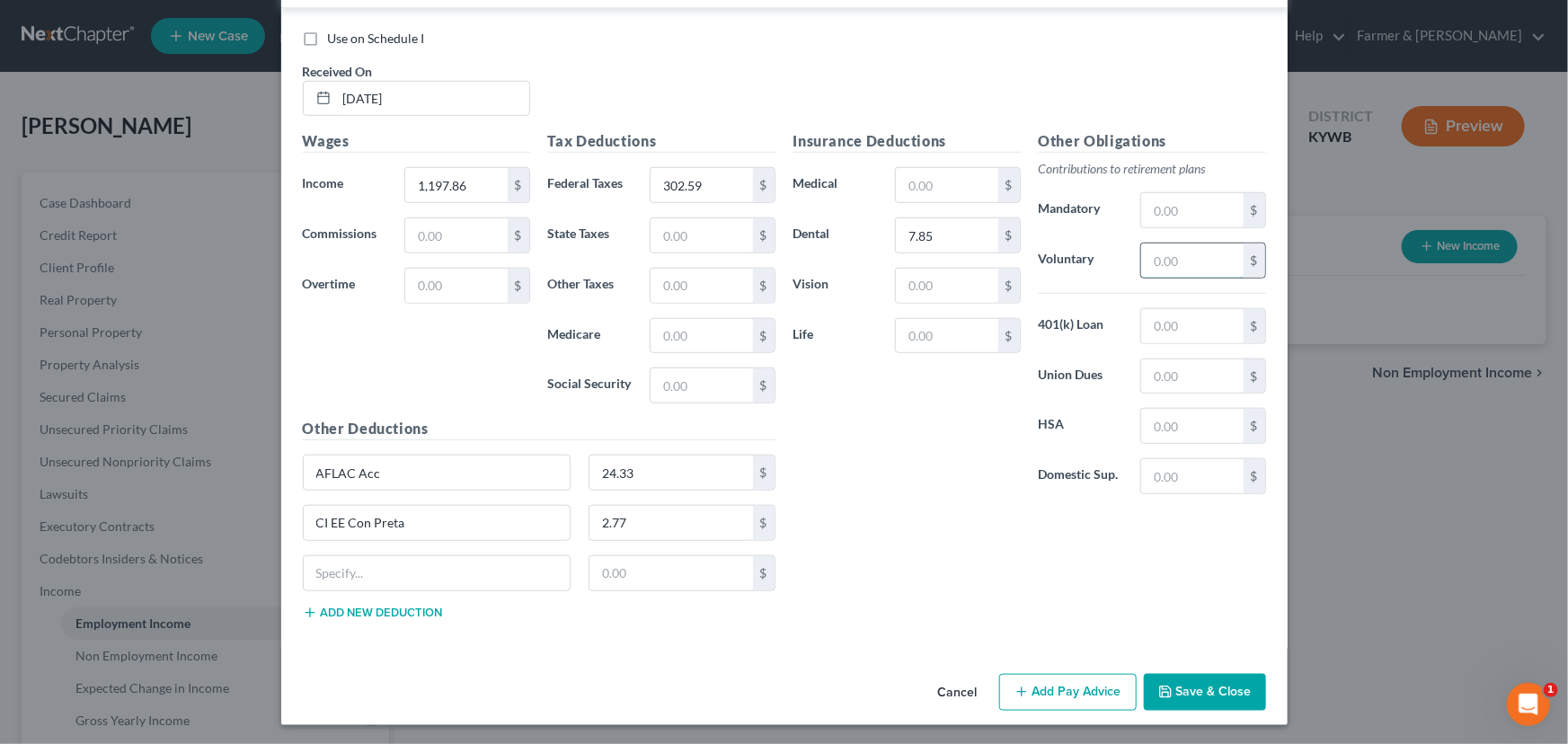
click at [1188, 276] on div "$" at bounding box center [1203, 261] width 125 height 36
click at [735, 53] on div "Use on Schedule I Received On * [DATE]" at bounding box center [784, 80] width 981 height 101
click at [853, 497] on div "Insurance Deductions Medical $ Dental 7.85 $ Vision $ Life $" at bounding box center [906, 318] width 245 height 378
click at [1163, 324] on input "text" at bounding box center [1192, 326] width 101 height 34
click at [398, 572] on input "text" at bounding box center [436, 573] width 267 height 34
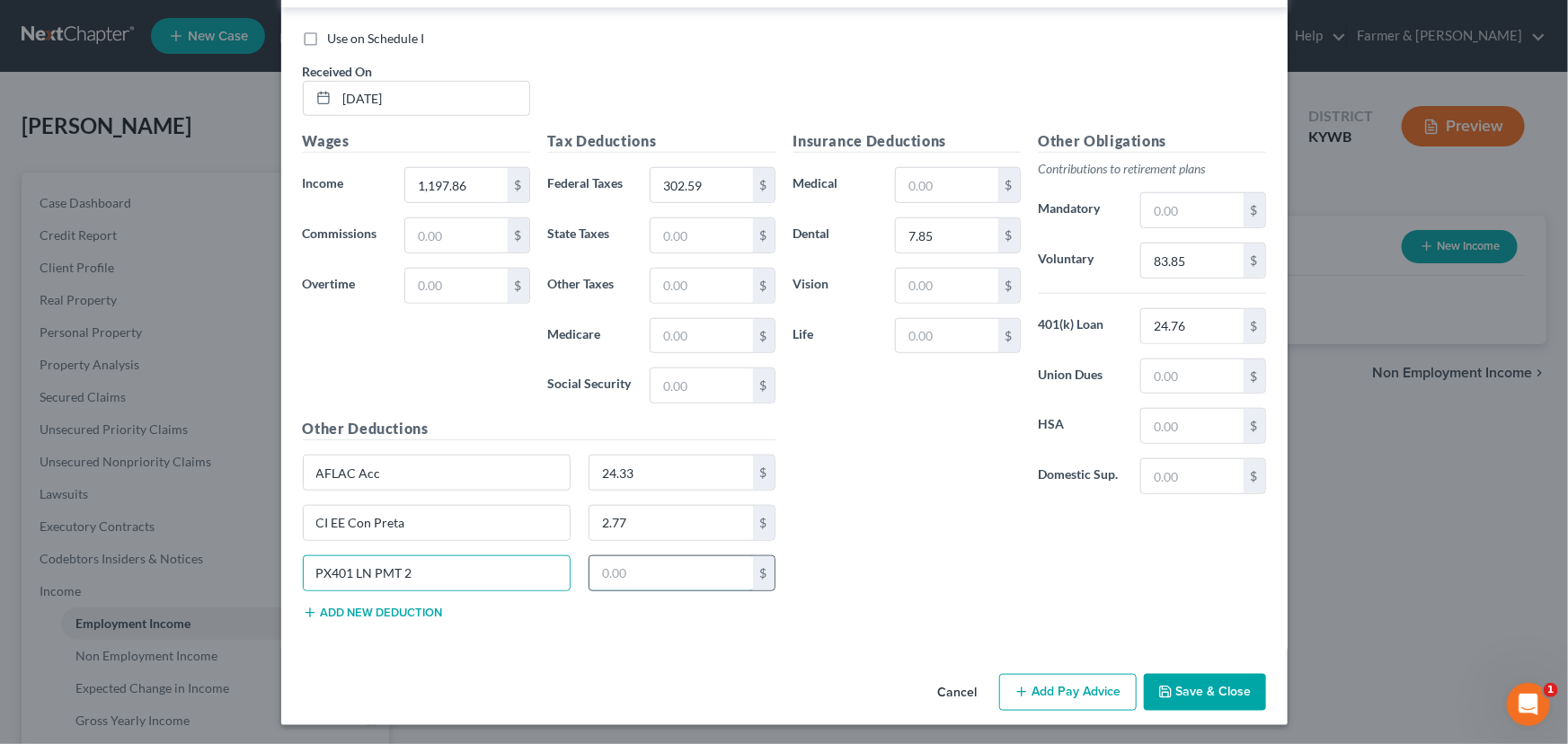
click at [602, 571] on input "text" at bounding box center [670, 573] width 164 height 34
click at [932, 542] on div "Insurance Deductions Medical $ Dental 7.85 $ Vision $ Life $ Other Obligations …" at bounding box center [1029, 381] width 491 height 503
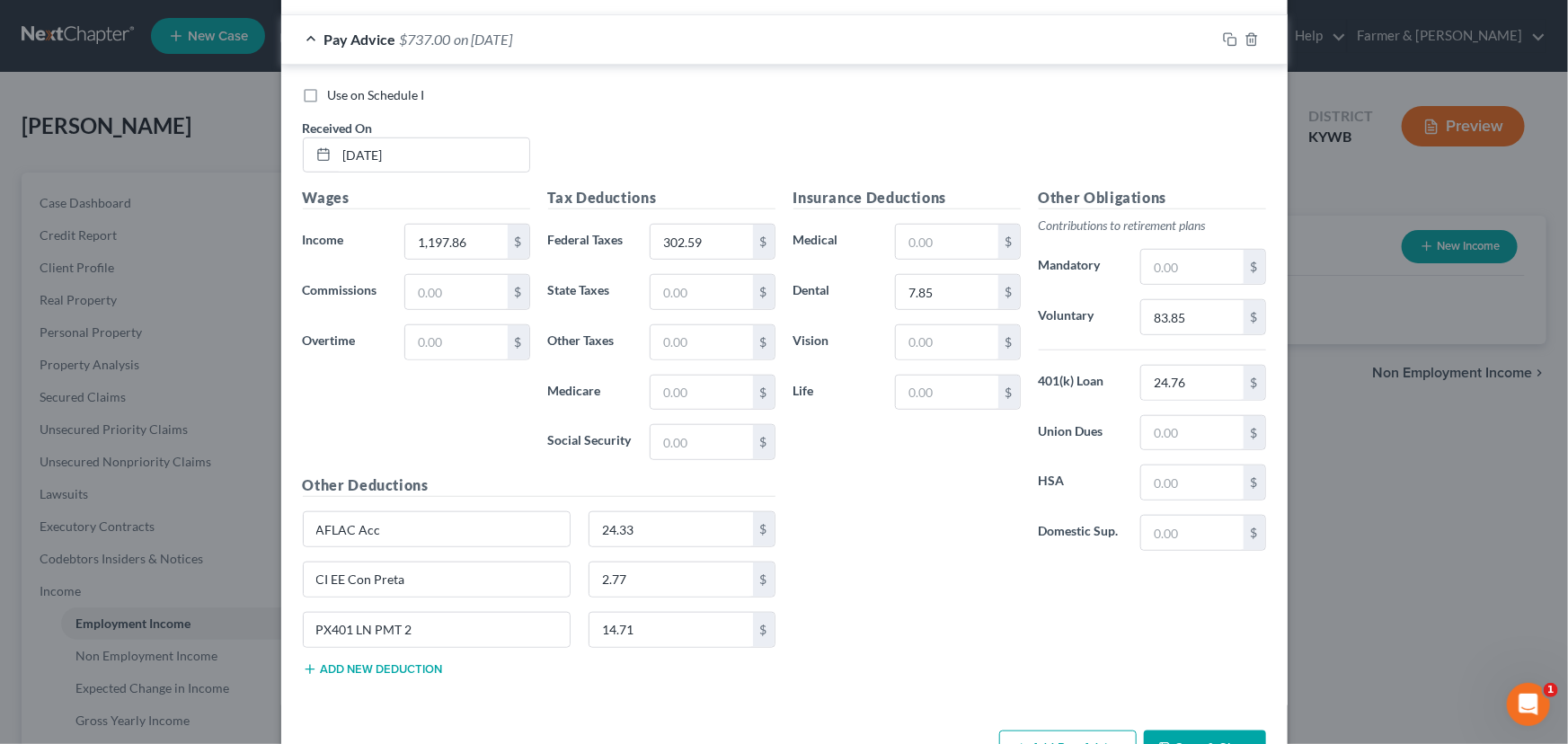
scroll to position [485, 0]
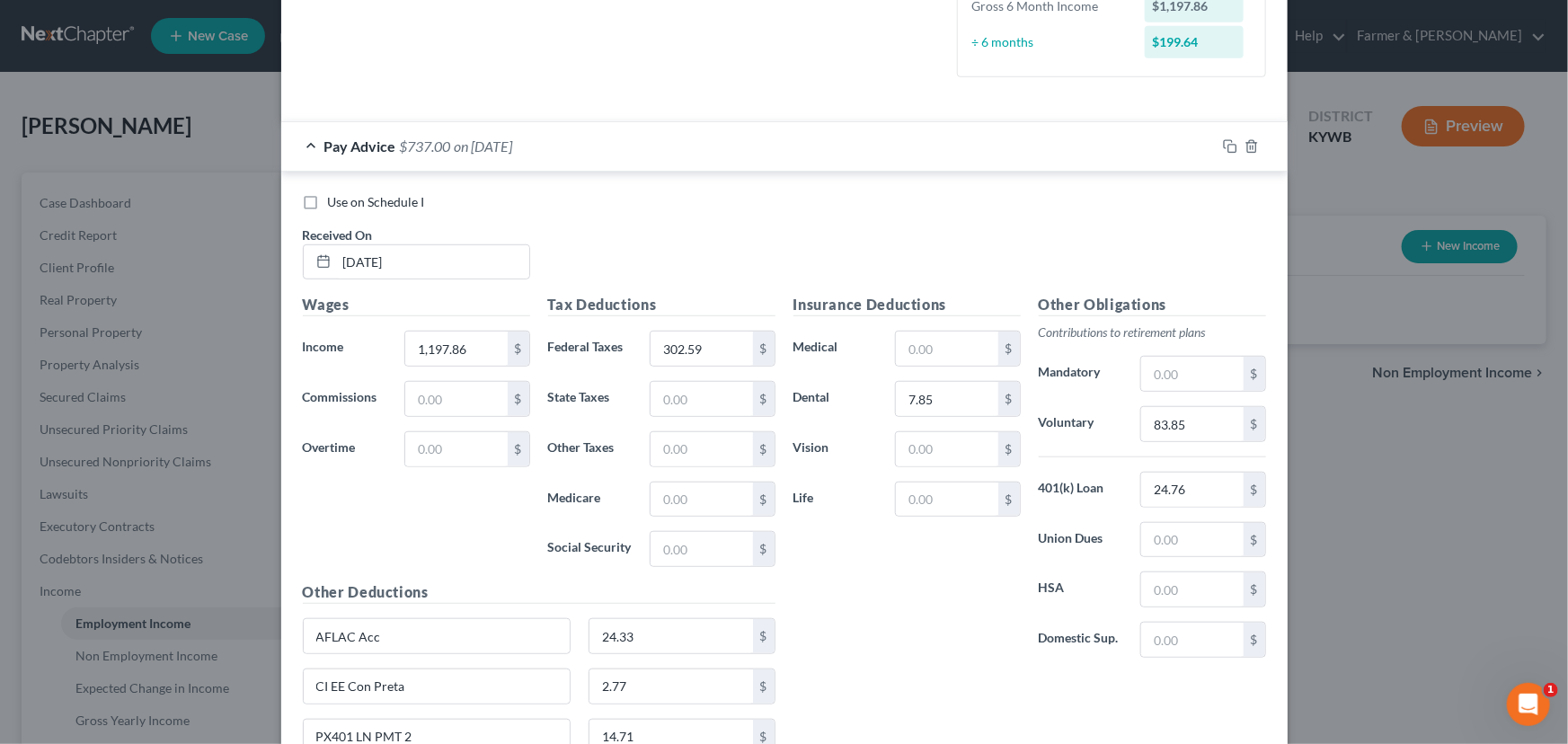
click at [633, 208] on div "Use on Schedule I" at bounding box center [784, 202] width 963 height 18
click at [593, 159] on div "Pay Advice $737.00 on [DATE]" at bounding box center [749, 146] width 934 height 48
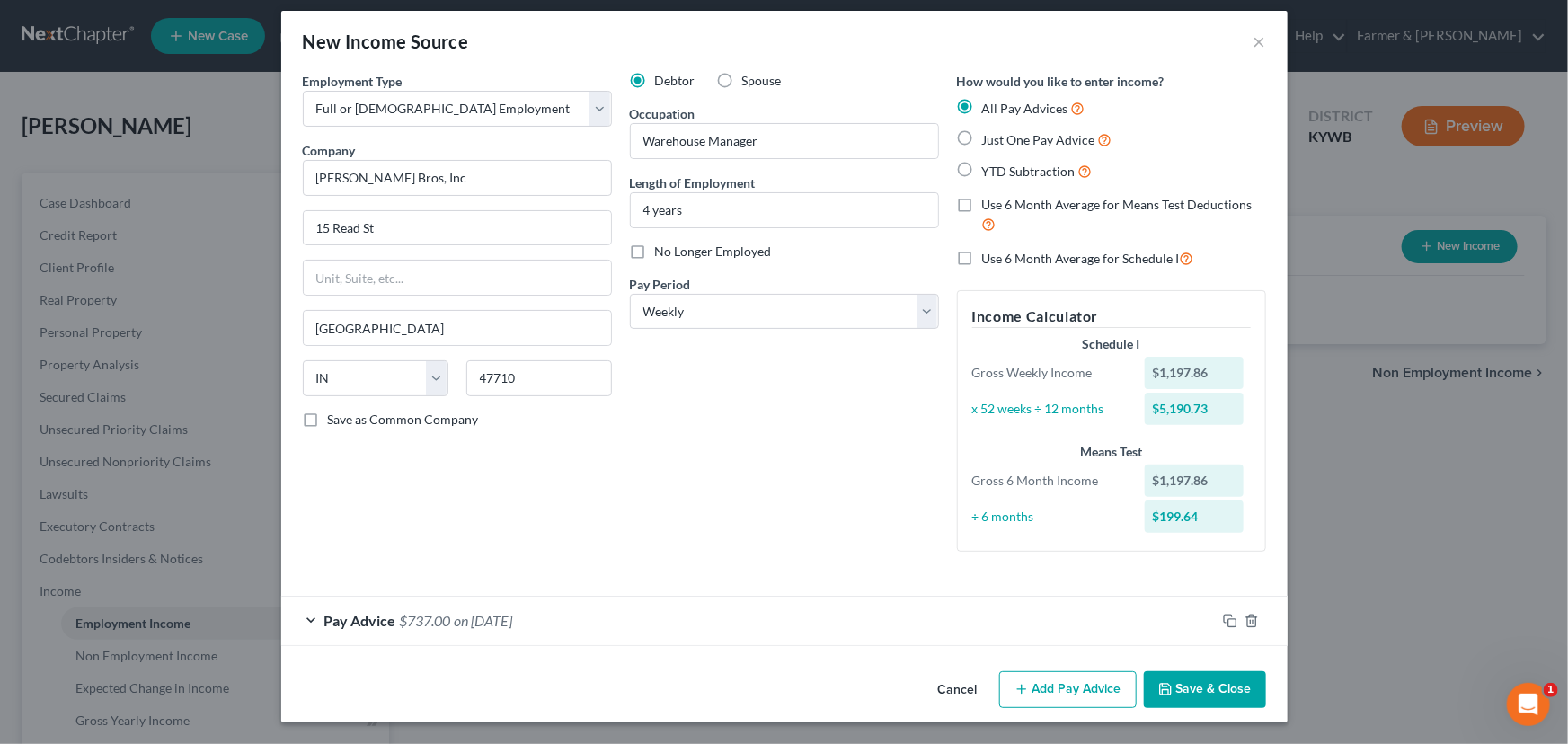
scroll to position [9, 0]
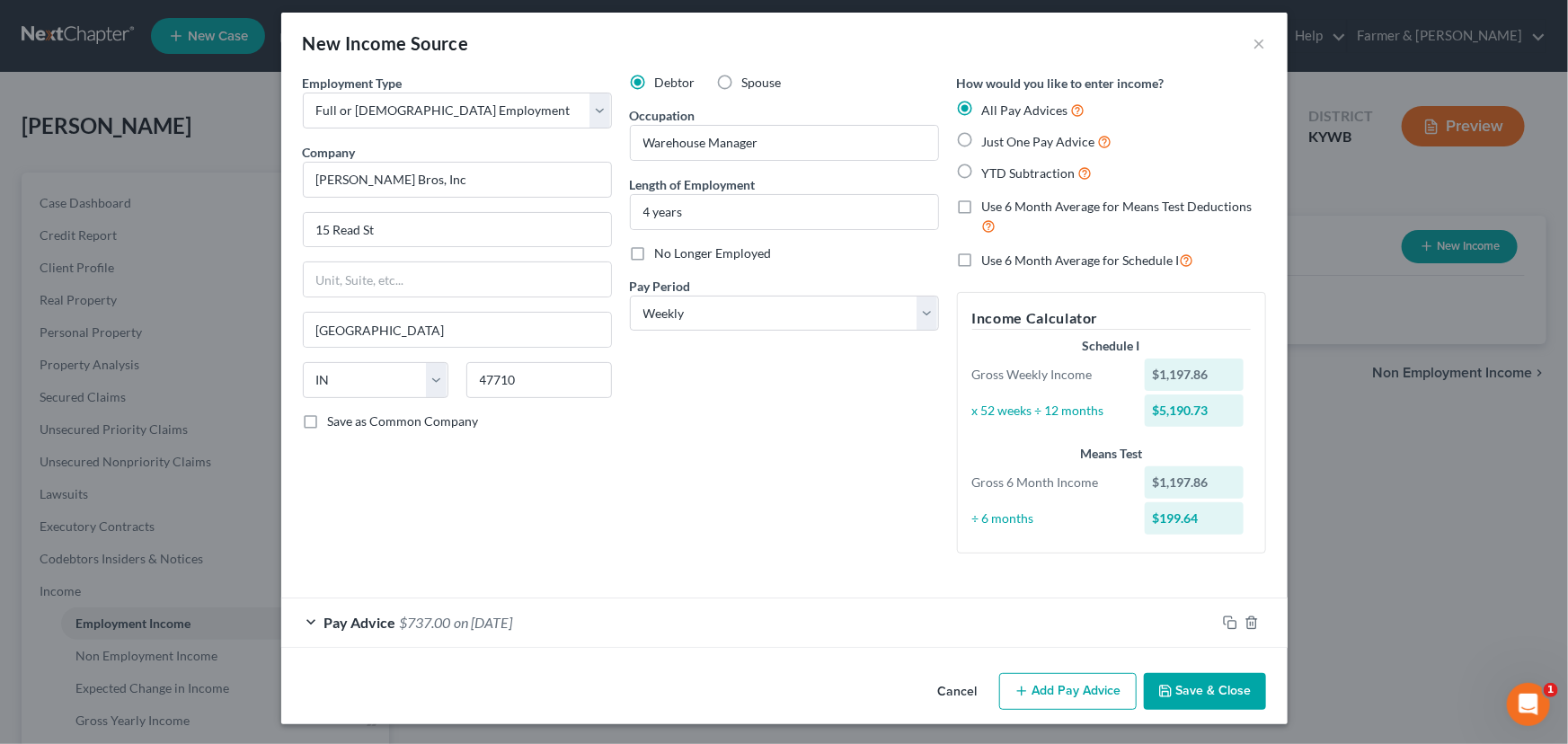
click at [814, 438] on div "Debtor Spouse Occupation Warehouse Manager Length of Employment 4 years No Long…" at bounding box center [784, 320] width 327 height 494
click at [886, 28] on div "New Income Source ×" at bounding box center [784, 44] width 1007 height 62
click at [673, 397] on div "Debtor Spouse Occupation Warehouse Manager Length of Employment 4 years No Long…" at bounding box center [784, 320] width 327 height 494
click at [816, 81] on div "Debtor Spouse" at bounding box center [784, 82] width 309 height 18
click at [675, 420] on div "Debtor Spouse Occupation Warehouse Manager Length of Employment 4 years No Long…" at bounding box center [784, 320] width 327 height 494
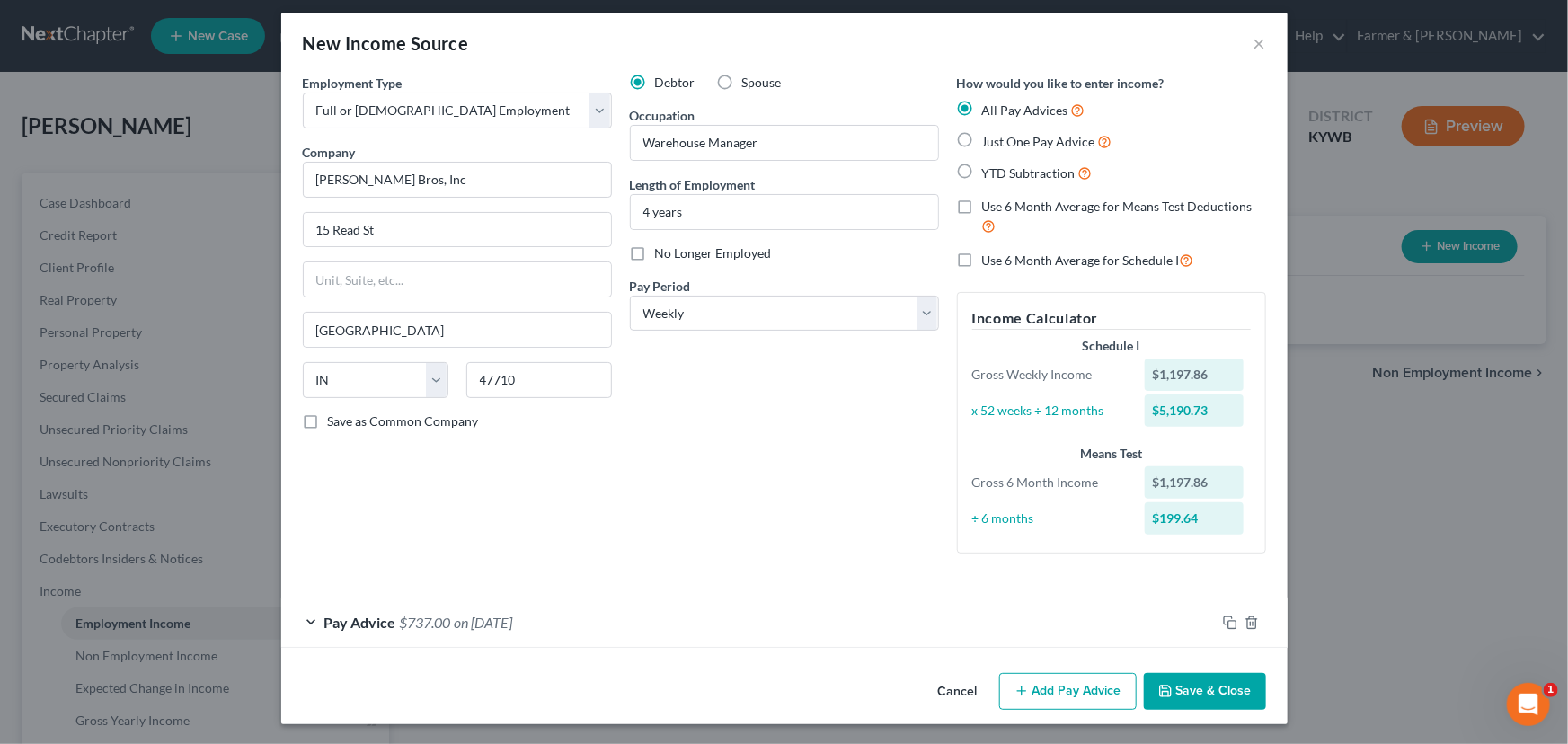
click at [652, 405] on div "Debtor Spouse Occupation Warehouse Manager Length of Employment 4 years No Long…" at bounding box center [784, 320] width 327 height 494
click at [781, 492] on div "Debtor Spouse Occupation Warehouse Manager Length of Employment 4 years No Long…" at bounding box center [784, 320] width 327 height 494
click at [1227, 621] on icon "button" at bounding box center [1230, 623] width 14 height 14
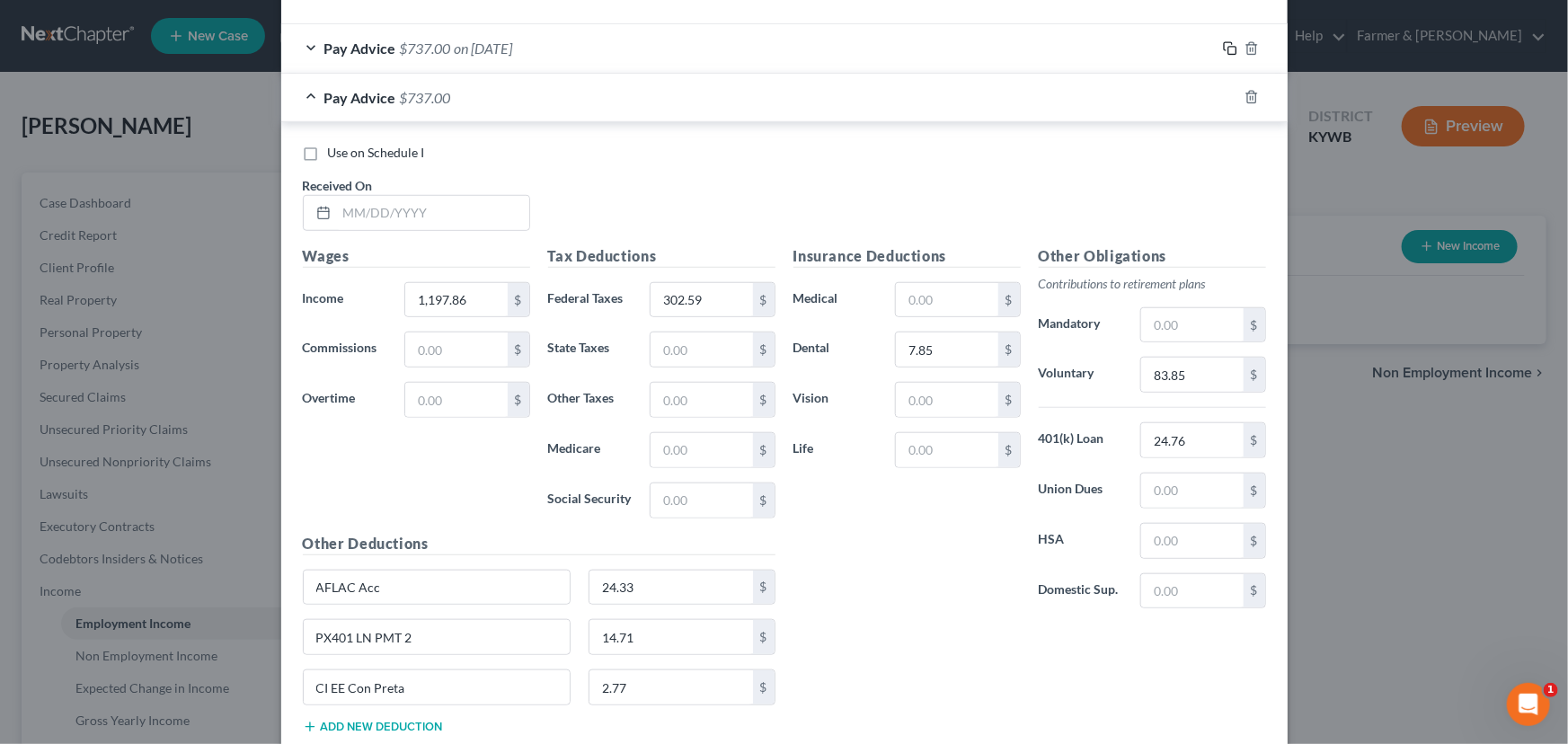
scroll to position [697, 0]
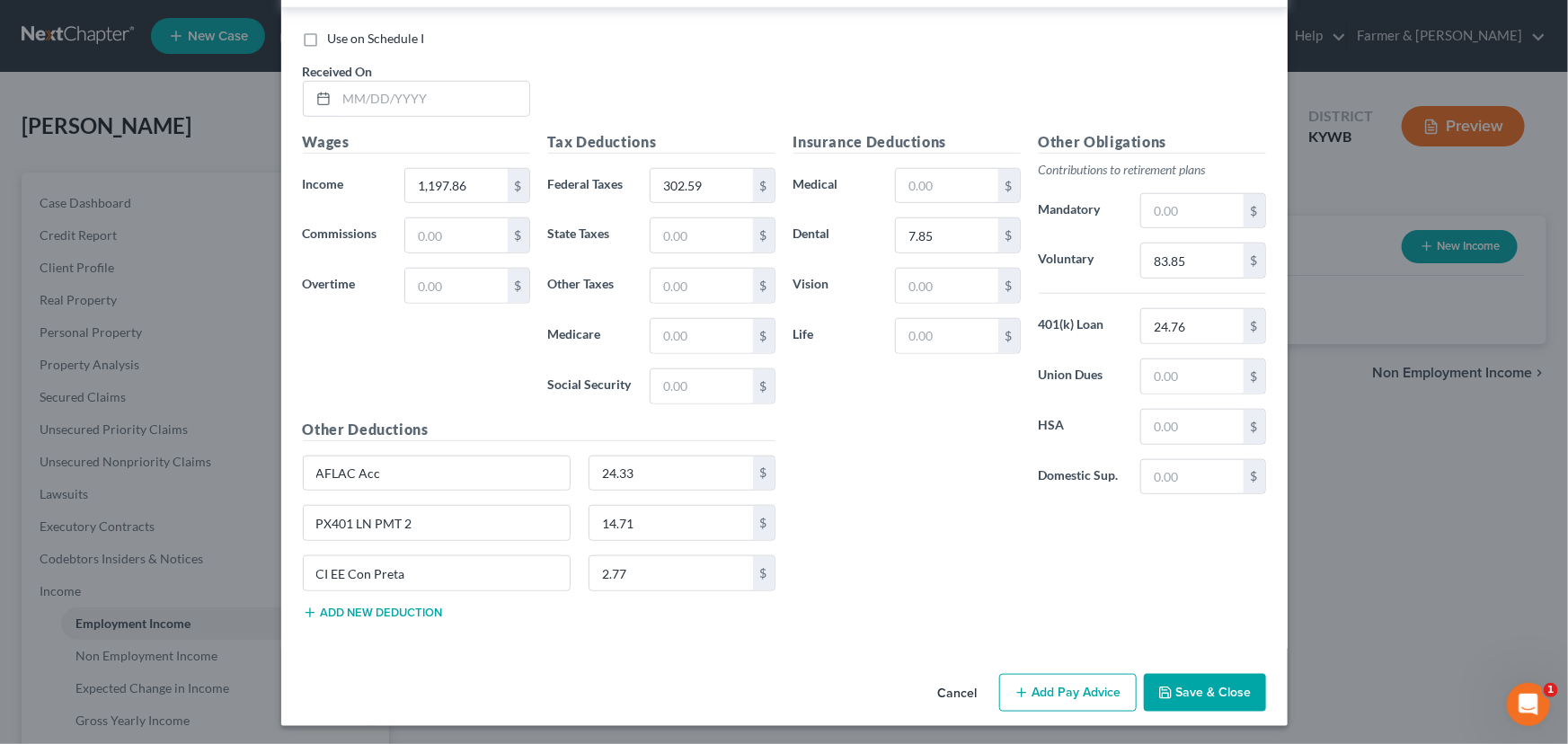
click at [405, 119] on div "Use on Schedule I Received On *" at bounding box center [784, 80] width 981 height 101
drag, startPoint x: 405, startPoint y: 102, endPoint x: 18, endPoint y: 326, distance: 447.2
click at [405, 102] on input "text" at bounding box center [433, 98] width 192 height 34
click at [663, 91] on div "Use on Schedule I Received On * [DATE]" at bounding box center [784, 80] width 981 height 101
click at [483, 181] on input "1,197.86" at bounding box center [456, 186] width 101 height 34
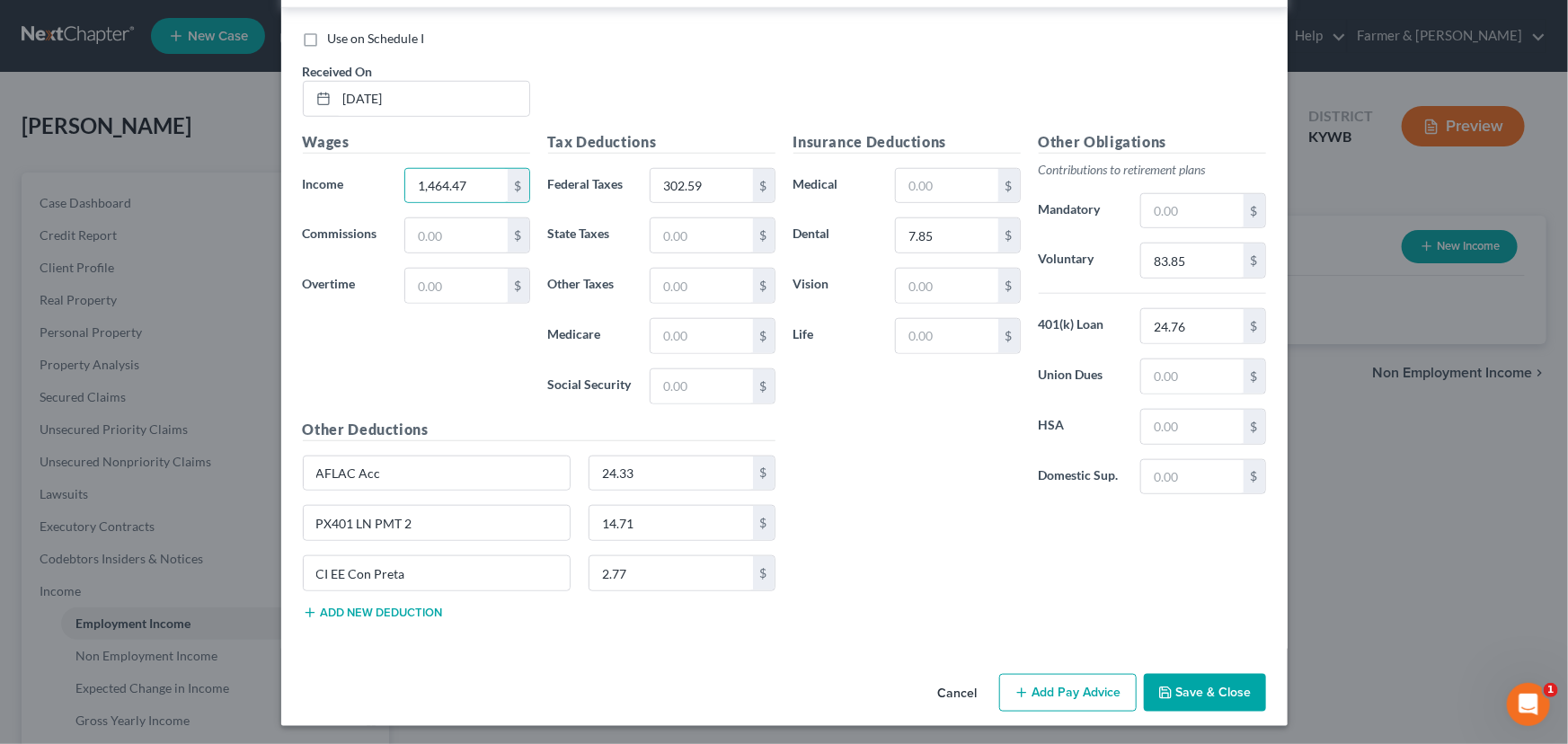
click at [428, 348] on div "Wages Income * 1,464.47 $ Commissions $ Overtime $" at bounding box center [416, 275] width 245 height 288
click at [570, 48] on div "Use on Schedule I Received On * [DATE]" at bounding box center [784, 80] width 981 height 101
click at [722, 185] on input "302.59" at bounding box center [701, 186] width 101 height 34
click at [726, 88] on div "Use on Schedule I Received On * [DATE]" at bounding box center [784, 80] width 981 height 101
click at [819, 476] on div "Insurance Deductions Medical $ Dental 7.85 $ Vision $ Life $" at bounding box center [906, 319] width 245 height 378
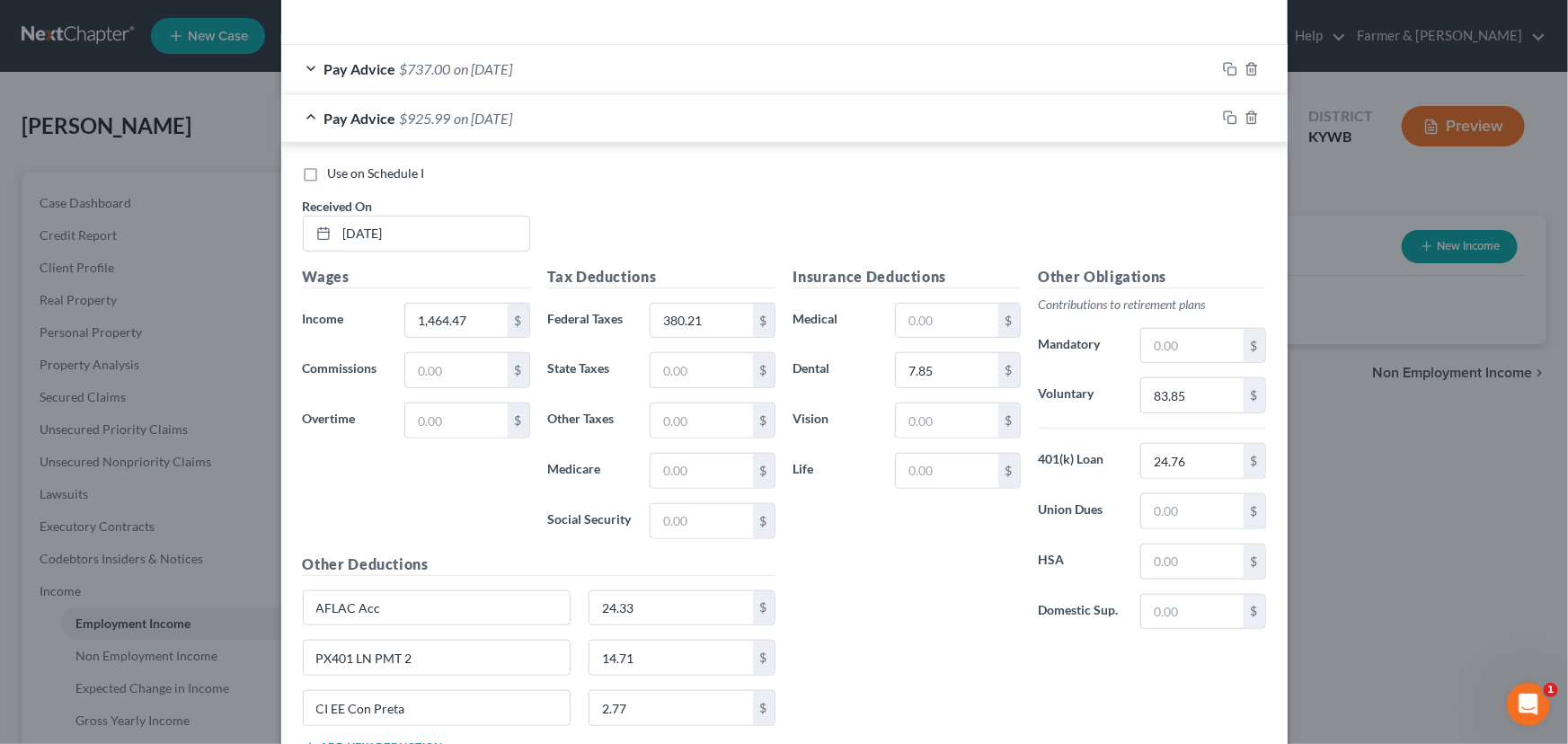
scroll to position [534, 0]
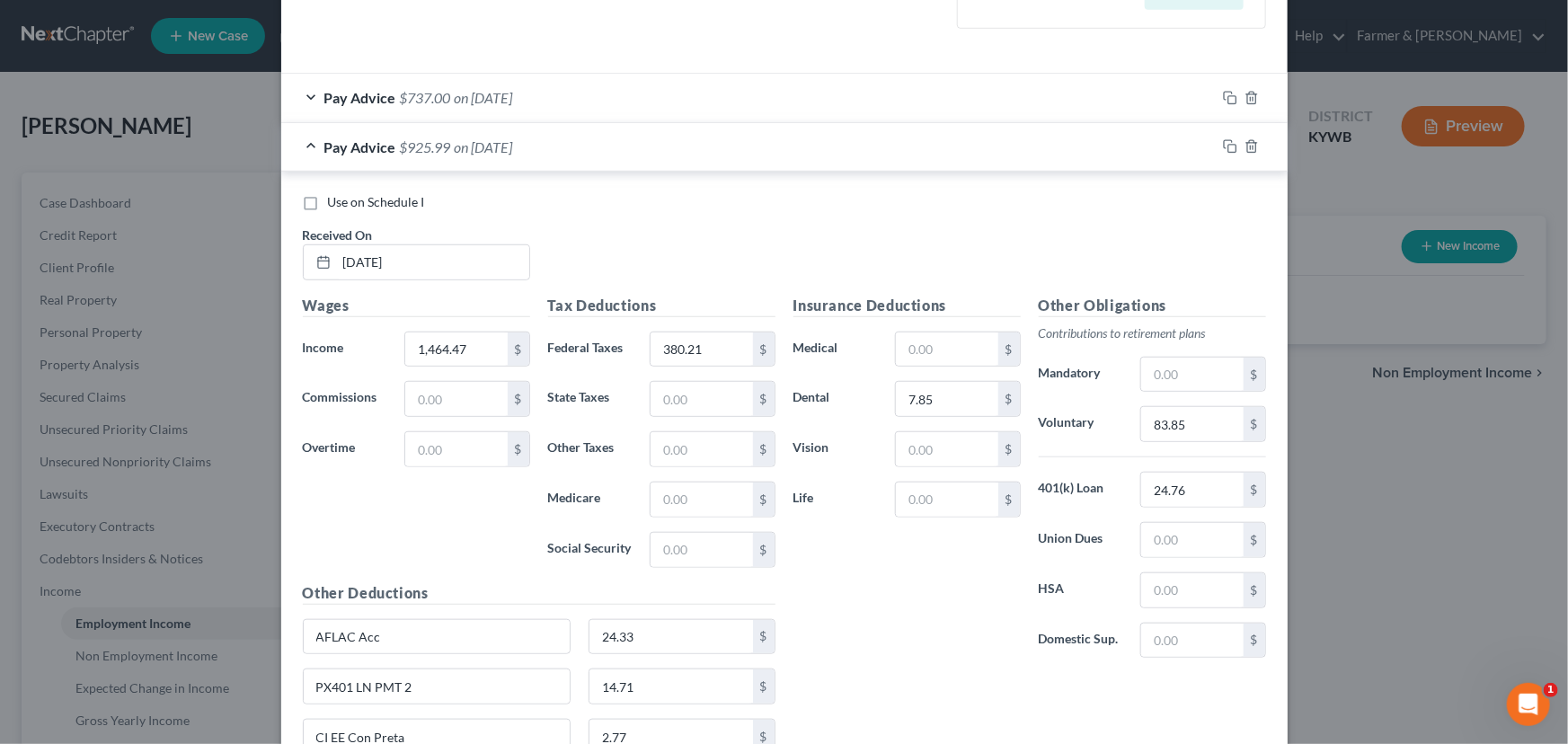
click at [612, 244] on div "Use on Schedule I Received On * [DATE]" at bounding box center [784, 244] width 981 height 101
click at [623, 238] on div "Use on Schedule I Received On * [DATE]" at bounding box center [784, 244] width 981 height 101
click at [635, 239] on div "Use on Schedule I Received On * [DATE]" at bounding box center [784, 244] width 981 height 101
click at [1218, 423] on input "83.85" at bounding box center [1192, 424] width 101 height 34
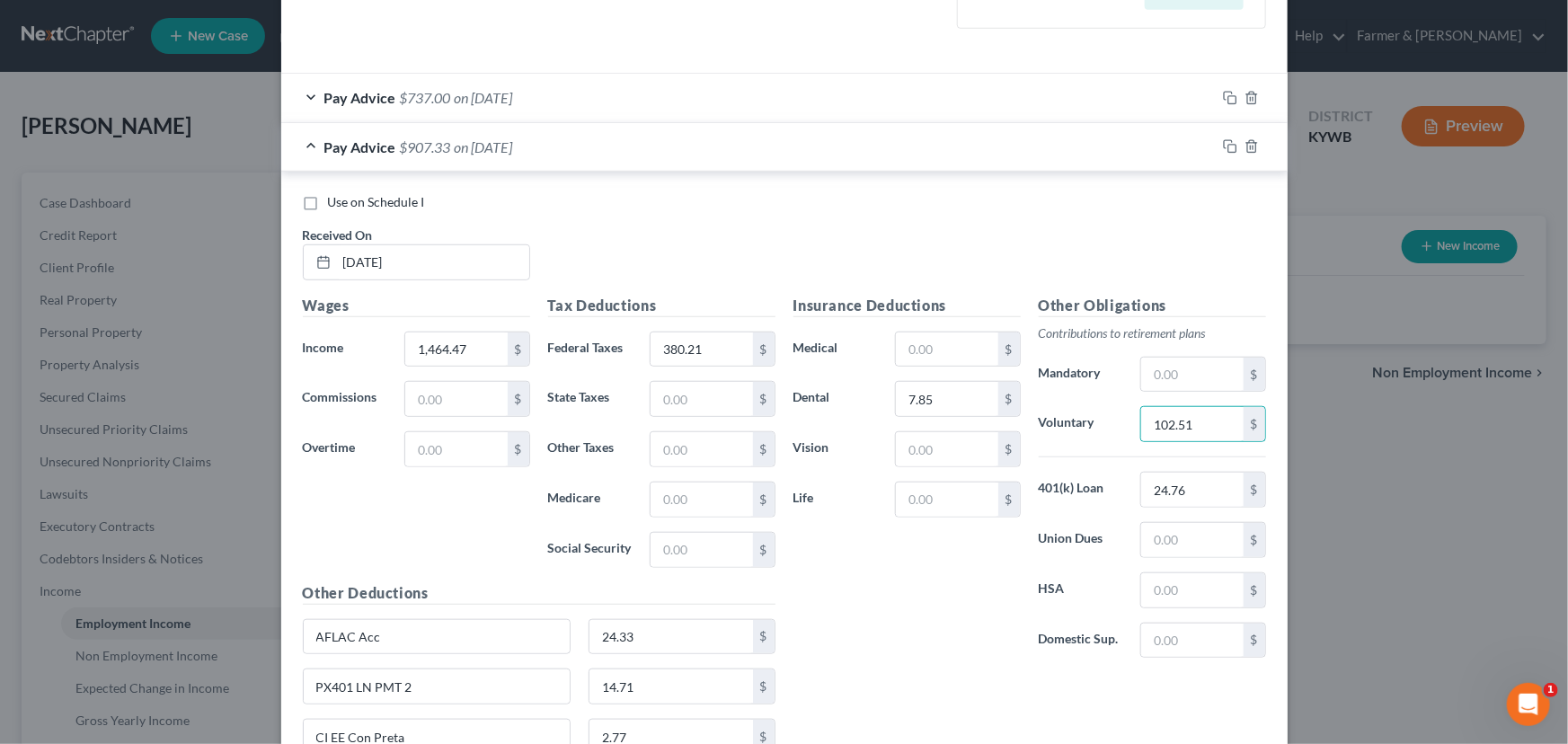
click at [601, 241] on div "Use on Schedule I Received On * [DATE]" at bounding box center [784, 244] width 981 height 101
click at [513, 147] on span "on [DATE]" at bounding box center [483, 147] width 59 height 17
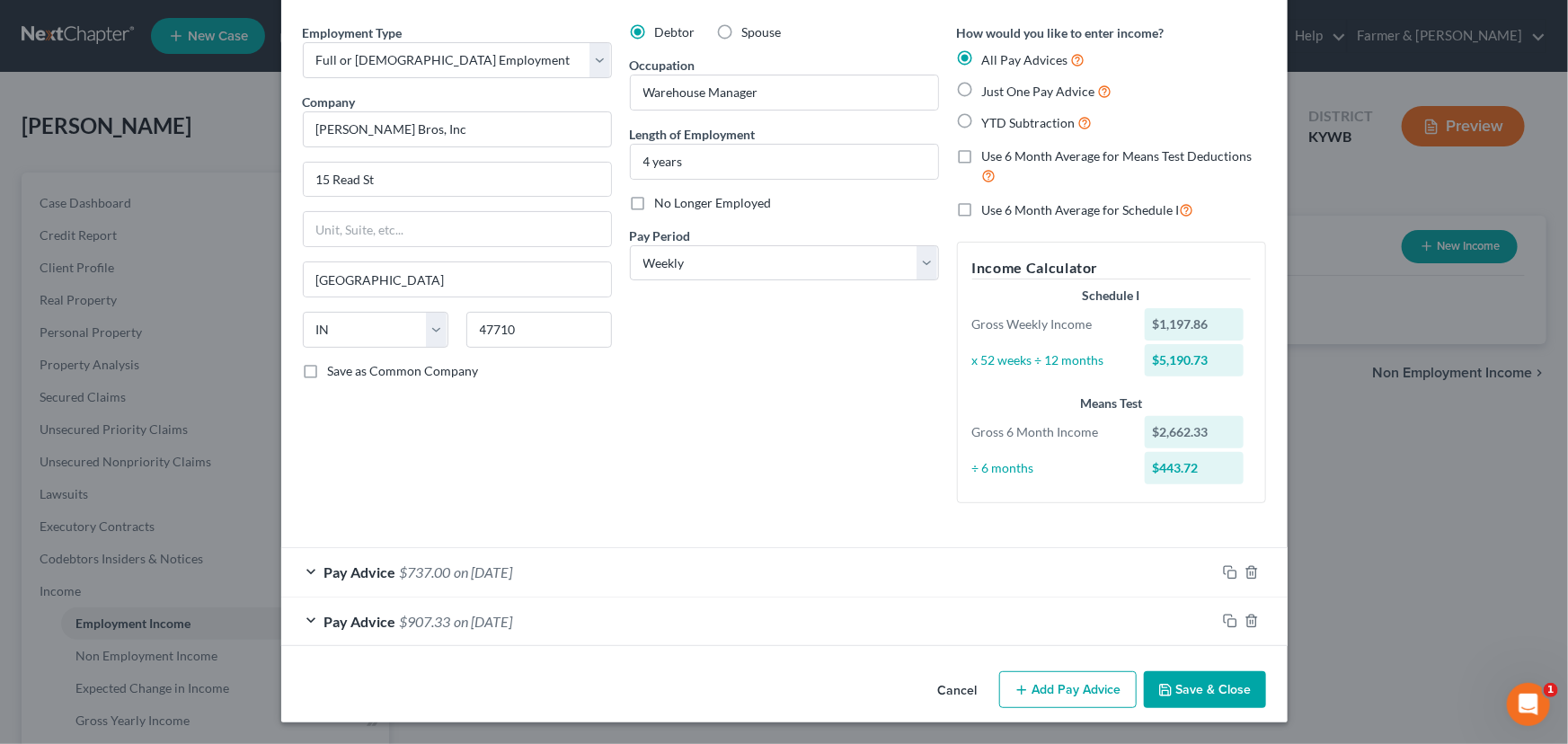
scroll to position [59, 0]
click at [738, 487] on div "Debtor Spouse Occupation Warehouse Manager Length of Employment 4 years No Long…" at bounding box center [784, 271] width 327 height 494
click at [745, 488] on div "Debtor Spouse Occupation Warehouse Manager Length of Employment 4 years No Long…" at bounding box center [784, 271] width 327 height 494
click at [747, 471] on div "Debtor Spouse Occupation Warehouse Manager Length of Employment 4 years No Long…" at bounding box center [784, 271] width 327 height 494
drag, startPoint x: 536, startPoint y: 481, endPoint x: 562, endPoint y: 464, distance: 31.1
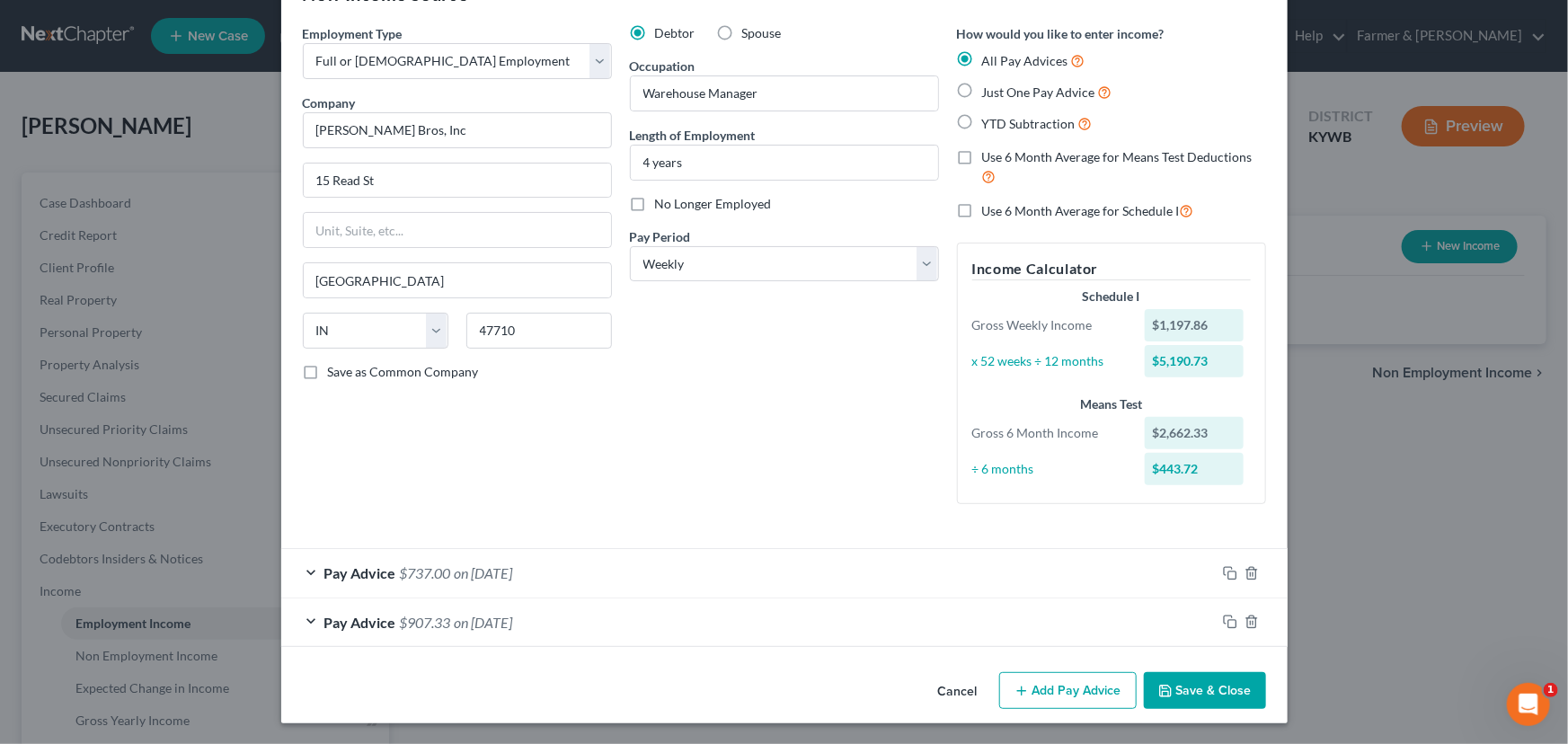
click at [539, 480] on div "Employment Type * Select Full or [DEMOGRAPHIC_DATA] Employment Self Employment …" at bounding box center [457, 271] width 327 height 494
click at [765, 495] on div "Debtor Spouse Occupation Warehouse Manager Length of Employment 4 years No Long…" at bounding box center [784, 271] width 327 height 494
click at [771, 491] on div "Debtor Spouse Occupation Warehouse Manager Length of Employment 4 years No Long…" at bounding box center [784, 271] width 327 height 494
click at [691, 409] on div "Debtor Spouse Occupation Warehouse Manager Length of Employment 4 years No Long…" at bounding box center [784, 271] width 327 height 494
click at [1223, 625] on icon "button" at bounding box center [1230, 622] width 14 height 14
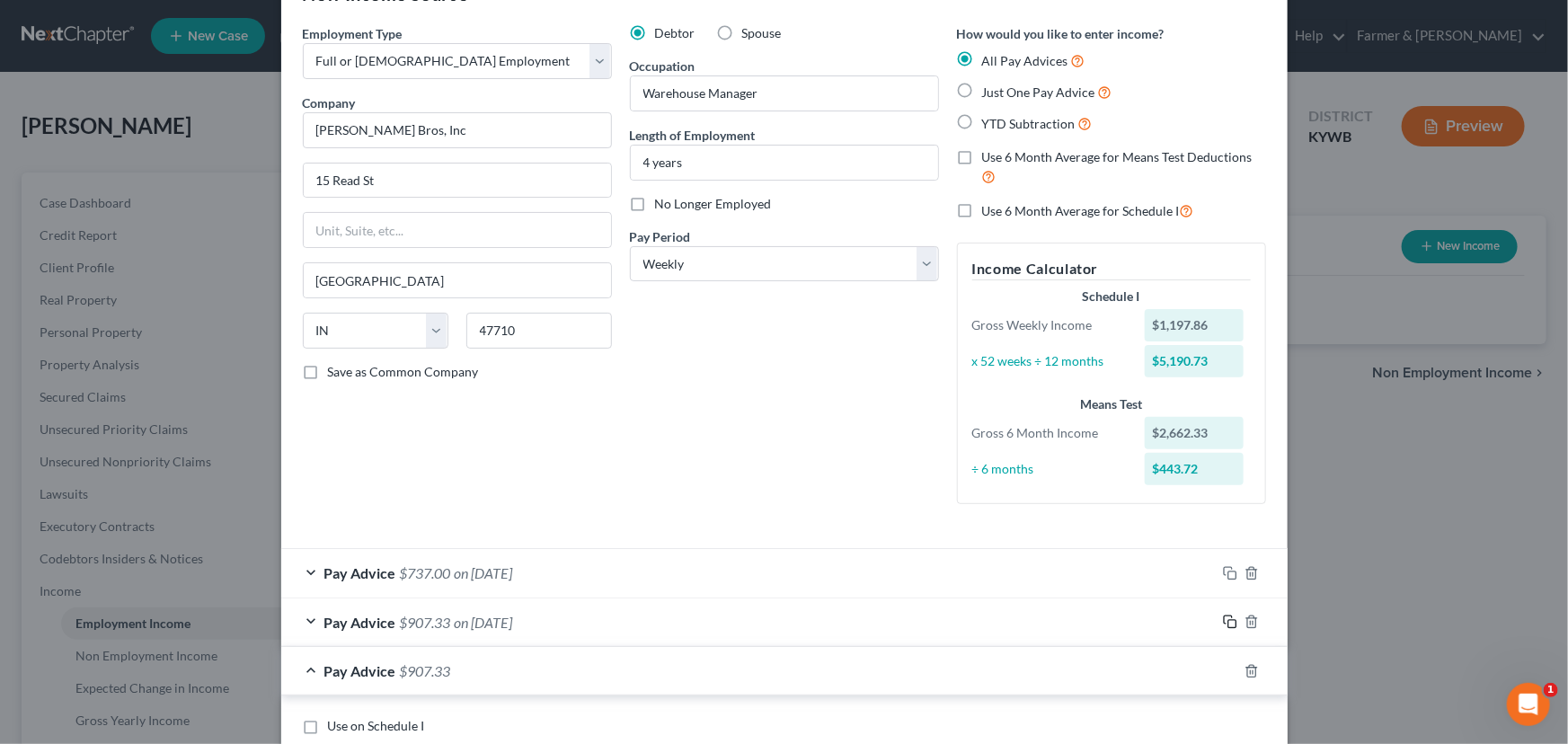
scroll to position [630, 0]
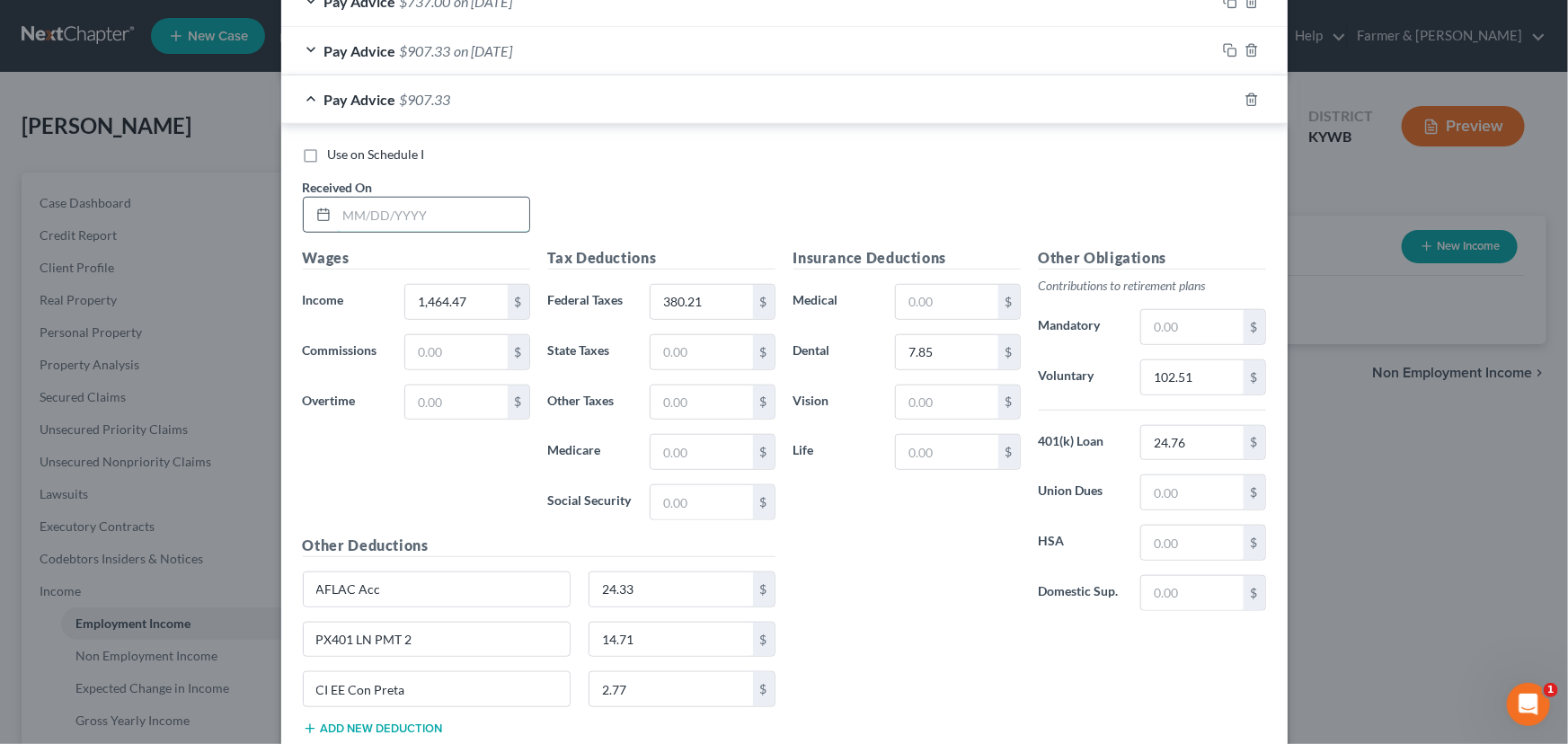
click at [422, 222] on input "text" at bounding box center [433, 214] width 192 height 34
click at [477, 302] on input "1,464.47" at bounding box center [456, 302] width 101 height 34
click at [702, 298] on input "380.21" at bounding box center [701, 302] width 101 height 34
click at [673, 200] on div "Use on Schedule I Received On * [DATE]" at bounding box center [784, 196] width 981 height 101
click at [1210, 370] on input "102.51" at bounding box center [1192, 377] width 101 height 34
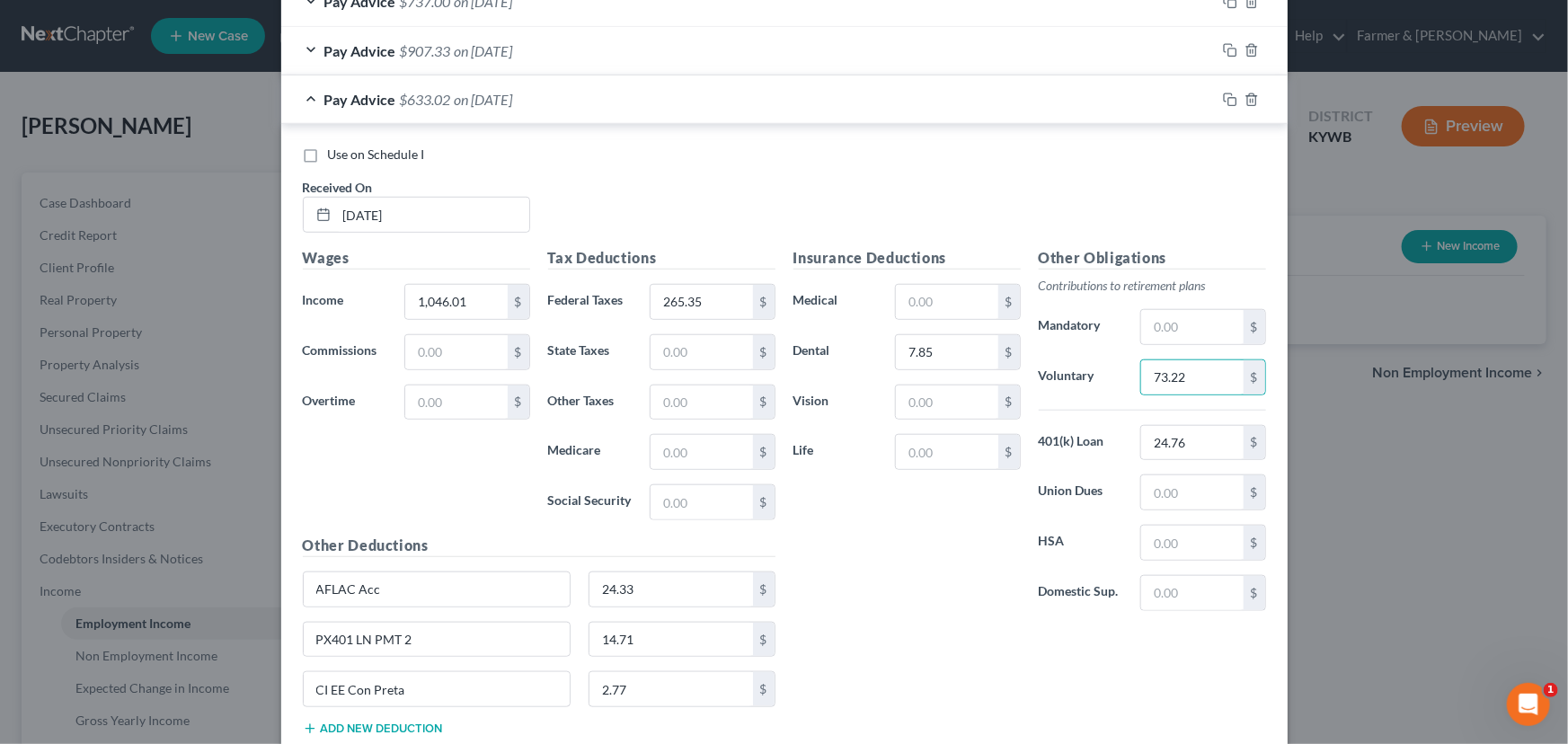
click at [703, 190] on div "Use on Schedule I Received On * [DATE]" at bounding box center [784, 196] width 981 height 101
click at [503, 99] on span "on [DATE]" at bounding box center [483, 98] width 59 height 17
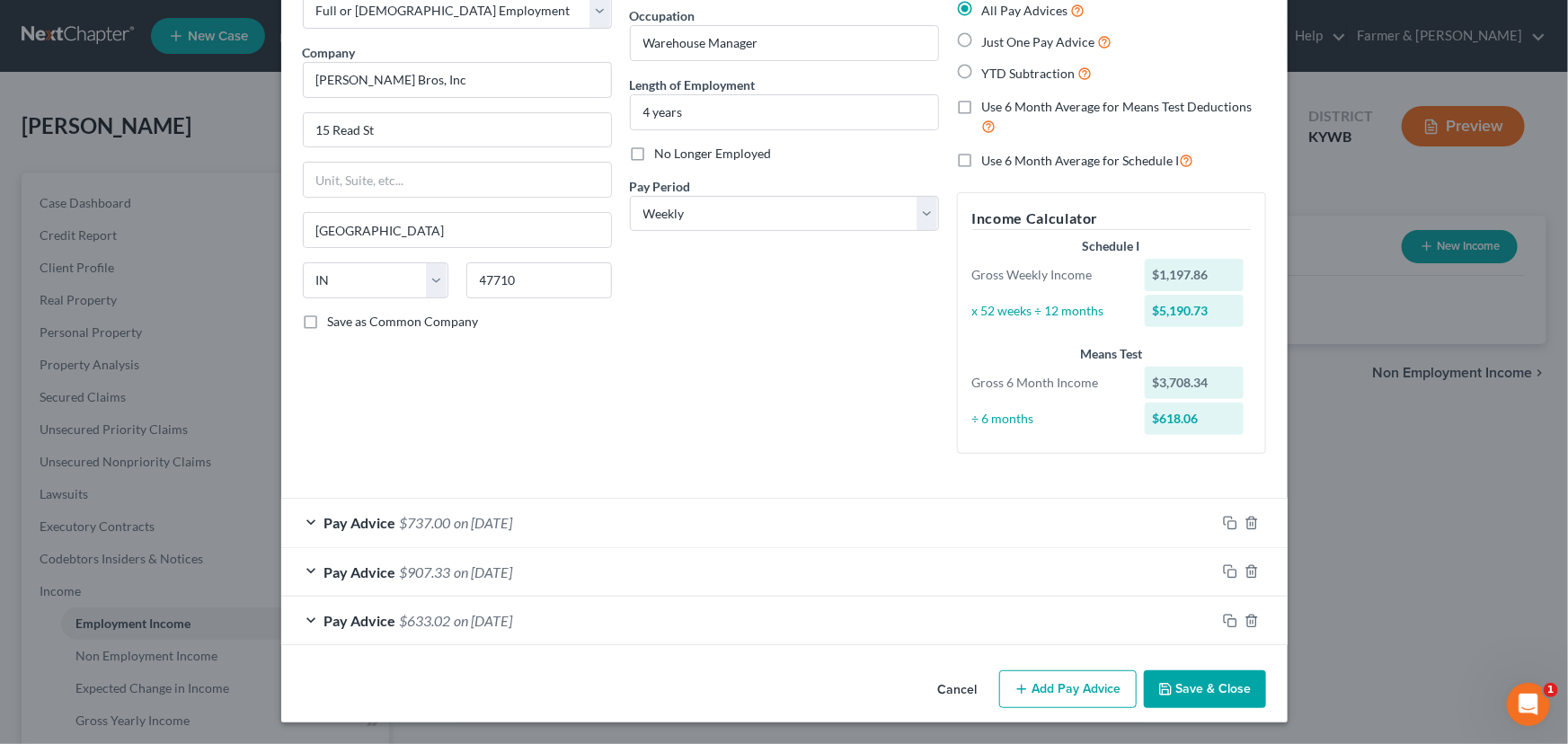
scroll to position [108, 0]
click at [1223, 624] on icon "button" at bounding box center [1230, 622] width 14 height 14
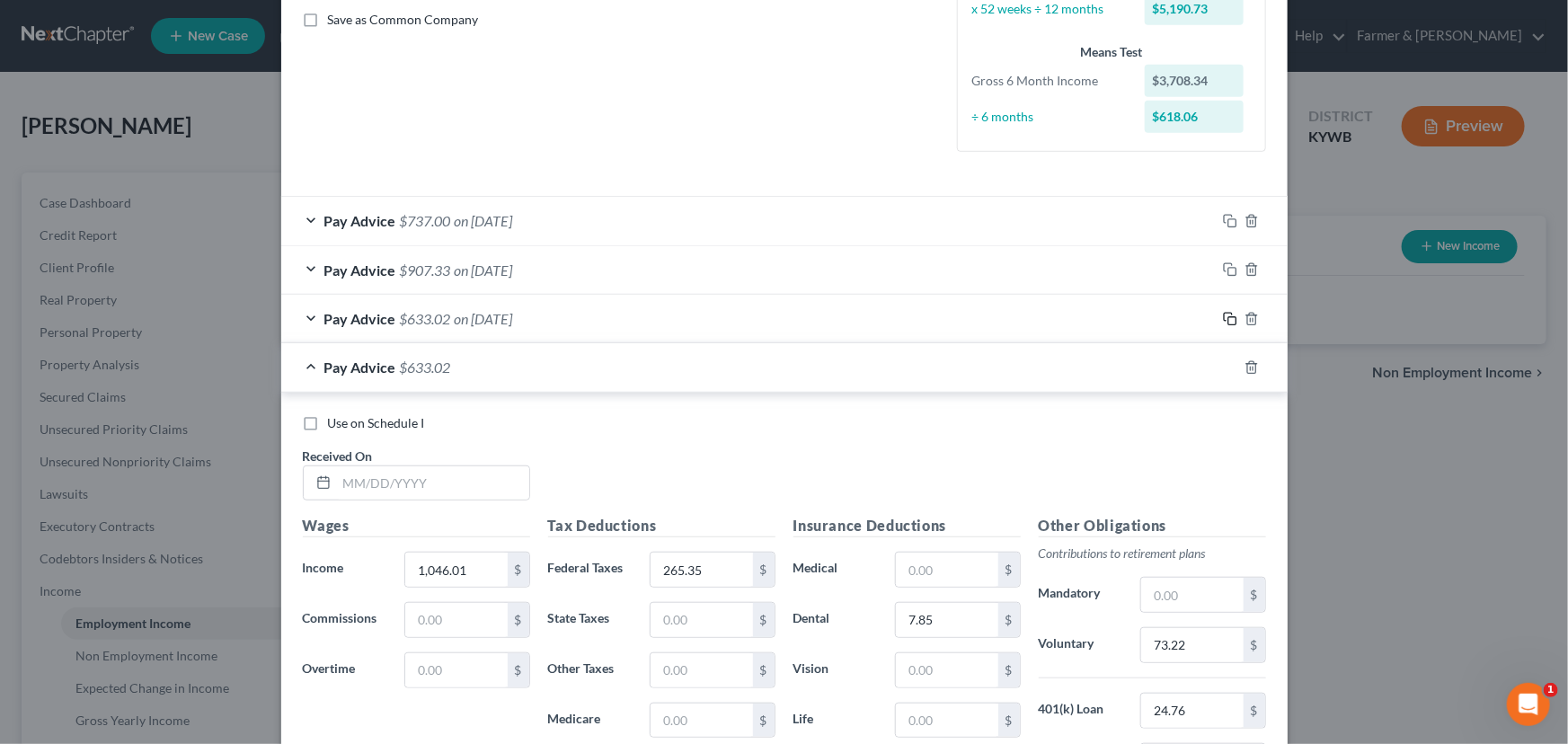
scroll to position [680, 0]
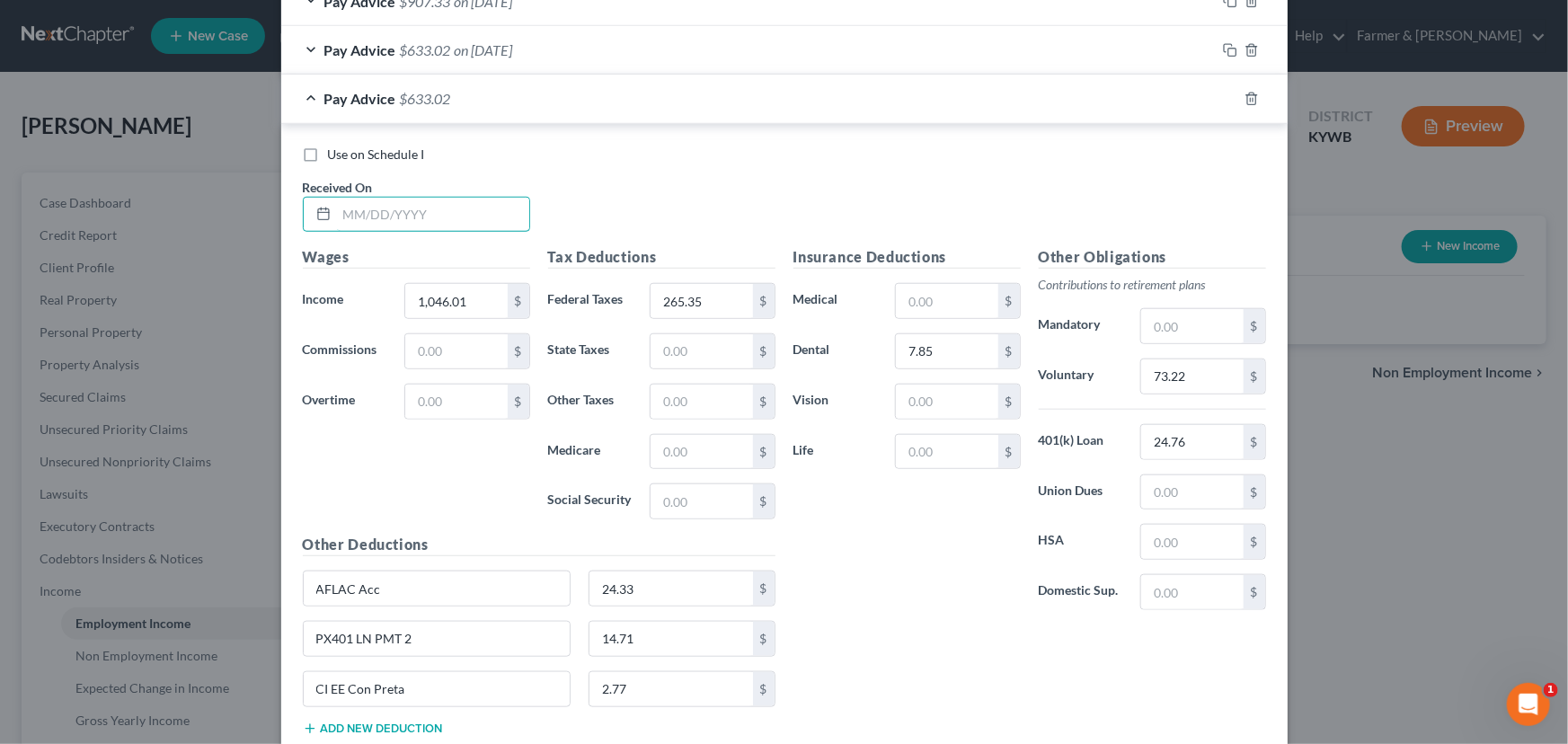
drag, startPoint x: 401, startPoint y: 205, endPoint x: 72, endPoint y: 391, distance: 377.9
click at [401, 205] on input "text" at bounding box center [433, 214] width 192 height 34
click at [473, 294] on input "1,046.01" at bounding box center [456, 301] width 101 height 34
drag, startPoint x: 460, startPoint y: 464, endPoint x: 451, endPoint y: 460, distance: 9.8
click at [461, 466] on div "Wages Income * 1,046.01 $ Commissions $ Overtime $" at bounding box center [416, 390] width 245 height 288
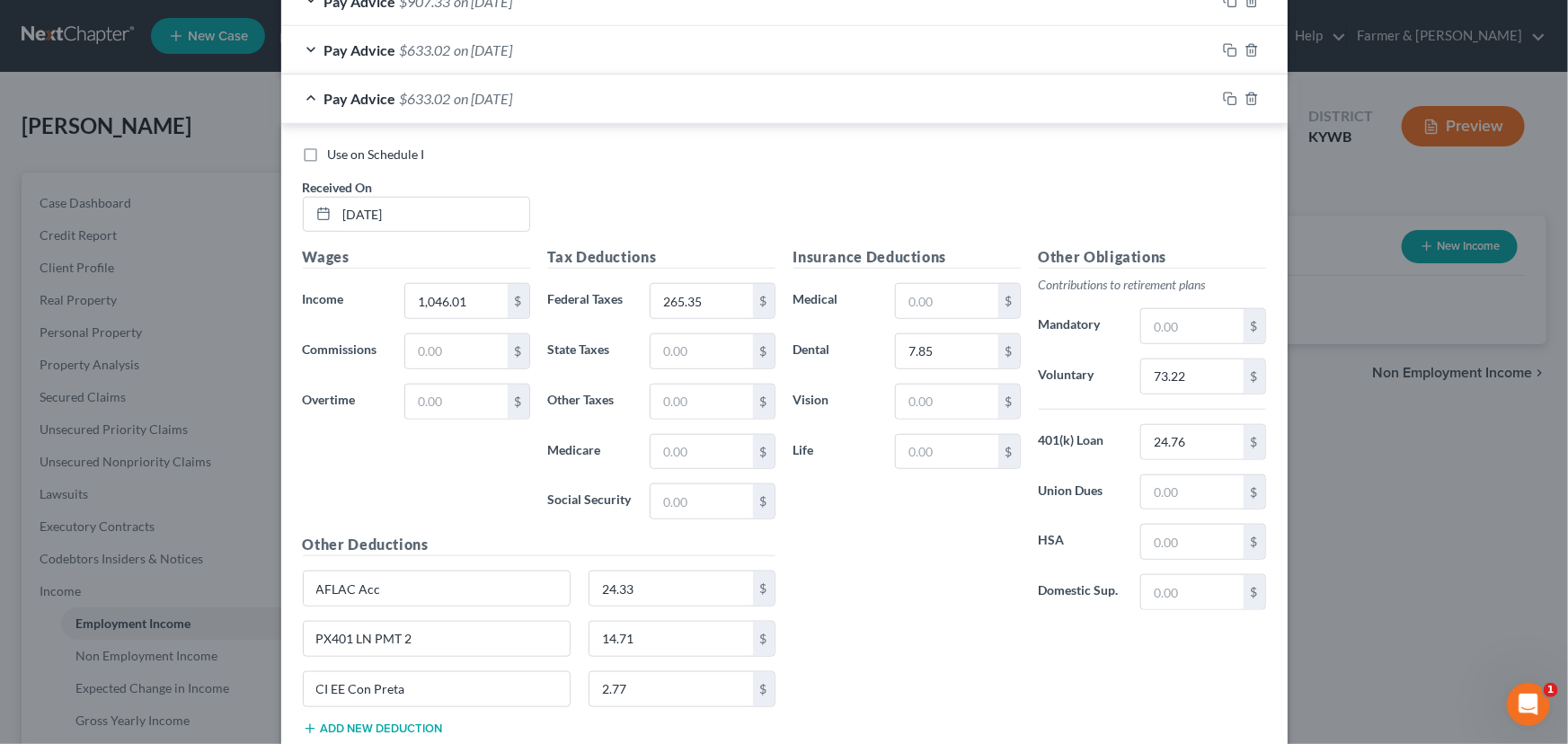
click at [647, 180] on div "Use on Schedule I Received On * [DATE]" at bounding box center [784, 196] width 981 height 101
click at [646, 188] on div "Use on Schedule I Received On * [DATE]" at bounding box center [784, 196] width 981 height 101
click at [641, 205] on div "Use on Schedule I Received On * [DATE]" at bounding box center [784, 196] width 981 height 101
click at [477, 305] on input "1,046.01" at bounding box center [456, 301] width 101 height 34
click at [629, 208] on div "Use on Schedule I Received On * [DATE]" at bounding box center [784, 196] width 981 height 101
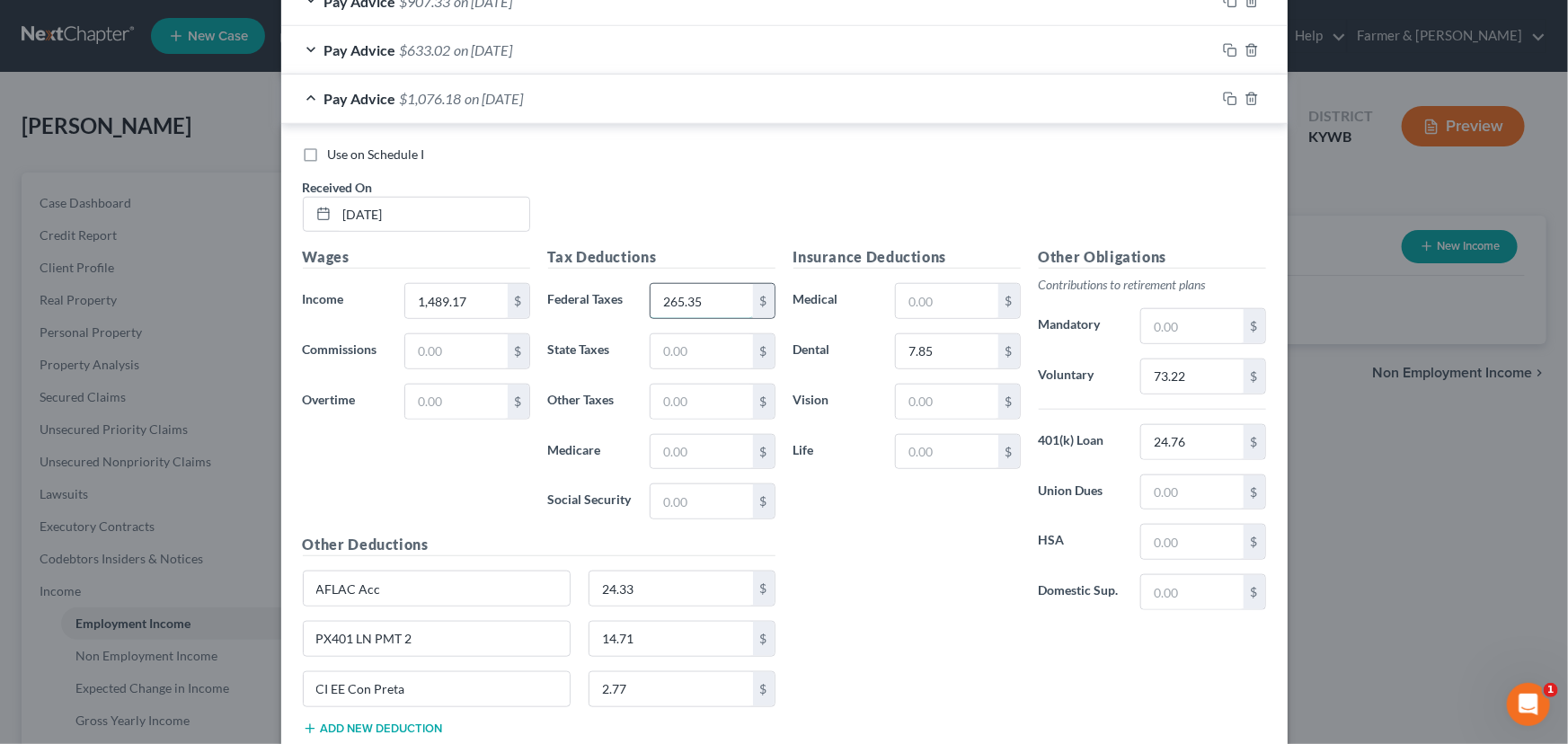
click at [698, 298] on input "265.35" at bounding box center [701, 301] width 101 height 34
click at [675, 208] on div "Use on Schedule I Received On * [DATE]" at bounding box center [784, 196] width 981 height 101
click at [1185, 379] on input "73.22" at bounding box center [1192, 376] width 101 height 34
click at [772, 199] on div "Use on Schedule I Received On * [DATE]" at bounding box center [784, 196] width 981 height 101
click at [465, 104] on span "on [DATE]" at bounding box center [483, 98] width 59 height 17
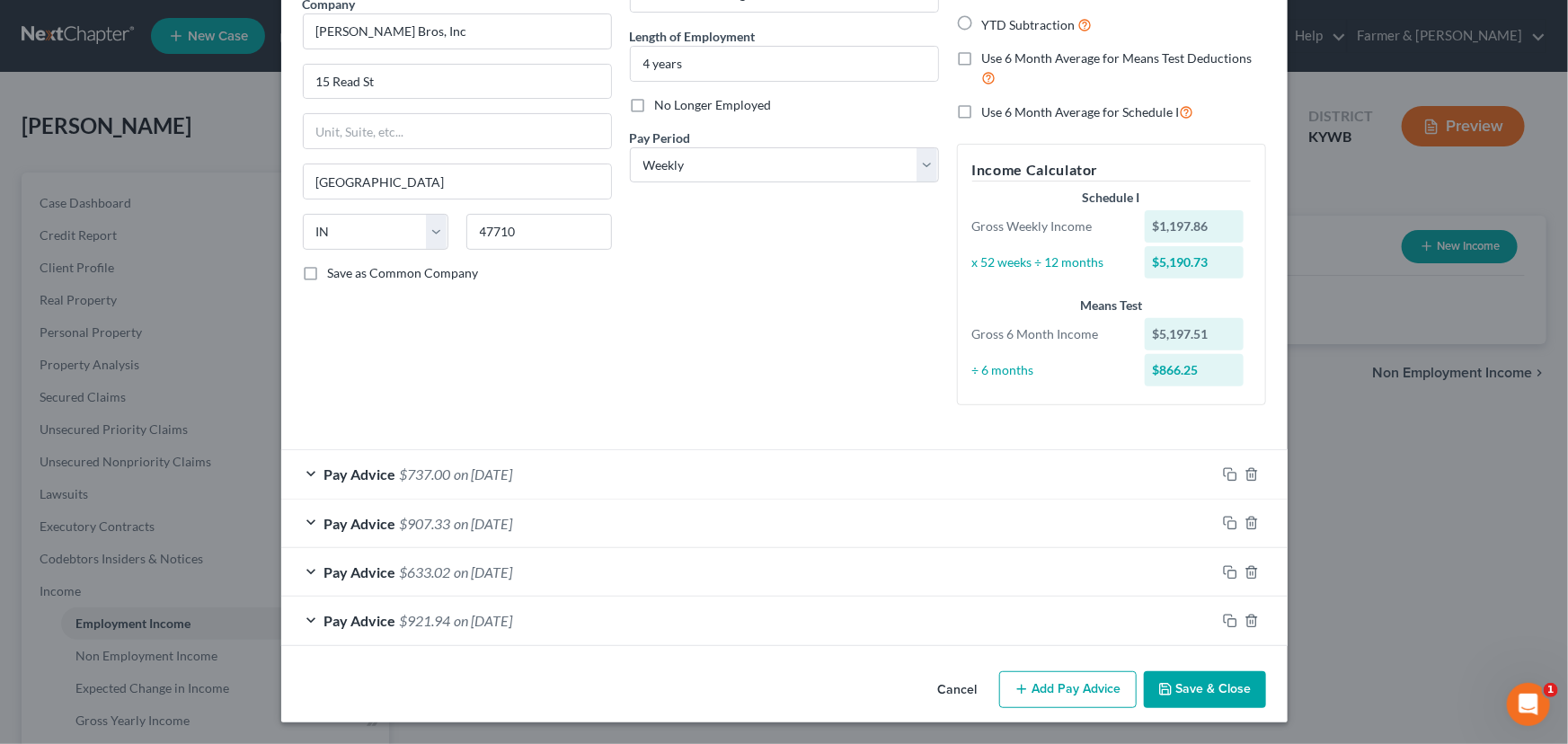
scroll to position [156, 0]
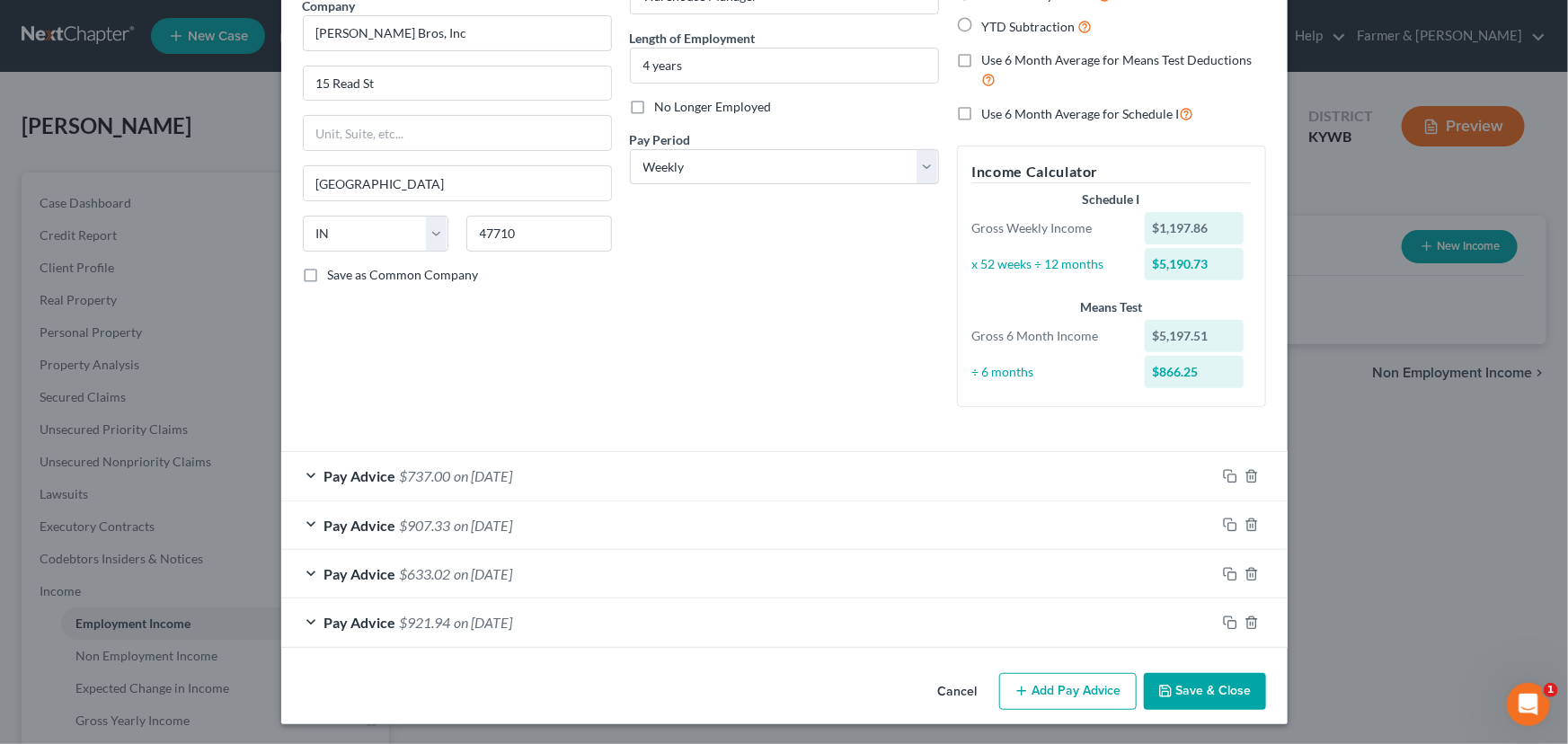
click at [1219, 692] on button "Save & Close" at bounding box center [1204, 692] width 122 height 38
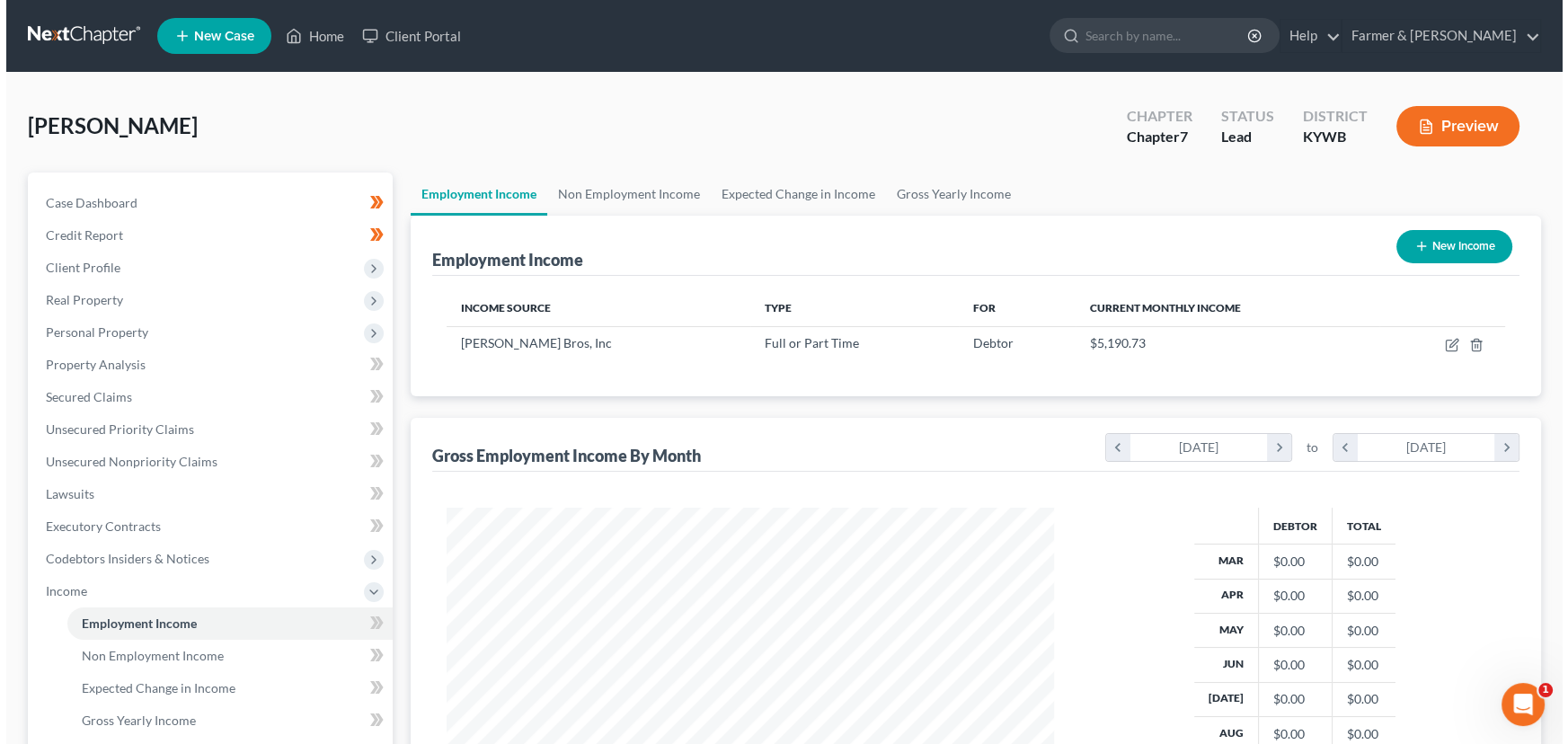
scroll to position [898338, 897820]
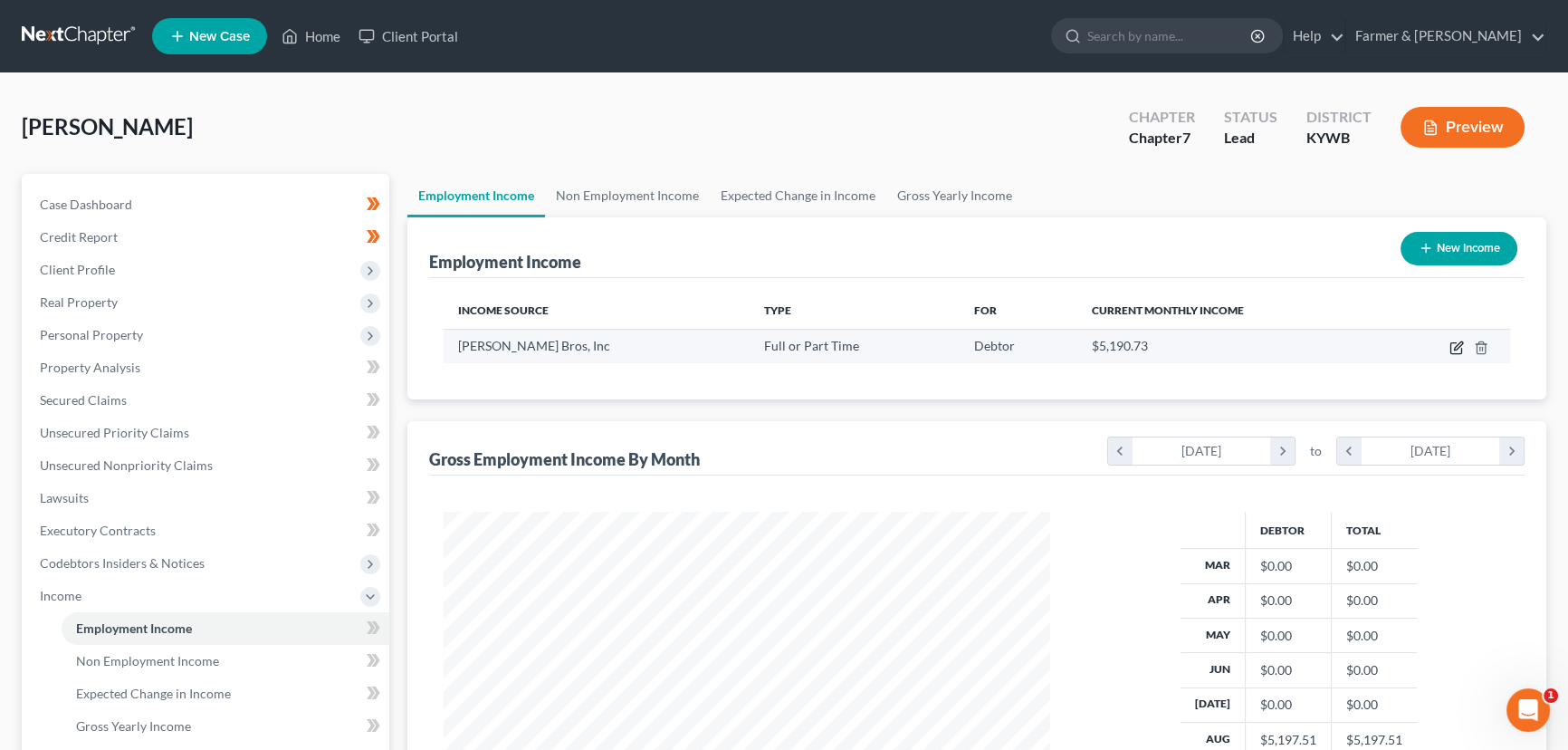
click at [1454, 346] on icon "button" at bounding box center [1456, 348] width 14 height 14
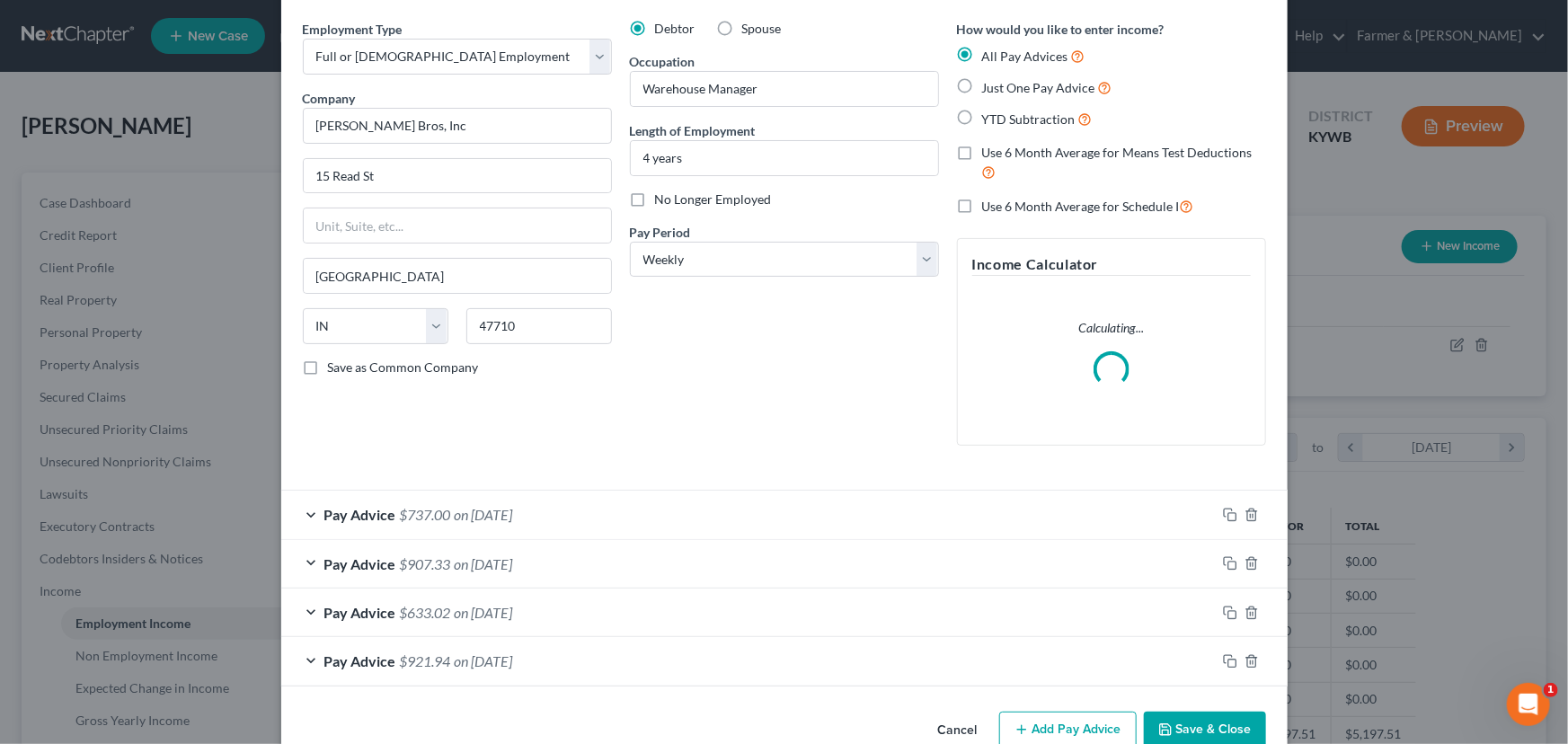
scroll to position [101, 0]
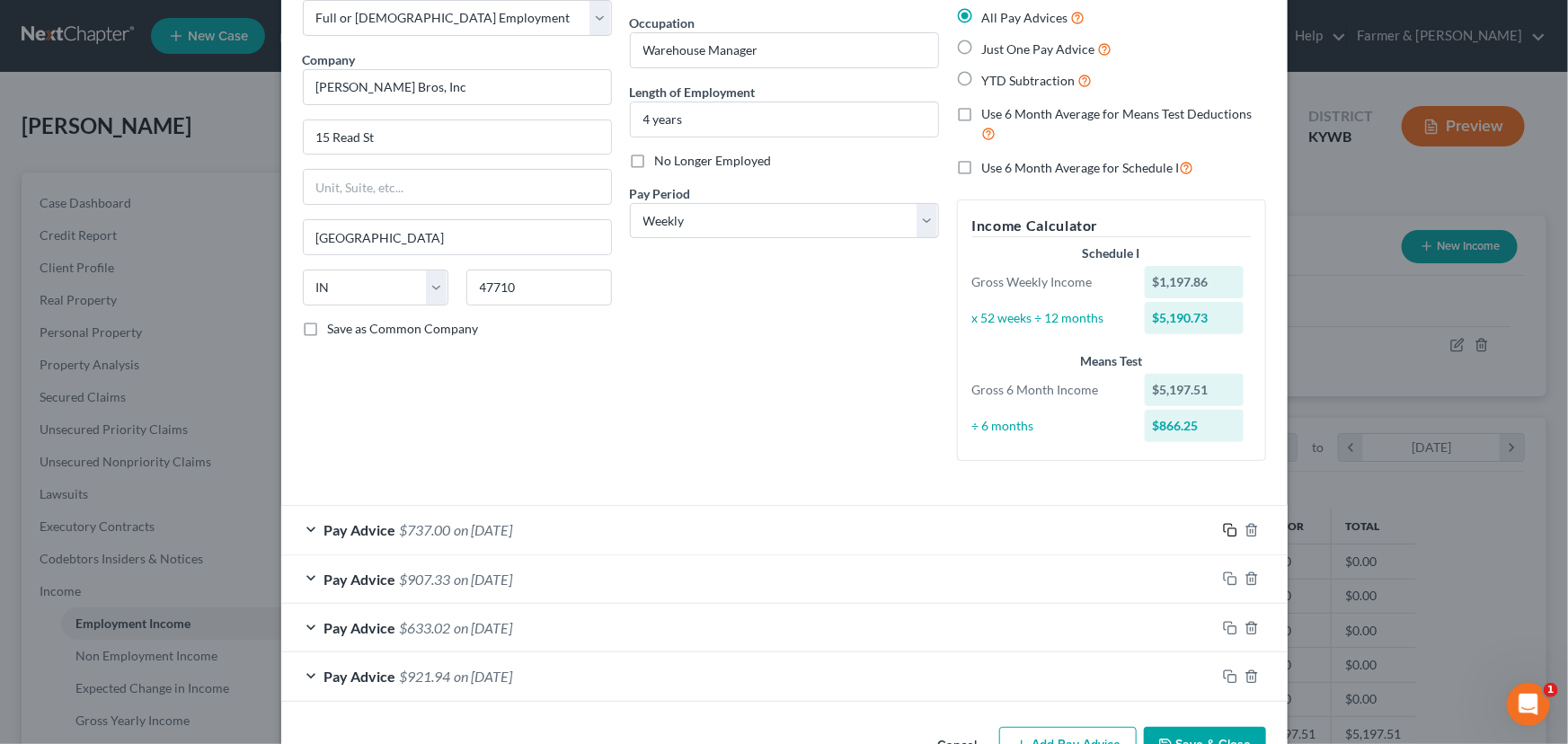
click at [1228, 529] on rect "button" at bounding box center [1232, 533] width 8 height 8
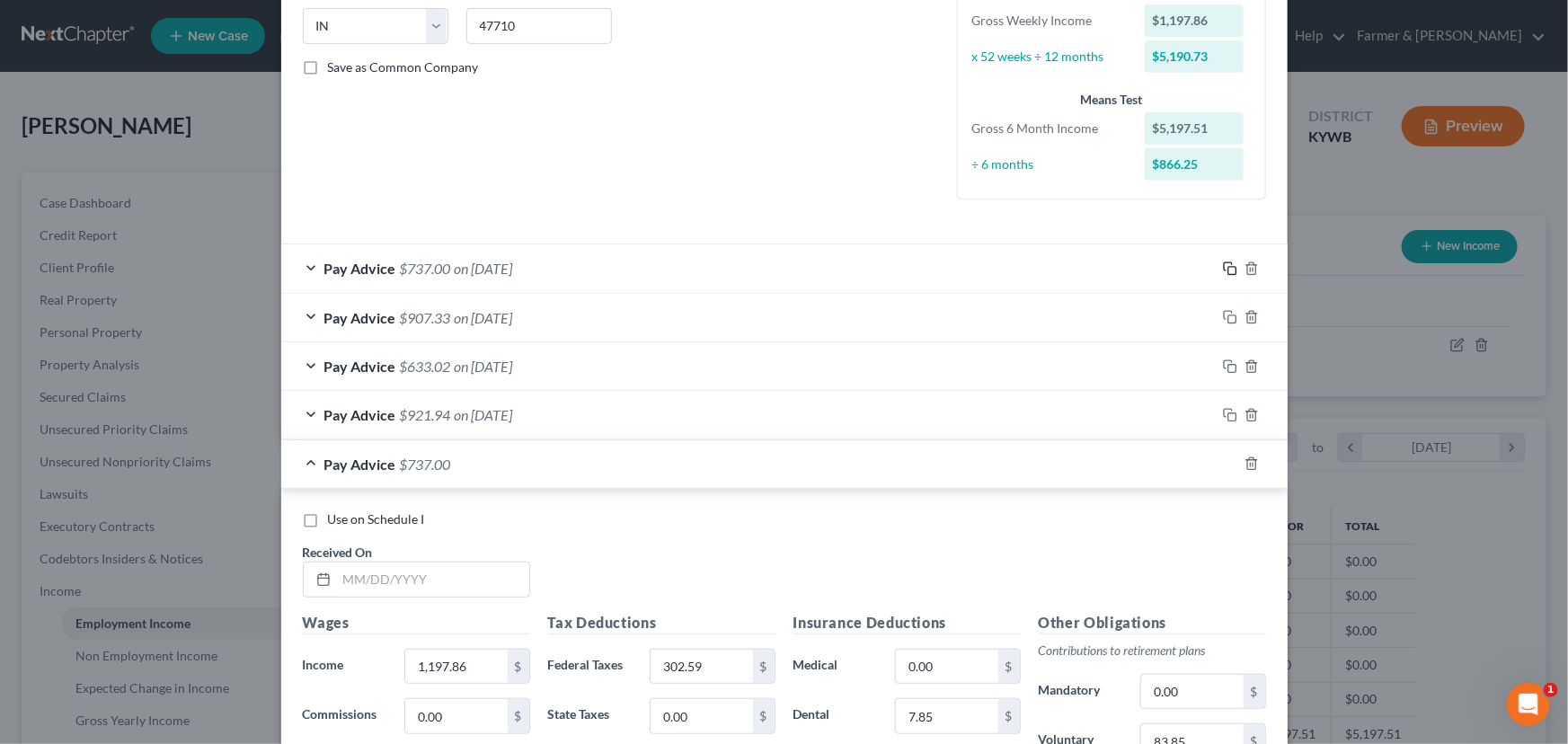
scroll to position [592, 0]
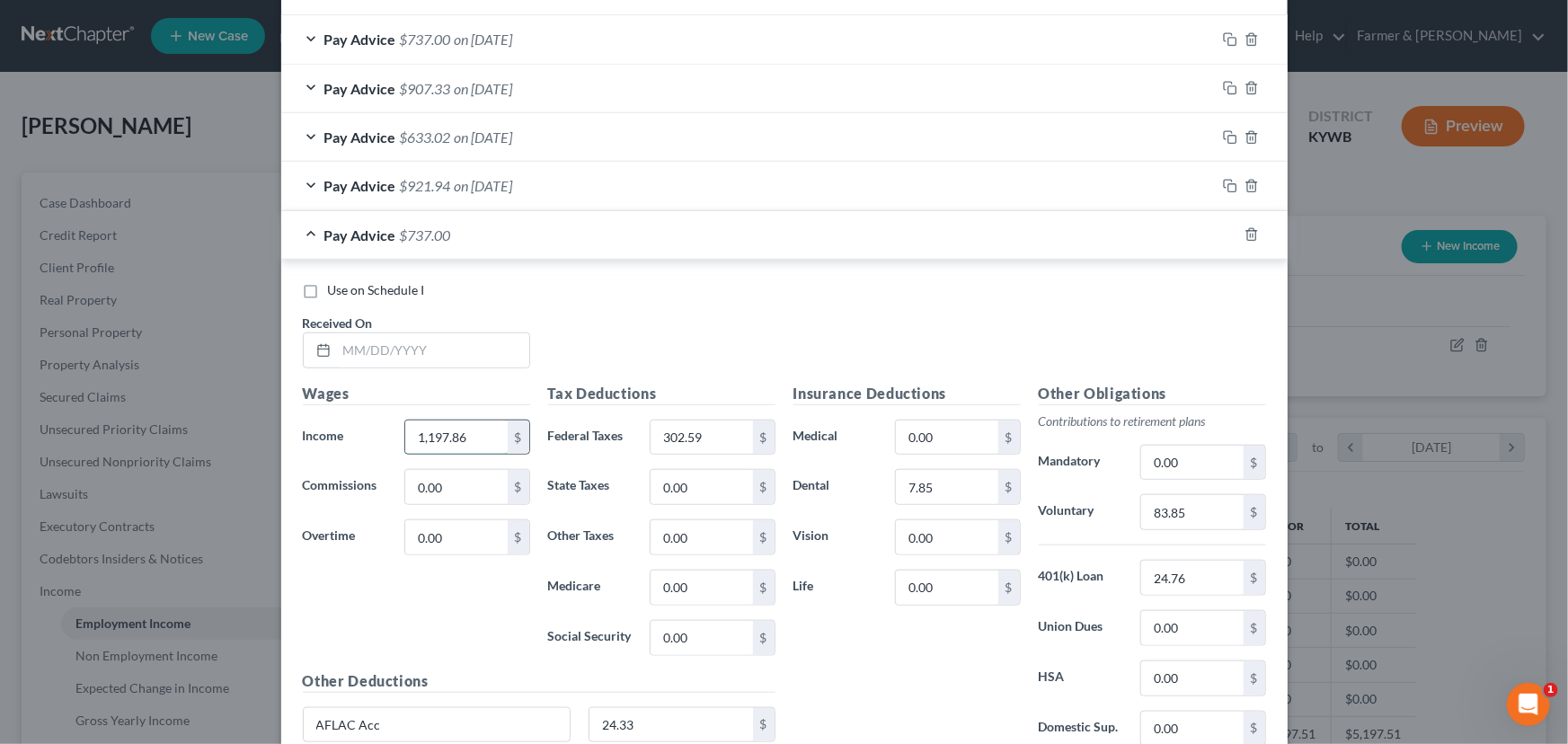
click at [476, 444] on input "1,197.86" at bounding box center [456, 437] width 101 height 34
click at [692, 431] on input "302.59" at bounding box center [701, 437] width 101 height 34
click at [431, 359] on input "text" at bounding box center [433, 350] width 192 height 34
drag, startPoint x: 467, startPoint y: 435, endPoint x: 502, endPoint y: 418, distance: 38.9
click at [467, 435] on input "text" at bounding box center [456, 437] width 101 height 34
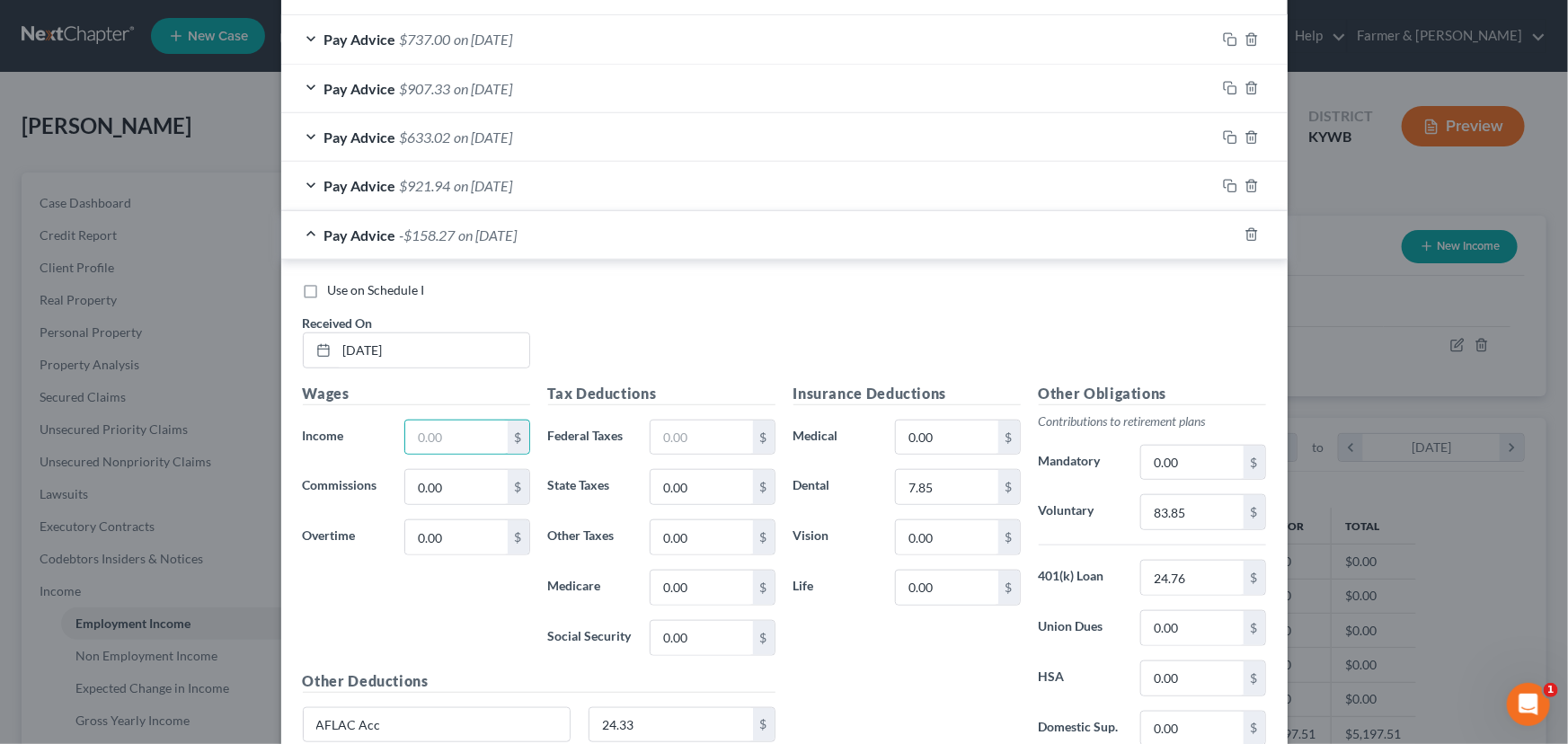
click at [672, 318] on div "Use on Schedule I Received On * [DATE]" at bounding box center [784, 332] width 981 height 101
click at [439, 434] on input "text" at bounding box center [456, 437] width 101 height 34
click at [631, 332] on div "Use on Schedule I Received On * [DATE]" at bounding box center [784, 332] width 981 height 101
click at [612, 344] on div "Use on Schedule I Received On * [DATE]" at bounding box center [784, 332] width 981 height 101
click at [642, 310] on div "Use on Schedule I Received On * [DATE]" at bounding box center [784, 332] width 981 height 101
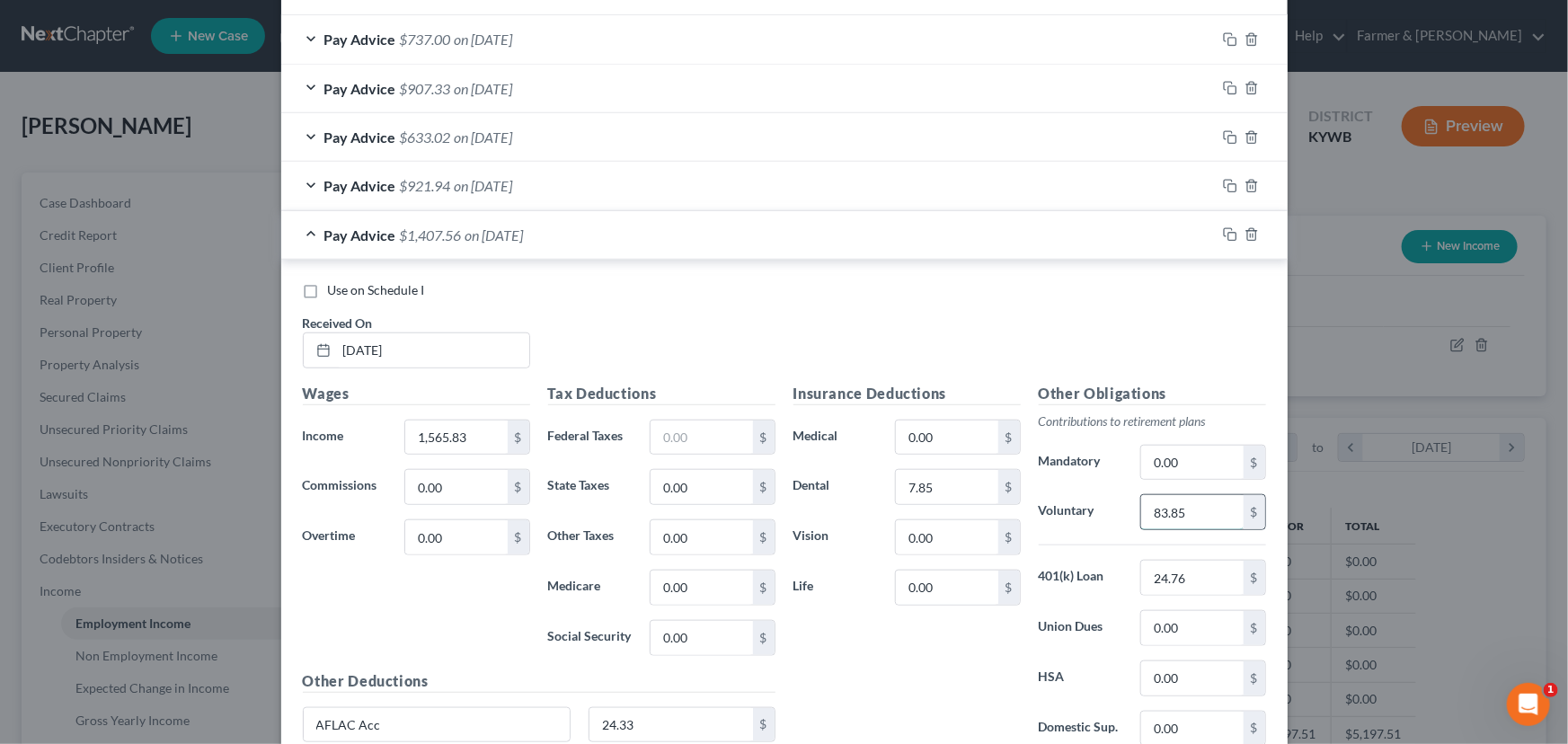
click at [1193, 516] on input "83.85" at bounding box center [1192, 512] width 101 height 34
click at [880, 304] on div "Use on Schedule I Received On * [DATE]" at bounding box center [784, 332] width 981 height 101
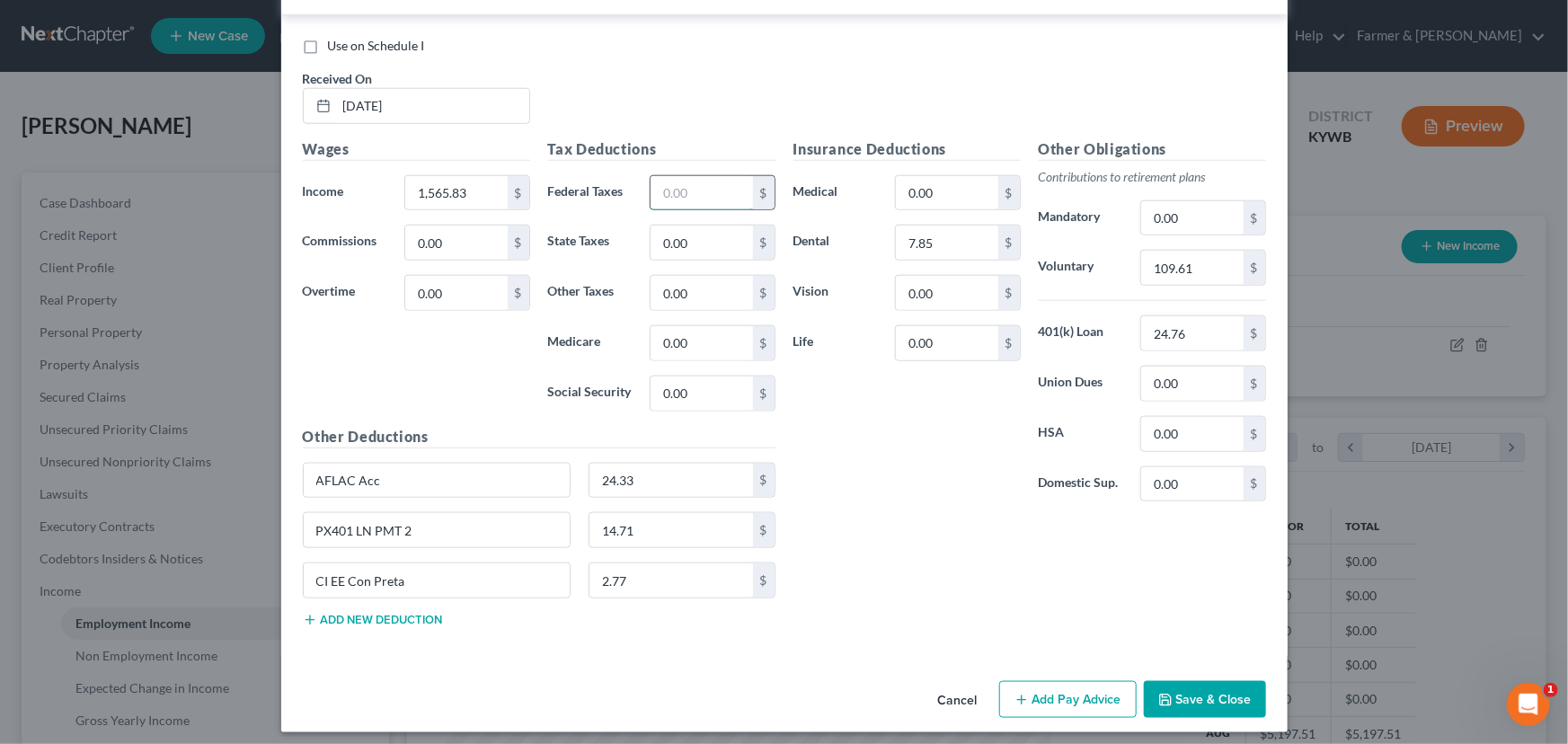
click at [710, 186] on input "text" at bounding box center [701, 193] width 101 height 34
click at [702, 96] on div "Use on Schedule I Received On * [DATE]" at bounding box center [784, 87] width 981 height 101
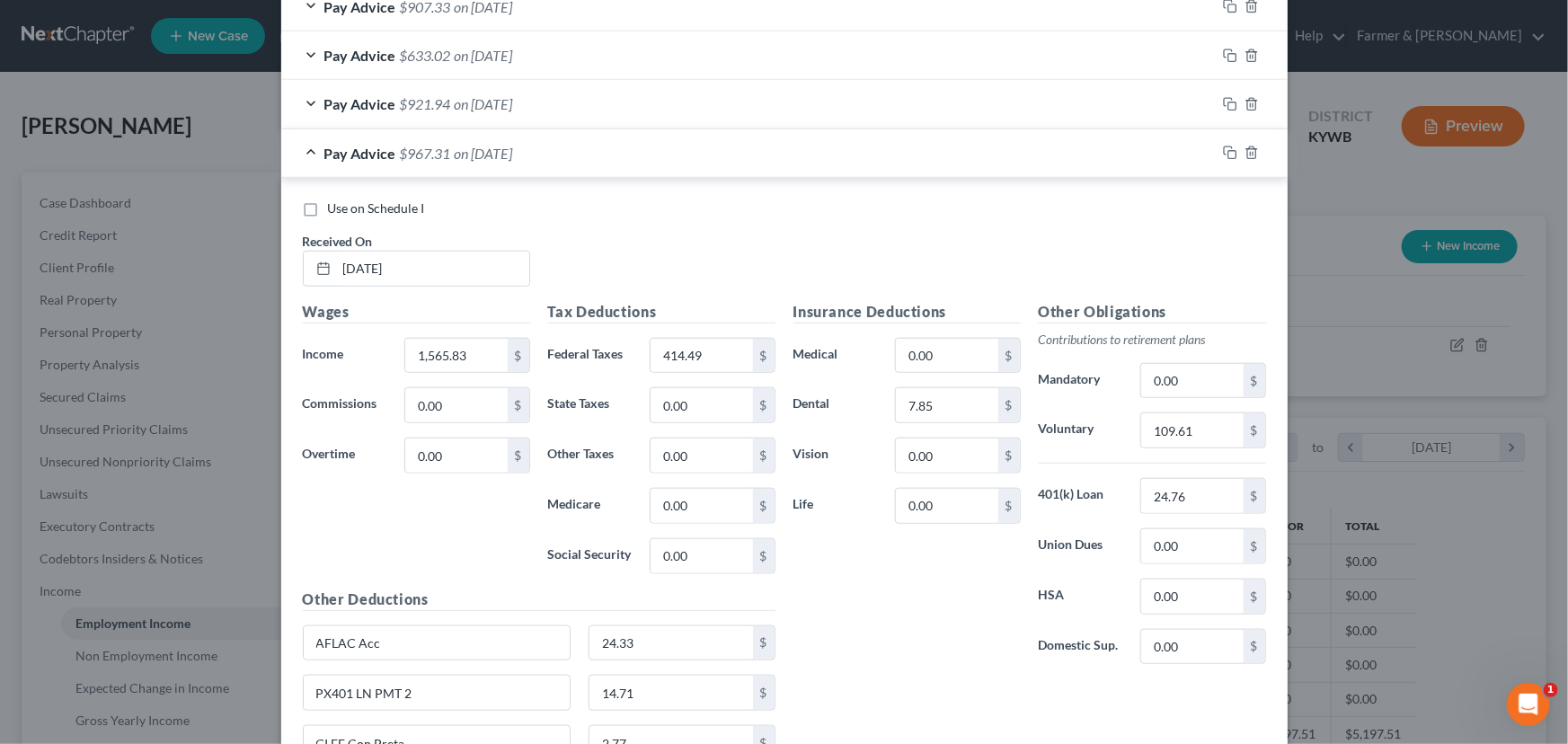
click at [674, 239] on div "Use on Schedule I Received On * [DATE]" at bounding box center [784, 250] width 981 height 101
click at [634, 158] on div "Pay Advice $967.31 on [DATE]" at bounding box center [749, 153] width 934 height 48
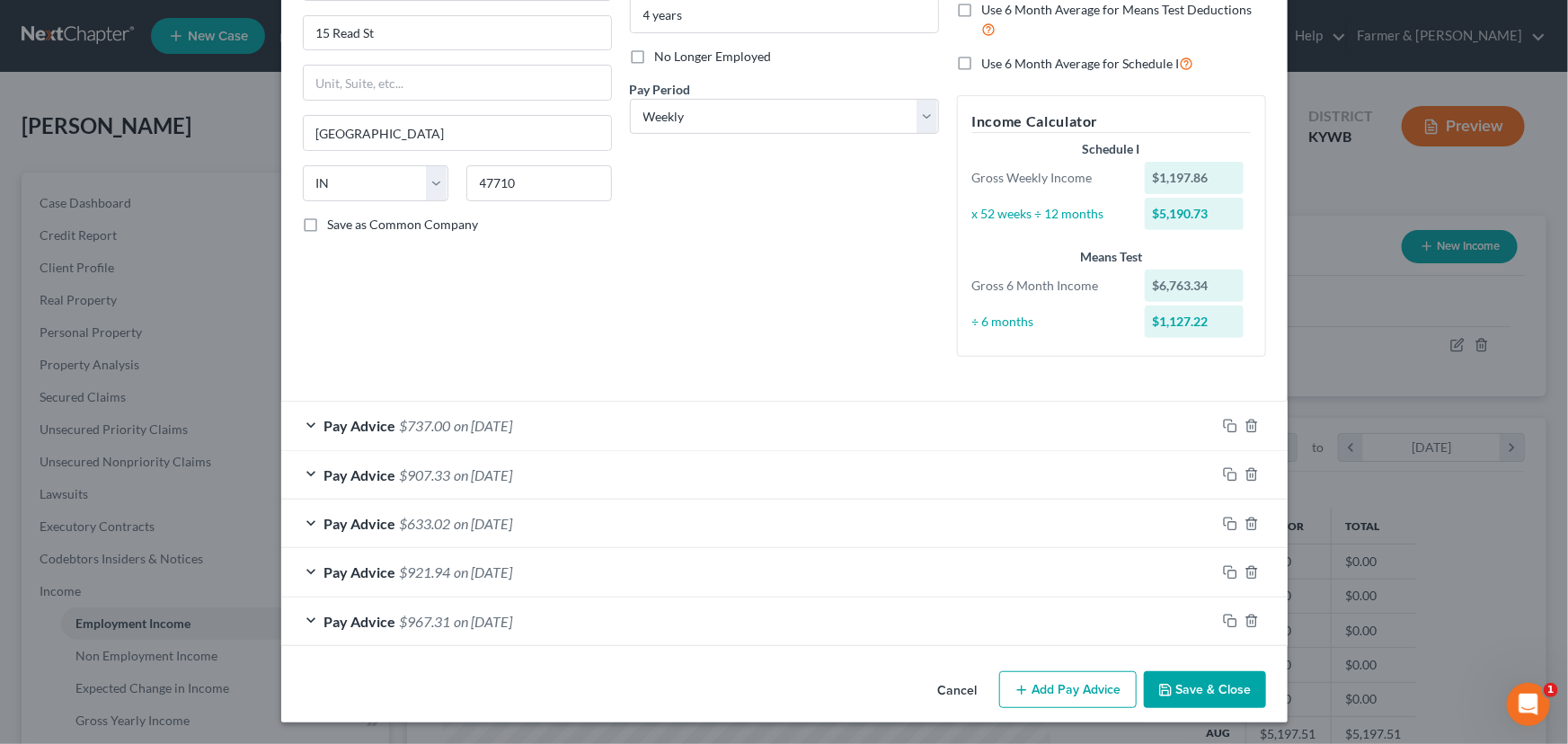
scroll to position [205, 0]
click at [755, 278] on div "Debtor Spouse Occupation Warehouse Manager Length of Employment 4 years No Long…" at bounding box center [784, 125] width 327 height 494
click at [1223, 620] on icon "button" at bounding box center [1230, 622] width 14 height 14
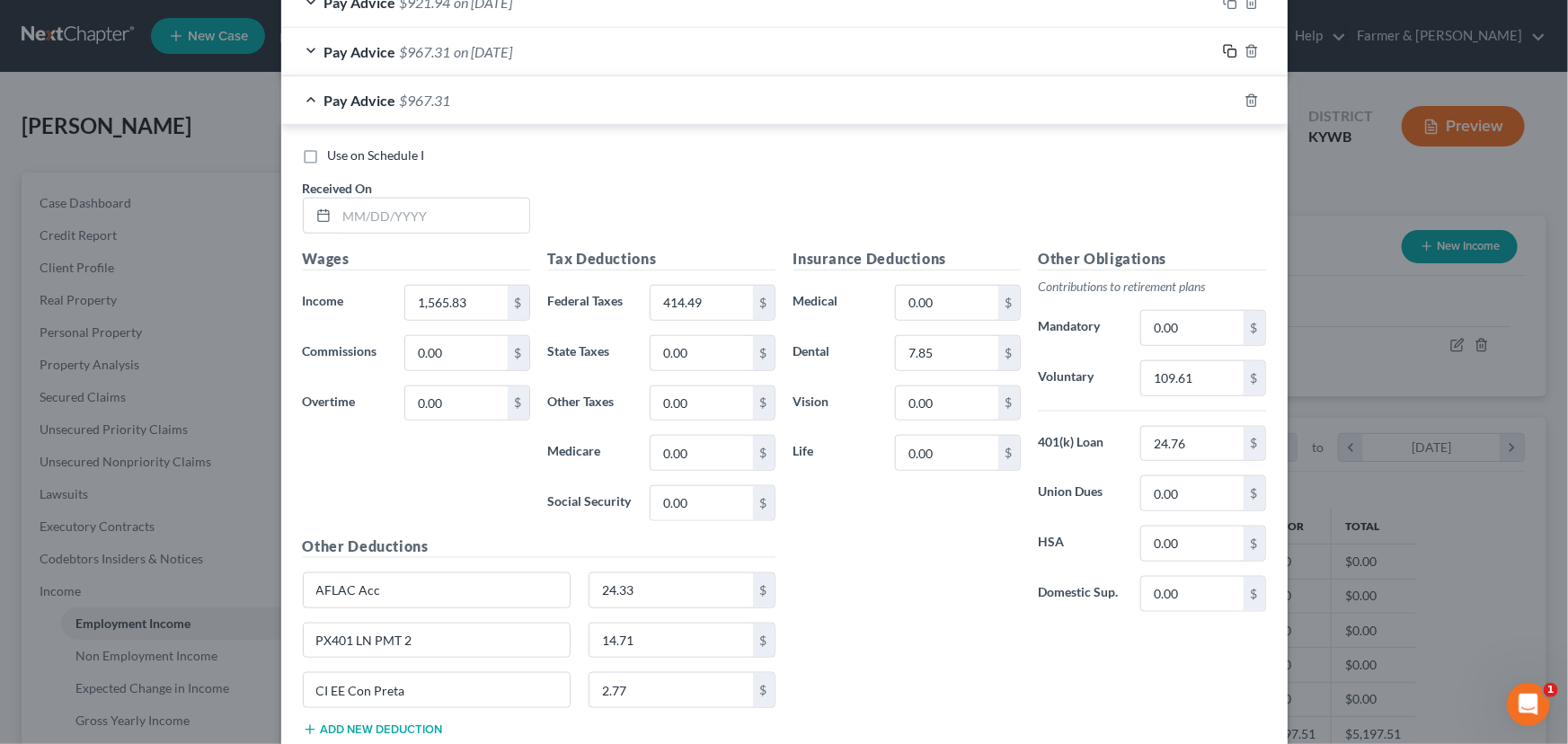
scroll to position [777, 0]
click at [473, 221] on input "text" at bounding box center [433, 214] width 192 height 34
click at [614, 216] on div "Use on Schedule I Received On *" at bounding box center [784, 196] width 981 height 101
click at [629, 190] on div "Use on Schedule I Received On *" at bounding box center [784, 196] width 981 height 101
click at [650, 185] on div "Use on Schedule I Received On *" at bounding box center [784, 196] width 981 height 101
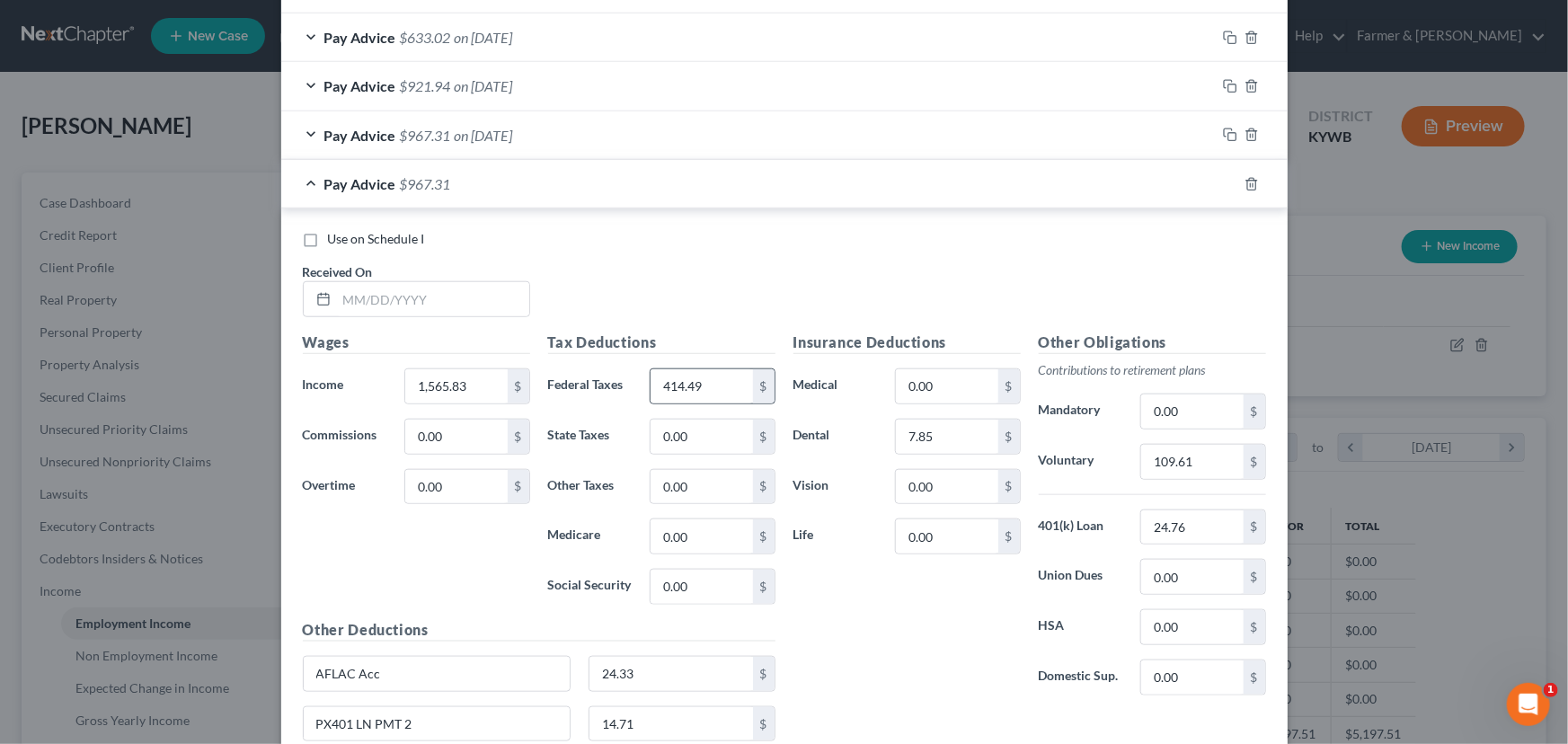
scroll to position [449, 0]
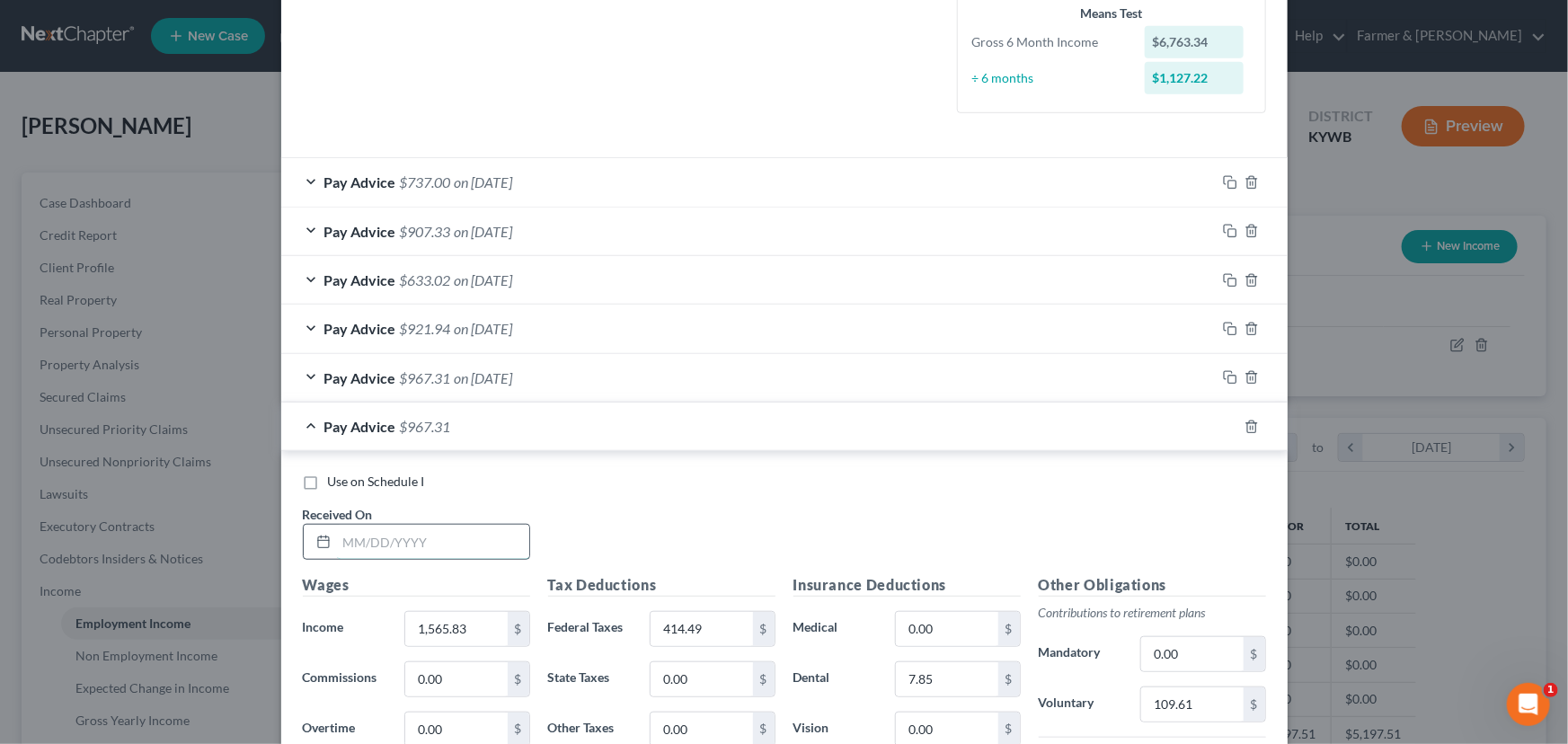
click at [452, 530] on input "text" at bounding box center [433, 542] width 192 height 34
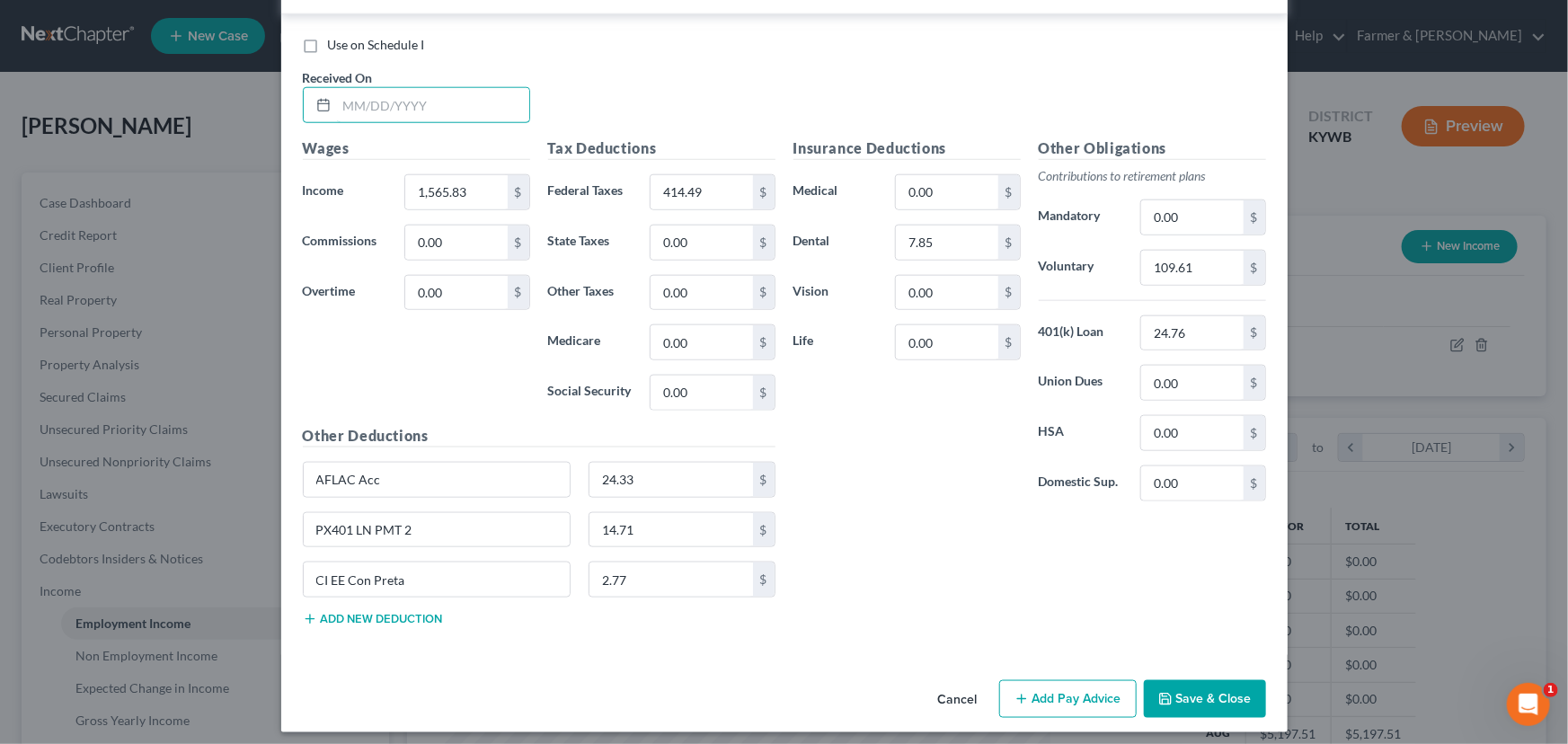
scroll to position [893, 0]
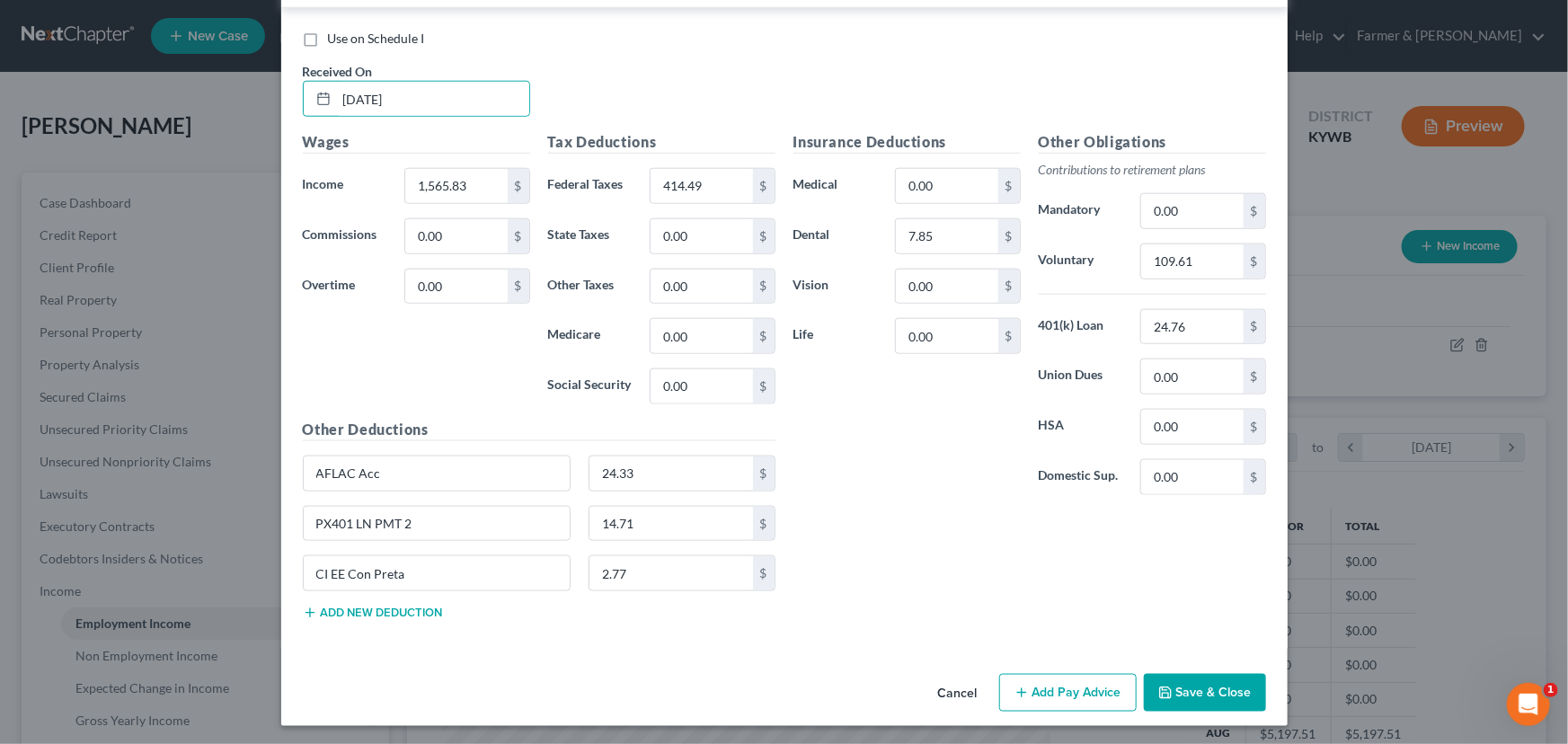
click at [404, 314] on div "Wages Income * 1,565.83 $ Commissions 0.00 $ Overtime 0.00 $" at bounding box center [416, 275] width 245 height 288
click at [491, 178] on input "1,565.83" at bounding box center [456, 186] width 101 height 34
click at [710, 184] on input "414.49" at bounding box center [701, 186] width 101 height 34
click at [825, 428] on div "Insurance Deductions Medical 0.00 $ Dental 7.85 $ Vision 0.00 $ Life 0.00 $" at bounding box center [906, 319] width 245 height 378
click at [1195, 260] on input "109.61" at bounding box center [1192, 261] width 101 height 34
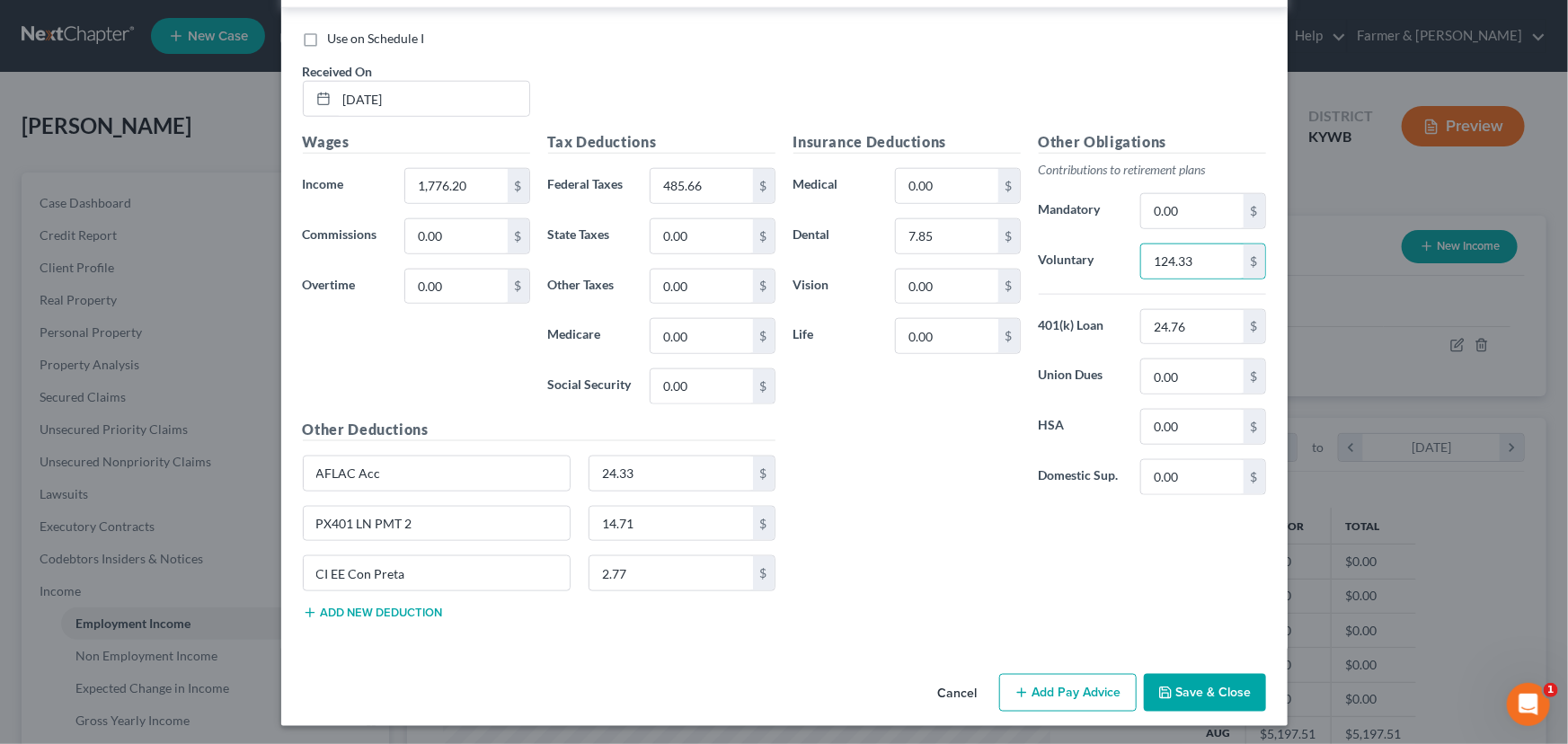
click at [934, 482] on div "Insurance Deductions Medical 0.00 $ Dental 7.85 $ Vision 0.00 $ Life 0.00 $" at bounding box center [906, 319] width 245 height 378
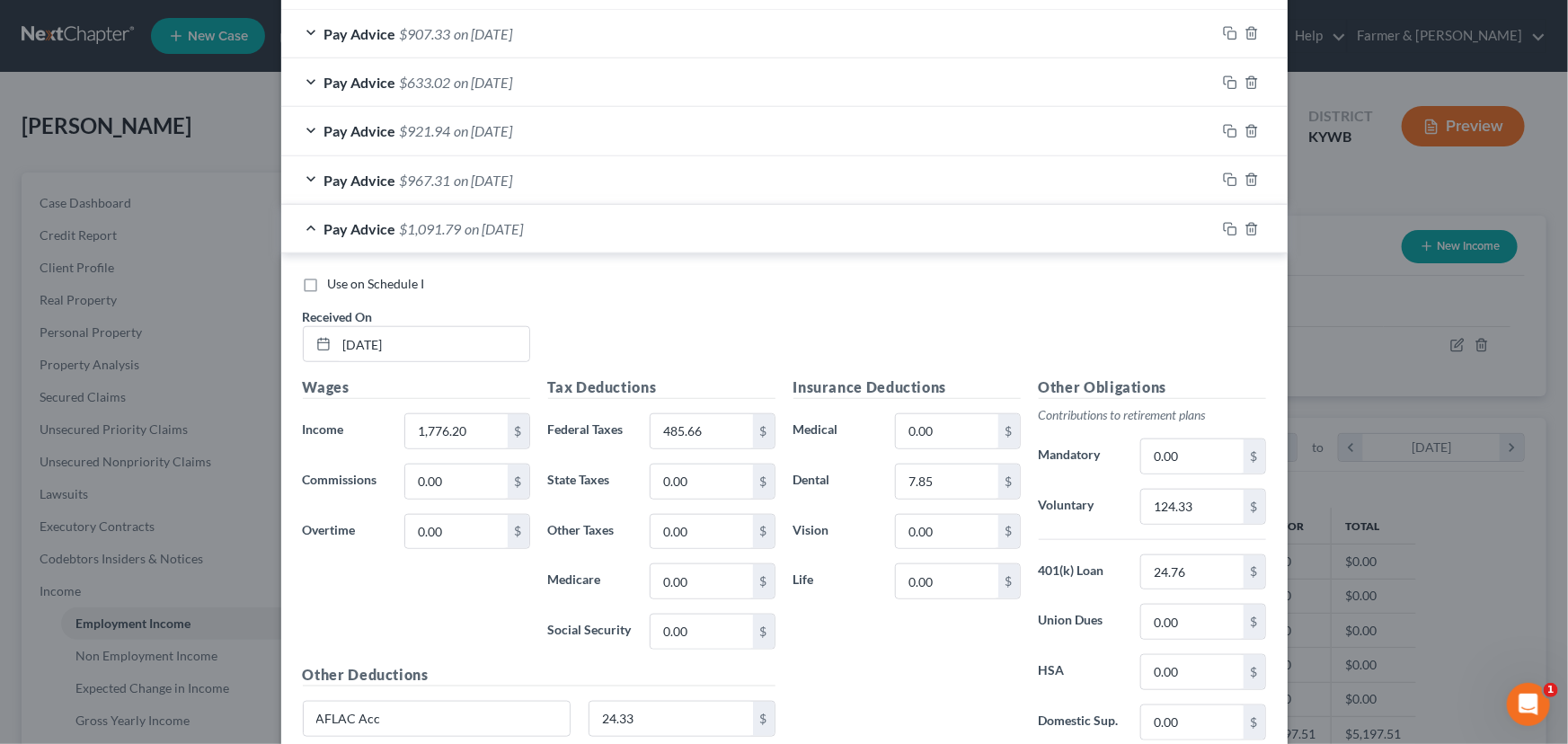
click at [471, 236] on div "Pay Advice $1,091.79 on [DATE]" at bounding box center [749, 229] width 934 height 48
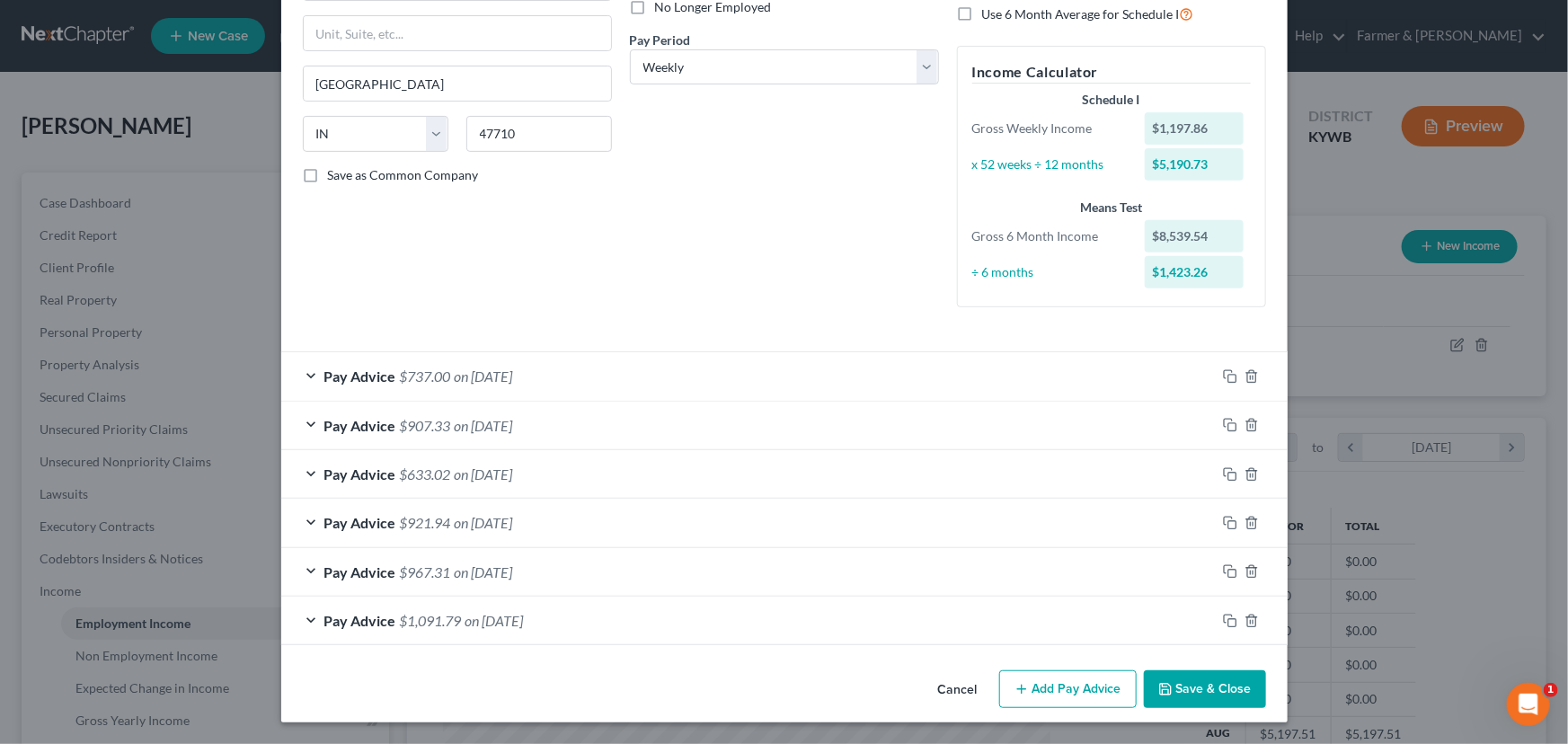
scroll to position [253, 0]
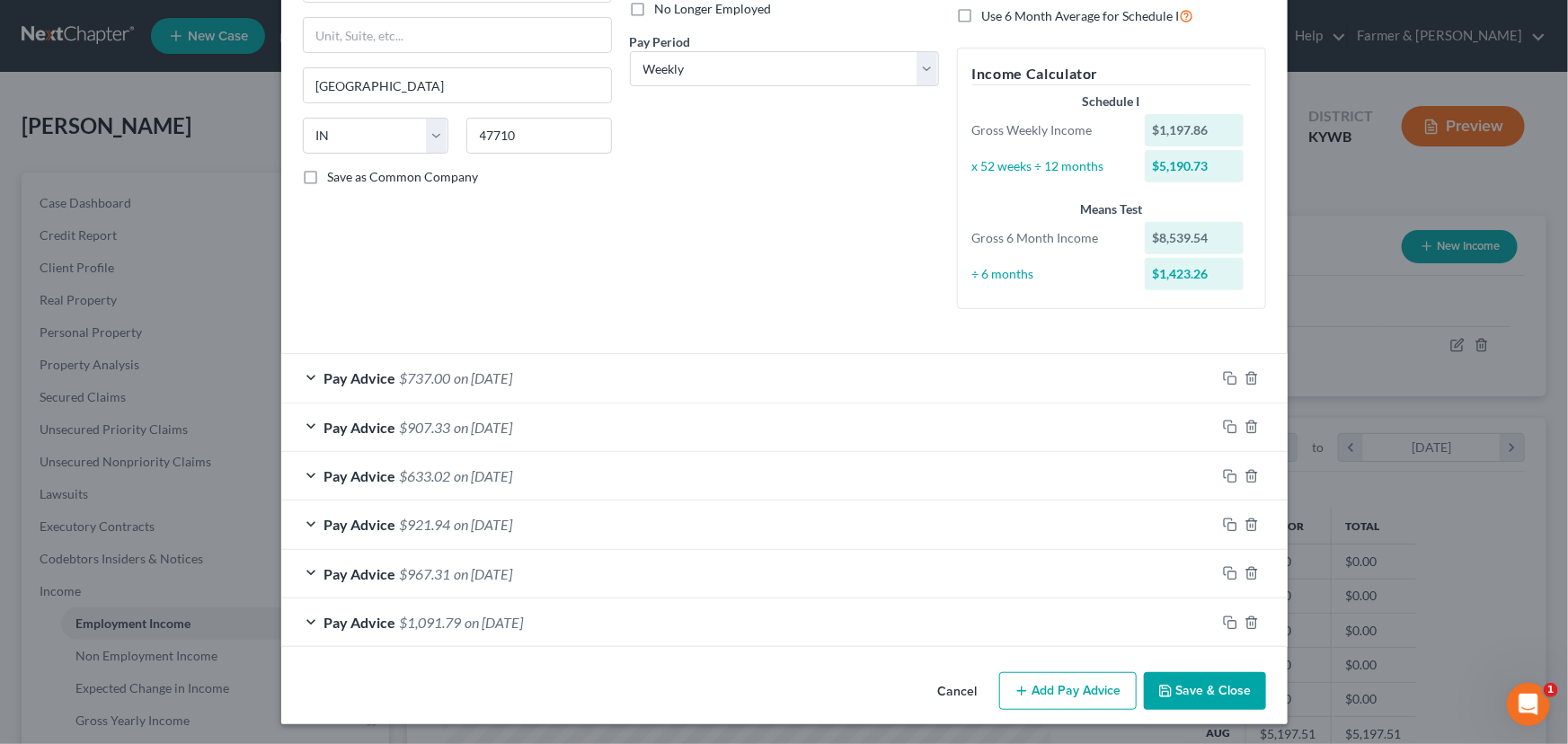
click at [1216, 622] on div at bounding box center [1252, 622] width 71 height 29
click at [1223, 621] on icon "button" at bounding box center [1230, 623] width 14 height 14
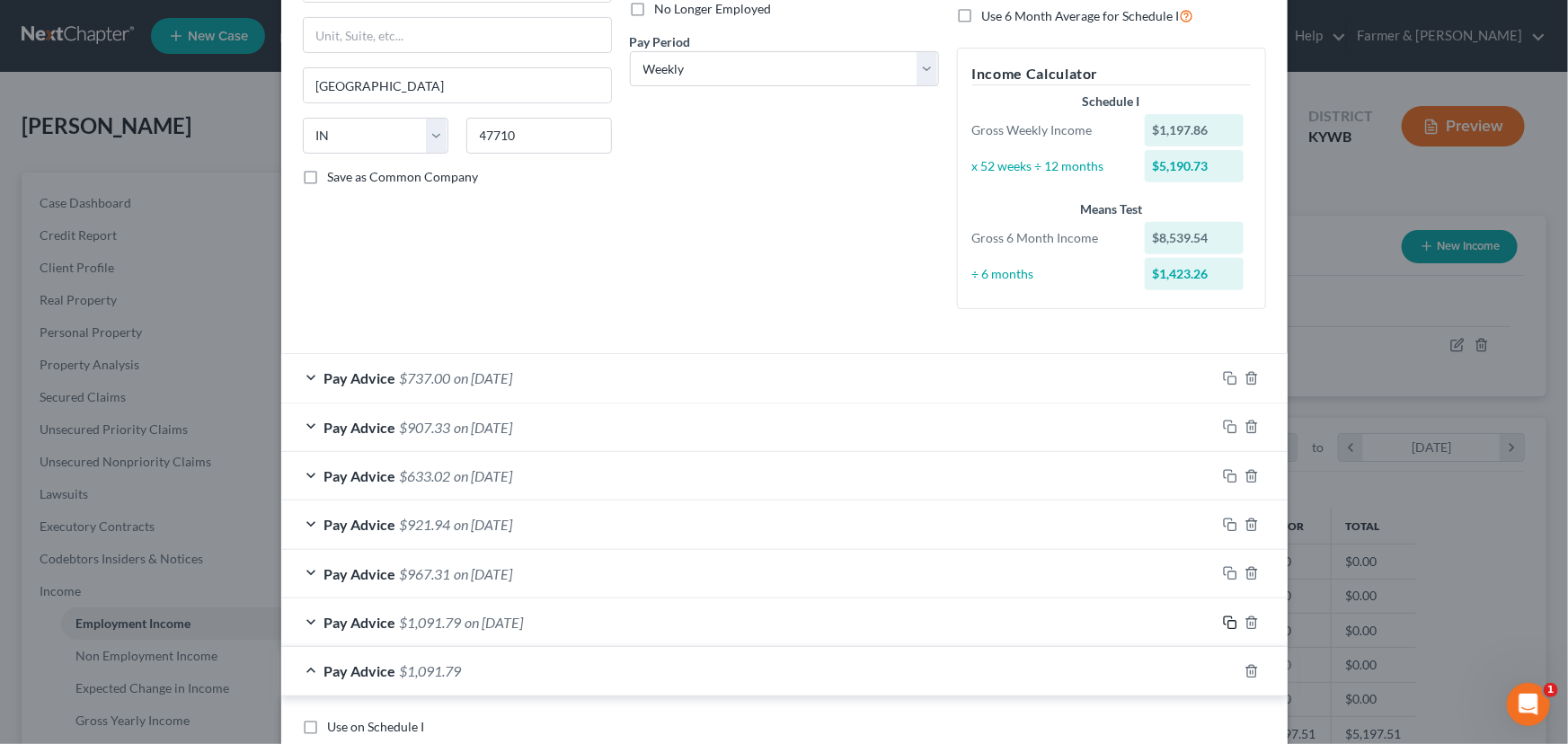
scroll to position [908, 0]
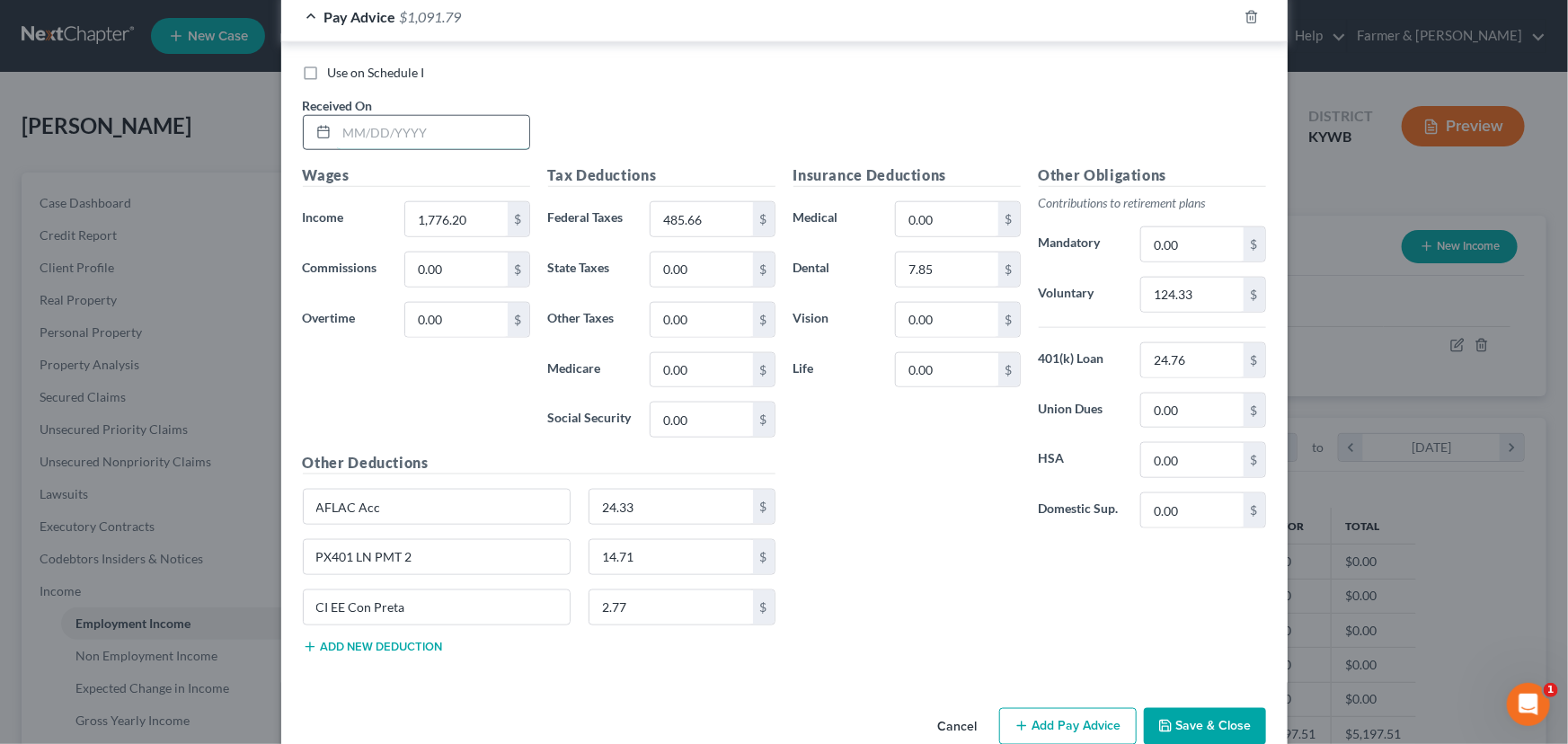
click at [399, 145] on input "text" at bounding box center [433, 133] width 192 height 34
click at [482, 227] on input "1,776.20" at bounding box center [456, 219] width 101 height 34
click at [714, 208] on input "485.66" at bounding box center [701, 219] width 101 height 34
drag, startPoint x: 462, startPoint y: 215, endPoint x: 29, endPoint y: 320, distance: 445.5
click at [462, 215] on input "text" at bounding box center [456, 219] width 101 height 34
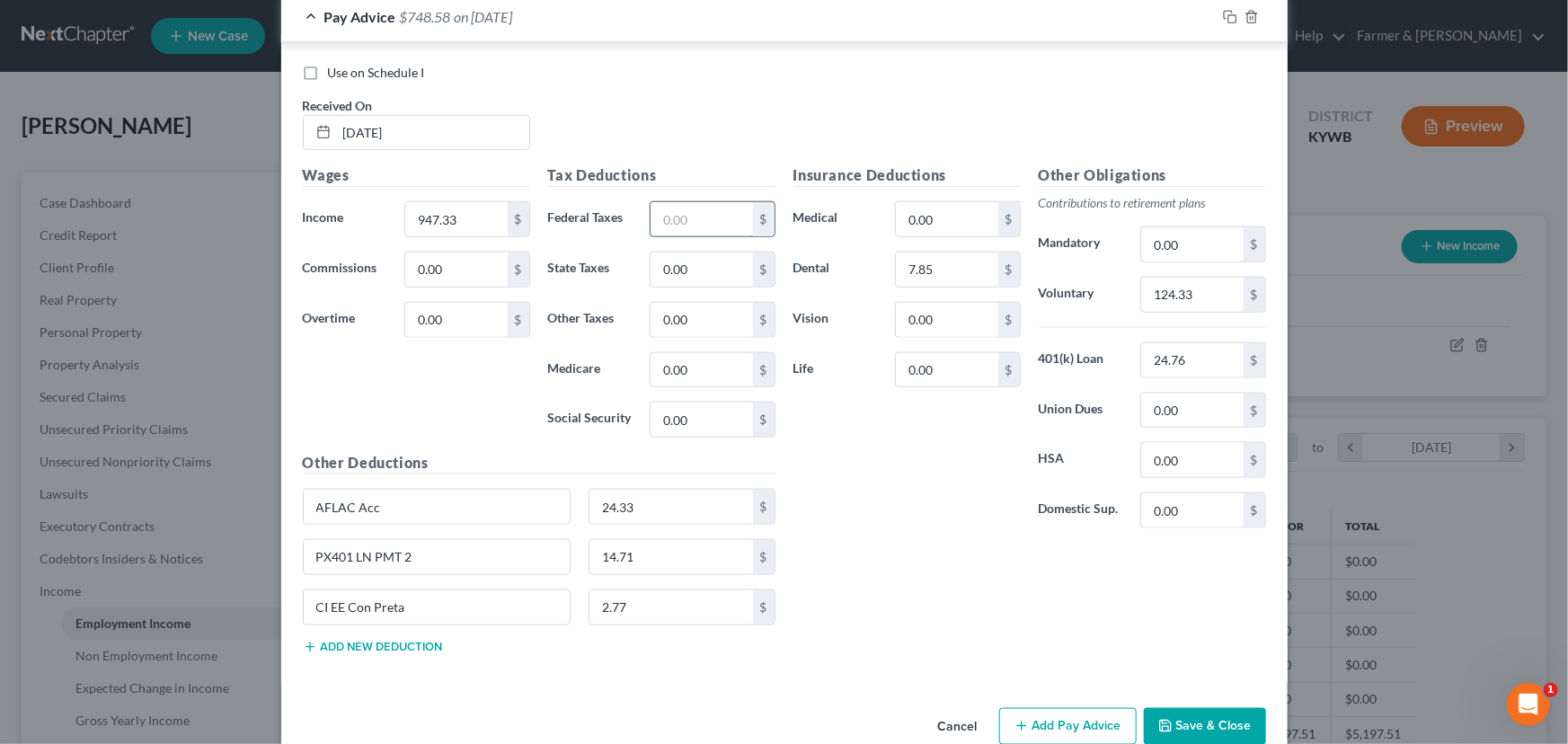
click at [651, 221] on input "text" at bounding box center [701, 219] width 101 height 34
click at [1196, 289] on input "124.33" at bounding box center [1192, 295] width 101 height 34
click at [886, 501] on div "Insurance Deductions Medical 0.00 $ Dental 7.85 $ Vision 0.00 $ Life 0.00 $" at bounding box center [906, 353] width 245 height 378
click at [434, 26] on div "Pay Advice $565.46 on [DATE]" at bounding box center [749, 17] width 934 height 48
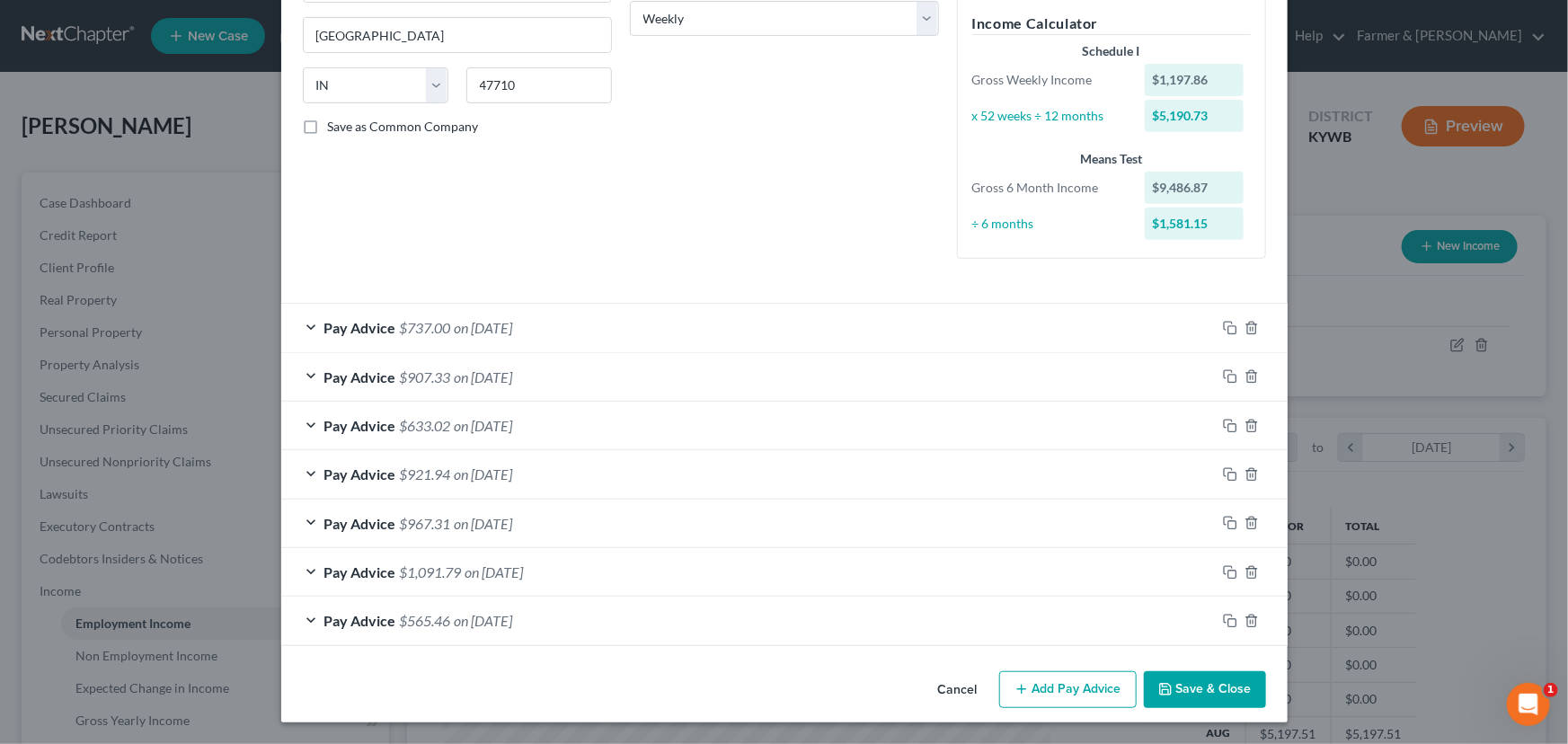
scroll to position [302, 0]
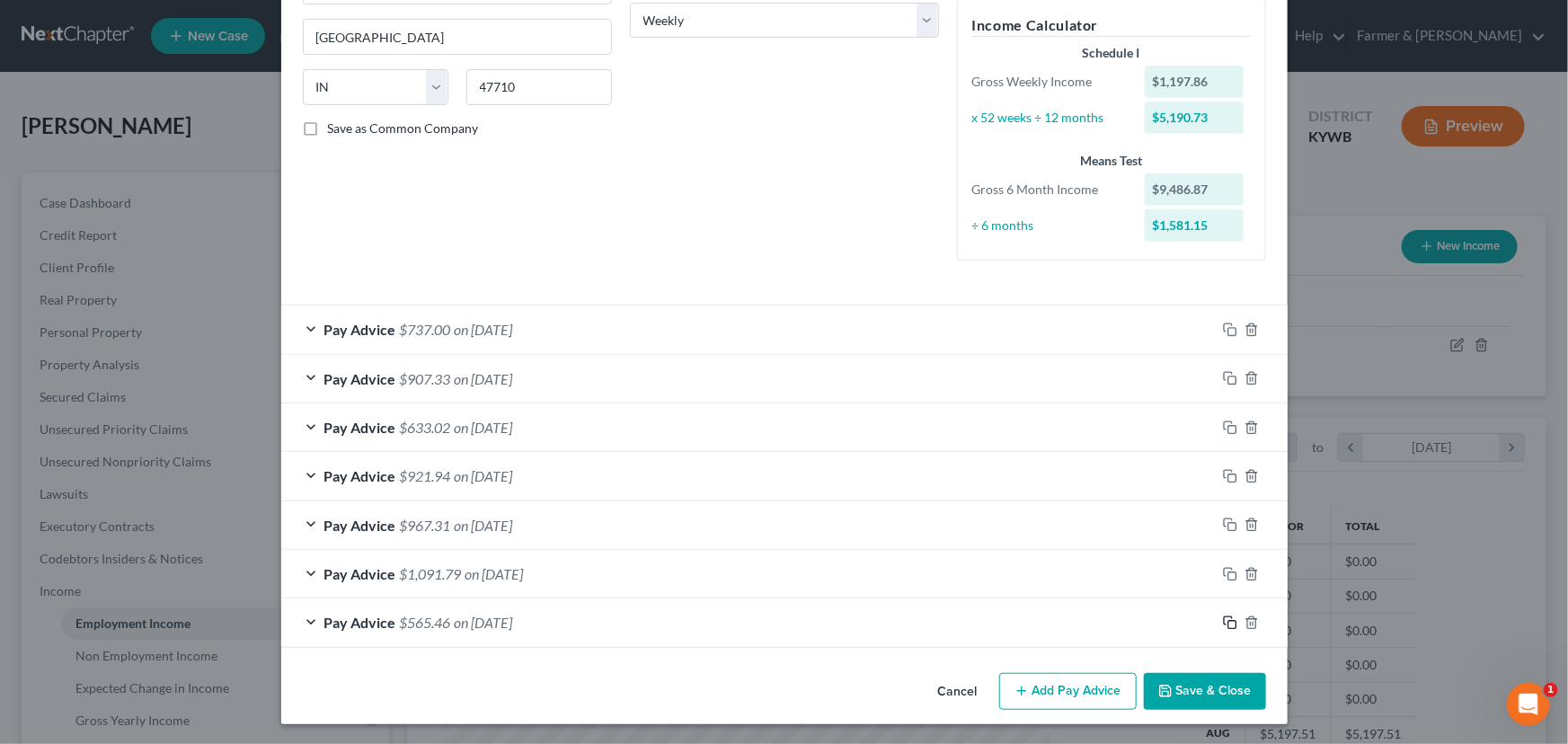
click at [1224, 617] on icon "button" at bounding box center [1228, 620] width 8 height 8
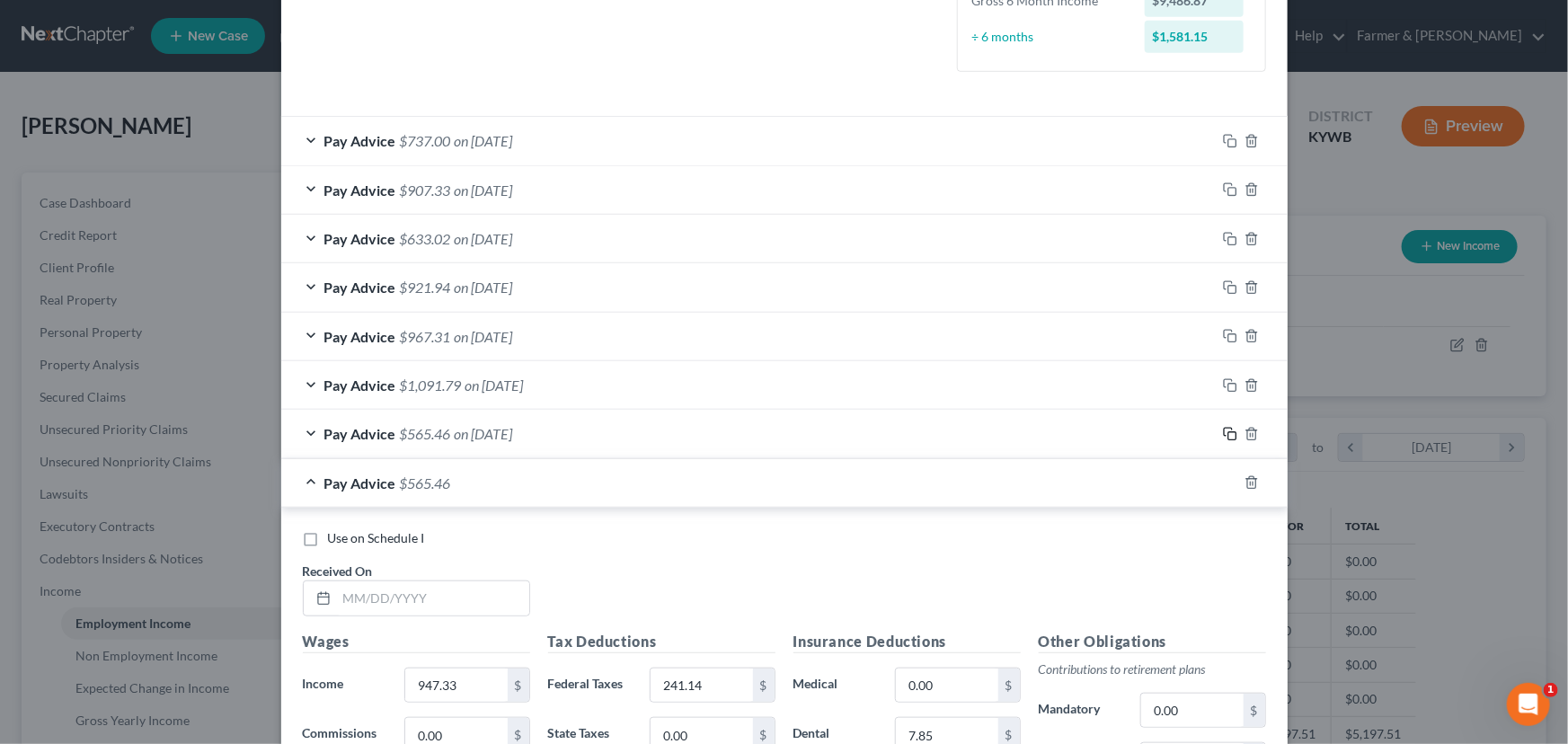
scroll to position [792, 0]
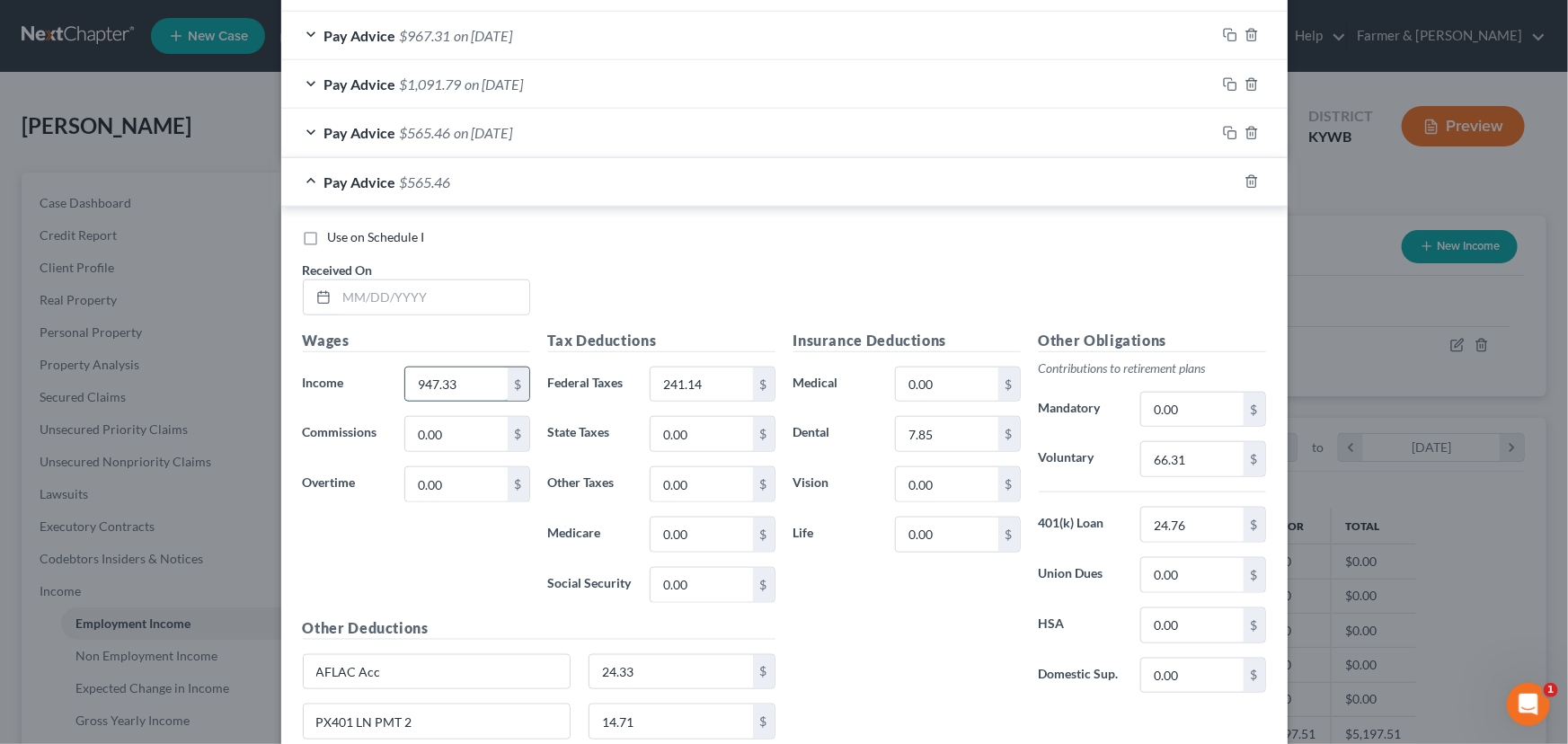
click at [480, 374] on input "947.33" at bounding box center [456, 385] width 101 height 34
click at [762, 374] on div "$" at bounding box center [764, 385] width 22 height 34
click at [726, 383] on input "241.14" at bounding box center [701, 385] width 101 height 34
click at [422, 301] on input "text" at bounding box center [433, 298] width 192 height 34
drag, startPoint x: 638, startPoint y: 282, endPoint x: 484, endPoint y: 359, distance: 172.2
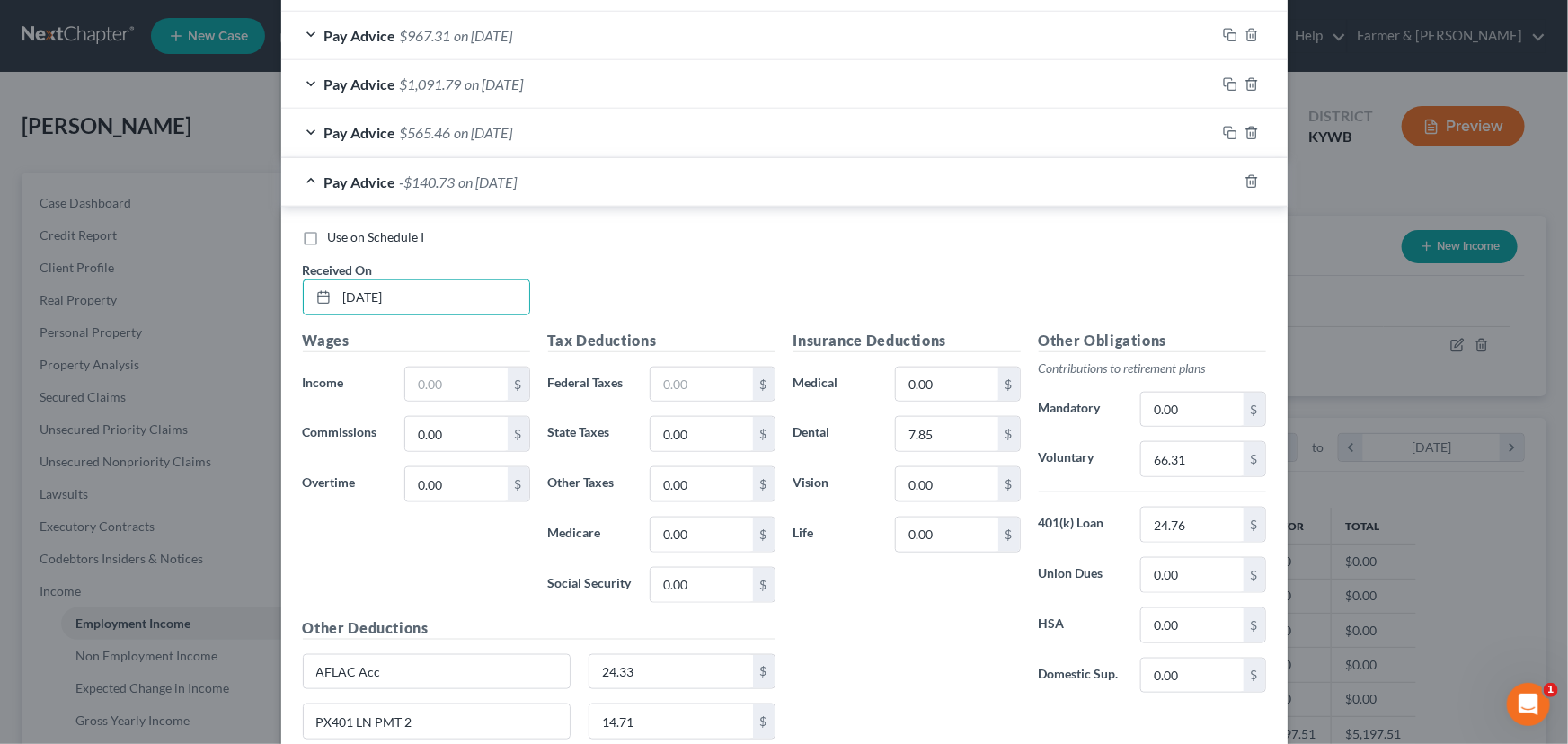
click at [638, 282] on div "Use on Schedule I Received On * [DATE]" at bounding box center [784, 279] width 981 height 101
drag, startPoint x: 457, startPoint y: 385, endPoint x: 2, endPoint y: 451, distance: 459.8
click at [457, 385] on input "text" at bounding box center [456, 385] width 101 height 34
click at [713, 377] on input "text" at bounding box center [701, 385] width 101 height 34
click at [853, 558] on div "Insurance Deductions Medical 0.00 $ Dental 7.85 $ Vision 0.00 $ Life 0.00 $" at bounding box center [906, 518] width 245 height 378
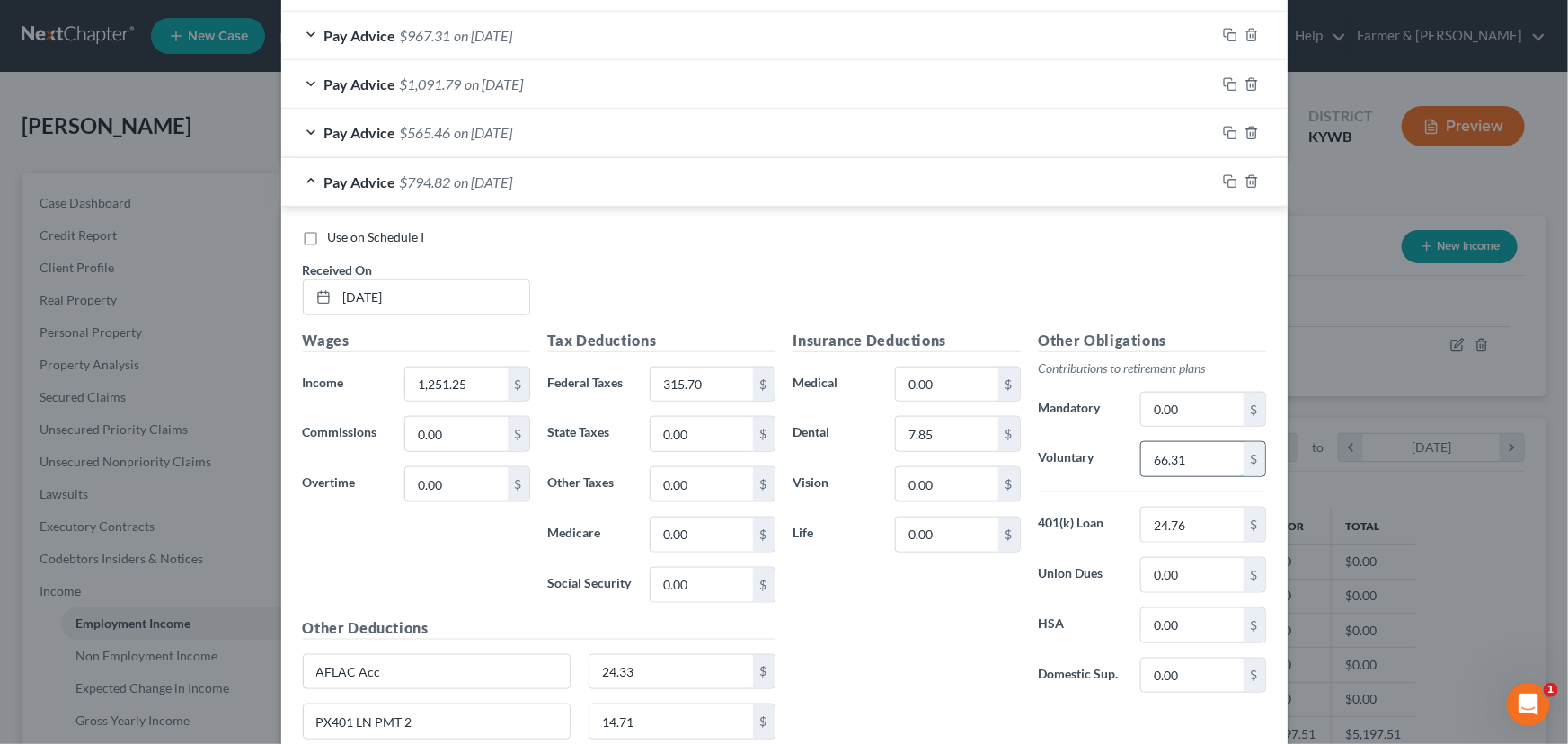
click at [1188, 459] on input "66.31" at bounding box center [1192, 459] width 101 height 34
click at [911, 652] on div "Insurance Deductions Medical 0.00 $ Dental 7.85 $ Vision 0.00 $ Life 0.00 $" at bounding box center [906, 518] width 245 height 378
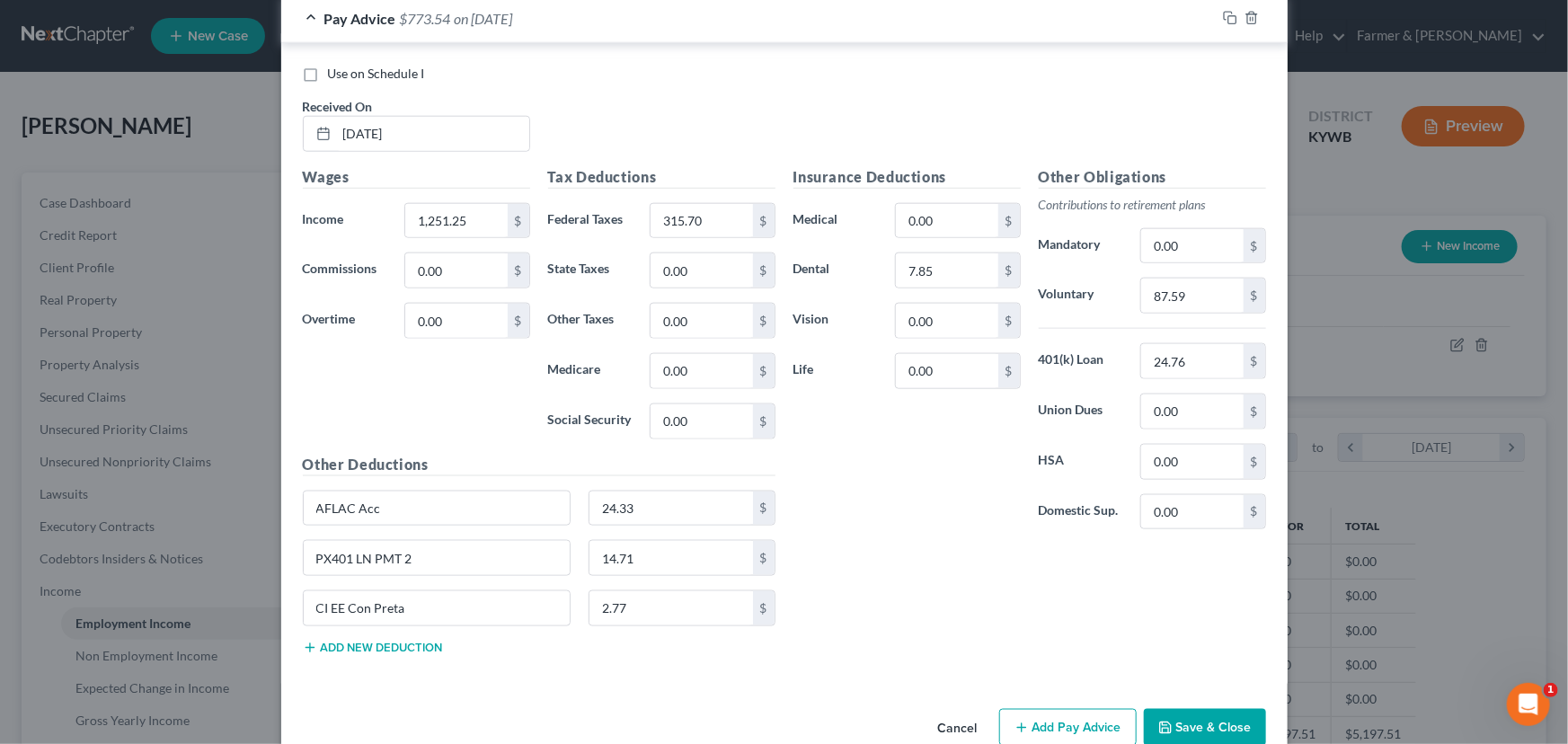
click at [435, 24] on div "Pay Advice $773.54 on [DATE]" at bounding box center [749, 19] width 934 height 48
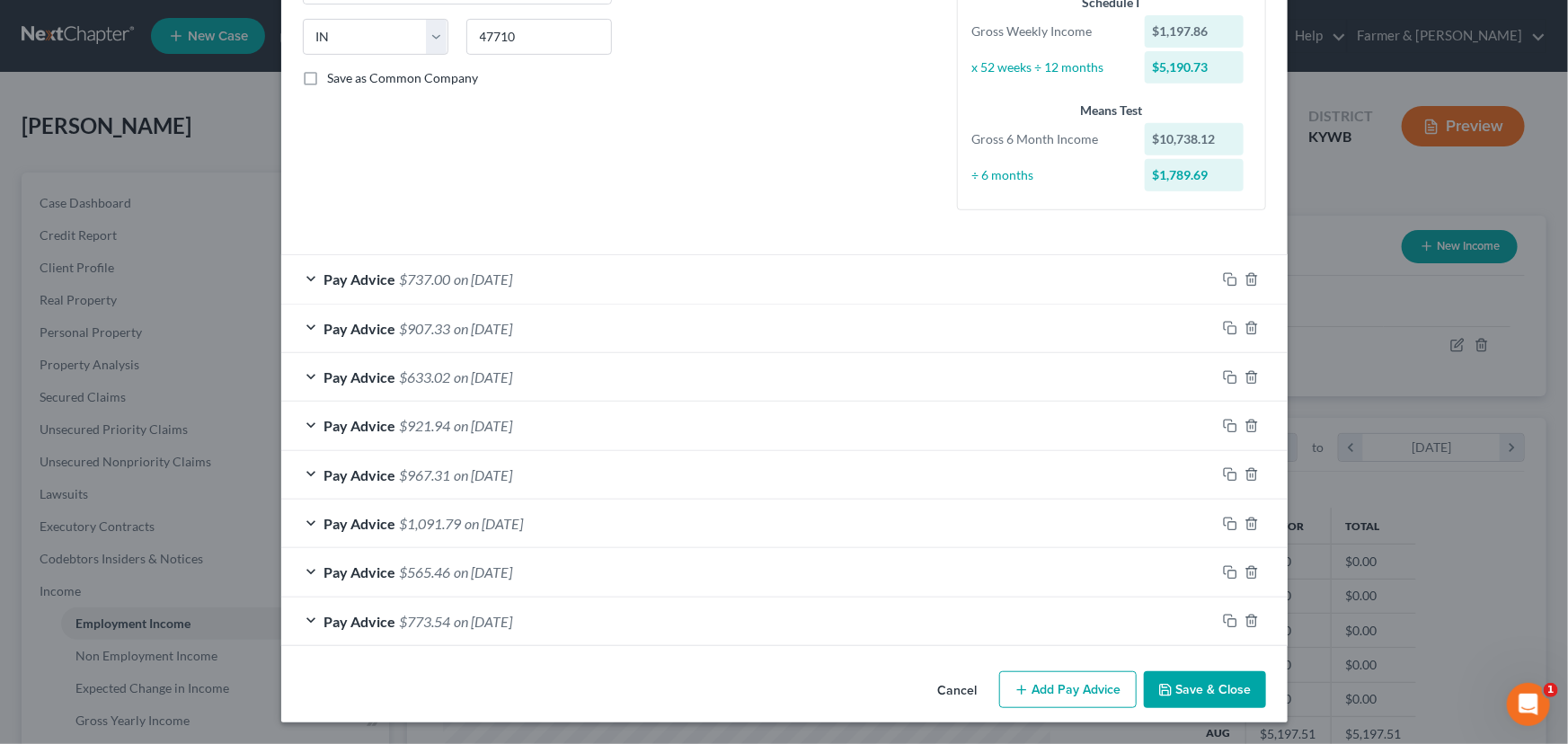
scroll to position [350, 0]
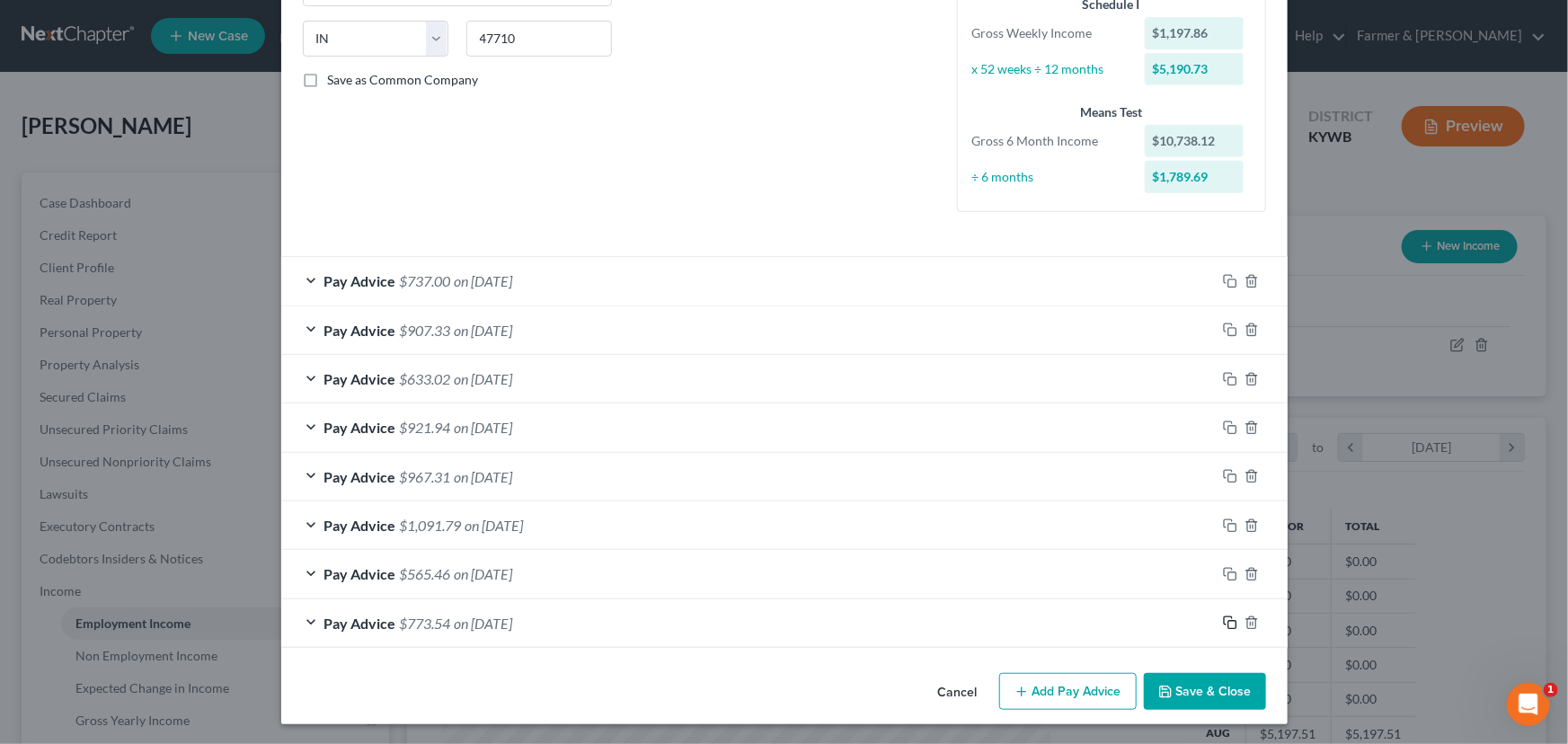
click at [1228, 621] on rect "button" at bounding box center [1232, 625] width 8 height 8
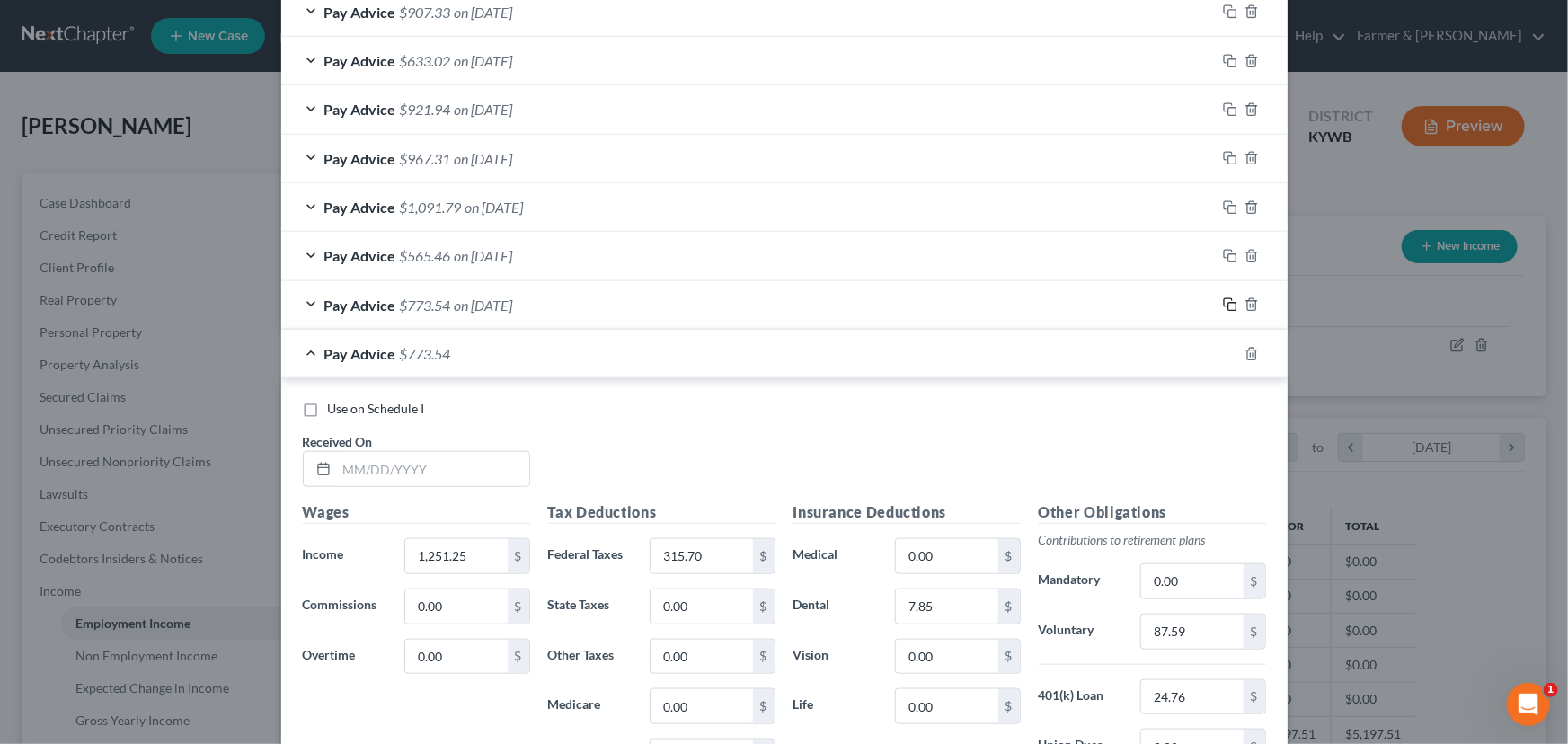
scroll to position [923, 0]
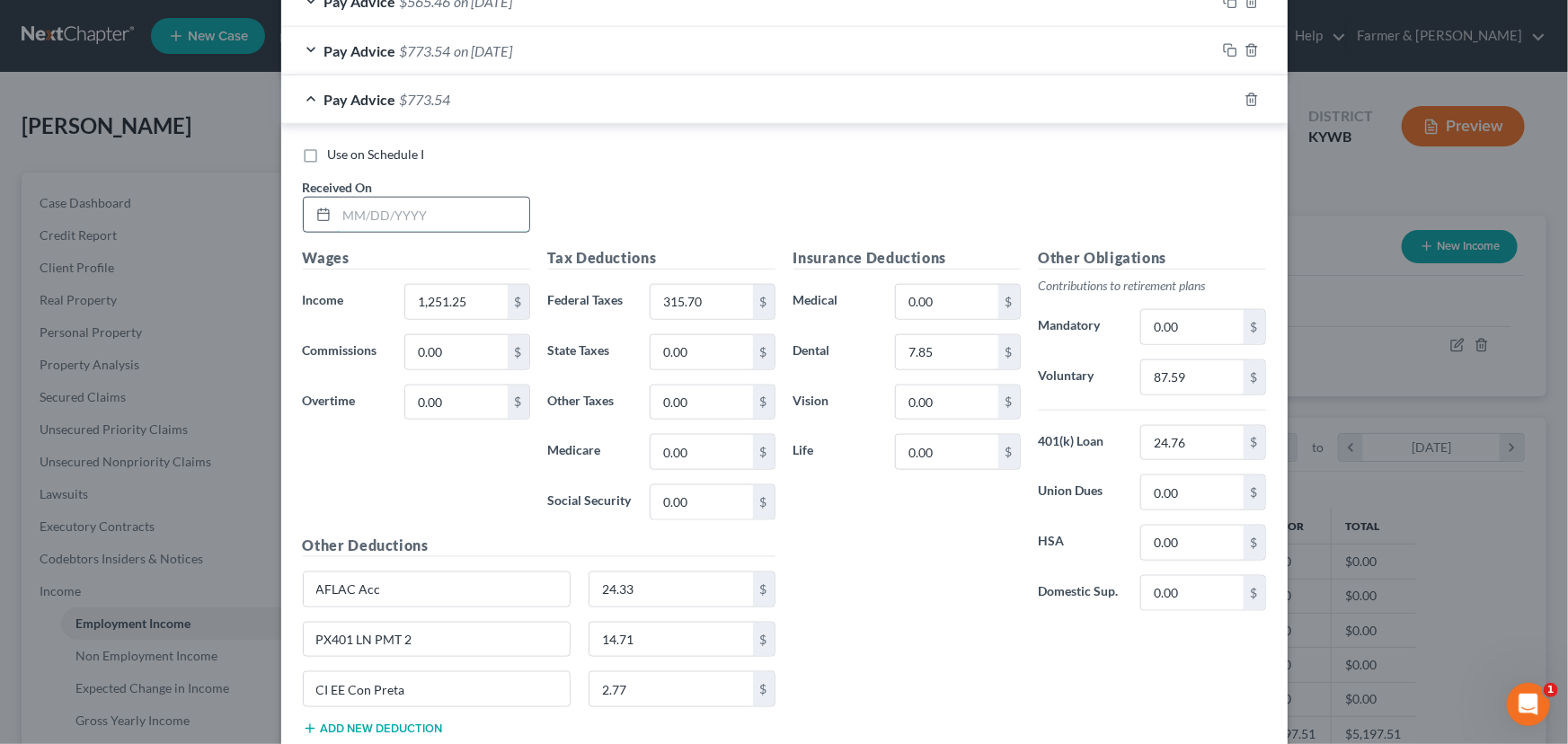
click at [448, 215] on input "text" at bounding box center [433, 214] width 192 height 34
click at [472, 306] on input "1,251.25" at bounding box center [456, 302] width 101 height 34
click at [728, 307] on input "315.70" at bounding box center [701, 302] width 101 height 34
click at [915, 560] on div "Insurance Deductions Medical 0.00 $ Dental 7.85 $ Vision 0.00 $ Life 0.00 $" at bounding box center [906, 435] width 245 height 378
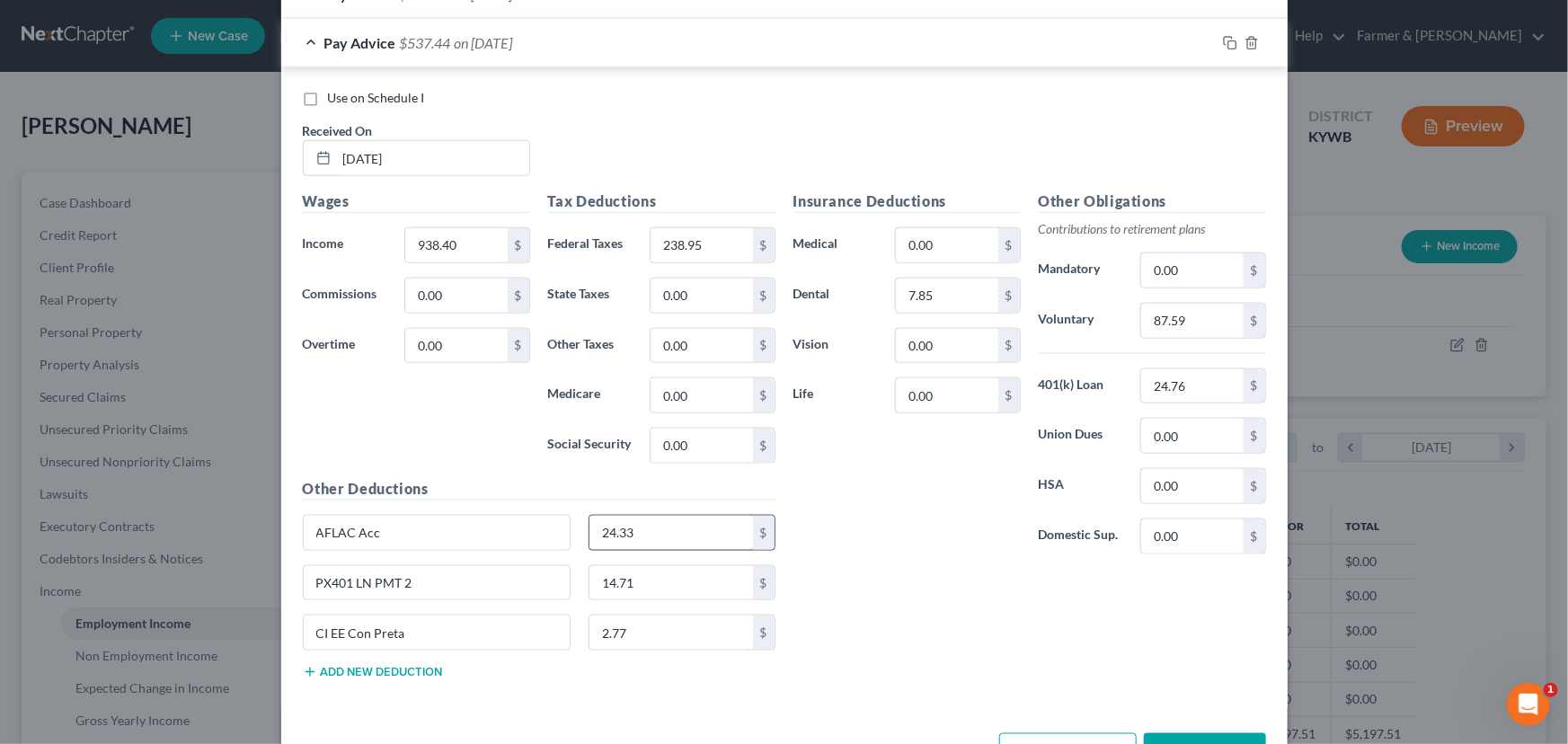
scroll to position [1005, 0]
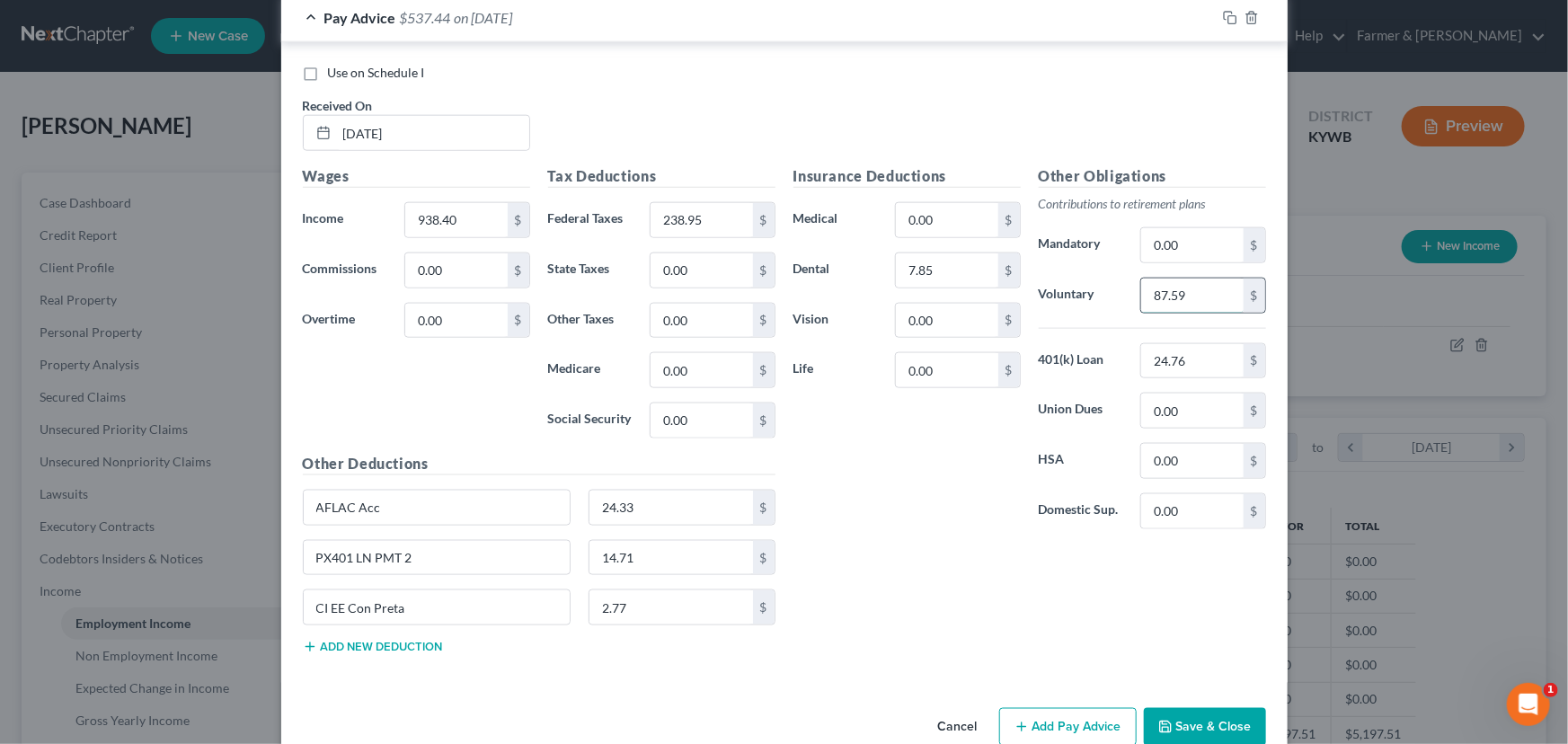
click at [1203, 306] on input "87.59" at bounding box center [1192, 296] width 101 height 34
click at [888, 500] on div "Insurance Deductions Medical 0.00 $ Dental 7.85 $ Vision 0.00 $ Life 0.00 $" at bounding box center [906, 354] width 245 height 378
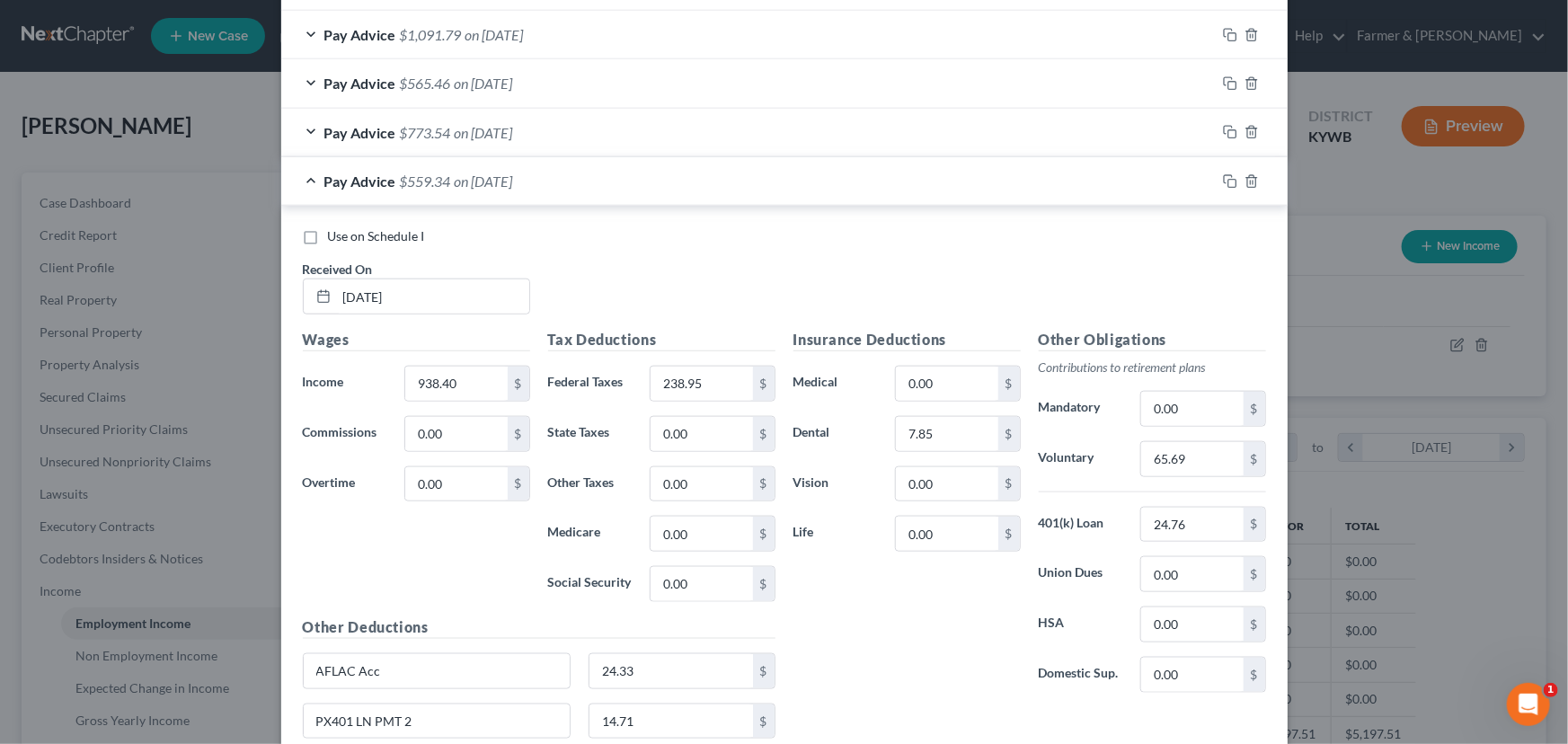
click at [506, 177] on span "on [DATE]" at bounding box center [483, 181] width 59 height 17
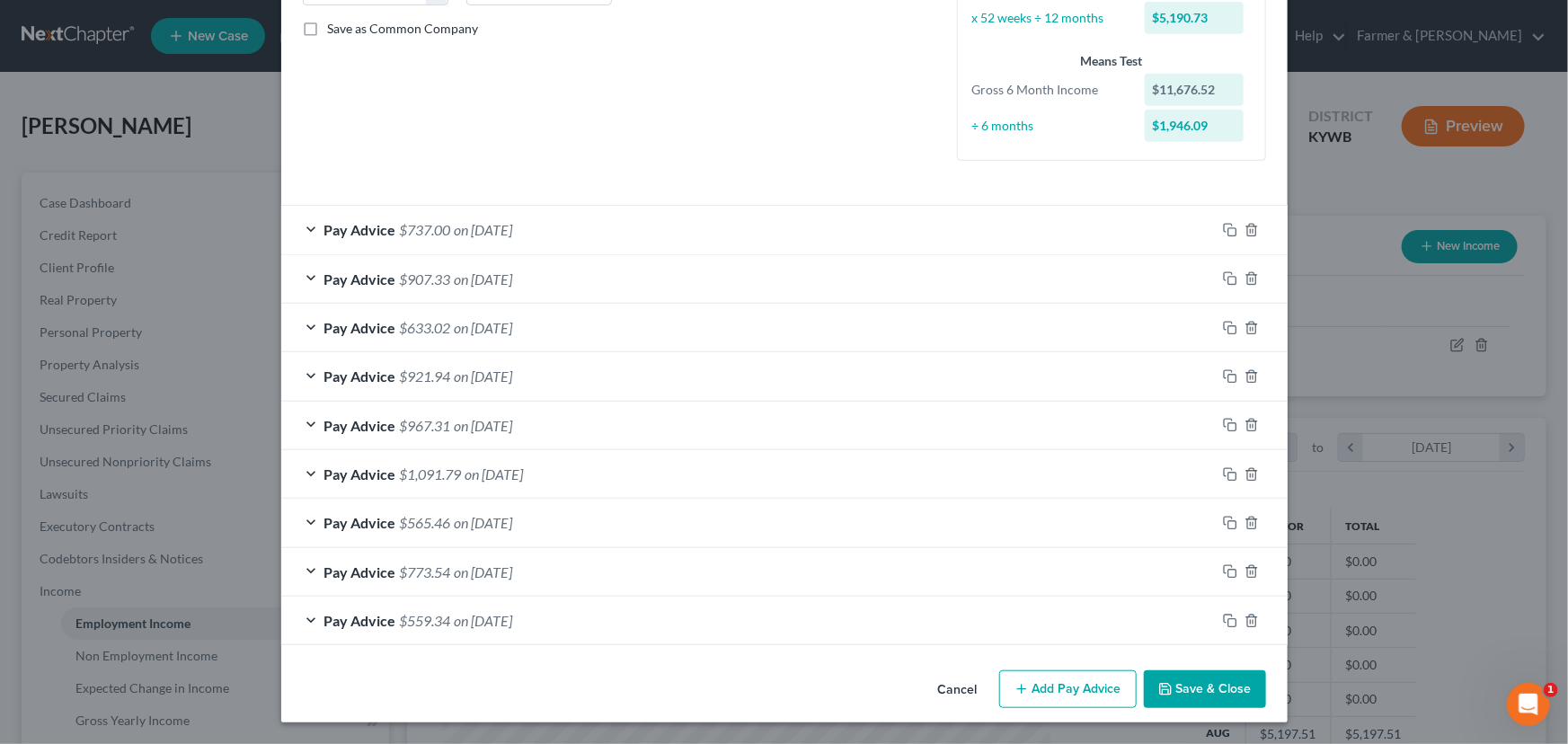
scroll to position [400, 0]
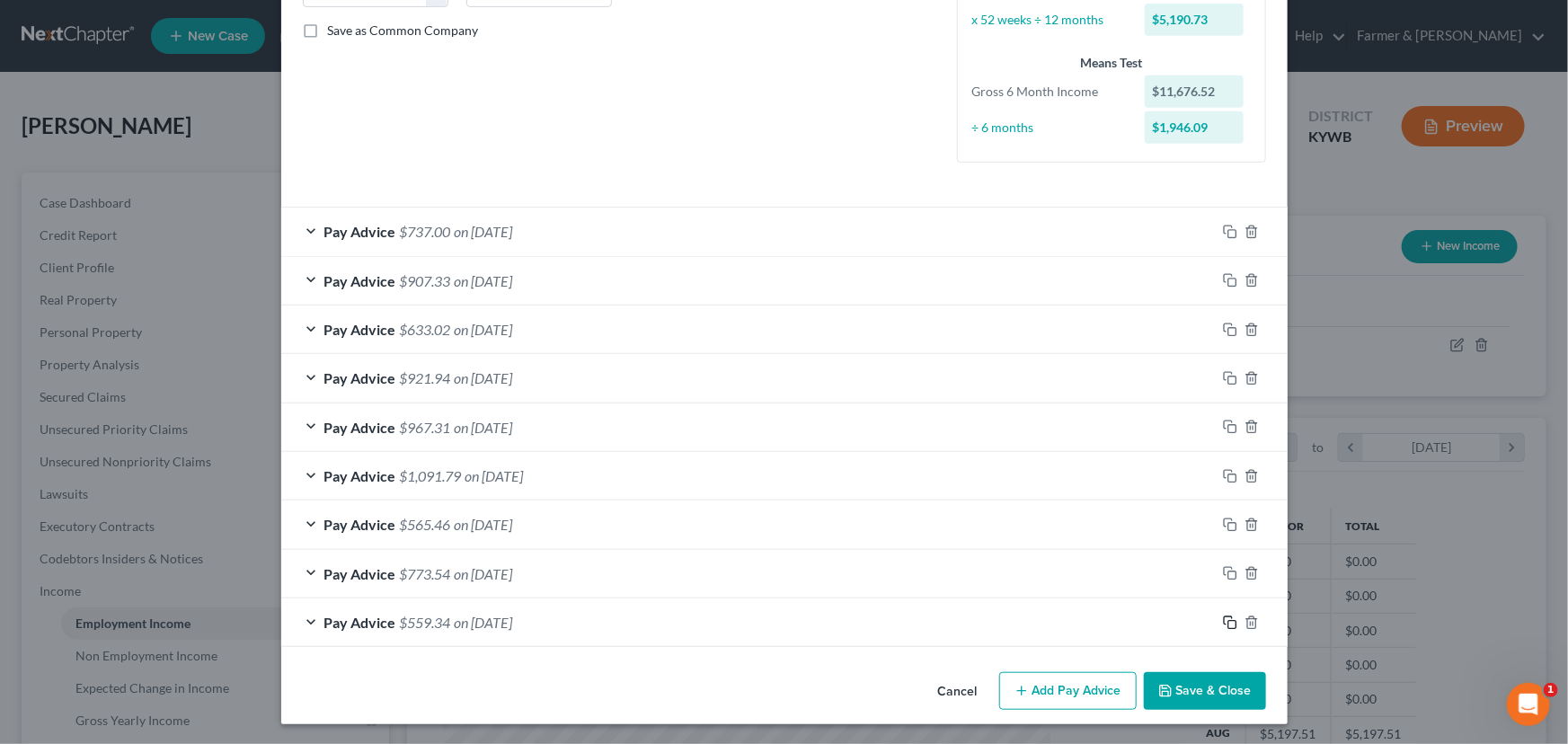
click at [1225, 621] on icon "button" at bounding box center [1230, 623] width 14 height 14
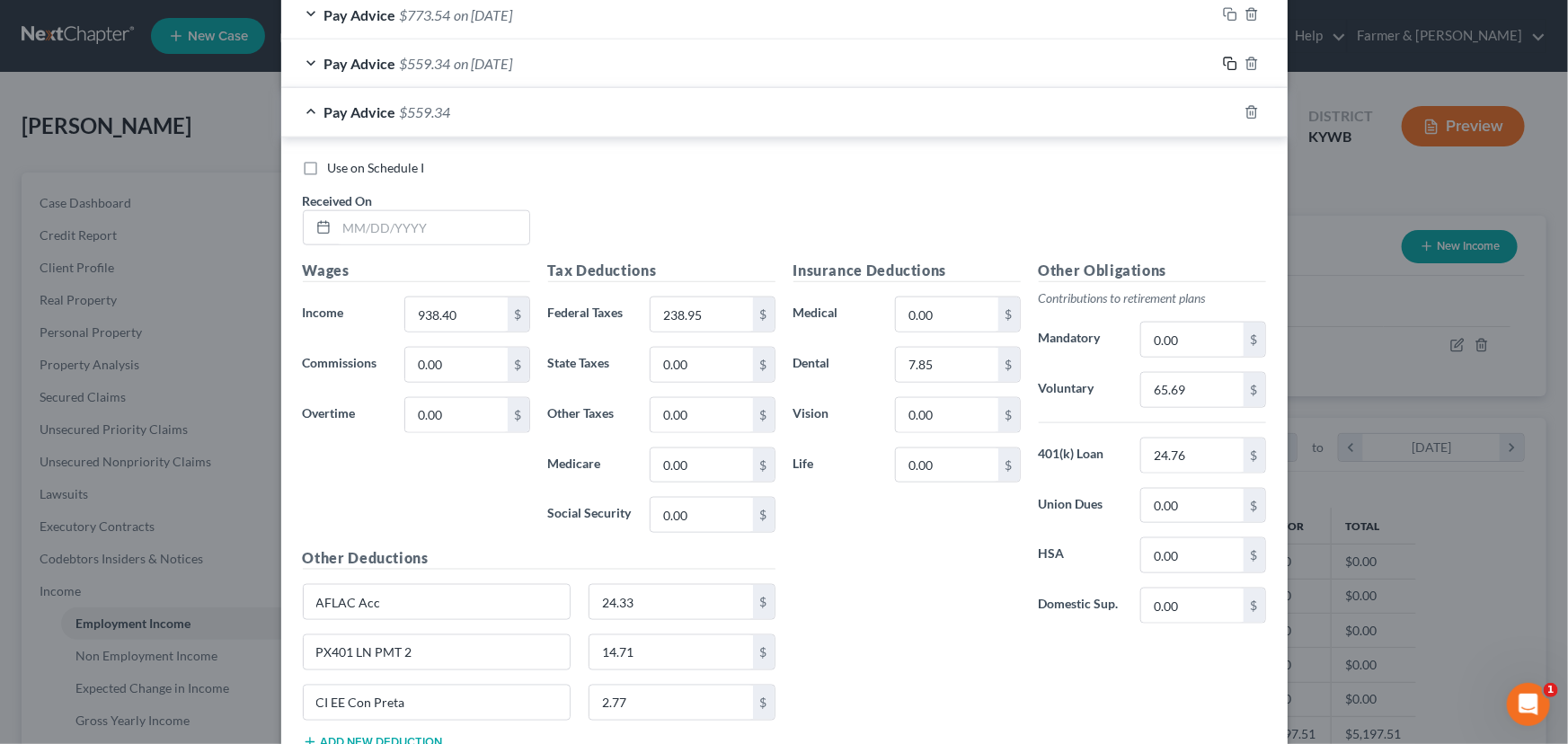
scroll to position [971, 0]
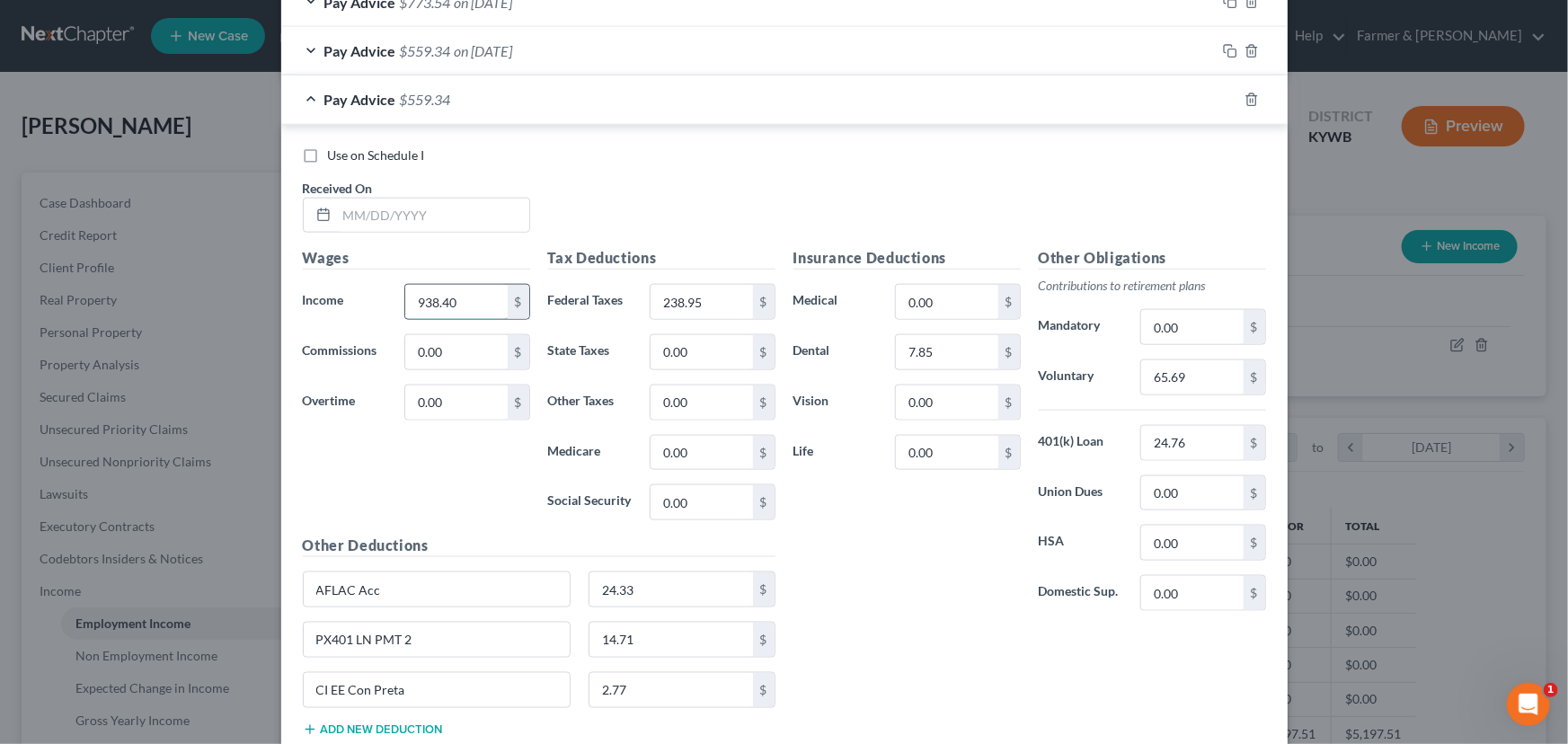
click at [472, 308] on input "938.40" at bounding box center [456, 302] width 101 height 34
click at [717, 294] on input "238.95" at bounding box center [701, 302] width 101 height 34
click at [366, 221] on input "text" at bounding box center [433, 215] width 192 height 34
click at [468, 388] on input "0.00" at bounding box center [456, 403] width 101 height 34
click at [463, 306] on input "text" at bounding box center [456, 302] width 101 height 34
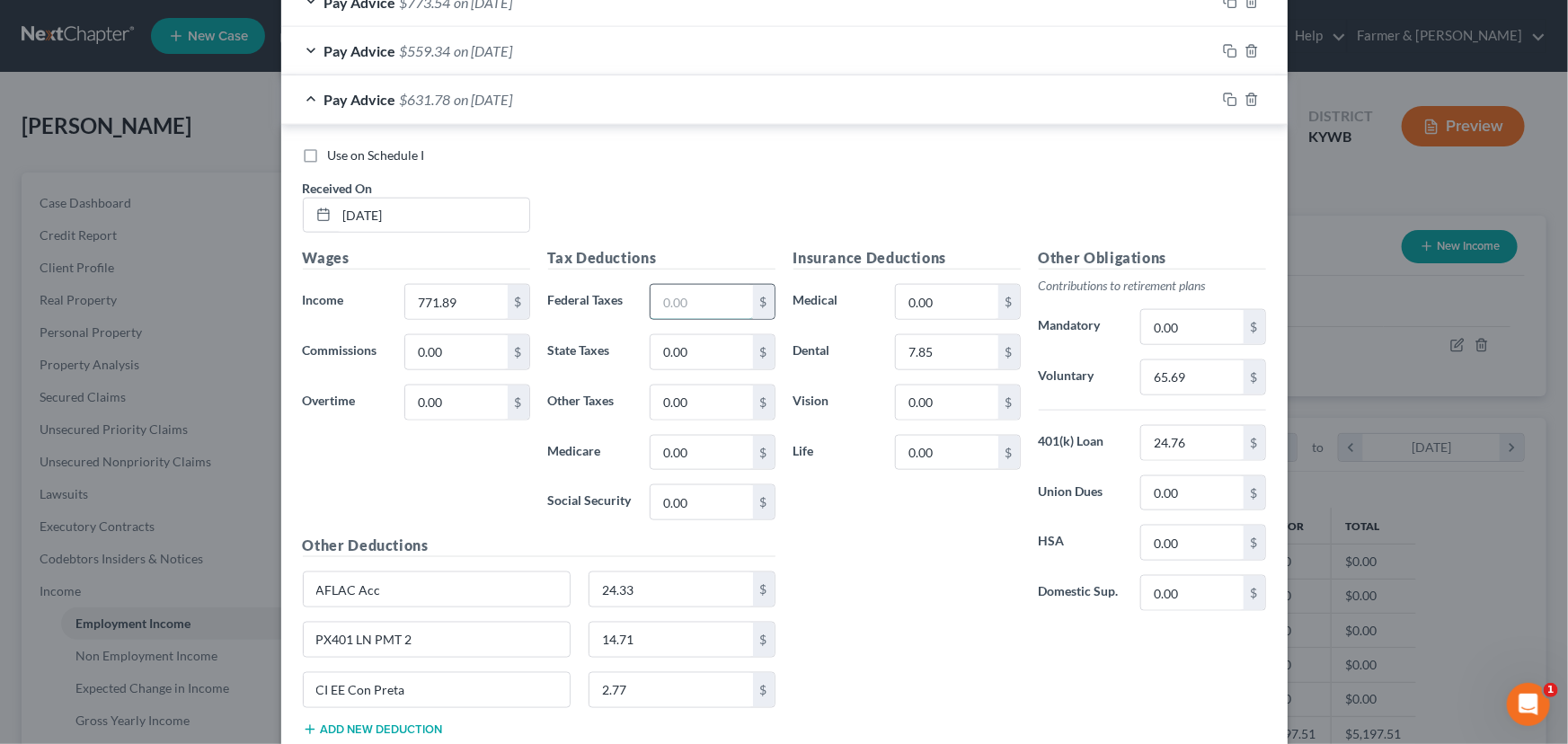
click at [729, 297] on input "text" at bounding box center [701, 302] width 101 height 34
click at [682, 205] on div "Use on Schedule I Received On * [DATE]" at bounding box center [784, 197] width 981 height 101
click at [1179, 377] on input "65.69" at bounding box center [1192, 377] width 101 height 34
click at [913, 560] on div "Insurance Deductions Medical 0.00 $ Dental 7.85 $ Vision 0.00 $ Life 0.00 $" at bounding box center [906, 435] width 245 height 378
click at [480, 93] on span "on [DATE]" at bounding box center [483, 98] width 59 height 17
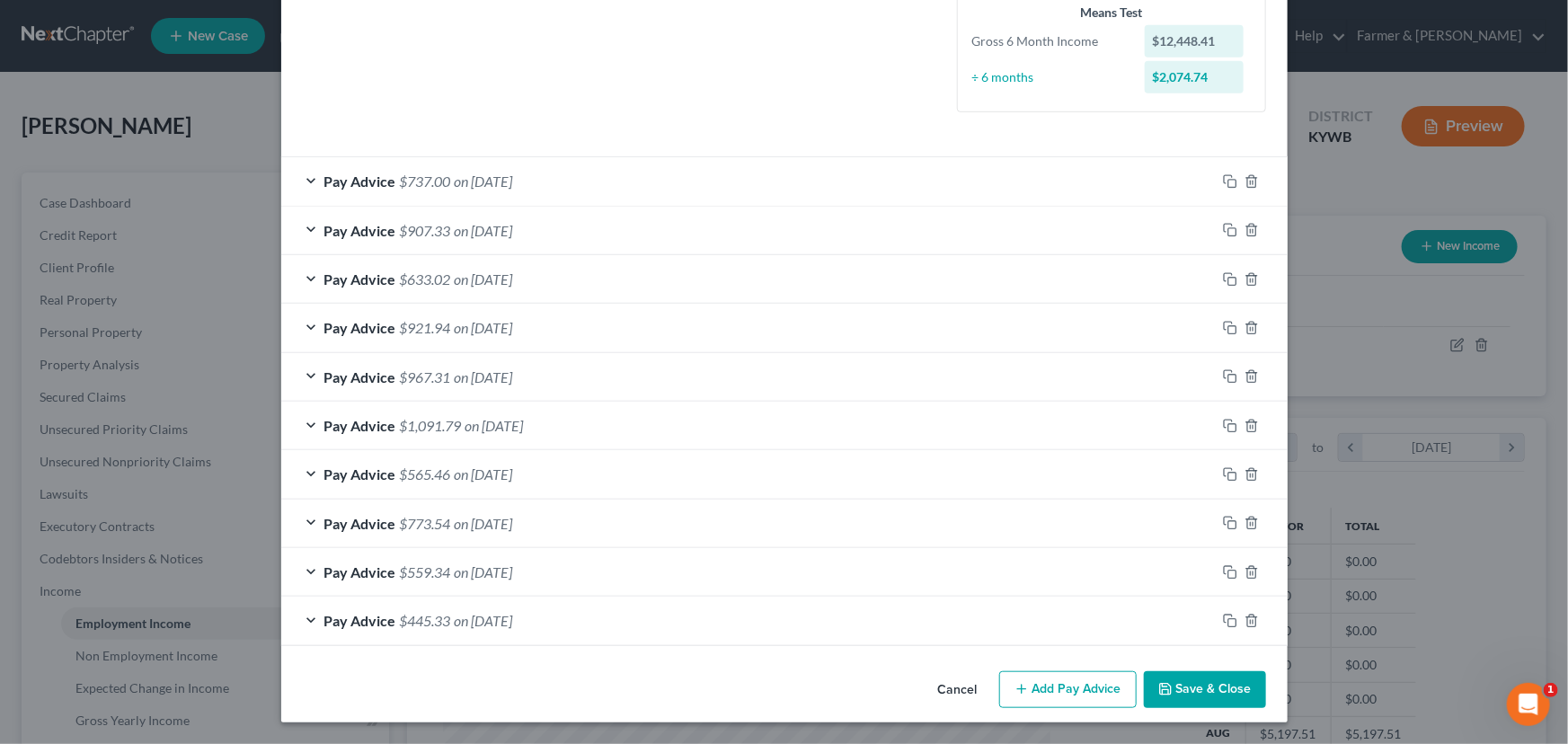
scroll to position [448, 0]
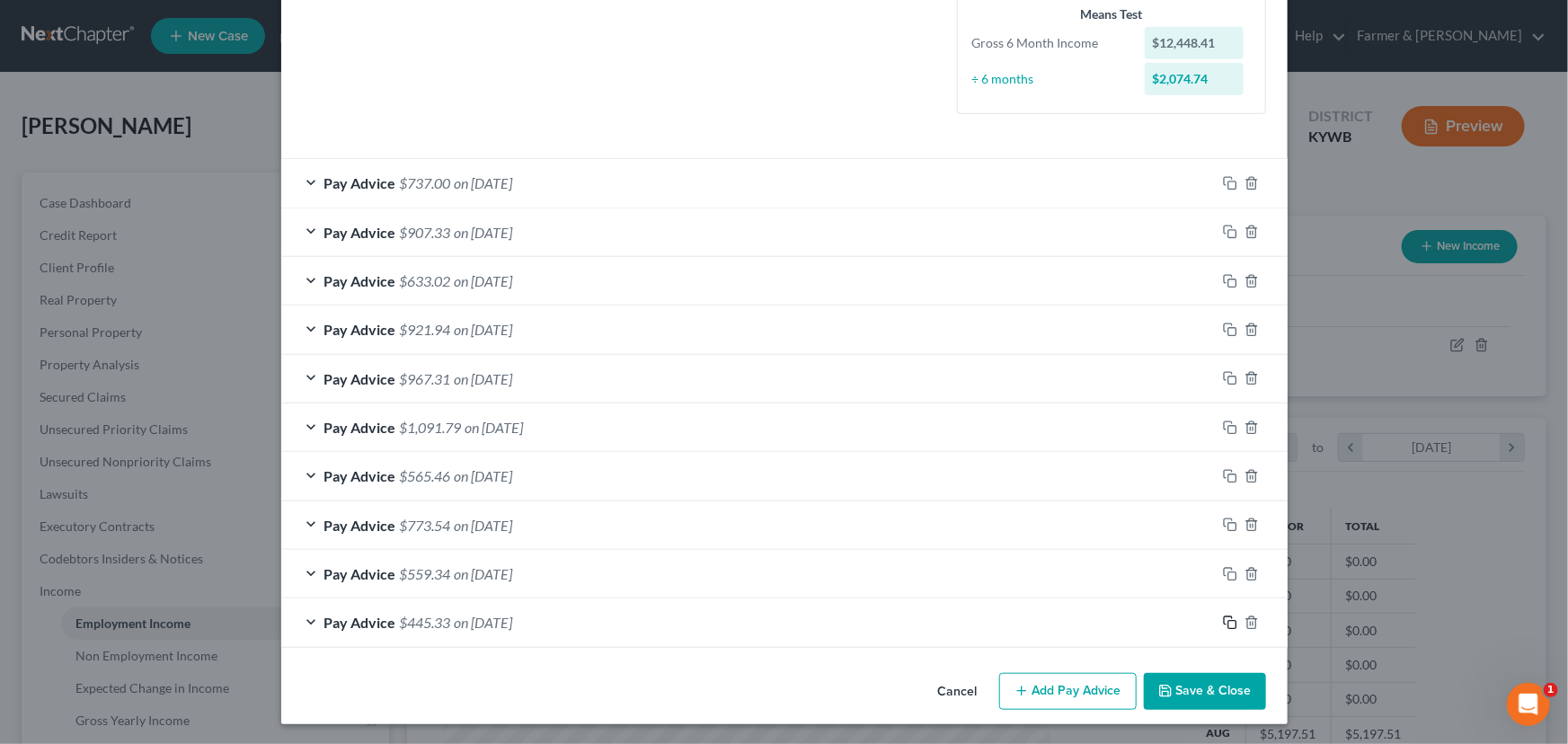
click at [1223, 620] on icon "button" at bounding box center [1230, 623] width 14 height 14
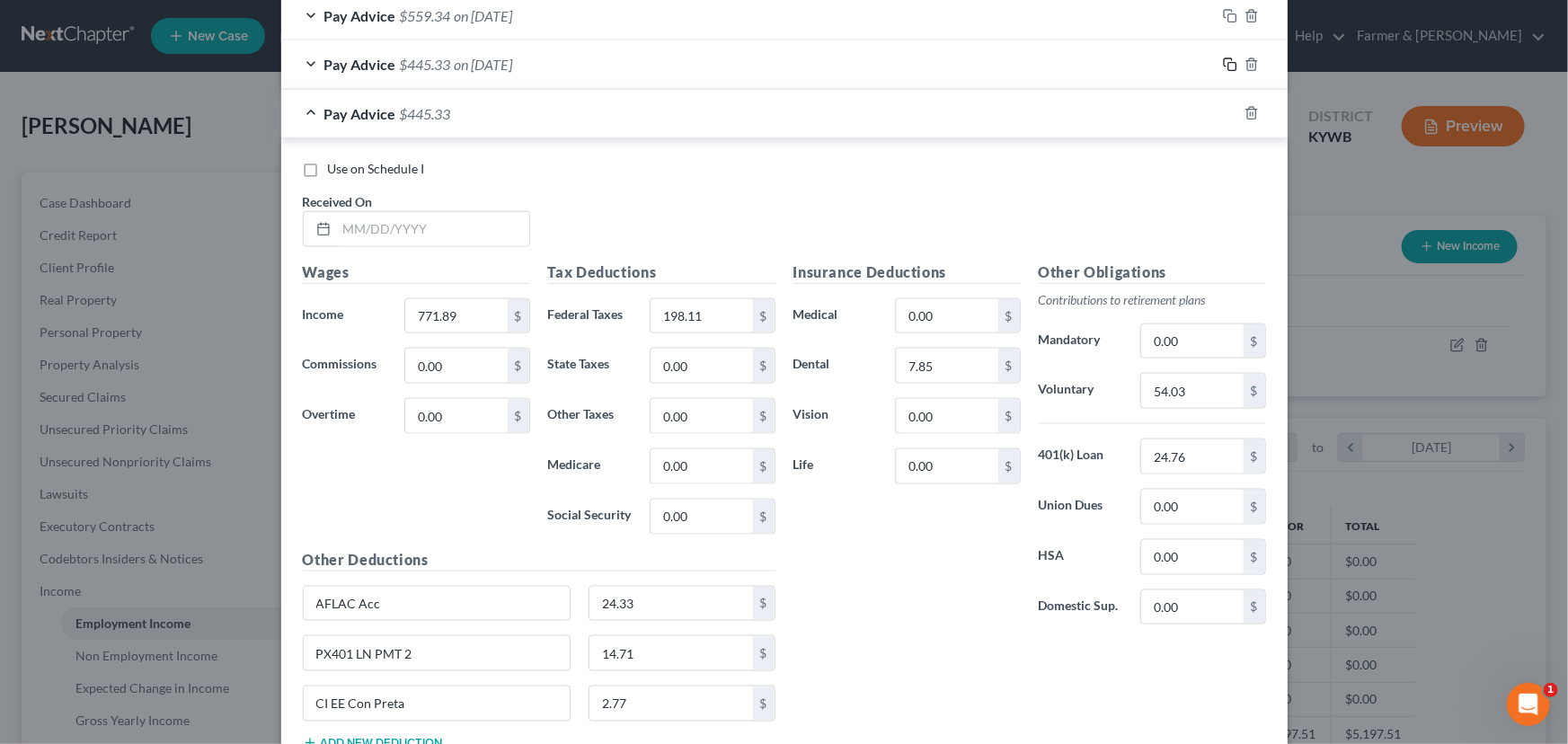
scroll to position [1020, 0]
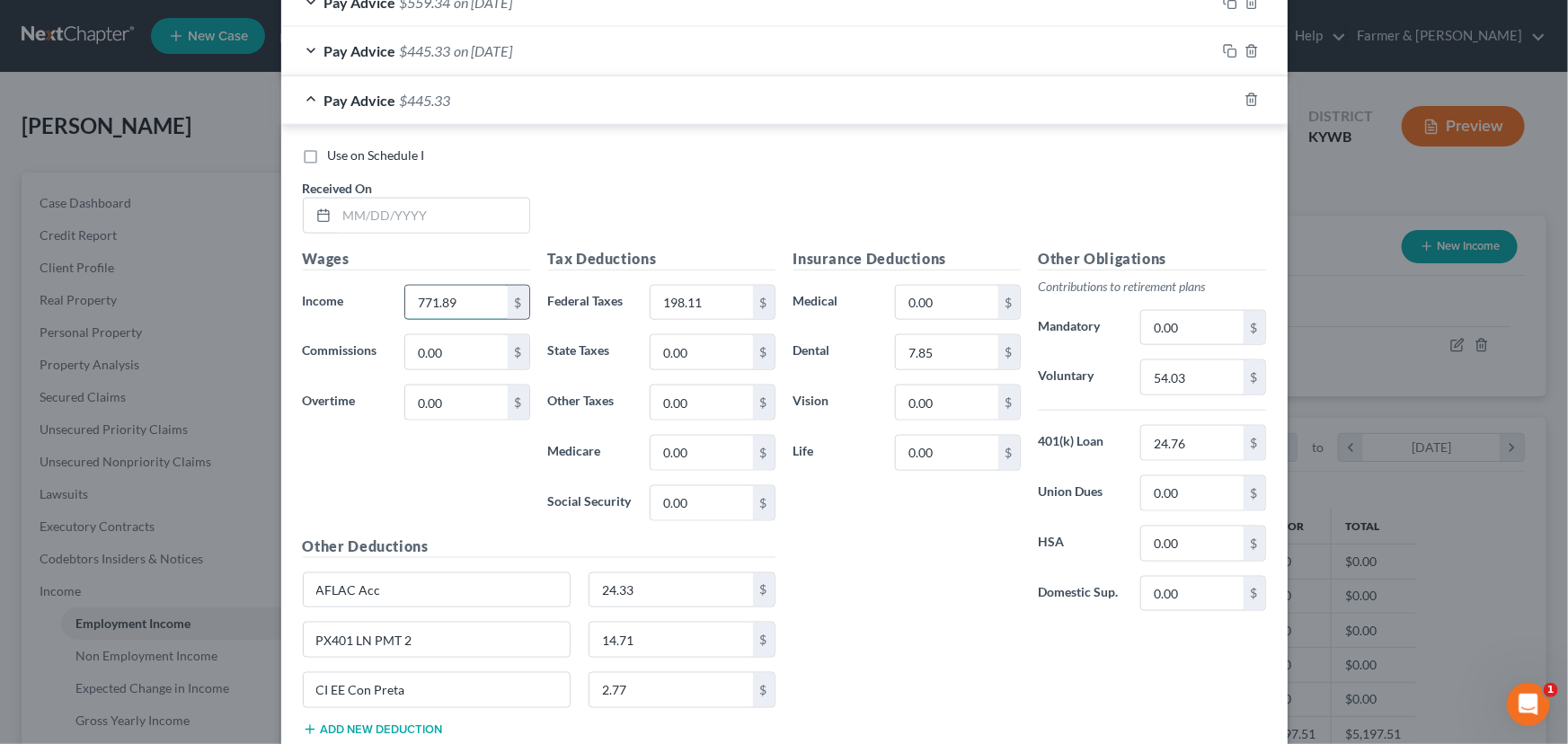
click at [466, 293] on input "771.89" at bounding box center [456, 303] width 101 height 34
click at [710, 310] on input "198.11" at bounding box center [701, 303] width 101 height 34
click at [430, 219] on input "text" at bounding box center [433, 215] width 192 height 34
click at [435, 310] on input "text" at bounding box center [456, 303] width 101 height 34
click at [478, 461] on div "Wages Income * 1,310.70 $ Commissions 0.00 $ Overtime 0.00 $" at bounding box center [416, 392] width 245 height 288
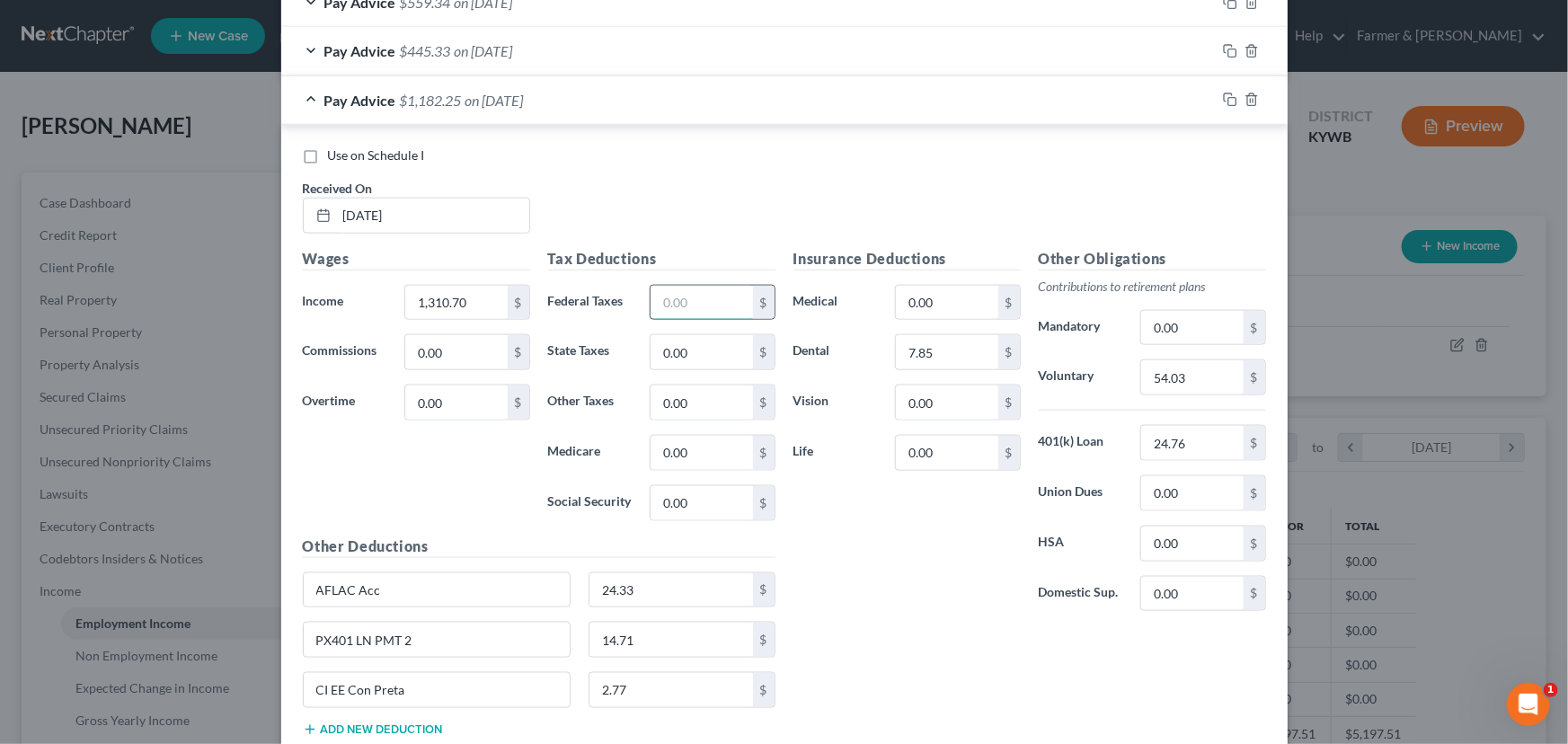
click at [659, 294] on input "text" at bounding box center [701, 303] width 101 height 34
click at [845, 584] on div "Insurance Deductions Medical 0.00 $ Dental 7.85 $ Vision 0.00 $ Life 0.00 $" at bounding box center [906, 436] width 245 height 378
click at [1193, 385] on input "54.03" at bounding box center [1192, 377] width 101 height 34
click at [837, 554] on div "Insurance Deductions Medical 0.00 $ Dental 7.85 $ Vision 0.00 $ Life 0.00 $" at bounding box center [906, 436] width 245 height 378
click at [458, 105] on span "on [DATE]" at bounding box center [483, 99] width 59 height 17
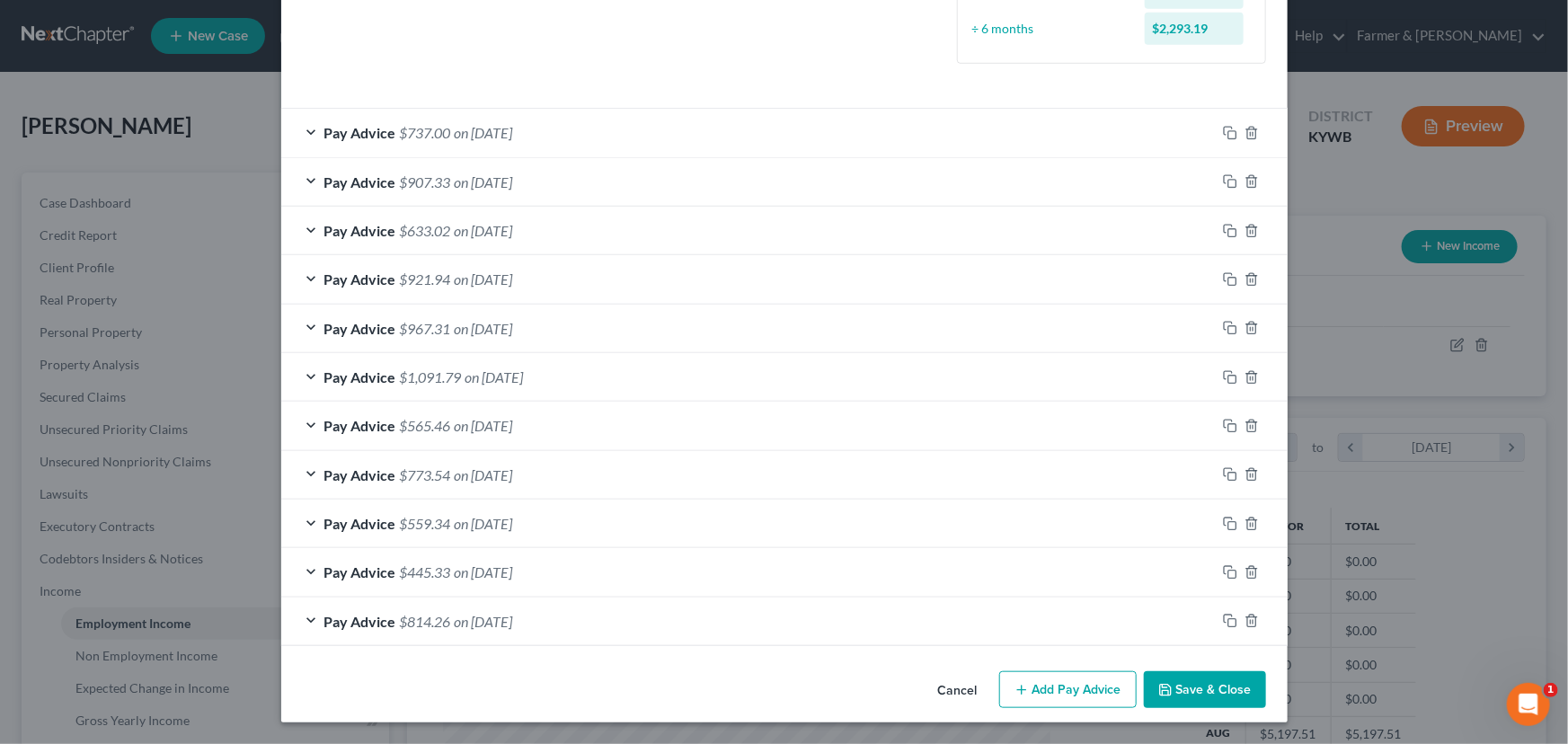
scroll to position [497, 0]
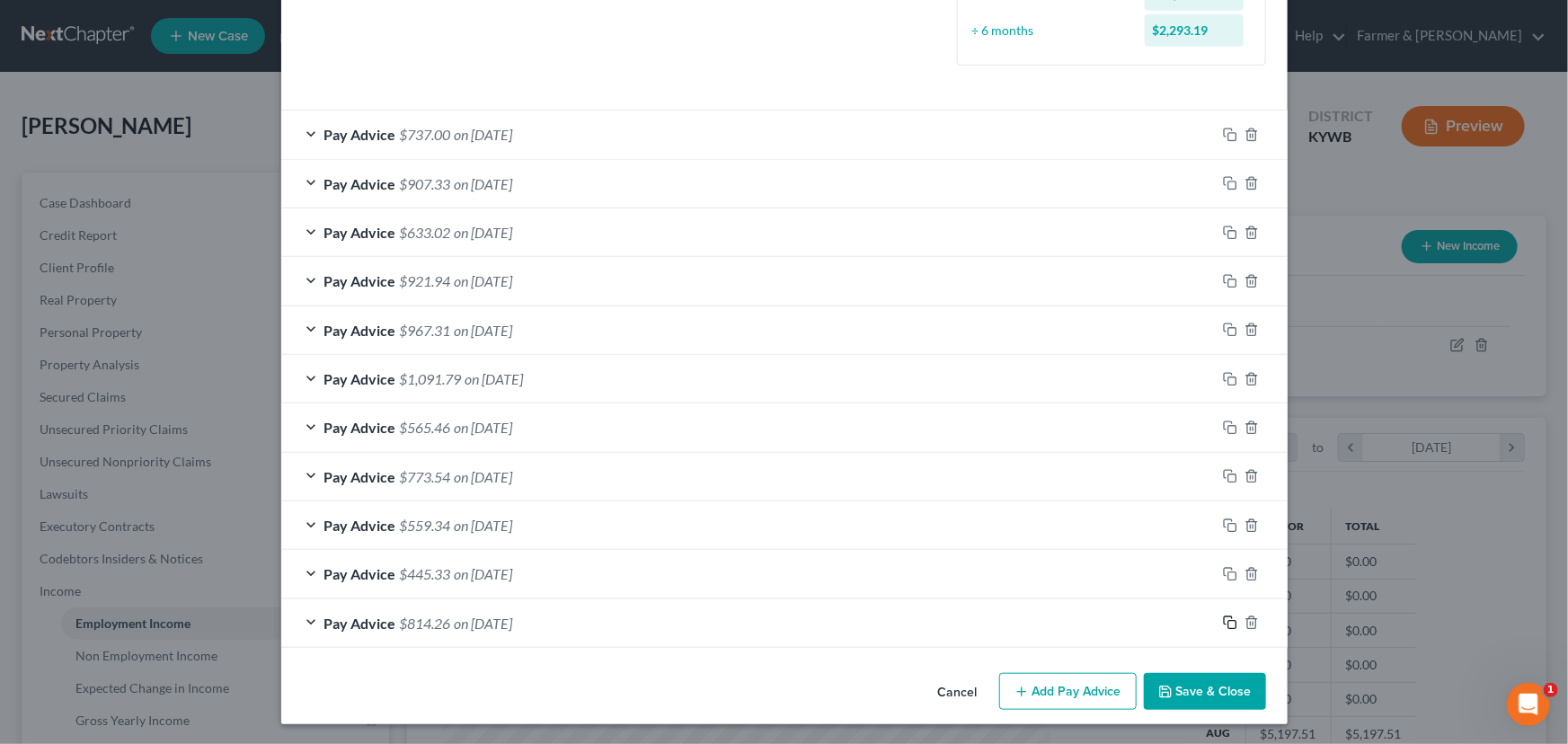
click at [1223, 626] on icon "button" at bounding box center [1230, 623] width 14 height 14
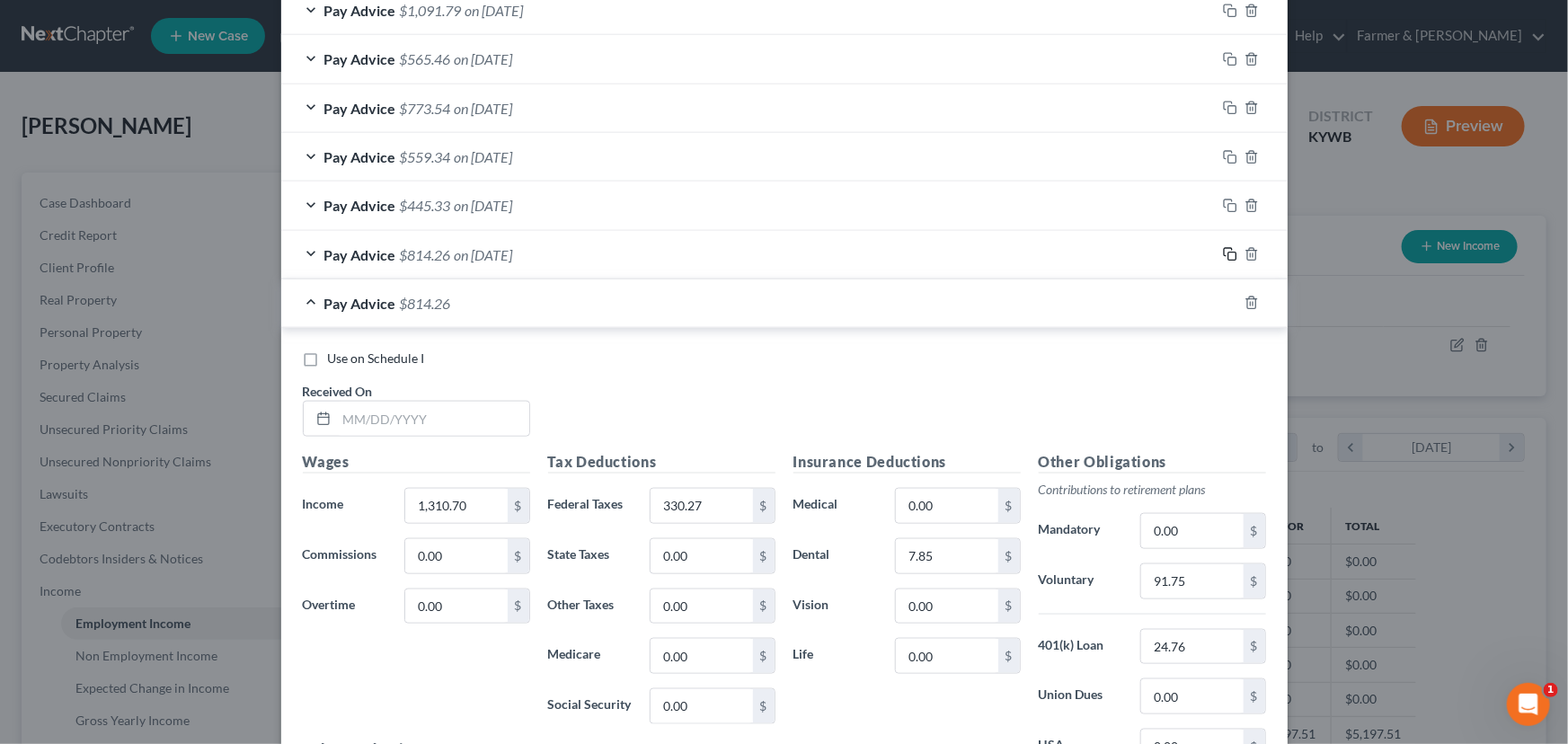
scroll to position [988, 0]
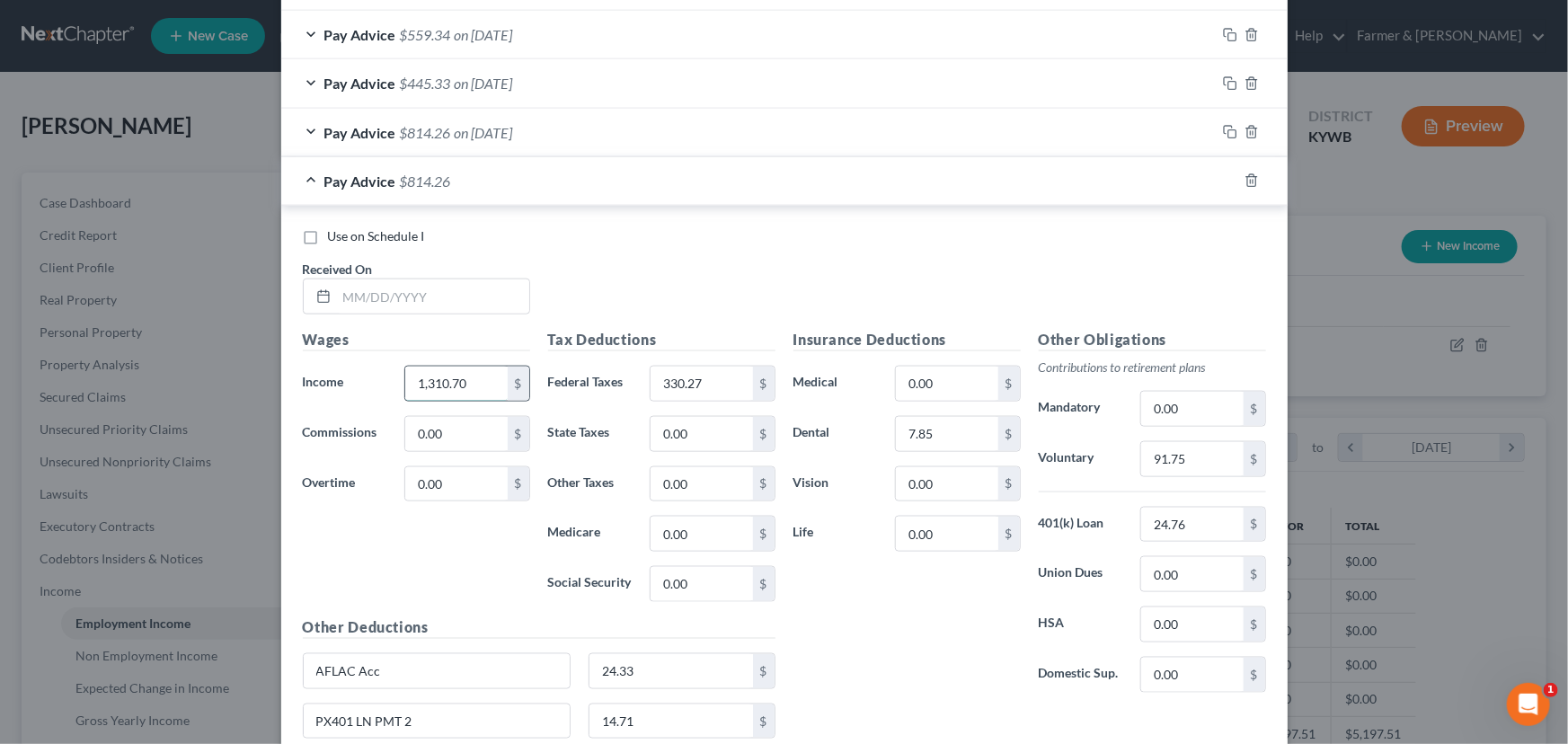
drag, startPoint x: 454, startPoint y: 378, endPoint x: 489, endPoint y: 388, distance: 36.4
click at [455, 378] on input "1,310.70" at bounding box center [456, 384] width 101 height 34
click at [702, 393] on input "330.27" at bounding box center [701, 384] width 101 height 34
click at [1191, 462] on input "91.75" at bounding box center [1192, 459] width 101 height 34
click at [447, 296] on input "text" at bounding box center [433, 297] width 192 height 34
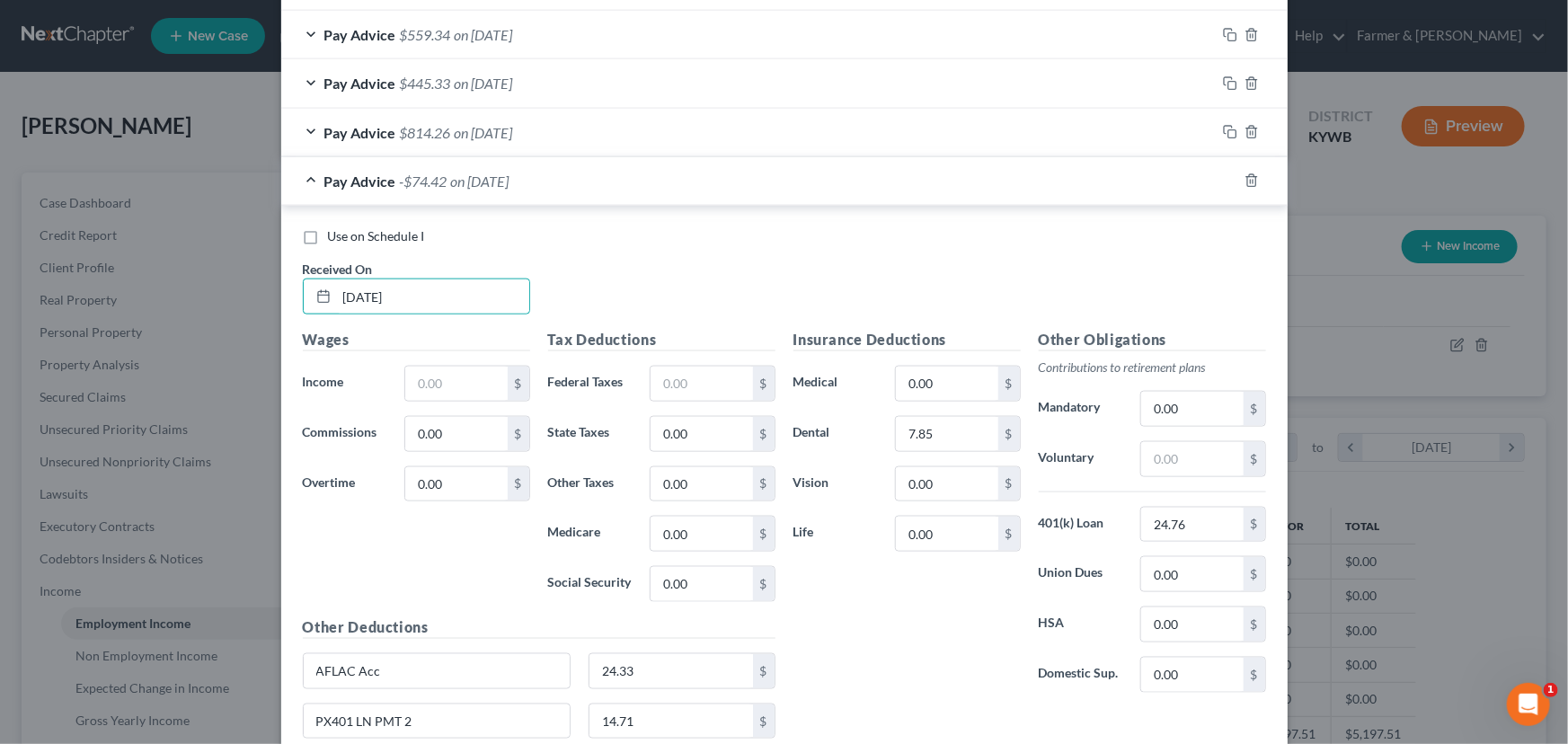
click at [595, 358] on div "Tax Deductions Federal Taxes $ State Taxes 0.00 $ Other Taxes 0.00 $ Medicare 0…" at bounding box center [662, 473] width 245 height 288
drag, startPoint x: 470, startPoint y: 377, endPoint x: 326, endPoint y: 411, distance: 148.0
click at [470, 377] on input "text" at bounding box center [456, 384] width 101 height 34
click at [665, 389] on input "text" at bounding box center [701, 384] width 101 height 34
drag, startPoint x: 708, startPoint y: 310, endPoint x: 960, endPoint y: 440, distance: 283.6
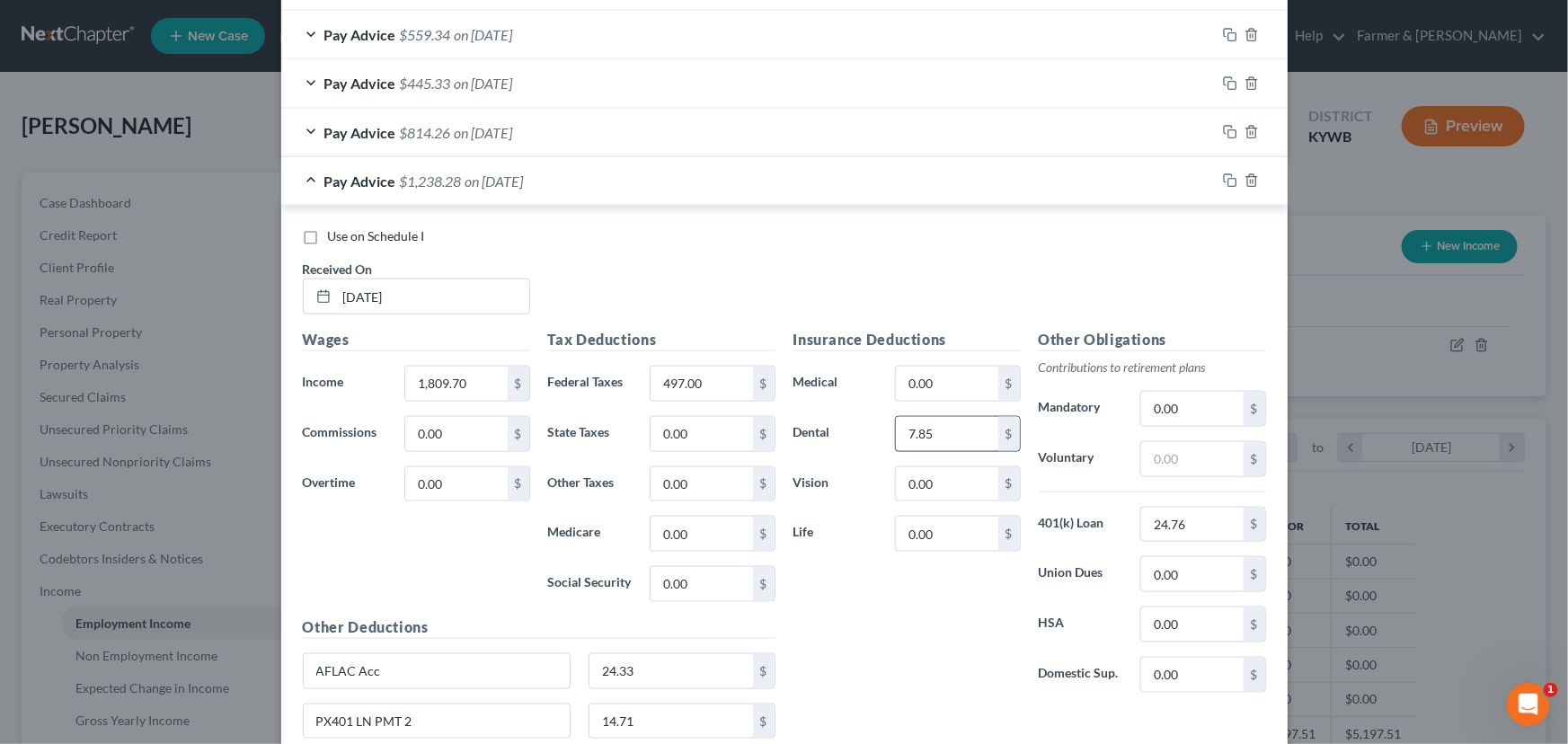
click at [708, 310] on div "Use on Schedule I Received On * [DATE]" at bounding box center [784, 278] width 981 height 101
drag, startPoint x: 1176, startPoint y: 463, endPoint x: 1092, endPoint y: 476, distance: 85.0
click at [1176, 463] on input "text" at bounding box center [1192, 459] width 101 height 34
click at [638, 288] on div "Use on Schedule I Received On * [DATE]" at bounding box center [784, 278] width 981 height 101
click at [497, 186] on span "on [DATE]" at bounding box center [494, 181] width 59 height 17
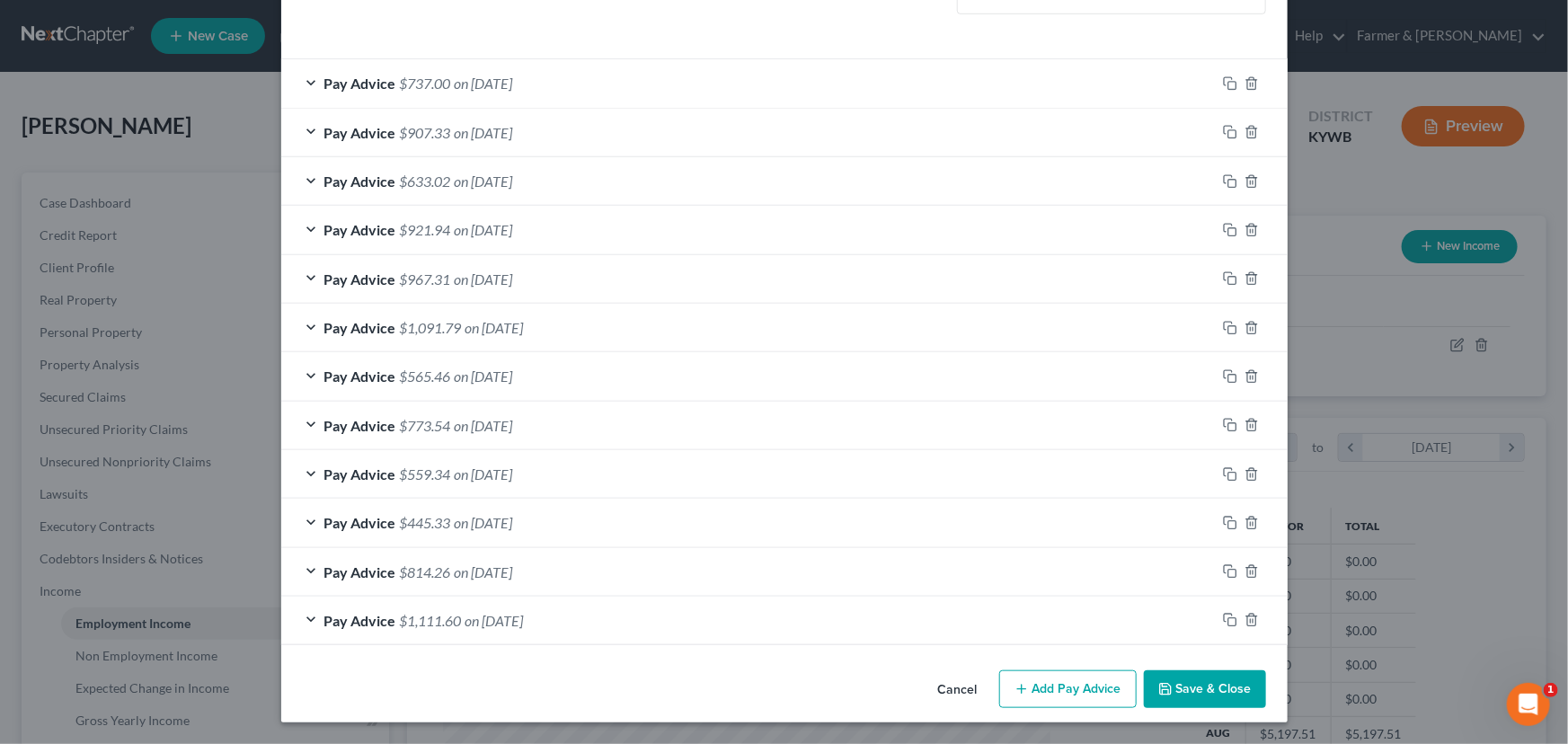
scroll to position [546, 0]
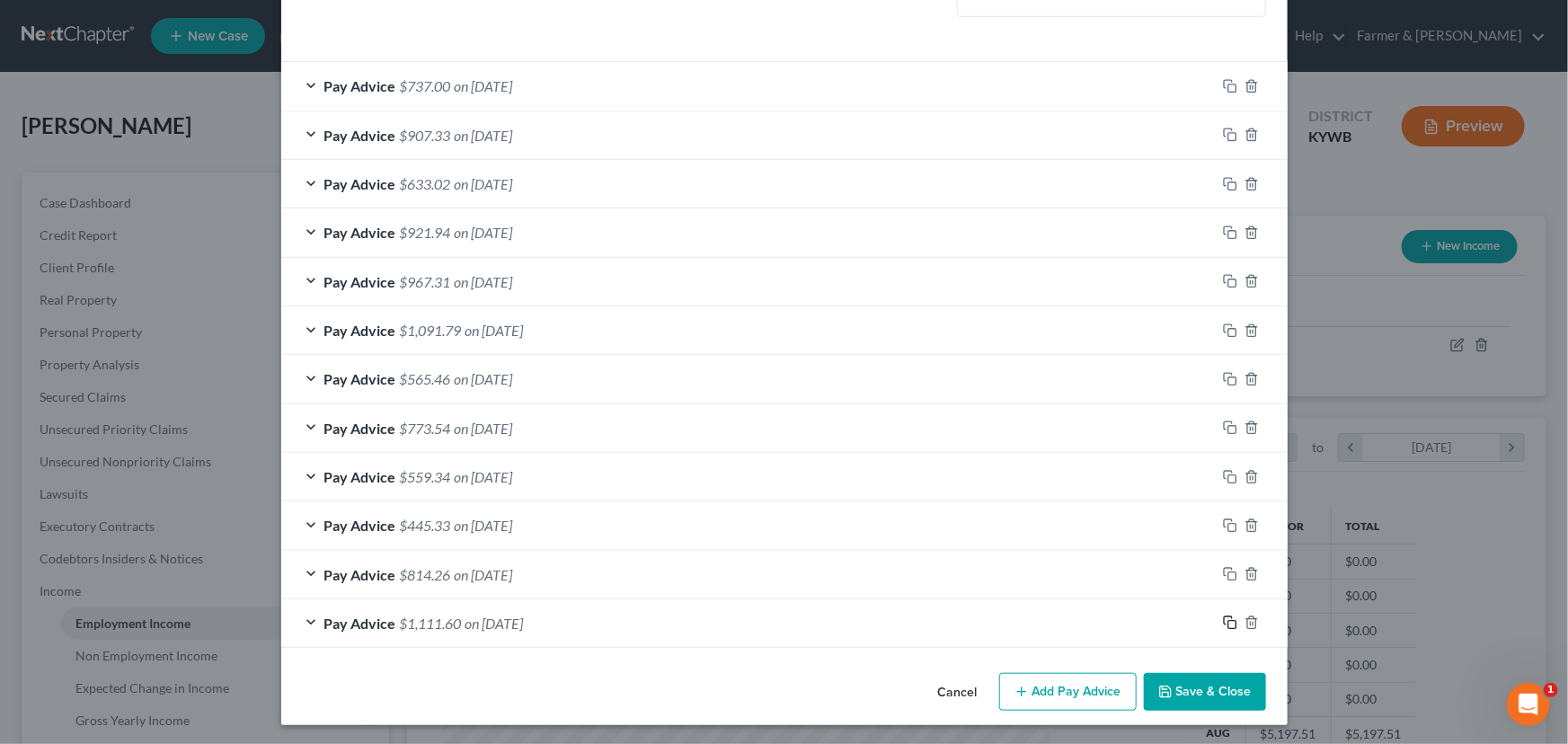
click at [1228, 621] on rect "button" at bounding box center [1232, 625] width 8 height 8
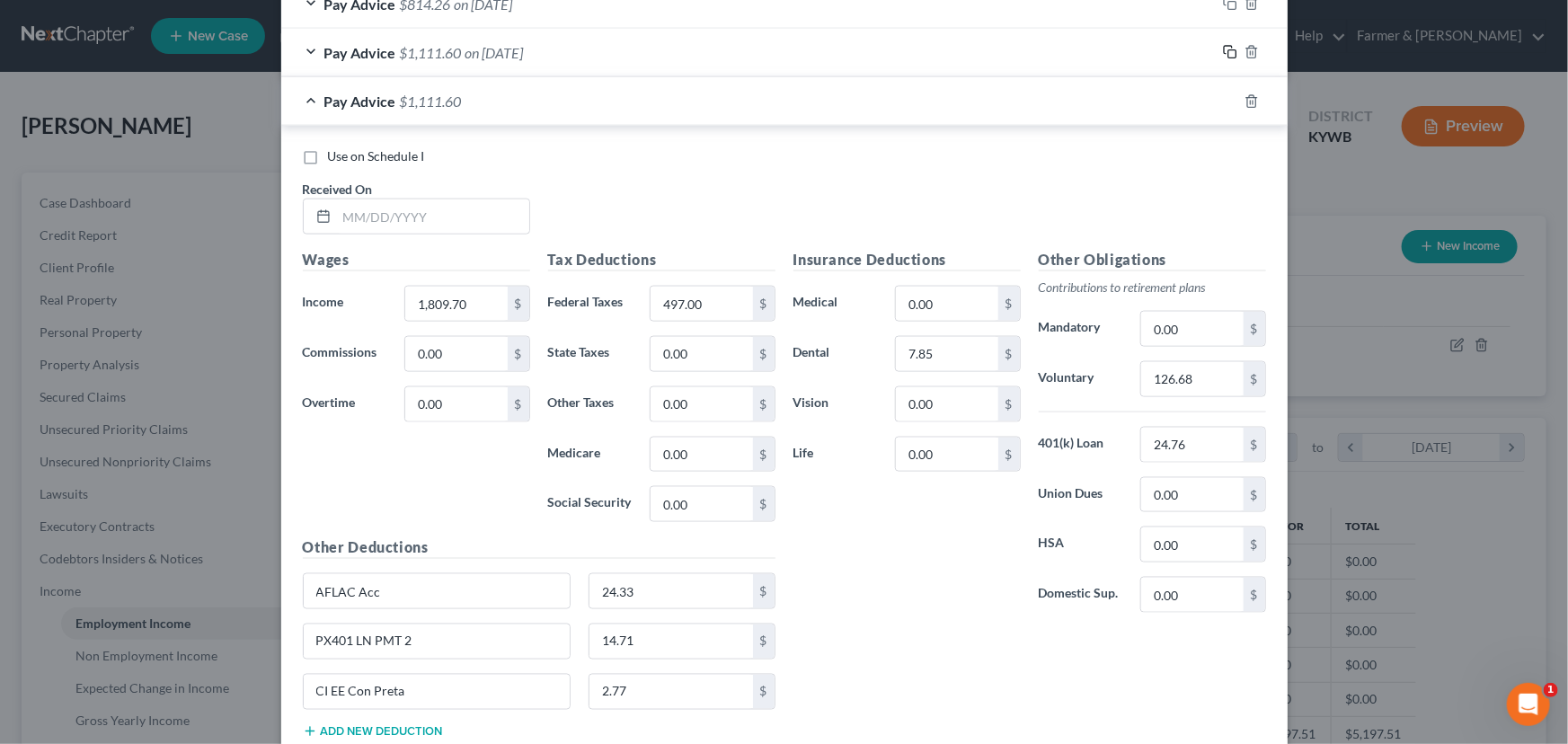
scroll to position [1117, 0]
click at [371, 222] on input "text" at bounding box center [433, 215] width 192 height 34
drag, startPoint x: 607, startPoint y: 215, endPoint x: 517, endPoint y: 297, distance: 121.8
click at [607, 215] on div "Use on Schedule I Received On * [DATE]" at bounding box center [784, 197] width 981 height 101
click at [460, 294] on input "1,809.70" at bounding box center [456, 303] width 101 height 34
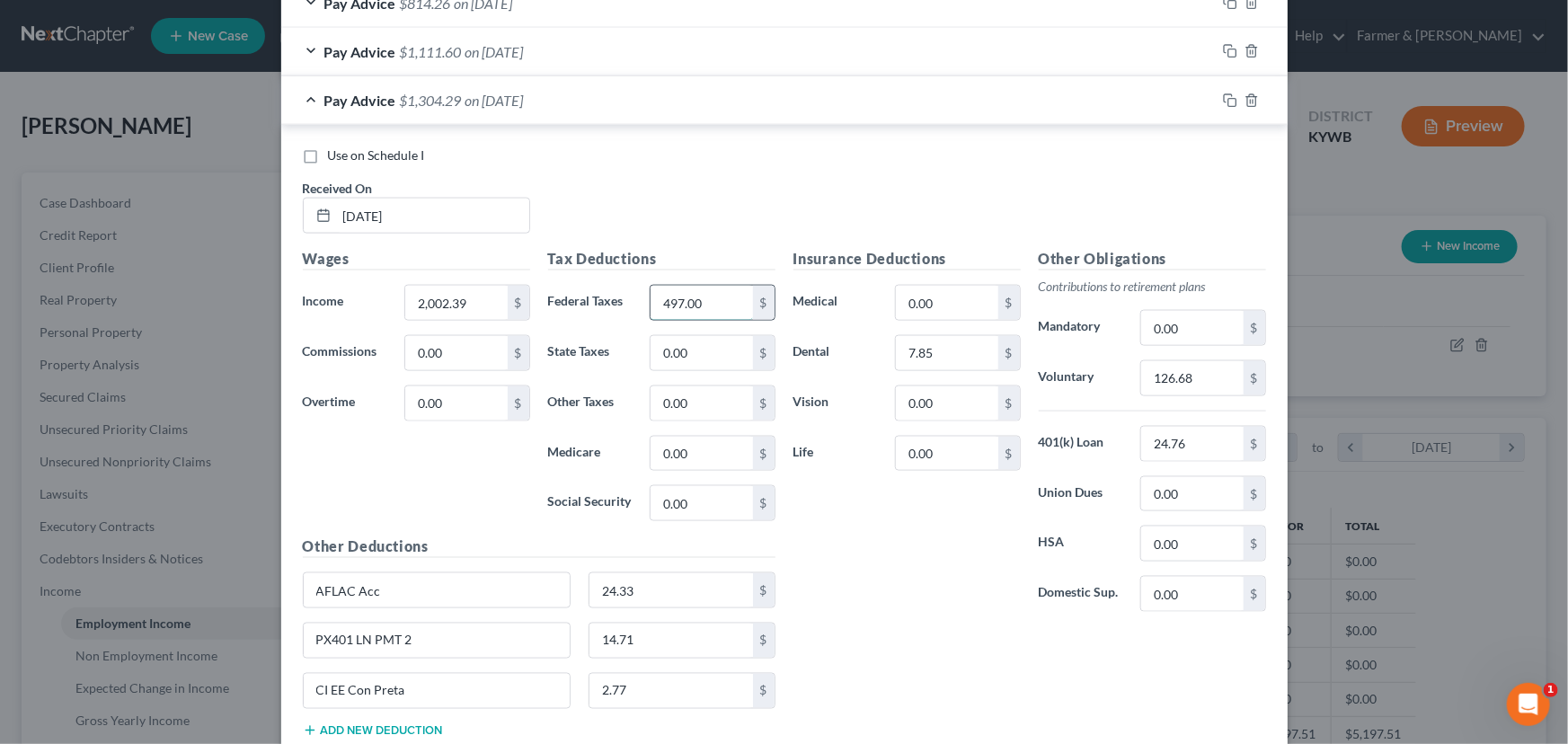
click at [682, 301] on input "497.00" at bounding box center [701, 303] width 101 height 34
click at [682, 194] on div "Use on Schedule I Received On * [DATE]" at bounding box center [784, 197] width 981 height 101
click at [1180, 384] on input "126.68" at bounding box center [1192, 378] width 101 height 34
click at [871, 564] on div "Insurance Deductions Medical 0.00 $ Dental 7.85 $ Vision 0.00 $ Life 0.00 $" at bounding box center [906, 436] width 245 height 378
click at [526, 107] on div "Pay Advice $1,225.61 on [DATE]" at bounding box center [749, 100] width 934 height 48
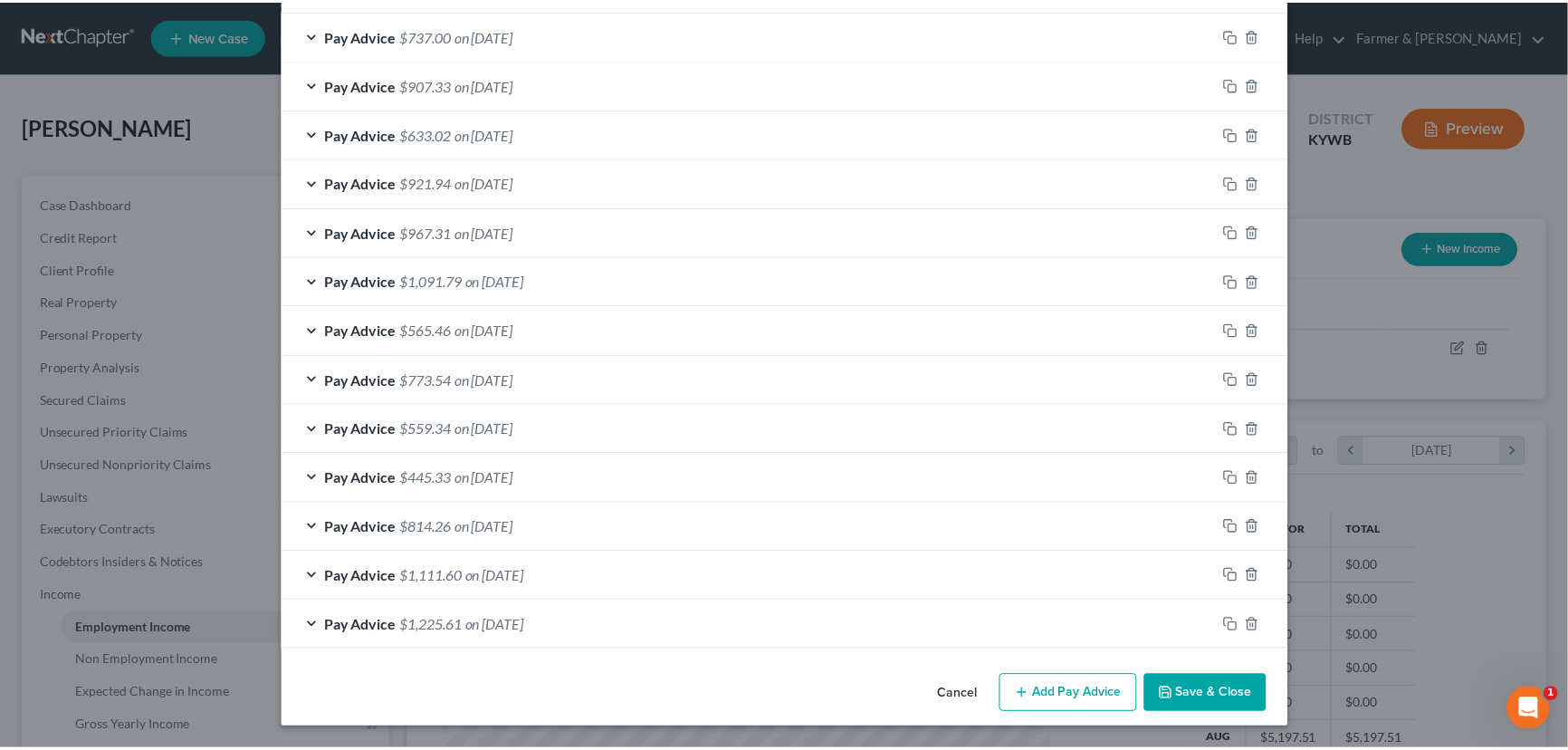
scroll to position [599, 0]
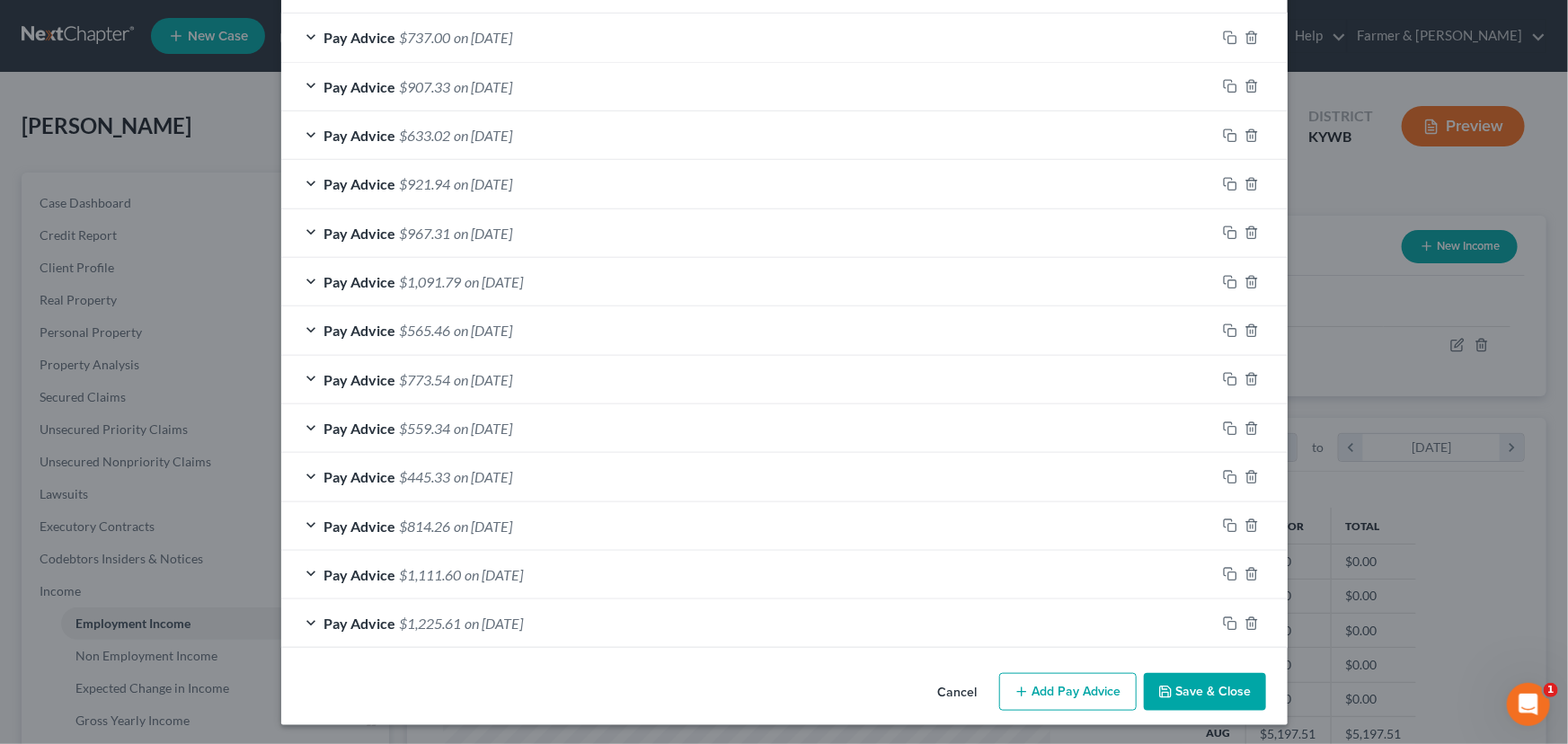
click at [1183, 683] on button "Save & Close" at bounding box center [1204, 692] width 122 height 38
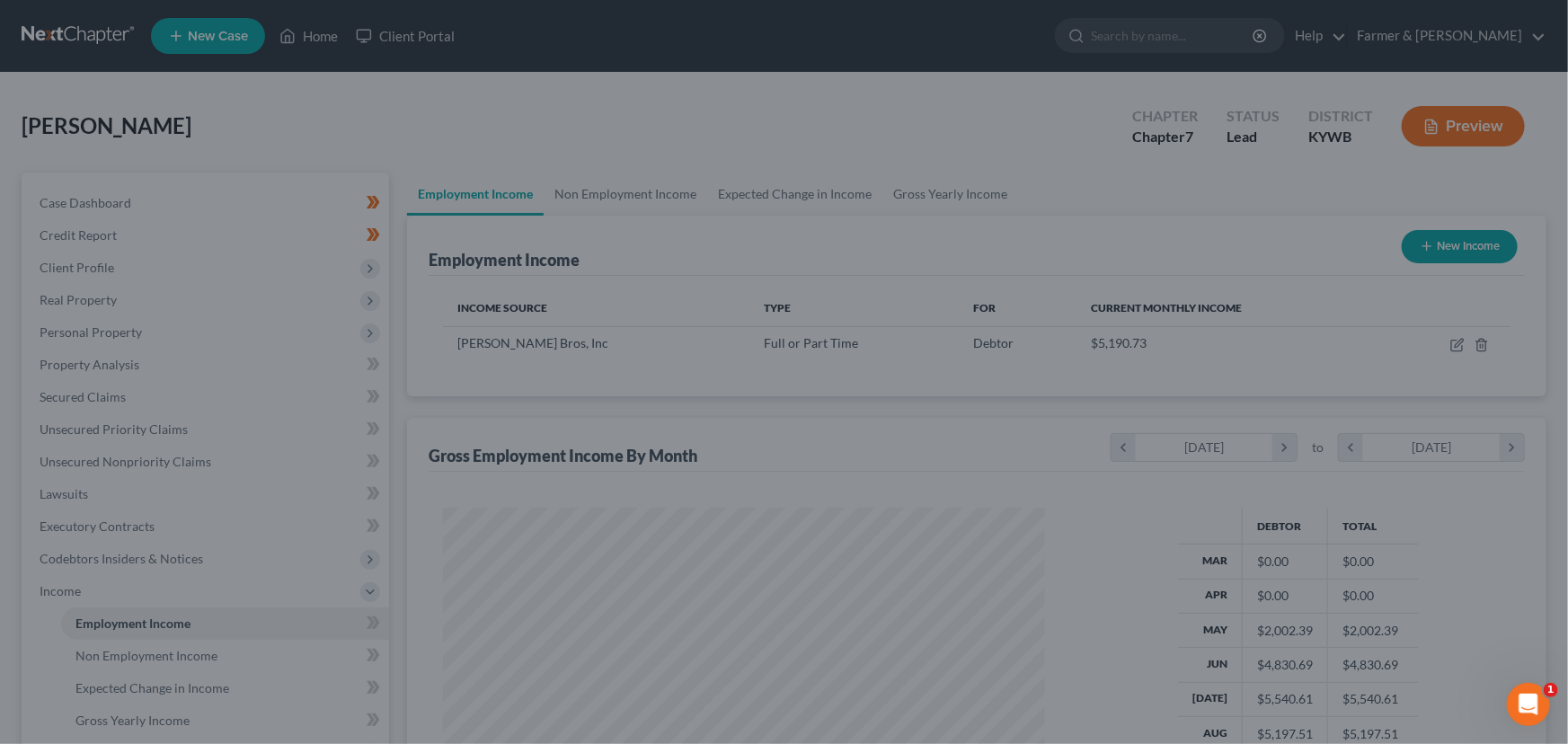
scroll to position [898338, 897820]
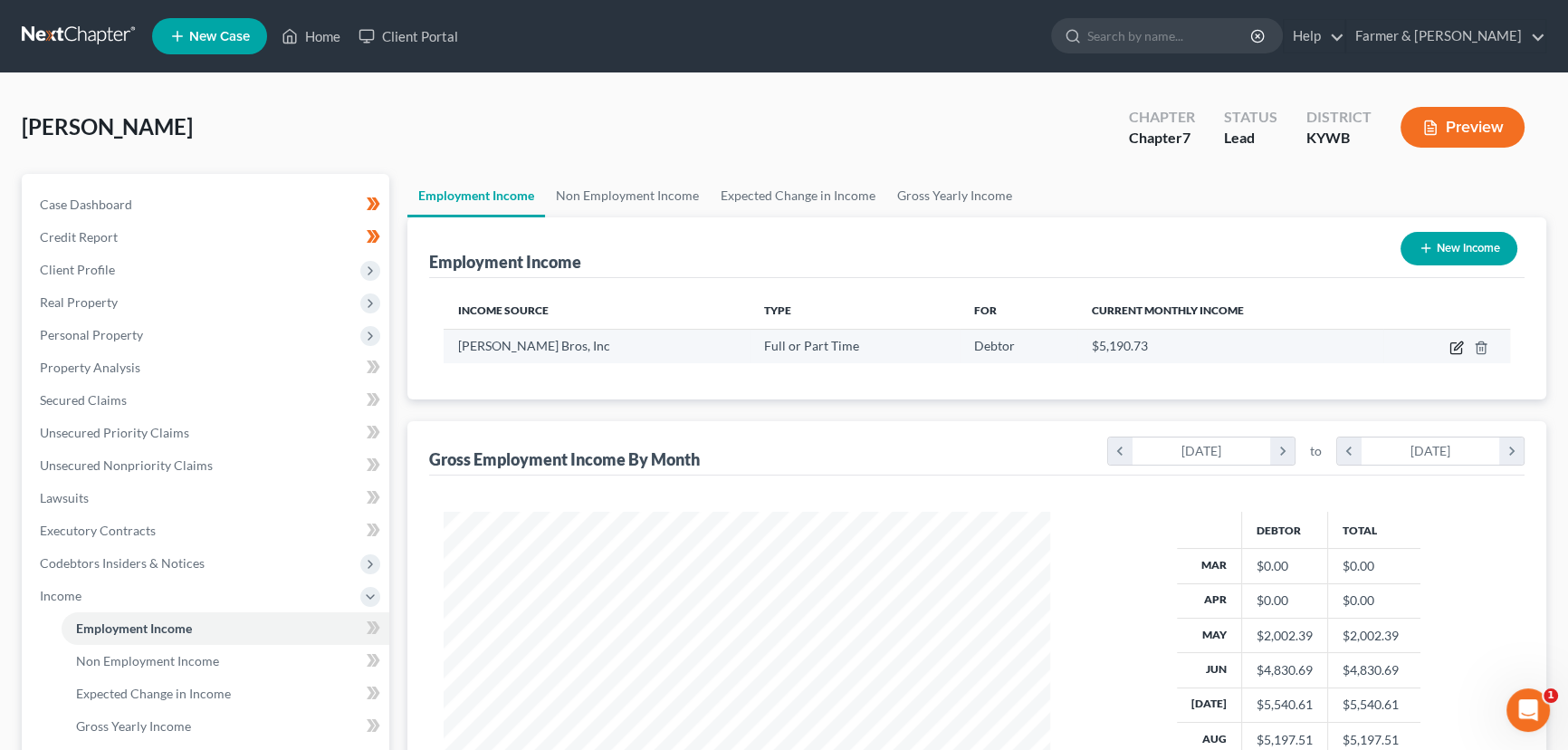
click at [1453, 343] on icon "button" at bounding box center [1455, 348] width 11 height 11
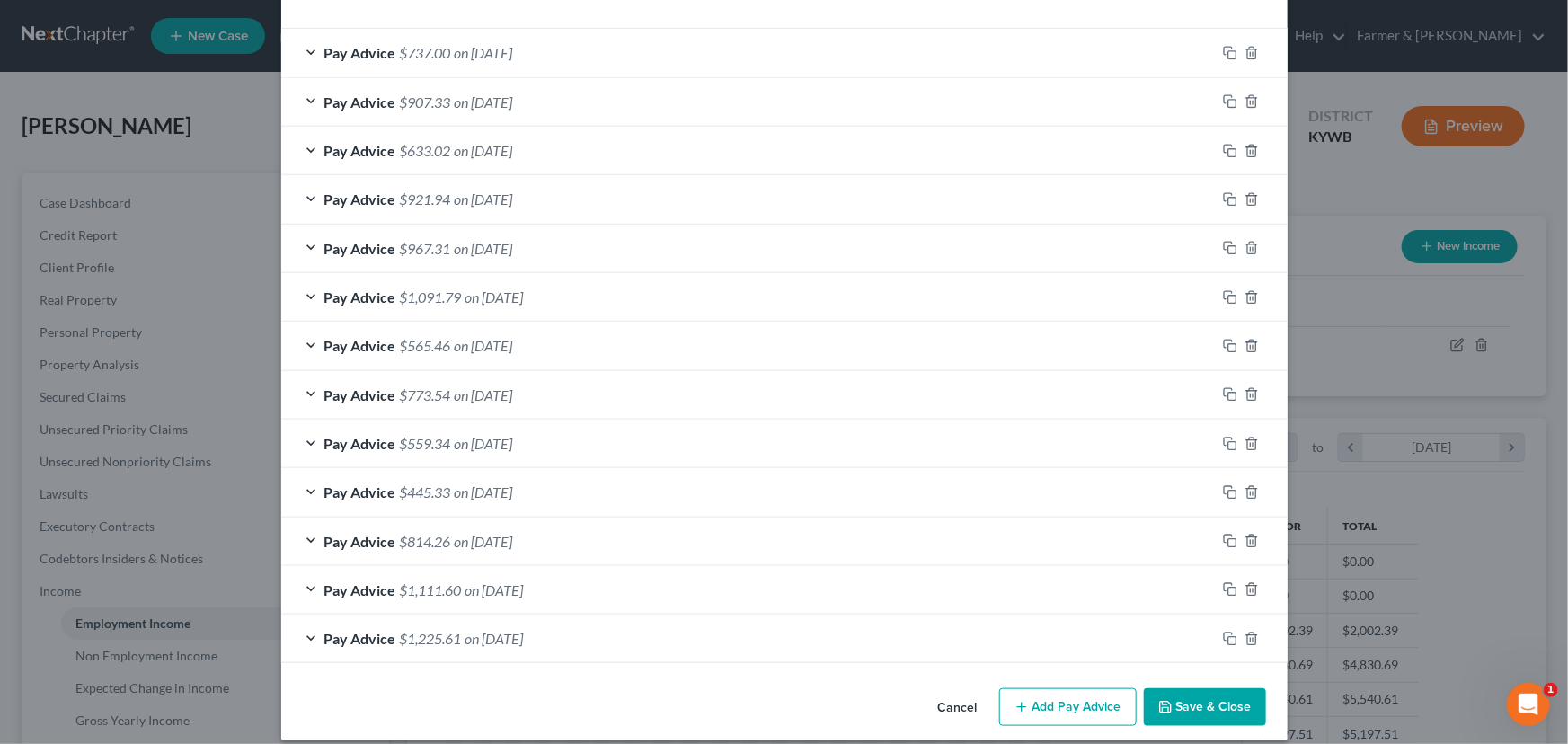
scroll to position [594, 0]
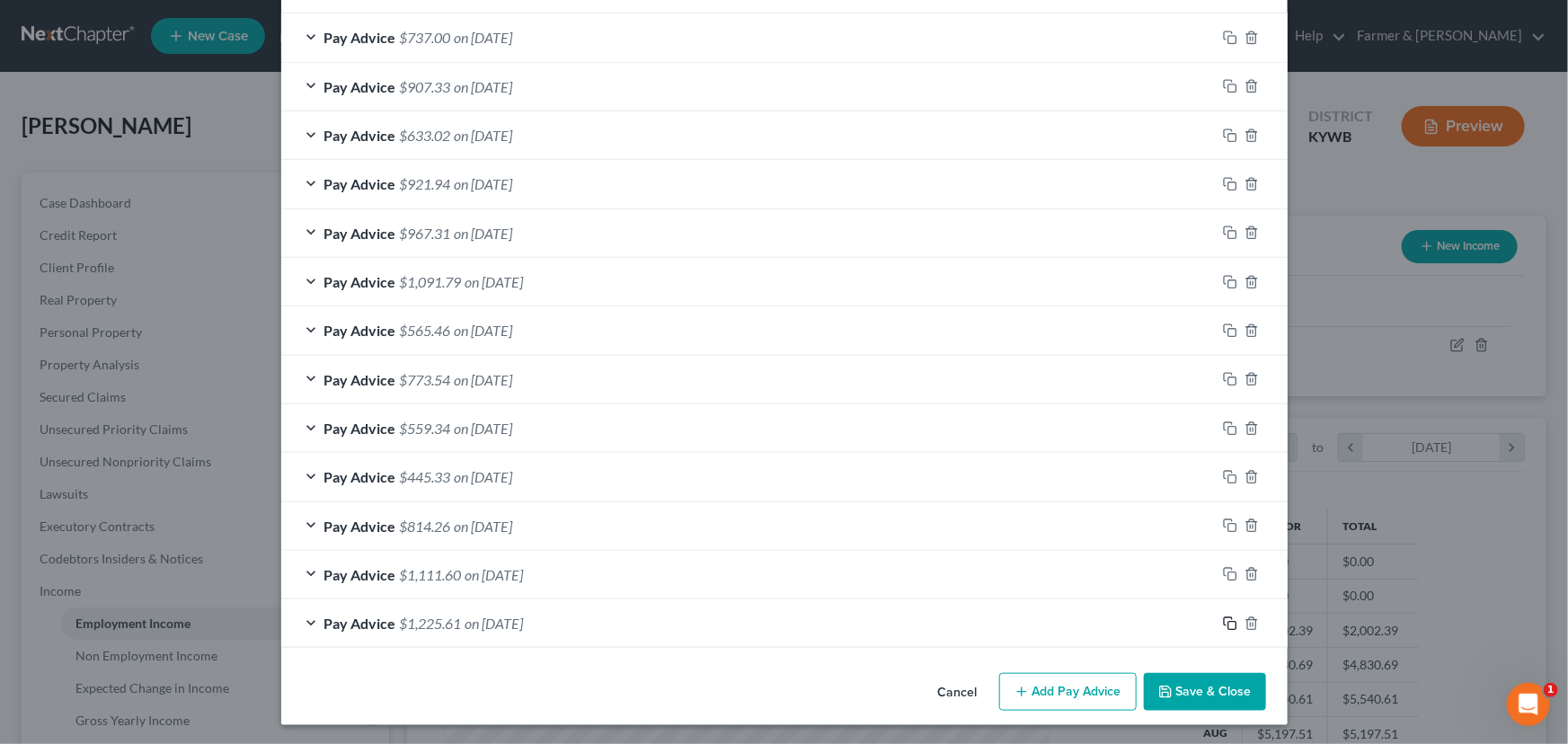
click at [1228, 621] on icon "button" at bounding box center [1230, 623] width 14 height 14
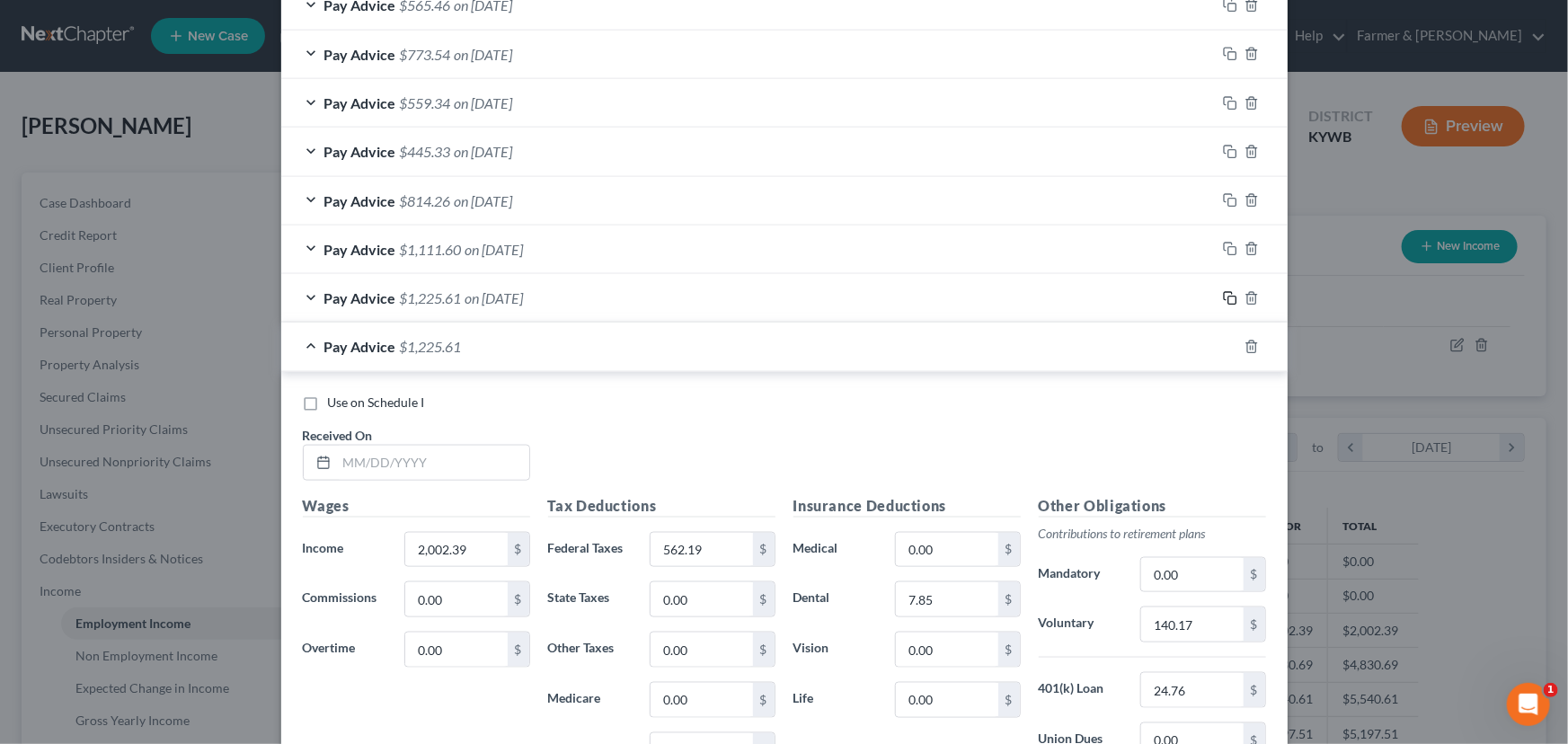
scroll to position [1084, 0]
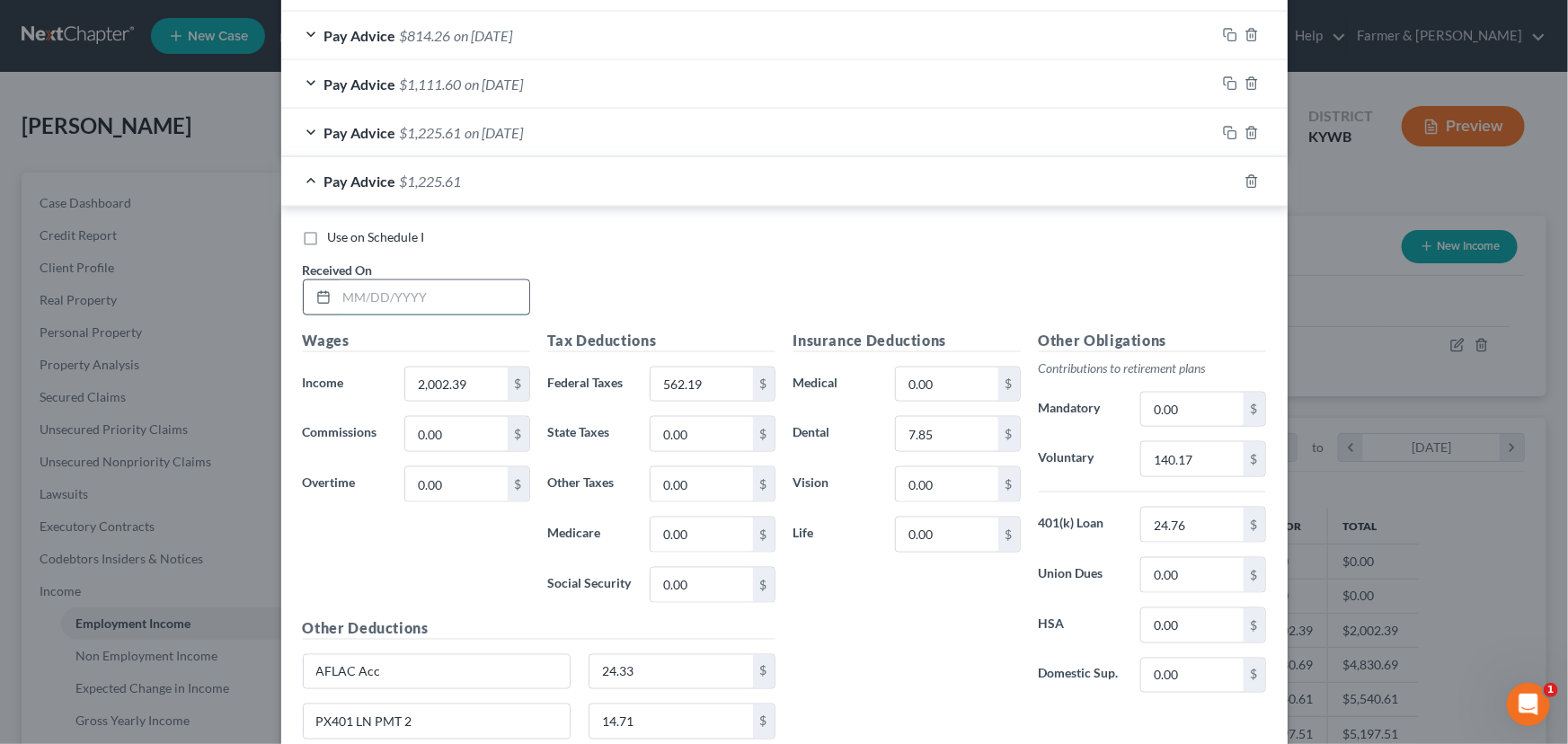
click at [416, 288] on input "text" at bounding box center [433, 298] width 192 height 34
click at [439, 396] on input "2,002.39" at bounding box center [456, 385] width 101 height 34
click at [753, 379] on div "$" at bounding box center [764, 385] width 22 height 34
click at [698, 387] on input "562.19" at bounding box center [701, 385] width 101 height 34
click at [656, 259] on div "Use on Schedule I Received On * [DATE]" at bounding box center [784, 279] width 981 height 101
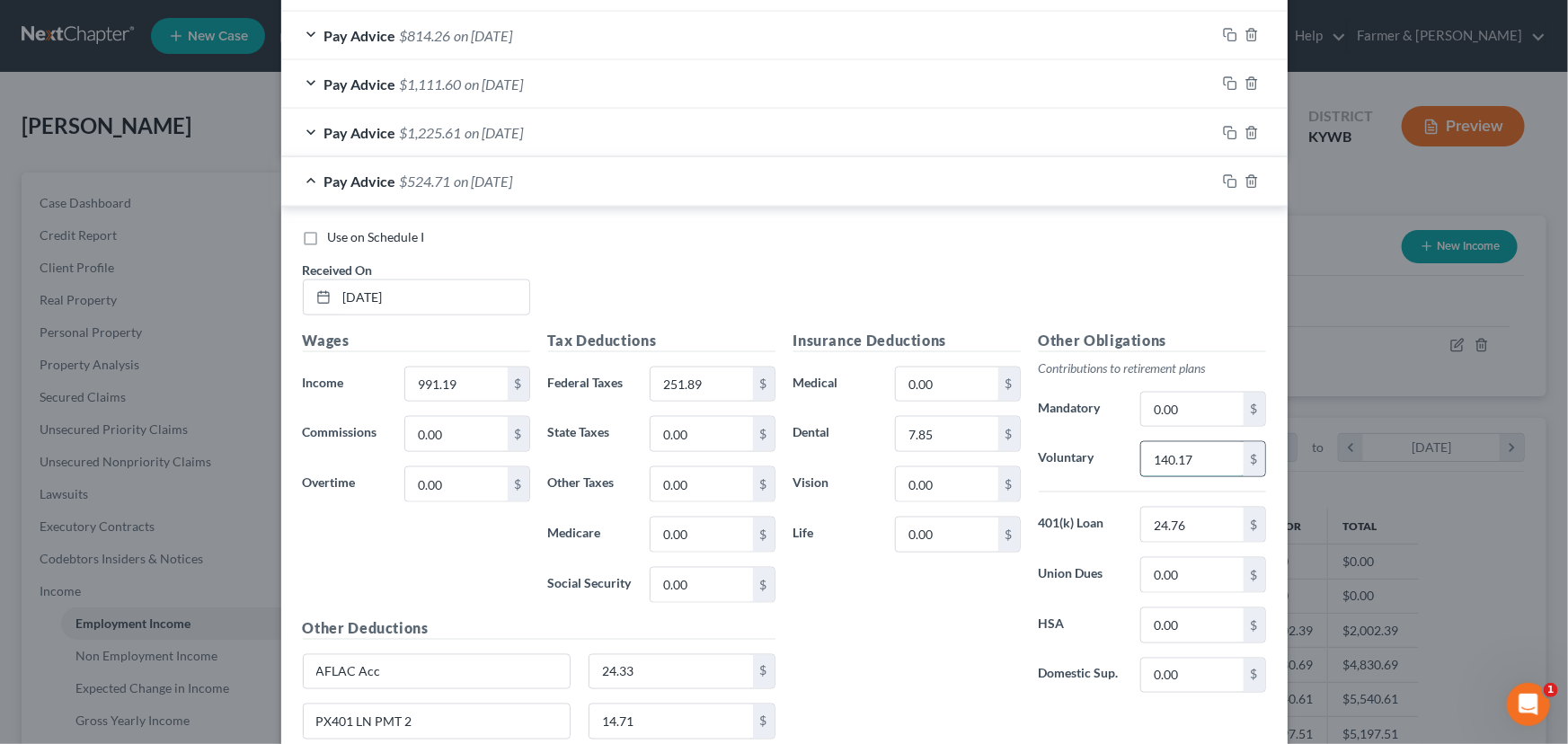
click at [1211, 458] on input "140.17" at bounding box center [1192, 459] width 101 height 34
click at [542, 267] on div "Use on Schedule I Received On * [DATE]" at bounding box center [784, 279] width 981 height 101
click at [504, 186] on span "on [DATE]" at bounding box center [483, 181] width 59 height 17
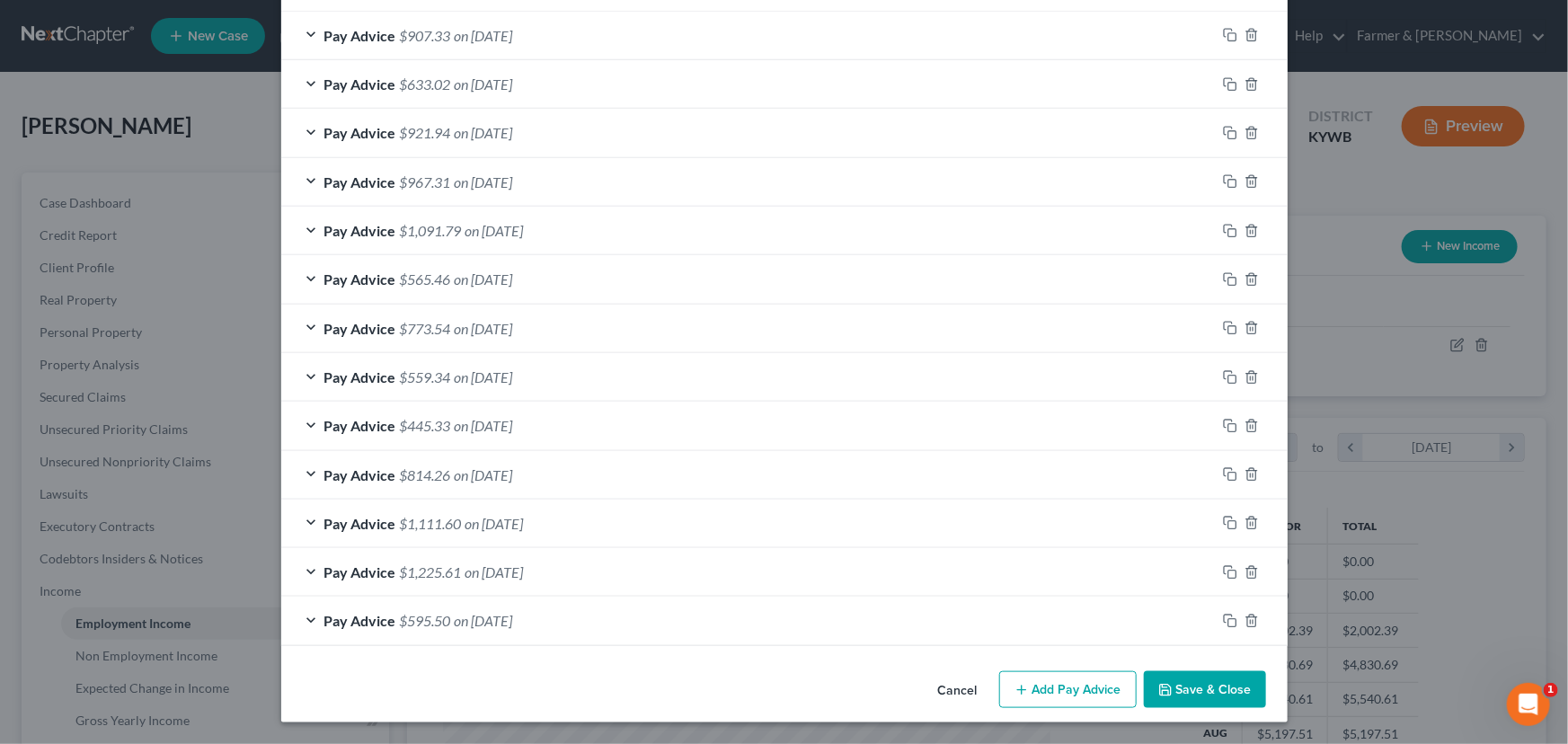
scroll to position [644, 0]
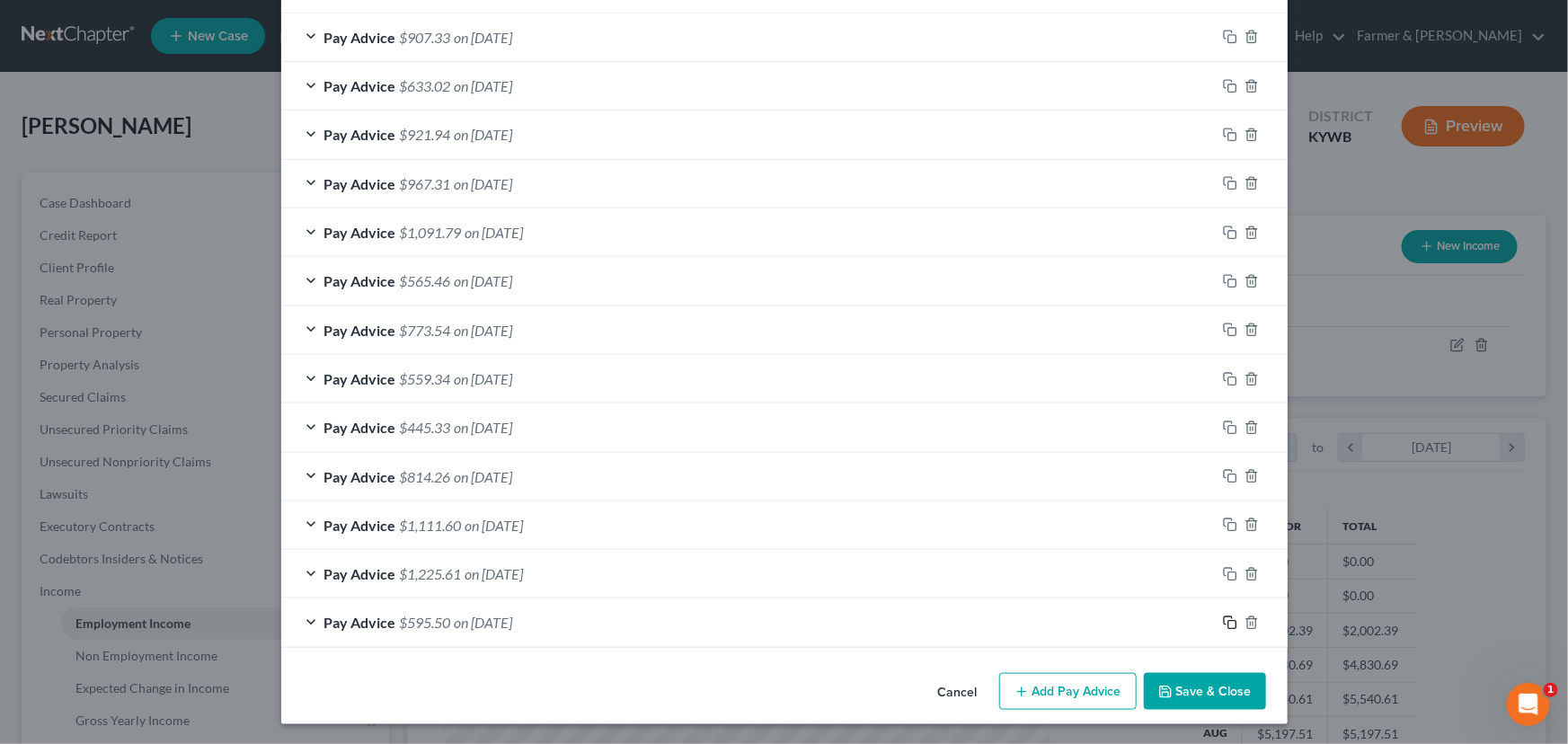
click at [1223, 616] on icon "button" at bounding box center [1230, 623] width 14 height 14
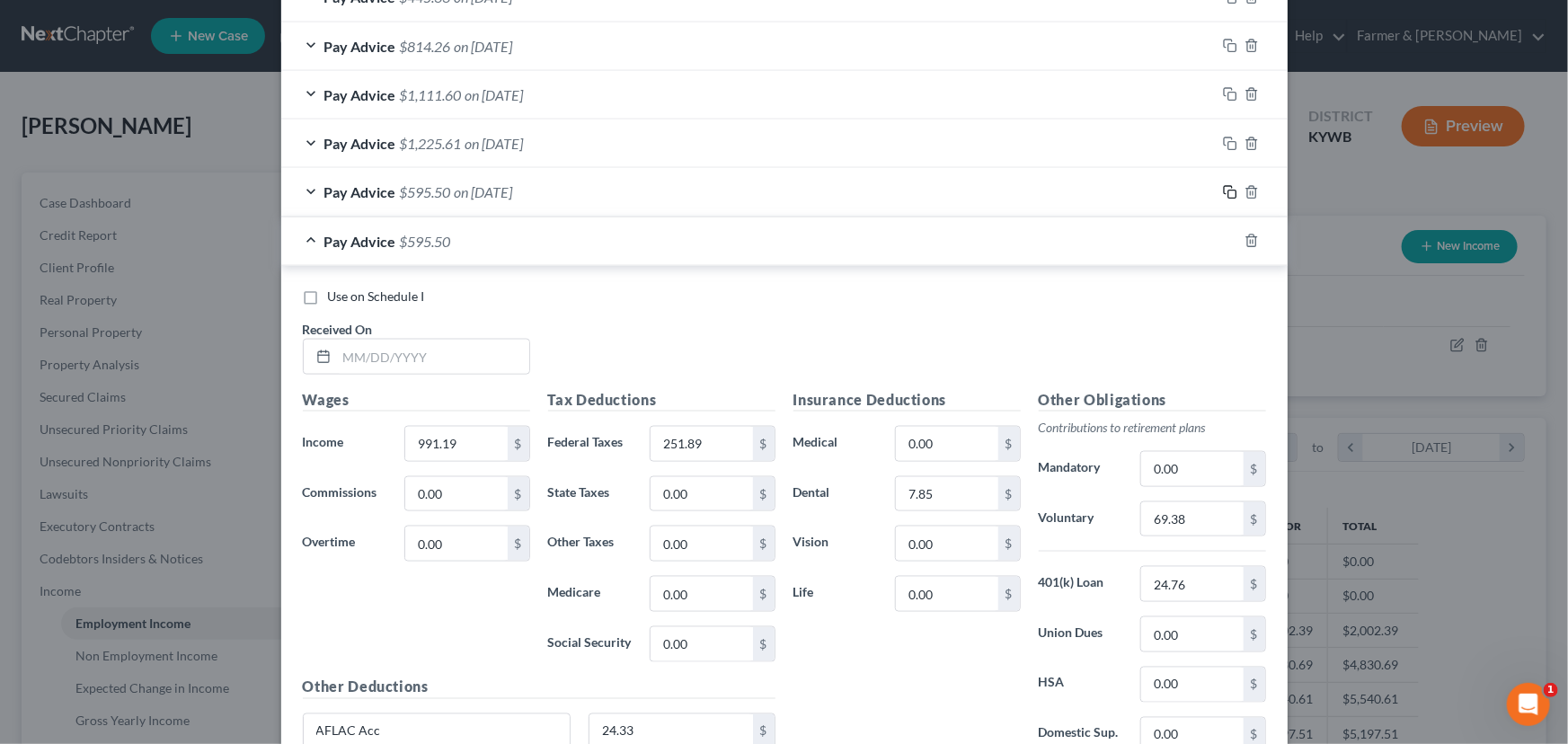
scroll to position [1133, 0]
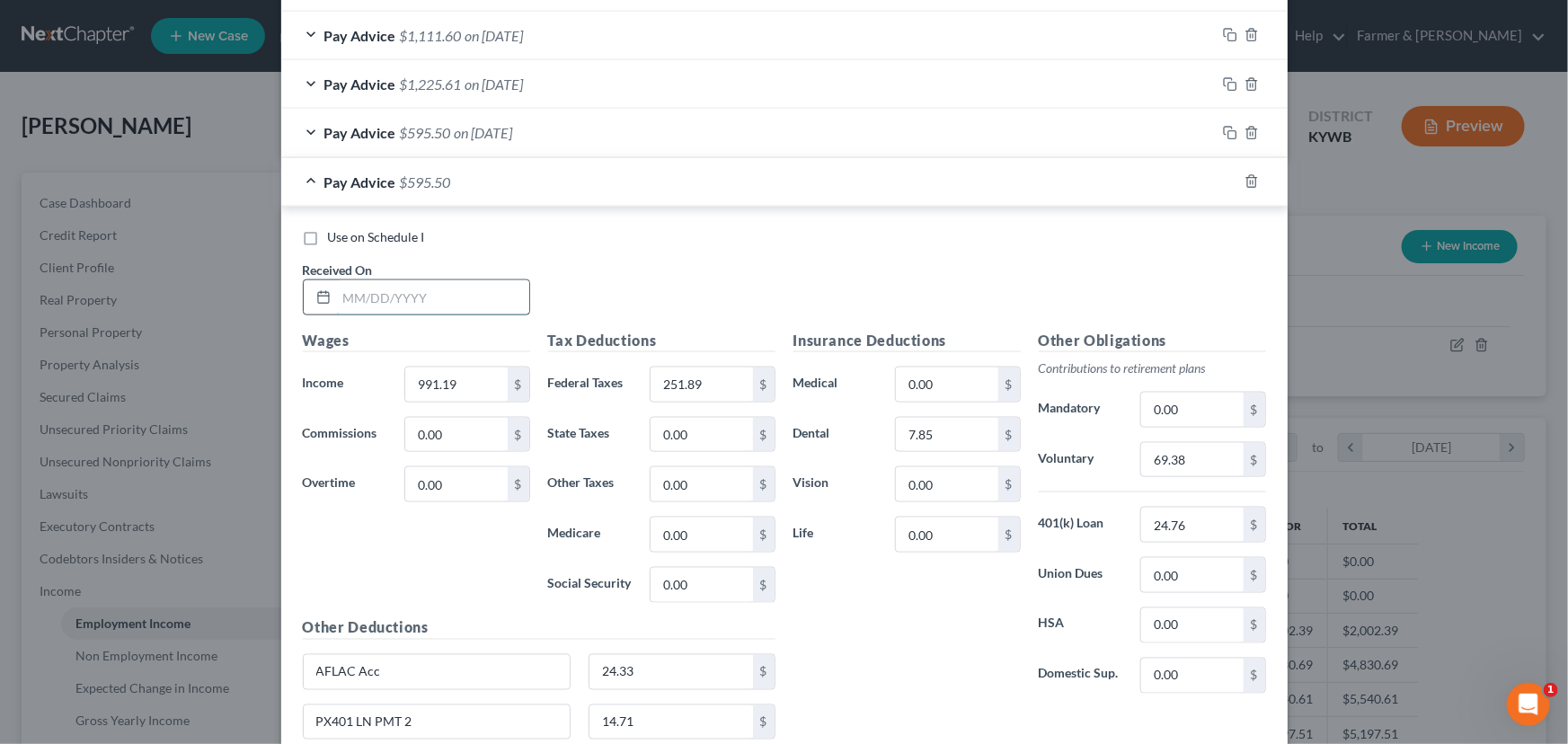
click at [404, 301] on input "text" at bounding box center [433, 298] width 192 height 34
click at [474, 388] on input "991.19" at bounding box center [456, 385] width 101 height 34
click at [585, 286] on div "Use on Schedule I Received On * [DATE]" at bounding box center [784, 279] width 981 height 101
click at [709, 383] on input "251.89" at bounding box center [701, 385] width 101 height 34
click at [1168, 466] on input "69.38" at bounding box center [1192, 460] width 101 height 34
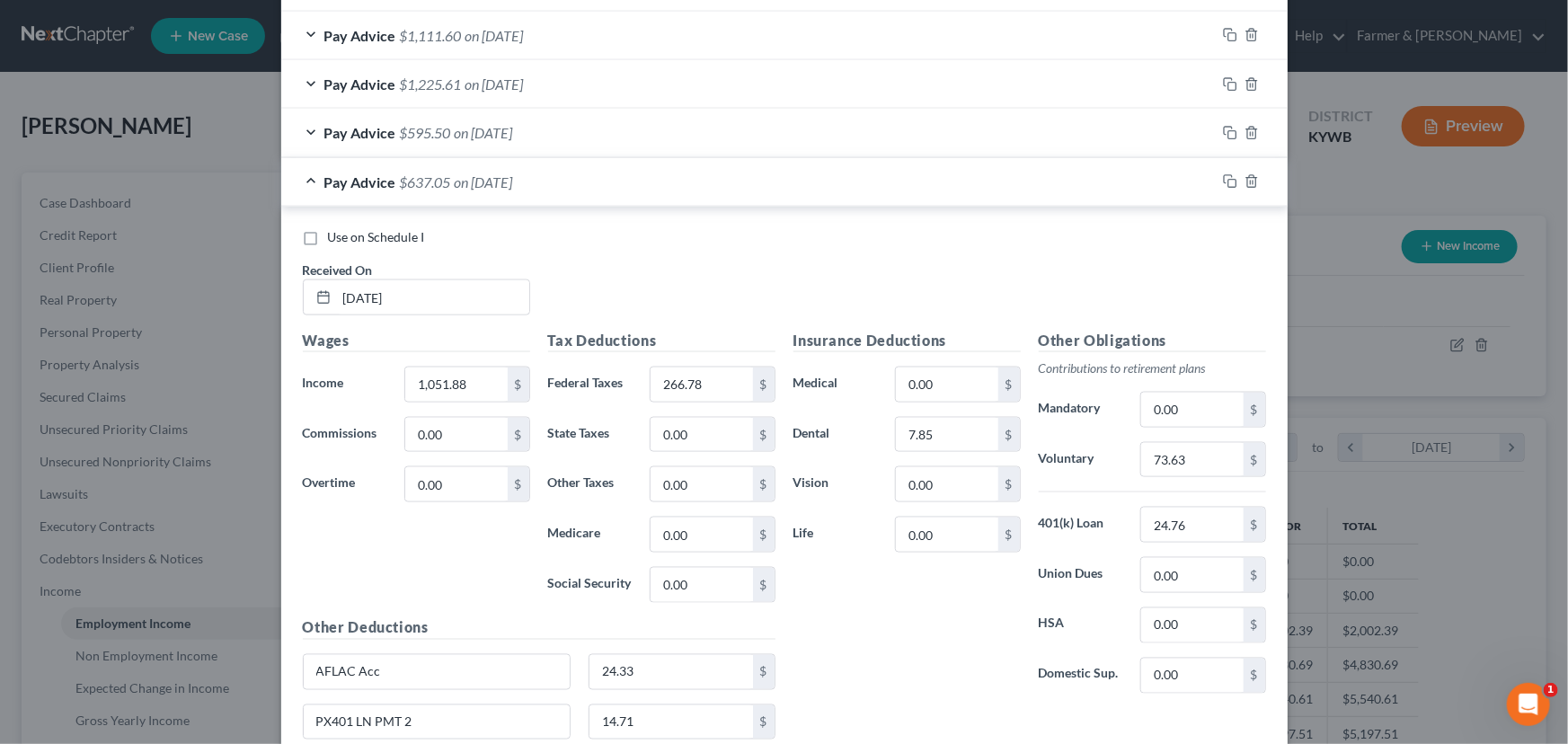
click at [803, 241] on div "Use on Schedule I" at bounding box center [784, 237] width 963 height 18
click at [486, 165] on div "Pay Advice $637.05 on [DATE]" at bounding box center [749, 182] width 934 height 48
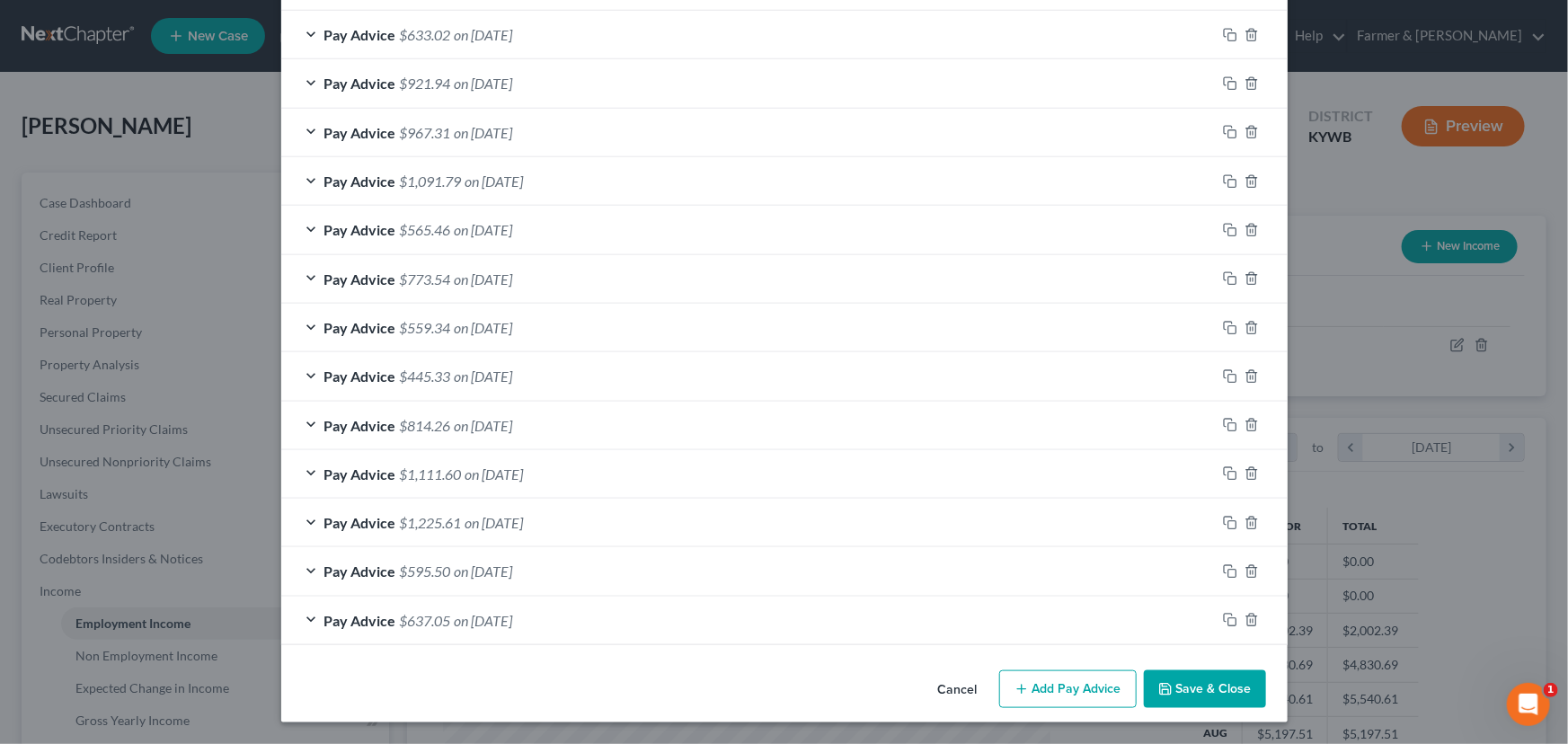
scroll to position [692, 0]
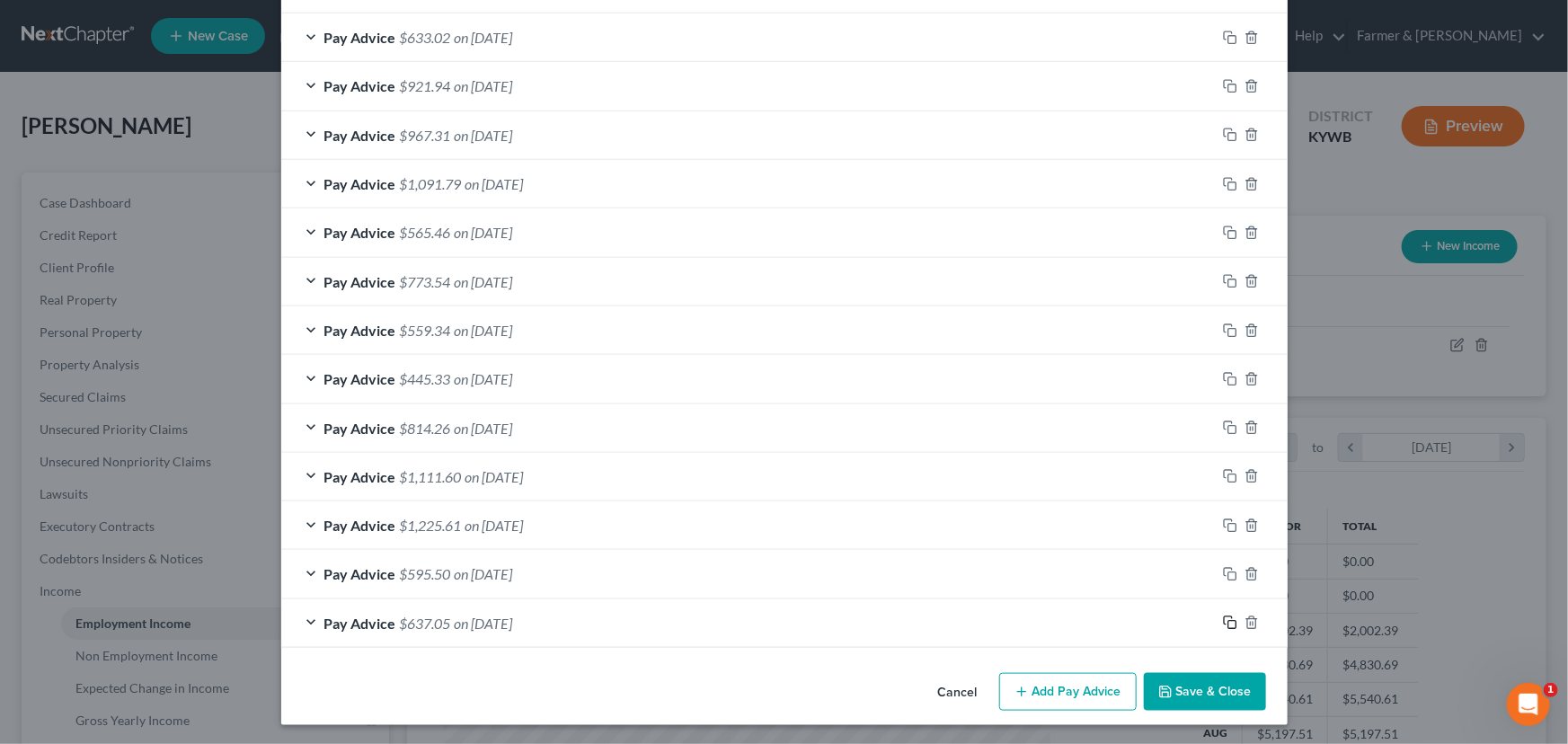
click at [1223, 621] on icon "button" at bounding box center [1230, 623] width 14 height 14
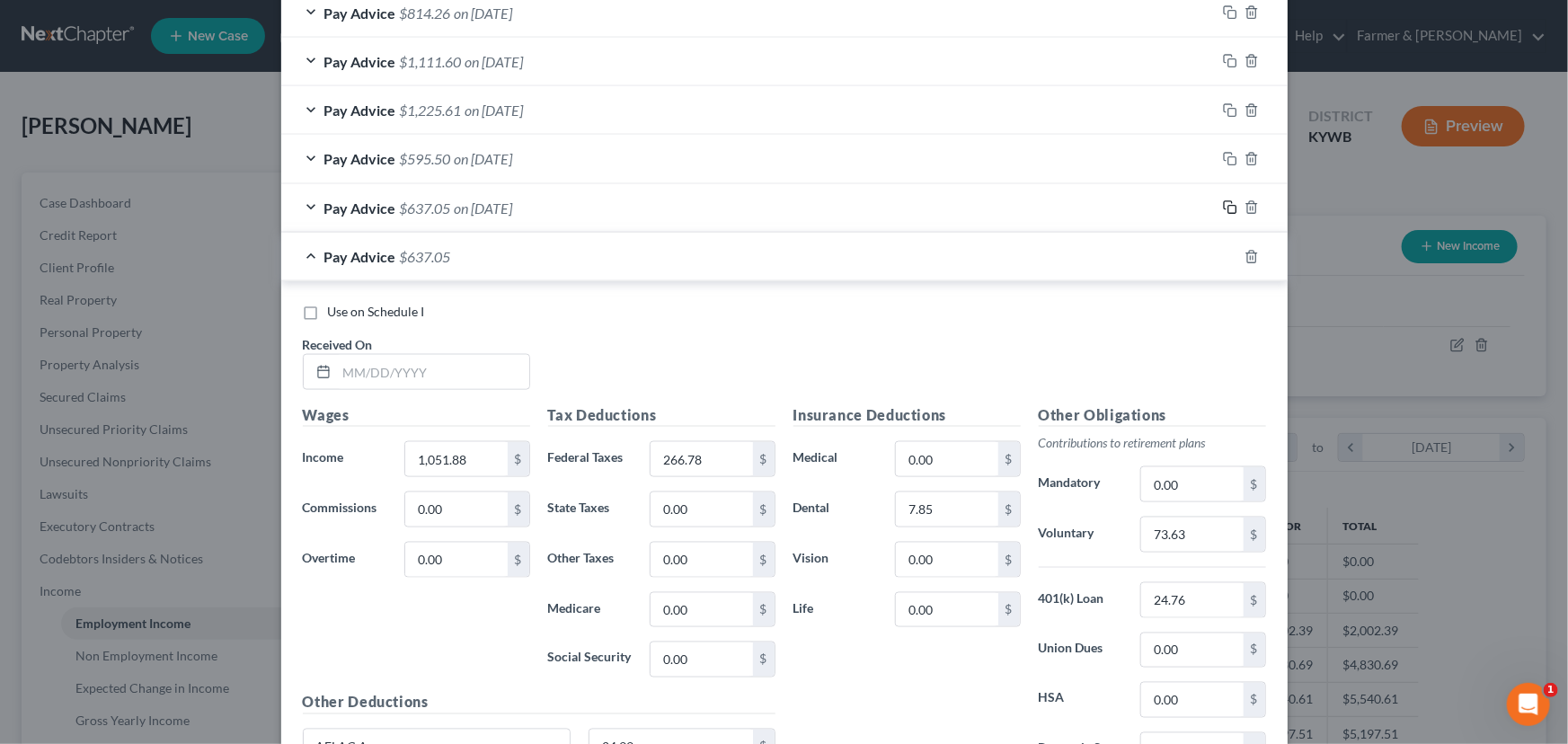
scroll to position [1264, 0]
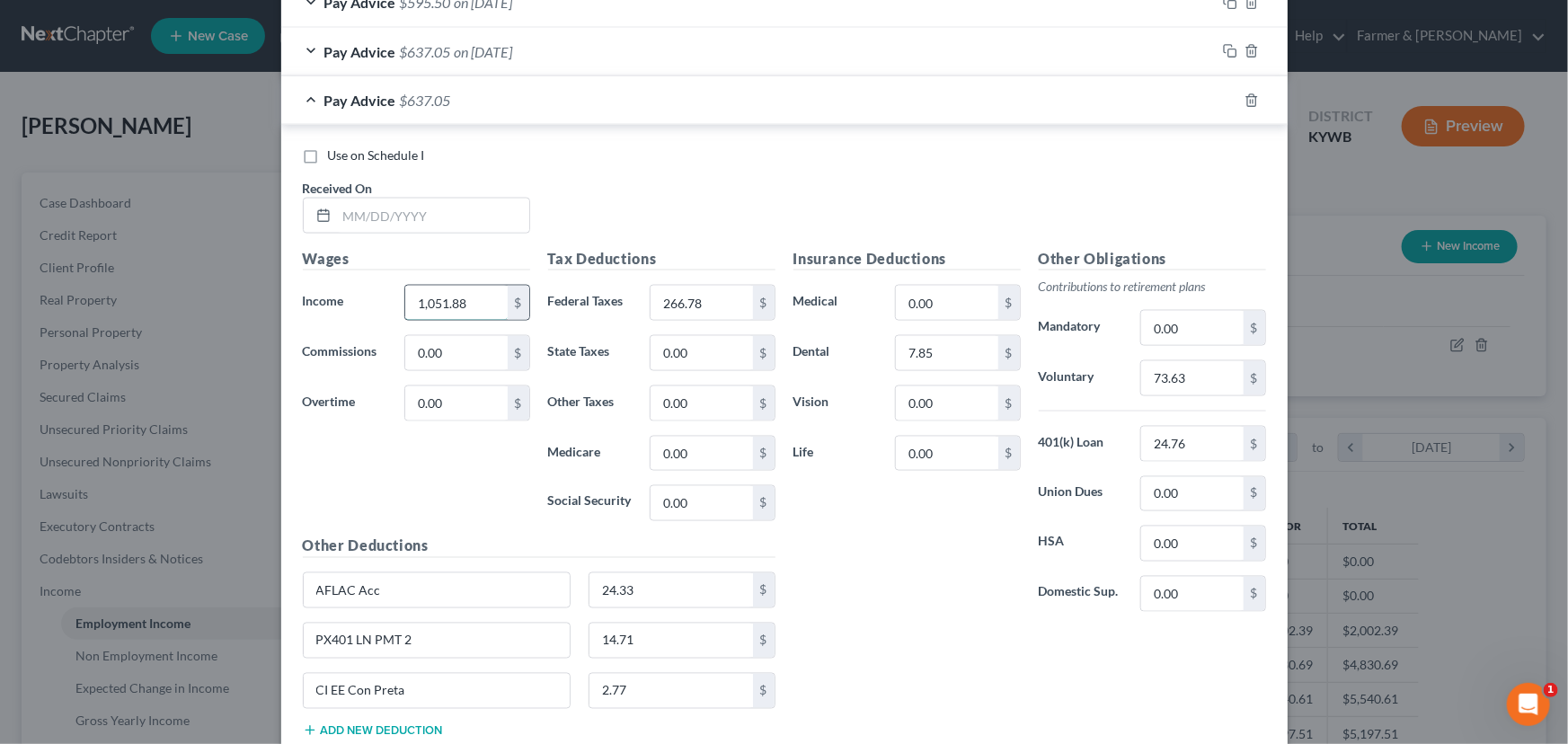
click at [476, 310] on input "1,051.88" at bounding box center [456, 303] width 101 height 34
click at [699, 289] on input "266.78" at bounding box center [701, 303] width 101 height 34
click at [444, 217] on input "text" at bounding box center [433, 215] width 192 height 34
click at [451, 300] on input "text" at bounding box center [456, 303] width 101 height 34
click at [478, 301] on input "733.94" at bounding box center [456, 303] width 101 height 34
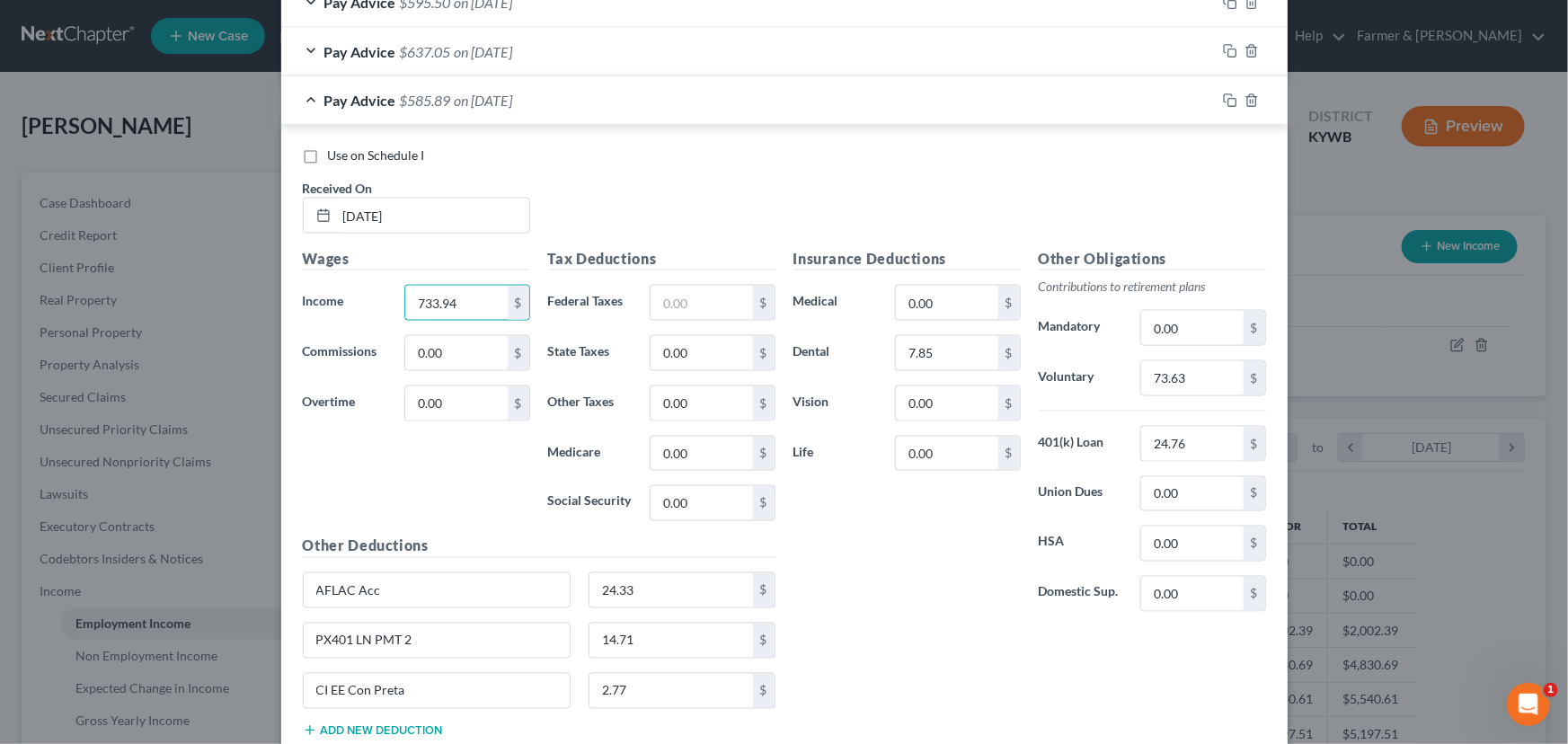
drag, startPoint x: 478, startPoint y: 301, endPoint x: 335, endPoint y: 316, distance: 143.8
click at [335, 316] on div "Income * 733.94 $" at bounding box center [416, 303] width 245 height 36
click at [701, 307] on input "text" at bounding box center [701, 303] width 101 height 34
click at [749, 204] on div "Use on Schedule I Received On * [DATE]" at bounding box center [784, 197] width 981 height 101
click at [1183, 361] on input "73.63" at bounding box center [1192, 378] width 101 height 34
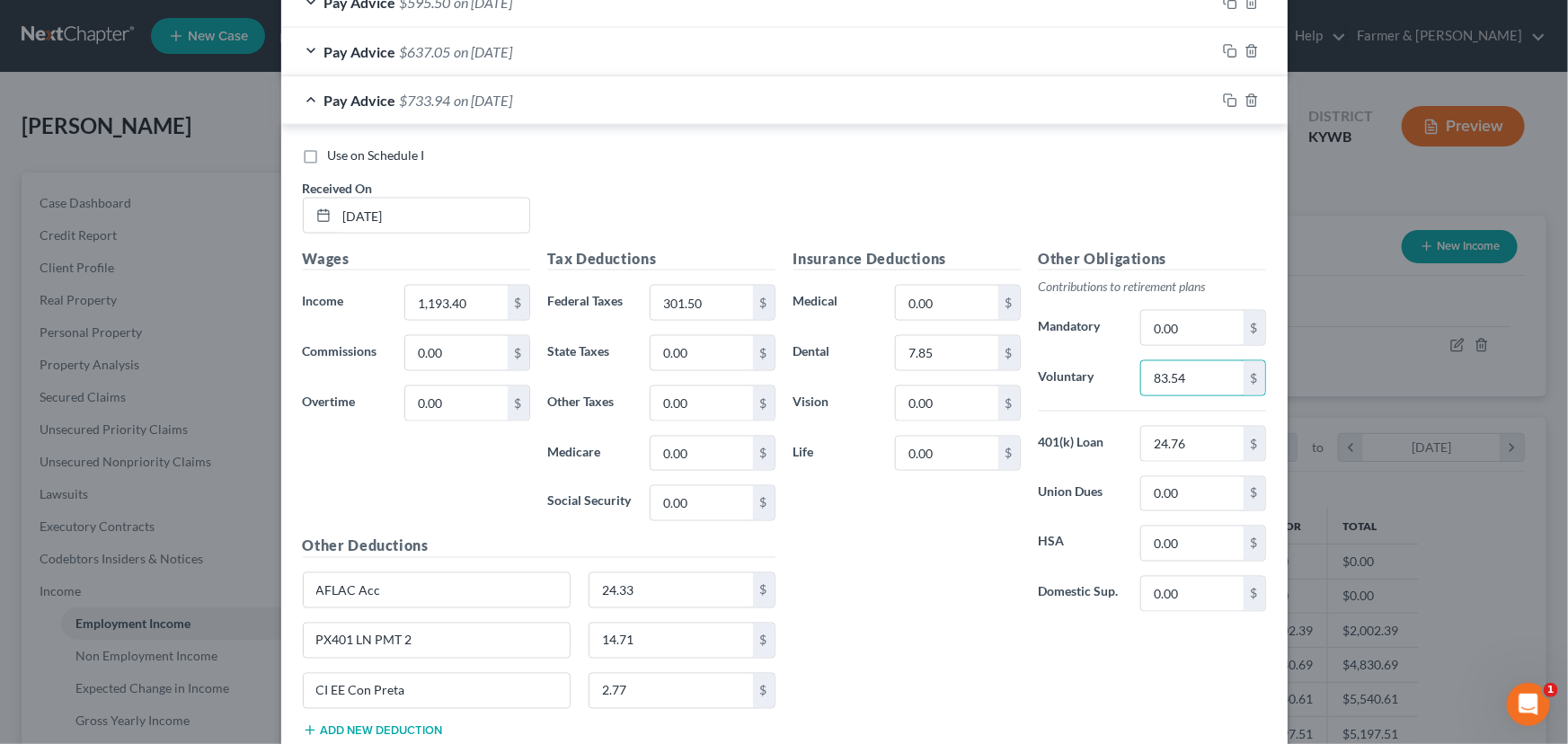
click at [871, 234] on div "Use on Schedule I Received On * [DATE]" at bounding box center [784, 197] width 981 height 101
click at [423, 114] on div "Pay Advice $733.94 on [DATE]" at bounding box center [749, 100] width 934 height 48
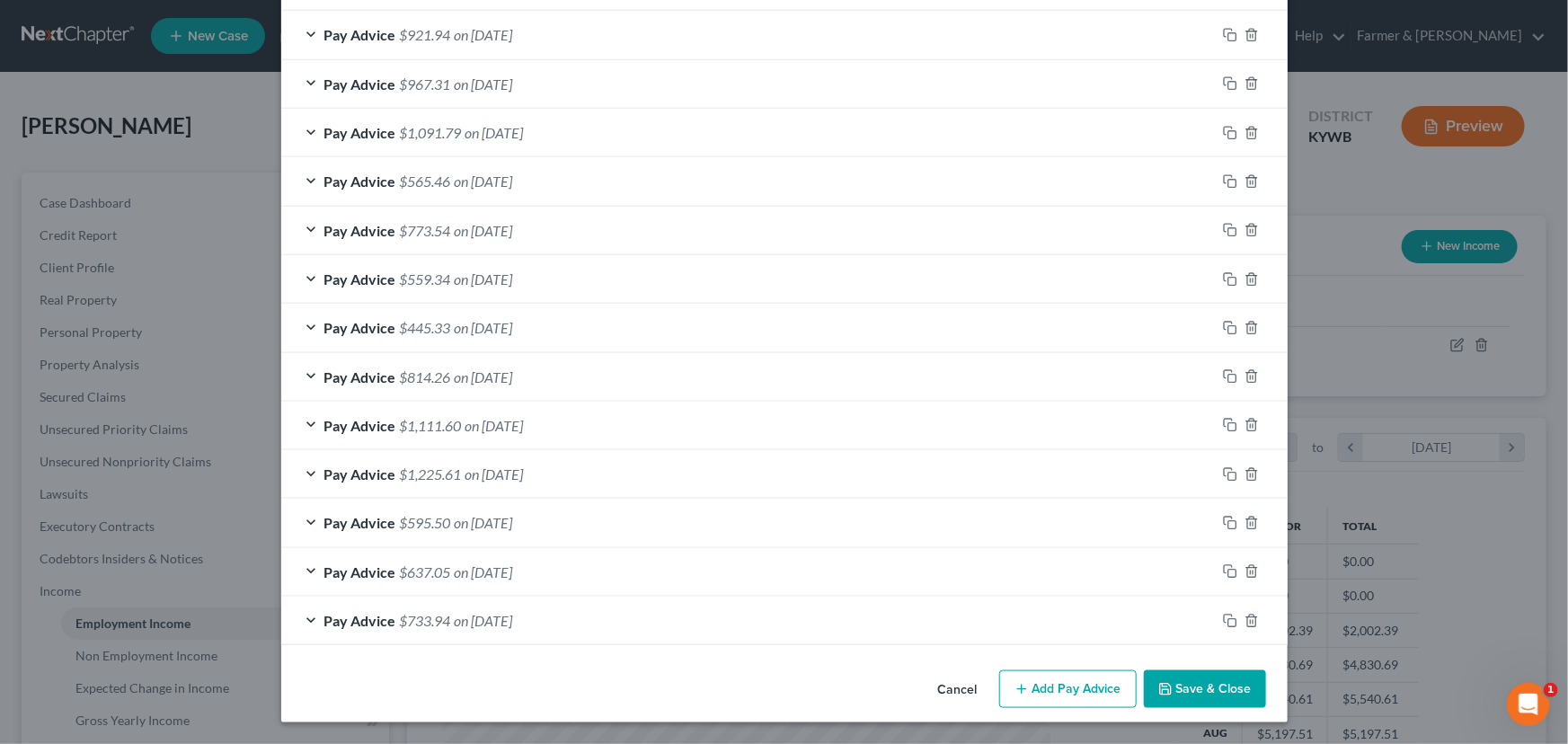
scroll to position [740, 0]
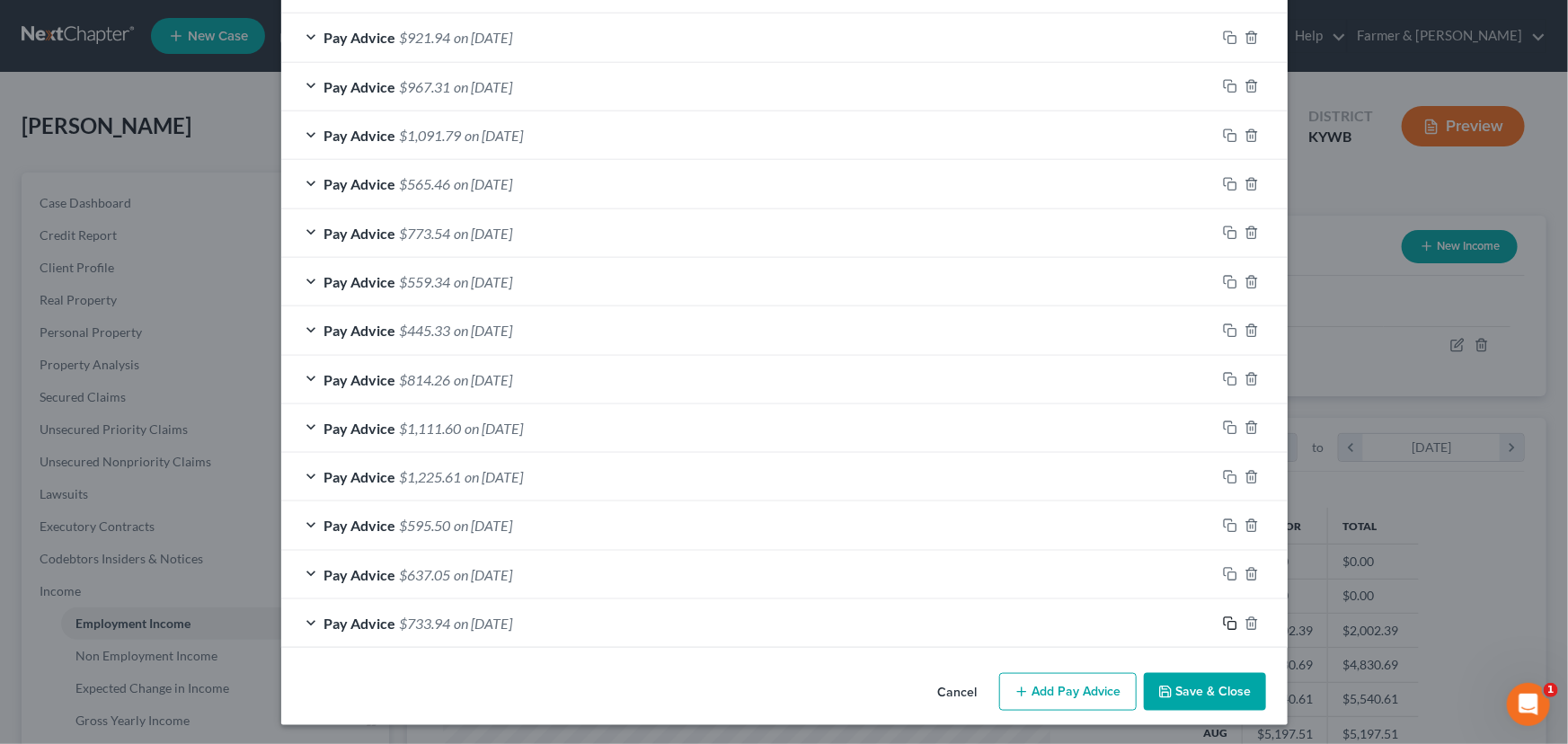
click at [1225, 625] on icon "button" at bounding box center [1230, 623] width 14 height 14
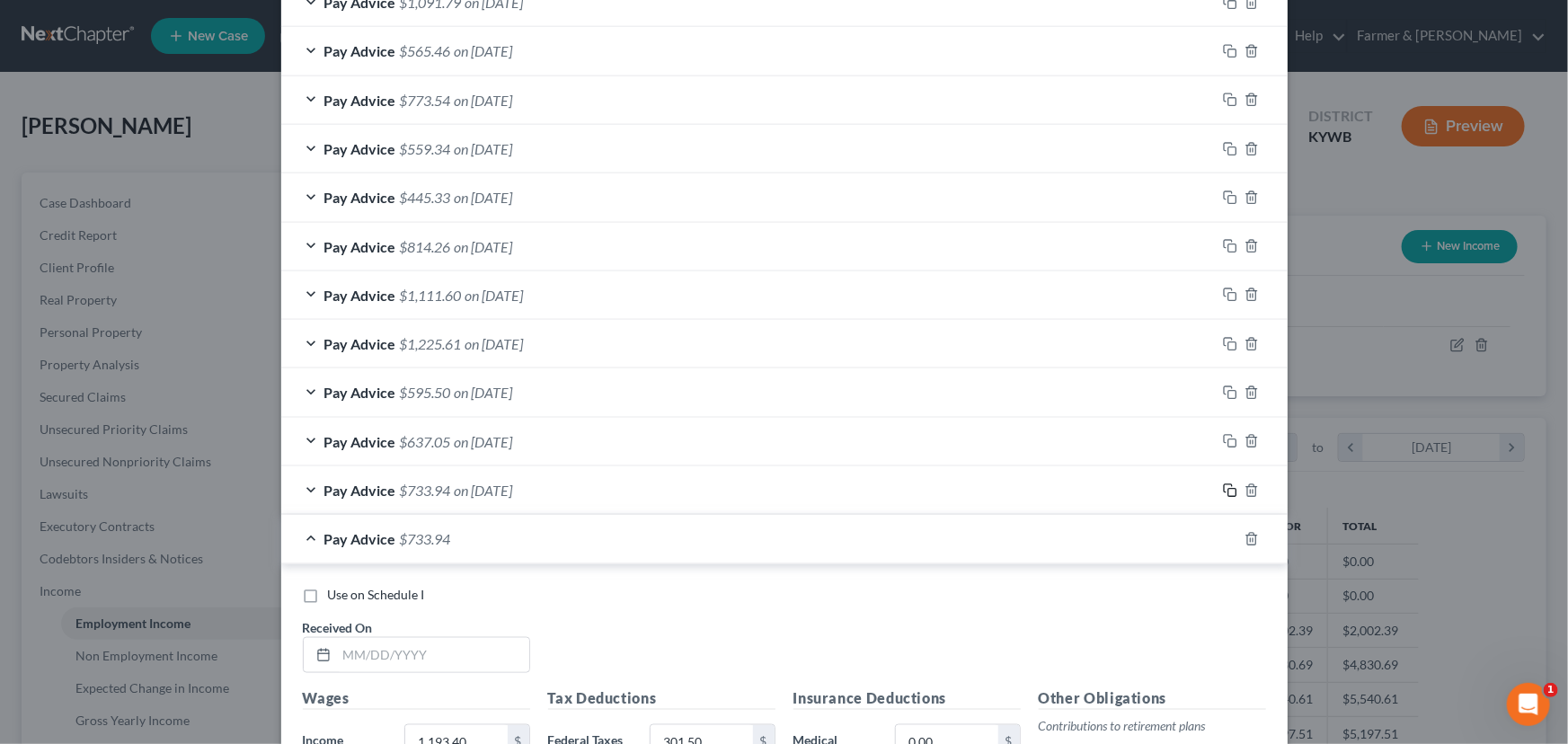
scroll to position [1150, 0]
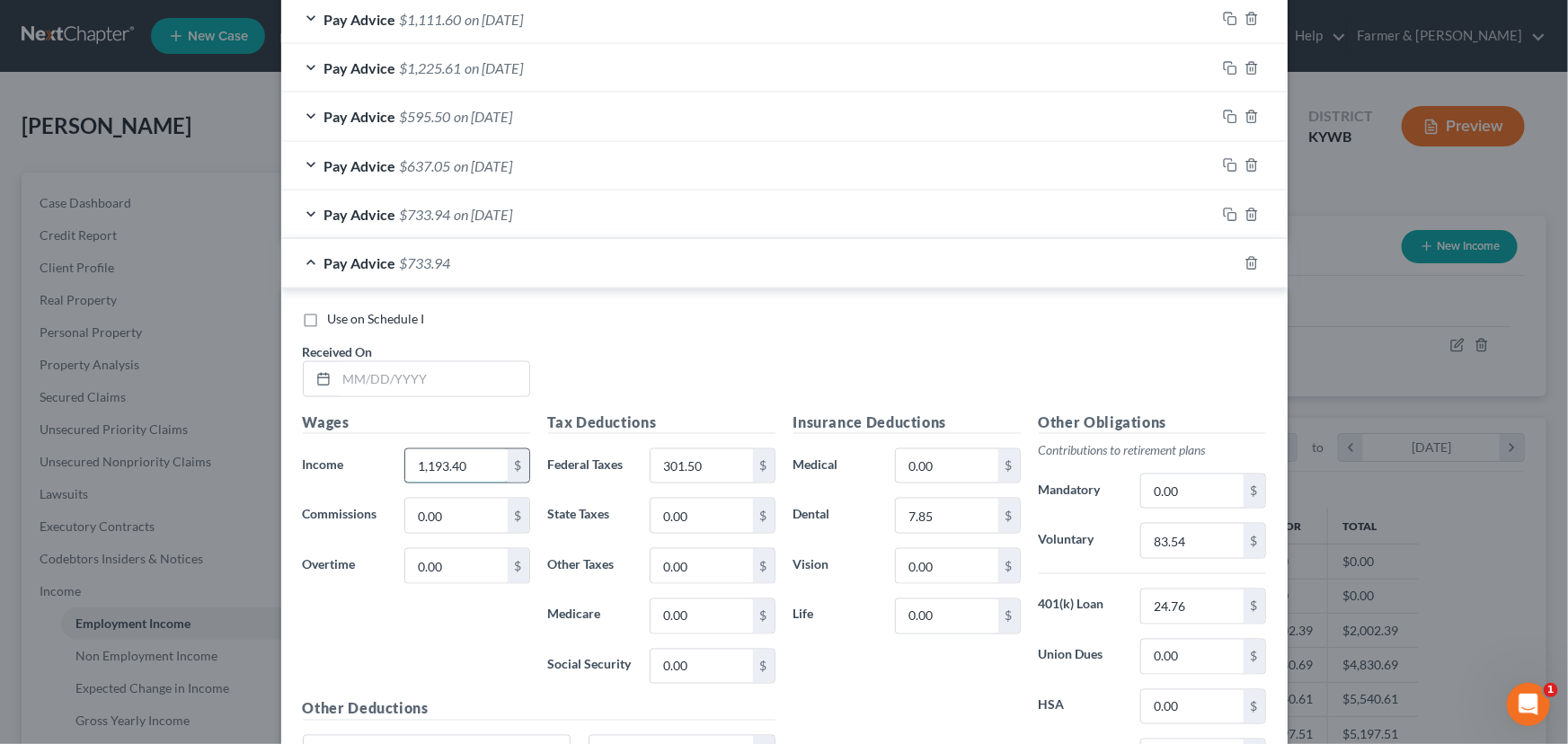
click at [477, 460] on input "1,193.40" at bounding box center [456, 466] width 101 height 34
click at [703, 462] on input "301.50" at bounding box center [701, 466] width 101 height 34
click at [412, 368] on input "text" at bounding box center [433, 379] width 192 height 34
click at [434, 472] on input "text" at bounding box center [456, 466] width 101 height 34
click at [662, 473] on input "text" at bounding box center [701, 466] width 101 height 34
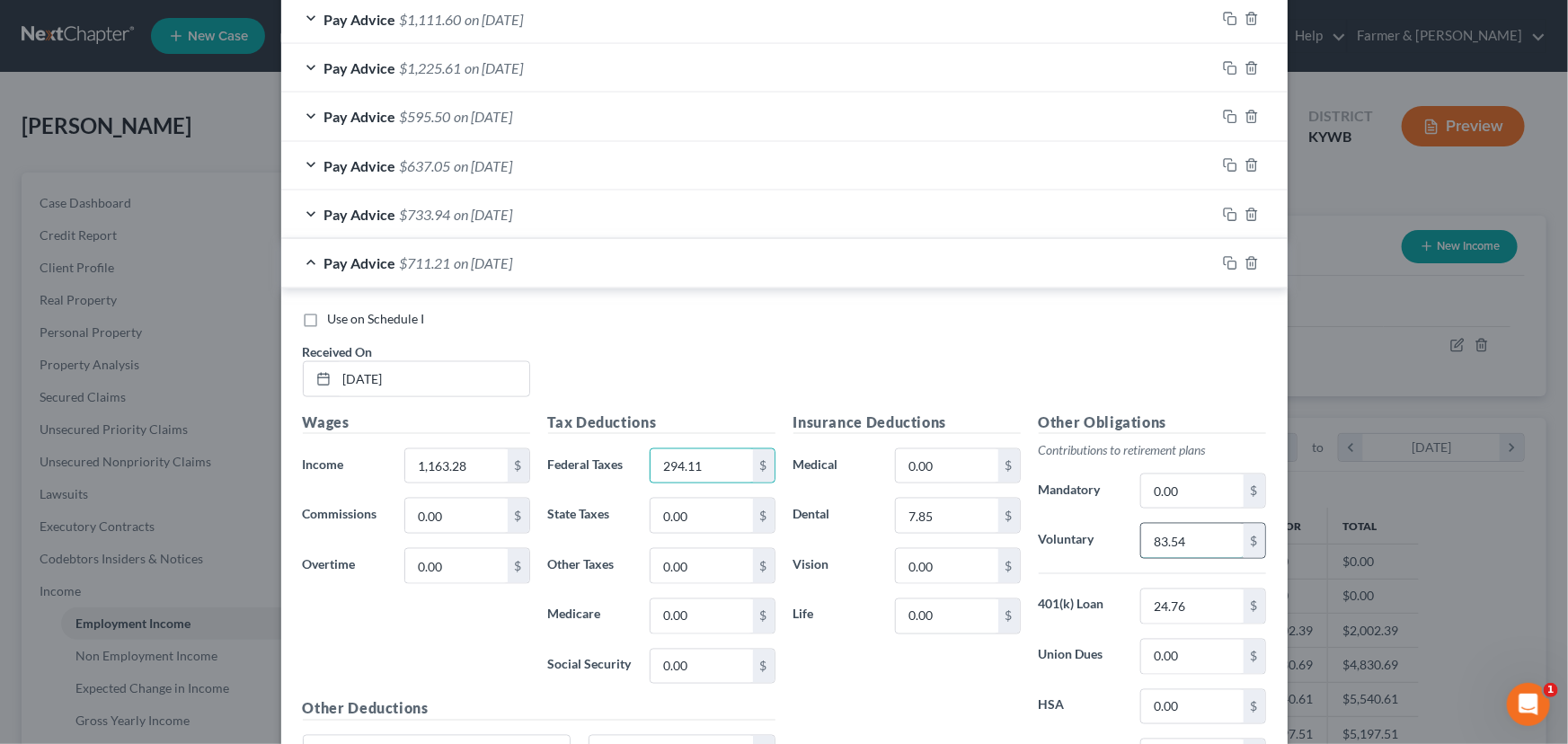
click at [1180, 547] on input "83.54" at bounding box center [1192, 541] width 101 height 34
click at [817, 383] on div "Use on Schedule I Received On * [DATE]" at bounding box center [784, 361] width 981 height 101
click at [448, 268] on div "Pay Advice $713.32 on [DATE]" at bounding box center [749, 263] width 934 height 48
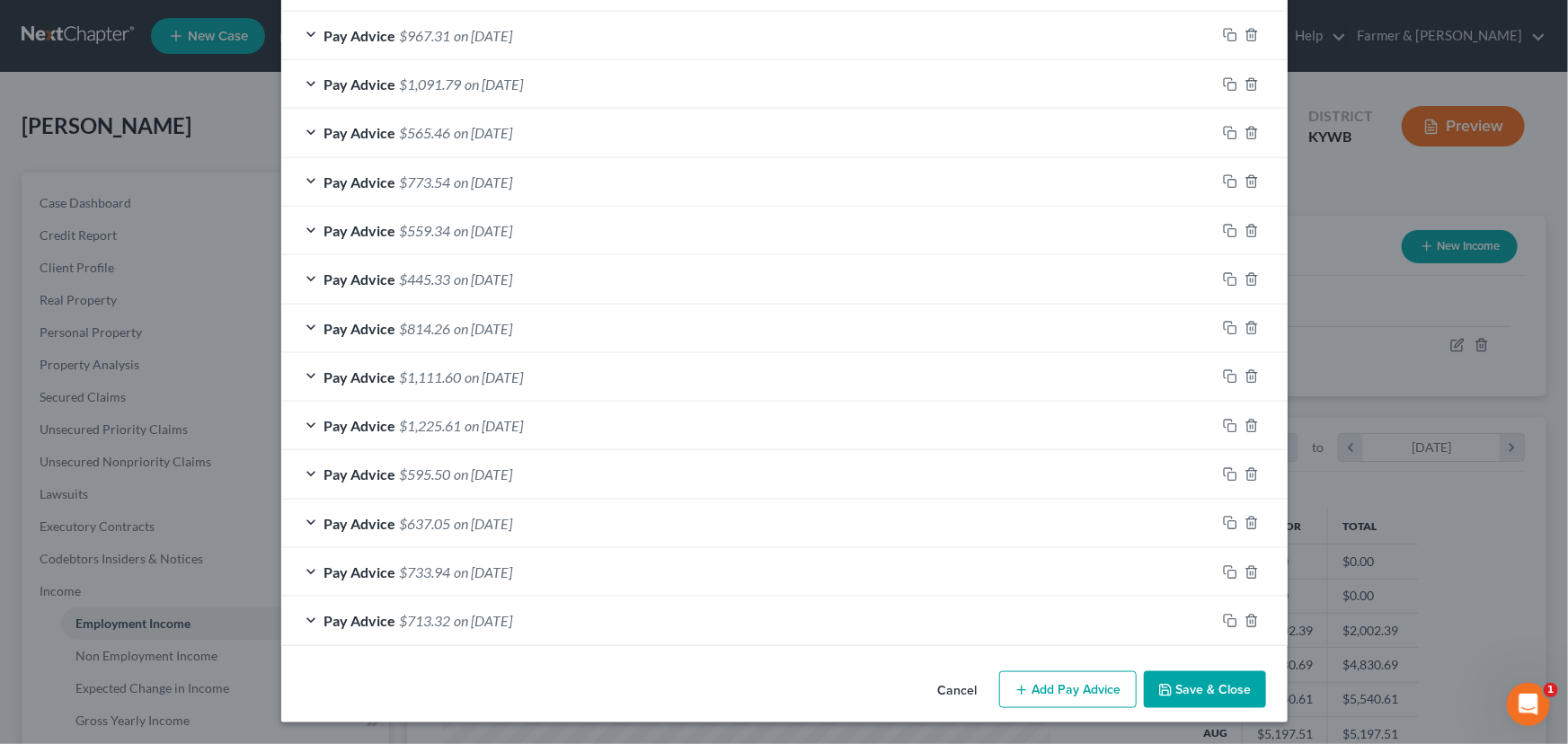
scroll to position [790, 0]
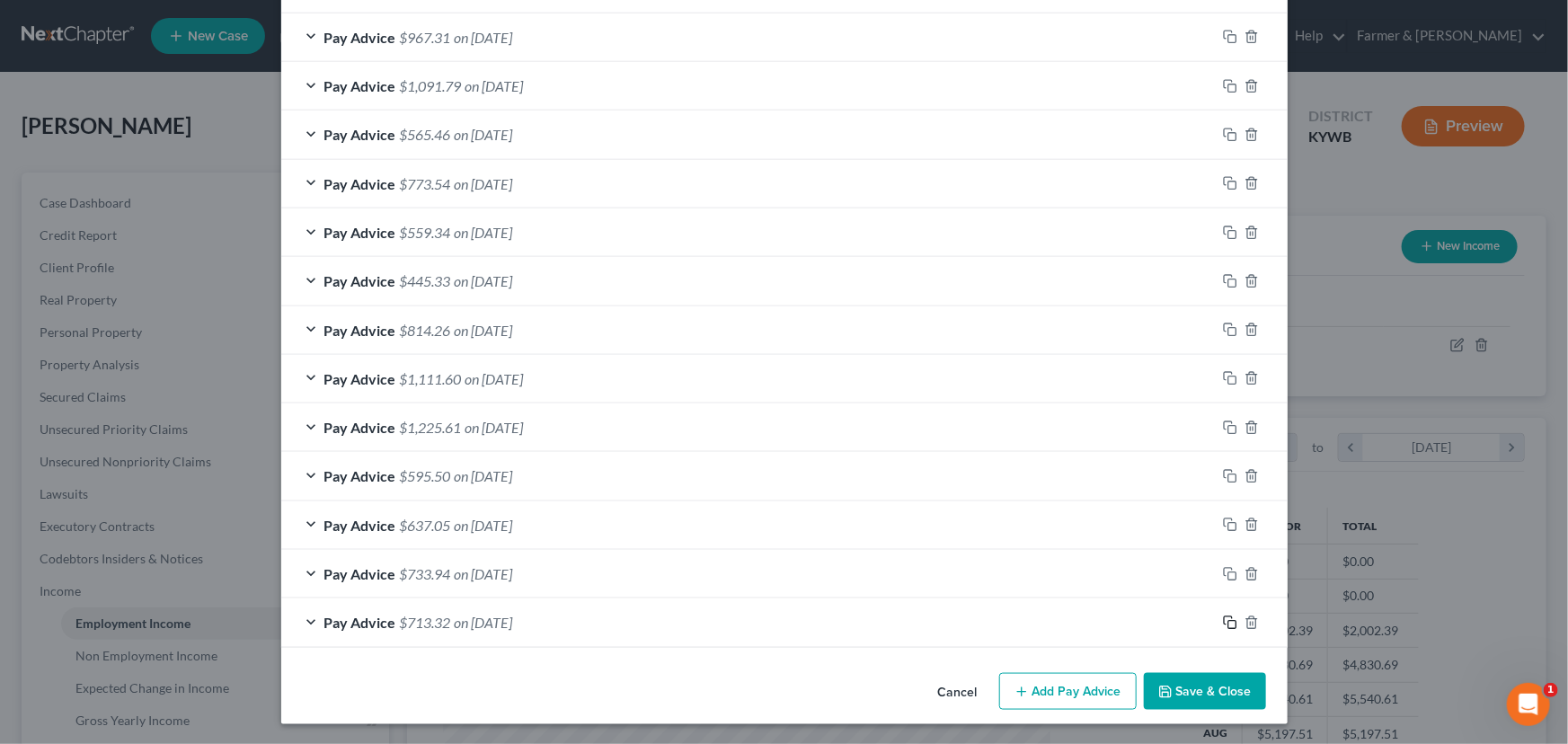
click at [1223, 627] on icon "button" at bounding box center [1230, 623] width 14 height 14
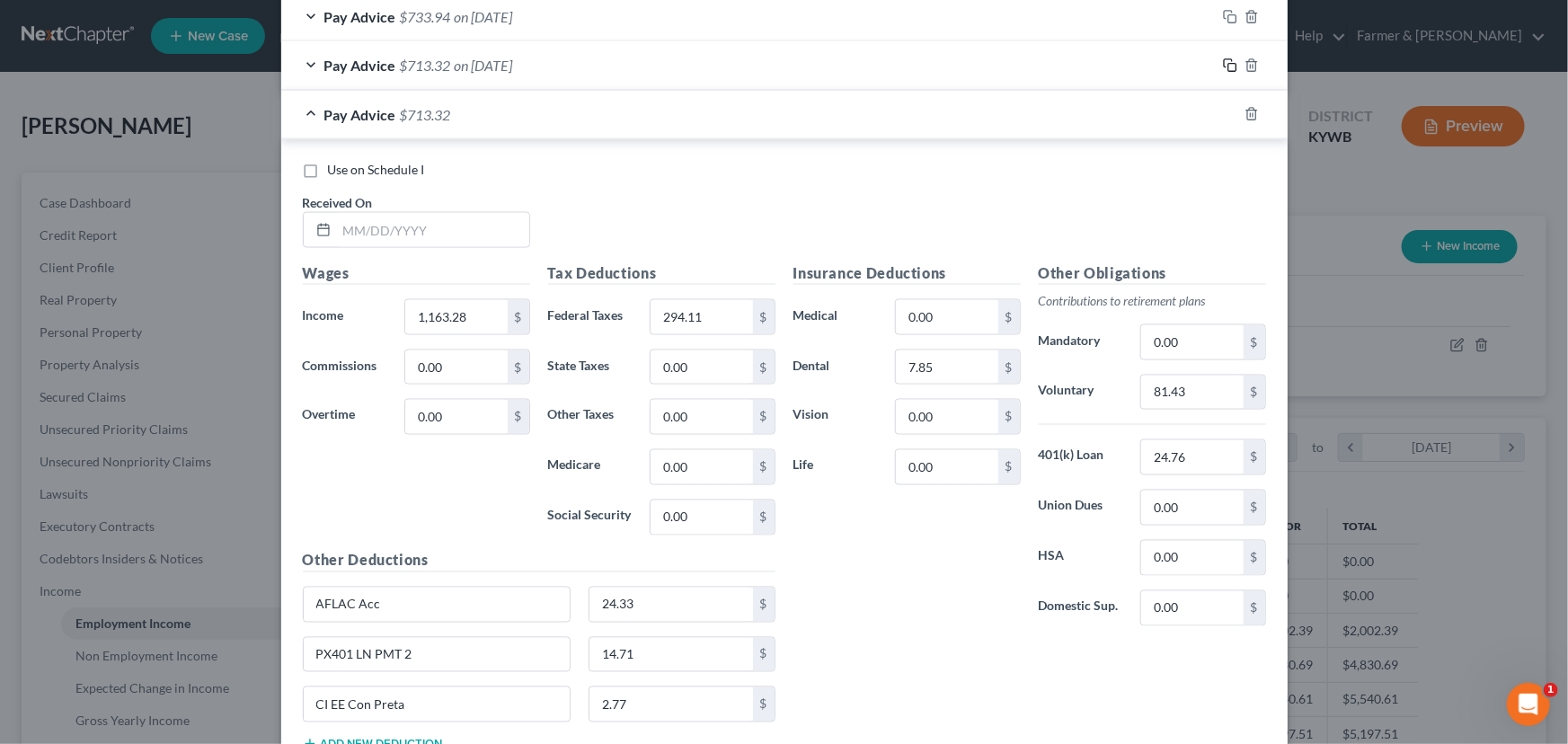
scroll to position [1361, 0]
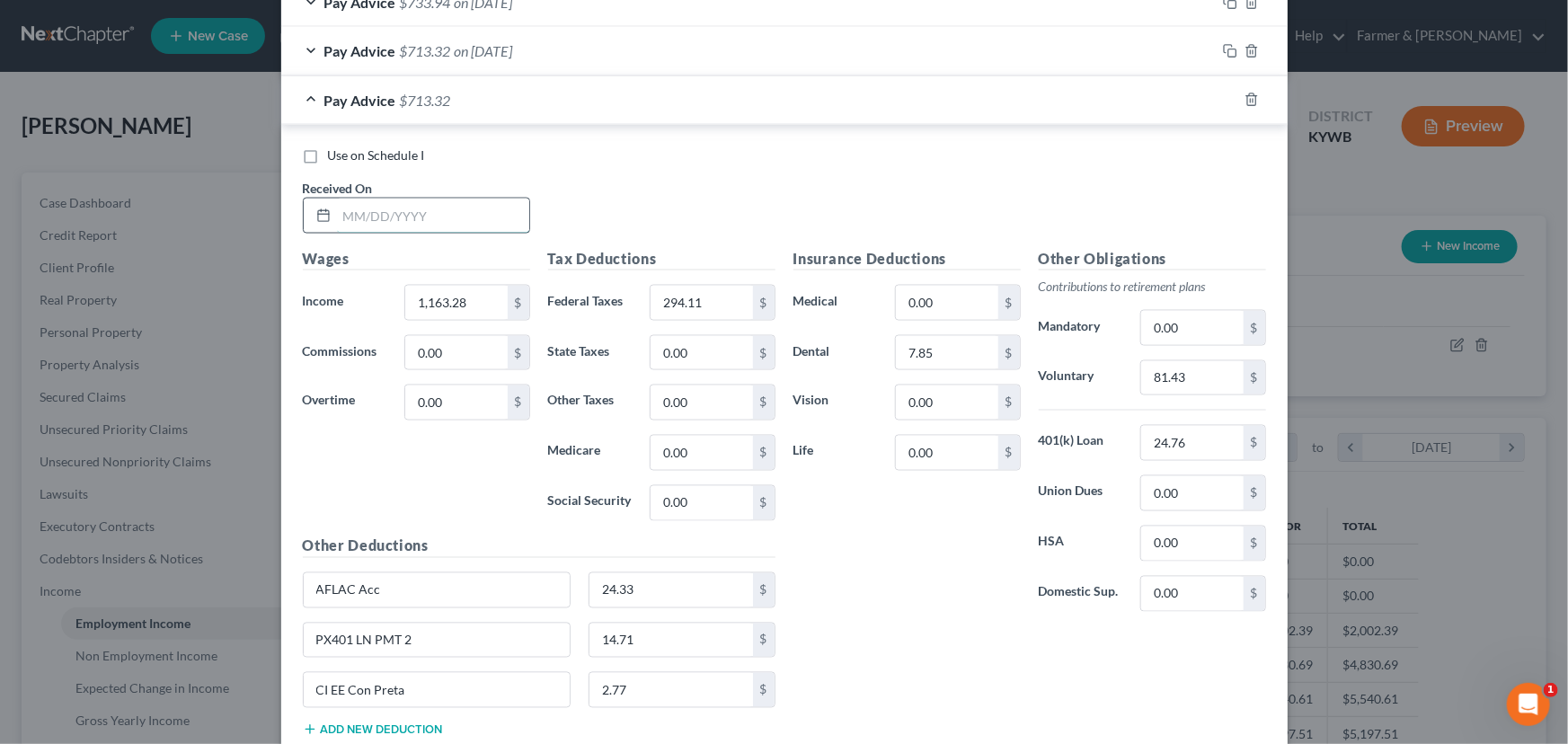
click at [424, 215] on input "text" at bounding box center [433, 215] width 192 height 34
click at [482, 291] on input "1,163.28" at bounding box center [456, 303] width 101 height 34
click at [579, 216] on div "Use on Schedule I Received On * [DATE]" at bounding box center [784, 197] width 981 height 101
click at [697, 286] on input "294.11" at bounding box center [701, 303] width 101 height 34
click at [695, 179] on div "Use on Schedule I Received On * [DATE]" at bounding box center [784, 197] width 981 height 101
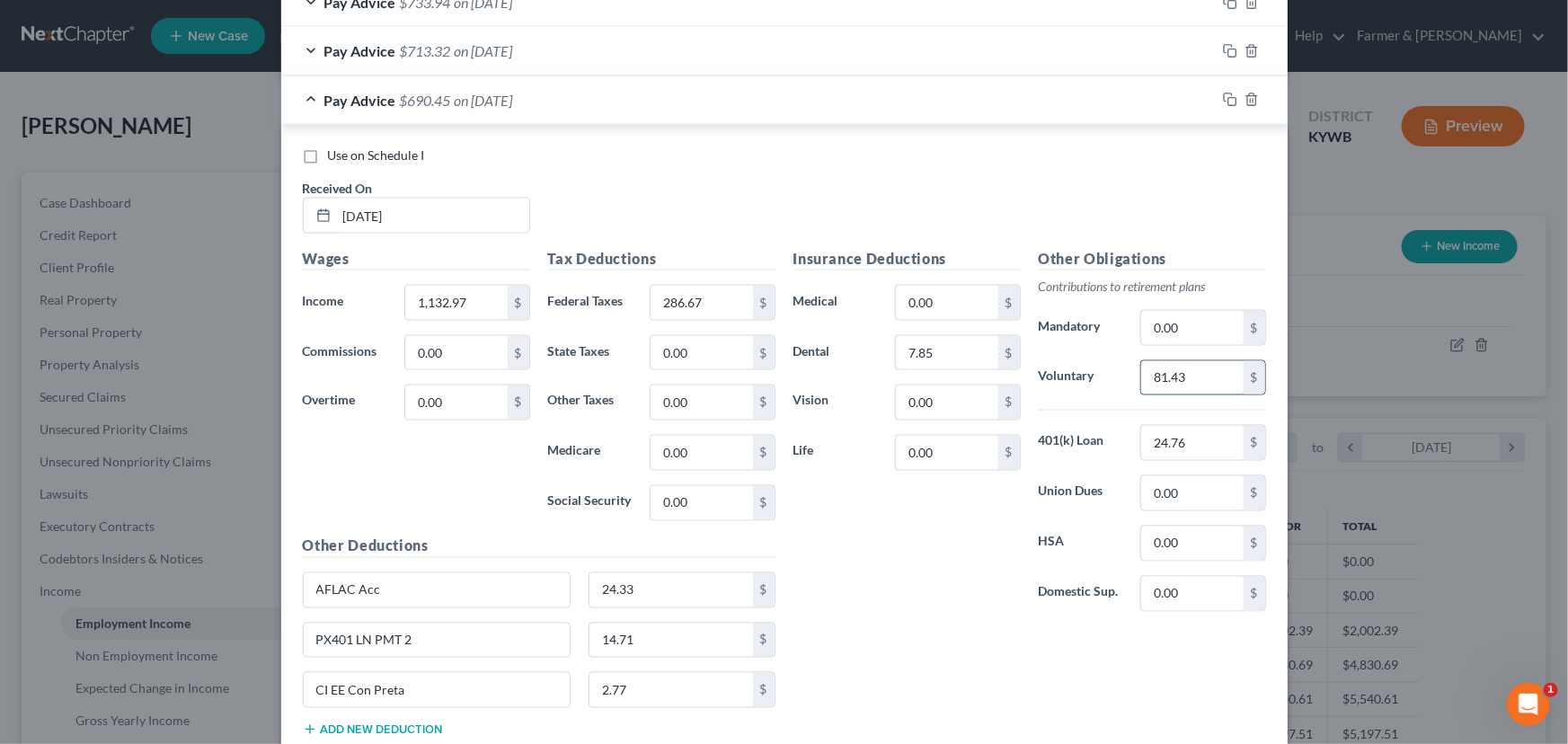
click at [1186, 381] on input "81.43" at bounding box center [1192, 378] width 101 height 34
click at [693, 160] on div "Use on Schedule I" at bounding box center [784, 156] width 963 height 18
click at [448, 97] on div "Pay Advice $692.57 on [DATE]" at bounding box center [749, 100] width 934 height 48
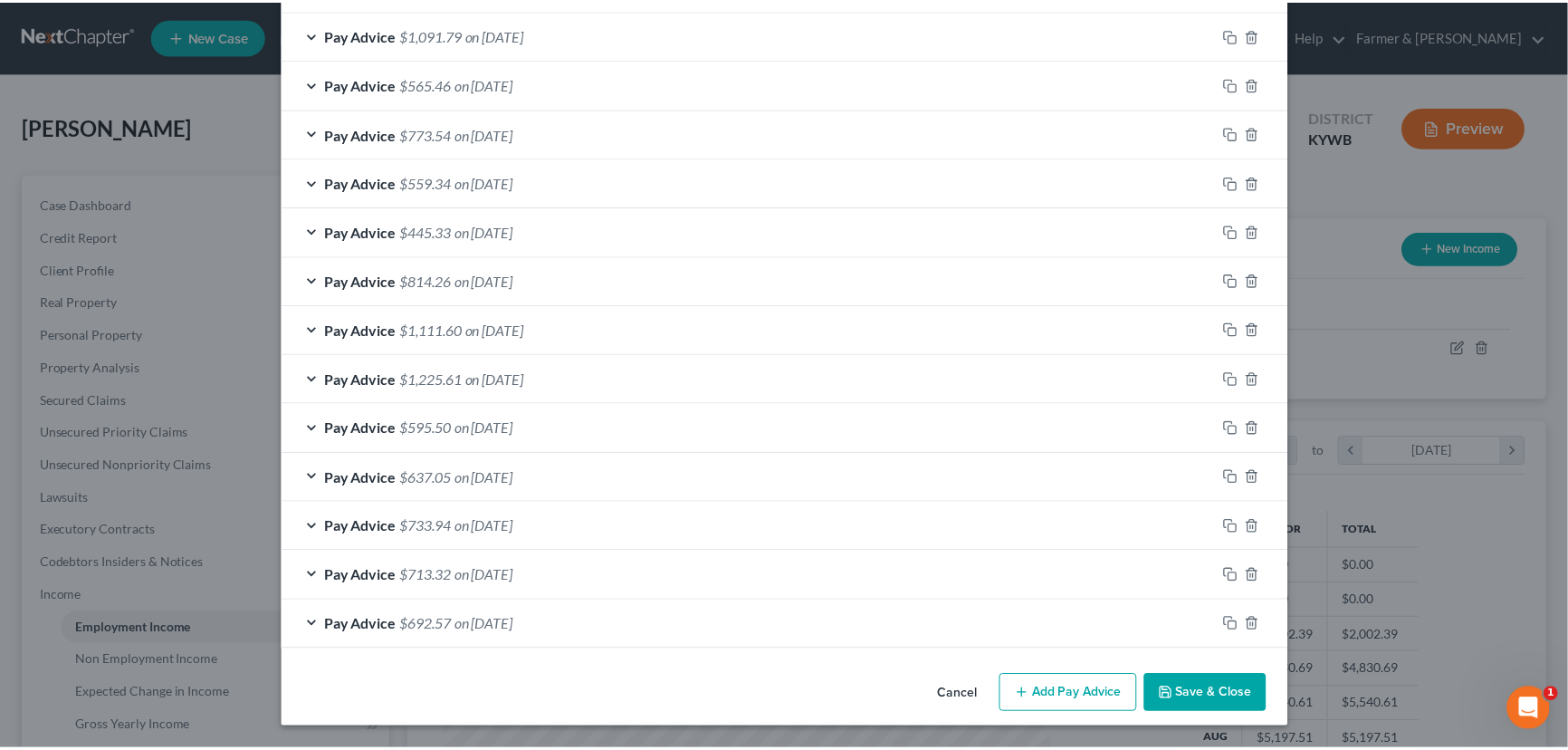
scroll to position [844, 0]
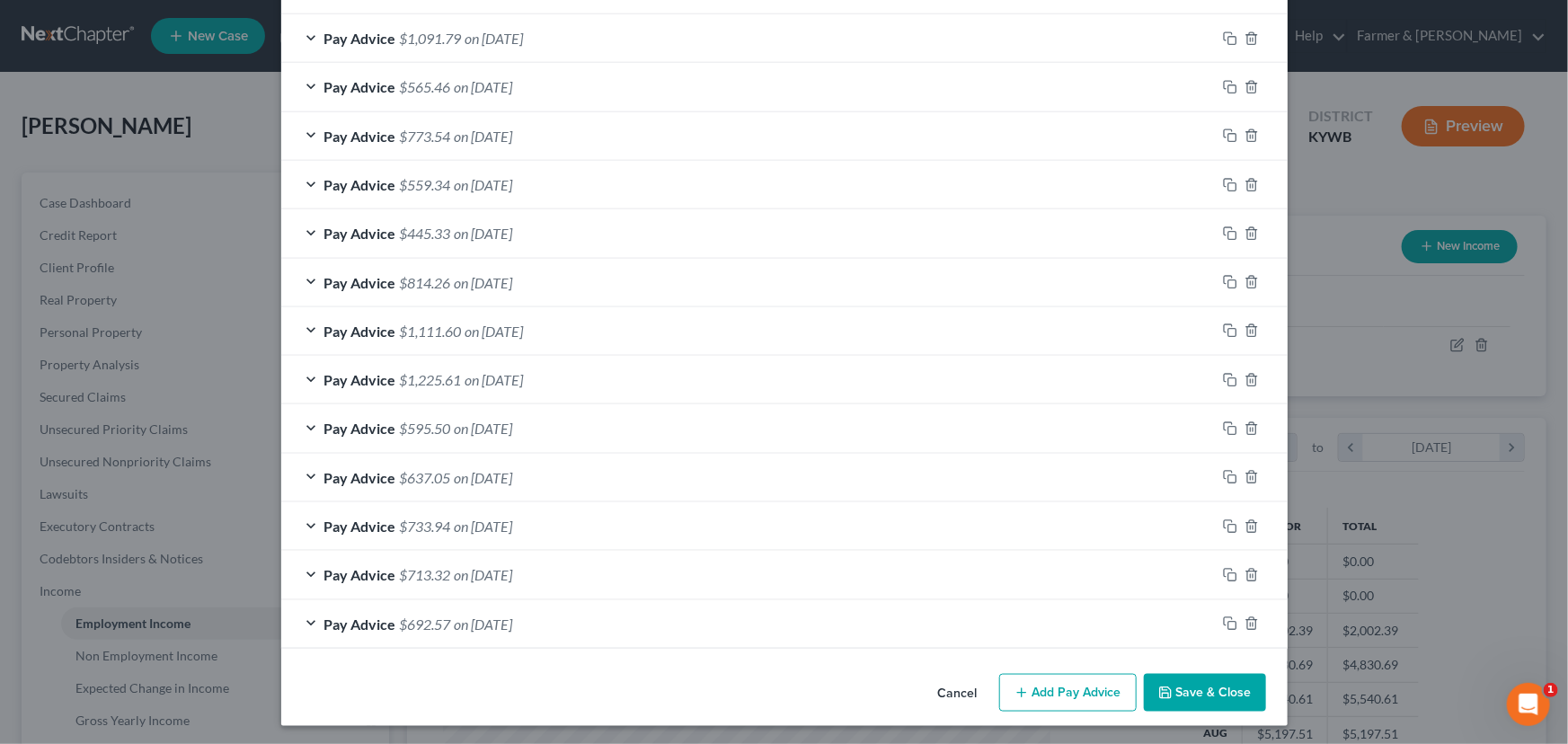
click at [1217, 682] on button "Save & Close" at bounding box center [1204, 692] width 122 height 38
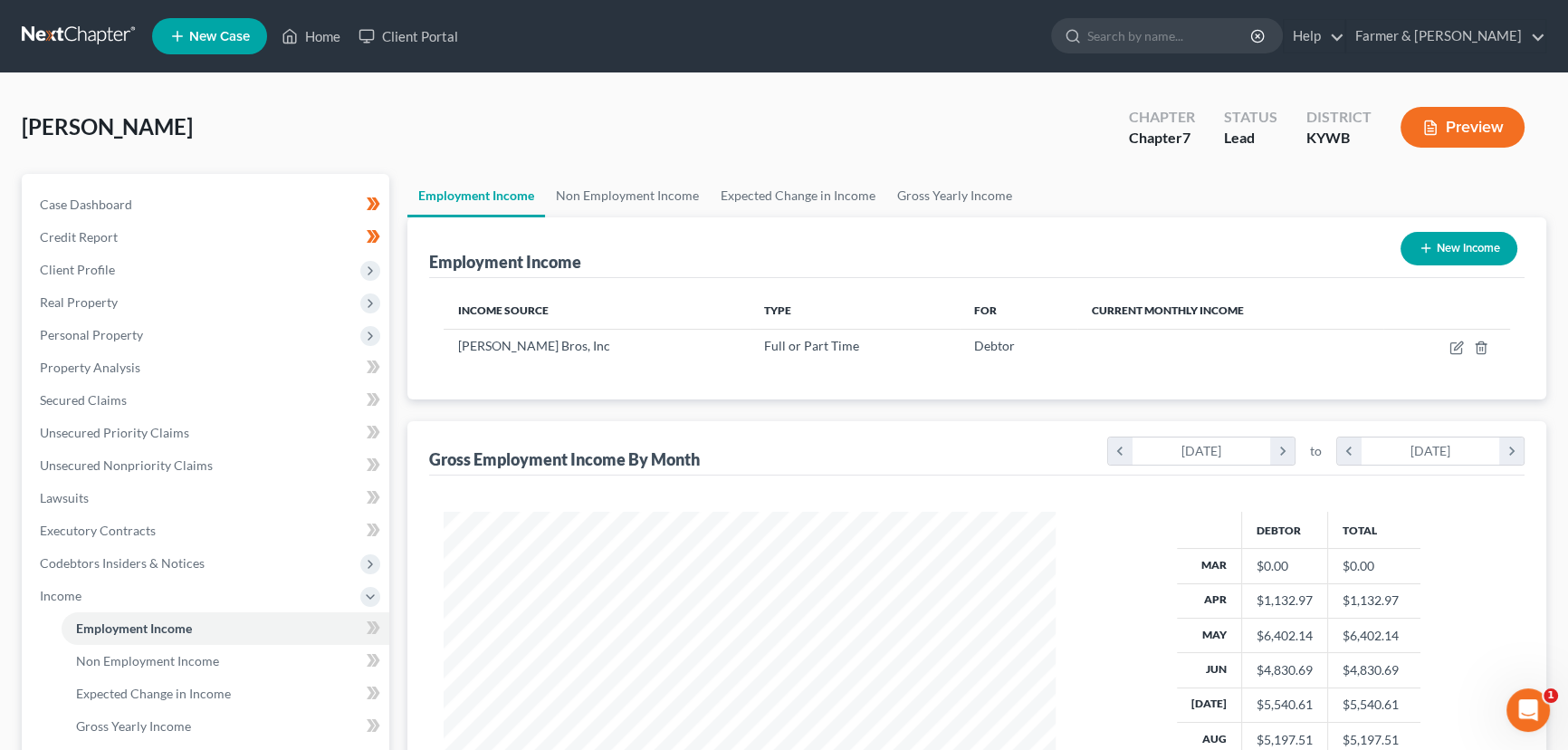
scroll to position [905583, 904687]
click at [1458, 346] on icon "button" at bounding box center [1458, 346] width 8 height 8
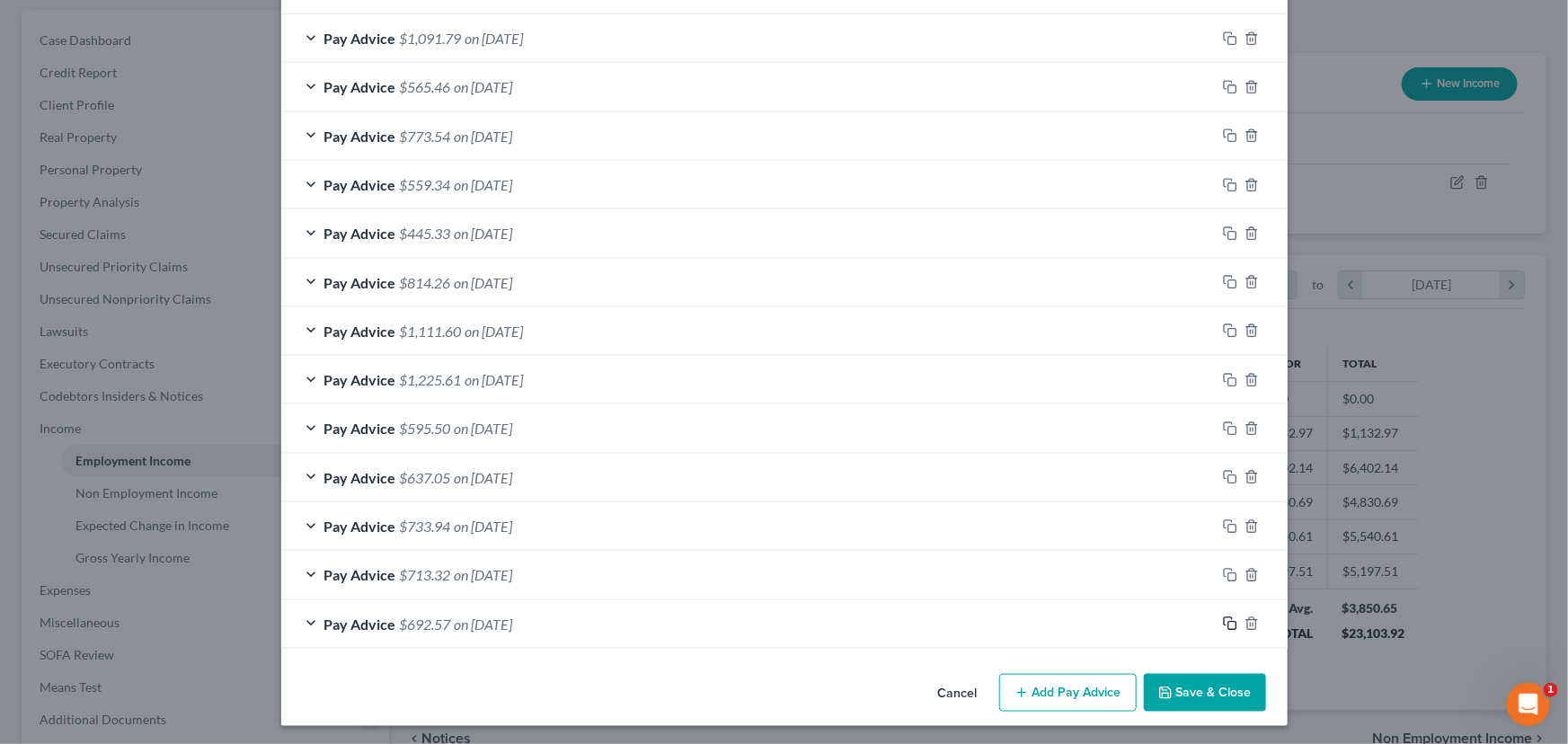
scroll to position [837, 0]
click at [1225, 621] on icon "button" at bounding box center [1230, 623] width 14 height 14
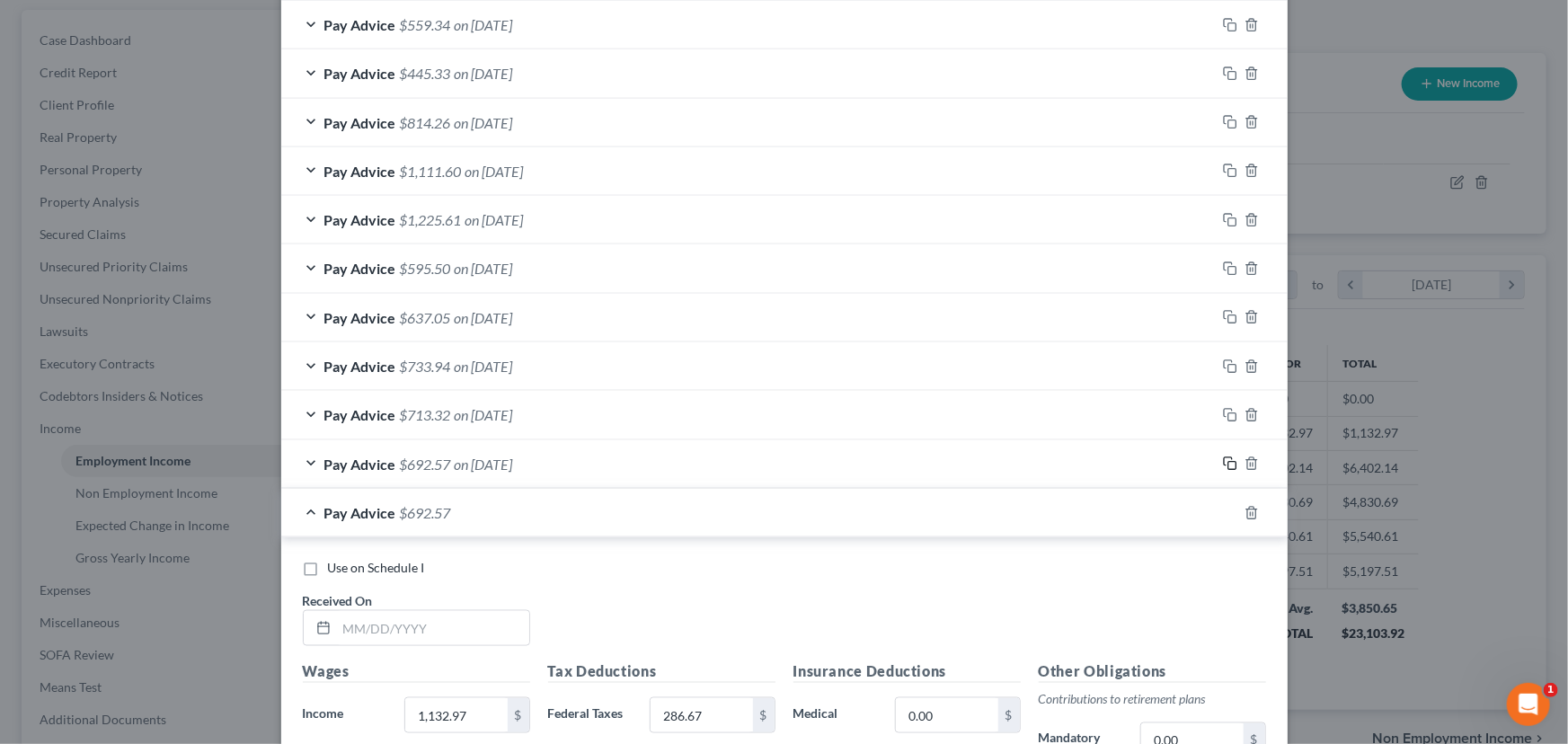
scroll to position [1410, 0]
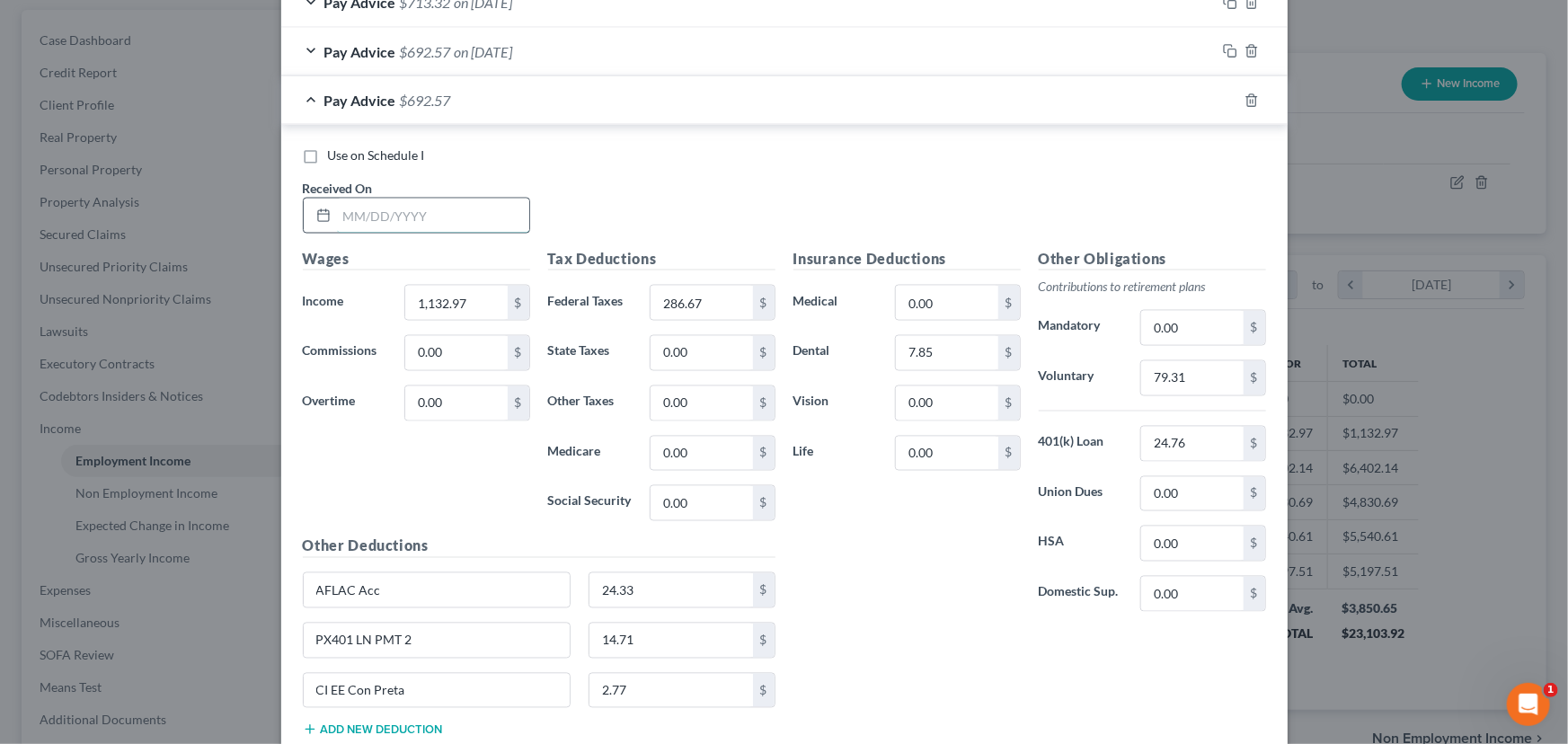
click at [462, 212] on input "text" at bounding box center [433, 215] width 192 height 34
click at [492, 321] on div "Wages Income * 1,132.97 $ Commissions 0.00 $ Overtime 0.00 $" at bounding box center [416, 392] width 245 height 288
click at [487, 308] on input "1,132.97" at bounding box center [456, 303] width 101 height 34
click at [482, 298] on input "1,132.97" at bounding box center [456, 303] width 101 height 34
drag, startPoint x: 482, startPoint y: 298, endPoint x: 368, endPoint y: 312, distance: 114.9
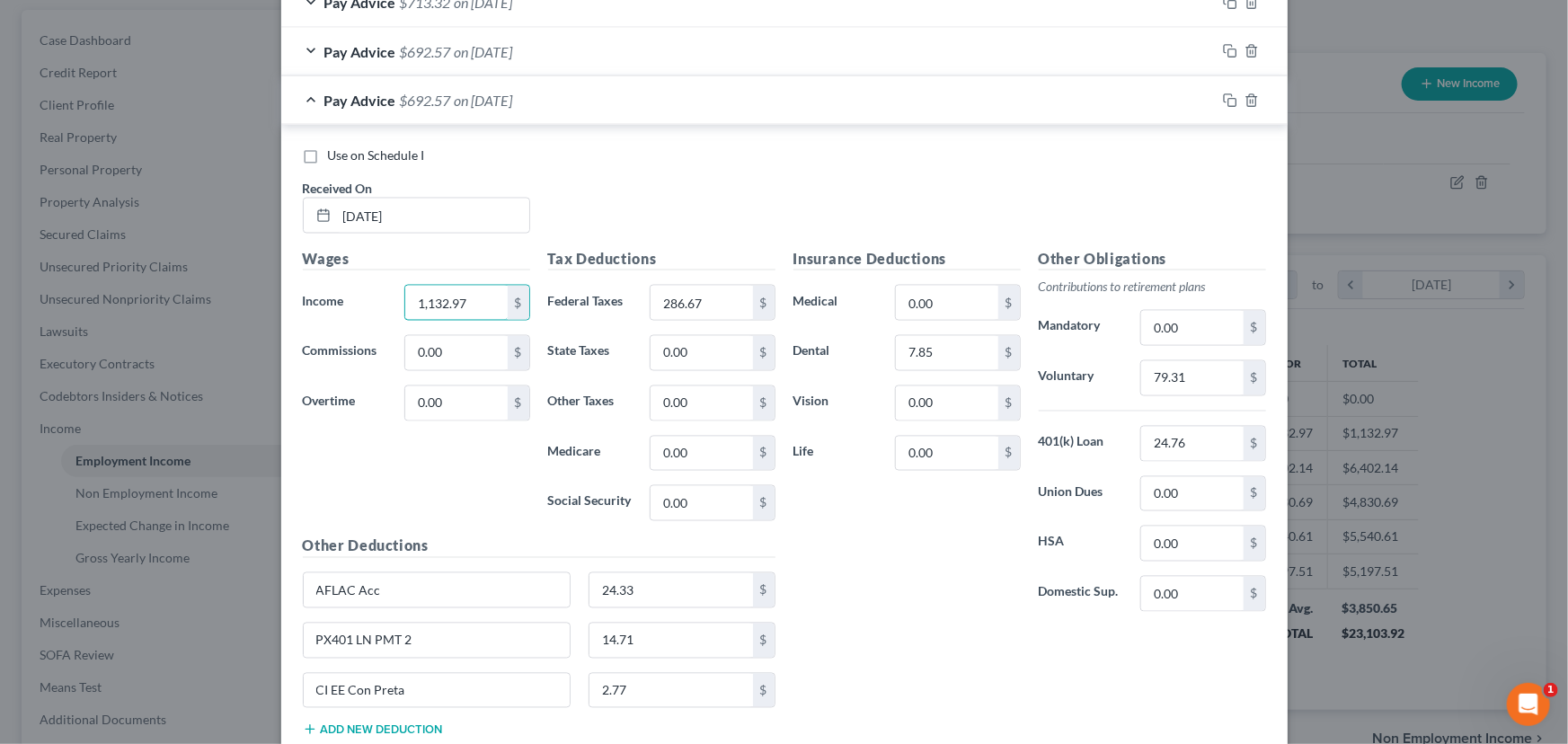
click at [368, 312] on div "Income * 1,132.97 $" at bounding box center [416, 303] width 245 height 36
click at [688, 307] on input "286.67" at bounding box center [701, 303] width 101 height 34
click at [434, 307] on input "text" at bounding box center [456, 303] width 101 height 34
click at [673, 301] on input "text" at bounding box center [701, 303] width 101 height 34
click at [549, 172] on div "Use on Schedule I Received On * [DATE]" at bounding box center [784, 197] width 981 height 101
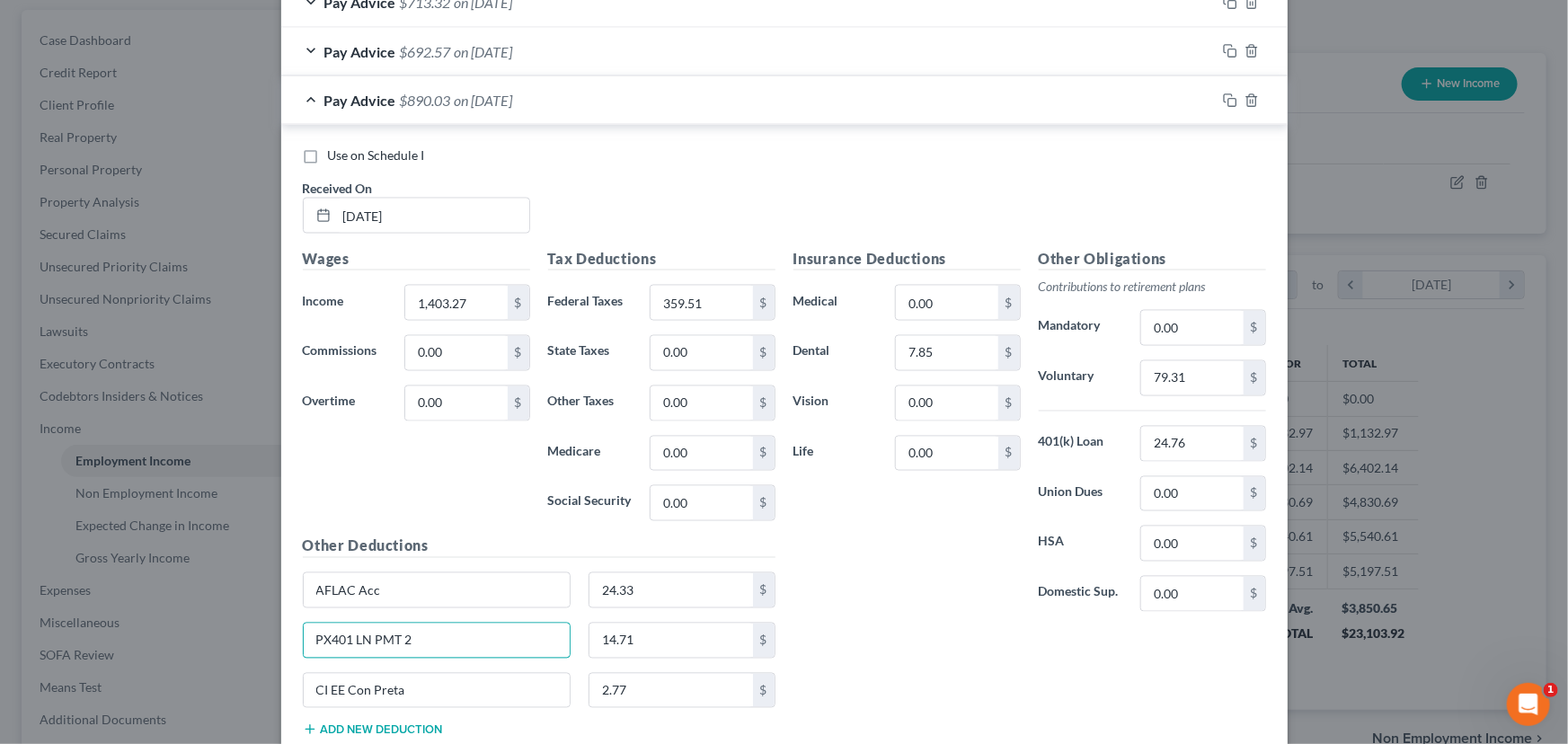
drag, startPoint x: 431, startPoint y: 637, endPoint x: 194, endPoint y: 637, distance: 237.0
click at [194, 637] on div "Edit Income Source × Employment Type * Select Full or [DEMOGRAPHIC_DATA] Employ…" at bounding box center [784, 372] width 1568 height 744
click at [639, 637] on input "14.71" at bounding box center [670, 641] width 164 height 34
drag, startPoint x: 413, startPoint y: 688, endPoint x: 279, endPoint y: 698, distance: 134.4
click at [282, 698] on div "Use on Schedule I Received On * [DATE] Wages Income * 1,403.27 $ Commissions 0.…" at bounding box center [784, 445] width 1007 height 641
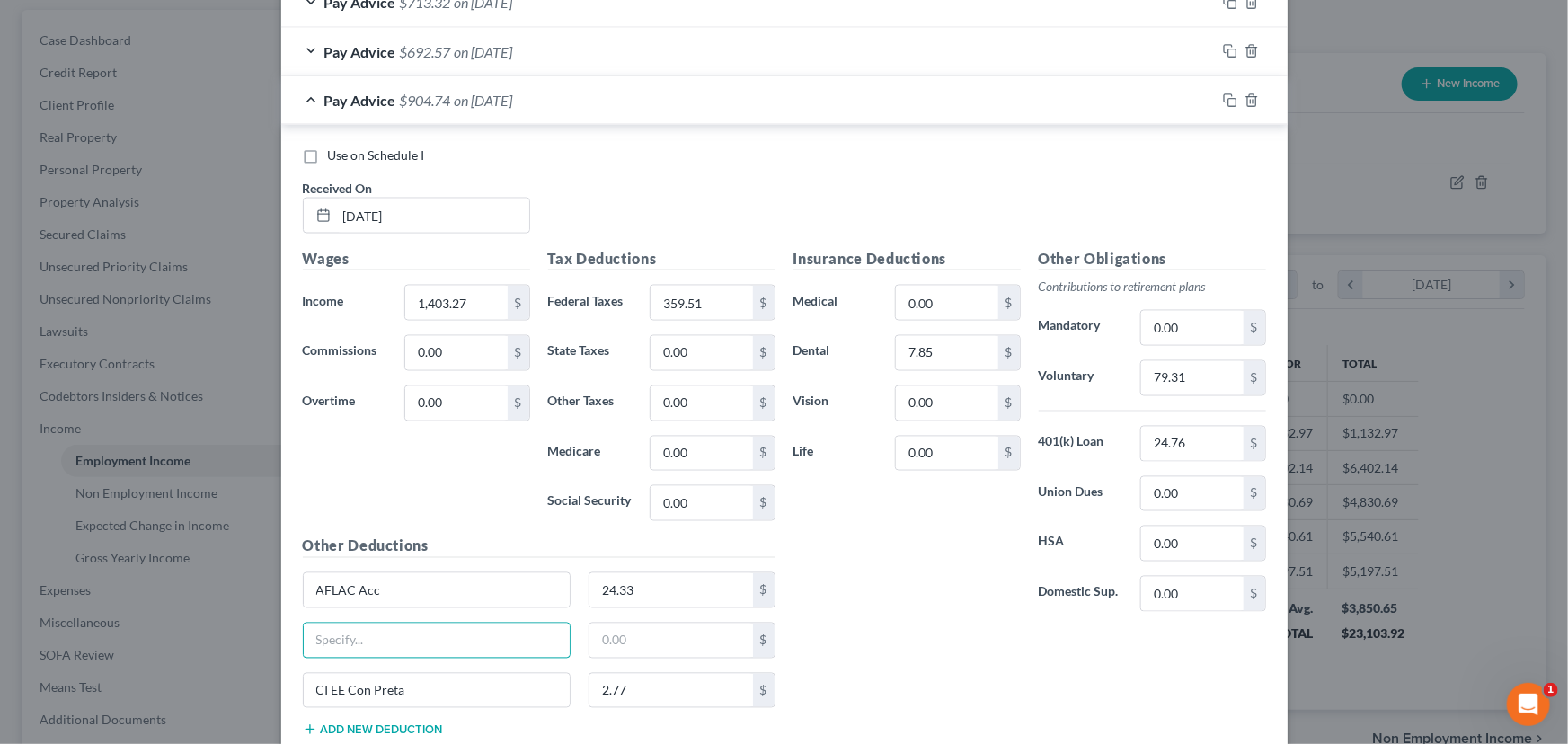
drag, startPoint x: 300, startPoint y: 638, endPoint x: 488, endPoint y: 655, distance: 188.8
click at [303, 638] on input "text" at bounding box center [436, 641] width 267 height 34
paste input "CI EE Con Preta"
click at [624, 682] on input "2.77" at bounding box center [670, 690] width 164 height 34
drag, startPoint x: 625, startPoint y: 642, endPoint x: 525, endPoint y: 669, distance: 103.6
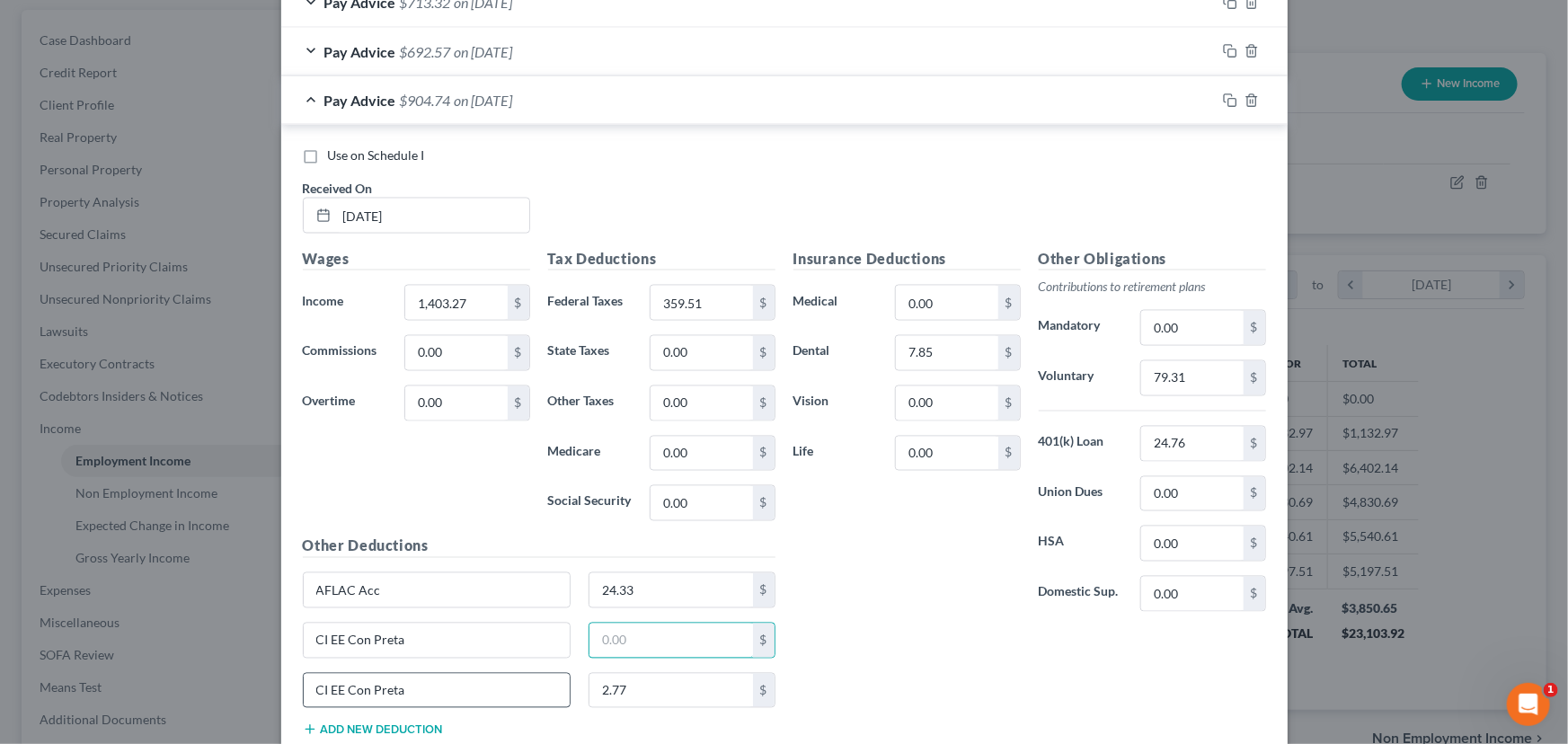
click at [625, 642] on input "text" at bounding box center [670, 641] width 164 height 34
paste input "2.77"
drag, startPoint x: 500, startPoint y: 680, endPoint x: 264, endPoint y: 689, distance: 236.2
click at [265, 689] on div "Edit Income Source × Employment Type * Select Full or [DEMOGRAPHIC_DATA] Employ…" at bounding box center [784, 372] width 1568 height 744
click at [644, 686] on input "2.77" at bounding box center [670, 690] width 164 height 34
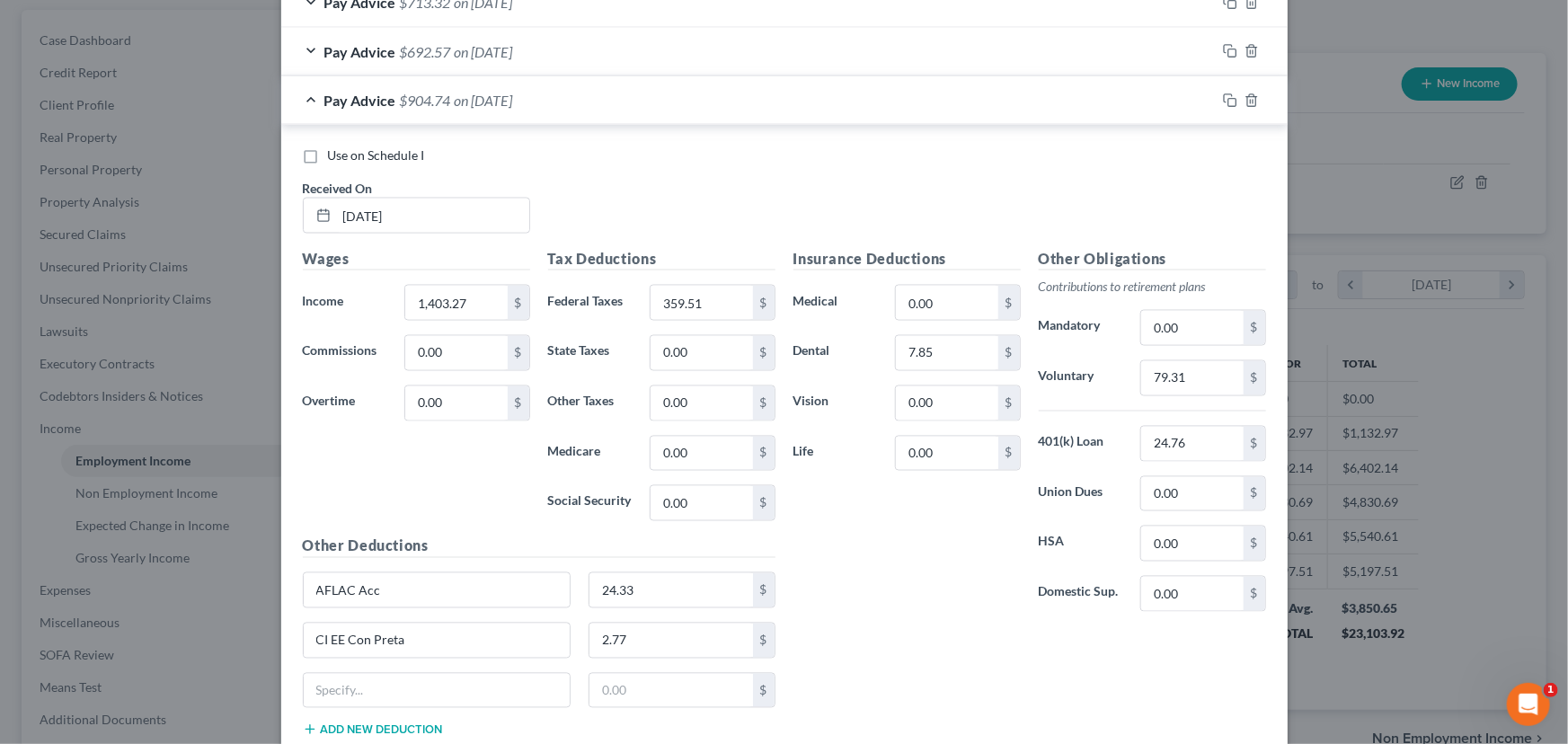
click at [893, 628] on div "Insurance Deductions Medical 0.00 $ Dental 7.85 $ Vision 0.00 $ Life 0.00 $ Oth…" at bounding box center [1029, 499] width 491 height 503
click at [1192, 386] on input "79.31" at bounding box center [1192, 378] width 101 height 34
click at [925, 586] on div "Insurance Deductions Medical 0.00 $ Dental 7.85 $ Vision 0.00 $ Life 0.00 $" at bounding box center [906, 436] width 245 height 378
click at [543, 107] on div "Pay Advice $885.82 on [DATE]" at bounding box center [749, 100] width 934 height 48
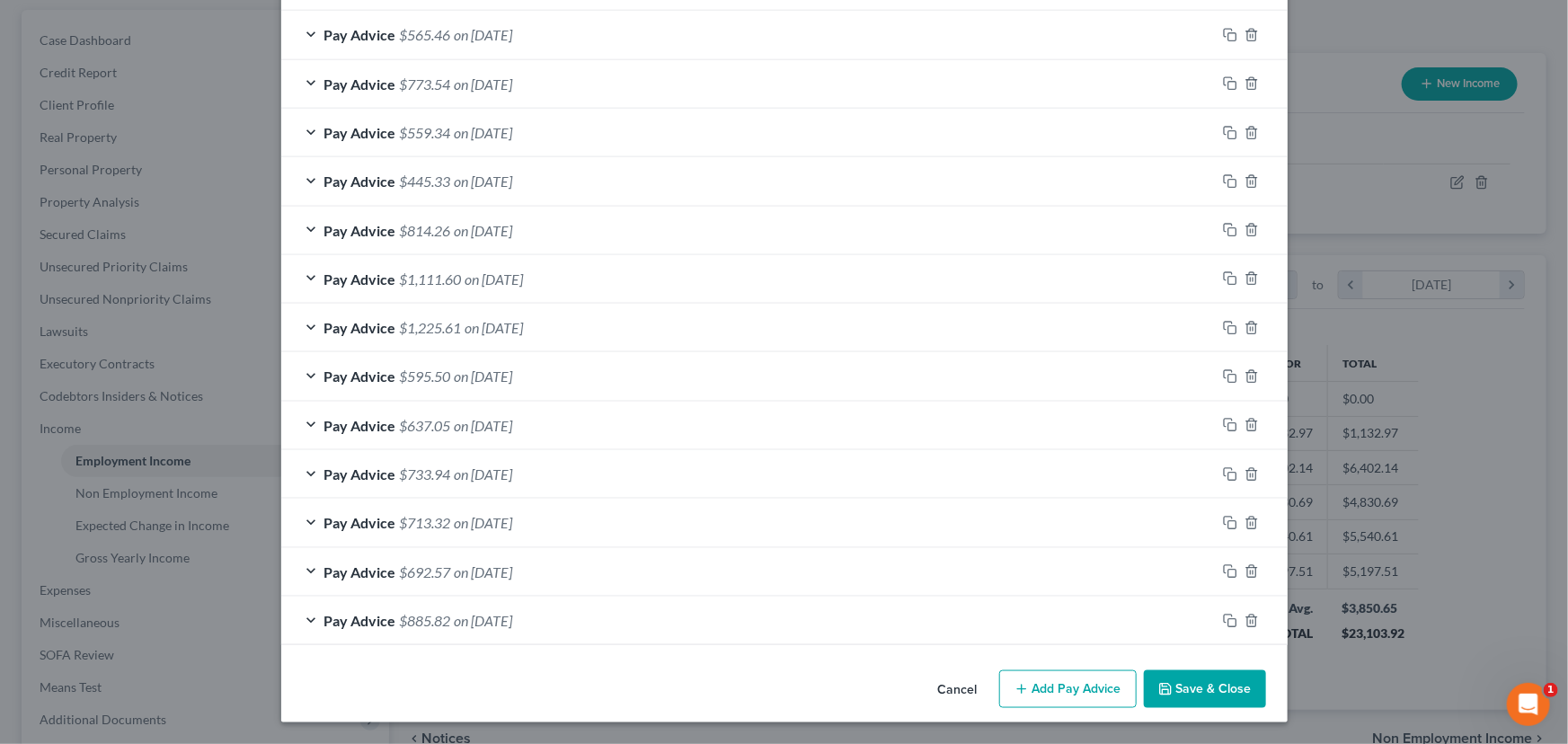
scroll to position [887, 0]
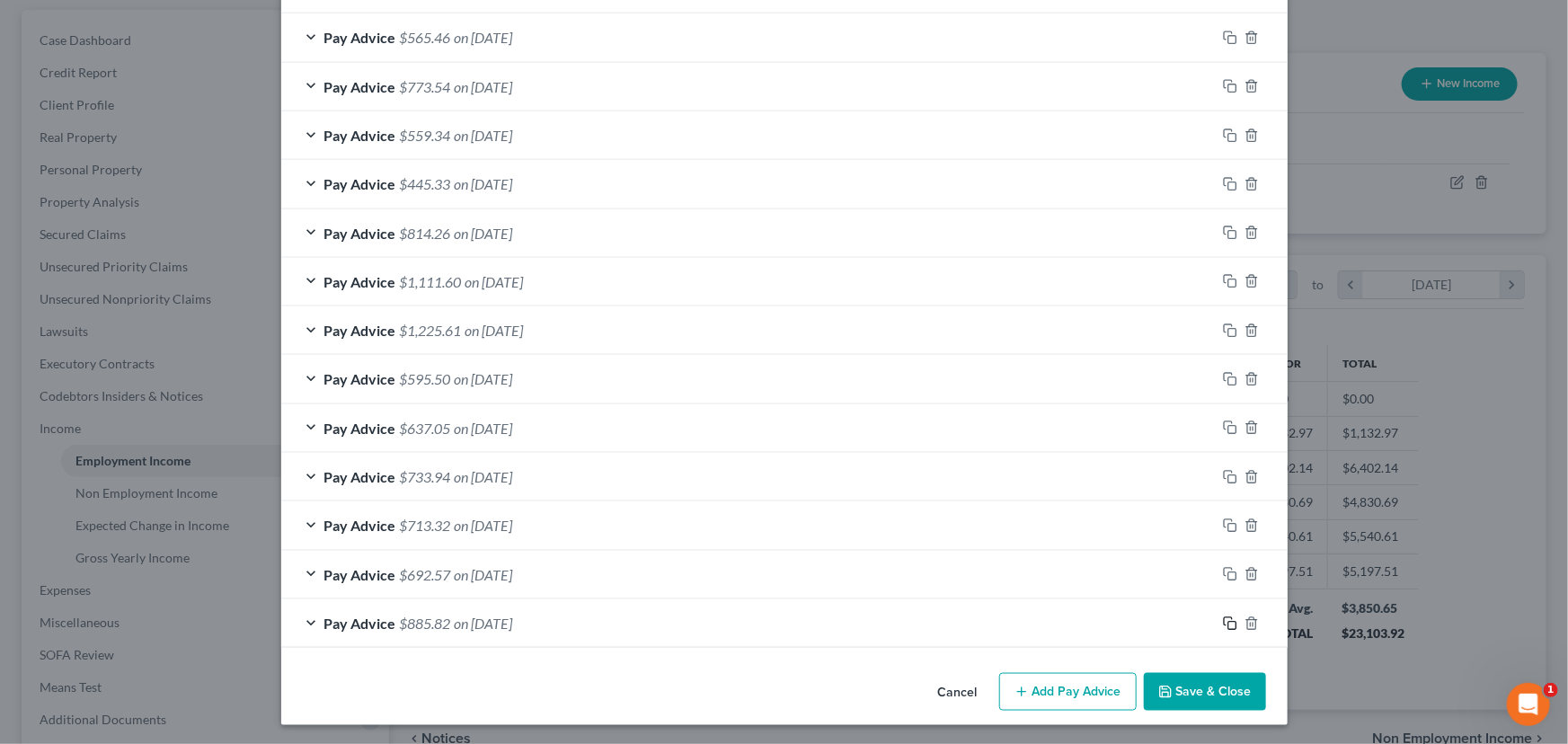
click at [1224, 621] on icon "button" at bounding box center [1230, 623] width 14 height 14
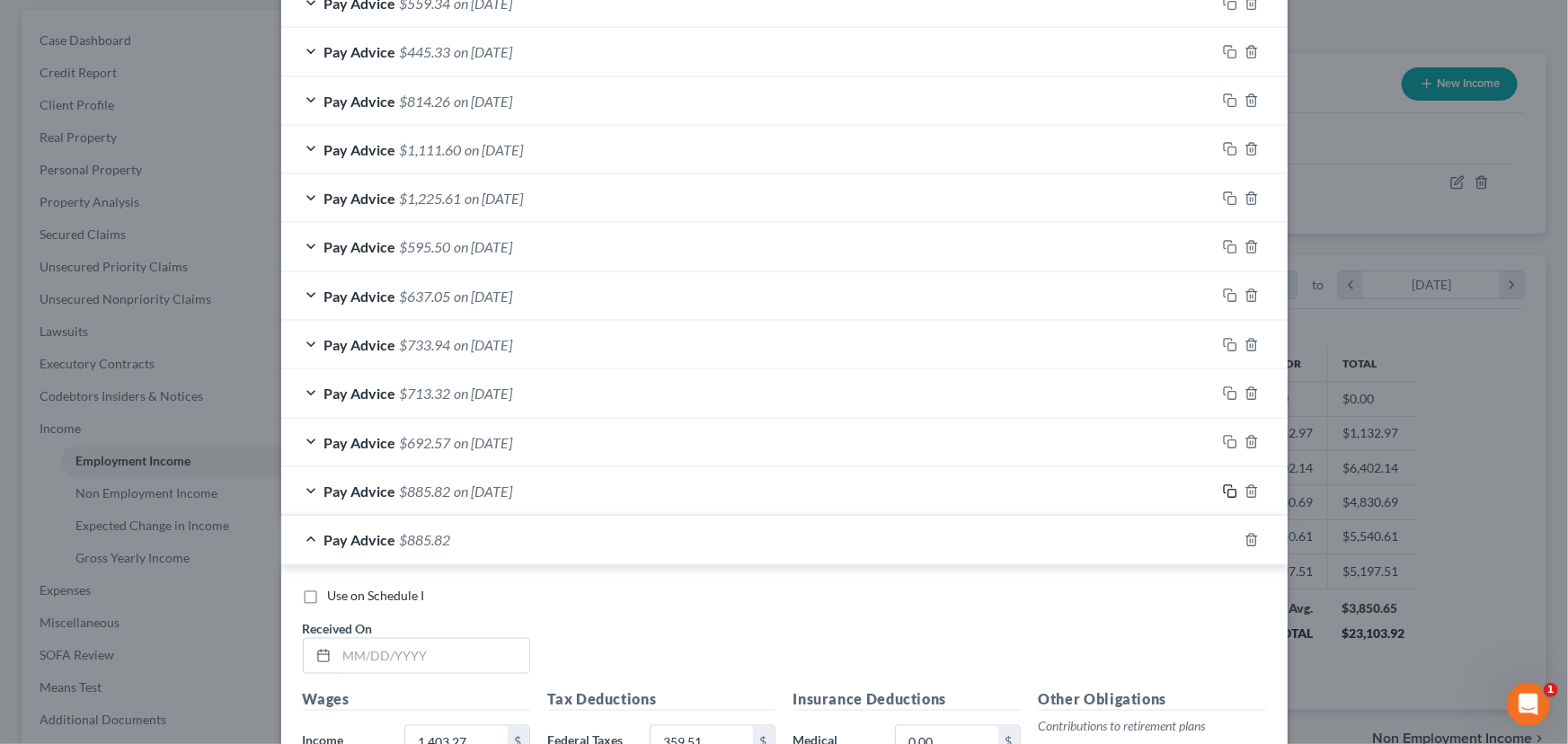
scroll to position [1377, 0]
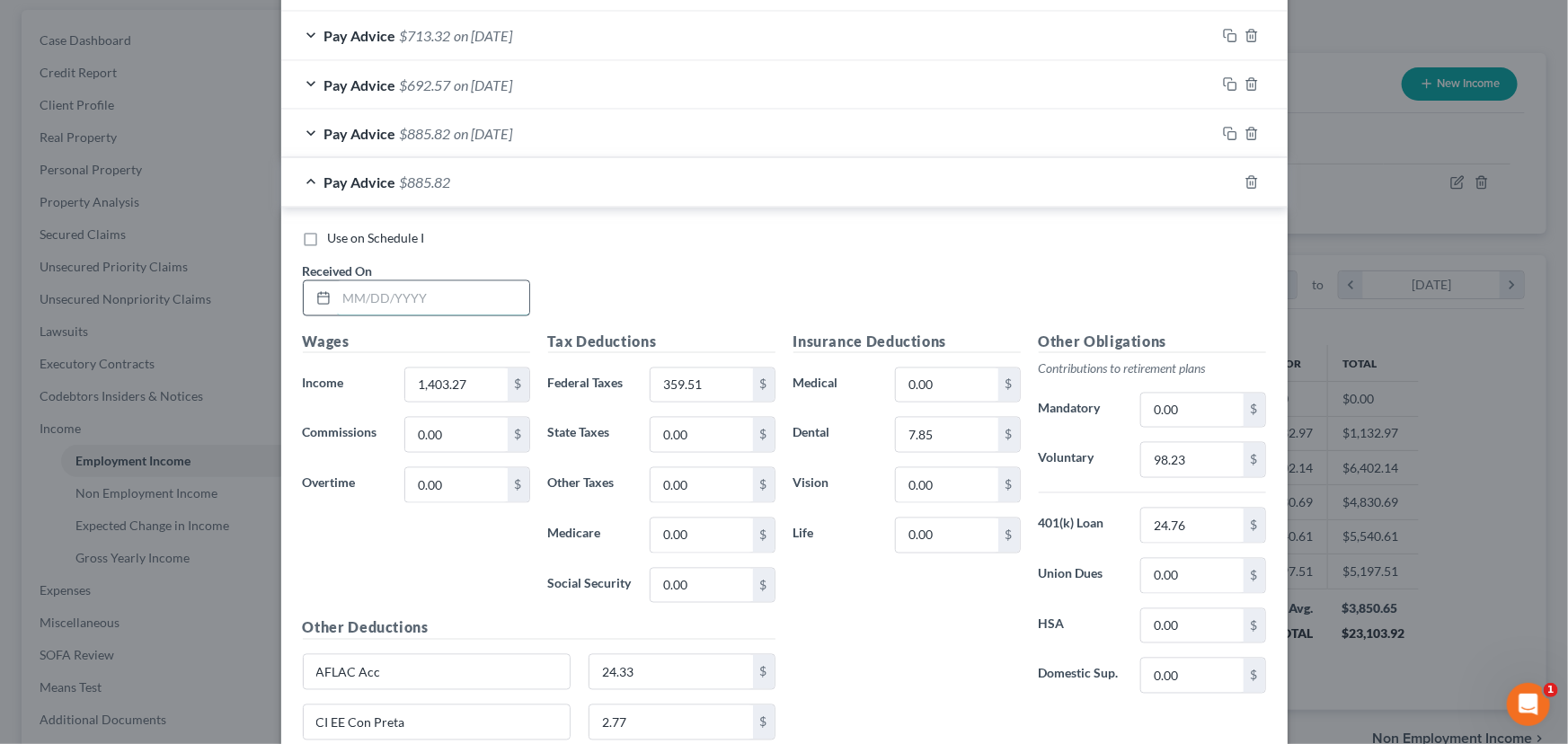
click at [475, 309] on input "text" at bounding box center [433, 299] width 192 height 34
click at [466, 382] on input "1,403.27" at bounding box center [456, 385] width 101 height 34
